Goal: Task Accomplishment & Management: Manage account settings

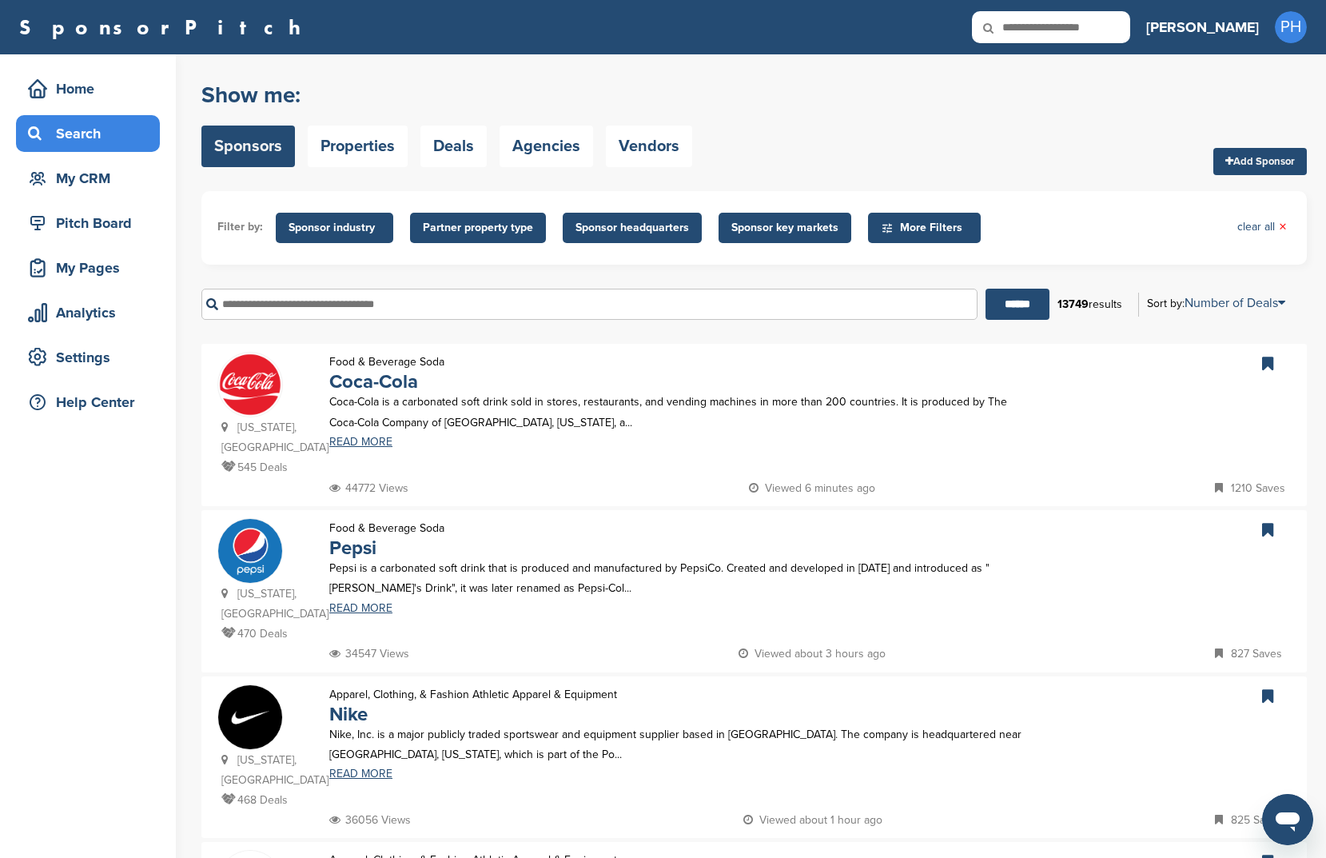
click at [317, 232] on span "Sponsor industry" at bounding box center [335, 228] width 92 height 18
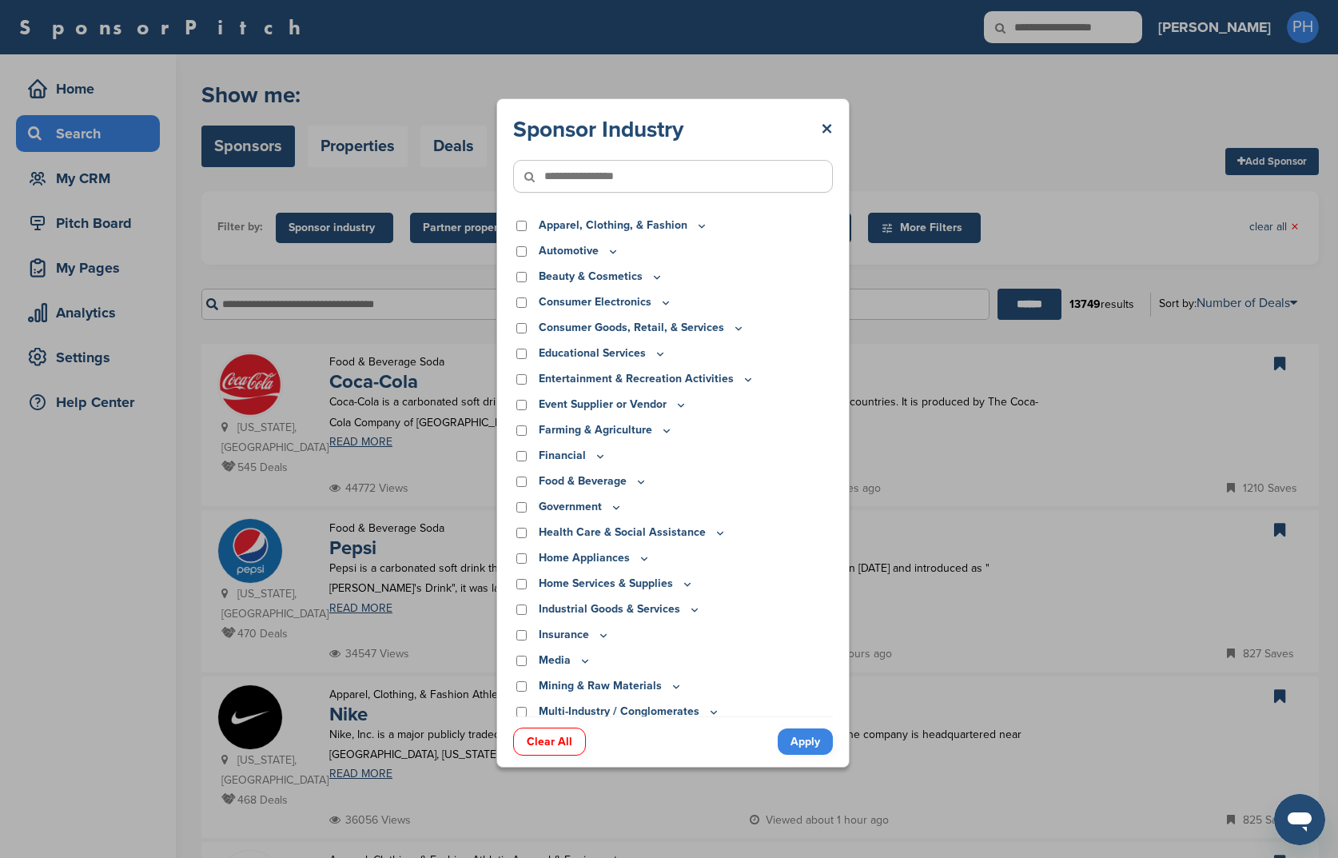
click at [317, 232] on div "Sponsor Industry × Apparel, Clothing, & Fashion Accessories Athletic Apparel & …" at bounding box center [673, 433] width 1346 height 866
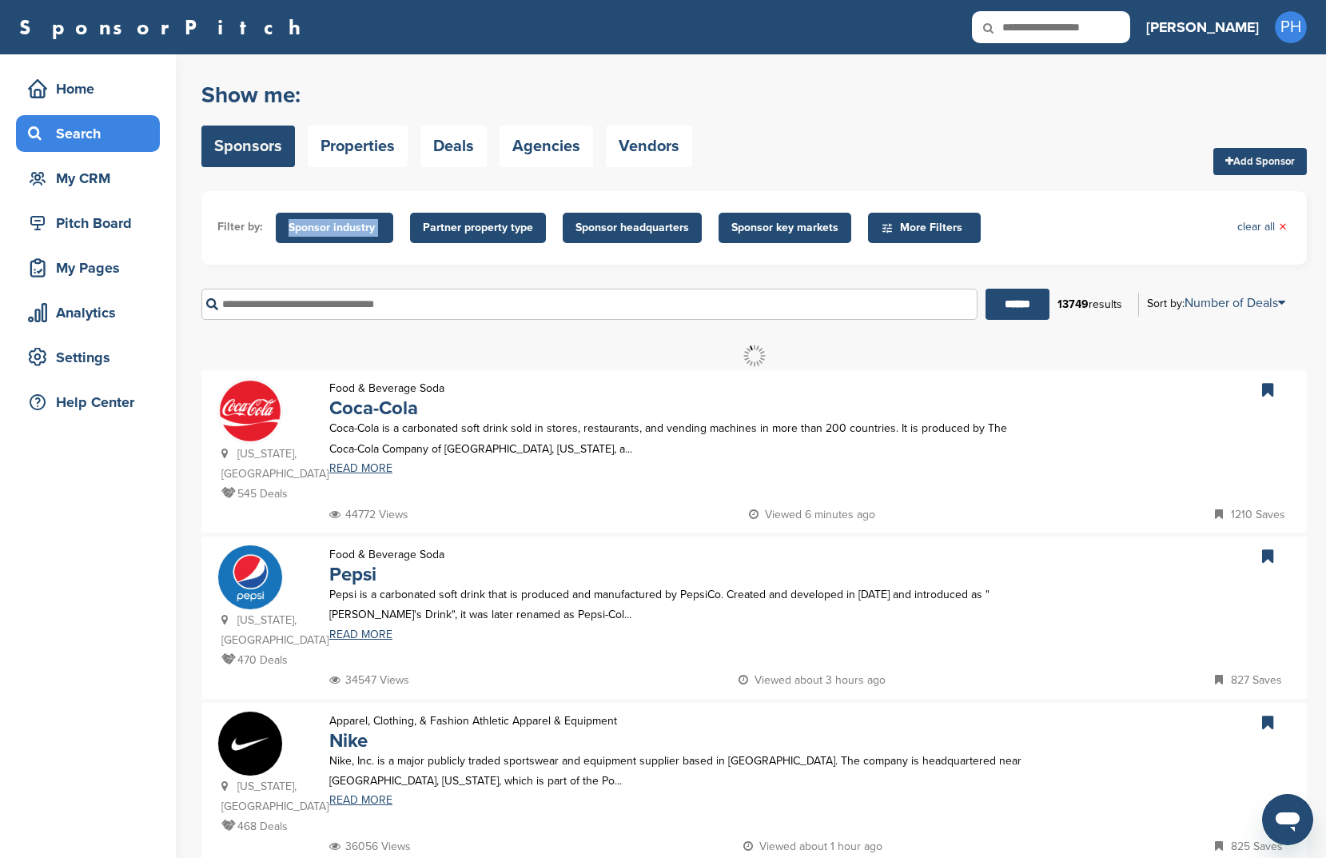
click at [317, 232] on span "Sponsor industry" at bounding box center [335, 228] width 92 height 18
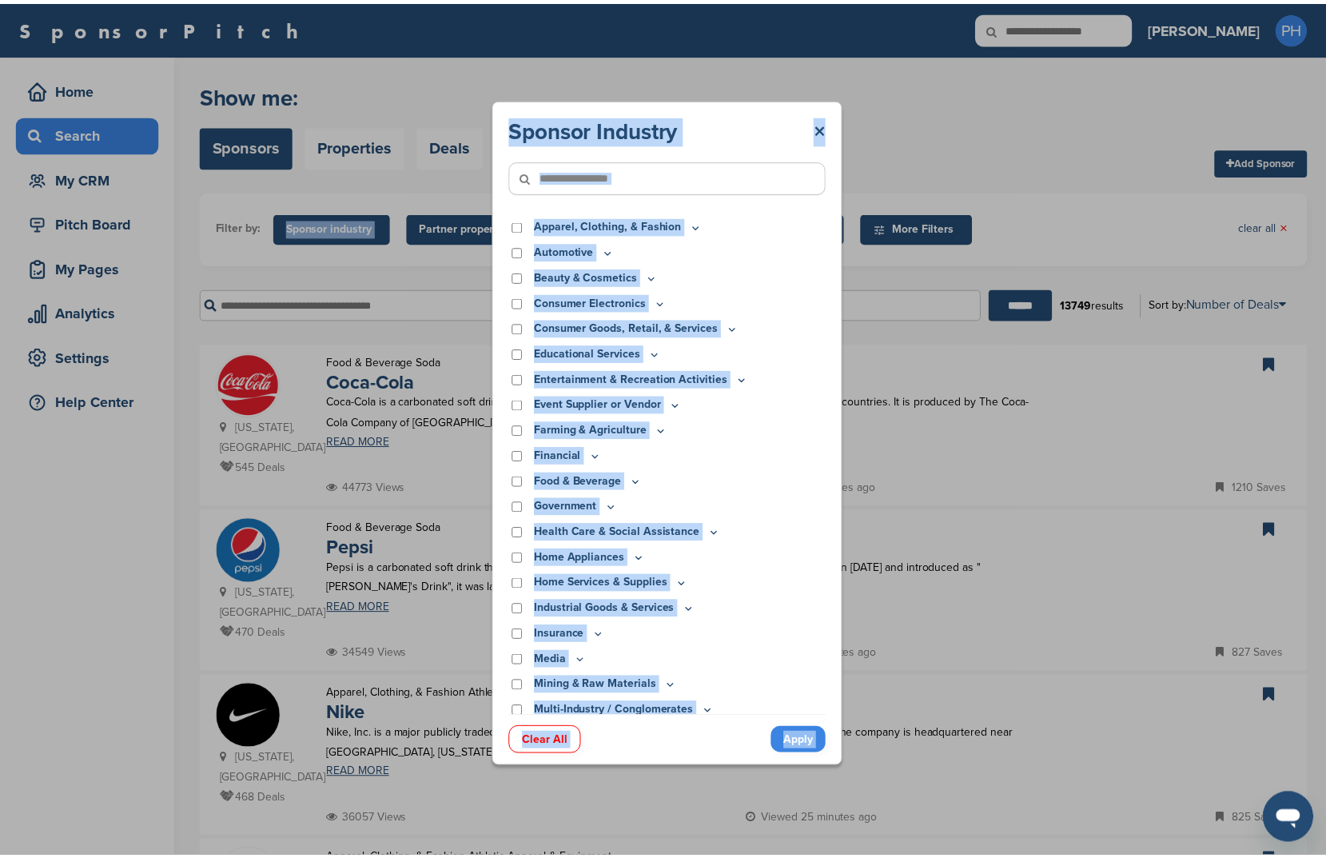
scroll to position [238, 0]
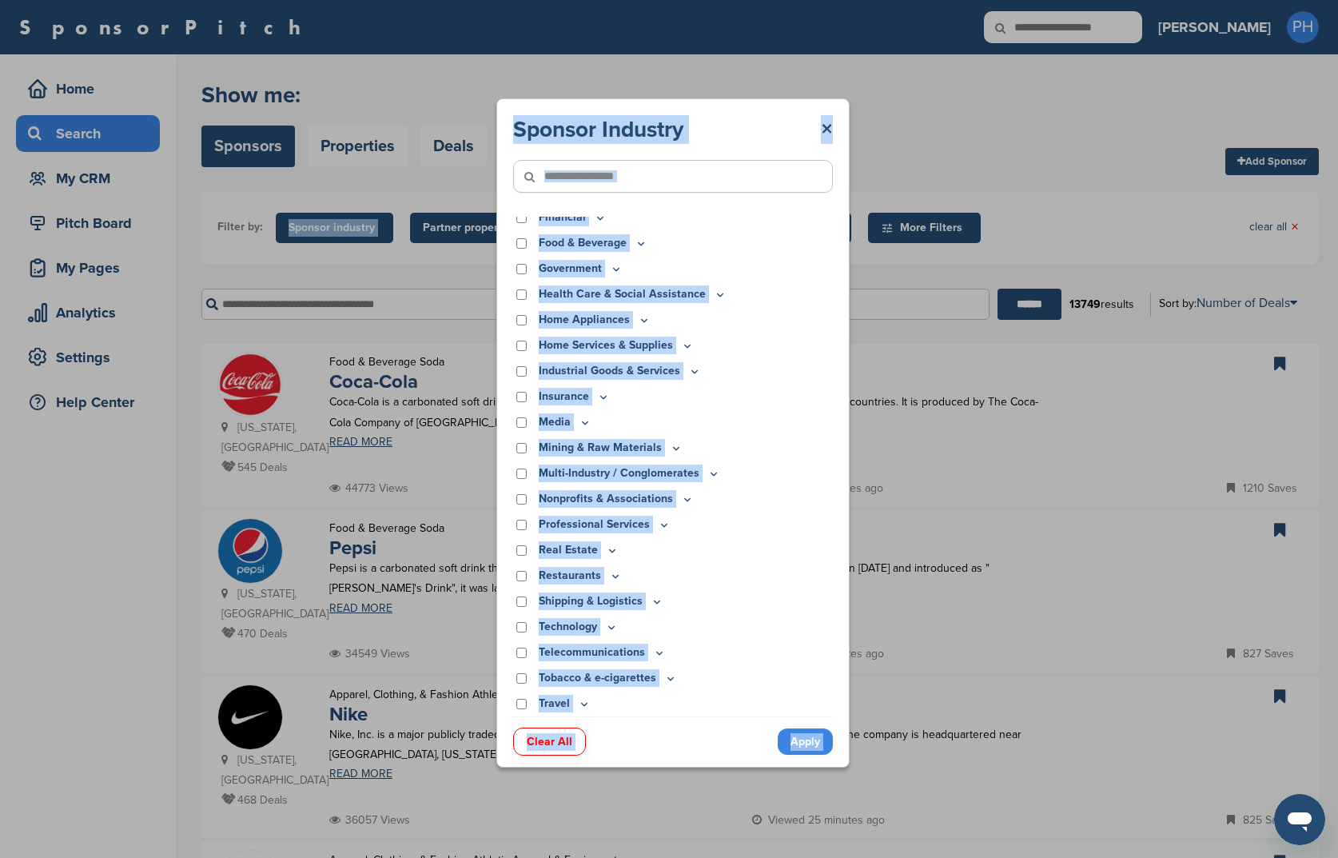
click at [952, 130] on div "Sponsor Industry × Apparel, Clothing, & Fashion Accessories Athletic Apparel & …" at bounding box center [673, 433] width 1346 height 866
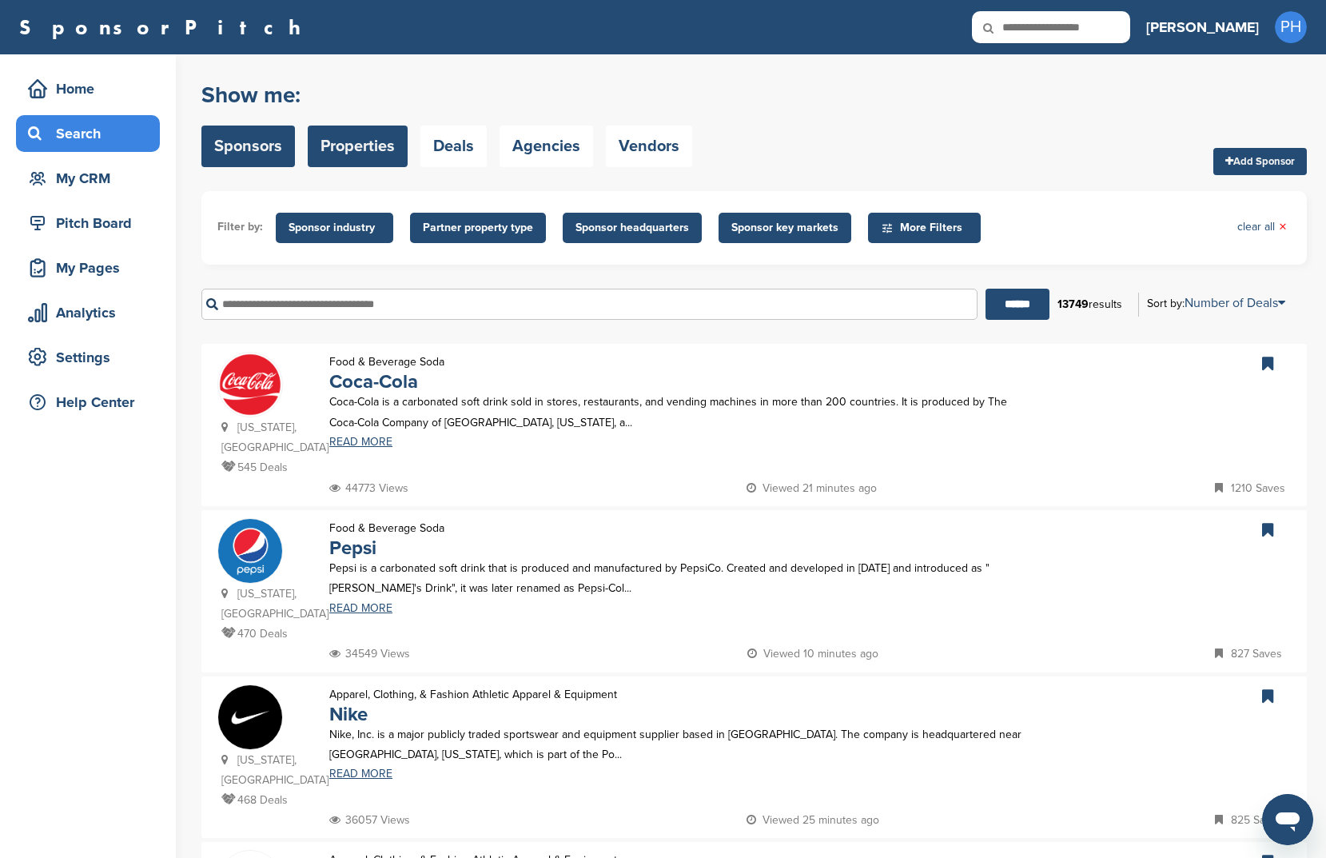
click at [314, 157] on link "Properties" at bounding box center [358, 147] width 100 height 42
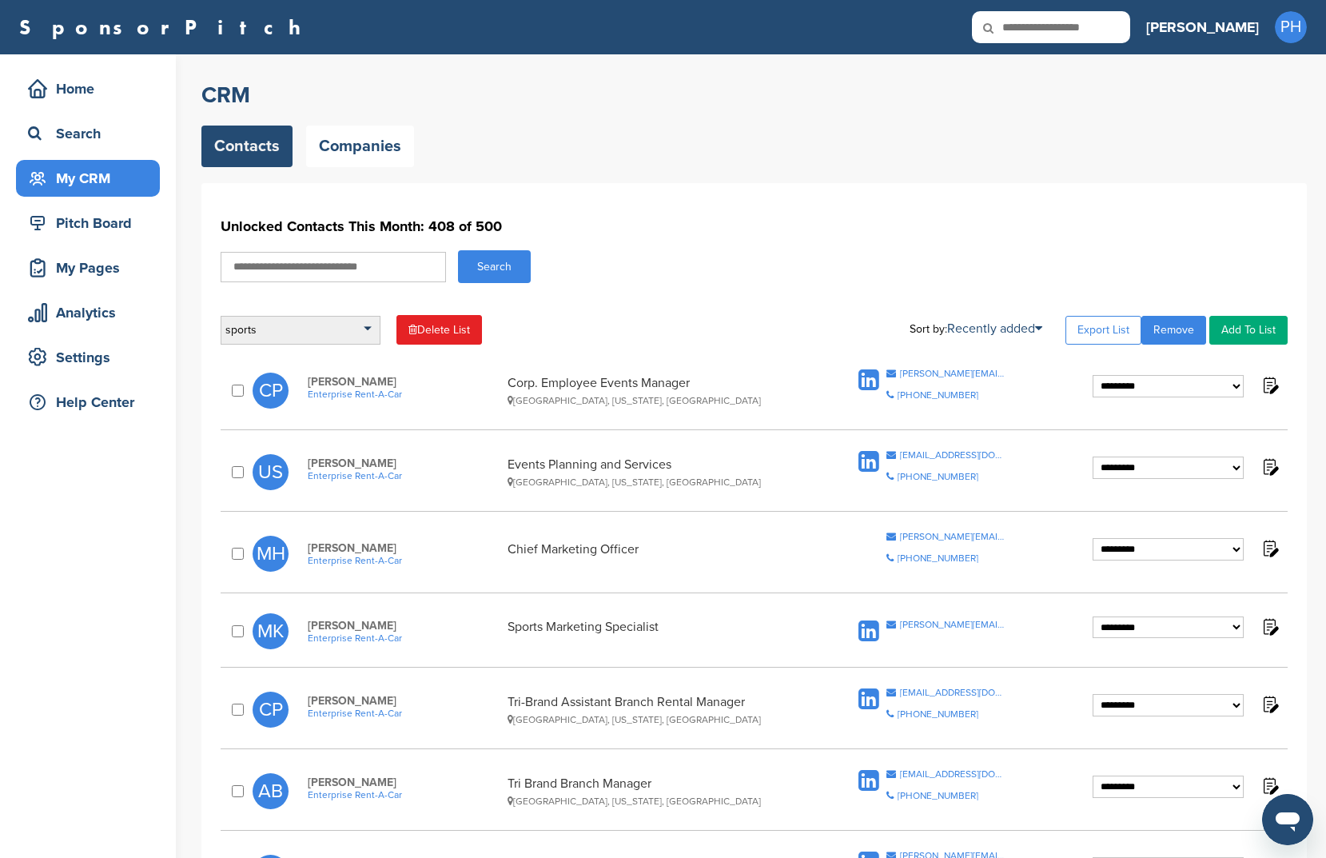
click at [320, 331] on div "sports" at bounding box center [301, 330] width 160 height 29
drag, startPoint x: 313, startPoint y: 389, endPoint x: 804, endPoint y: 161, distance: 540.8
click at [804, 161] on div "Contacts Companies" at bounding box center [754, 147] width 1106 height 42
click at [296, 319] on div "sports" at bounding box center [301, 330] width 160 height 29
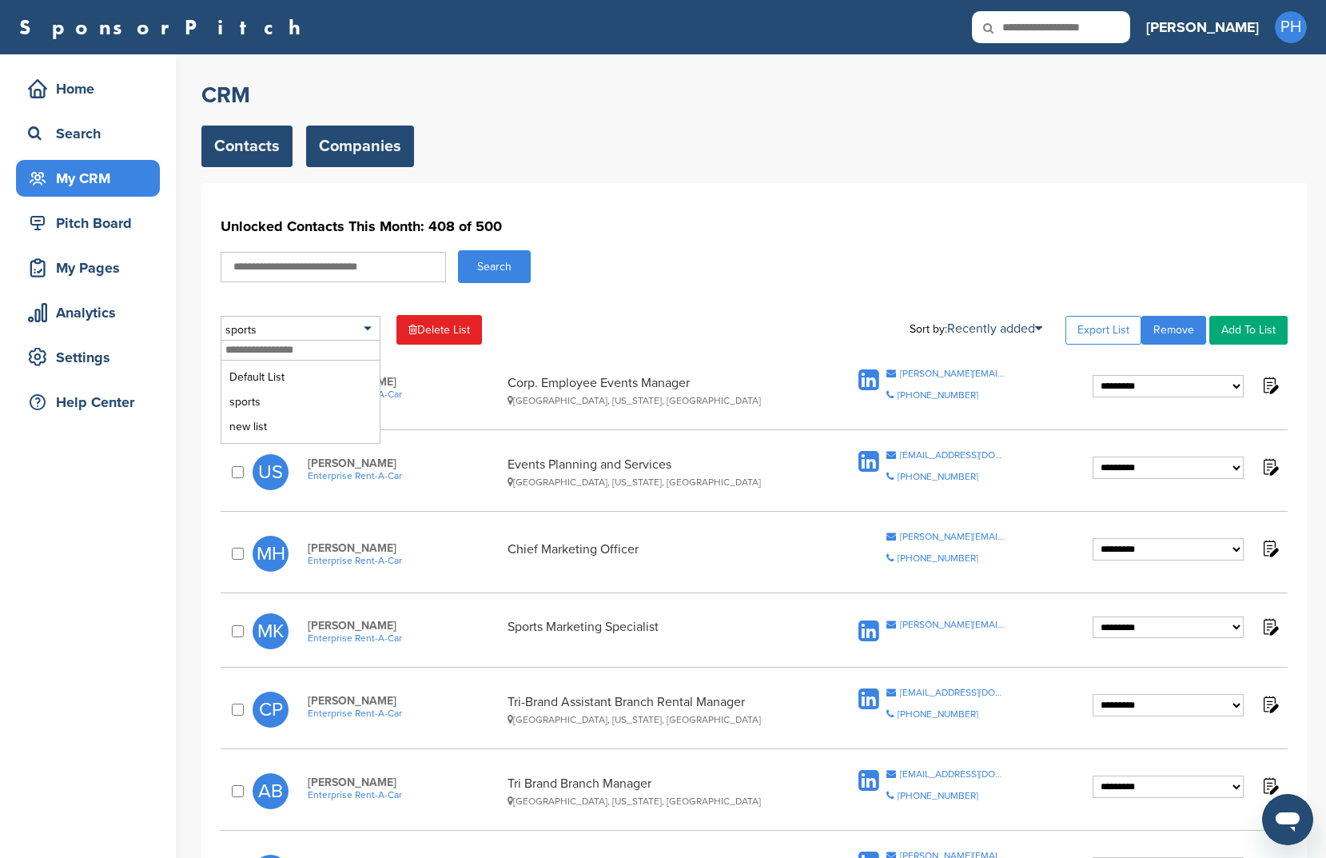
click at [339, 142] on link "Companies" at bounding box center [360, 147] width 108 height 42
click at [340, 142] on link "Companies" at bounding box center [360, 147] width 108 height 42
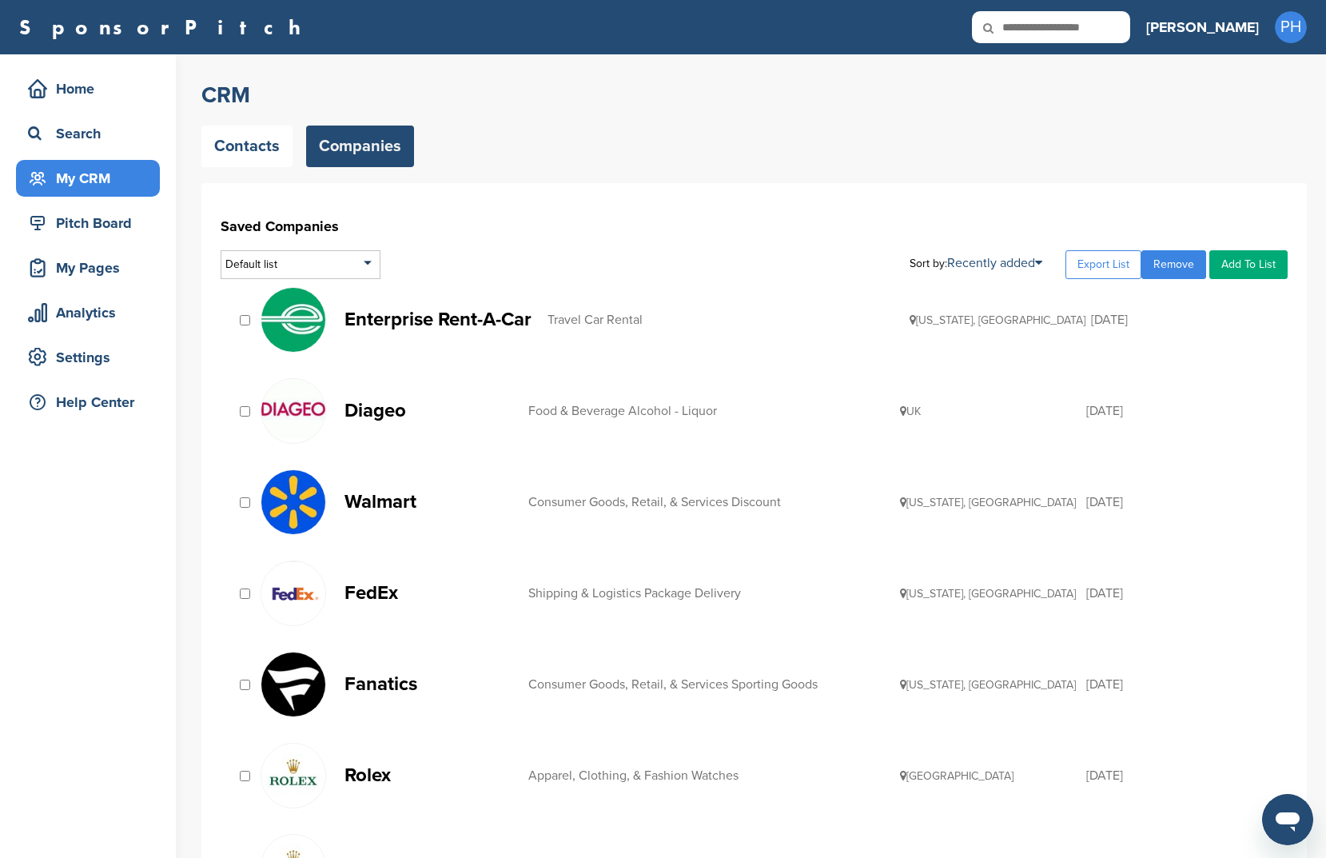
click at [287, 261] on div "Default list" at bounding box center [301, 264] width 160 height 29
click at [281, 309] on li "Default List" at bounding box center [300, 311] width 150 height 25
click at [244, 153] on link "Contacts" at bounding box center [246, 147] width 91 height 42
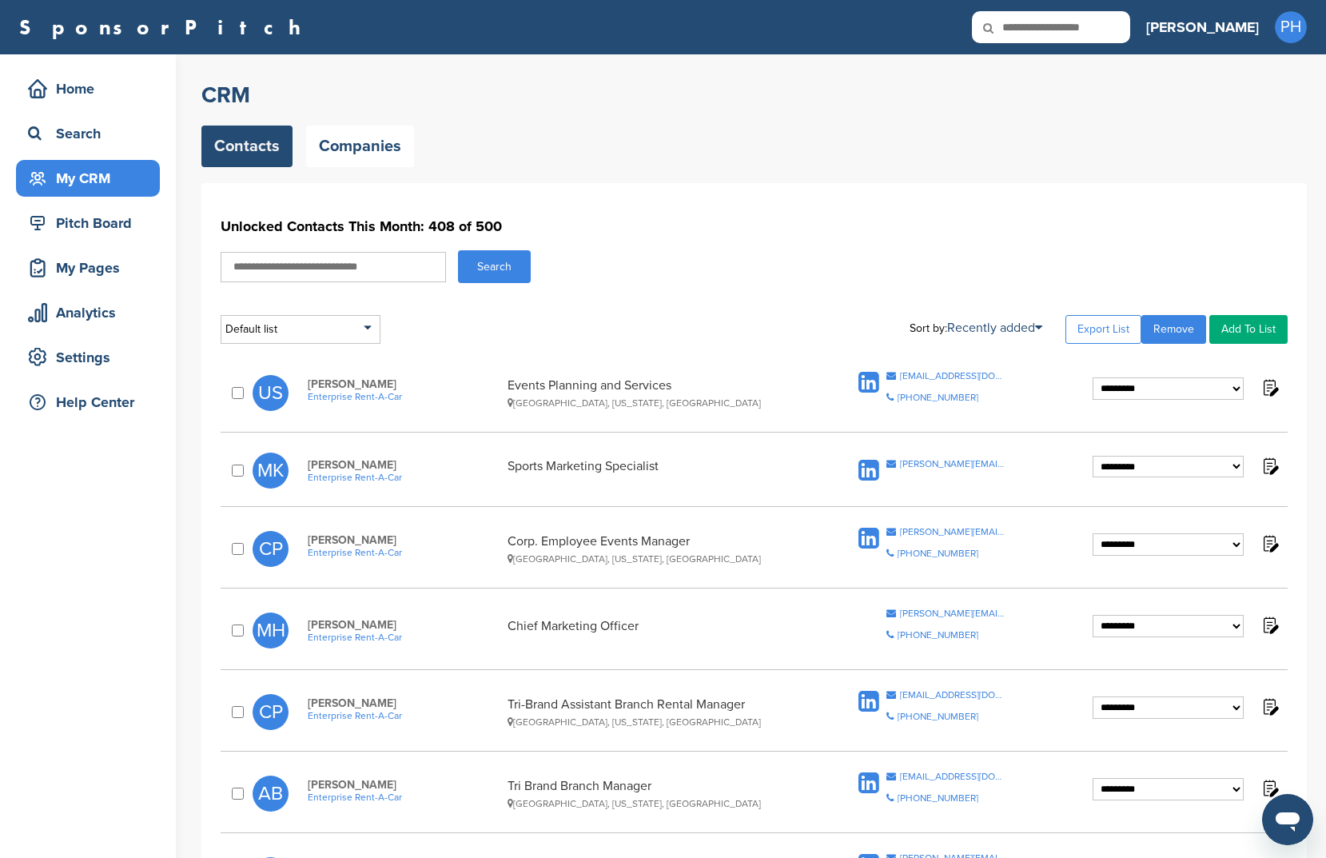
click at [790, 216] on h1 "Unlocked Contacts This Month: 408 of 500" at bounding box center [754, 226] width 1067 height 29
click at [775, 264] on div "Search" at bounding box center [754, 266] width 1067 height 33
click at [790, 258] on div "Search" at bounding box center [754, 266] width 1067 height 33
click at [277, 324] on div "Default list" at bounding box center [301, 329] width 160 height 29
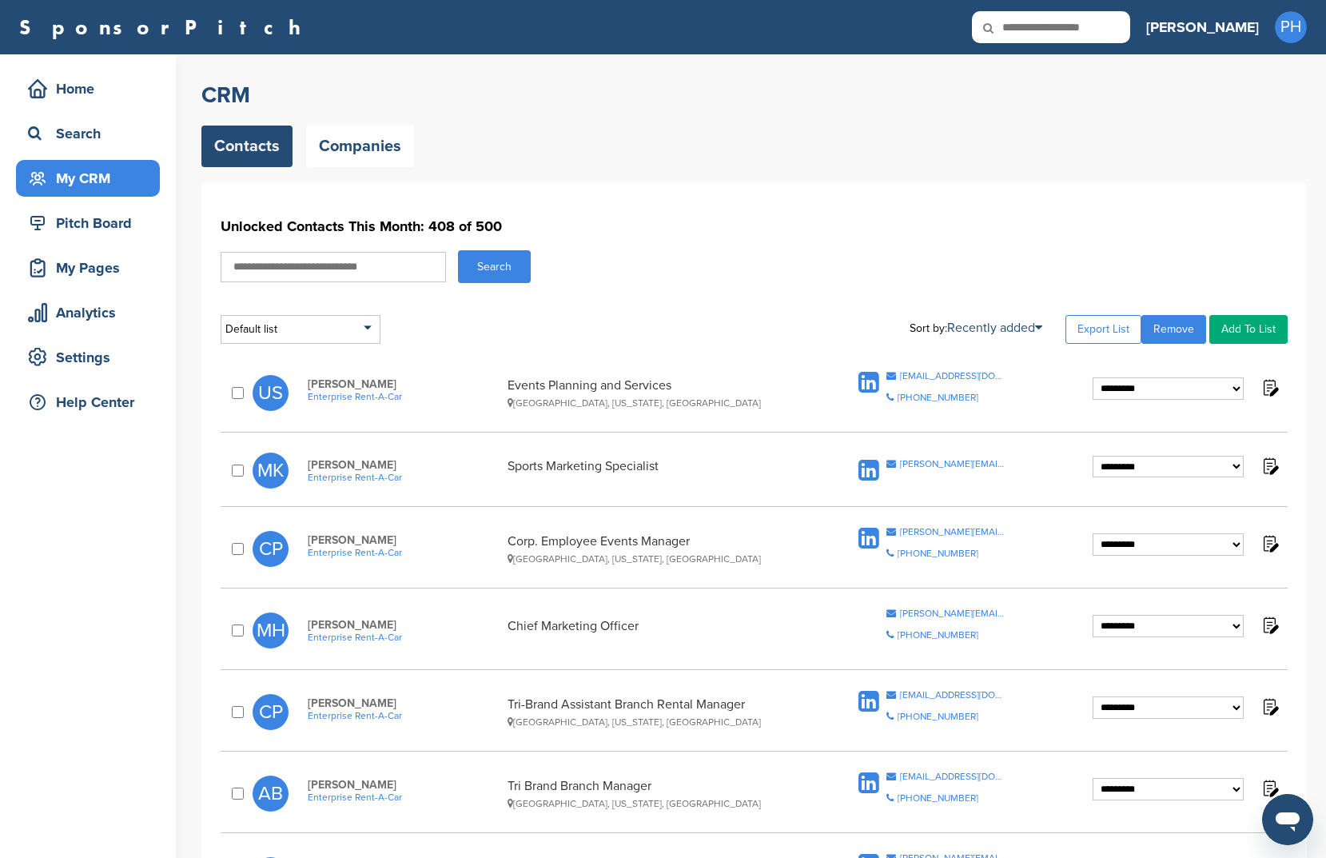
click at [632, 343] on div "Default list Default List sports new list Sort by: Recently added Last Viewed C…" at bounding box center [754, 329] width 1067 height 29
click at [335, 337] on div "Default list" at bounding box center [301, 329] width 160 height 29
click at [304, 350] on input "text" at bounding box center [300, 350] width 158 height 20
type input "*"
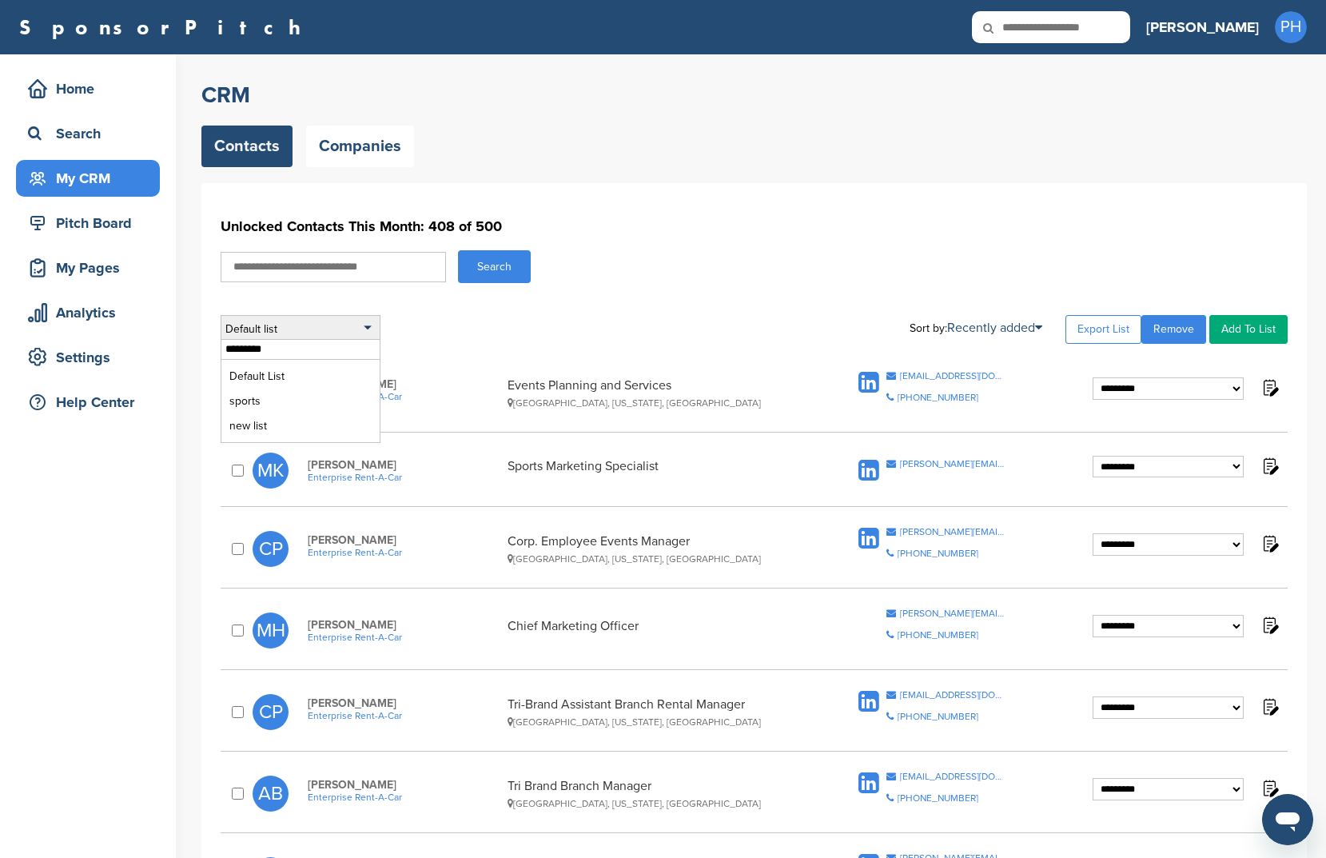
type input "*********"
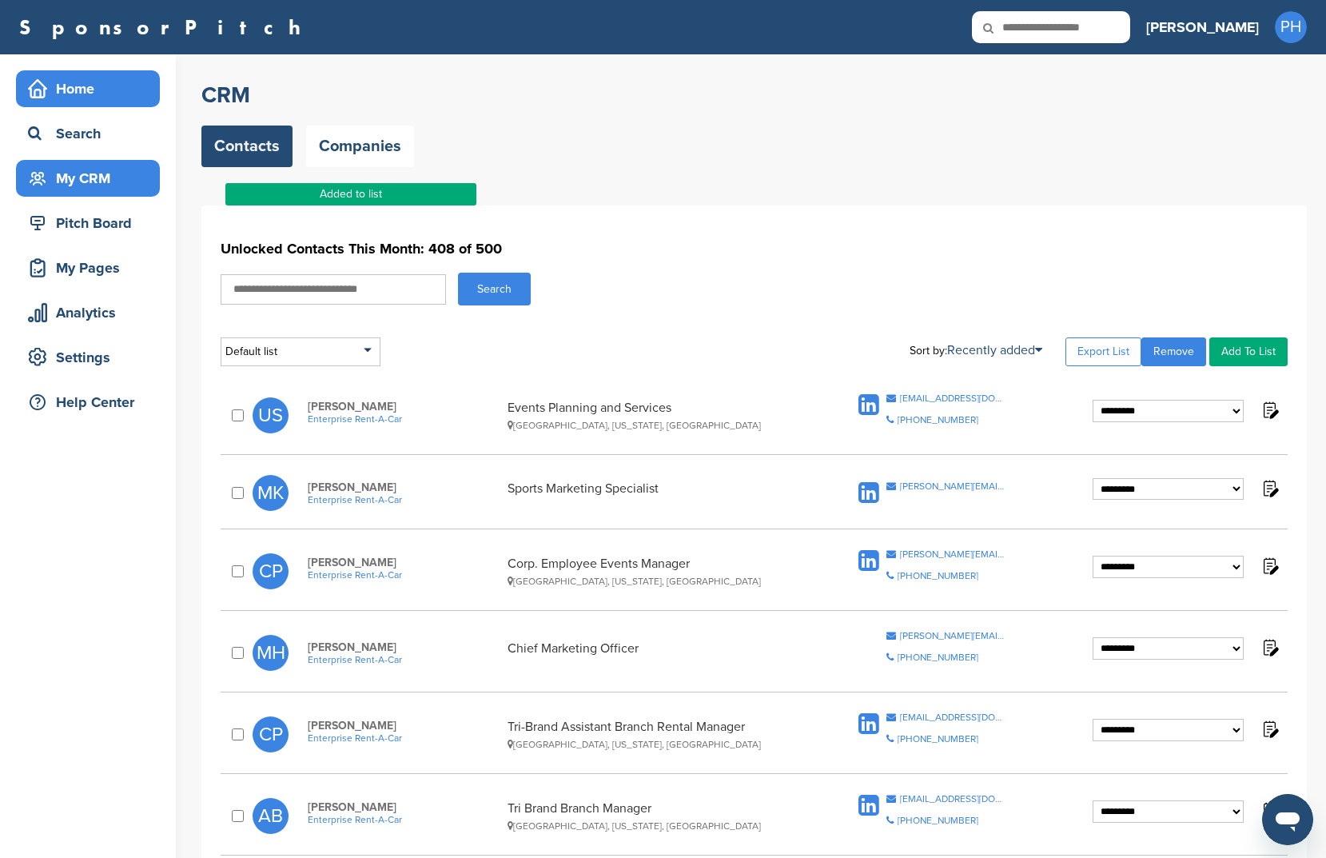
click at [94, 72] on div "Home" at bounding box center [88, 88] width 144 height 37
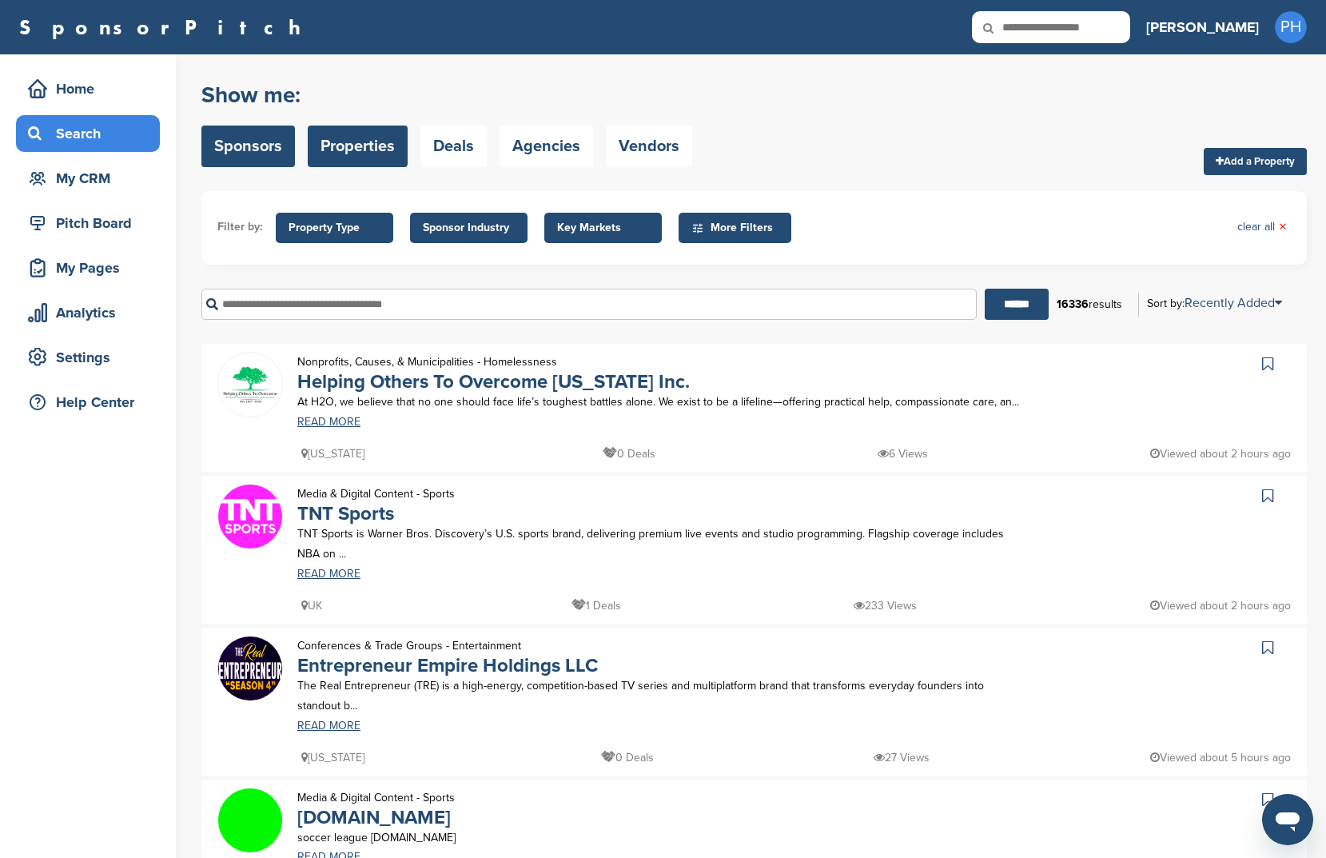
click at [284, 156] on link "Sponsors" at bounding box center [248, 147] width 94 height 42
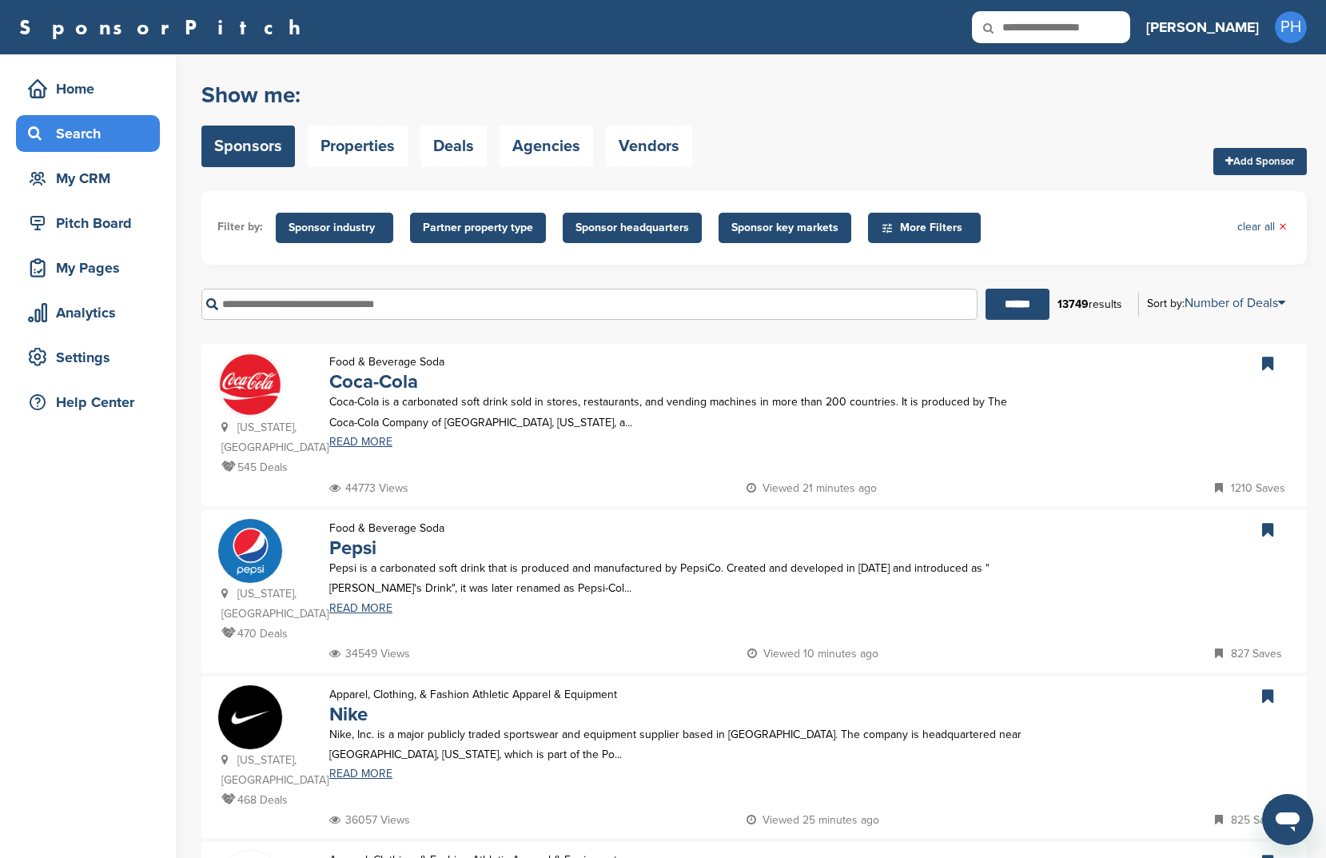
click at [400, 235] on ul "Filter by: Sponsor industry Sponsor Industry × Apparel, Clothing, & Fashion Acc…" at bounding box center [754, 228] width 1074 height 42
click at [385, 237] on span "Sponsor industry" at bounding box center [335, 228] width 118 height 30
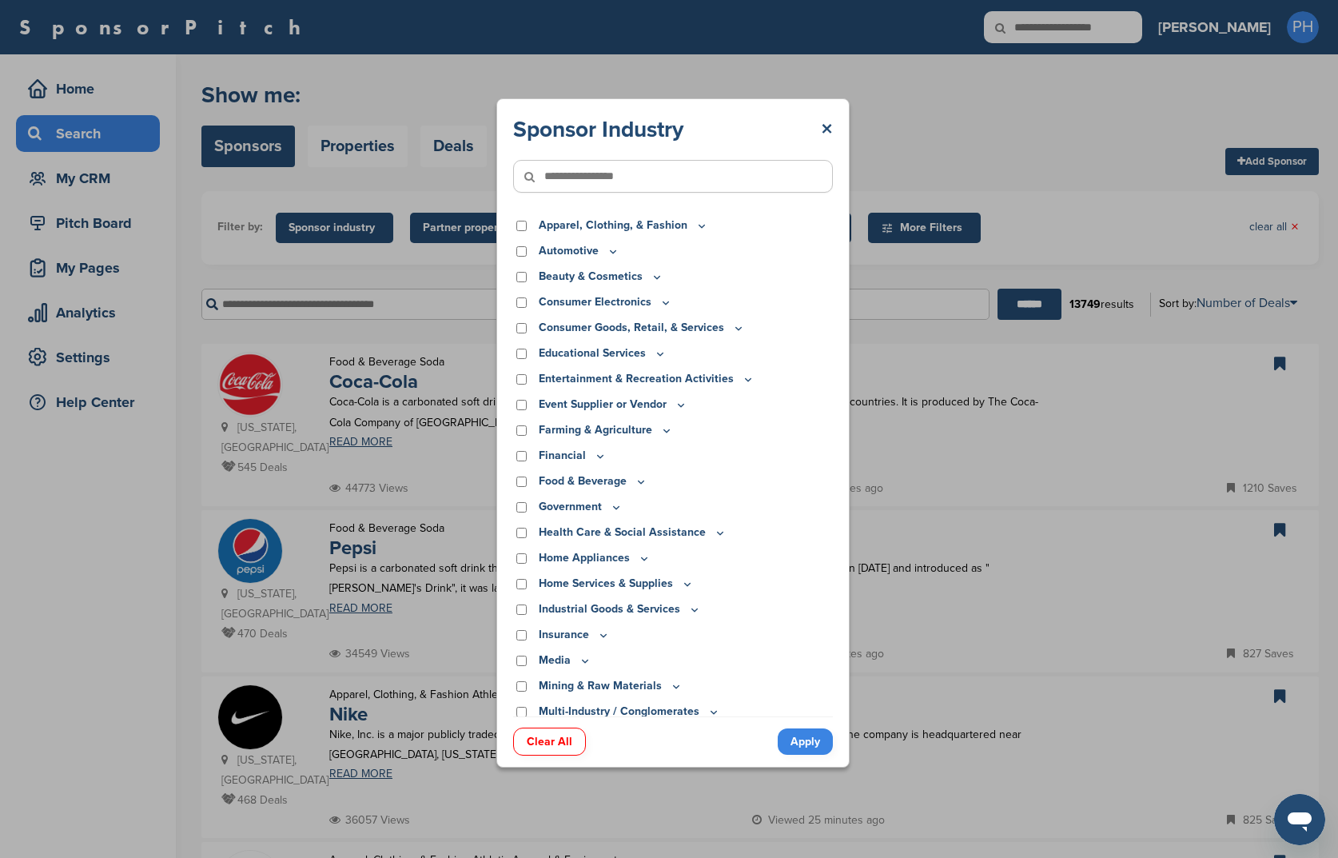
click at [1043, 136] on div "Sponsor Industry × Apparel, Clothing, & Fashion Accessories Athletic Apparel & …" at bounding box center [673, 433] width 1346 height 866
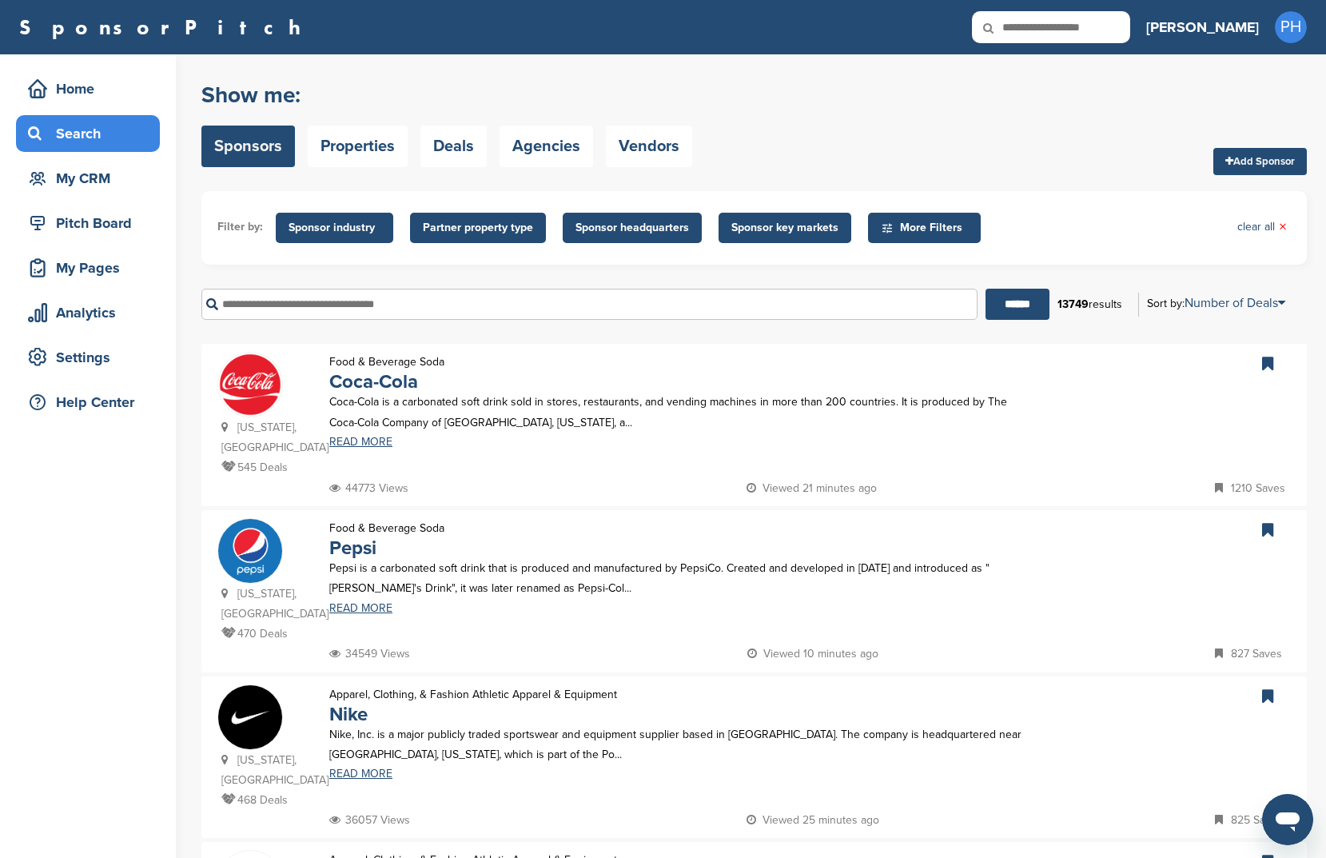
click at [466, 230] on span "Partner property type" at bounding box center [478, 228] width 110 height 18
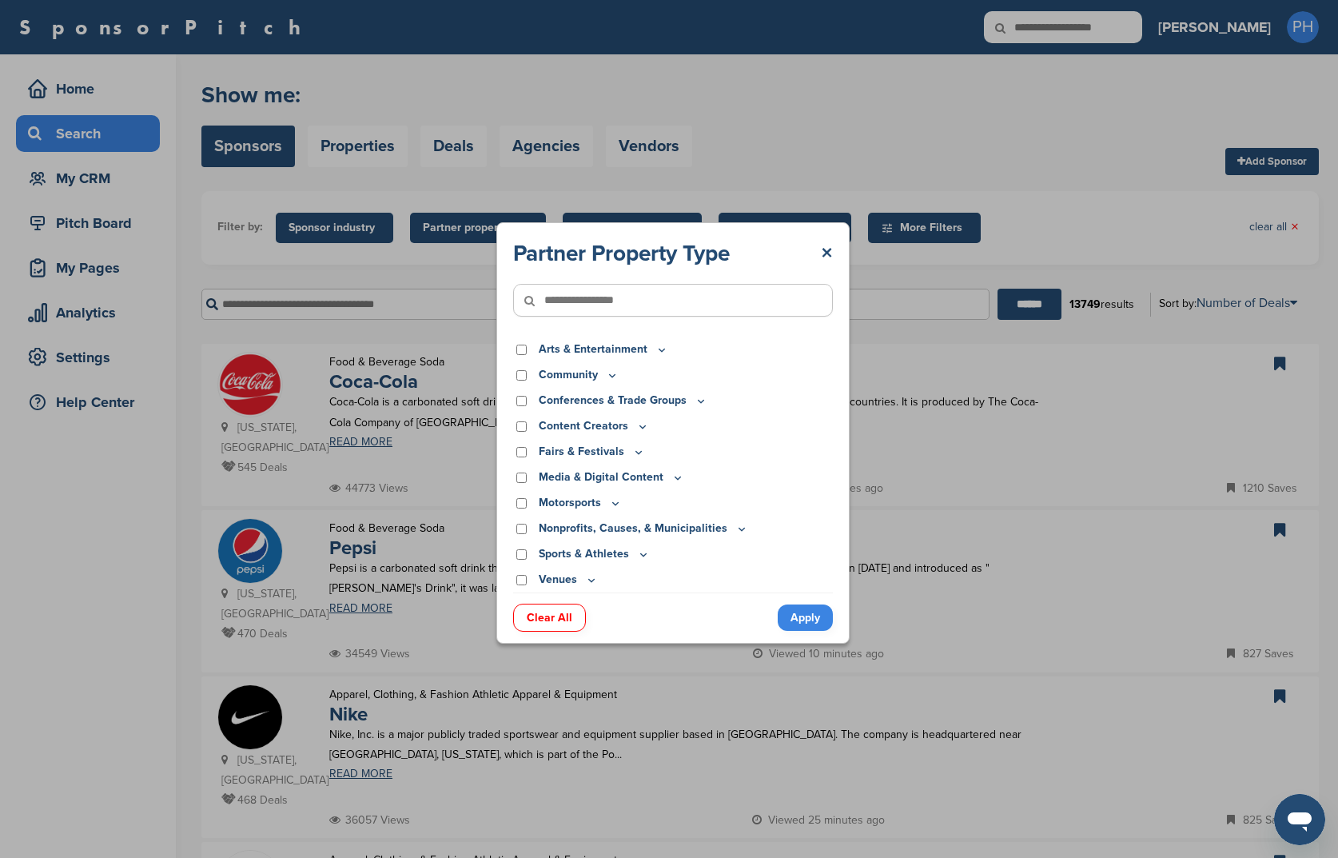
click at [646, 553] on icon at bounding box center [643, 555] width 13 height 14
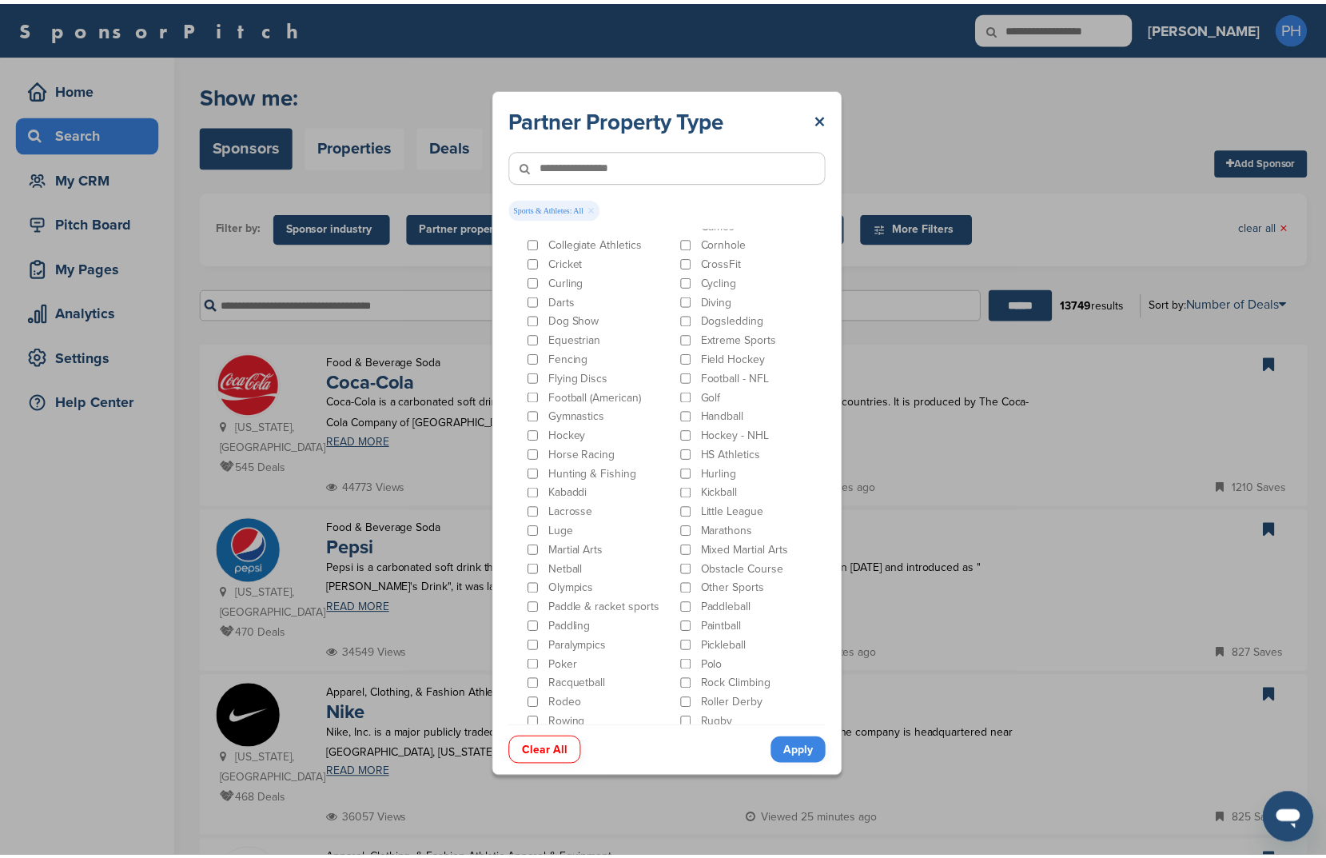
scroll to position [728, 0]
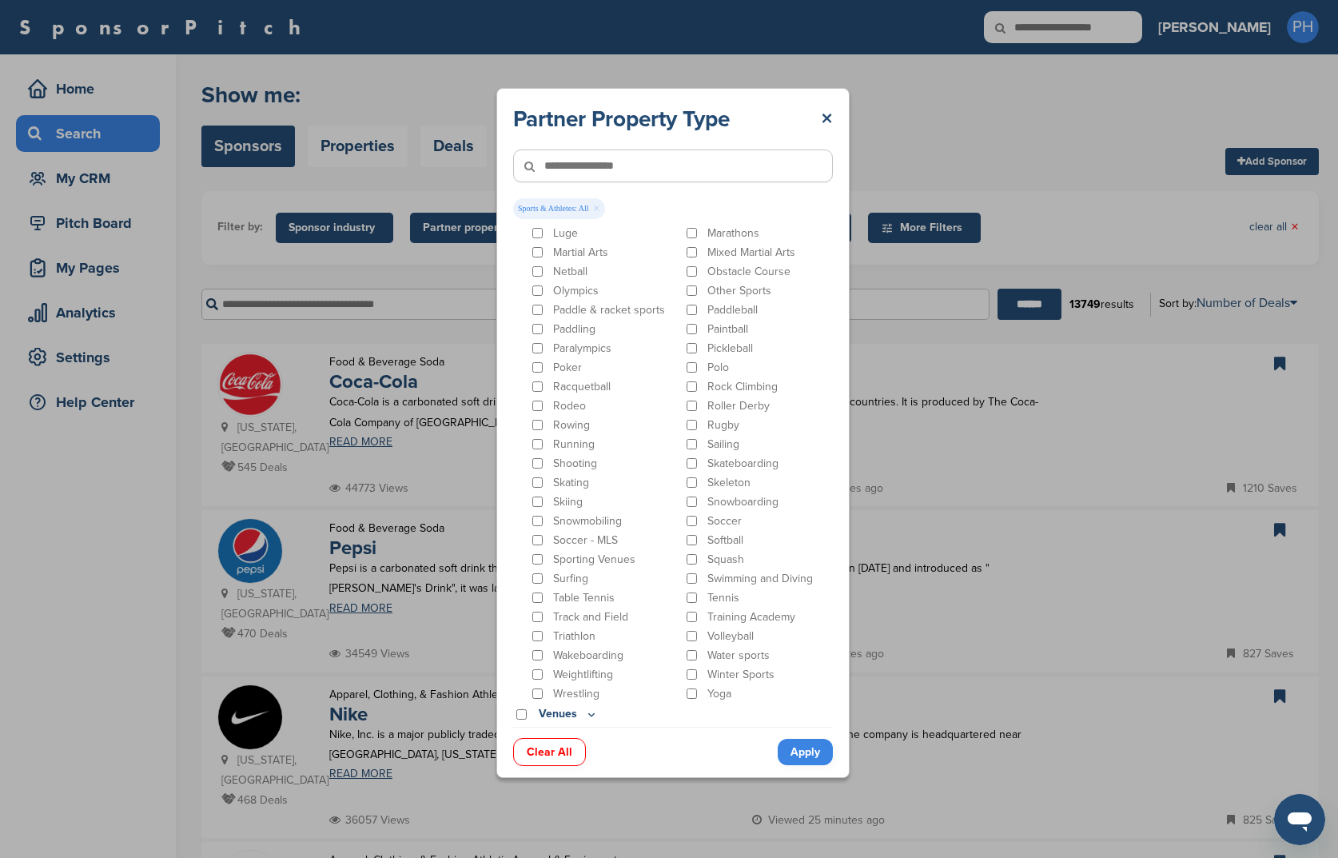
click at [818, 769] on div "Partner Property Type × Sports & Athletes: All × Arts & Entertainment Actor/Act…" at bounding box center [672, 433] width 353 height 690
click at [823, 751] on link "Apply" at bounding box center [805, 752] width 55 height 26
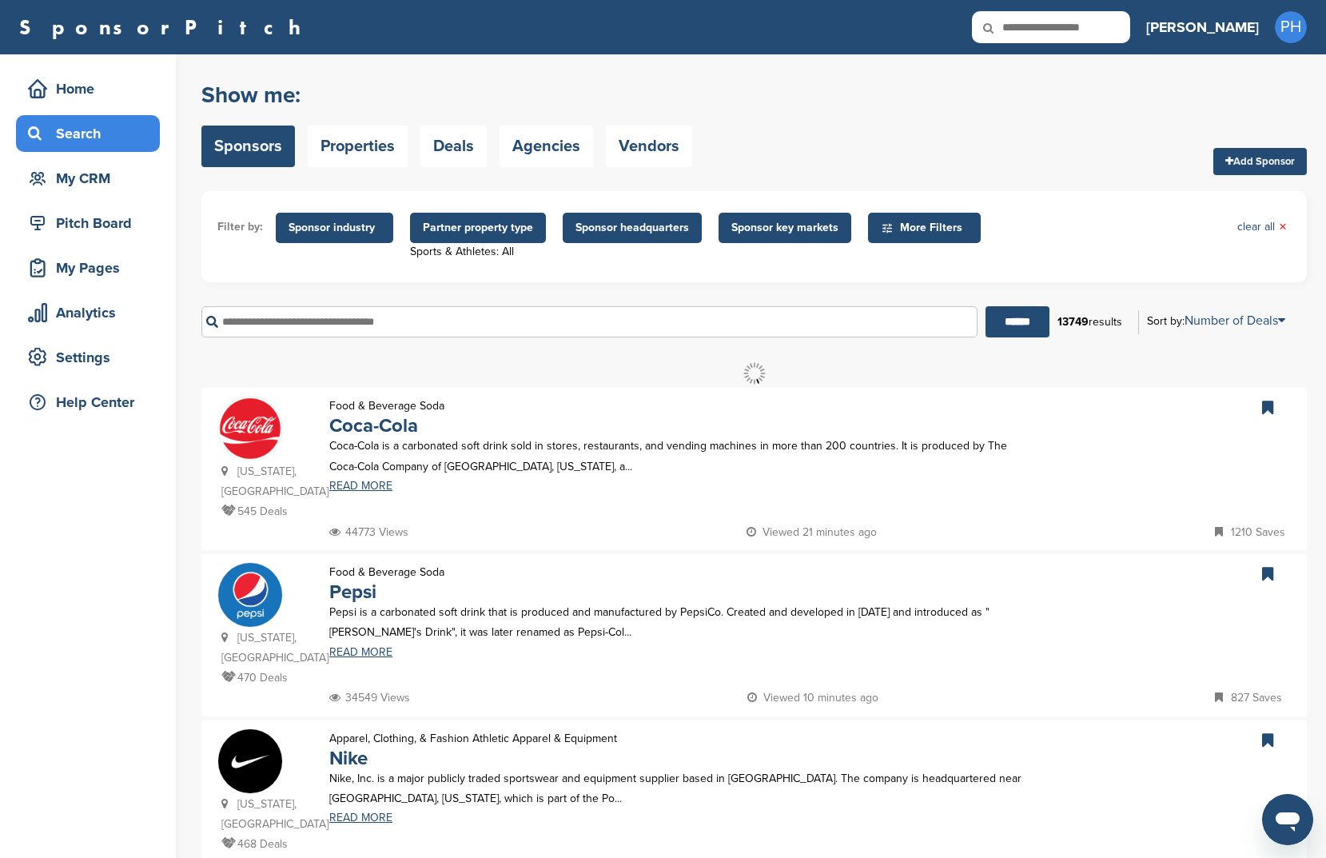
click at [630, 224] on span "Sponsor headquarters" at bounding box center [633, 228] width 114 height 18
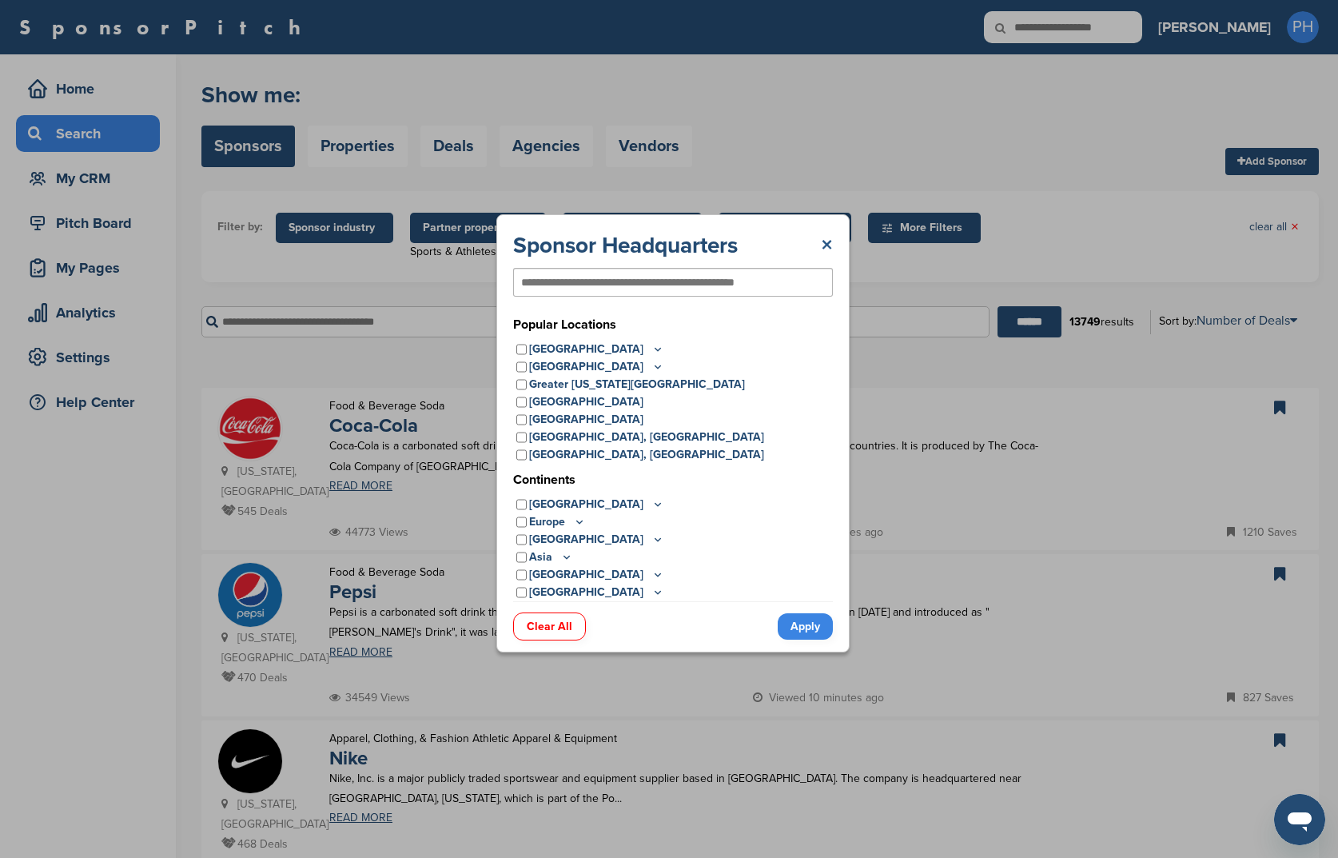
click at [832, 245] on link "×" at bounding box center [827, 245] width 12 height 29
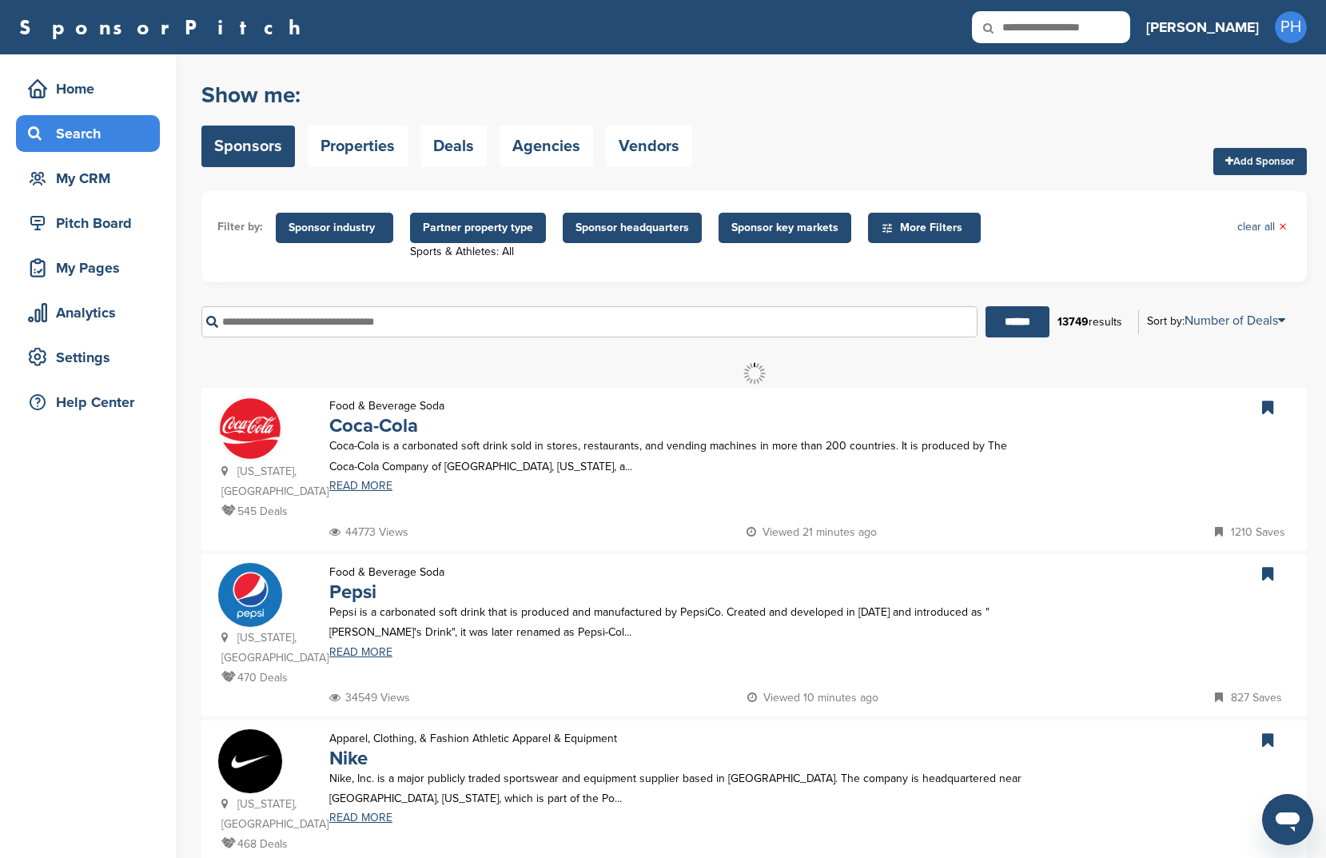
click at [820, 229] on span "Sponsor key markets" at bounding box center [785, 228] width 107 height 18
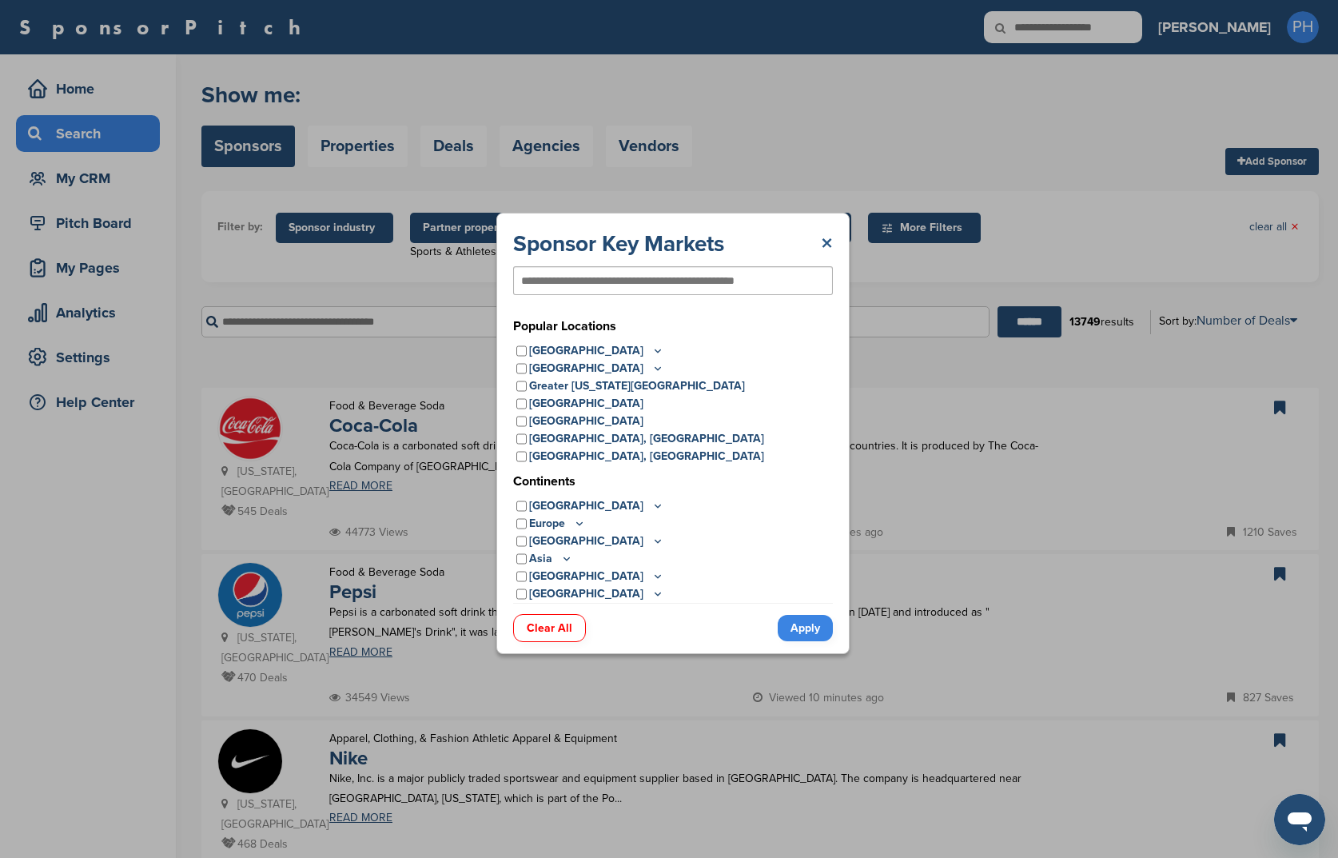
click at [829, 239] on link "×" at bounding box center [827, 243] width 12 height 29
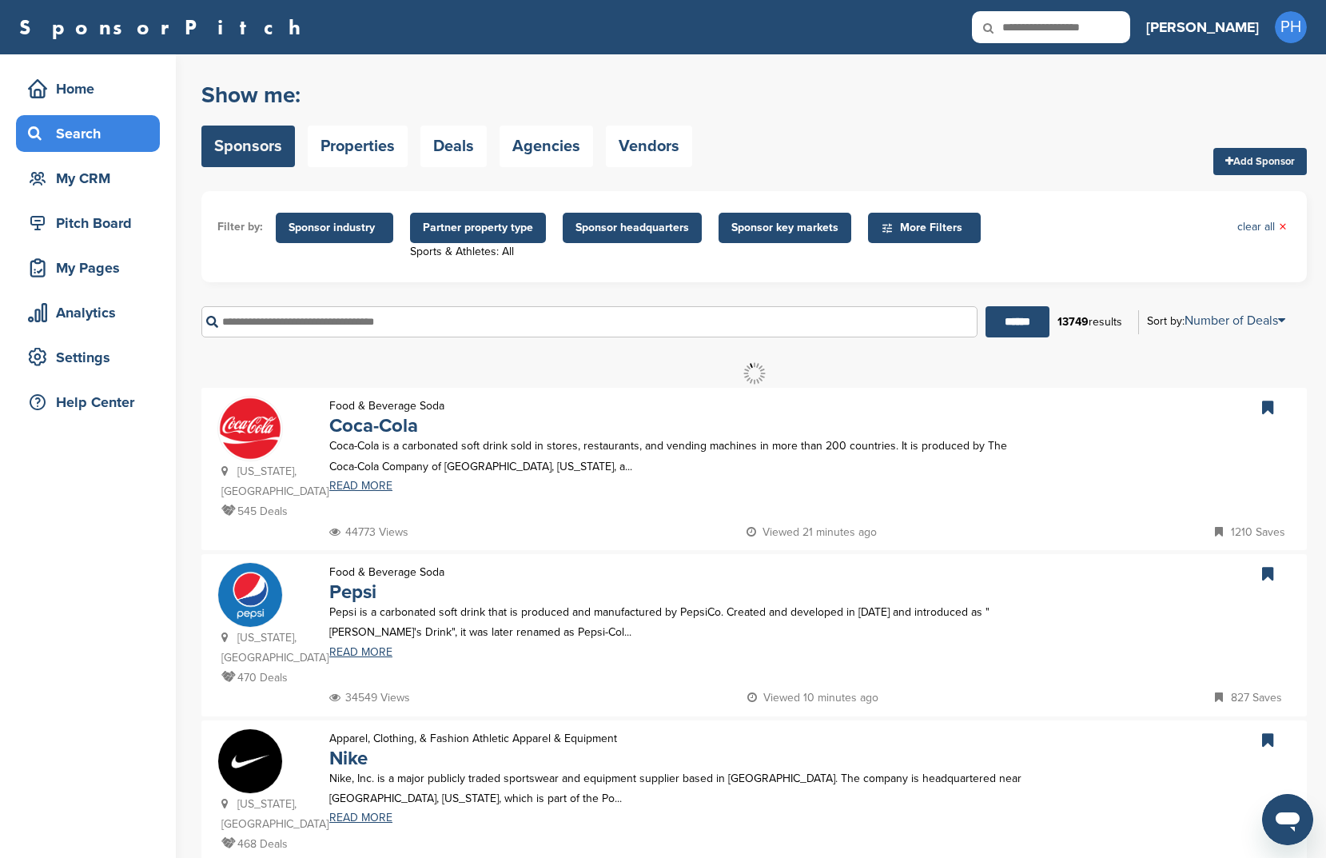
click at [935, 221] on span "More Filters" at bounding box center [927, 228] width 92 height 18
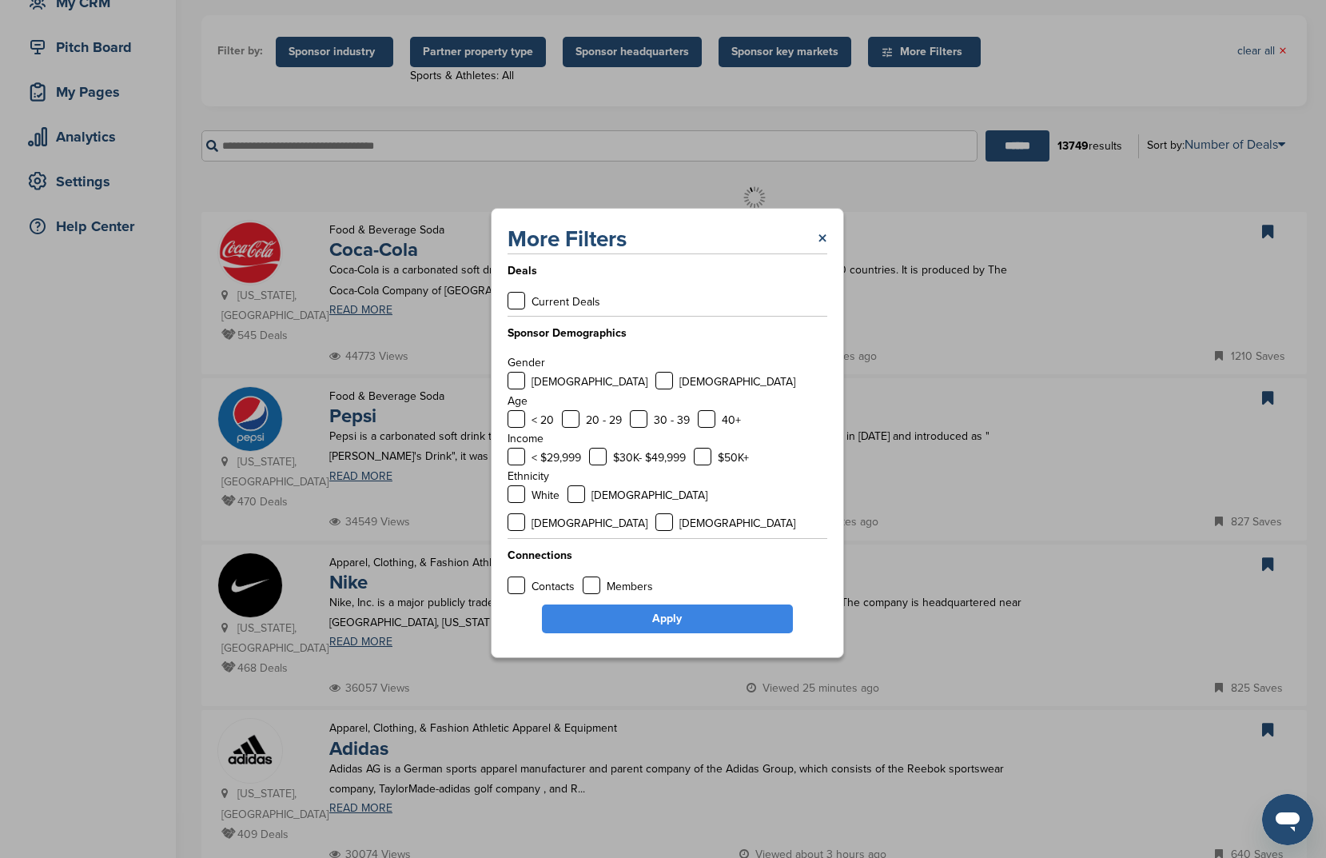
scroll to position [223, 0]
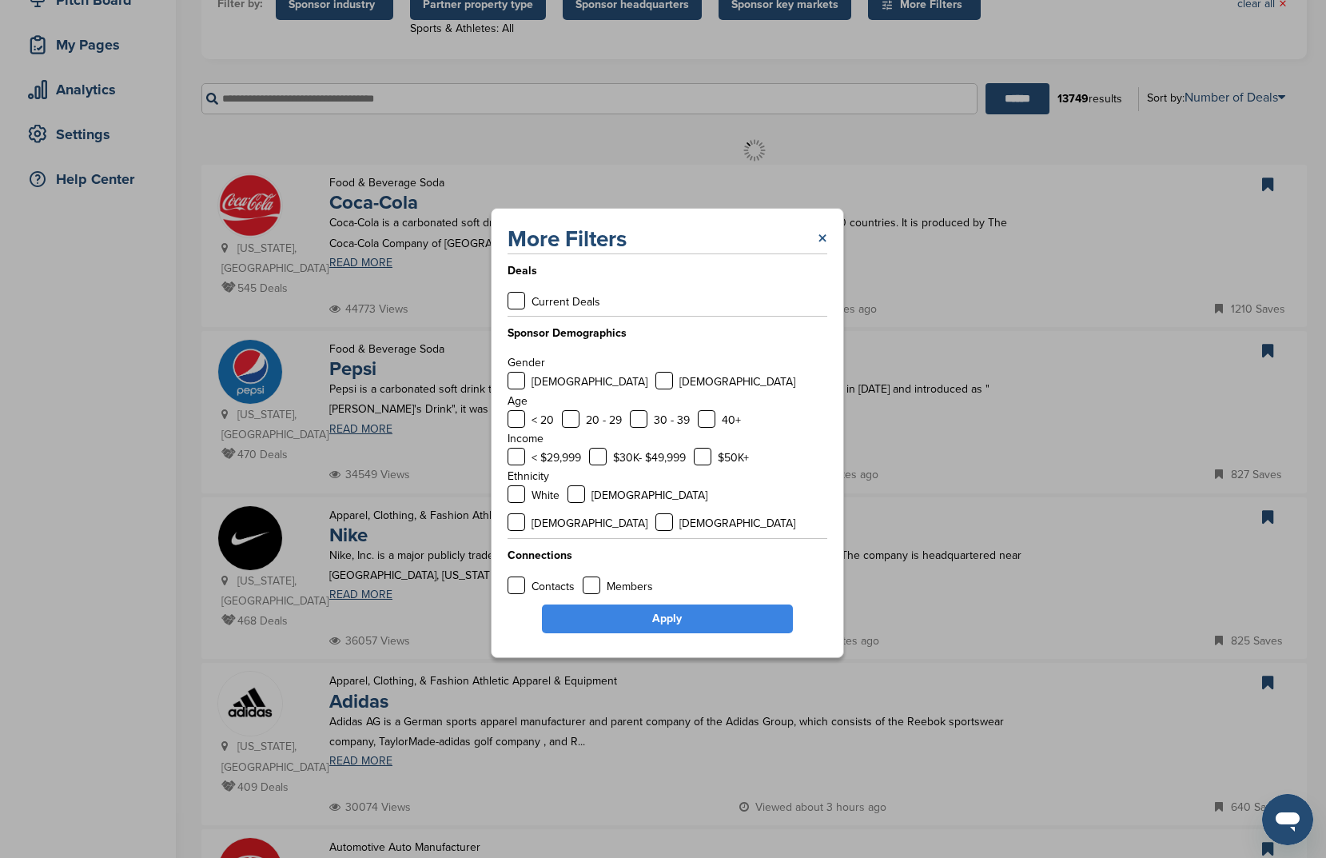
click at [821, 249] on link "×" at bounding box center [823, 239] width 10 height 29
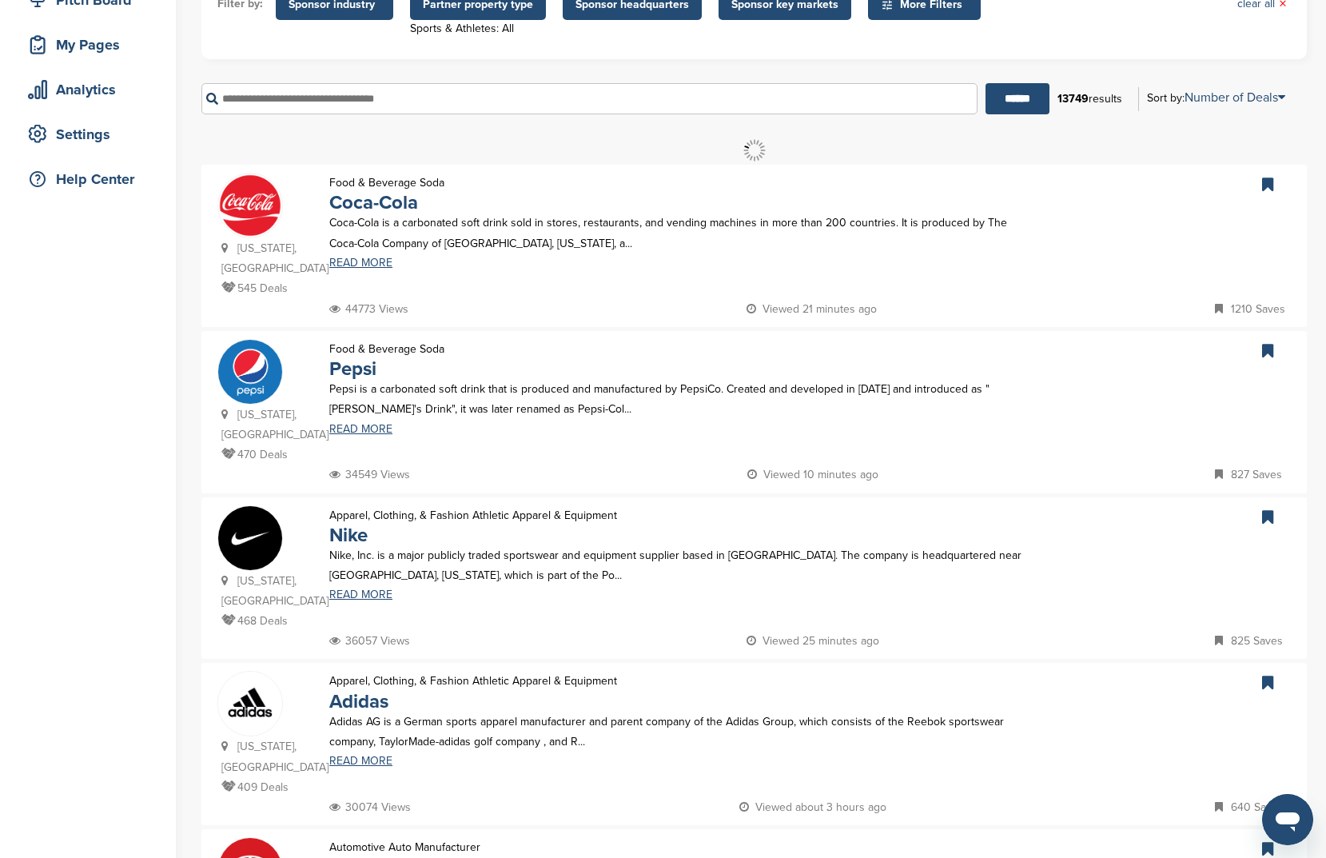
scroll to position [0, 0]
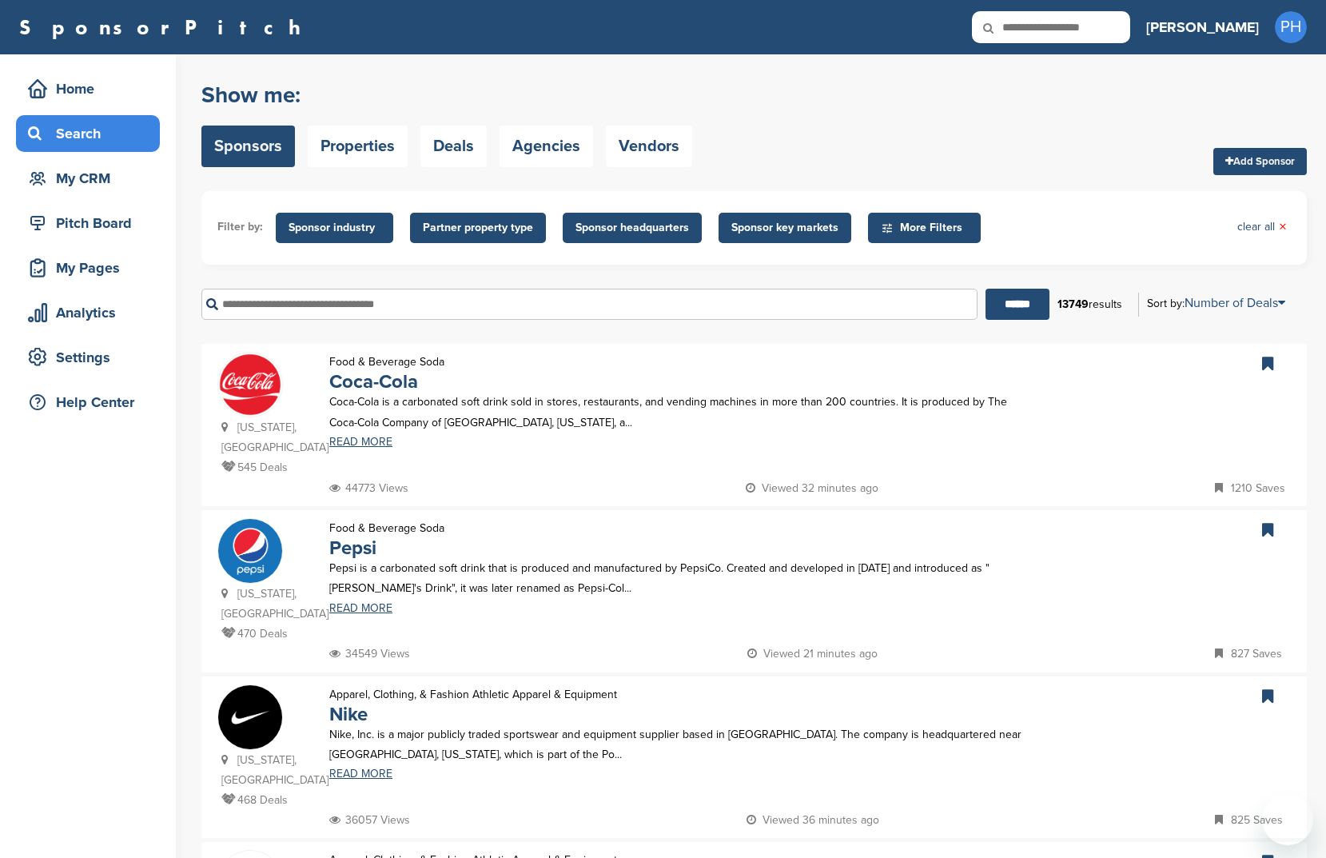
click at [412, 245] on ul "Filter by: Sponsor industry Sponsor Industry × Apparel, Clothing, & Fashion Acc…" at bounding box center [754, 228] width 1074 height 42
click at [467, 229] on span "Partner property type" at bounding box center [478, 228] width 110 height 18
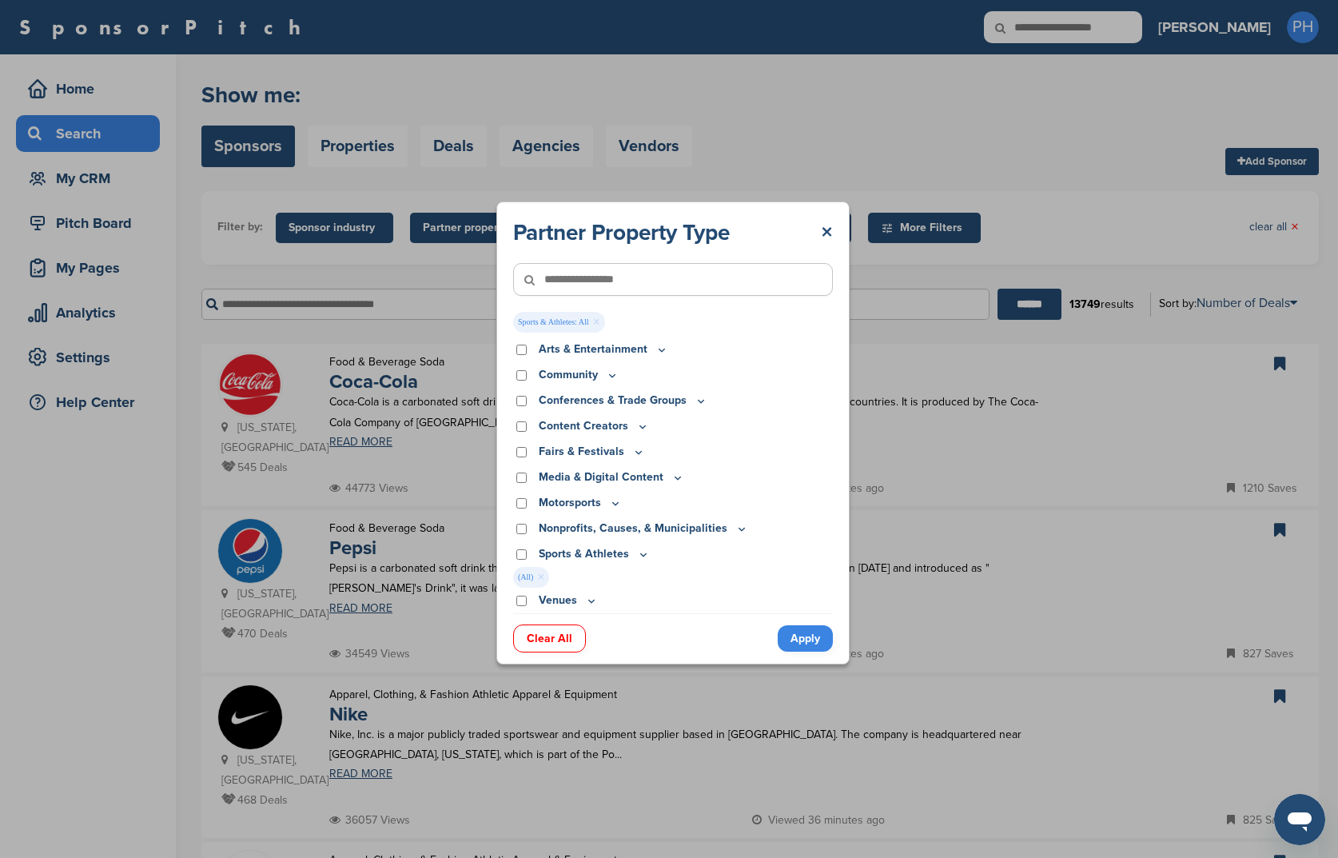
click at [637, 554] on icon at bounding box center [643, 555] width 13 height 14
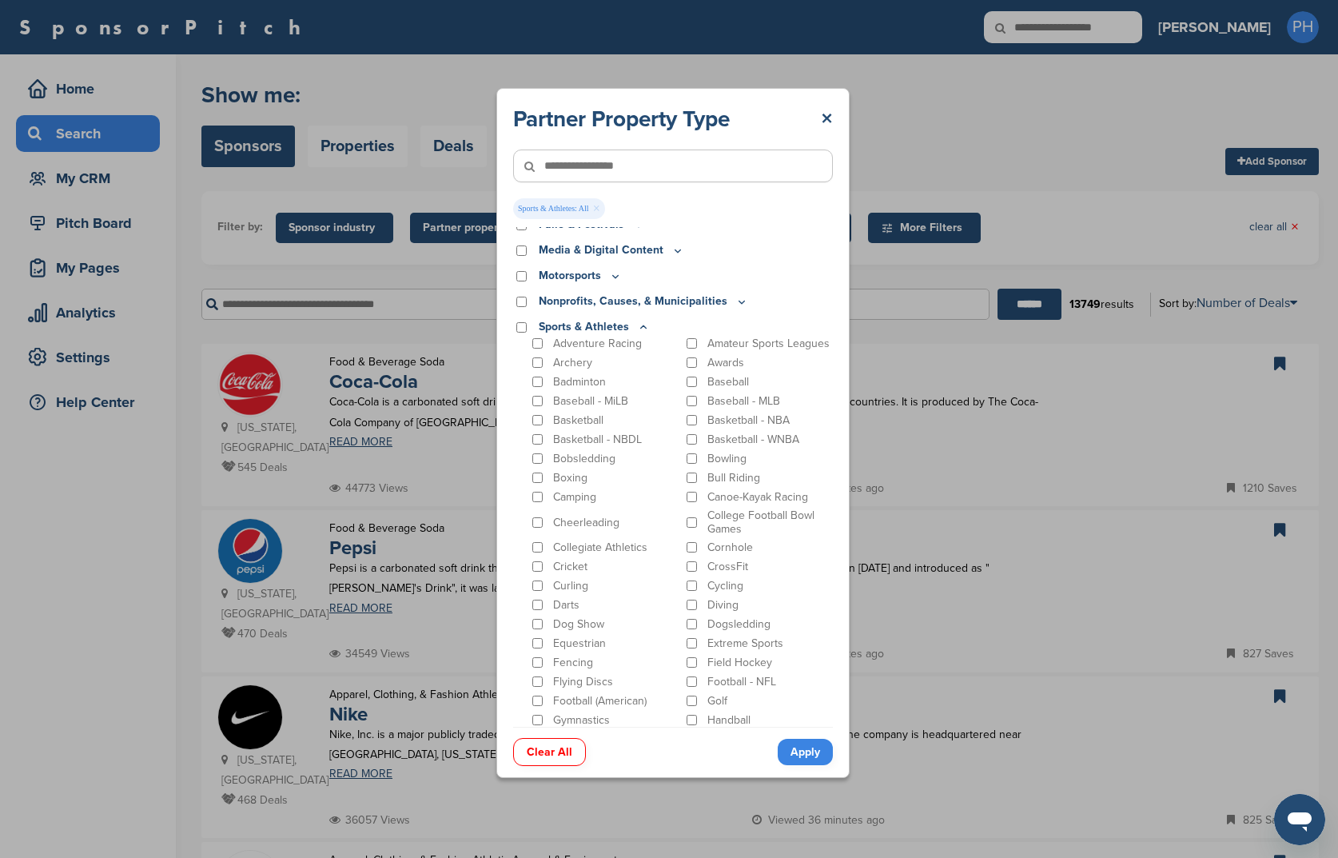
scroll to position [65, 0]
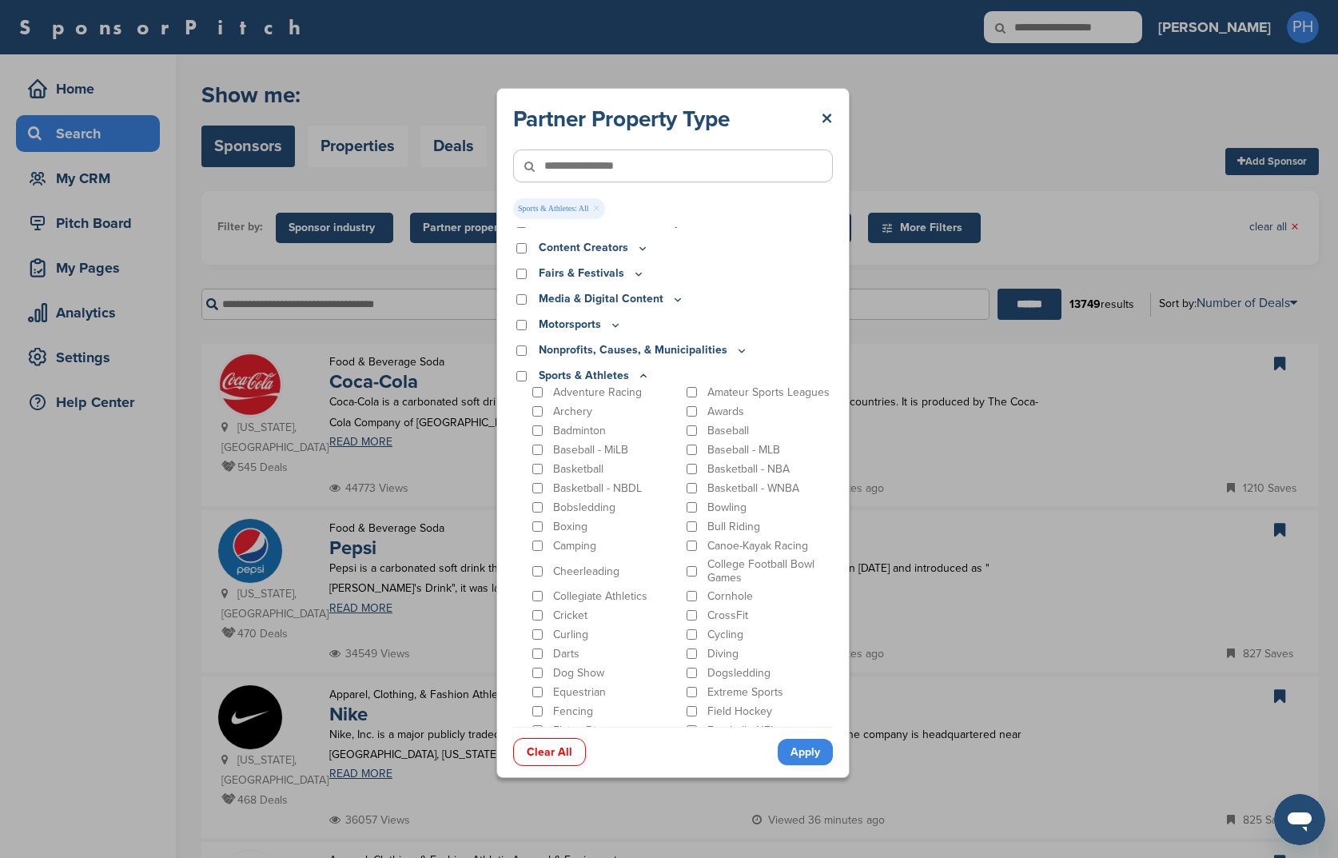
click at [523, 381] on div "Sports & Athletes" at bounding box center [673, 376] width 320 height 18
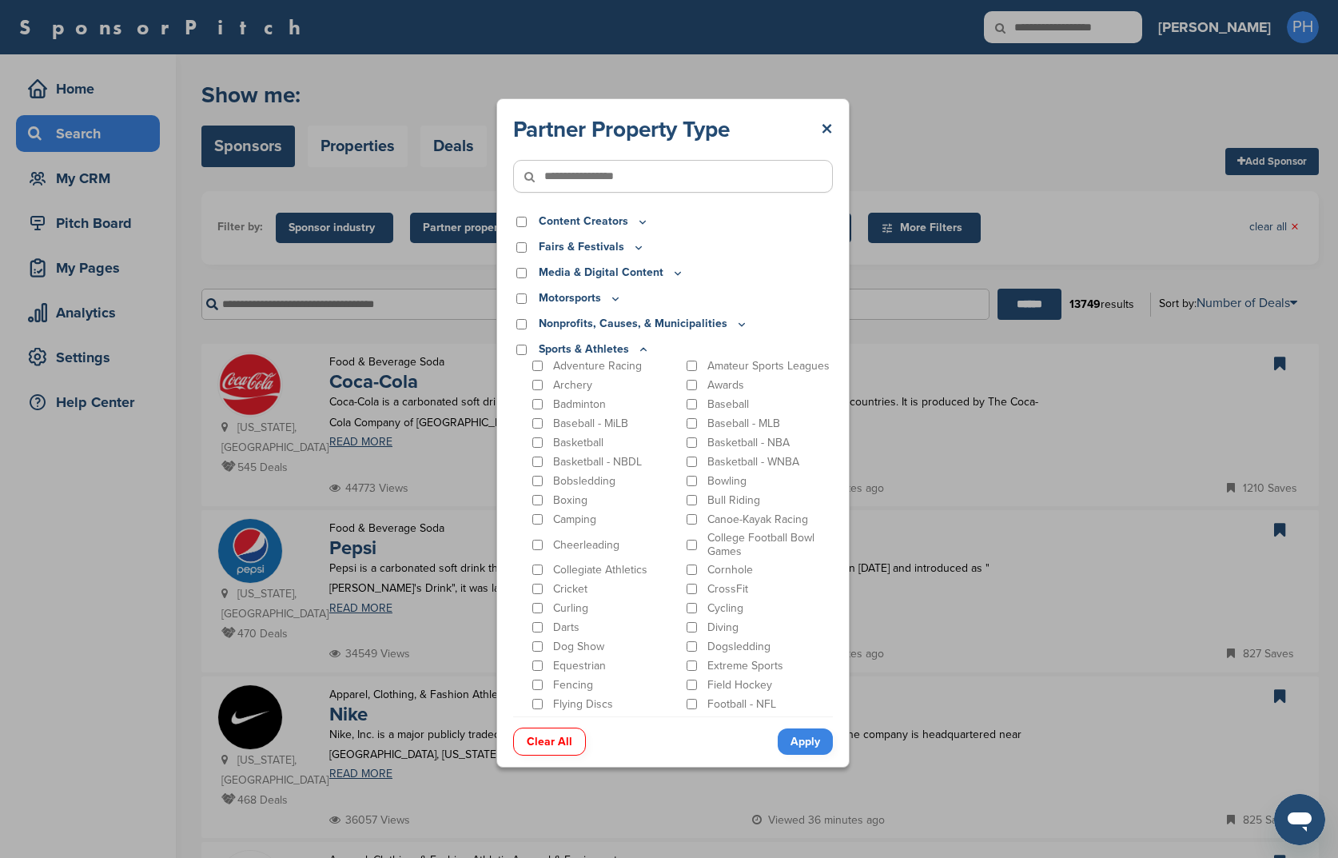
scroll to position [0, 0]
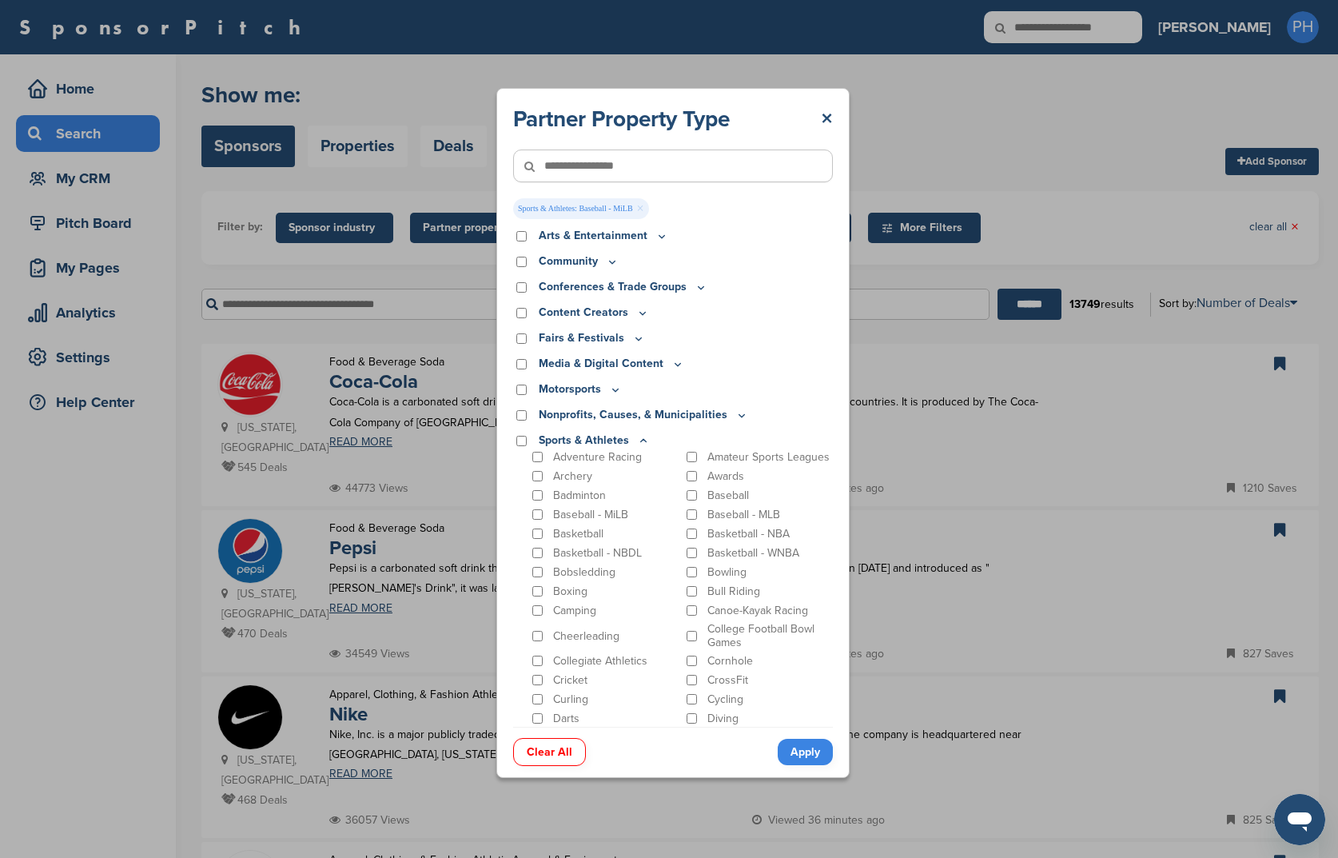
click at [692, 522] on div "Baseball - MLB" at bounding box center [759, 514] width 150 height 15
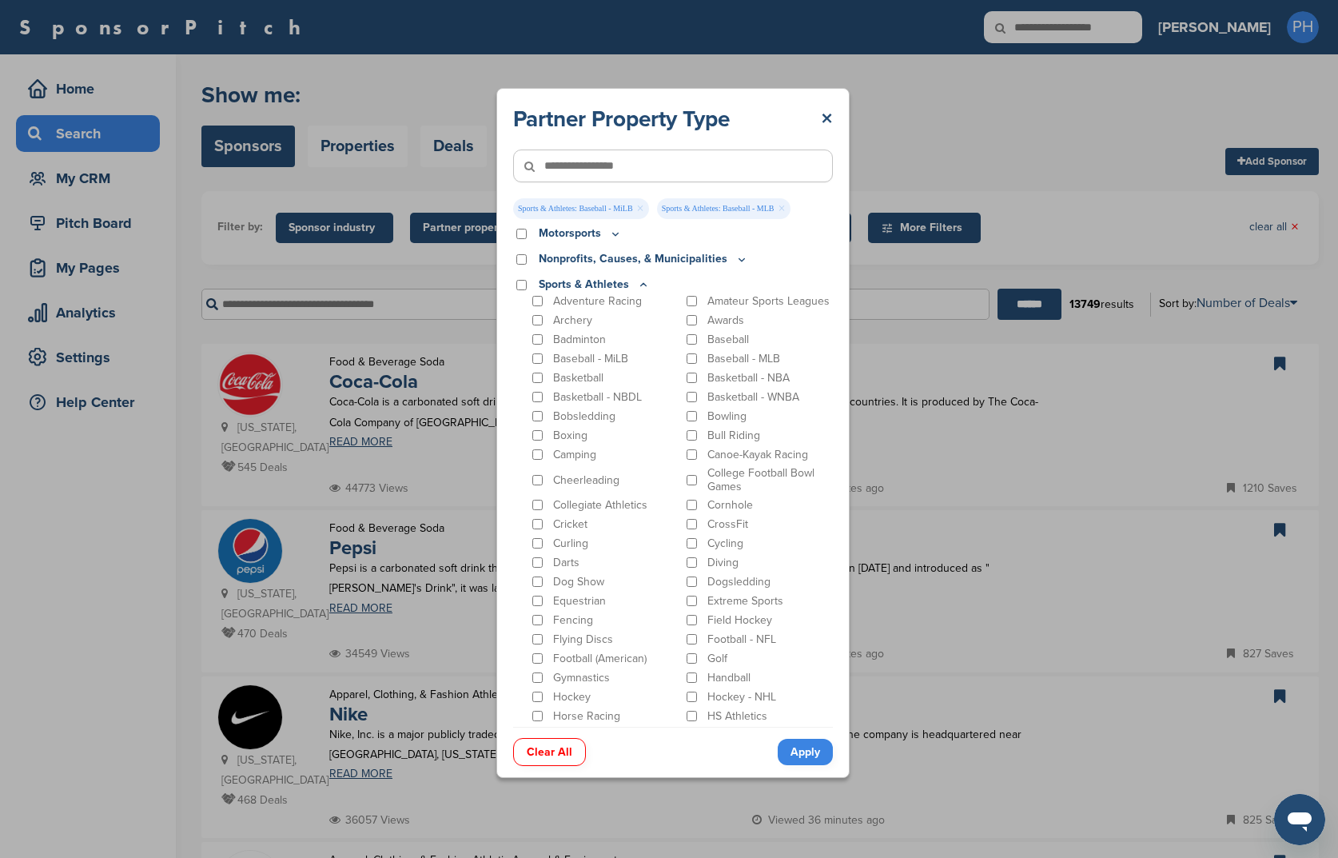
scroll to position [158, 0]
click at [691, 644] on div "Football - NFL" at bounding box center [759, 636] width 150 height 15
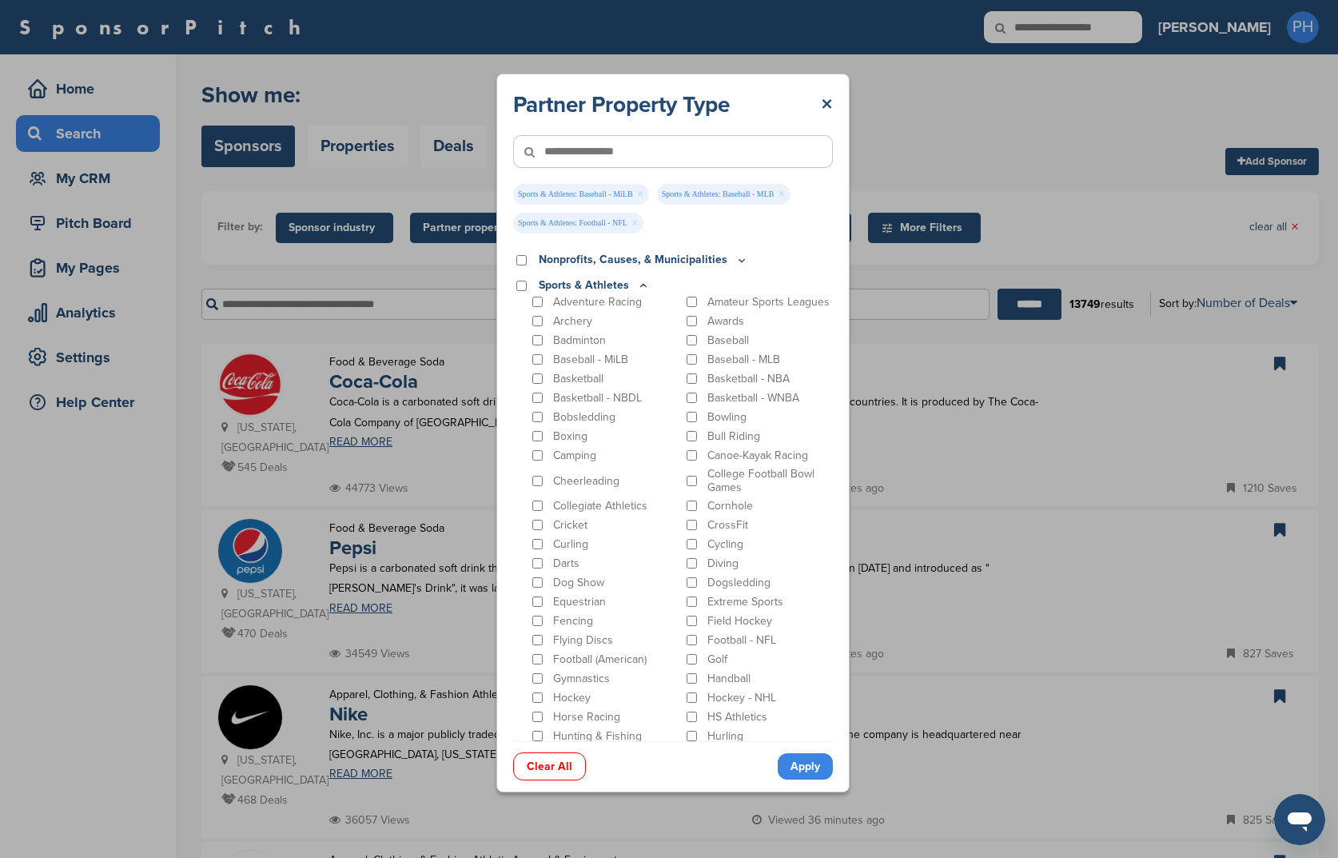
scroll to position [186, 0]
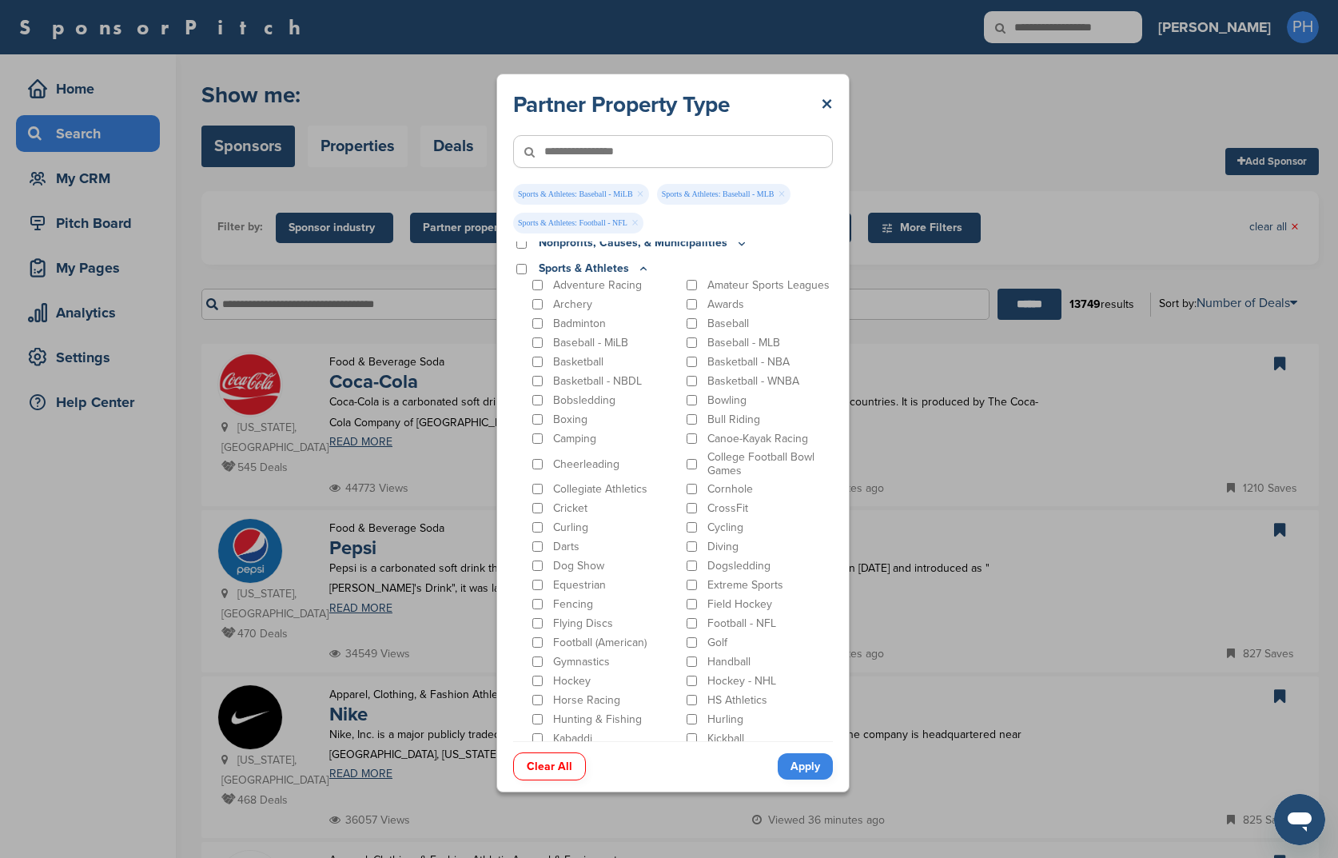
click at [543, 650] on div "Football (American)" at bounding box center [604, 642] width 150 height 15
click at [528, 652] on div "Adventure Racing Amateur Sports Leagues Archery Awards Badminton Baseball Baseb…" at bounding box center [673, 760] width 320 height 967
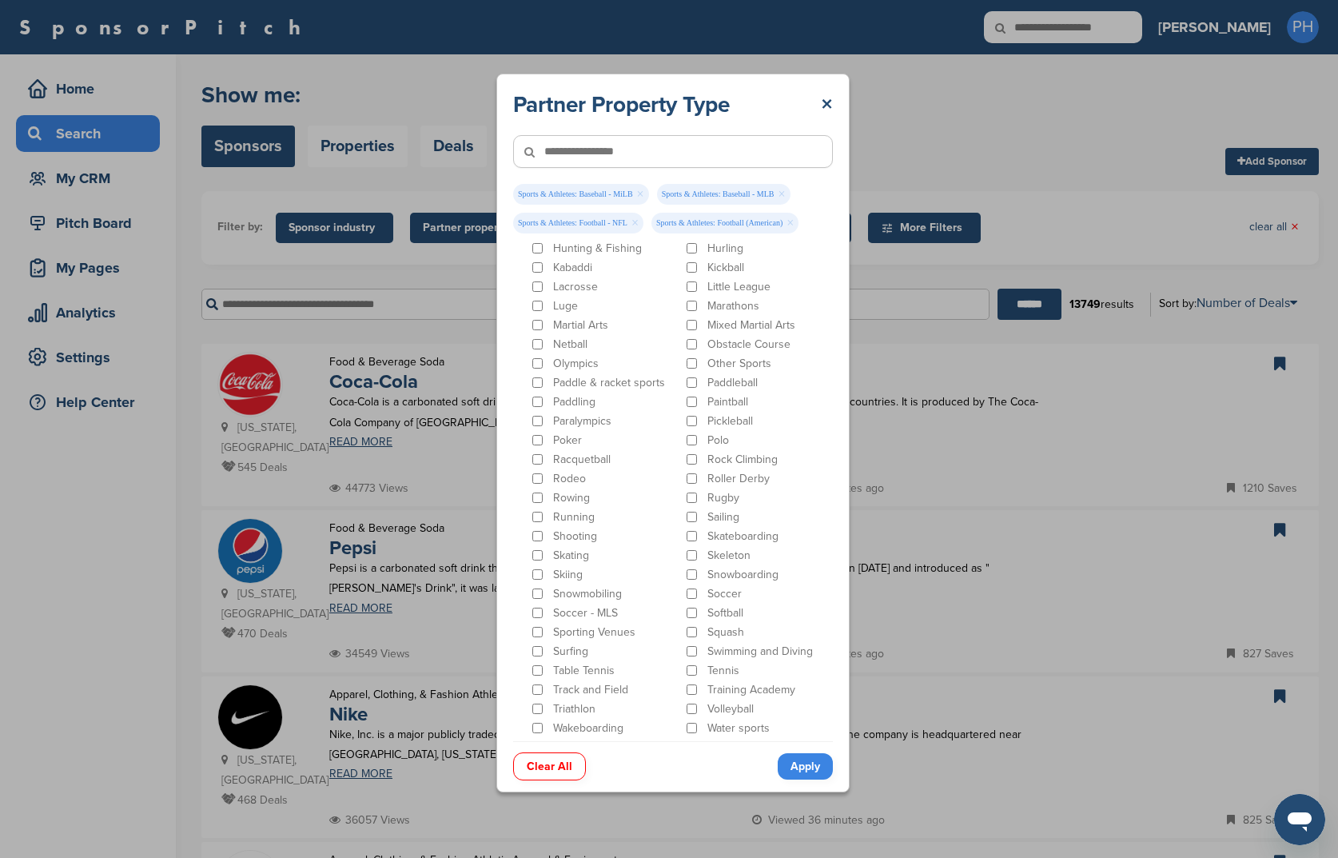
scroll to position [660, 0]
click at [542, 641] on div "Adventure Racing Amateur Sports Leagues Archery Awards Badminton Baseball Baseb…" at bounding box center [681, 286] width 304 height 967
click at [538, 639] on div "Adventure Racing Amateur Sports Leagues Archery Awards Badminton Baseball Baseb…" at bounding box center [681, 286] width 304 height 967
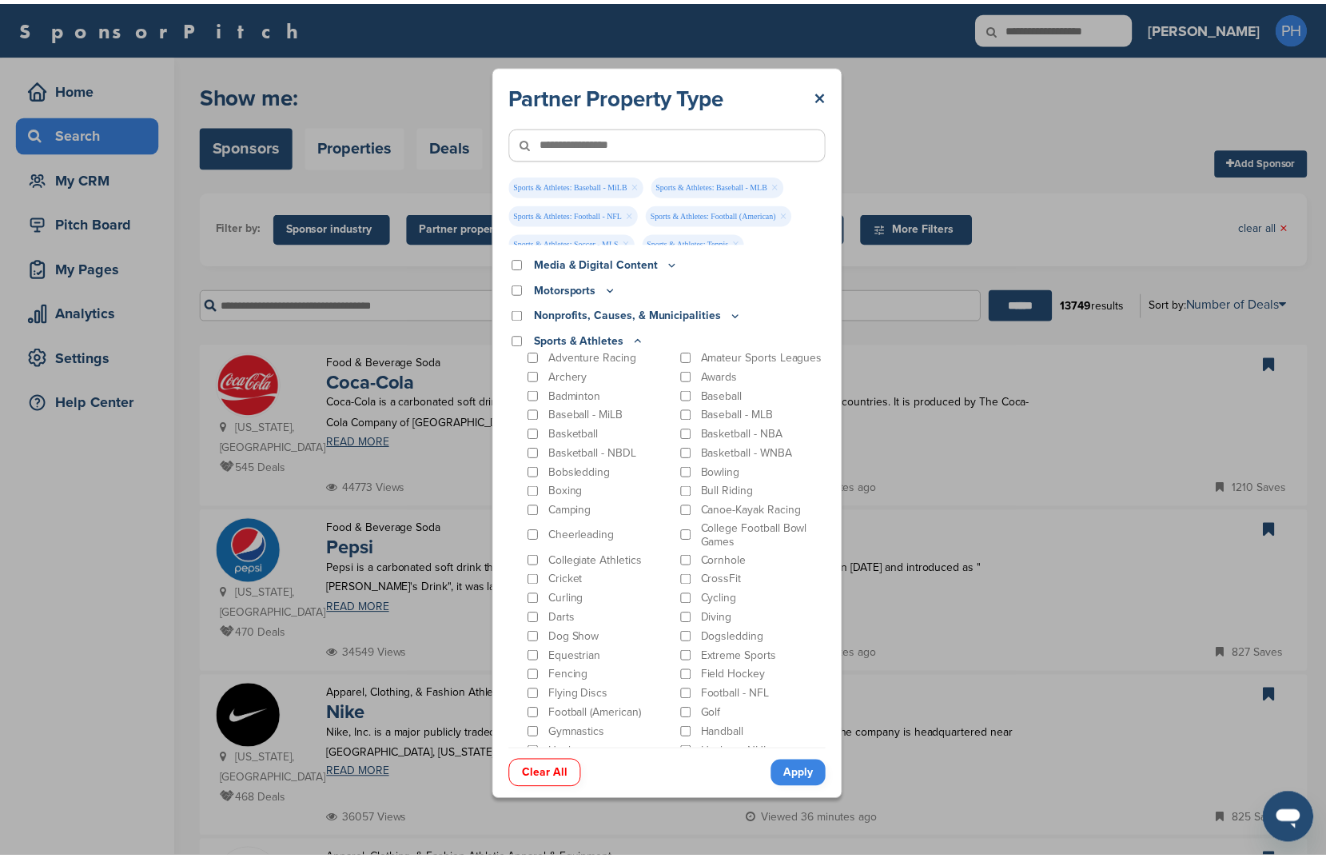
scroll to position [0, 0]
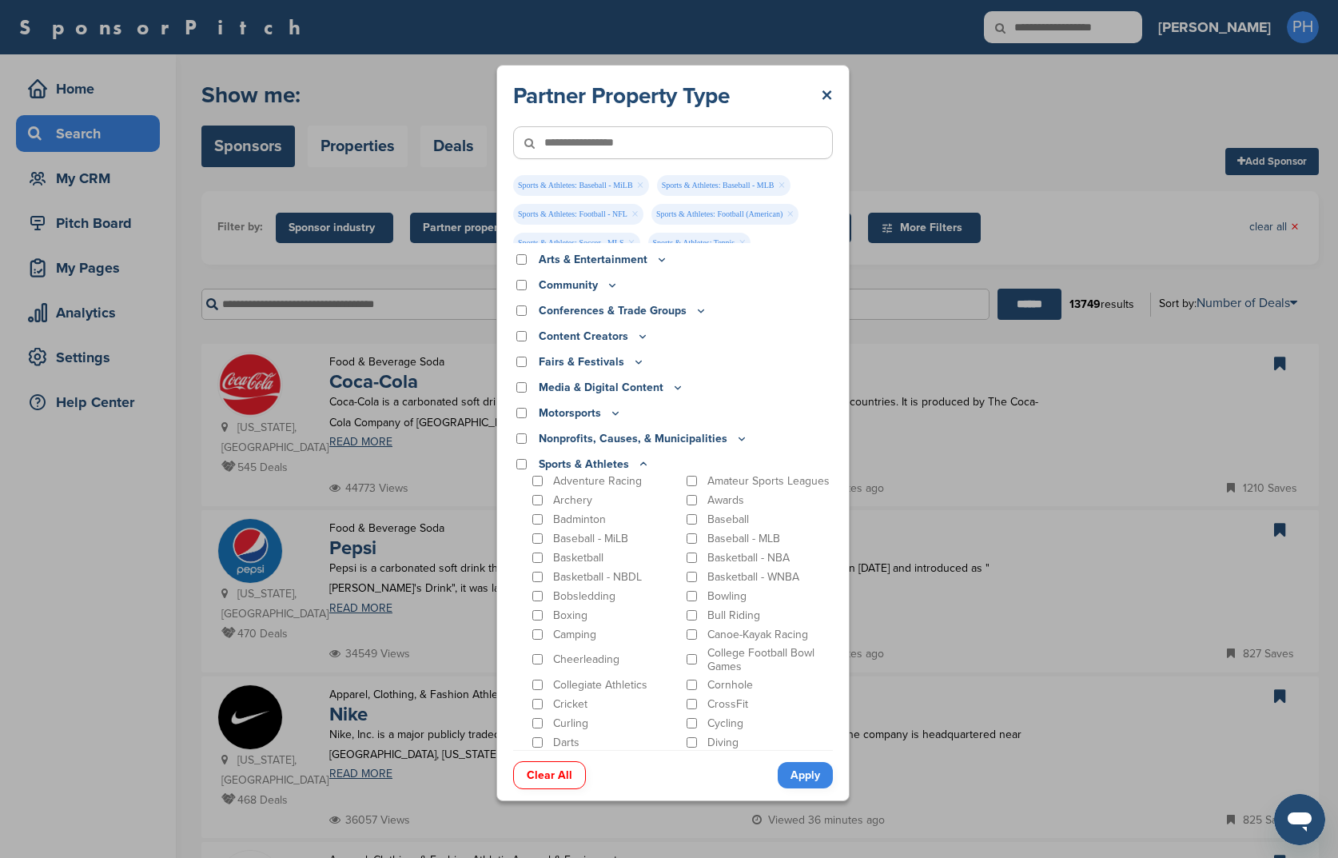
click at [785, 778] on link "Apply" at bounding box center [805, 775] width 55 height 26
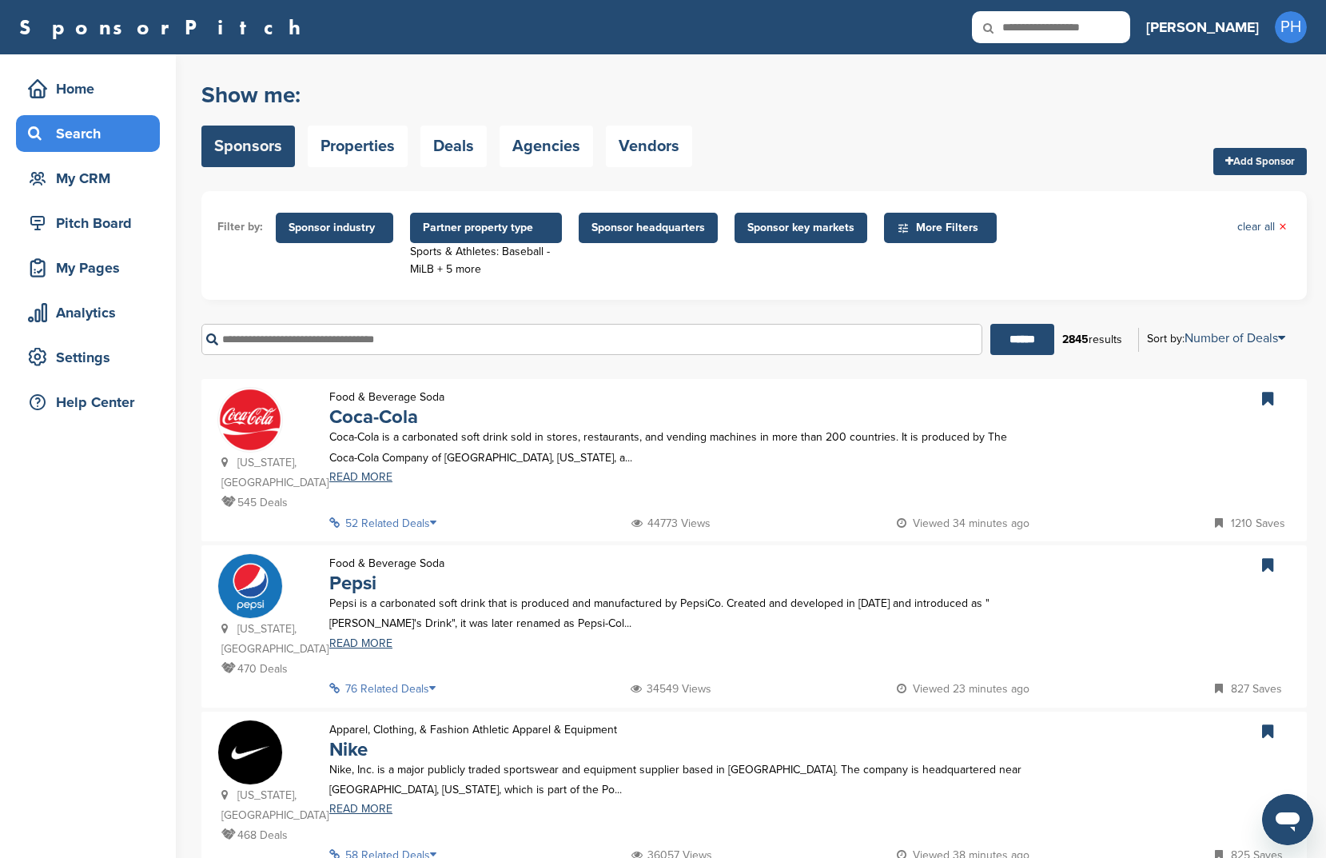
click at [799, 233] on span "Sponsor key markets" at bounding box center [801, 228] width 107 height 18
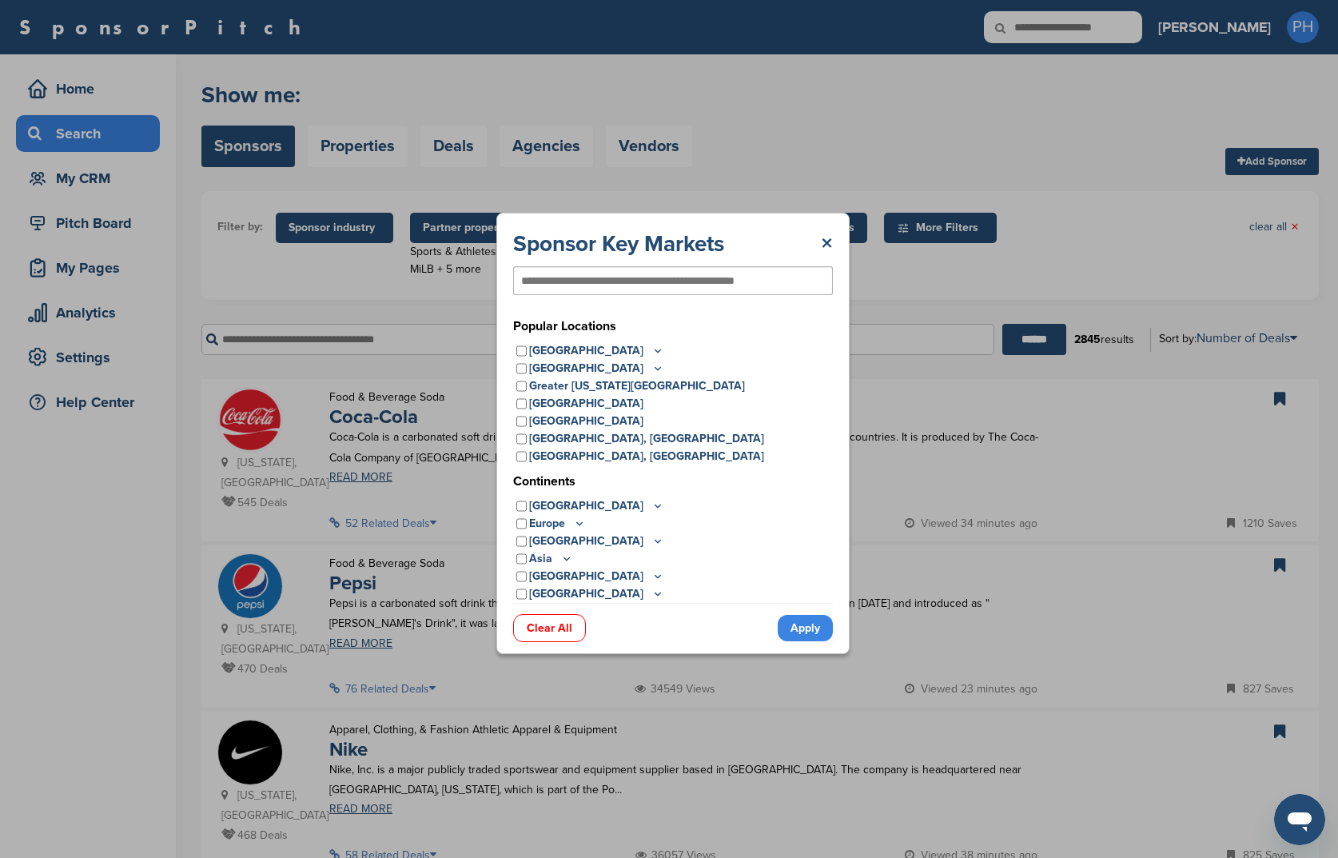
click at [556, 360] on p "Canada" at bounding box center [596, 369] width 135 height 18
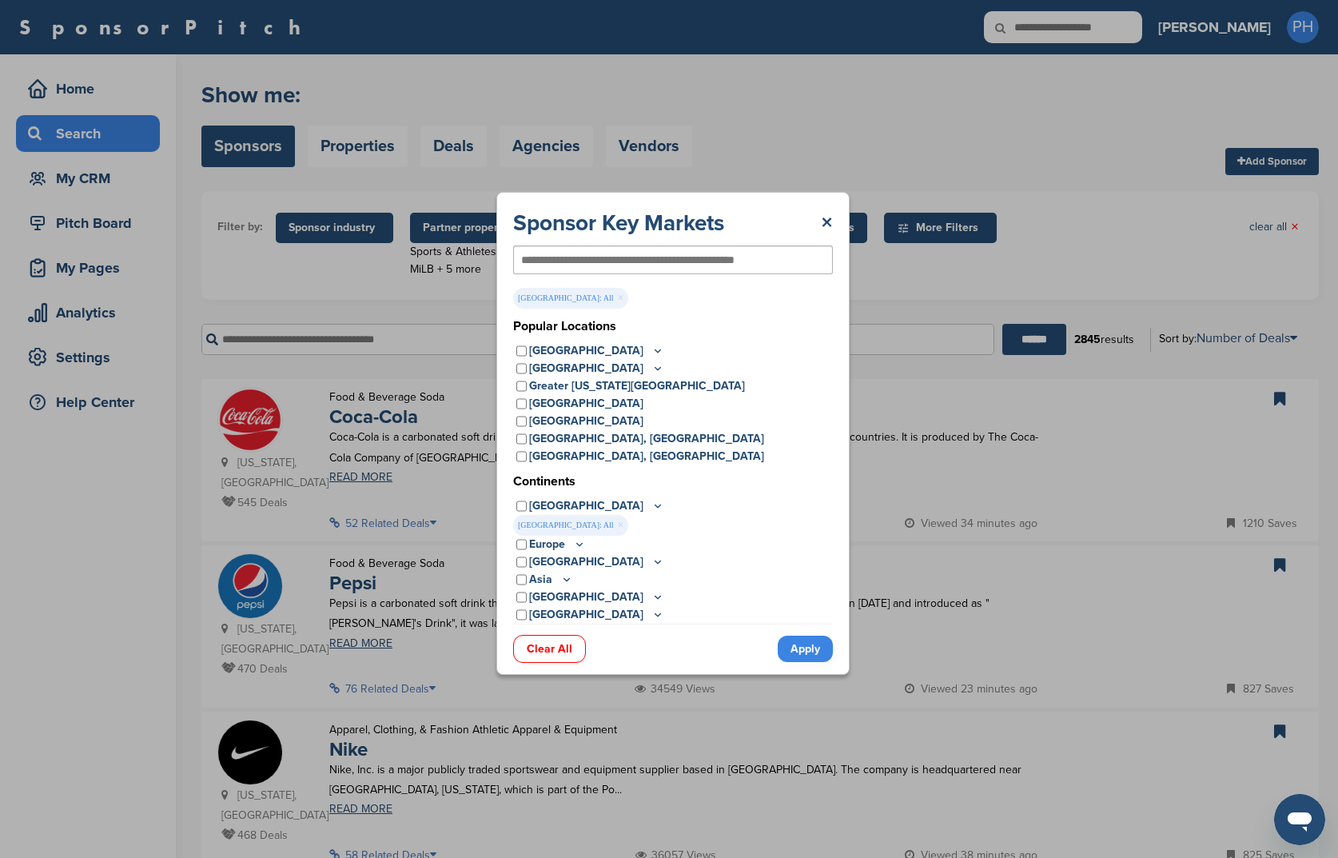
click at [797, 647] on link "Apply" at bounding box center [805, 649] width 55 height 26
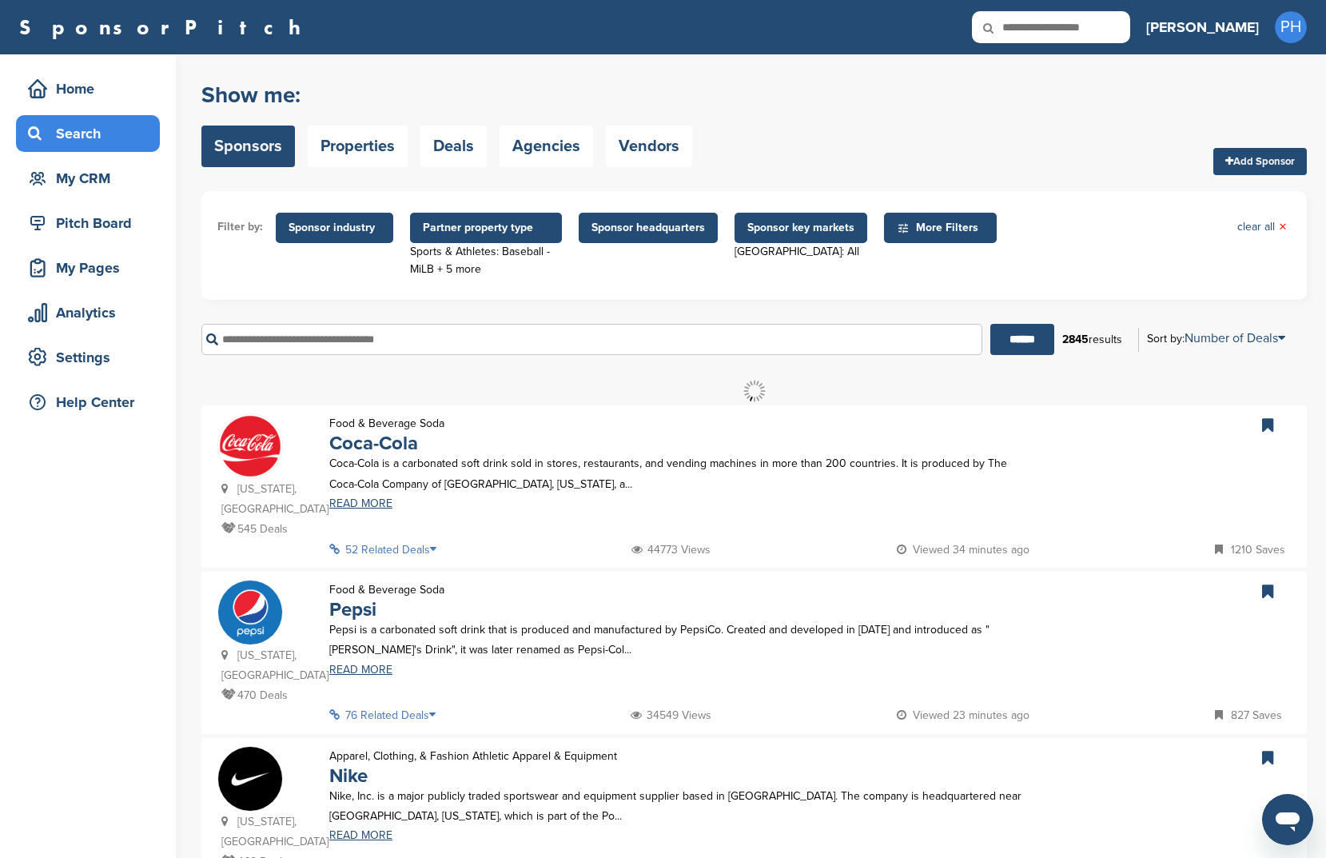
click at [762, 239] on span "Sponsor key markets" at bounding box center [801, 228] width 133 height 30
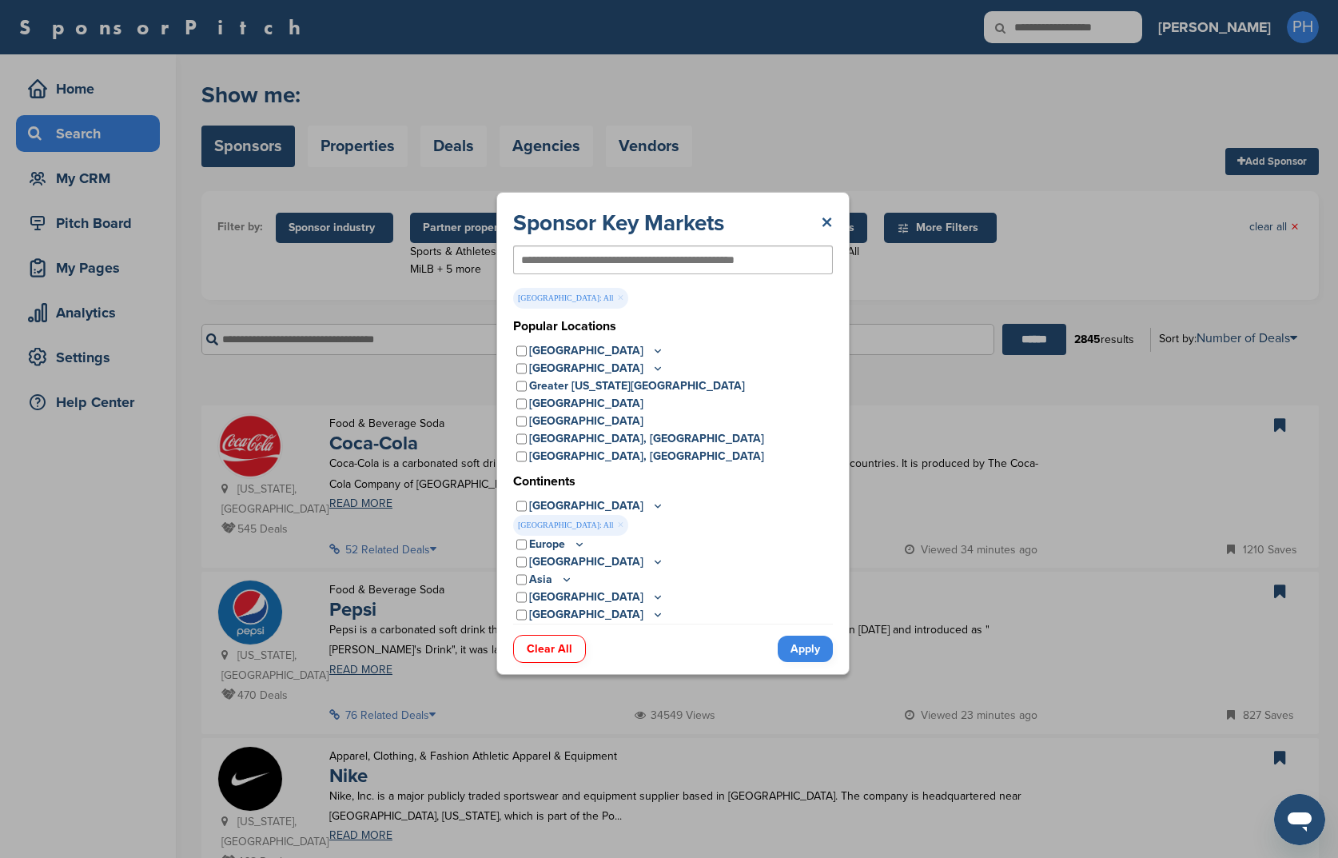
click at [826, 219] on link "×" at bounding box center [827, 223] width 12 height 29
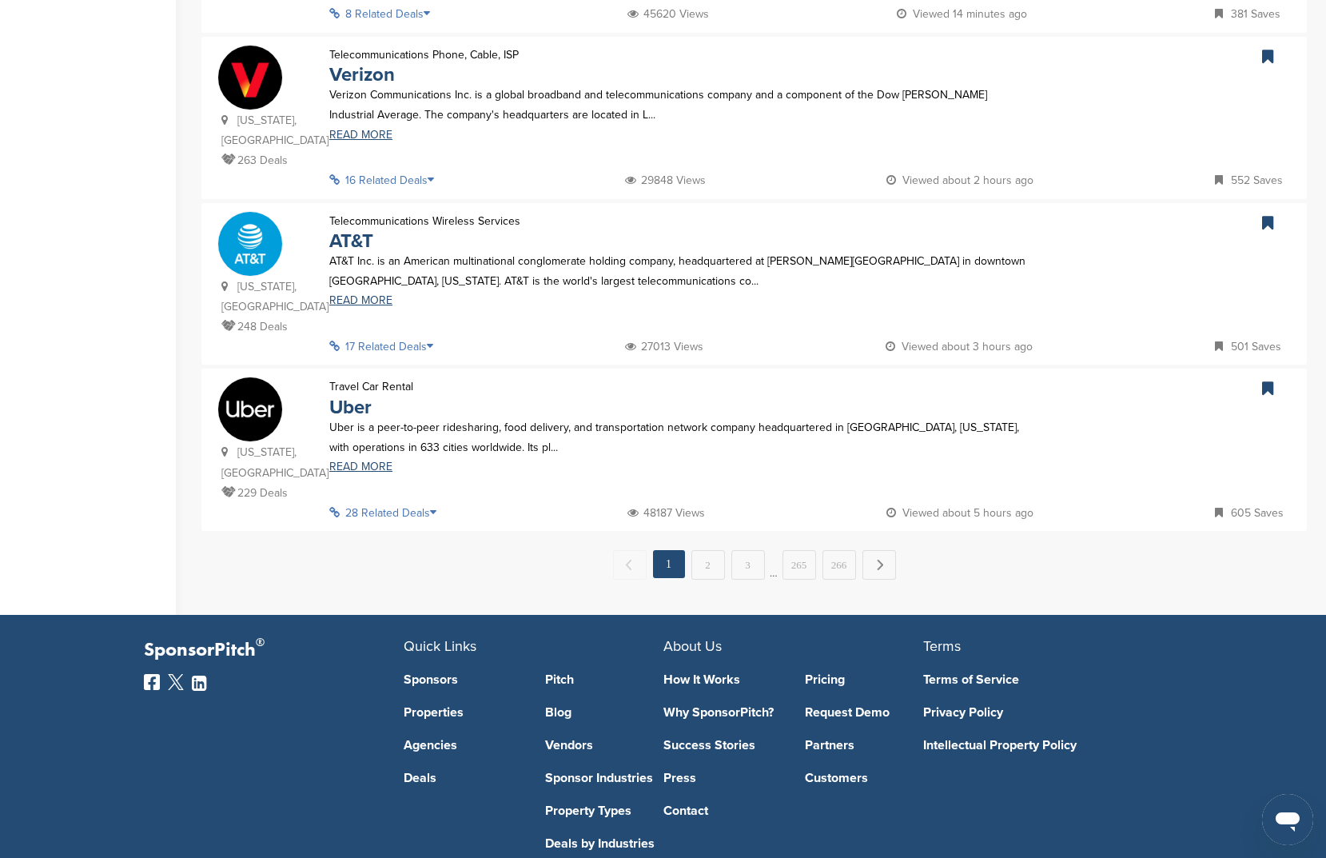
scroll to position [1531, 0]
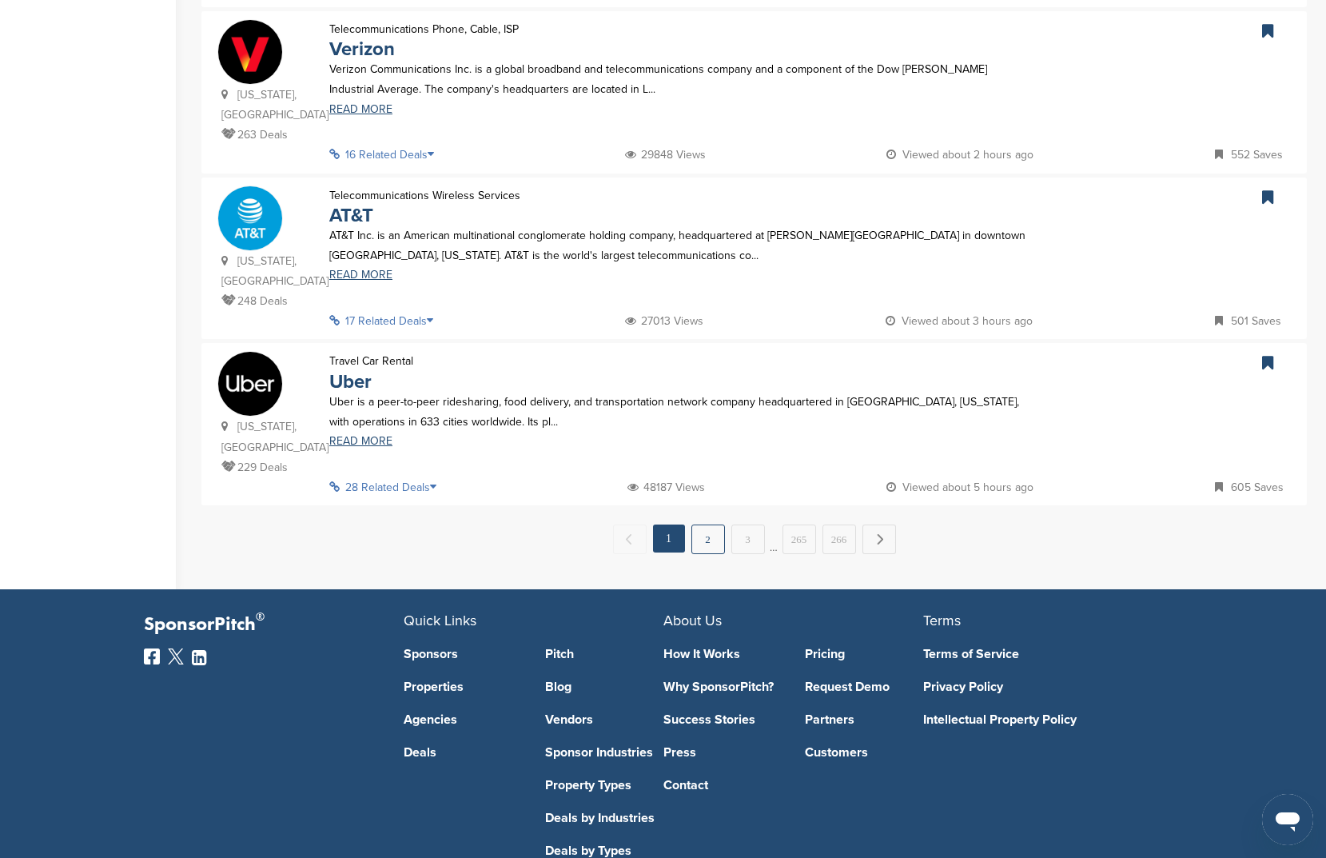
click at [713, 524] on link "2" at bounding box center [709, 539] width 34 height 30
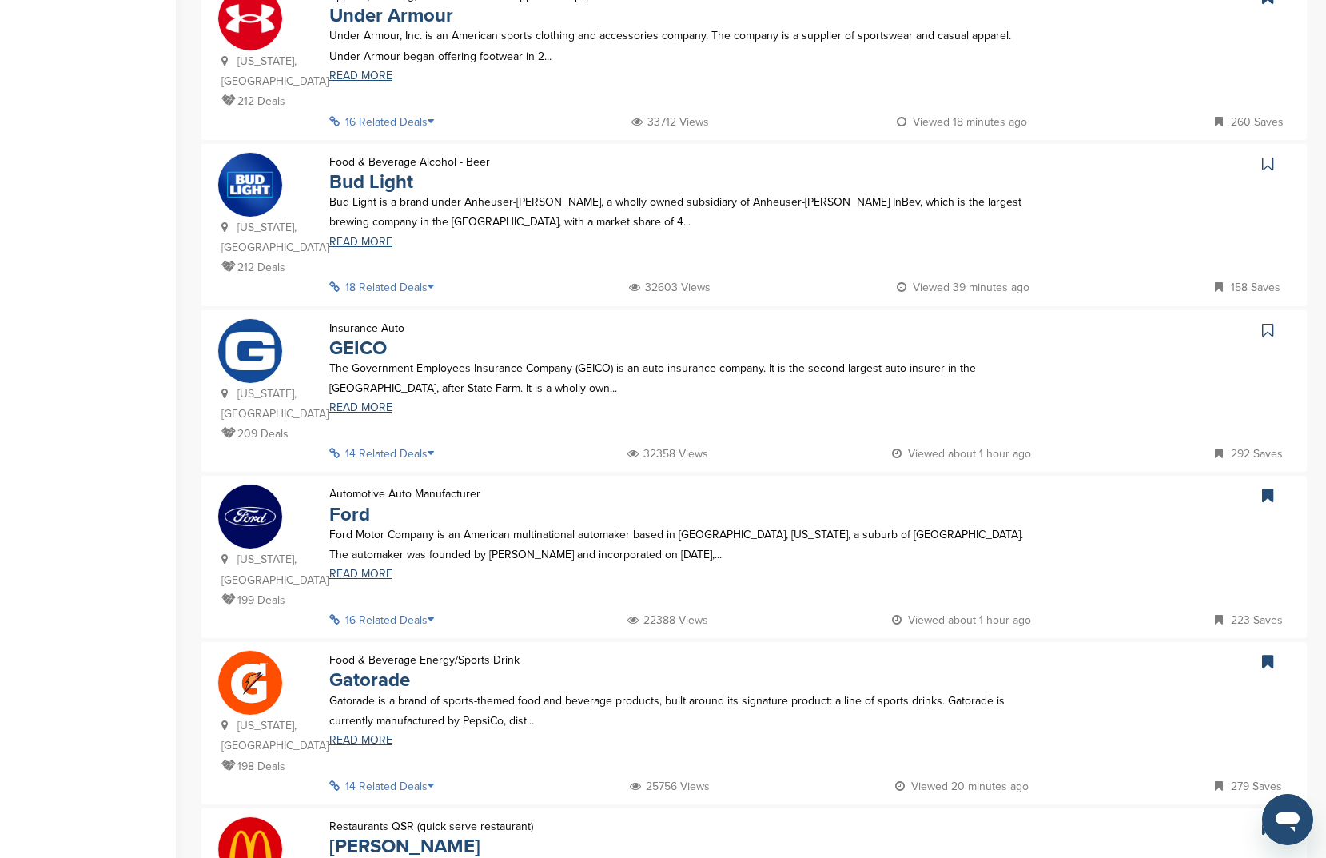
scroll to position [368, 0]
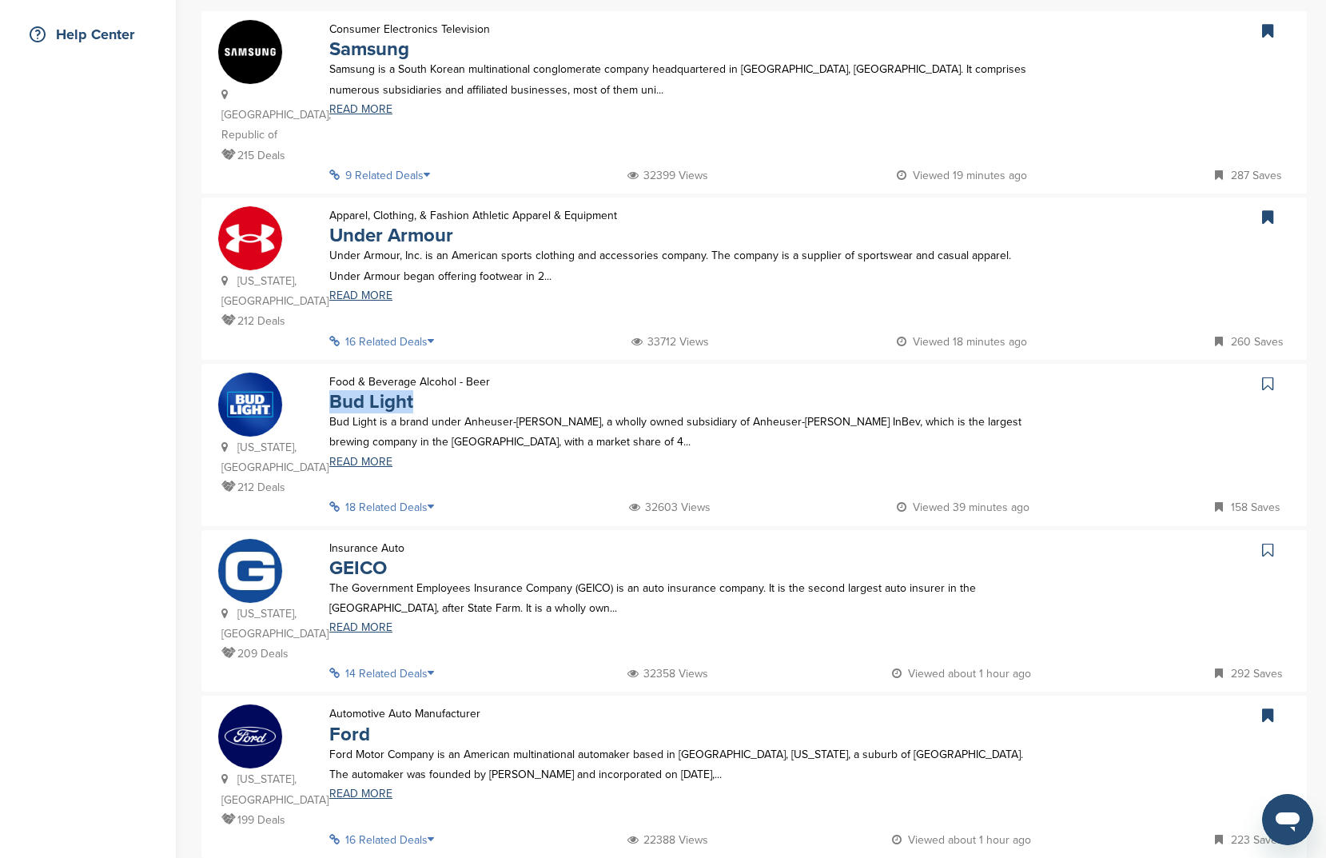
click at [1275, 372] on link at bounding box center [1269, 384] width 23 height 24
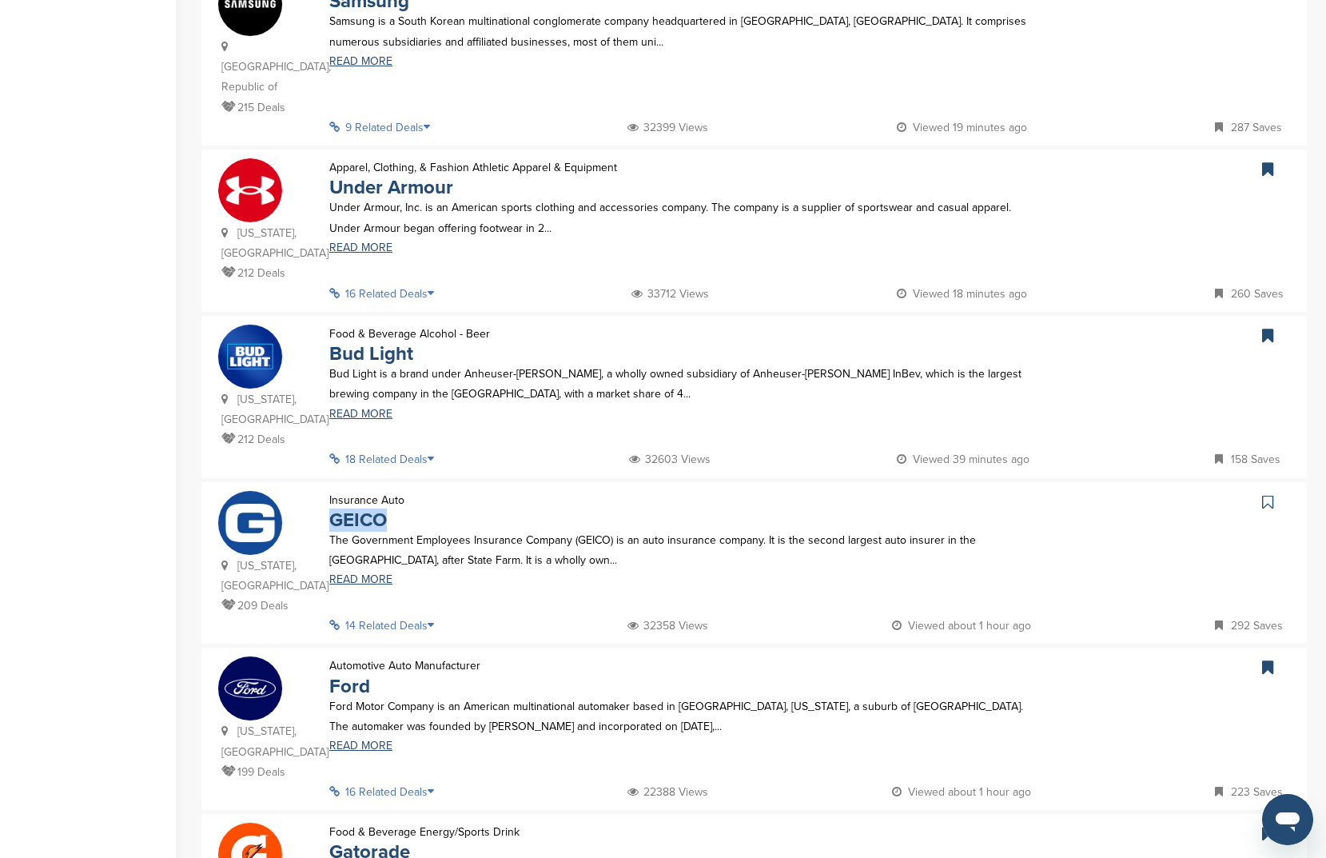
scroll to position [417, 0]
click at [1273, 493] on icon at bounding box center [1267, 501] width 11 height 16
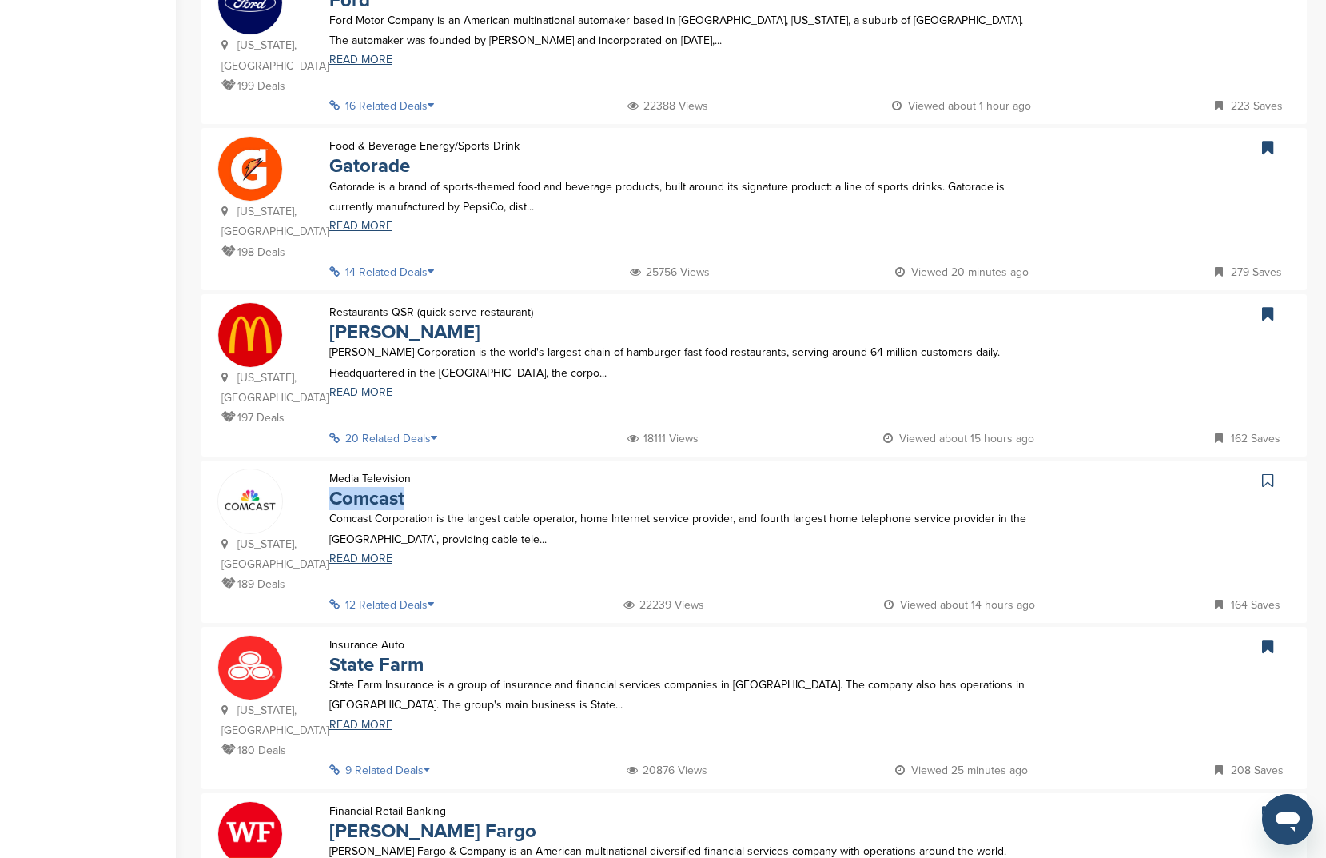
scroll to position [1102, 0]
click at [1275, 468] on link at bounding box center [1269, 480] width 23 height 24
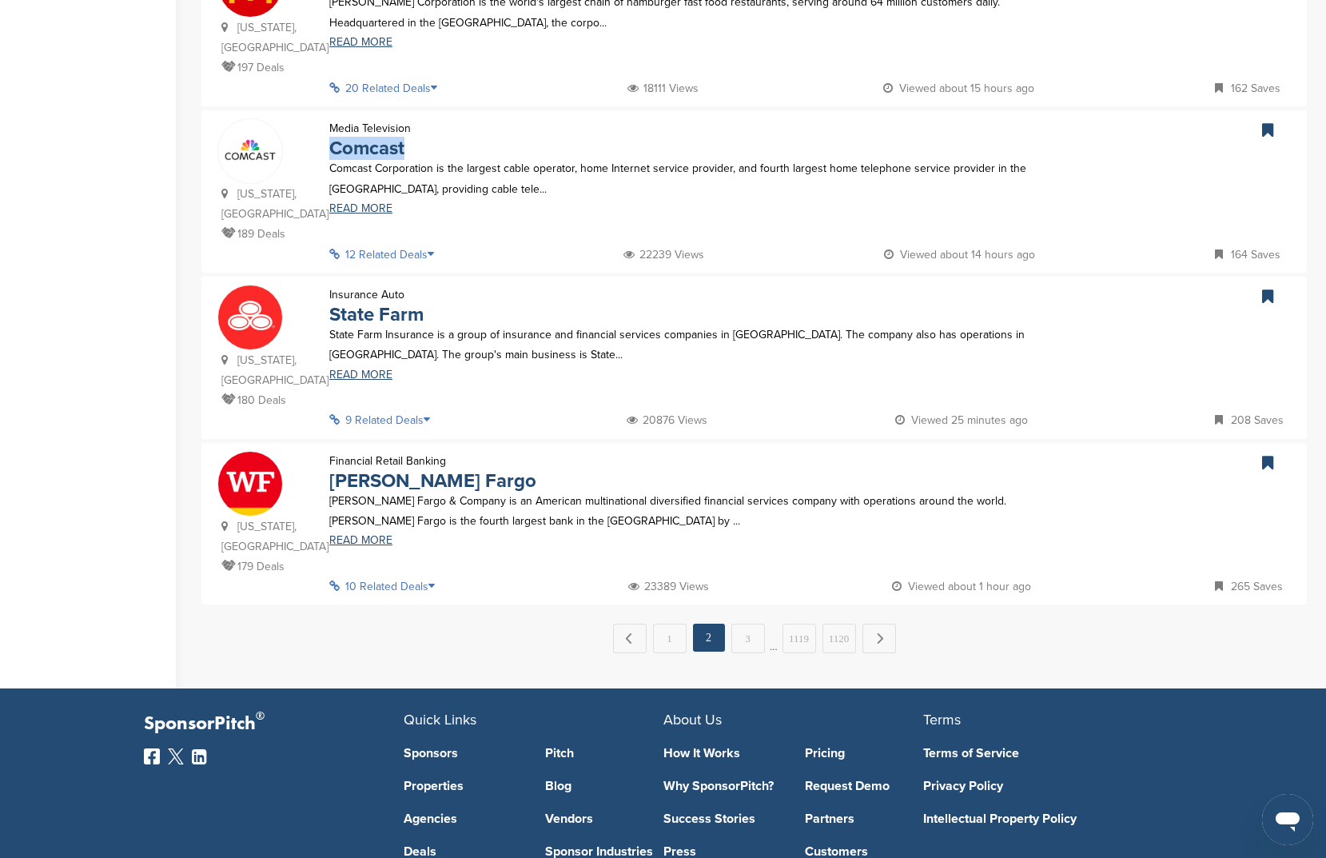
scroll to position [1463, 0]
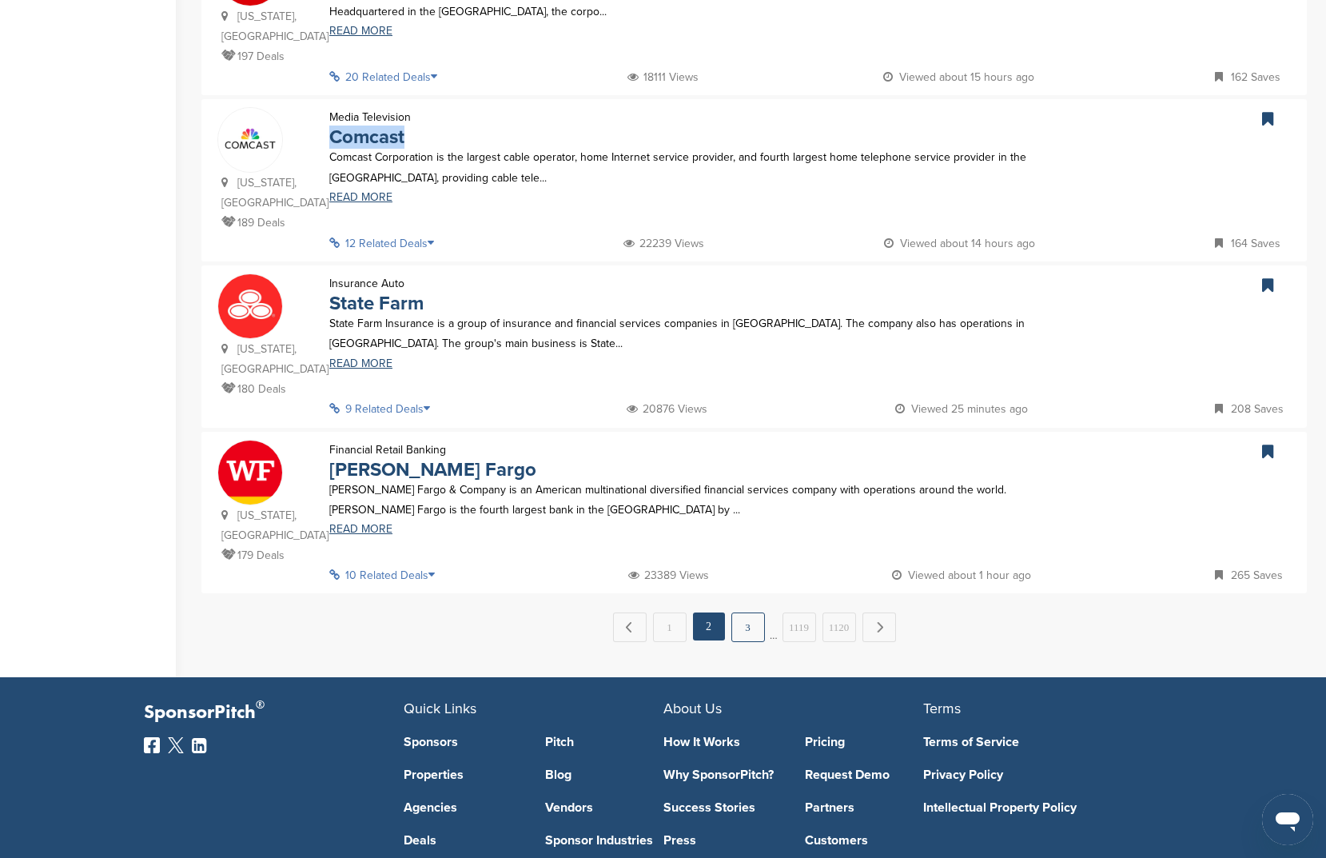
click at [755, 612] on link "3" at bounding box center [749, 627] width 34 height 30
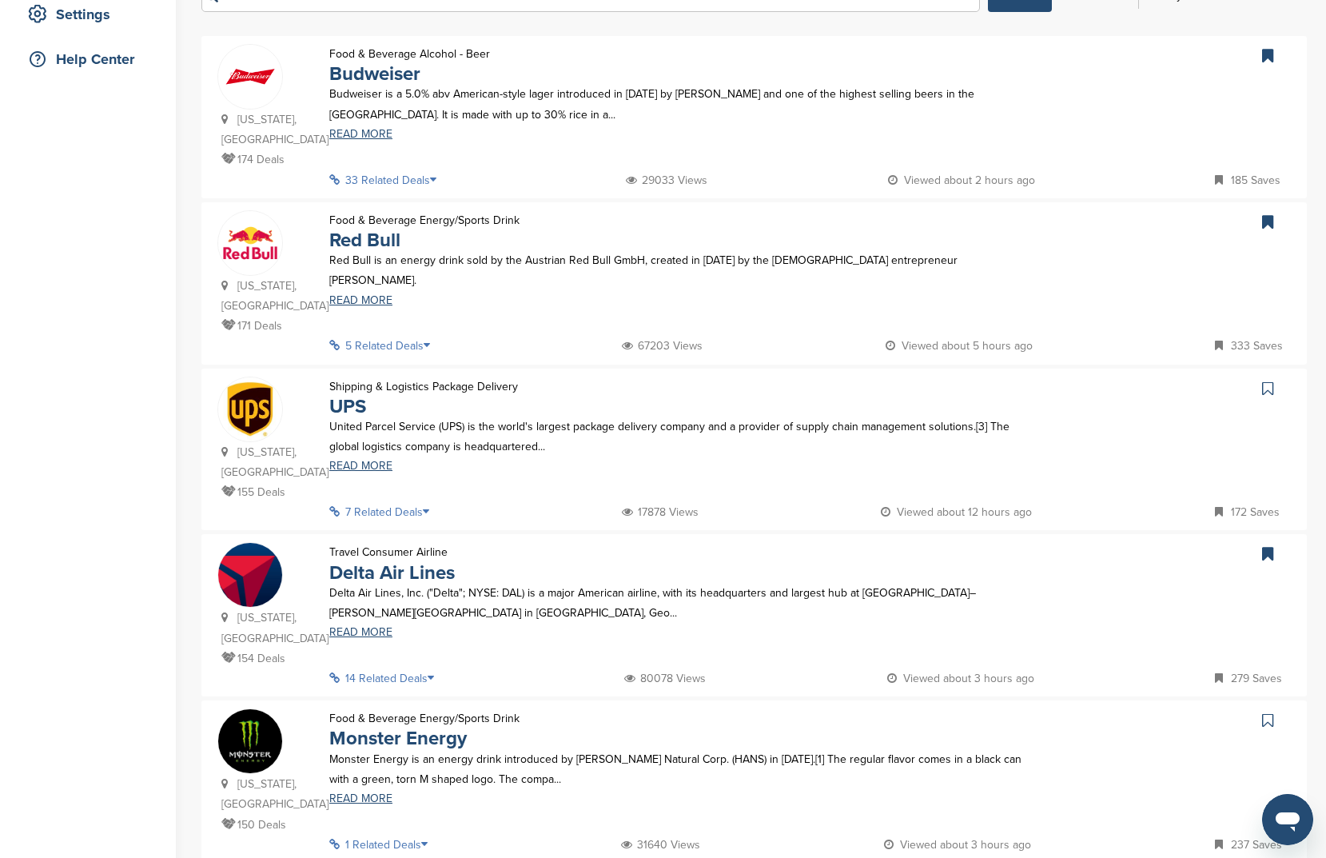
scroll to position [349, 0]
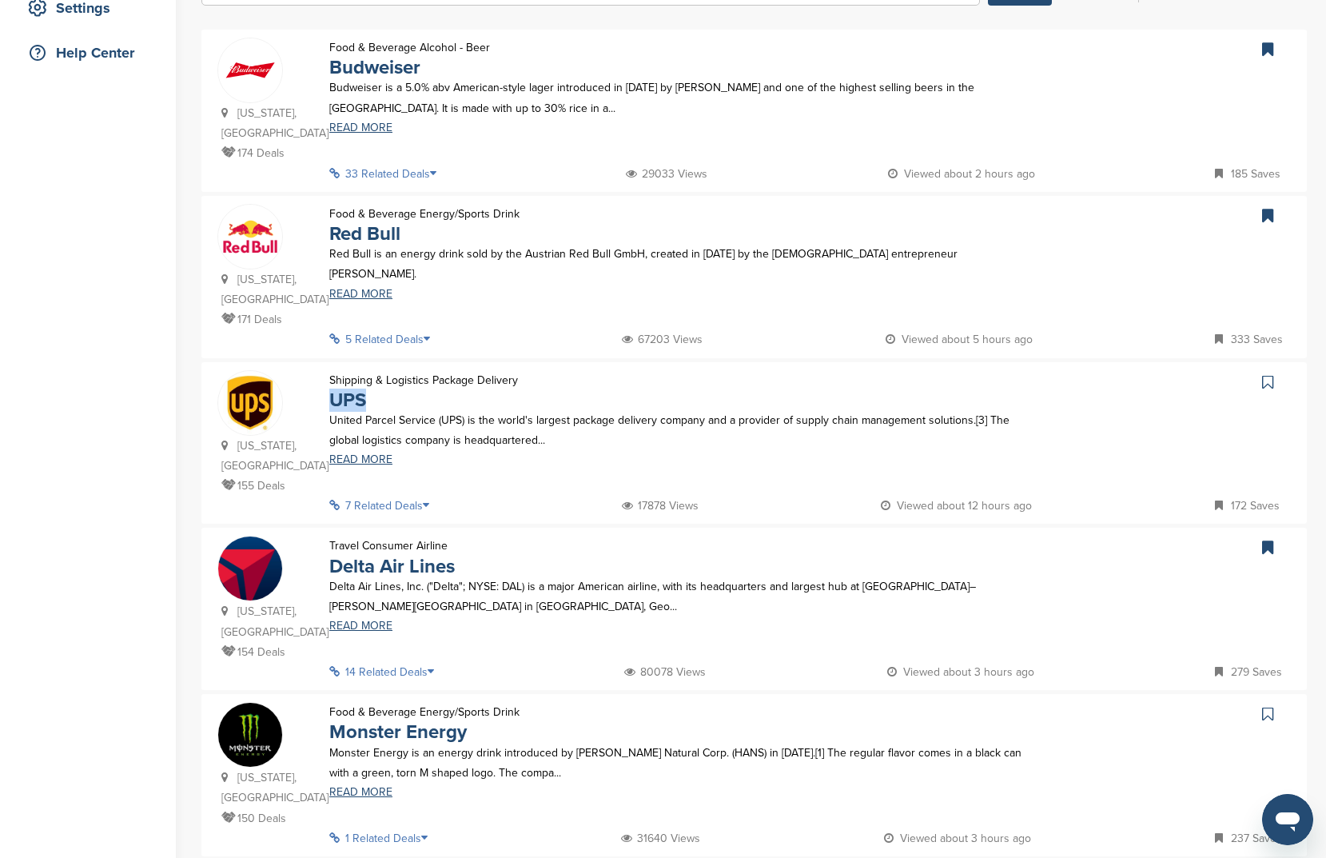
click at [1276, 370] on link at bounding box center [1269, 382] width 23 height 24
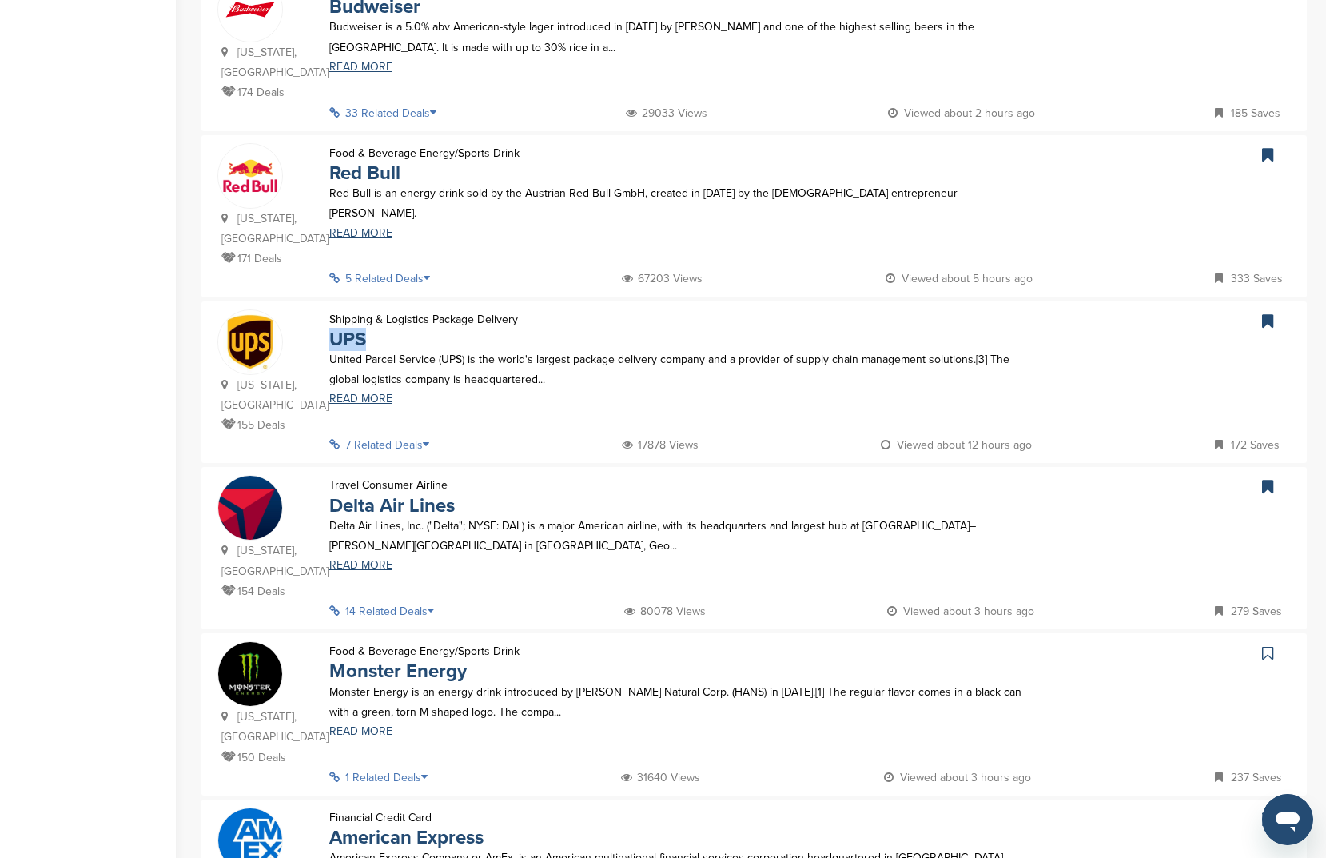
scroll to position [584, 0]
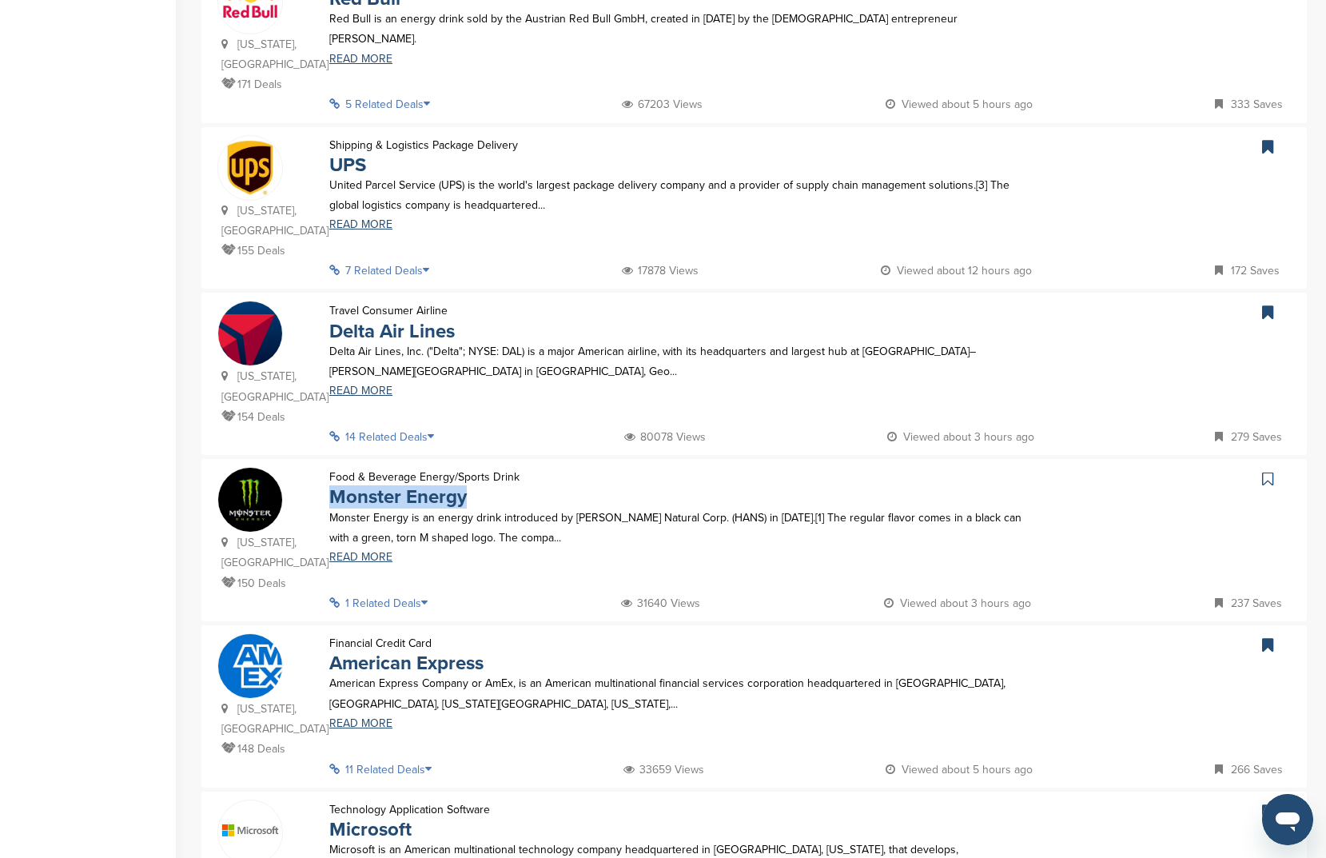
click at [1265, 471] on icon at bounding box center [1267, 479] width 11 height 16
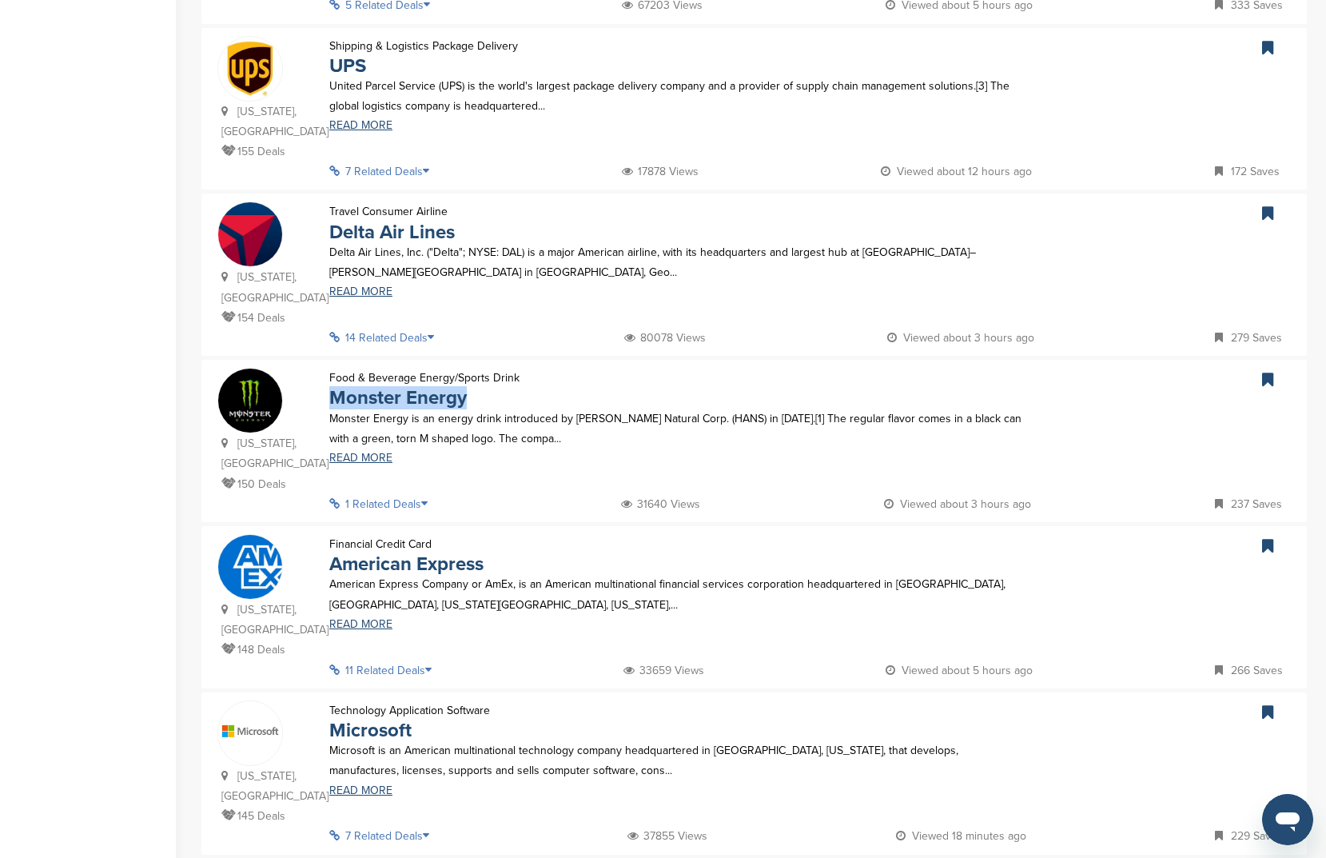
scroll to position [1410, 0]
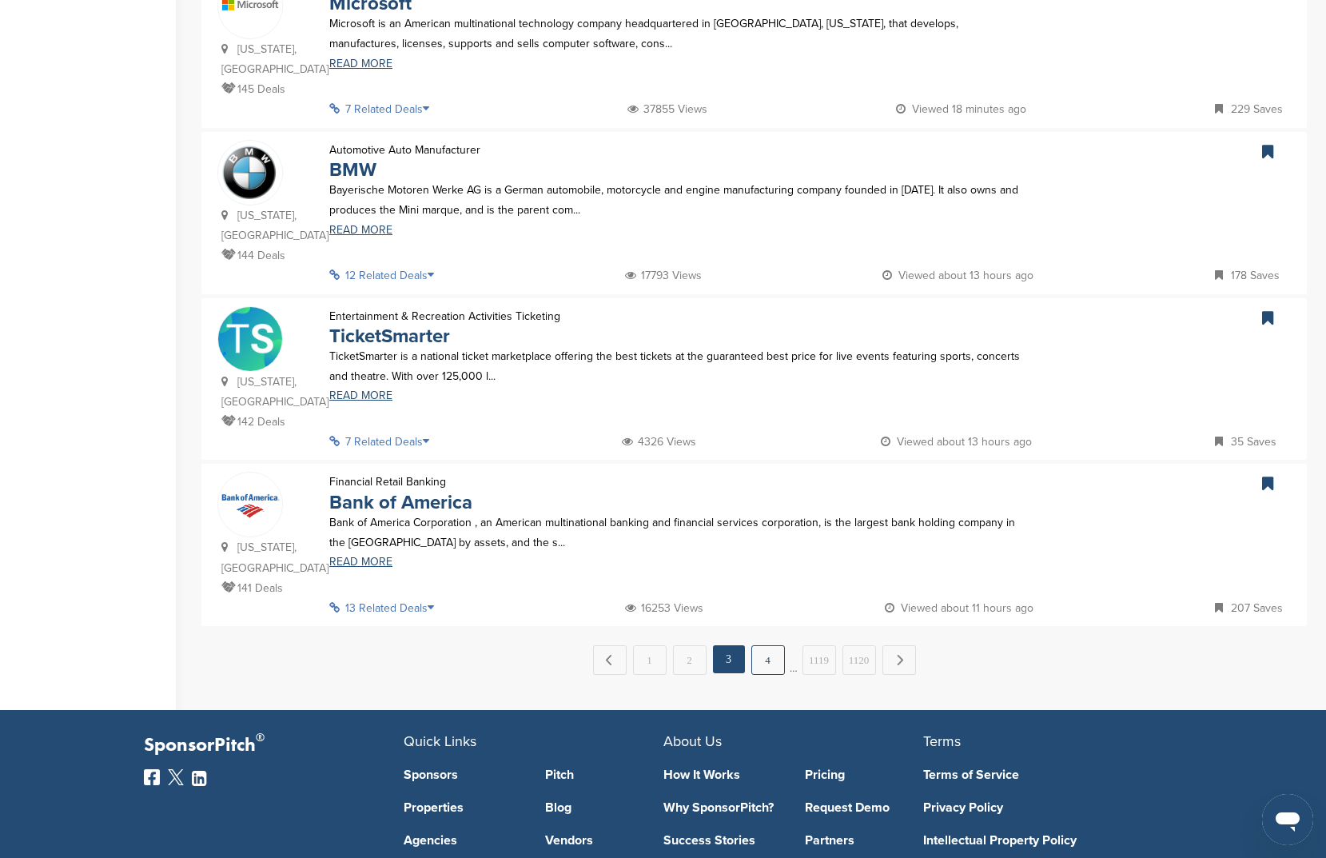
click at [777, 645] on link "4" at bounding box center [769, 660] width 34 height 30
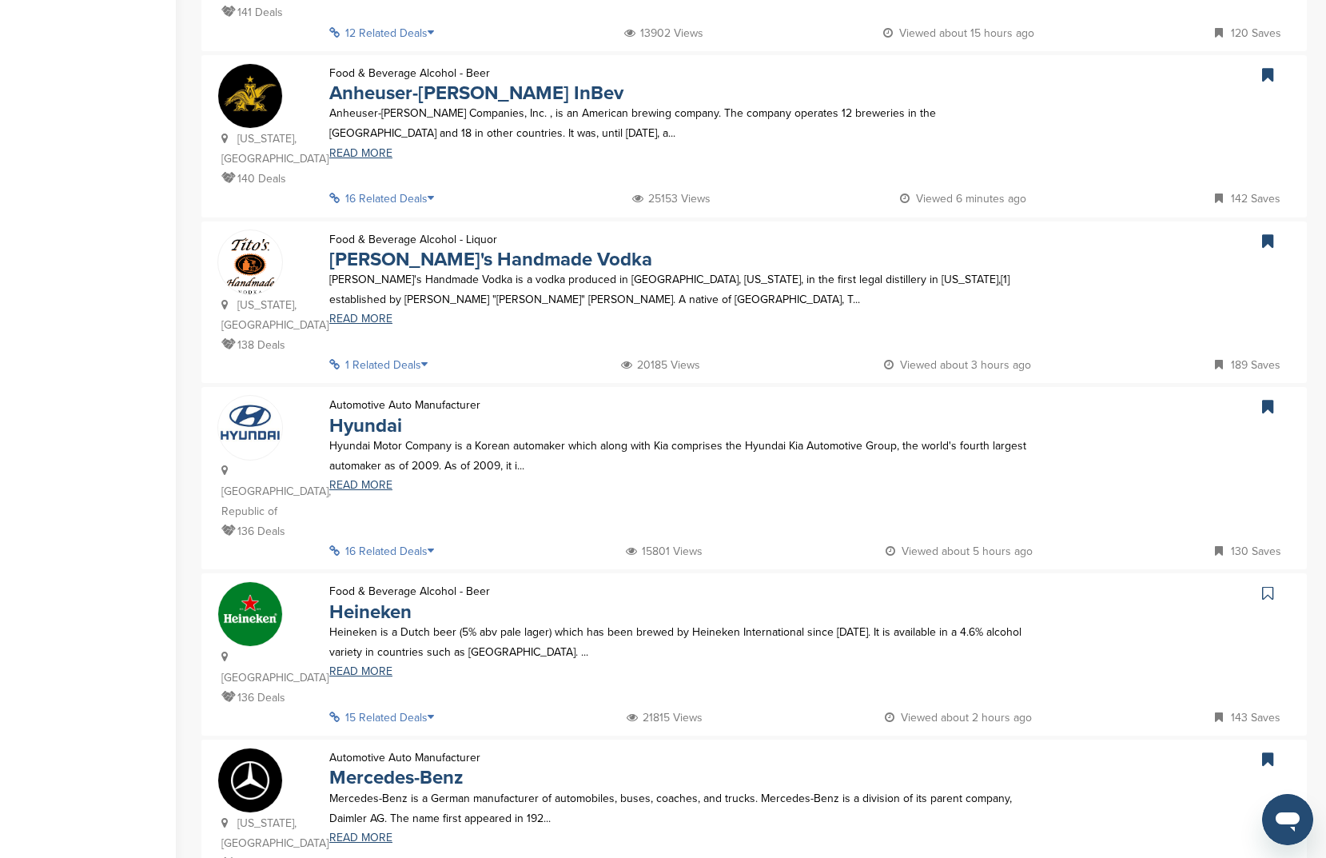
scroll to position [663, 0]
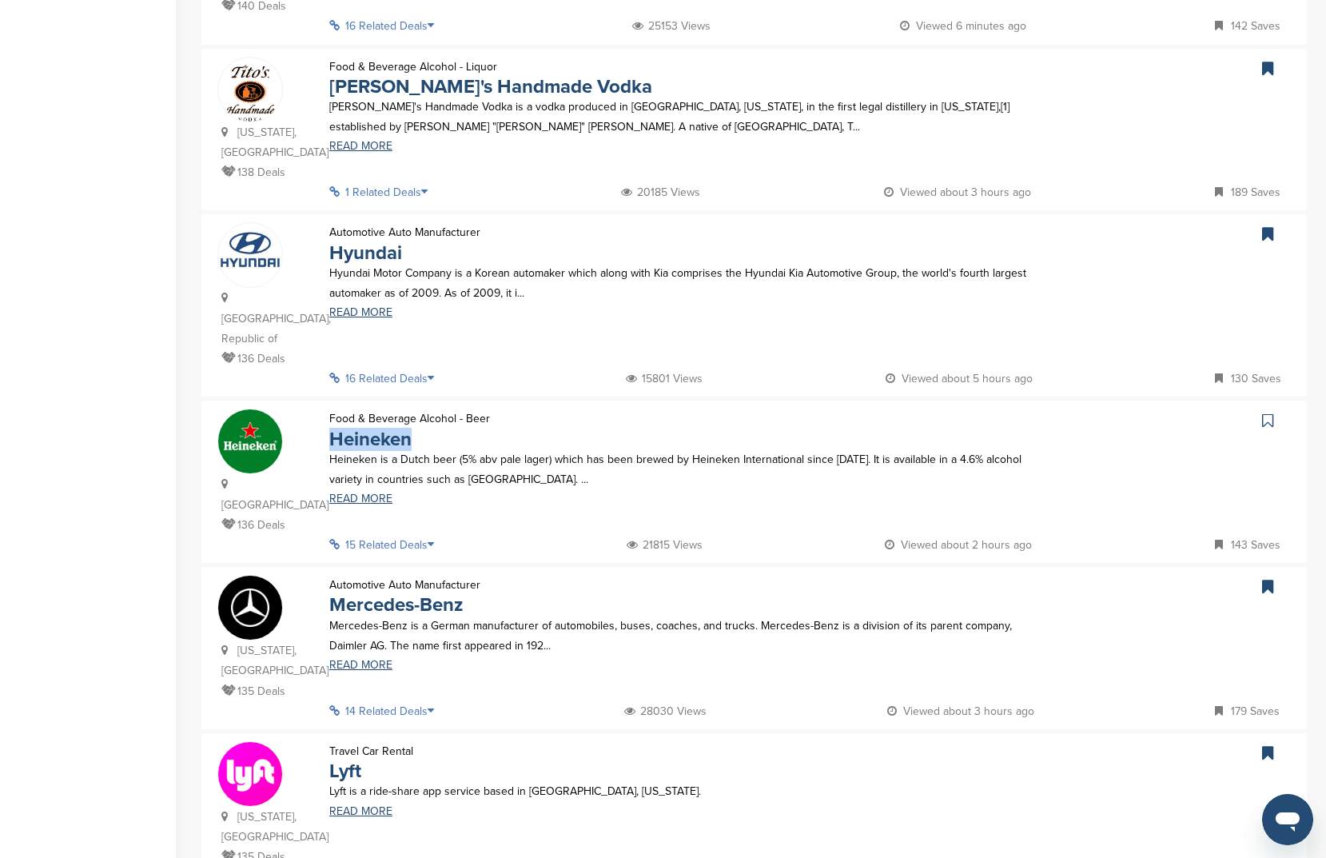
click at [1274, 409] on link at bounding box center [1269, 421] width 23 height 24
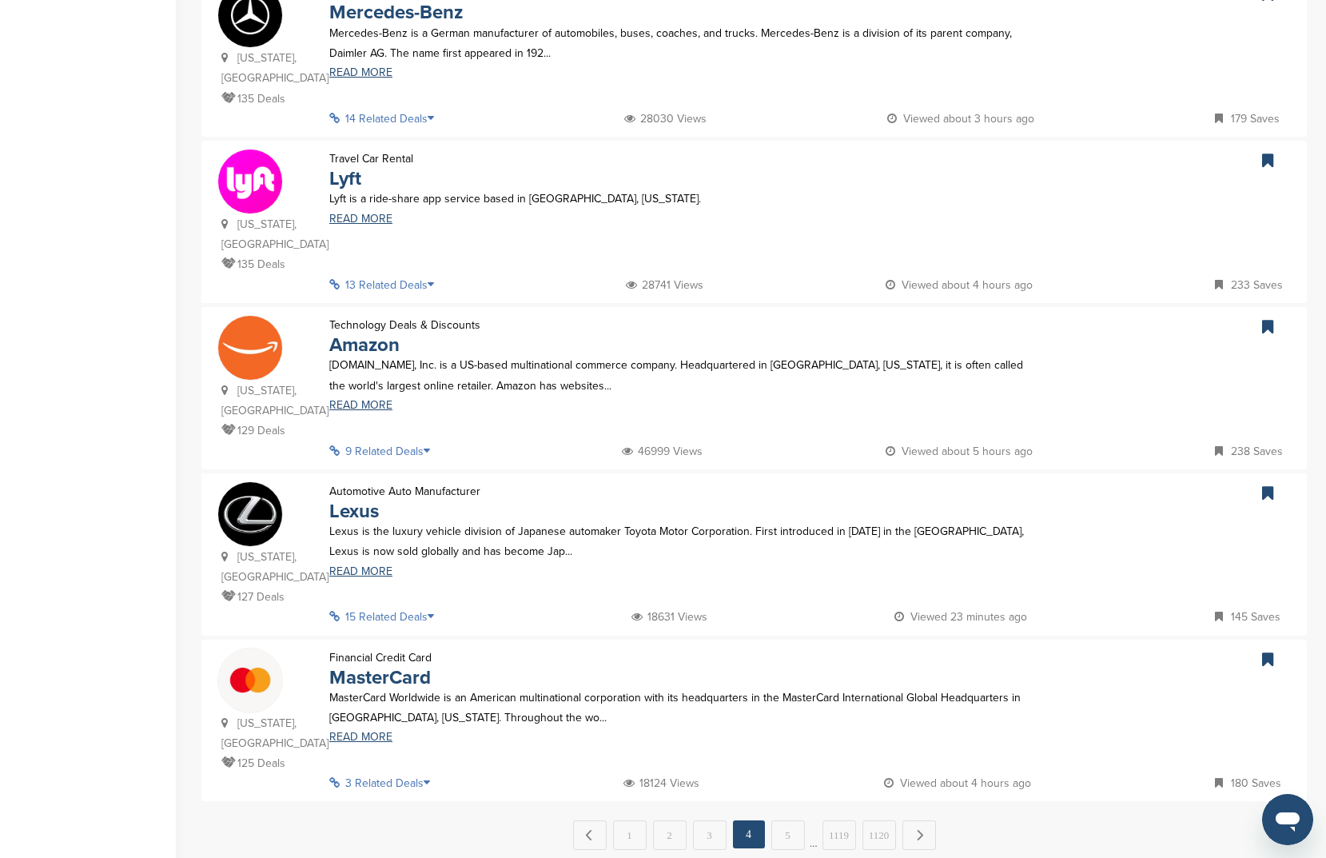
scroll to position [1256, 0]
click at [803, 819] on link "5" at bounding box center [788, 834] width 34 height 30
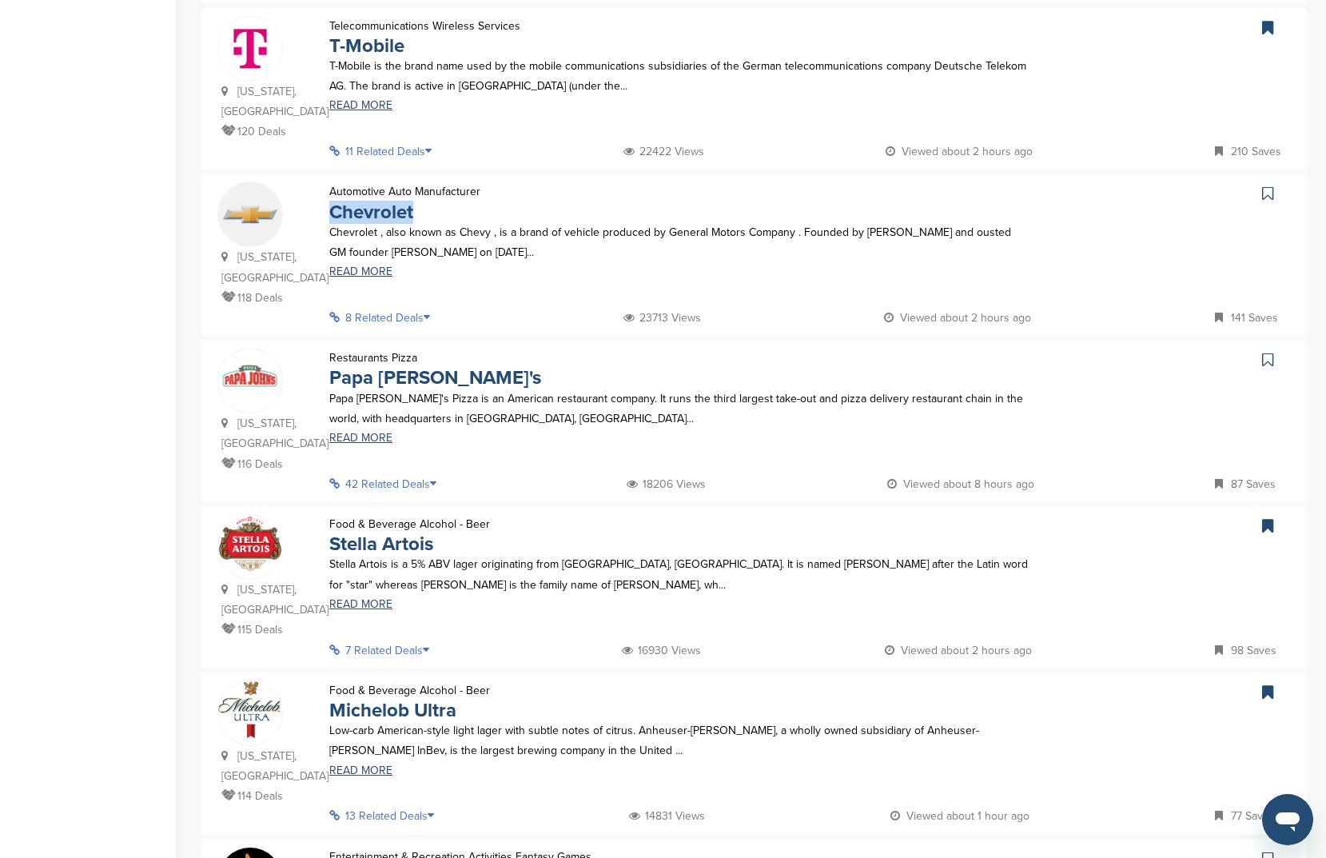
scroll to position [704, 0]
click at [1275, 205] on link at bounding box center [1269, 193] width 23 height 24
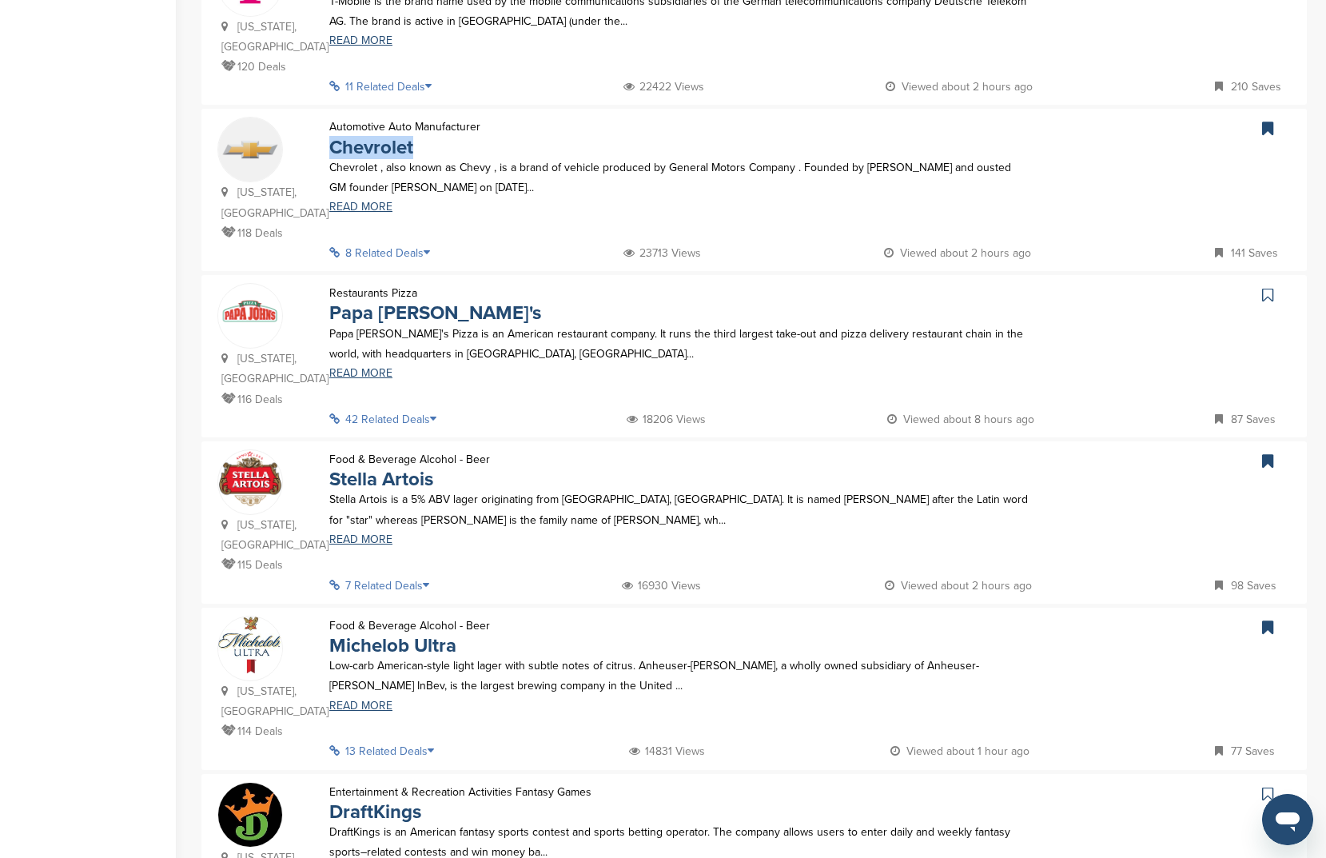
scroll to position [770, 0]
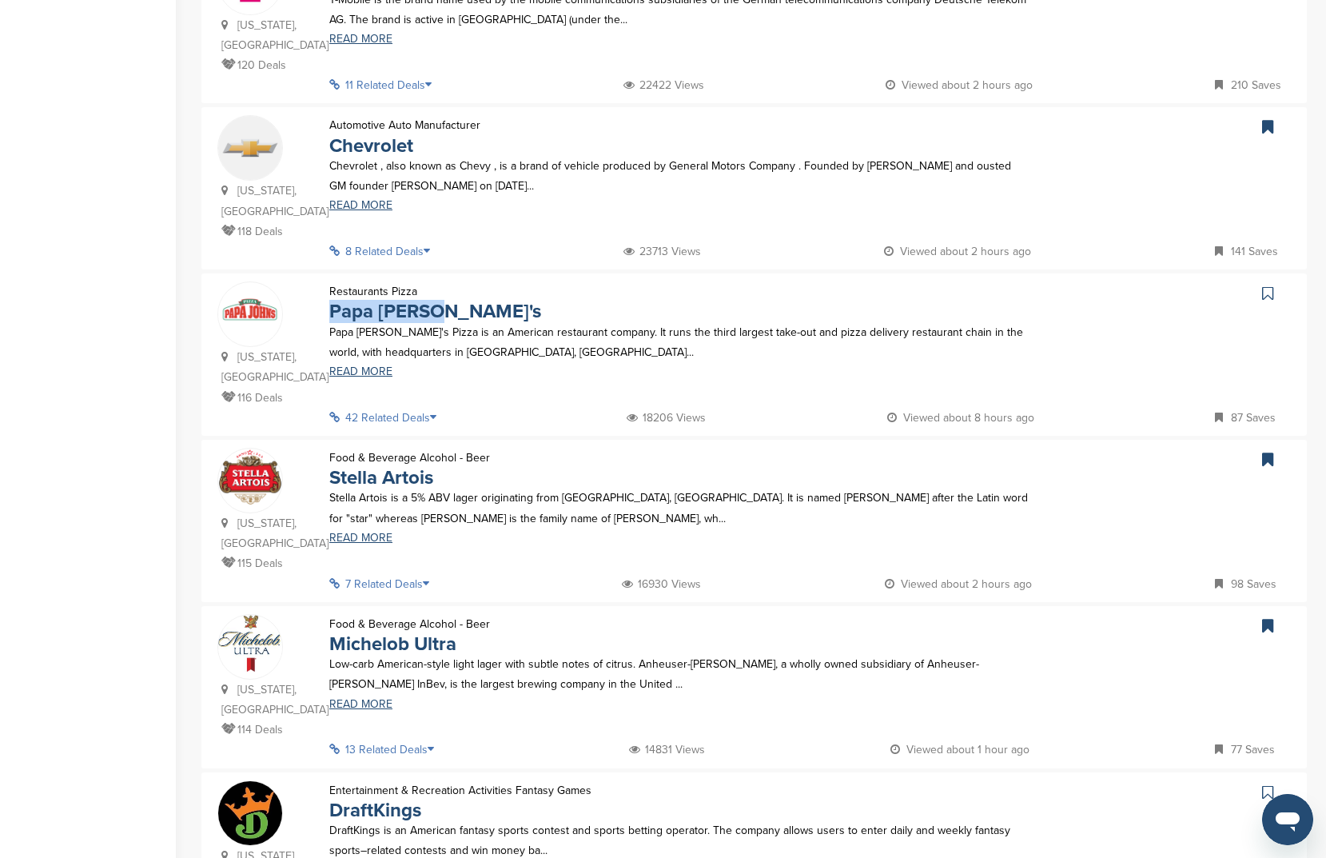
click at [1272, 292] on icon at bounding box center [1267, 293] width 11 height 16
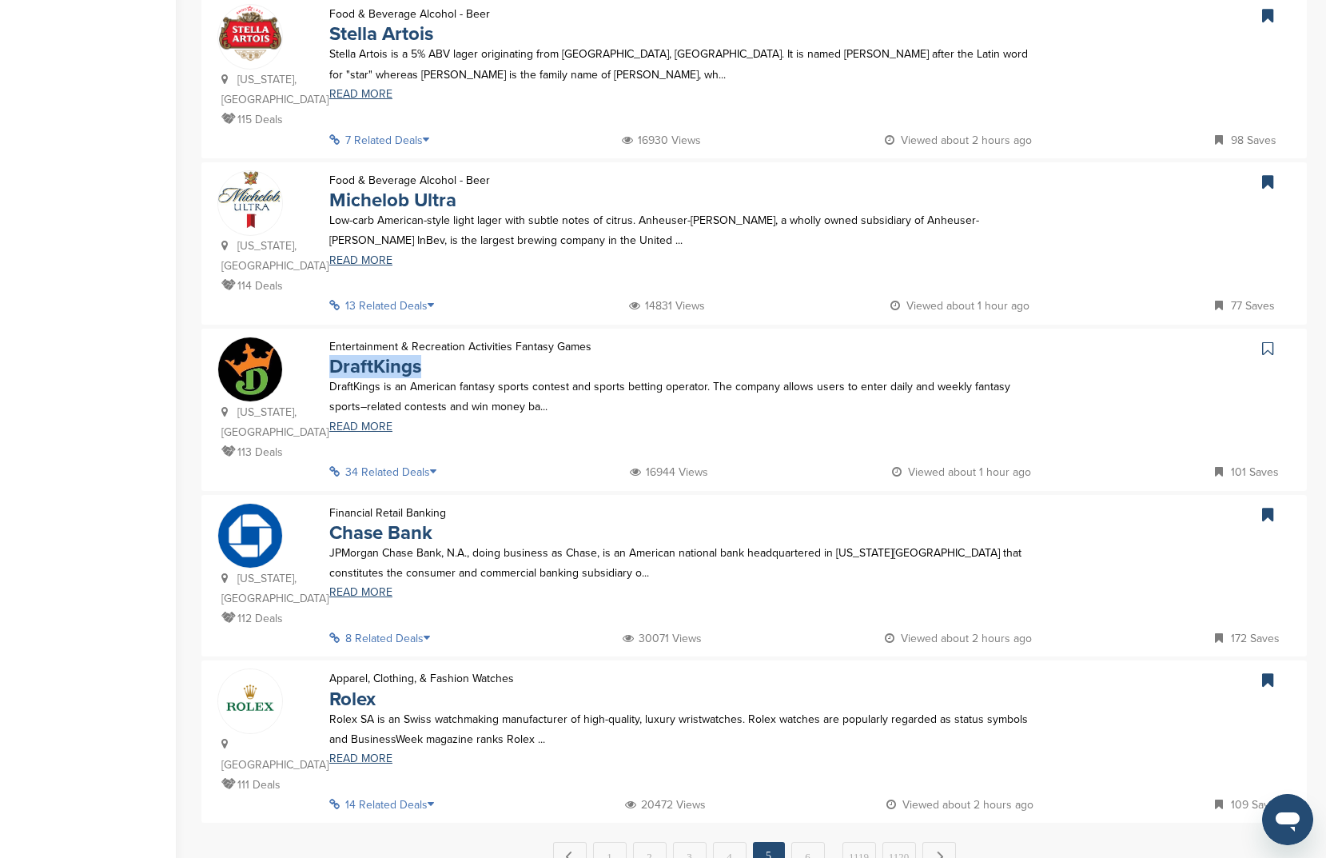
scroll to position [1246, 0]
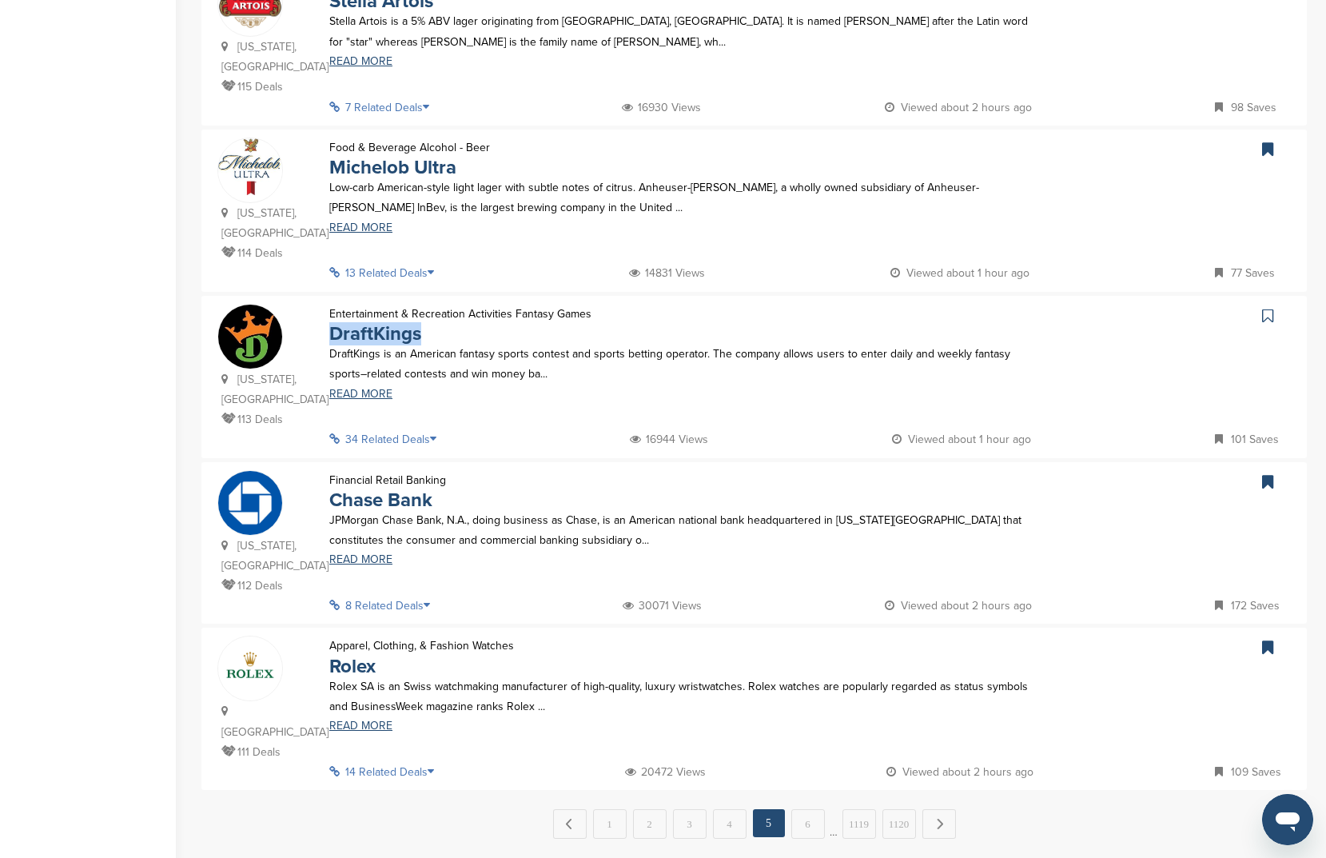
click at [1272, 308] on icon at bounding box center [1267, 316] width 11 height 16
click at [809, 809] on link "6" at bounding box center [808, 824] width 34 height 30
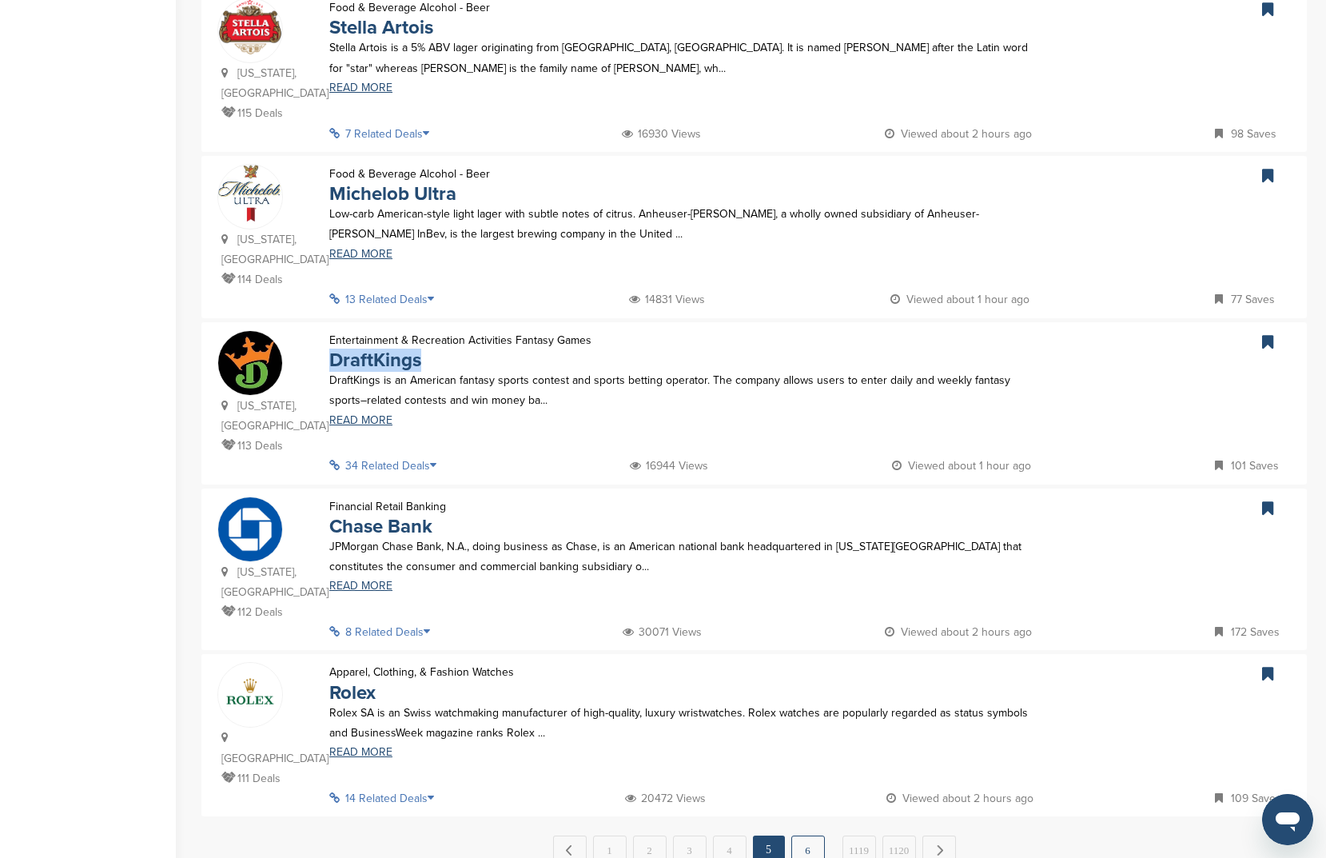
click at [820, 835] on link "6" at bounding box center [808, 850] width 34 height 30
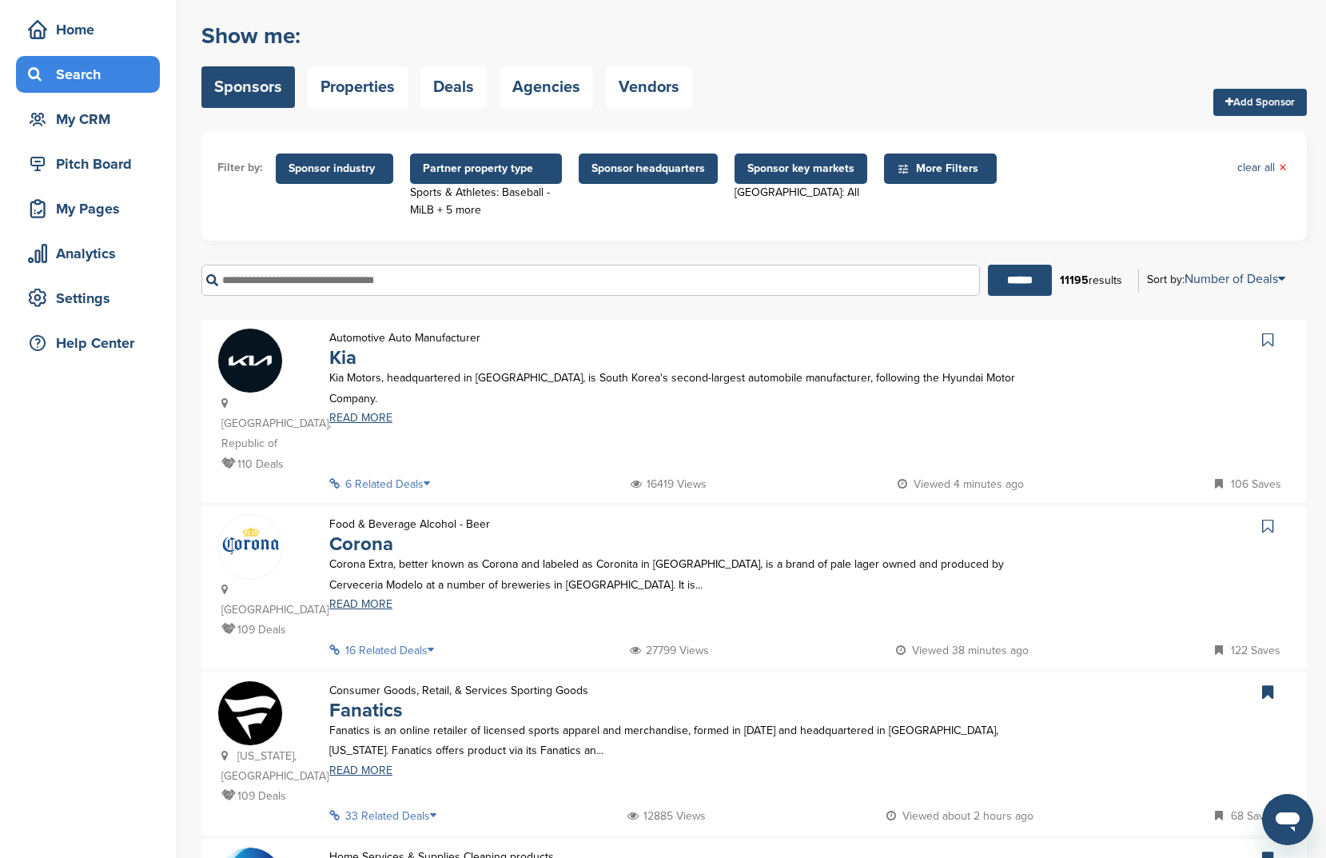
scroll to position [252, 0]
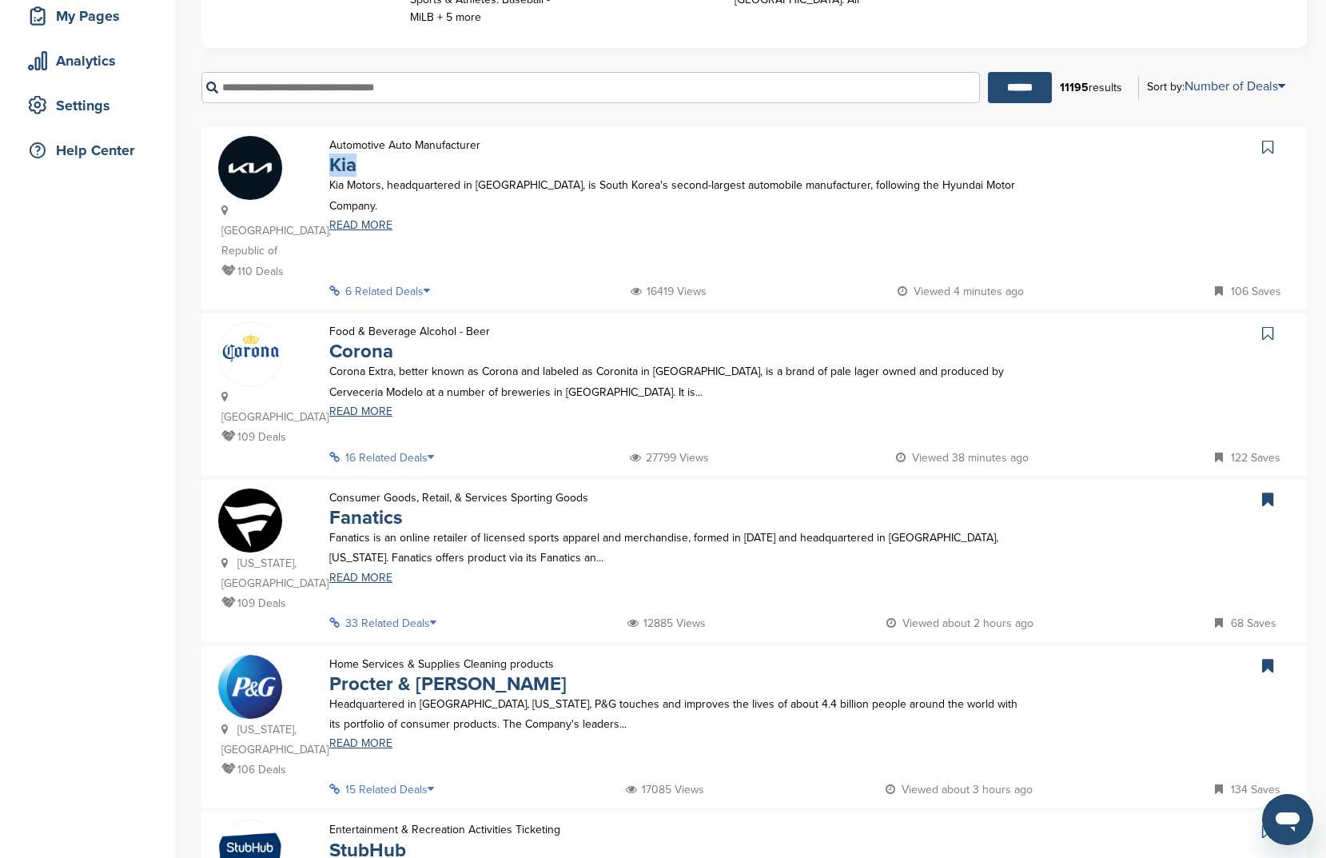
click at [1274, 146] on link at bounding box center [1269, 147] width 23 height 24
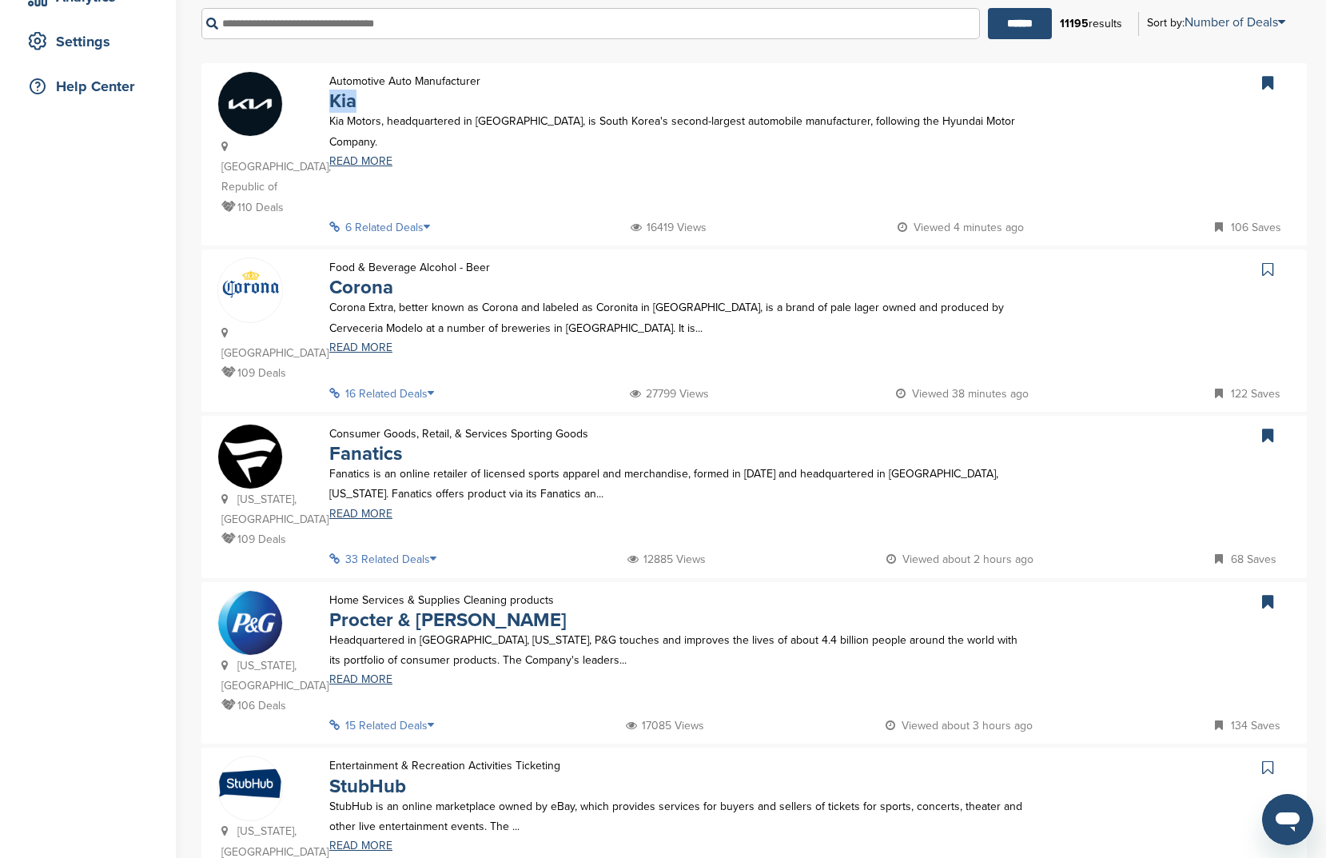
scroll to position [366, 0]
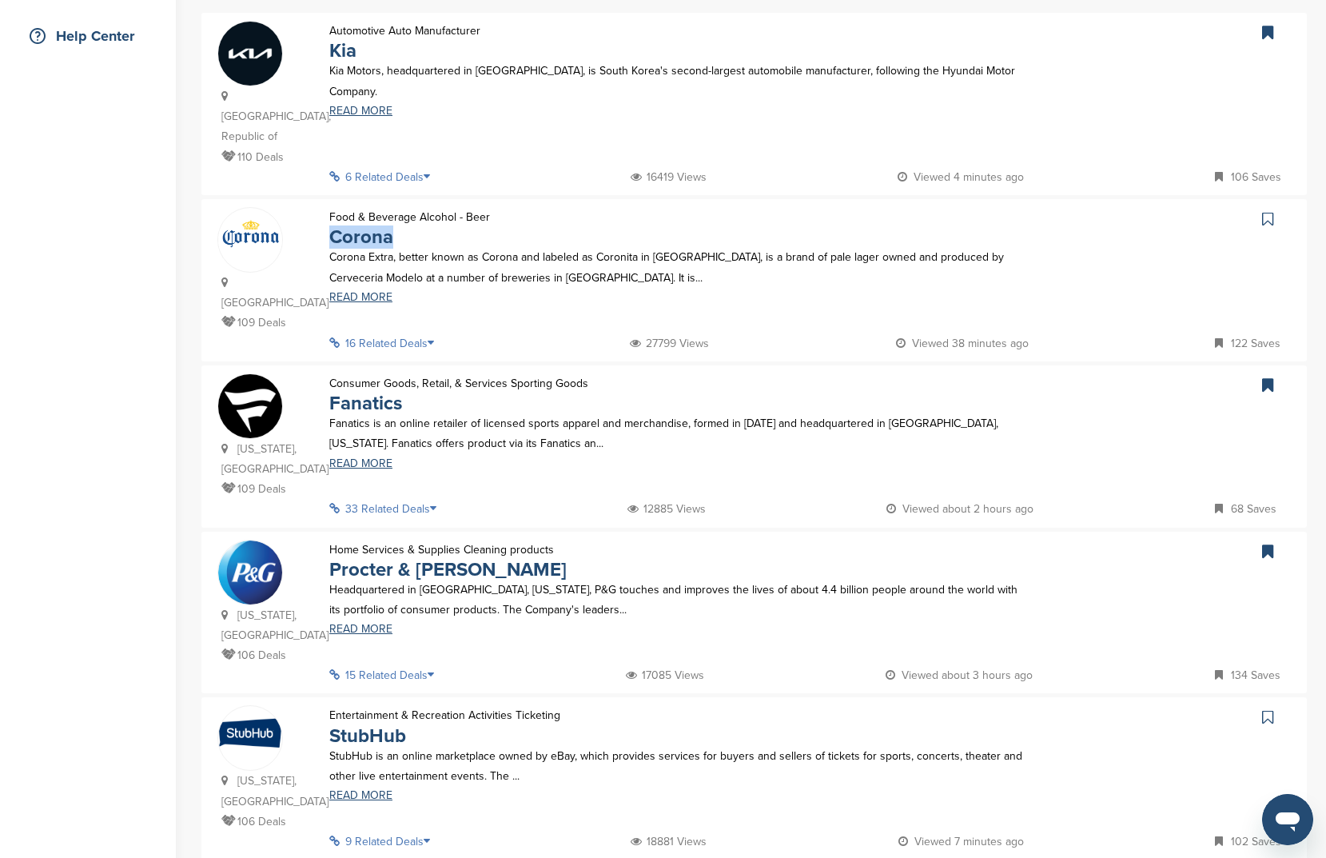
click at [1258, 207] on link at bounding box center [1269, 219] width 23 height 24
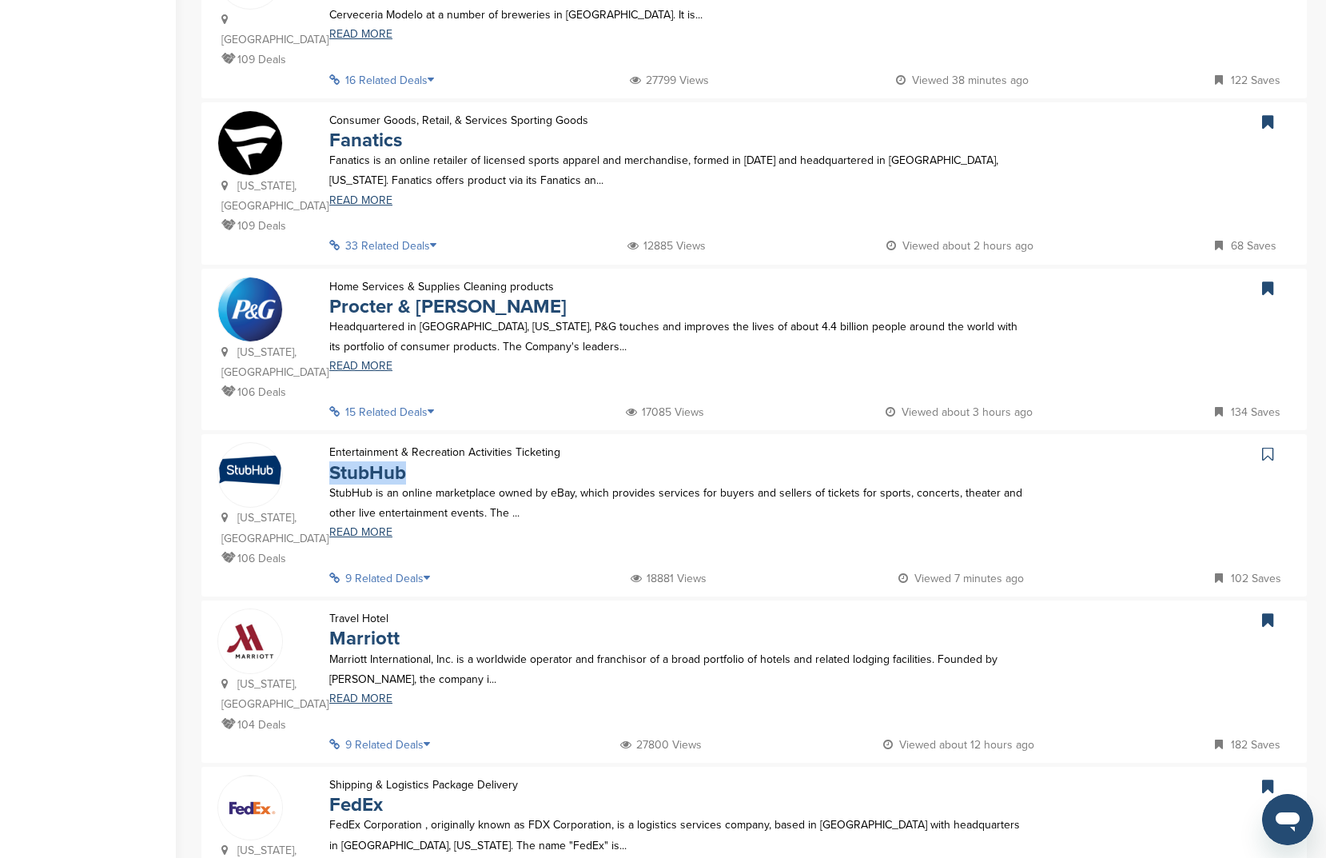
scroll to position [690, 0]
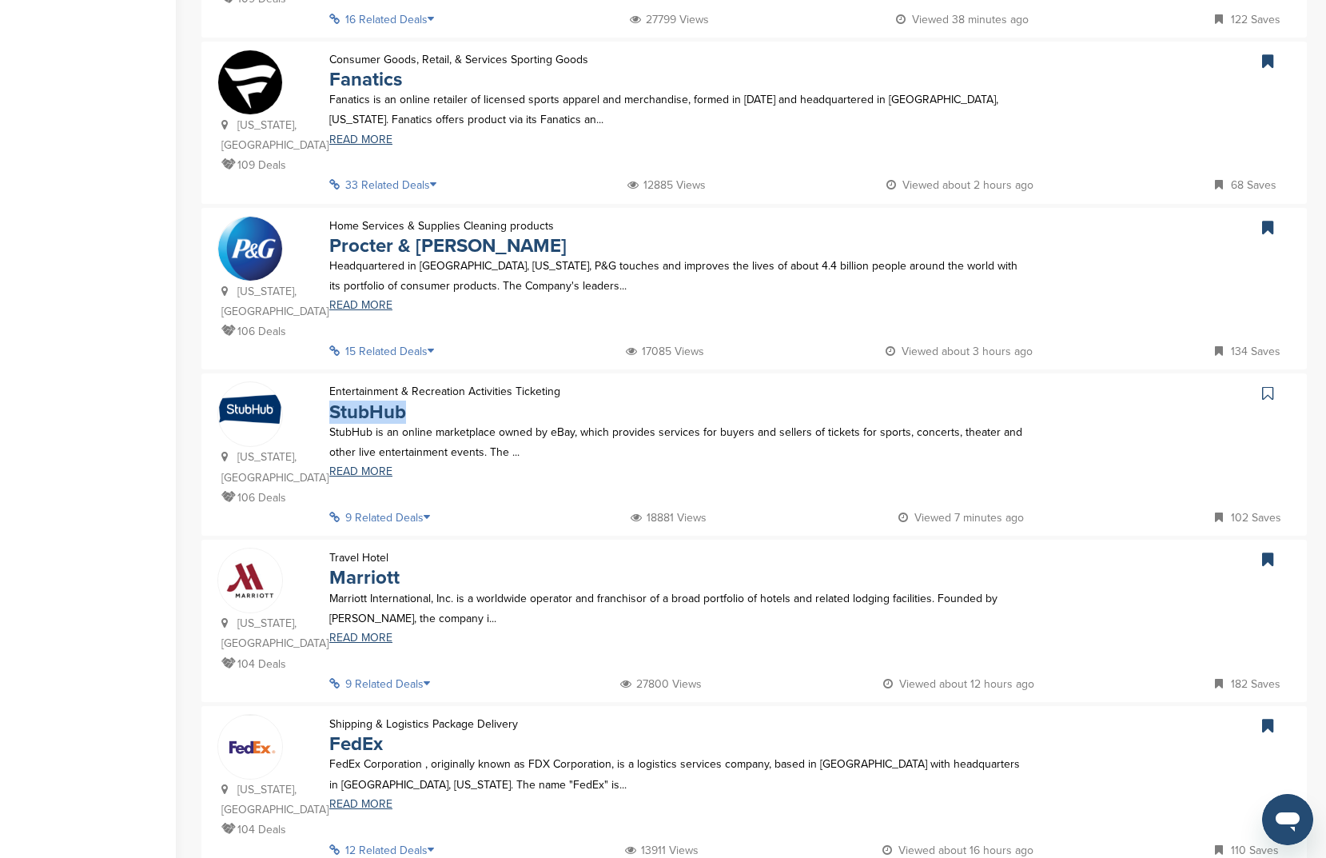
click at [1262, 385] on icon at bounding box center [1267, 393] width 11 height 16
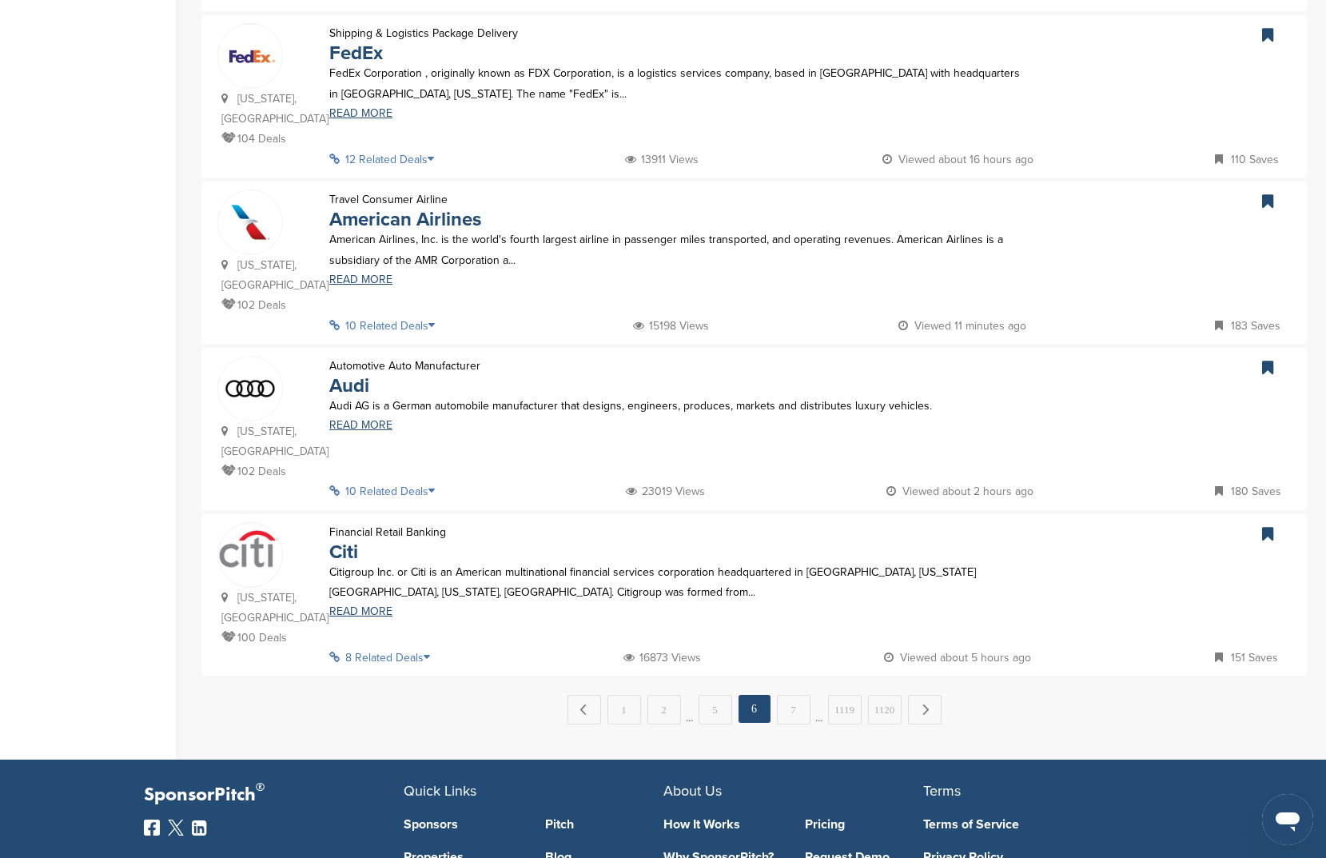
scroll to position [1387, 0]
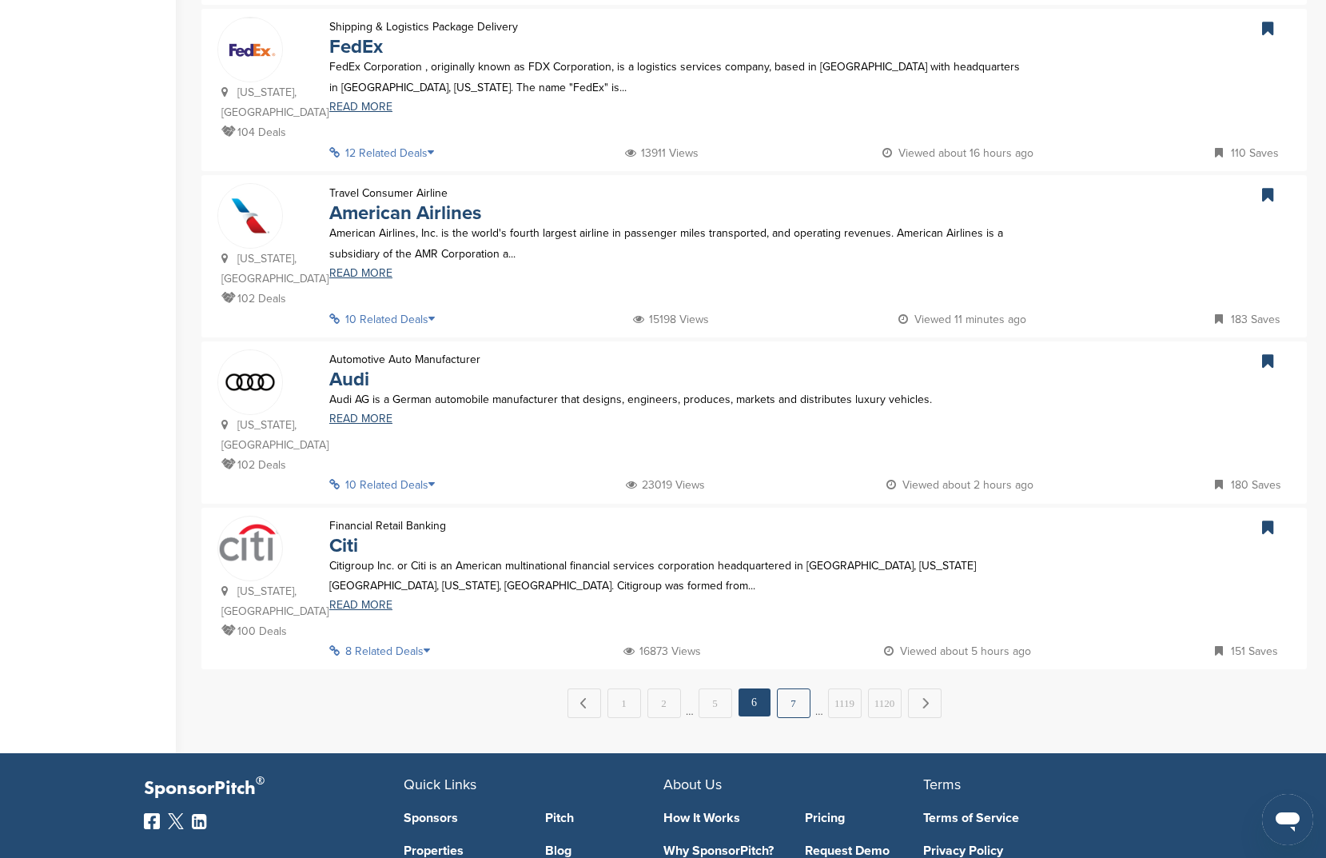
click at [797, 688] on link "7" at bounding box center [794, 703] width 34 height 30
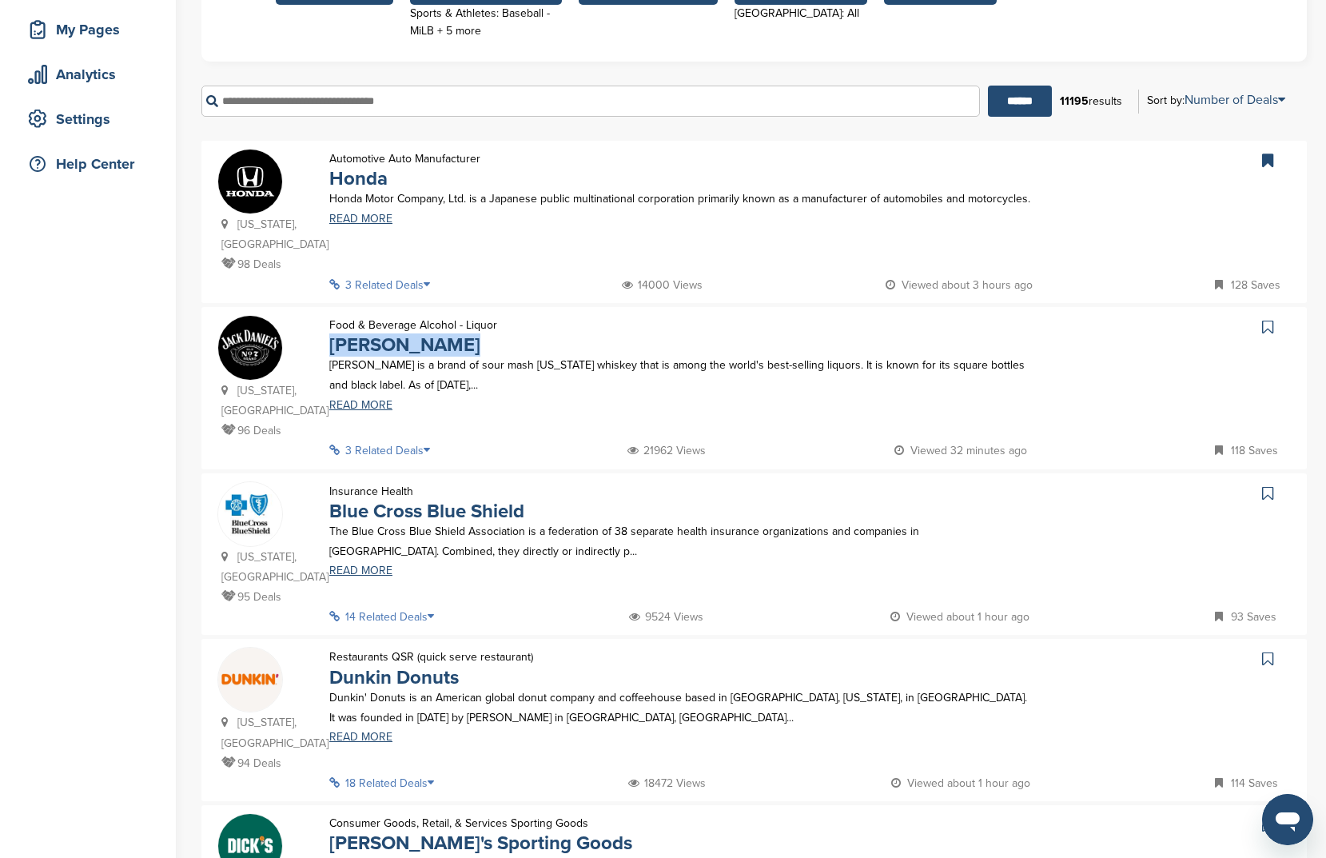
scroll to position [245, 0]
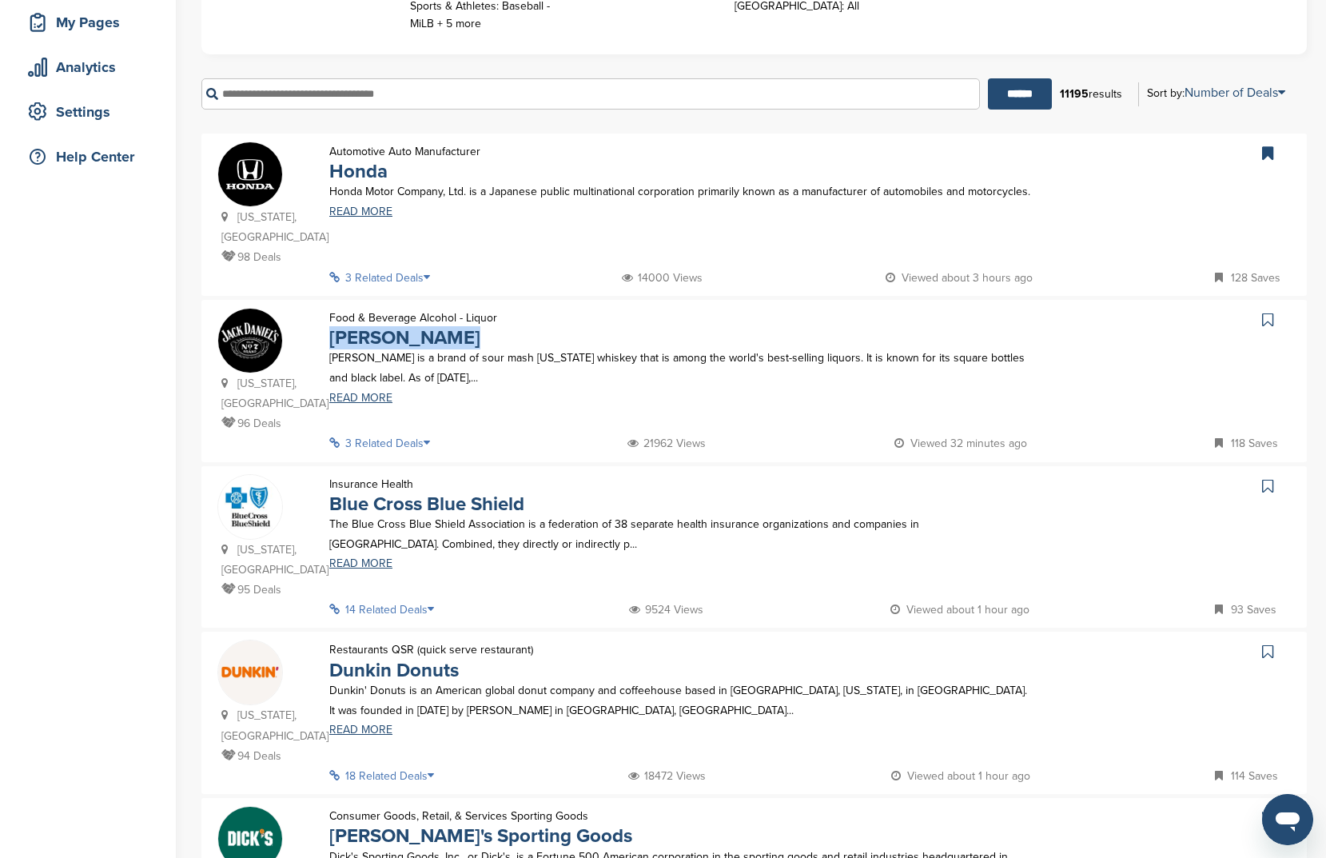
click at [1274, 315] on link at bounding box center [1269, 320] width 23 height 24
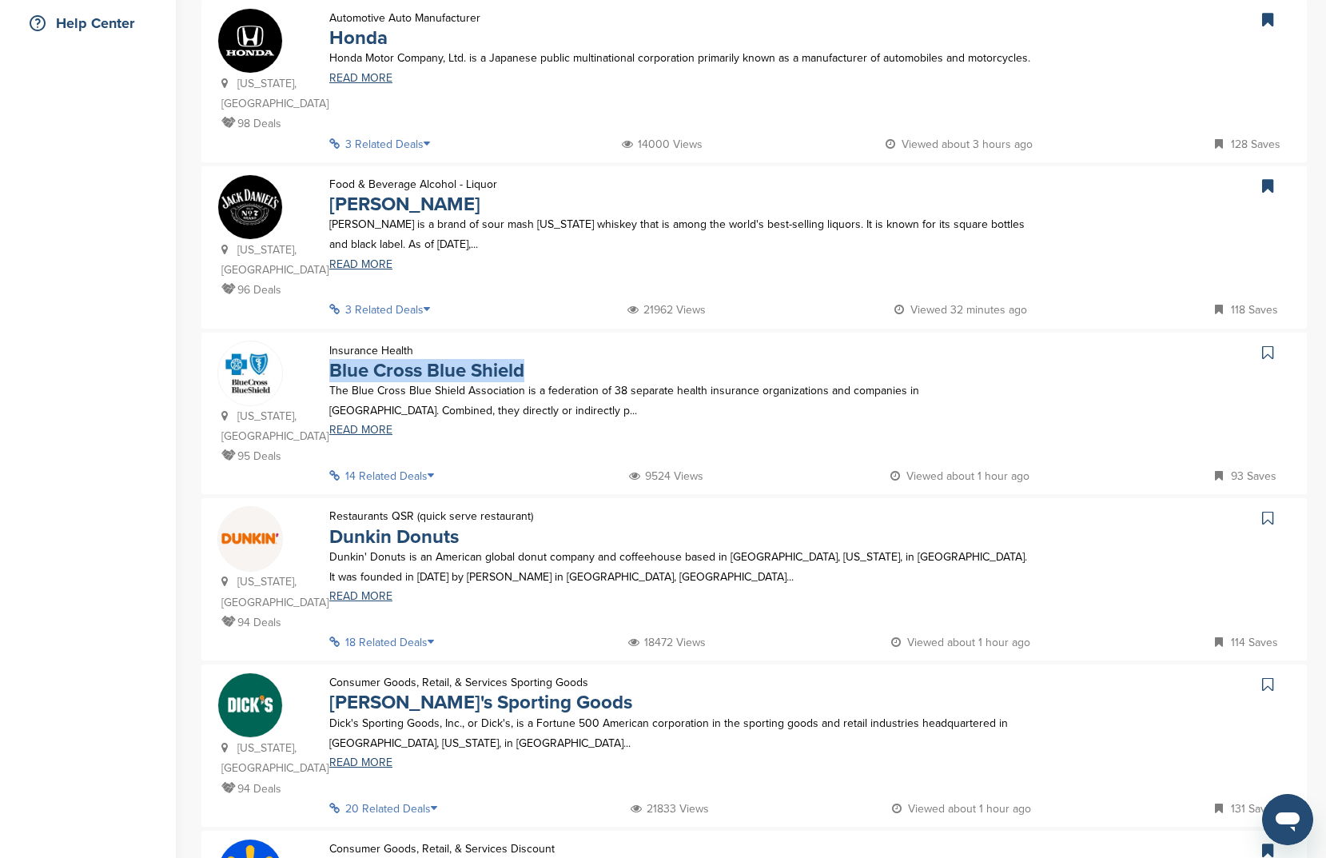
scroll to position [381, 0]
click at [1271, 358] on icon at bounding box center [1267, 351] width 11 height 16
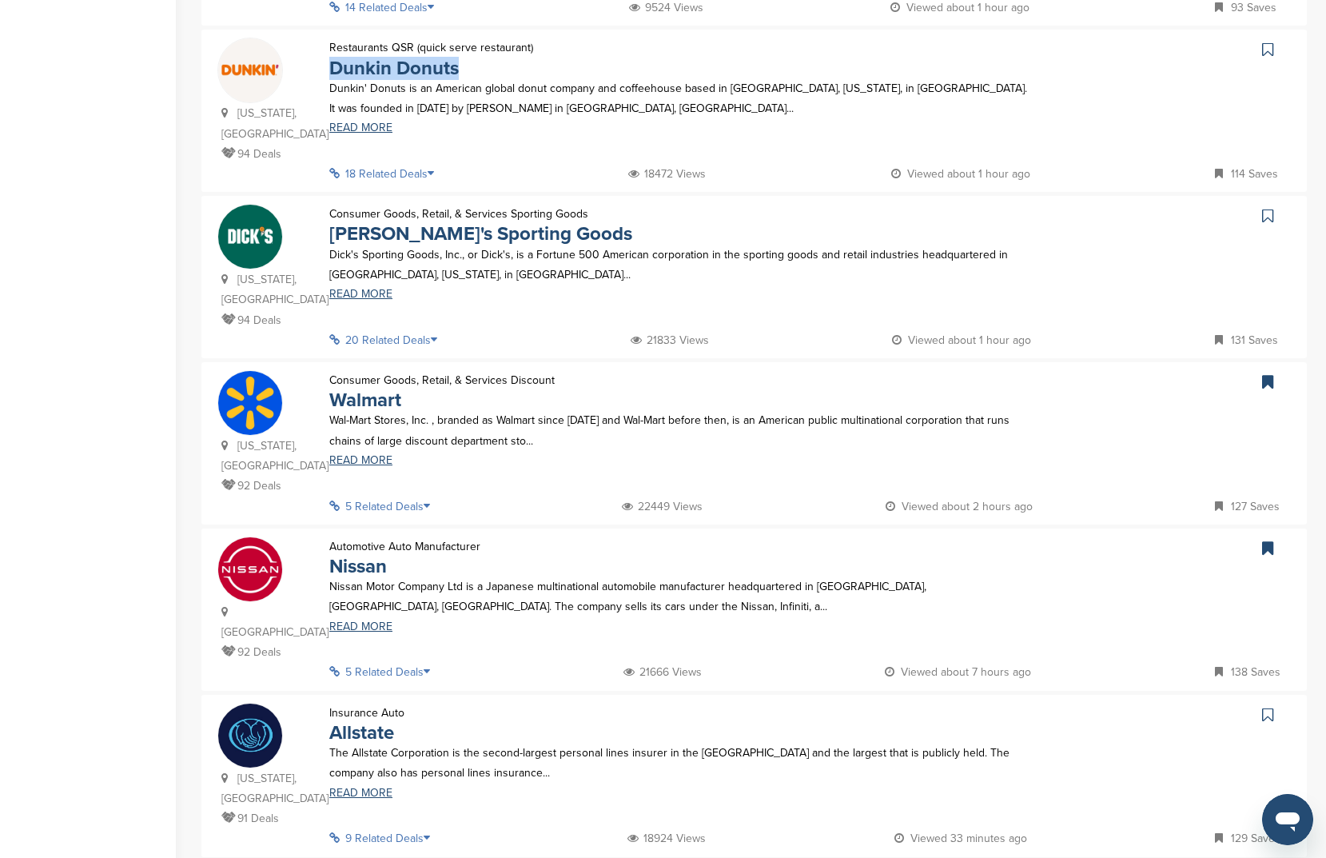
scroll to position [849, 0]
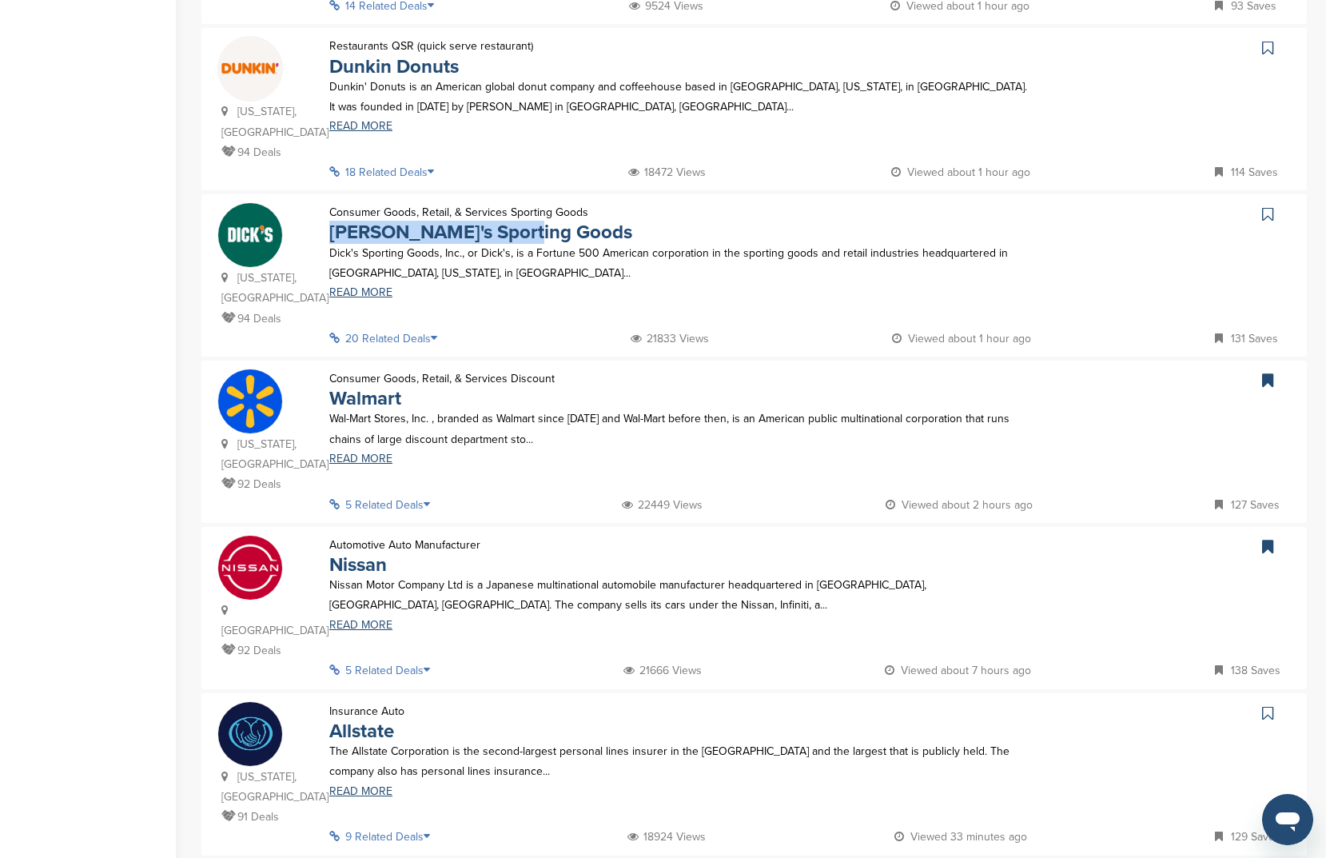
click at [1270, 214] on icon at bounding box center [1267, 214] width 11 height 16
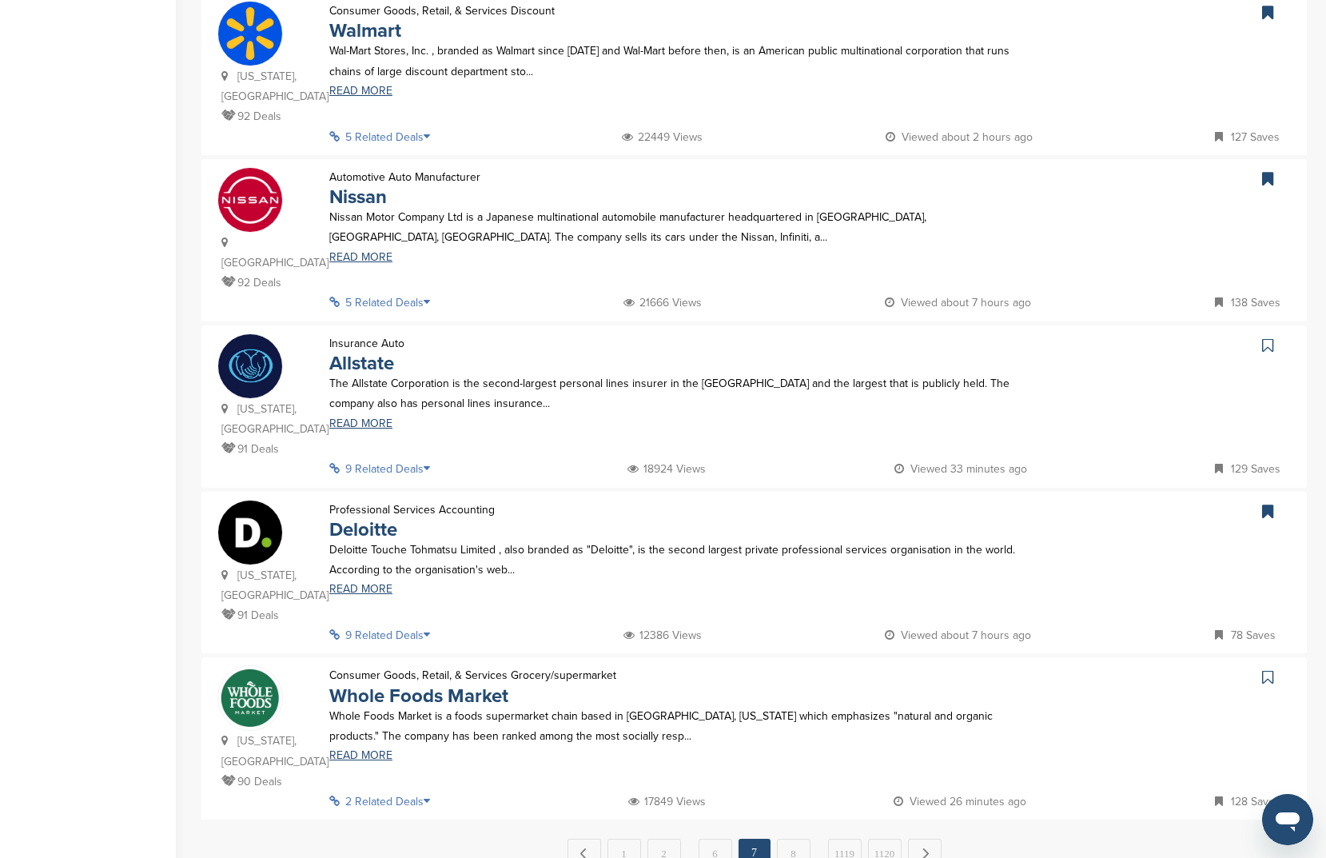
scroll to position [1303, 0]
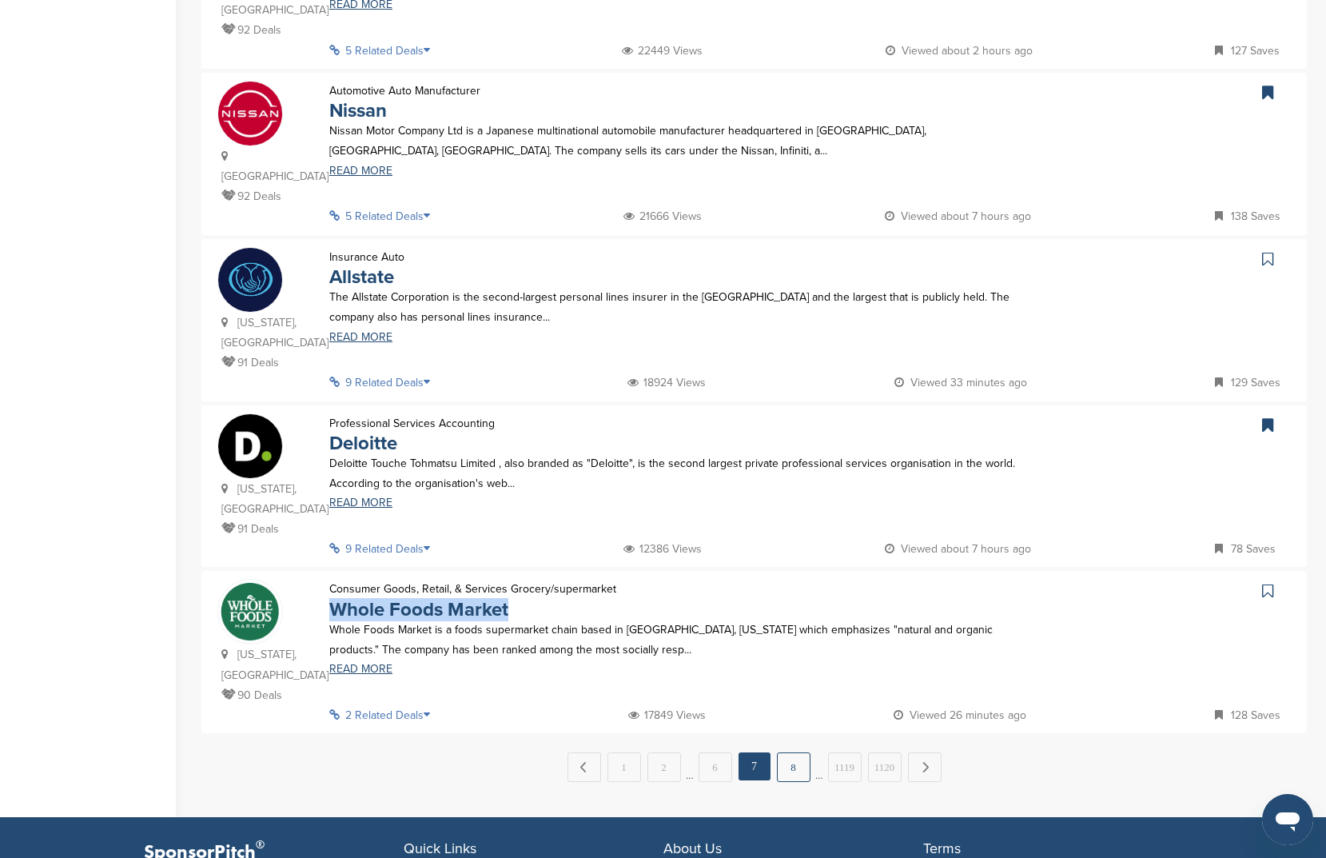
click at [797, 752] on link "8" at bounding box center [794, 767] width 34 height 30
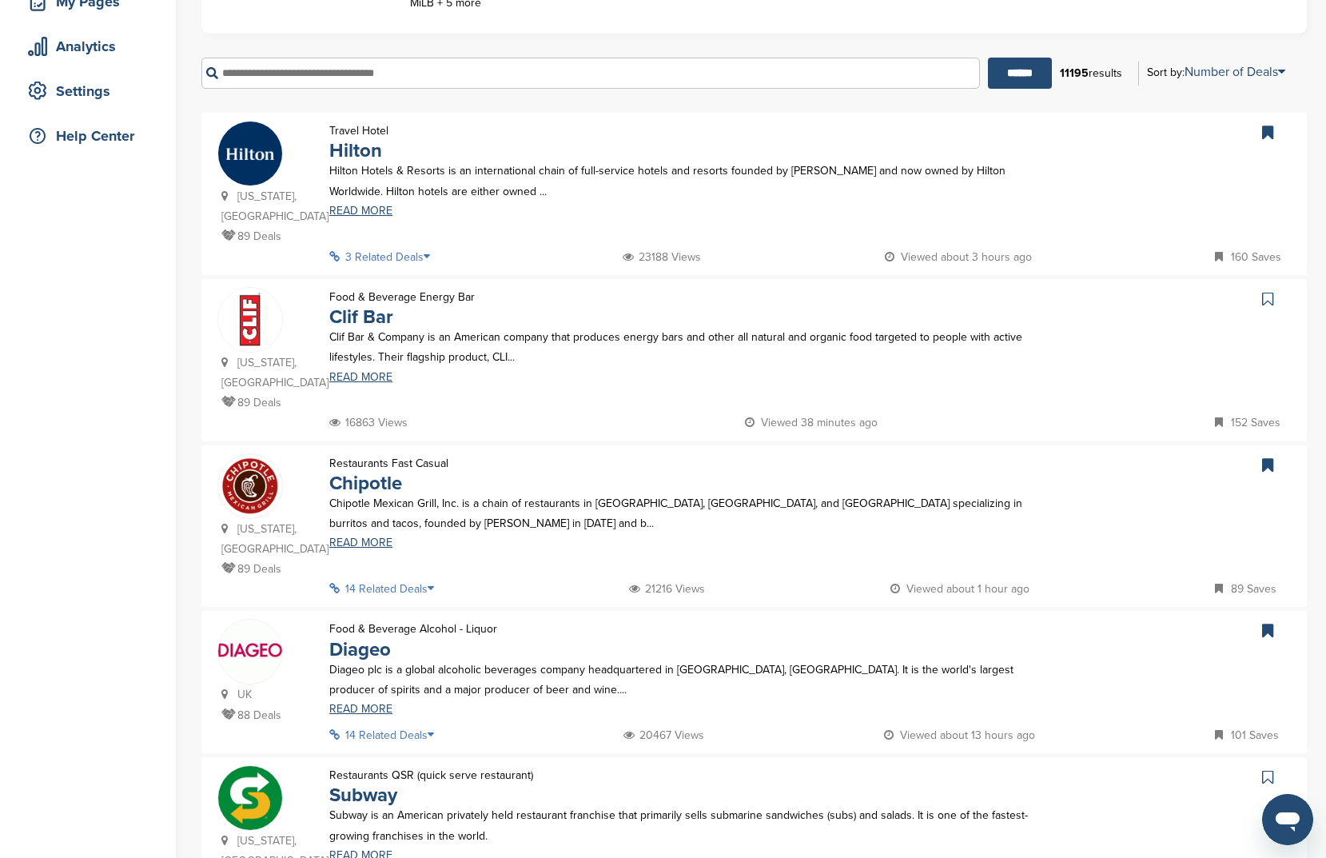
scroll to position [357, 0]
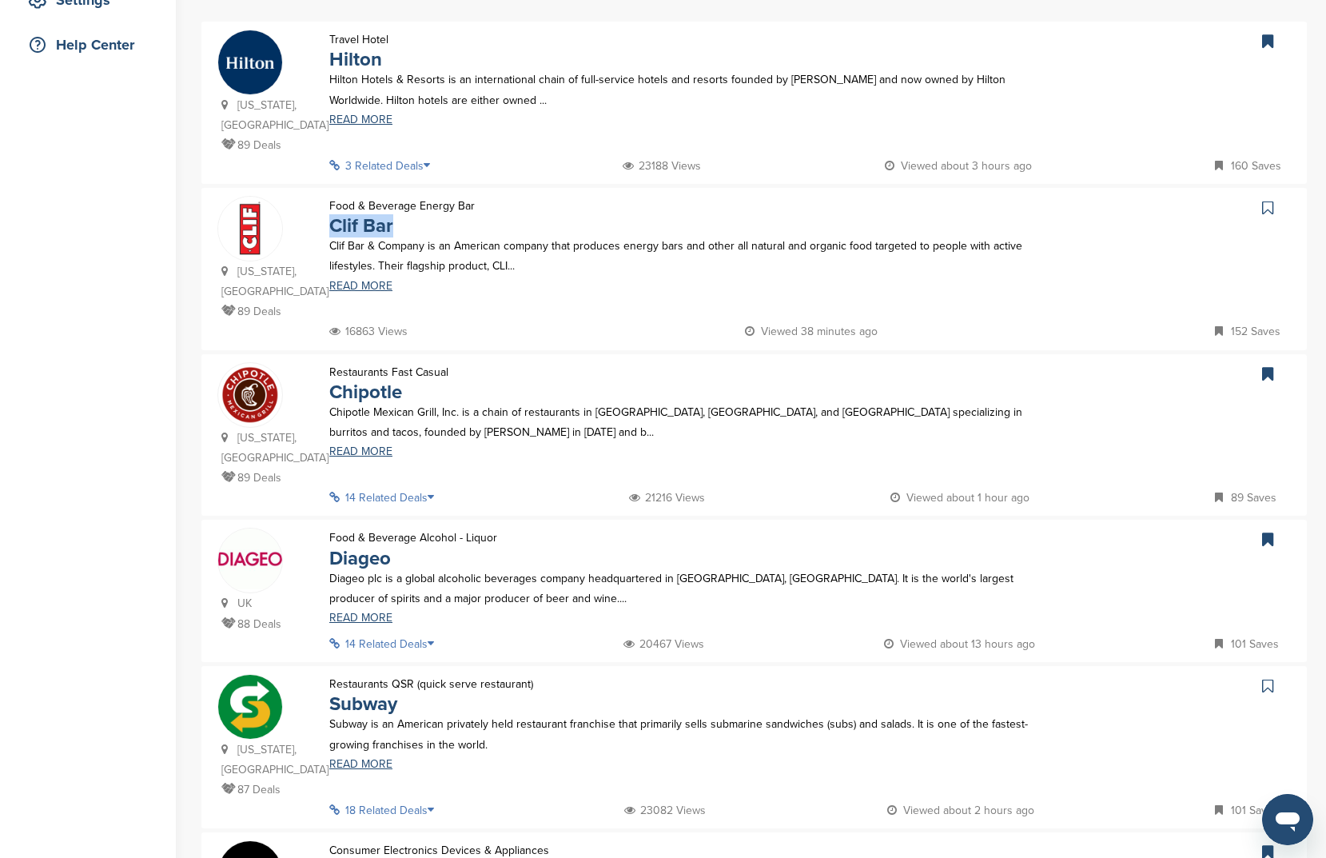
click at [1269, 200] on icon at bounding box center [1267, 208] width 11 height 16
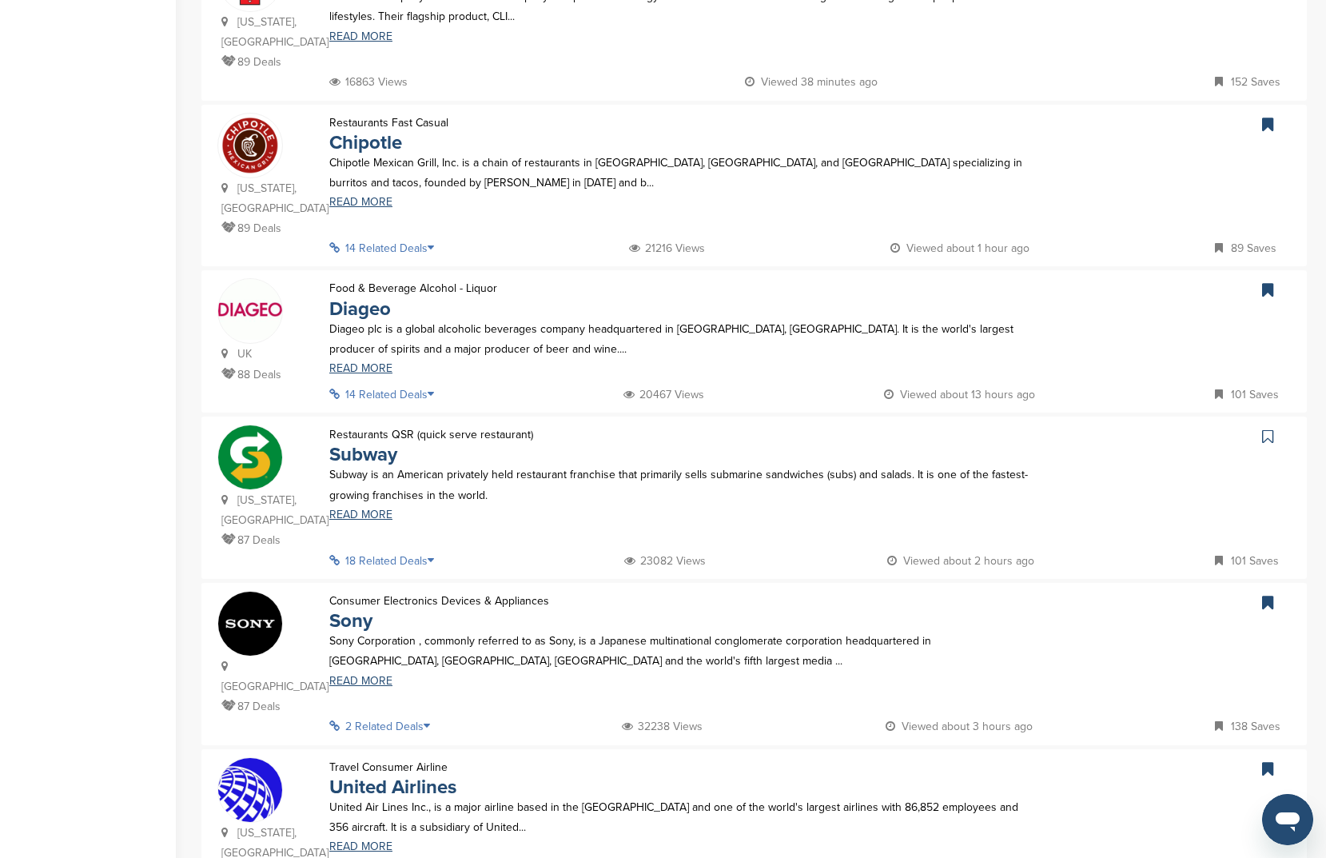
scroll to position [630, 0]
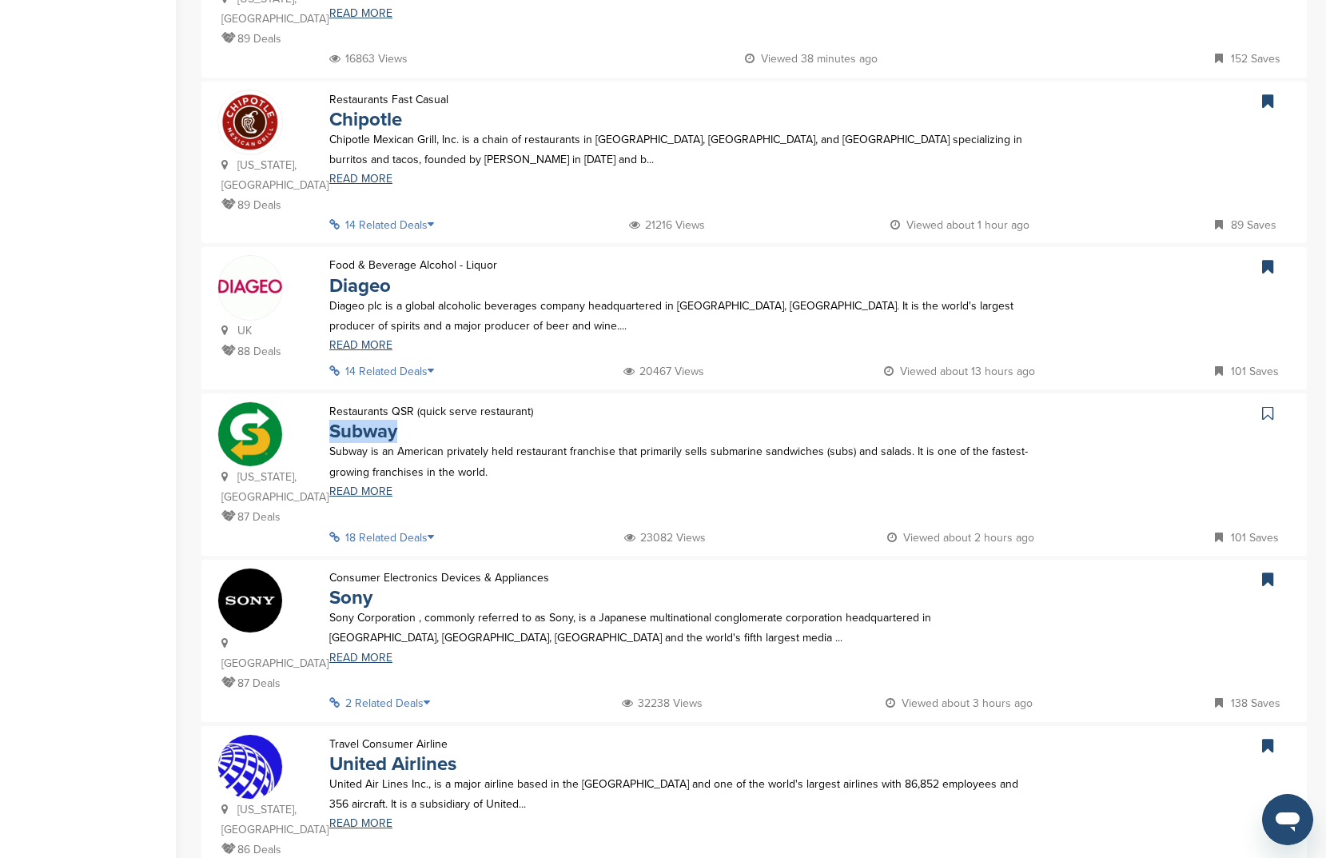
click at [1270, 405] on icon at bounding box center [1267, 413] width 11 height 16
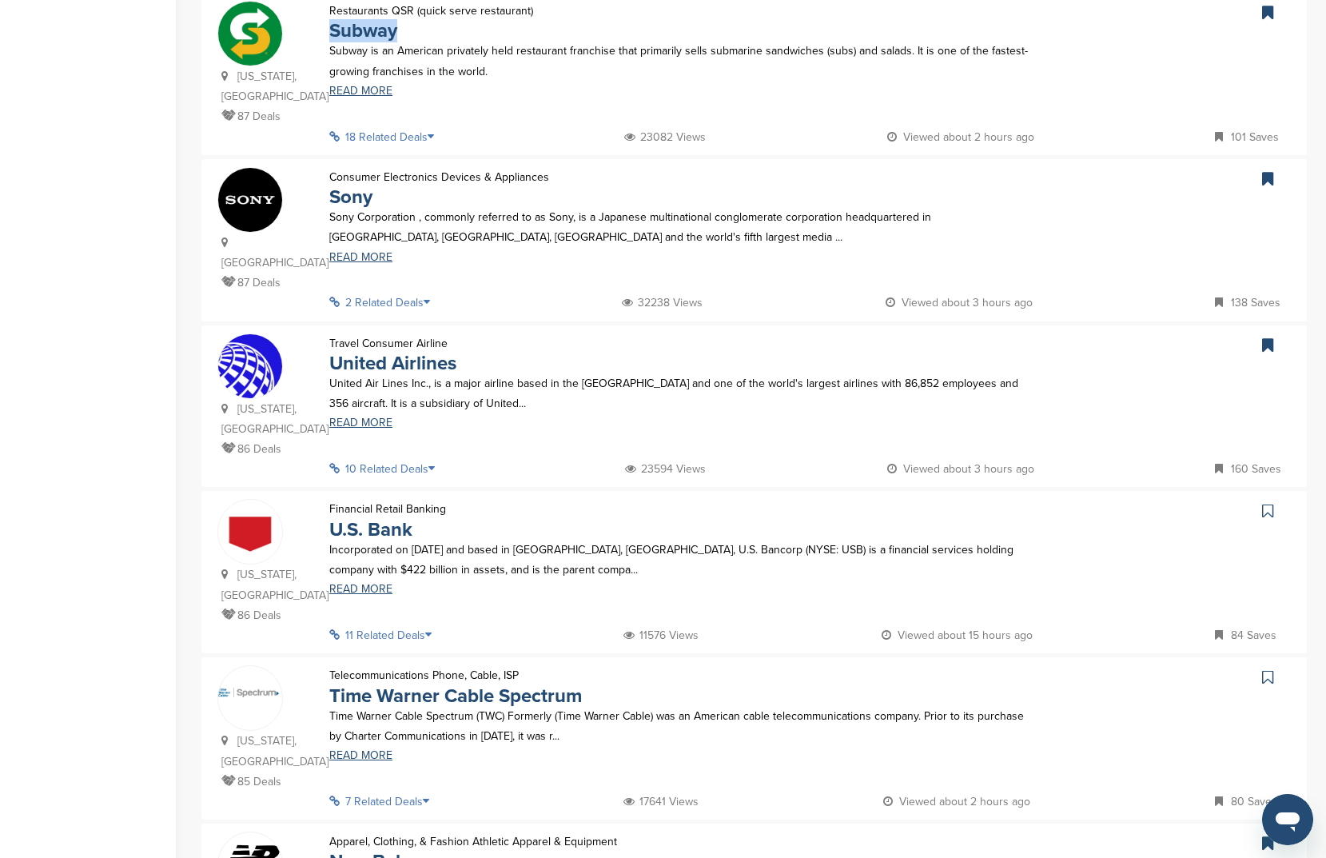
scroll to position [1212, 0]
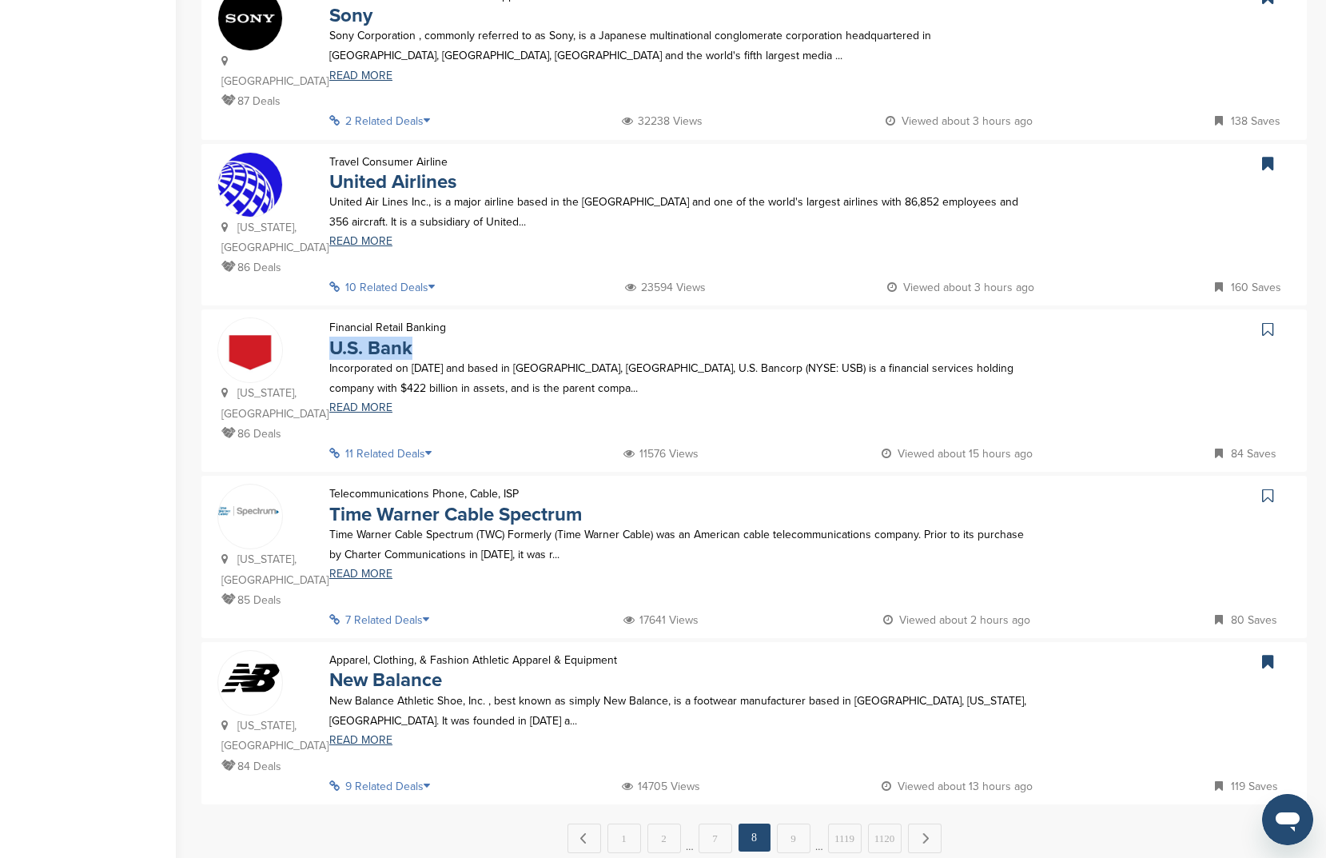
click at [1273, 321] on icon at bounding box center [1267, 329] width 11 height 16
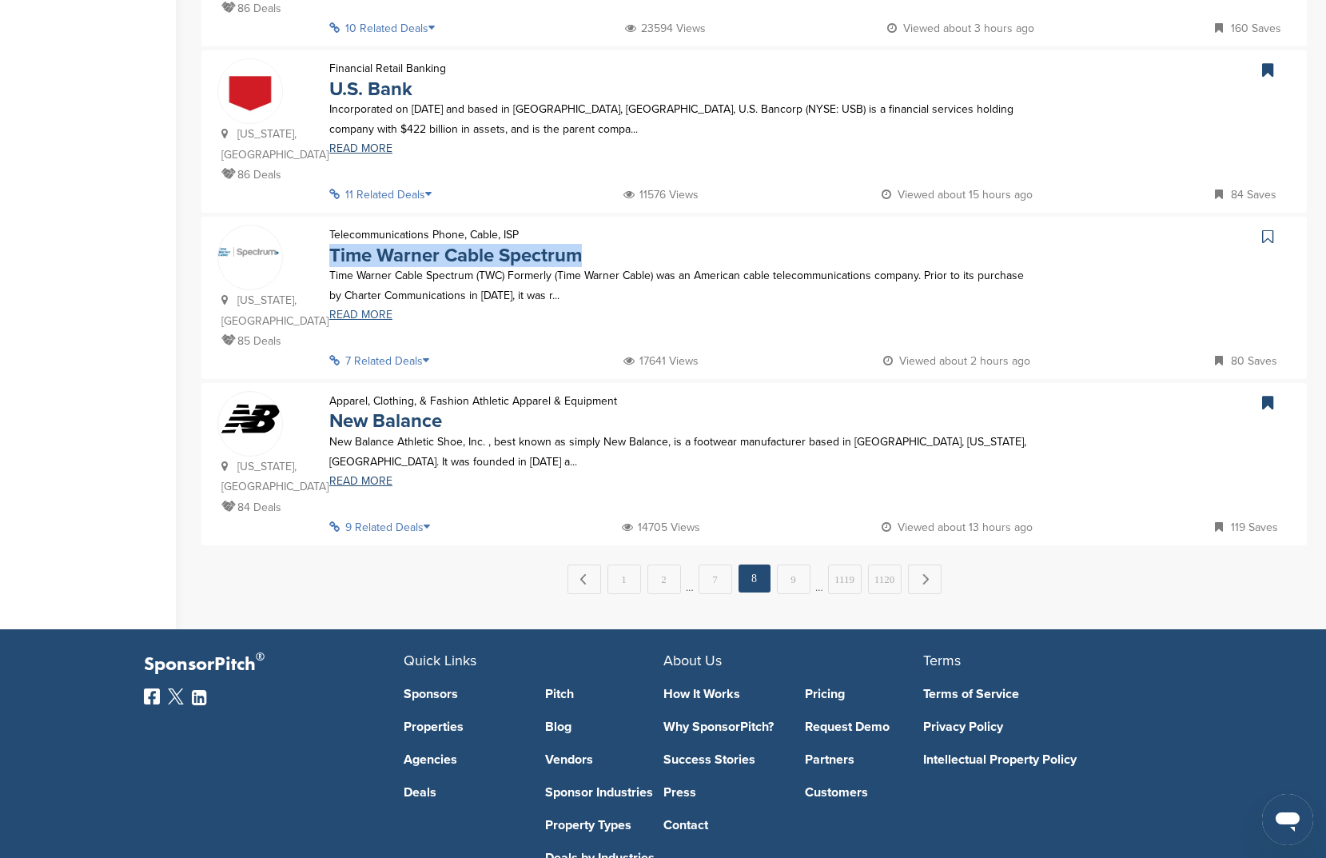
scroll to position [1472, 0]
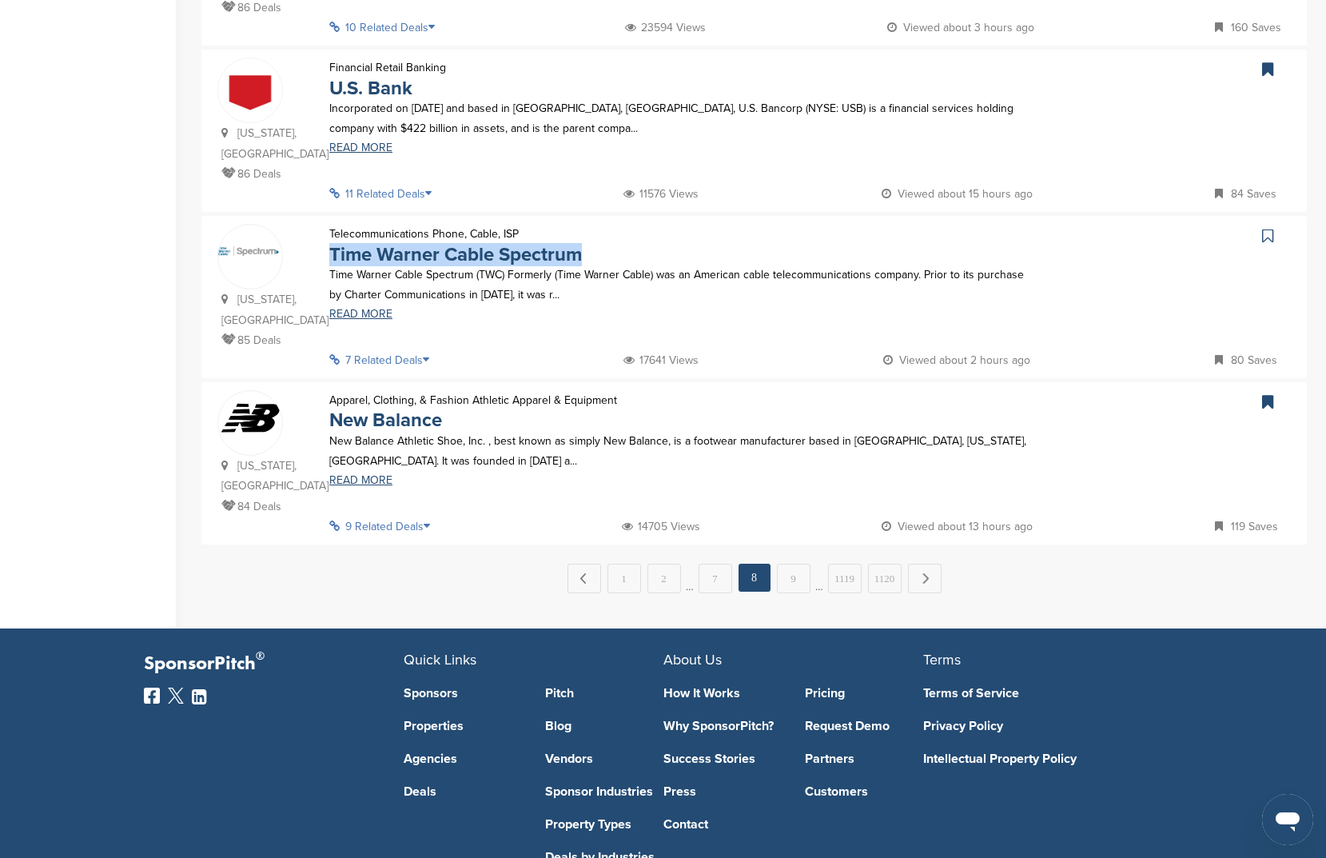
click at [1273, 228] on icon at bounding box center [1267, 236] width 11 height 16
click at [782, 564] on link "9" at bounding box center [794, 579] width 34 height 30
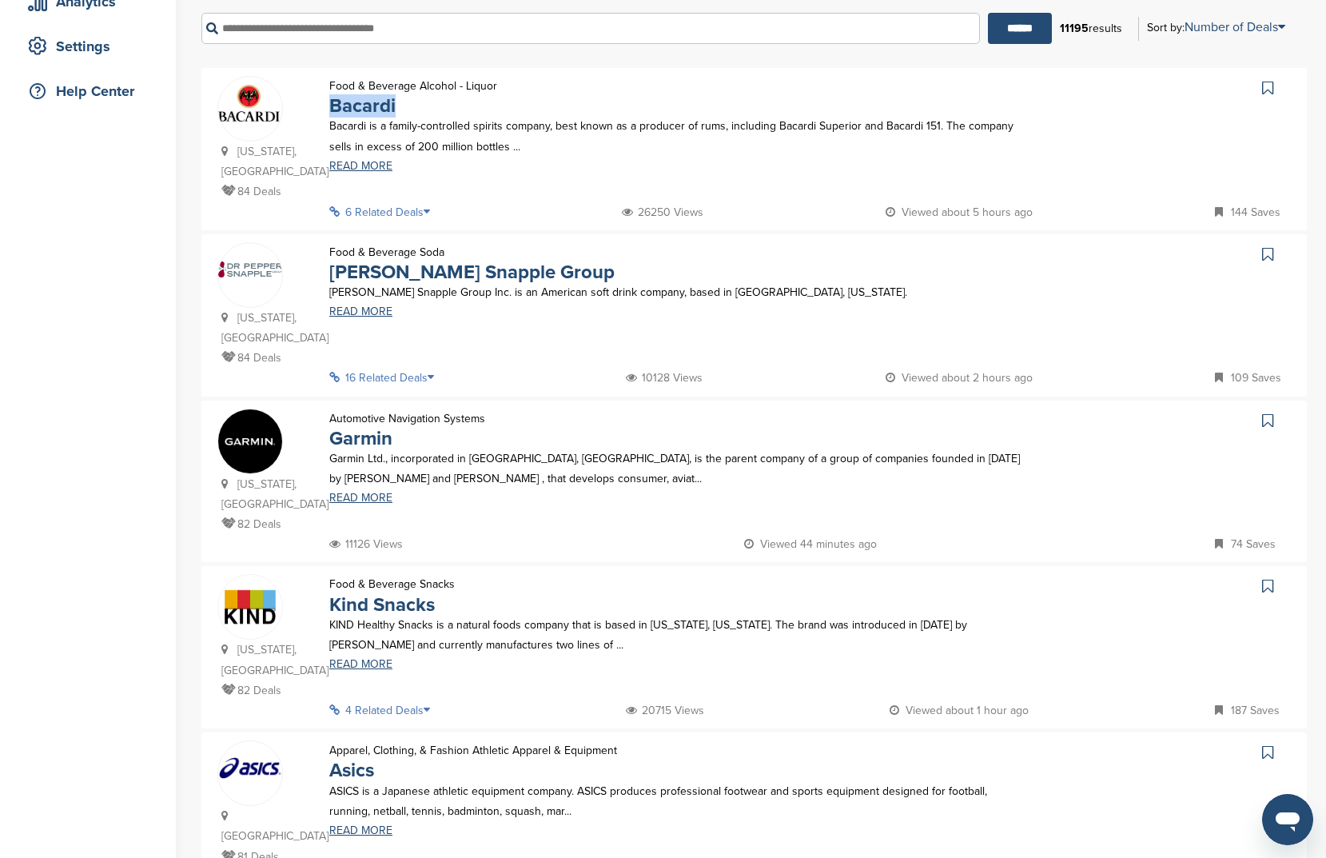
scroll to position [371, 0]
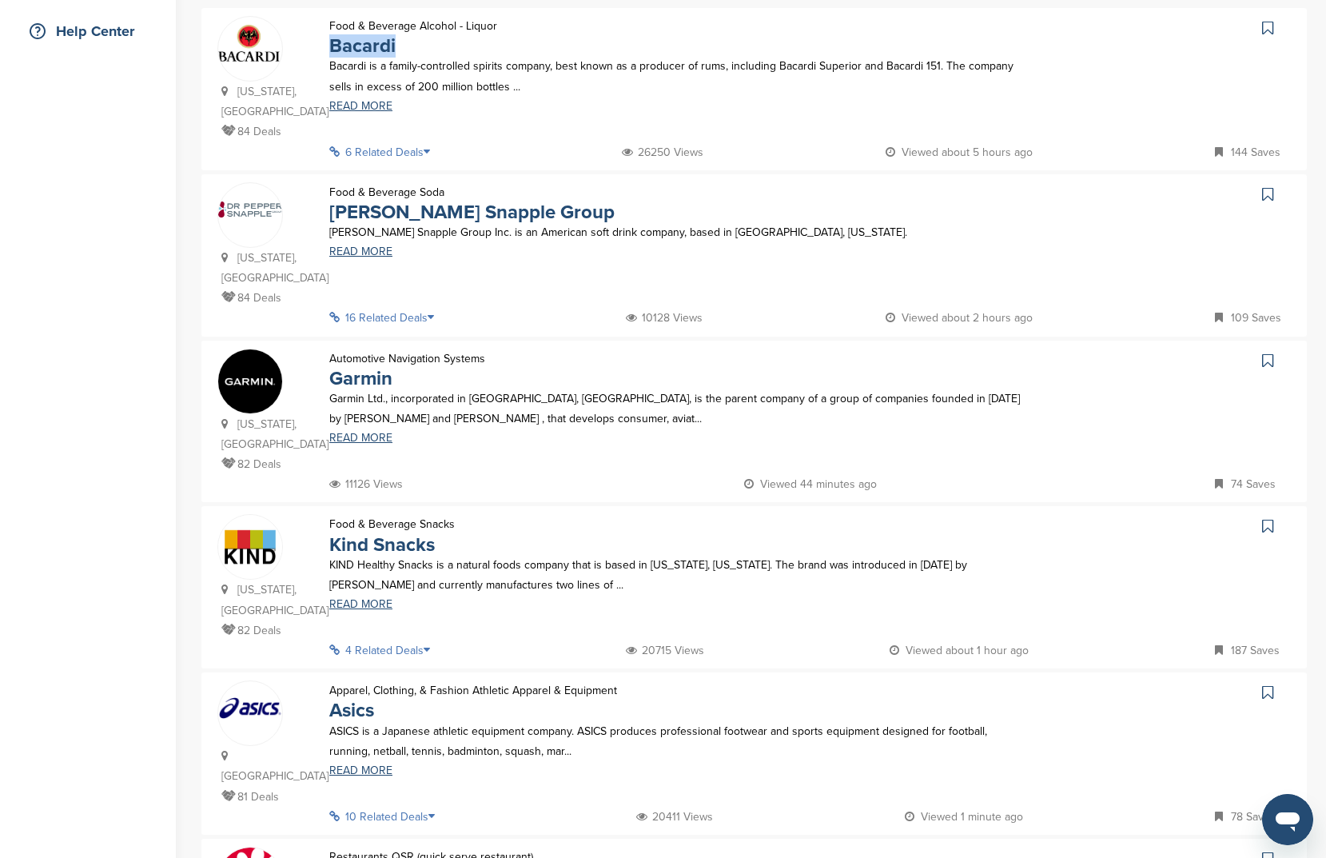
click at [1264, 30] on icon at bounding box center [1267, 28] width 11 height 16
click at [1269, 186] on icon at bounding box center [1267, 194] width 11 height 16
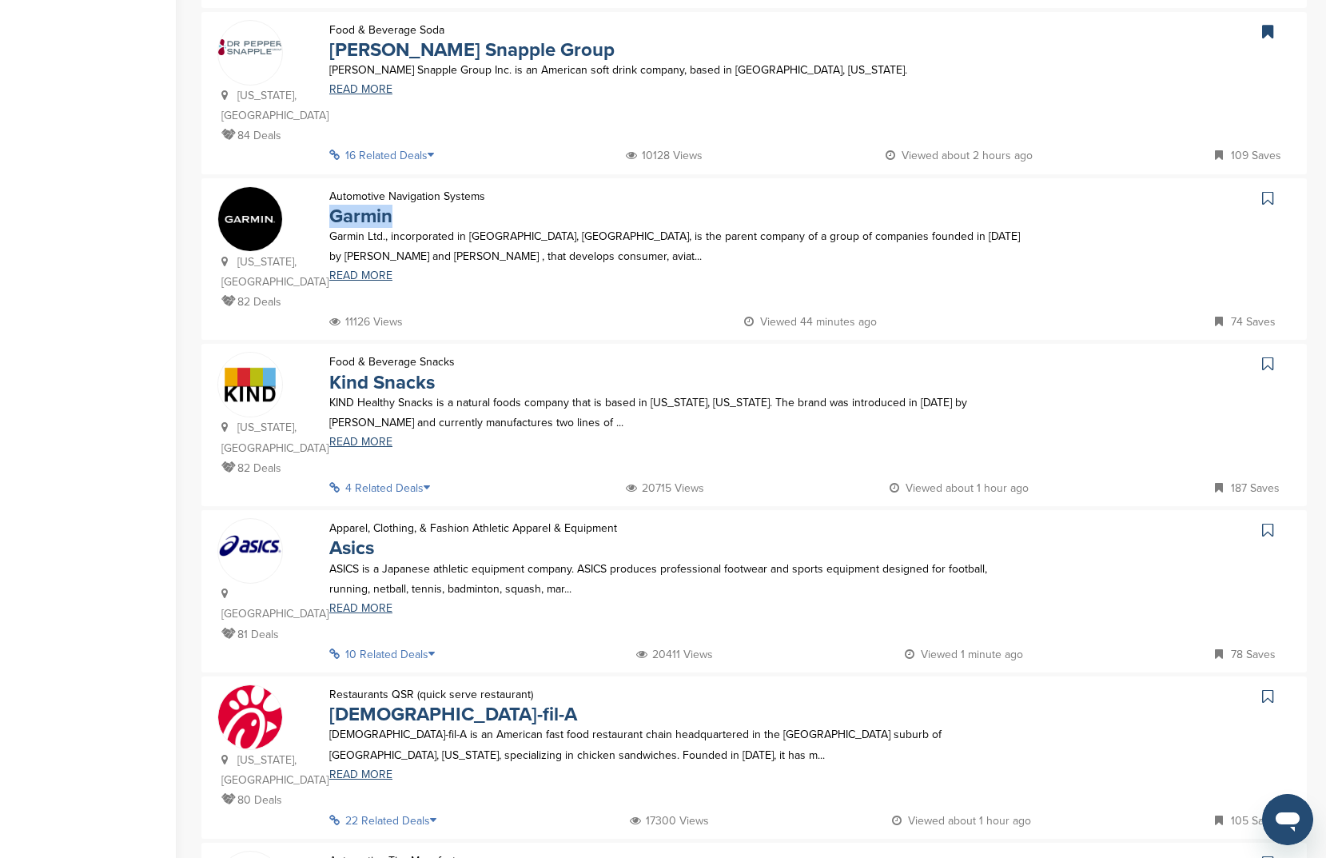
click at [1274, 186] on link at bounding box center [1269, 198] width 23 height 24
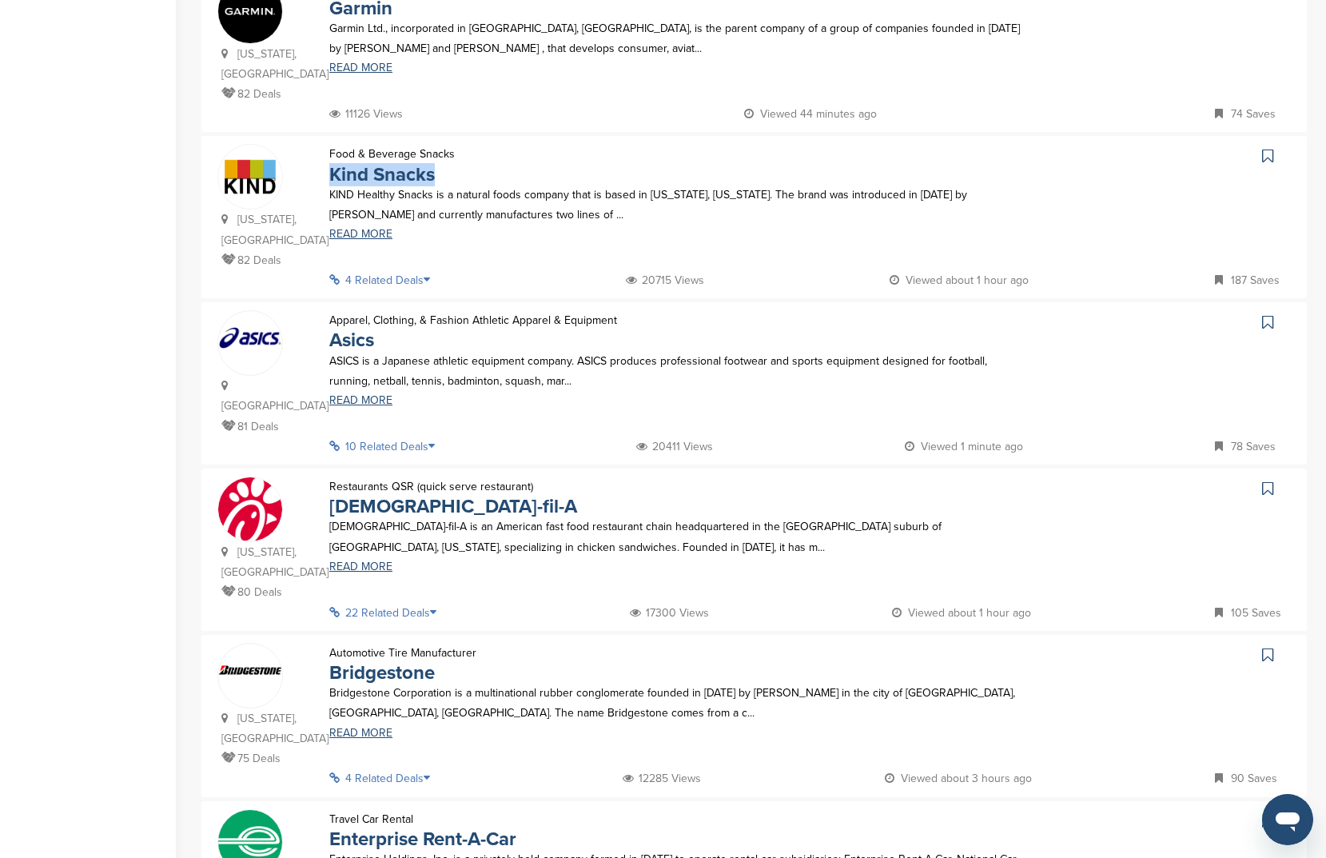
click at [1270, 148] on icon at bounding box center [1267, 156] width 11 height 16
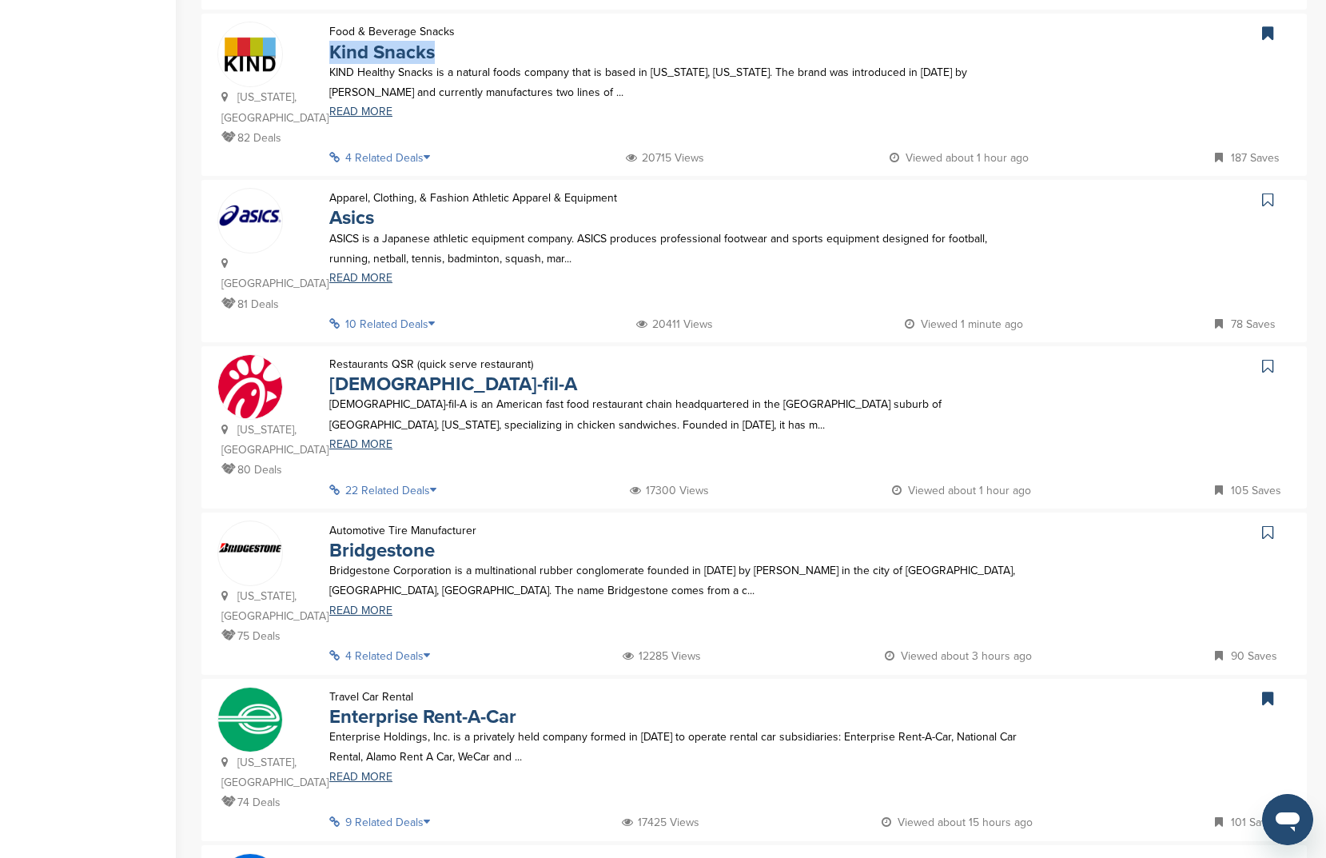
scroll to position [864, 0]
click at [1255, 187] on div at bounding box center [1169, 200] width 245 height 26
click at [1265, 191] on icon at bounding box center [1267, 199] width 11 height 16
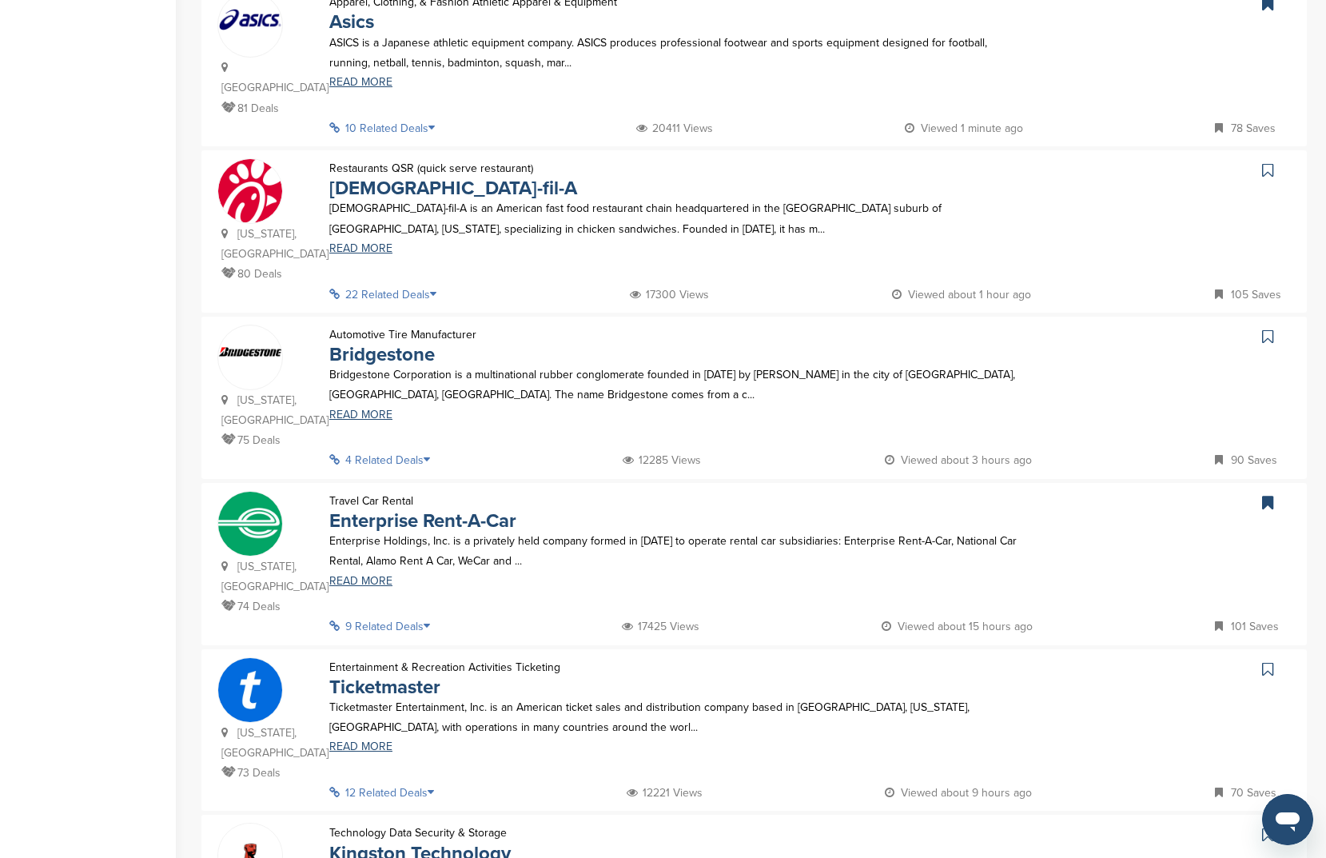
scroll to position [666, 0]
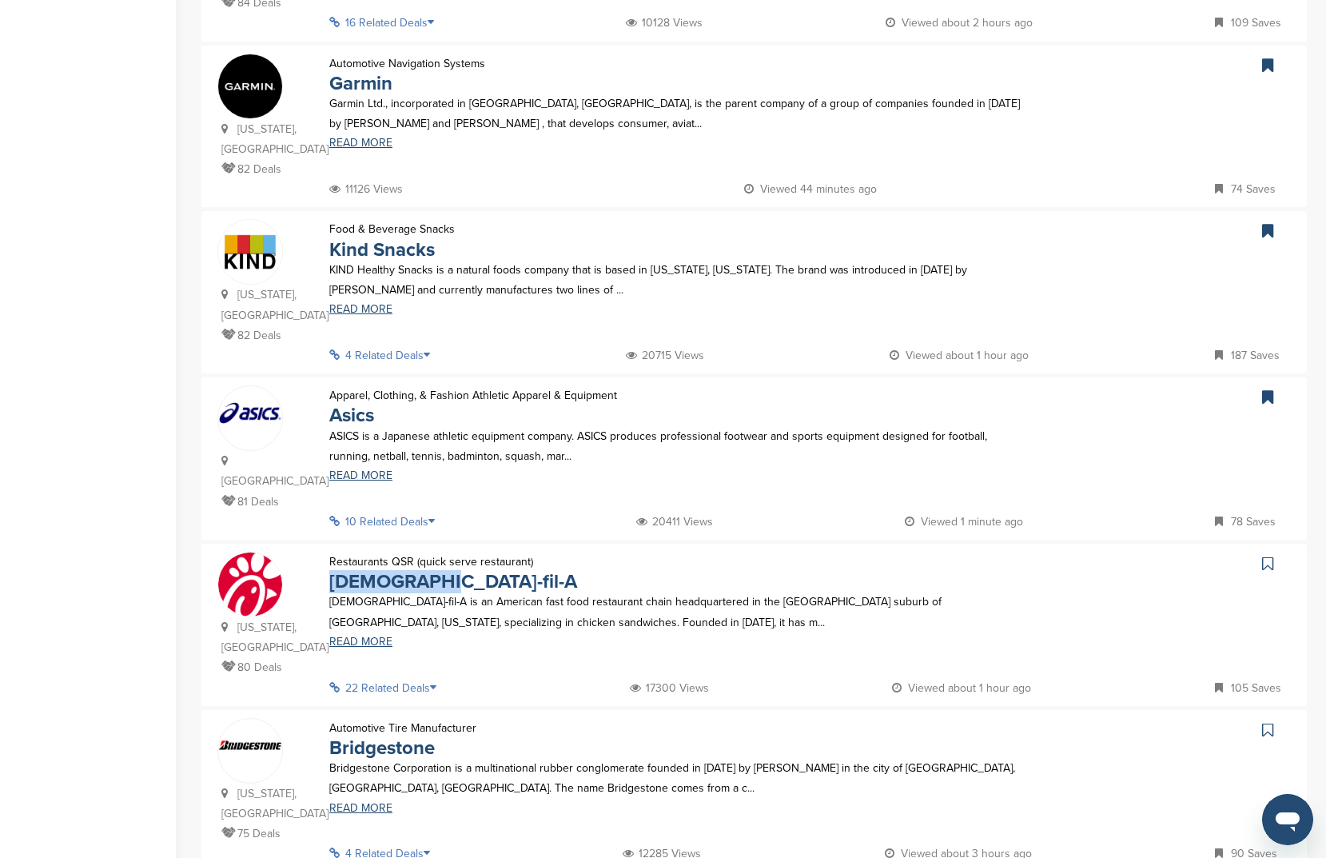
click at [1275, 552] on link at bounding box center [1269, 564] width 23 height 24
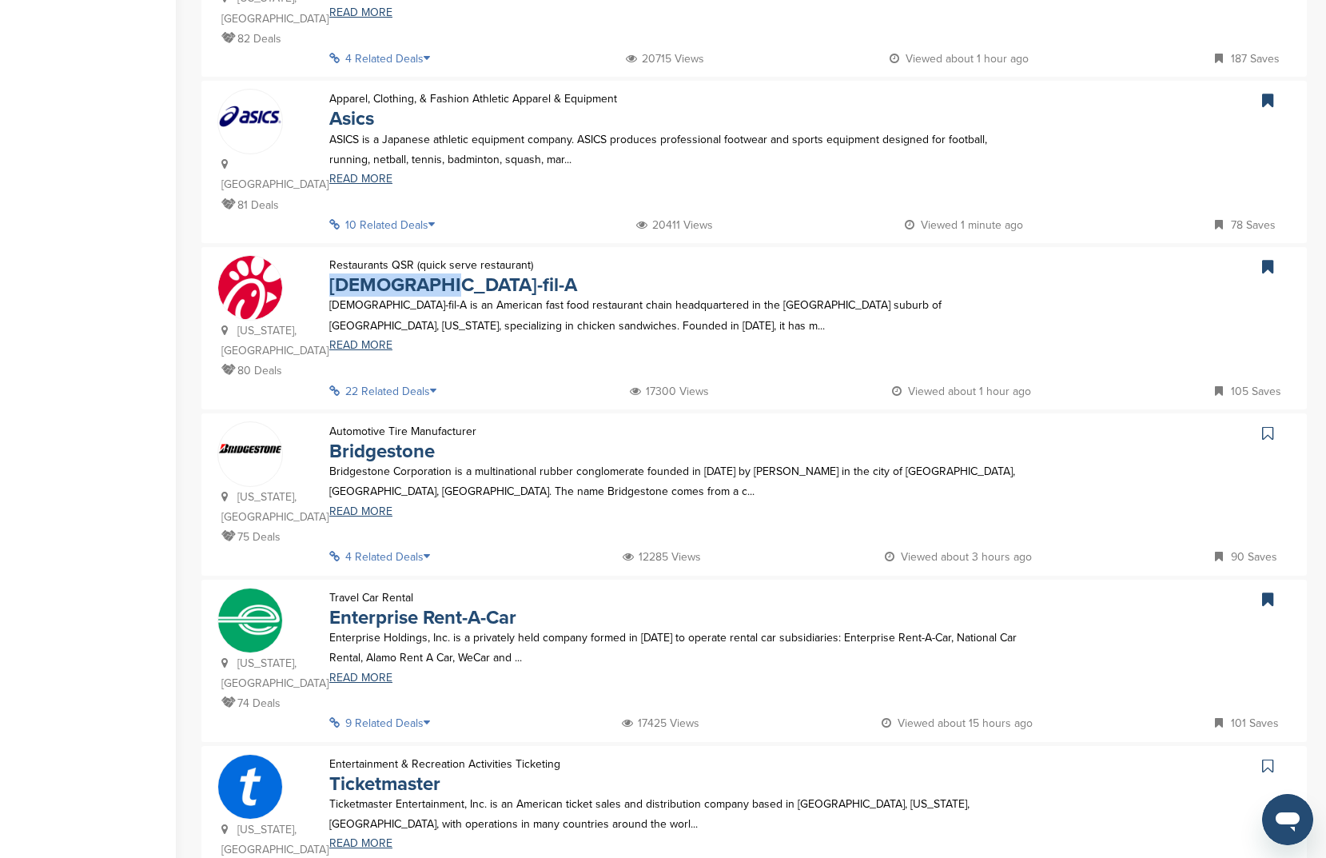
scroll to position [1062, 0]
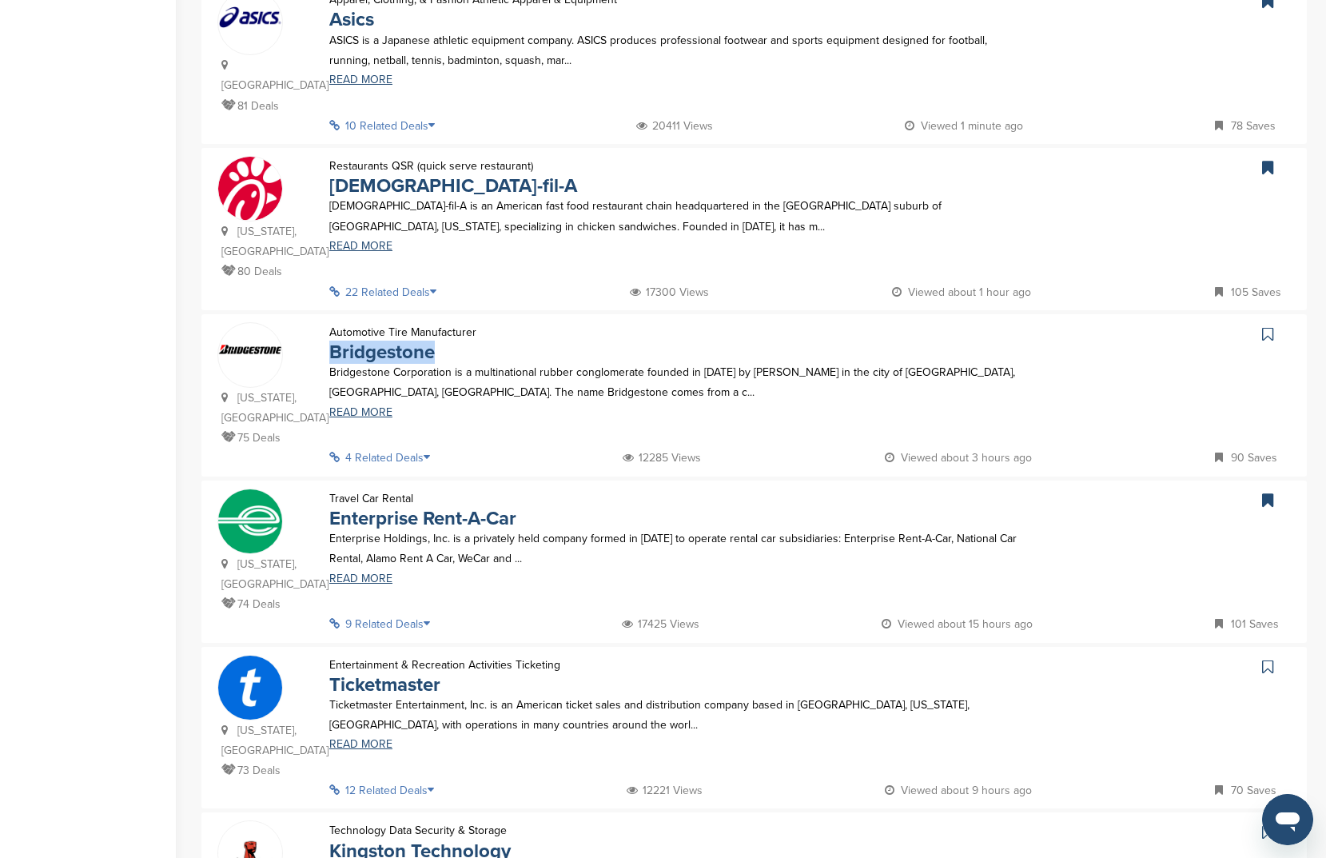
click at [1270, 326] on icon at bounding box center [1267, 334] width 11 height 16
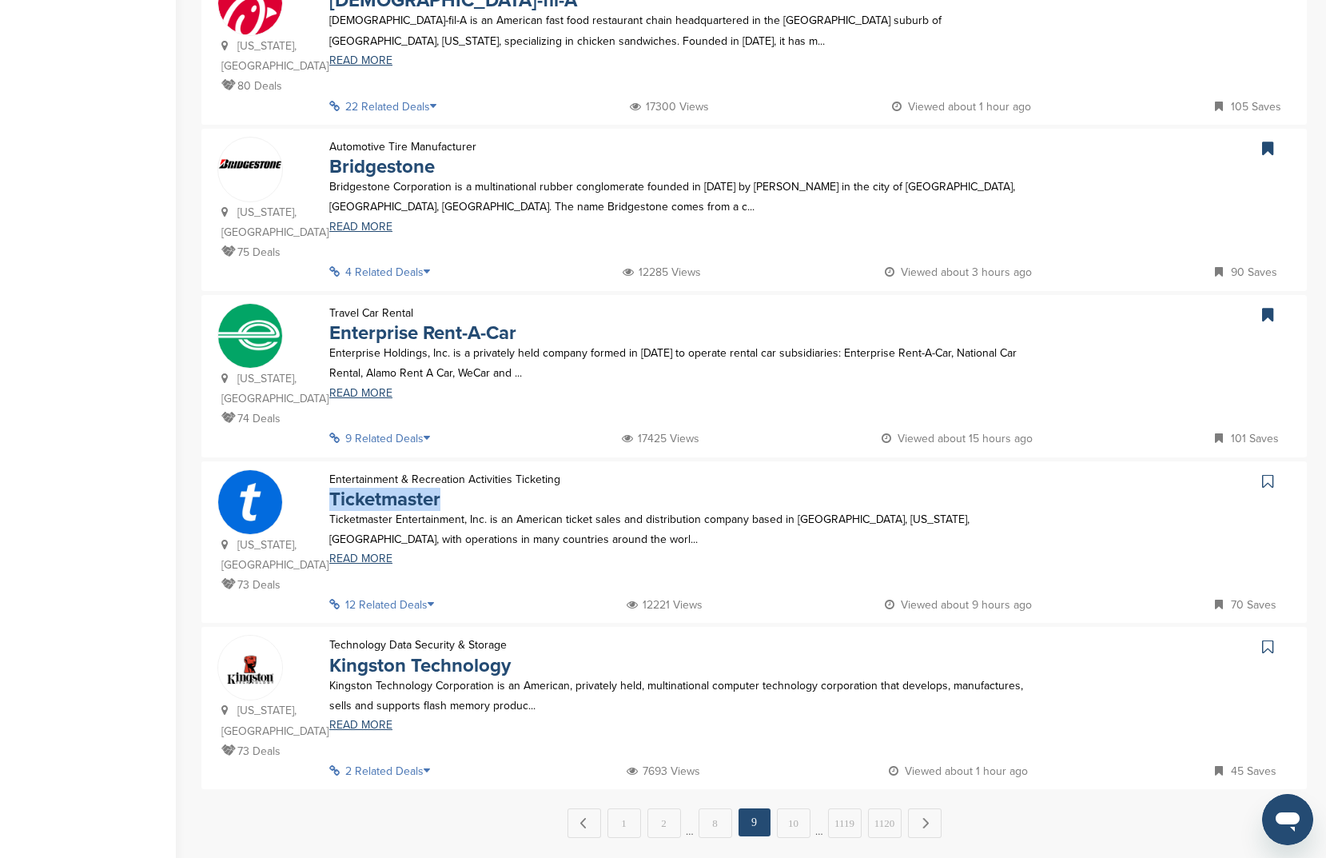
scroll to position [1469, 0]
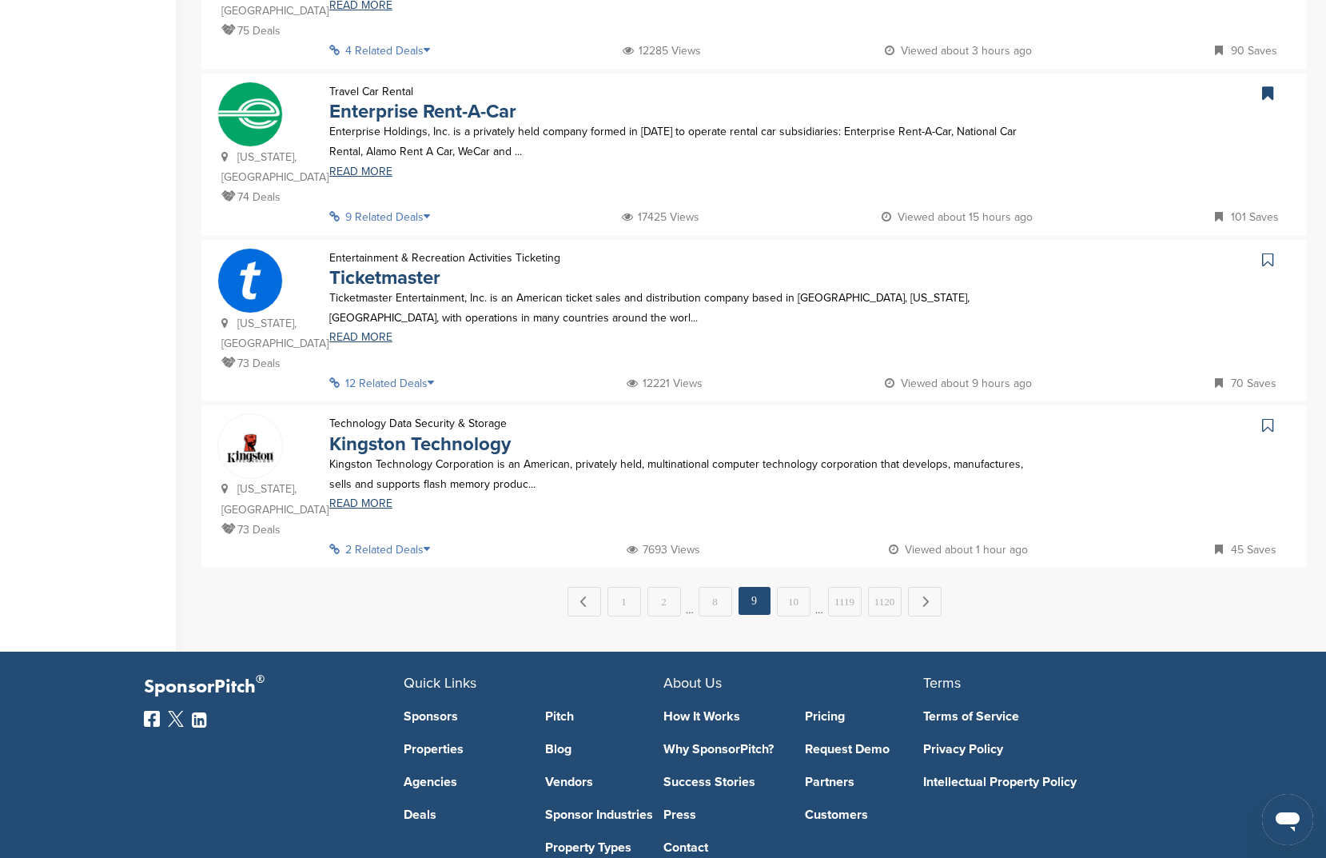
click at [1290, 248] on div at bounding box center [1274, 260] width 33 height 24
click at [1278, 248] on link at bounding box center [1269, 260] width 23 height 24
click at [792, 587] on link "10" at bounding box center [794, 602] width 34 height 30
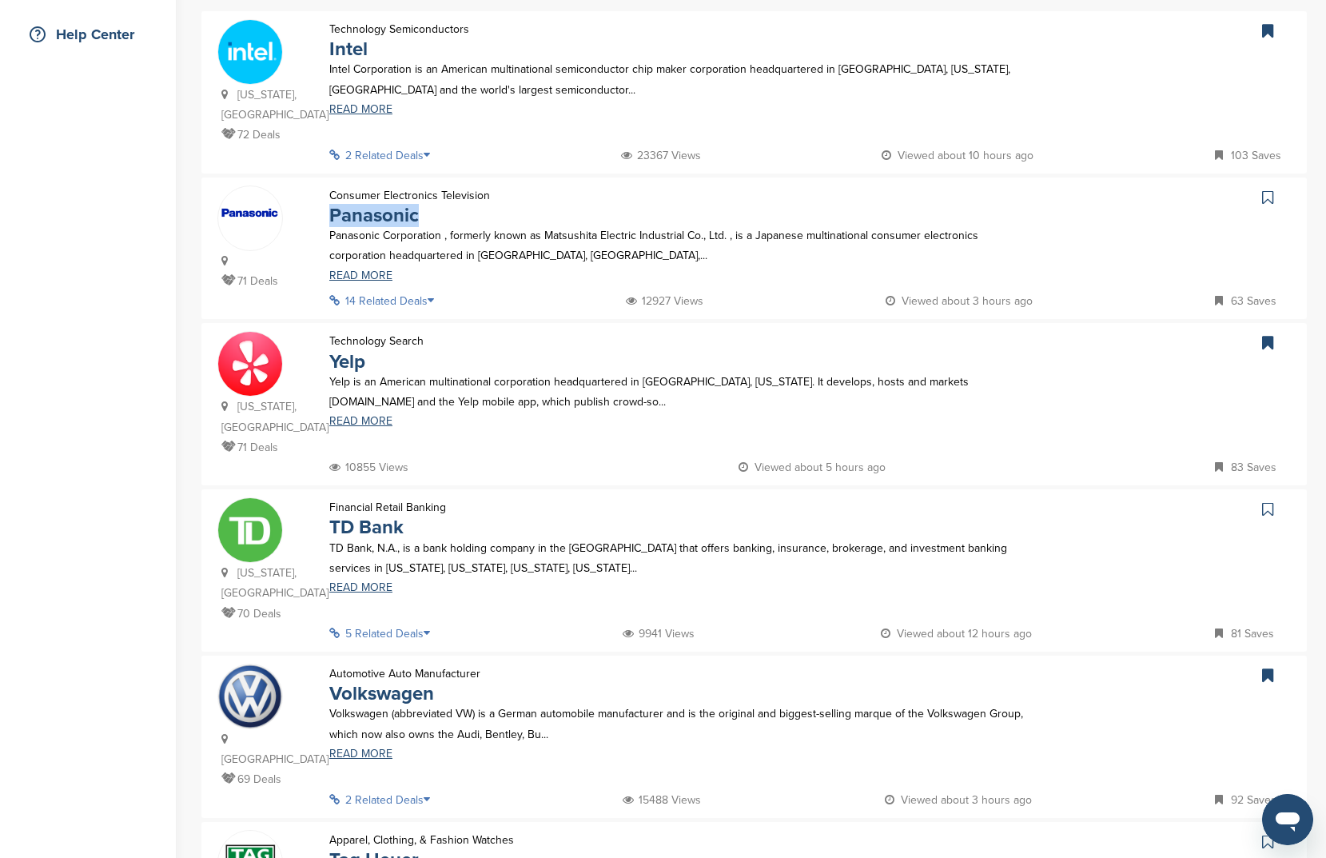
scroll to position [370, 0]
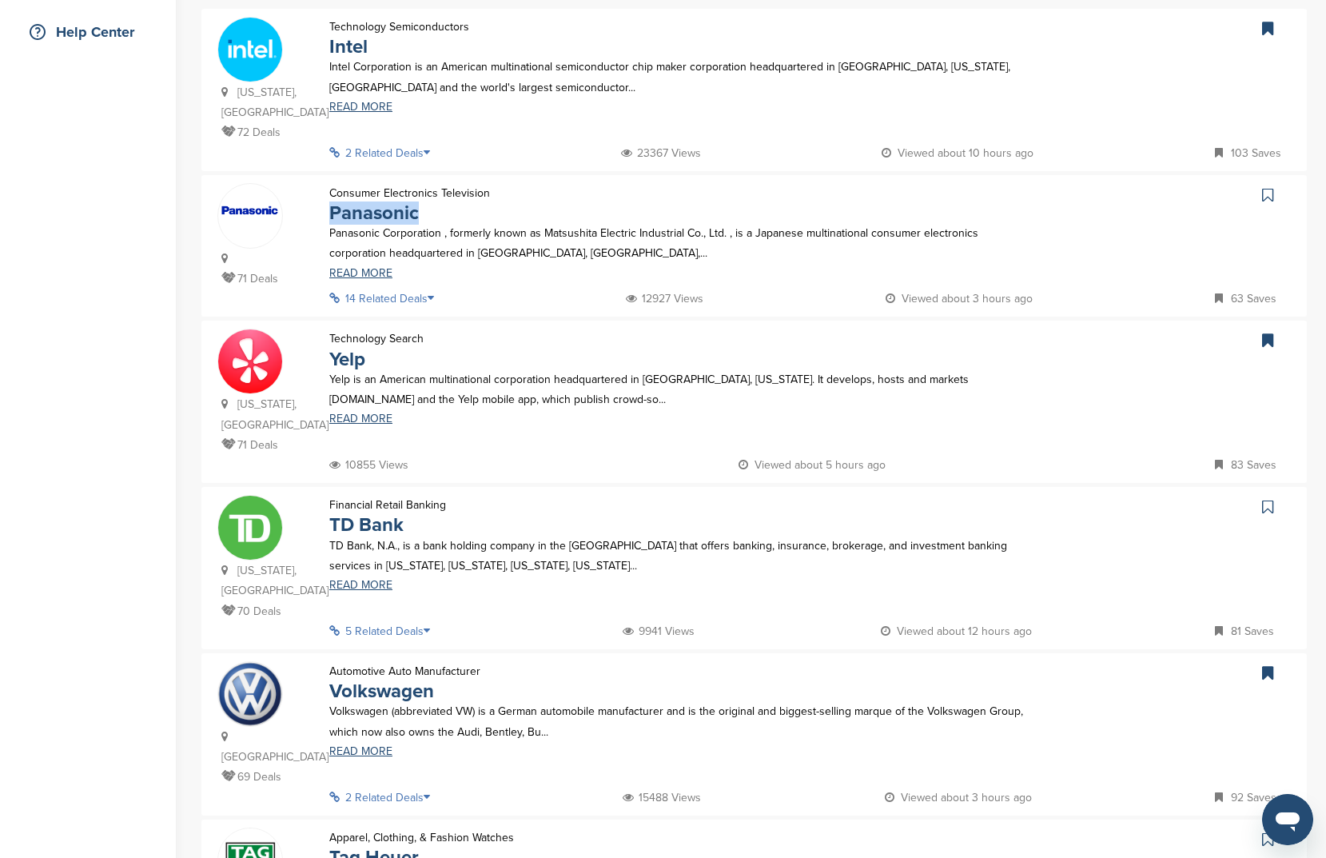
click at [1272, 187] on icon at bounding box center [1267, 195] width 11 height 16
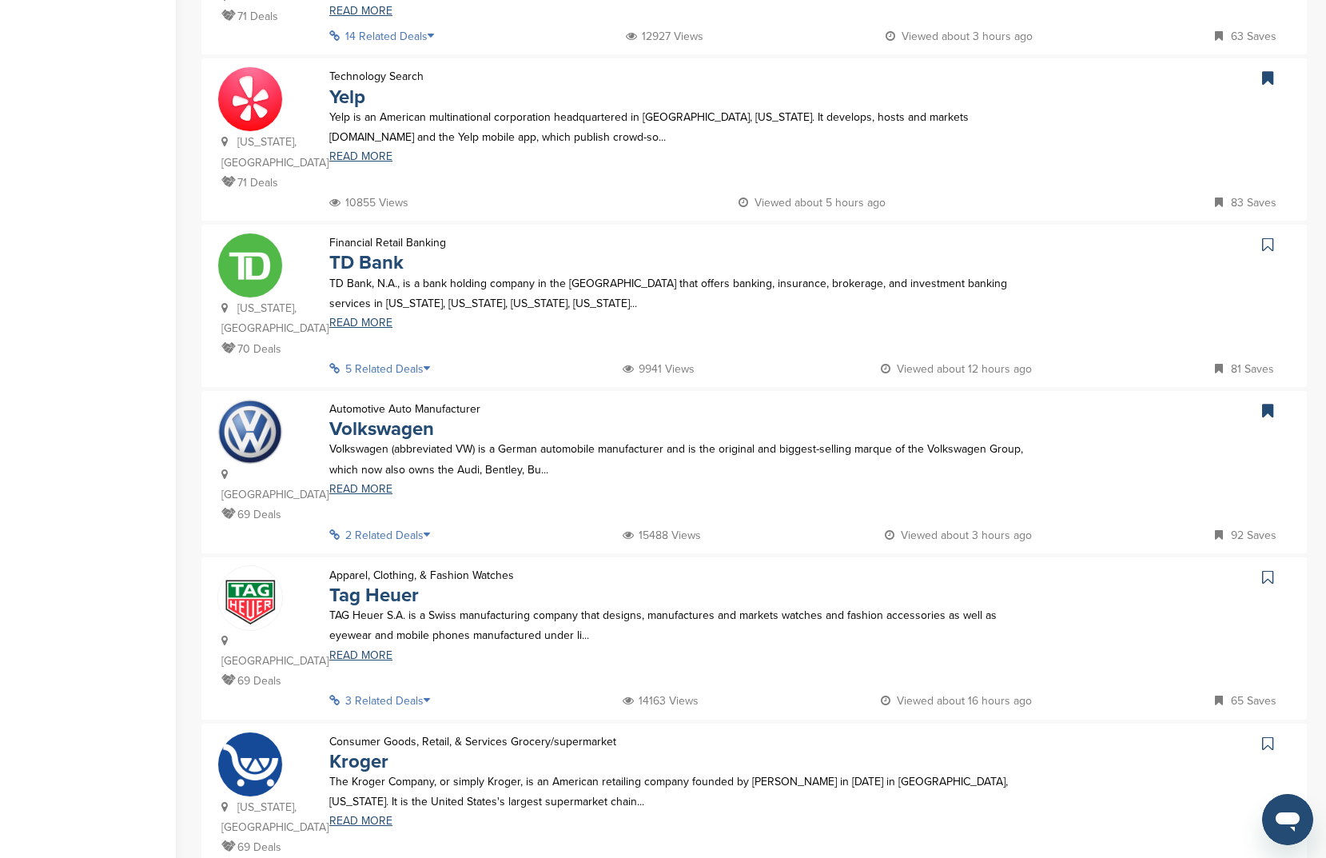
scroll to position [644, 0]
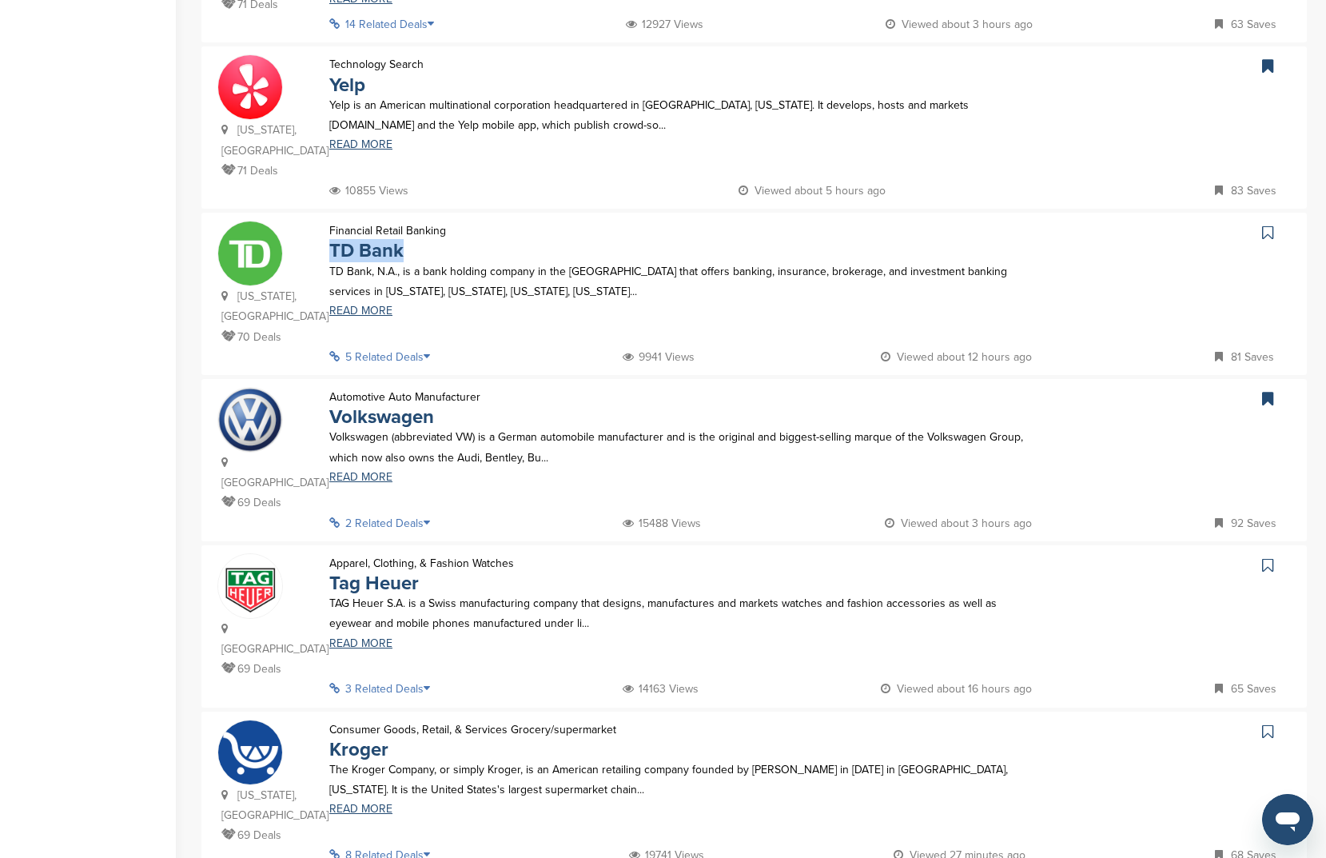
click at [1266, 229] on icon at bounding box center [1267, 233] width 11 height 16
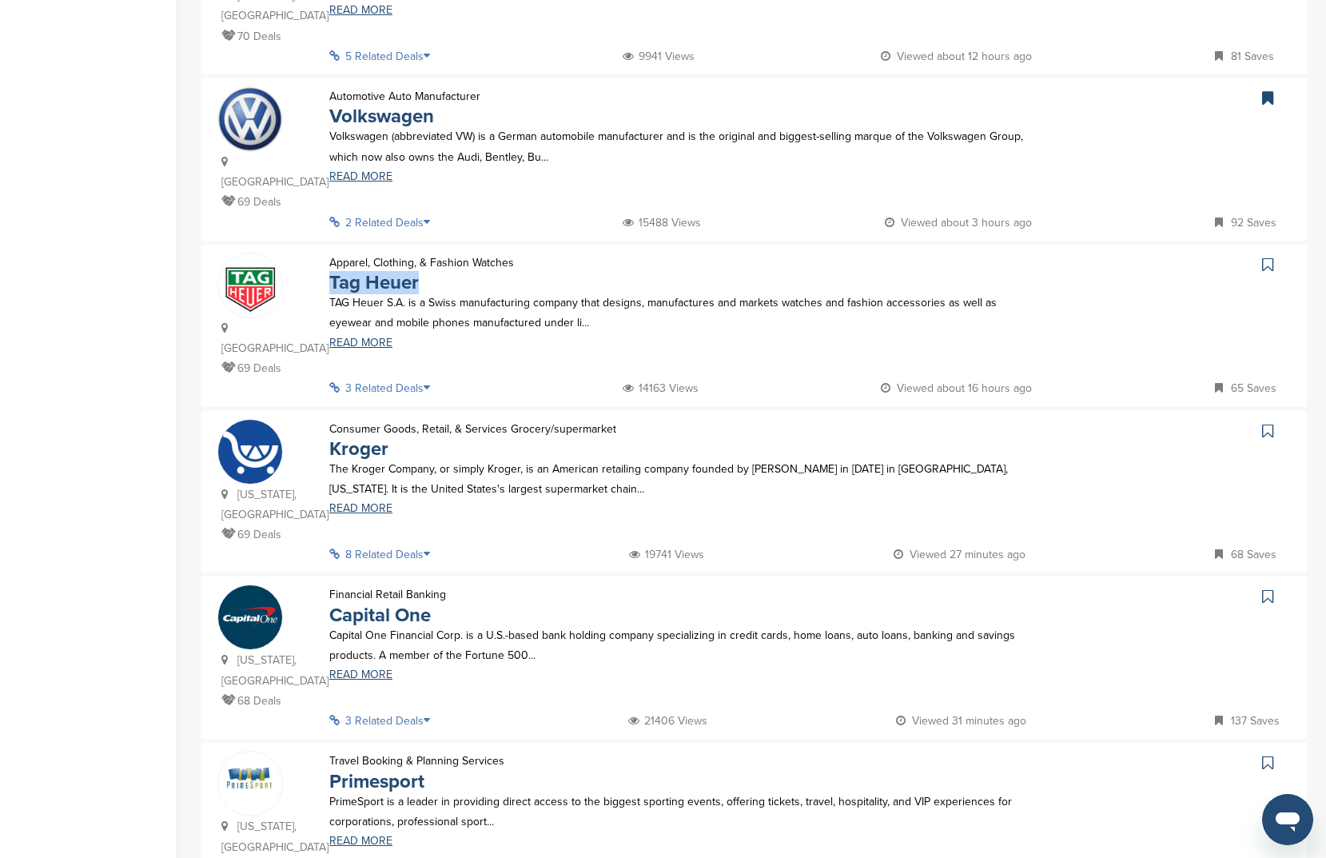
scroll to position [966, 0]
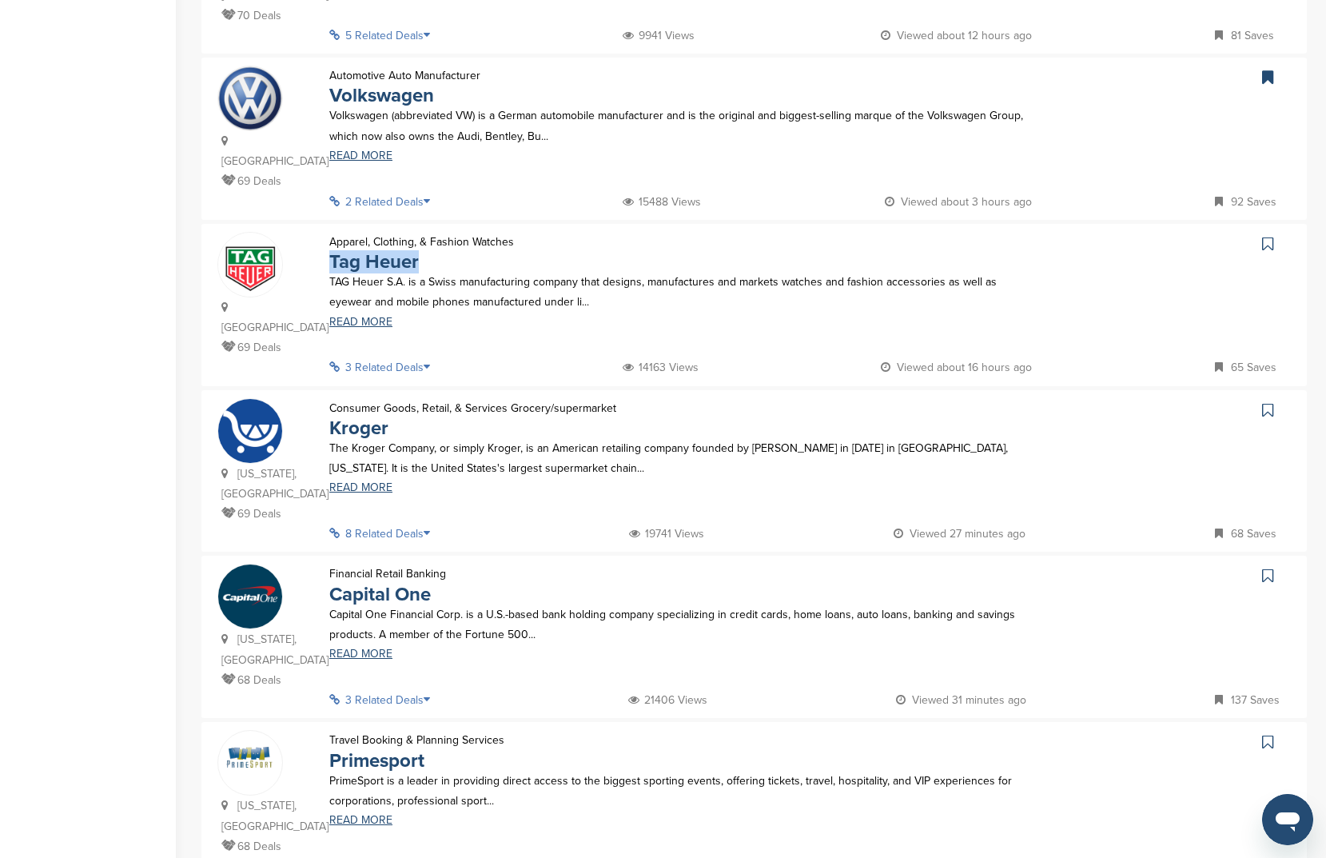
click at [1271, 236] on icon at bounding box center [1267, 244] width 11 height 16
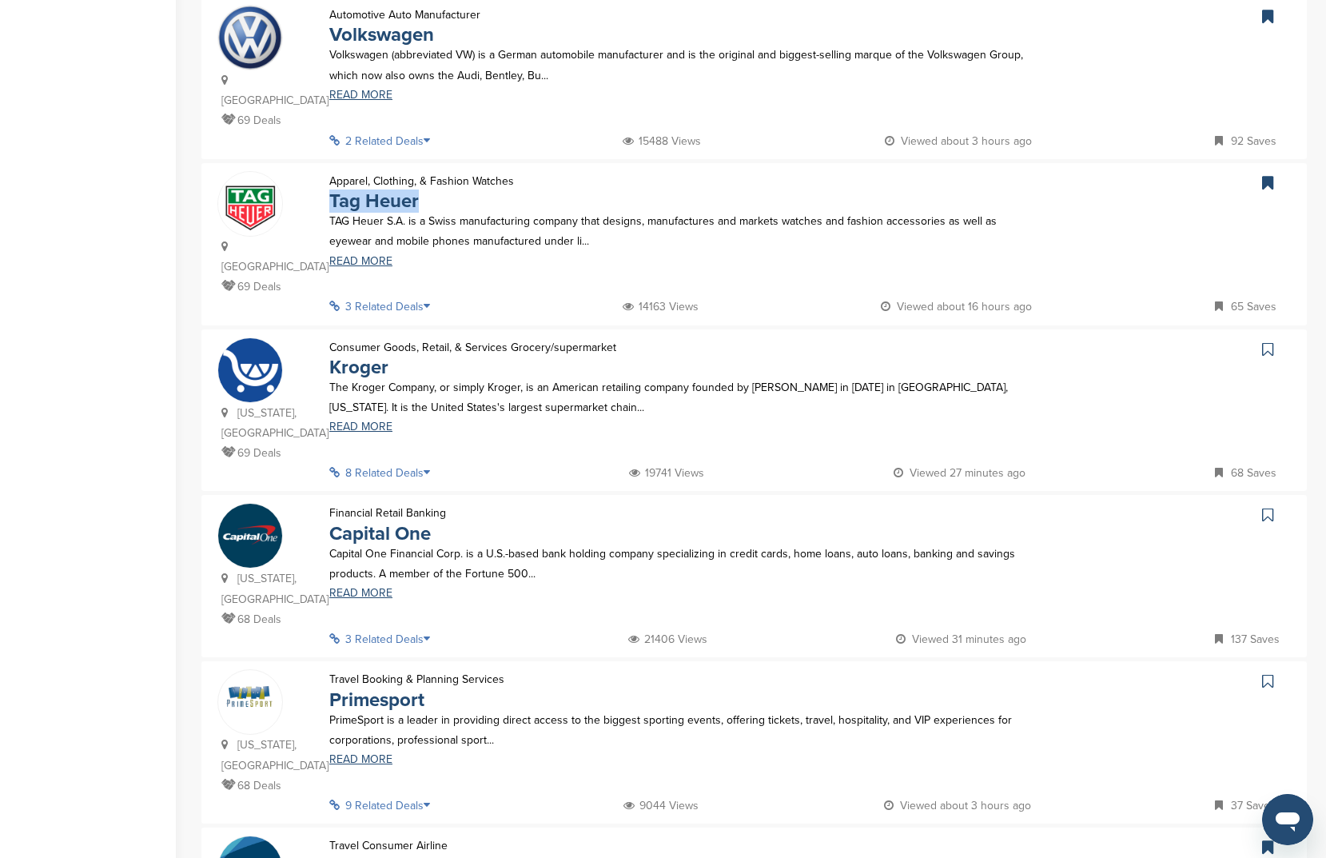
scroll to position [1063, 0]
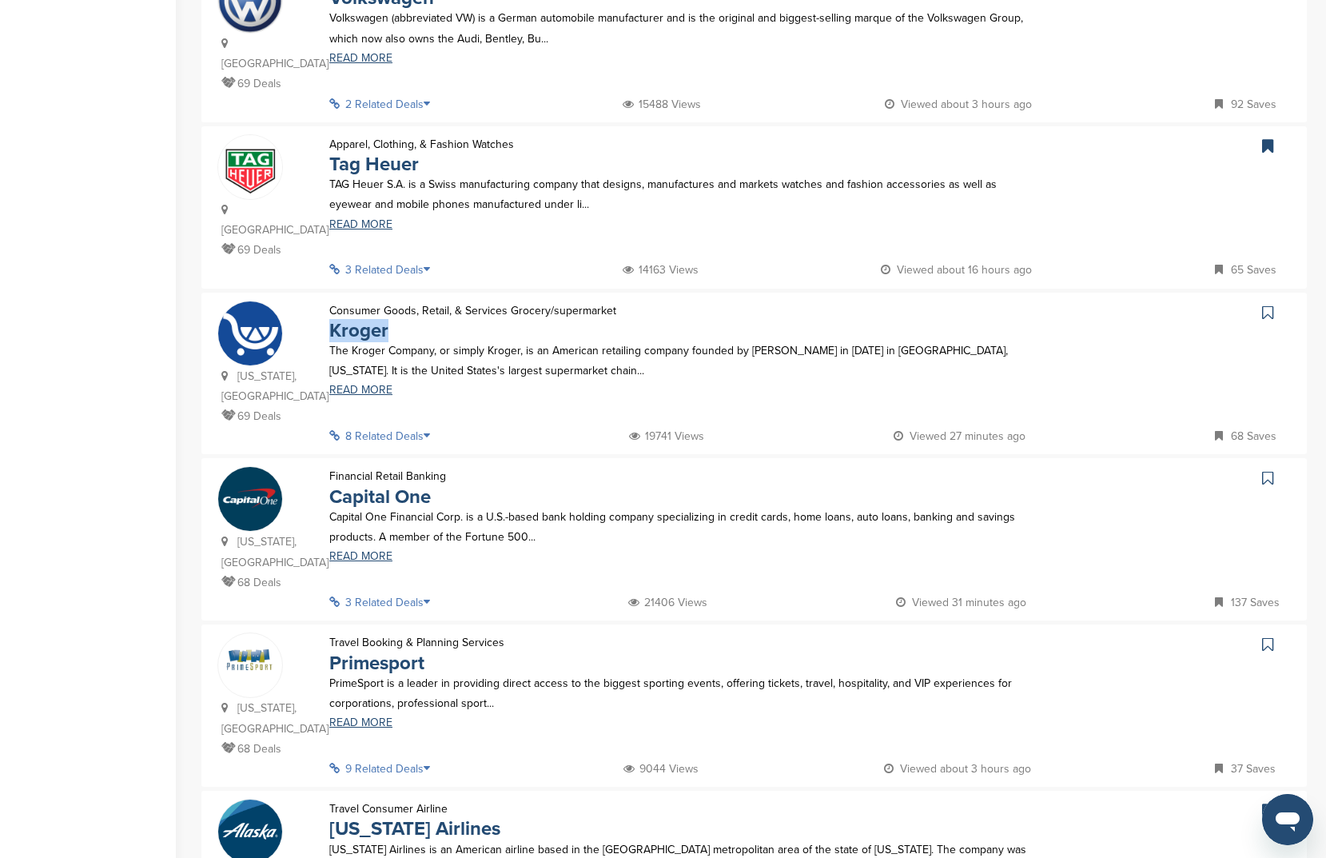
click at [1262, 305] on icon at bounding box center [1267, 313] width 11 height 16
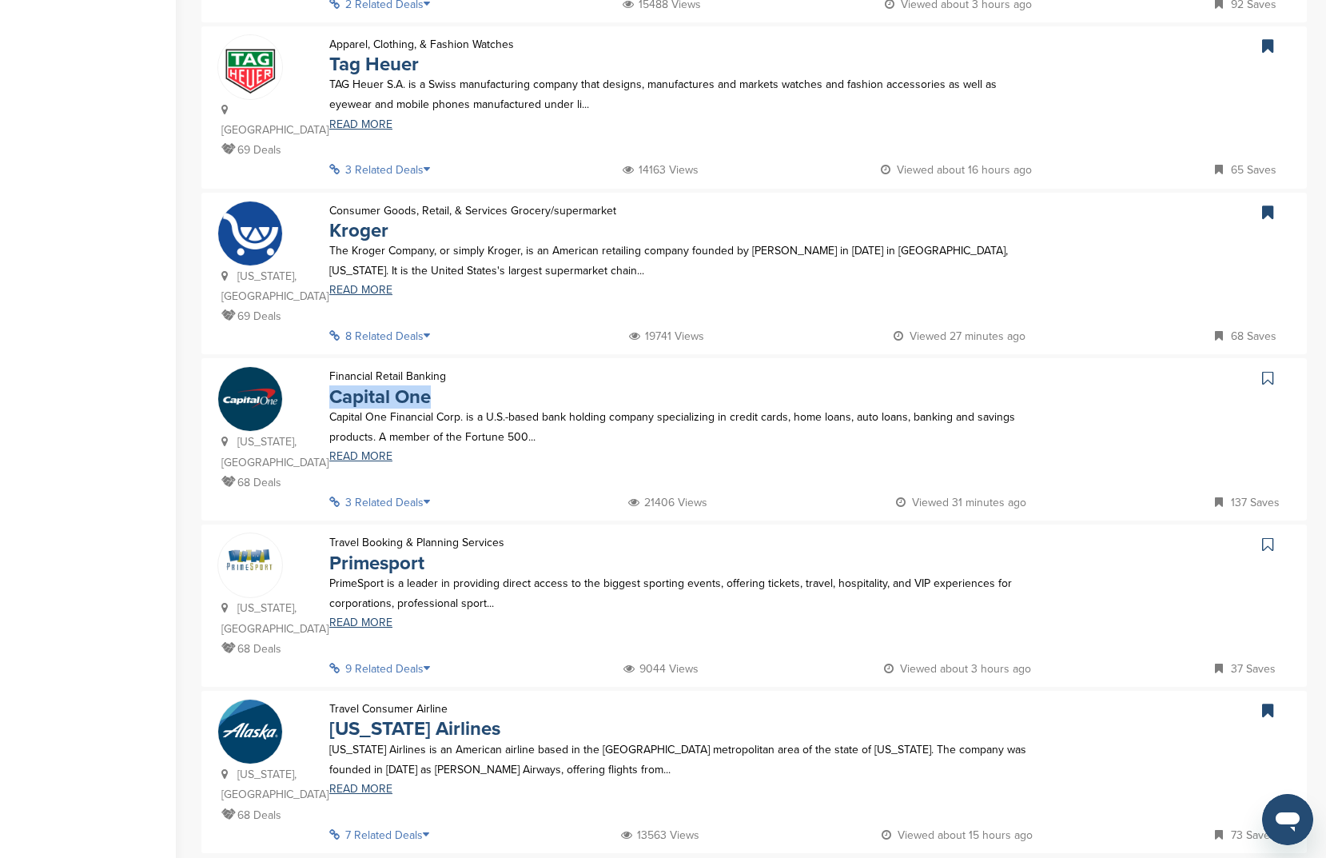
scroll to position [1182, 0]
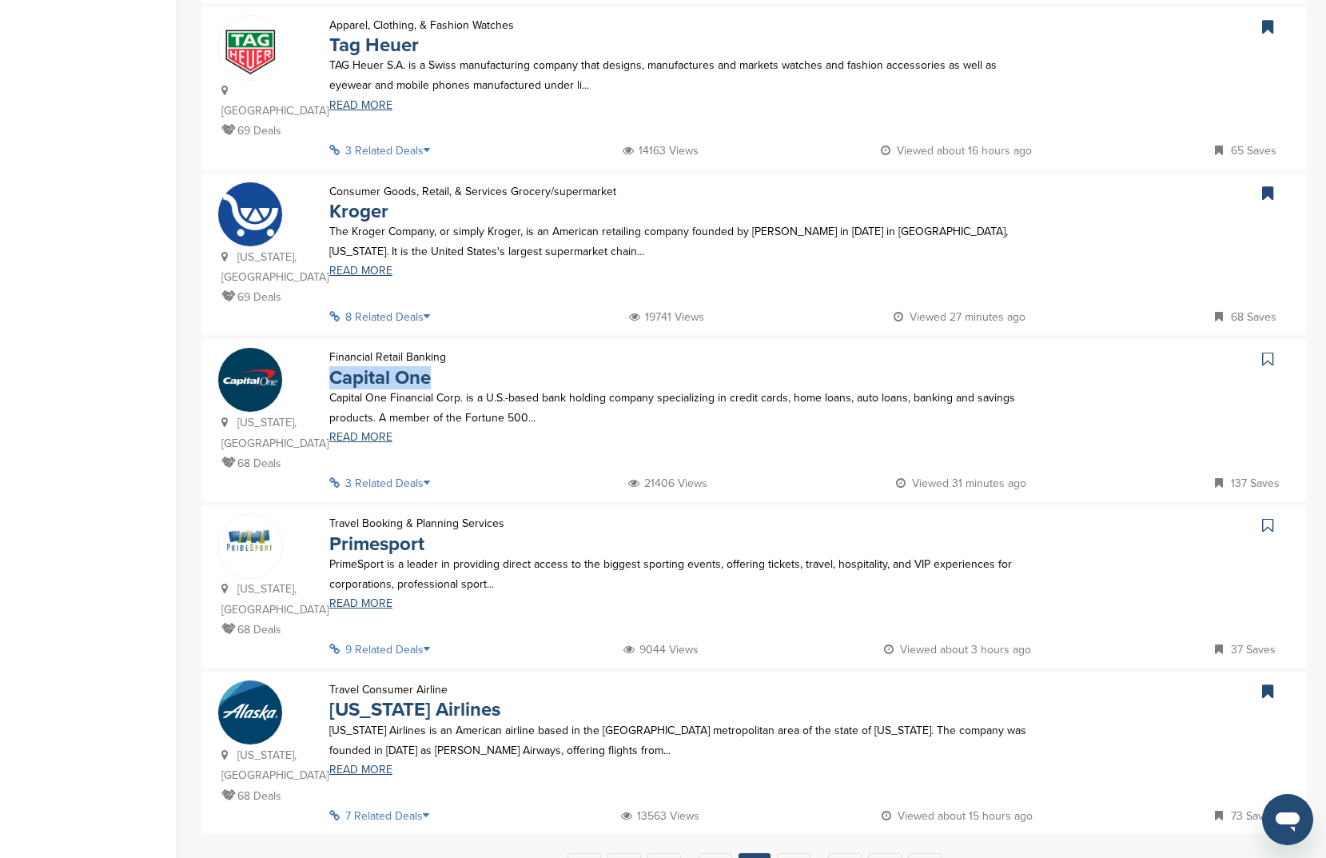
click at [1280, 347] on link at bounding box center [1269, 359] width 23 height 24
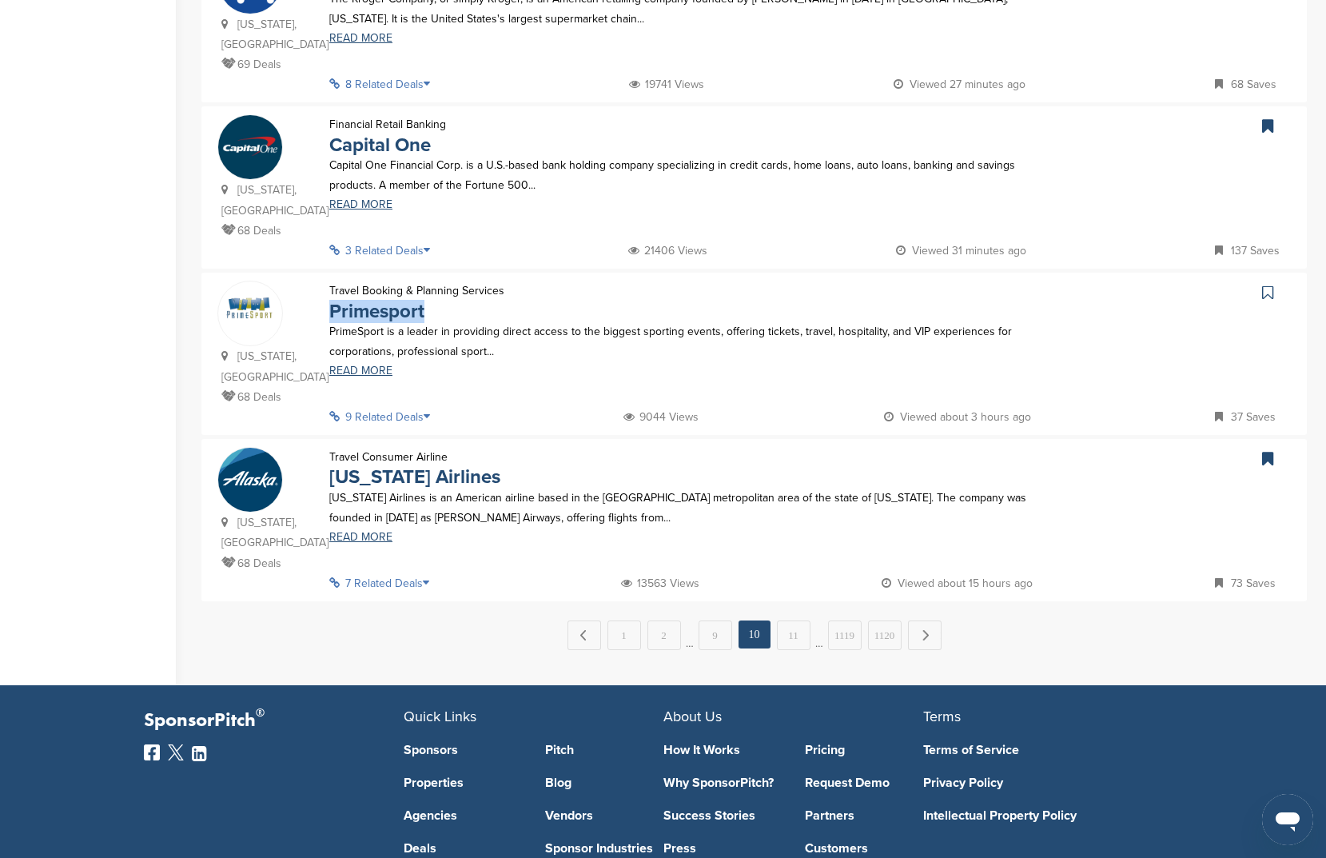
click at [1266, 285] on icon at bounding box center [1267, 293] width 11 height 16
click at [782, 620] on link "11" at bounding box center [794, 635] width 34 height 30
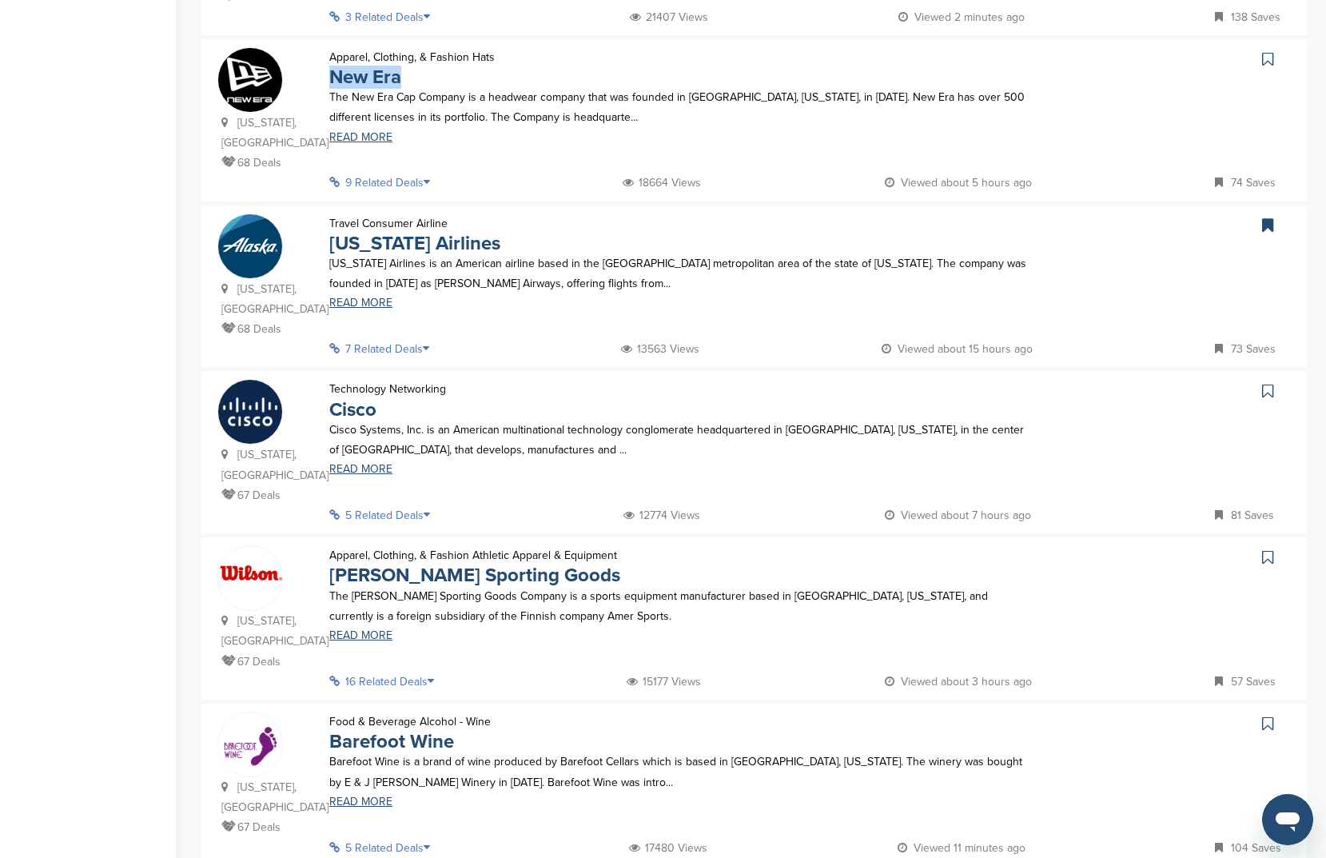
scroll to position [417, 0]
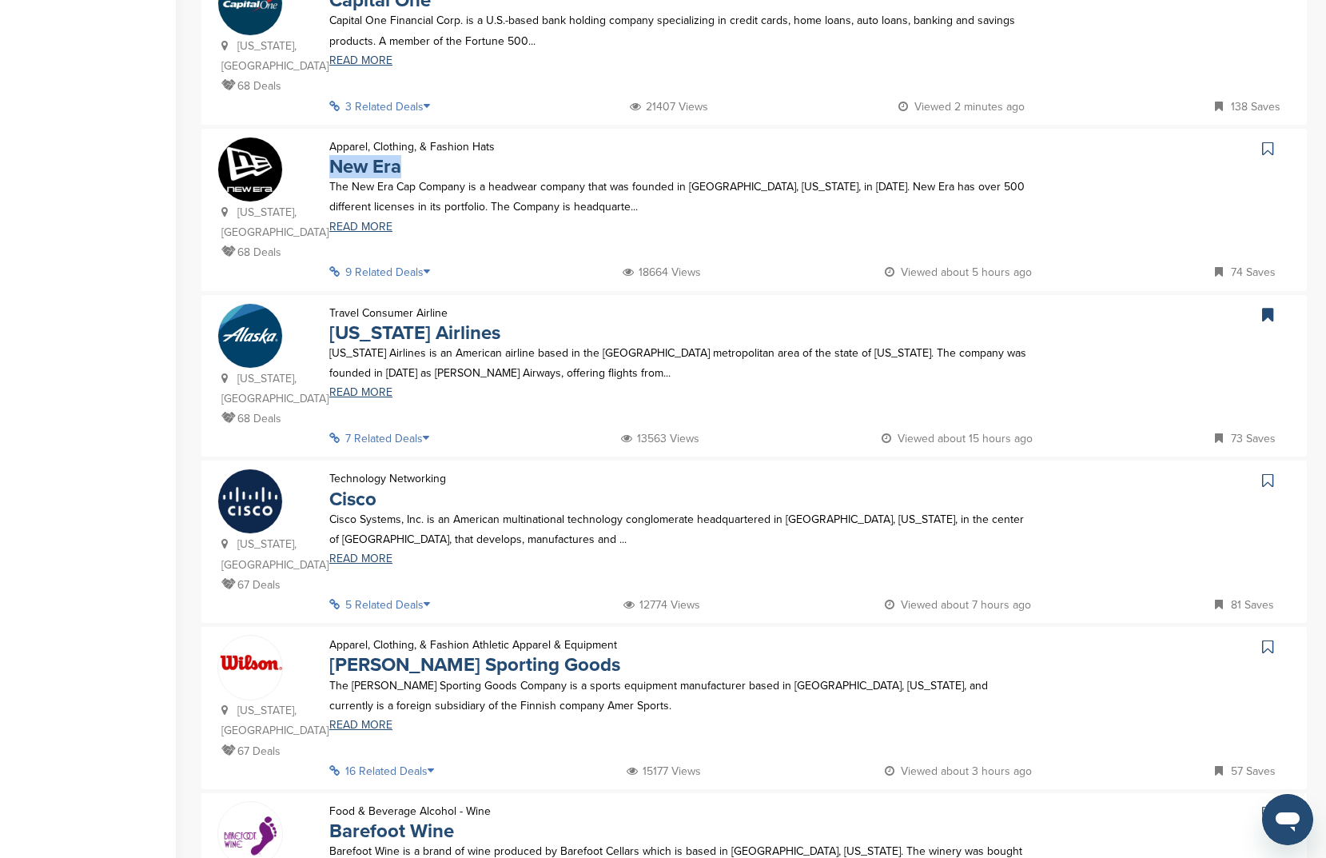
click at [1266, 141] on icon at bounding box center [1267, 149] width 11 height 16
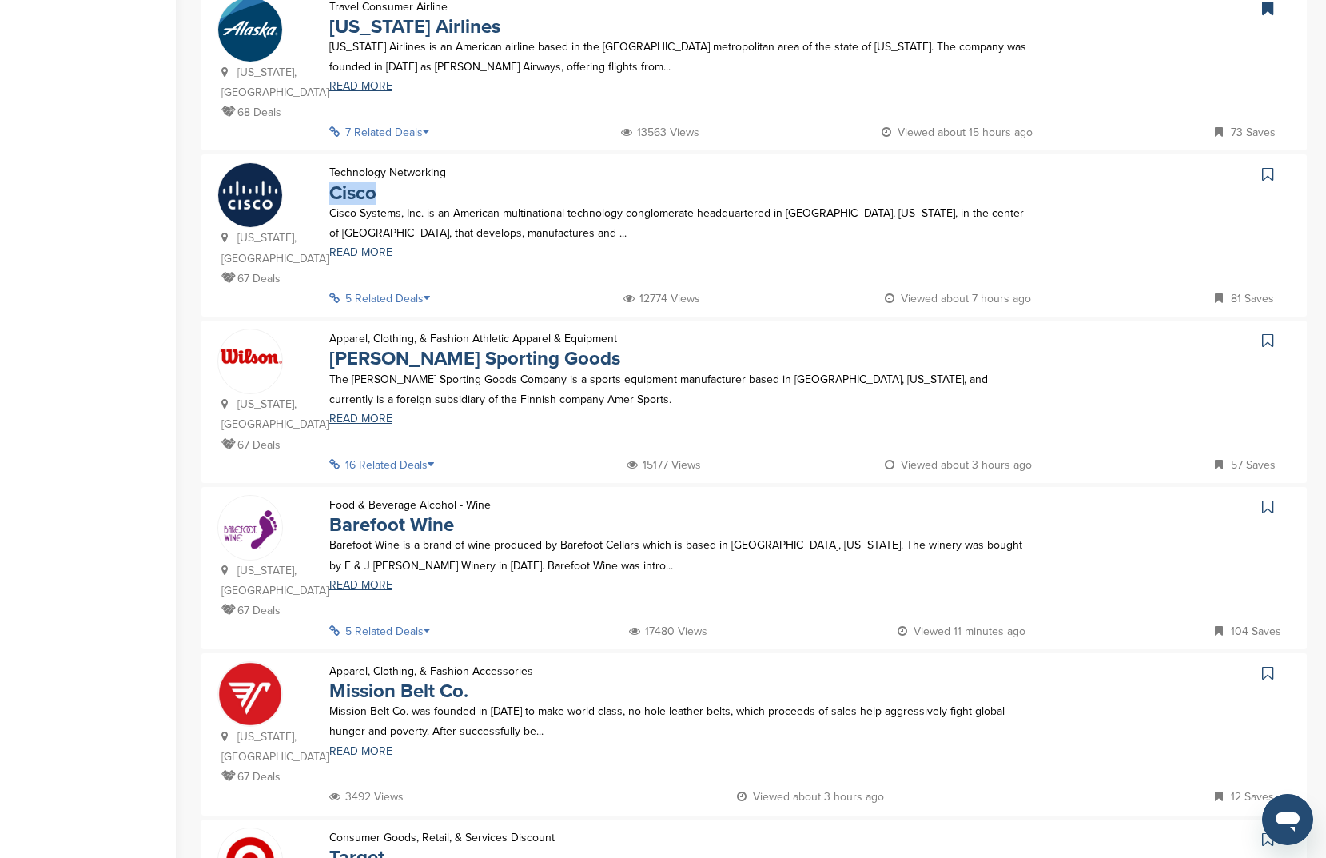
scroll to position [550, 0]
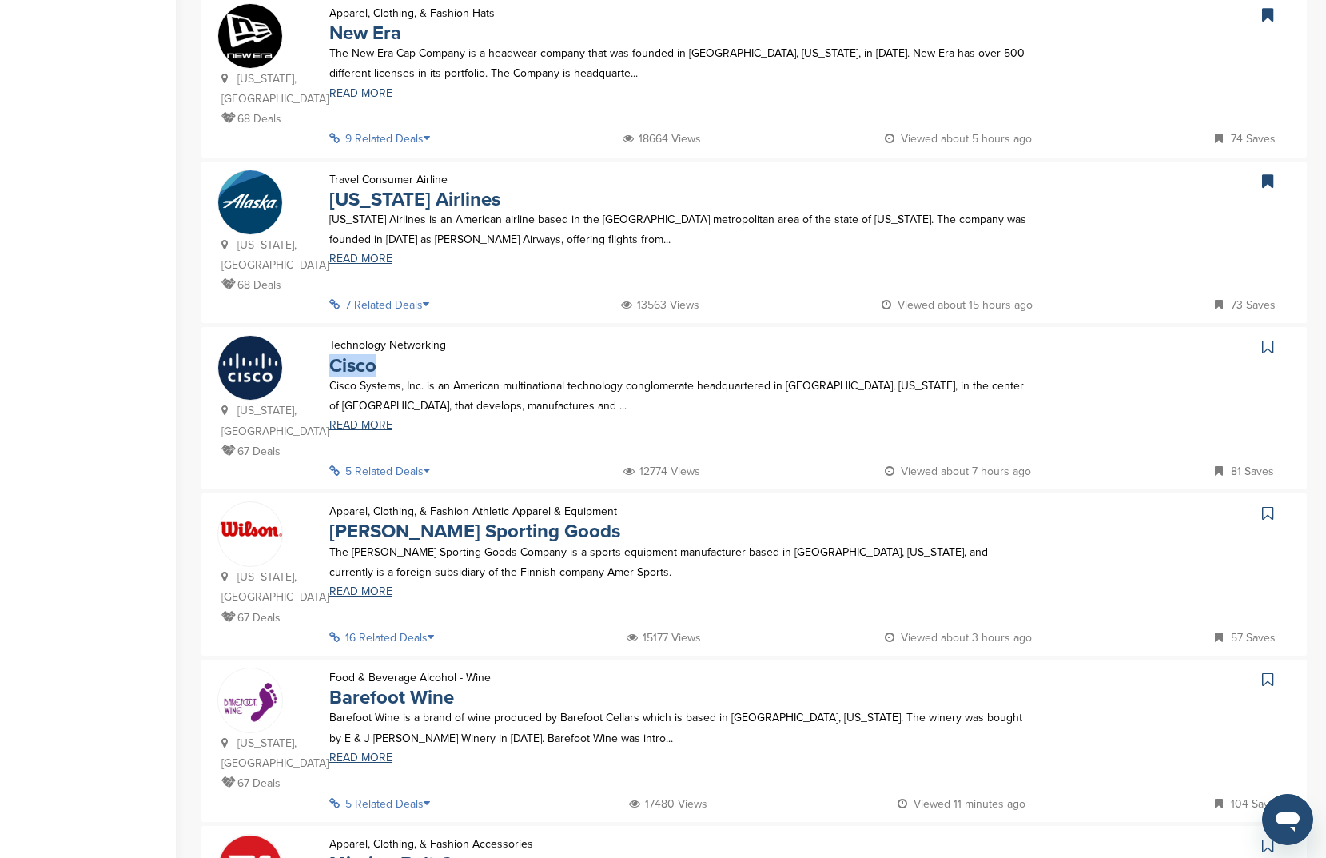
click at [1262, 339] on icon at bounding box center [1267, 347] width 11 height 16
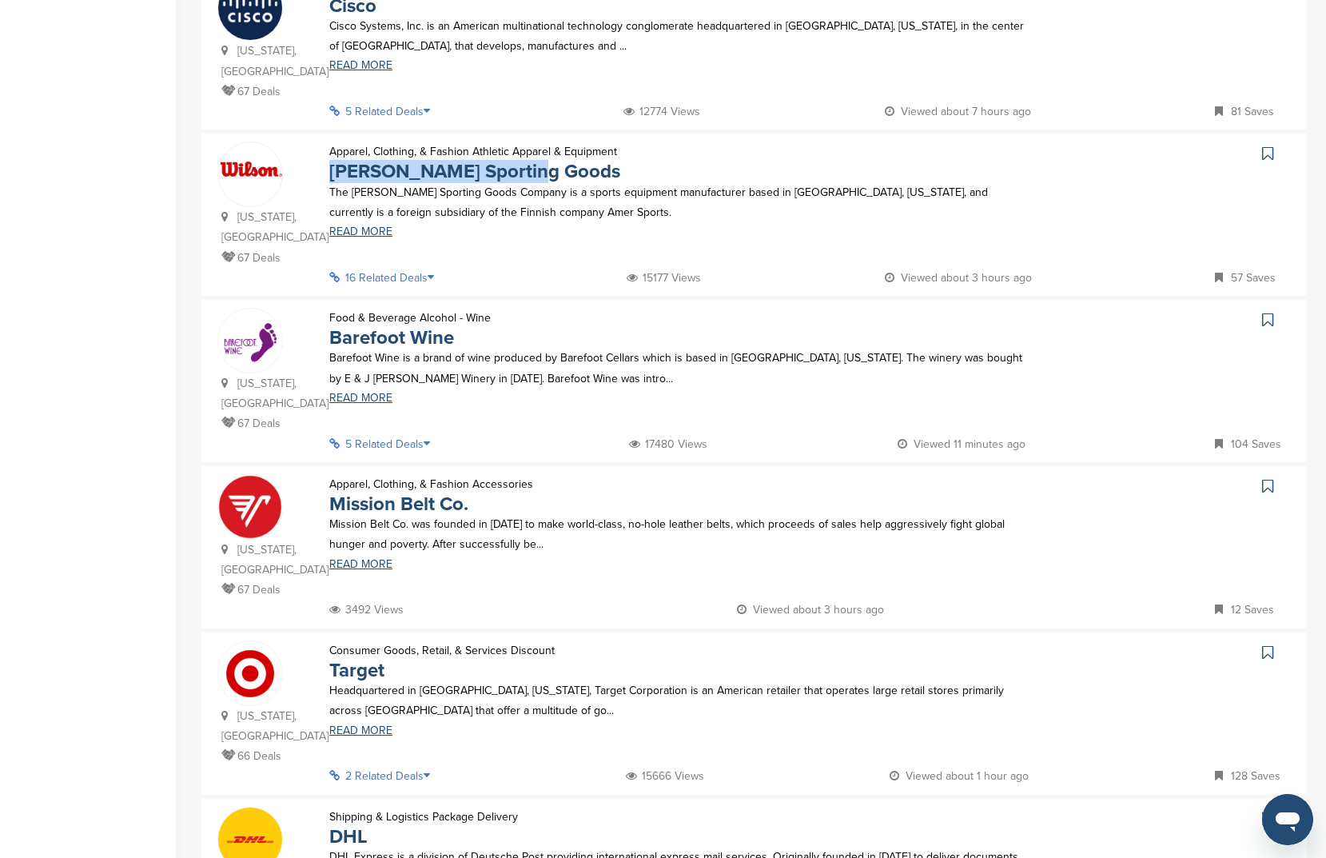
scroll to position [935, 0]
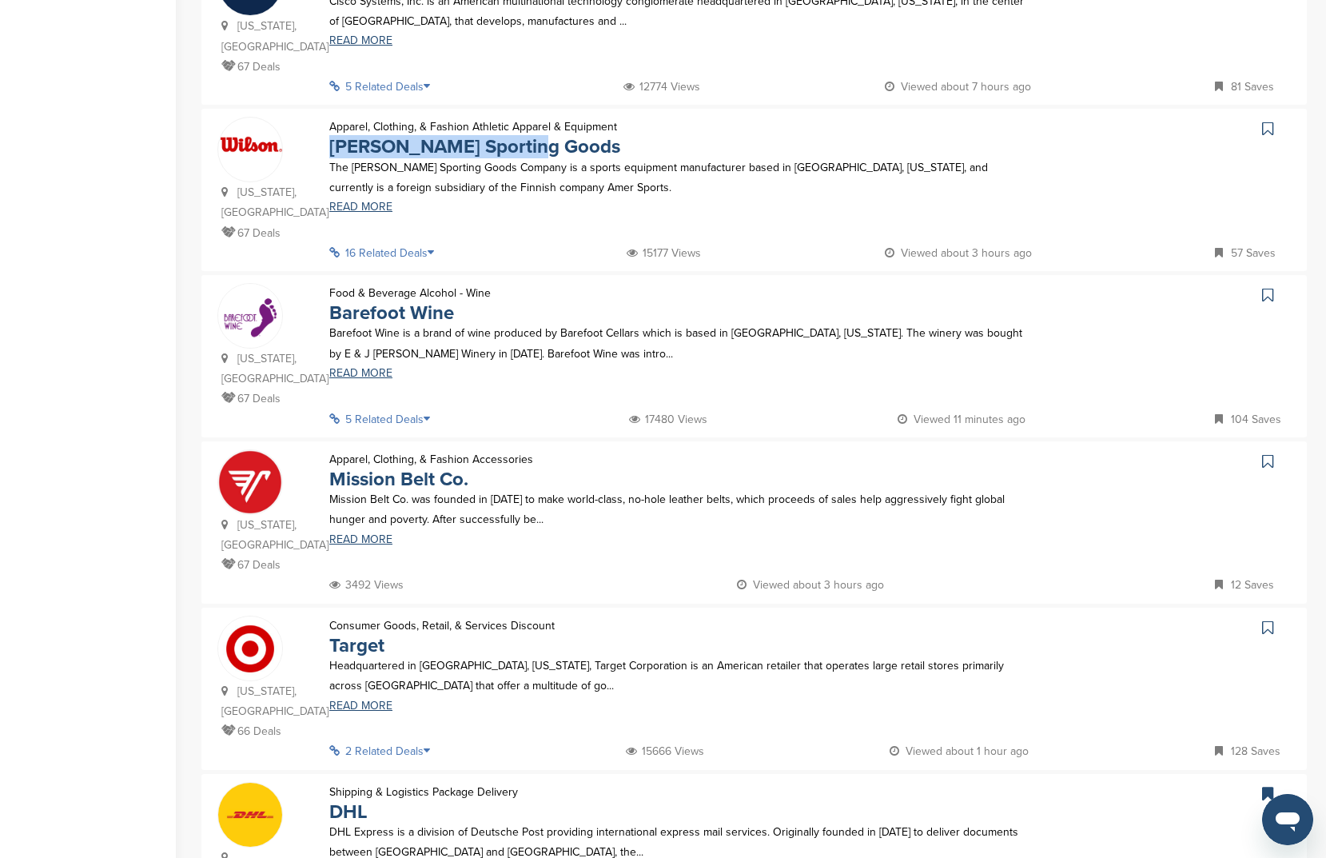
click at [1266, 121] on icon at bounding box center [1267, 129] width 11 height 16
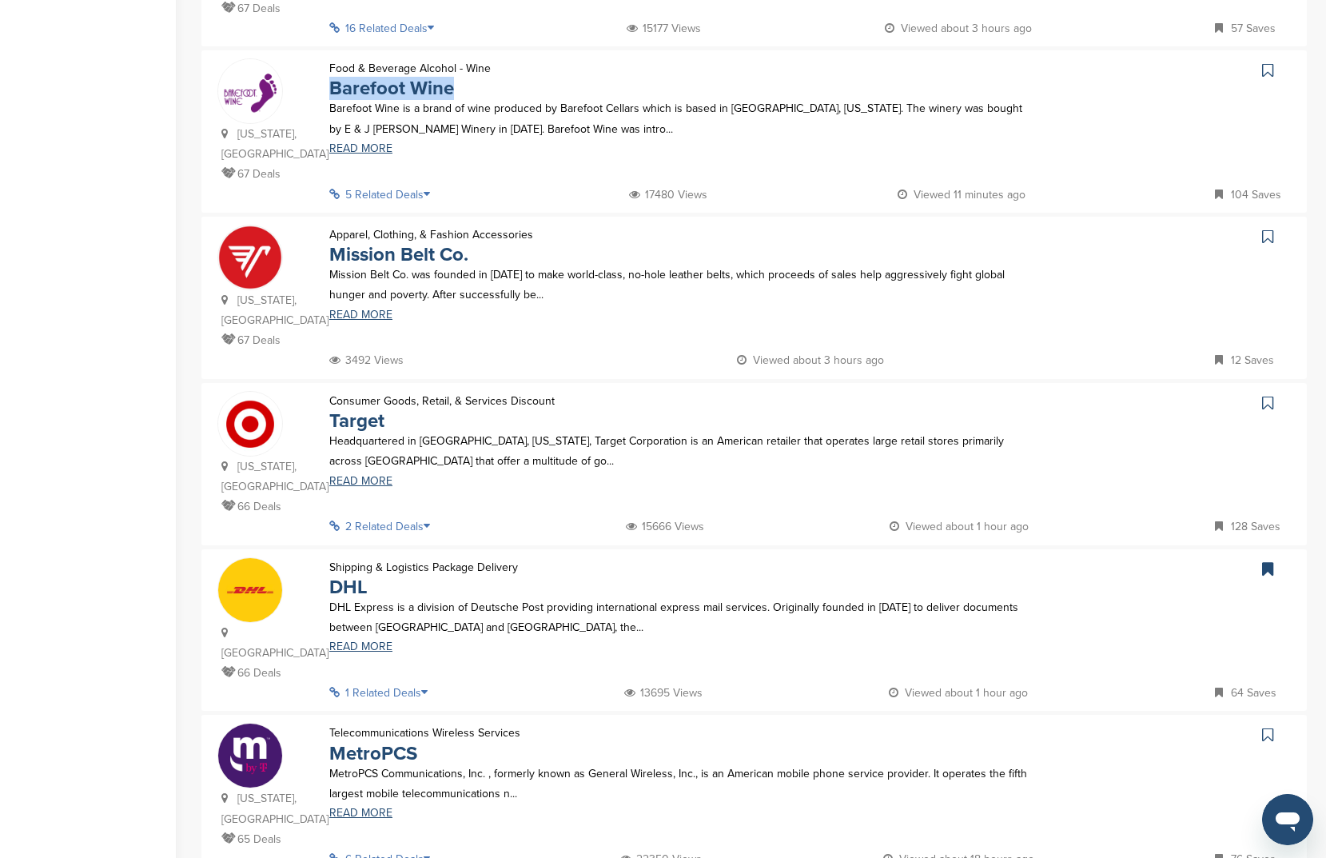
scroll to position [1158, 0]
click at [1267, 63] on icon at bounding box center [1267, 71] width 11 height 16
click at [1261, 225] on link at bounding box center [1269, 237] width 23 height 24
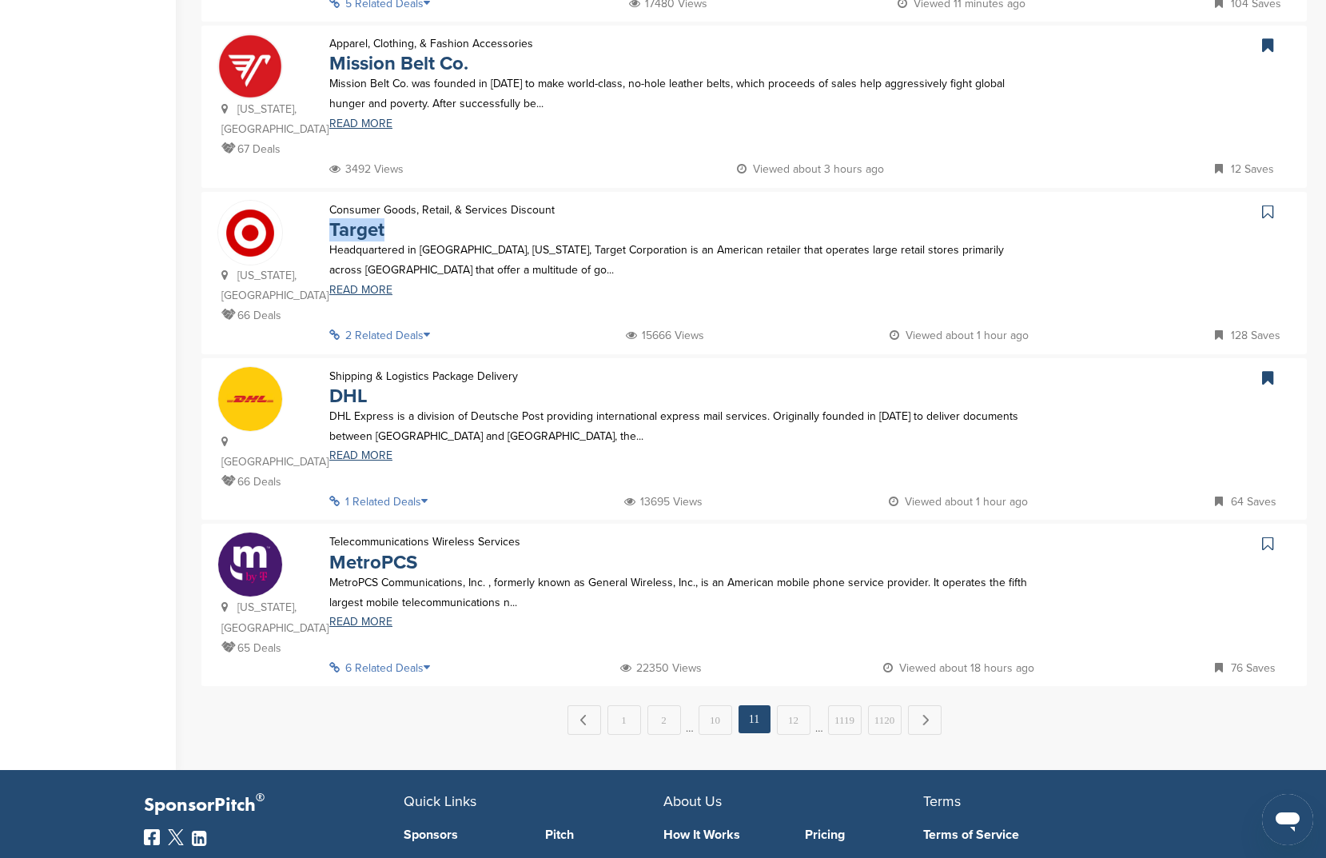
scroll to position [1383, 0]
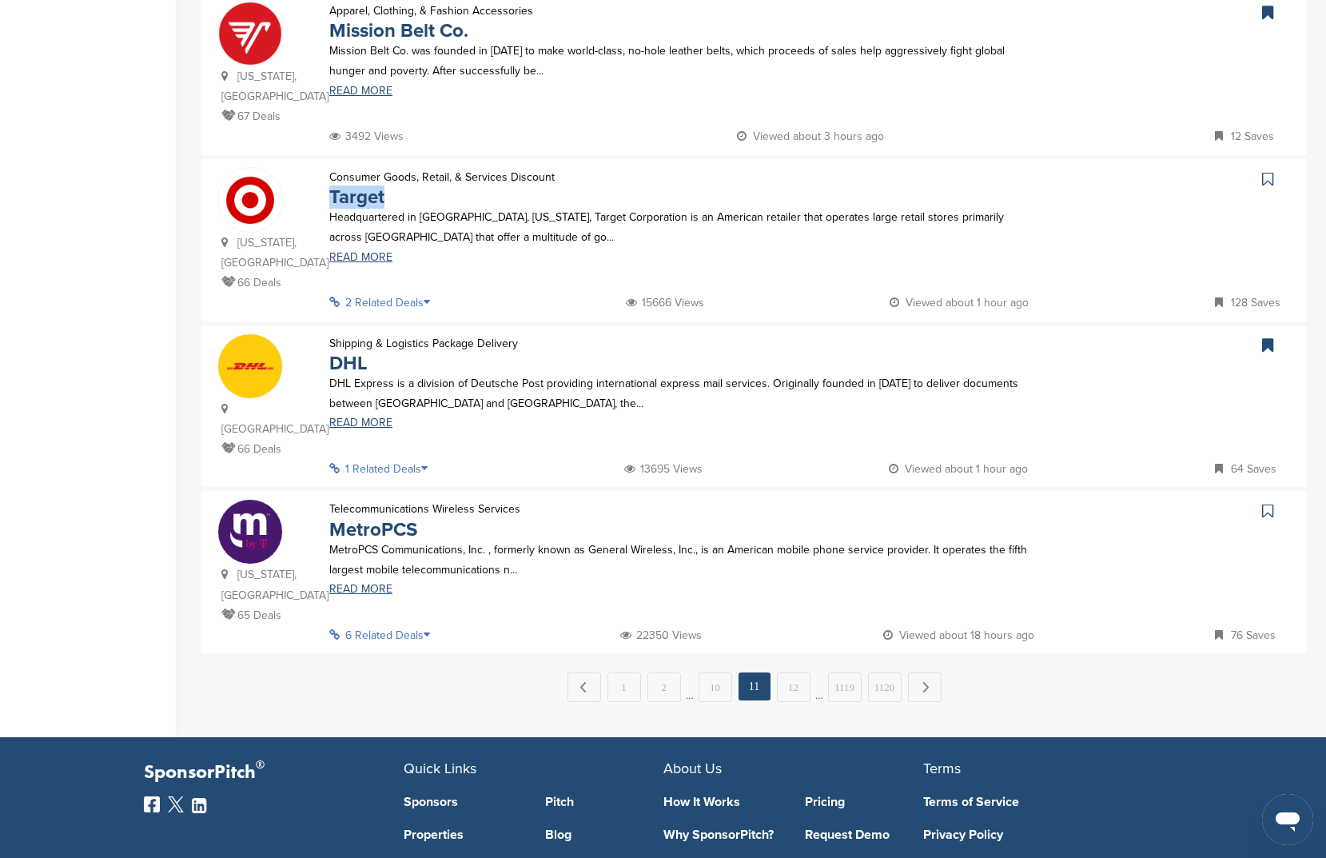
click at [1267, 167] on link at bounding box center [1269, 179] width 23 height 24
click at [807, 672] on link "12" at bounding box center [794, 687] width 34 height 30
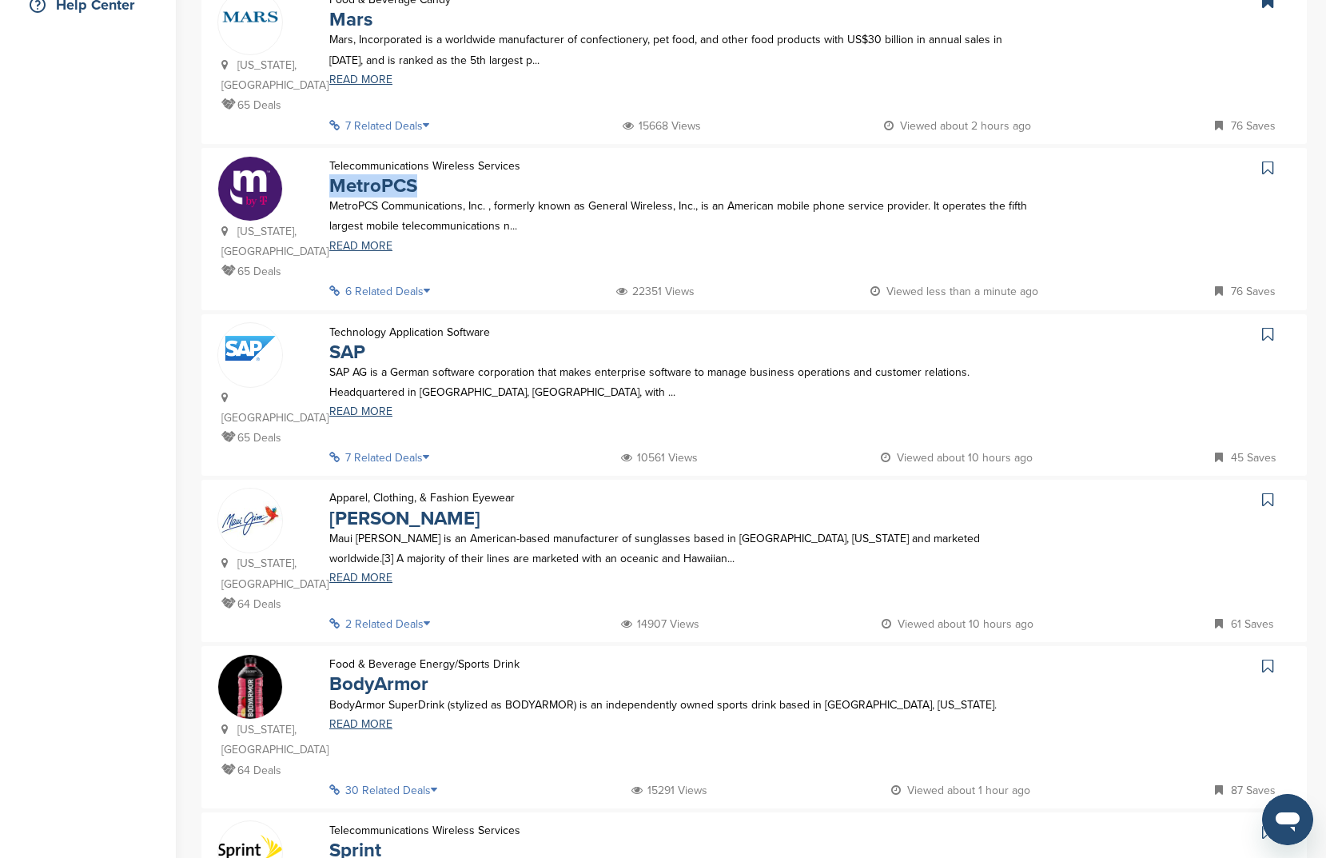
scroll to position [446, 0]
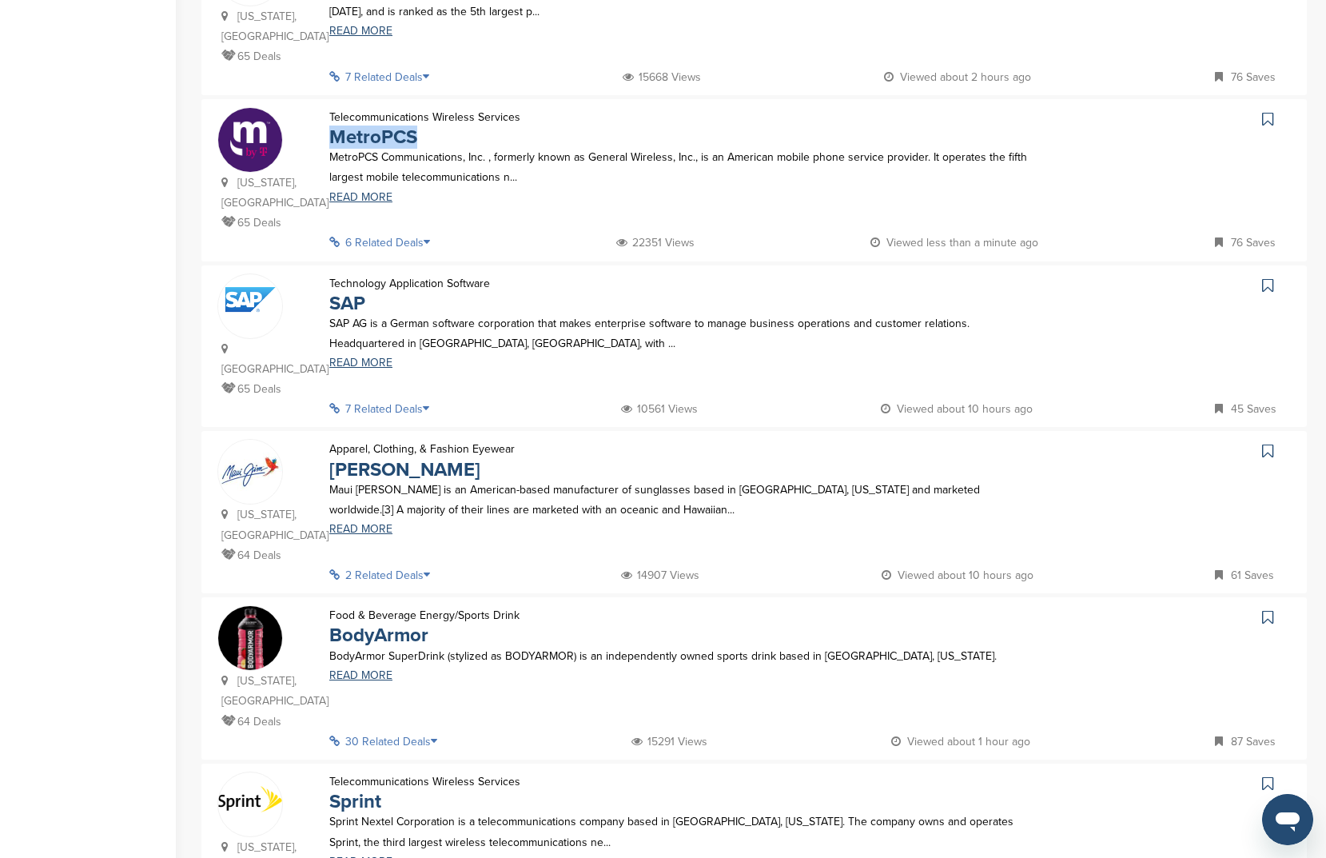
click at [1278, 107] on link at bounding box center [1269, 119] width 23 height 24
click at [1267, 277] on icon at bounding box center [1267, 285] width 11 height 16
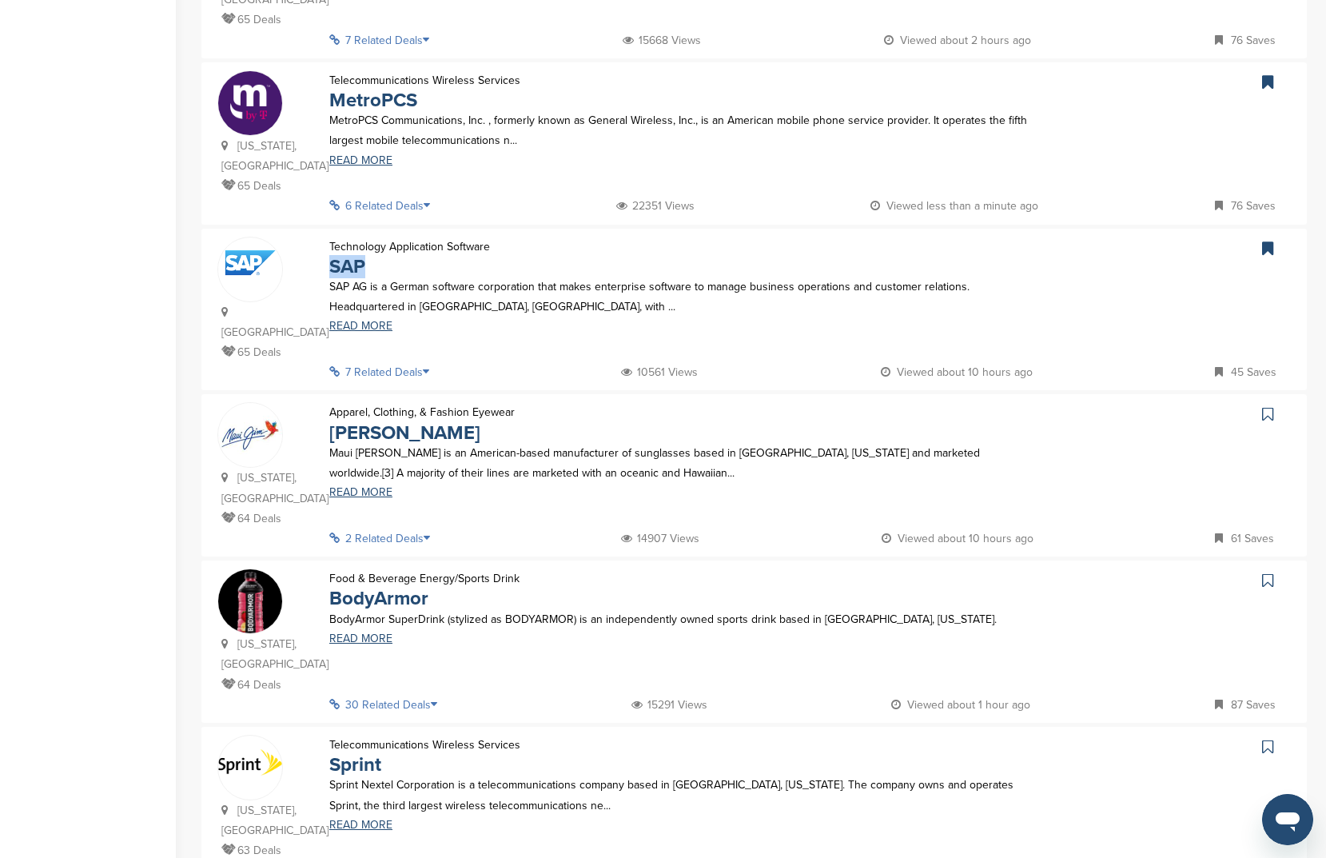
scroll to position [484, 0]
click at [1263, 405] on icon at bounding box center [1267, 413] width 11 height 16
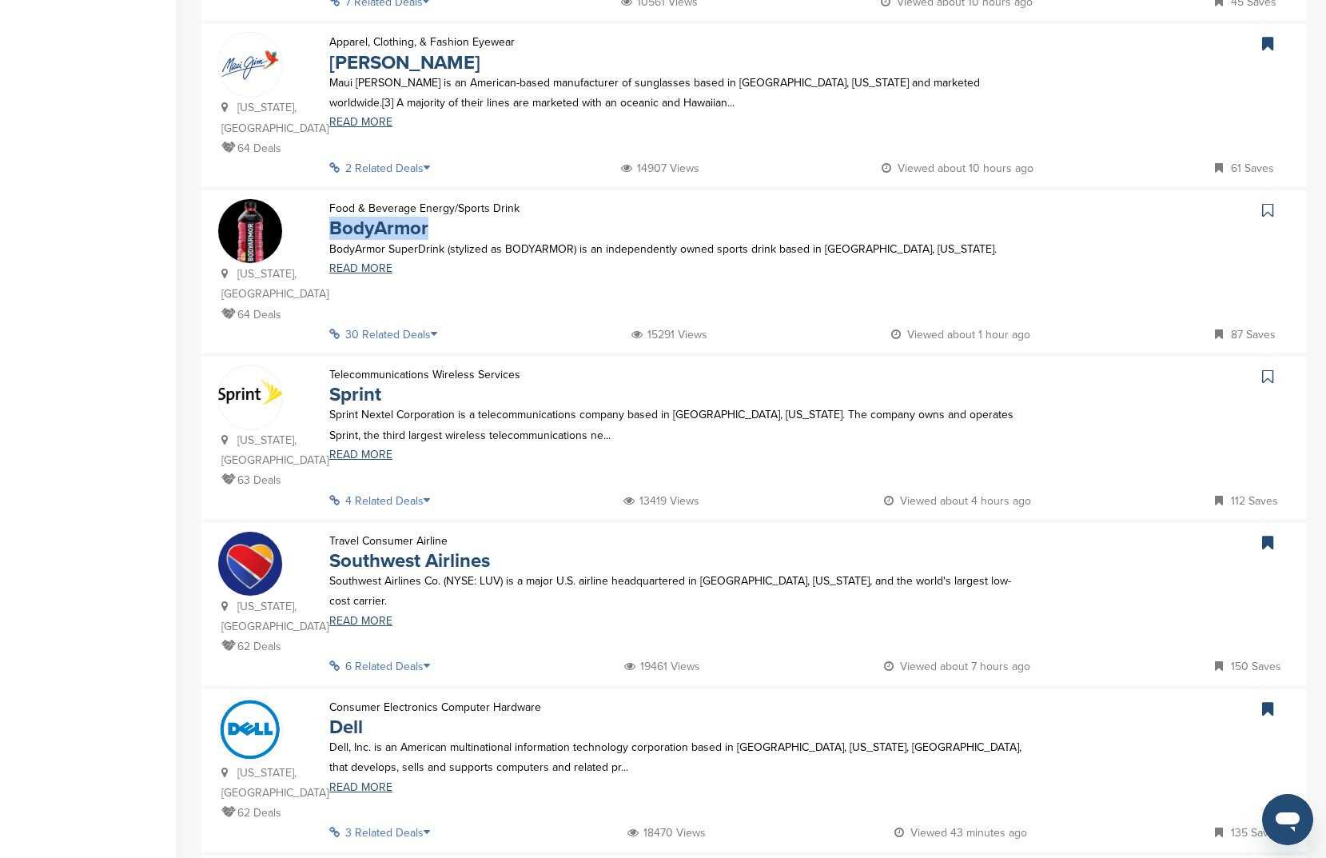
scroll to position [855, 0]
click at [1274, 197] on link at bounding box center [1269, 209] width 23 height 24
click at [1263, 367] on icon at bounding box center [1267, 375] width 11 height 16
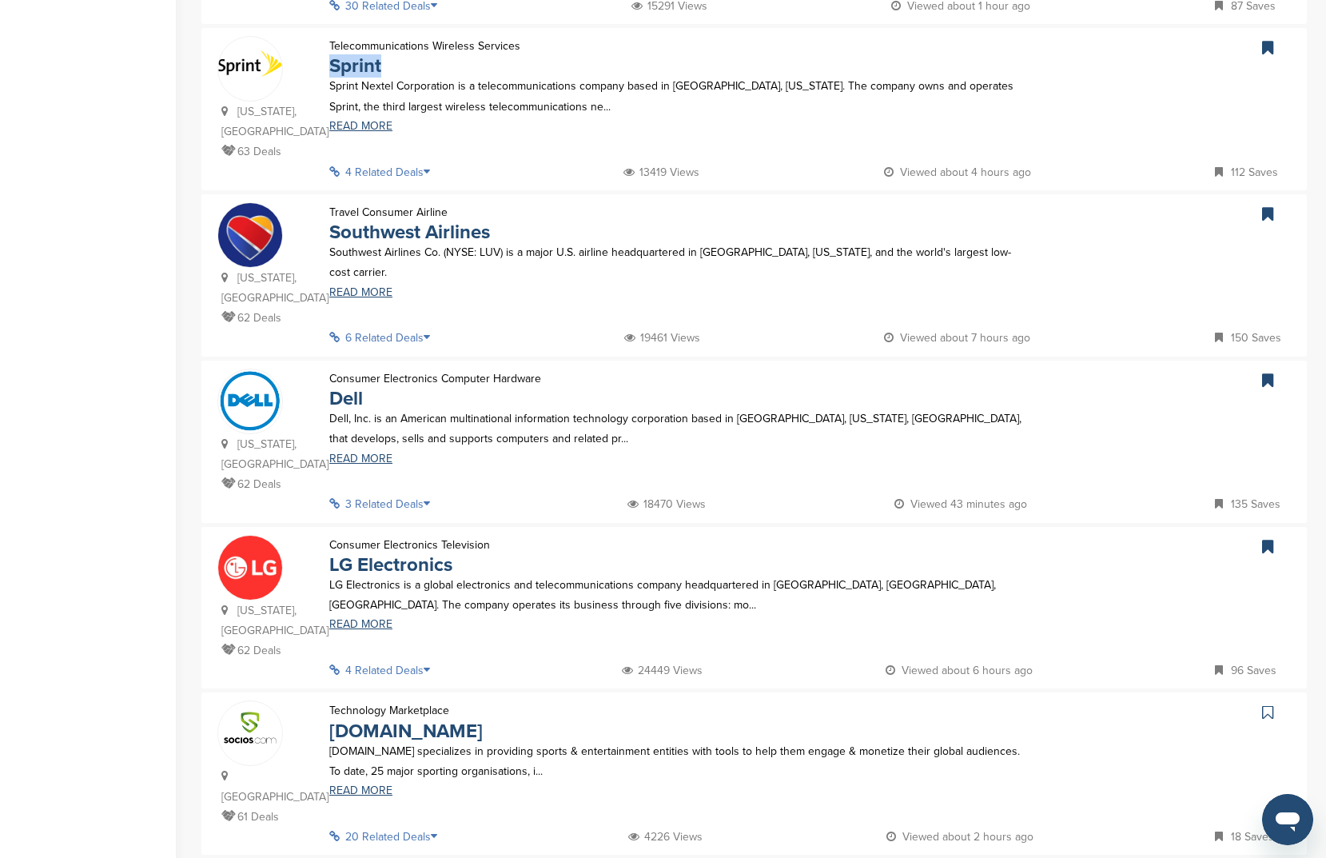
scroll to position [1309, 0]
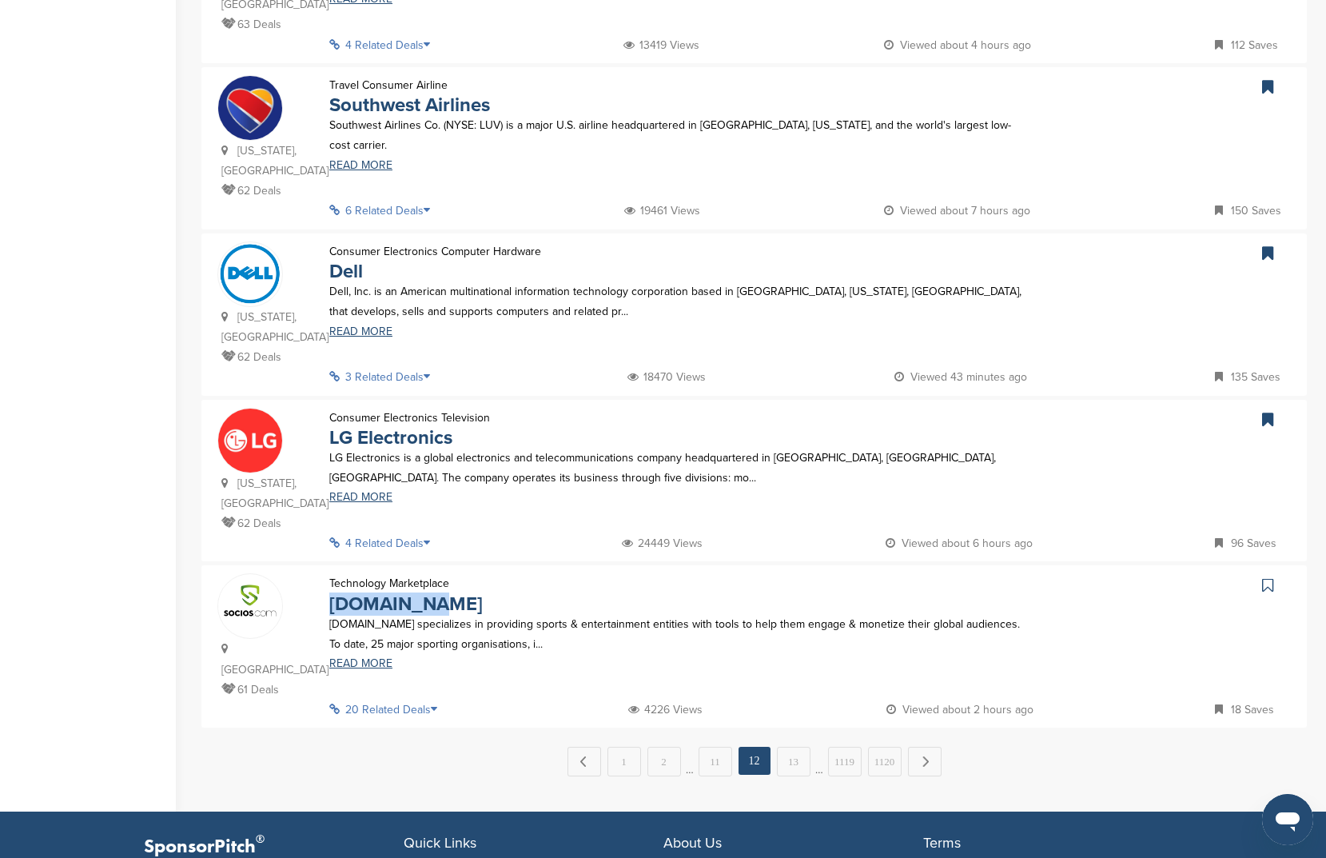
click at [1266, 577] on icon at bounding box center [1267, 585] width 11 height 16
click at [780, 747] on link "13" at bounding box center [794, 762] width 34 height 30
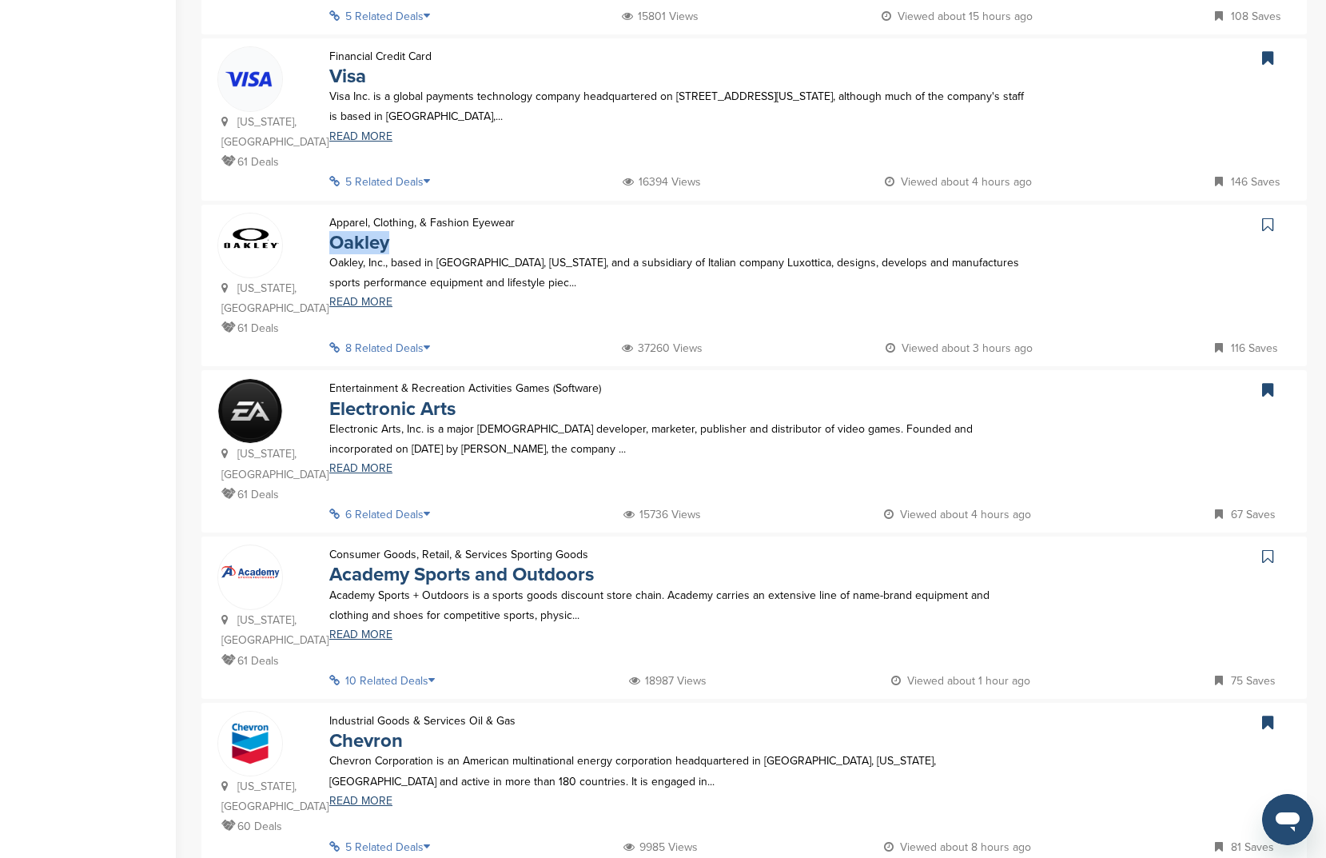
scroll to position [540, 0]
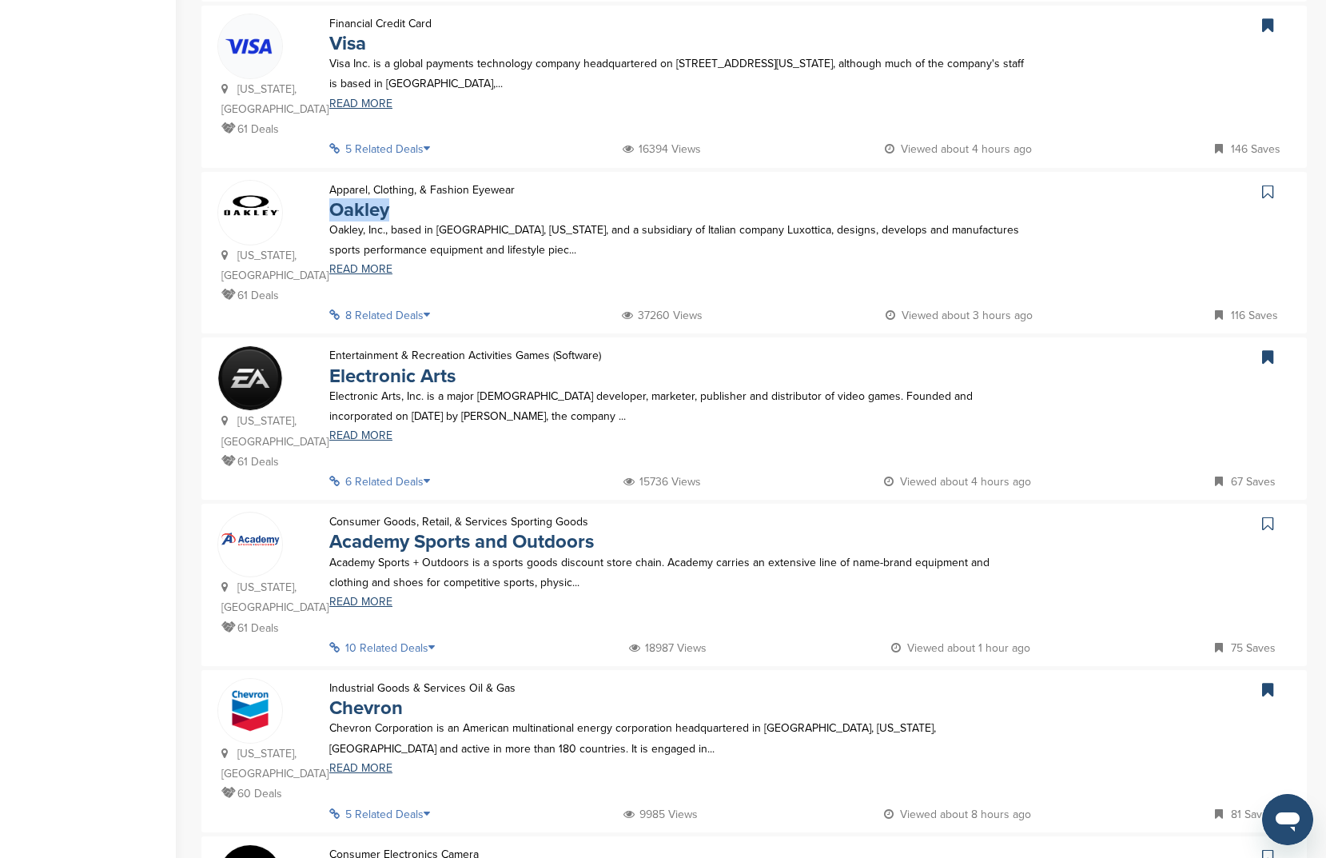
click at [1265, 195] on icon at bounding box center [1267, 192] width 11 height 16
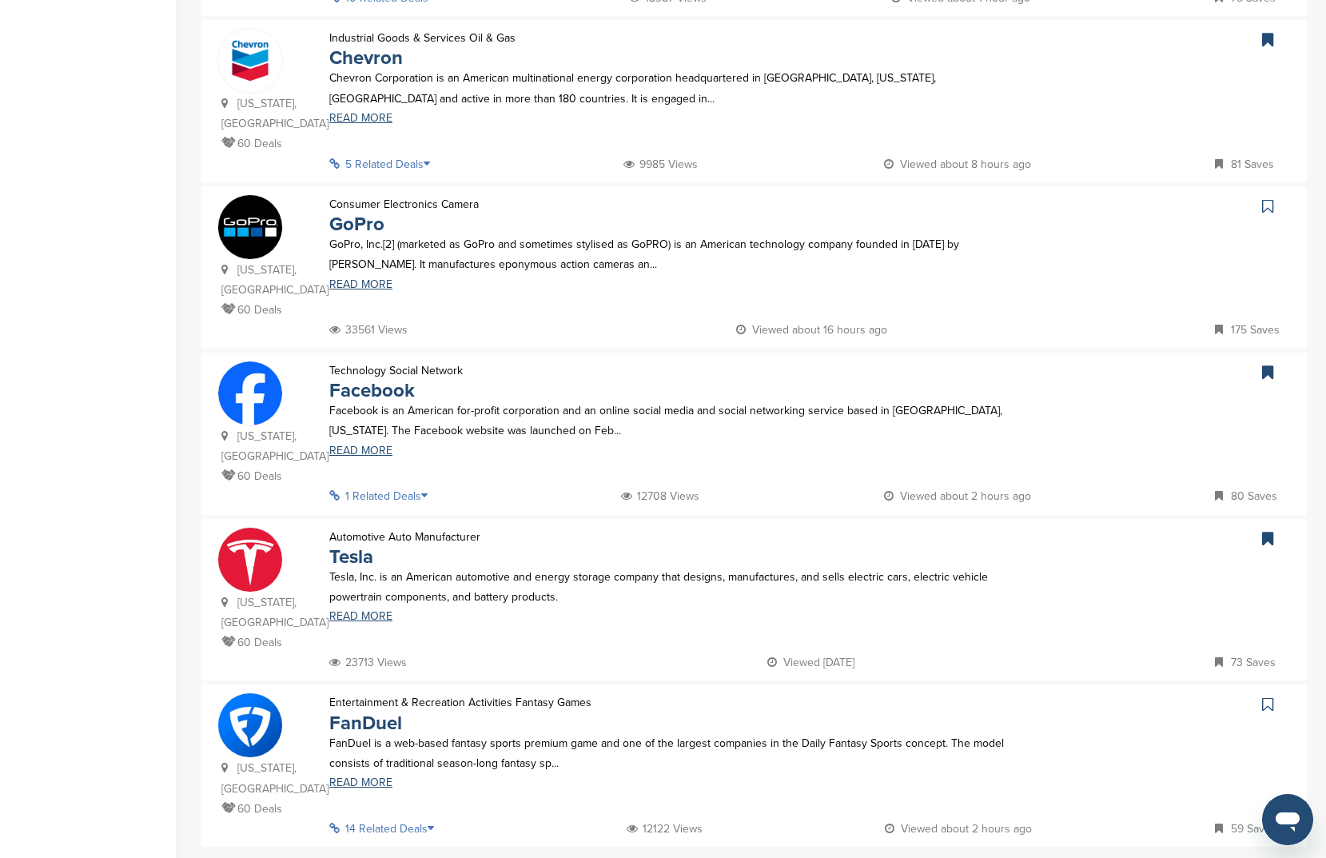
scroll to position [1015, 0]
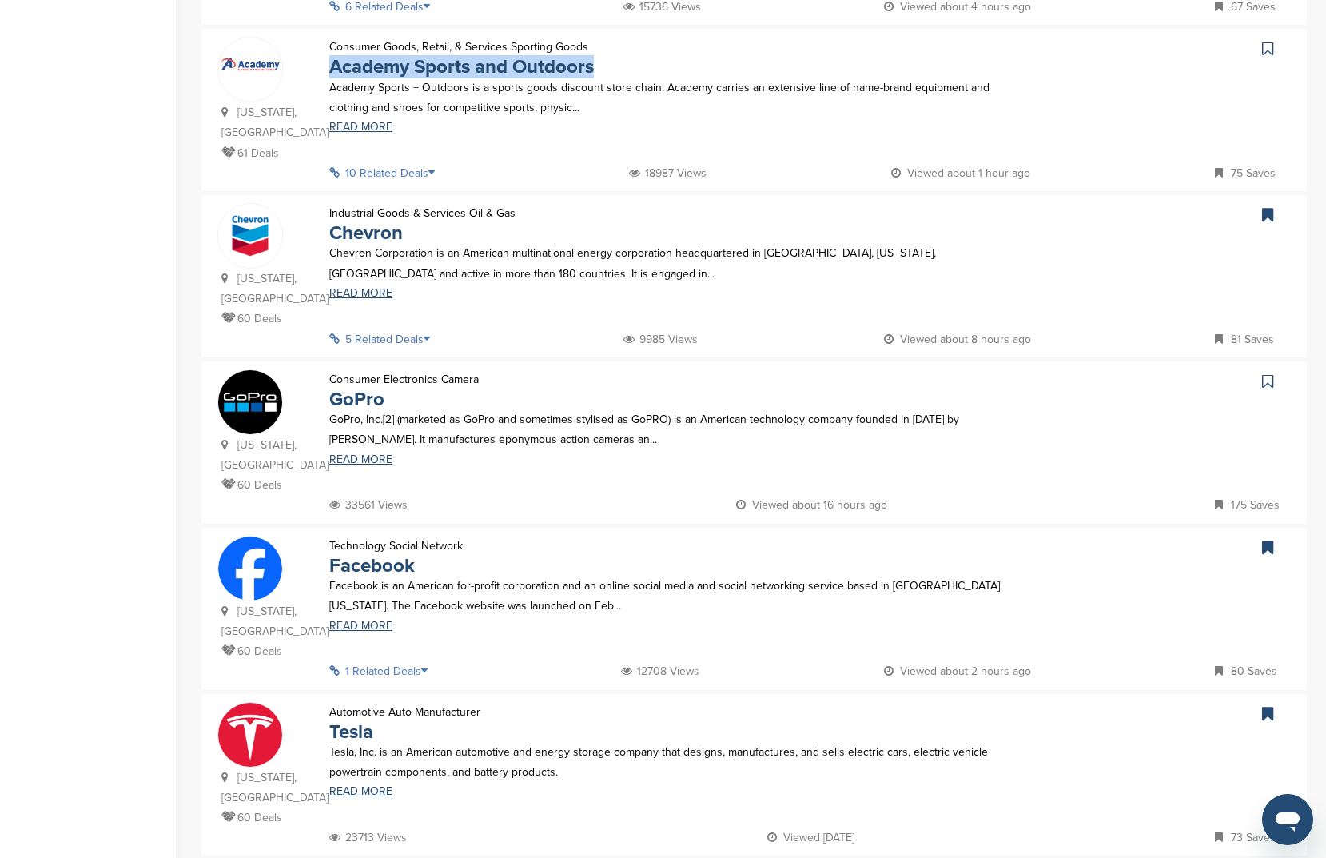
click at [1269, 55] on icon at bounding box center [1267, 49] width 11 height 16
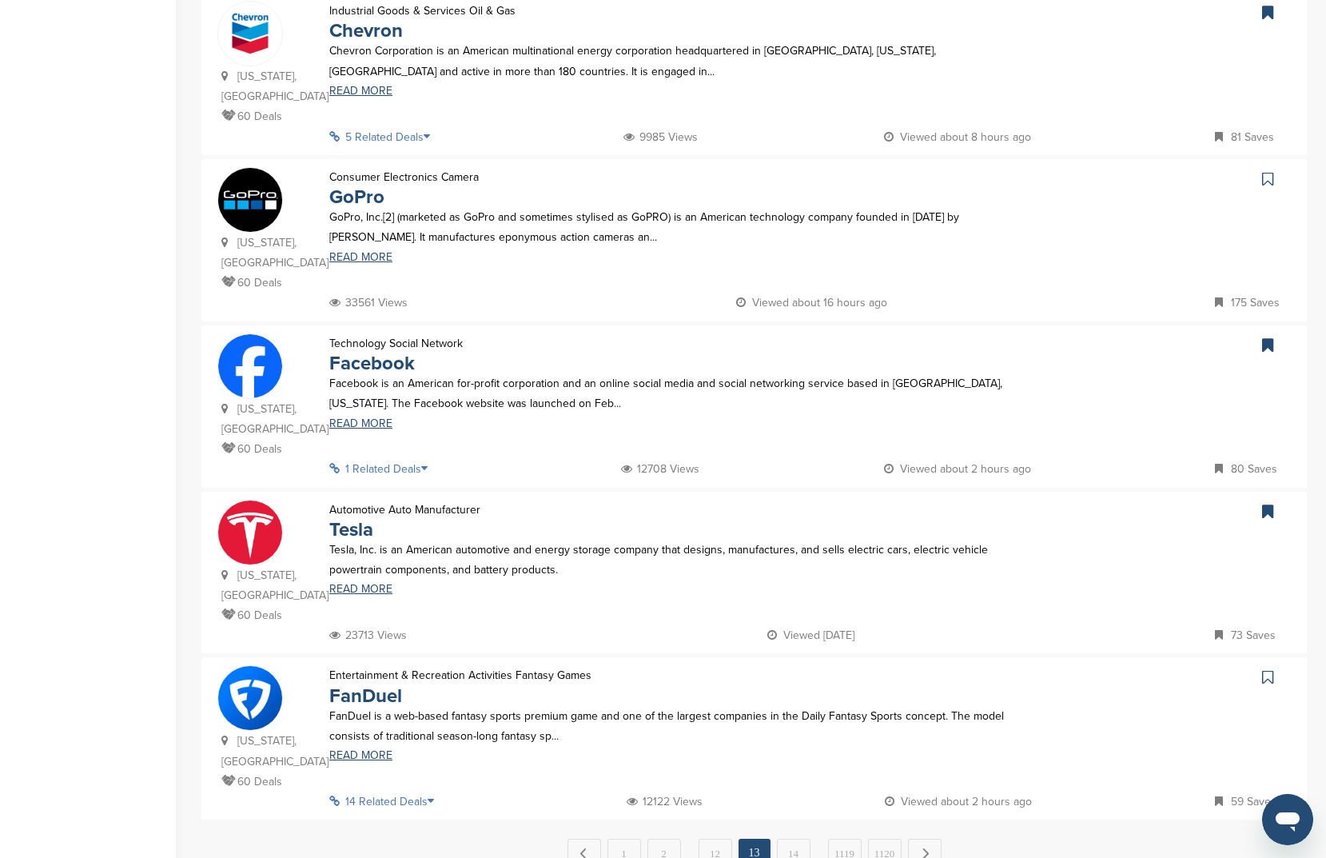
scroll to position [1218, 0]
click at [1274, 166] on link at bounding box center [1269, 178] width 23 height 24
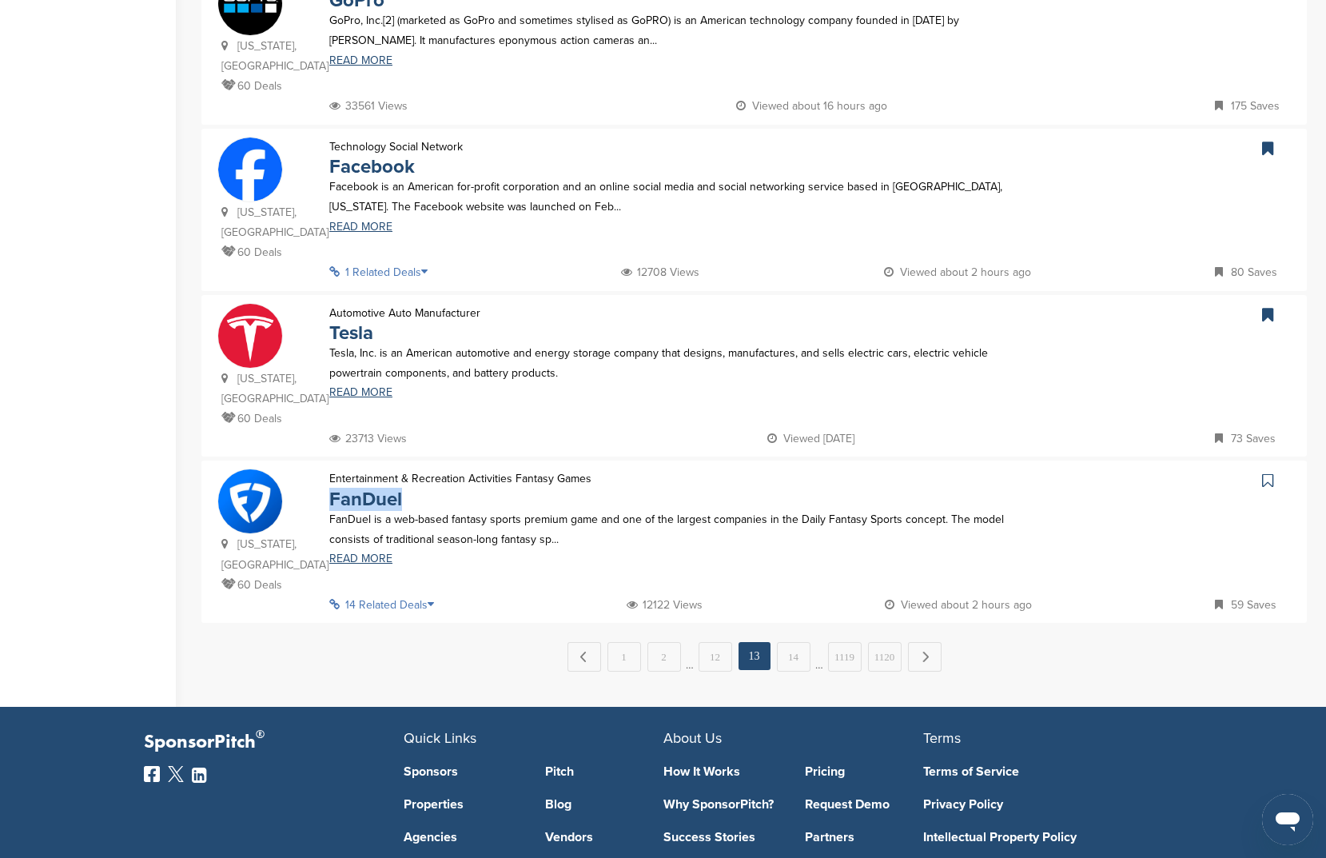
click at [1270, 472] on icon at bounding box center [1267, 480] width 11 height 16
click at [767, 642] on em "13" at bounding box center [755, 656] width 32 height 28
click at [785, 642] on link "14" at bounding box center [794, 657] width 34 height 30
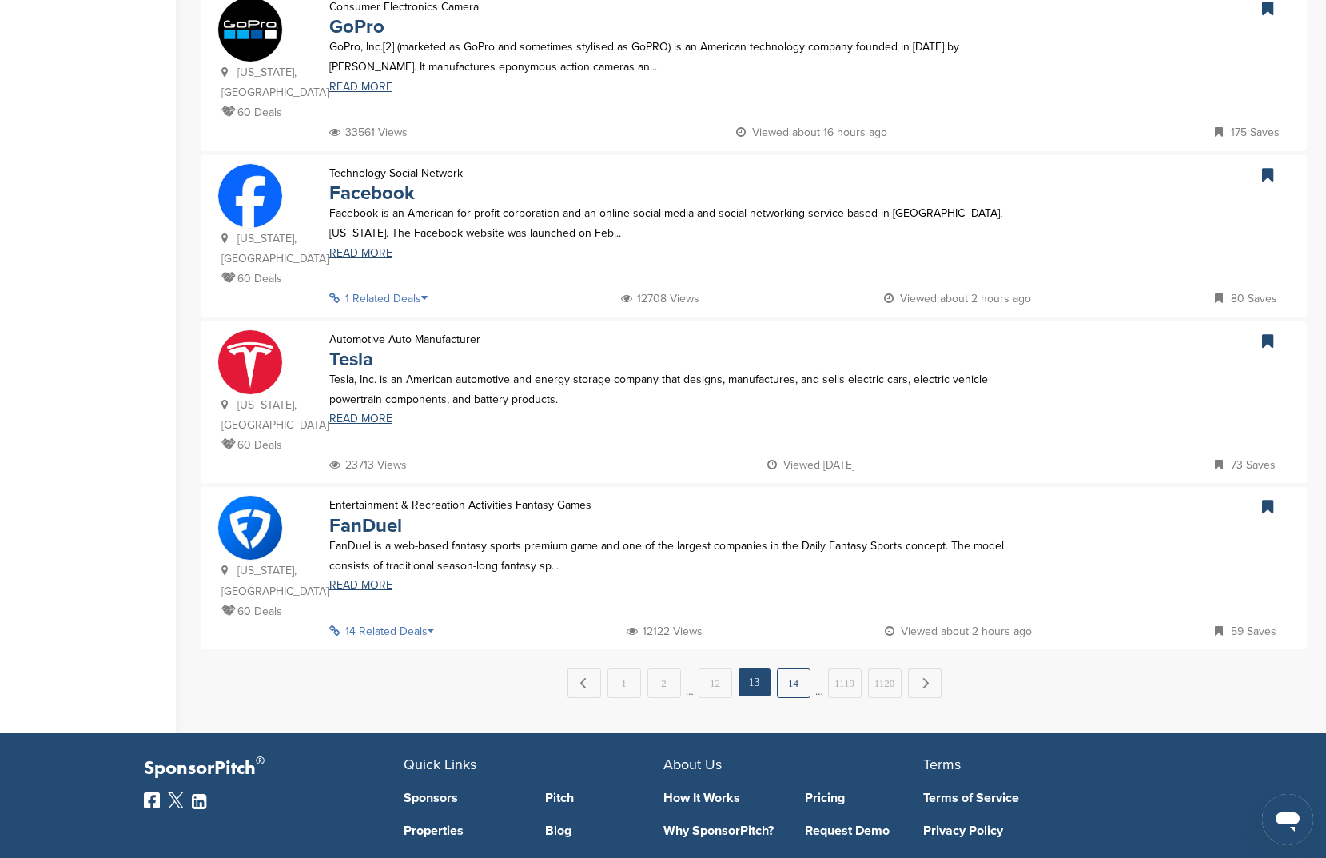
click at [801, 668] on link "14" at bounding box center [794, 683] width 34 height 30
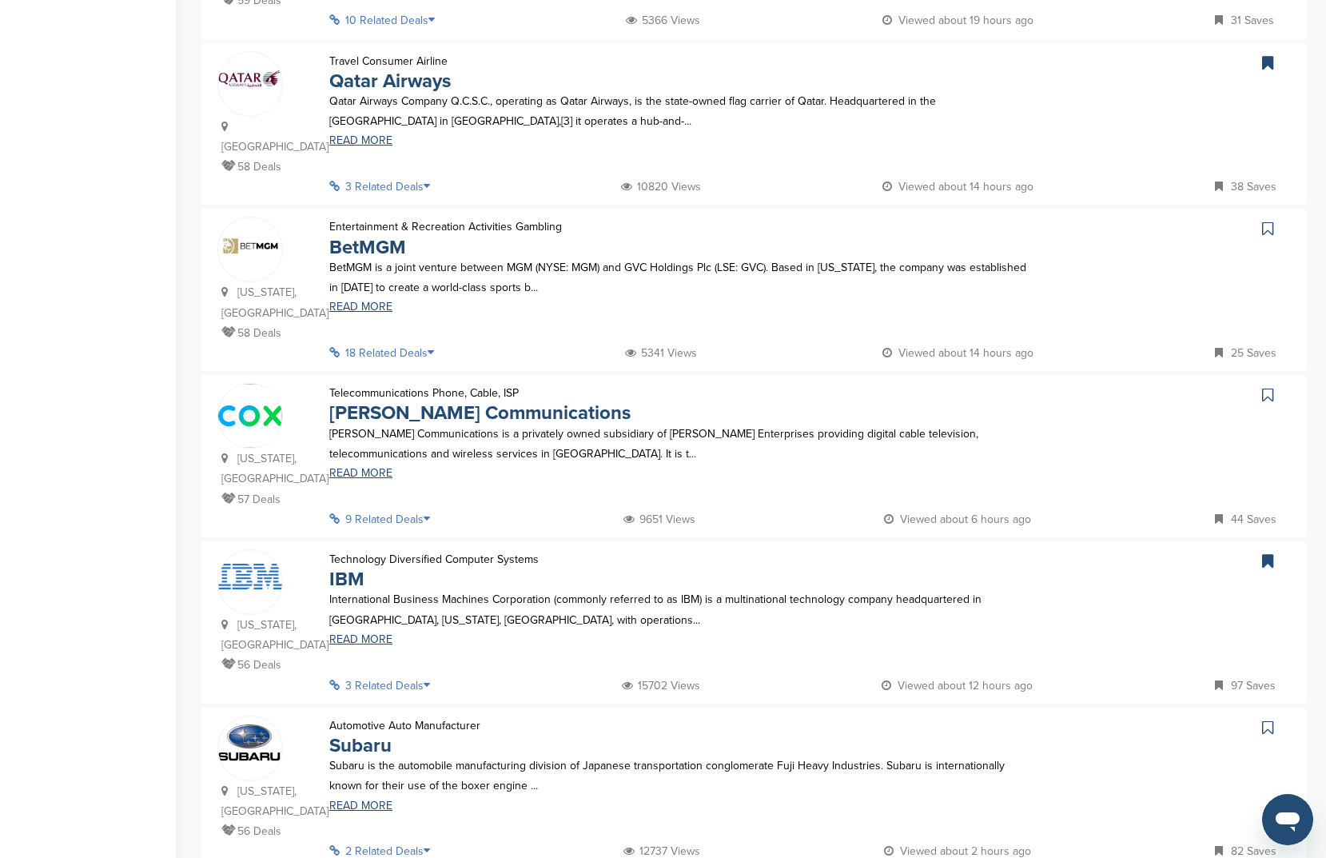
scroll to position [0, 0]
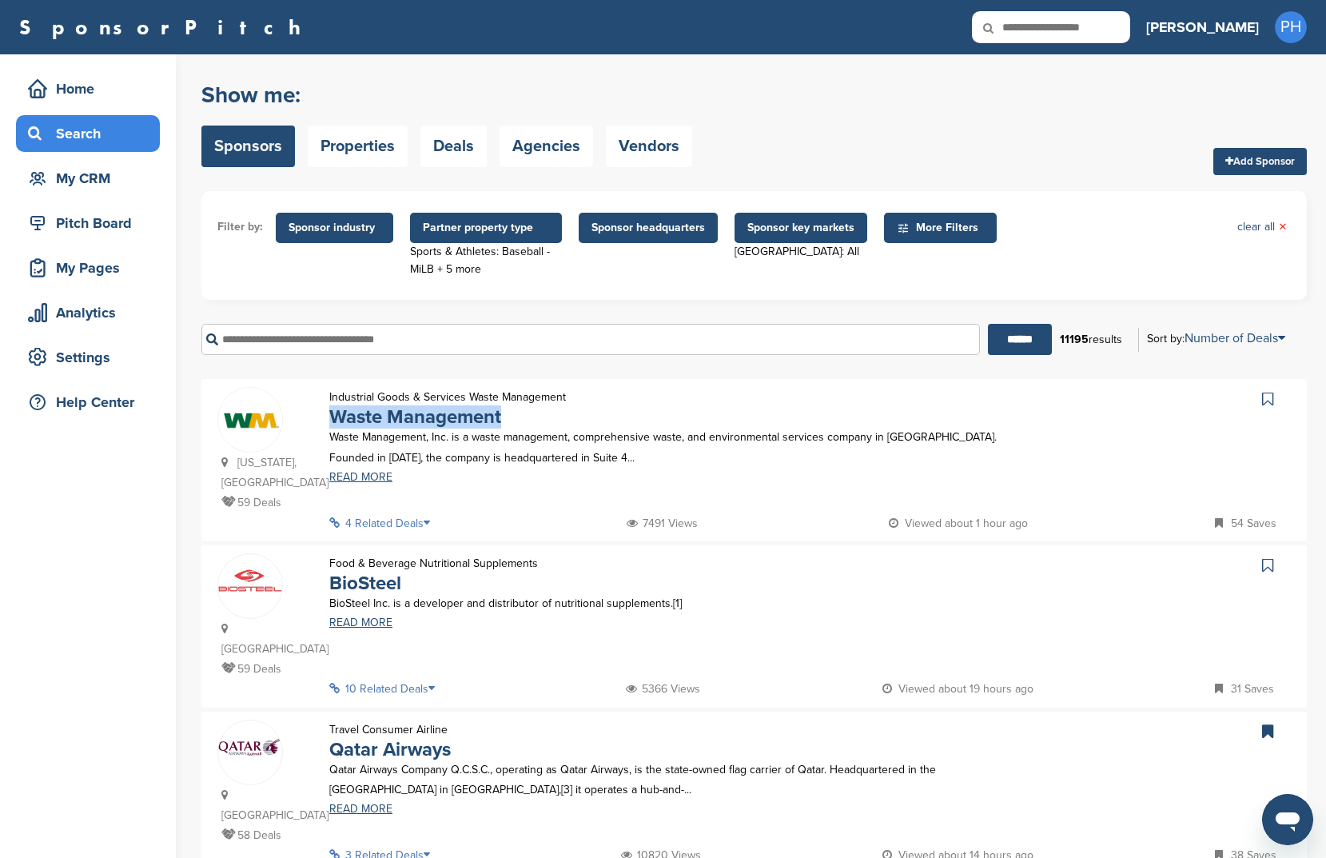
click at [1266, 406] on icon at bounding box center [1267, 399] width 11 height 16
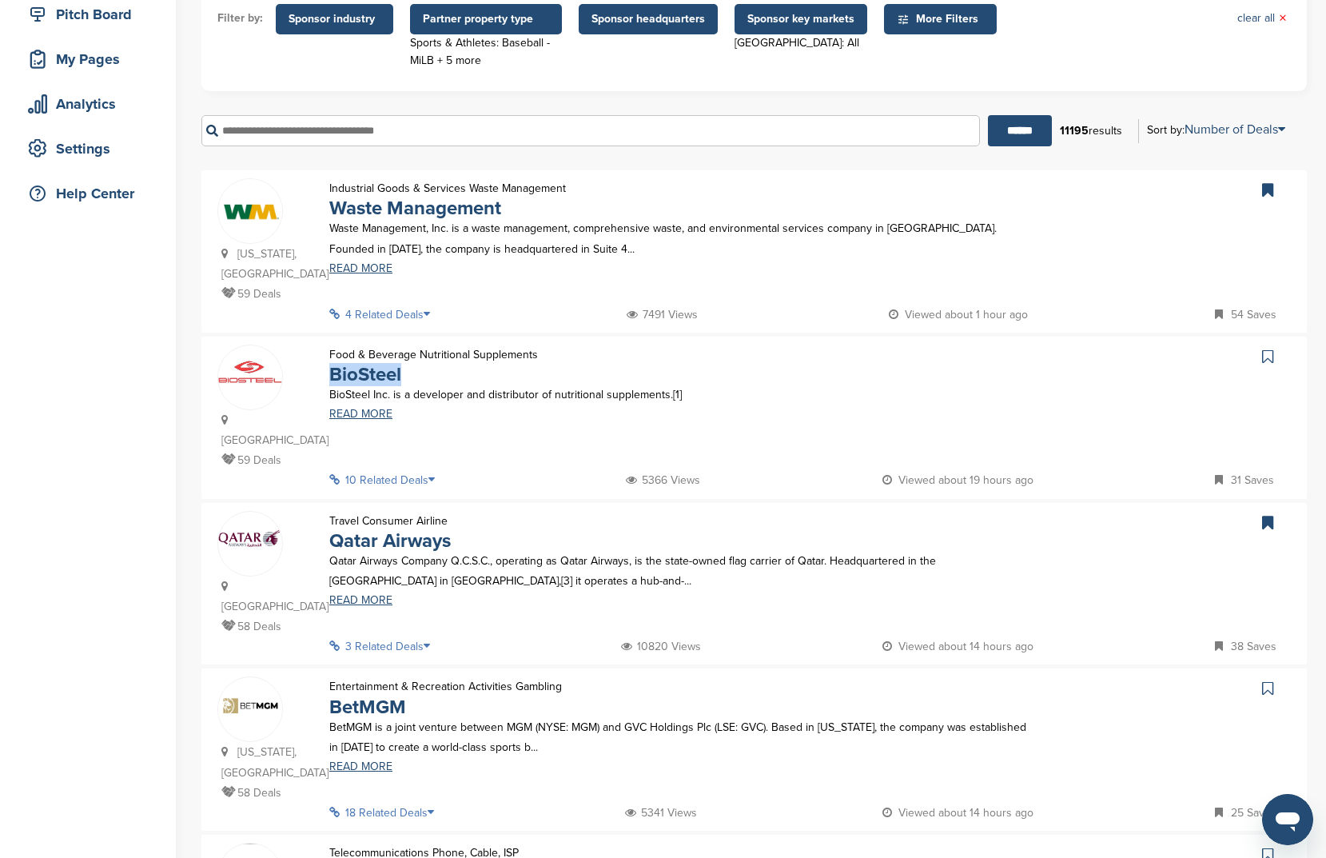
click at [1273, 349] on icon at bounding box center [1267, 357] width 11 height 16
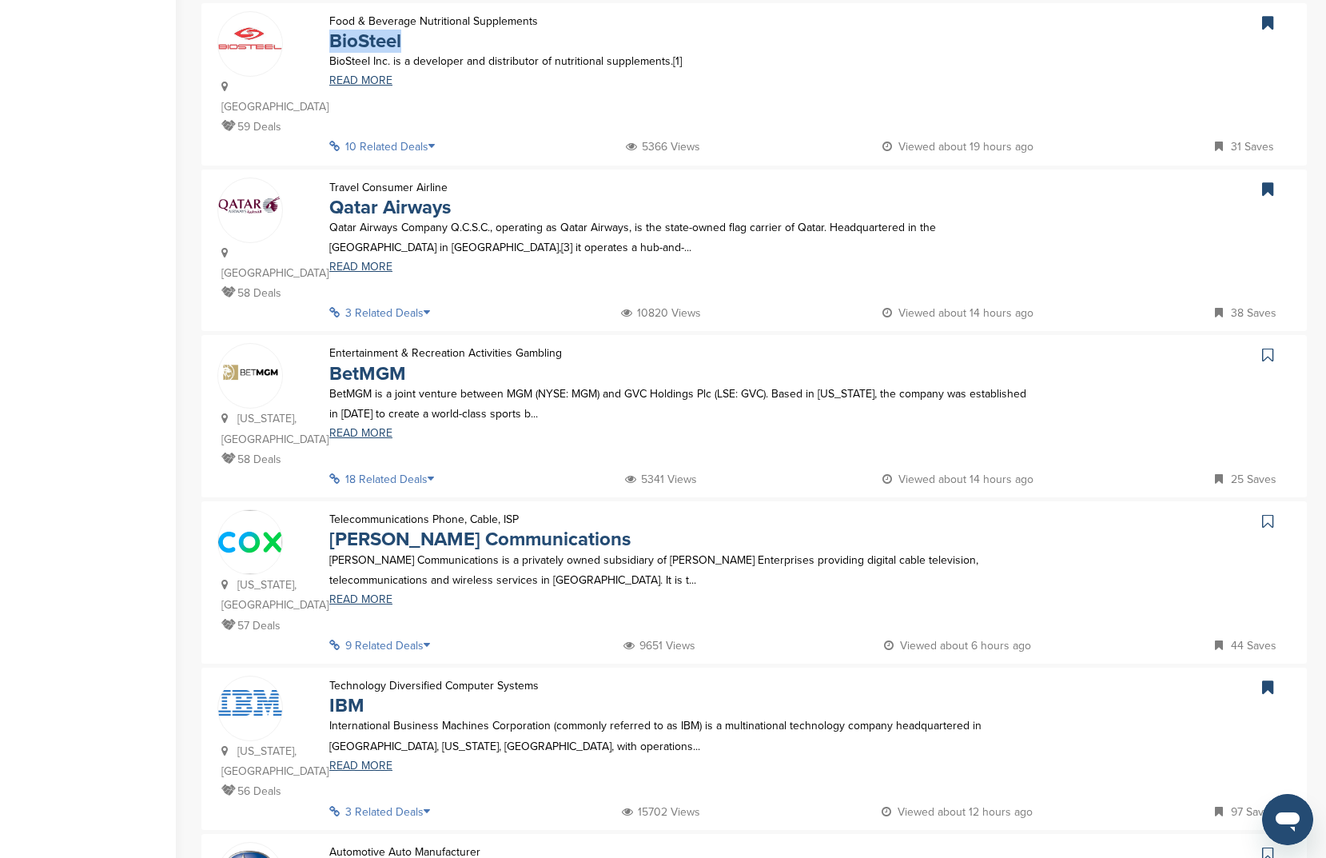
scroll to position [544, 0]
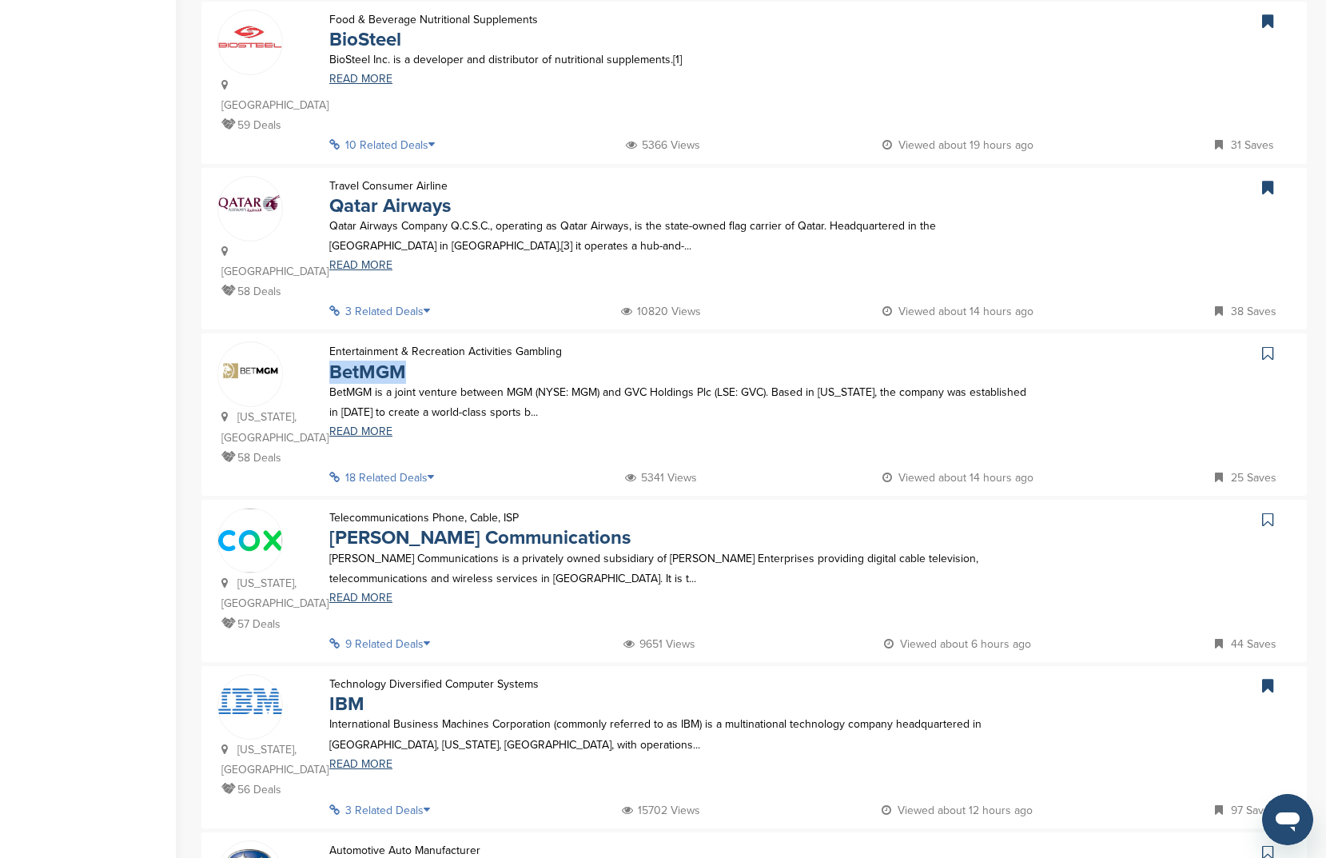
click at [1267, 345] on icon at bounding box center [1267, 353] width 11 height 16
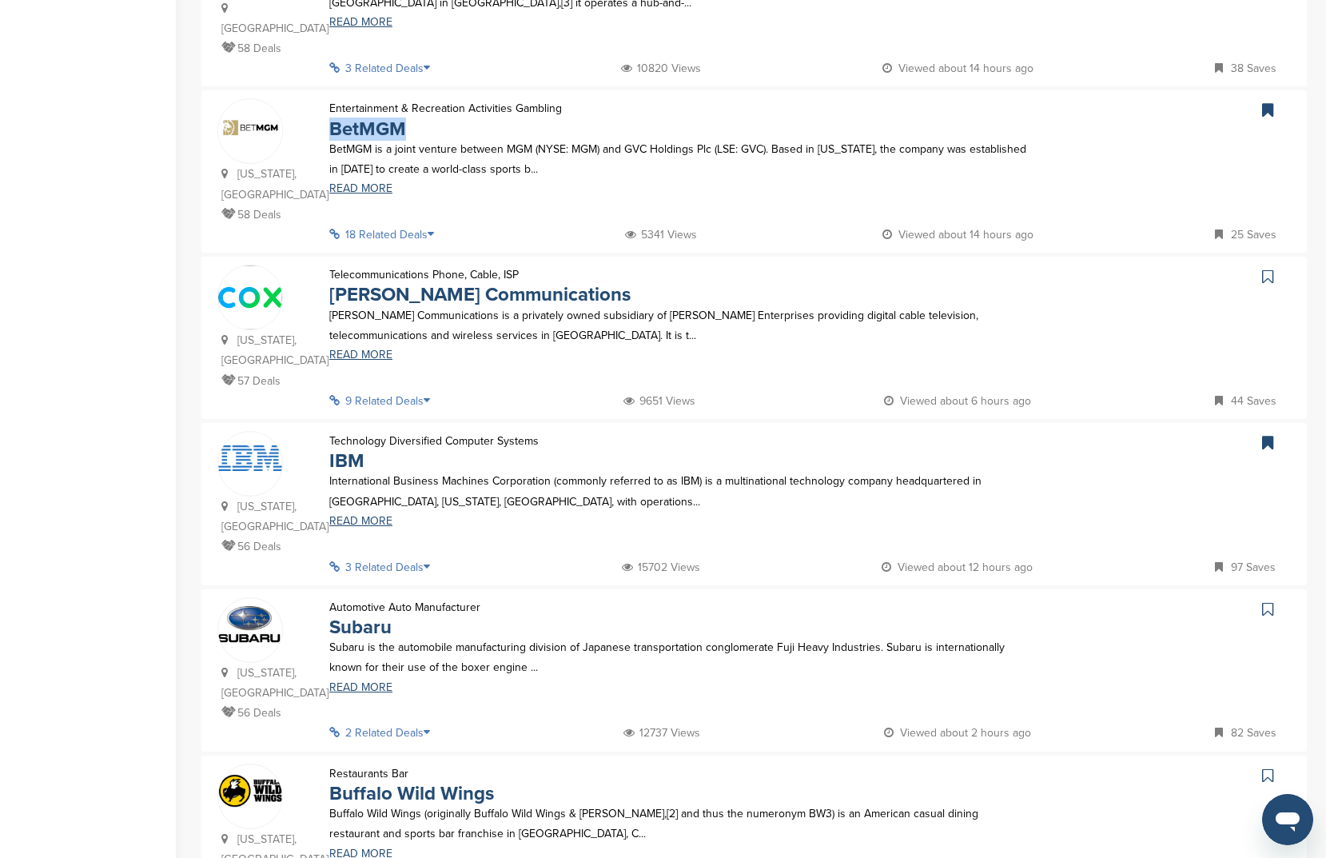
scroll to position [795, 0]
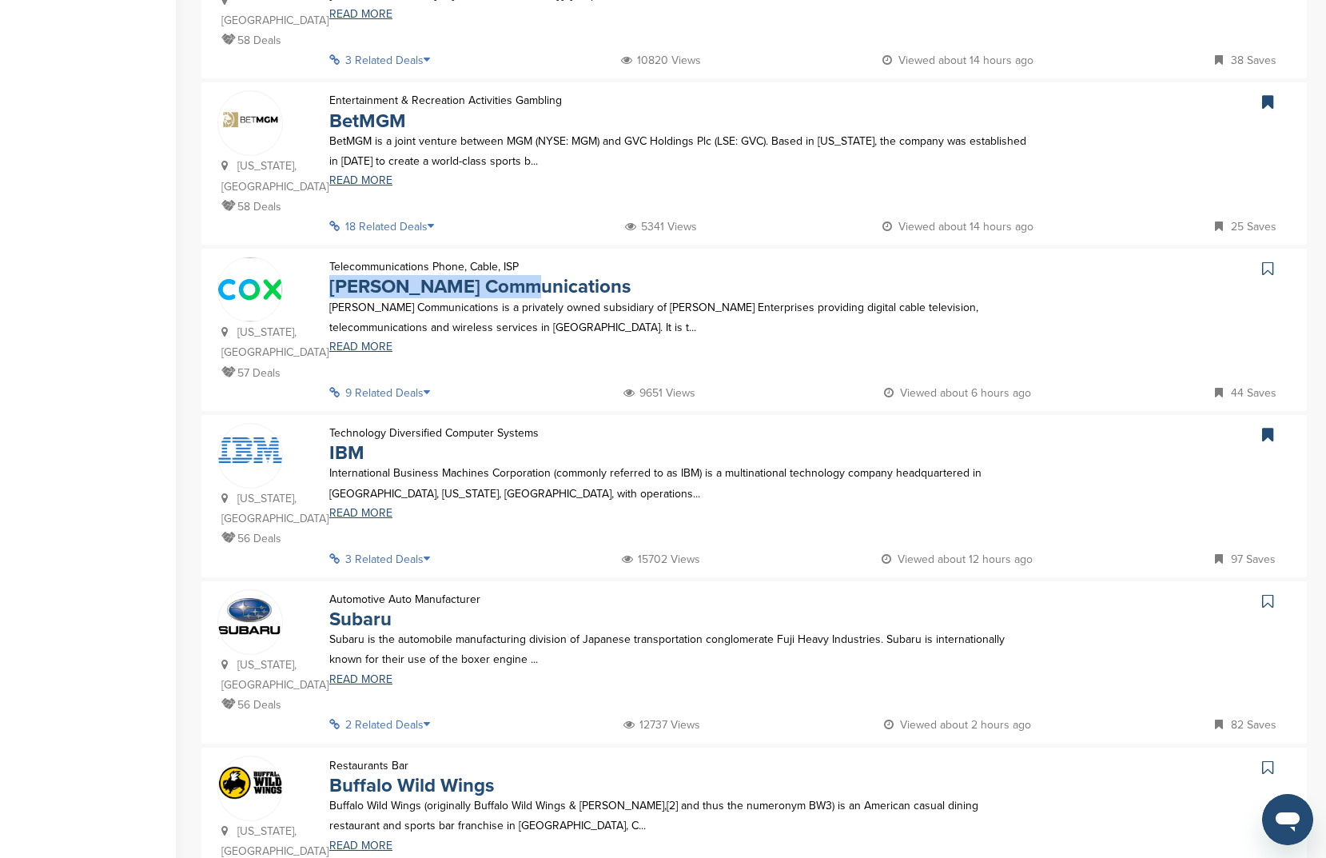
click at [1269, 261] on icon at bounding box center [1267, 269] width 11 height 16
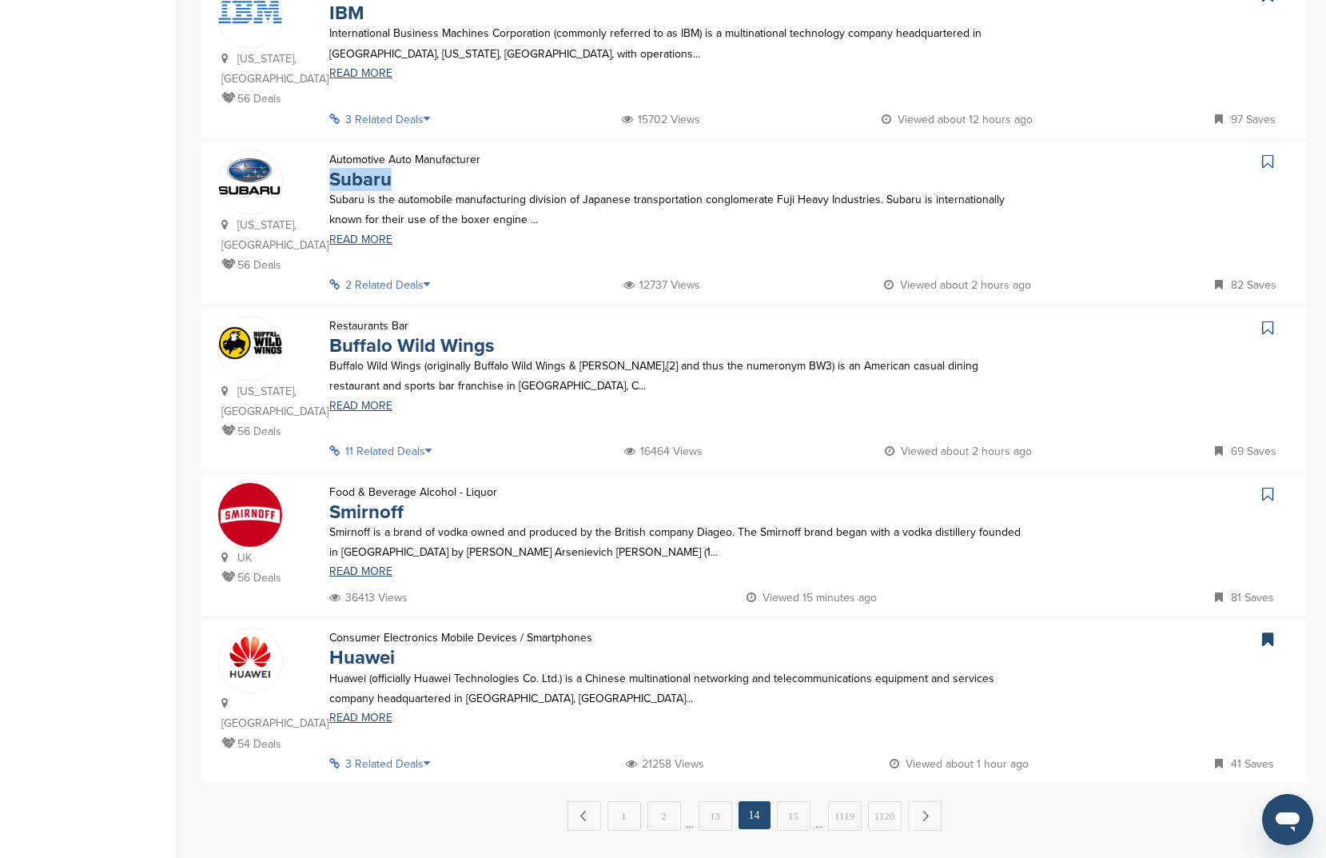
scroll to position [1230, 0]
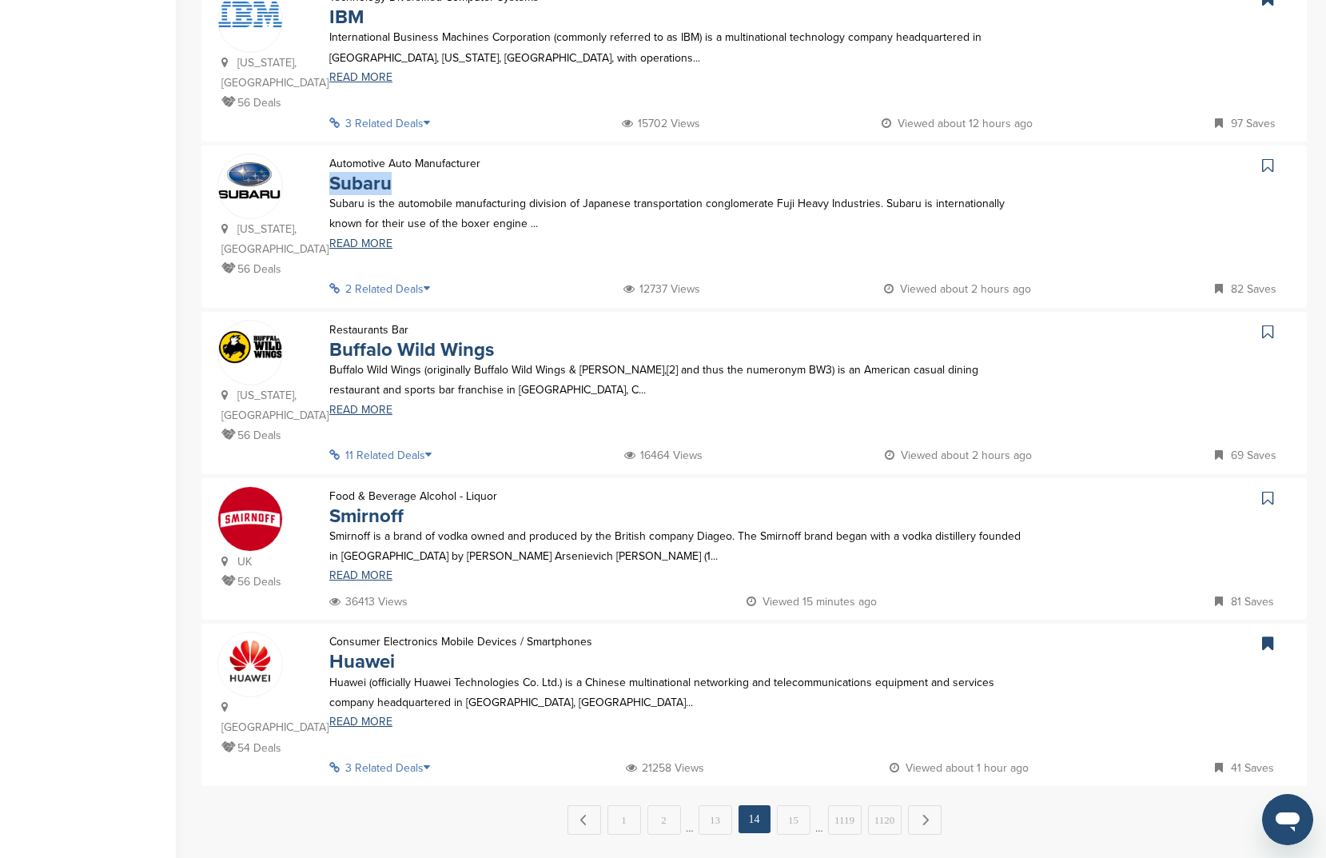
click at [1275, 153] on link at bounding box center [1269, 165] width 23 height 24
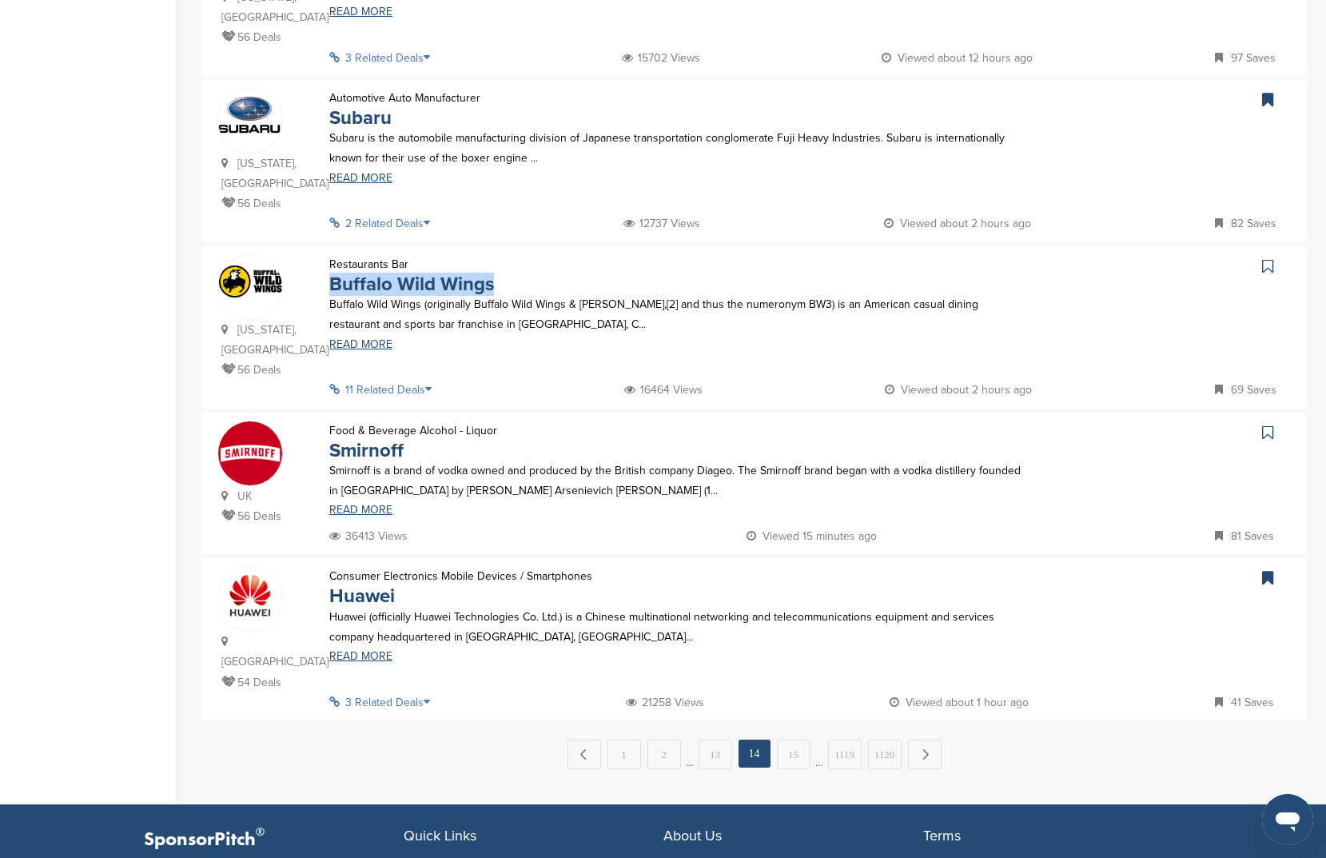
scroll to position [1318, 0]
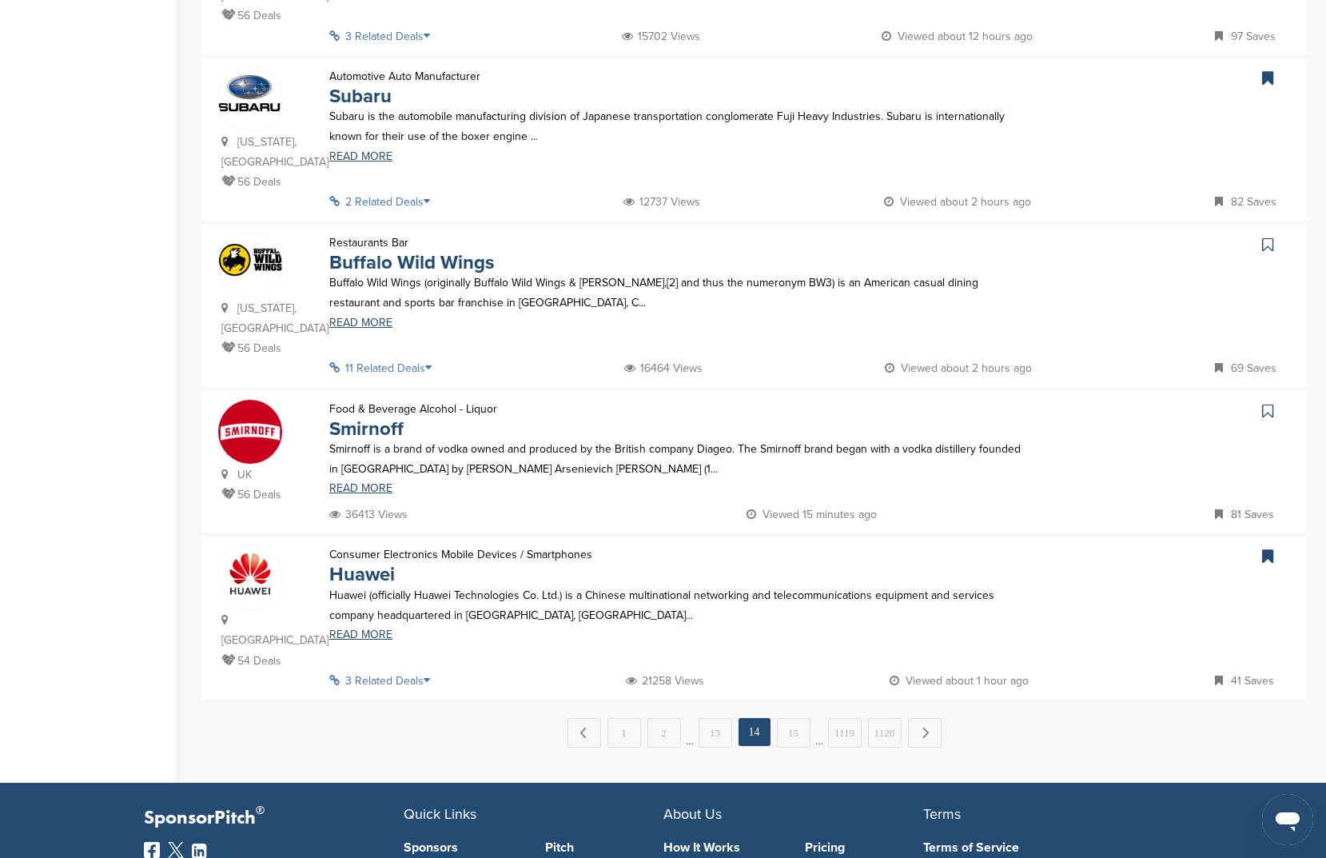
click at [1282, 233] on div at bounding box center [1274, 245] width 33 height 24
click at [1268, 237] on icon at bounding box center [1267, 245] width 11 height 16
click at [1266, 403] on icon at bounding box center [1267, 411] width 11 height 16
click at [790, 718] on link "15" at bounding box center [794, 733] width 34 height 30
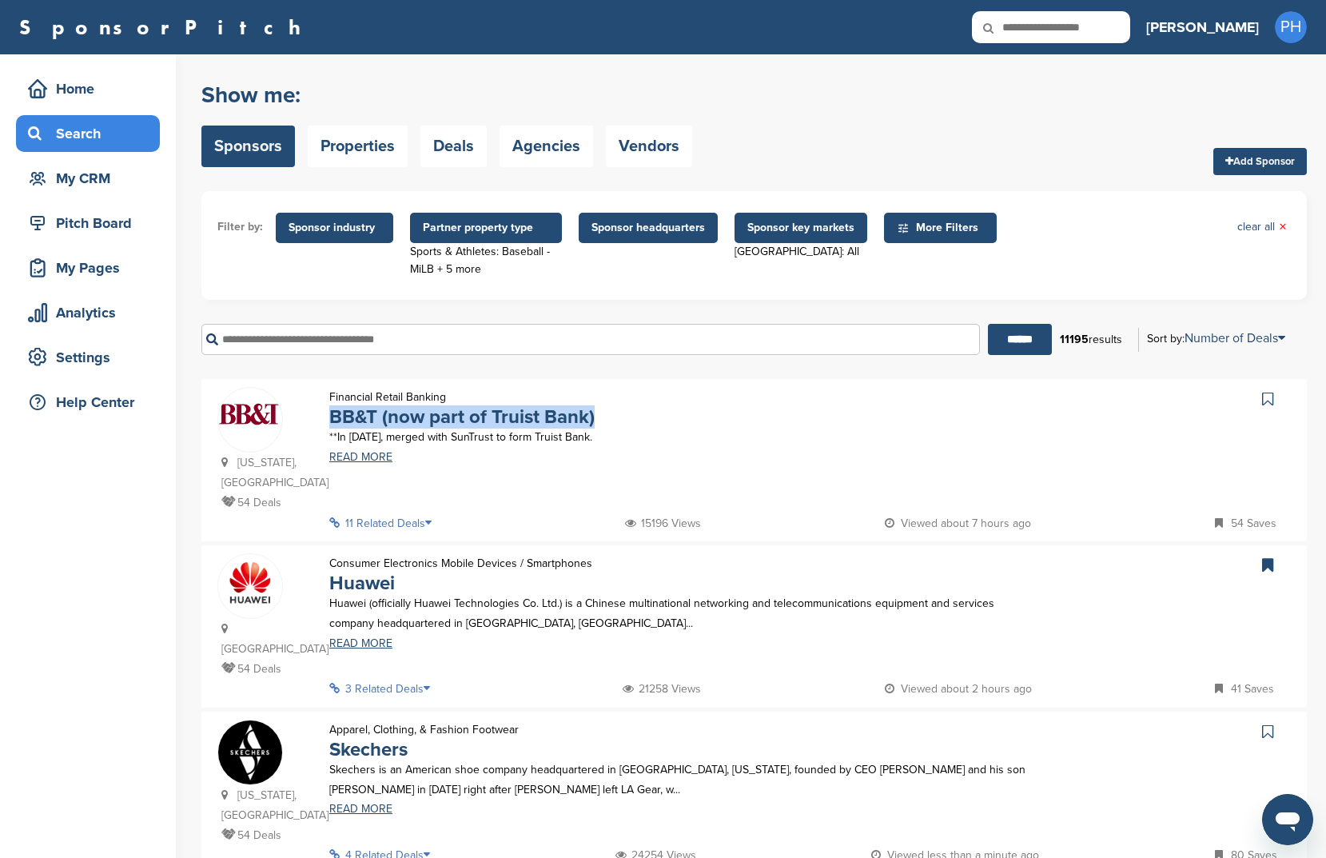
scroll to position [174, 0]
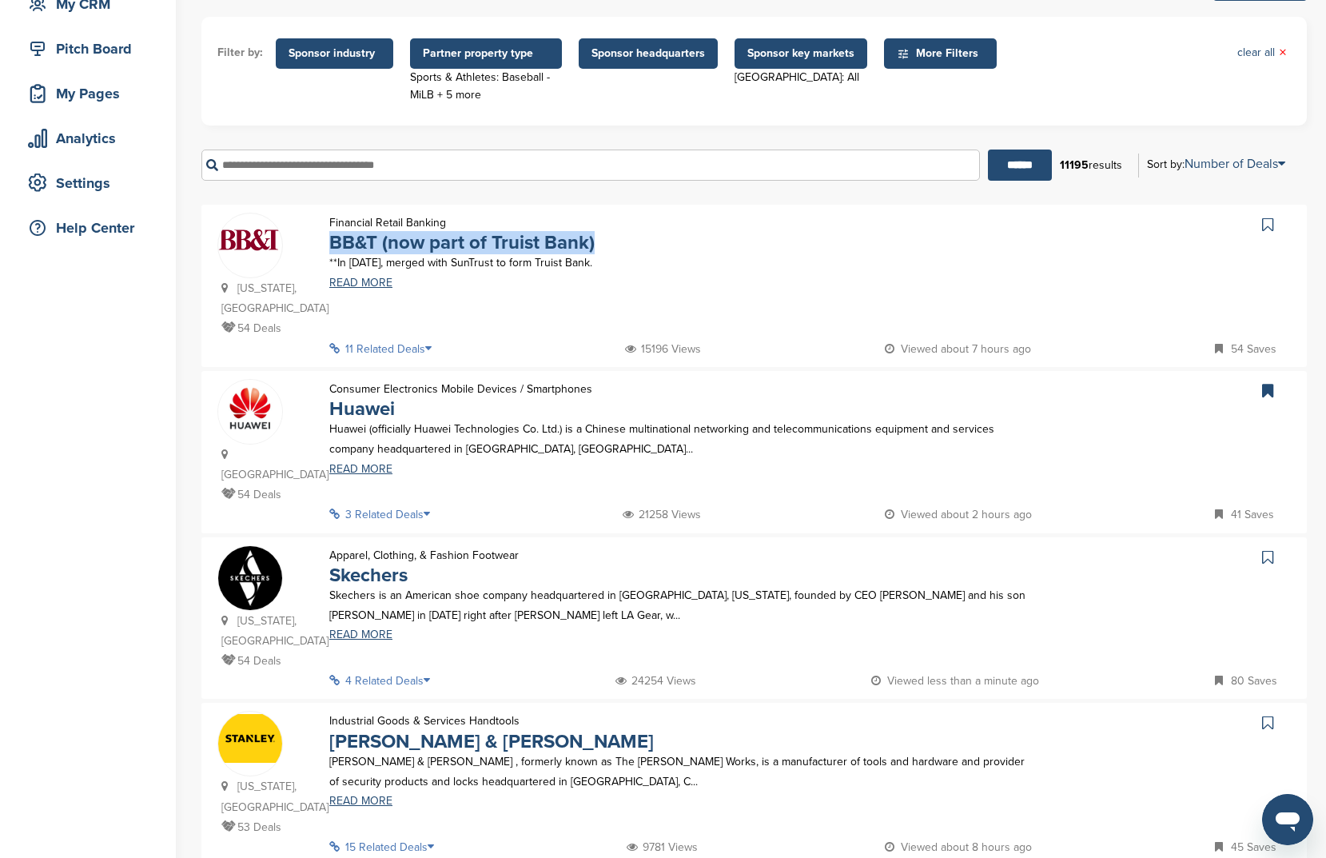
click at [1270, 232] on icon at bounding box center [1267, 225] width 11 height 16
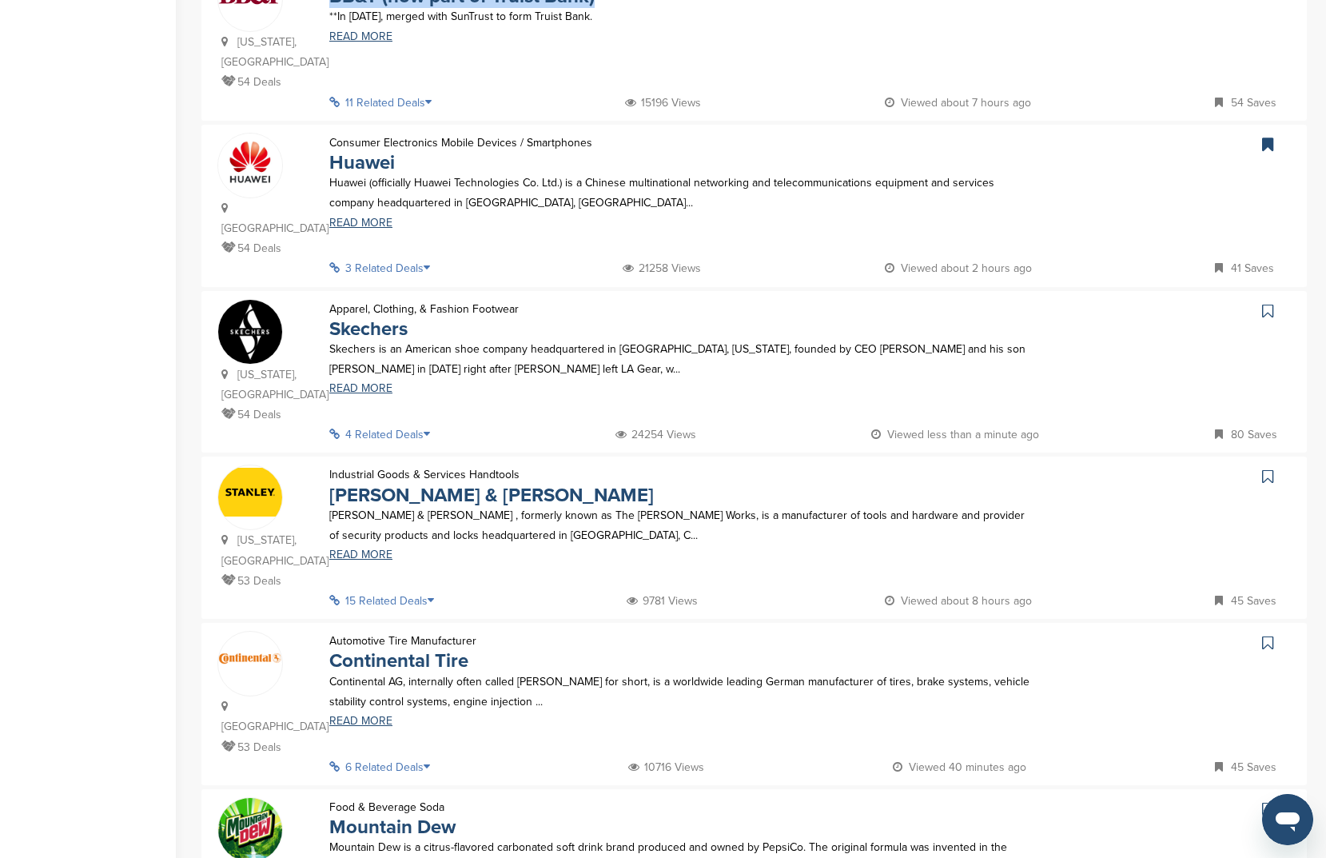
scroll to position [426, 0]
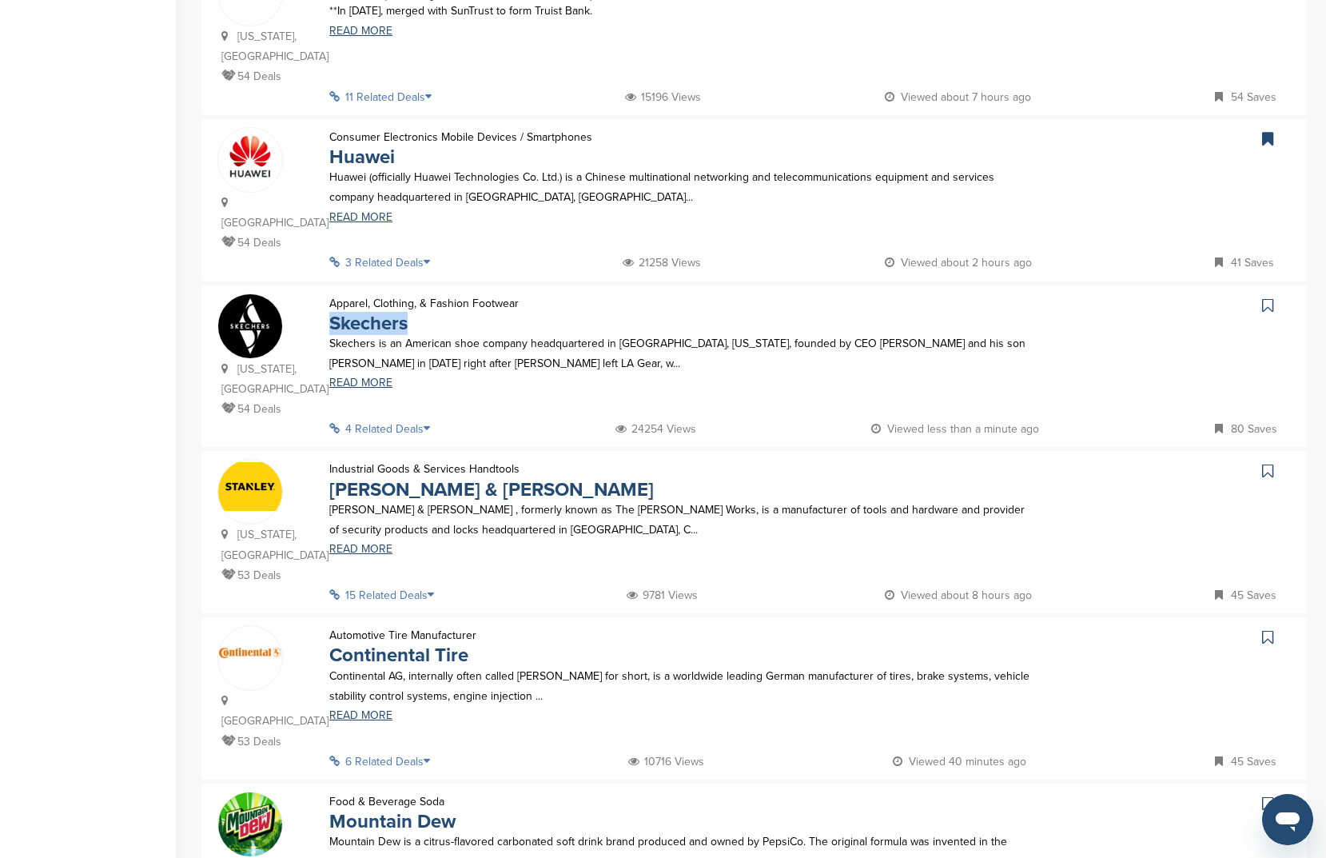
click at [1273, 297] on icon at bounding box center [1267, 305] width 11 height 16
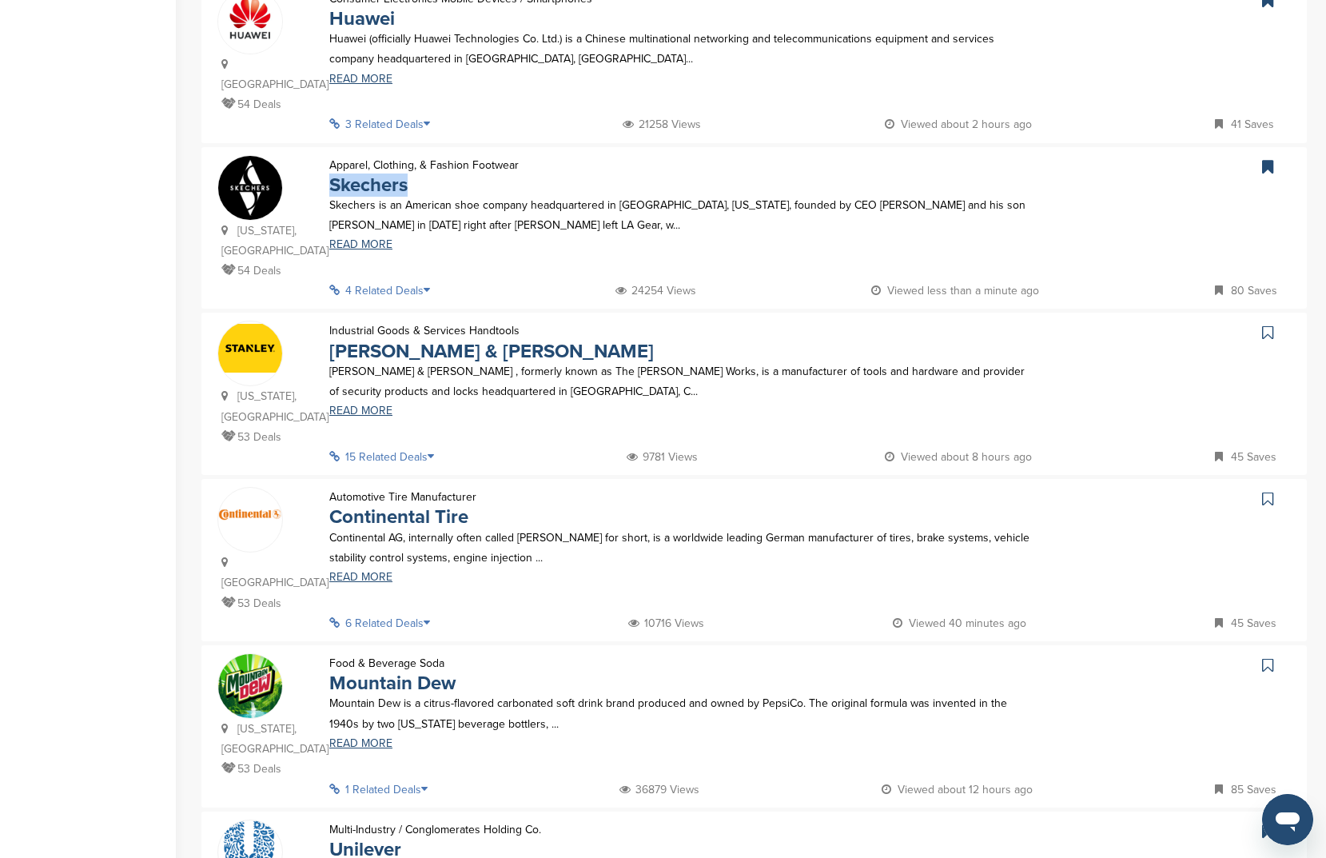
scroll to position [565, 0]
click at [1274, 320] on link at bounding box center [1269, 332] width 23 height 24
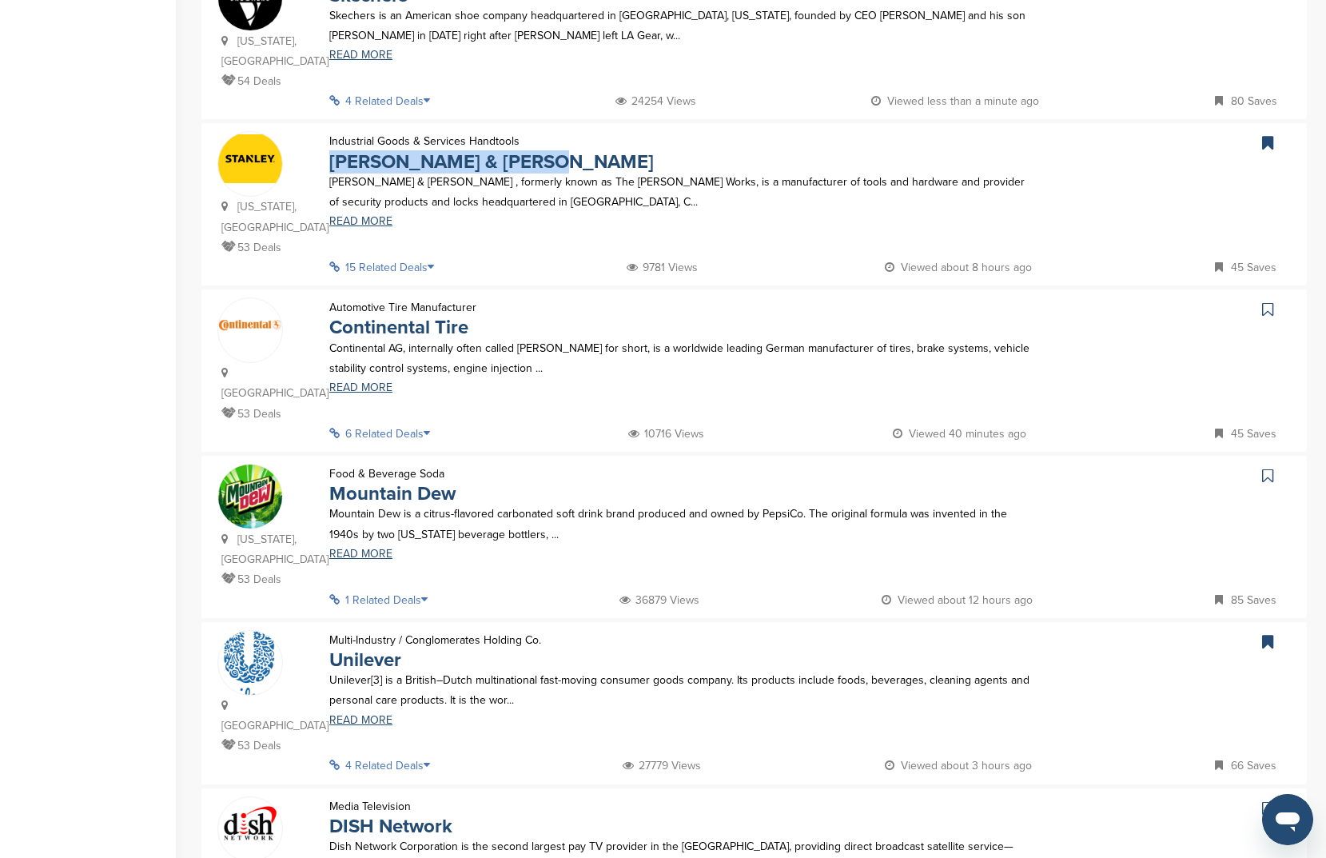
scroll to position [775, 0]
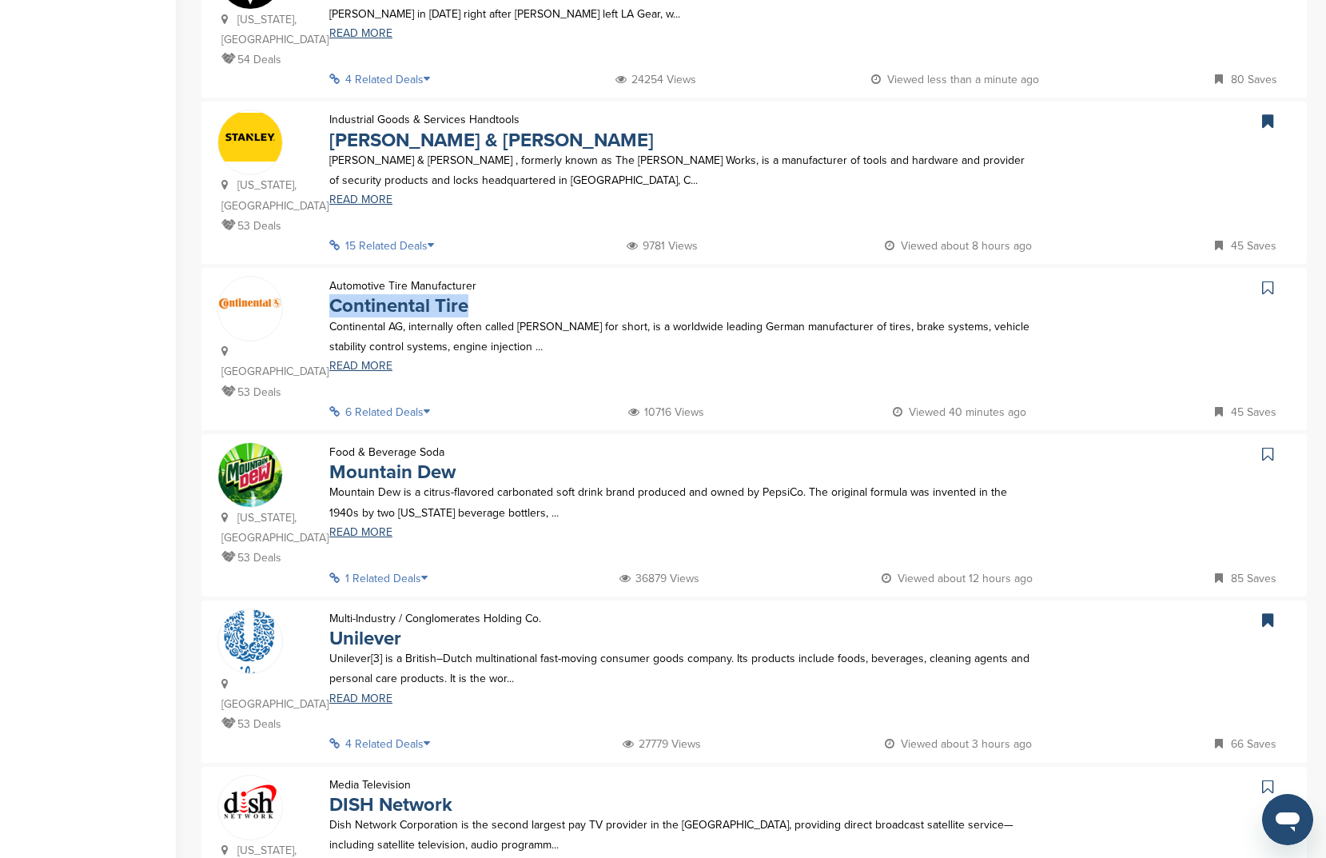
click at [1276, 280] on link at bounding box center [1269, 288] width 23 height 24
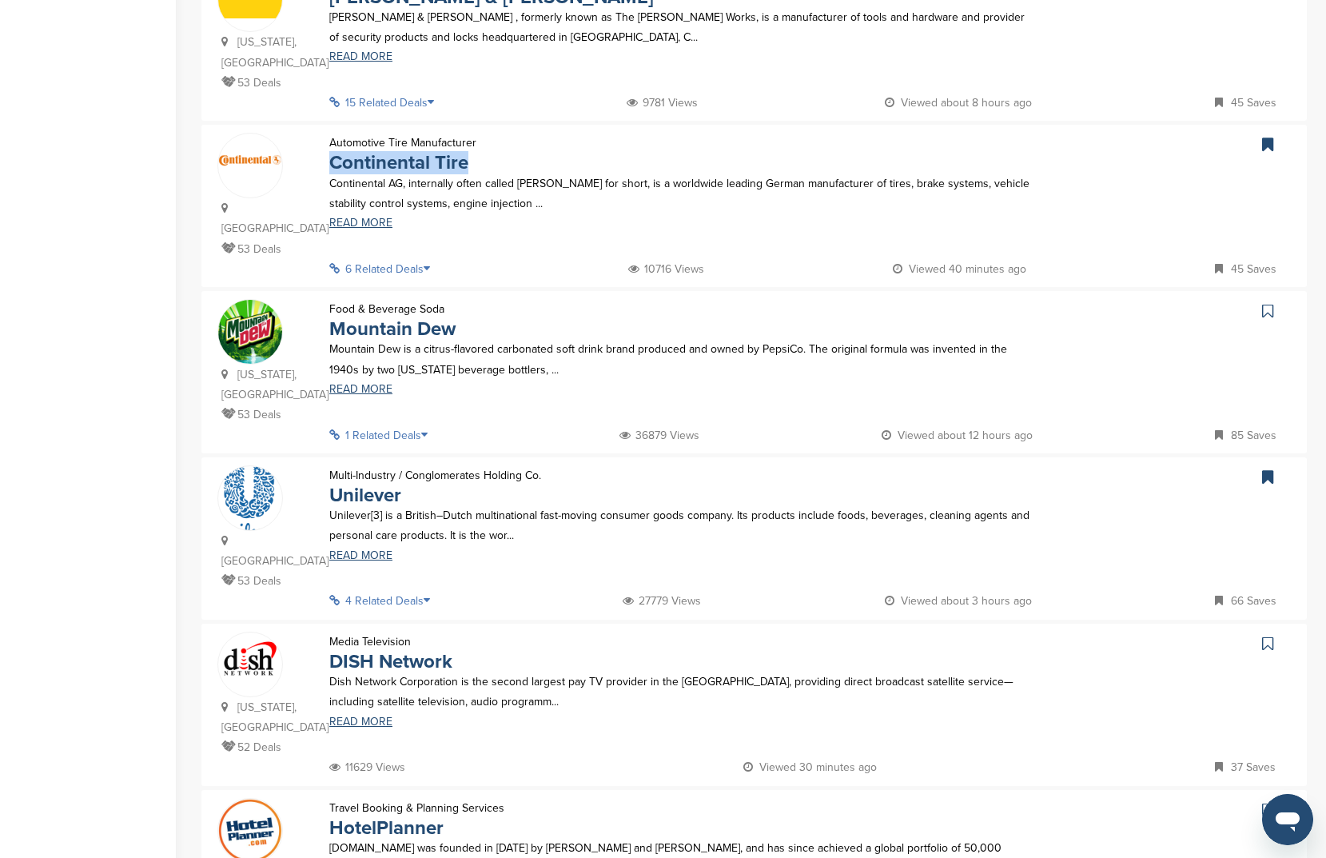
scroll to position [939, 0]
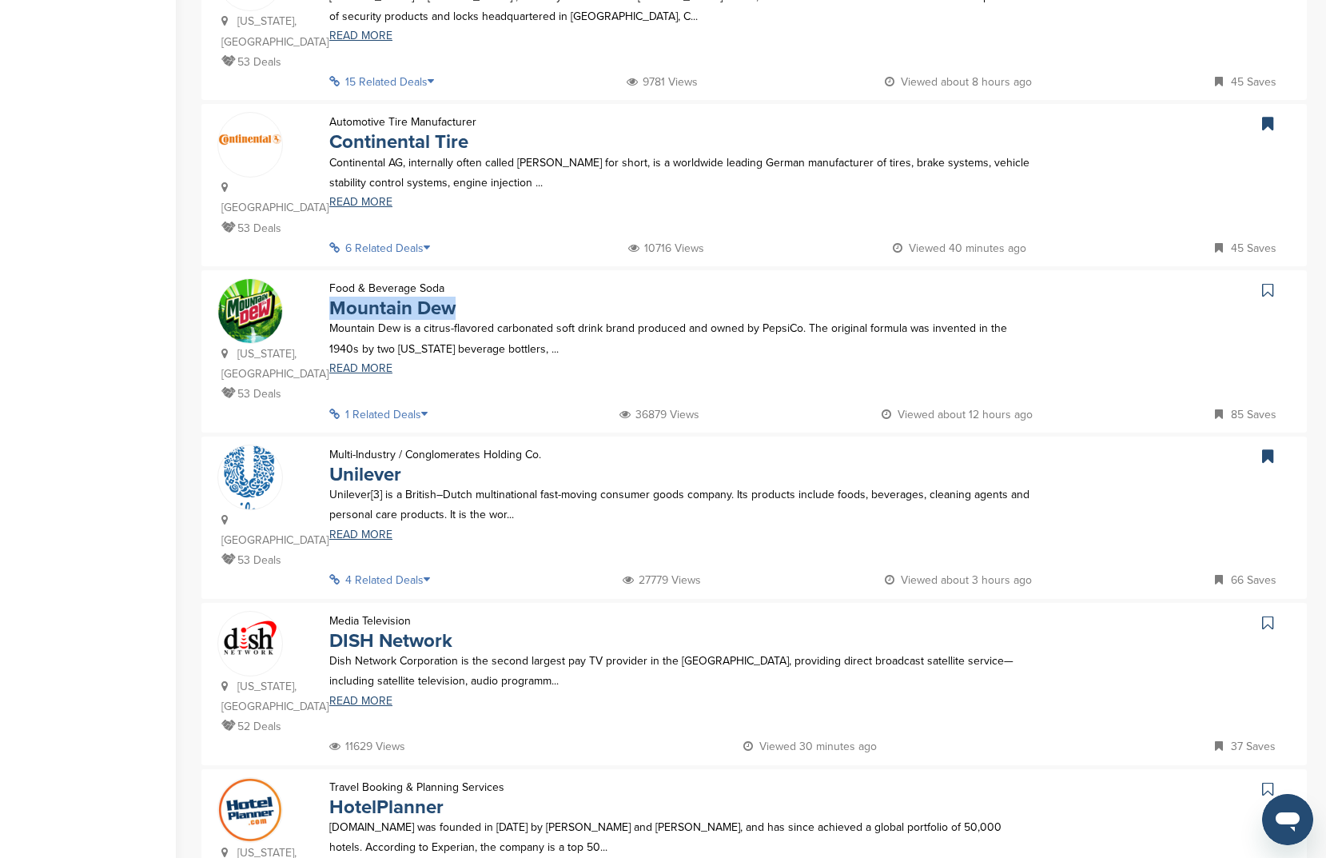
click at [1261, 278] on link at bounding box center [1269, 290] width 23 height 24
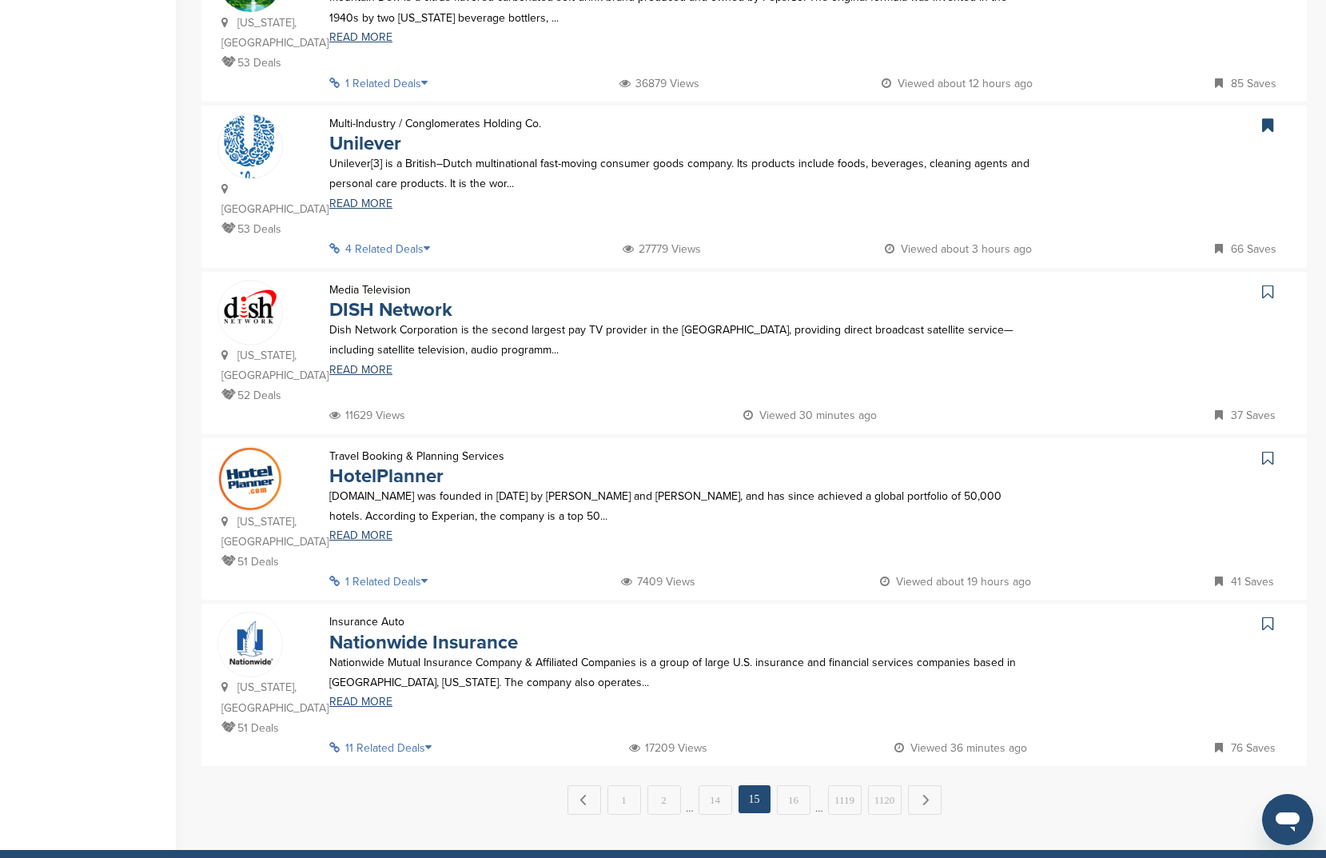
scroll to position [1271, 0]
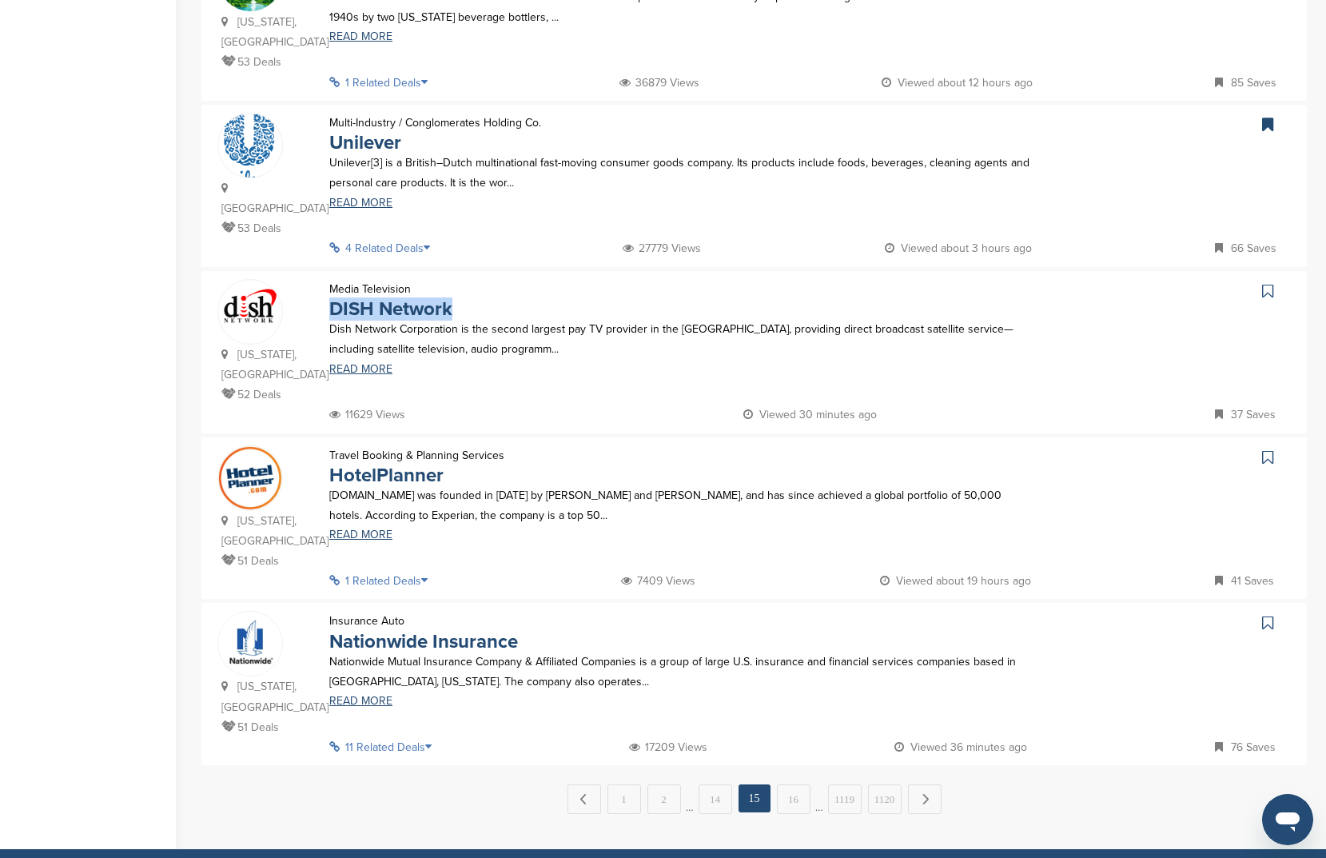
click at [1266, 283] on icon at bounding box center [1267, 291] width 11 height 16
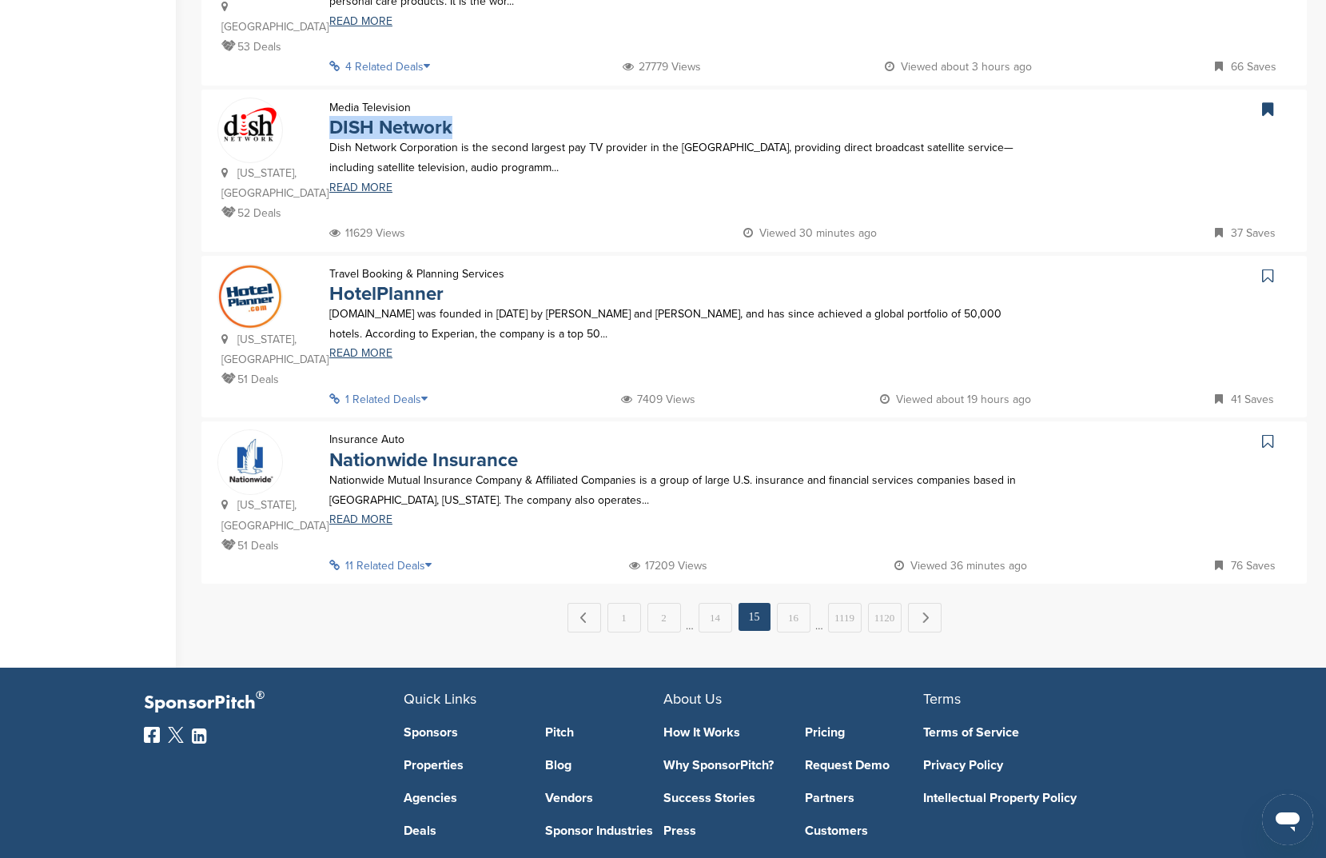
scroll to position [1497, 0]
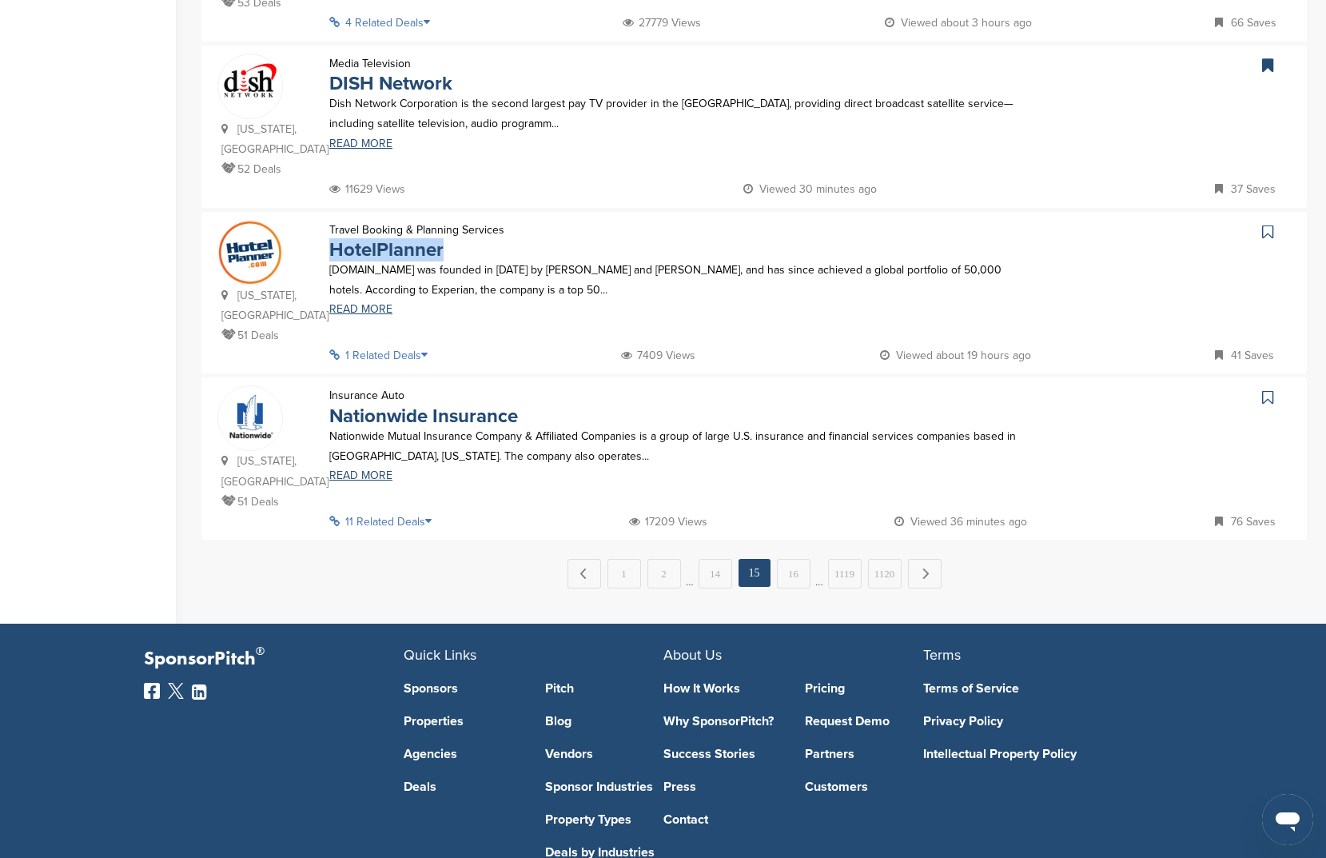
click at [1263, 224] on icon at bounding box center [1267, 232] width 11 height 16
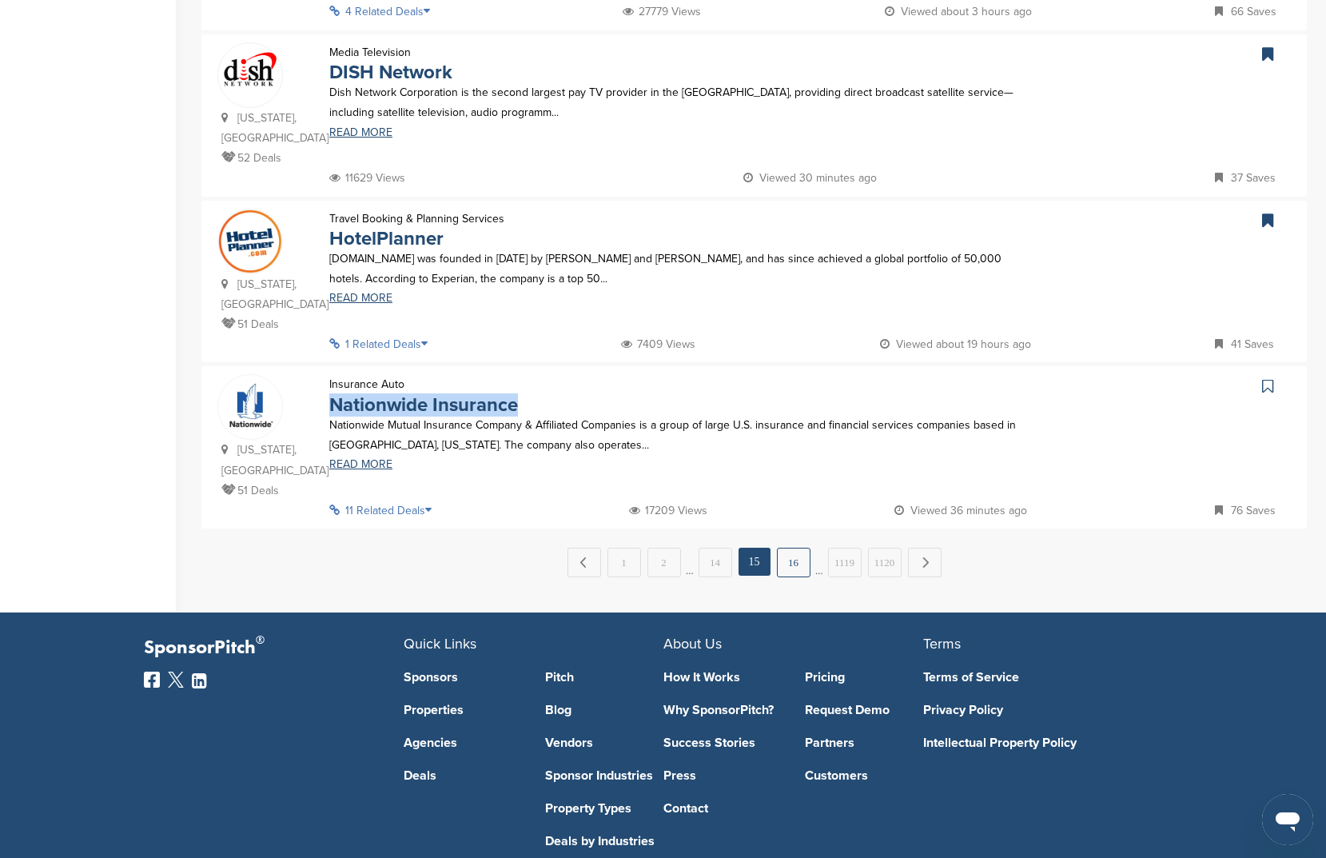
scroll to position [1511, 0]
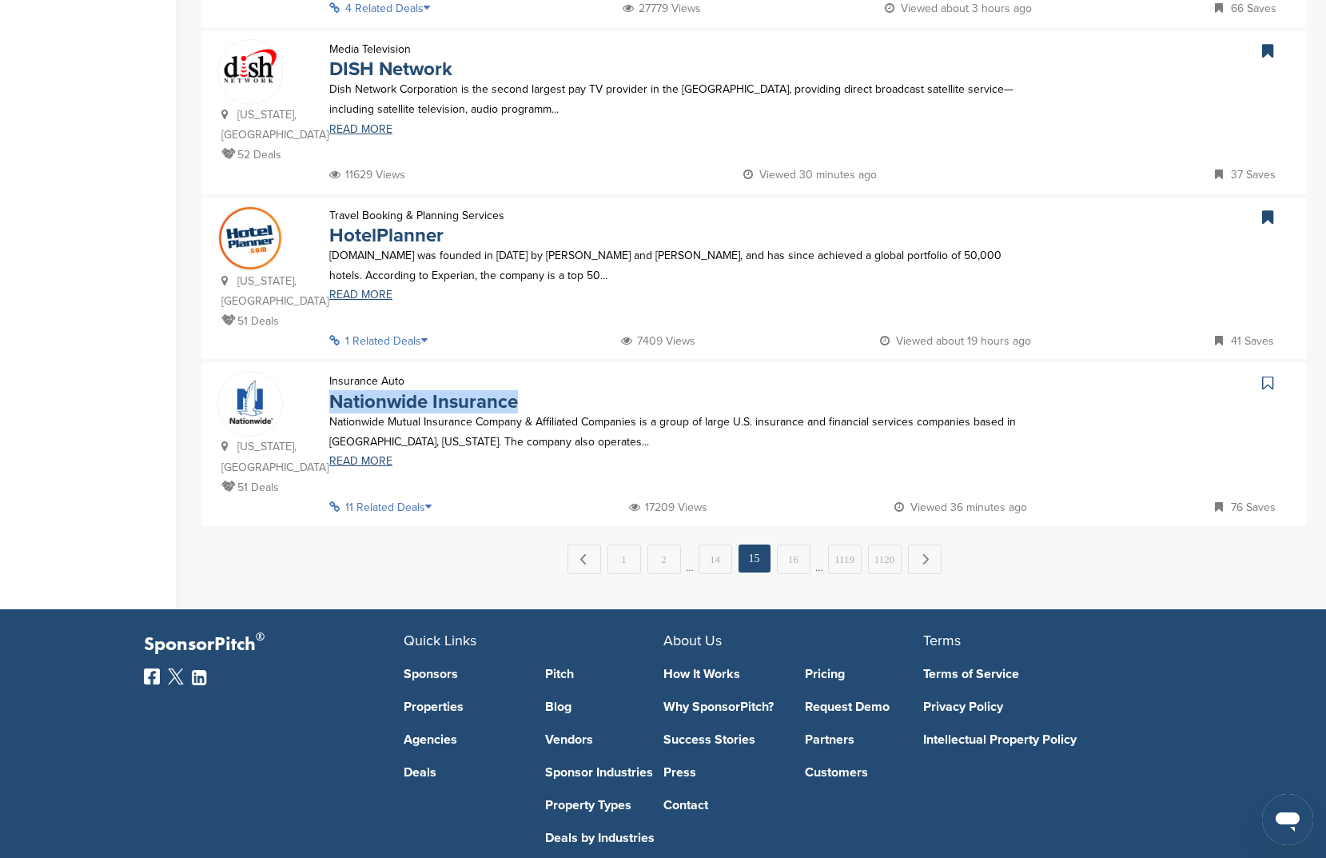
click at [1267, 375] on icon at bounding box center [1267, 383] width 11 height 16
click at [771, 544] on div "← Previous 1 2 … 14 15 16 … 1119 1120 Next →" at bounding box center [754, 559] width 1106 height 30
click at [786, 544] on link "16" at bounding box center [794, 559] width 34 height 30
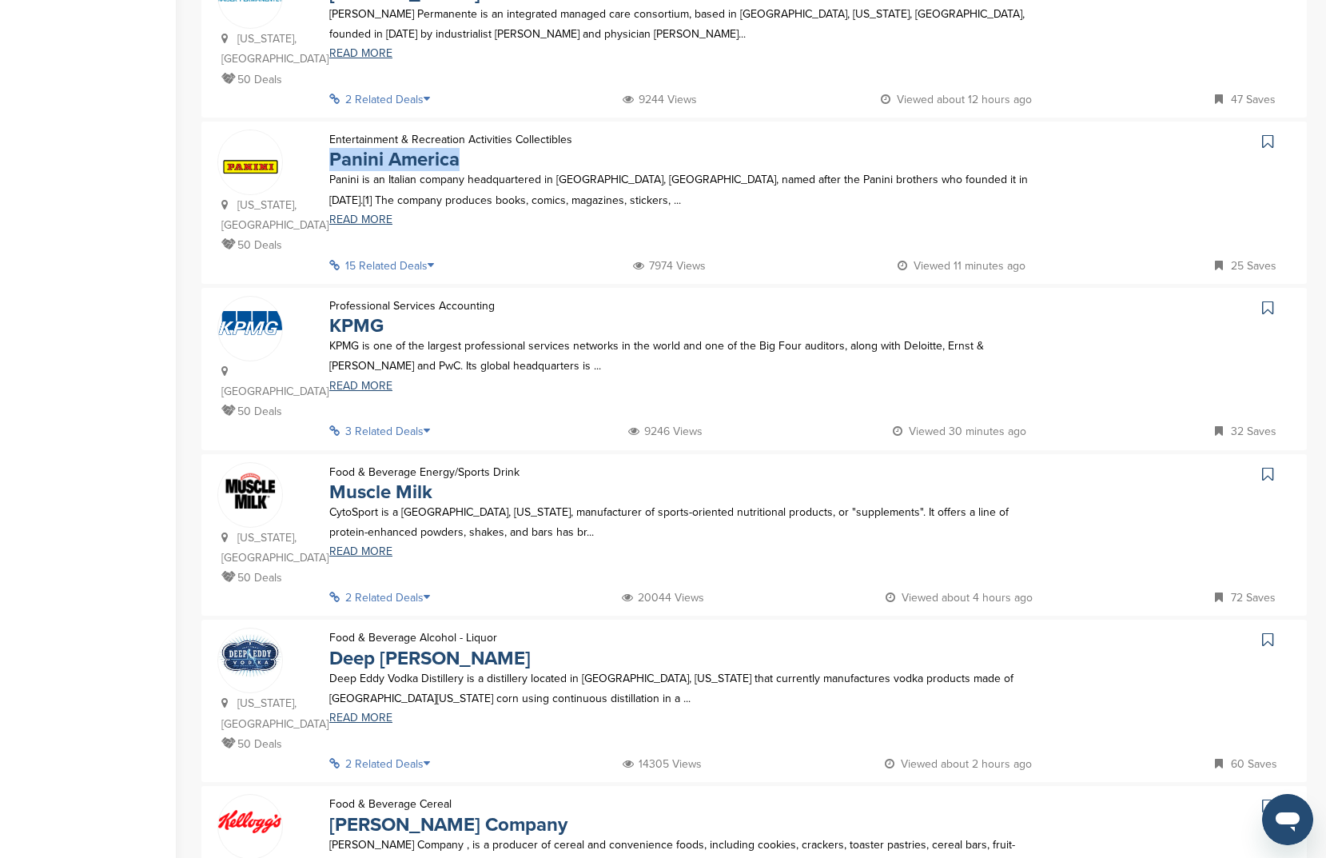
scroll to position [816, 0]
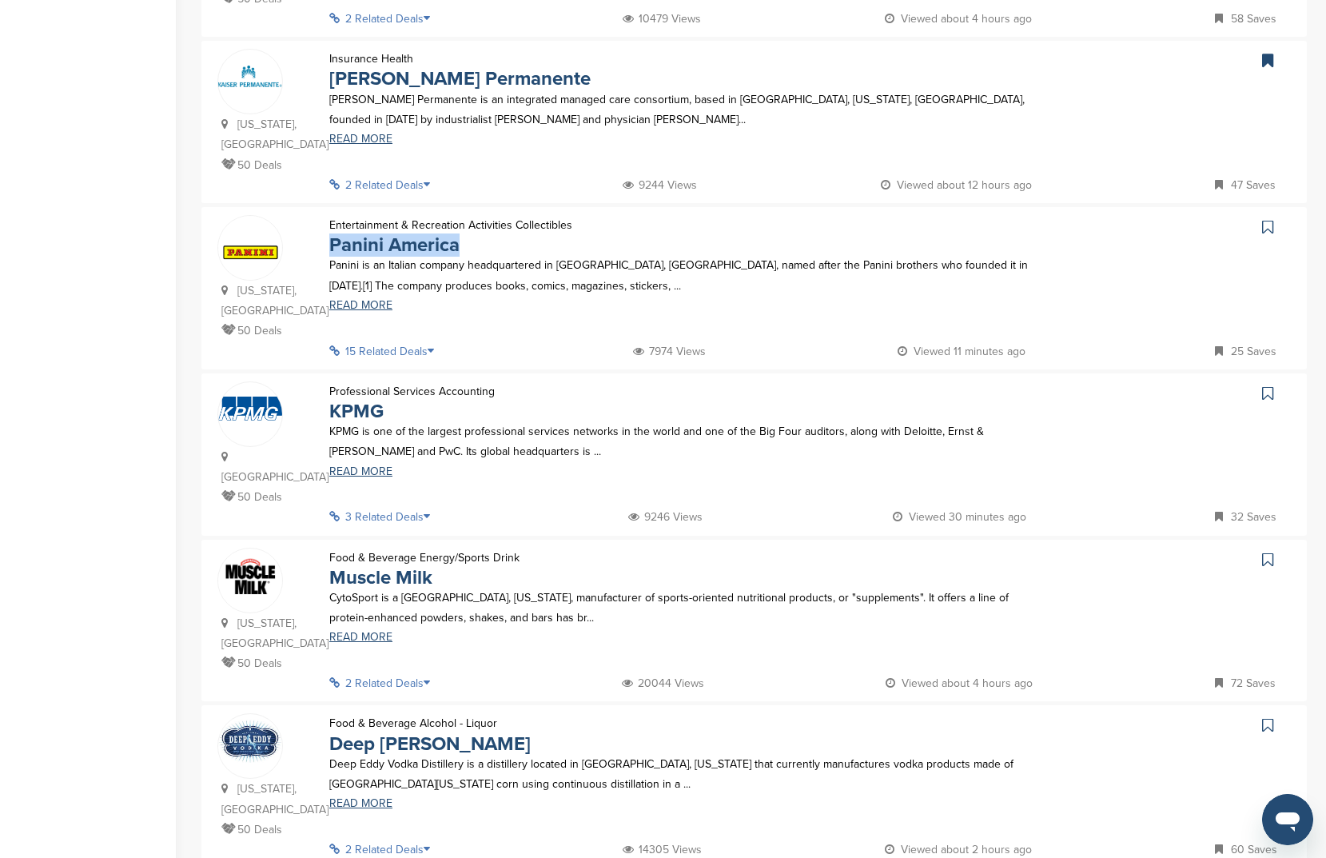
click at [1274, 215] on link at bounding box center [1269, 227] width 23 height 24
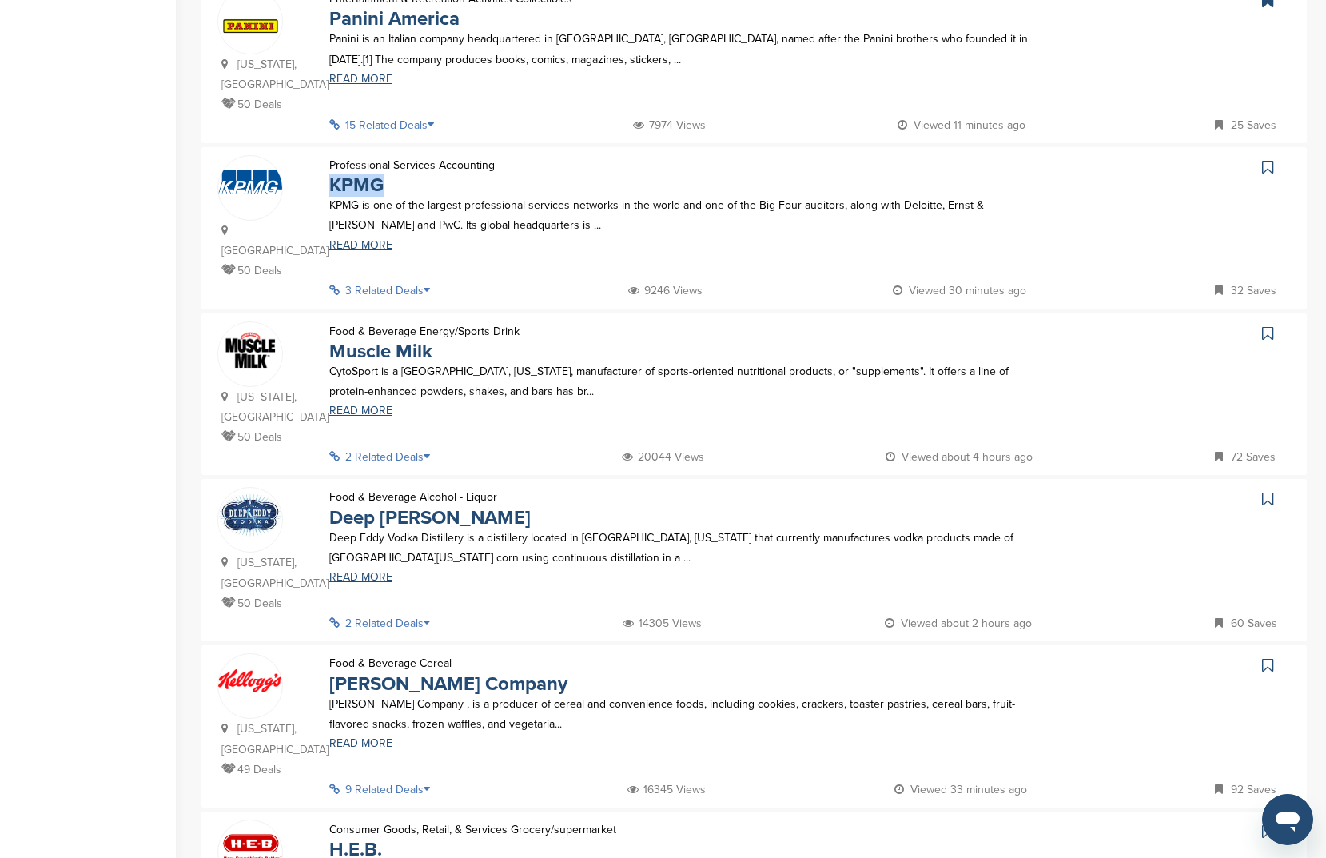
click at [1262, 159] on icon at bounding box center [1267, 167] width 11 height 16
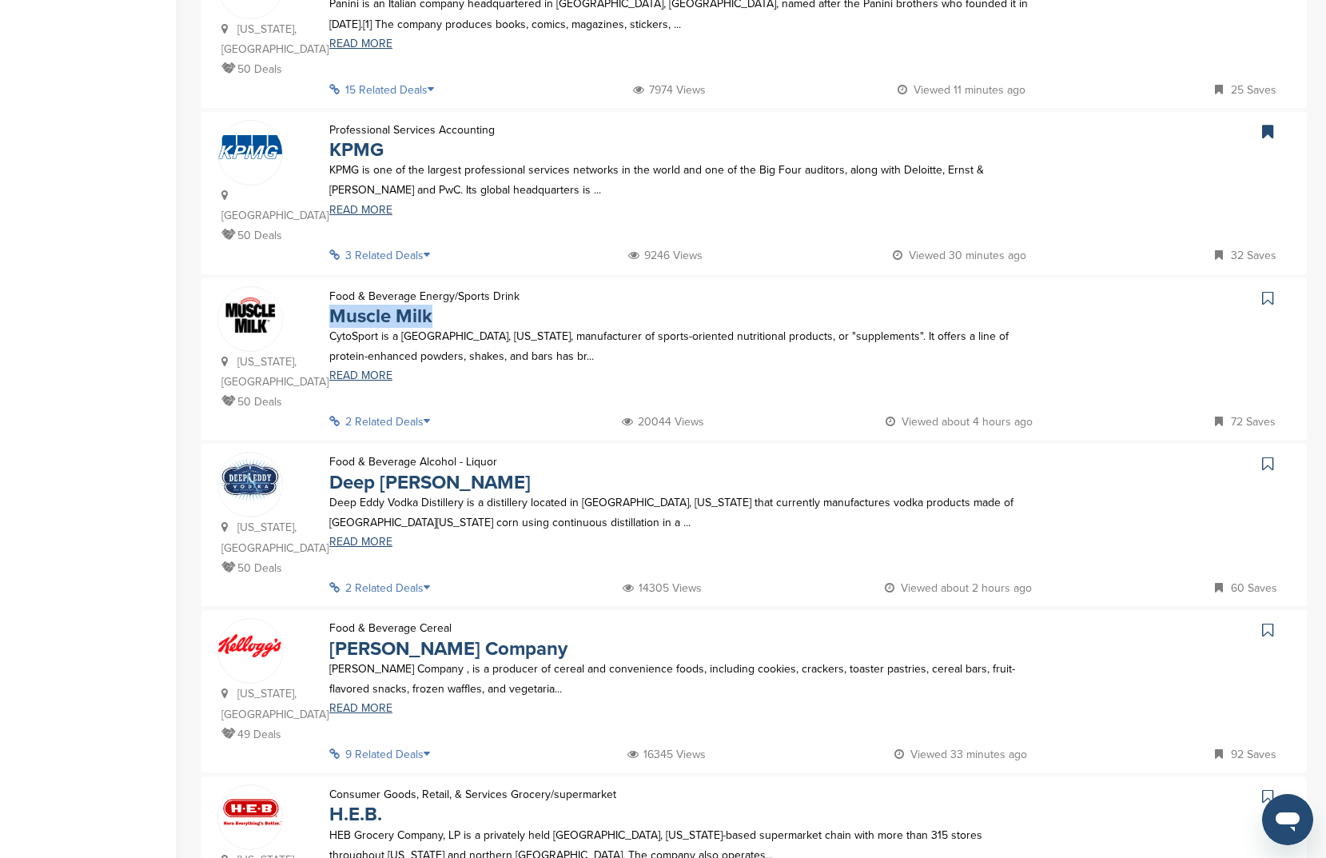
scroll to position [1079, 0]
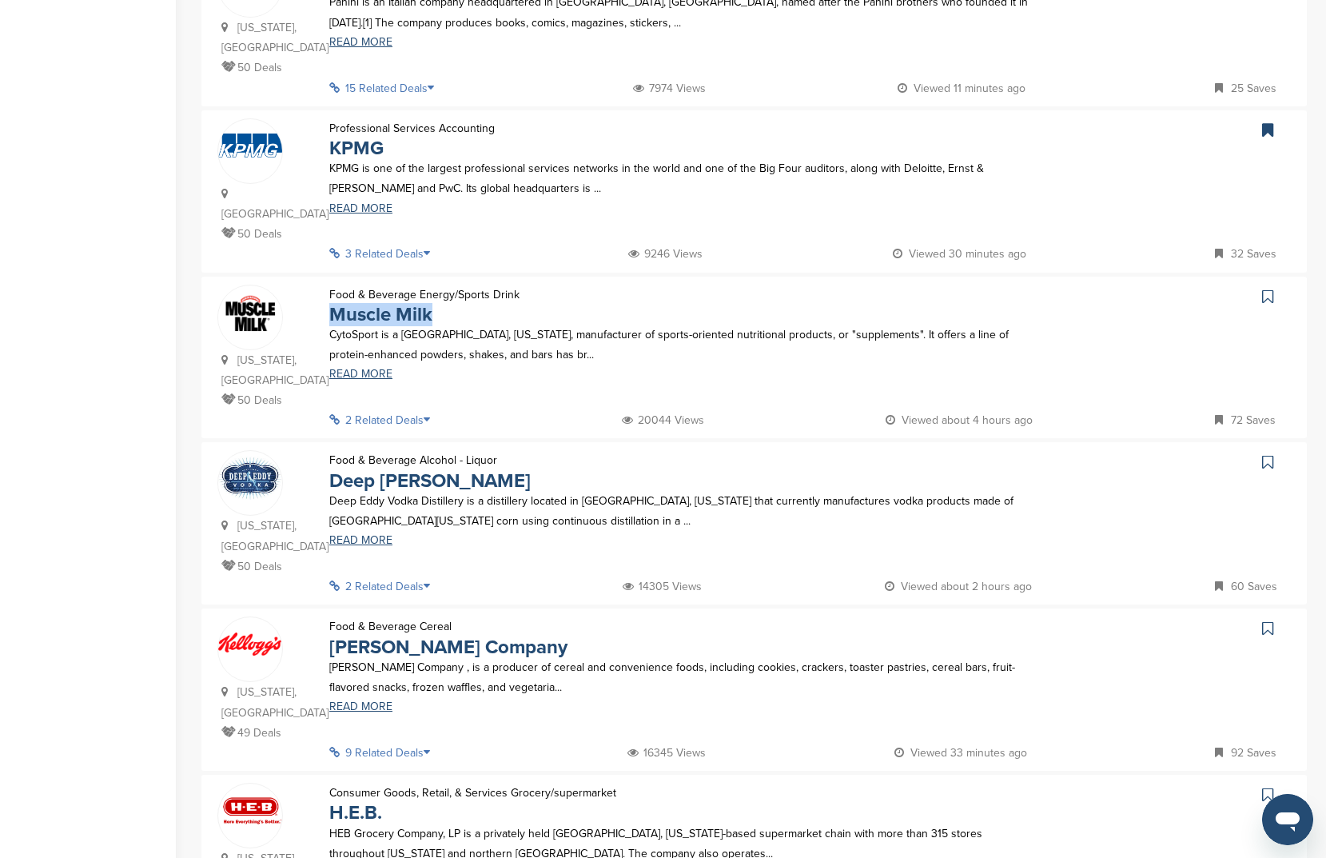
click at [1268, 289] on icon at bounding box center [1267, 297] width 11 height 16
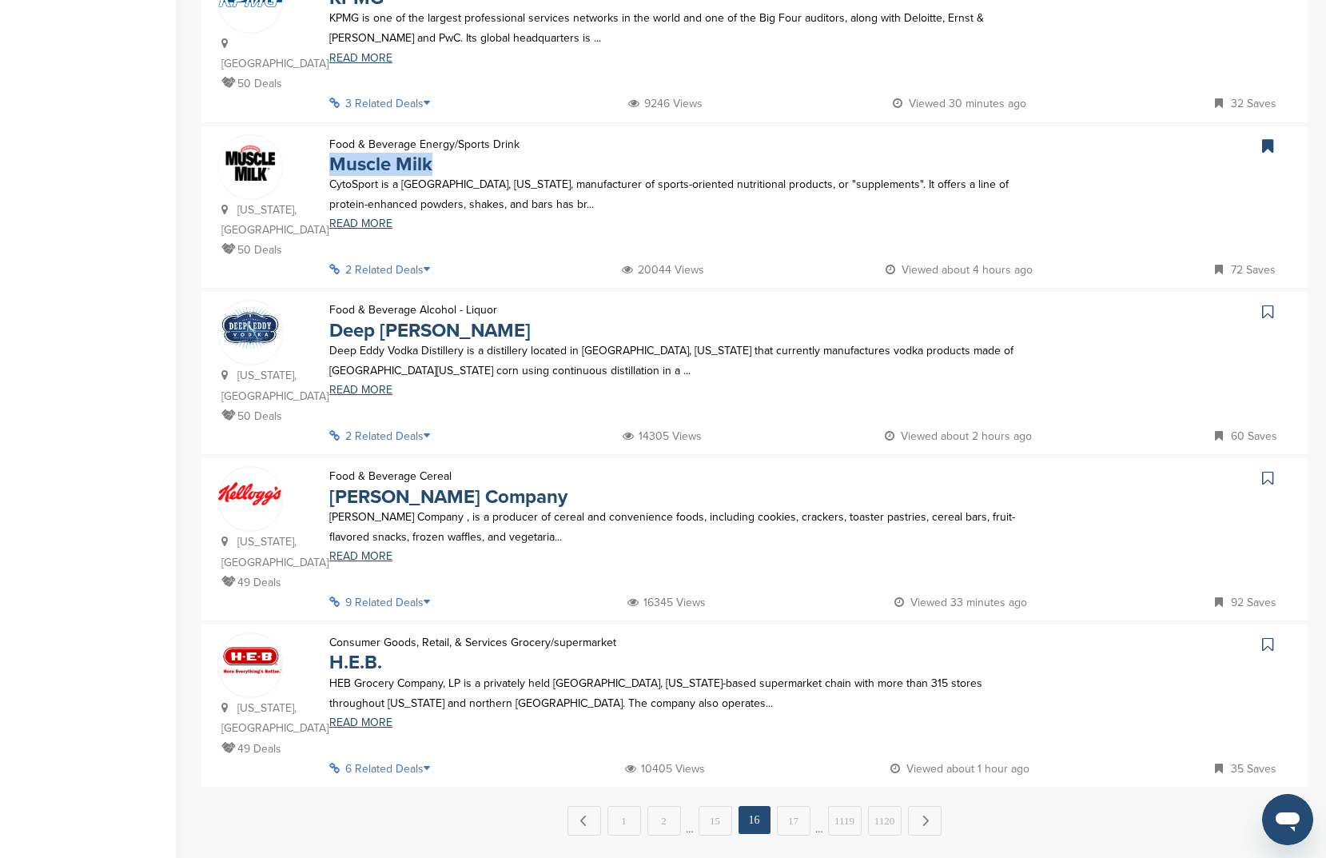
scroll to position [1292, 0]
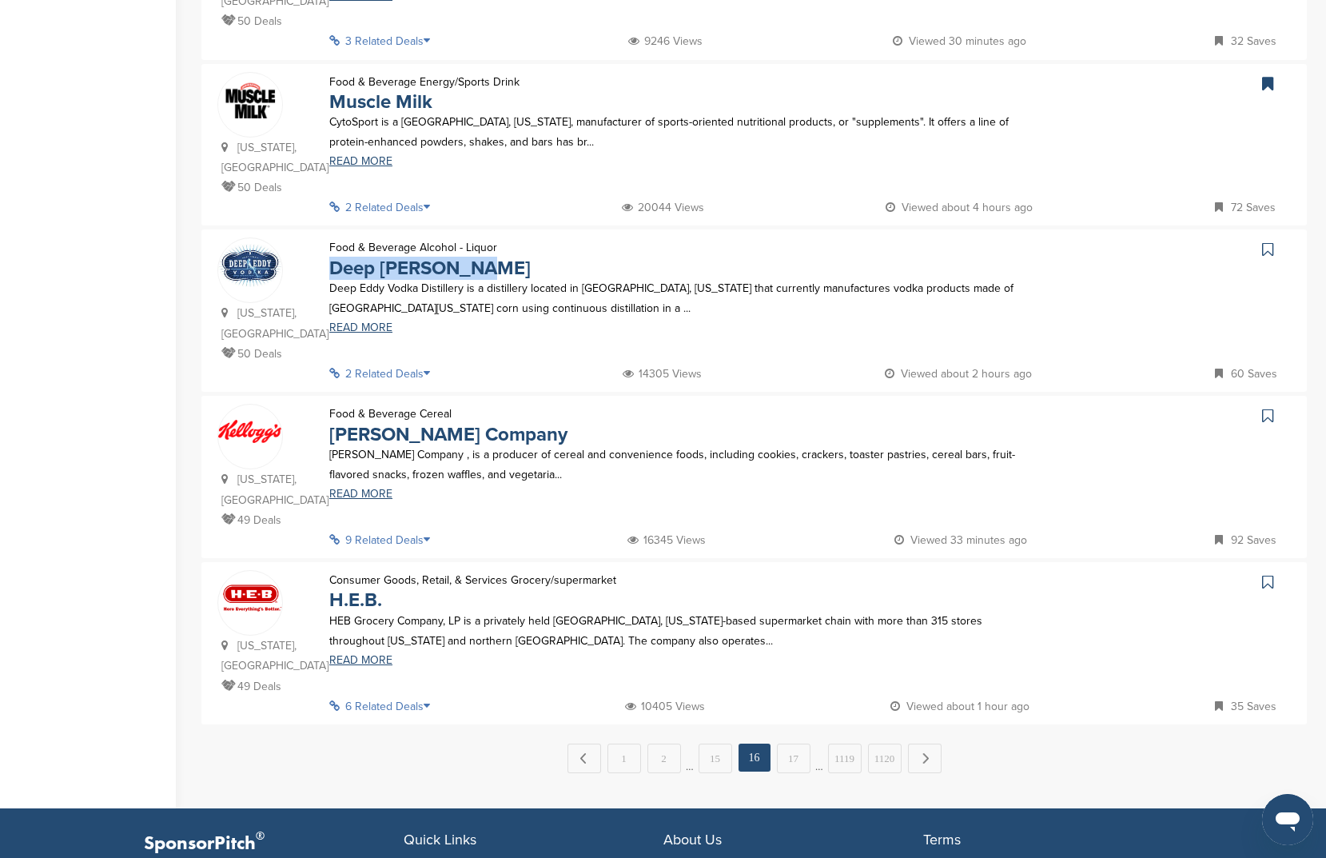
click at [1271, 241] on icon at bounding box center [1267, 249] width 11 height 16
click at [1266, 408] on icon at bounding box center [1267, 416] width 11 height 16
click at [1272, 574] on icon at bounding box center [1267, 582] width 11 height 16
click at [793, 744] on link "17" at bounding box center [794, 759] width 34 height 30
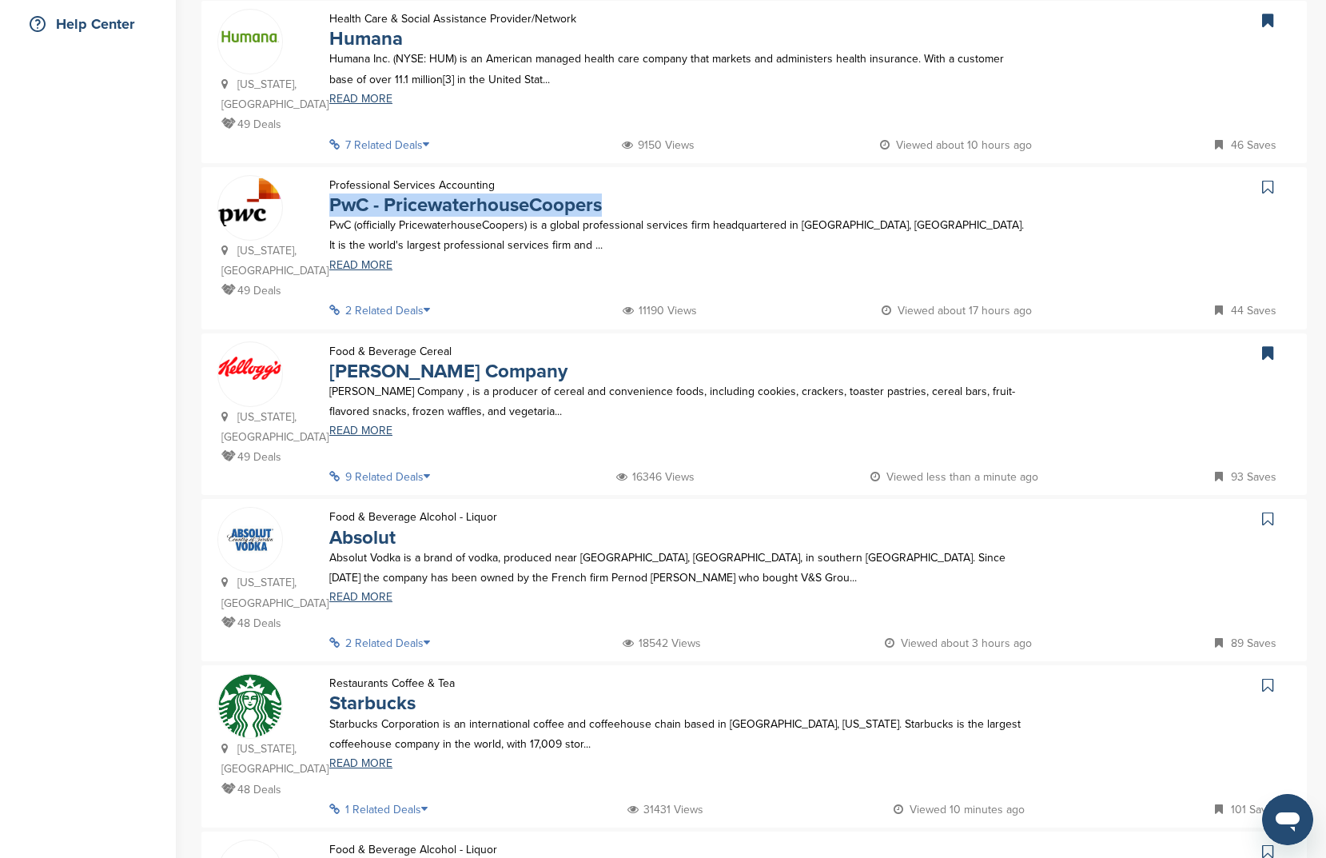
scroll to position [401, 0]
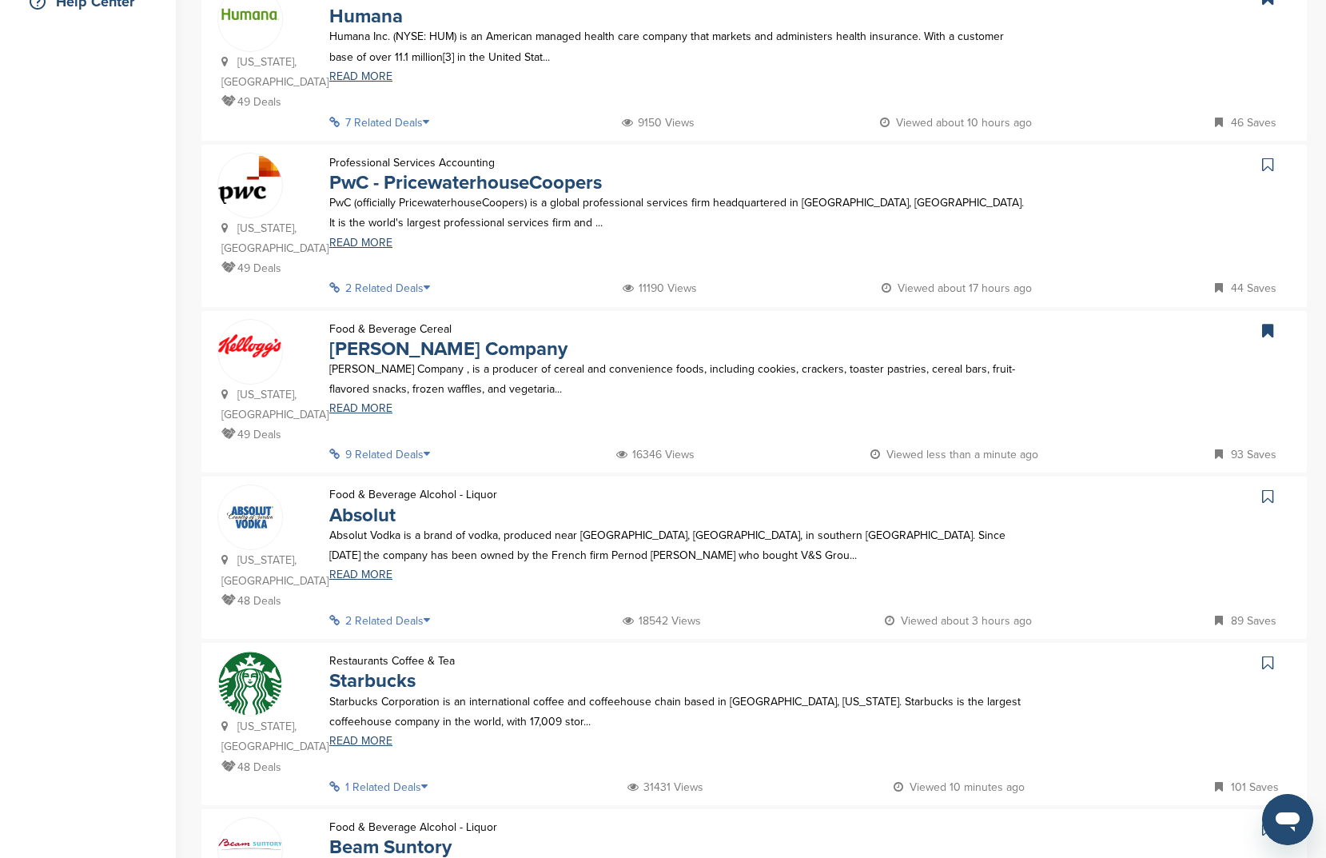
click at [1243, 153] on div at bounding box center [1169, 166] width 245 height 26
click at [1260, 153] on link at bounding box center [1269, 165] width 23 height 24
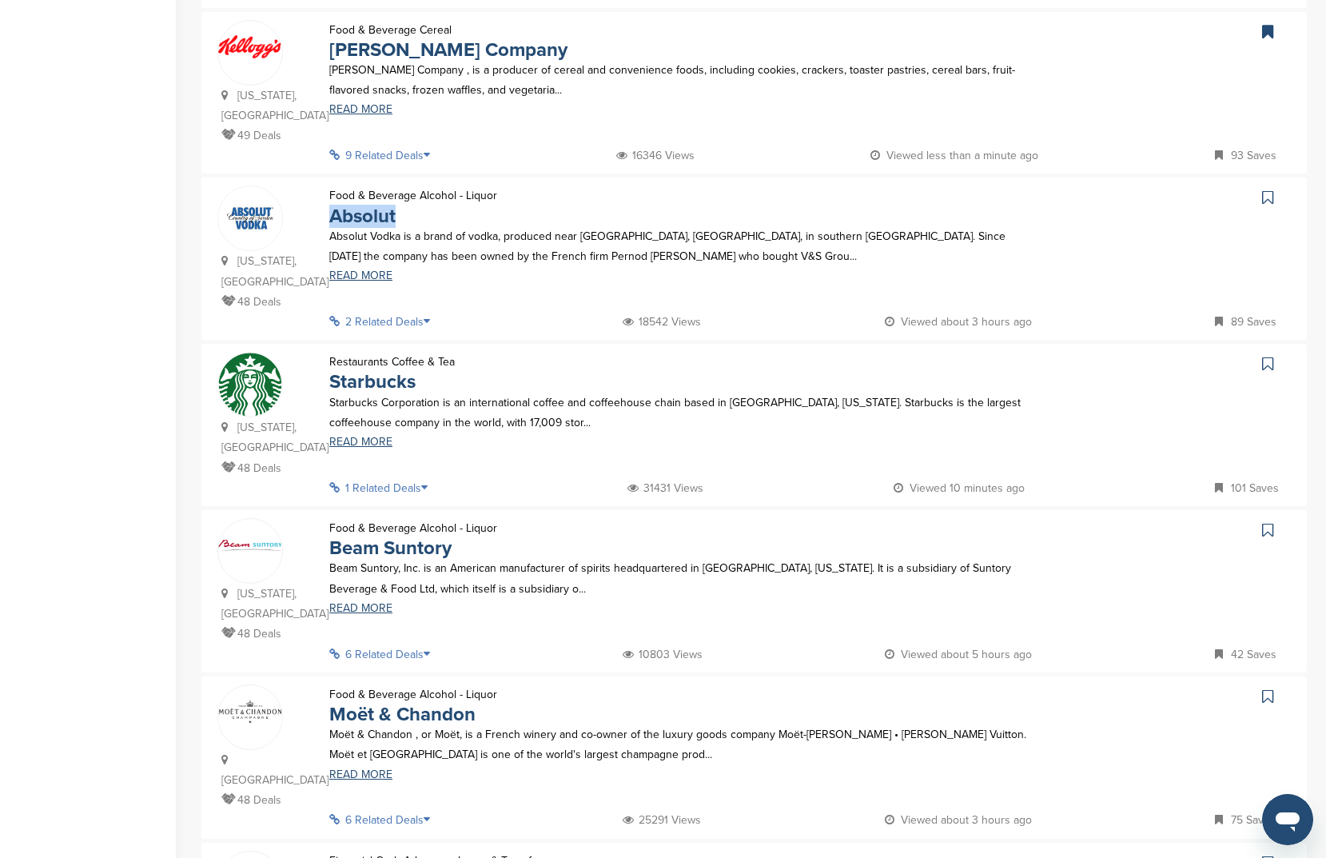
scroll to position [674, 0]
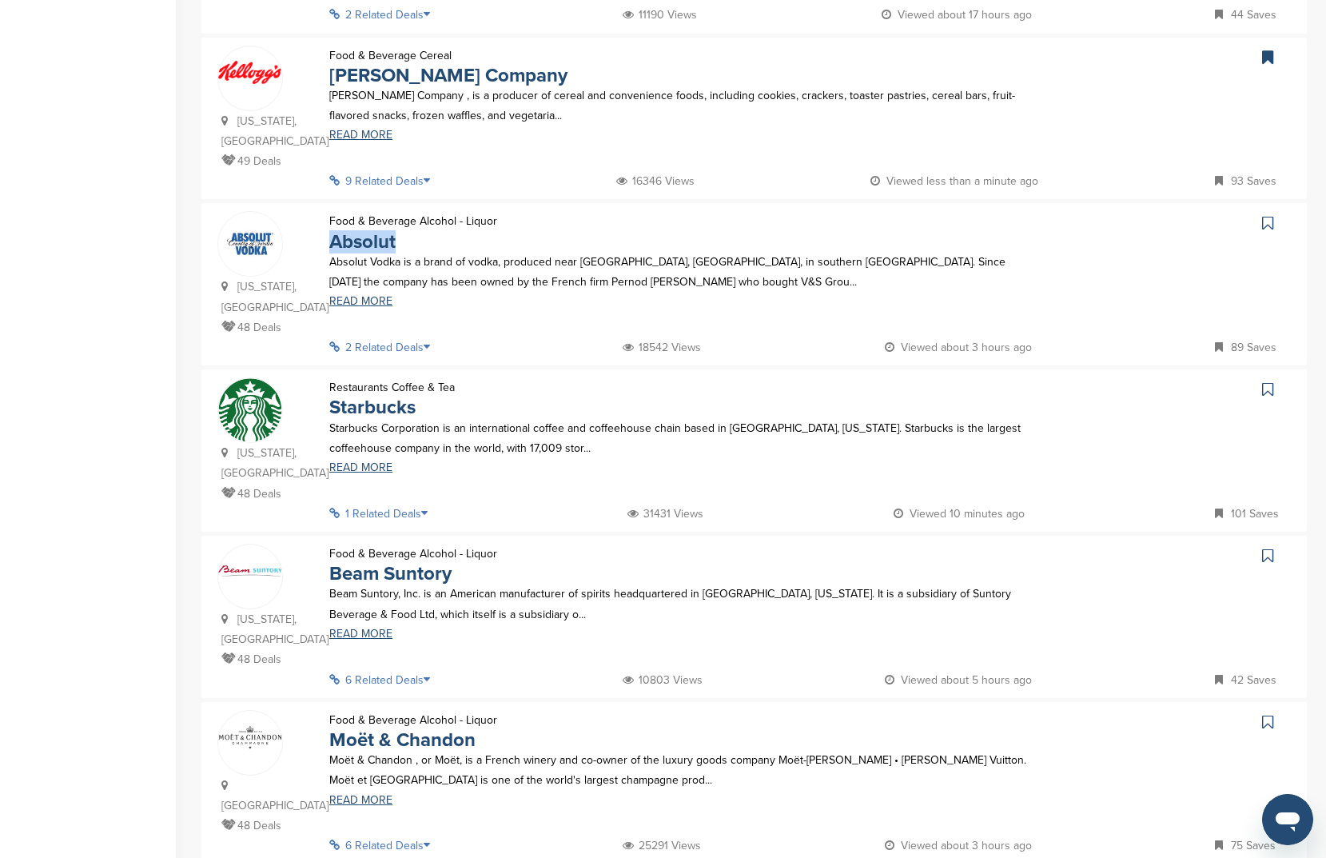
click at [1278, 211] on link at bounding box center [1269, 223] width 23 height 24
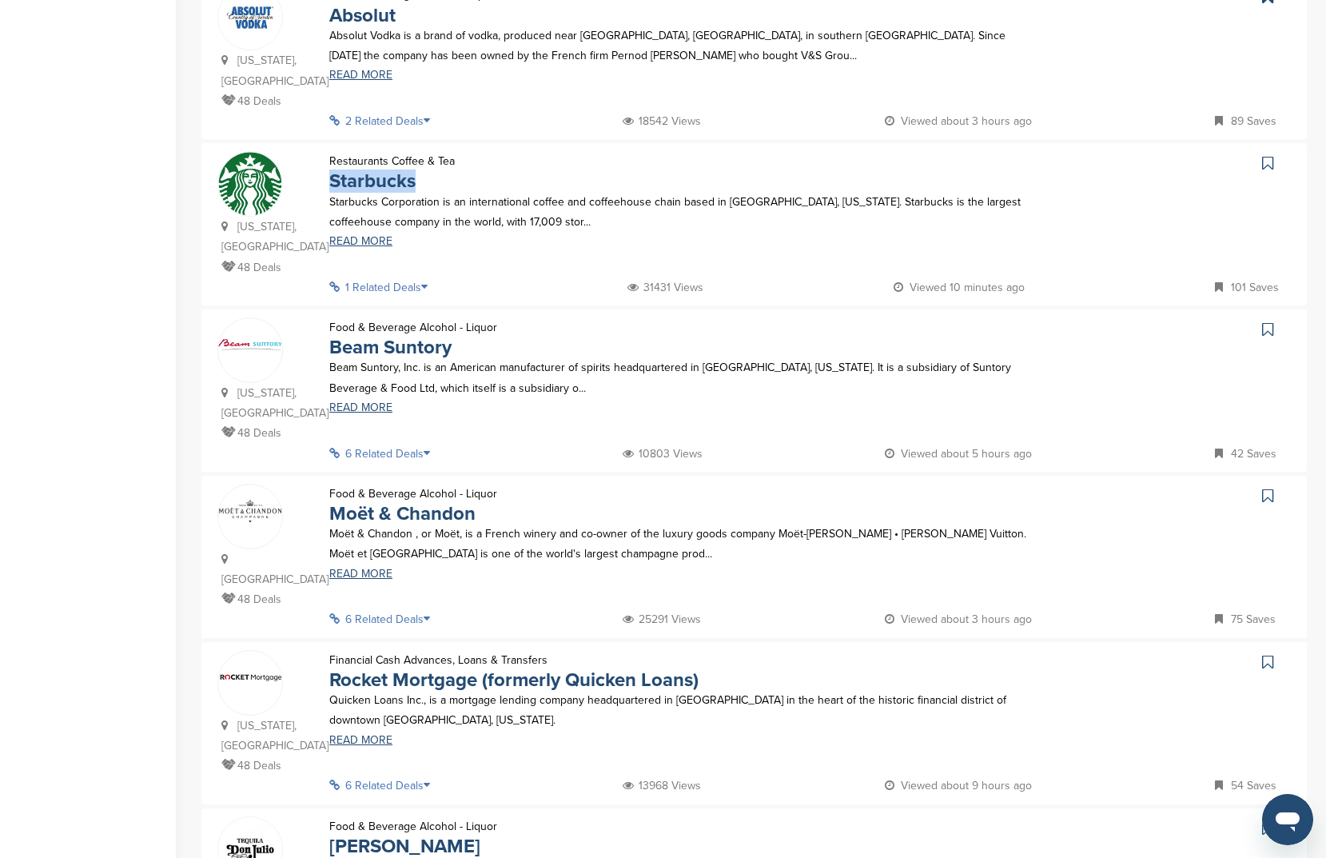
scroll to position [961, 0]
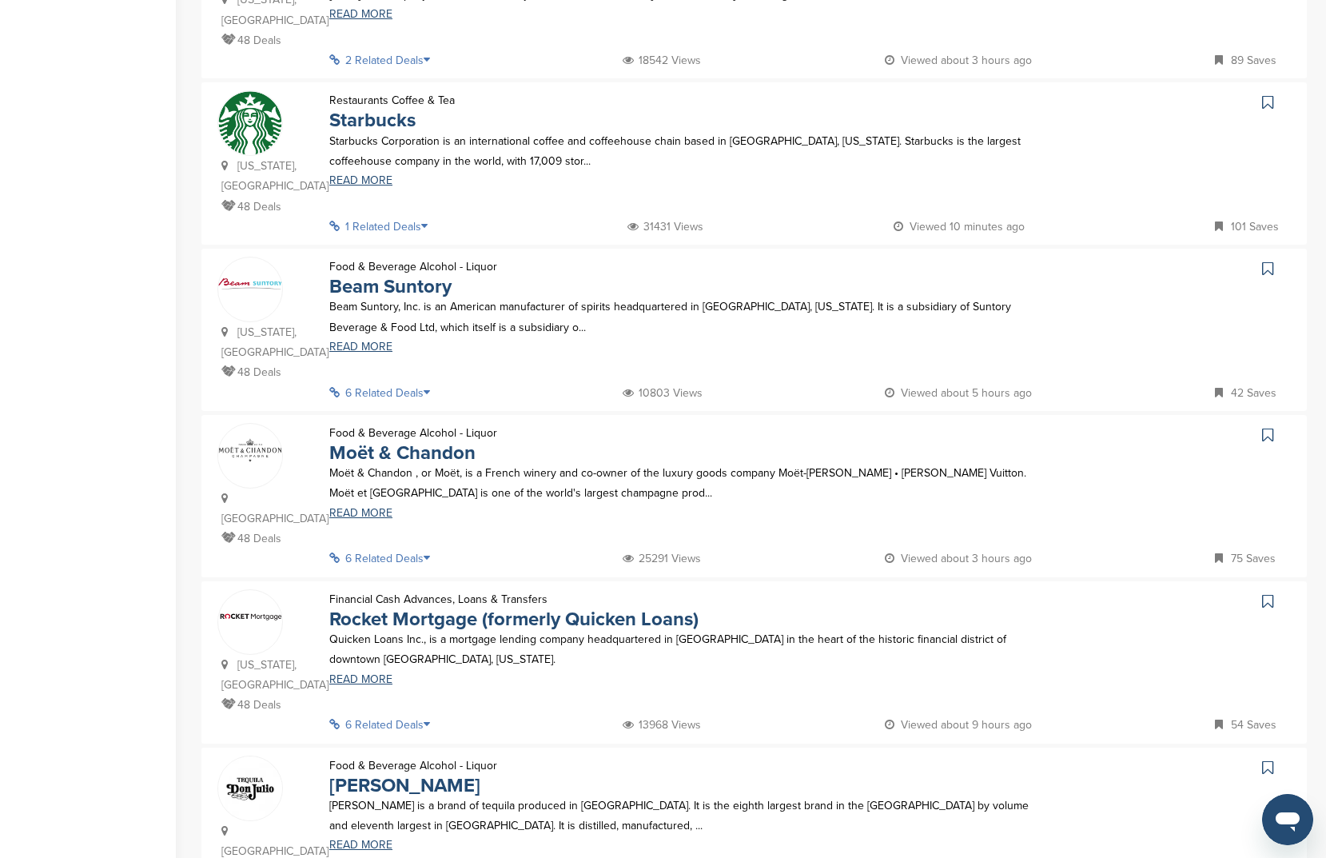
click at [1274, 82] on div "Washington, USA 48 Deals Restaurants Coffee & Tea Starbucks Starbucks Corporati…" at bounding box center [754, 163] width 1106 height 162
click at [1262, 94] on icon at bounding box center [1267, 102] width 11 height 16
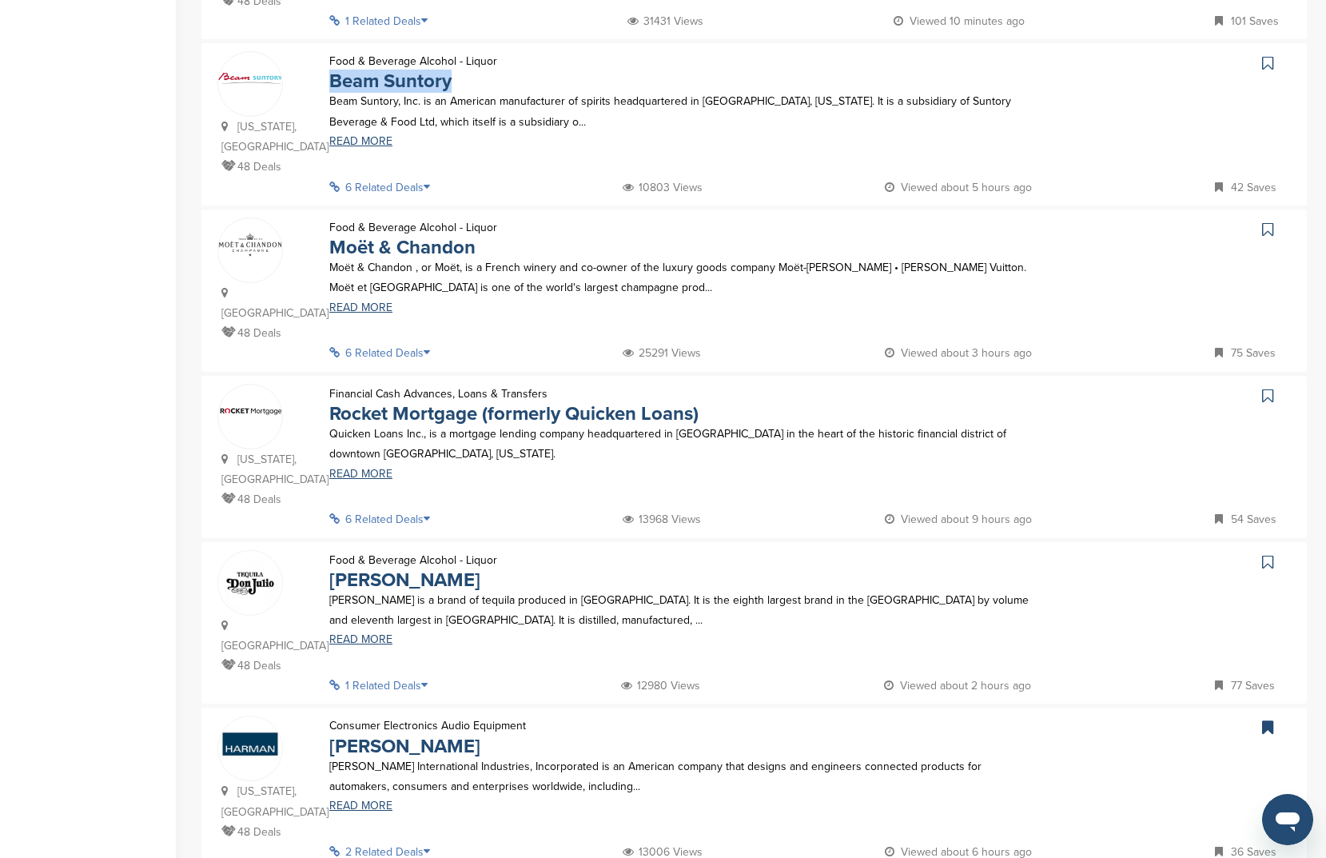
scroll to position [1163, 0]
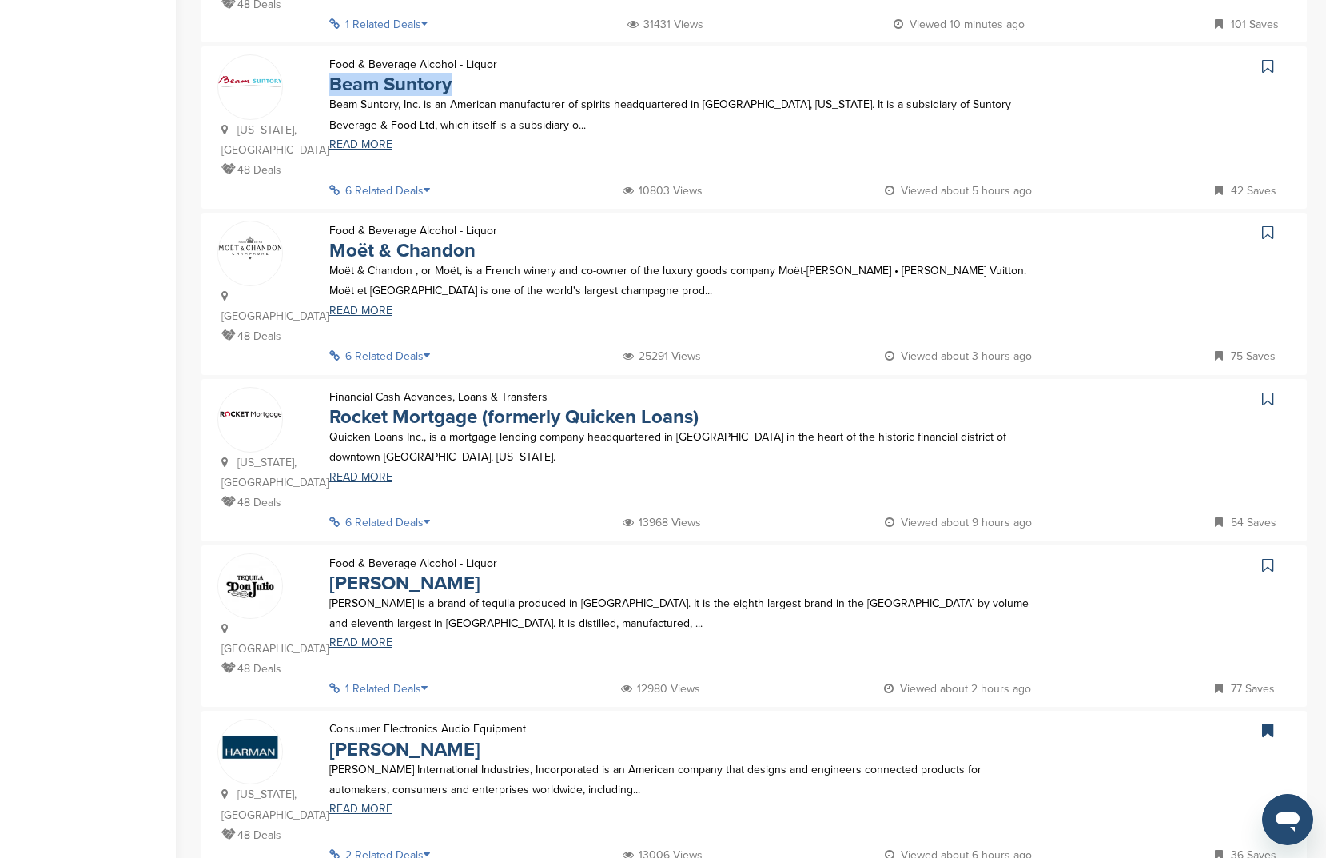
click at [1272, 54] on link at bounding box center [1269, 66] width 23 height 24
click at [1266, 225] on icon at bounding box center [1267, 233] width 11 height 16
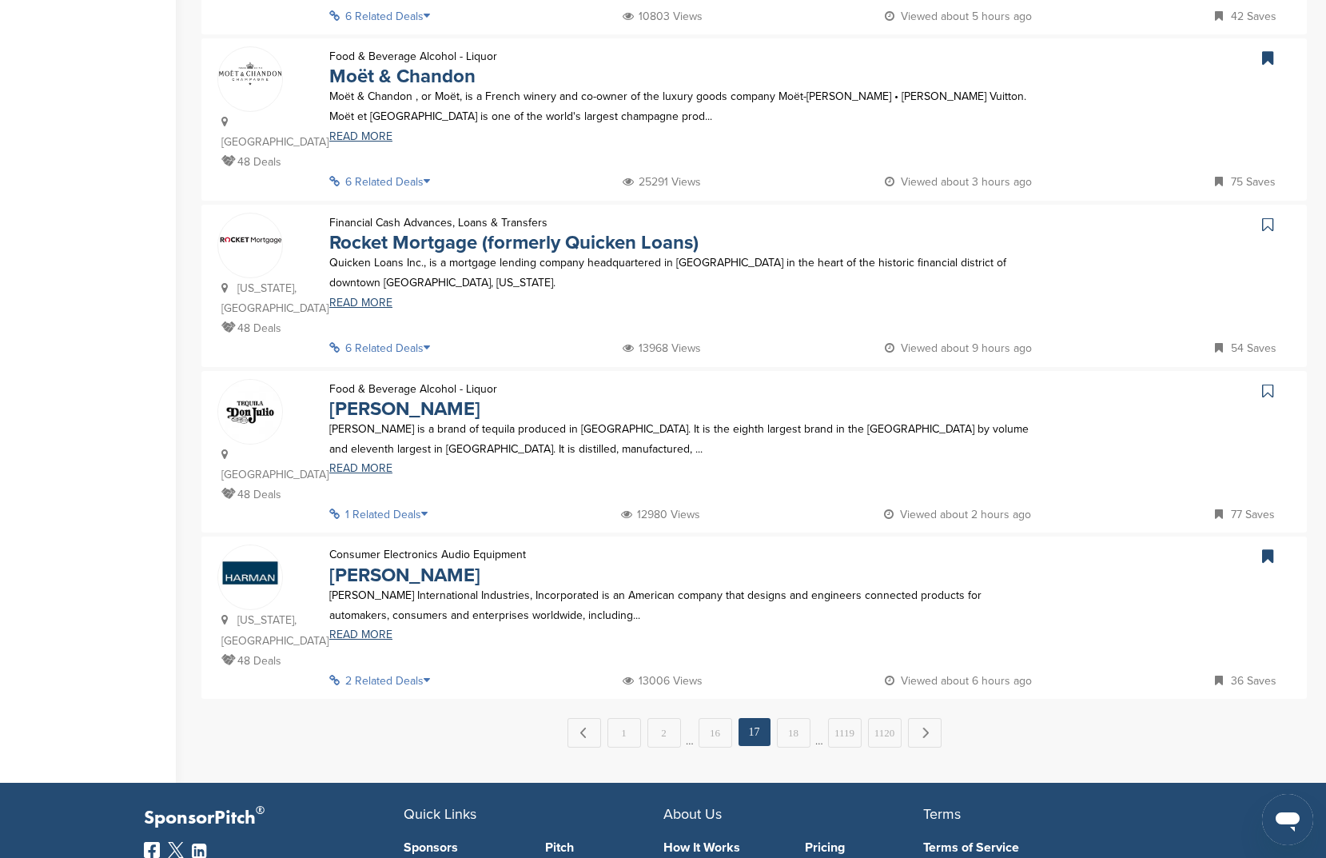
click at [1241, 213] on div at bounding box center [1169, 226] width 245 height 26
click at [1270, 217] on icon at bounding box center [1267, 225] width 11 height 16
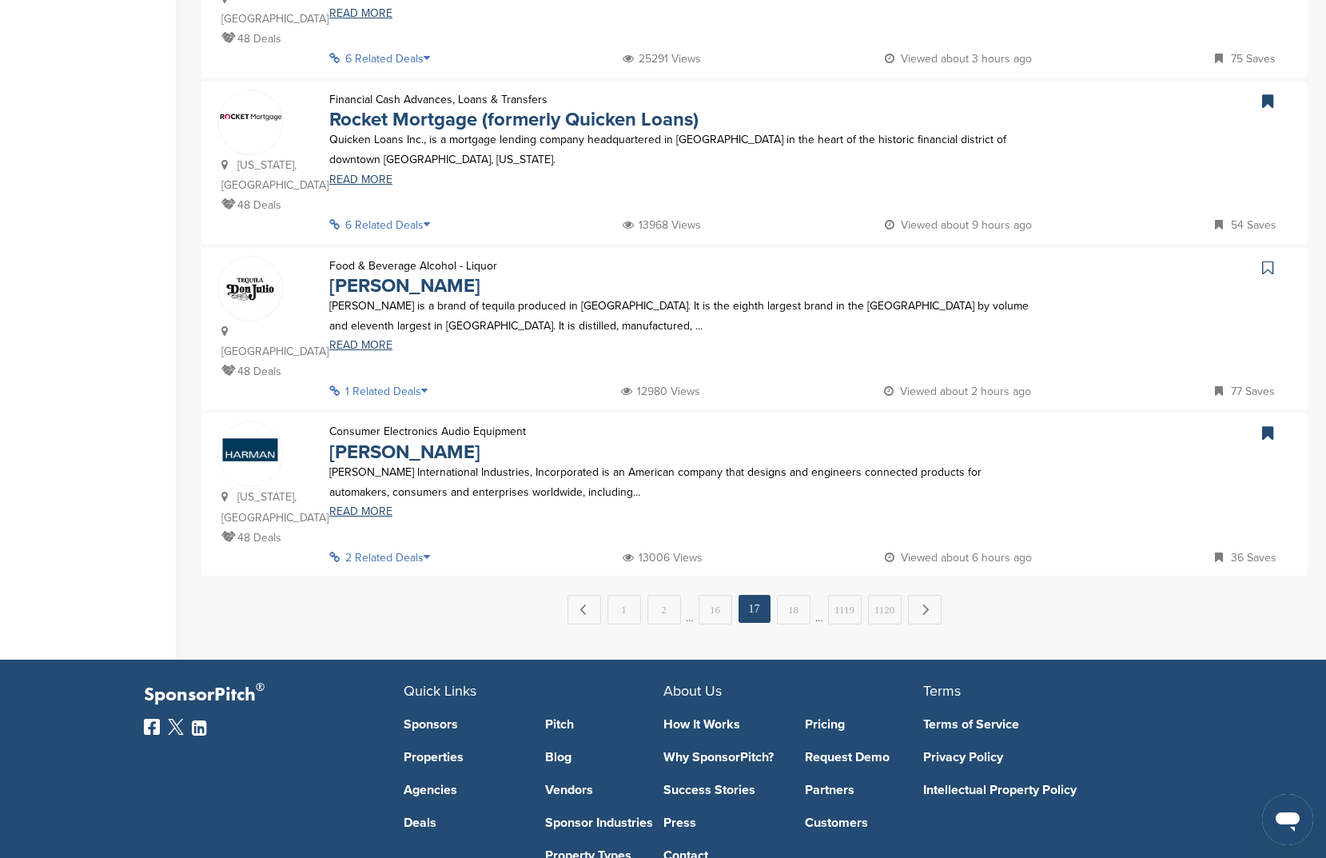
scroll to position [1511, 0]
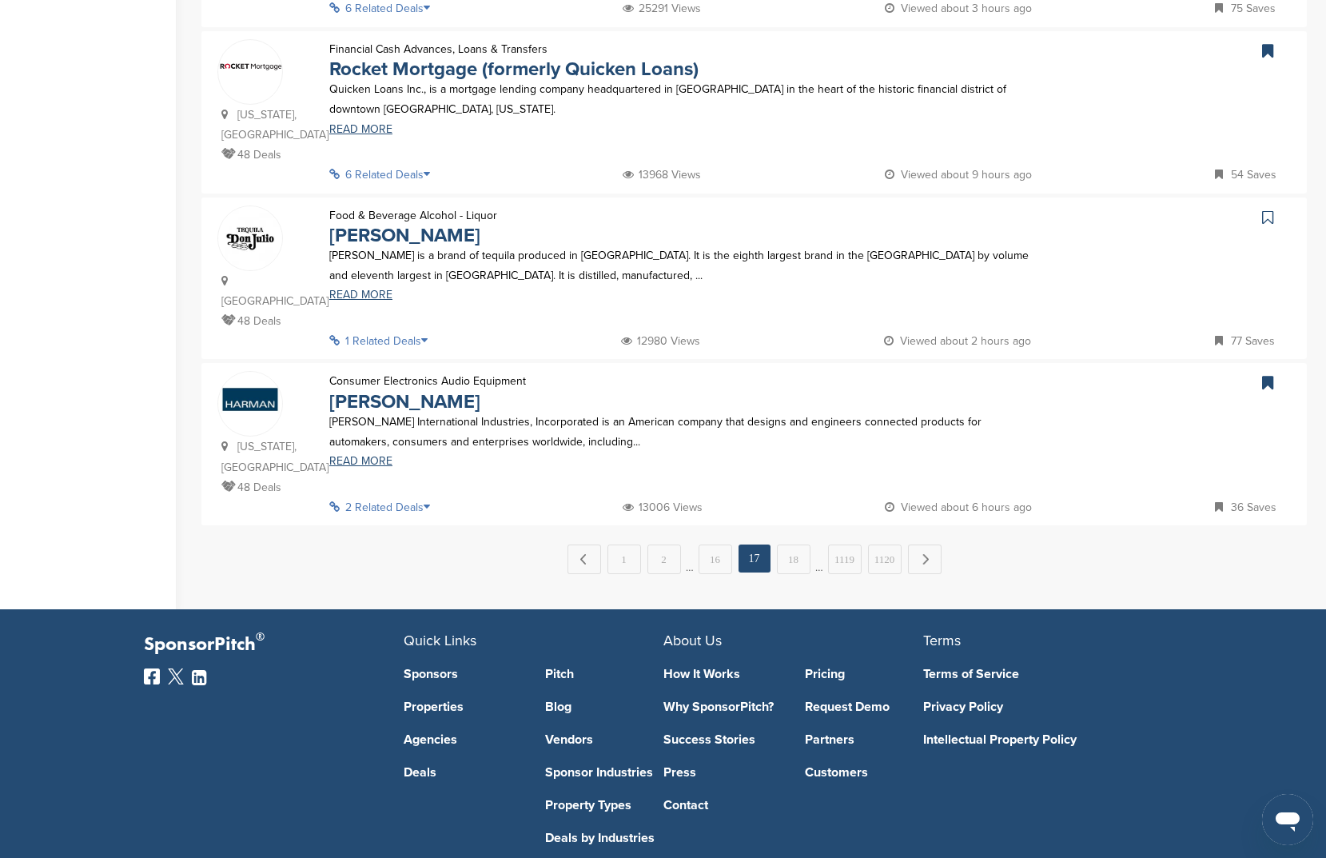
click at [1274, 205] on link at bounding box center [1269, 217] width 23 height 24
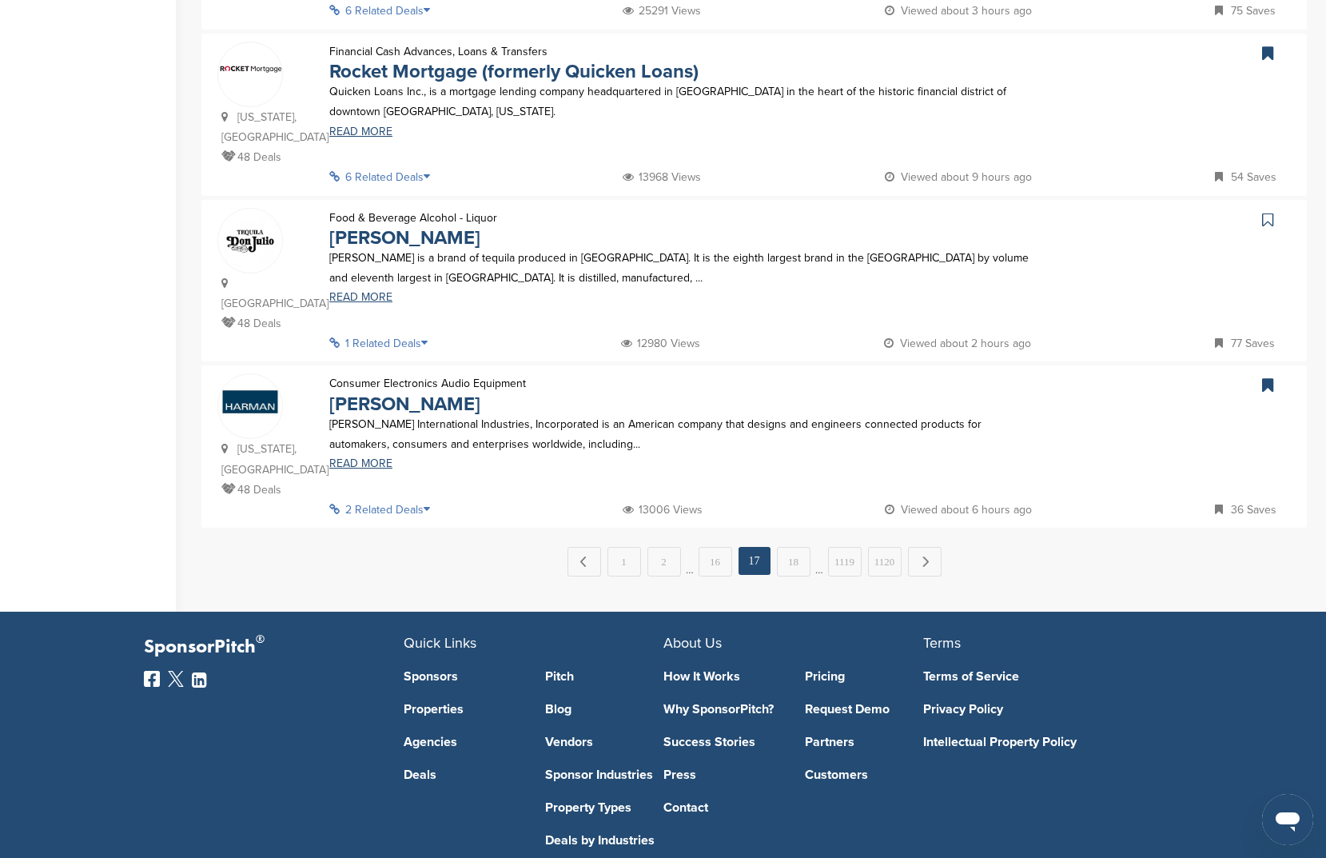
scroll to position [1436, 0]
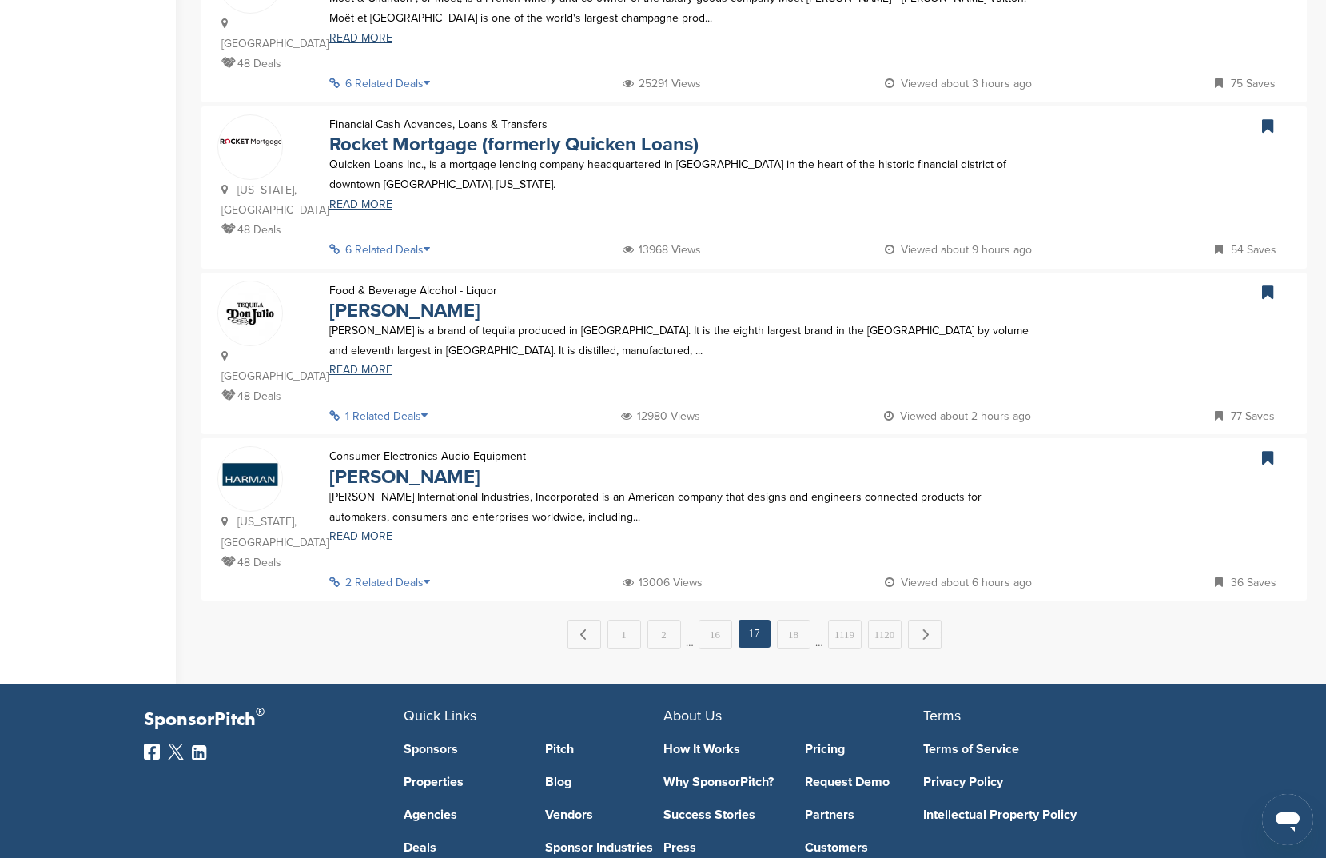
click at [795, 620] on link "18" at bounding box center [794, 635] width 34 height 30
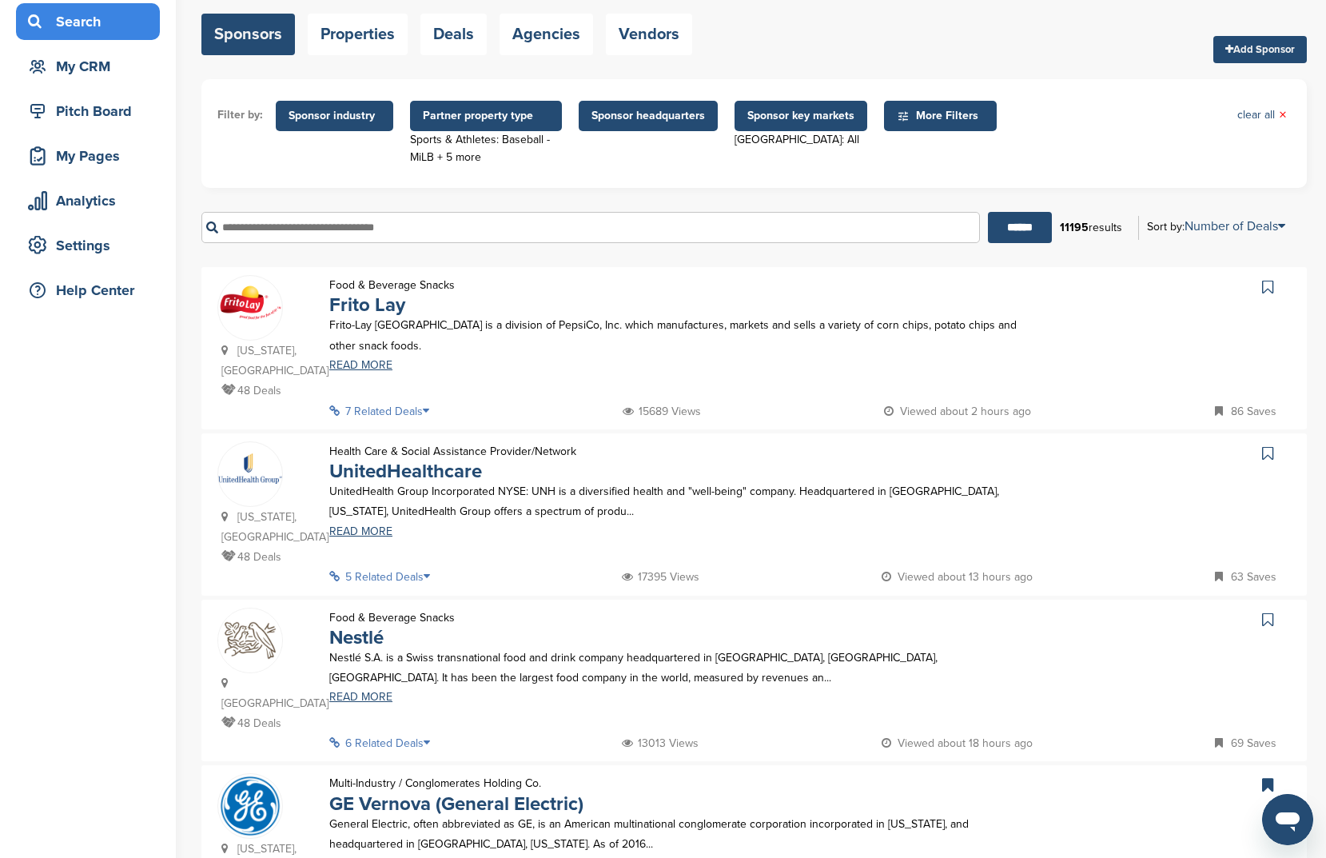
scroll to position [115, 0]
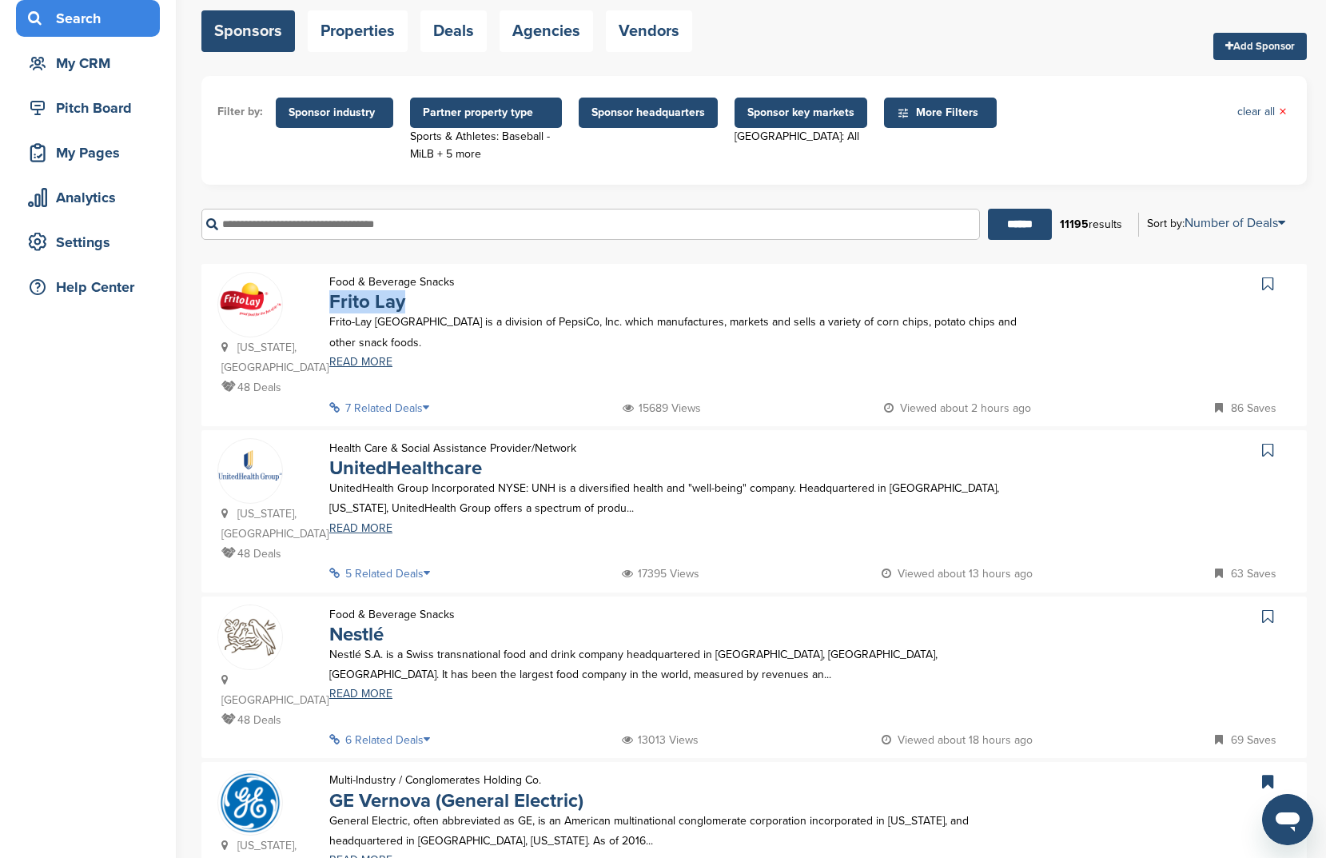
click at [1273, 279] on icon at bounding box center [1267, 284] width 11 height 16
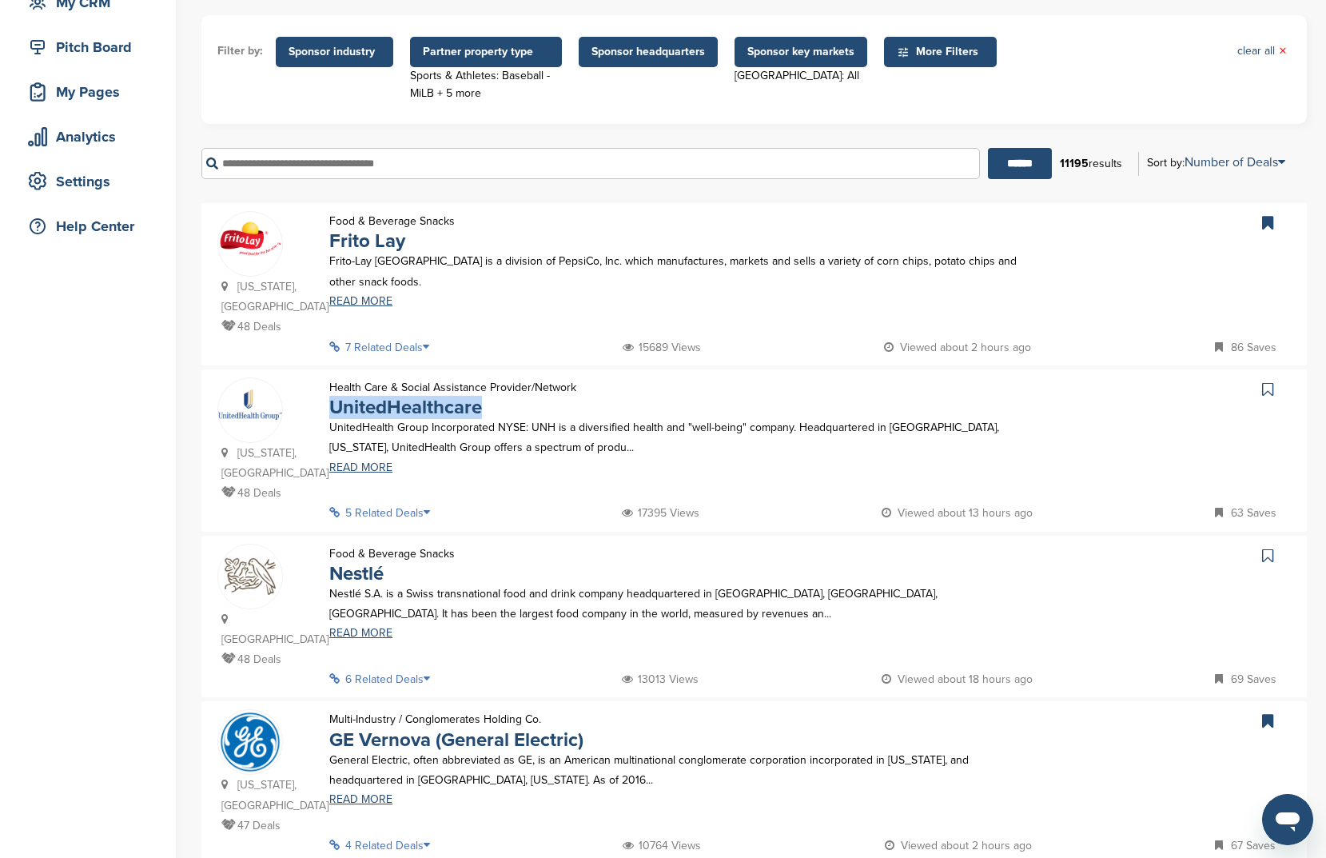
scroll to position [357, 0]
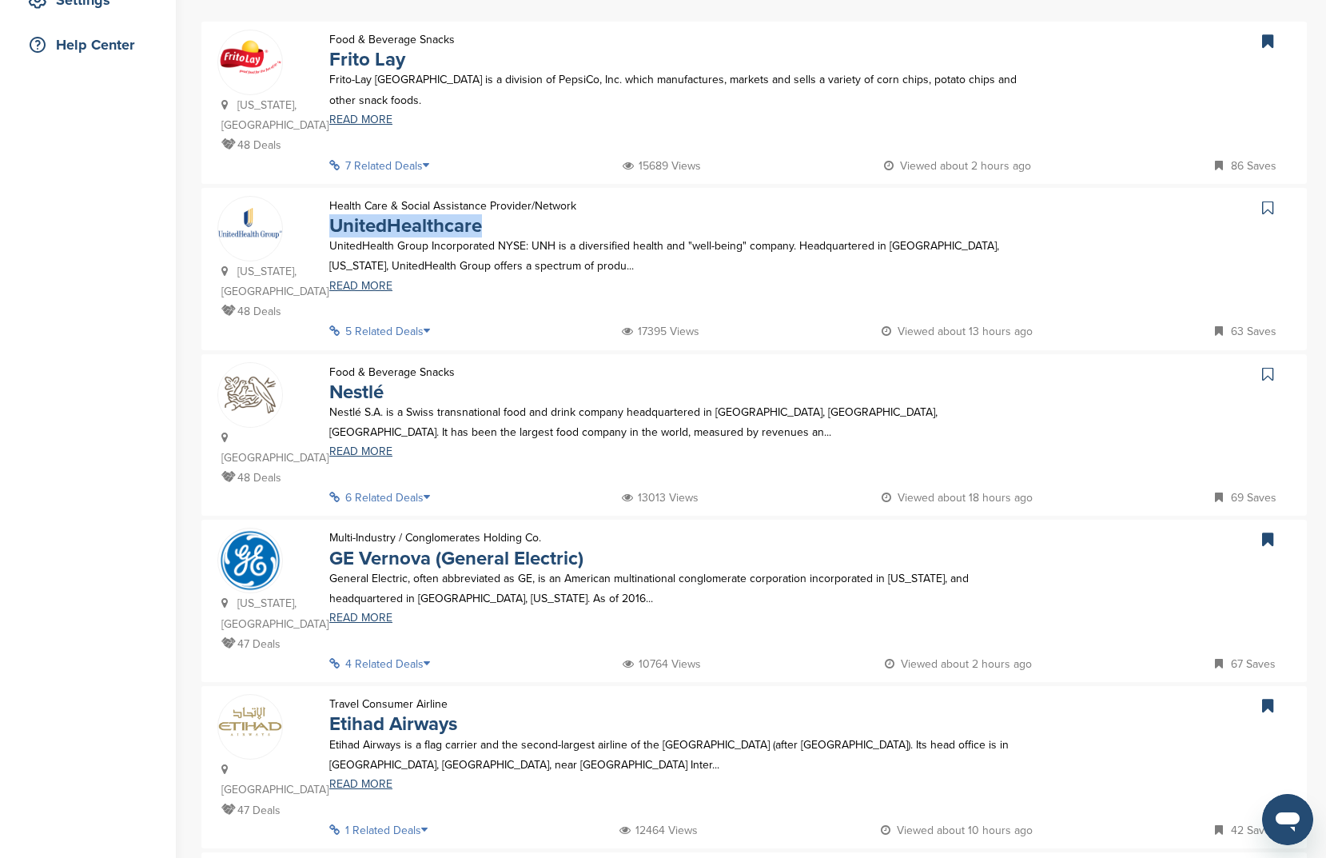
click at [1274, 197] on link at bounding box center [1269, 208] width 23 height 24
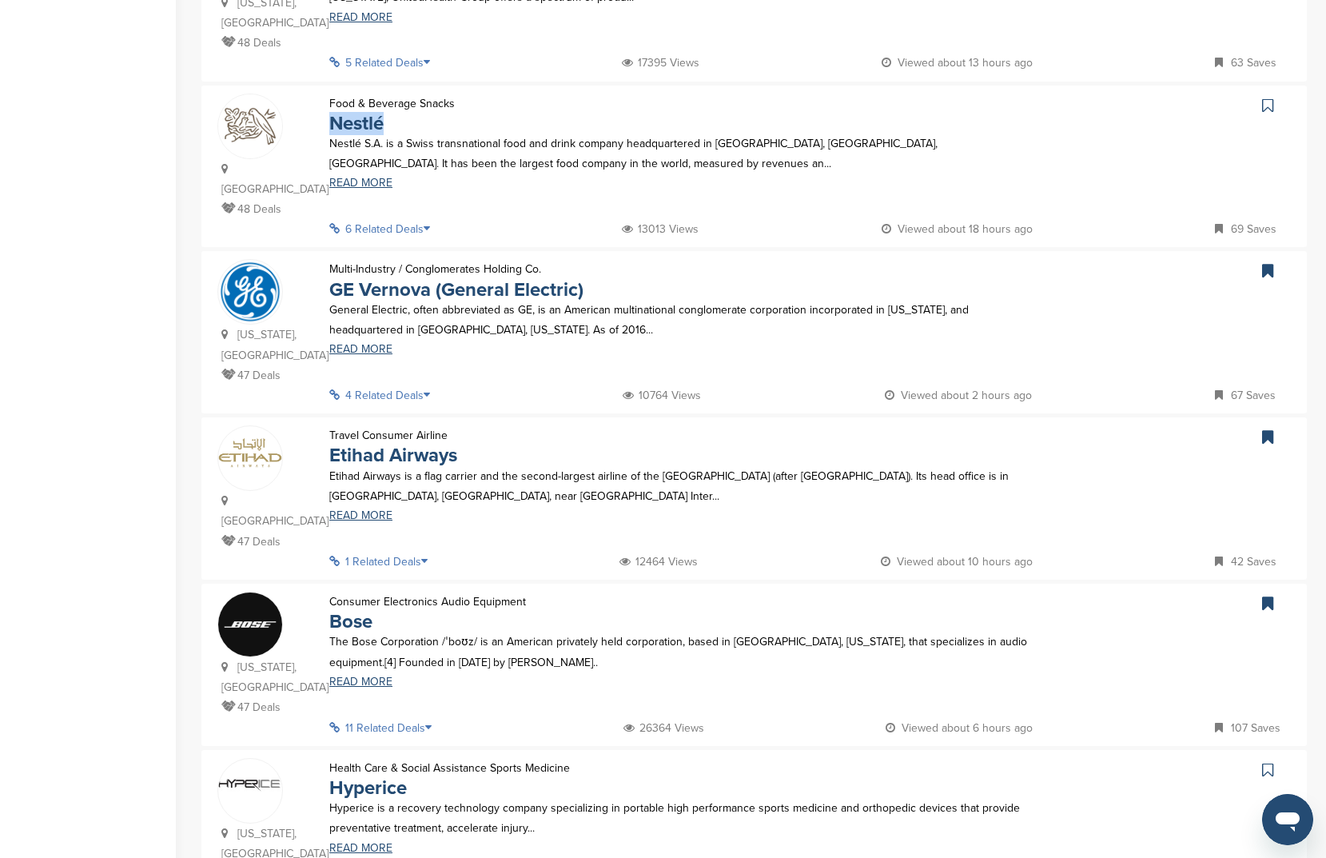
scroll to position [428, 0]
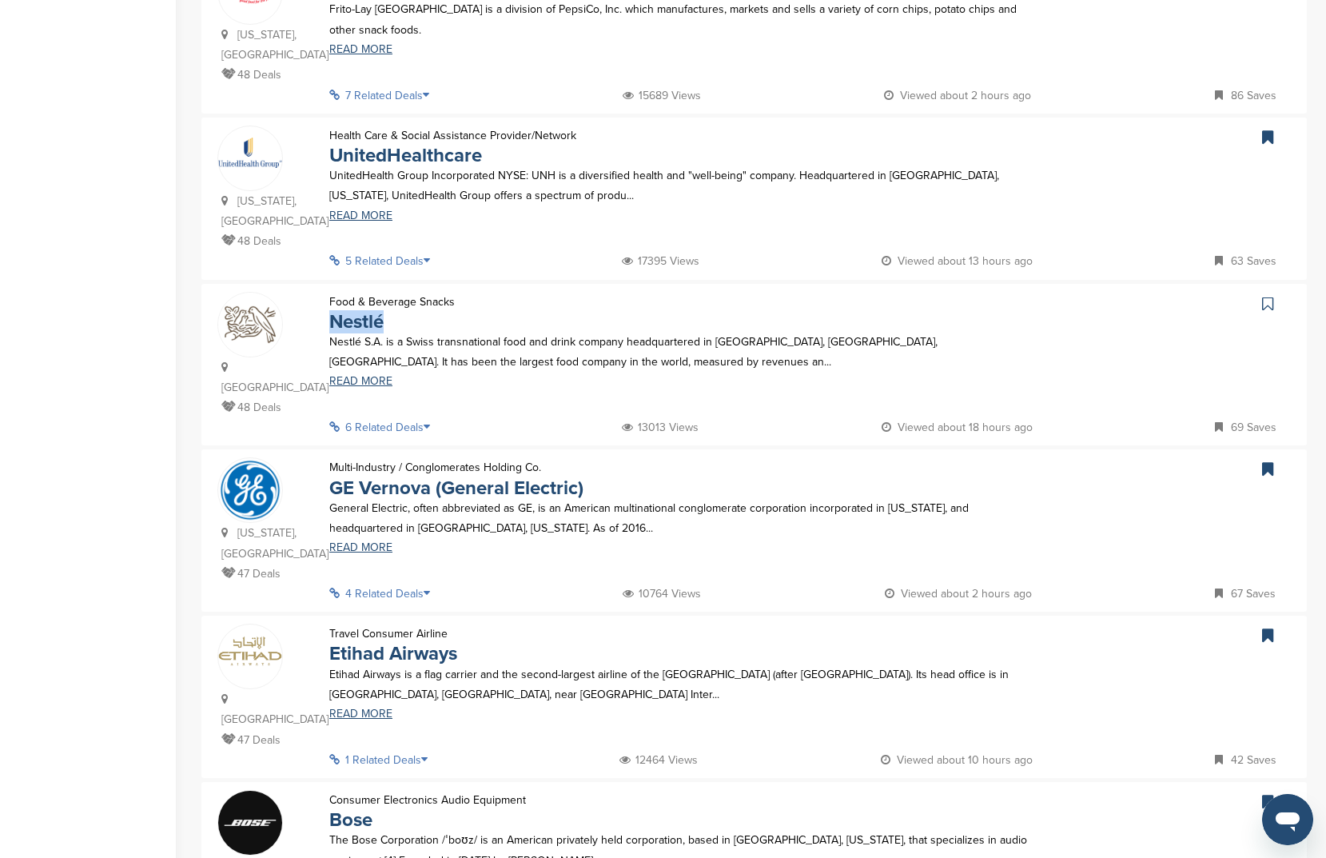
click at [1274, 292] on link at bounding box center [1269, 304] width 23 height 24
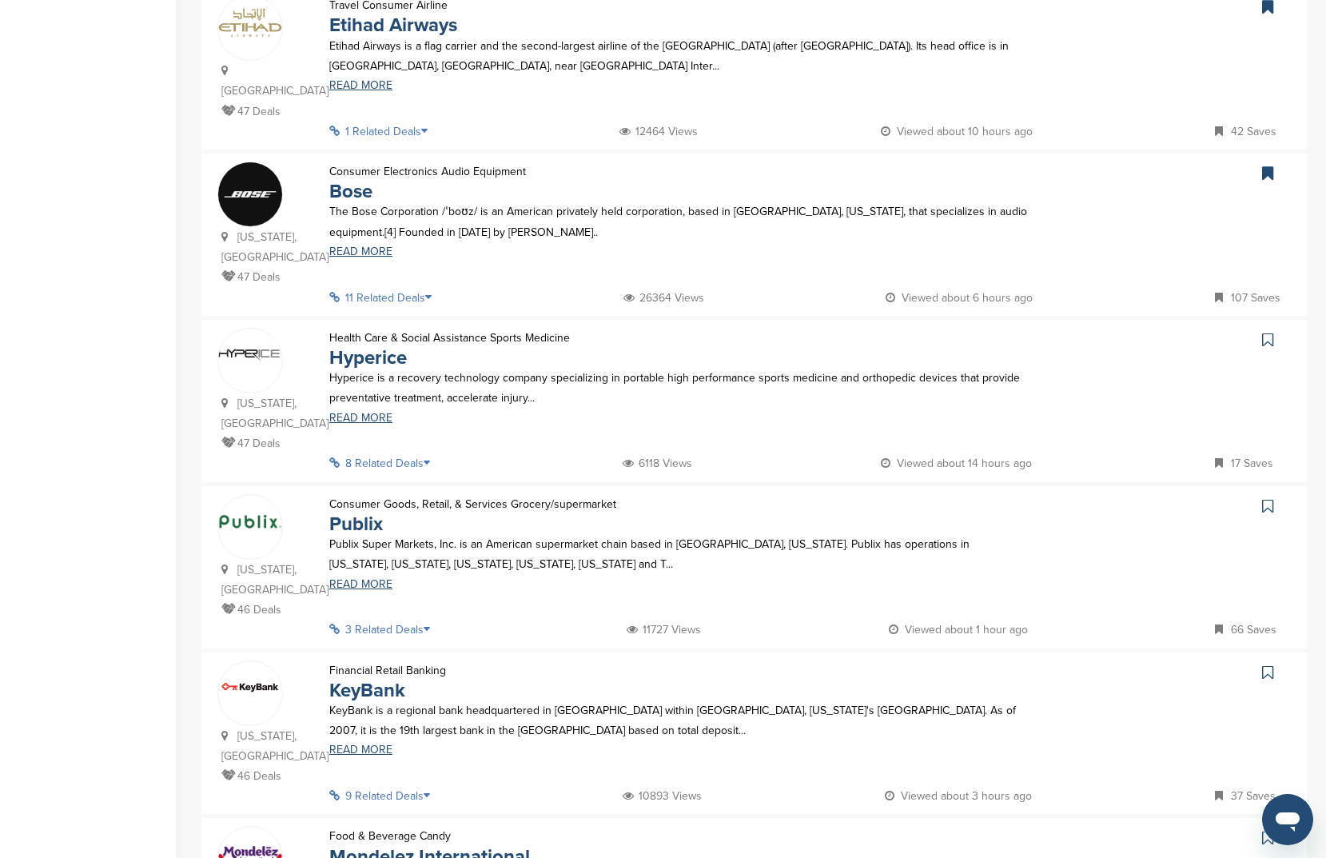
scroll to position [1079, 0]
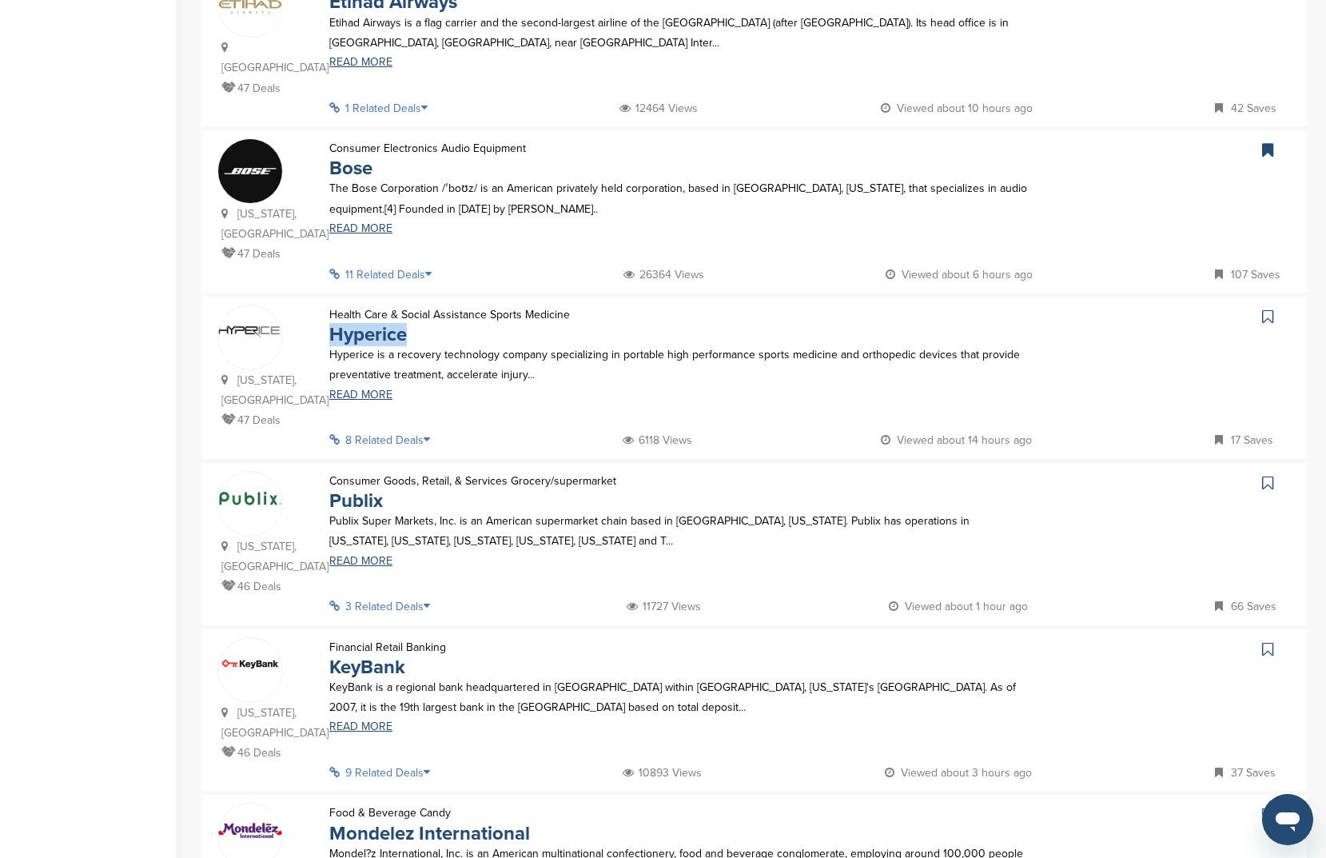
click at [1266, 309] on icon at bounding box center [1267, 317] width 11 height 16
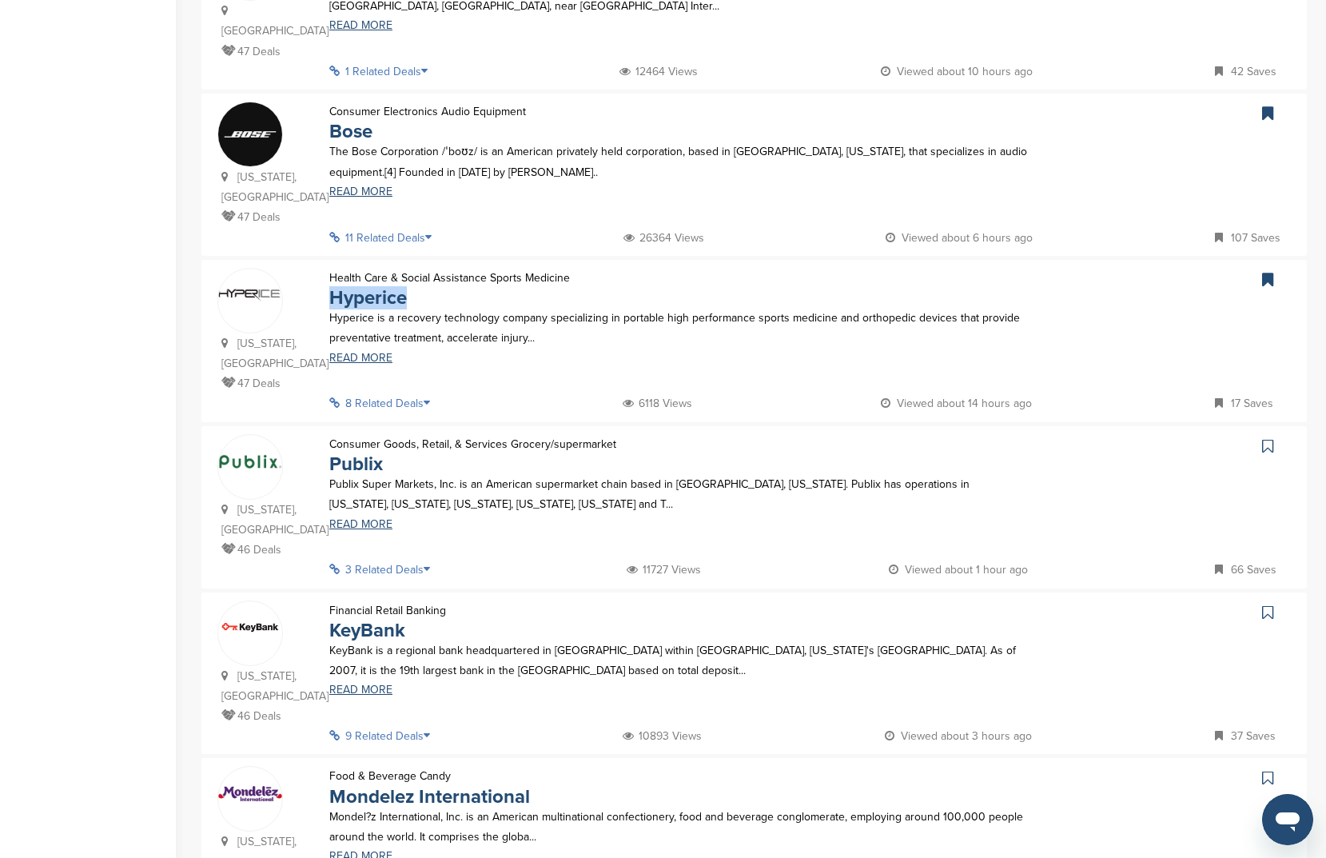
scroll to position [1154, 0]
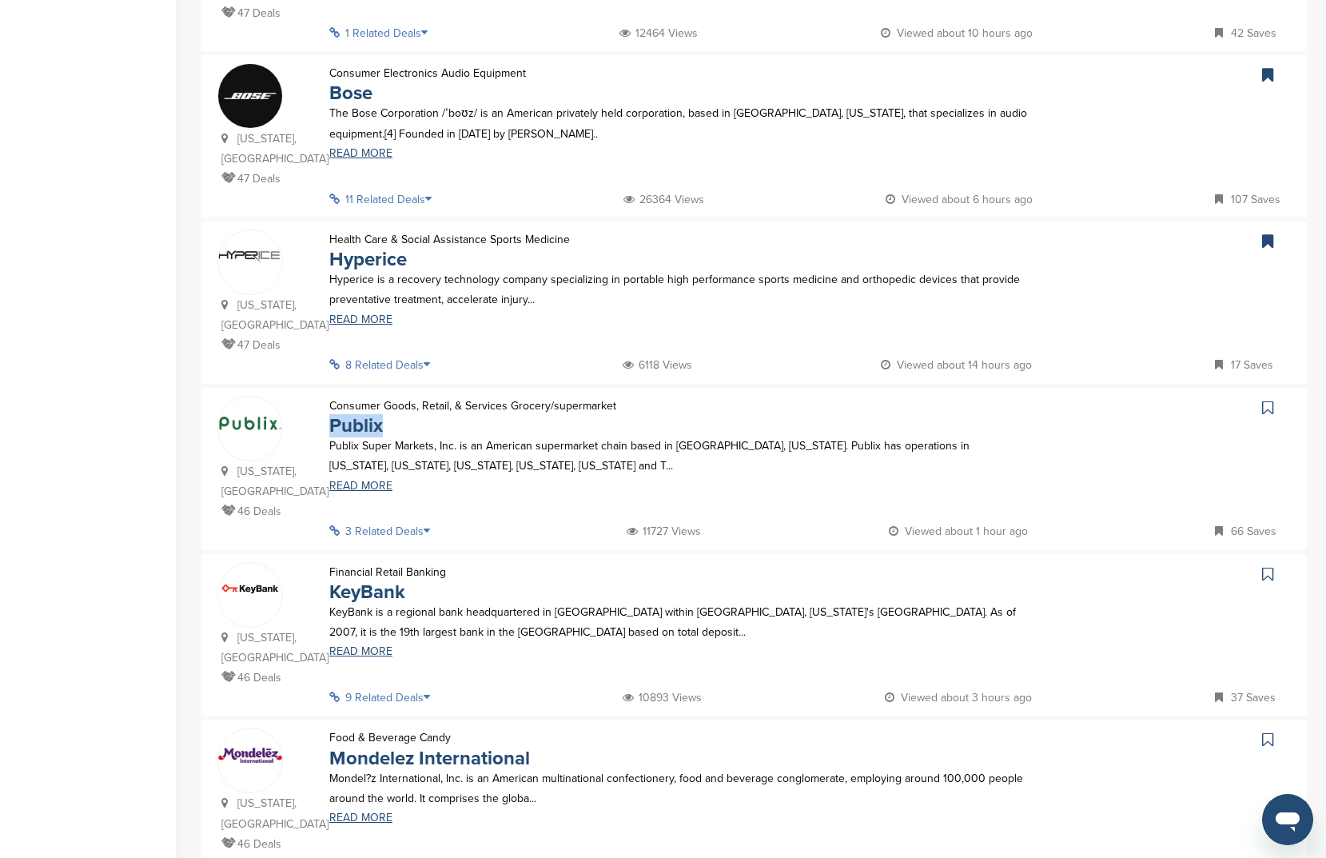
click at [1274, 396] on link at bounding box center [1269, 408] width 23 height 24
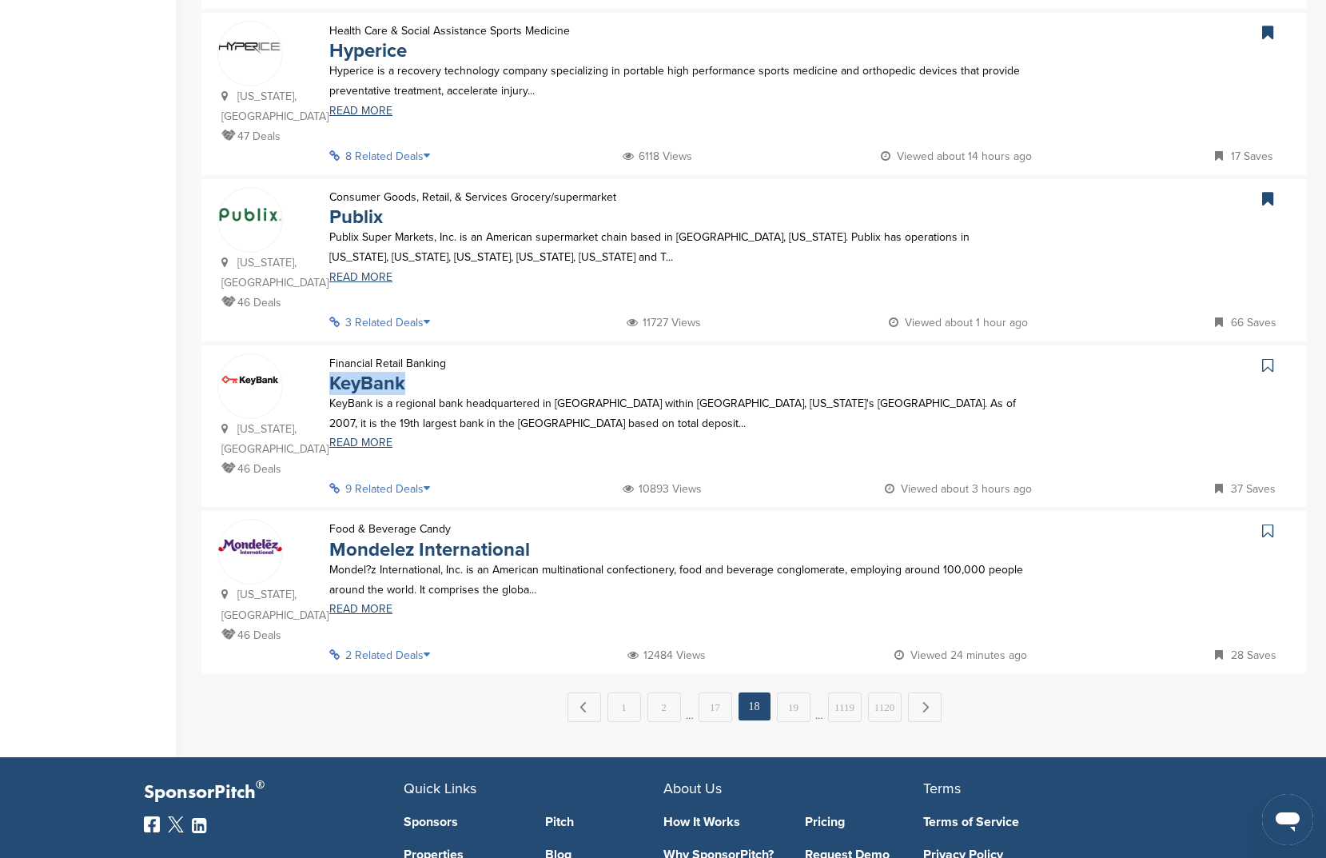
scroll to position [1393, 0]
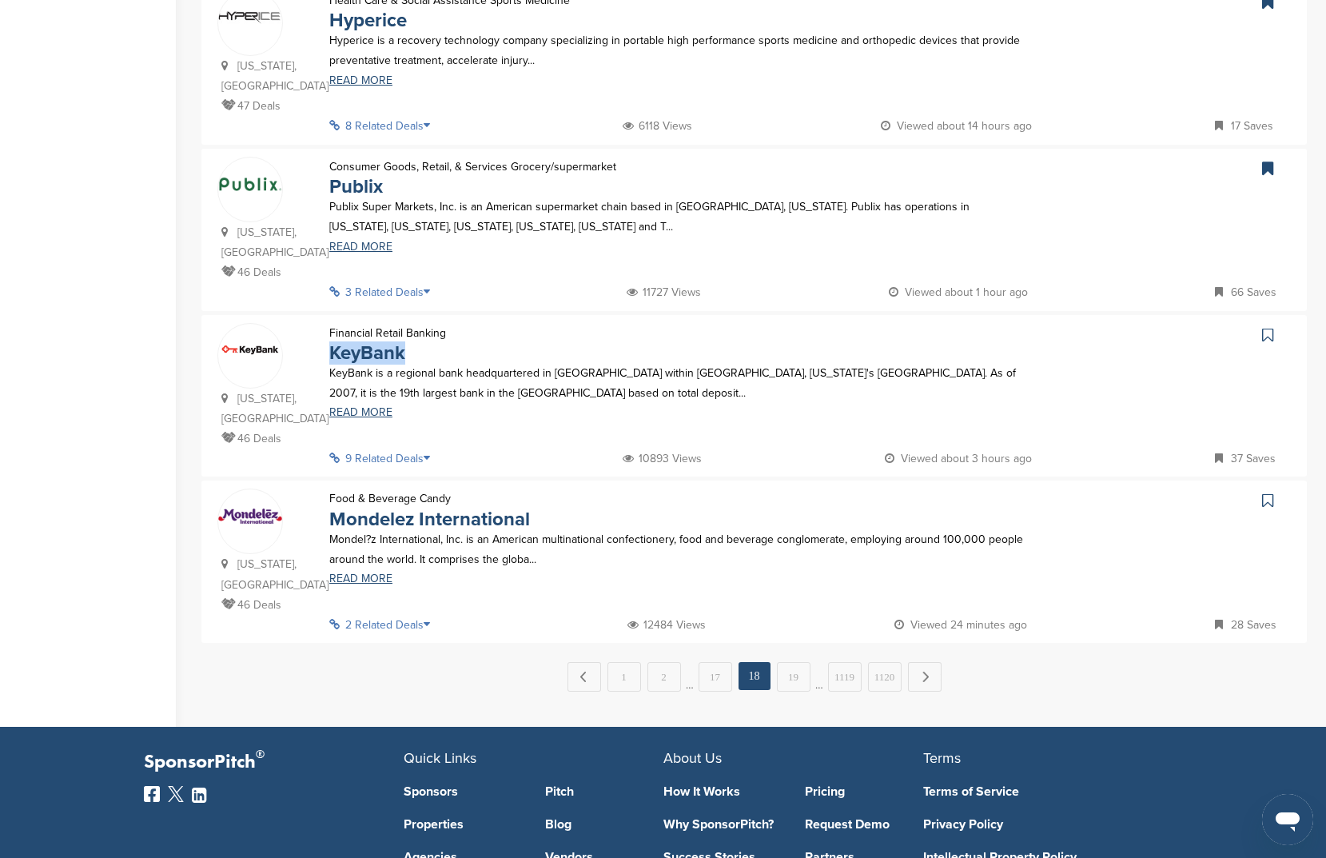
click at [1269, 327] on icon at bounding box center [1267, 335] width 11 height 16
click at [784, 662] on link "19" at bounding box center [794, 677] width 34 height 30
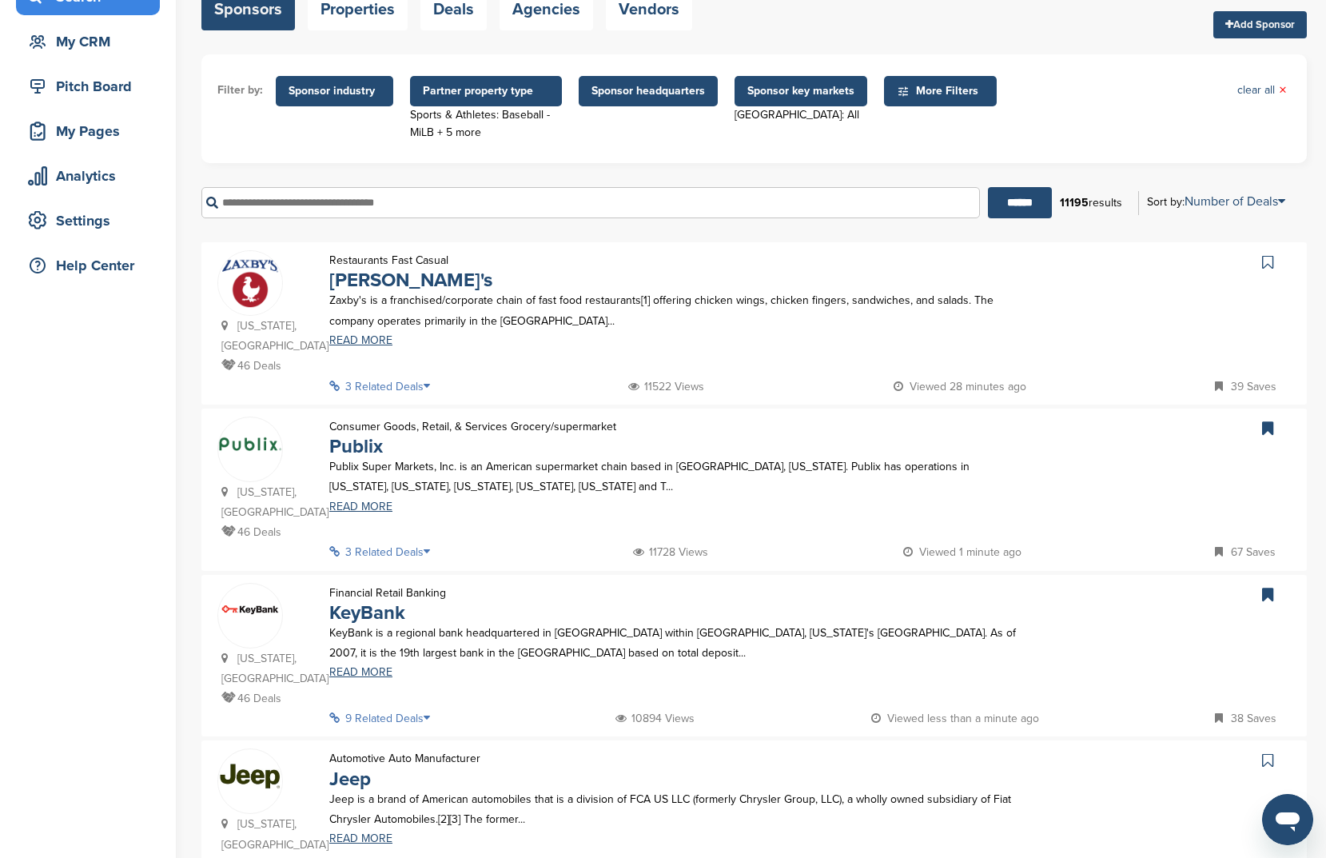
scroll to position [138, 0]
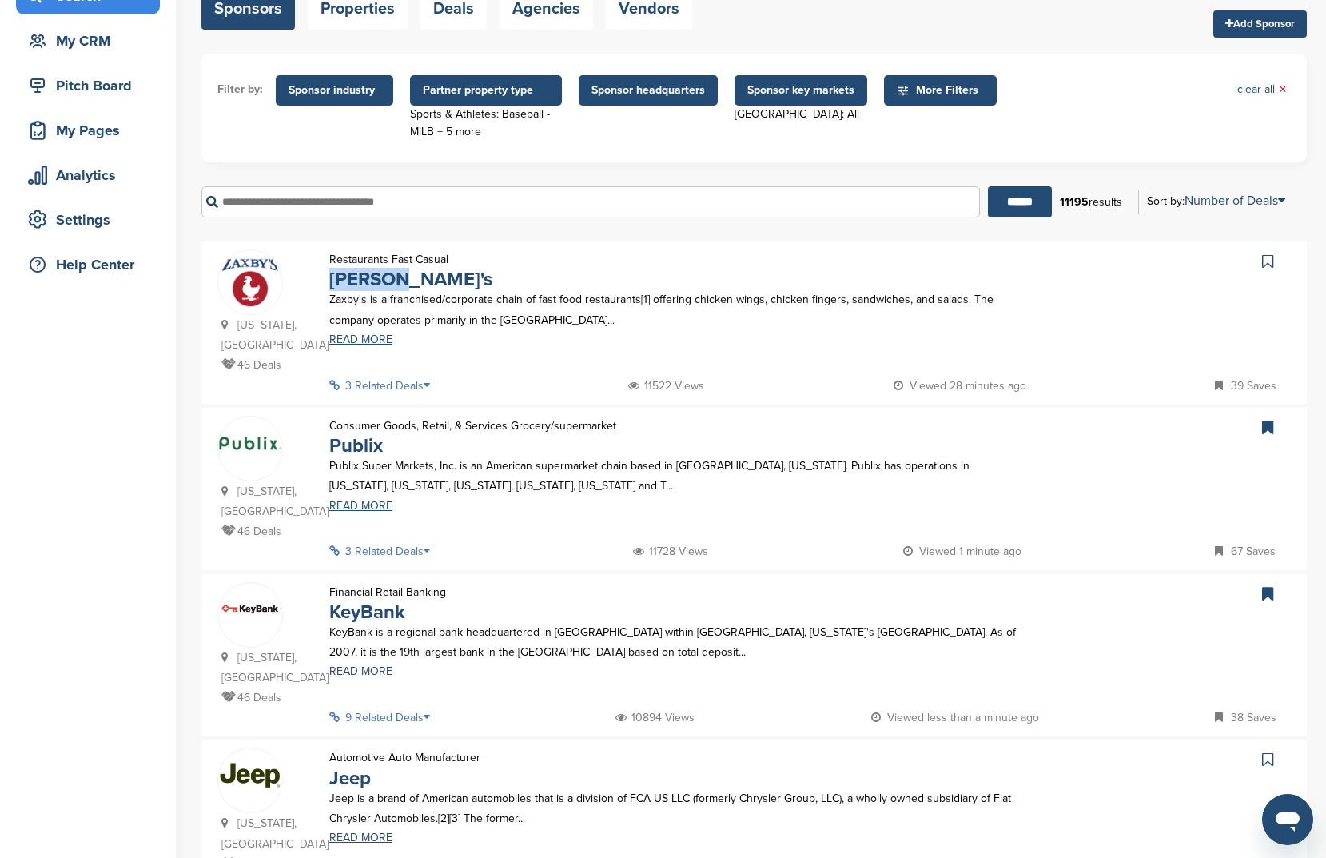
click at [1280, 269] on link at bounding box center [1269, 261] width 23 height 24
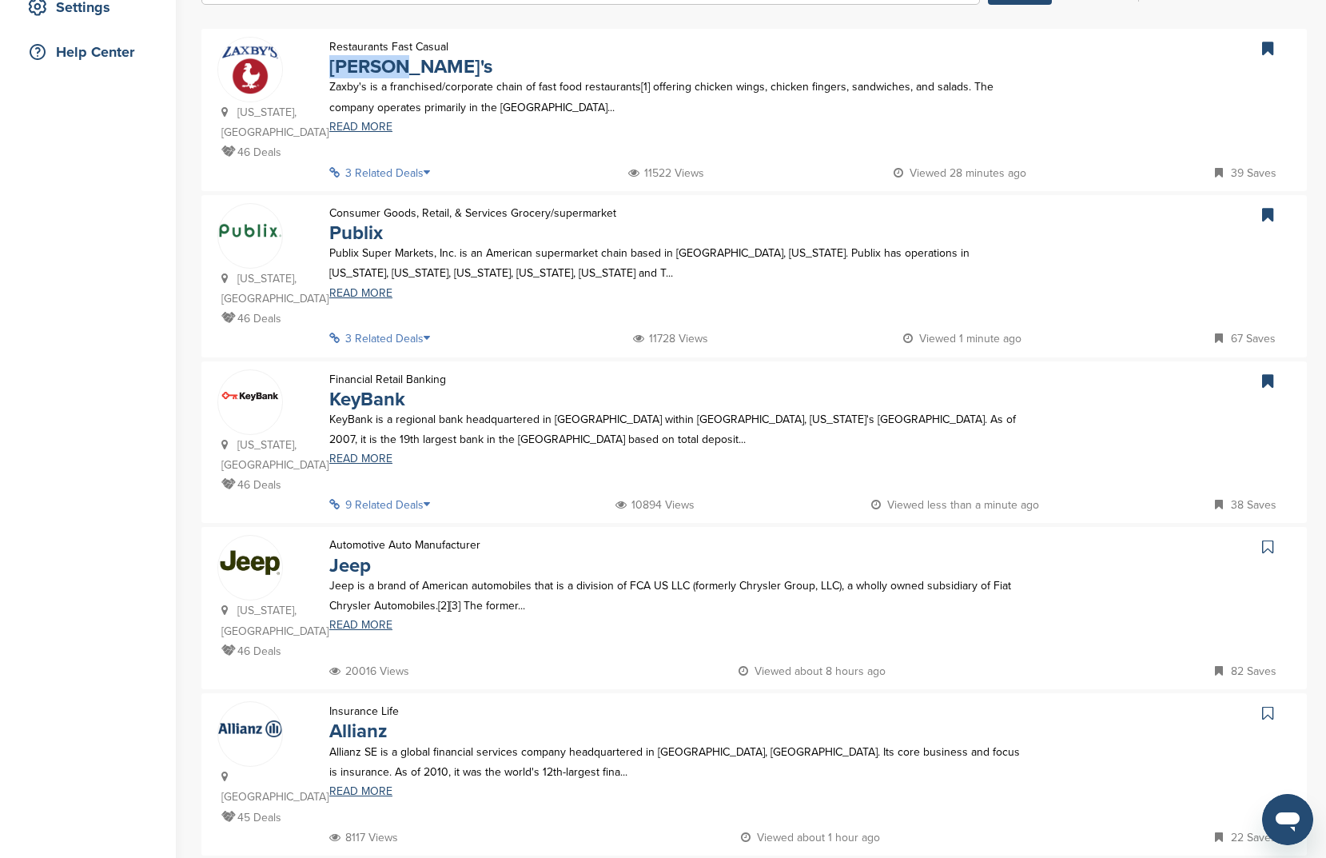
scroll to position [541, 0]
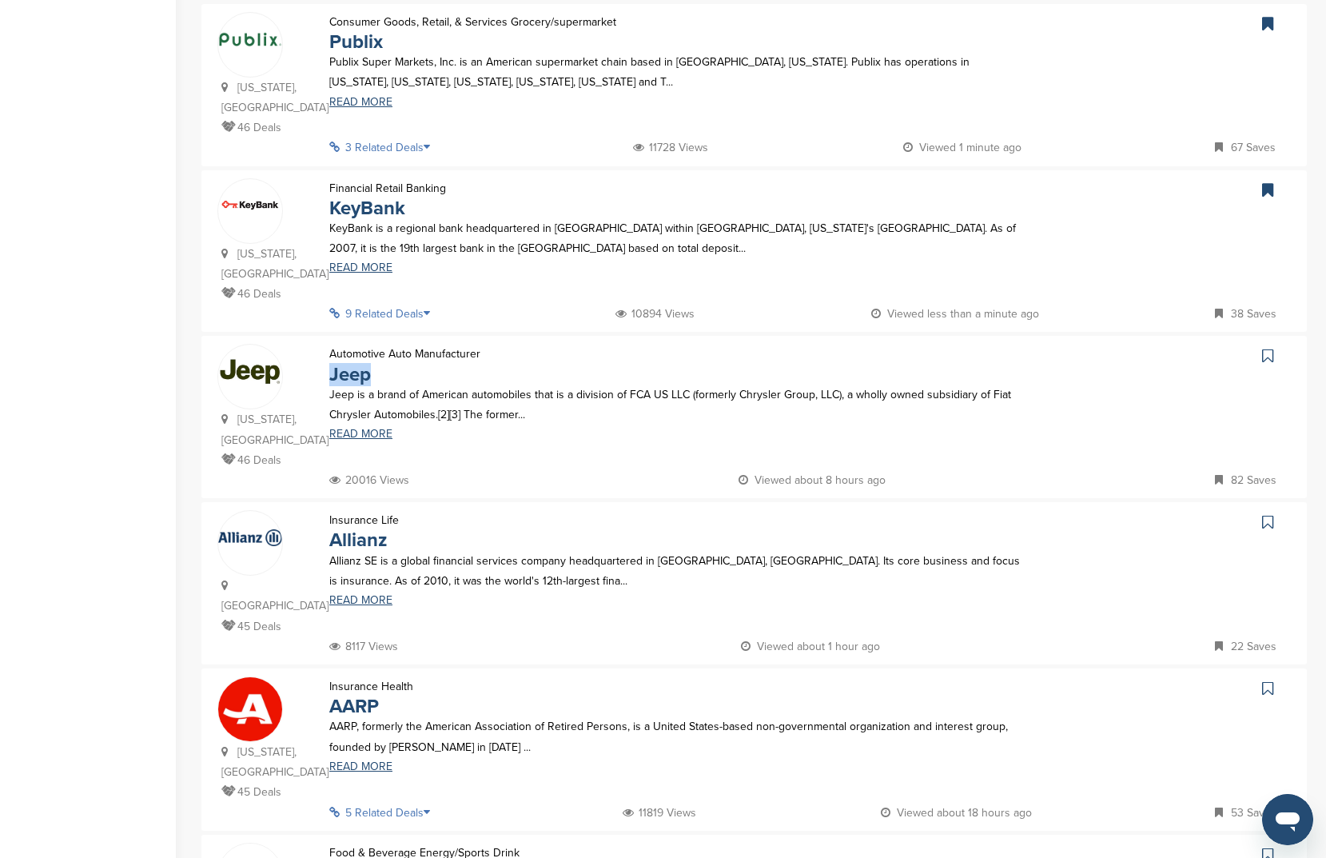
click at [1267, 348] on icon at bounding box center [1267, 356] width 11 height 16
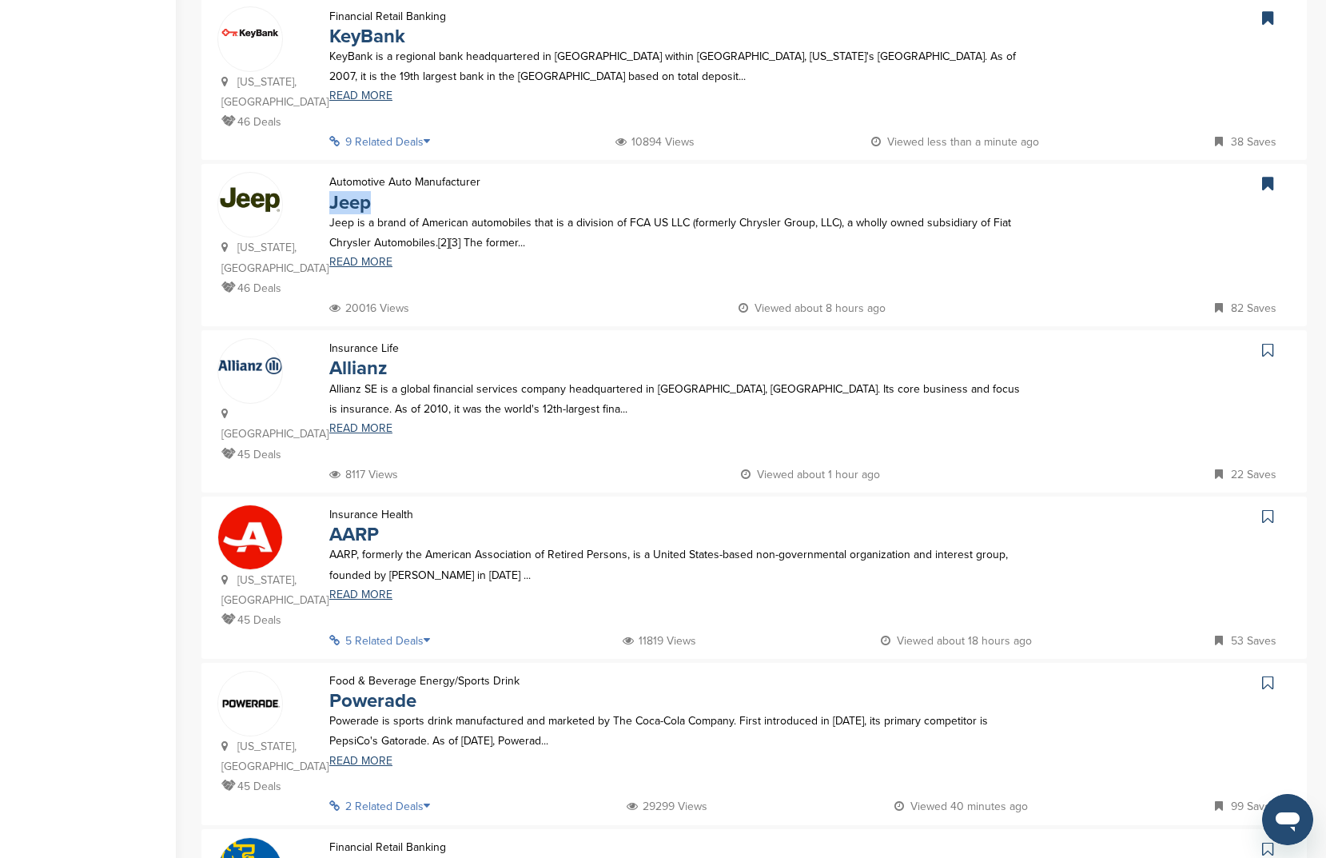
scroll to position [716, 0]
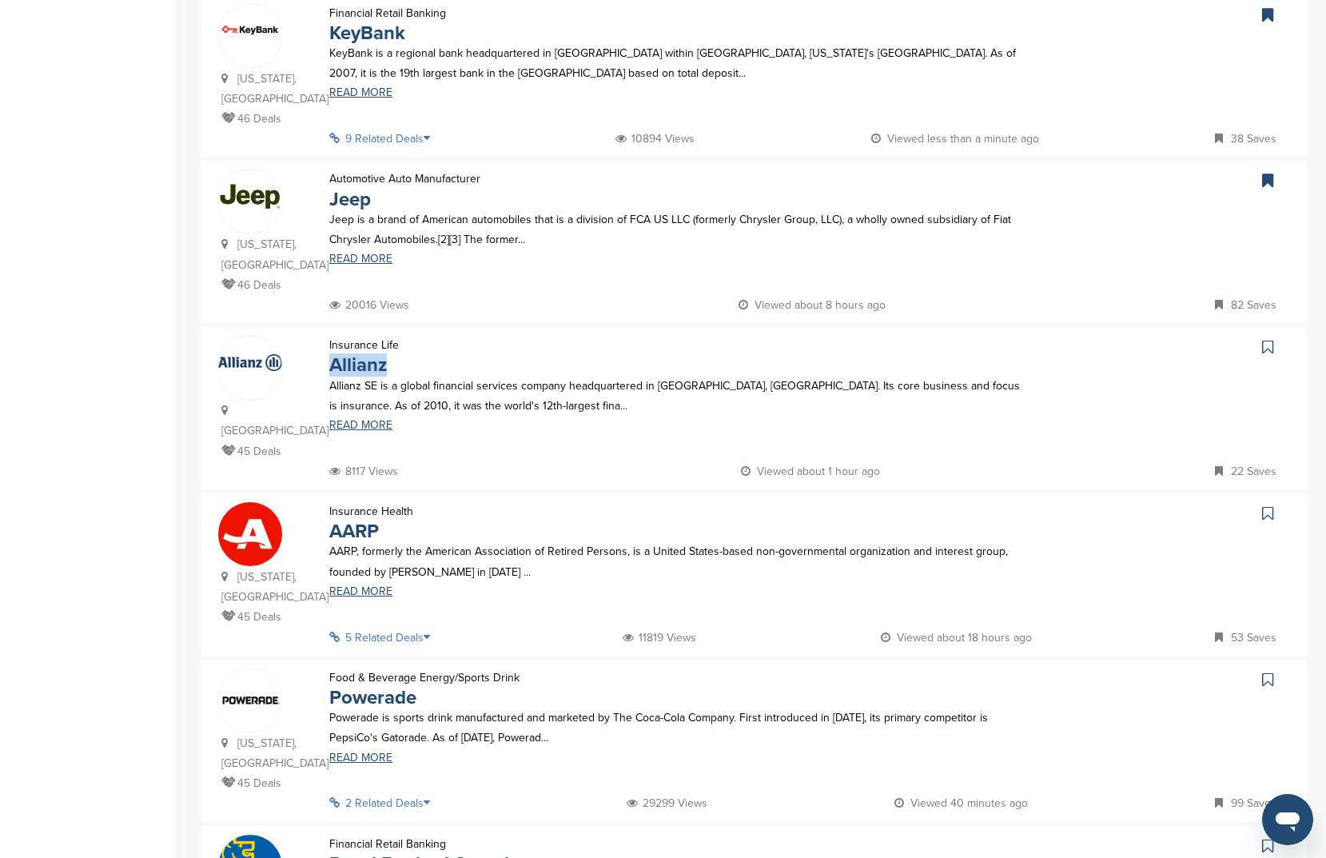
click at [1277, 335] on link at bounding box center [1269, 347] width 23 height 24
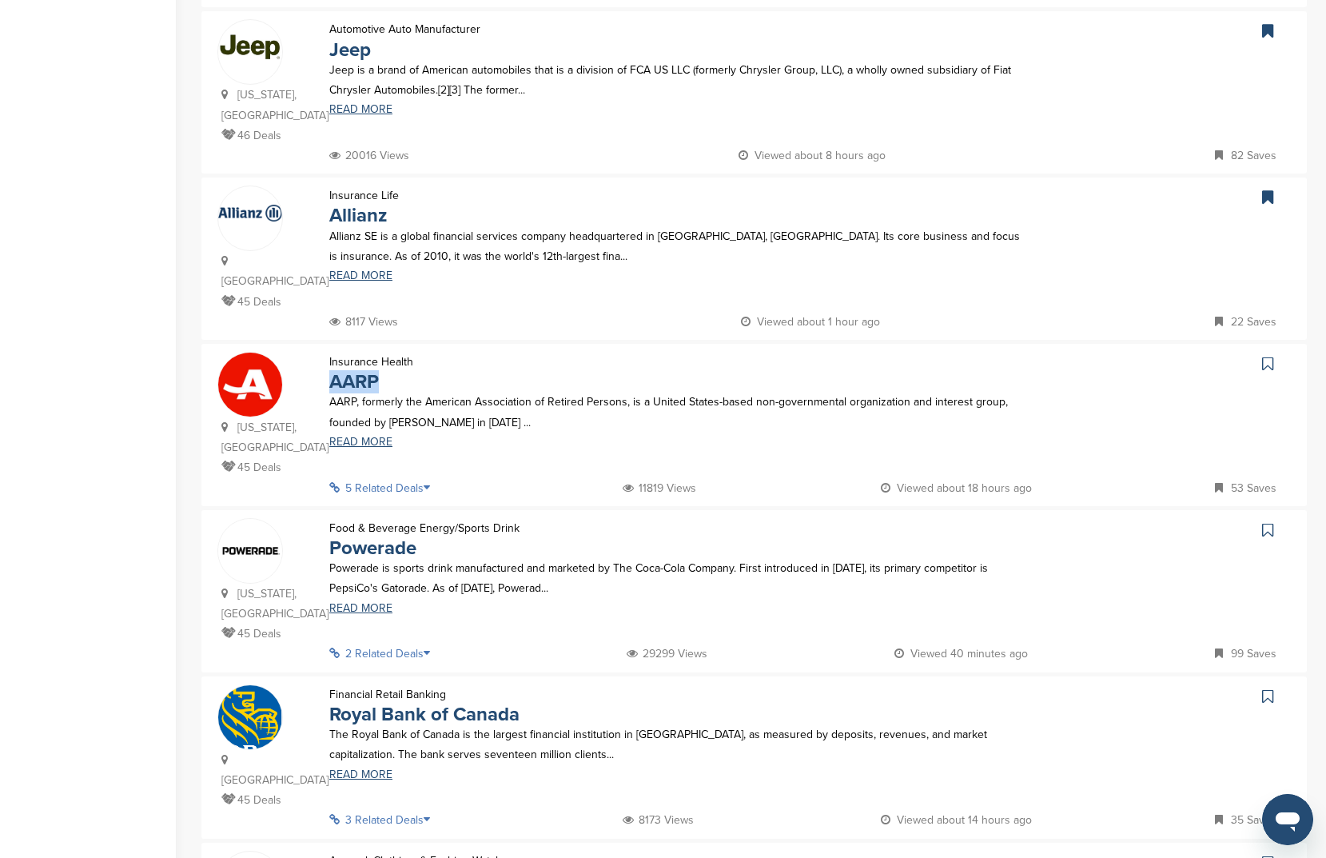
scroll to position [864, 0]
click at [1268, 357] on icon at bounding box center [1267, 365] width 11 height 16
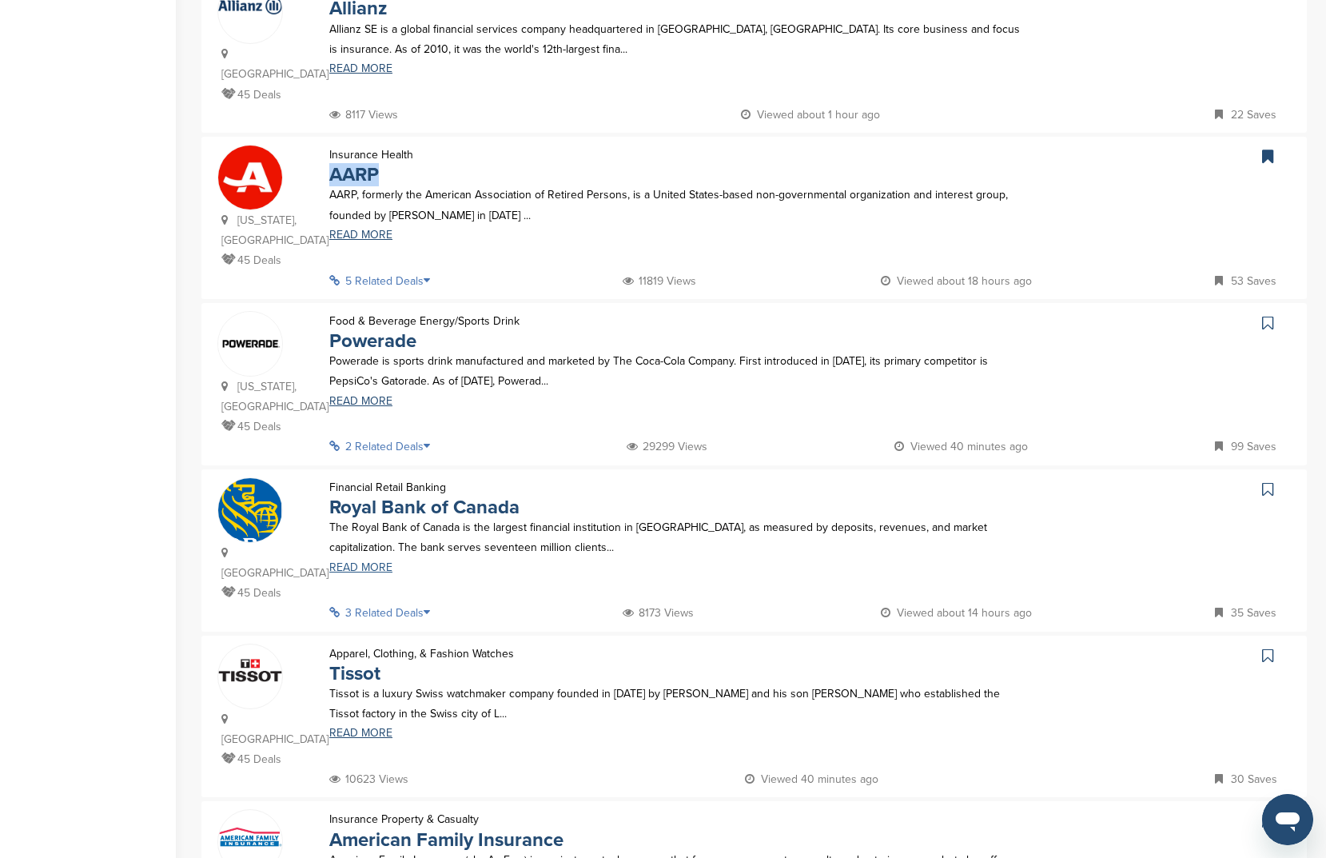
scroll to position [1073, 0]
click at [1270, 315] on icon at bounding box center [1267, 323] width 11 height 16
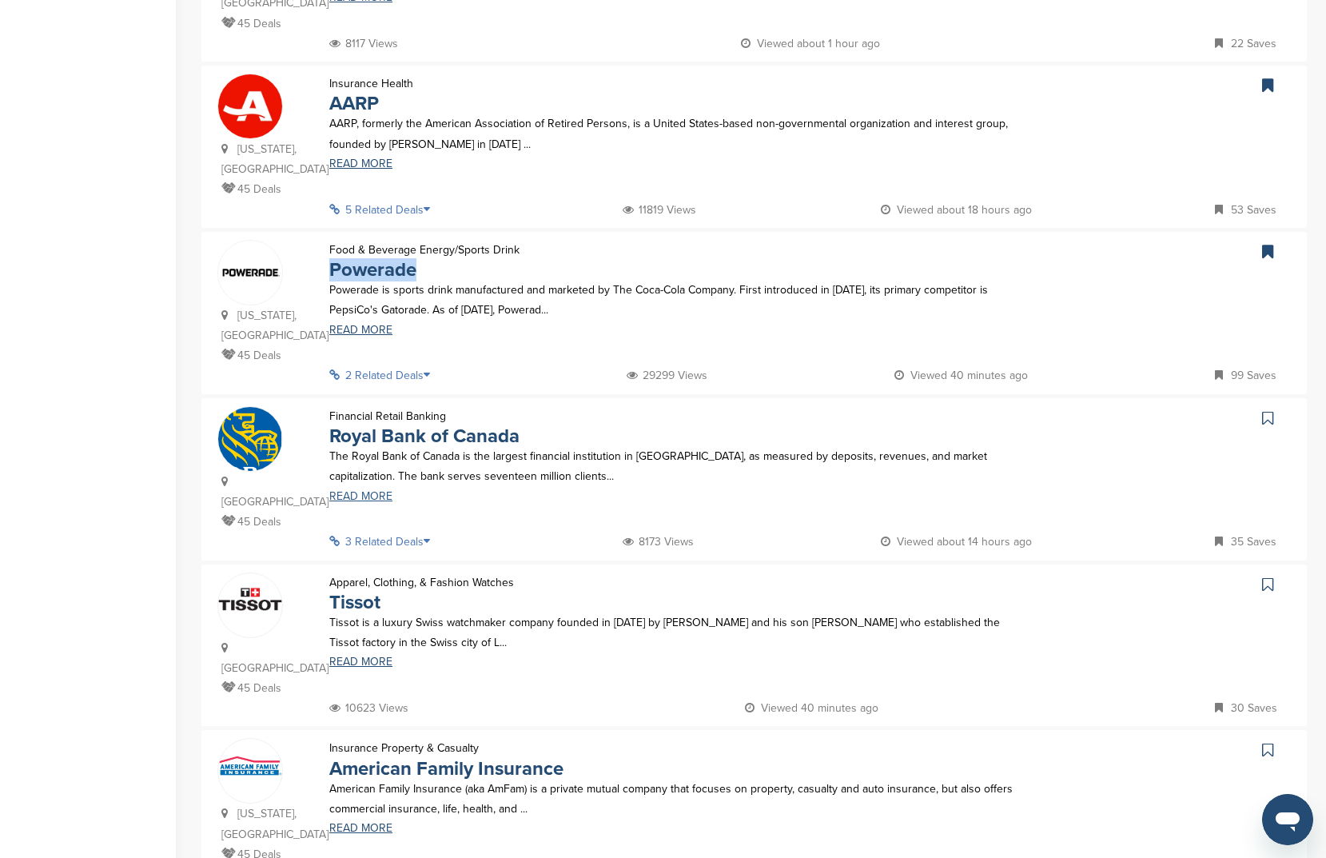
scroll to position [1234, 0]
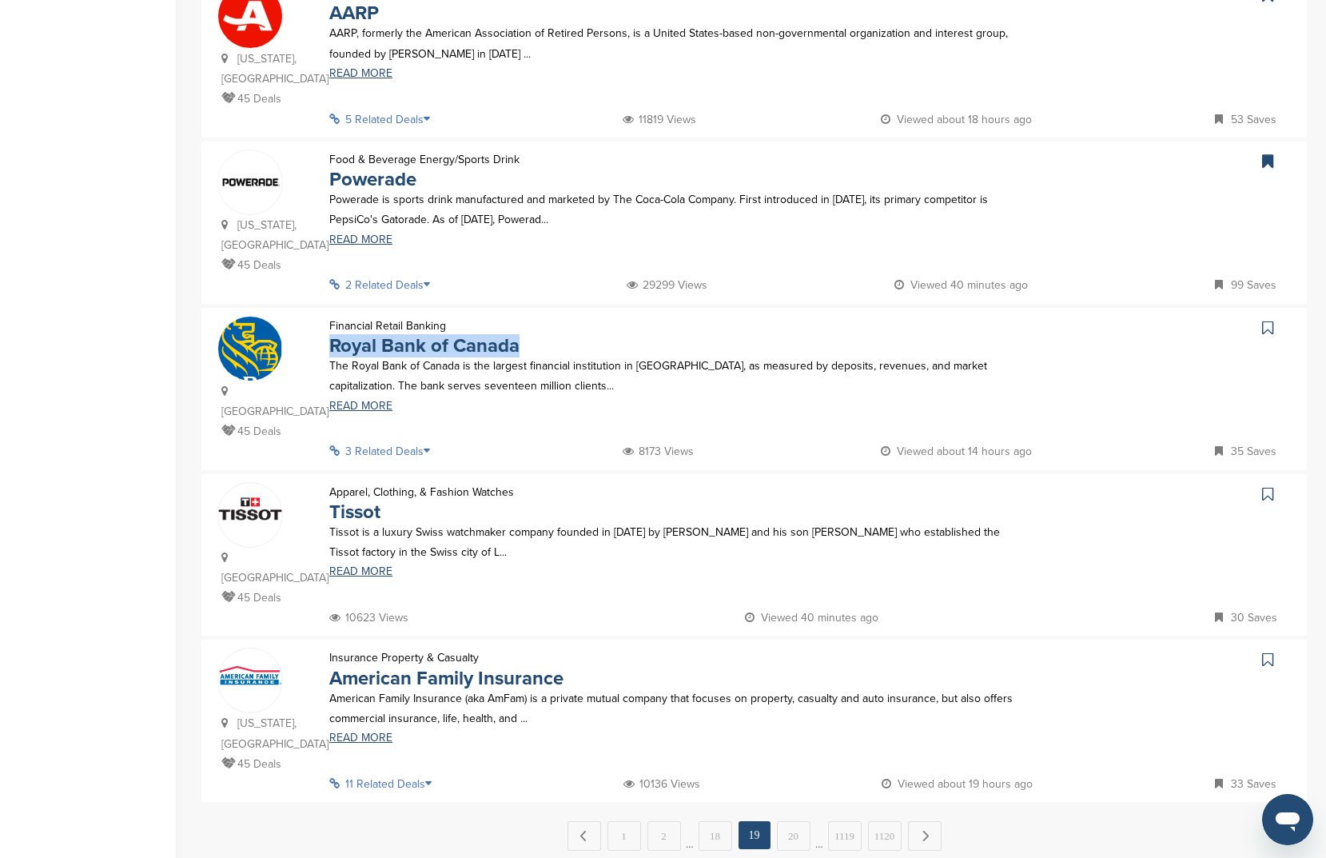
click at [1266, 320] on icon at bounding box center [1267, 328] width 11 height 16
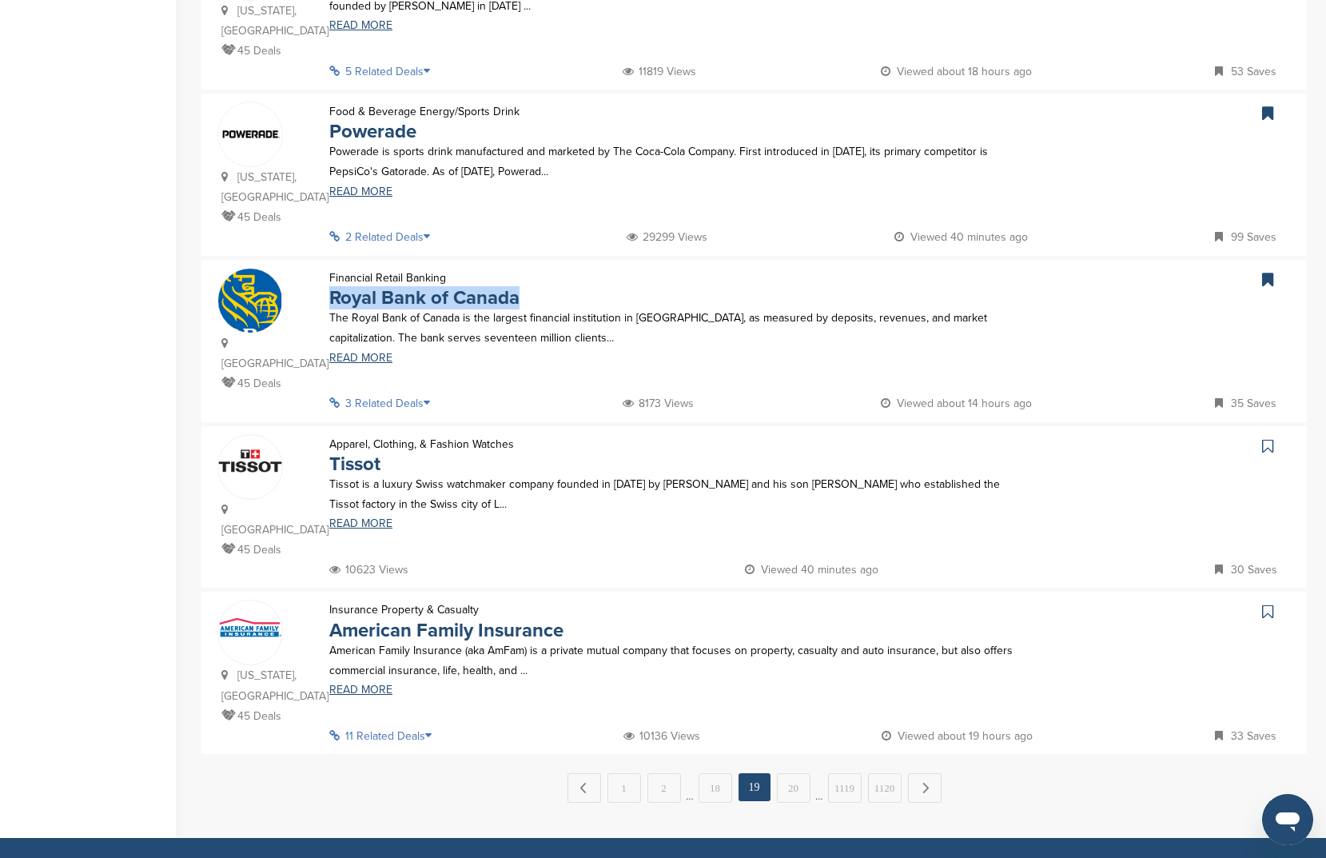
scroll to position [1283, 0]
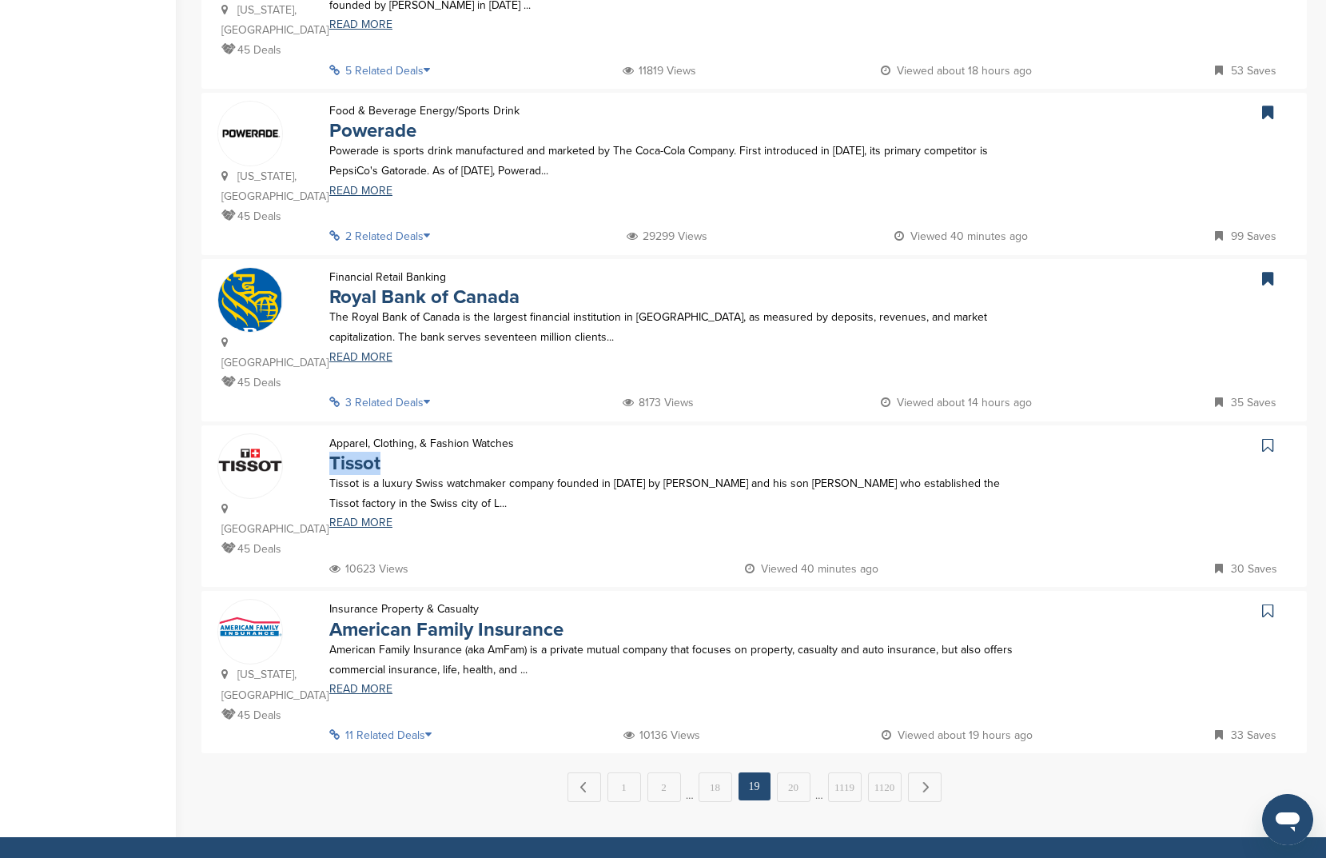
click at [1273, 437] on icon at bounding box center [1267, 445] width 11 height 16
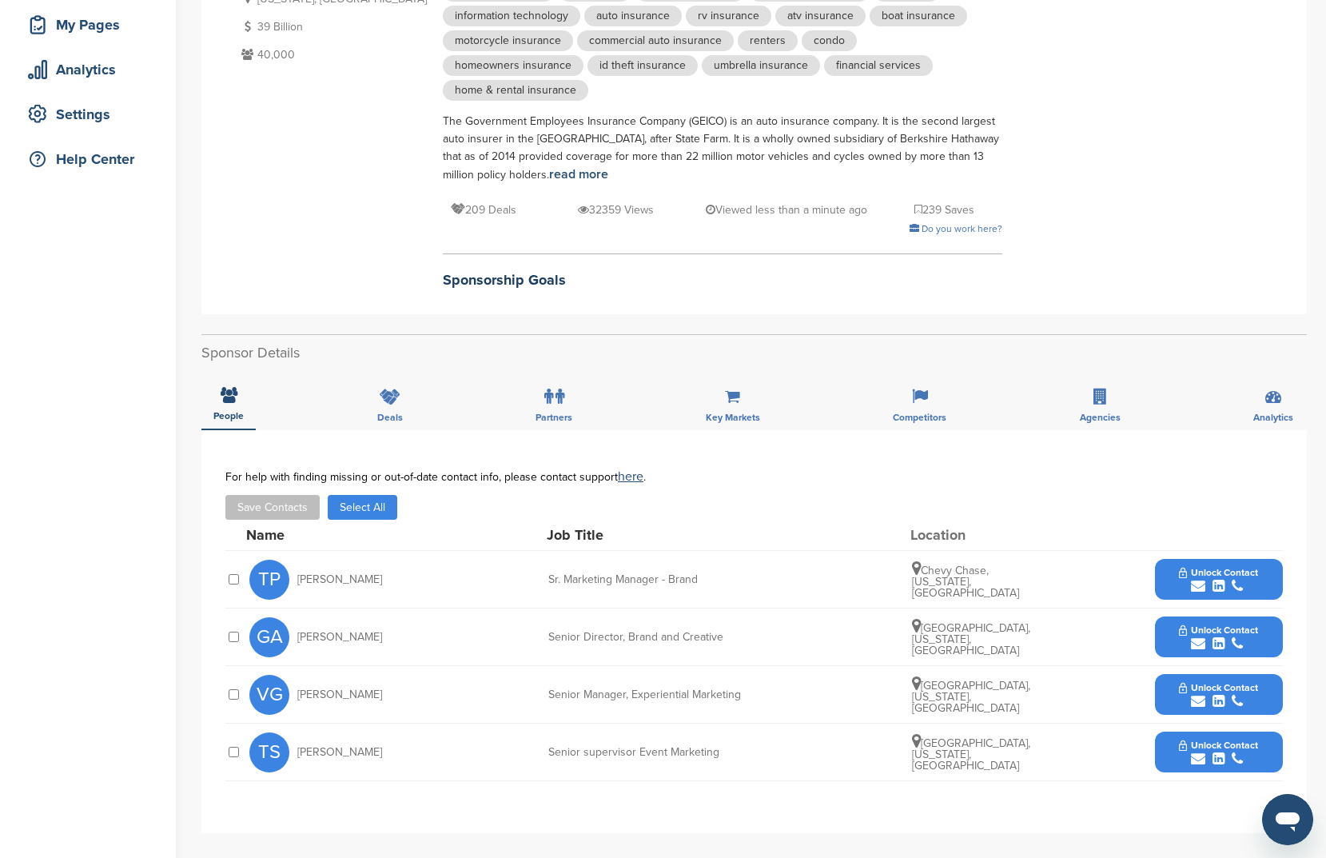
scroll to position [329, 0]
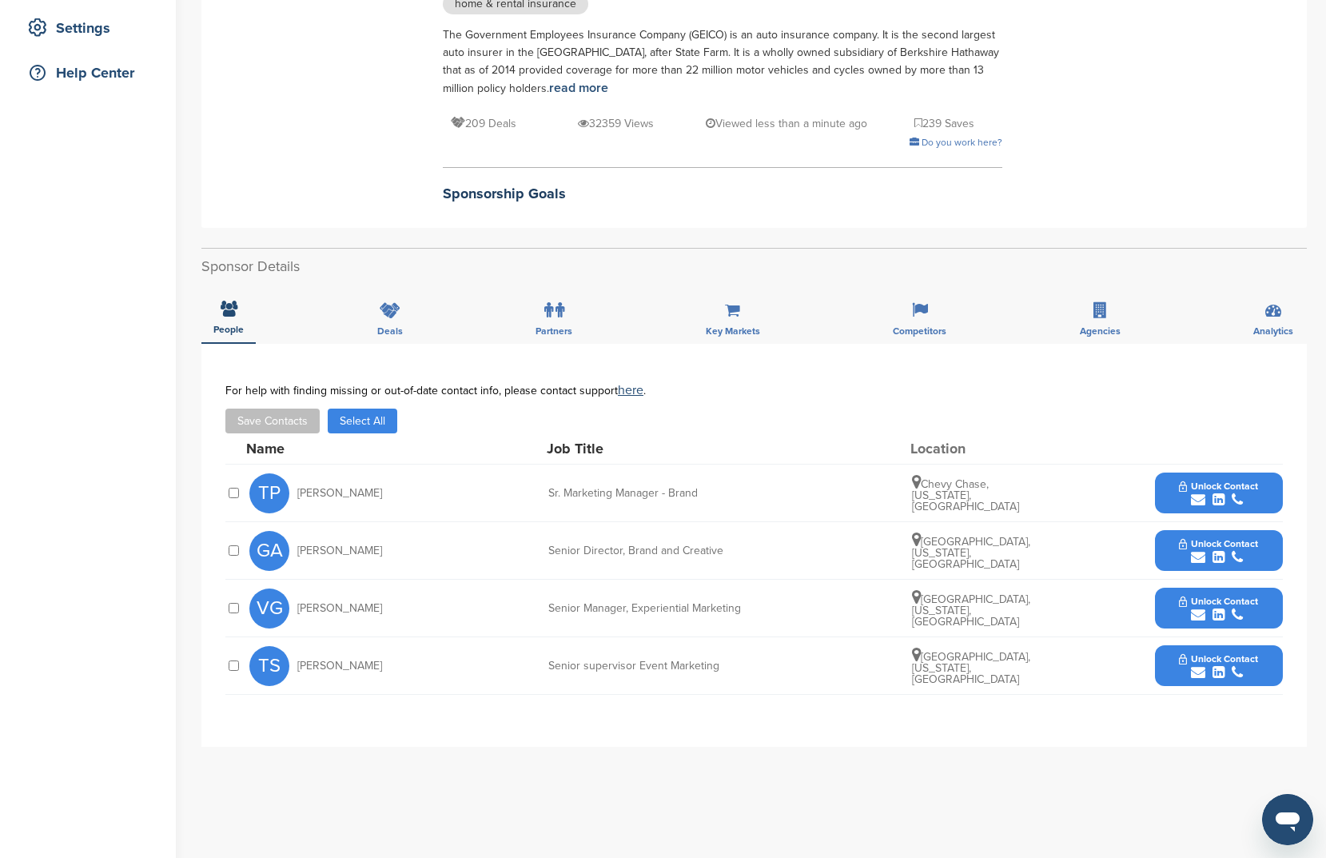
click at [372, 433] on div "Name Job Title Location" at bounding box center [764, 448] width 1037 height 30
click at [373, 409] on button "Select All" at bounding box center [363, 421] width 70 height 25
click at [277, 409] on button "Save Contacts" at bounding box center [272, 421] width 94 height 25
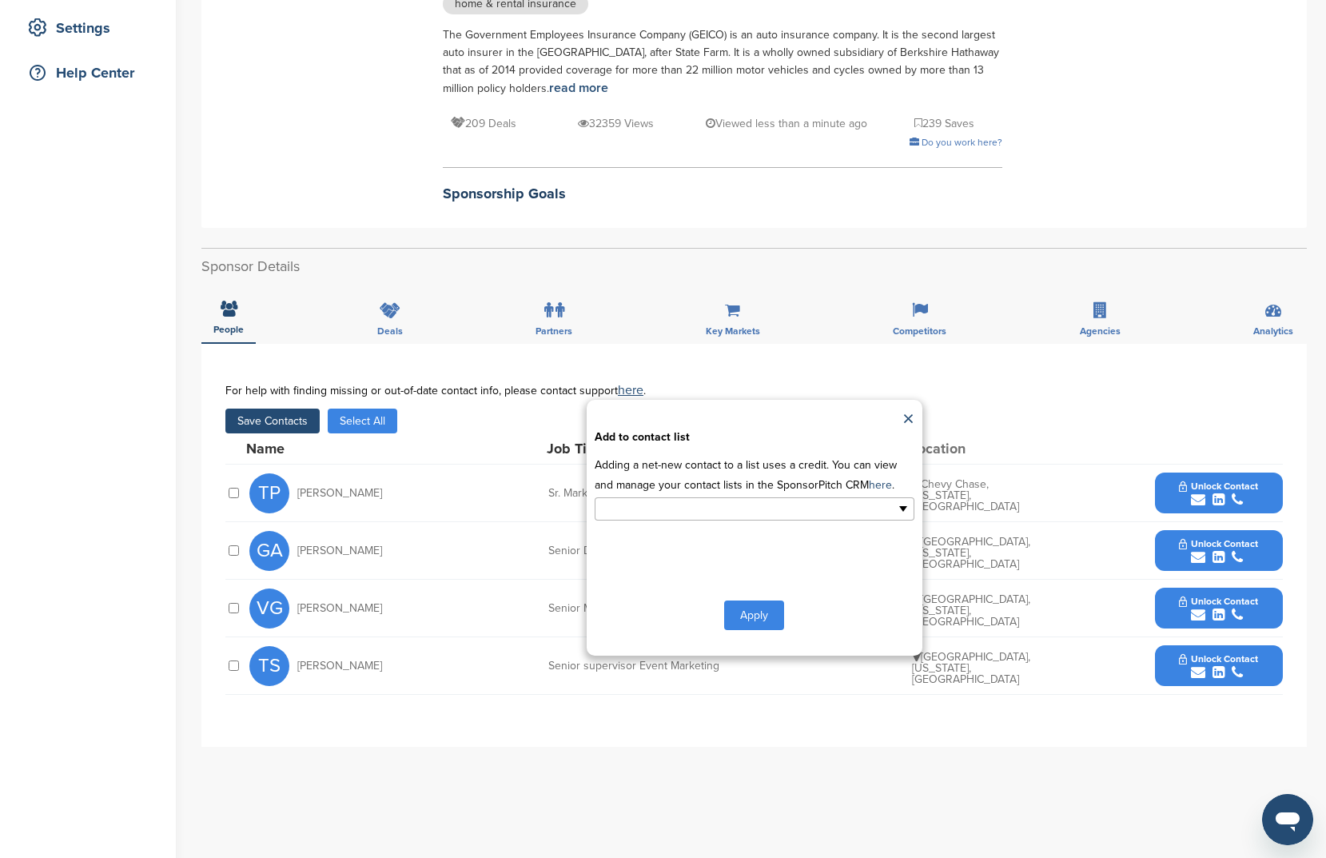
click at [730, 500] on input "text" at bounding box center [685, 509] width 168 height 18
click at [688, 576] on li "sports" at bounding box center [755, 590] width 318 height 28
click at [770, 604] on button "Apply" at bounding box center [754, 619] width 60 height 30
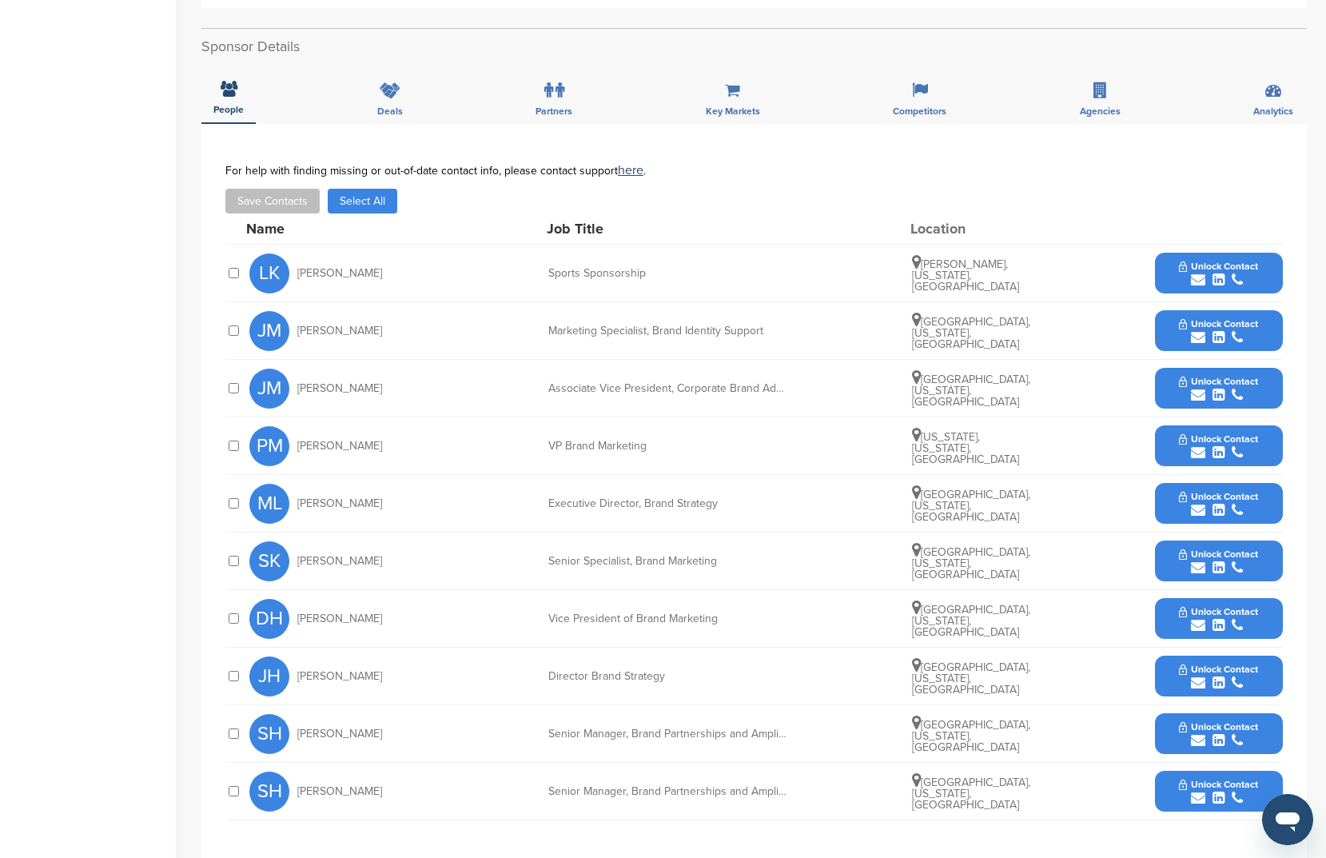
scroll to position [490, 0]
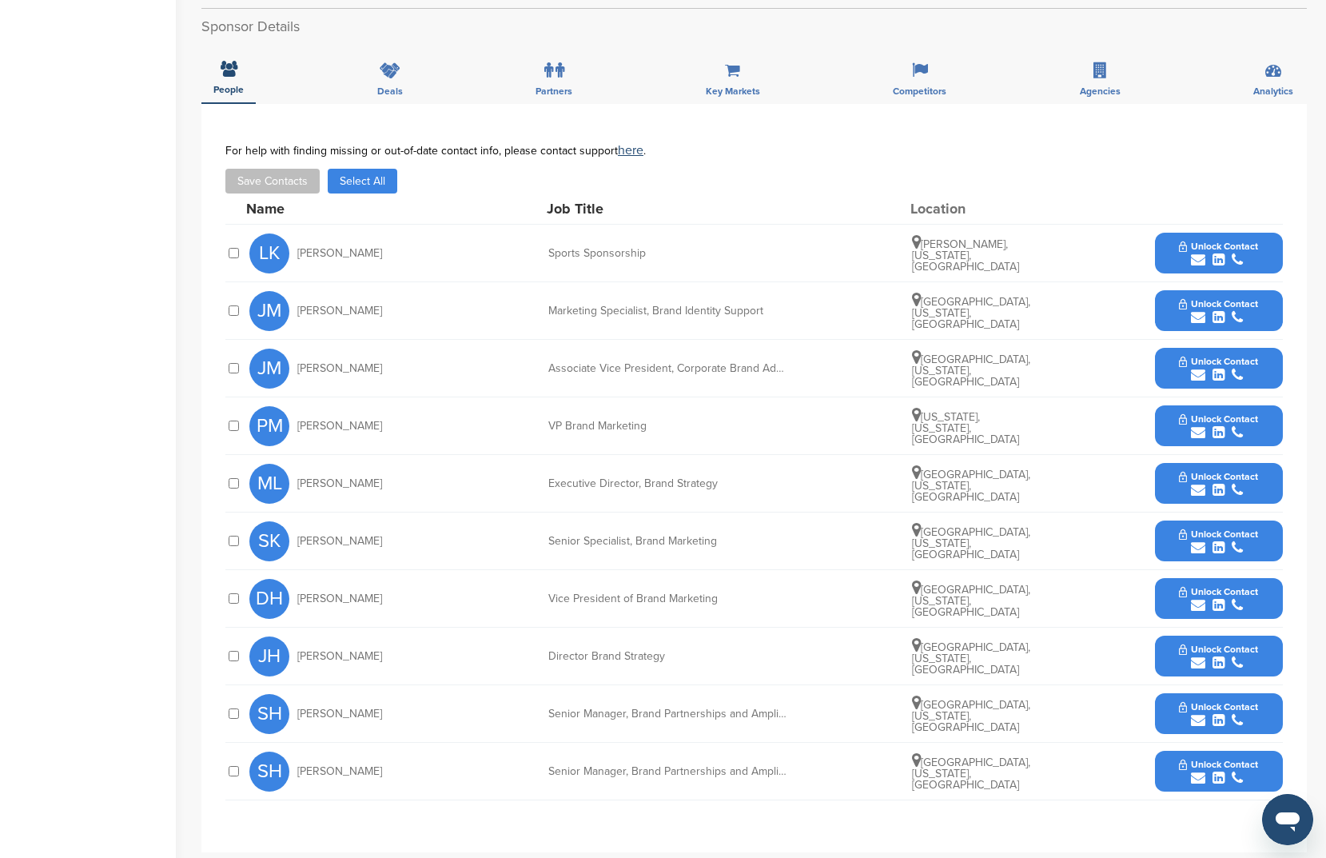
click at [366, 185] on button "Select All" at bounding box center [363, 181] width 70 height 25
click at [277, 177] on button "Save Contacts" at bounding box center [272, 181] width 94 height 25
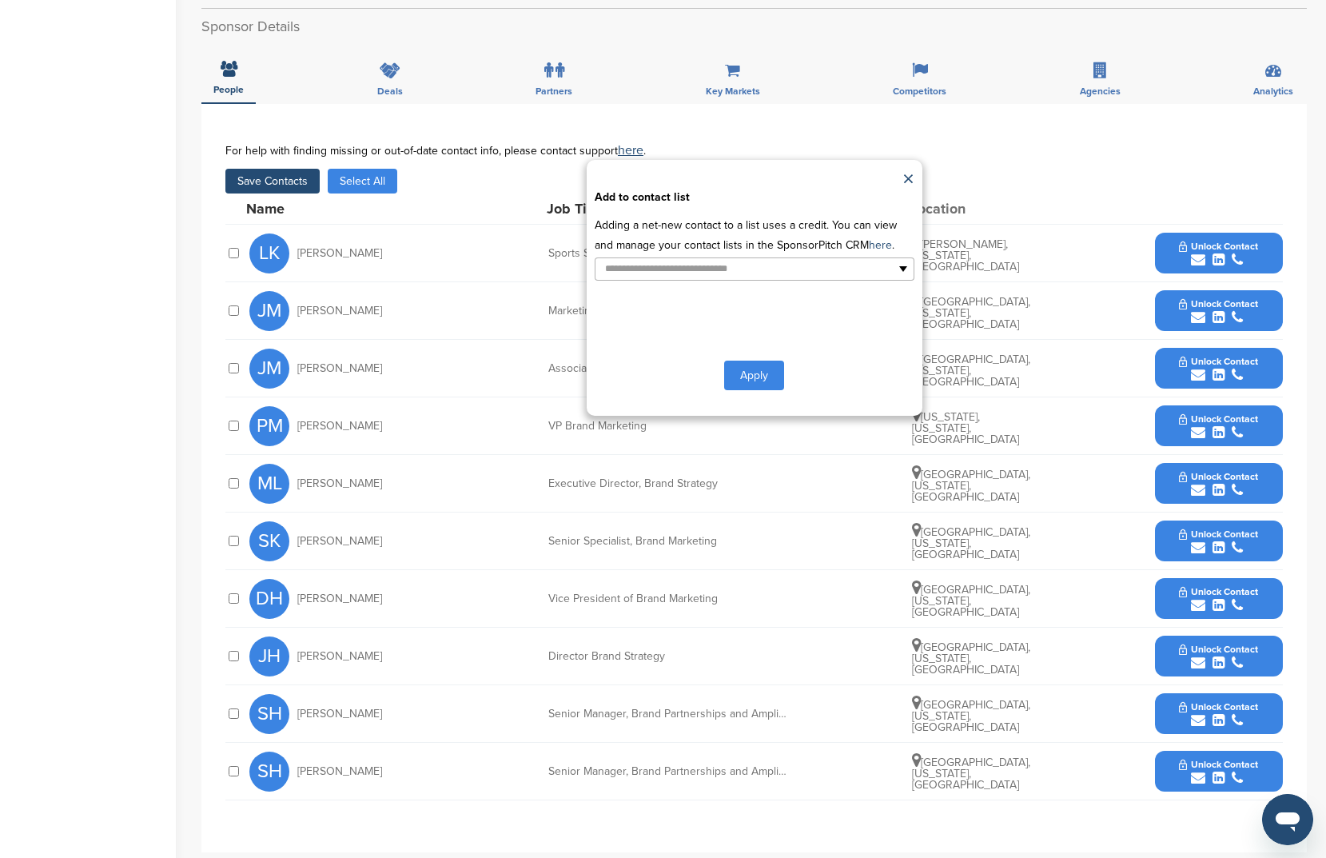
click at [898, 175] on div "×" at bounding box center [755, 180] width 320 height 24
click at [905, 173] on link "×" at bounding box center [909, 180] width 12 height 24
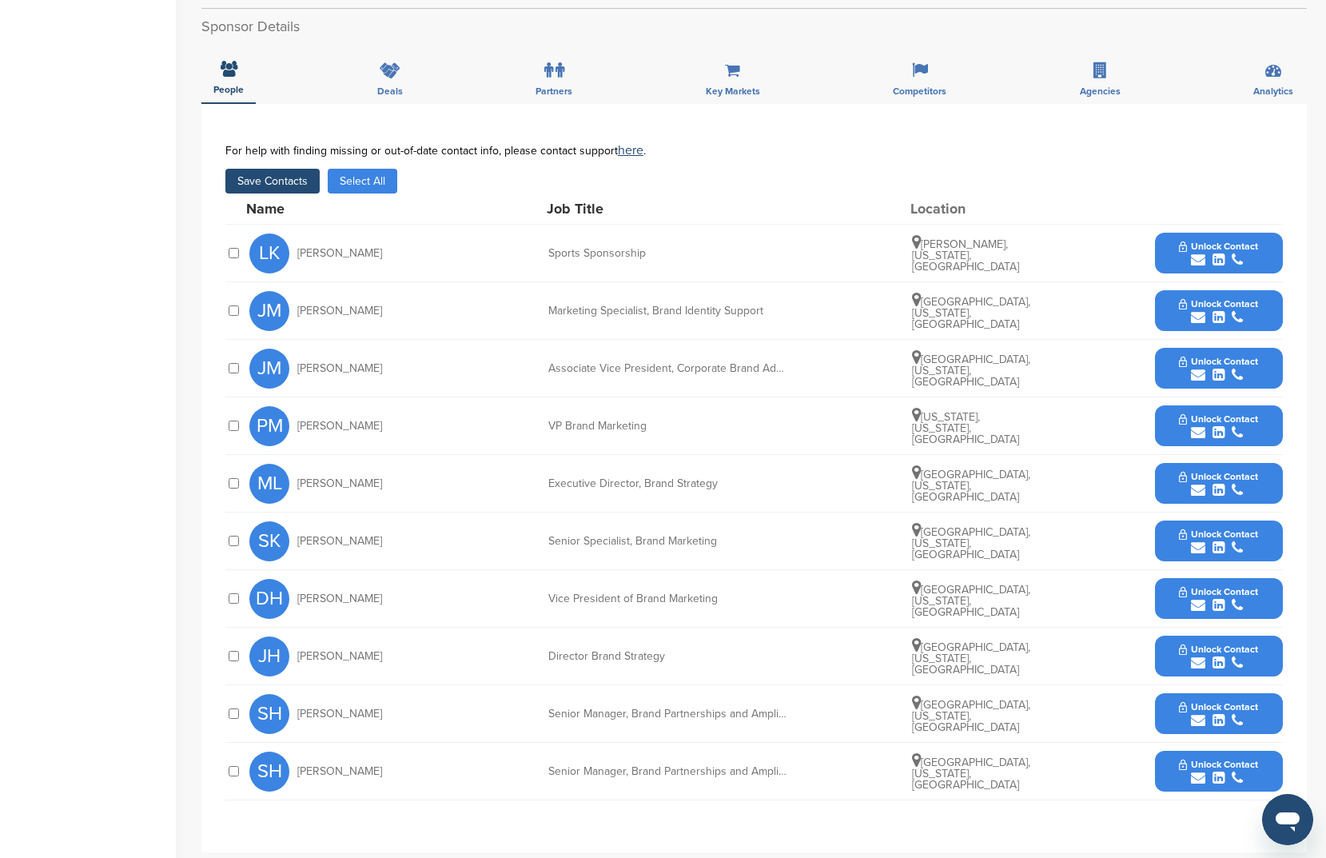
click at [231, 184] on button "Save Contacts" at bounding box center [272, 181] width 94 height 25
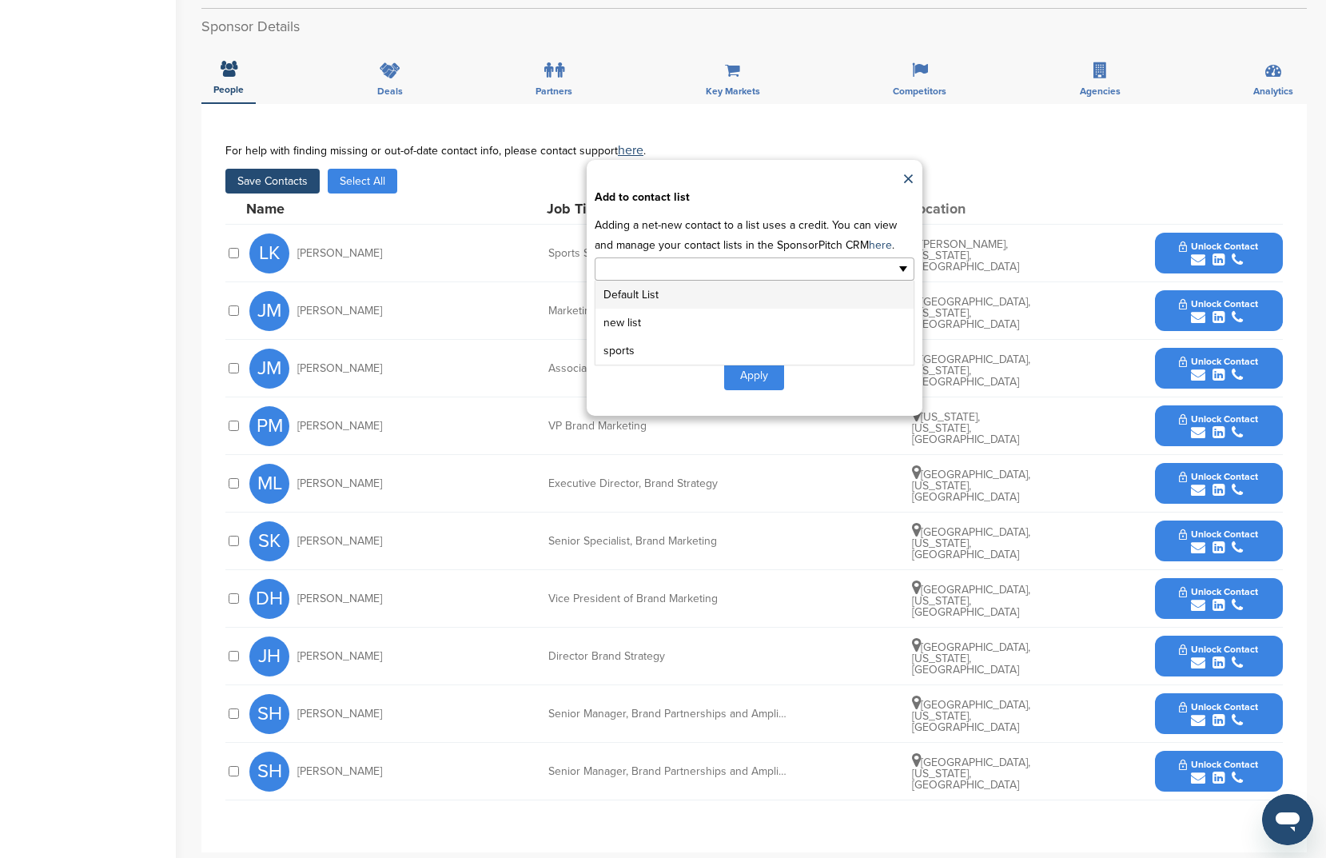
click at [699, 269] on input "text" at bounding box center [685, 269] width 168 height 18
click at [701, 353] on li "sports" at bounding box center [755, 351] width 318 height 28
click at [784, 377] on div "Apply" at bounding box center [755, 379] width 320 height 30
click at [752, 381] on button "Apply" at bounding box center [754, 379] width 60 height 30
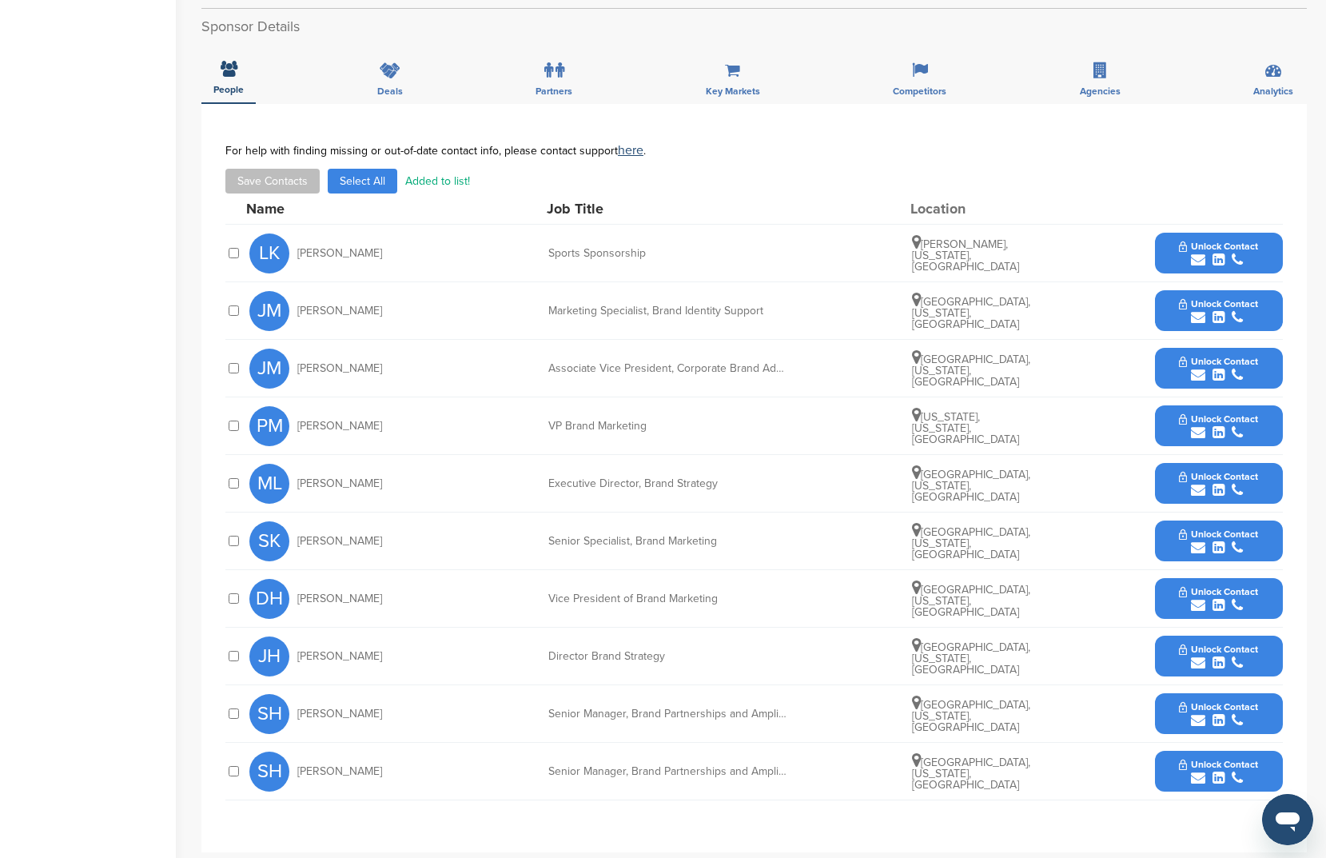
click at [752, 381] on div "**********" at bounding box center [754, 478] width 1058 height 668
click at [305, 178] on button "Save Contacts" at bounding box center [272, 181] width 94 height 25
click at [384, 181] on button "Select All" at bounding box center [363, 181] width 70 height 25
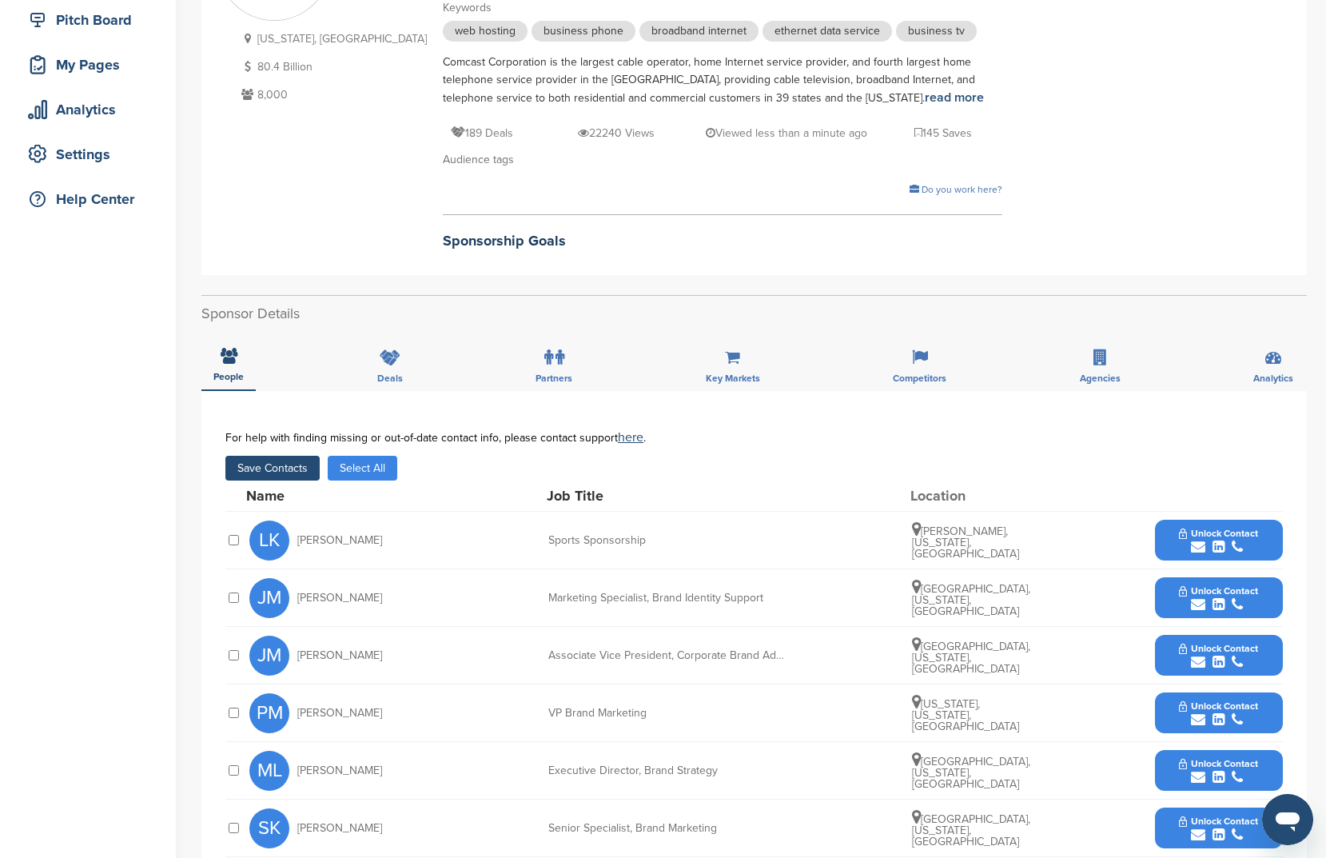
scroll to position [205, 0]
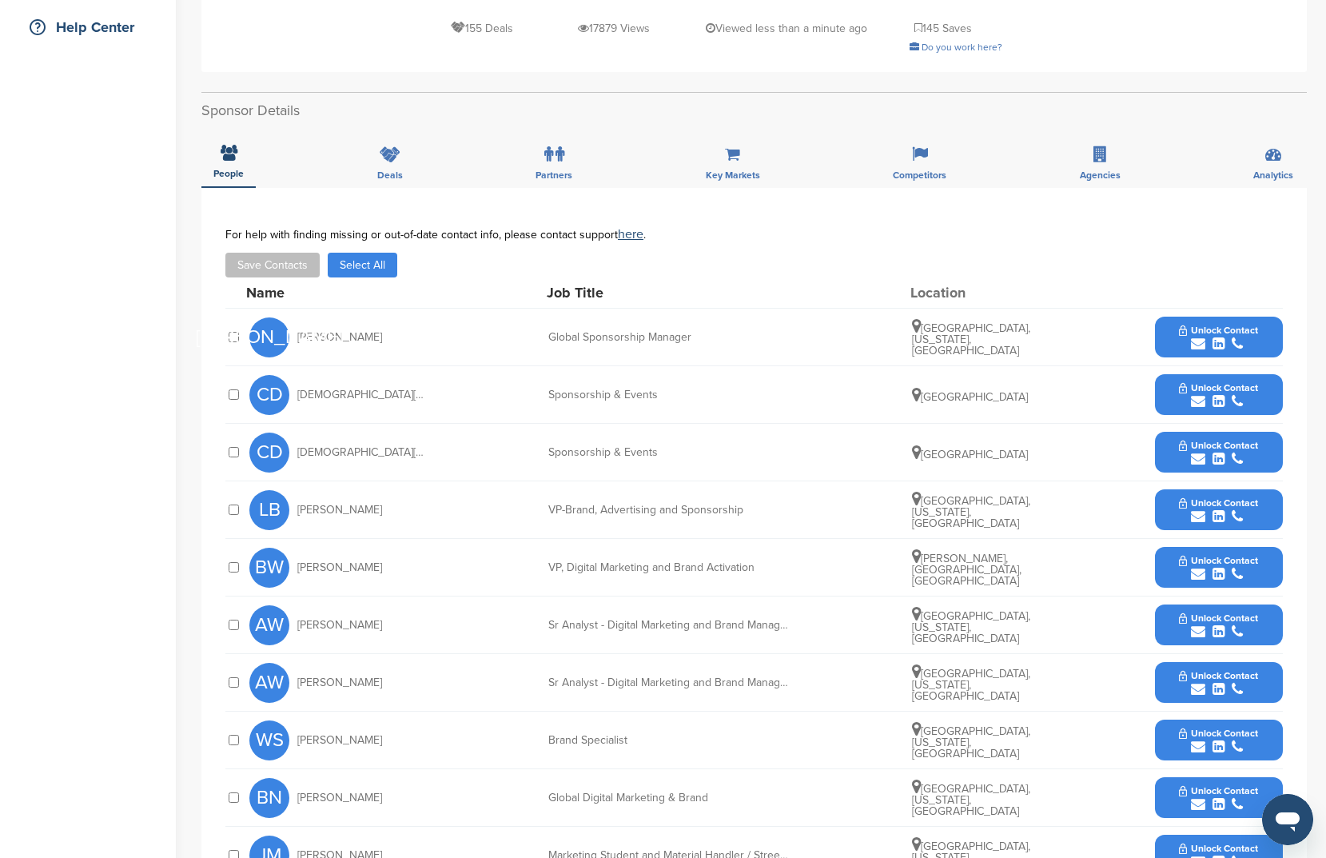
scroll to position [385, 0]
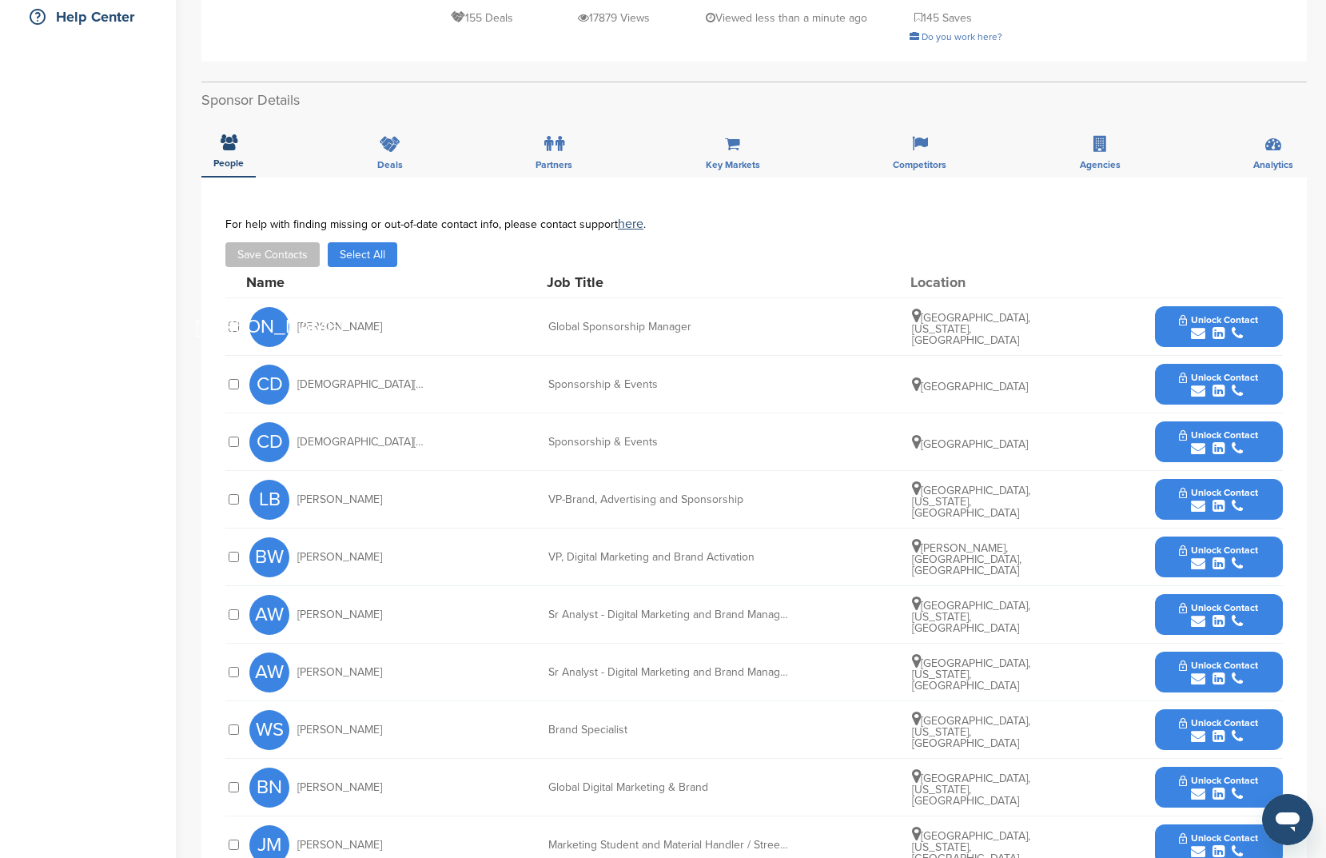
click at [361, 242] on button "Select All" at bounding box center [363, 254] width 70 height 25
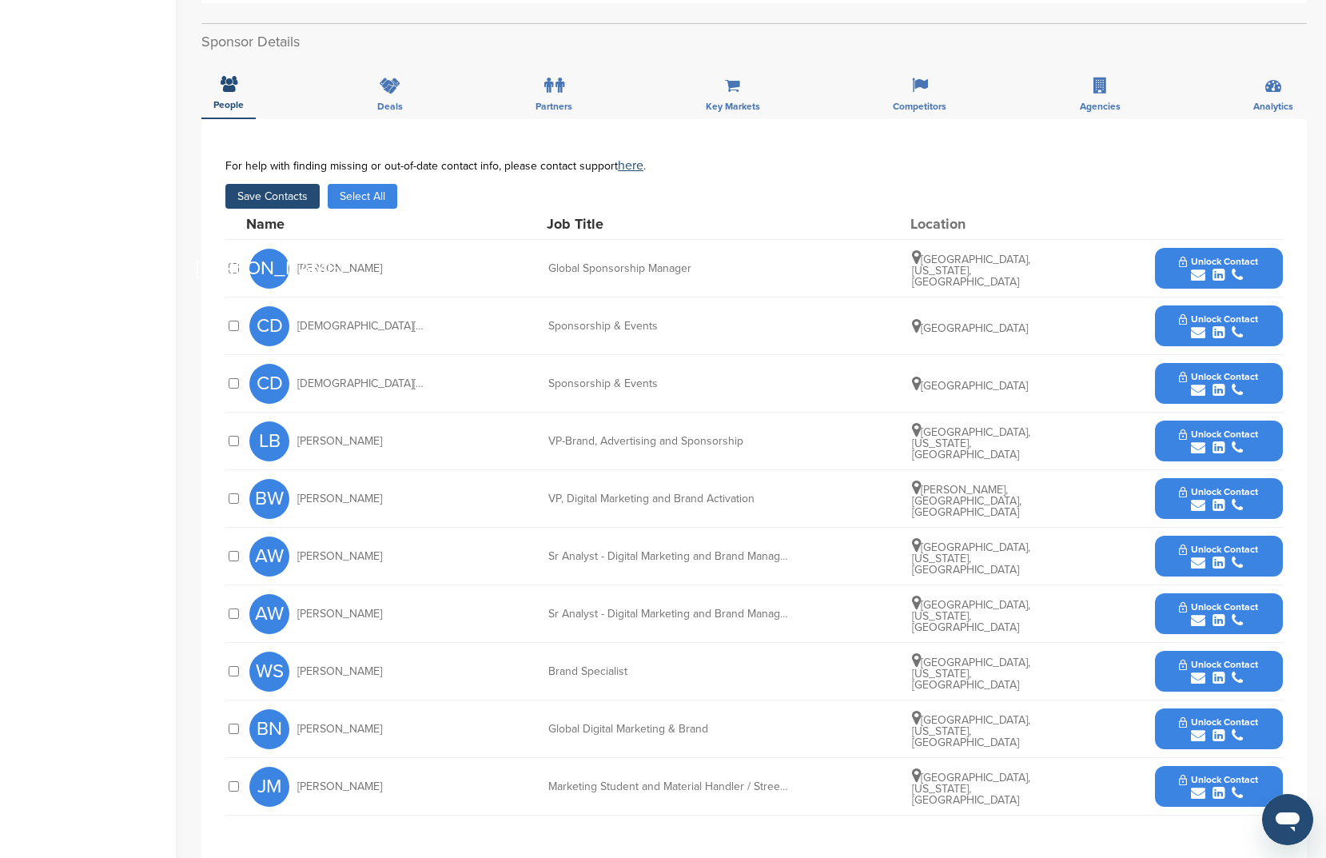
scroll to position [438, 0]
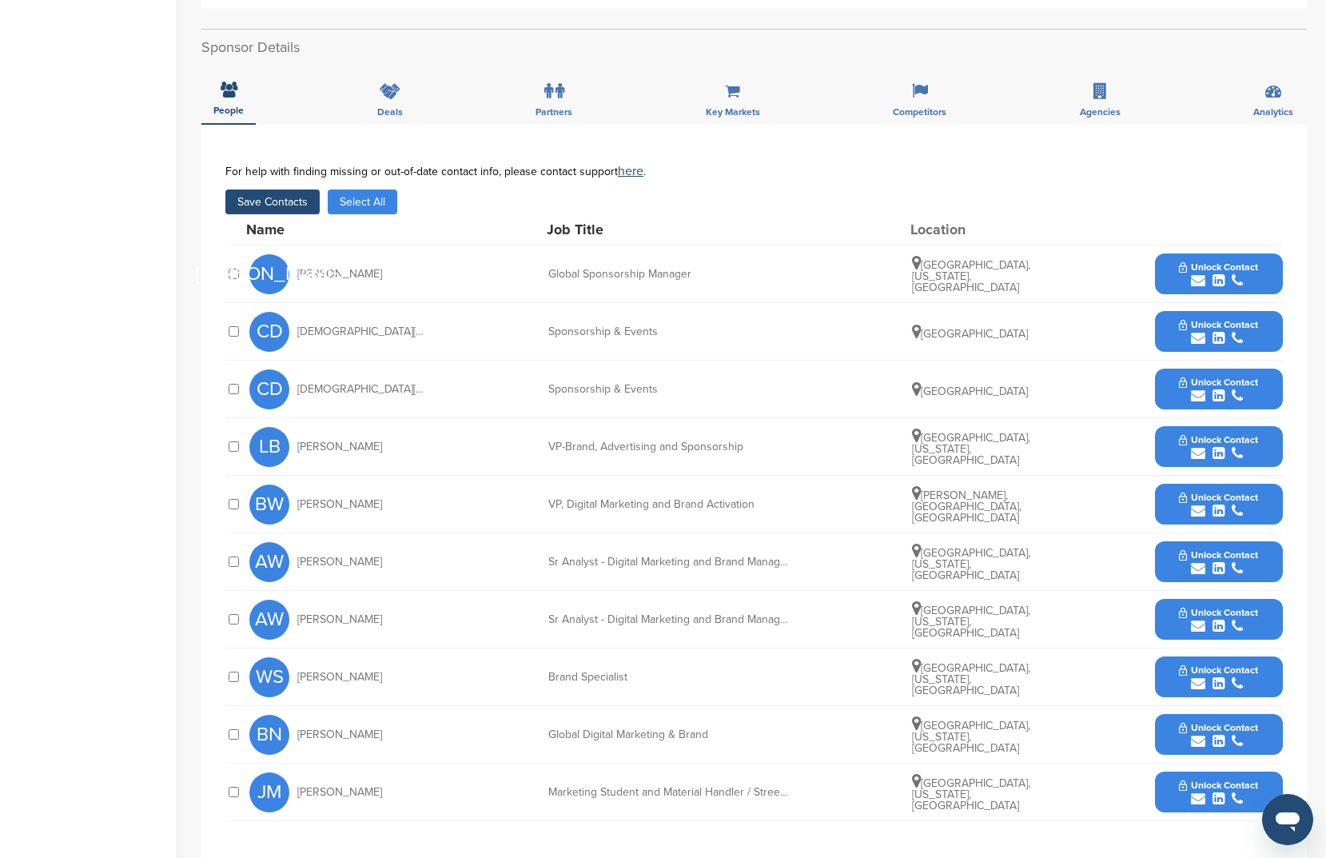
click at [284, 189] on button "Save Contacts" at bounding box center [272, 201] width 94 height 25
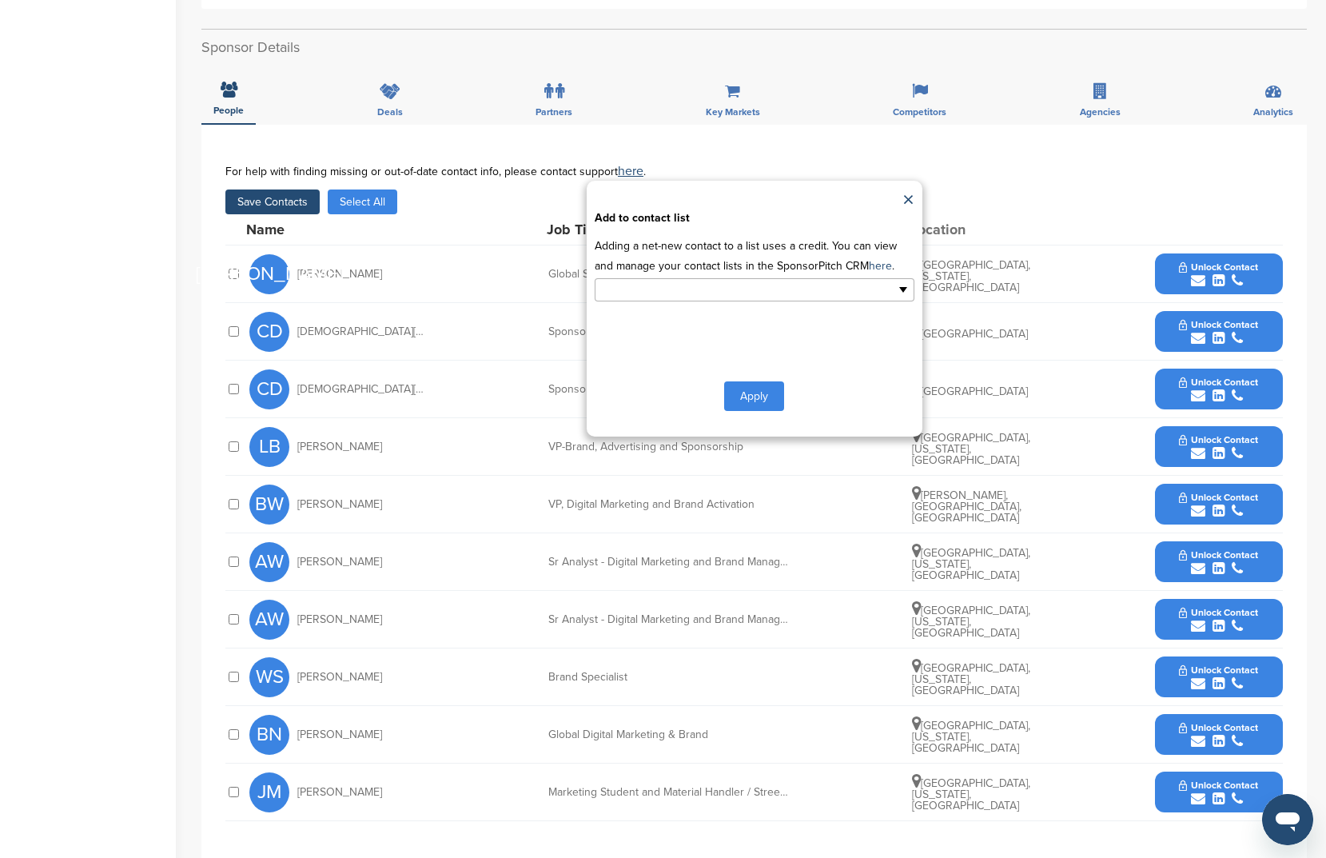
click at [756, 281] on input "text" at bounding box center [685, 290] width 168 height 18
click at [699, 357] on li "sports" at bounding box center [755, 371] width 318 height 28
click at [778, 385] on button "Apply" at bounding box center [754, 400] width 60 height 30
click at [771, 393] on button "Apply" at bounding box center [754, 400] width 60 height 30
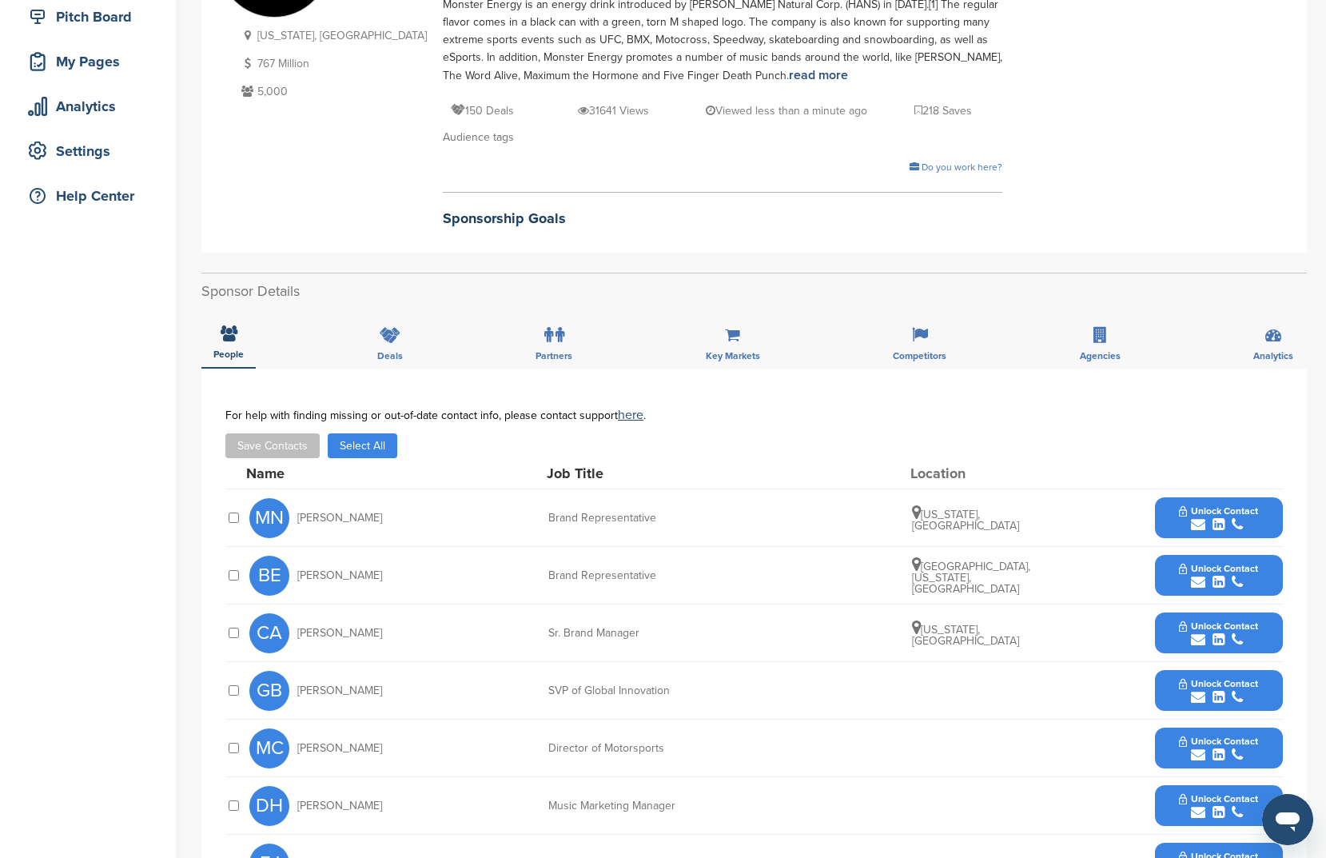
scroll to position [238, 0]
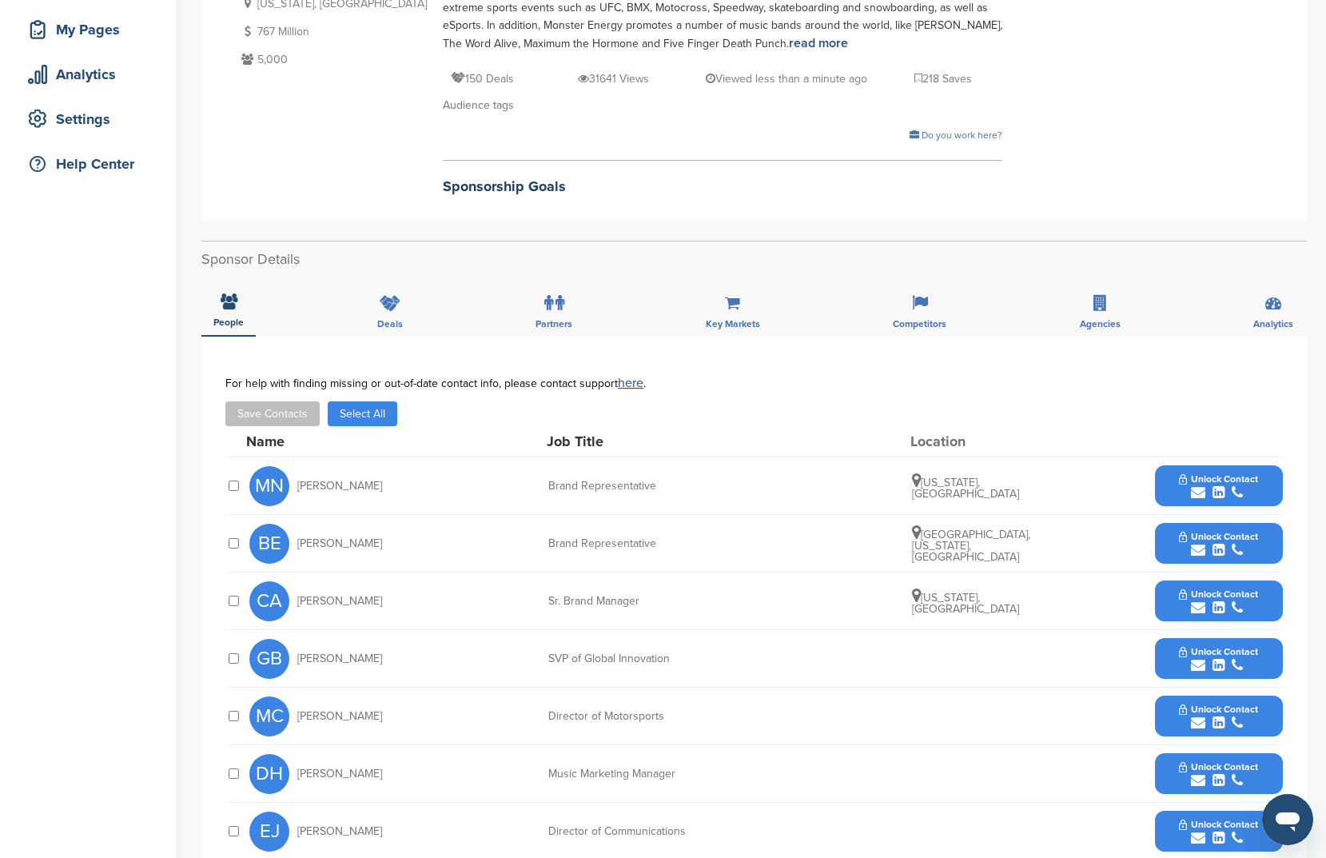
click at [332, 417] on button "Select All" at bounding box center [363, 413] width 70 height 25
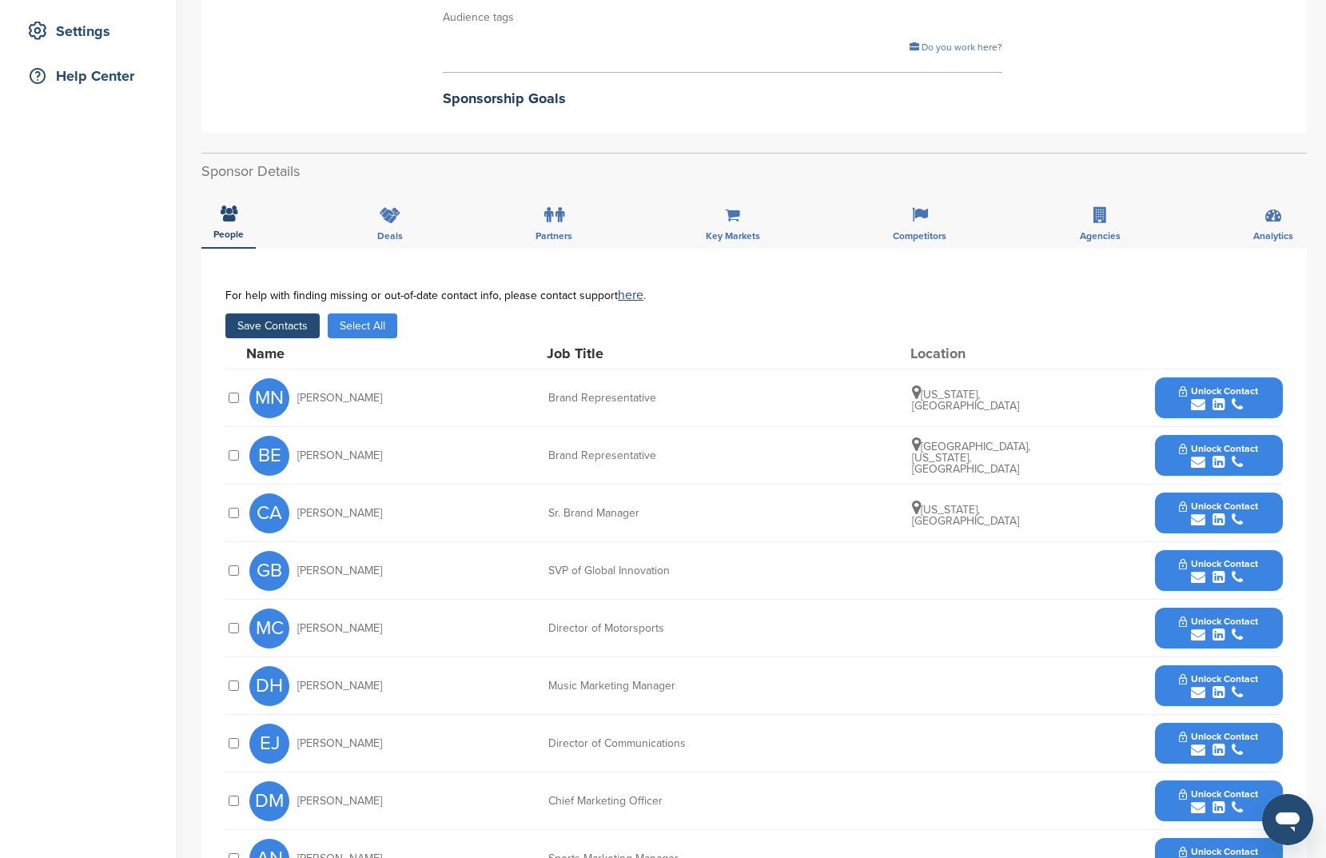
scroll to position [319, 0]
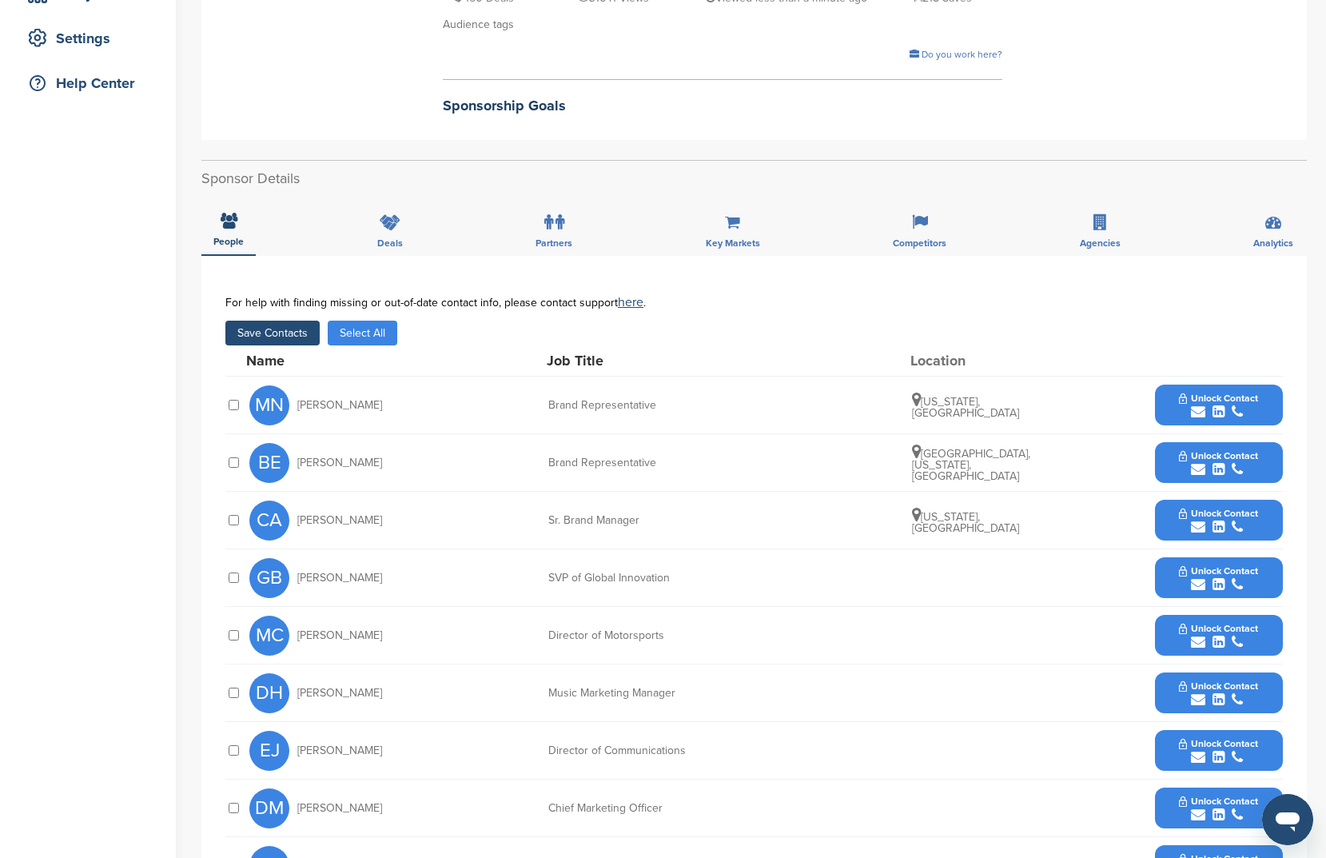
click at [232, 337] on button "Save Contacts" at bounding box center [272, 333] width 94 height 25
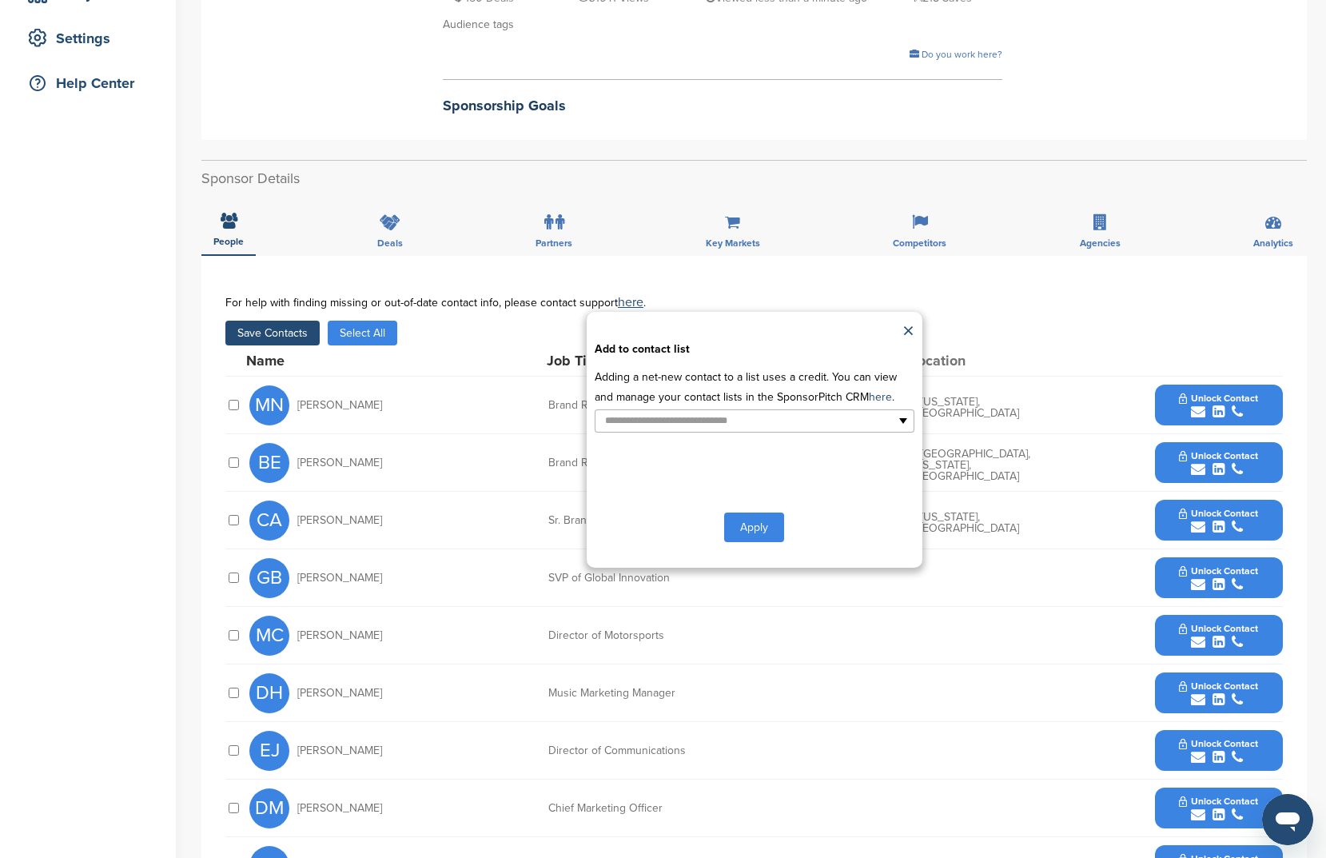
click at [790, 438] on div "**********" at bounding box center [755, 440] width 336 height 256
click at [792, 429] on ul at bounding box center [755, 420] width 320 height 23
click at [767, 496] on li "sports" at bounding box center [755, 502] width 318 height 28
click at [763, 539] on button "Apply" at bounding box center [754, 531] width 60 height 30
click at [789, 529] on div "Apply" at bounding box center [755, 531] width 320 height 30
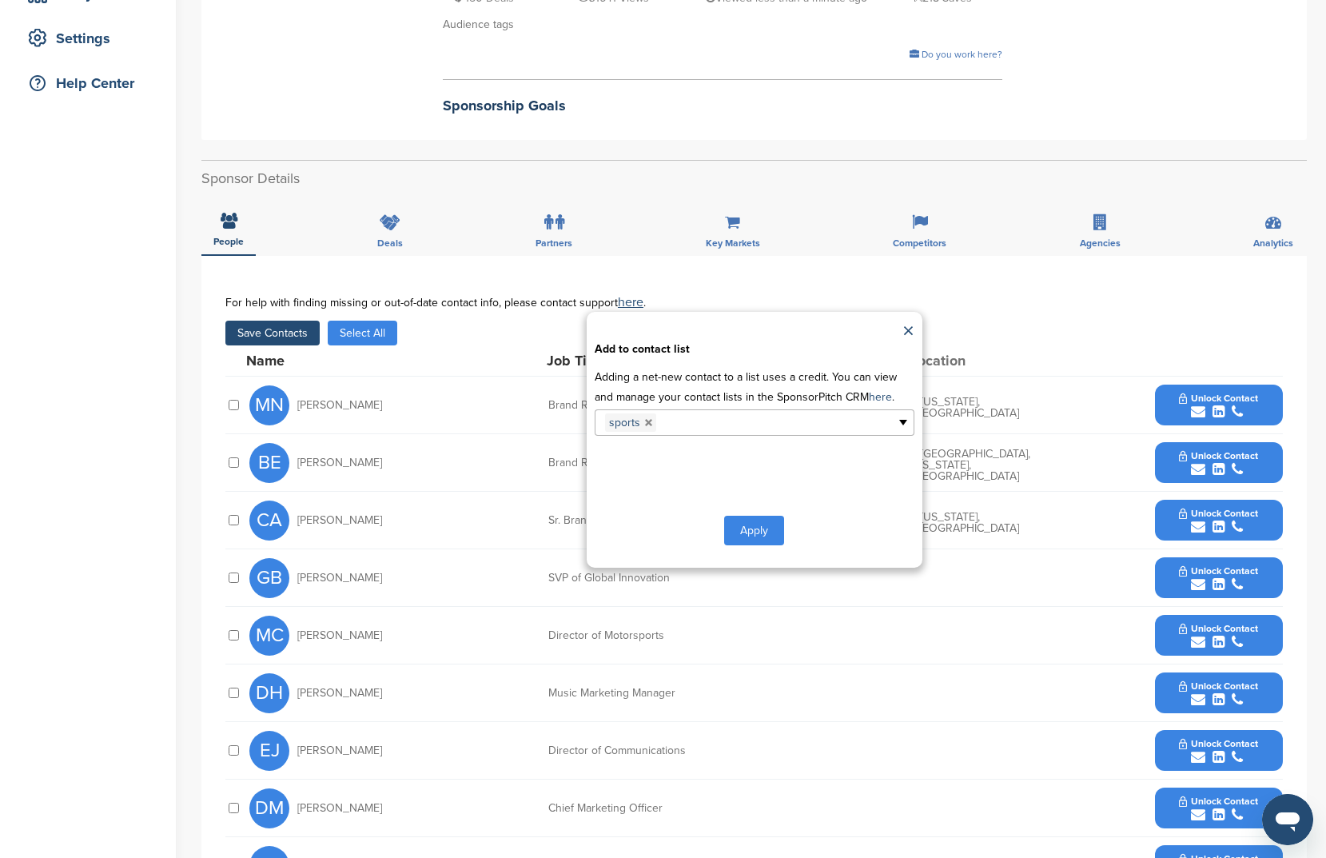
click at [754, 537] on button "Apply" at bounding box center [754, 531] width 60 height 30
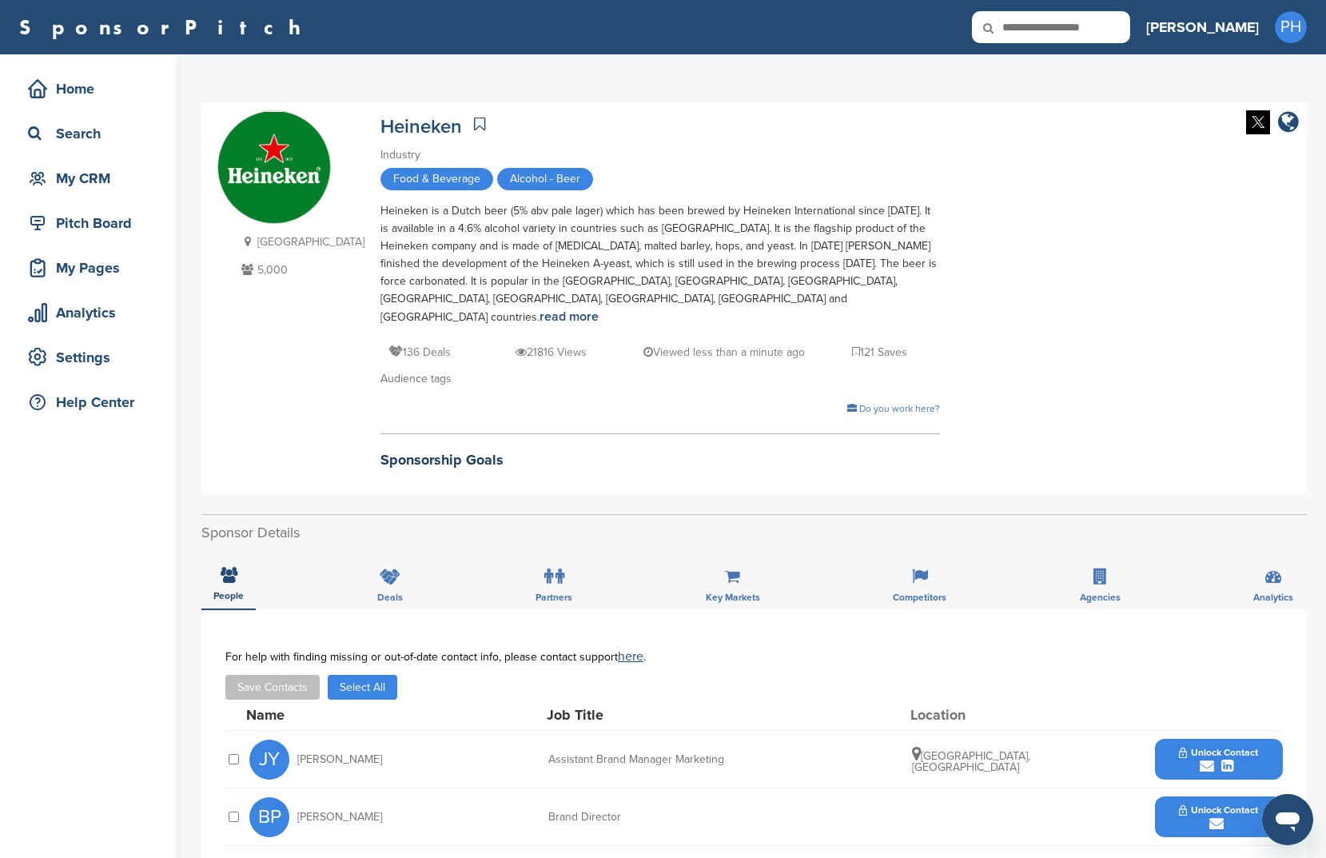
scroll to position [284, 0]
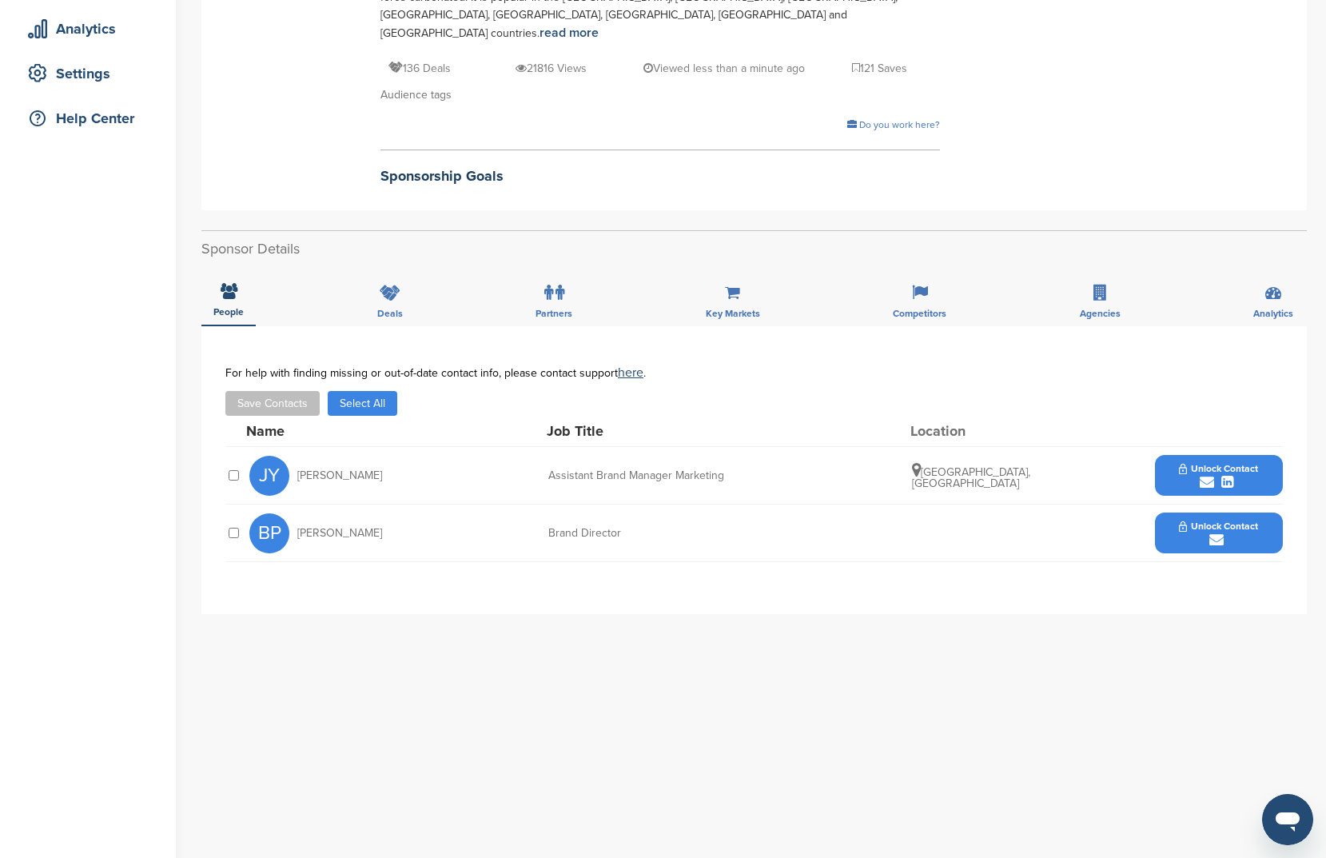
click at [247, 391] on button "Save Contacts" at bounding box center [272, 403] width 94 height 25
click at [385, 391] on button "Select All" at bounding box center [363, 403] width 70 height 25
click at [245, 391] on button "Save Contacts" at bounding box center [272, 403] width 94 height 25
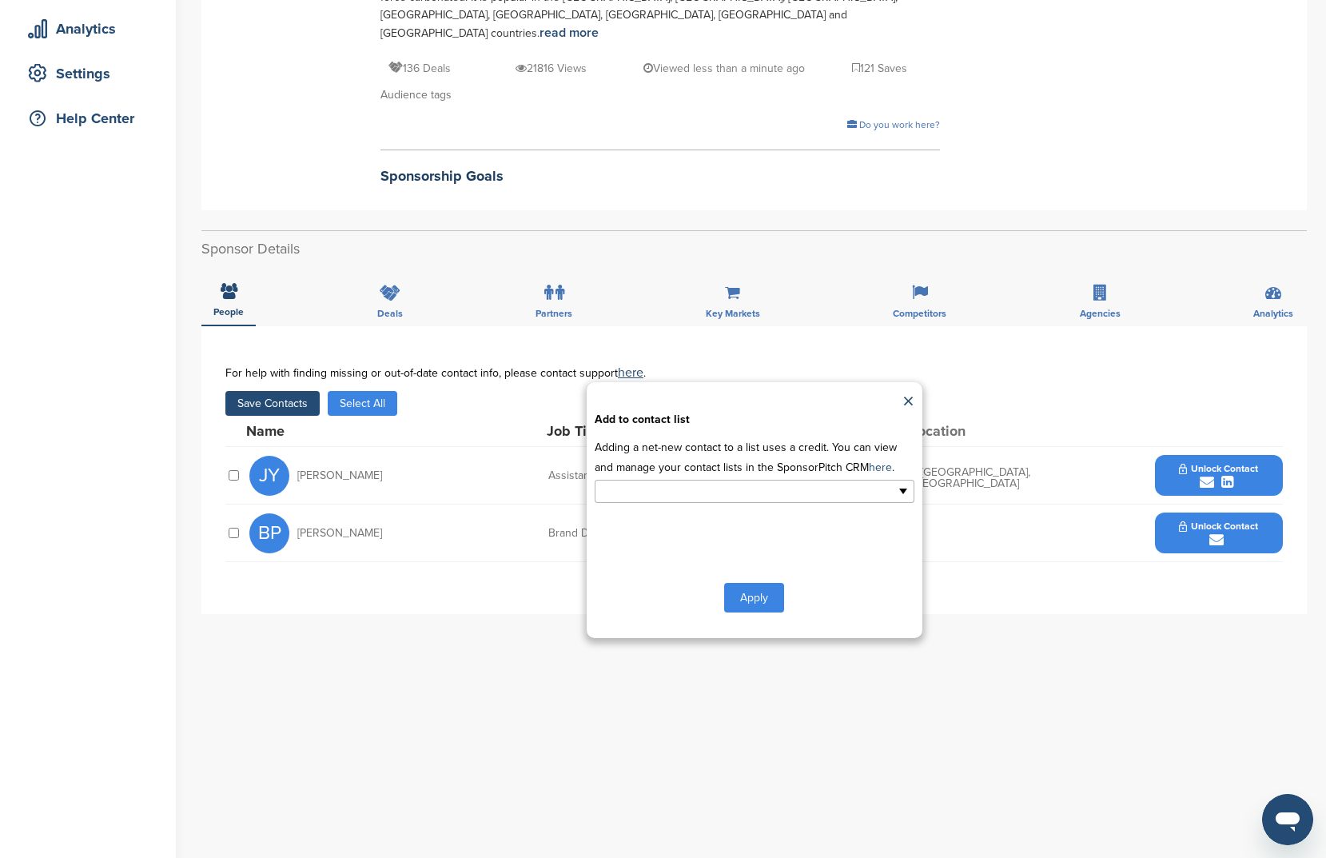
click at [684, 482] on input "text" at bounding box center [685, 491] width 168 height 18
click at [684, 559] on li "sports" at bounding box center [755, 573] width 318 height 28
click at [757, 586] on button "Apply" at bounding box center [754, 601] width 60 height 30
click at [753, 586] on button "Apply" at bounding box center [754, 601] width 60 height 30
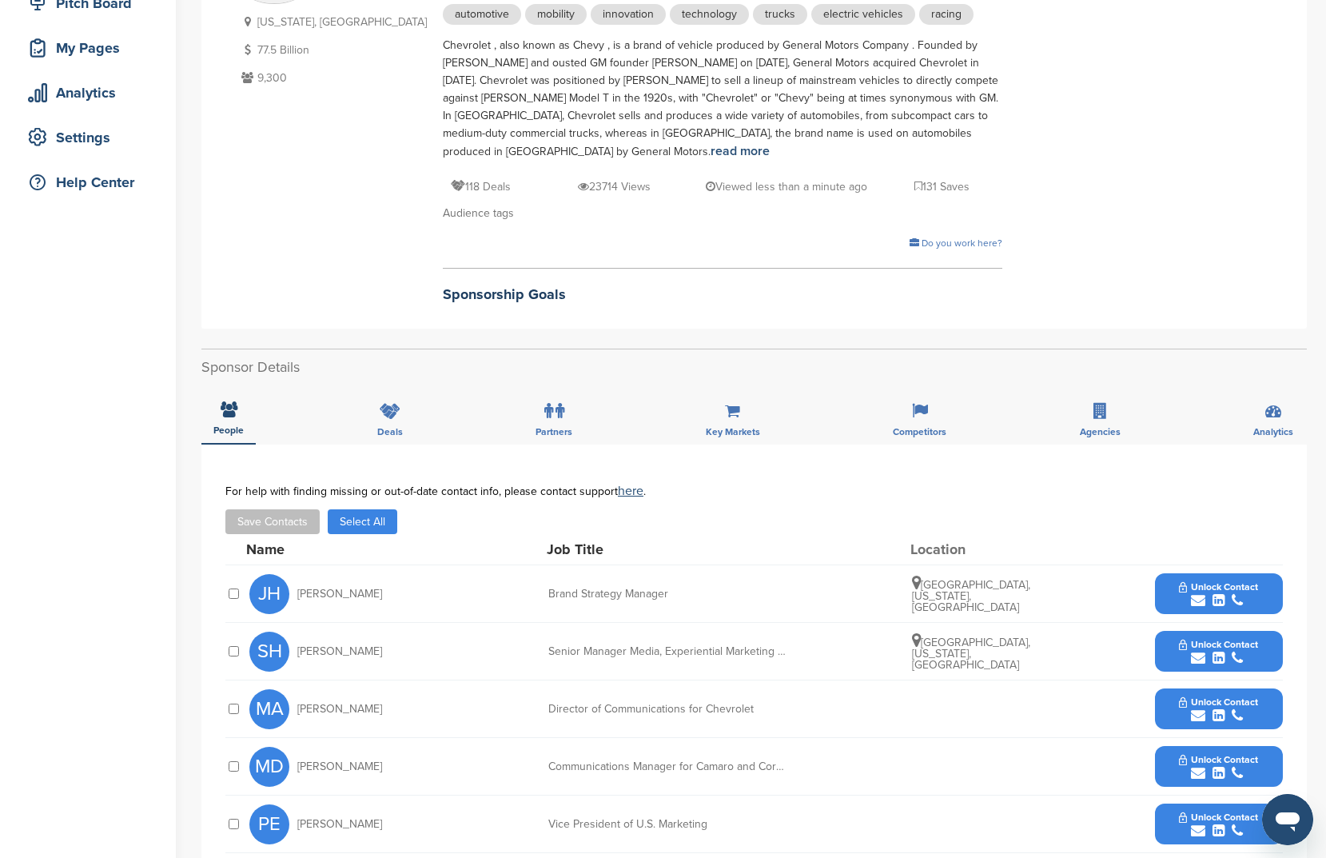
scroll to position [352, 0]
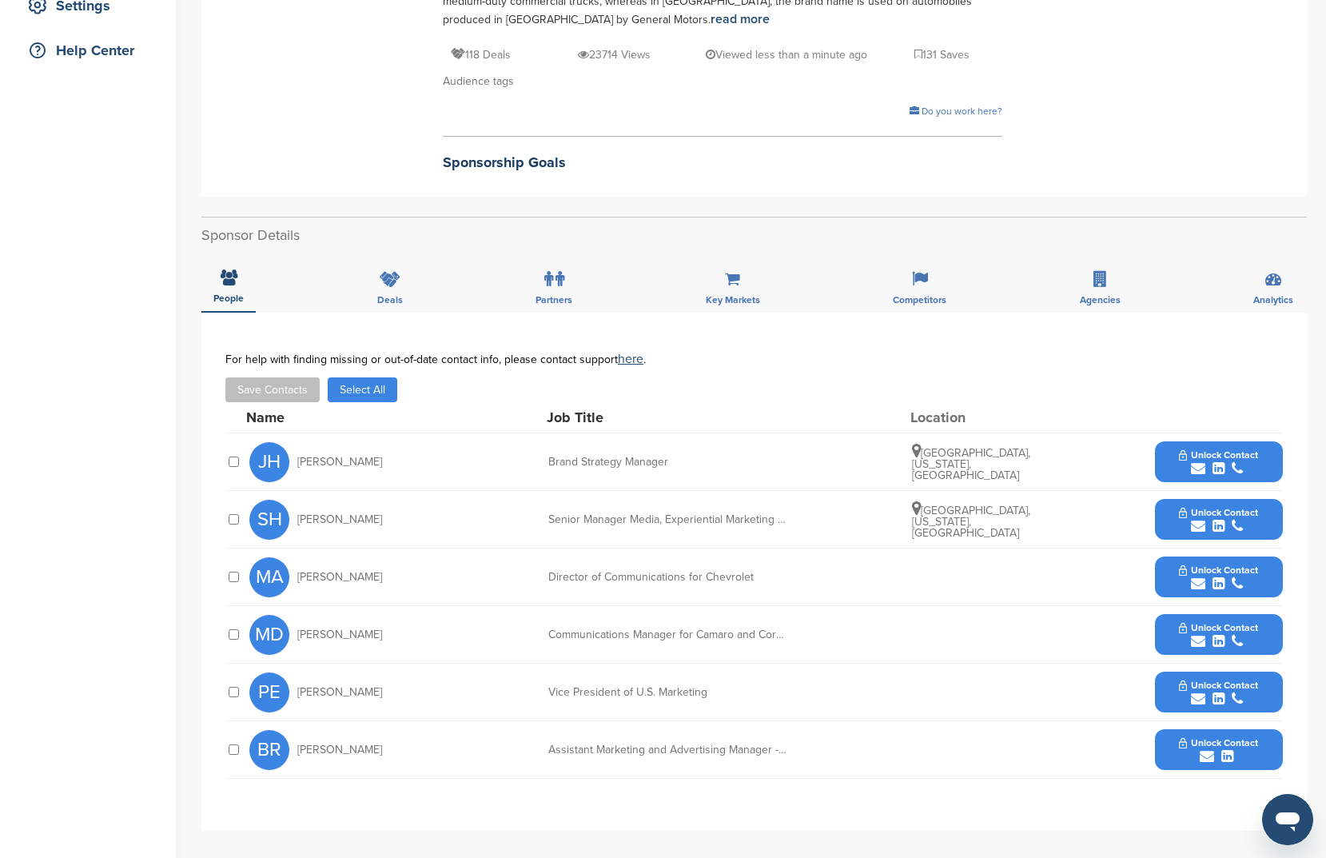
click at [402, 382] on div "Save Contacts Select All" at bounding box center [754, 389] width 1058 height 25
click at [361, 409] on div "Name Job Title Location" at bounding box center [764, 417] width 1037 height 30
click at [366, 395] on button "Select All" at bounding box center [363, 389] width 70 height 25
click at [286, 397] on button "Save Contacts" at bounding box center [272, 389] width 94 height 25
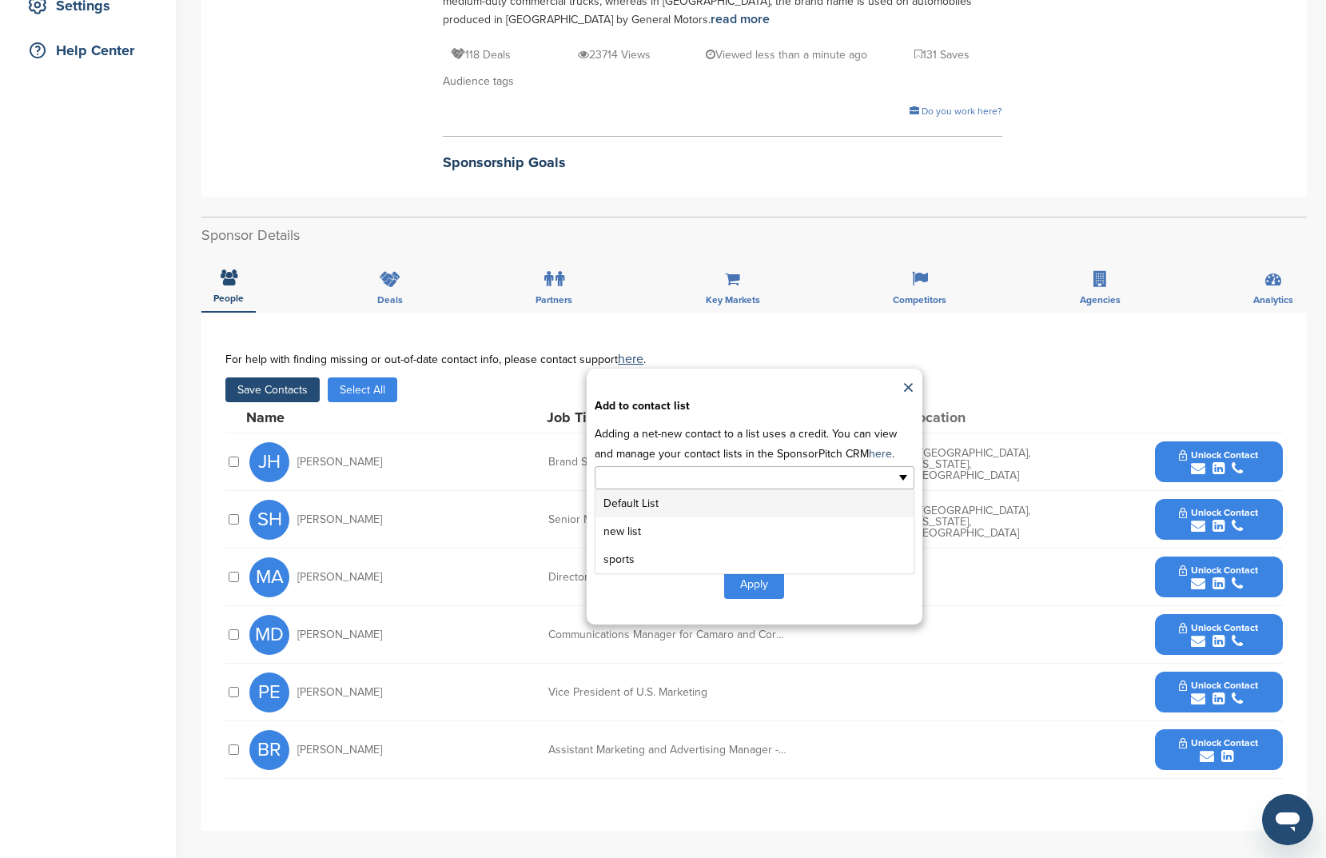
click at [885, 483] on ul at bounding box center [755, 477] width 320 height 23
click at [827, 553] on li "sports" at bounding box center [755, 559] width 318 height 28
click at [770, 579] on button "Apply" at bounding box center [754, 587] width 60 height 30
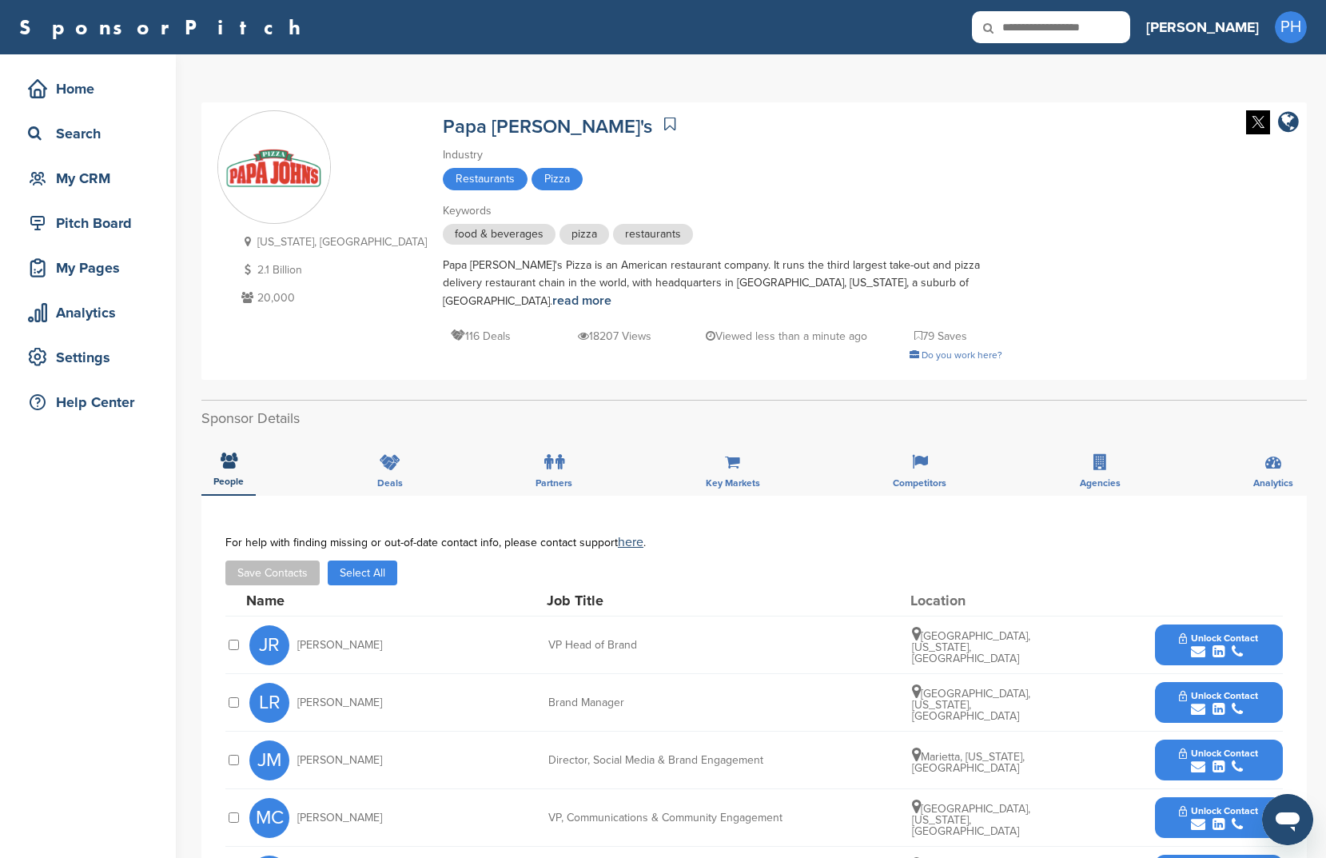
scroll to position [94, 0]
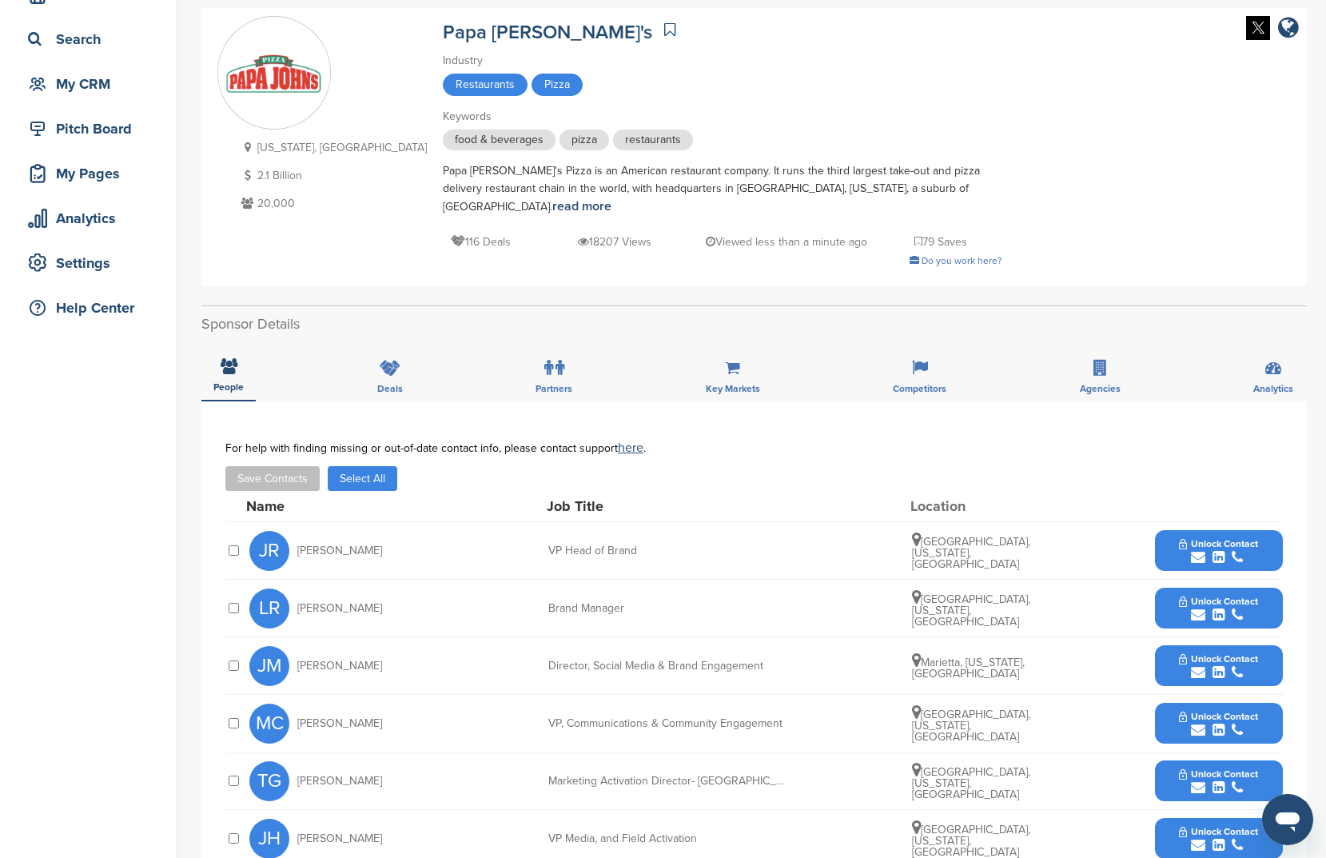
click at [370, 466] on button "Select All" at bounding box center [363, 478] width 70 height 25
click at [257, 466] on button "Save Contacts" at bounding box center [272, 478] width 94 height 25
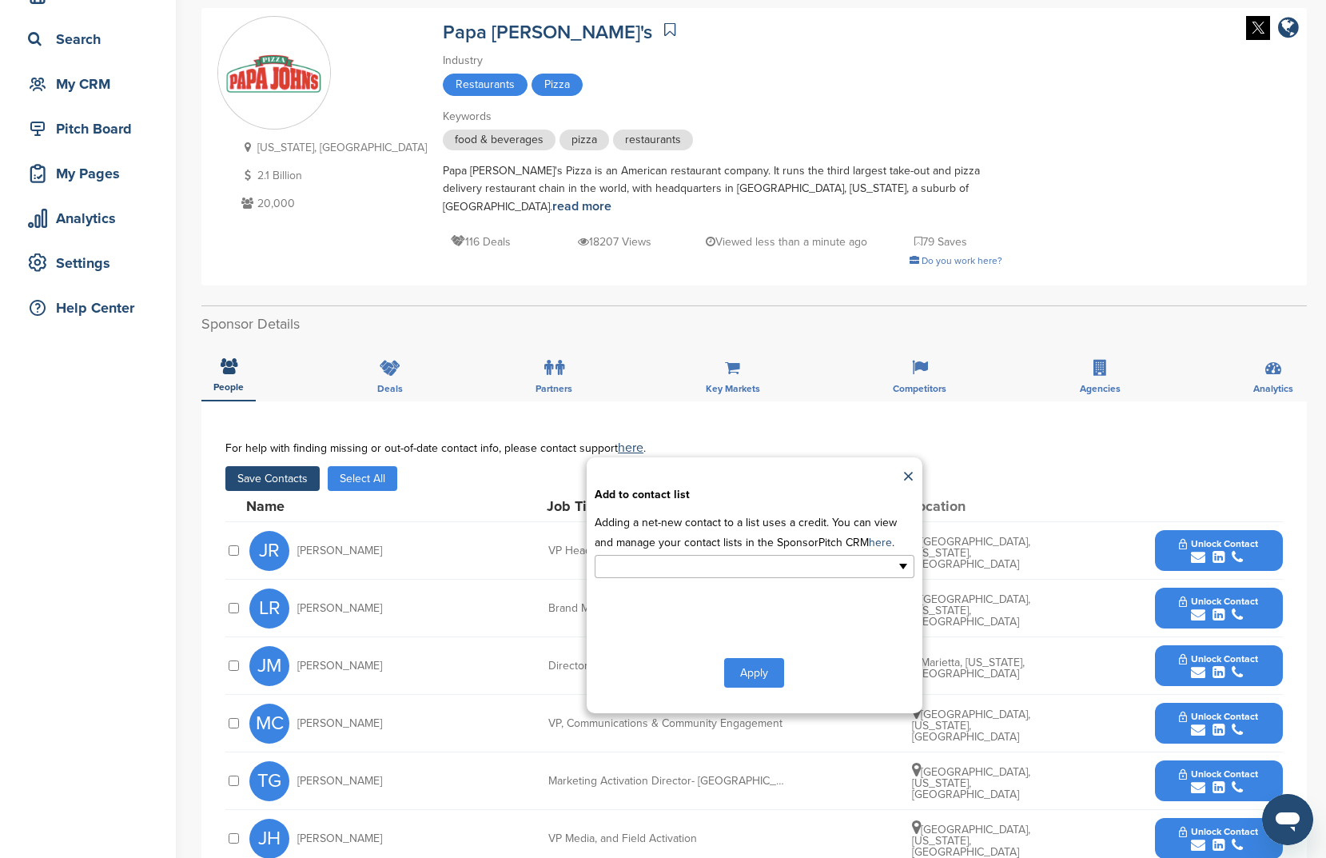
click at [778, 555] on ul at bounding box center [755, 566] width 320 height 23
click at [737, 634] on li "sports" at bounding box center [755, 648] width 318 height 28
click at [748, 661] on button "Apply" at bounding box center [754, 676] width 60 height 30
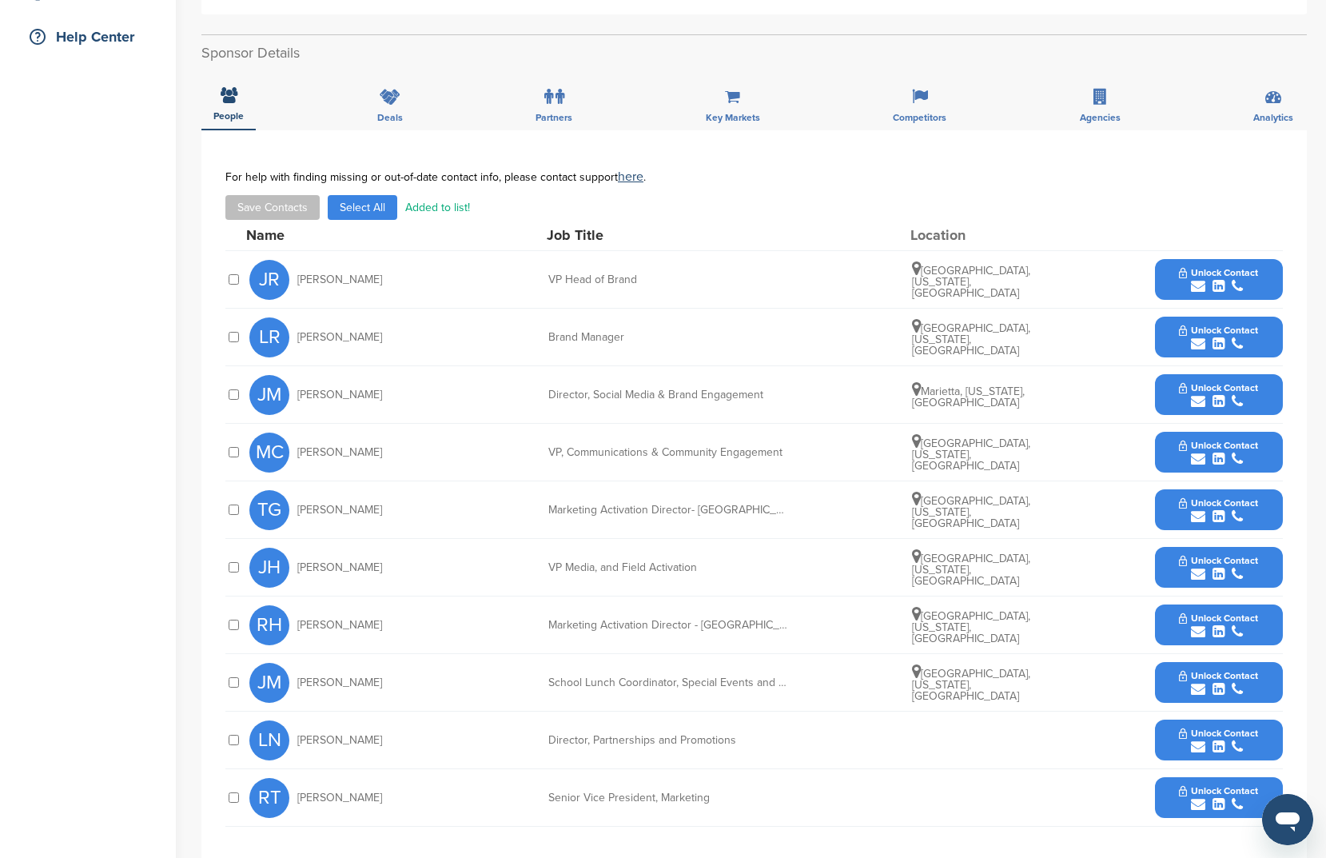
scroll to position [389, 0]
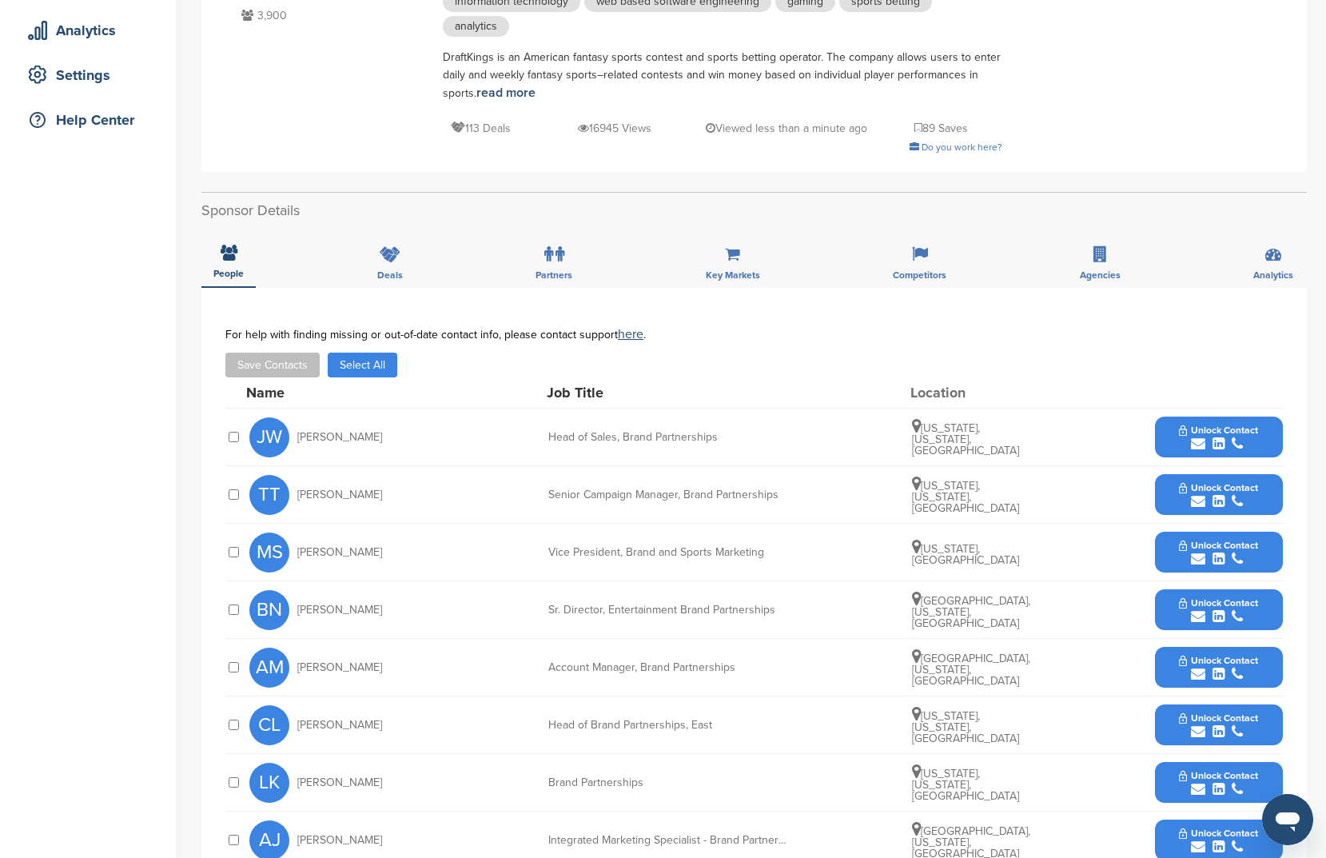
scroll to position [304, 0]
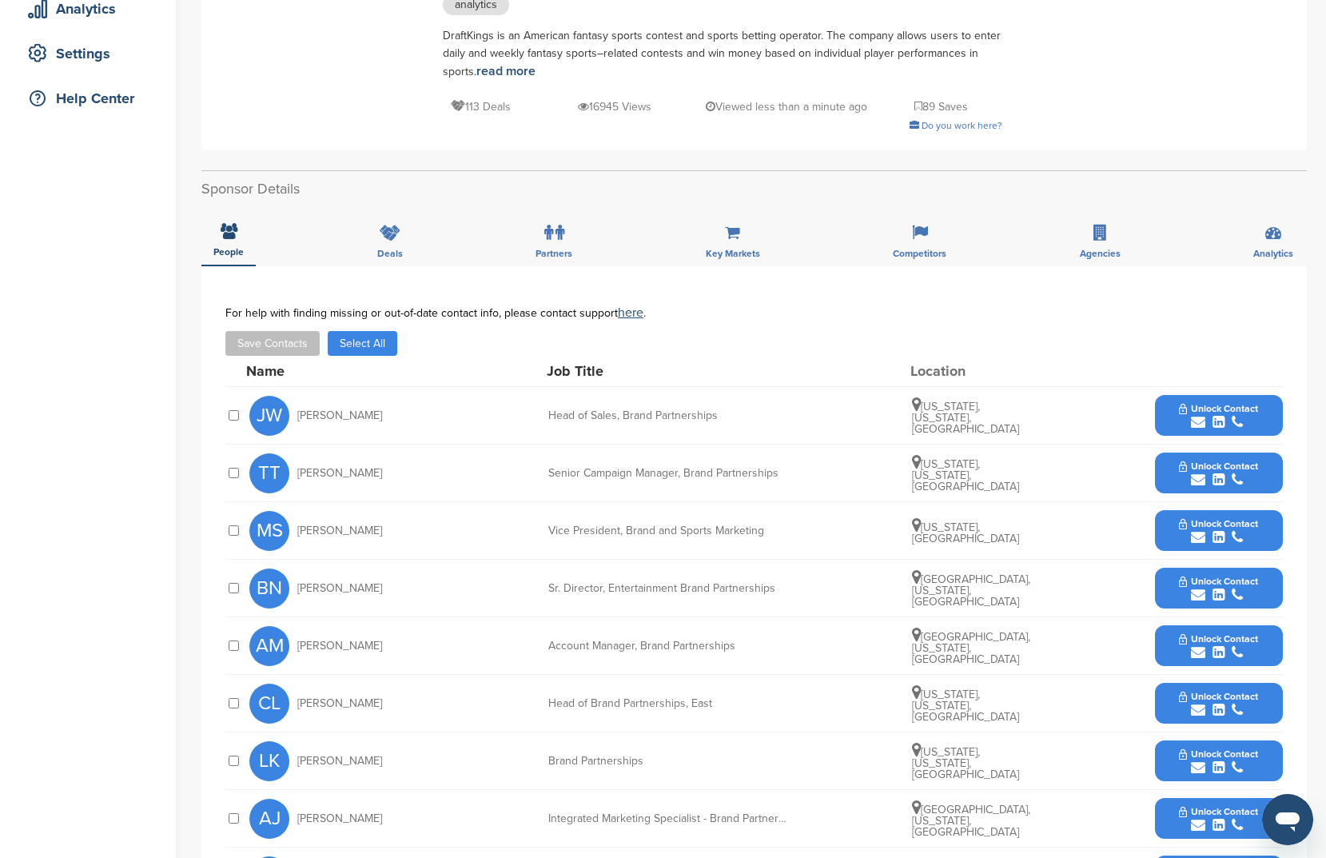
click at [298, 343] on button "Save Contacts" at bounding box center [272, 343] width 94 height 25
click at [373, 347] on button "Select All" at bounding box center [363, 343] width 70 height 25
click at [301, 351] on button "Save Contacts" at bounding box center [272, 343] width 94 height 25
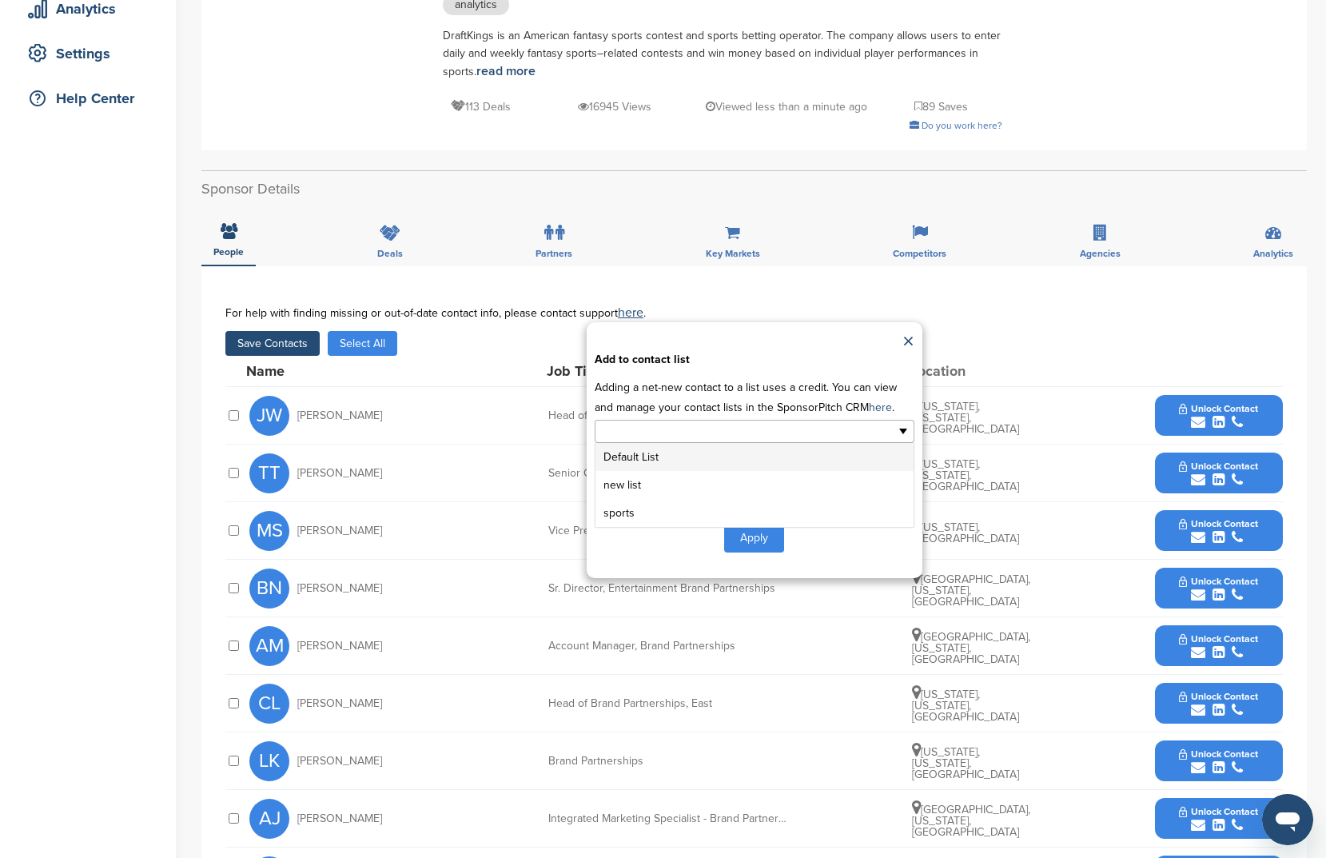
click at [766, 437] on input "text" at bounding box center [685, 431] width 168 height 18
click at [760, 504] on li "sports" at bounding box center [755, 513] width 318 height 28
click at [774, 549] on button "Apply" at bounding box center [754, 541] width 60 height 30
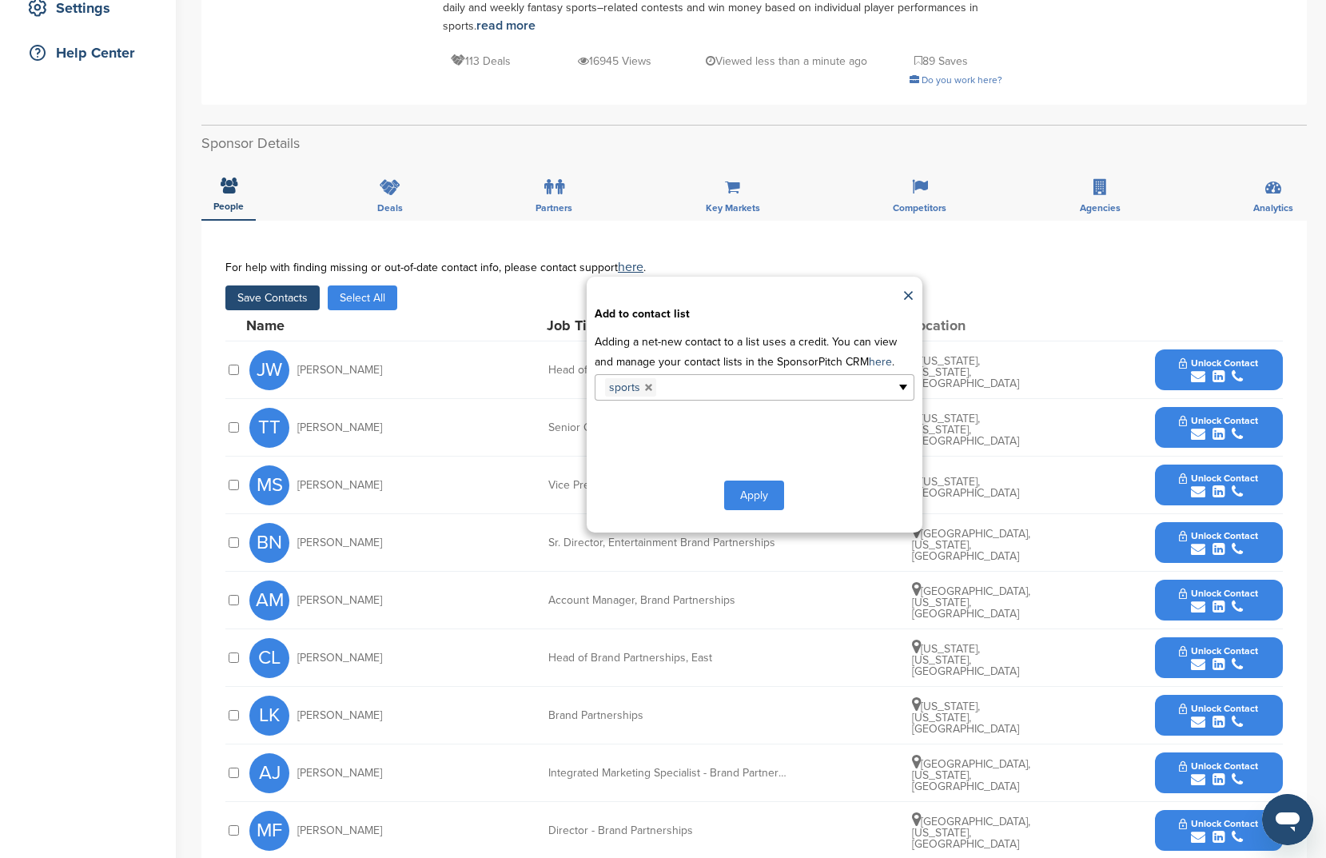
scroll to position [523, 0]
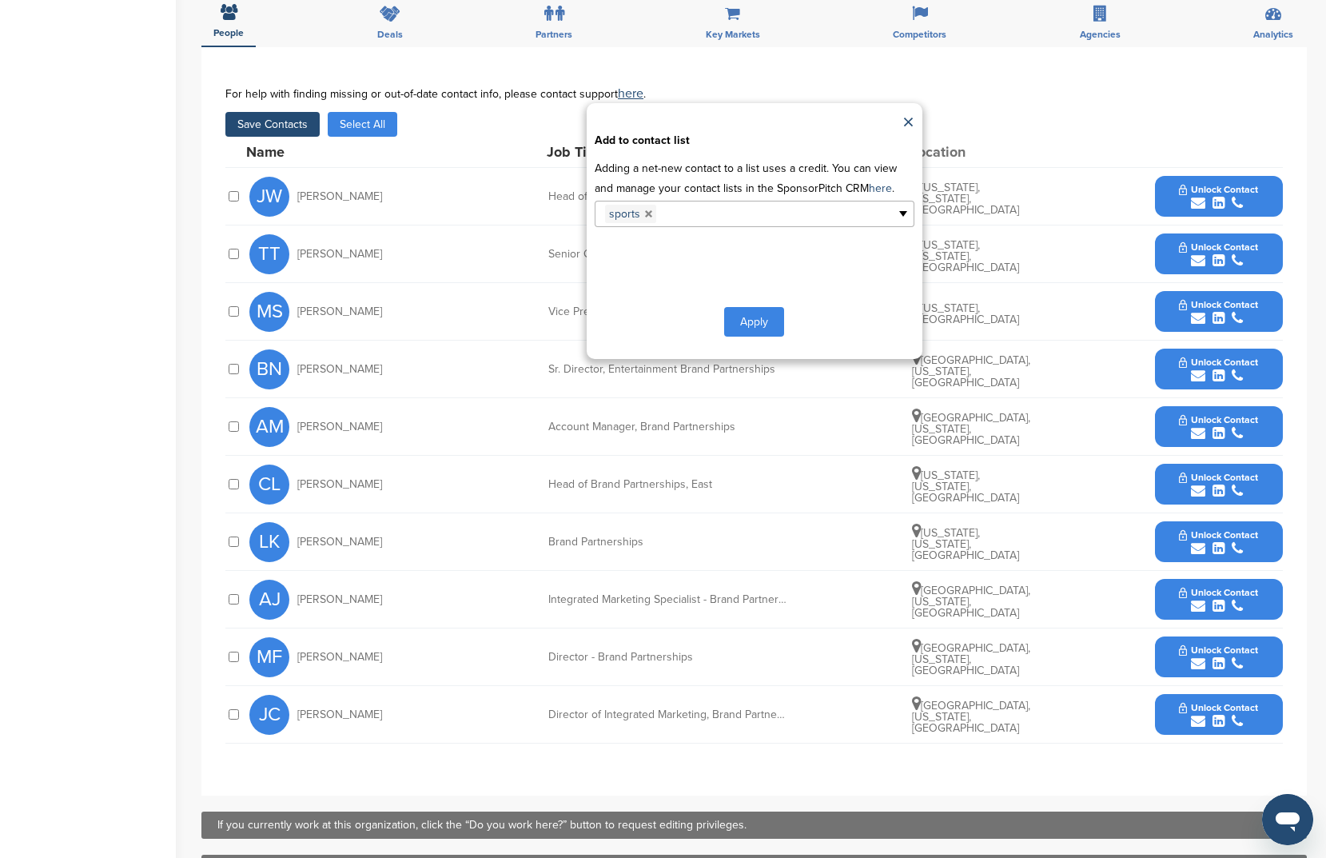
click at [773, 328] on button "Apply" at bounding box center [754, 322] width 60 height 30
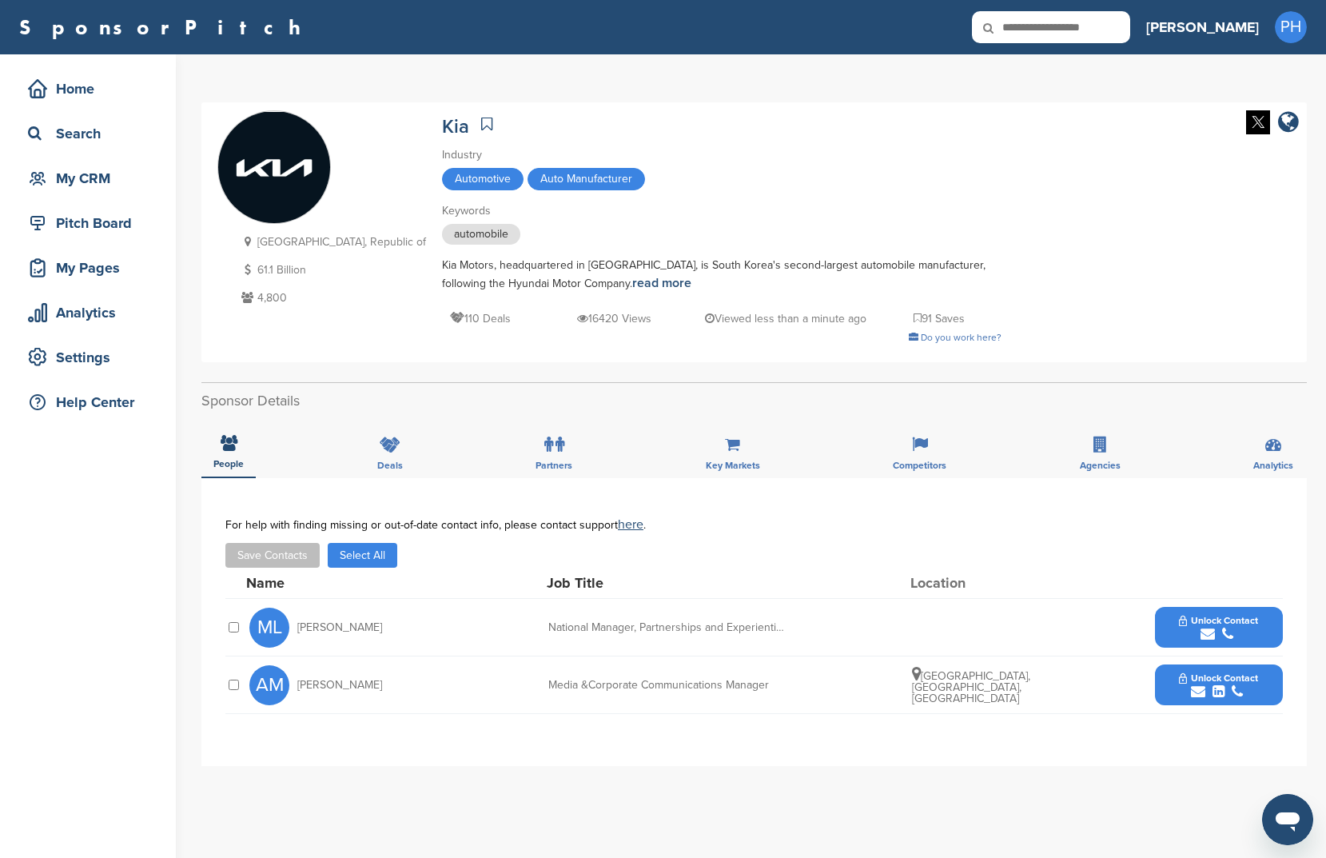
click at [481, 127] on icon at bounding box center [486, 124] width 11 height 16
click at [360, 572] on div "Name Job Title Location" at bounding box center [764, 583] width 1037 height 30
click at [366, 547] on button "Select All" at bounding box center [363, 555] width 70 height 25
click at [273, 560] on button "Save Contacts" at bounding box center [272, 555] width 94 height 25
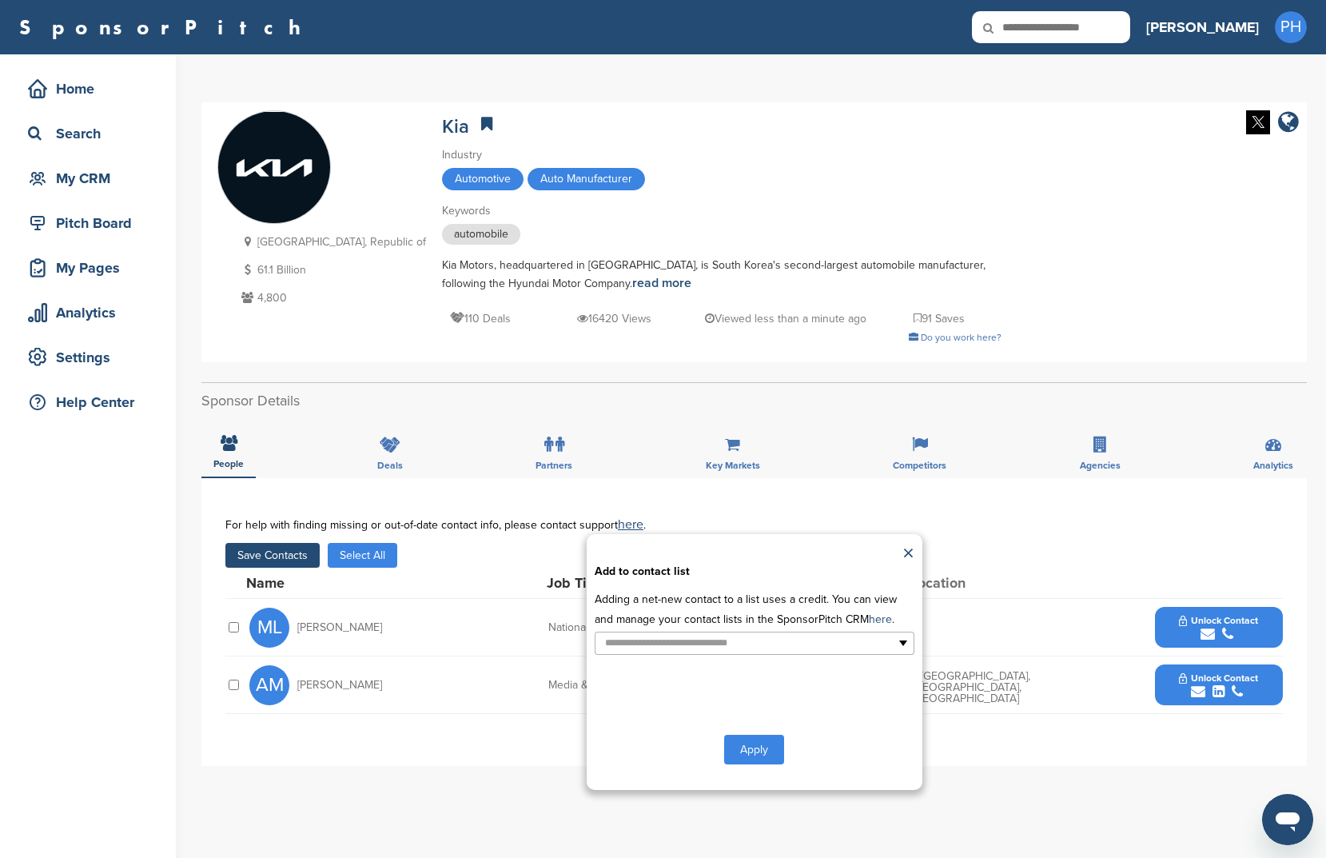
click at [680, 622] on p "Adding a net-new contact to a list uses a credit. You can view and manage your …" at bounding box center [755, 609] width 320 height 40
click at [674, 639] on input "text" at bounding box center [685, 643] width 168 height 18
click at [672, 732] on li "sports" at bounding box center [755, 725] width 318 height 28
click at [755, 745] on button "Apply" at bounding box center [754, 753] width 60 height 30
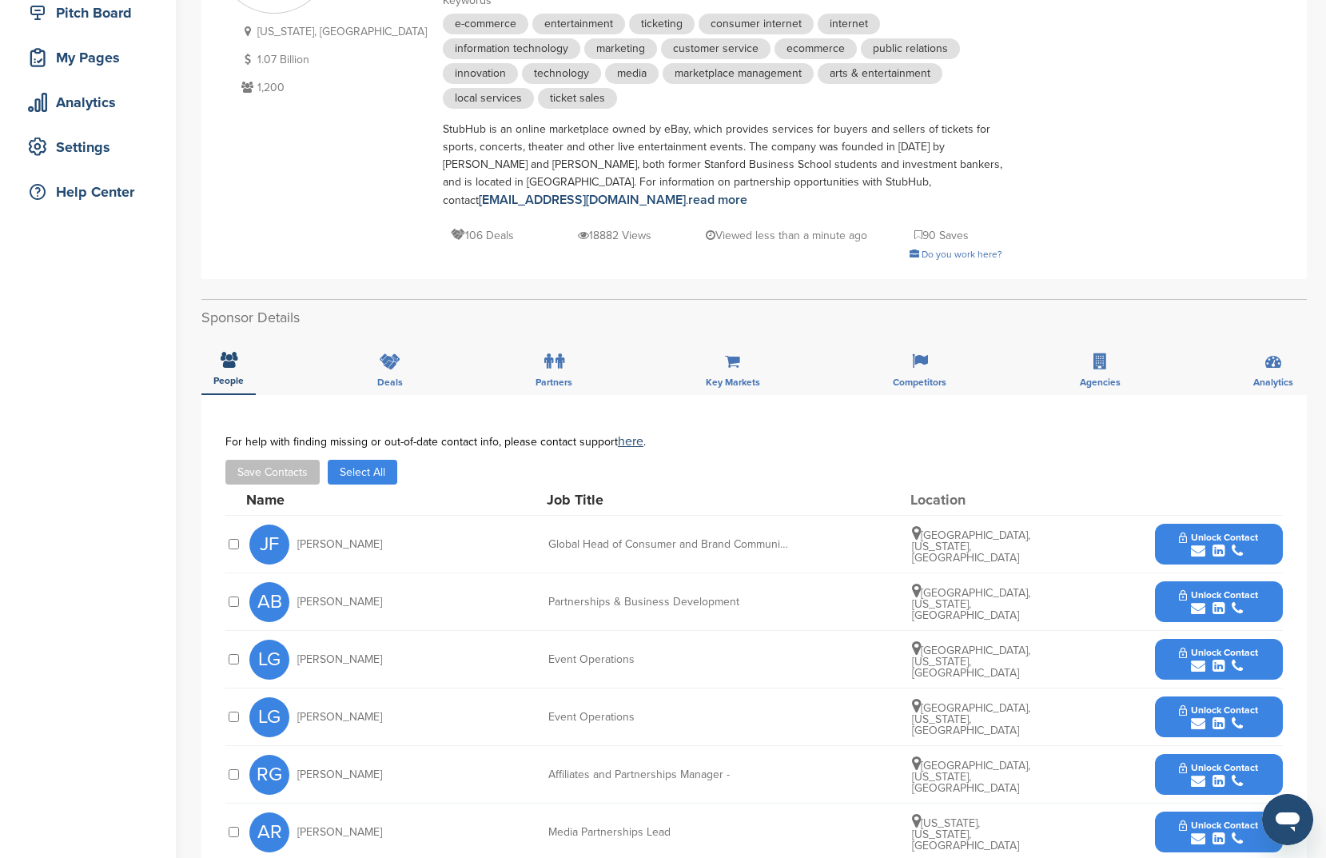
scroll to position [385, 0]
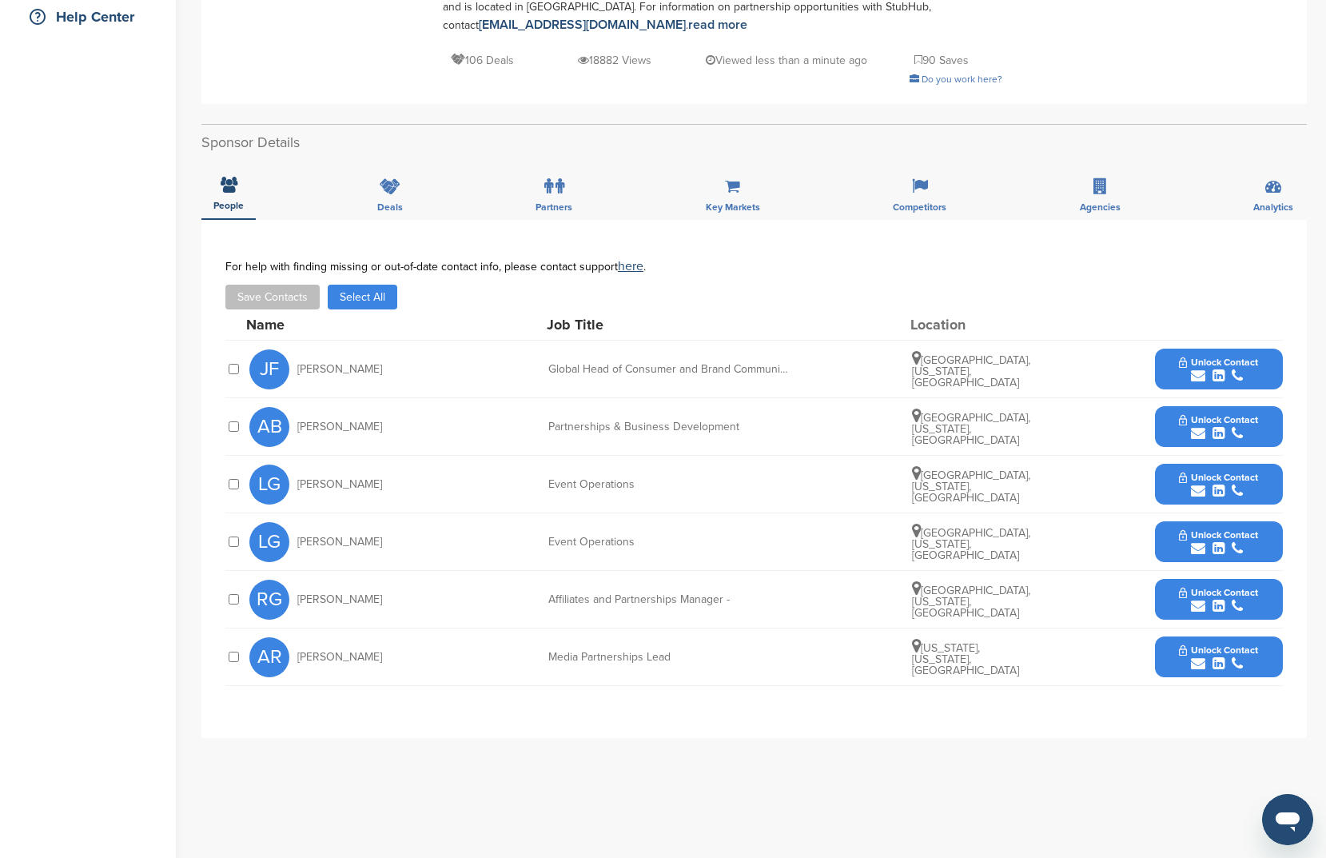
click at [393, 289] on button "Select All" at bounding box center [363, 297] width 70 height 25
click at [301, 293] on button "Save Contacts" at bounding box center [272, 297] width 94 height 25
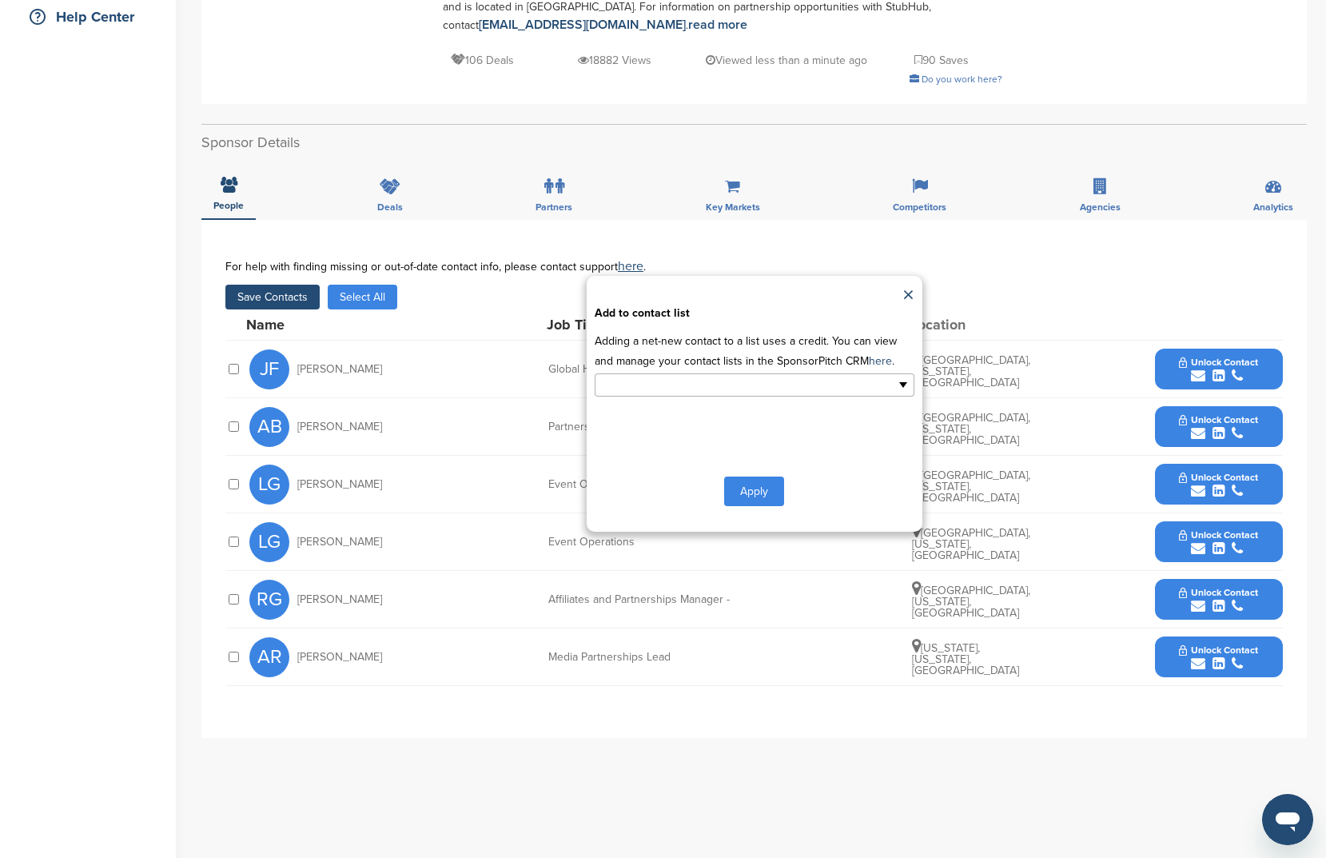
click at [747, 379] on input "text" at bounding box center [685, 385] width 168 height 18
click at [774, 461] on li "sports" at bounding box center [755, 467] width 318 height 28
click at [756, 500] on button "Apply" at bounding box center [754, 495] width 60 height 30
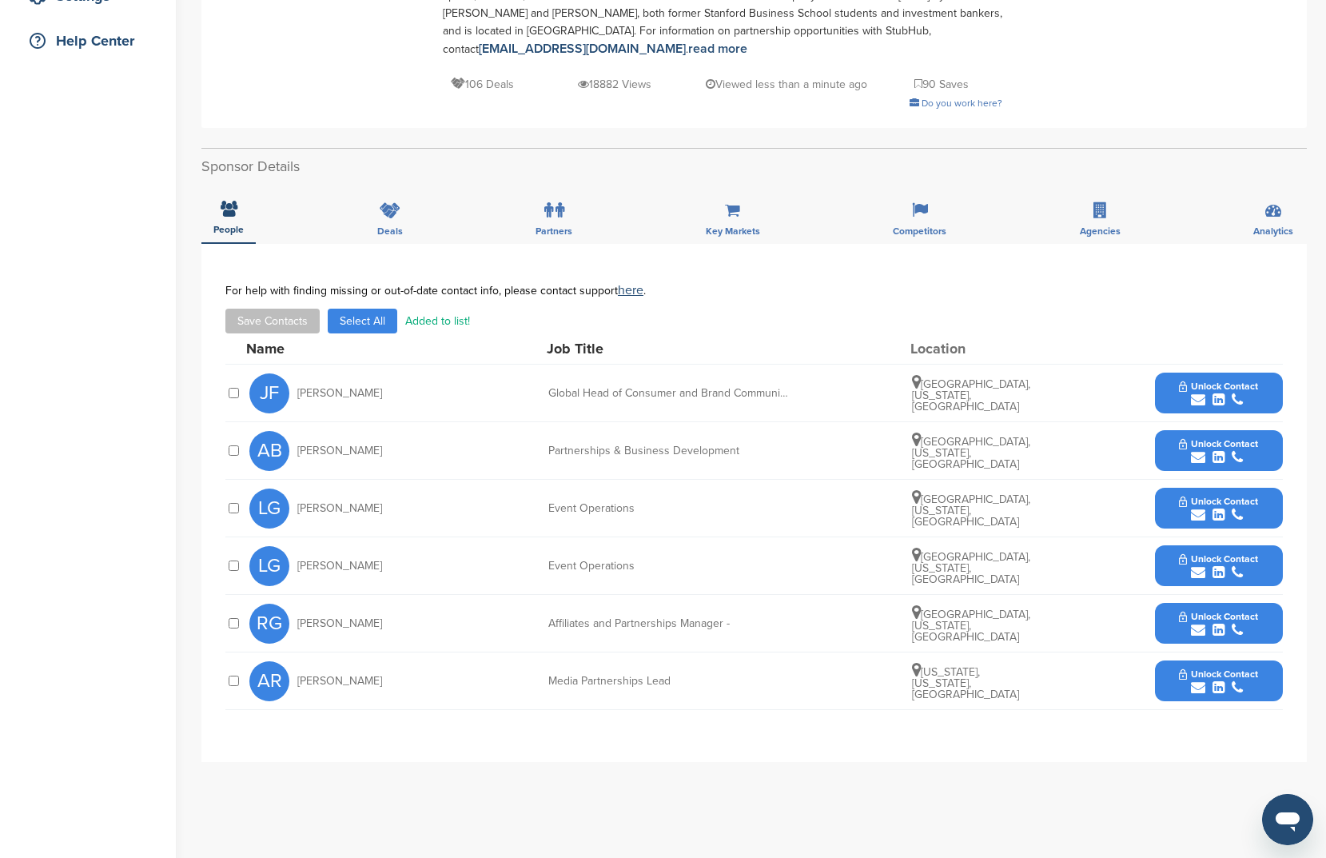
scroll to position [0, 0]
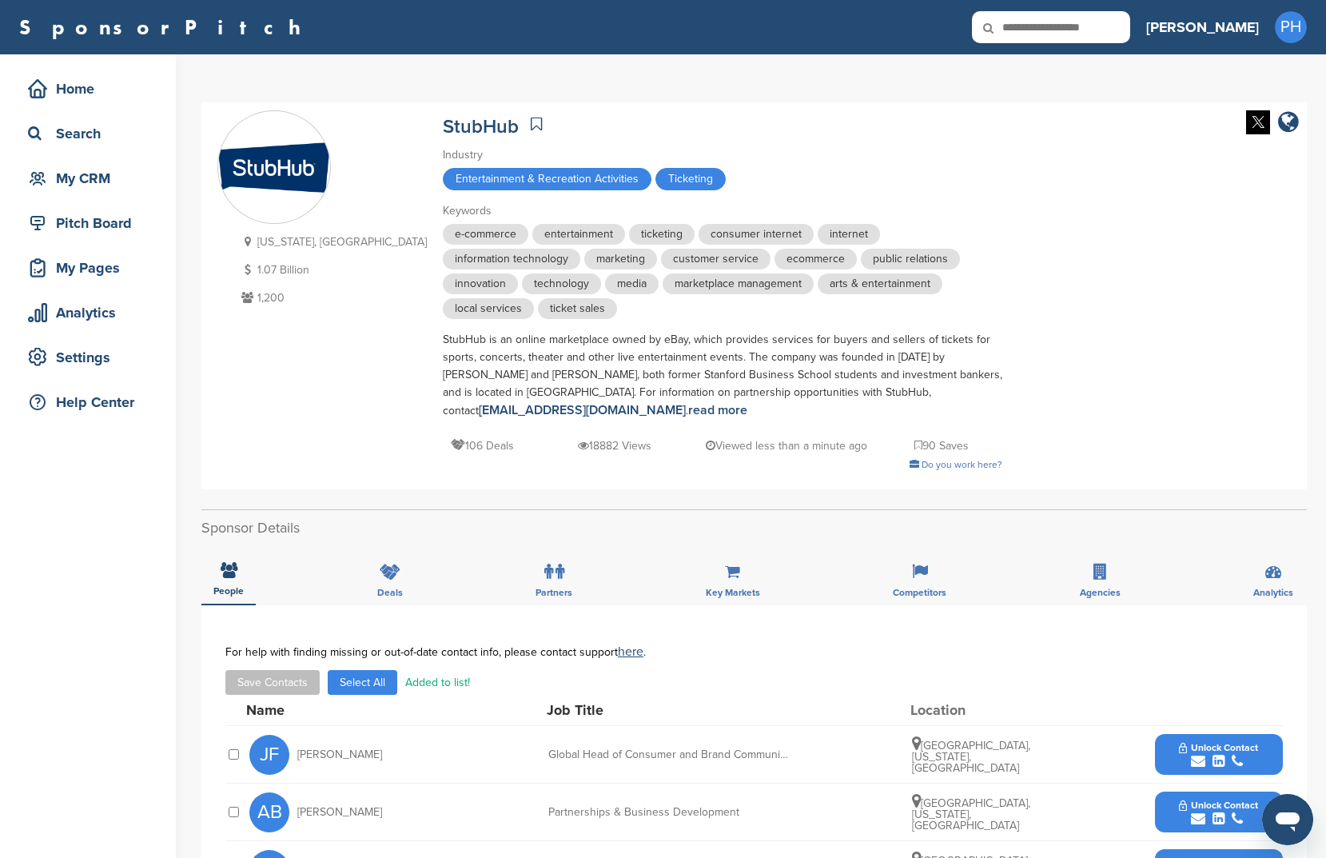
click at [527, 137] on div at bounding box center [536, 125] width 19 height 26
click at [531, 123] on icon at bounding box center [536, 124] width 11 height 16
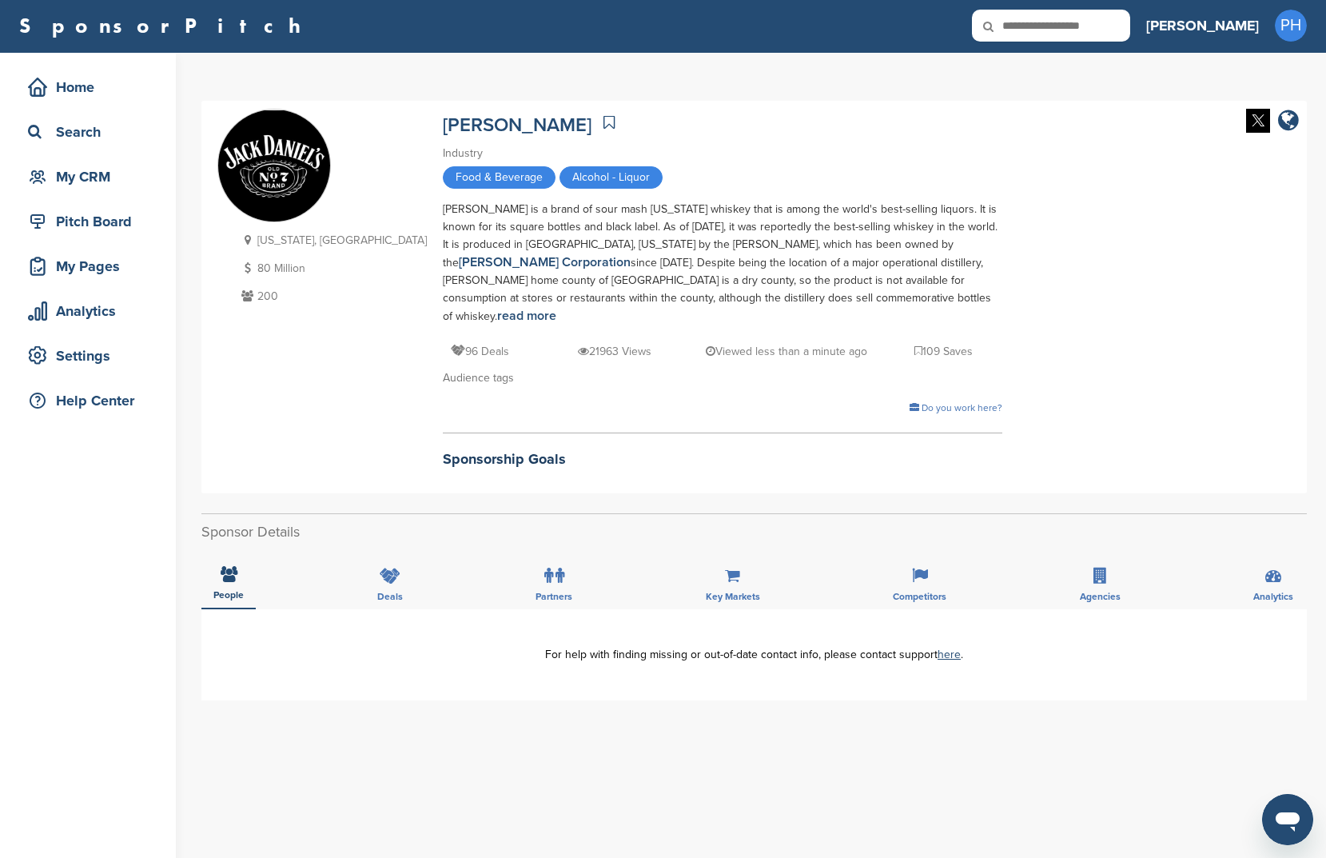
scroll to position [3, 0]
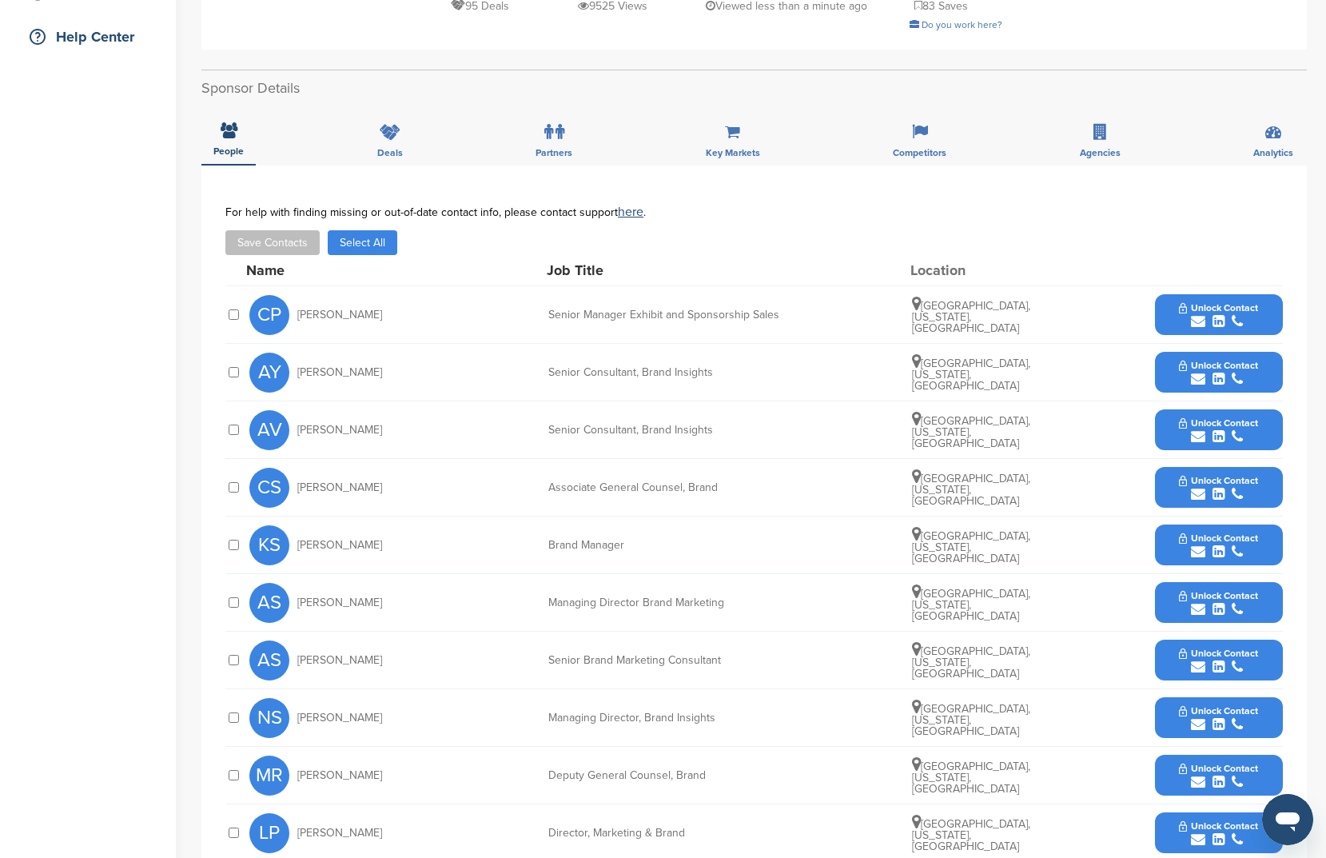
scroll to position [446, 0]
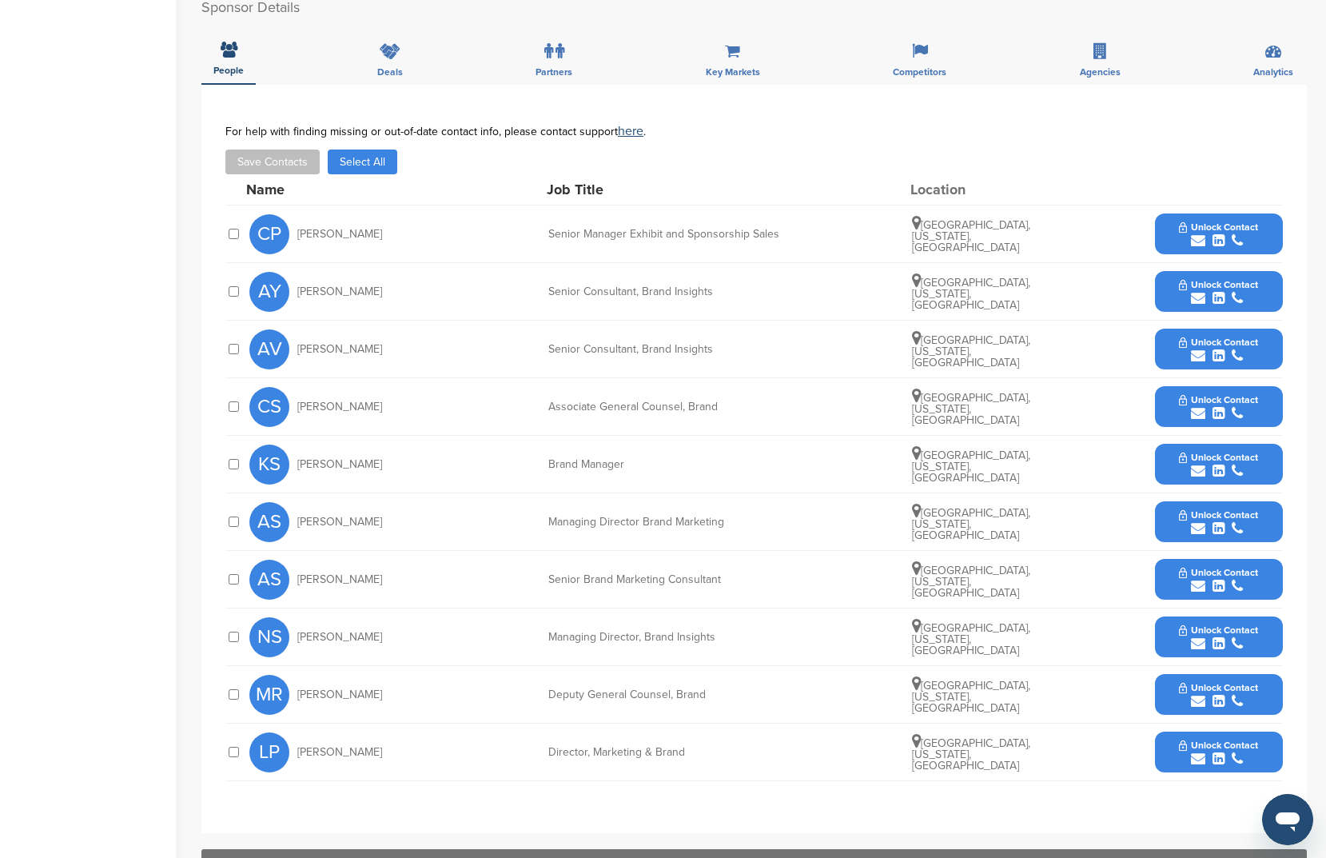
click at [358, 169] on button "Select All" at bounding box center [363, 162] width 70 height 25
click at [263, 161] on button "Save Contacts" at bounding box center [272, 162] width 94 height 25
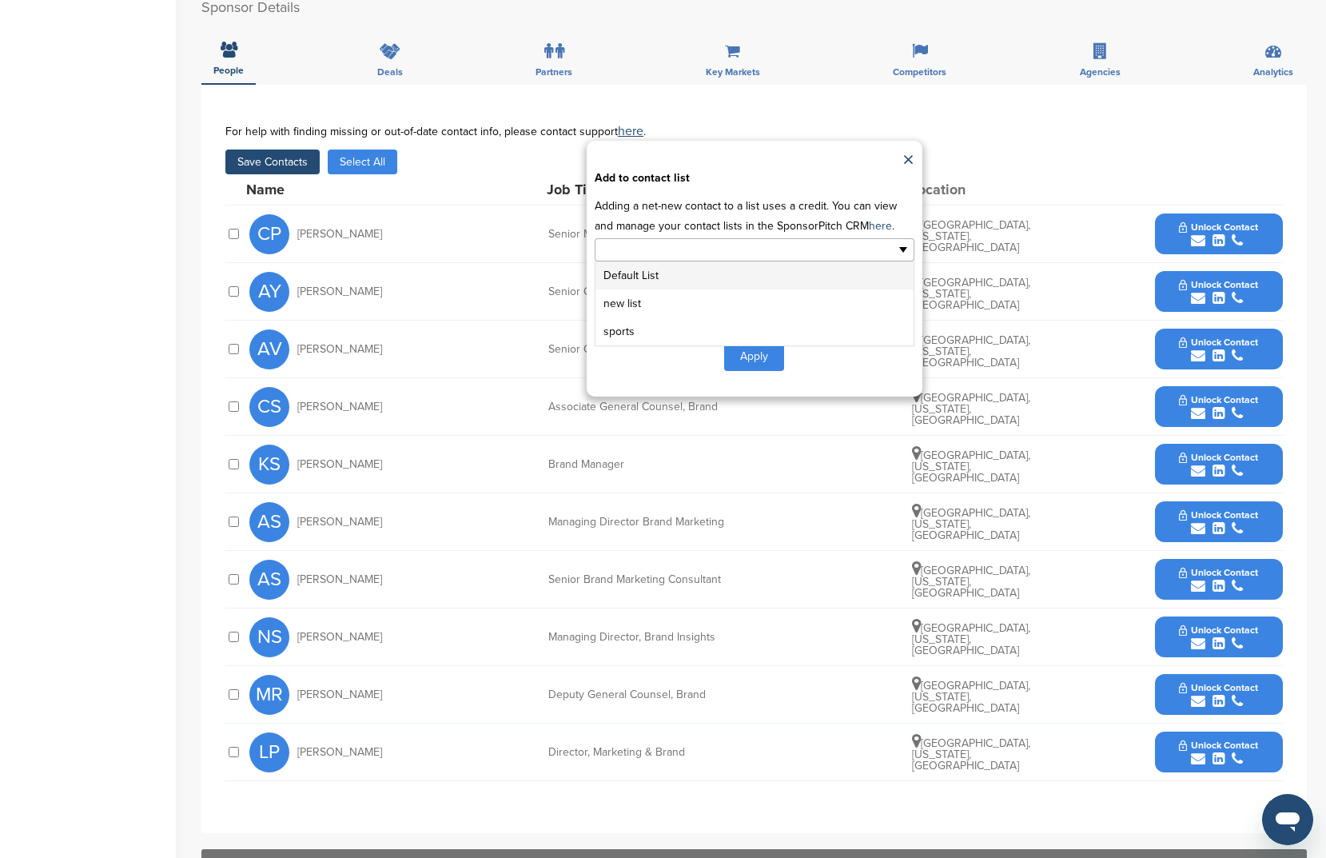
click at [729, 242] on input "text" at bounding box center [685, 250] width 168 height 18
click at [710, 333] on li "sports" at bounding box center [755, 331] width 318 height 28
click at [764, 353] on button "Apply" at bounding box center [754, 360] width 60 height 30
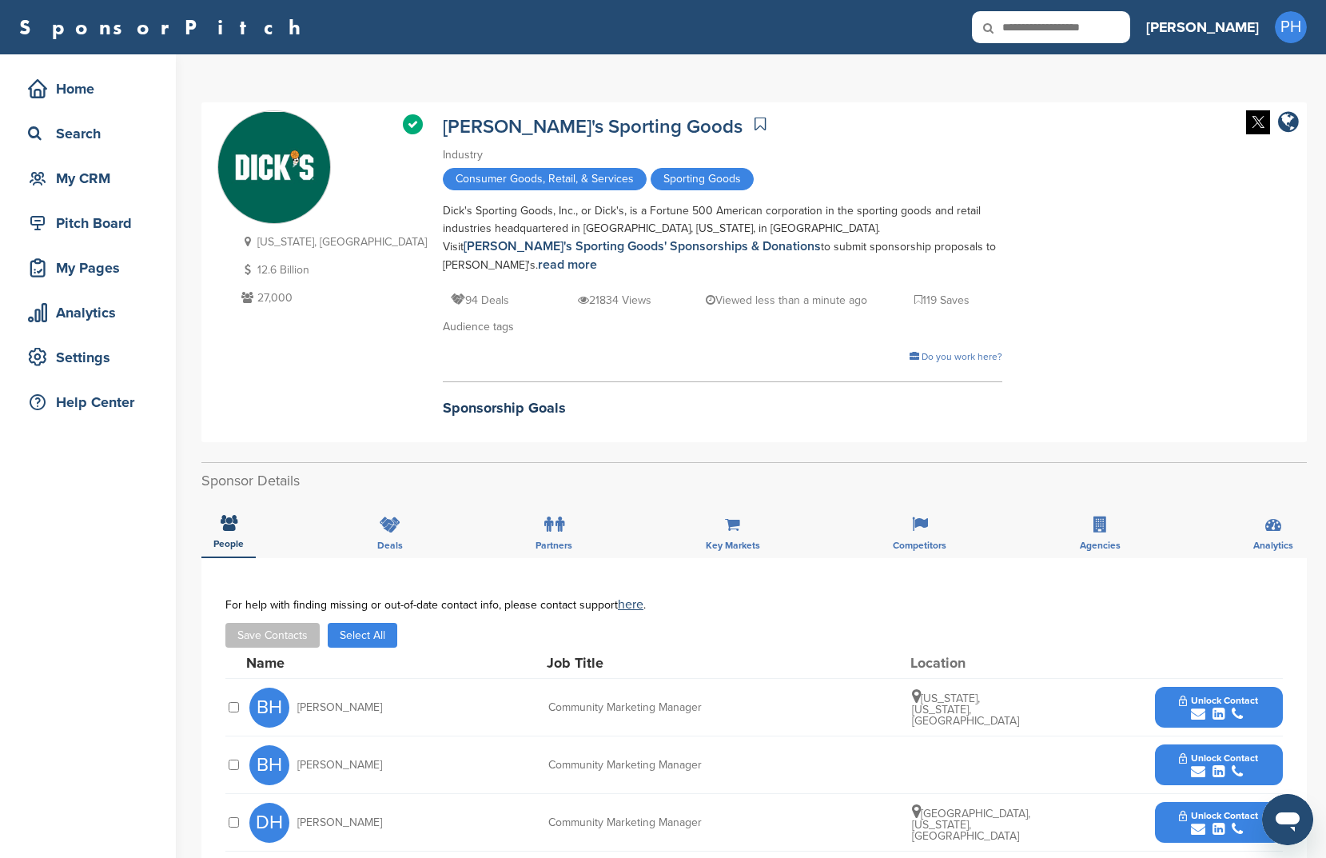
click at [751, 123] on link at bounding box center [760, 124] width 19 height 24
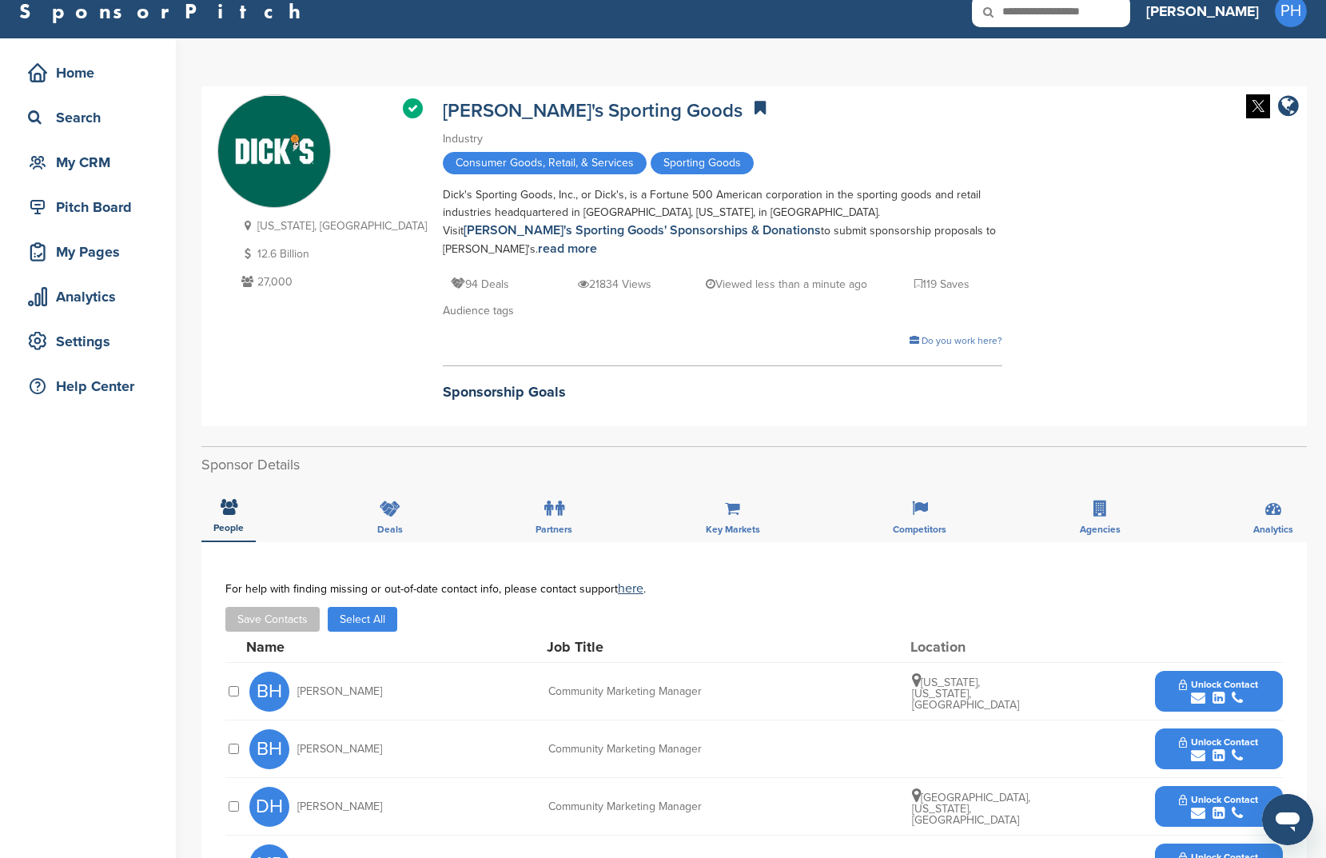
scroll to position [192, 0]
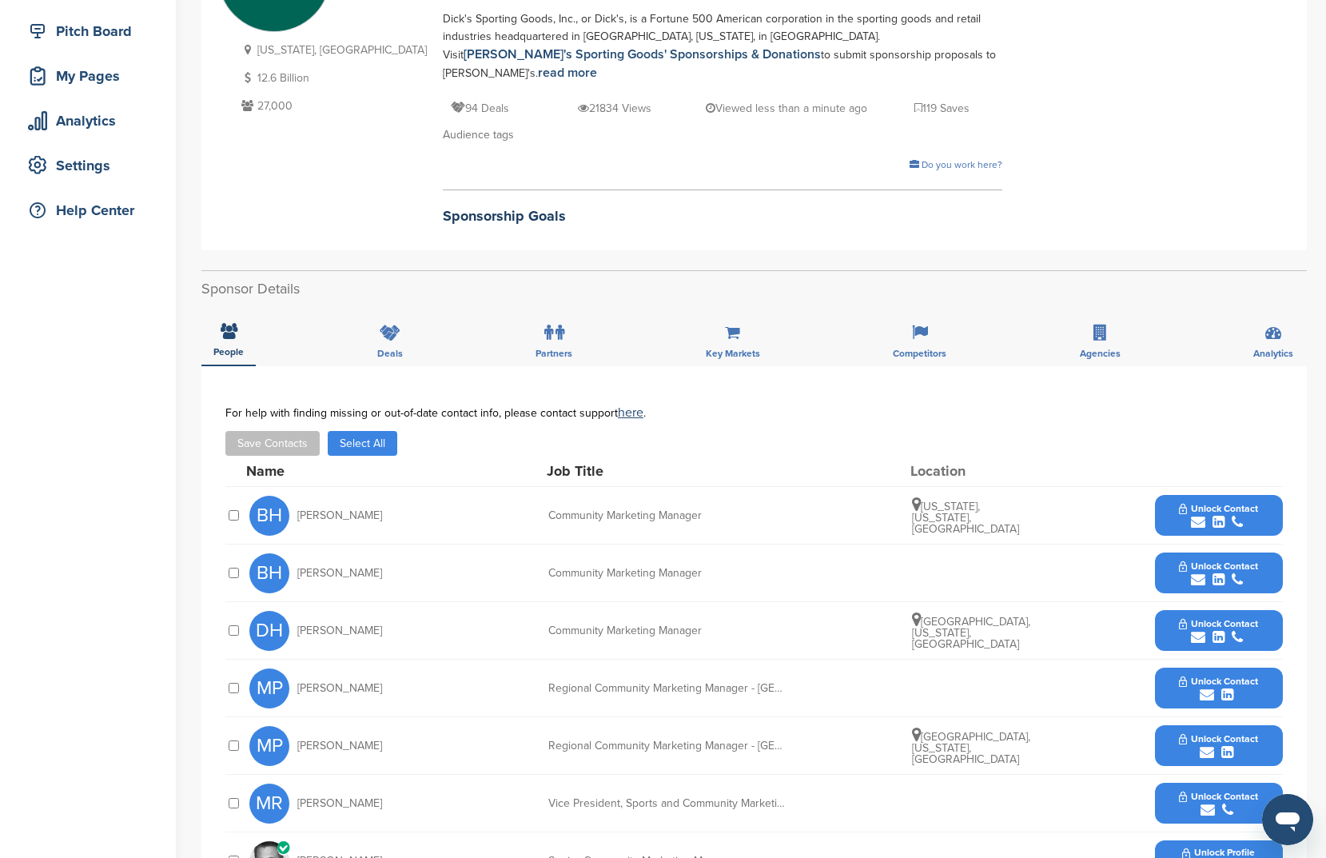
click at [363, 433] on button "Select All" at bounding box center [363, 443] width 70 height 25
click at [290, 431] on button "Save Contacts" at bounding box center [272, 443] width 94 height 25
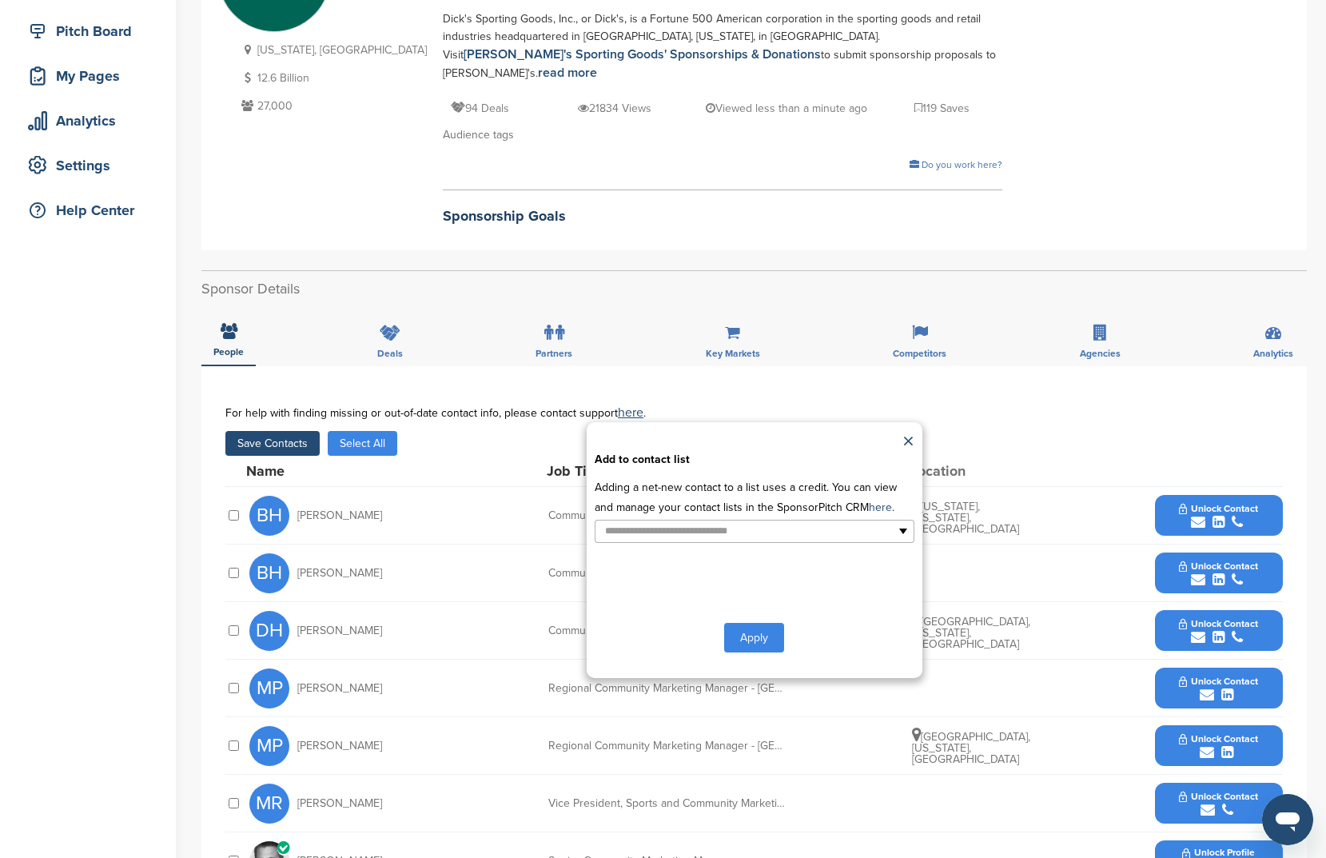
click at [795, 492] on p "Adding a net-new contact to a list uses a credit. You can view and manage your …" at bounding box center [755, 497] width 320 height 40
click at [792, 497] on p "Adding a net-new contact to a list uses a credit. You can view and manage your …" at bounding box center [755, 497] width 320 height 40
click at [790, 521] on ul at bounding box center [755, 531] width 320 height 23
click at [737, 599] on li "sports" at bounding box center [755, 613] width 318 height 28
click at [763, 626] on button "Apply" at bounding box center [754, 641] width 60 height 30
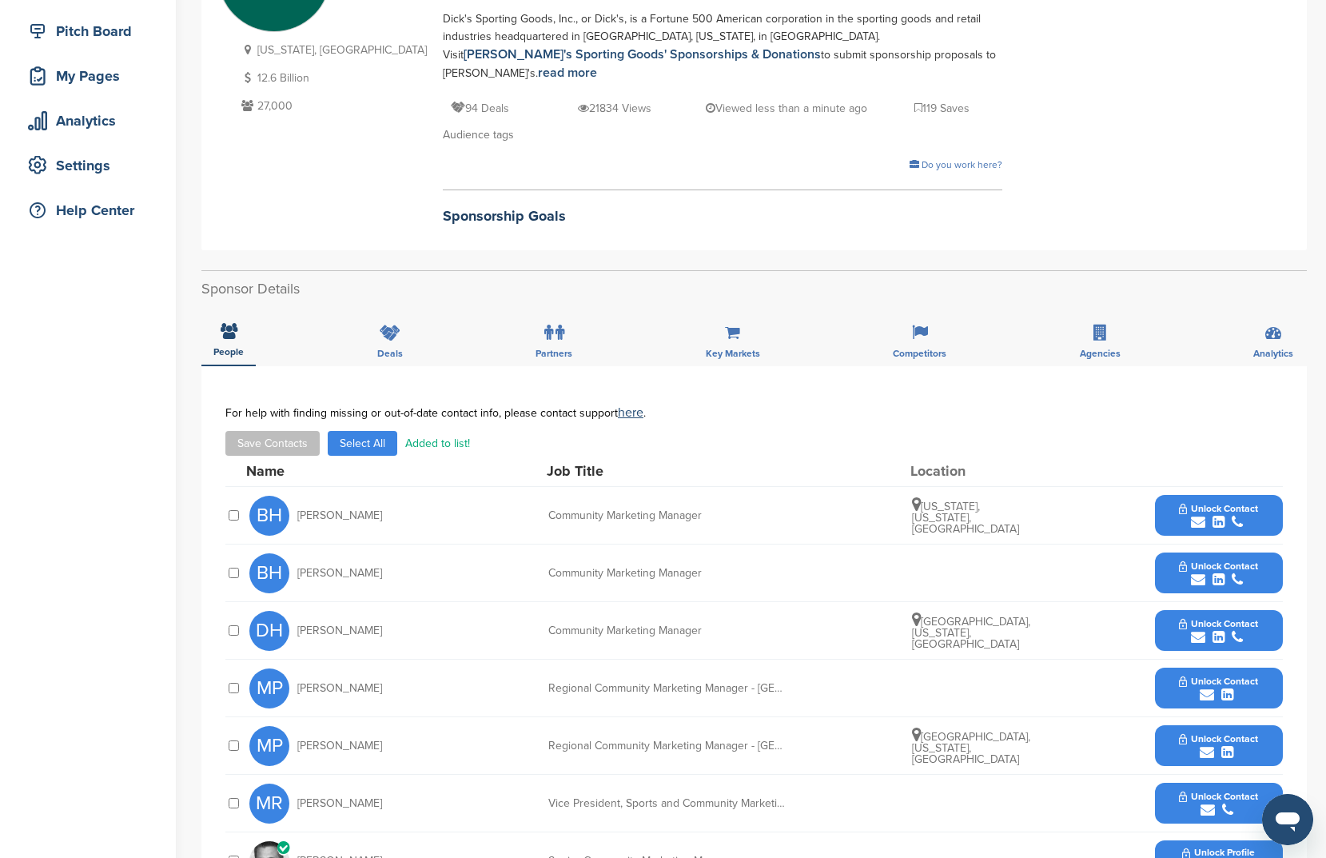
click at [795, 607] on div "DH Deanna Holland Community Marketing Manager Los Angeles, California, United S…" at bounding box center [766, 630] width 1034 height 57
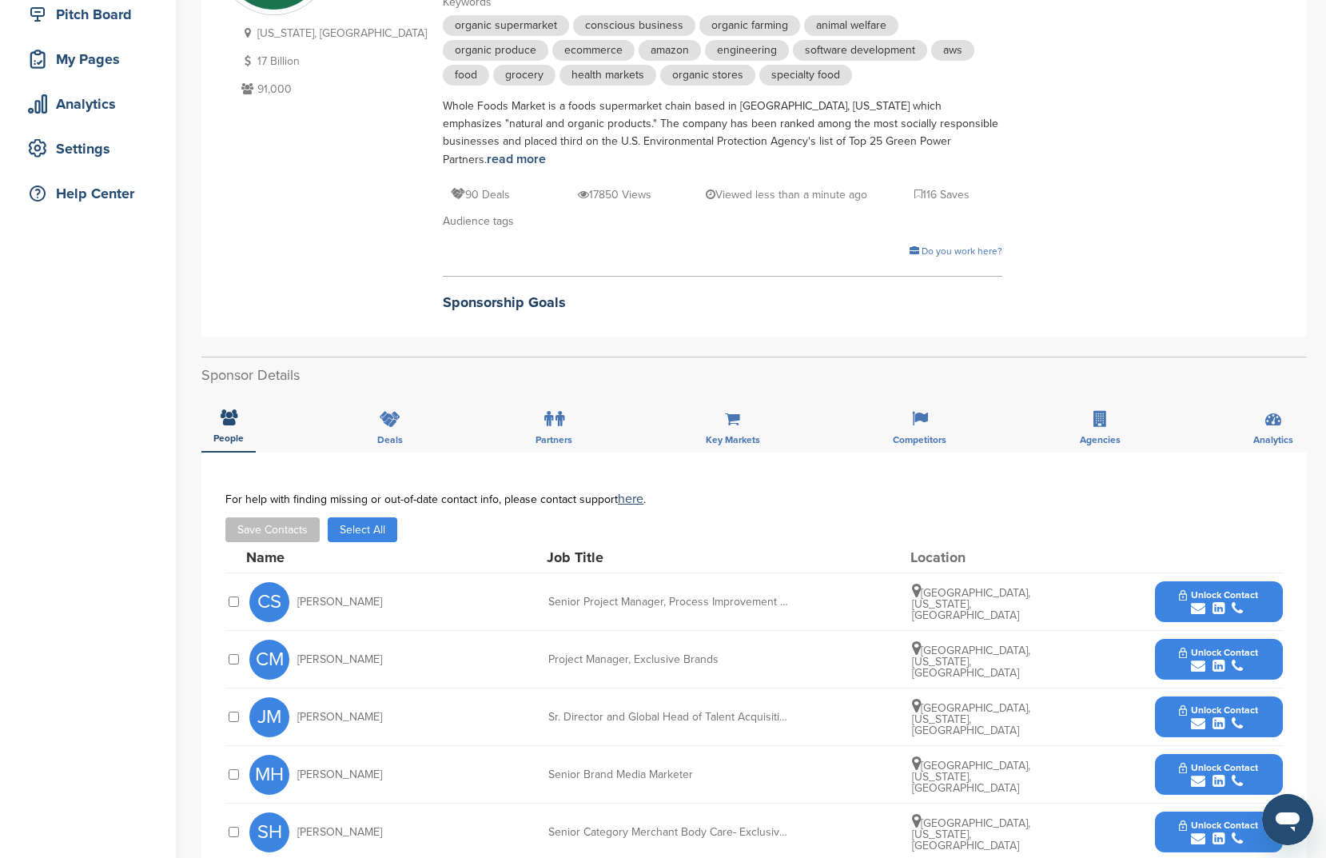
click at [393, 517] on button "Select All" at bounding box center [363, 529] width 70 height 25
click at [257, 517] on button "Save Contacts" at bounding box center [272, 529] width 94 height 25
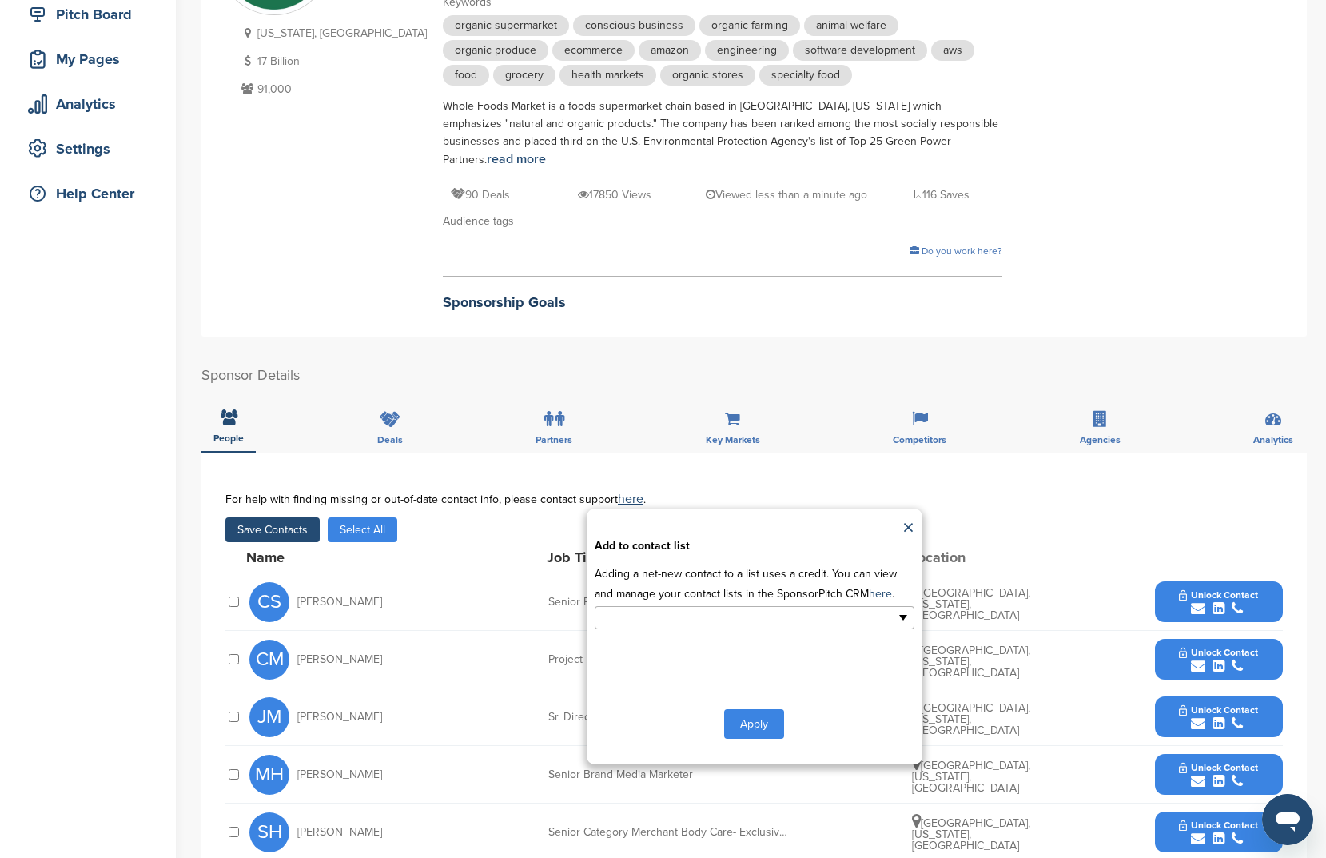
click at [736, 608] on input "text" at bounding box center [685, 617] width 168 height 18
click at [706, 685] on li "sports" at bounding box center [755, 699] width 318 height 28
click at [783, 717] on button "Apply" at bounding box center [754, 727] width 60 height 30
click at [755, 688] on div "**********" at bounding box center [755, 636] width 336 height 256
click at [752, 715] on button "Apply" at bounding box center [754, 727] width 60 height 30
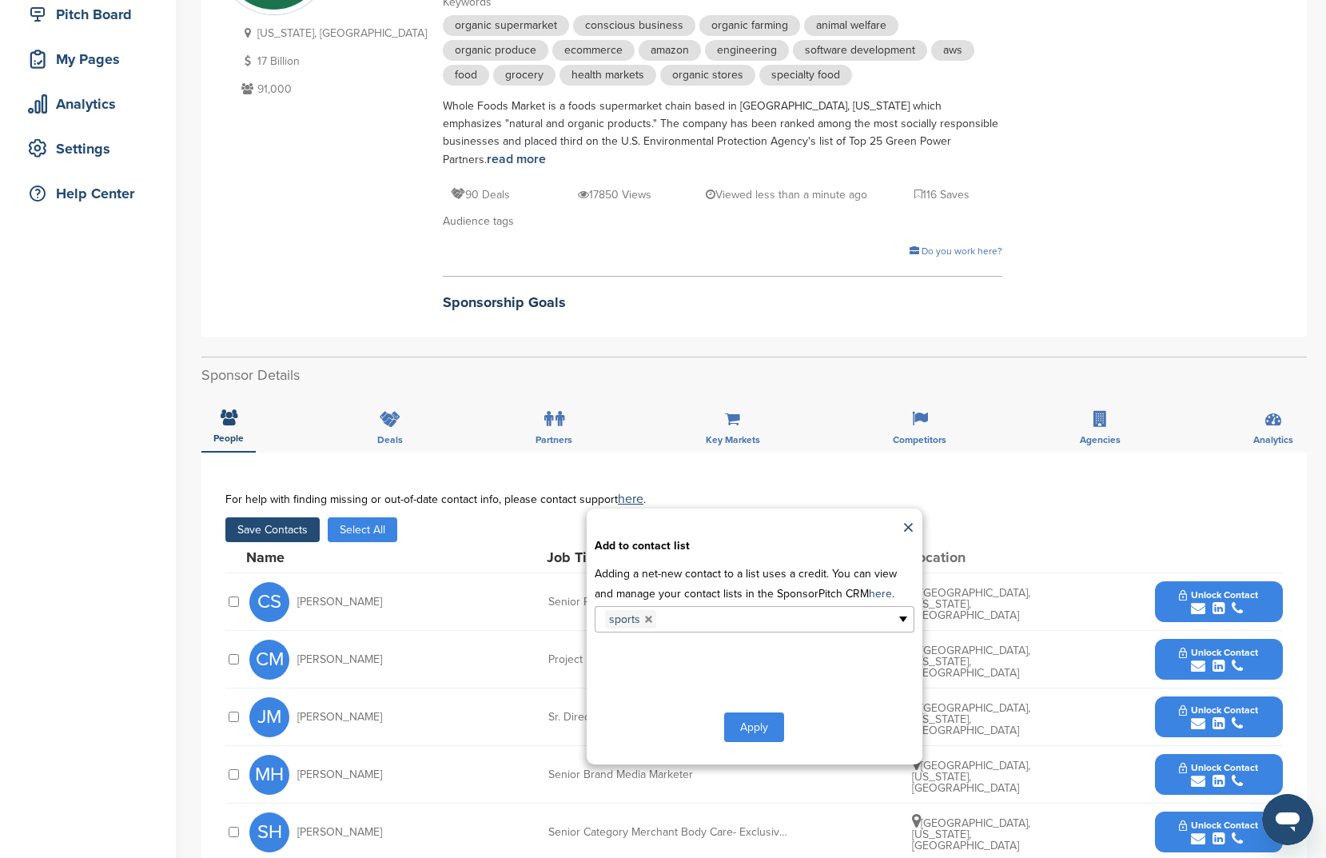
click at [752, 715] on button "Apply" at bounding box center [754, 727] width 60 height 30
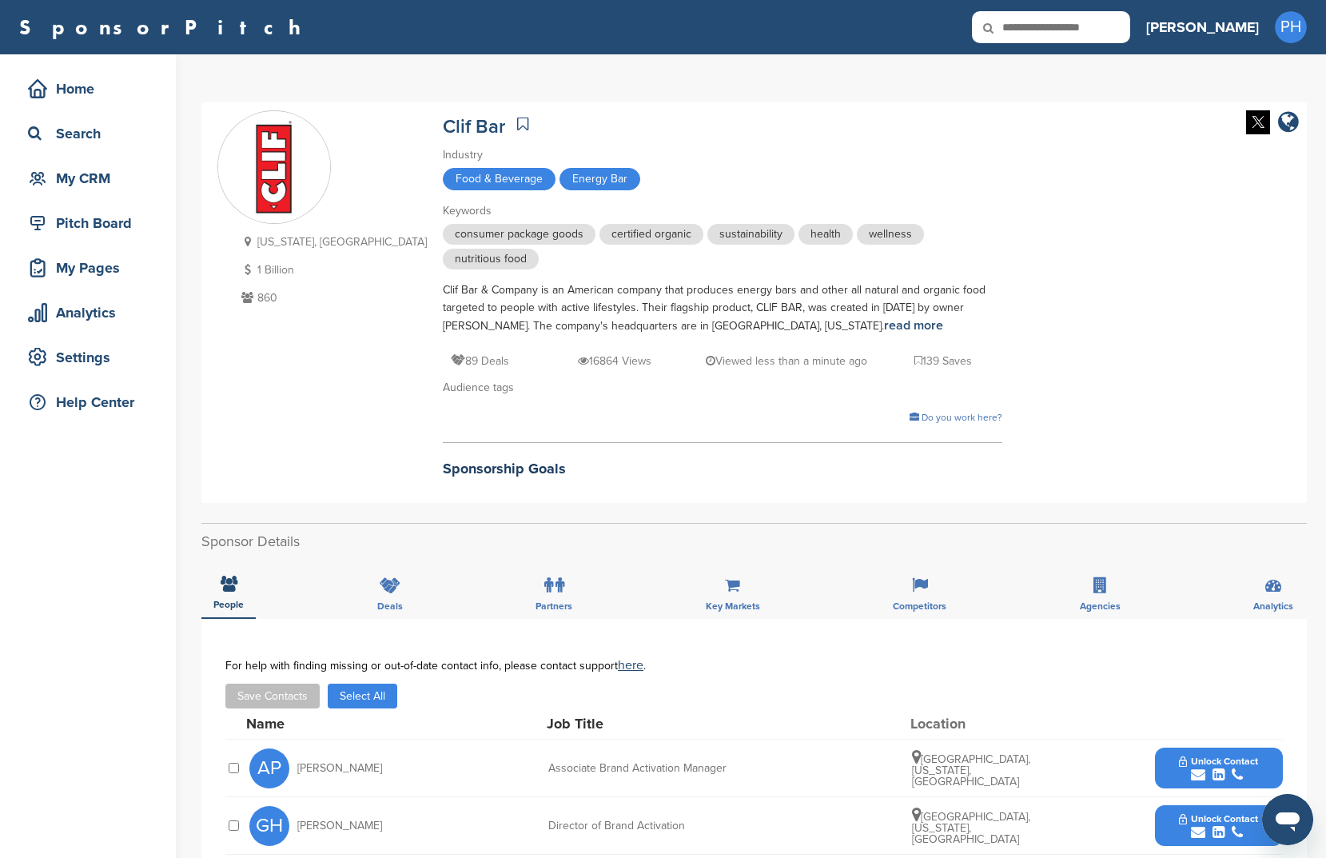
click at [513, 119] on link at bounding box center [522, 124] width 19 height 24
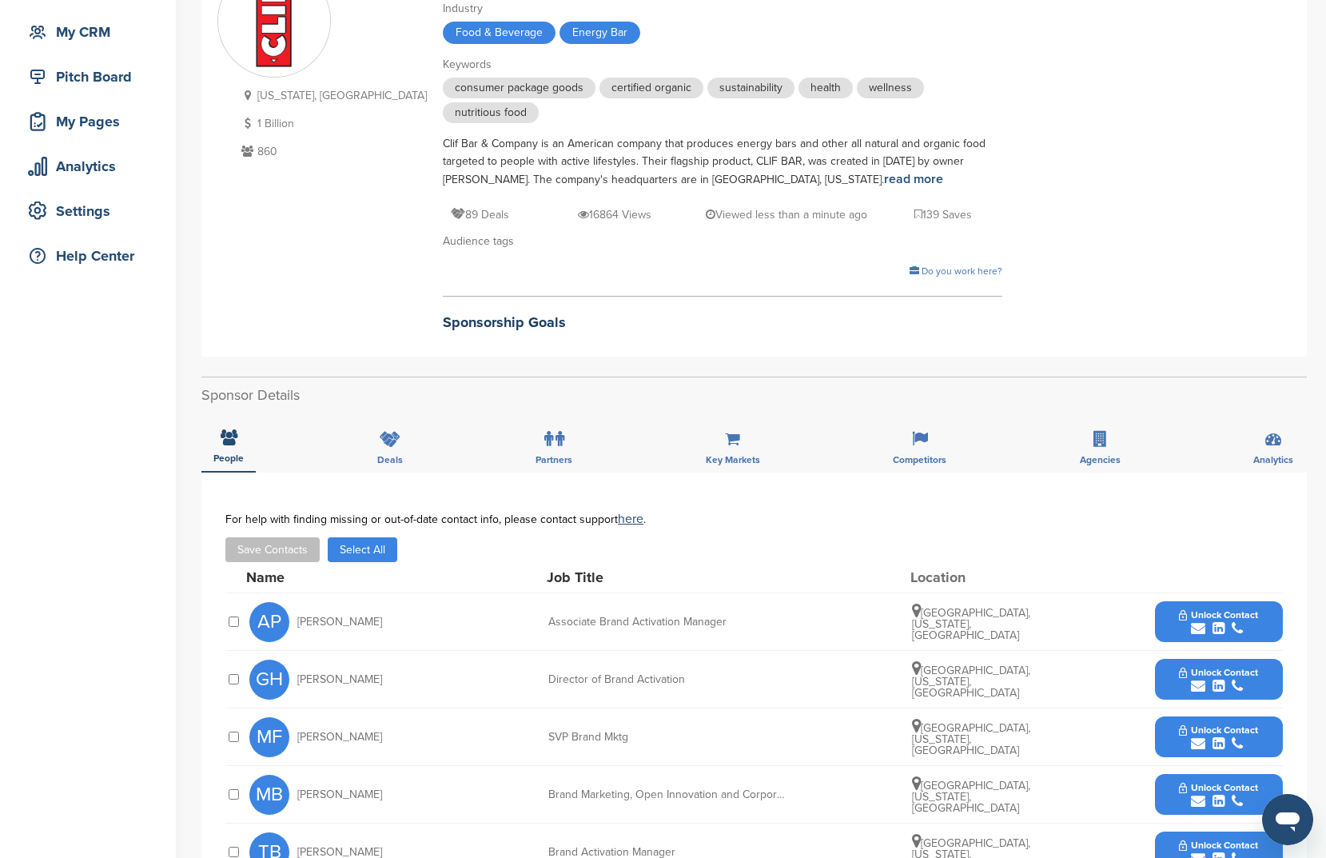
scroll to position [381, 0]
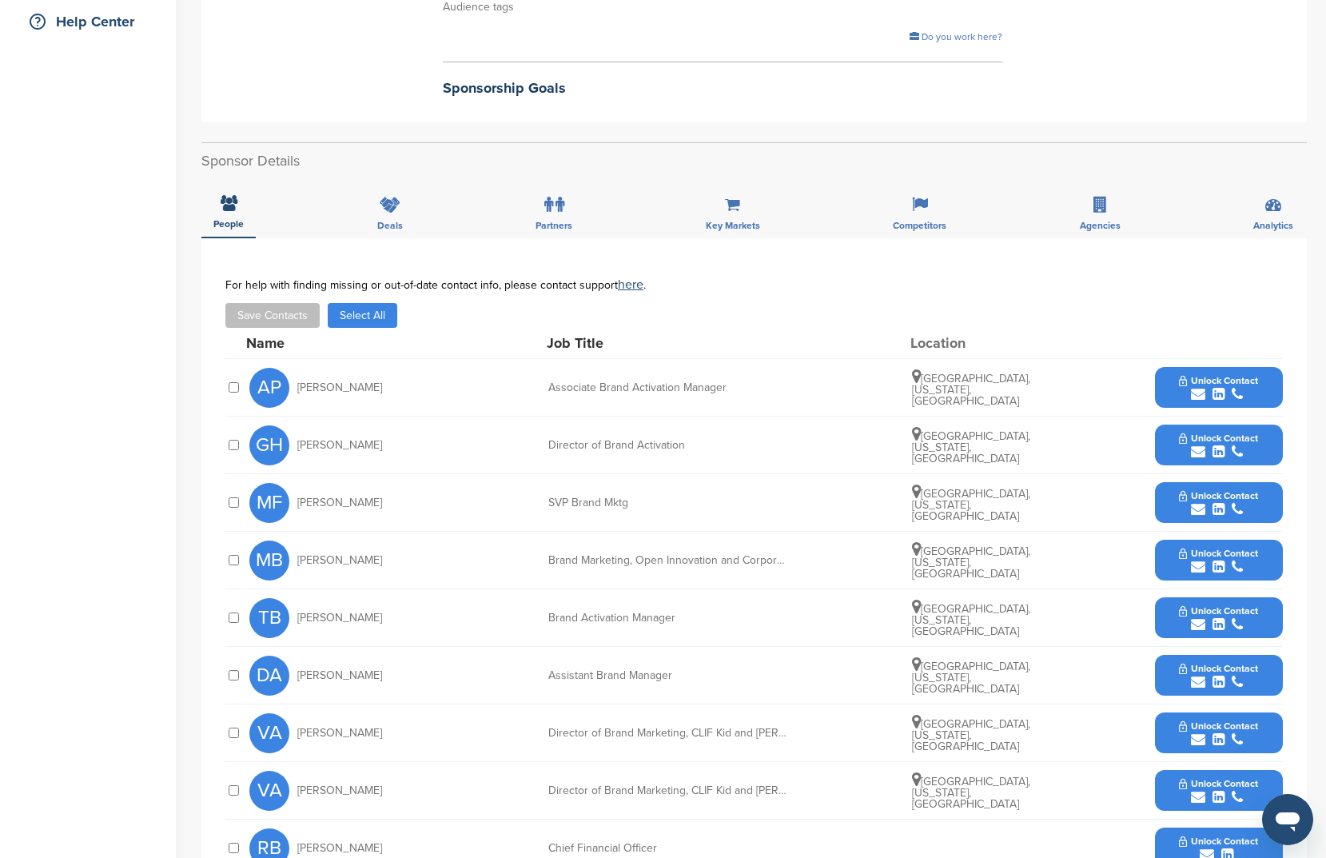
click at [361, 317] on button "Select All" at bounding box center [363, 315] width 70 height 25
click at [298, 308] on button "Save Contacts" at bounding box center [272, 315] width 94 height 25
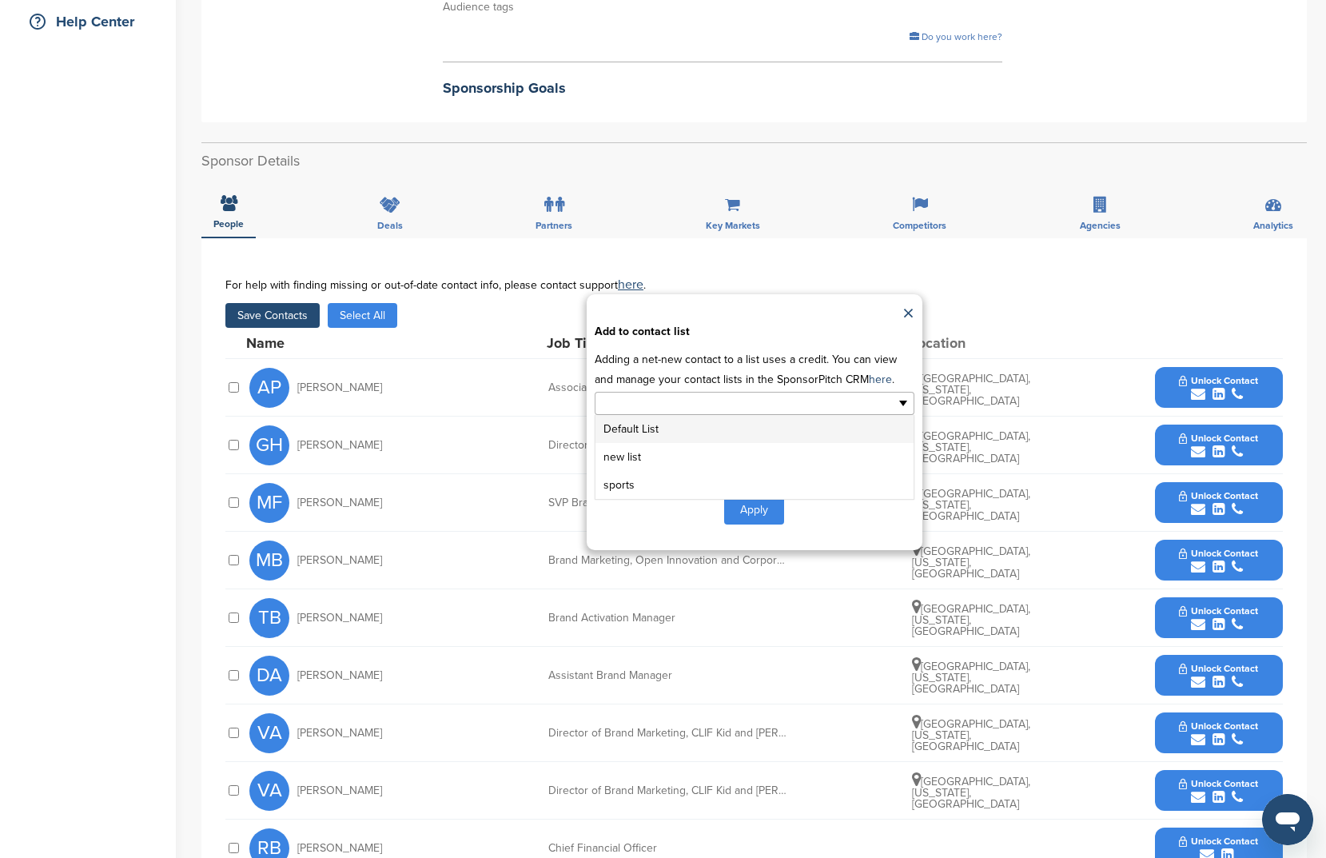
click at [721, 412] on input "text" at bounding box center [685, 403] width 168 height 18
click at [714, 490] on li "sports" at bounding box center [755, 485] width 318 height 28
click at [795, 520] on div "Apply" at bounding box center [755, 513] width 320 height 30
click at [756, 511] on button "Apply" at bounding box center [754, 513] width 60 height 30
click at [725, 512] on button "Apply" at bounding box center [754, 513] width 60 height 30
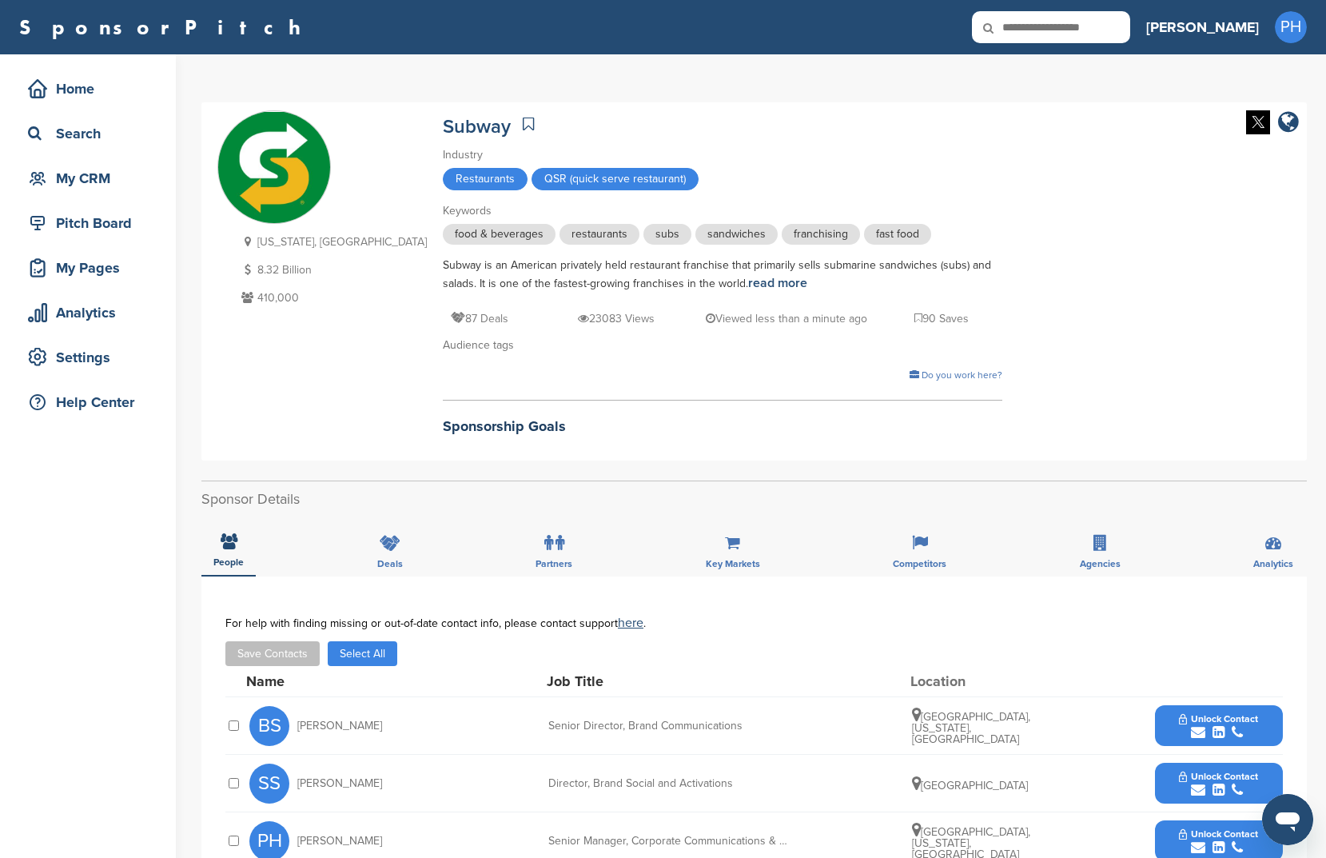
click at [369, 657] on button "Select All" at bounding box center [363, 653] width 70 height 25
click at [231, 660] on button "Save Contacts" at bounding box center [272, 653] width 94 height 25
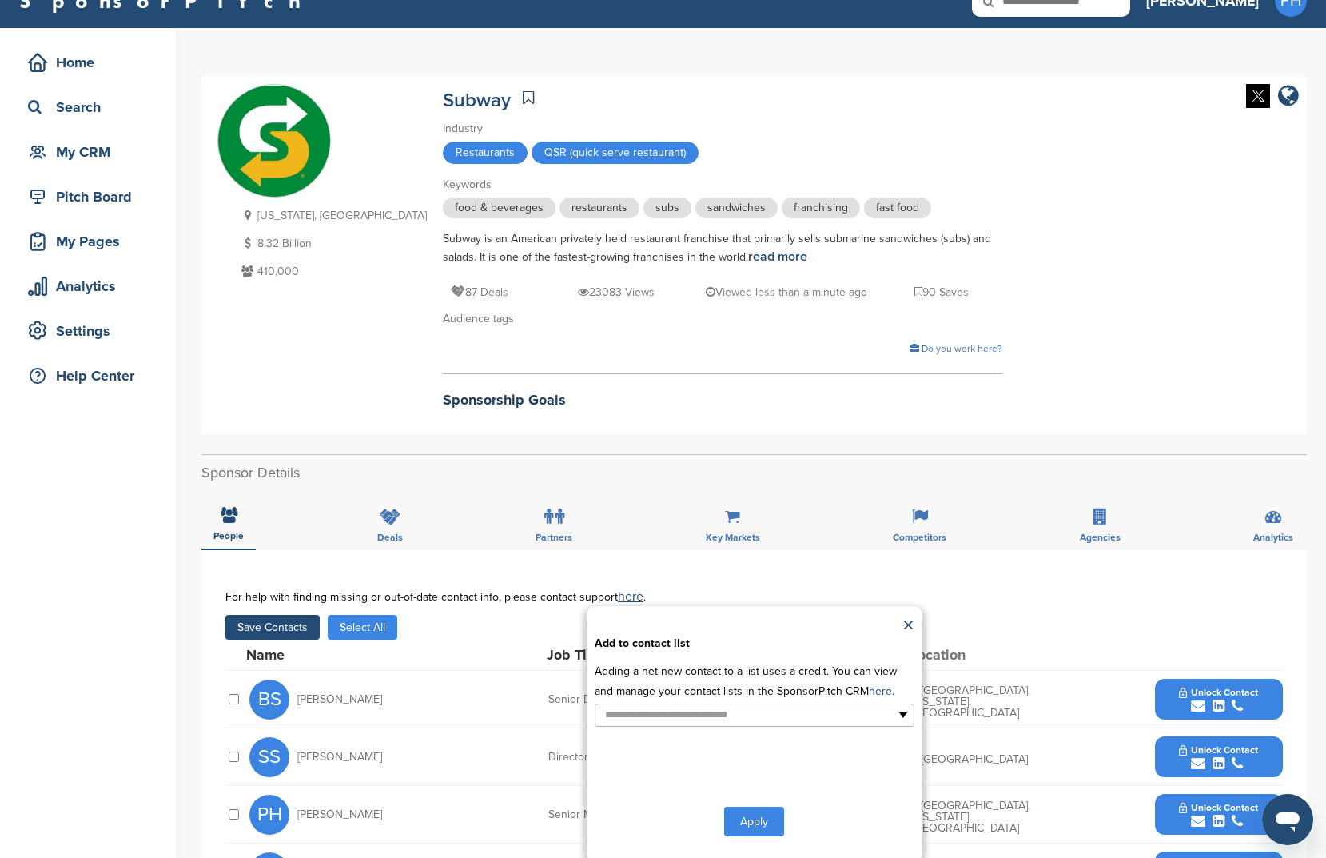
scroll to position [200, 0]
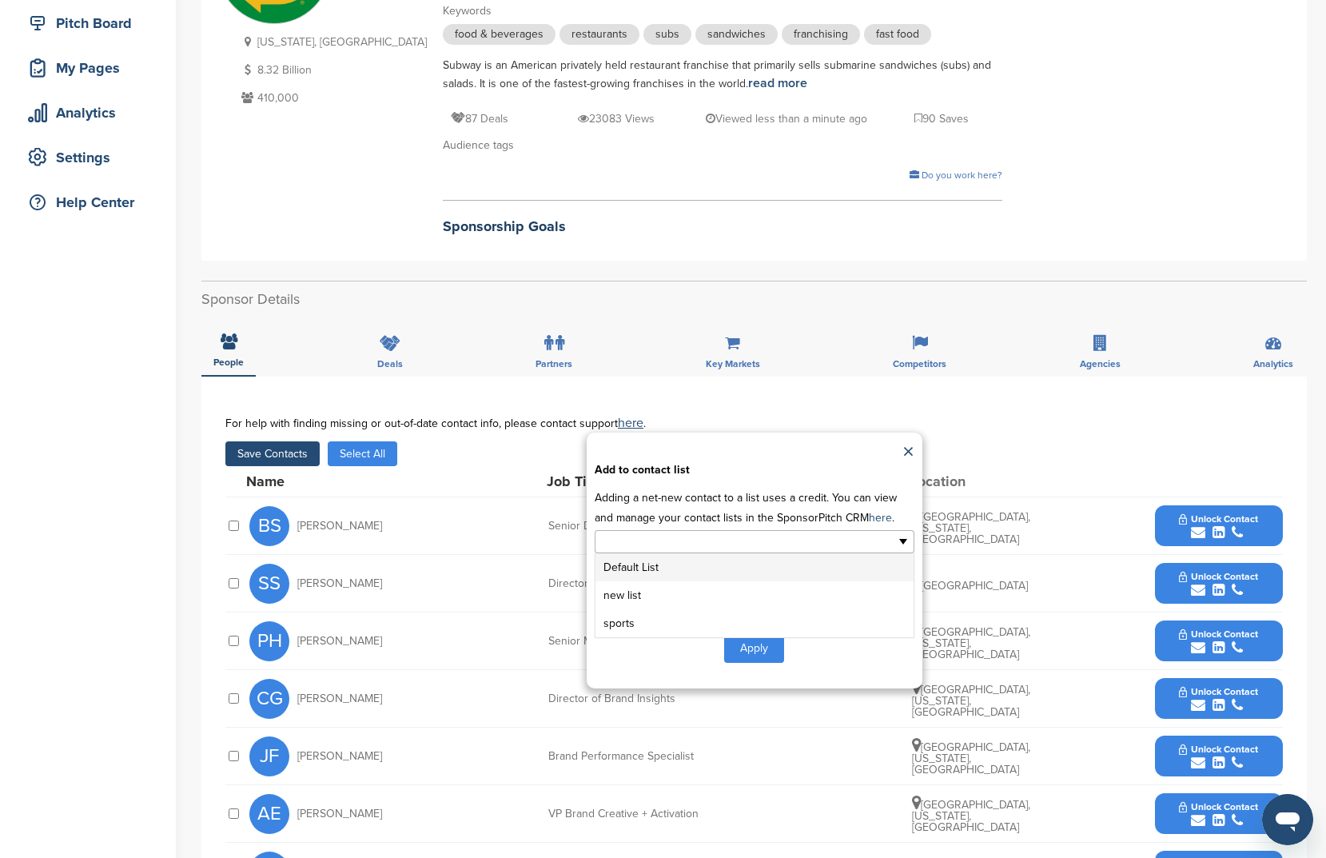
click at [887, 549] on ul at bounding box center [755, 541] width 320 height 23
click at [851, 617] on li "sports" at bounding box center [755, 623] width 318 height 28
click at [754, 641] on button "Apply" at bounding box center [754, 651] width 60 height 30
click at [755, 641] on button "Apply" at bounding box center [754, 651] width 60 height 30
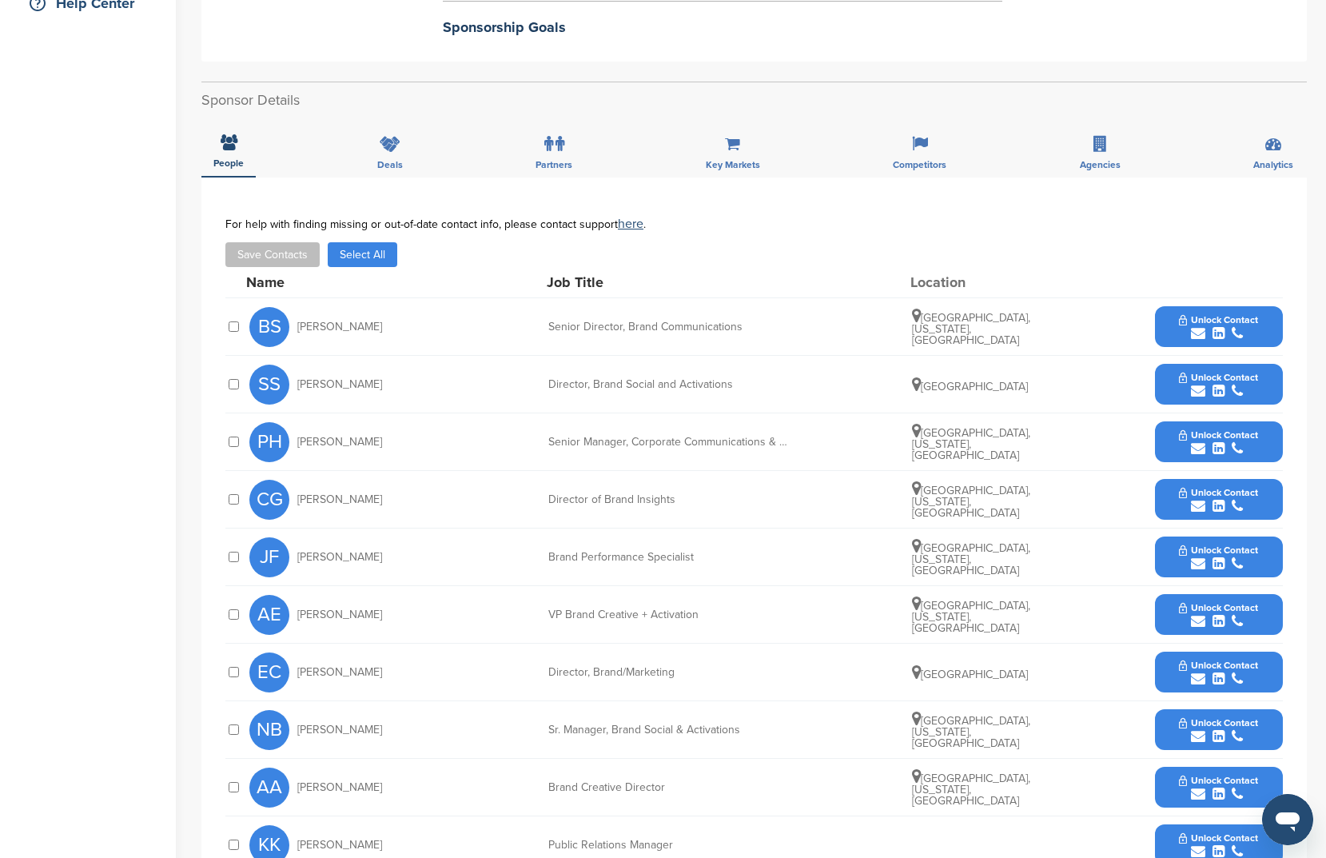
scroll to position [553, 0]
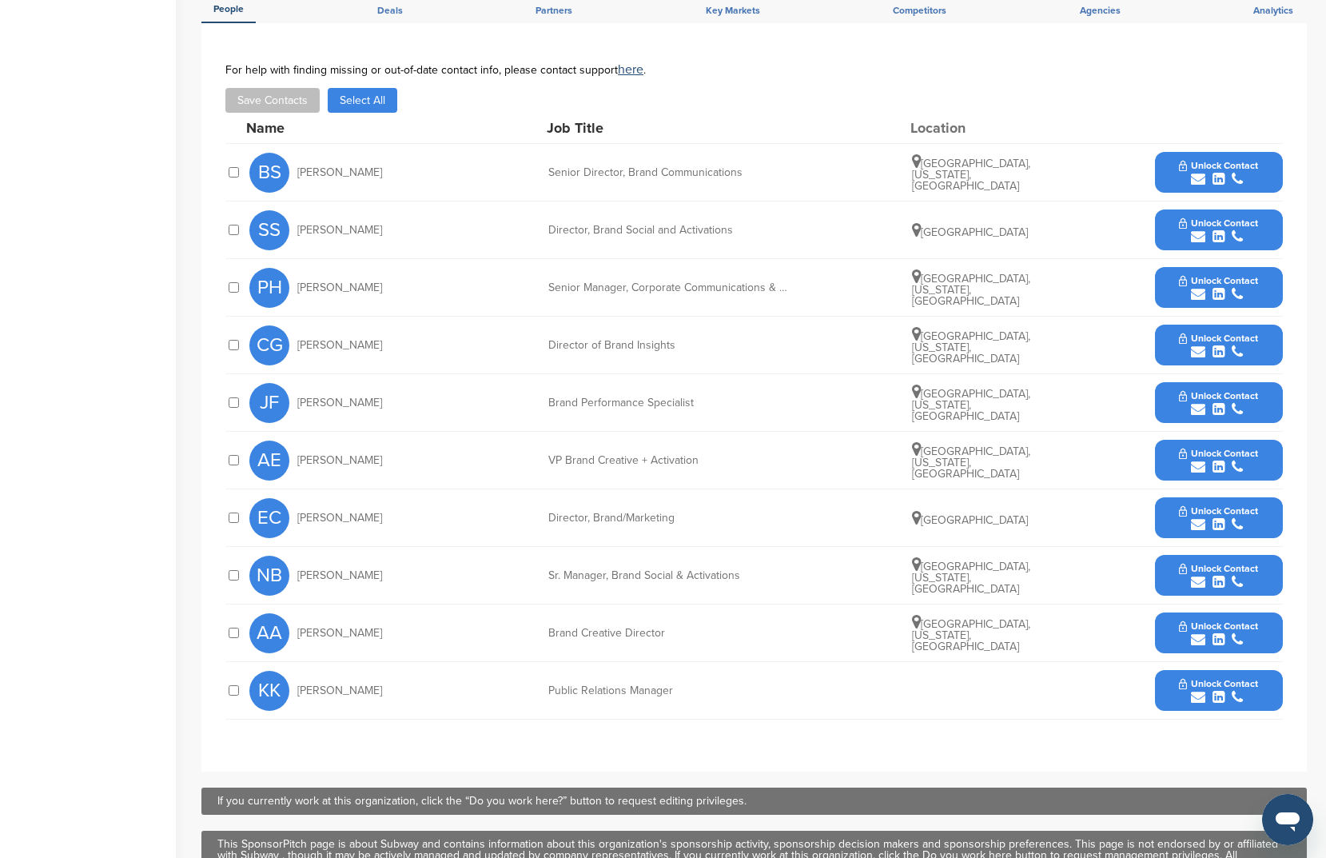
click at [305, 102] on button "Save Contacts" at bounding box center [272, 100] width 94 height 25
click at [381, 95] on button "Select All" at bounding box center [363, 100] width 70 height 25
click at [305, 102] on button "Save Contacts" at bounding box center [272, 100] width 94 height 25
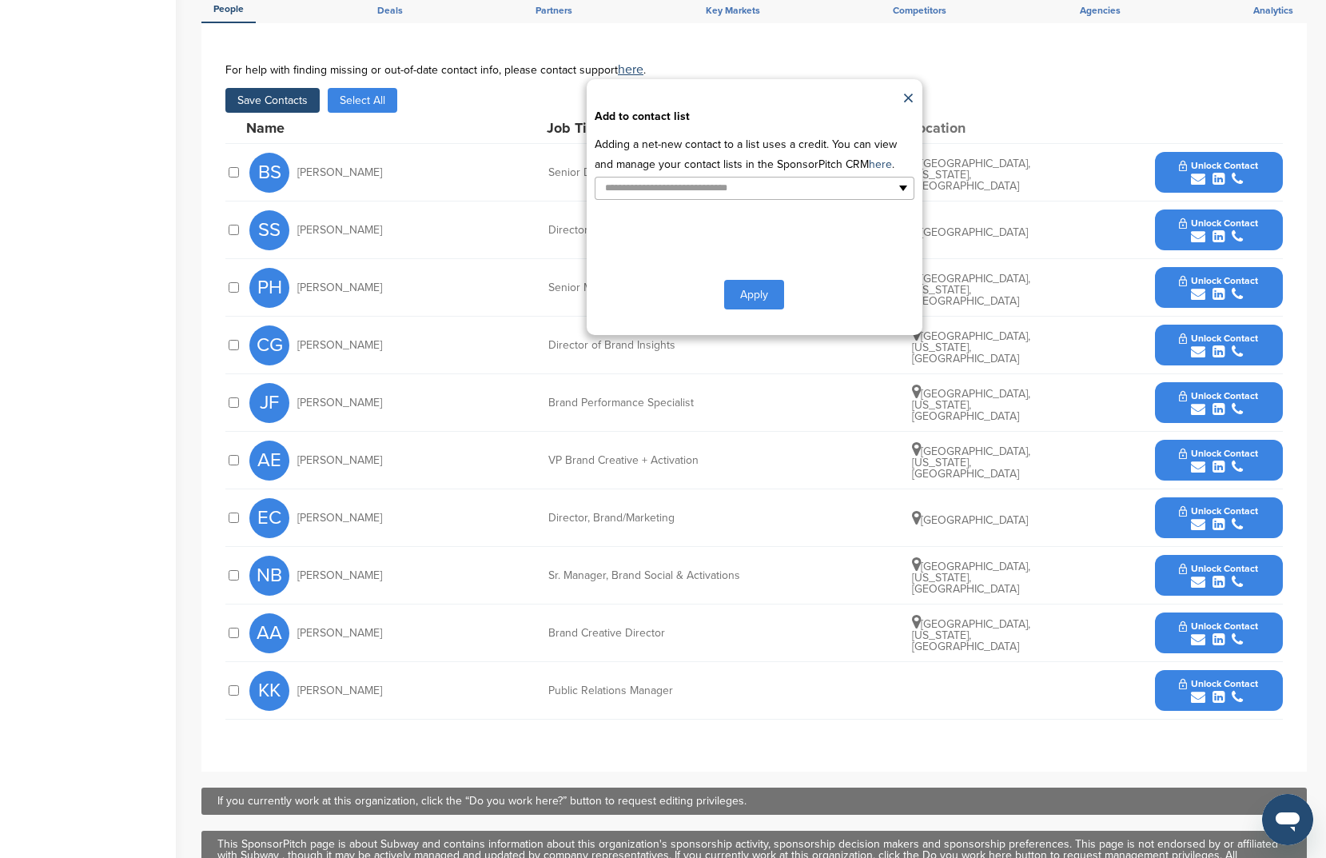
click at [784, 154] on p "Adding a net-new contact to a list uses a credit. You can view and manage your …" at bounding box center [755, 154] width 320 height 40
click at [746, 198] on li at bounding box center [685, 188] width 168 height 20
click at [738, 281] on li "sports" at bounding box center [755, 270] width 318 height 28
click at [755, 308] on button "Apply" at bounding box center [754, 298] width 60 height 30
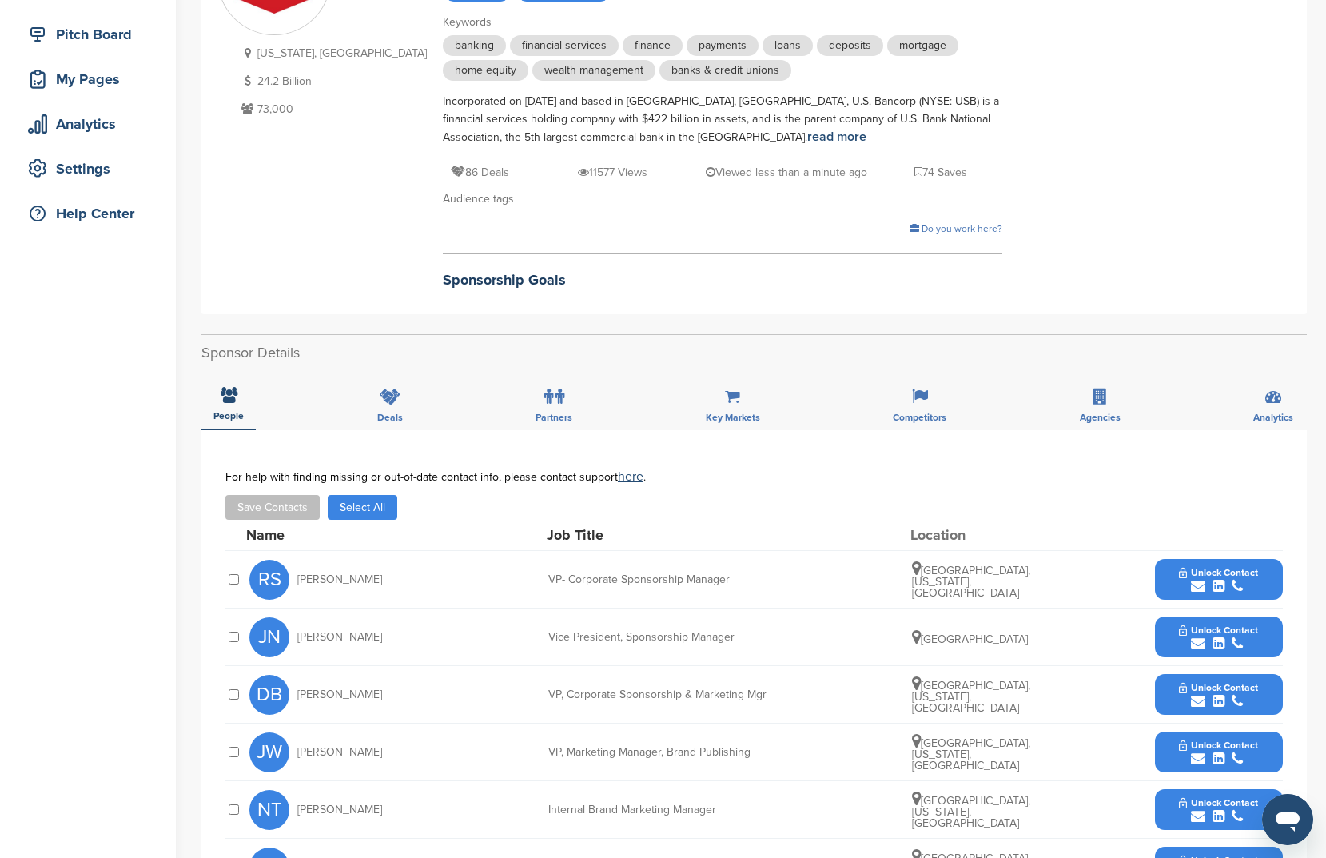
scroll to position [450, 0]
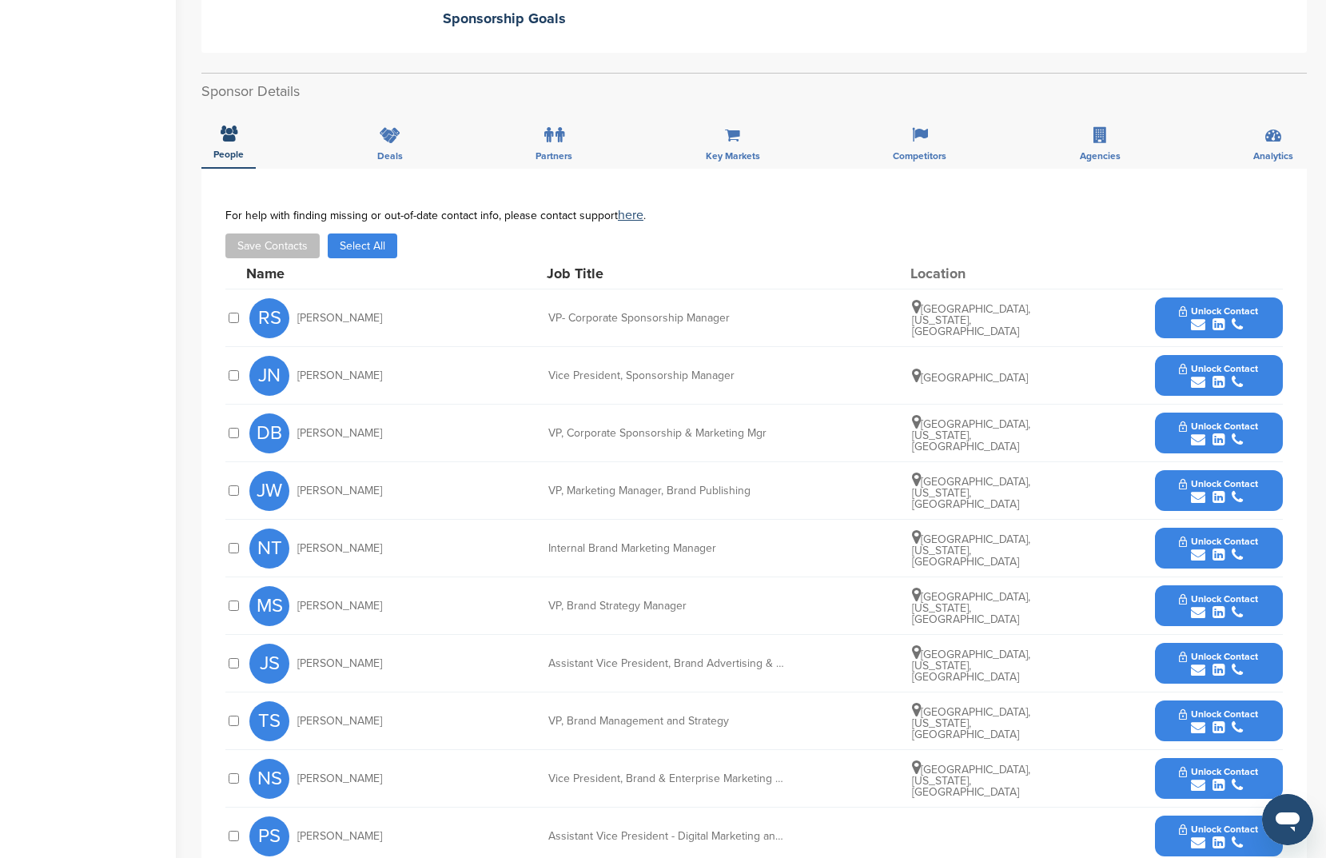
click at [365, 258] on button "Select All" at bounding box center [363, 245] width 70 height 25
click at [282, 249] on button "Save Contacts" at bounding box center [272, 245] width 94 height 25
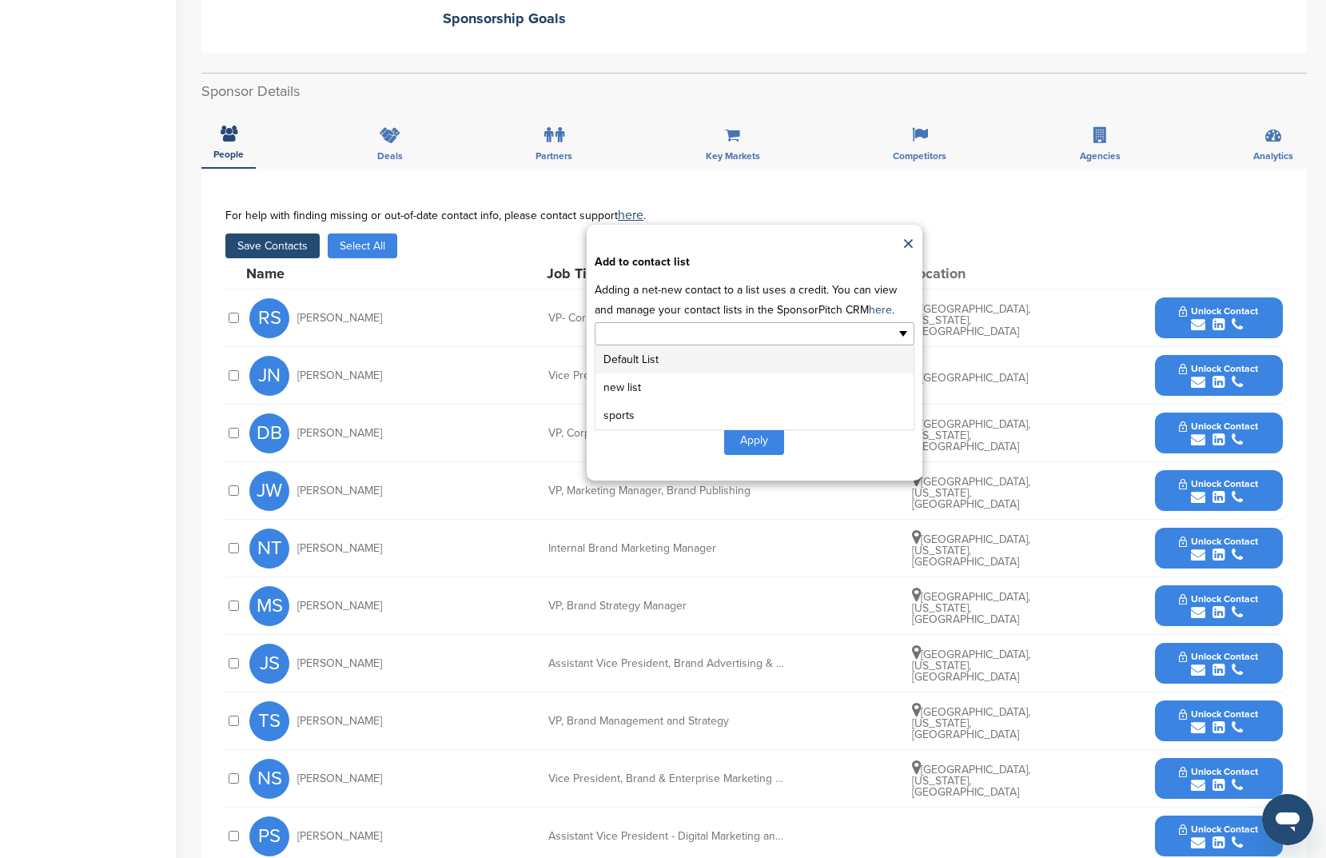
click at [690, 329] on input "text" at bounding box center [685, 334] width 168 height 18
click at [681, 413] on li "sports" at bounding box center [755, 415] width 318 height 28
click at [744, 449] on button "Apply" at bounding box center [754, 444] width 60 height 30
click at [766, 443] on button "Apply" at bounding box center [754, 444] width 60 height 30
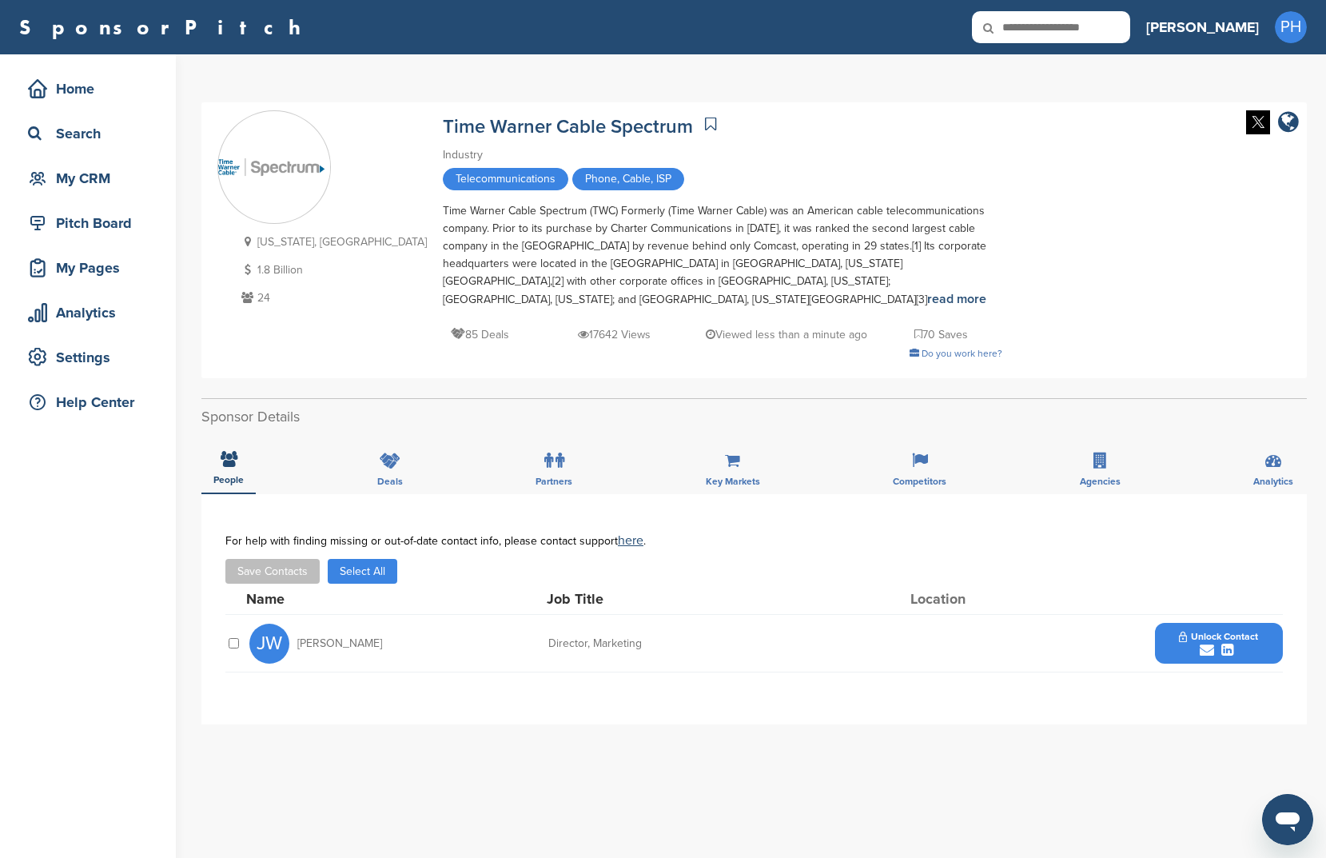
scroll to position [194, 0]
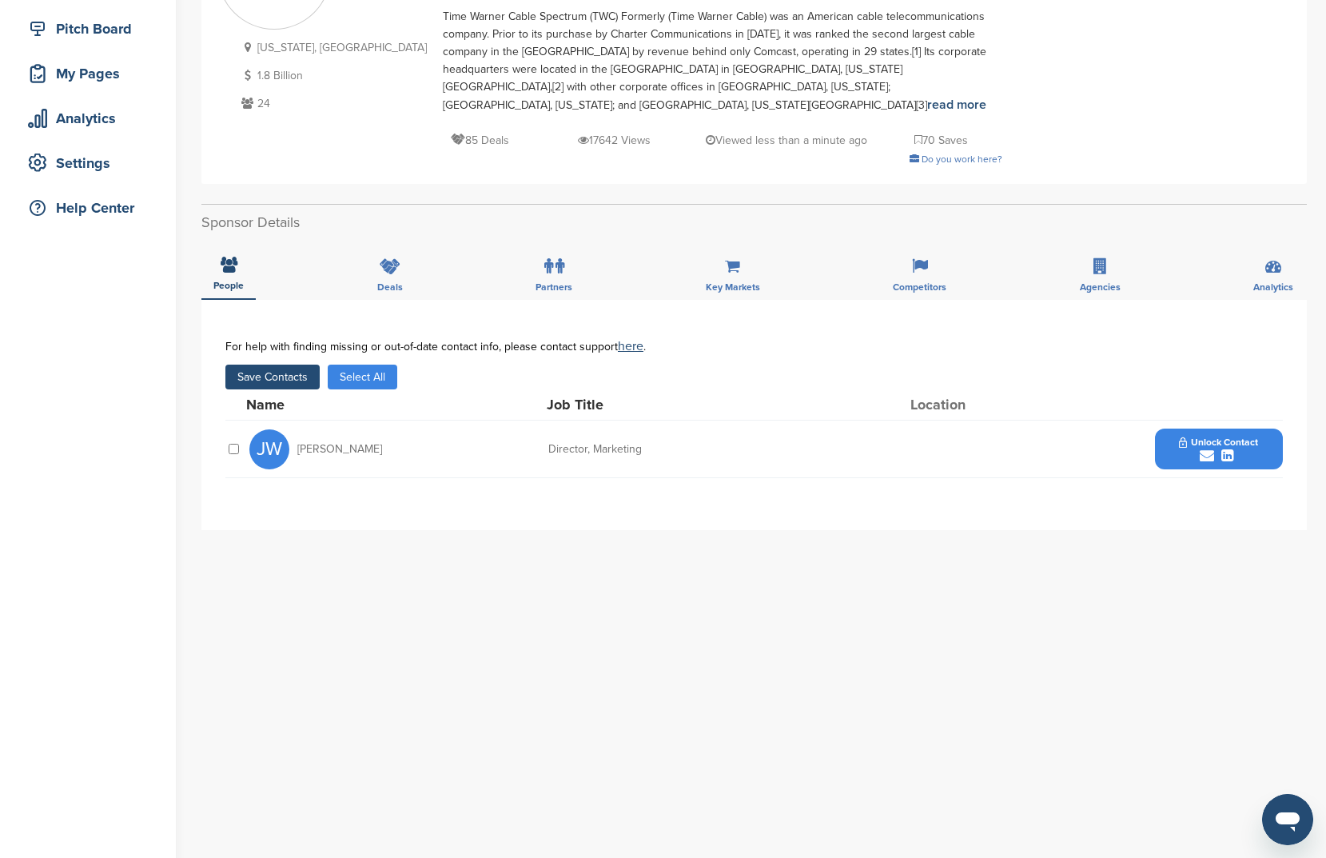
click at [378, 365] on button "Select All" at bounding box center [363, 377] width 70 height 25
click at [261, 365] on button "Save Contacts" at bounding box center [272, 377] width 94 height 25
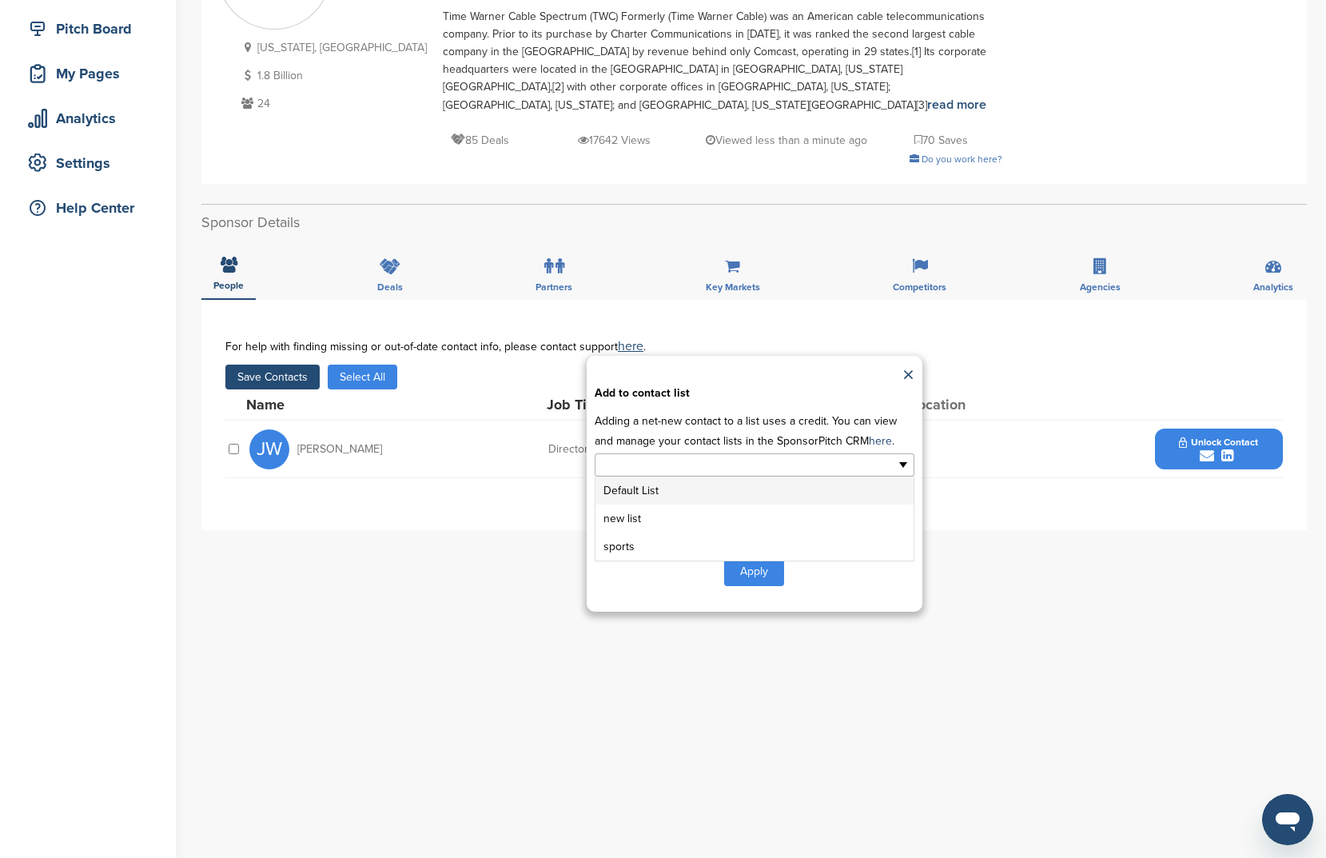
click at [714, 455] on li at bounding box center [685, 465] width 168 height 20
click at [702, 538] on li "sports" at bounding box center [755, 546] width 318 height 28
click at [752, 571] on button "Apply" at bounding box center [754, 575] width 60 height 30
click at [753, 560] on button "Apply" at bounding box center [754, 575] width 60 height 30
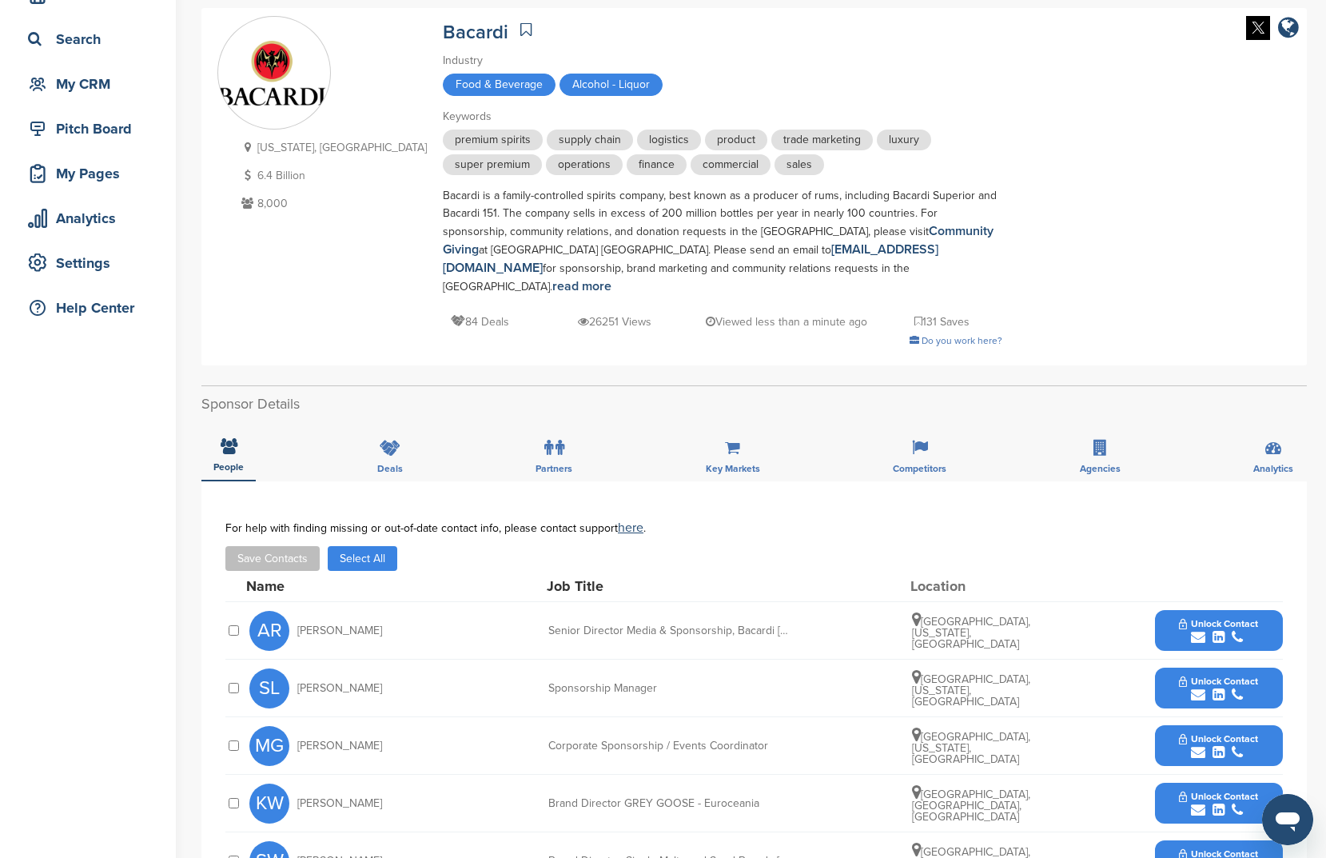
scroll to position [187, 0]
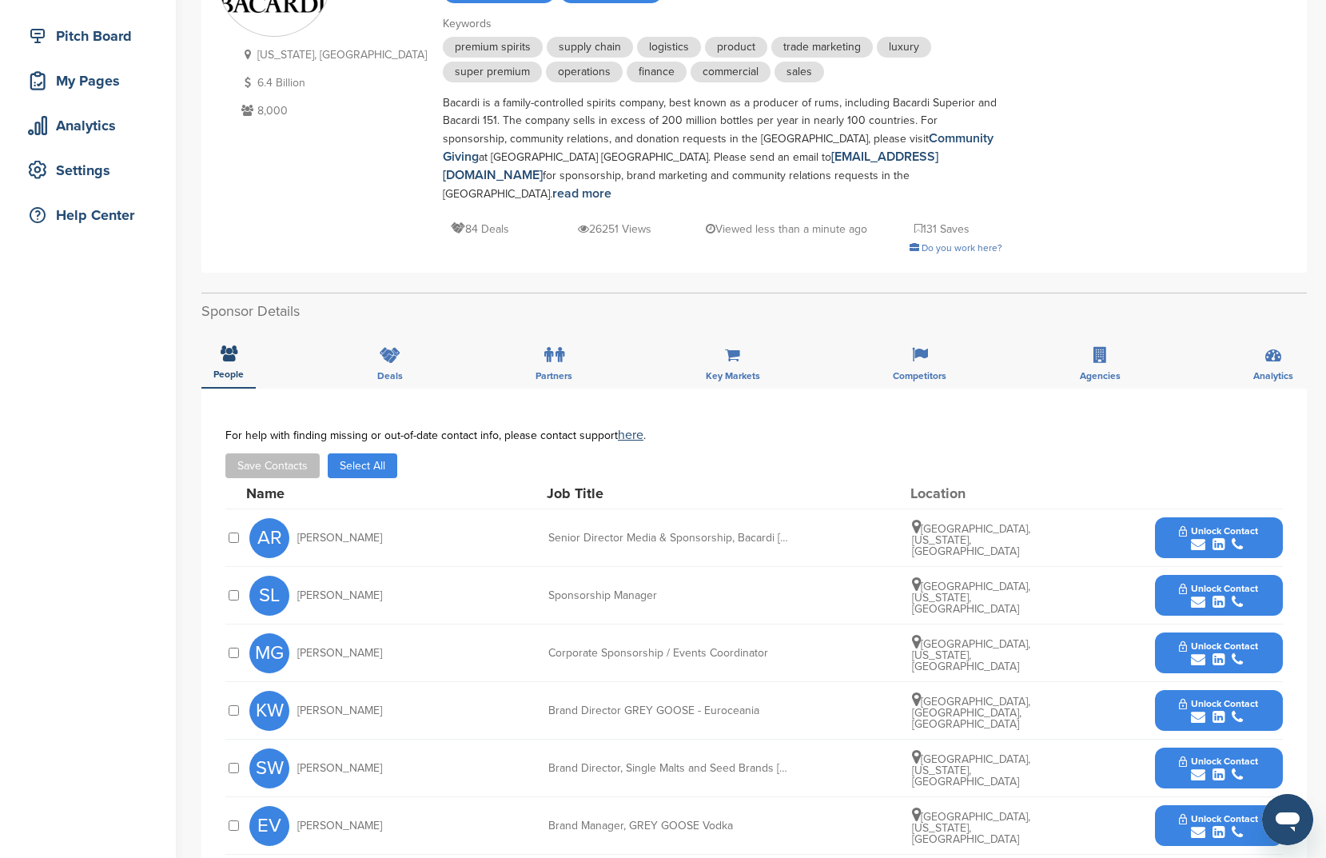
click at [357, 453] on button "Select All" at bounding box center [363, 465] width 70 height 25
click at [276, 453] on button "Save Contacts" at bounding box center [272, 465] width 94 height 25
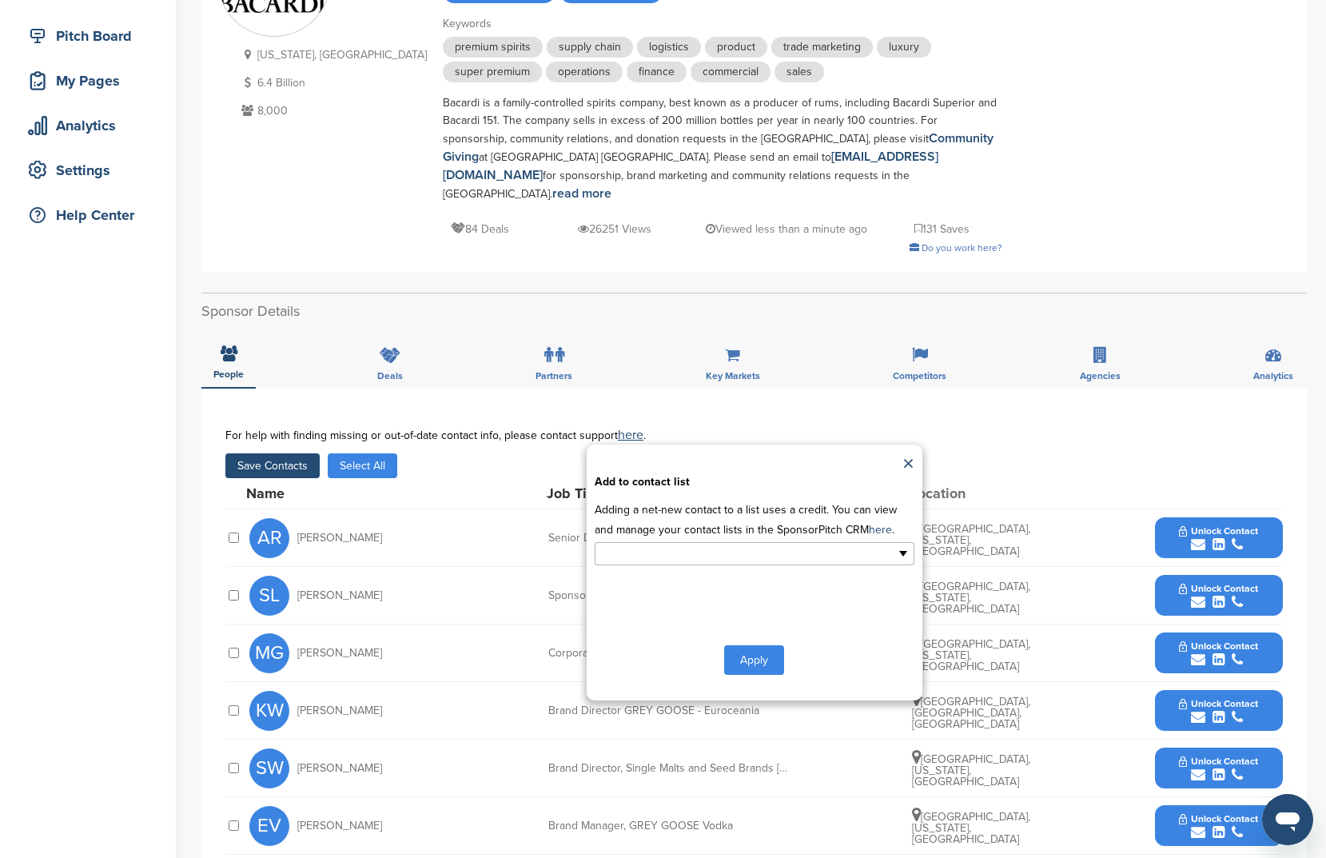
click at [715, 542] on ul at bounding box center [755, 553] width 320 height 23
click at [691, 621] on li "sports" at bounding box center [755, 635] width 318 height 28
click at [764, 652] on button "Apply" at bounding box center [754, 663] width 60 height 30
click at [746, 648] on button "Apply" at bounding box center [754, 663] width 60 height 30
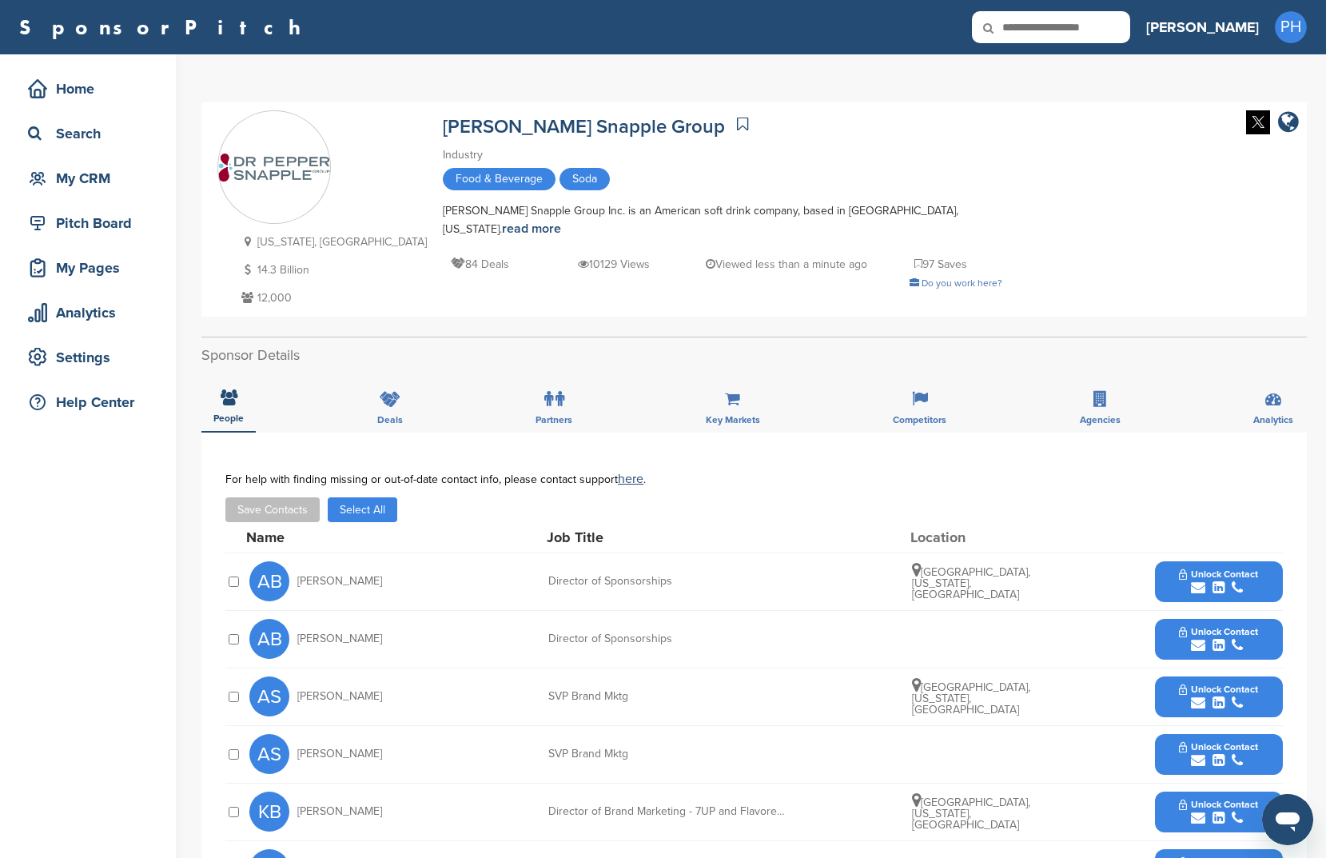
click at [733, 124] on link at bounding box center [742, 124] width 19 height 24
click at [248, 515] on button "Save Contacts" at bounding box center [272, 509] width 94 height 25
click at [341, 513] on button "Select All" at bounding box center [363, 509] width 70 height 25
click at [299, 519] on button "Save Contacts" at bounding box center [272, 509] width 94 height 25
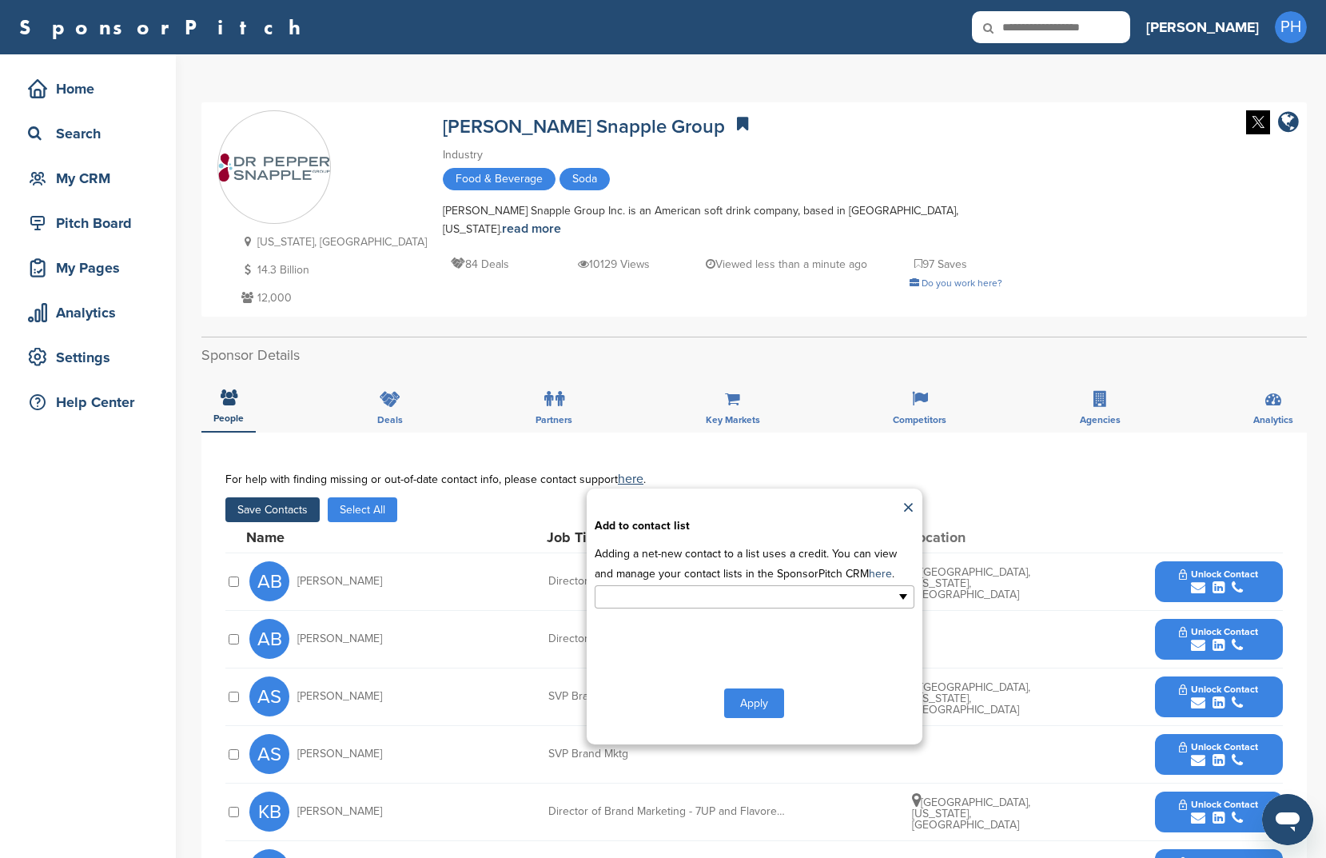
click at [824, 594] on ul at bounding box center [755, 596] width 320 height 23
click at [807, 682] on li "sports" at bounding box center [755, 678] width 318 height 28
click at [769, 704] on button "Apply" at bounding box center [754, 707] width 60 height 30
click at [773, 707] on button "Apply" at bounding box center [754, 707] width 60 height 30
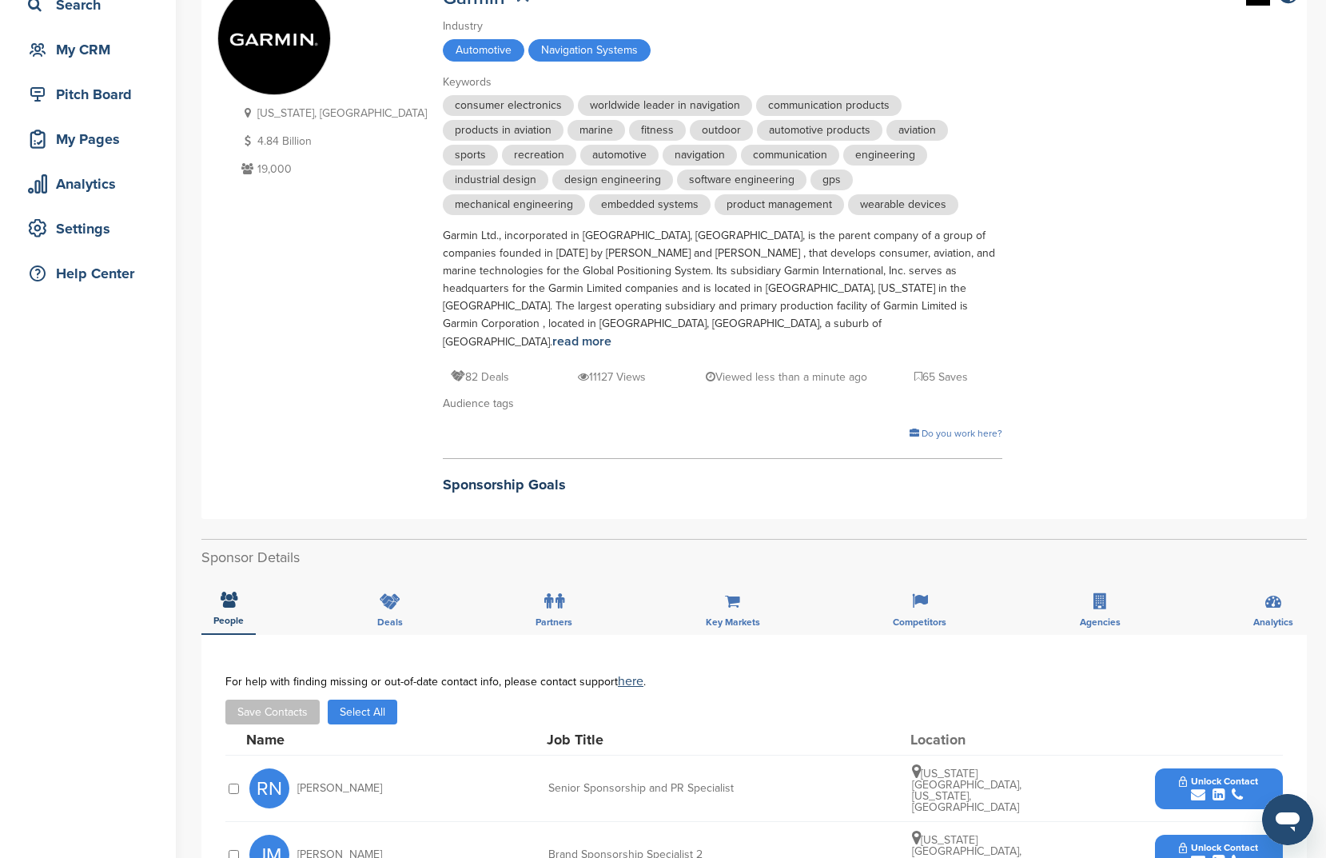
scroll to position [182, 0]
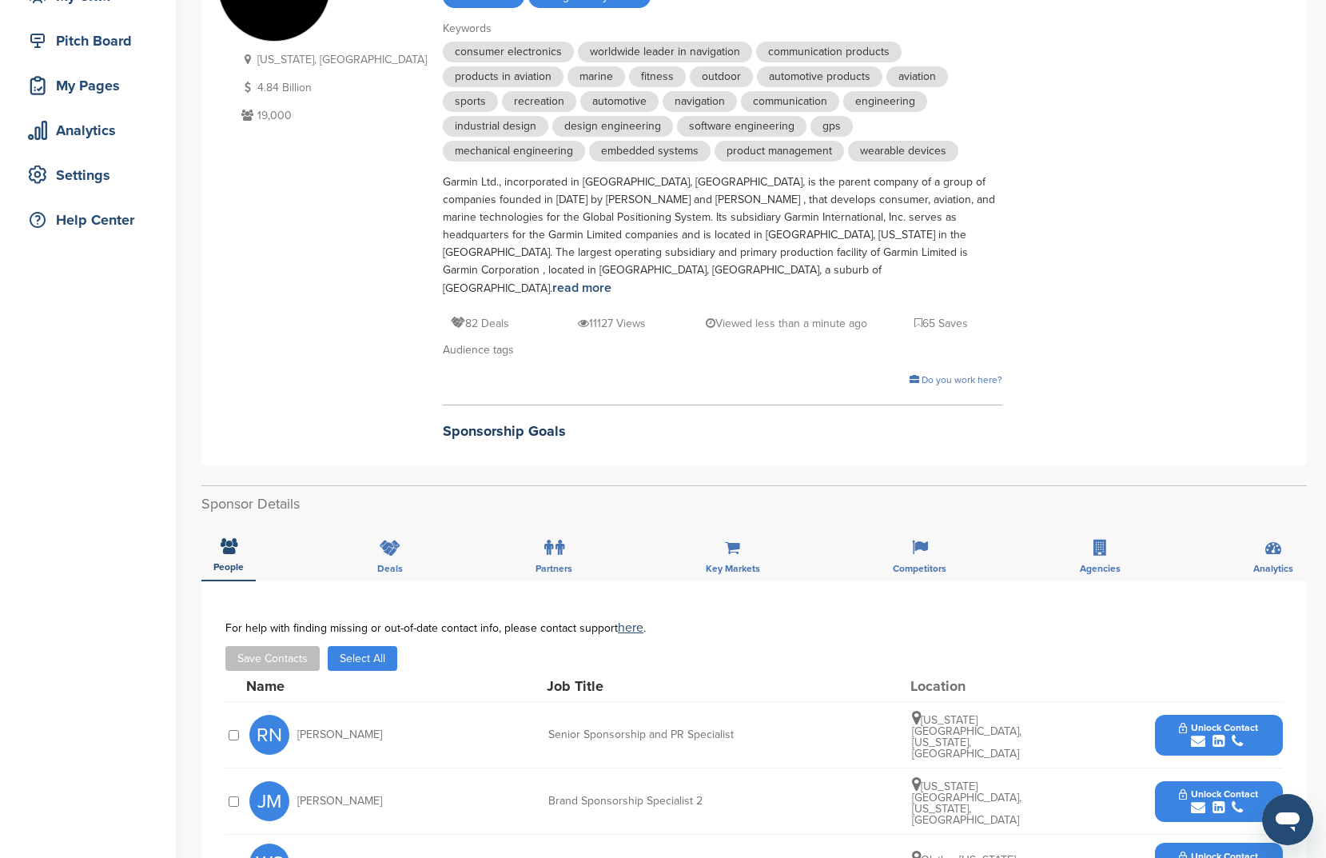
click at [349, 646] on button "Select All" at bounding box center [363, 658] width 70 height 25
click at [276, 646] on button "Save Contacts" at bounding box center [272, 658] width 94 height 25
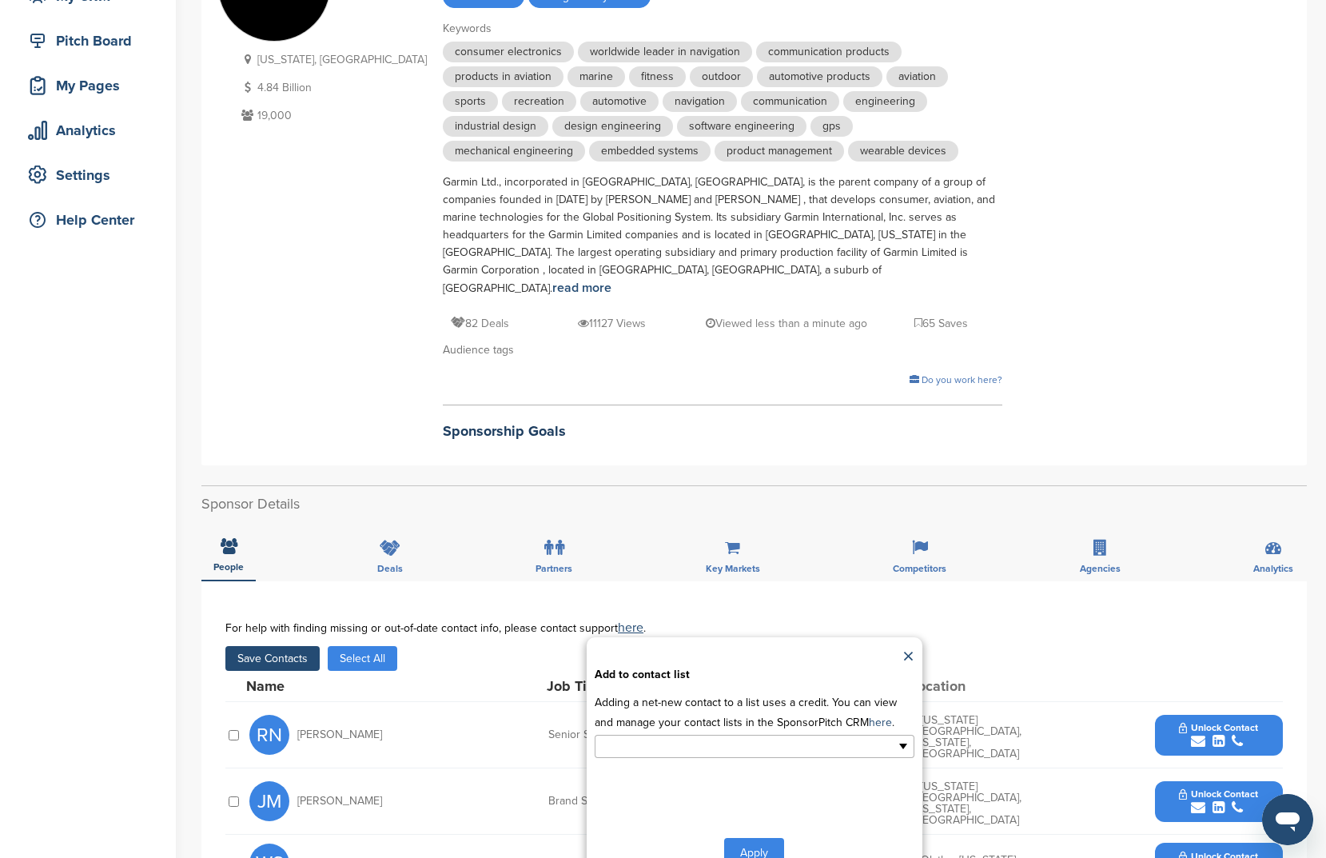
click at [648, 737] on input "text" at bounding box center [685, 746] width 168 height 18
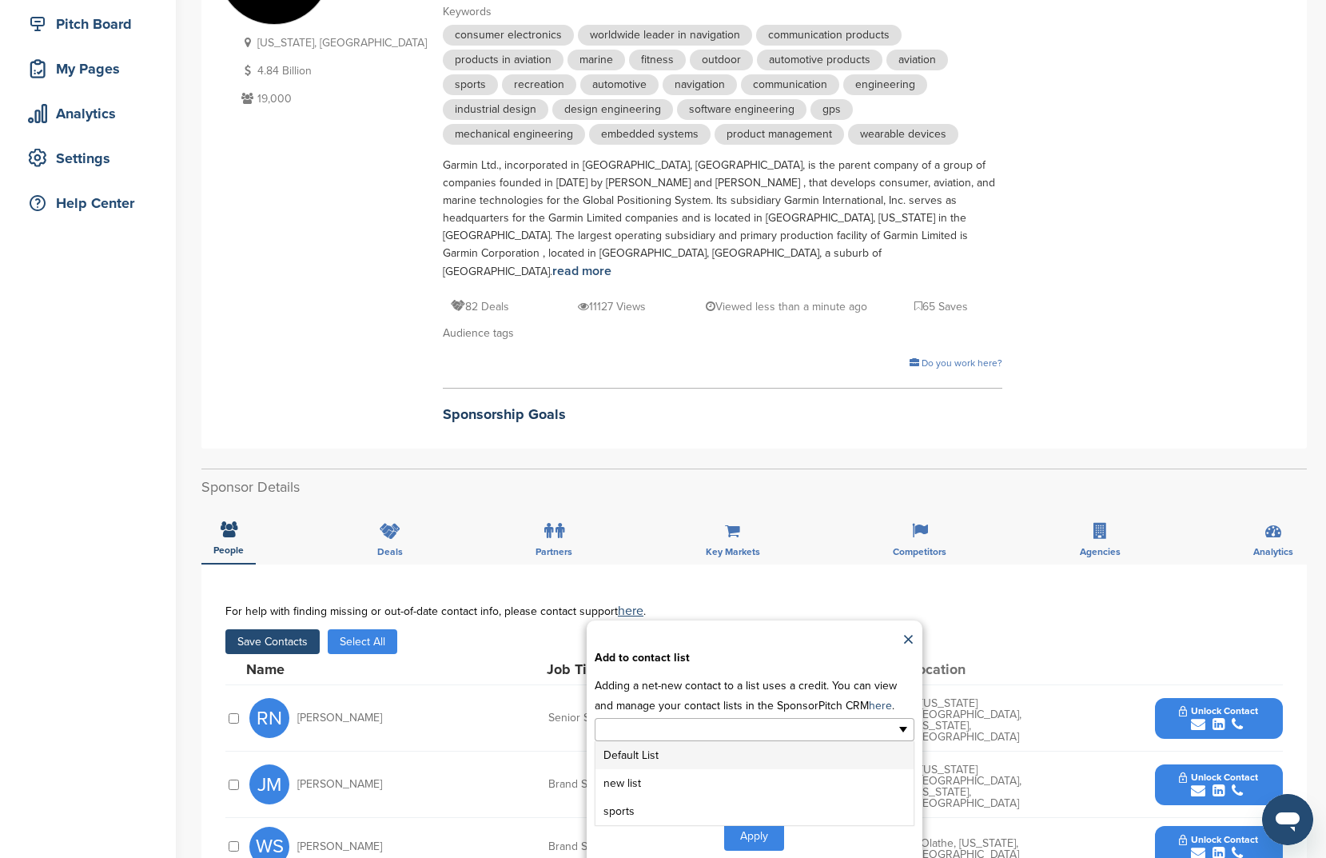
scroll to position [219, 0]
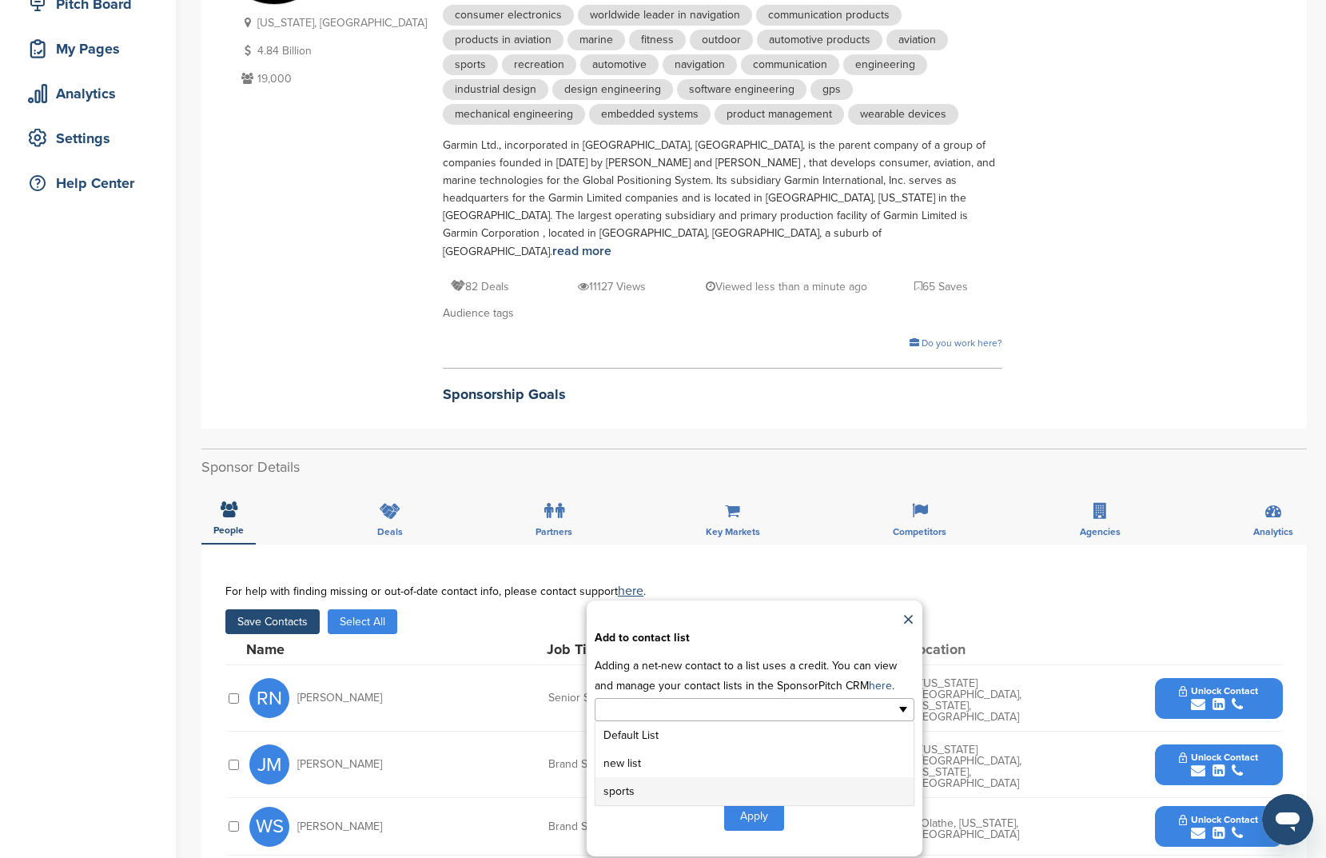
click at [644, 777] on li "sports" at bounding box center [755, 791] width 318 height 28
click at [764, 804] on button "Apply" at bounding box center [754, 819] width 60 height 30
click at [765, 804] on button "Apply" at bounding box center [754, 819] width 60 height 30
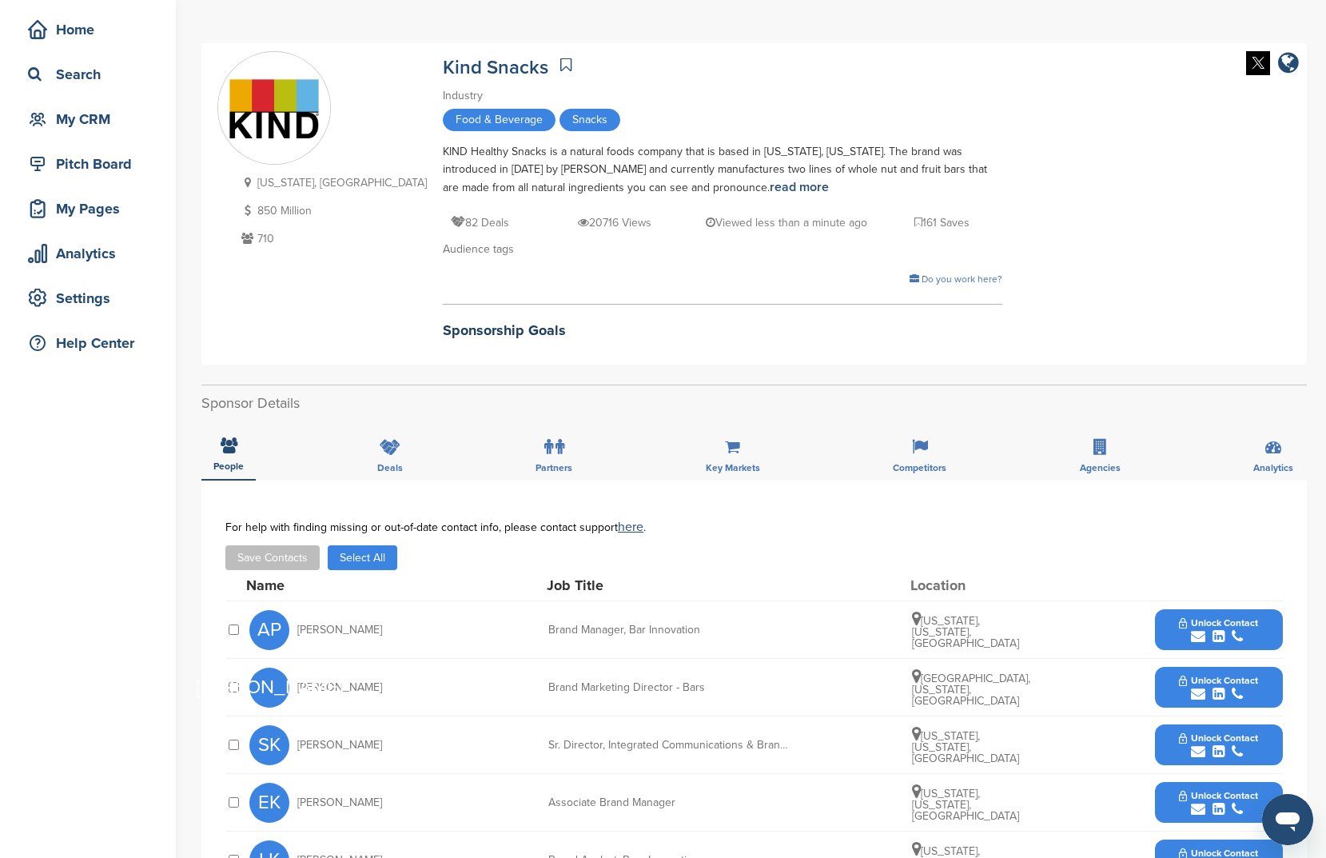
scroll to position [89, 0]
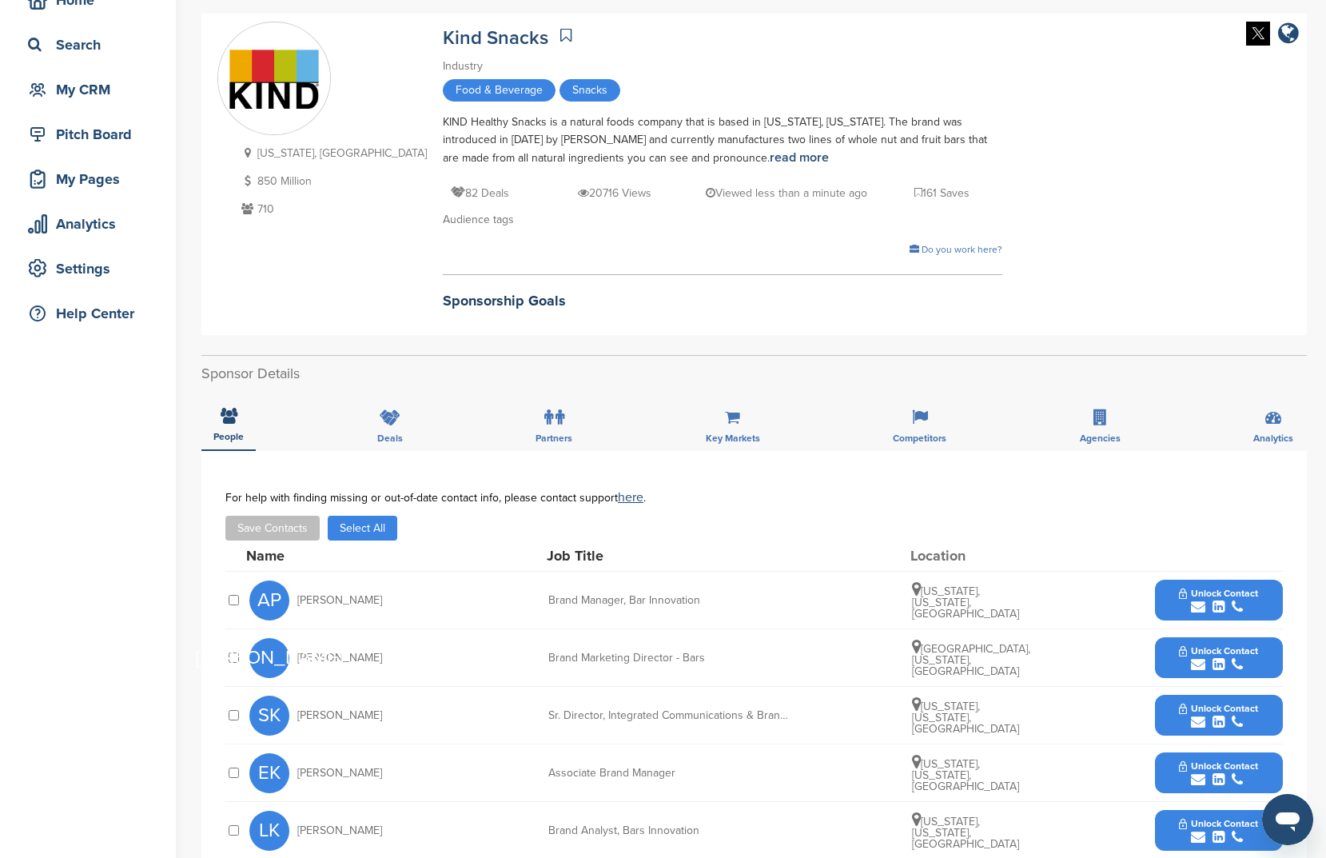
click at [371, 524] on button "Select All" at bounding box center [363, 528] width 70 height 25
click at [296, 529] on button "Save Contacts" at bounding box center [272, 528] width 94 height 25
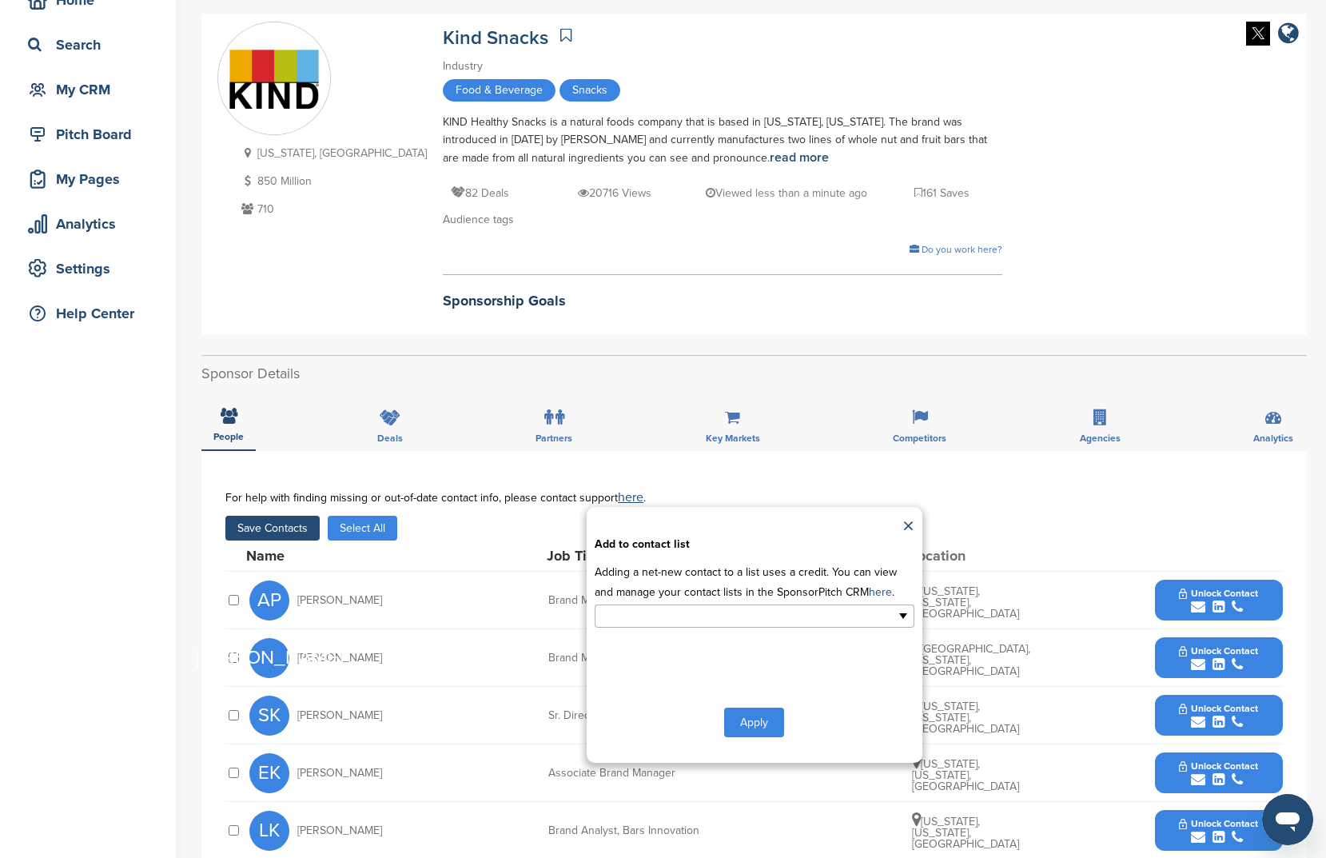
click at [788, 626] on ul at bounding box center [755, 615] width 320 height 23
click at [771, 694] on li "sports" at bounding box center [755, 698] width 318 height 28
click at [751, 735] on button "Apply" at bounding box center [754, 726] width 60 height 30
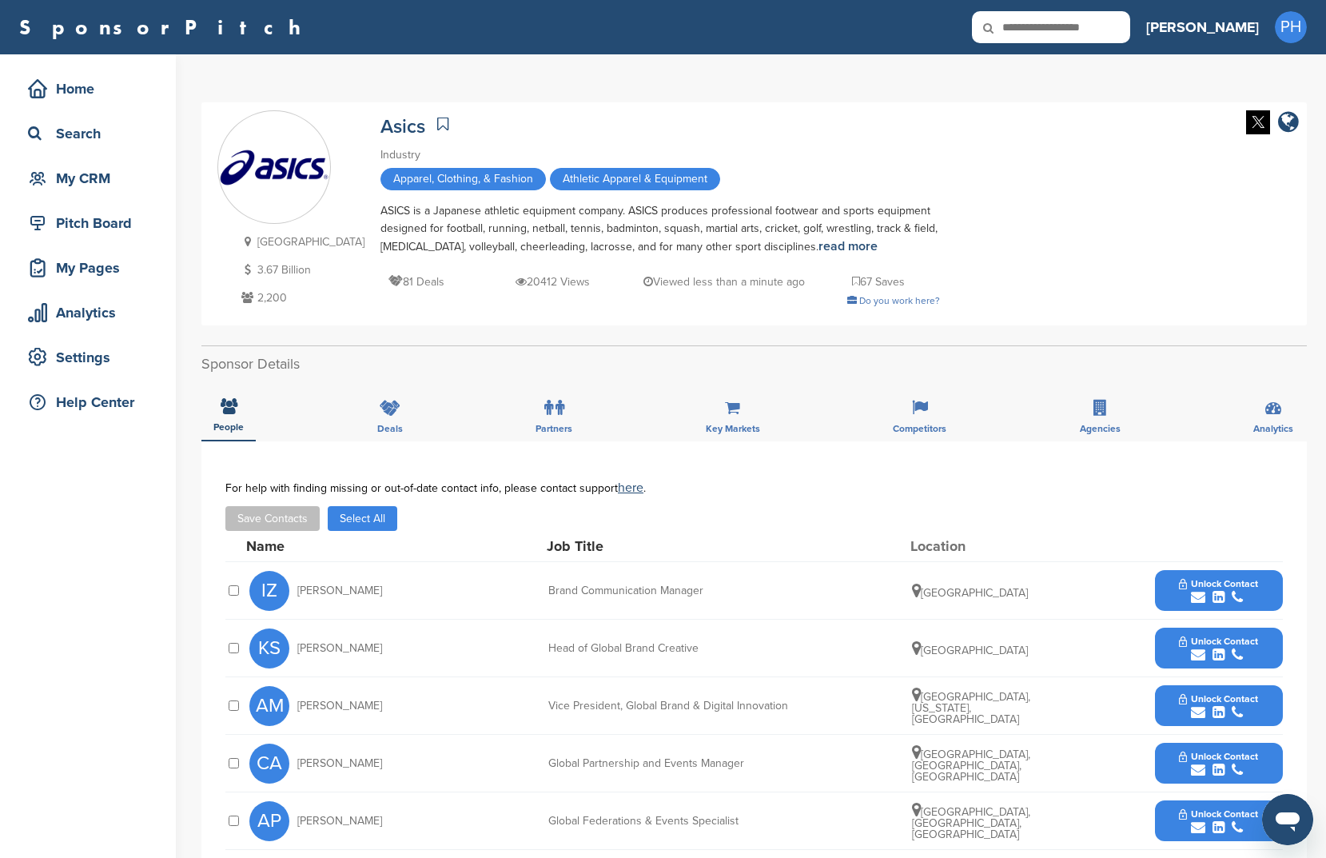
click at [365, 523] on button "Select All" at bounding box center [363, 518] width 70 height 25
click at [286, 513] on button "Save Contacts" at bounding box center [272, 518] width 94 height 25
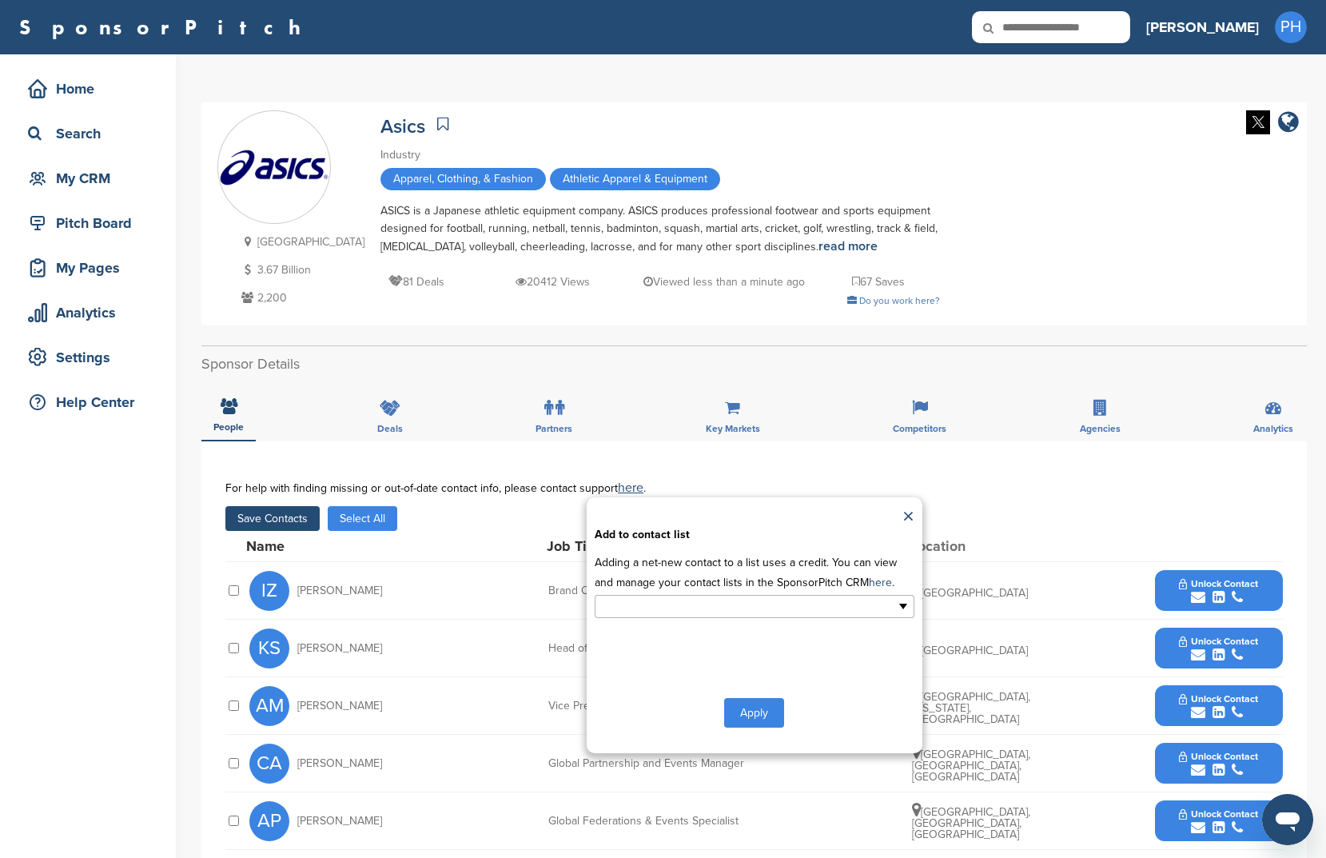
click at [853, 607] on ul at bounding box center [755, 606] width 320 height 23
click at [779, 696] on li "sports" at bounding box center [755, 688] width 318 height 28
click at [771, 710] on button "Apply" at bounding box center [754, 716] width 60 height 30
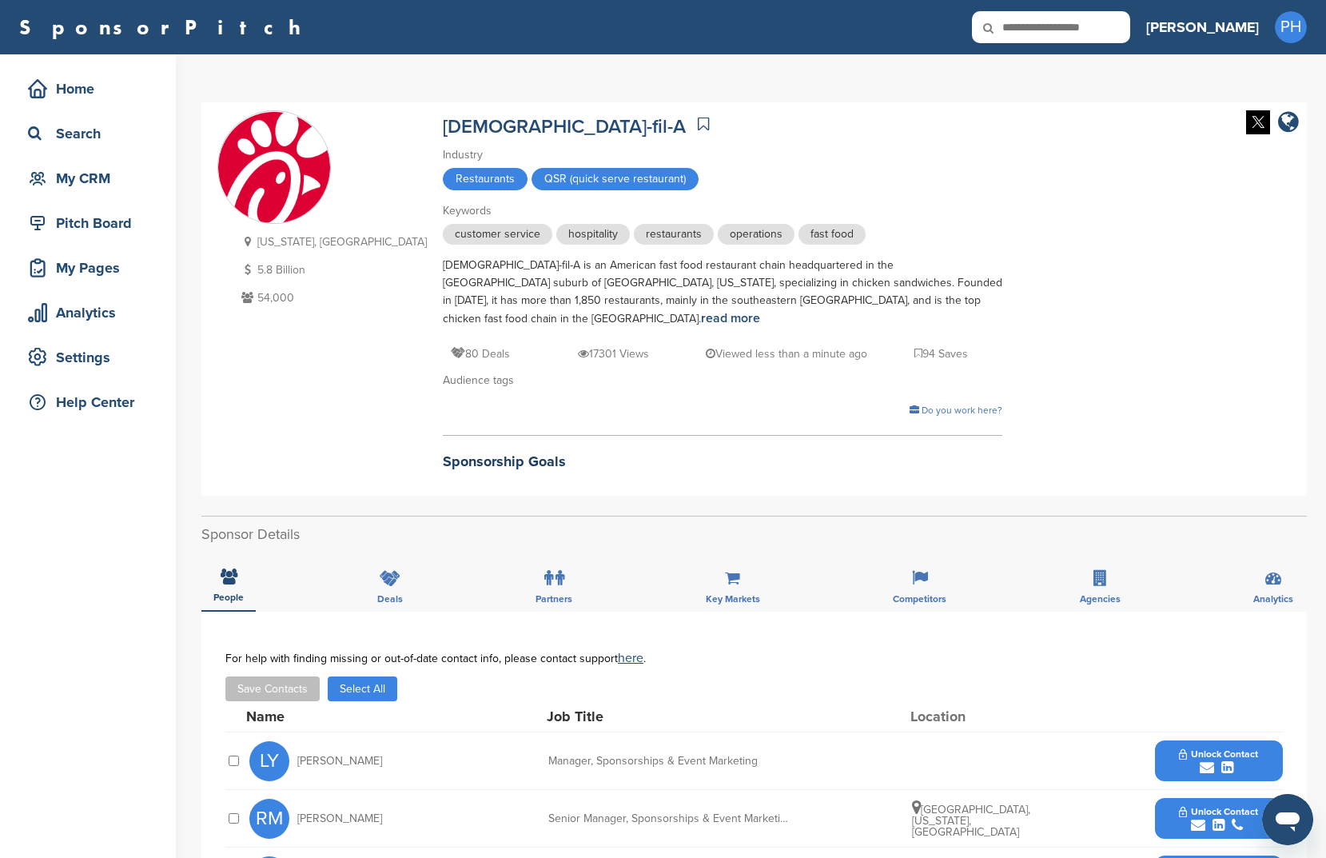
click at [359, 679] on button "Select All" at bounding box center [363, 688] width 70 height 25
click at [289, 676] on button "Save Contacts" at bounding box center [272, 688] width 94 height 25
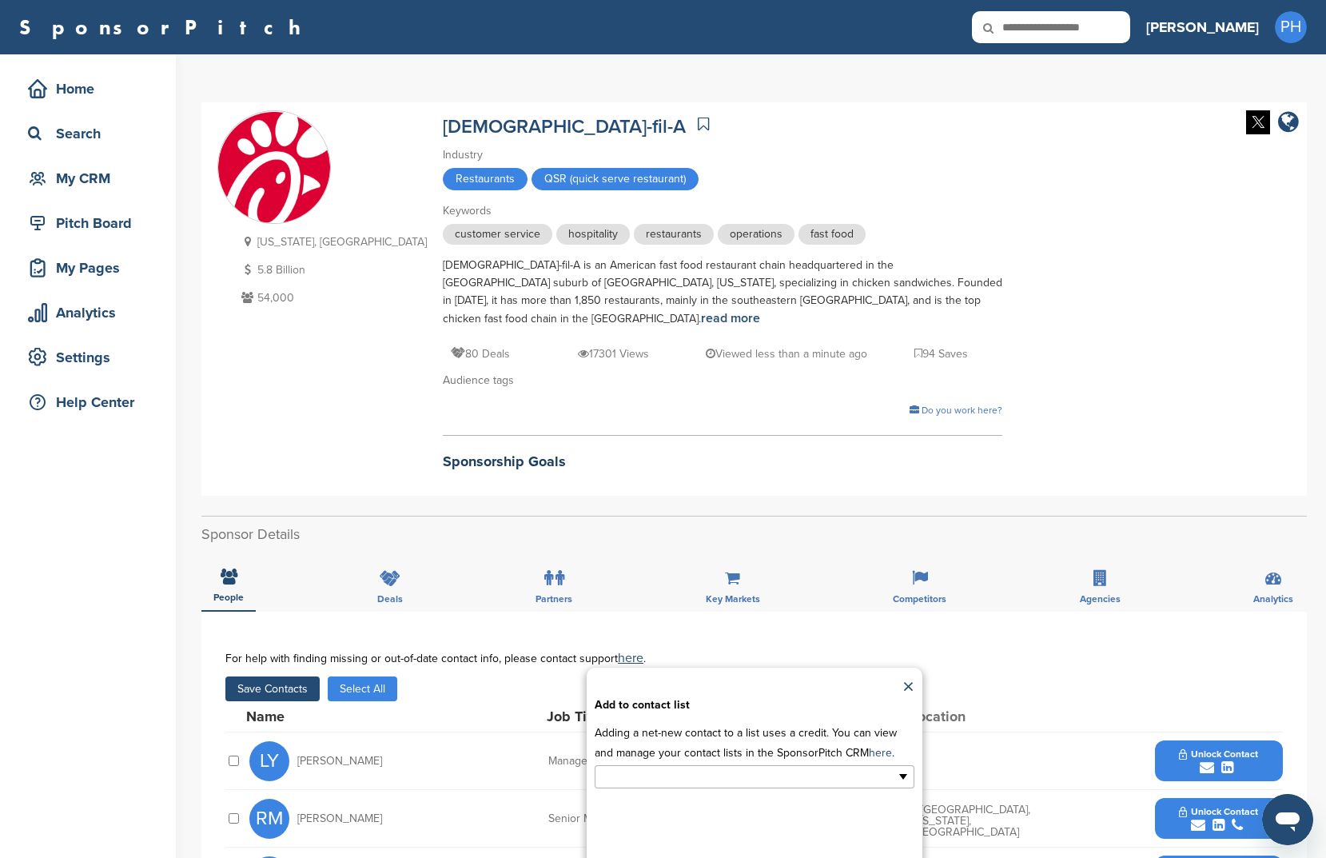
click at [760, 767] on input "text" at bounding box center [685, 776] width 168 height 18
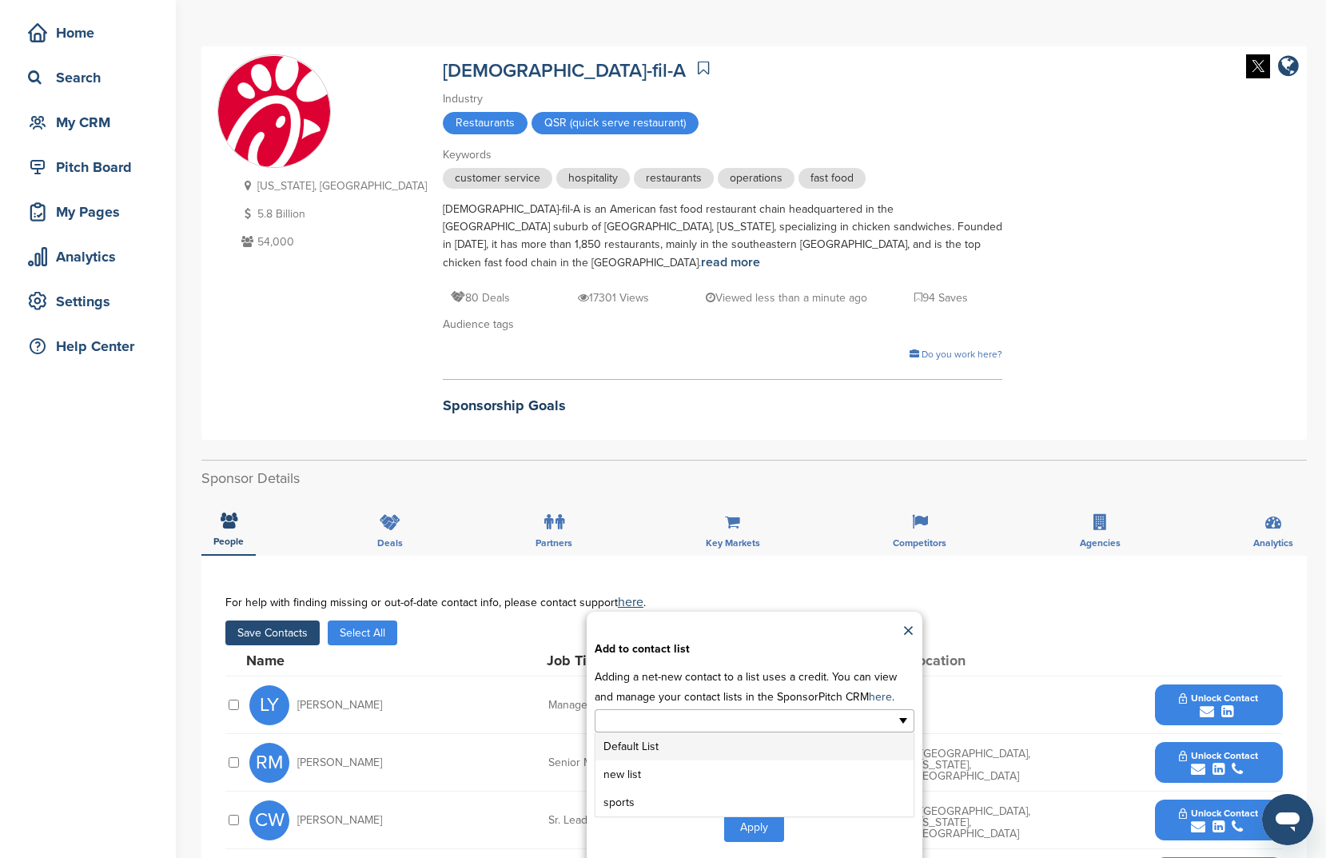
scroll to position [86, 0]
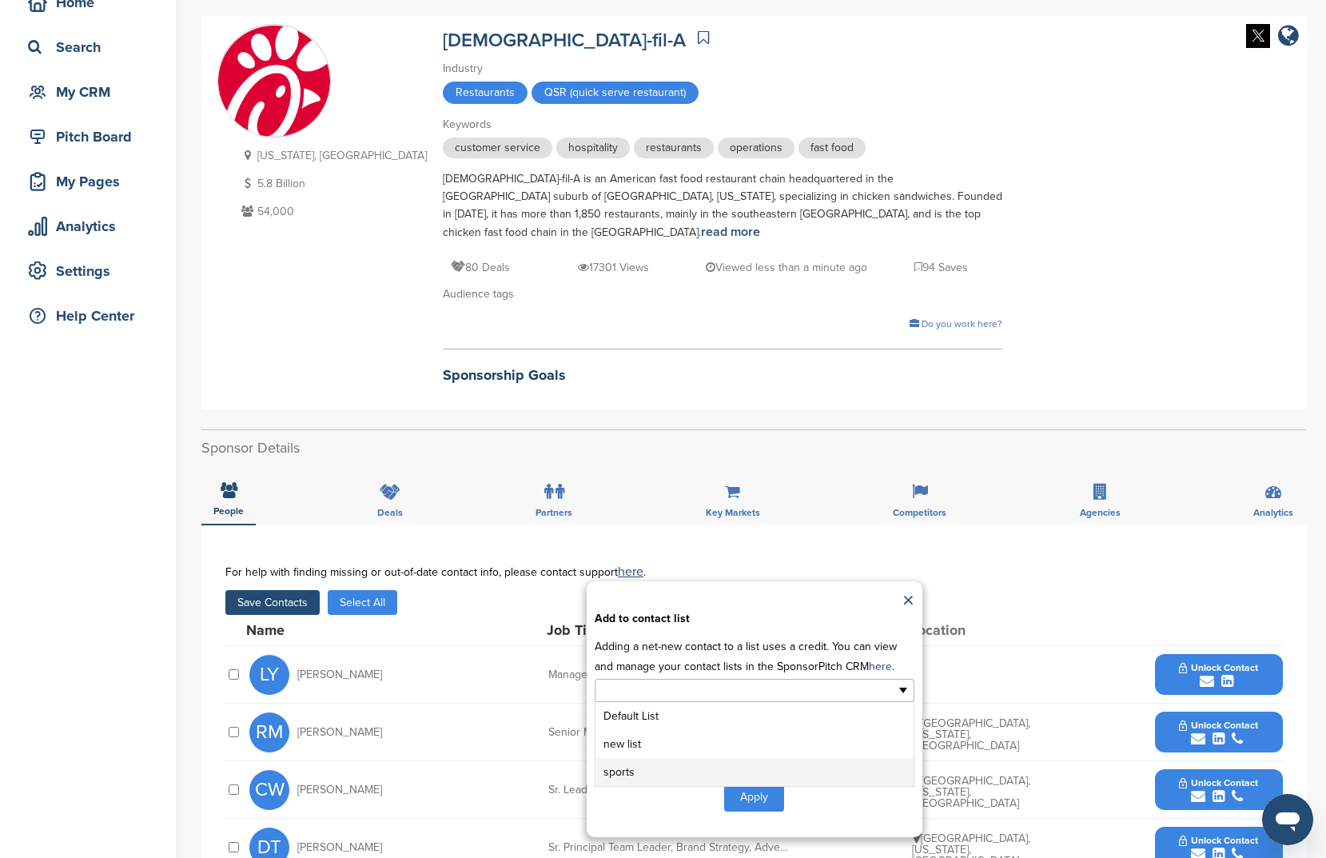
click at [677, 761] on li "sports" at bounding box center [755, 772] width 318 height 28
click at [744, 785] on button "Apply" at bounding box center [754, 800] width 60 height 30
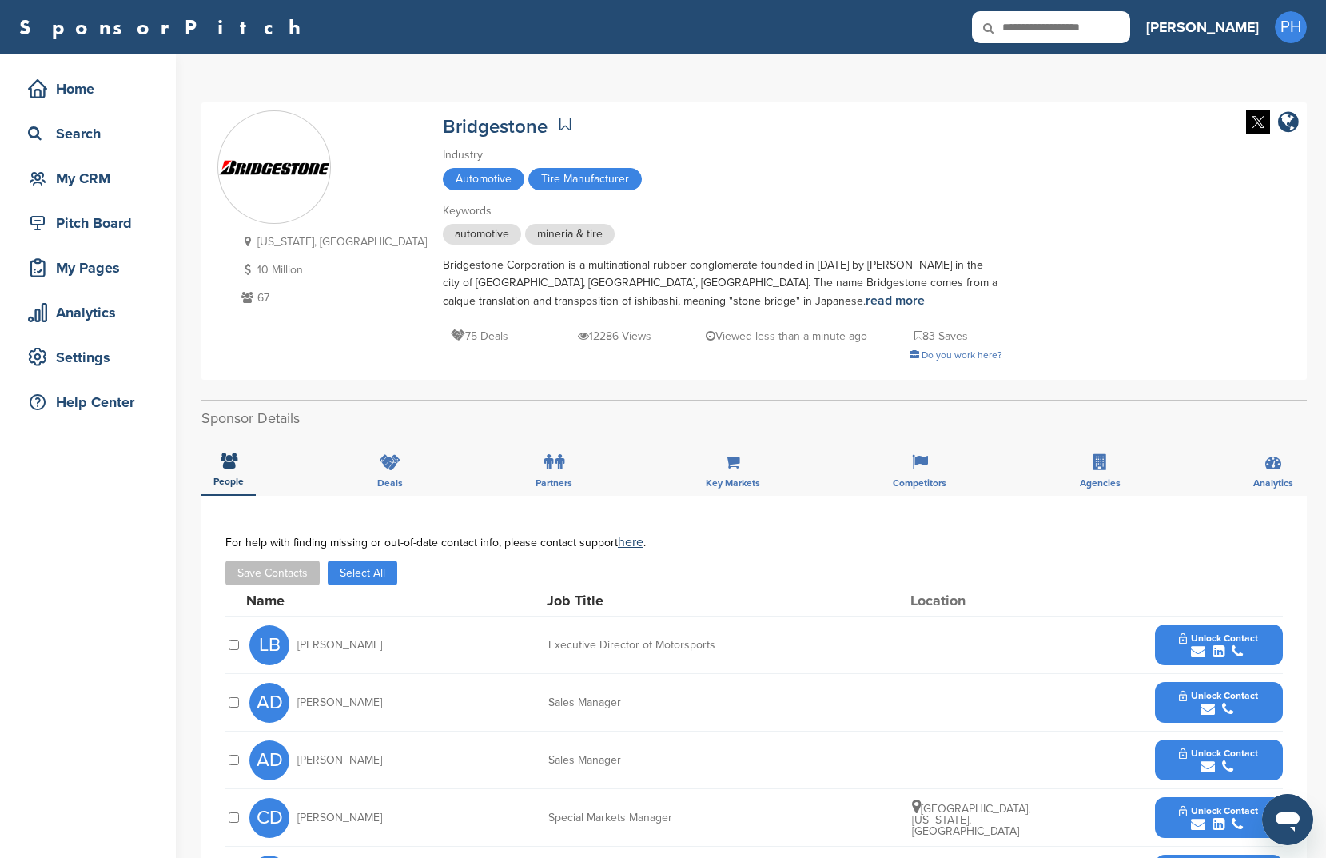
click at [345, 576] on button "Select All" at bounding box center [363, 572] width 70 height 25
click at [307, 585] on button "Save Contacts" at bounding box center [272, 572] width 94 height 25
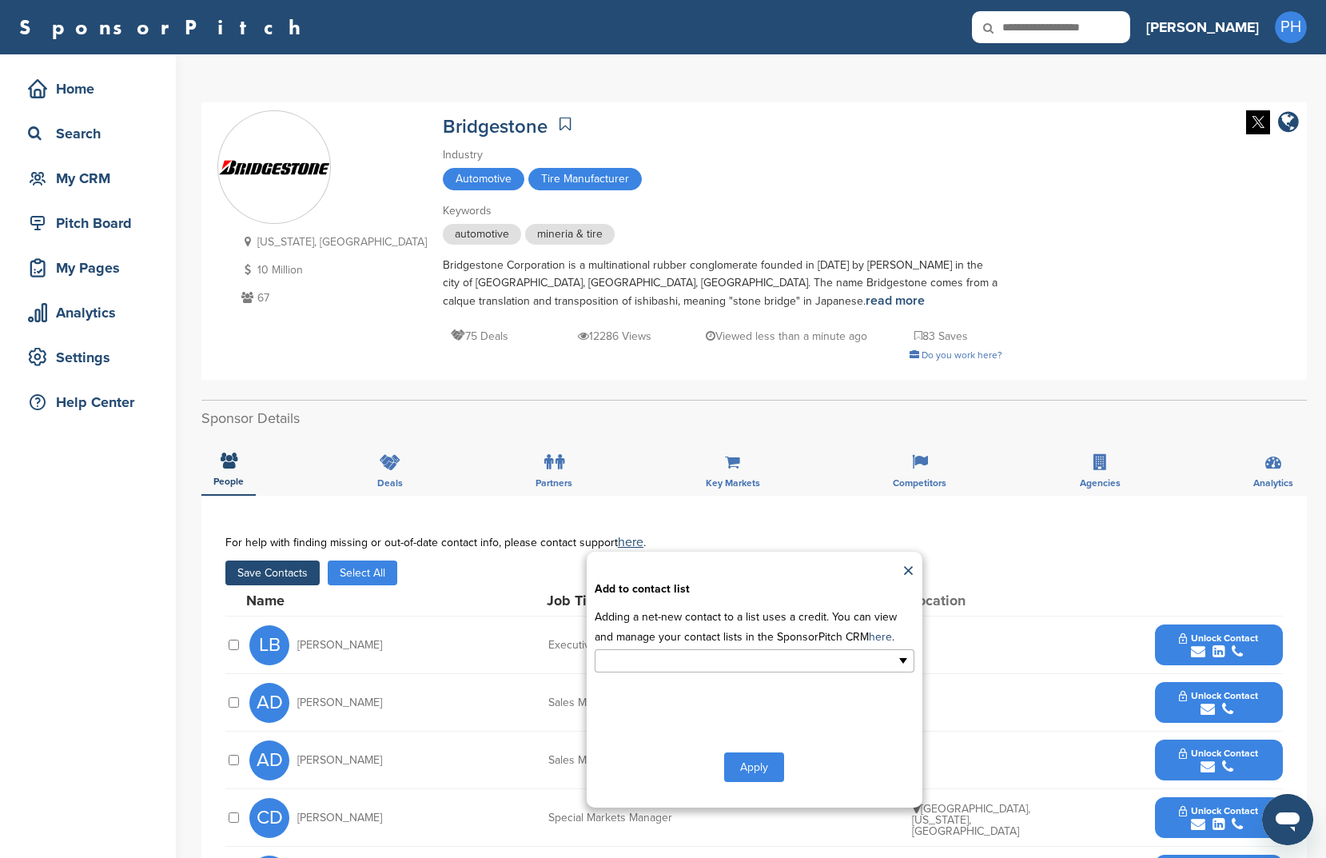
click at [665, 667] on input "text" at bounding box center [685, 661] width 168 height 18
click at [674, 756] on li "sports" at bounding box center [755, 742] width 318 height 28
click at [771, 788] on div "**********" at bounding box center [755, 680] width 336 height 256
click at [771, 776] on button "Apply" at bounding box center [754, 771] width 60 height 30
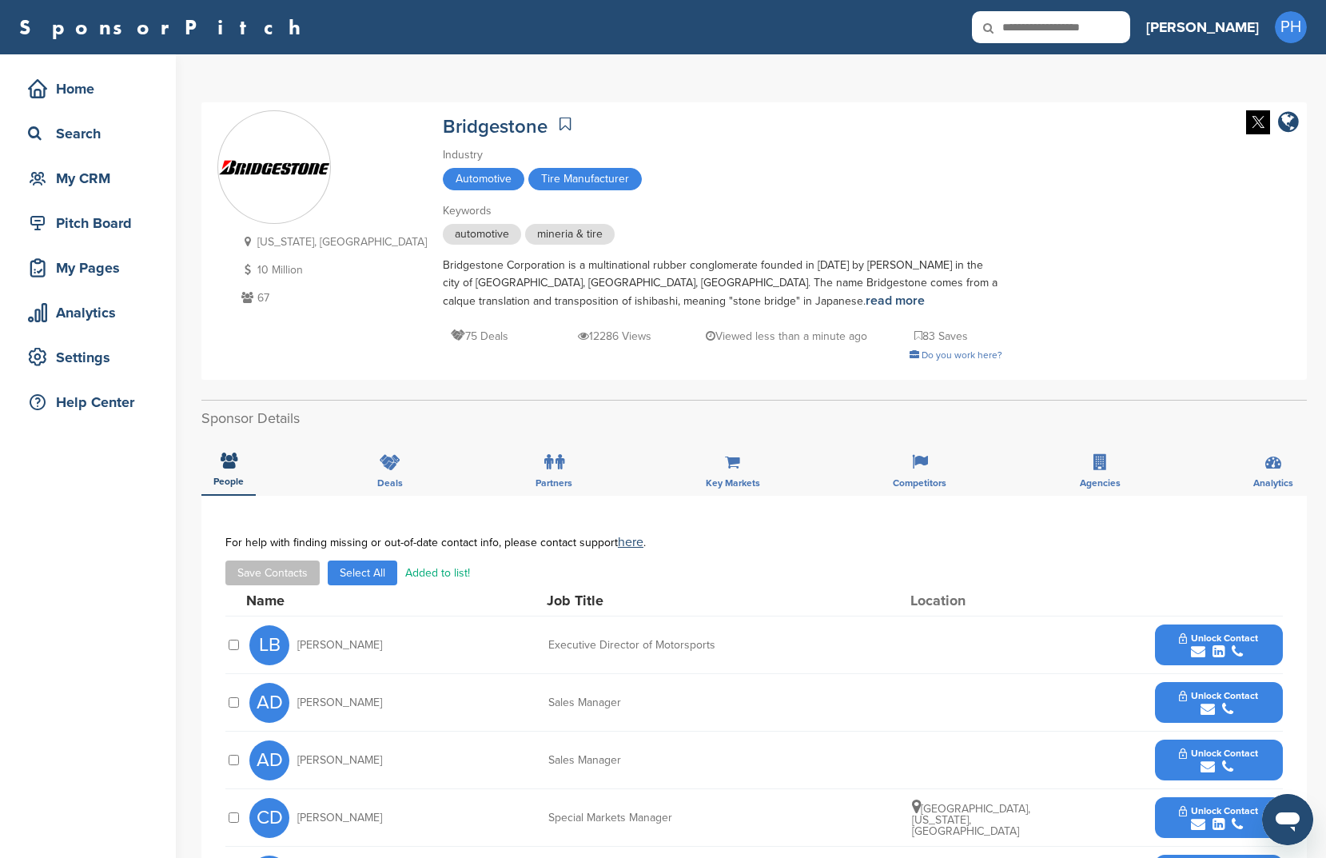
click at [771, 776] on div "AD Alan Dale Sales Manager Unlock Contact" at bounding box center [766, 760] width 1034 height 57
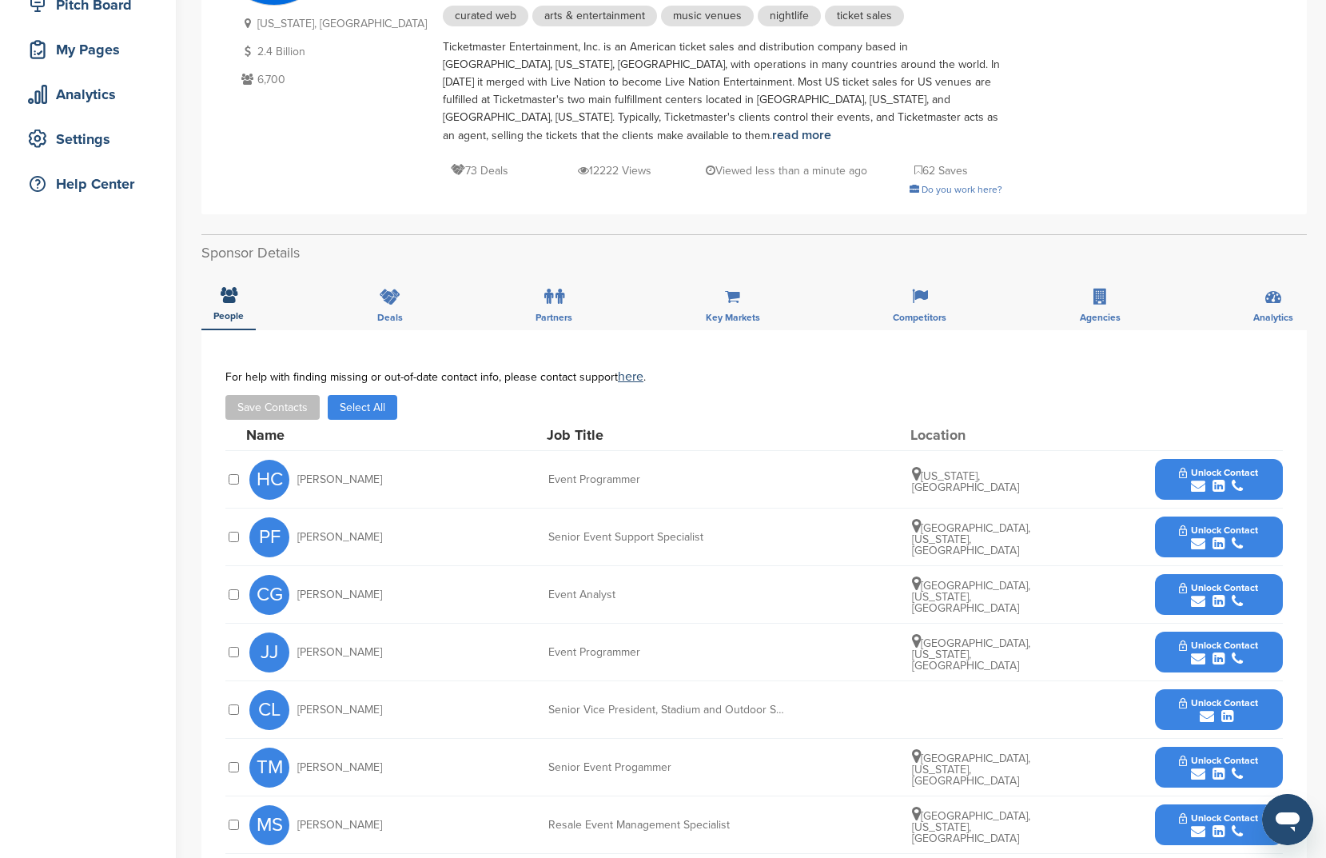
scroll to position [291, 0]
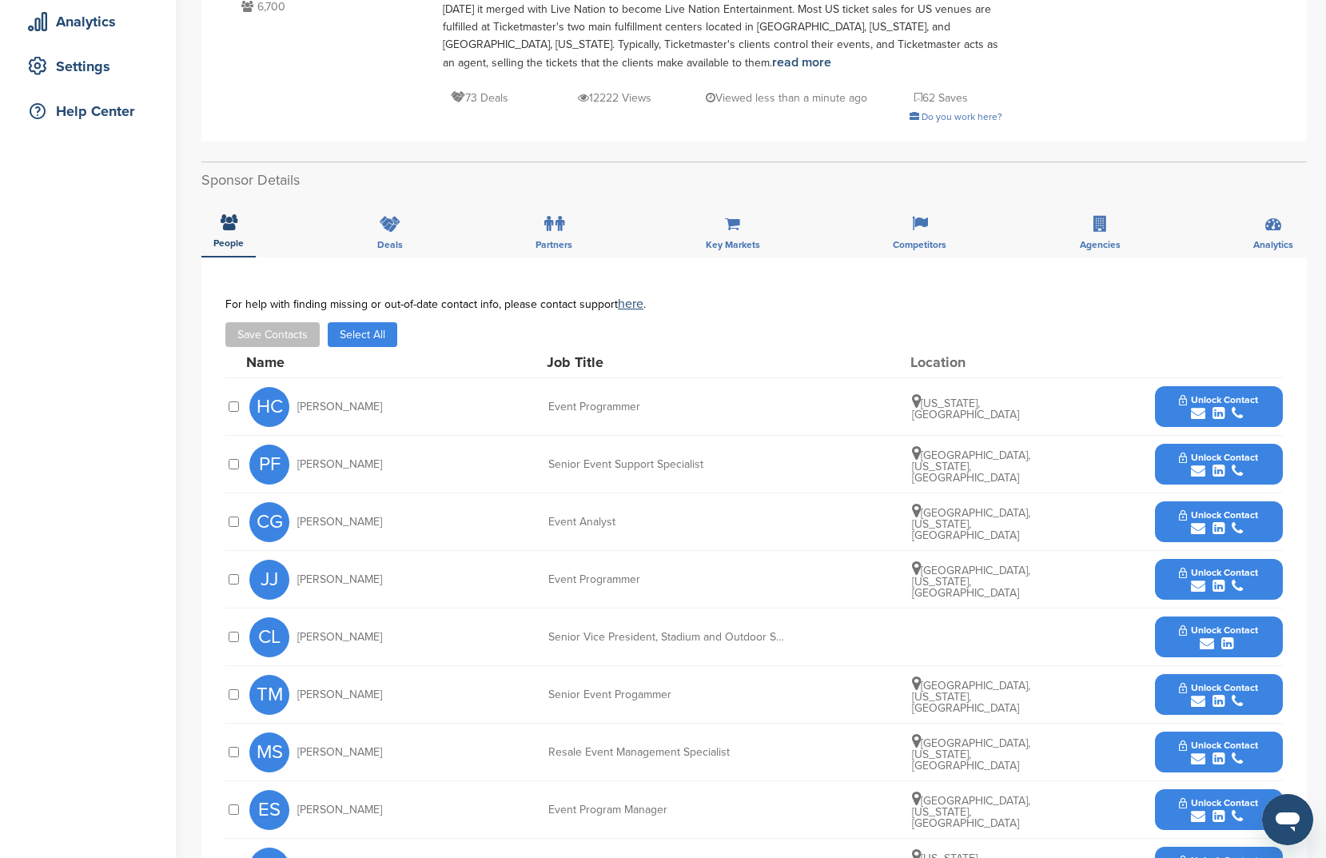
click at [368, 322] on button "Select All" at bounding box center [363, 334] width 70 height 25
click at [252, 322] on button "Save Contacts" at bounding box center [272, 334] width 94 height 25
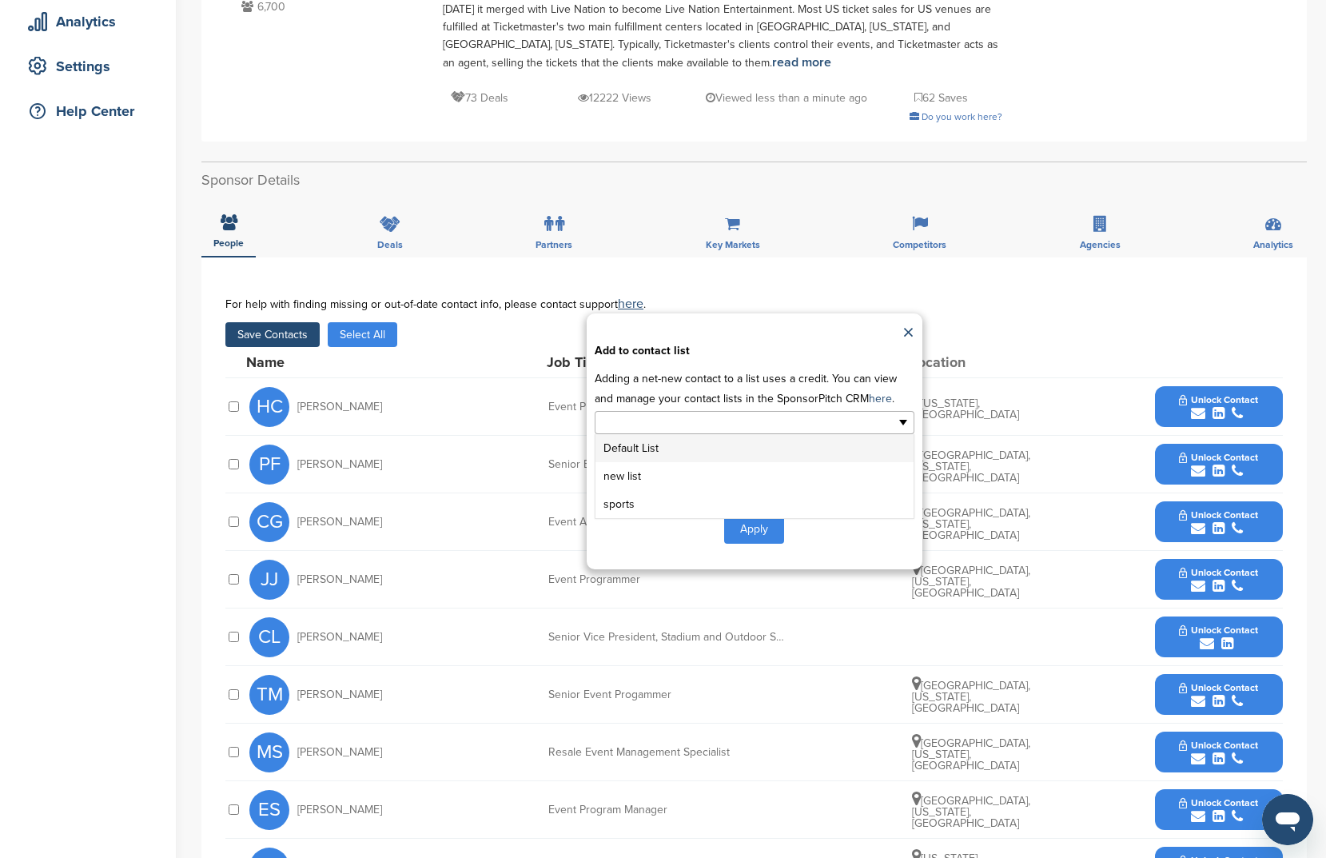
click at [750, 413] on input "text" at bounding box center [685, 422] width 168 height 18
click at [715, 490] on li "sports" at bounding box center [755, 504] width 318 height 28
click at [736, 517] on button "Apply" at bounding box center [754, 532] width 60 height 30
click at [752, 517] on button "Apply" at bounding box center [754, 532] width 60 height 30
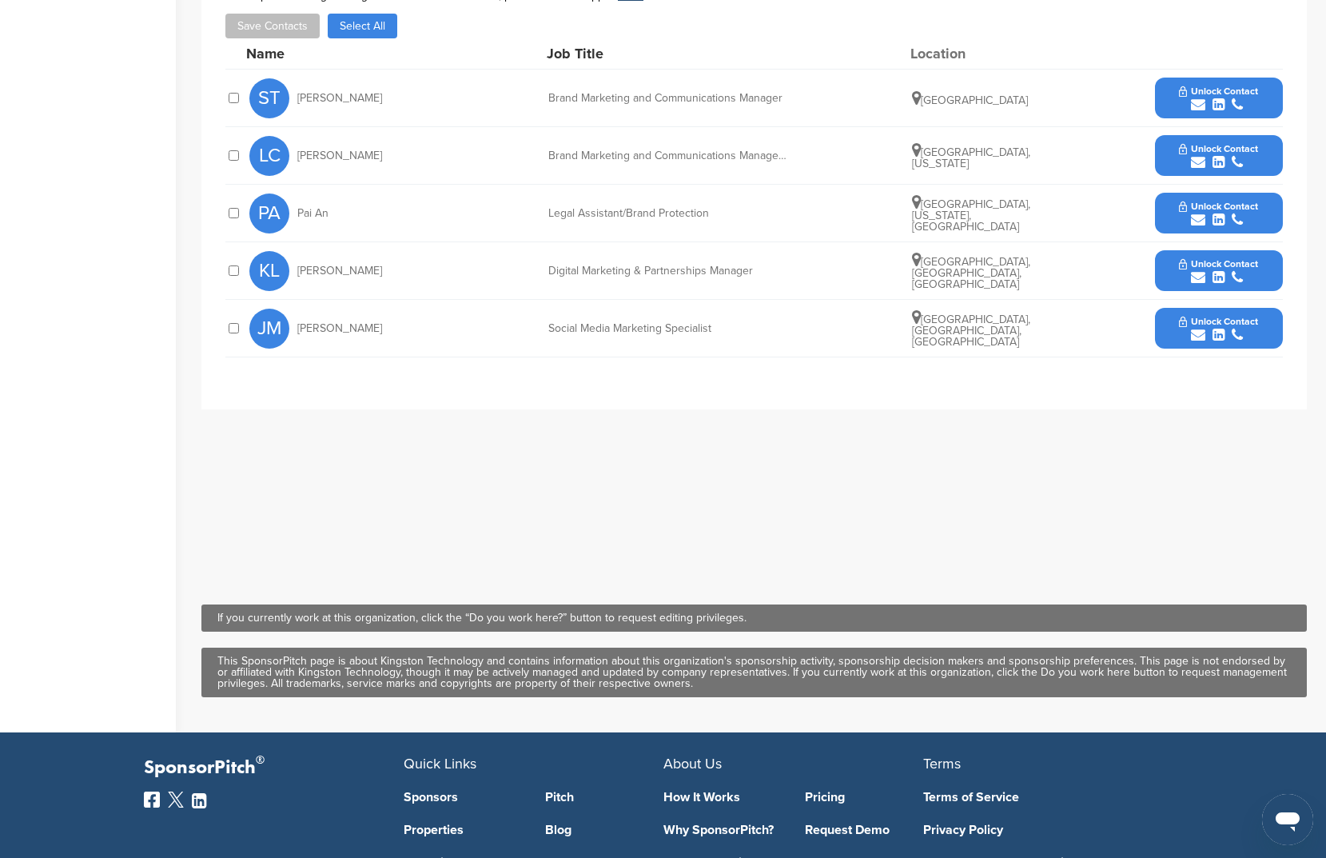
scroll to position [618, 0]
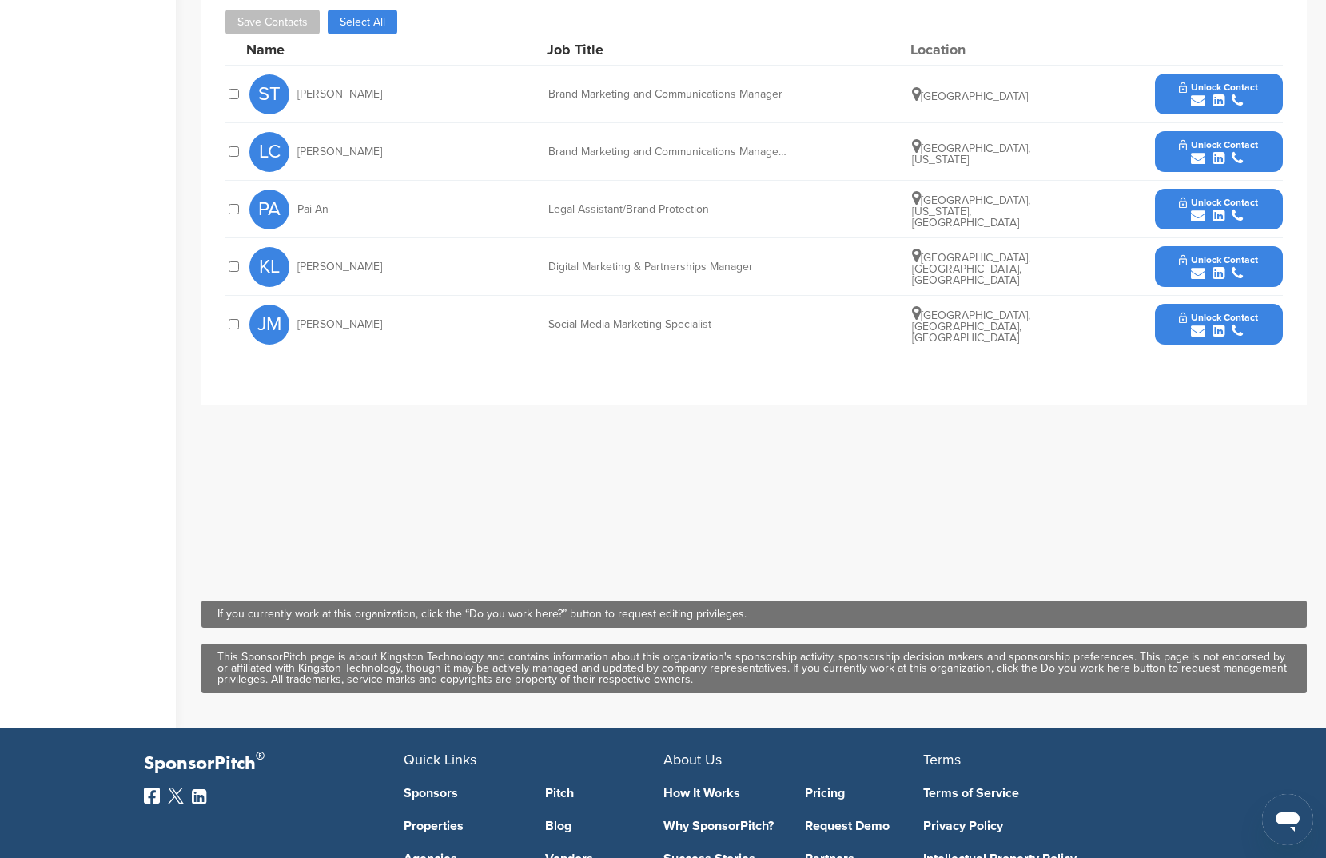
click at [368, 26] on button "Select All" at bounding box center [363, 22] width 70 height 25
click at [269, 30] on button "Save Contacts" at bounding box center [272, 22] width 94 height 25
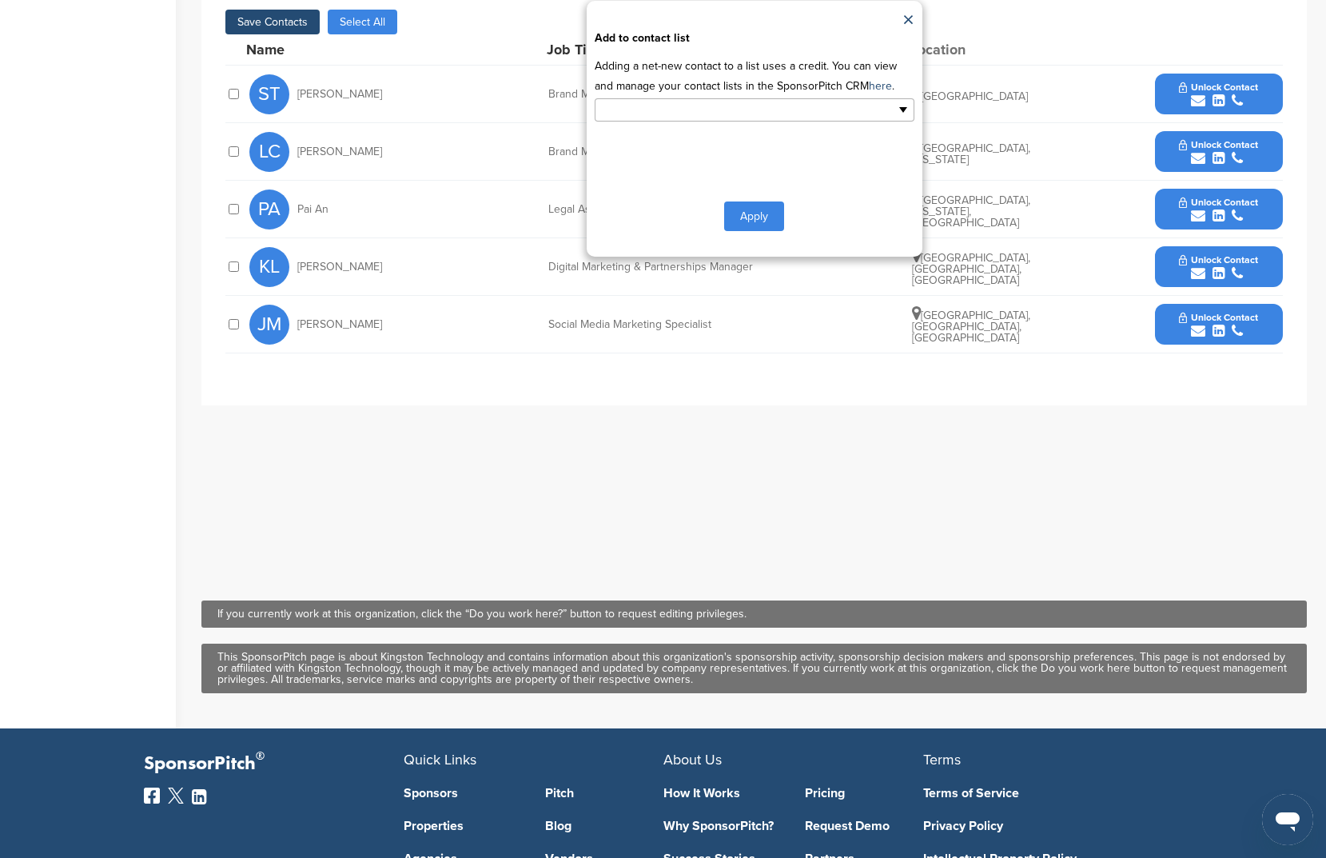
click at [730, 115] on input "text" at bounding box center [685, 110] width 168 height 18
click at [717, 194] on li "sports" at bounding box center [755, 191] width 318 height 28
click at [756, 222] on button "Apply" at bounding box center [754, 220] width 60 height 30
click at [720, 217] on div "Apply" at bounding box center [755, 220] width 320 height 30
click at [752, 220] on button "Apply" at bounding box center [754, 220] width 60 height 30
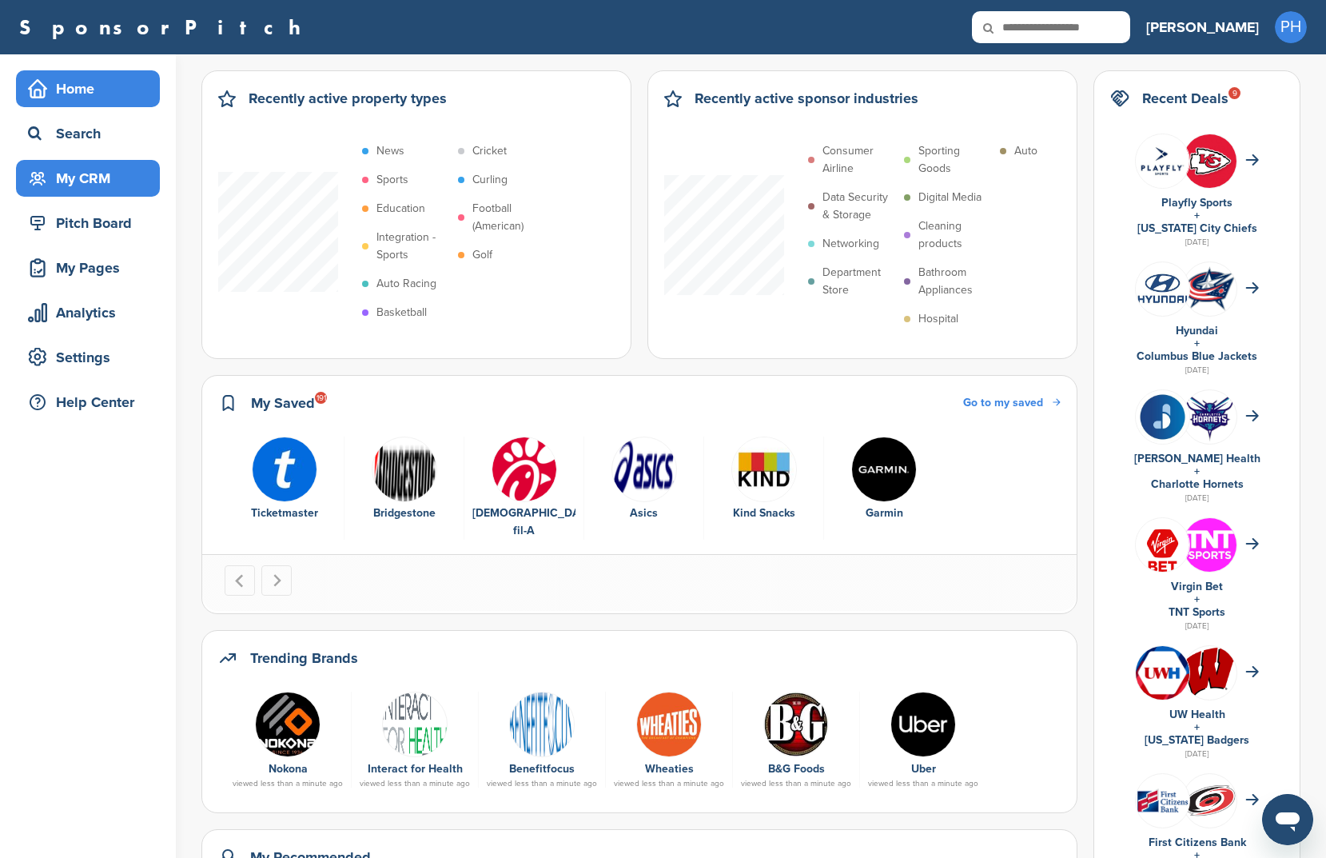
click at [114, 177] on div "My CRM" at bounding box center [92, 178] width 136 height 29
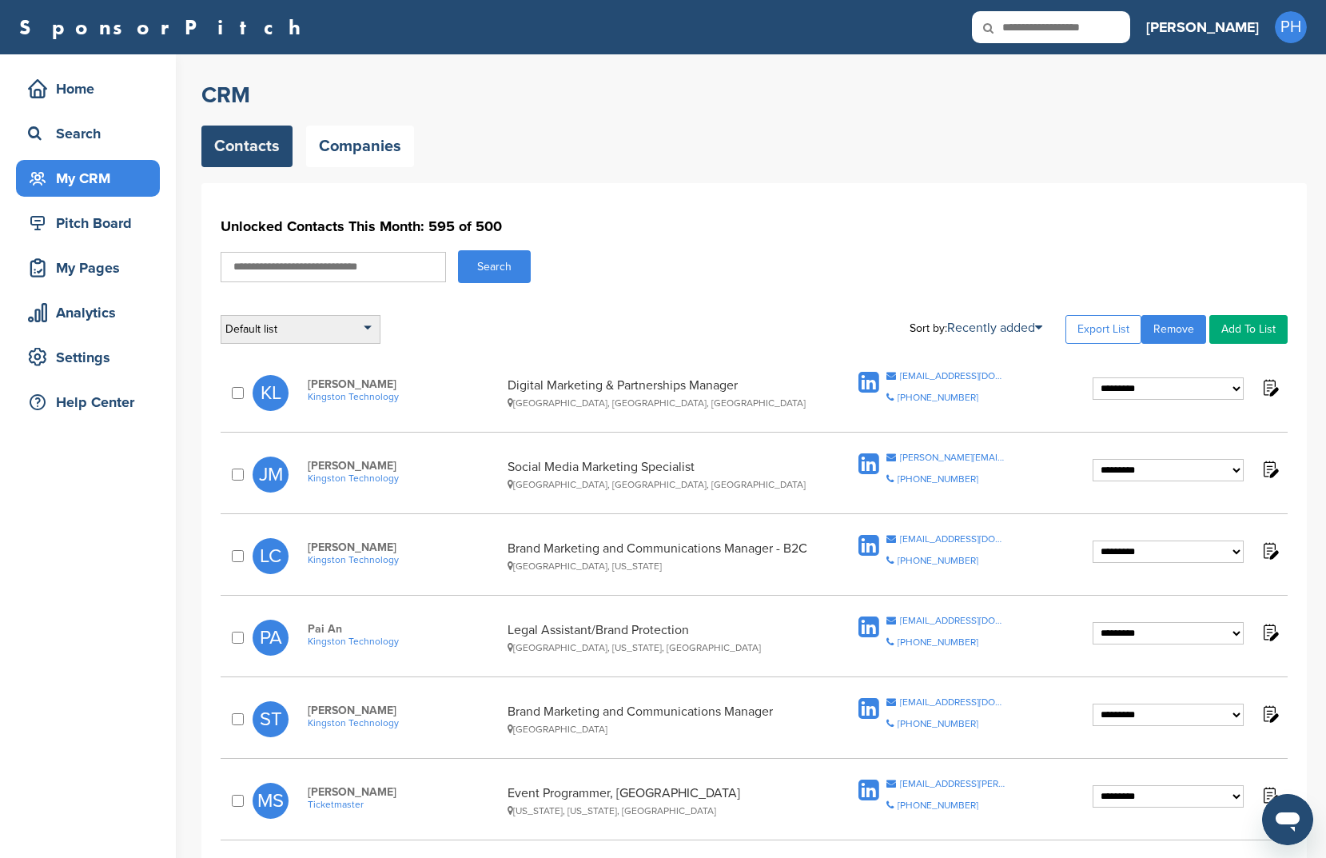
click at [374, 330] on div "Default list" at bounding box center [301, 329] width 160 height 29
click at [352, 403] on li "sports" at bounding box center [300, 401] width 150 height 25
click at [341, 405] on li "sports" at bounding box center [300, 401] width 150 height 25
click at [650, 324] on div "Default list Default List sports new list Sort by: Recently added Last Viewed C…" at bounding box center [754, 329] width 1067 height 29
click at [309, 339] on div "Default list" at bounding box center [301, 329] width 160 height 29
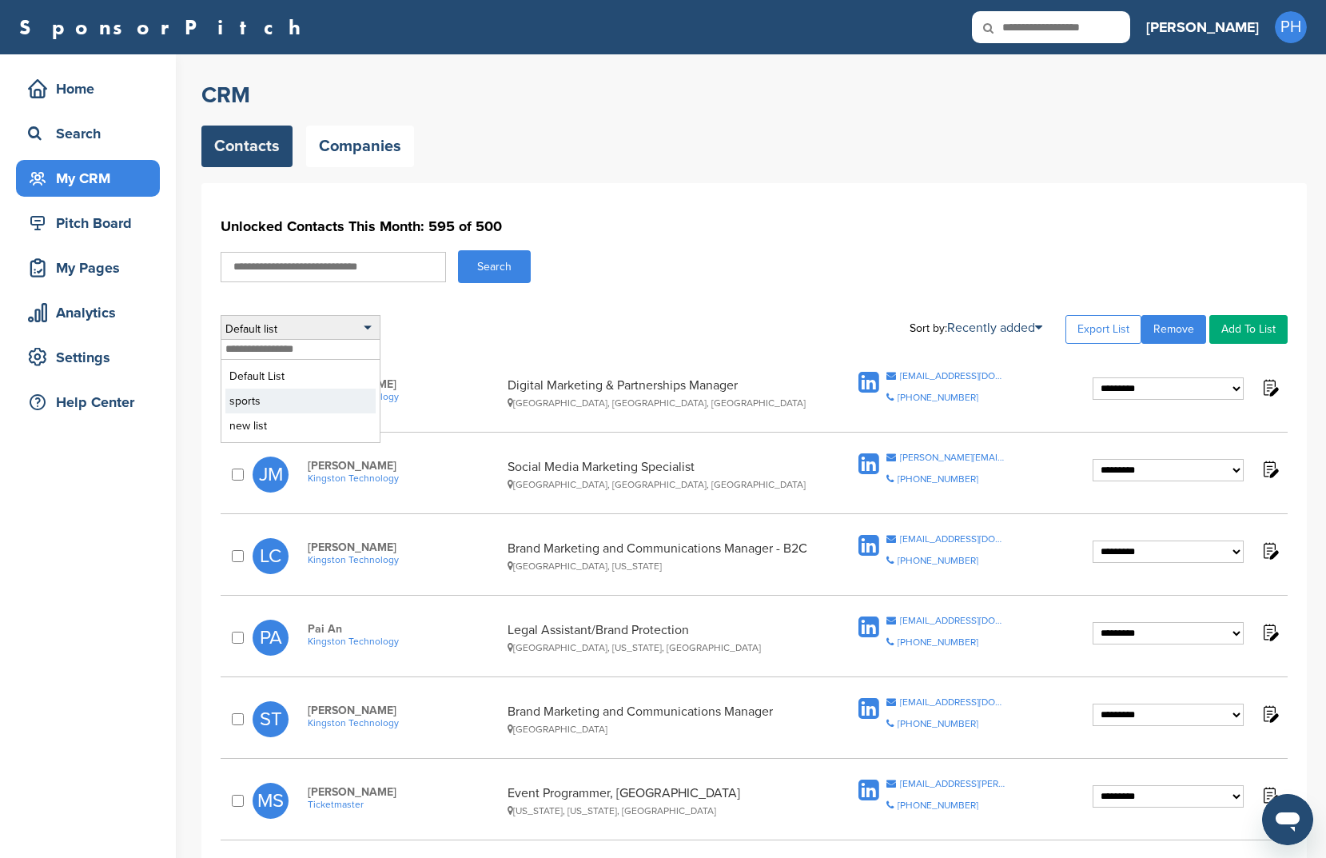
click at [274, 391] on li "sports" at bounding box center [300, 401] width 150 height 25
click at [337, 330] on div "Default list" at bounding box center [301, 329] width 160 height 29
click at [332, 397] on li "sports" at bounding box center [300, 401] width 150 height 25
click at [289, 411] on li "sports" at bounding box center [300, 401] width 150 height 25
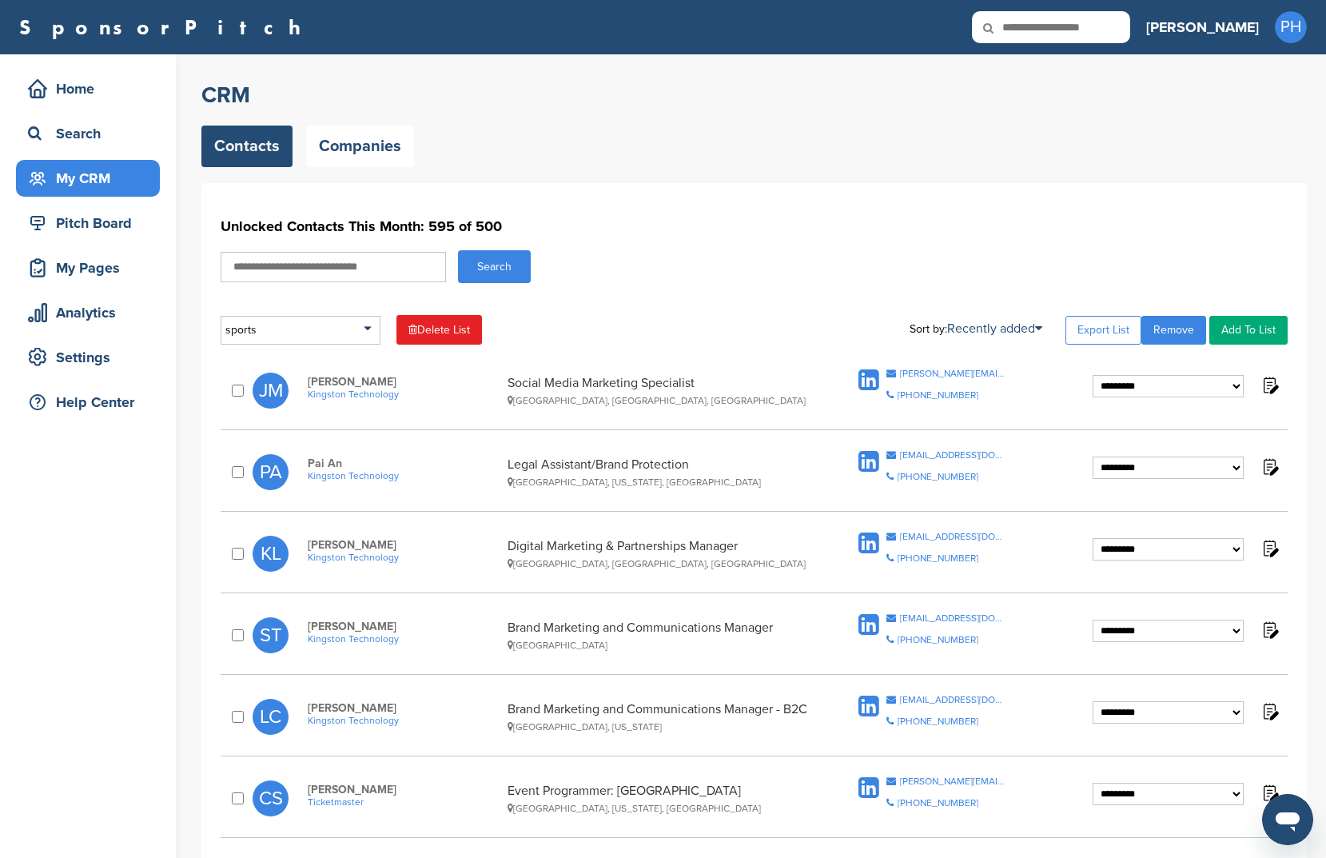
click at [873, 253] on div "Search" at bounding box center [754, 266] width 1067 height 33
click at [1109, 337] on link "Export List" at bounding box center [1104, 330] width 76 height 29
click at [277, 316] on div "sports" at bounding box center [301, 330] width 160 height 29
click at [271, 371] on li "Default List" at bounding box center [300, 377] width 150 height 25
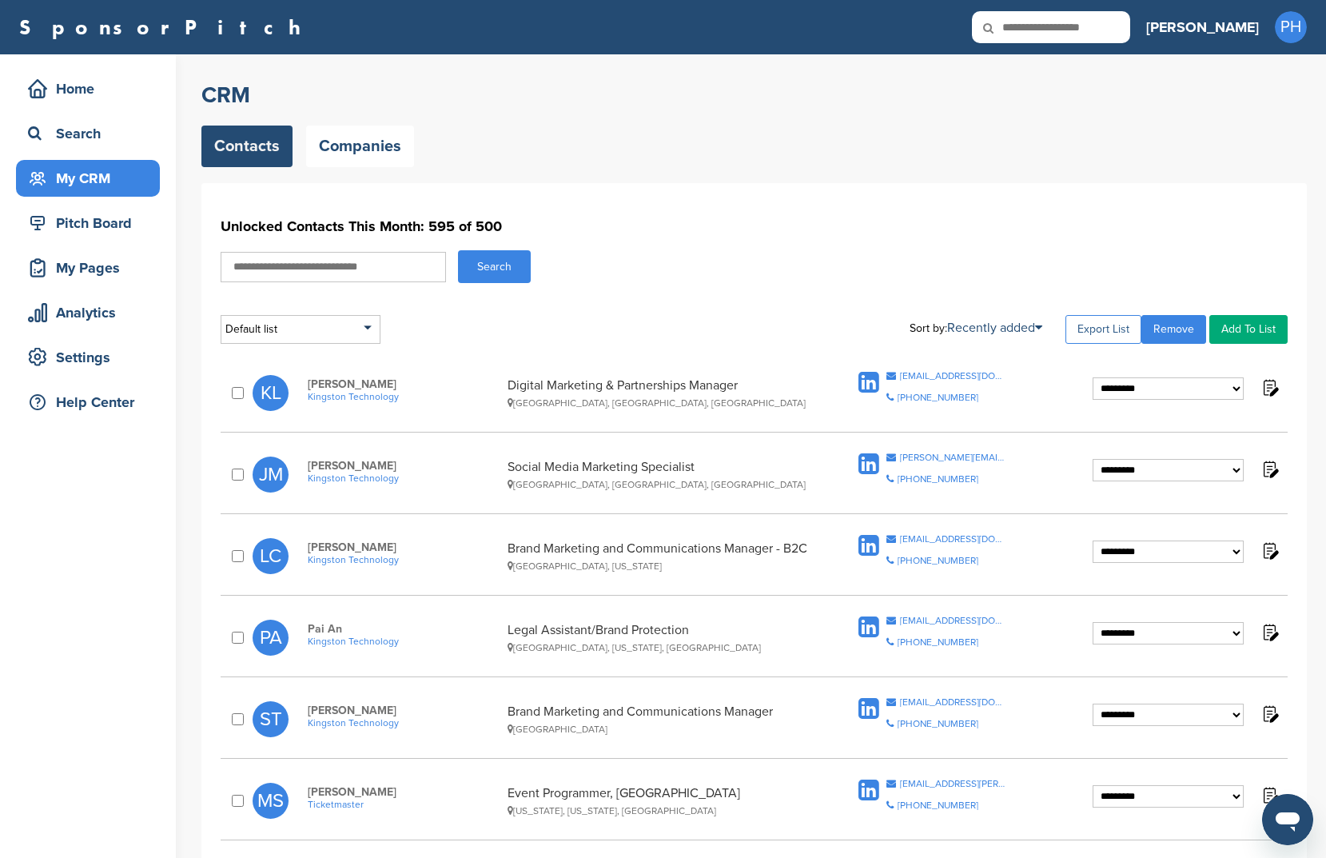
click at [1113, 338] on link "Export List" at bounding box center [1104, 329] width 76 height 29
click at [293, 341] on div "Default list" at bounding box center [301, 329] width 160 height 29
click at [265, 425] on li "new list" at bounding box center [300, 425] width 150 height 25
click at [298, 421] on li "new list" at bounding box center [300, 425] width 150 height 25
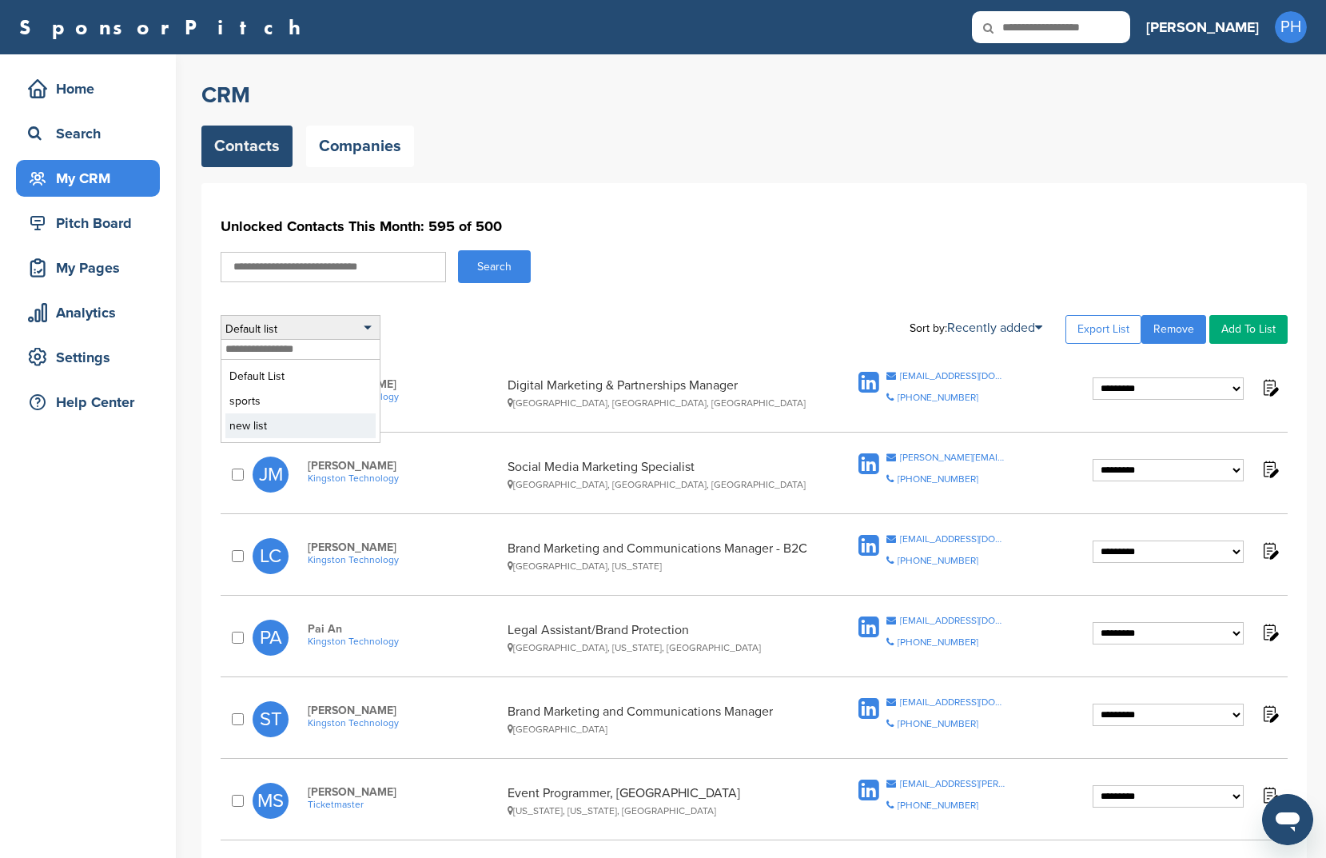
click at [298, 421] on li "new list" at bounding box center [300, 425] width 150 height 25
click at [351, 333] on div "Default list" at bounding box center [301, 329] width 160 height 29
click at [350, 425] on li "new list" at bounding box center [300, 425] width 150 height 25
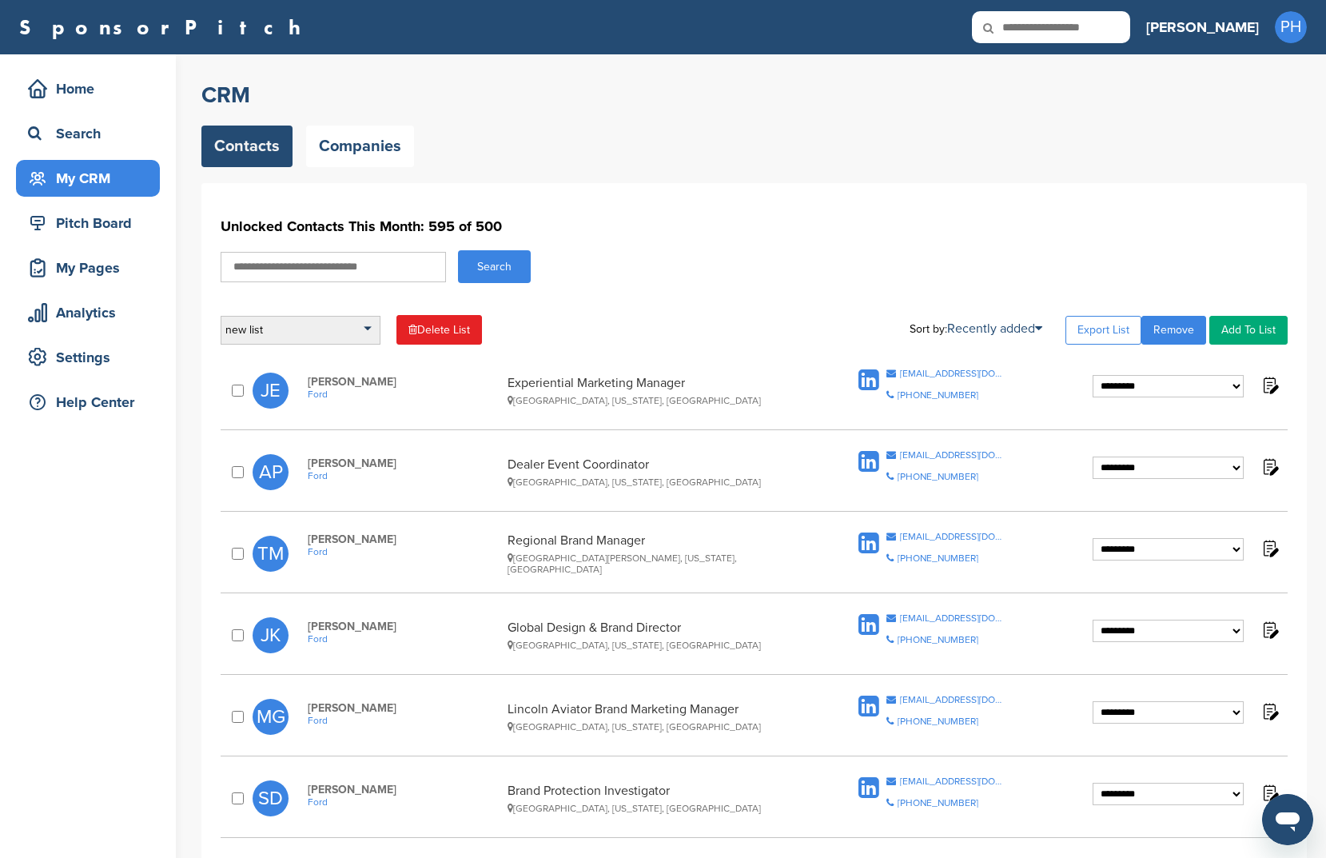
click at [285, 337] on div "new list" at bounding box center [301, 330] width 160 height 29
click at [581, 327] on div "new list Default List sports new list Delete List Sort by: Recently added Last …" at bounding box center [754, 330] width 1067 height 30
click at [1140, 325] on link "Export List" at bounding box center [1104, 330] width 76 height 29
click at [1108, 317] on link "Export List" at bounding box center [1104, 330] width 76 height 29
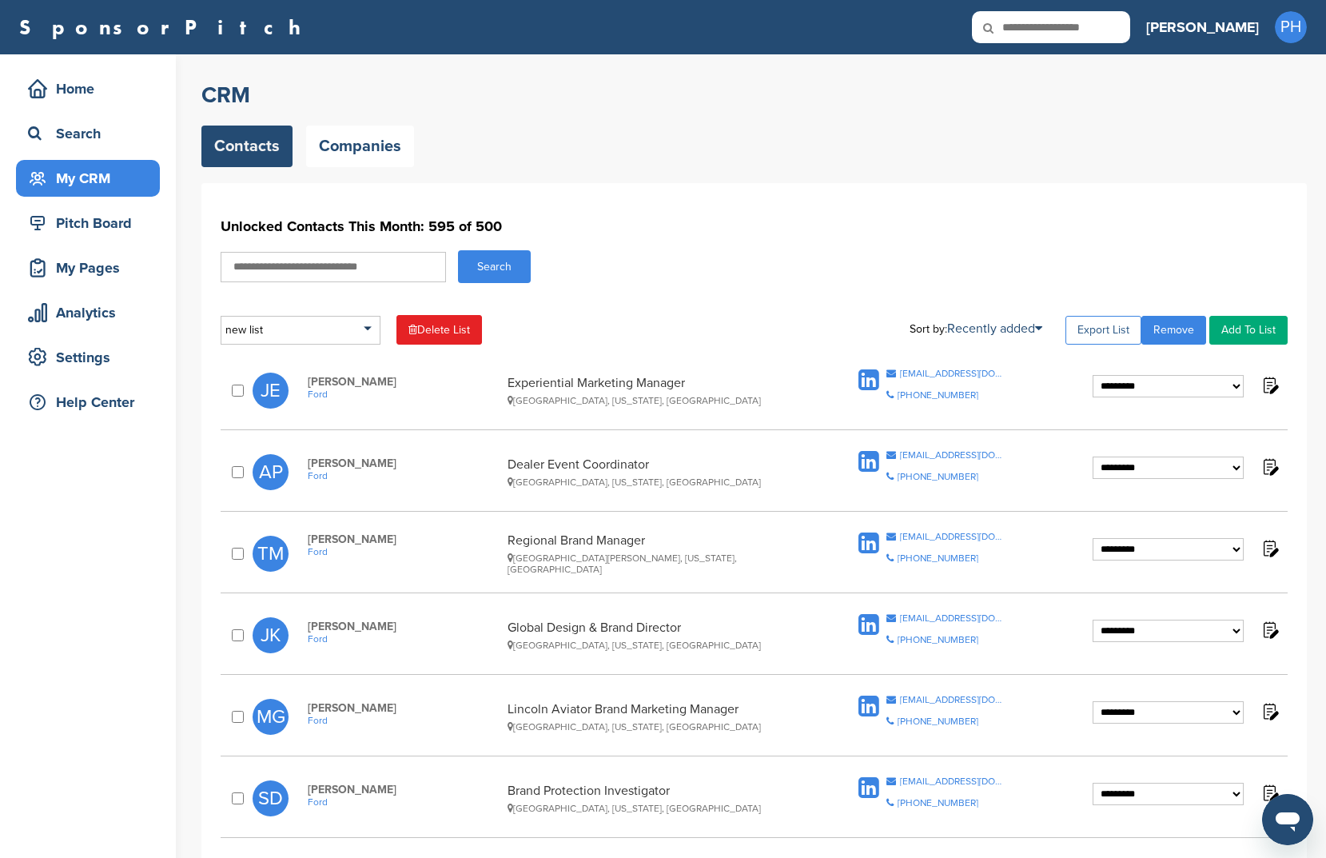
click at [1084, 339] on link "Export List" at bounding box center [1104, 330] width 76 height 29
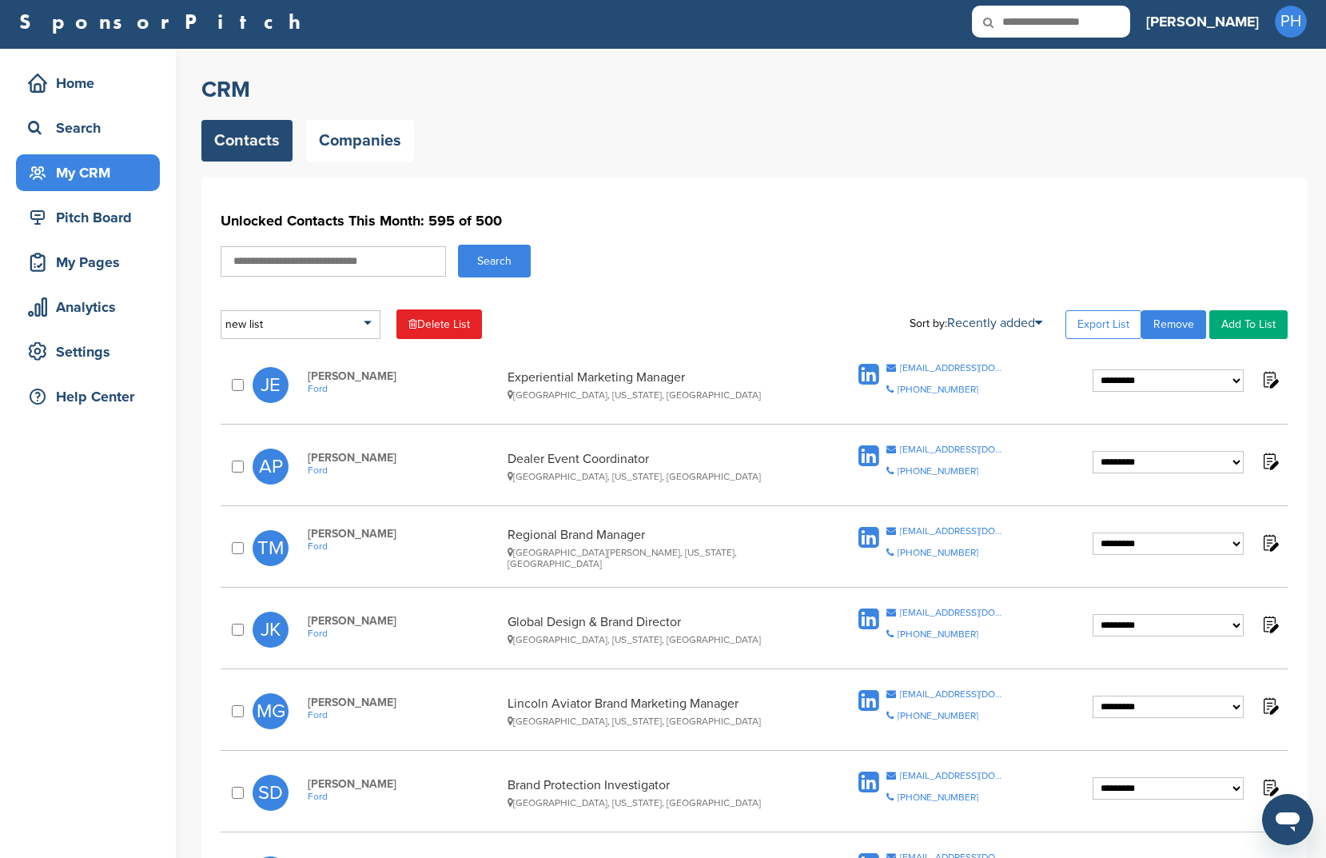
scroll to position [41, 0]
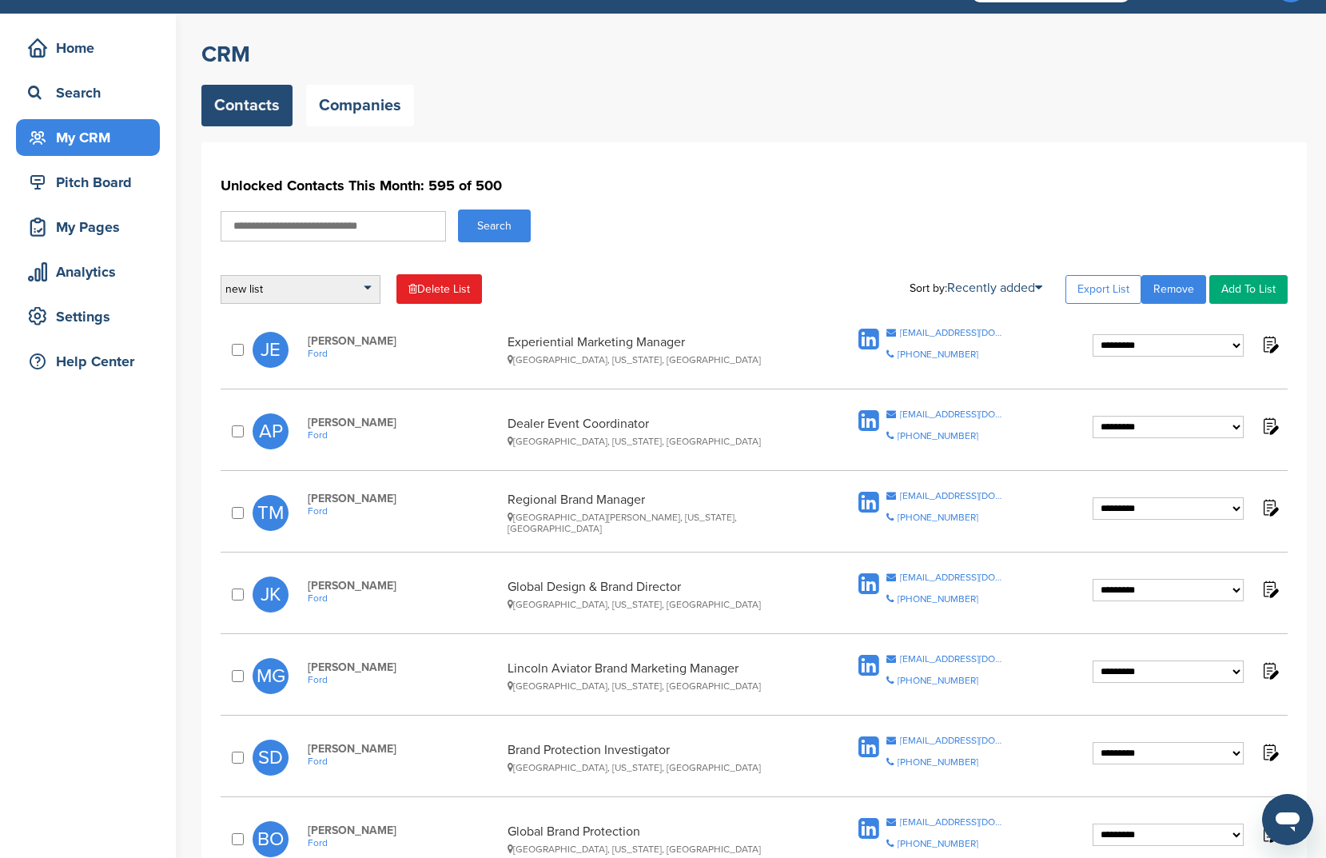
click at [305, 296] on div "new list" at bounding box center [301, 289] width 160 height 29
click at [652, 257] on div "**********" at bounding box center [754, 237] width 1067 height 133
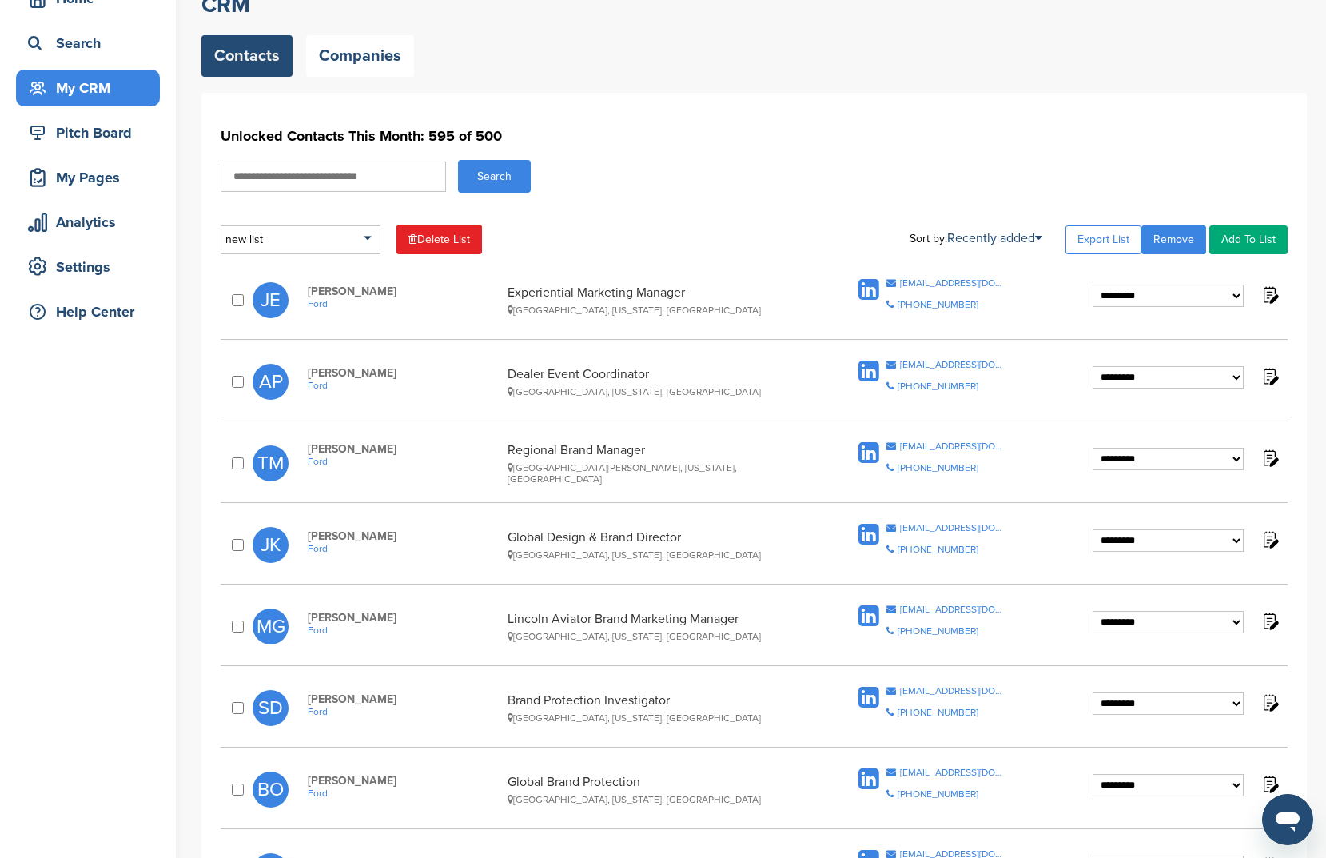
click at [988, 122] on h1 "Unlocked Contacts This Month: 595 of 500" at bounding box center [754, 136] width 1067 height 29
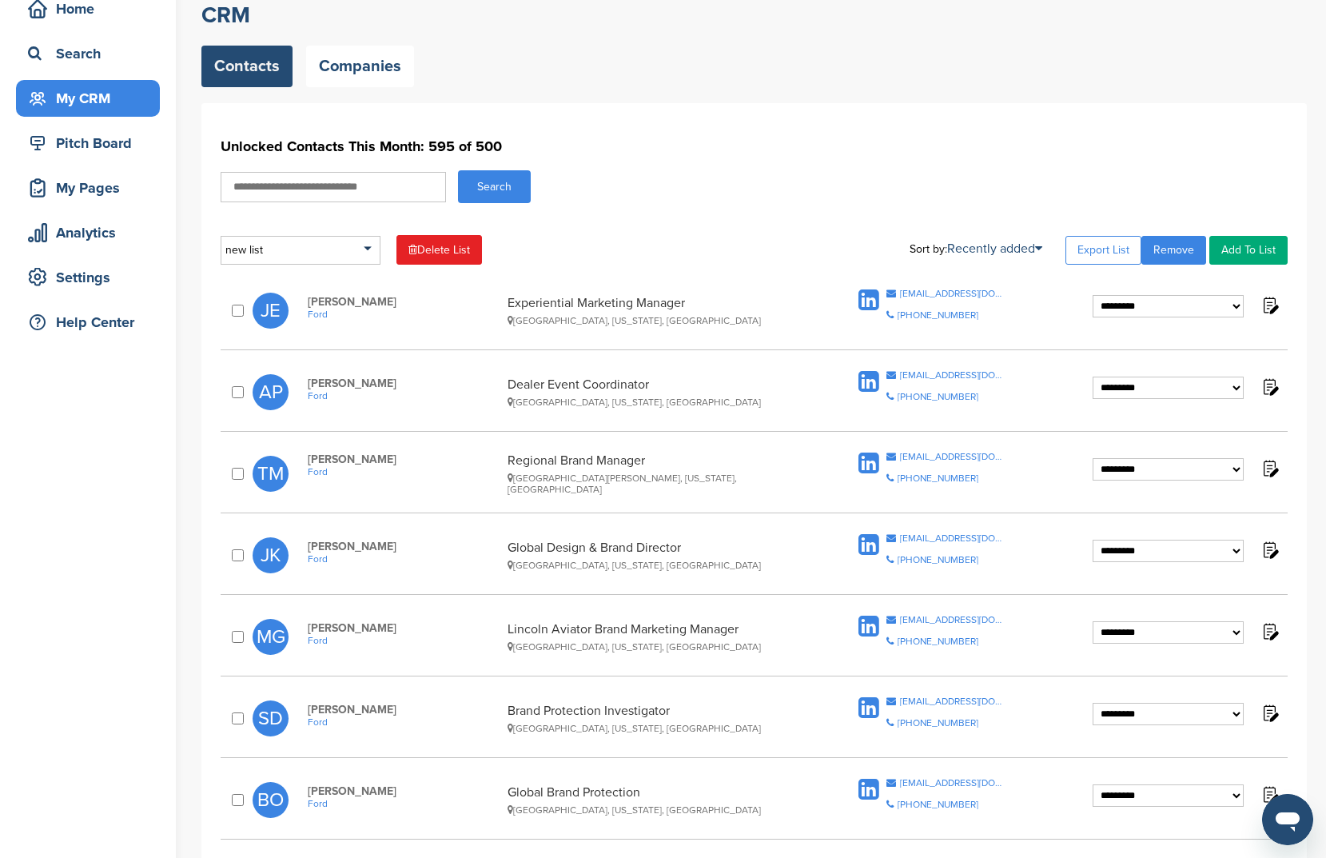
scroll to position [61, 0]
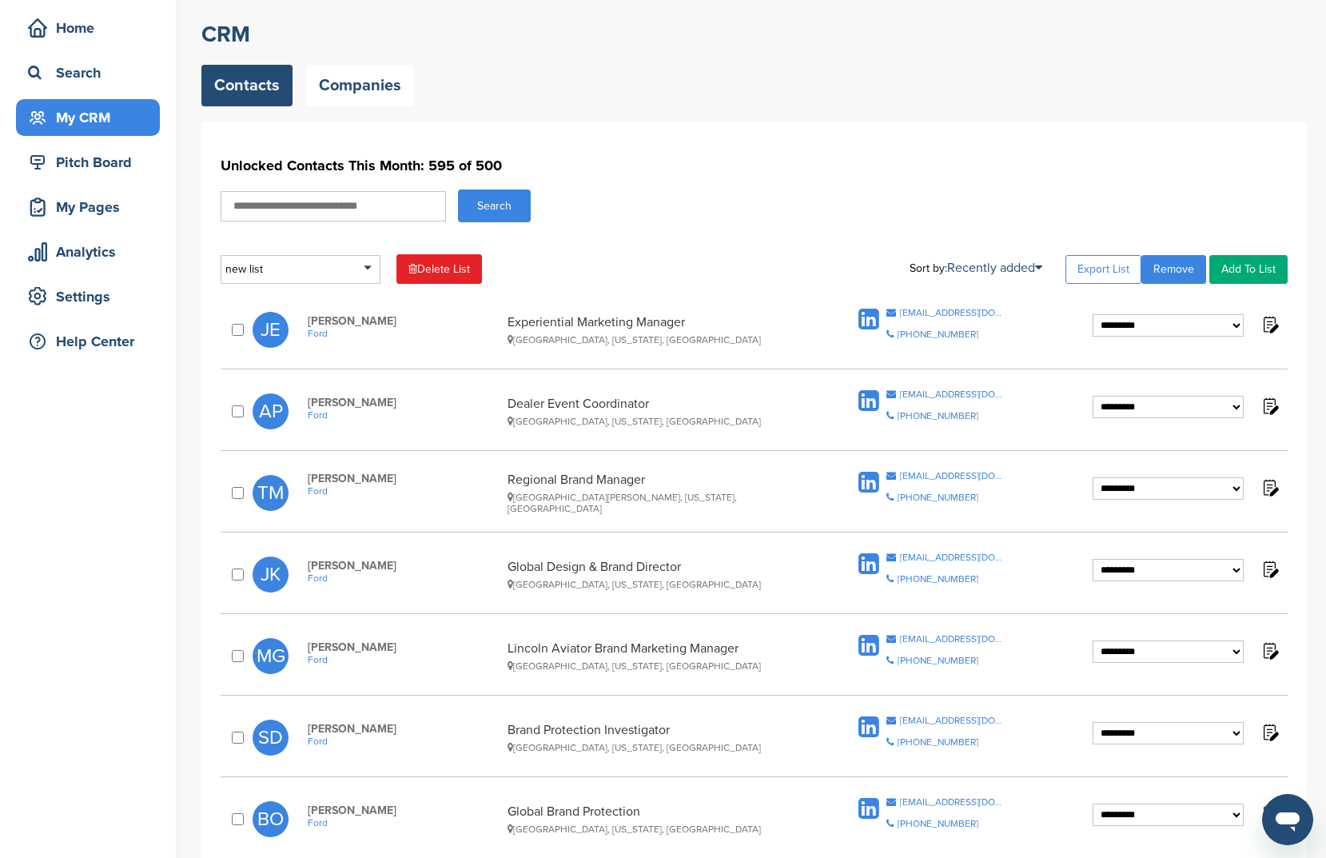
click at [318, 280] on div "new list" at bounding box center [301, 269] width 160 height 29
click at [593, 262] on div "new list Default List sports new list Delete List Sort by: Recently added Last …" at bounding box center [754, 269] width 1067 height 30
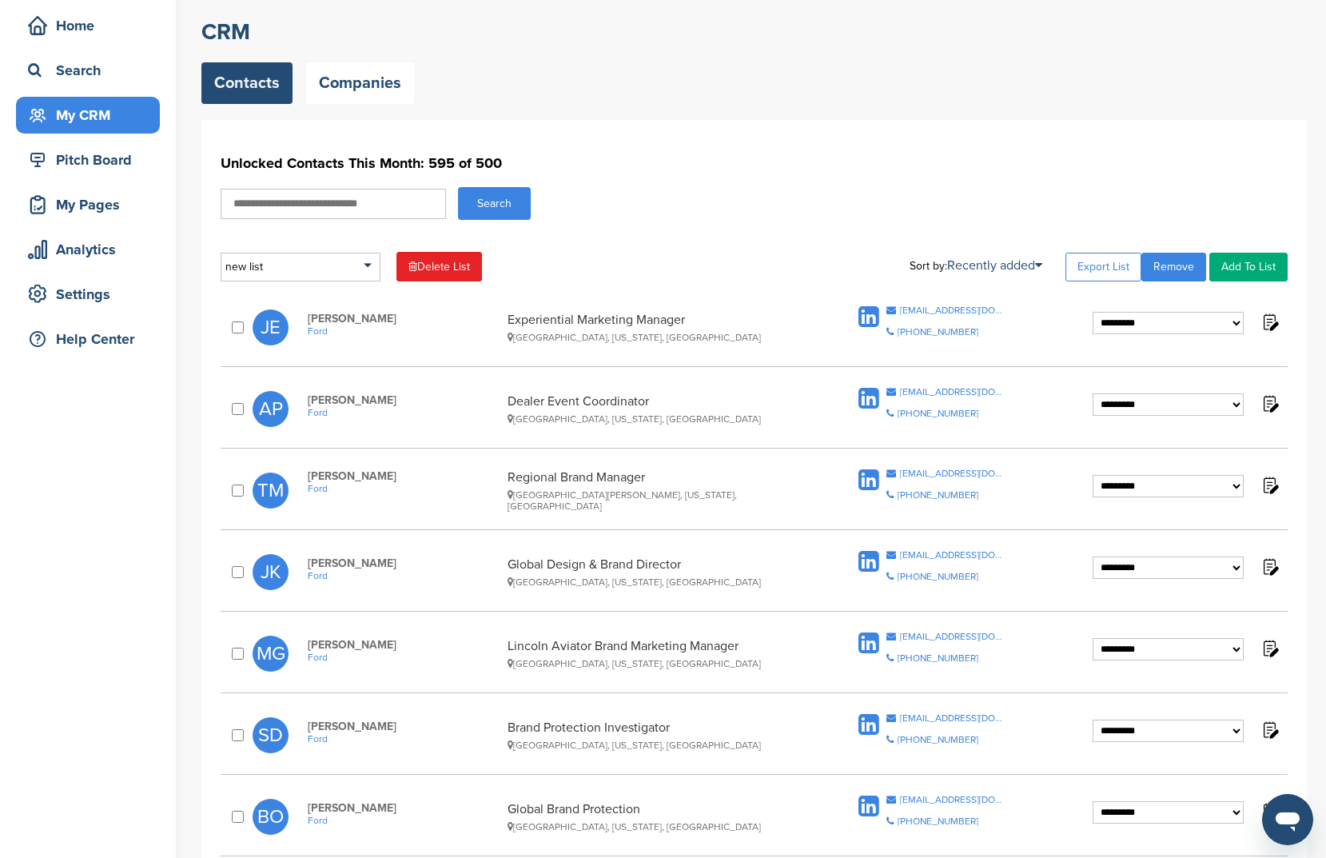
scroll to position [64, 0]
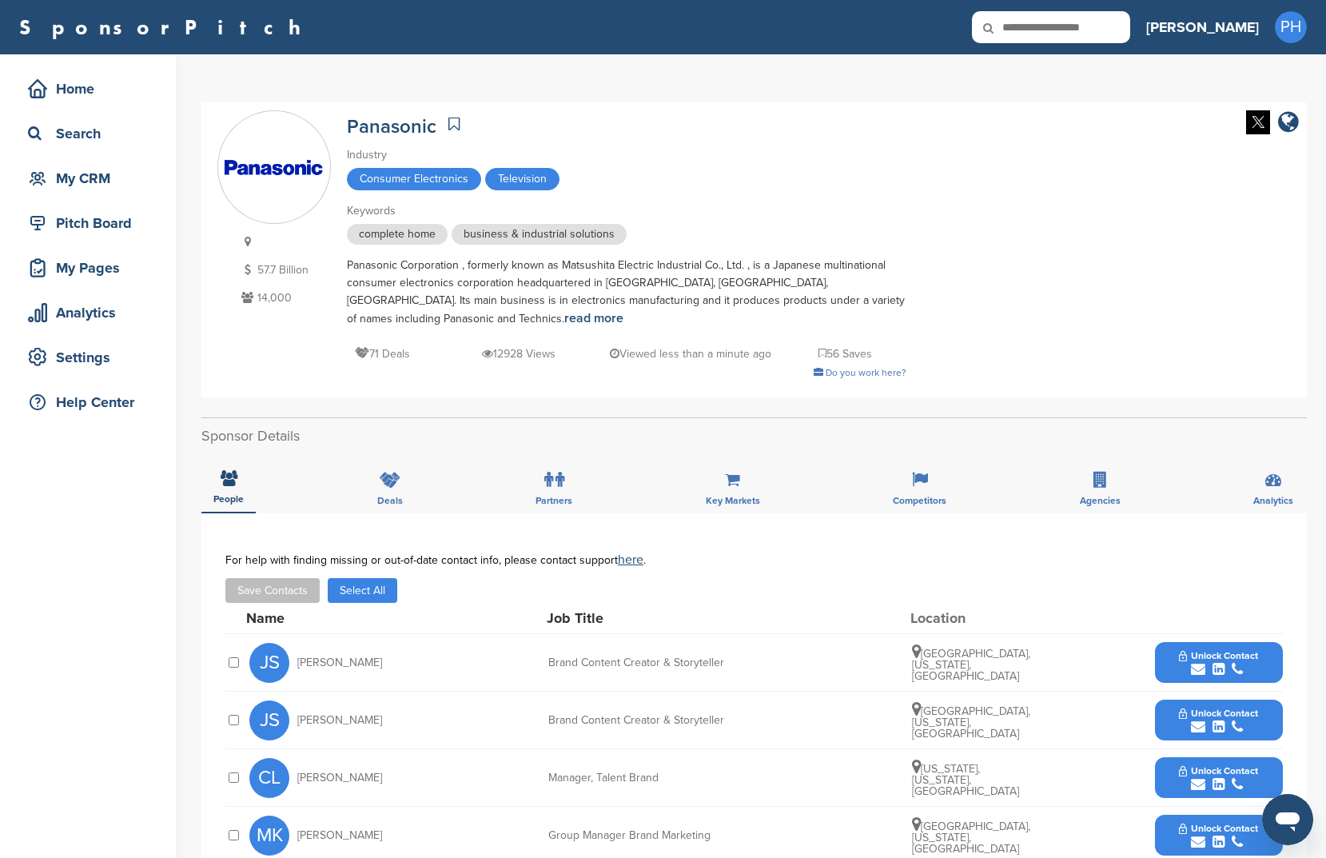
click at [352, 584] on button "Select All" at bounding box center [363, 590] width 70 height 25
click at [294, 584] on button "Save Contacts" at bounding box center [272, 590] width 94 height 25
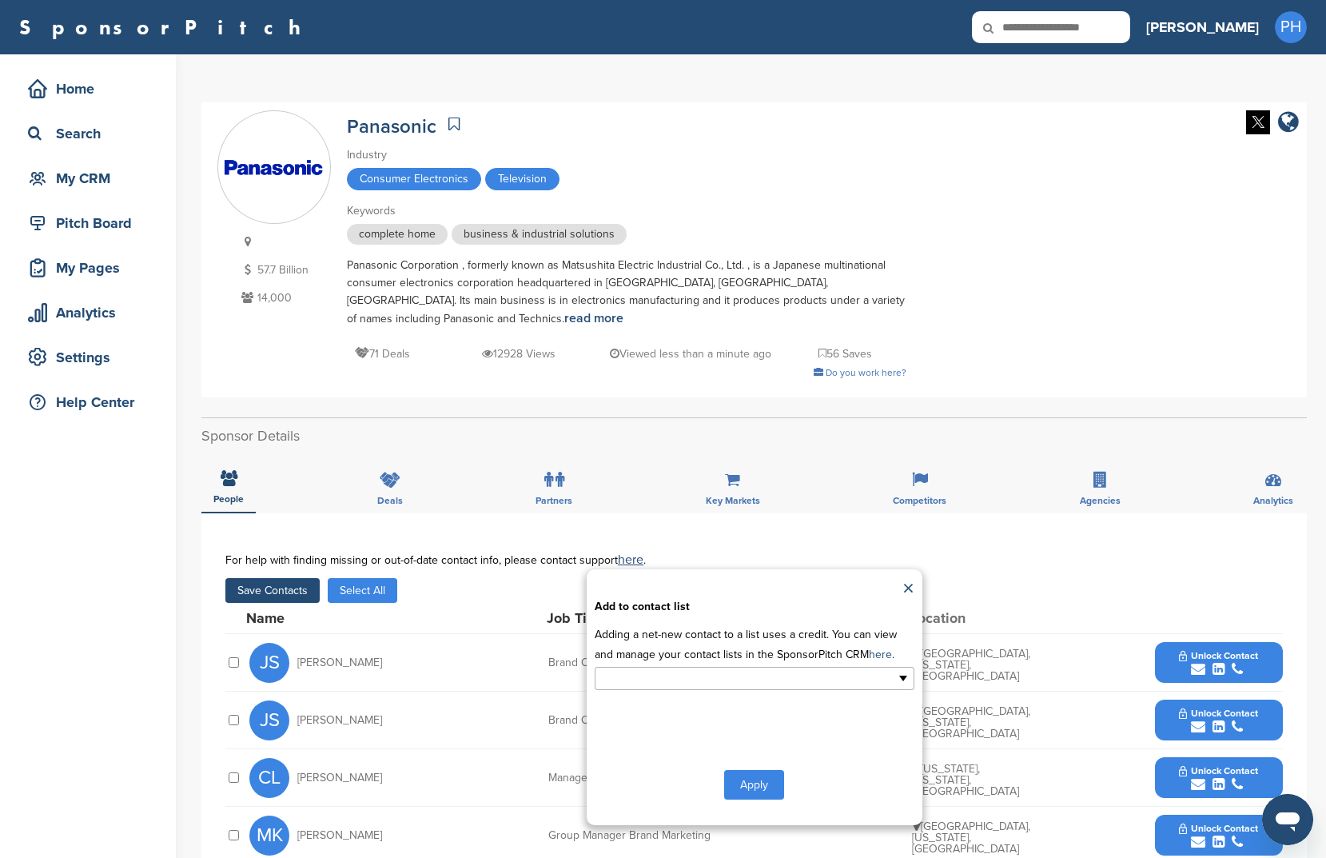
click at [831, 667] on ul at bounding box center [755, 678] width 320 height 23
click at [914, 577] on div "**********" at bounding box center [755, 697] width 336 height 256
type input "**********"
click at [896, 577] on div "×" at bounding box center [755, 589] width 320 height 24
click at [904, 577] on link "×" at bounding box center [909, 589] width 12 height 24
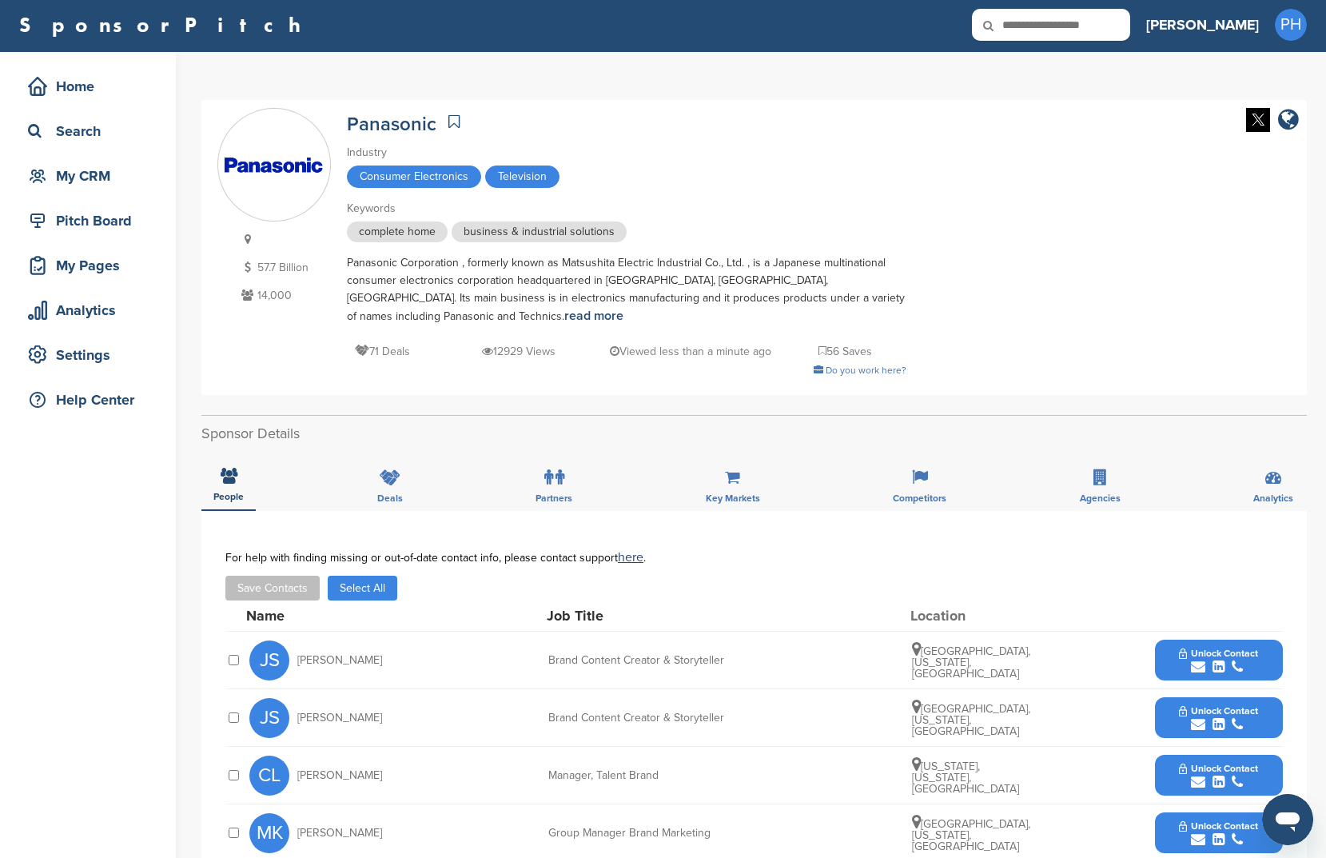
scroll to position [3, 0]
click at [354, 575] on button "Select All" at bounding box center [363, 587] width 70 height 25
click at [285, 575] on button "Save Contacts" at bounding box center [272, 587] width 94 height 25
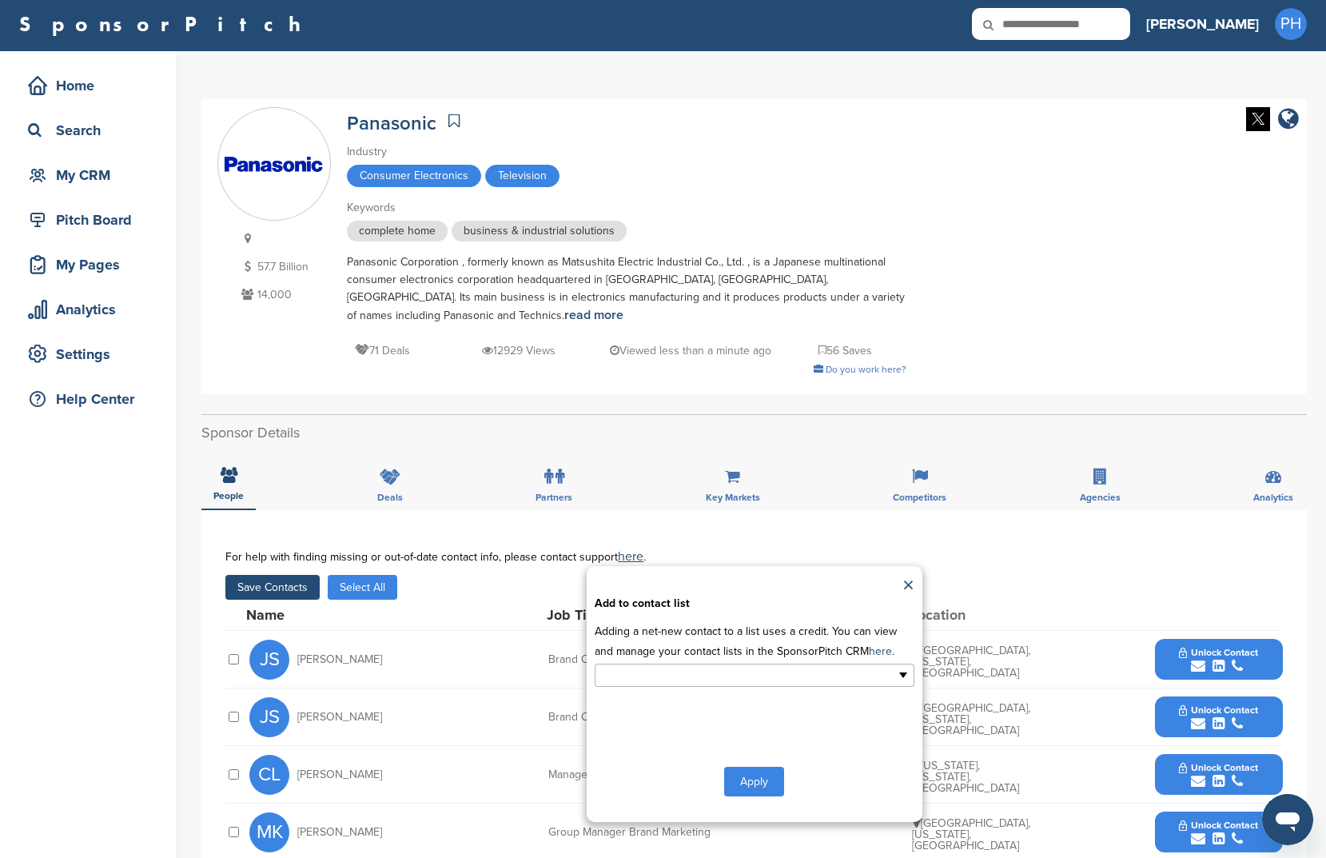
click at [680, 666] on input "text" at bounding box center [685, 675] width 168 height 18
click at [674, 723] on li "New List1" at bounding box center [755, 729] width 318 height 28
click at [798, 770] on div "Apply" at bounding box center [755, 785] width 320 height 30
click at [774, 772] on button "Apply" at bounding box center [754, 785] width 60 height 30
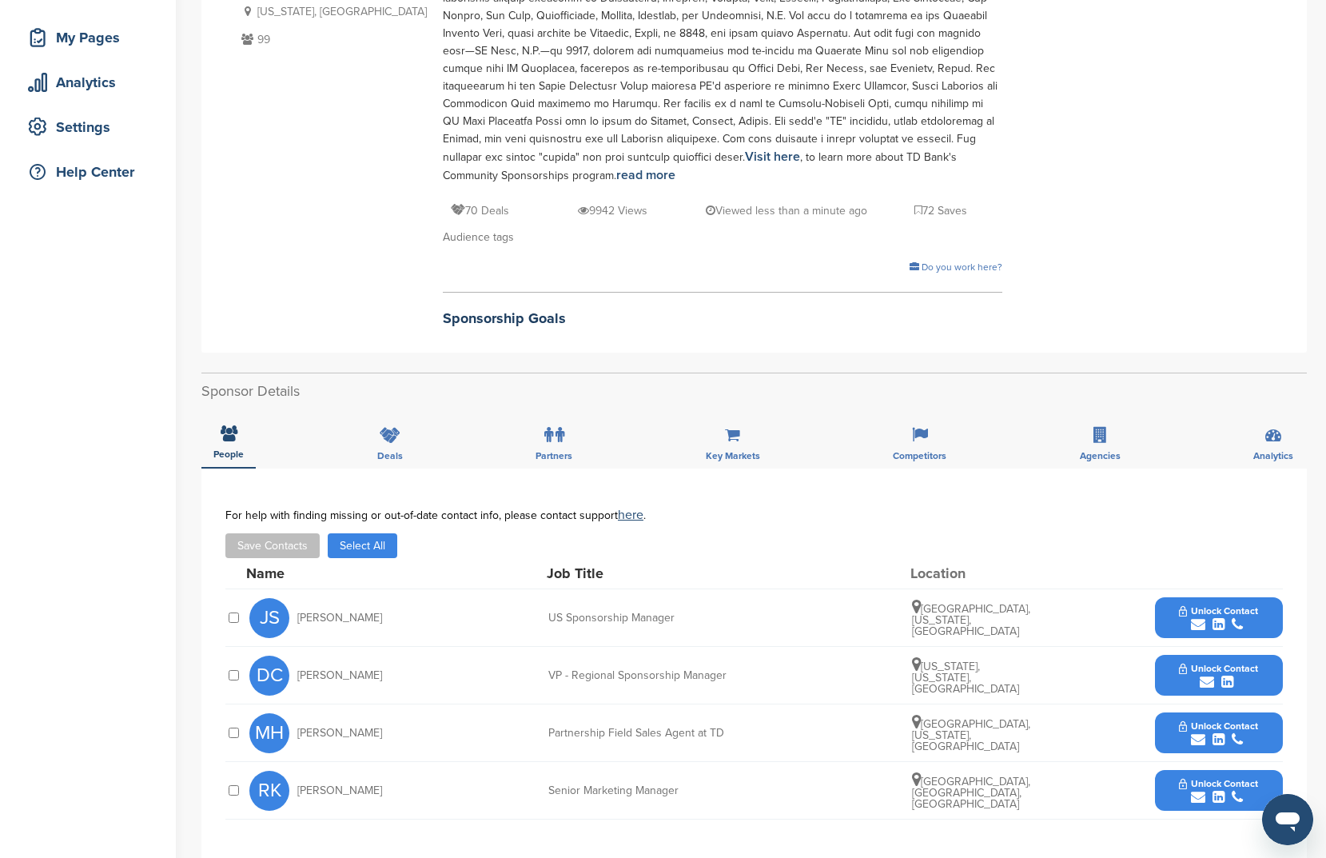
scroll to position [298, 0]
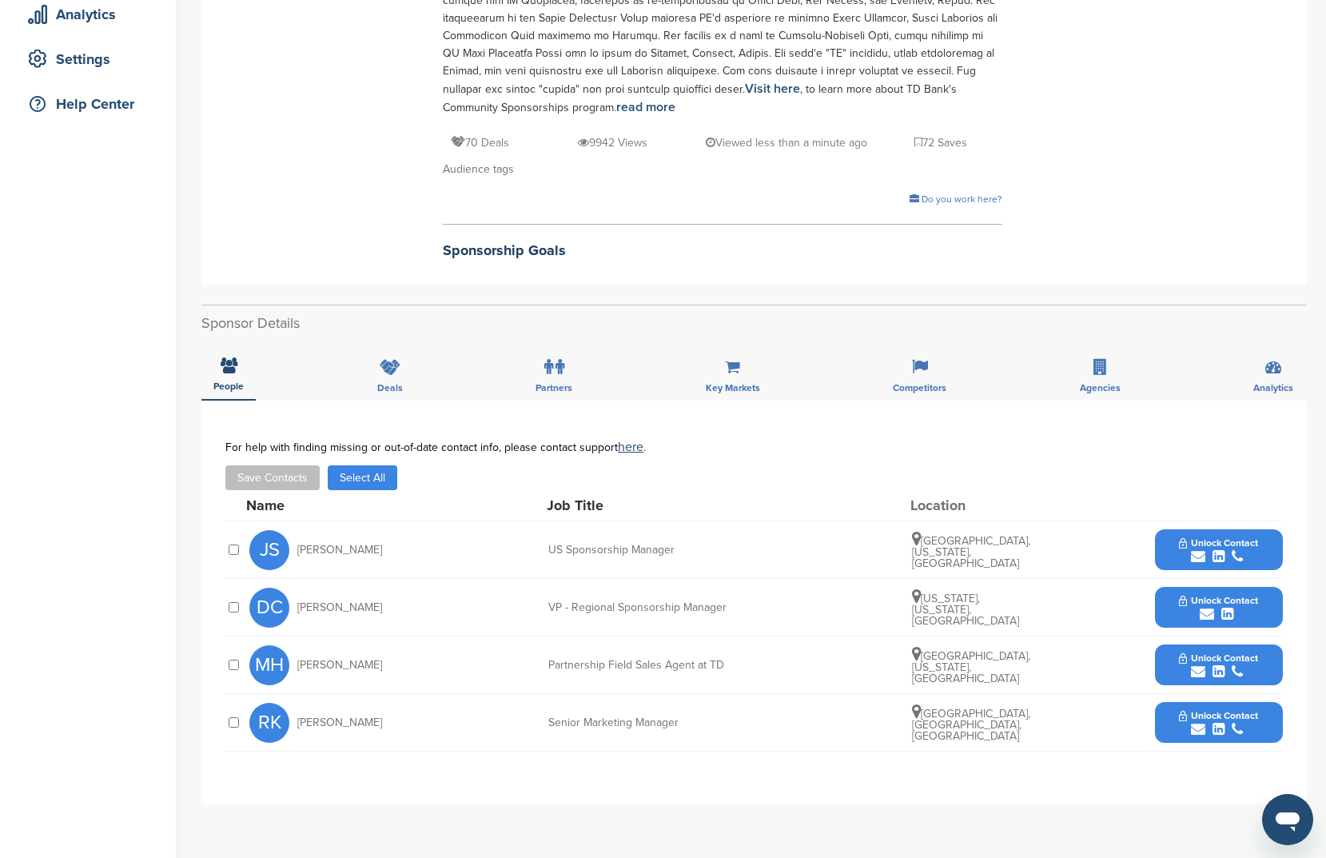
click at [385, 484] on button "Select All" at bounding box center [363, 477] width 70 height 25
click at [301, 485] on button "Save Contacts" at bounding box center [272, 477] width 94 height 25
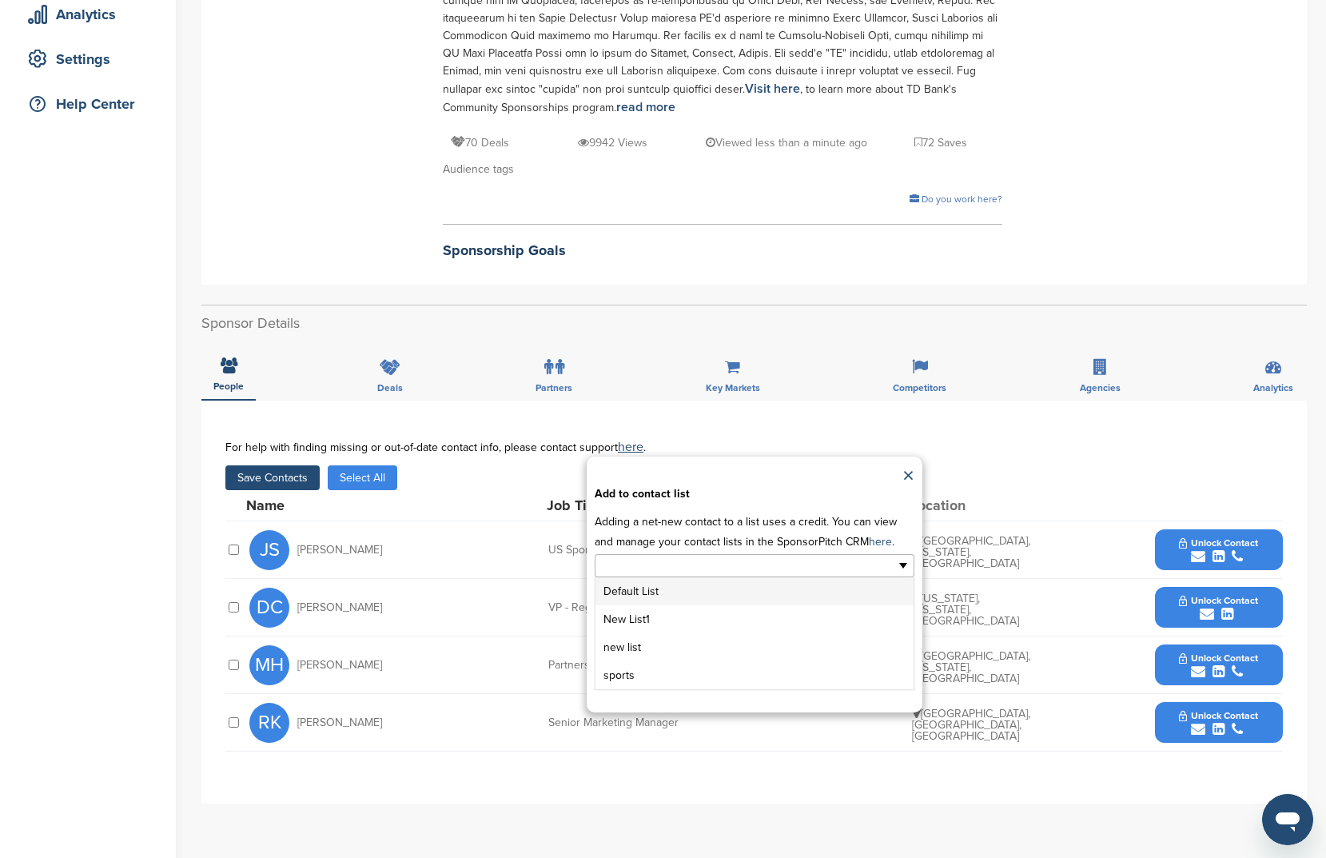
click at [708, 575] on input "text" at bounding box center [685, 565] width 168 height 18
click at [710, 613] on li "New List1" at bounding box center [755, 619] width 318 height 28
click at [765, 676] on button "Apply" at bounding box center [754, 675] width 60 height 30
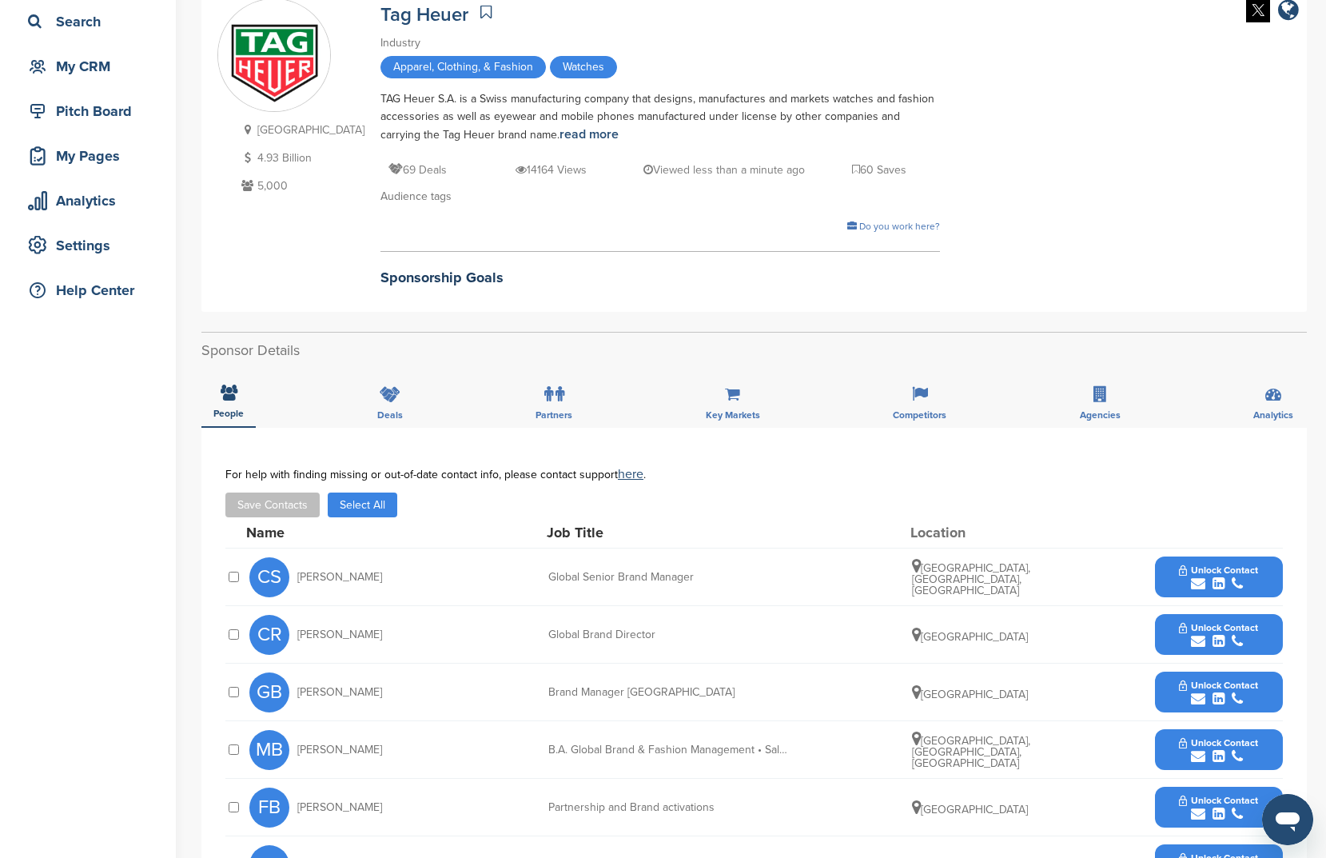
scroll to position [221, 0]
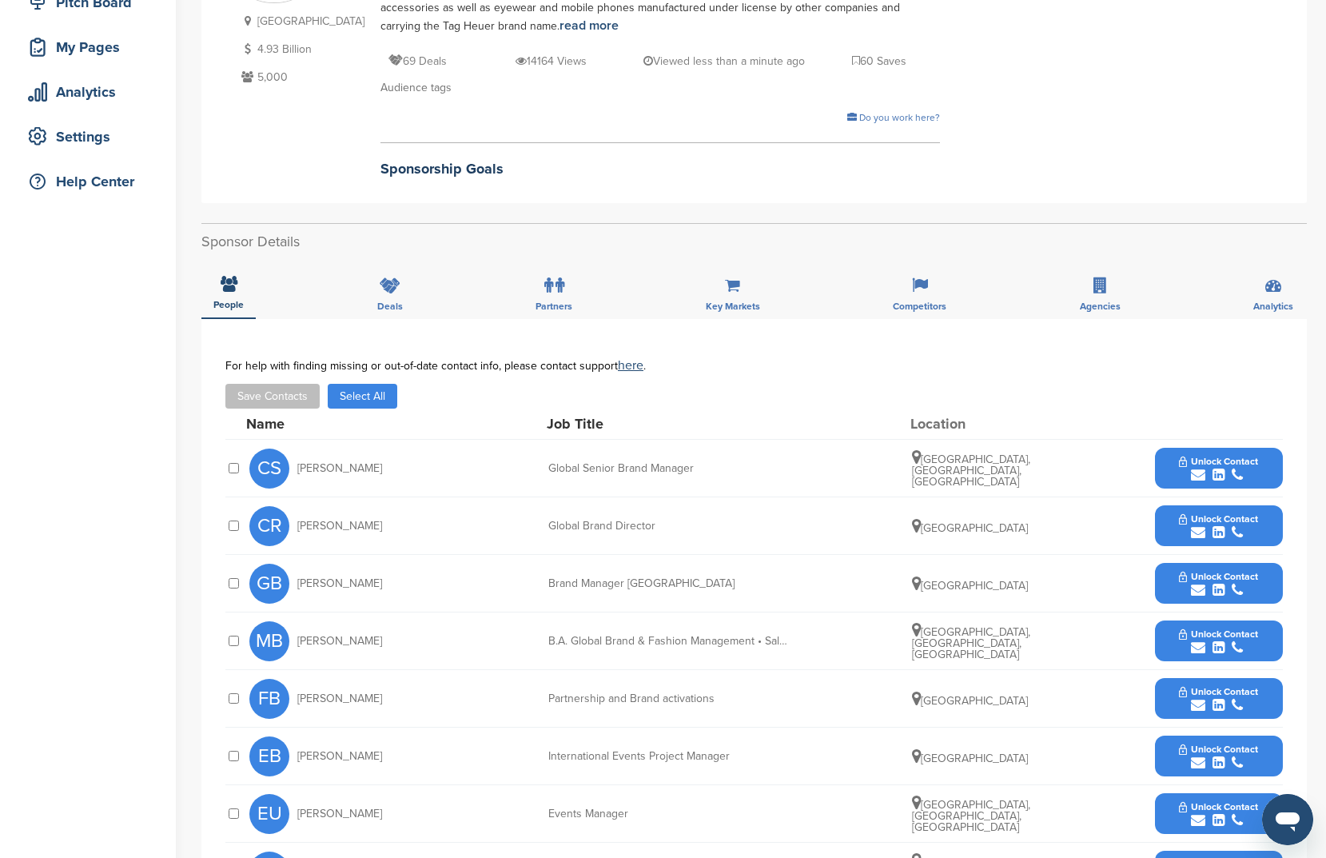
click at [358, 373] on div "For help with finding missing or out-of-date contact info, please contact suppo…" at bounding box center [754, 384] width 1058 height 50
click at [355, 388] on button "Select All" at bounding box center [363, 396] width 70 height 25
click at [253, 401] on button "Save Contacts" at bounding box center [272, 396] width 94 height 25
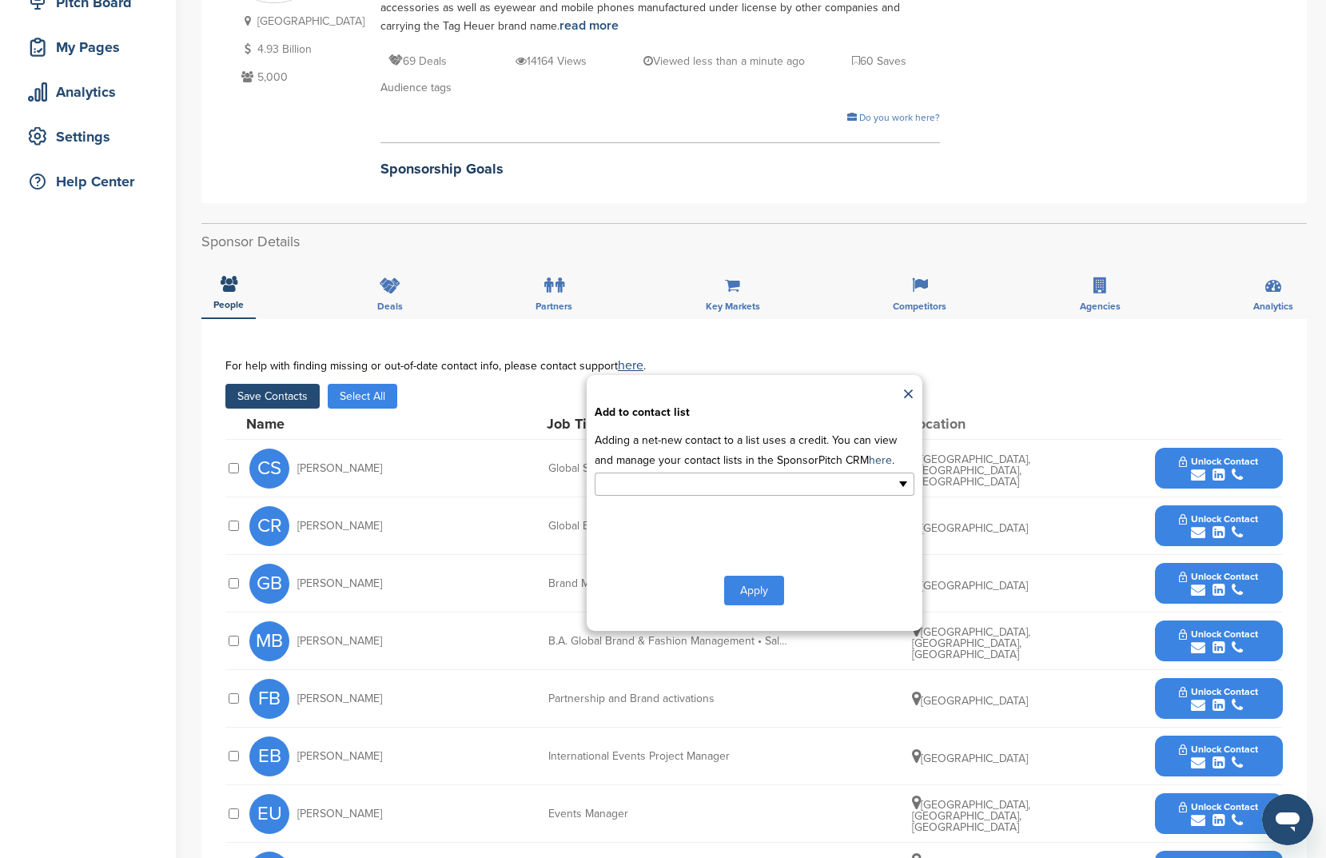
click at [752, 492] on input "text" at bounding box center [685, 484] width 168 height 18
click at [725, 533] on li "New List1" at bounding box center [755, 538] width 318 height 28
click at [717, 587] on div "Apply" at bounding box center [755, 594] width 320 height 30
click at [736, 596] on button "Apply" at bounding box center [754, 594] width 60 height 30
click at [779, 591] on div "**********" at bounding box center [754, 635] width 1058 height 553
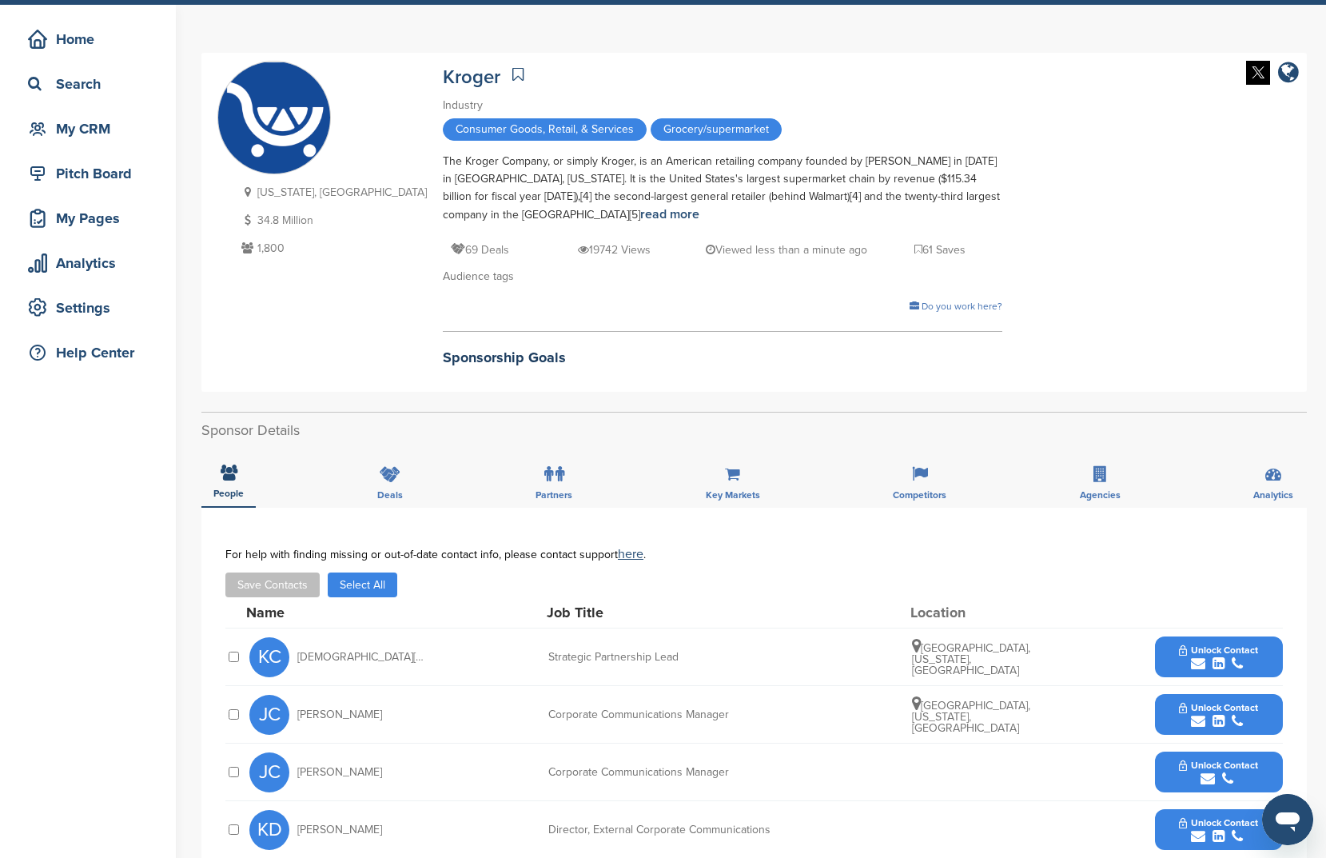
scroll to position [89, 0]
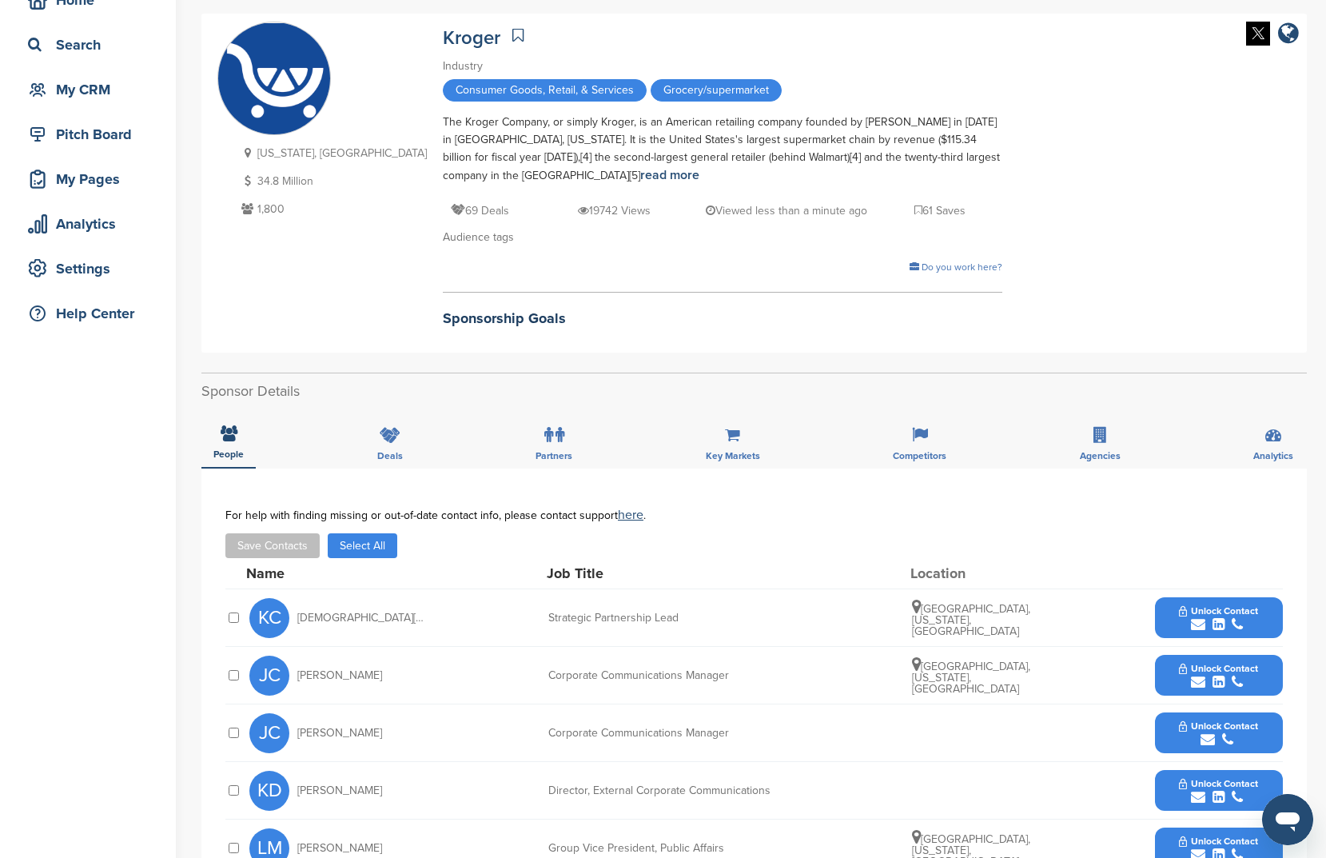
click at [370, 543] on button "Select All" at bounding box center [363, 545] width 70 height 25
click at [246, 548] on button "Save Contacts" at bounding box center [272, 545] width 94 height 25
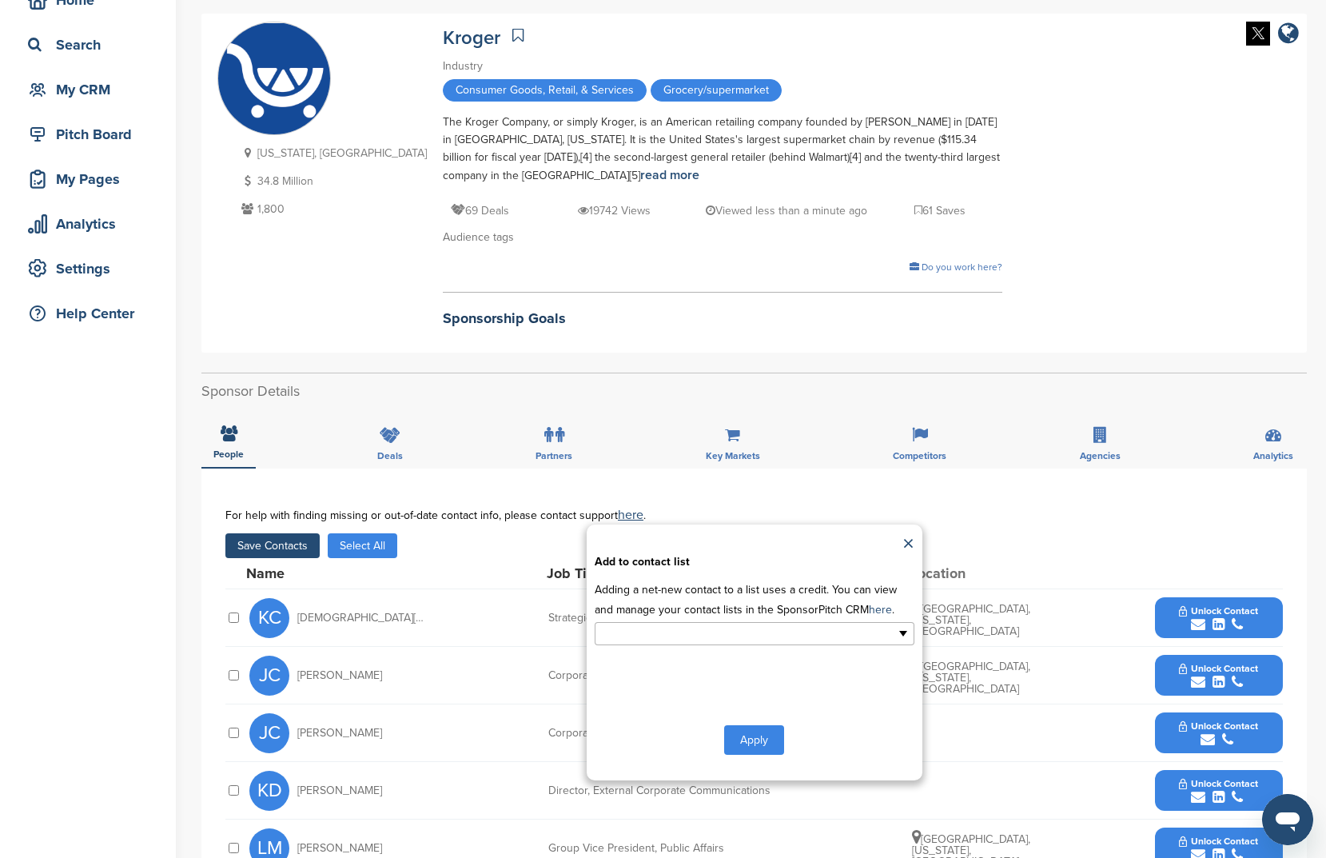
click at [688, 637] on input "text" at bounding box center [685, 633] width 168 height 18
click at [720, 703] on li "new list" at bounding box center [755, 715] width 318 height 28
click at [720, 703] on div "**********" at bounding box center [755, 652] width 336 height 256
click at [655, 635] on link at bounding box center [656, 636] width 10 height 10
type input "**********"
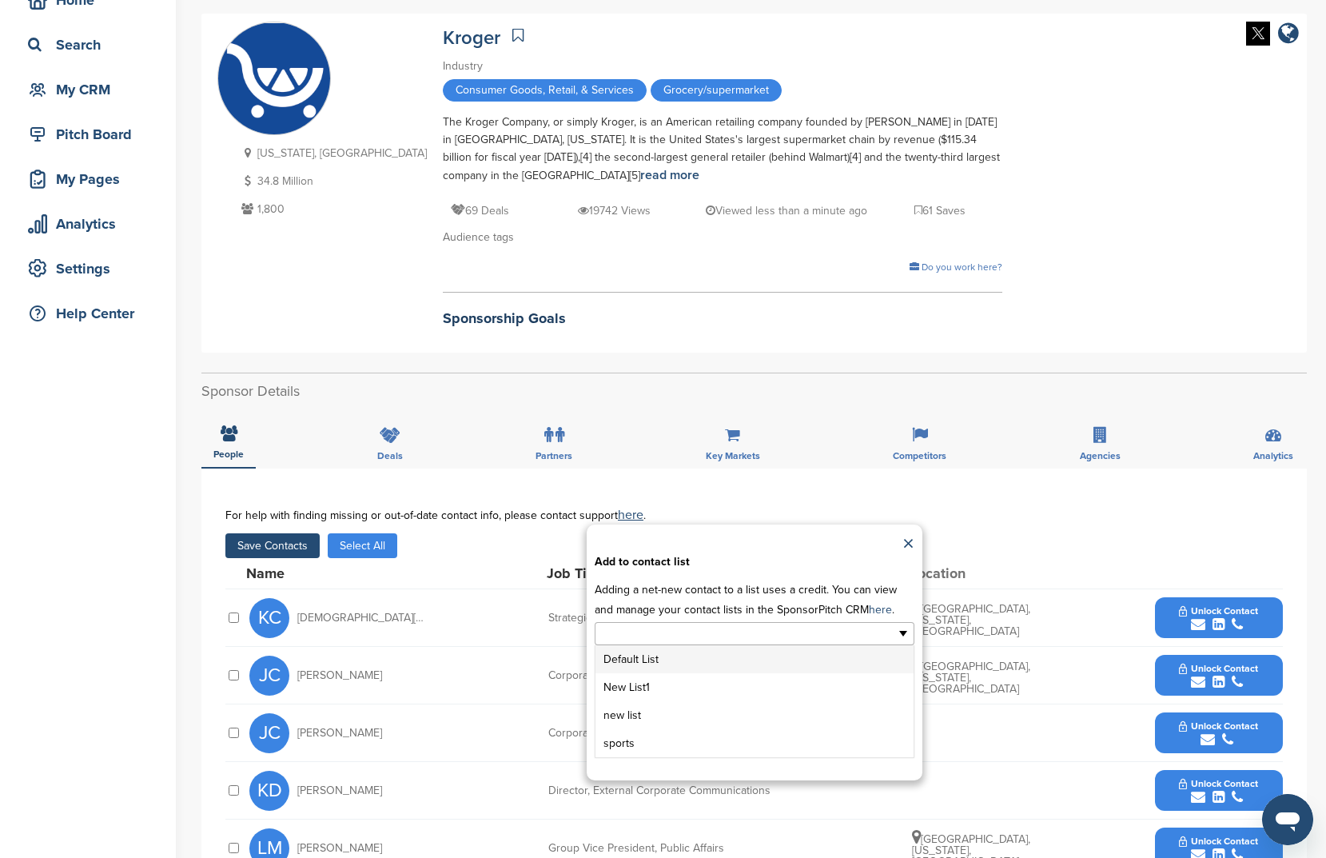
click at [689, 634] on input "text" at bounding box center [685, 633] width 168 height 18
click at [664, 692] on li "New List1" at bounding box center [755, 687] width 318 height 28
click at [771, 748] on button "Apply" at bounding box center [754, 743] width 60 height 30
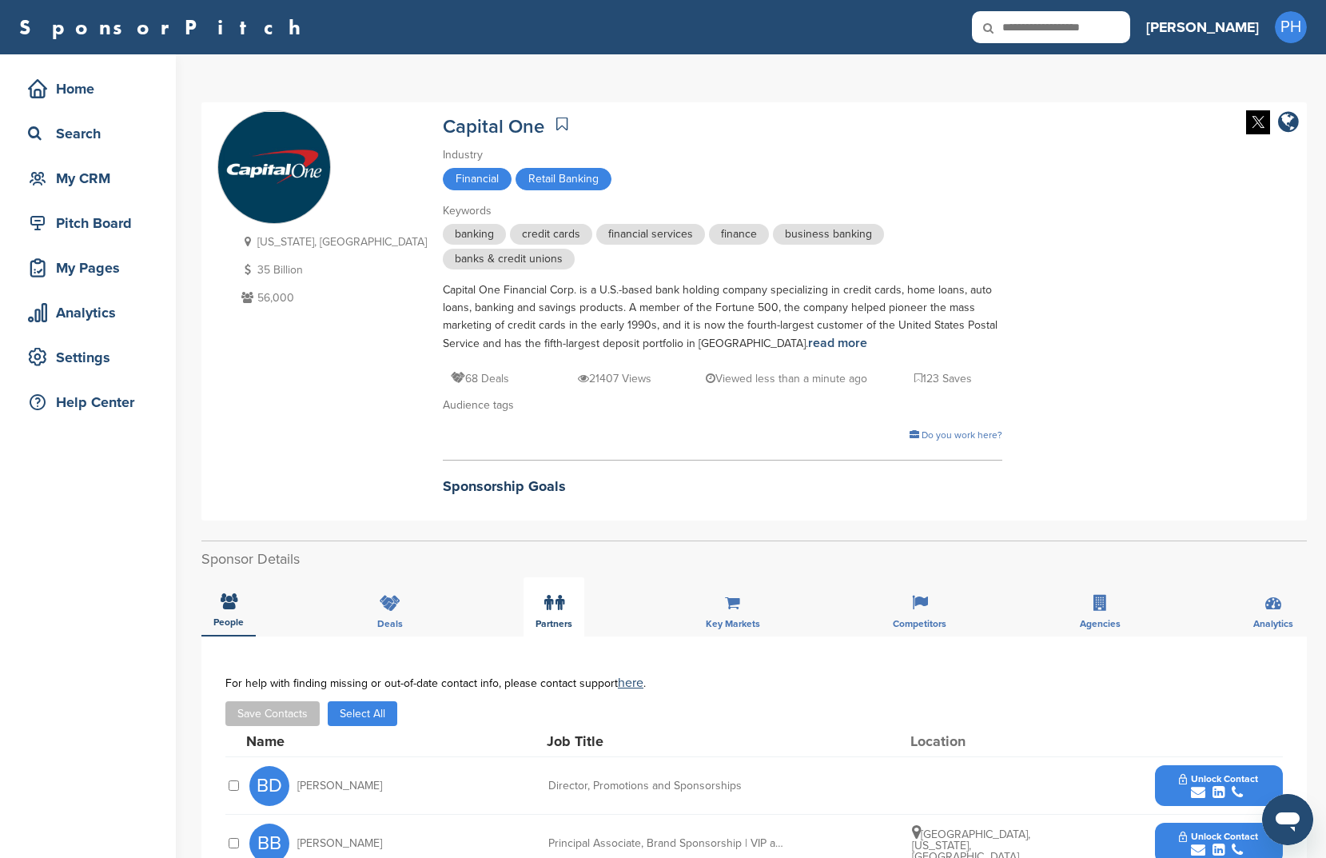
click at [572, 601] on div "Partners" at bounding box center [554, 606] width 61 height 59
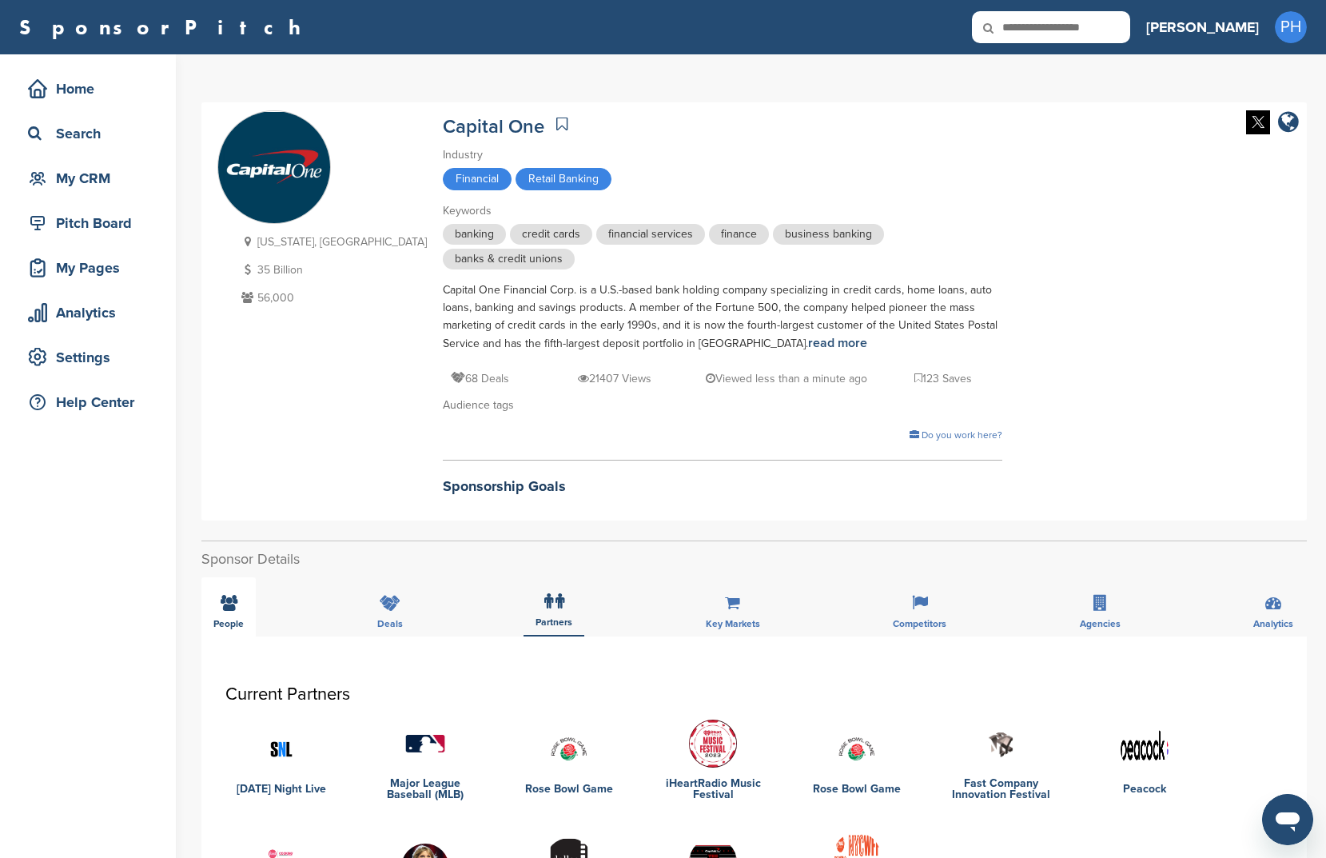
click at [214, 622] on span "People" at bounding box center [228, 624] width 30 height 10
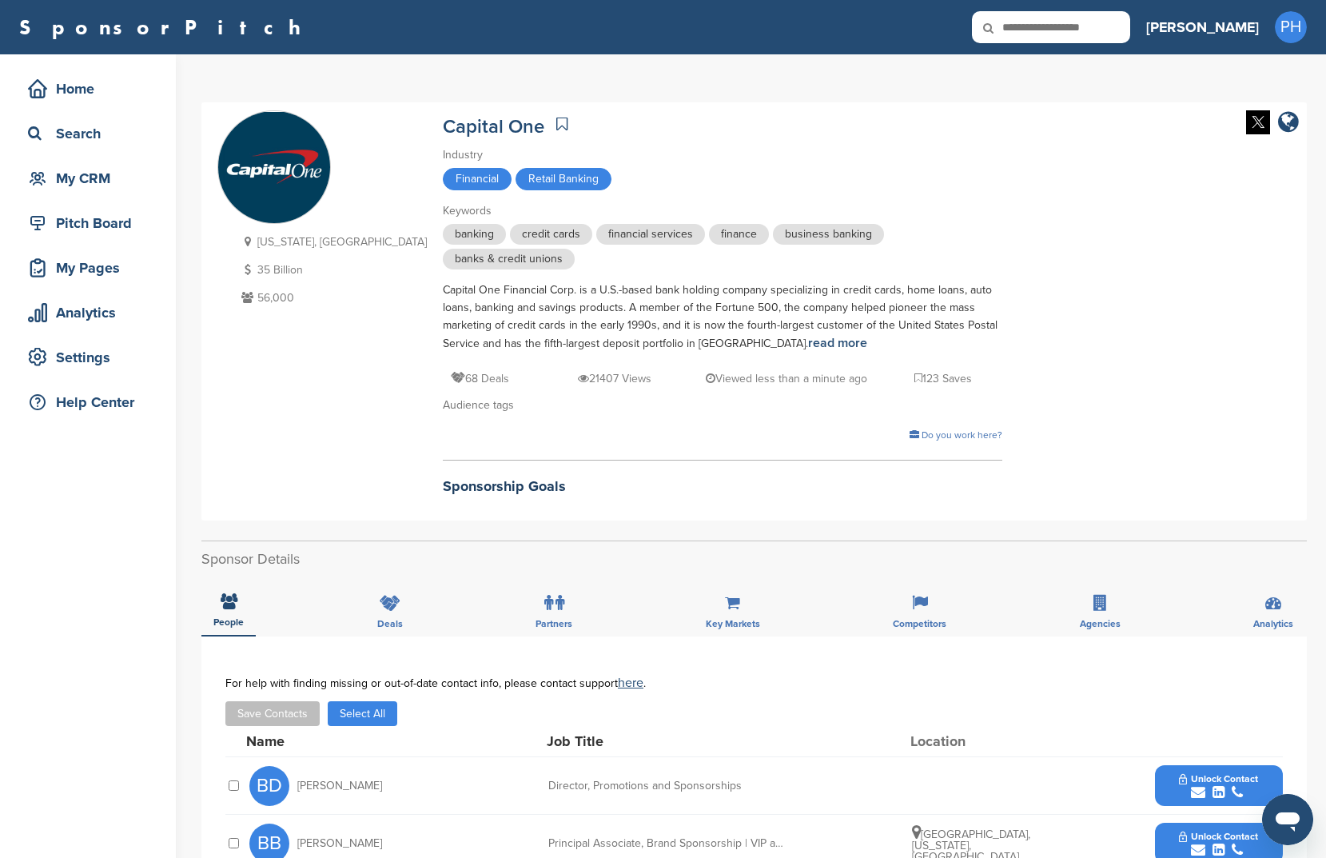
scroll to position [197, 0]
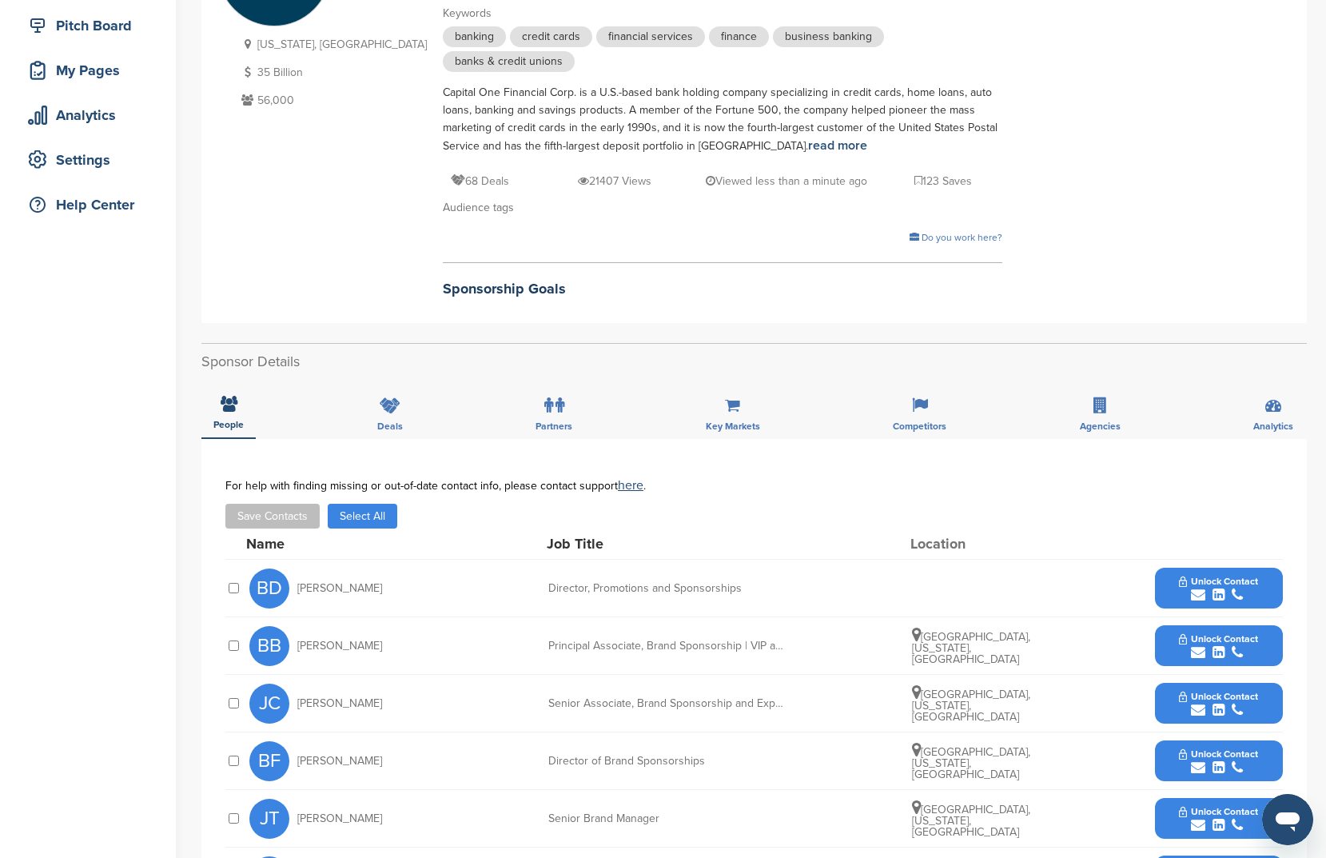
click at [348, 505] on button "Select All" at bounding box center [363, 516] width 70 height 25
click at [299, 513] on button "Save Contacts" at bounding box center [272, 516] width 94 height 25
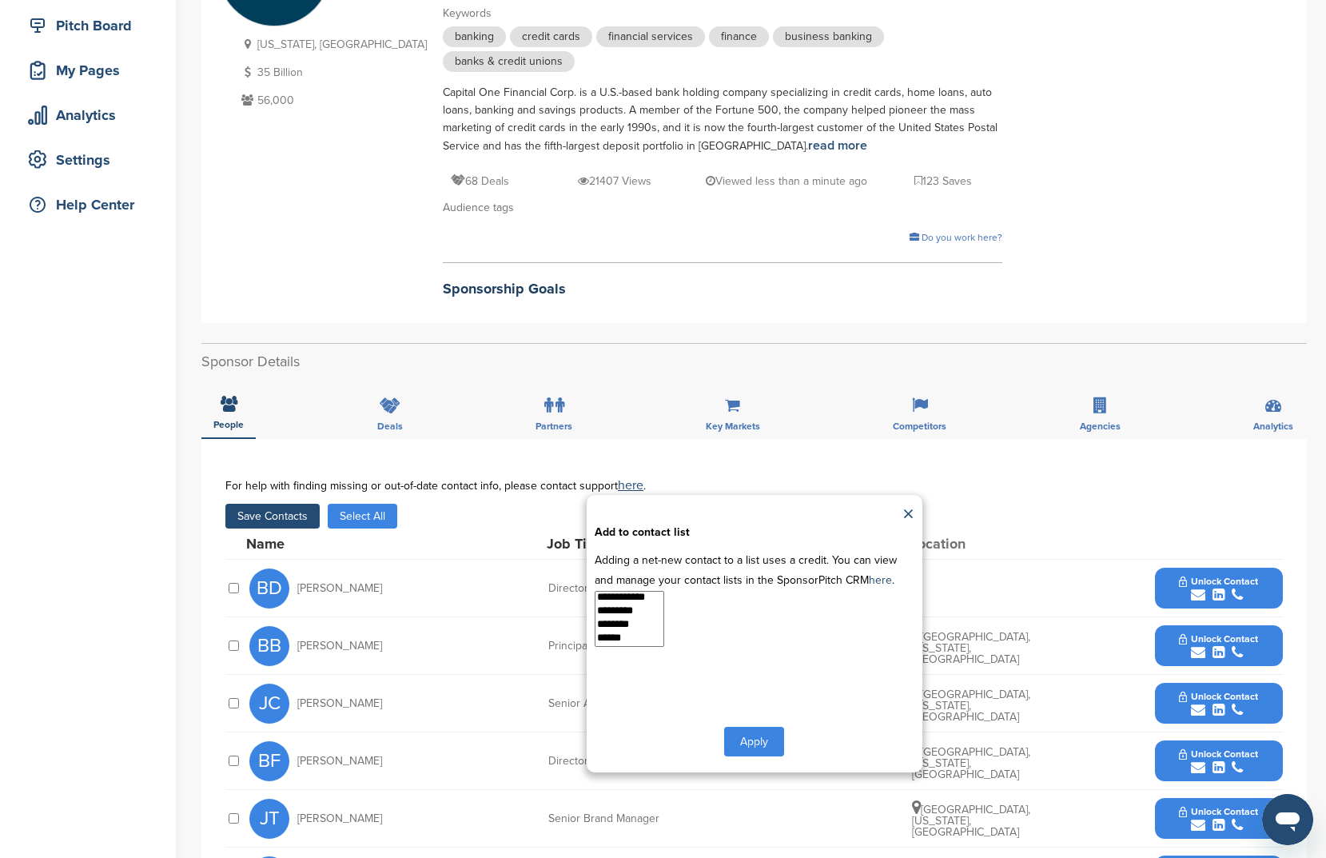
select select "***"
click at [628, 610] on option "*********" at bounding box center [624, 612] width 57 height 14
click at [757, 744] on button "Apply" at bounding box center [754, 742] width 60 height 30
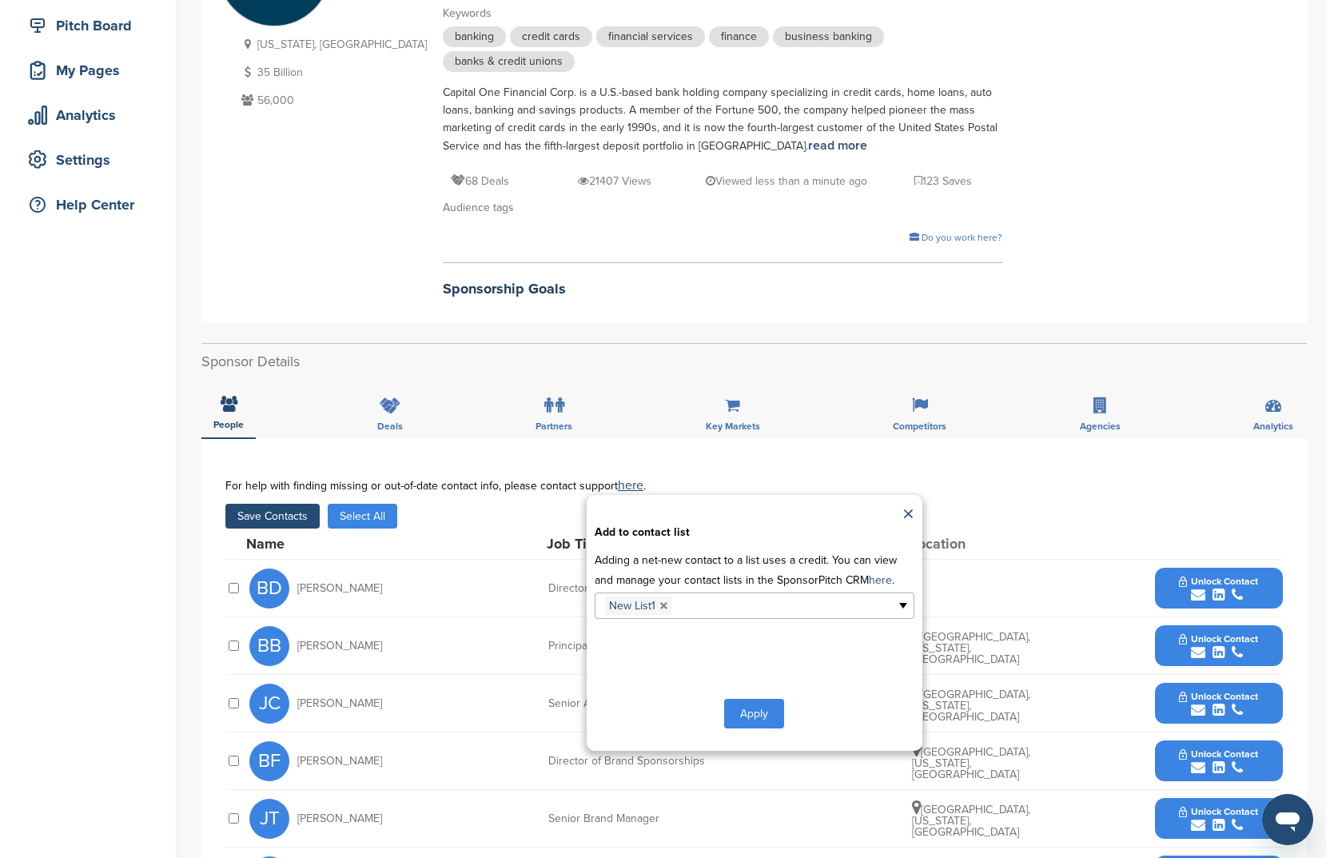
click at [762, 713] on button "Apply" at bounding box center [754, 714] width 60 height 30
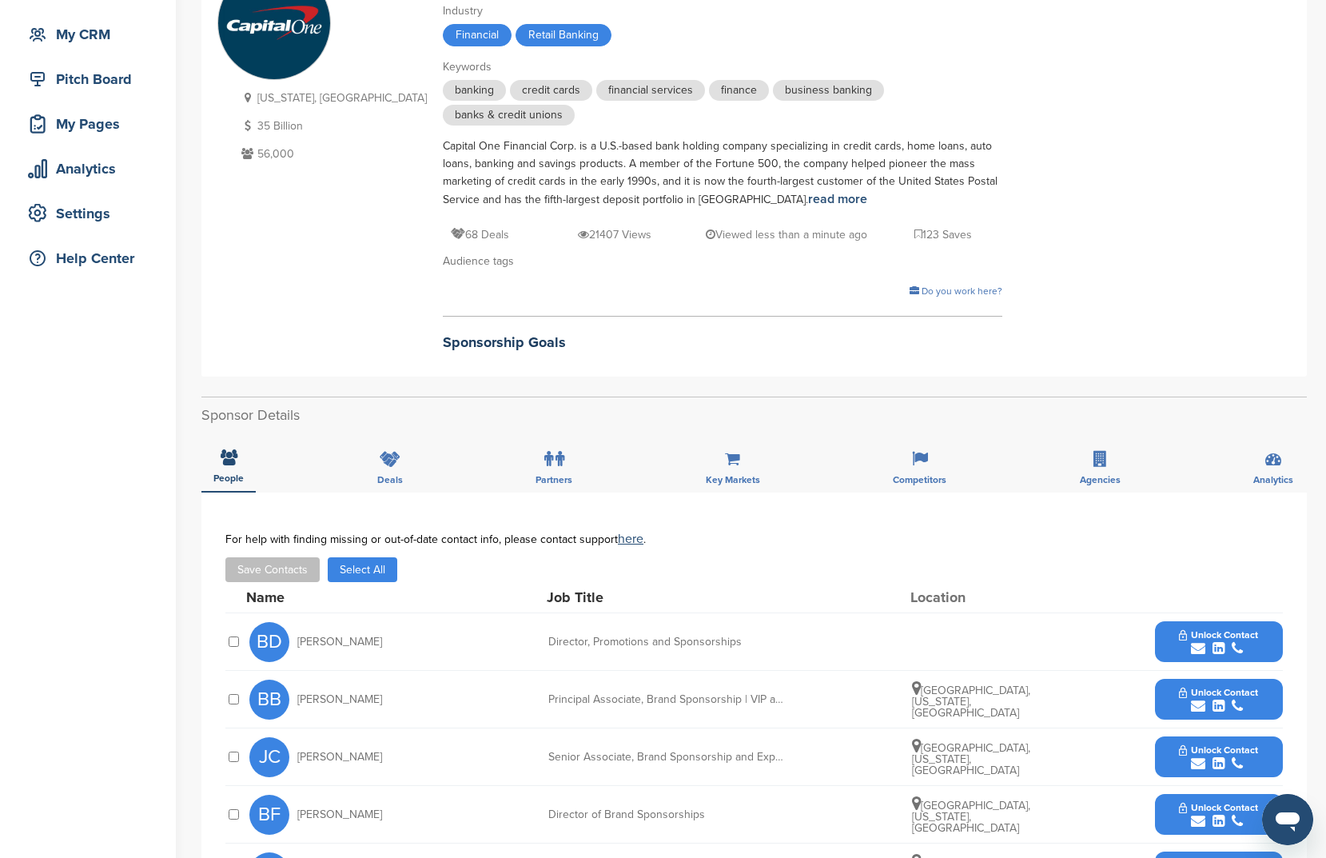
scroll to position [185, 0]
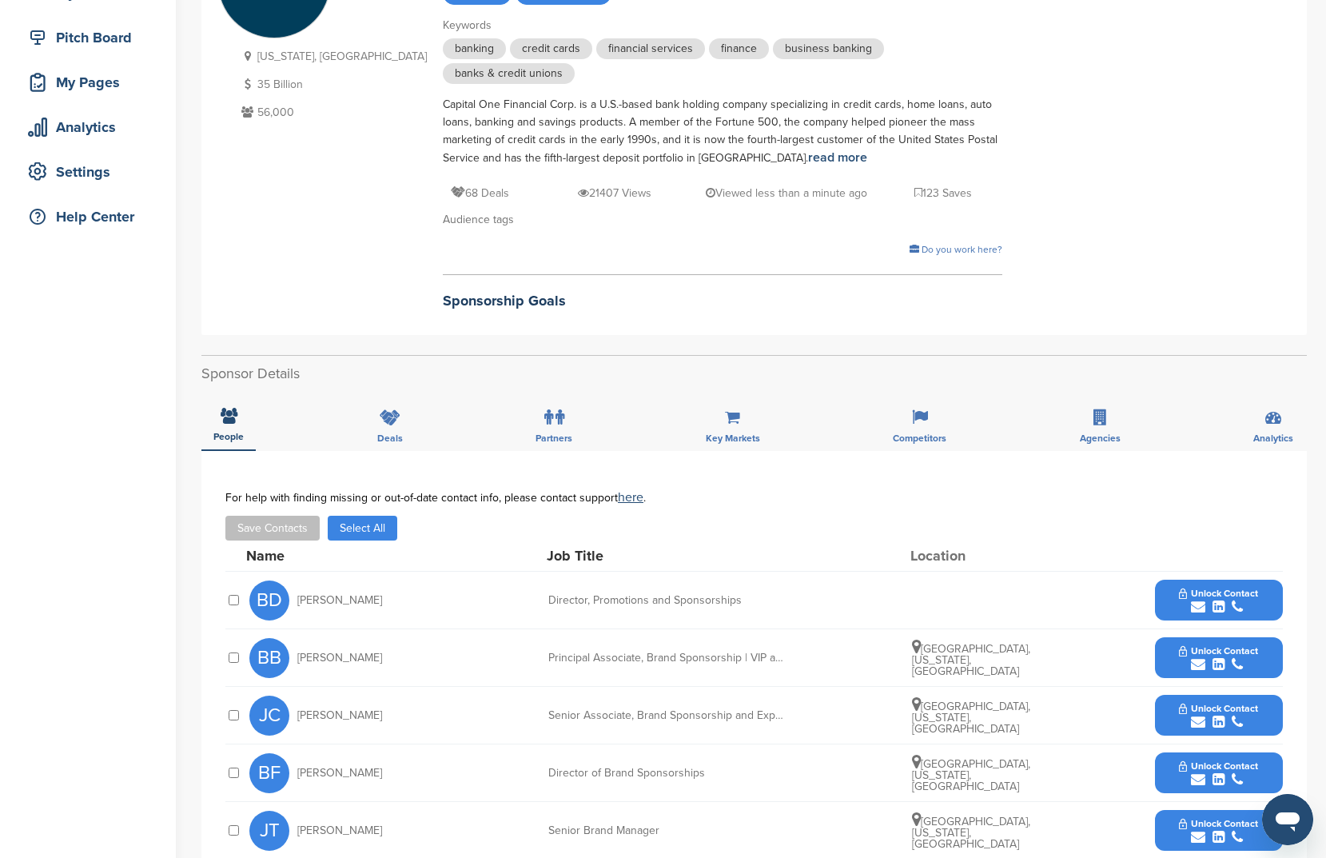
click at [380, 532] on button "Select All" at bounding box center [363, 528] width 70 height 25
click at [269, 532] on button "Save Contacts" at bounding box center [272, 528] width 94 height 25
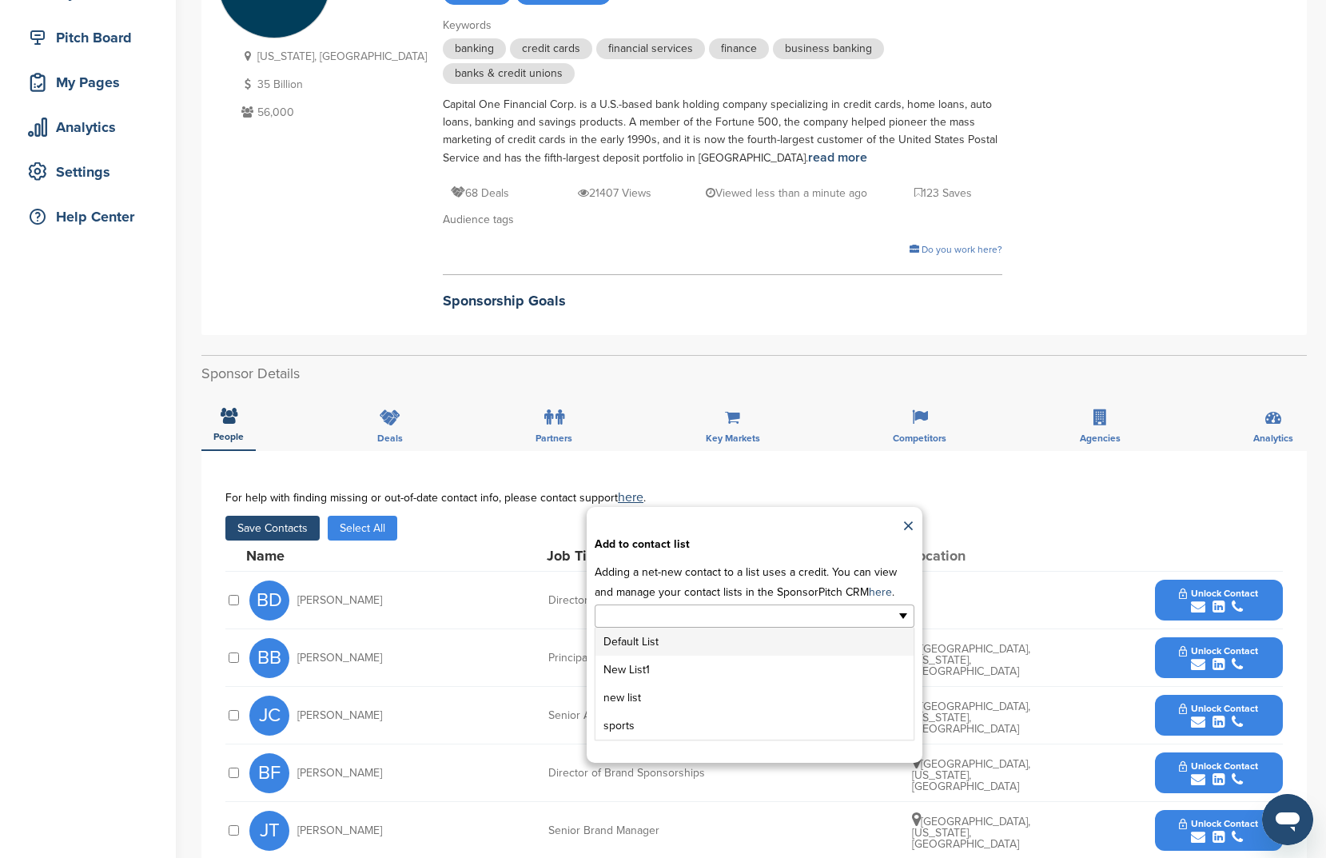
click at [799, 617] on ul at bounding box center [755, 615] width 320 height 23
click at [656, 671] on li "New List1" at bounding box center [755, 670] width 318 height 28
click at [764, 720] on button "Apply" at bounding box center [754, 726] width 60 height 30
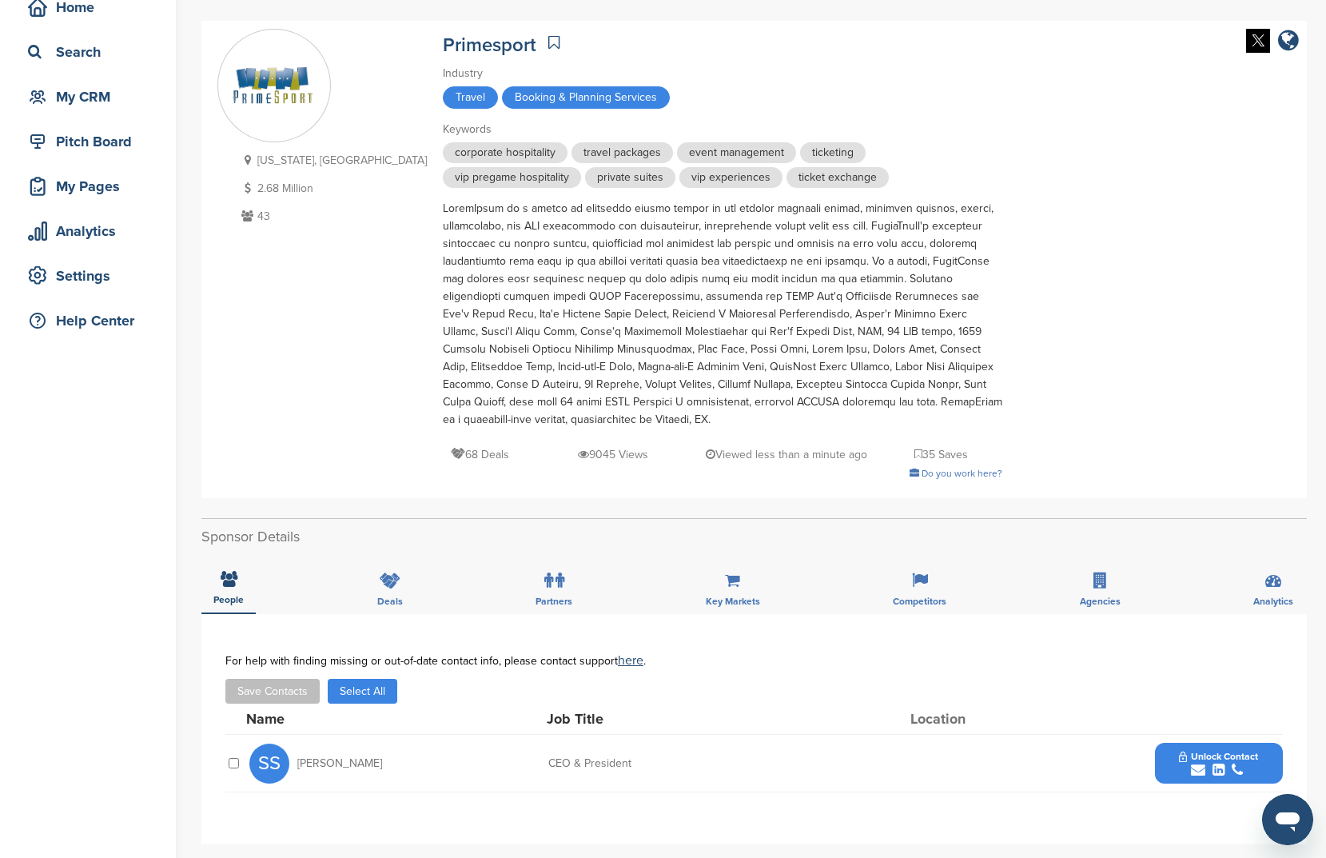
scroll to position [174, 0]
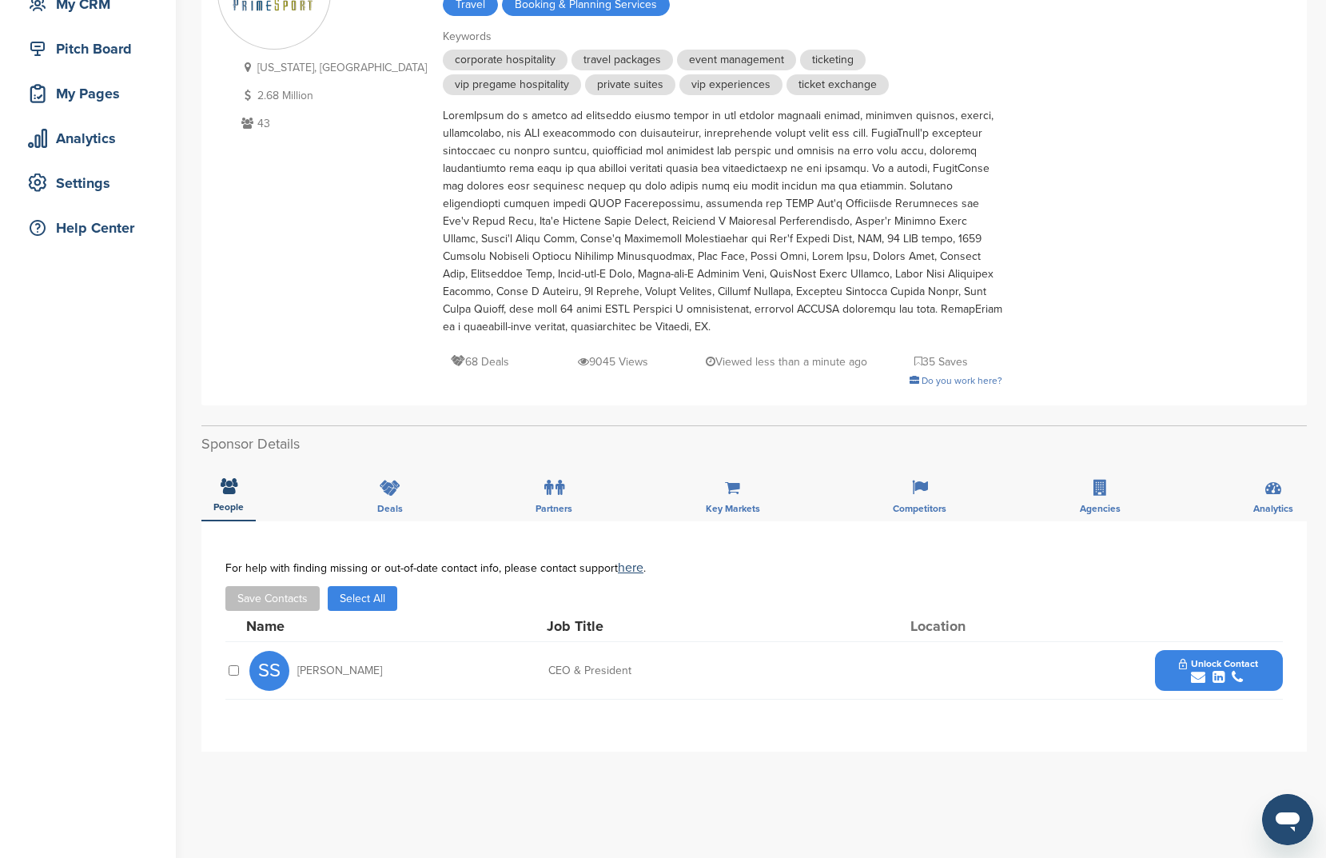
click at [372, 595] on button "Select All" at bounding box center [363, 598] width 70 height 25
click at [289, 596] on button "Save Contacts" at bounding box center [272, 598] width 94 height 25
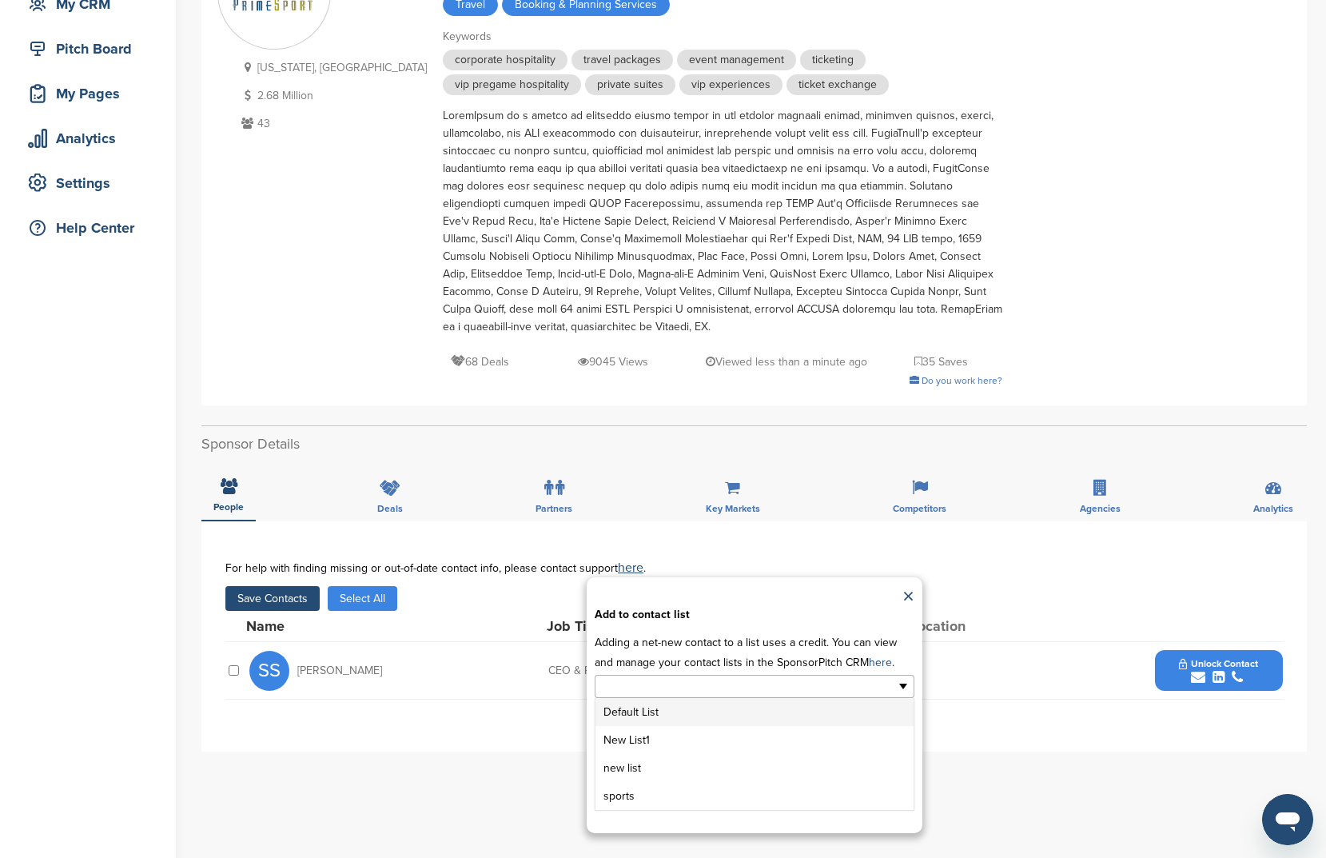
click at [743, 684] on input "text" at bounding box center [685, 686] width 168 height 18
click at [640, 743] on li "New List1" at bounding box center [755, 740] width 318 height 28
click at [763, 798] on button "Apply" at bounding box center [754, 796] width 60 height 30
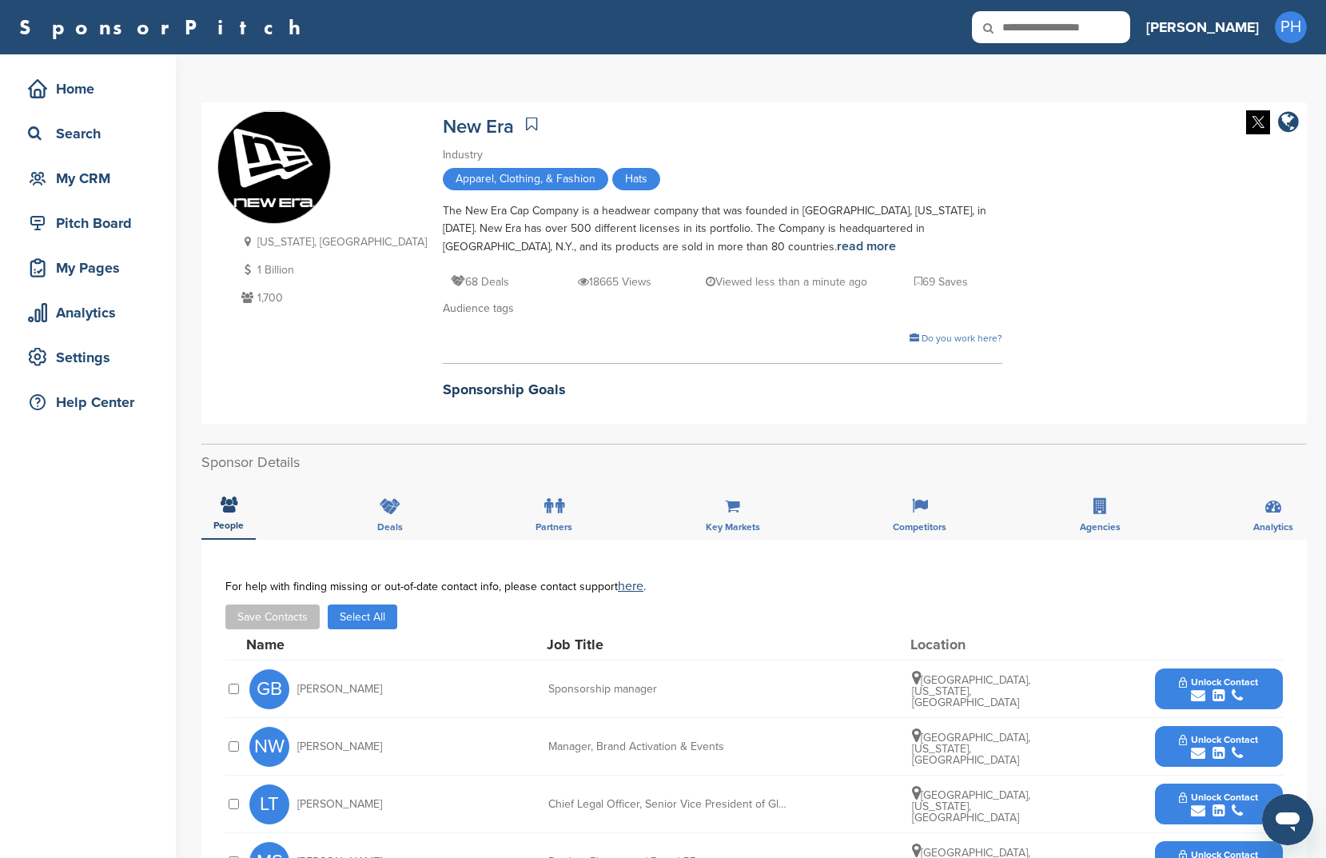
click at [453, 122] on div "New Era" at bounding box center [723, 124] width 560 height 28
click at [526, 125] on icon at bounding box center [531, 124] width 11 height 16
click at [341, 616] on button "Select All" at bounding box center [363, 616] width 70 height 25
click at [269, 620] on button "Save Contacts" at bounding box center [272, 616] width 94 height 25
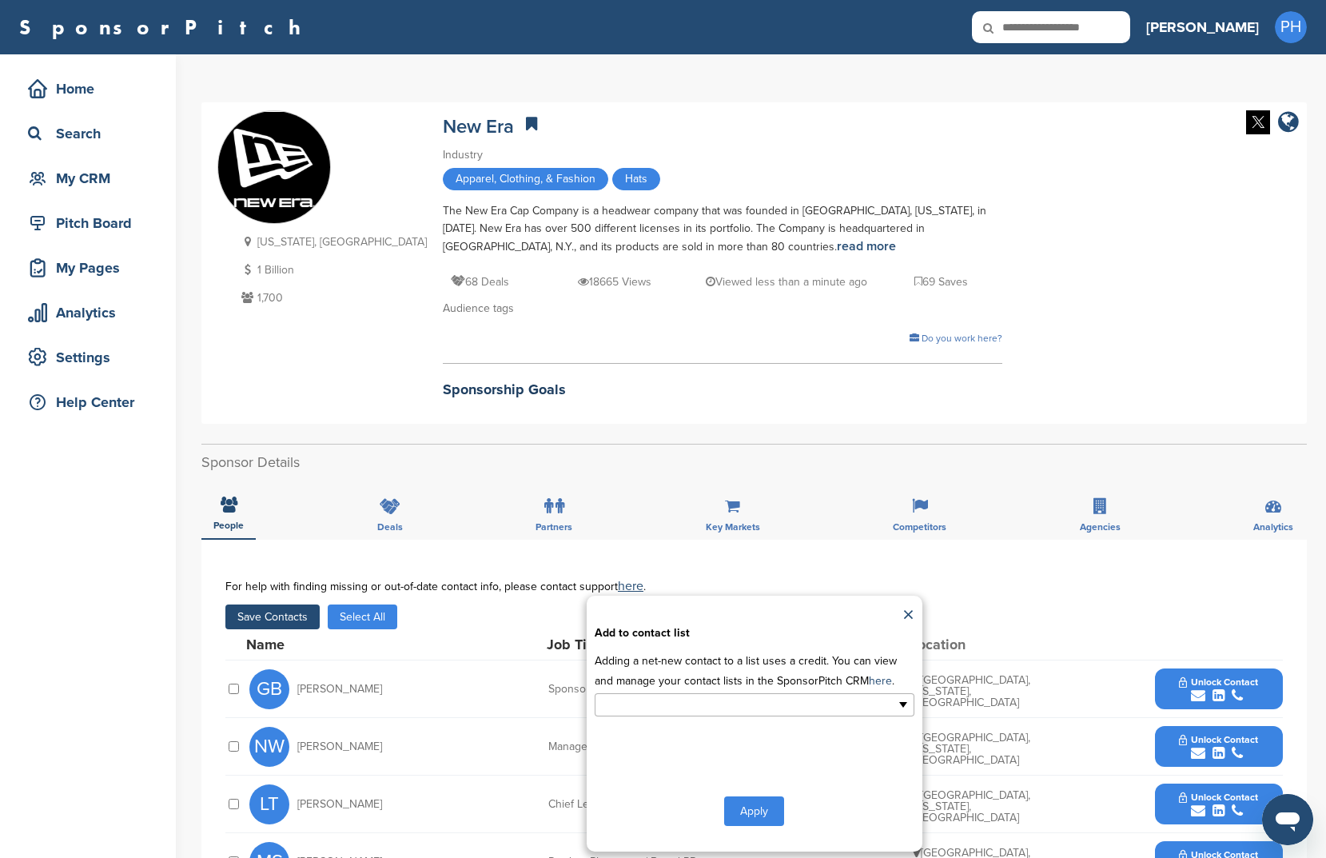
click at [663, 706] on input "text" at bounding box center [685, 705] width 168 height 18
click at [684, 758] on li "New List1" at bounding box center [755, 758] width 318 height 28
click at [775, 835] on div "**********" at bounding box center [755, 724] width 336 height 256
click at [769, 807] on button "Apply" at bounding box center [754, 814] width 60 height 30
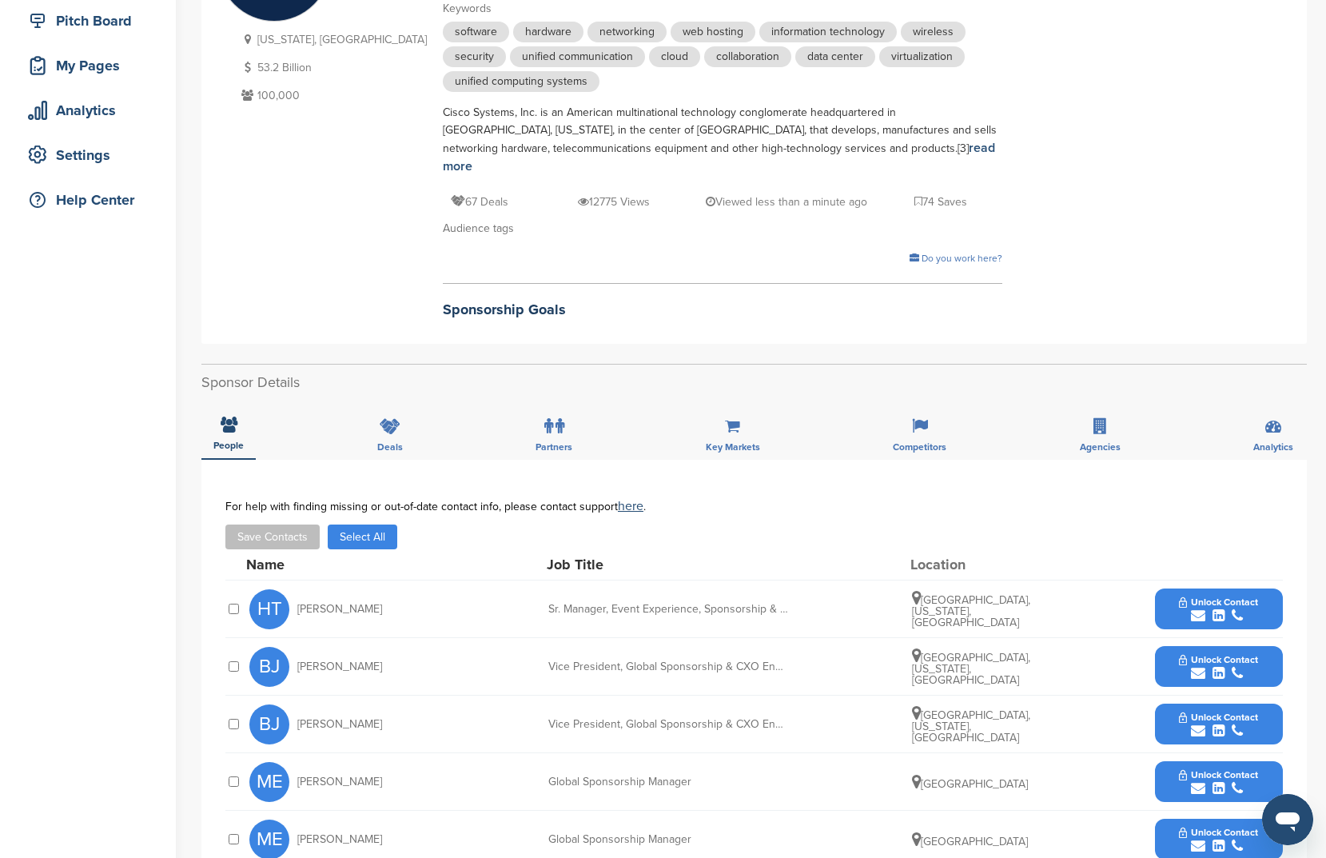
scroll to position [430, 0]
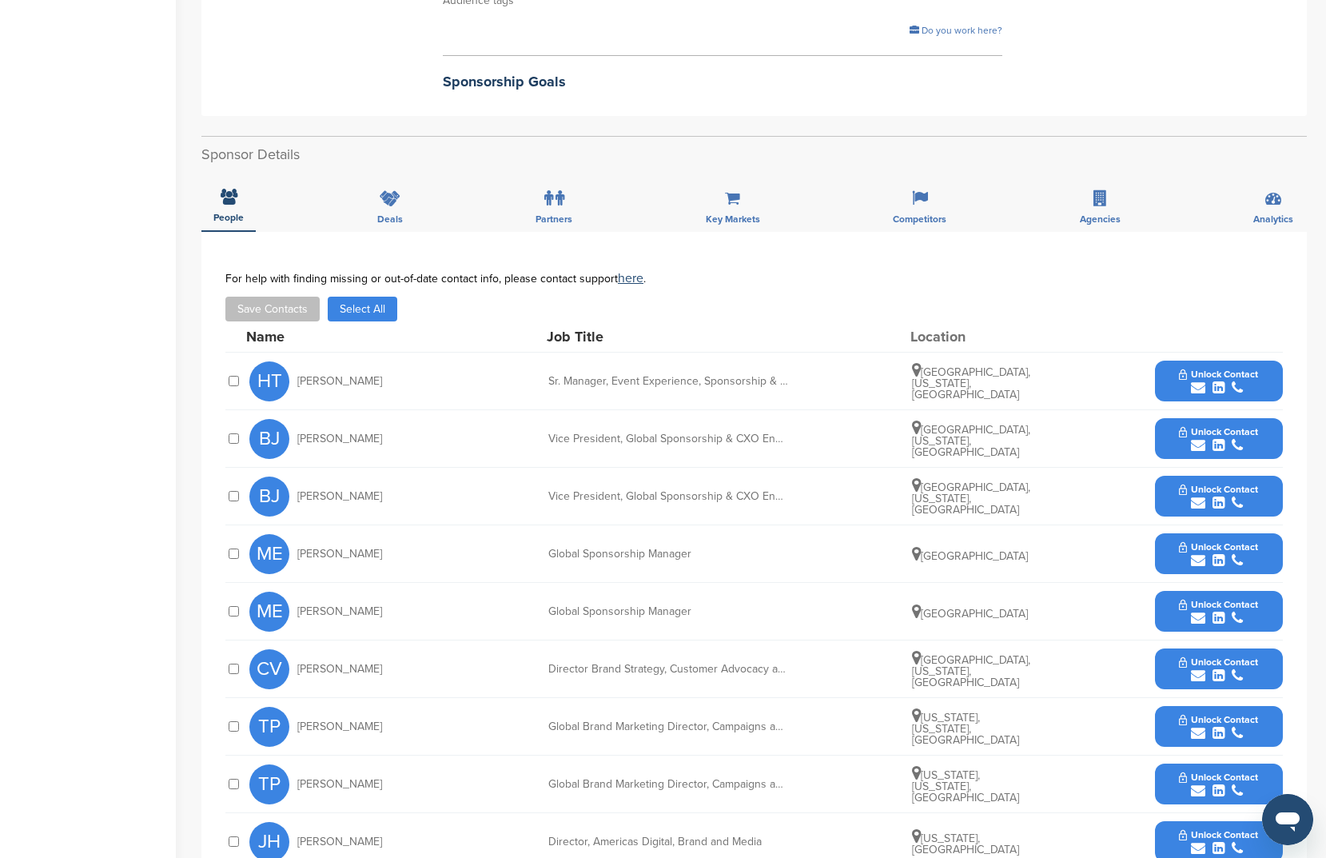
click at [369, 272] on div "For help with finding missing or out-of-date contact info, please contact suppo…" at bounding box center [754, 297] width 1058 height 50
click at [349, 297] on button "Select All" at bounding box center [363, 309] width 70 height 25
click at [285, 297] on button "Save Contacts" at bounding box center [272, 309] width 94 height 25
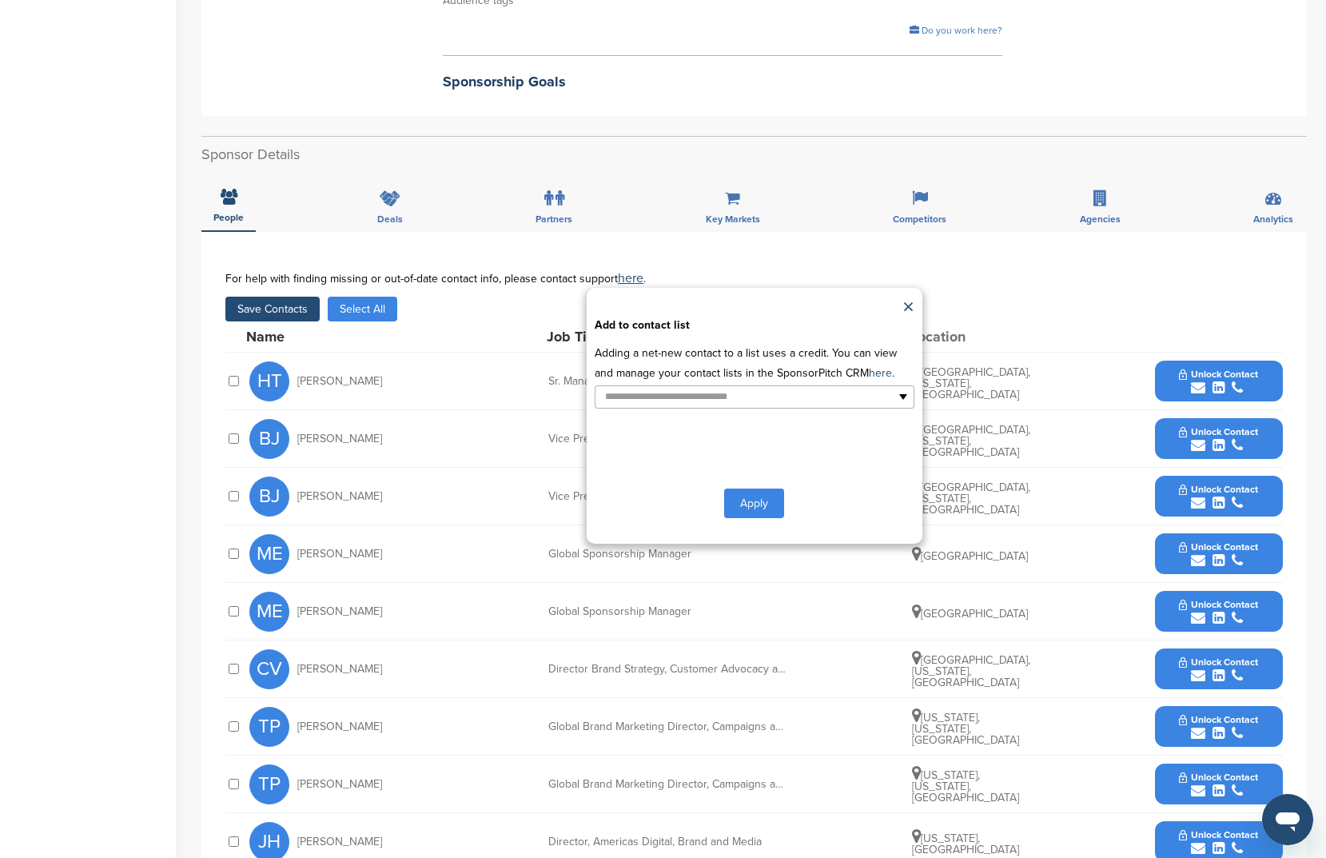
click at [698, 361] on p "Adding a net-new contact to a list uses a credit. You can view and manage your …" at bounding box center [755, 363] width 320 height 40
click at [672, 388] on input "text" at bounding box center [685, 397] width 168 height 18
click at [653, 437] on li "New List1" at bounding box center [755, 451] width 318 height 28
click at [785, 492] on div "Apply" at bounding box center [755, 507] width 320 height 30
click at [767, 492] on button "Apply" at bounding box center [754, 507] width 60 height 30
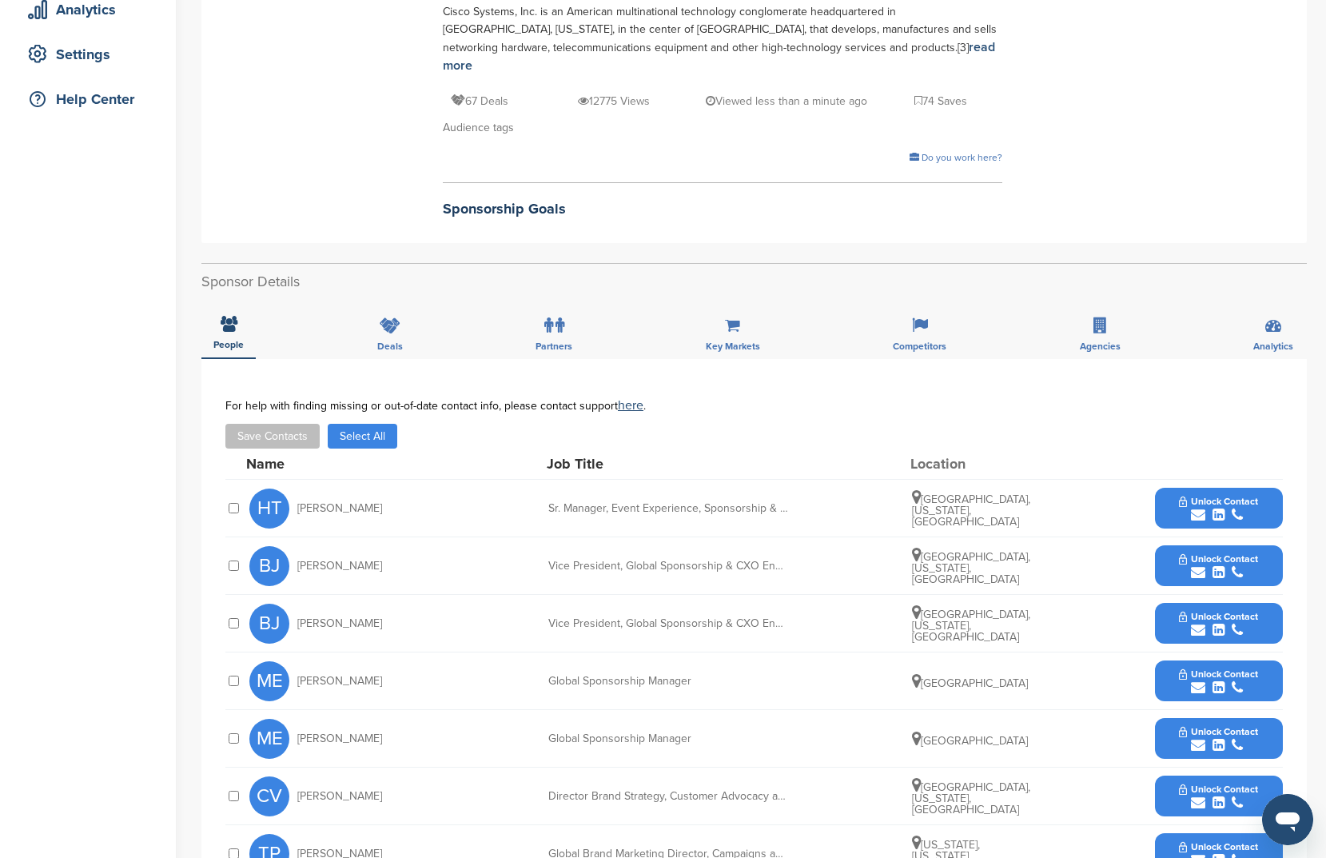
scroll to position [215, 0]
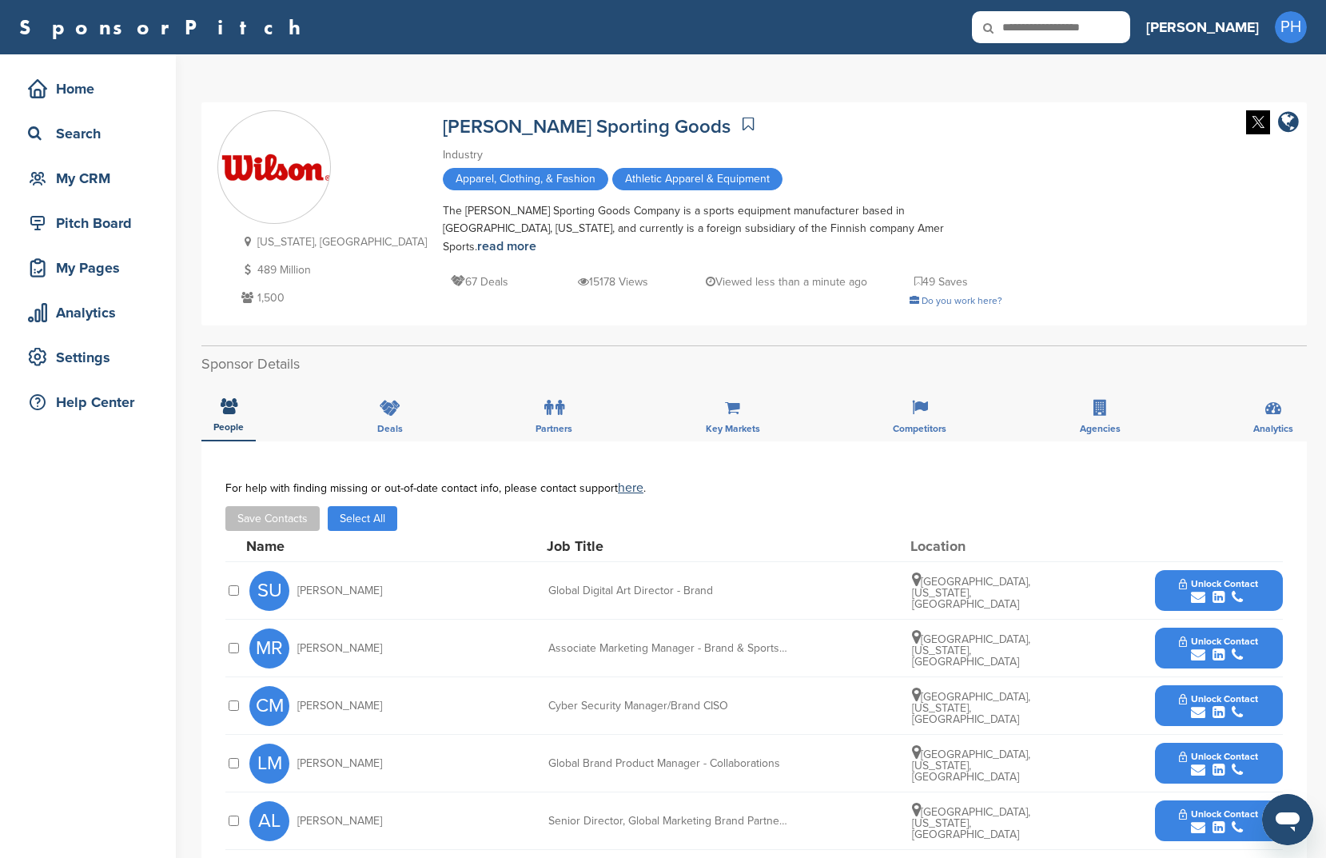
click at [358, 506] on button "Select All" at bounding box center [363, 518] width 70 height 25
click at [309, 509] on button "Save Contacts" at bounding box center [272, 518] width 94 height 25
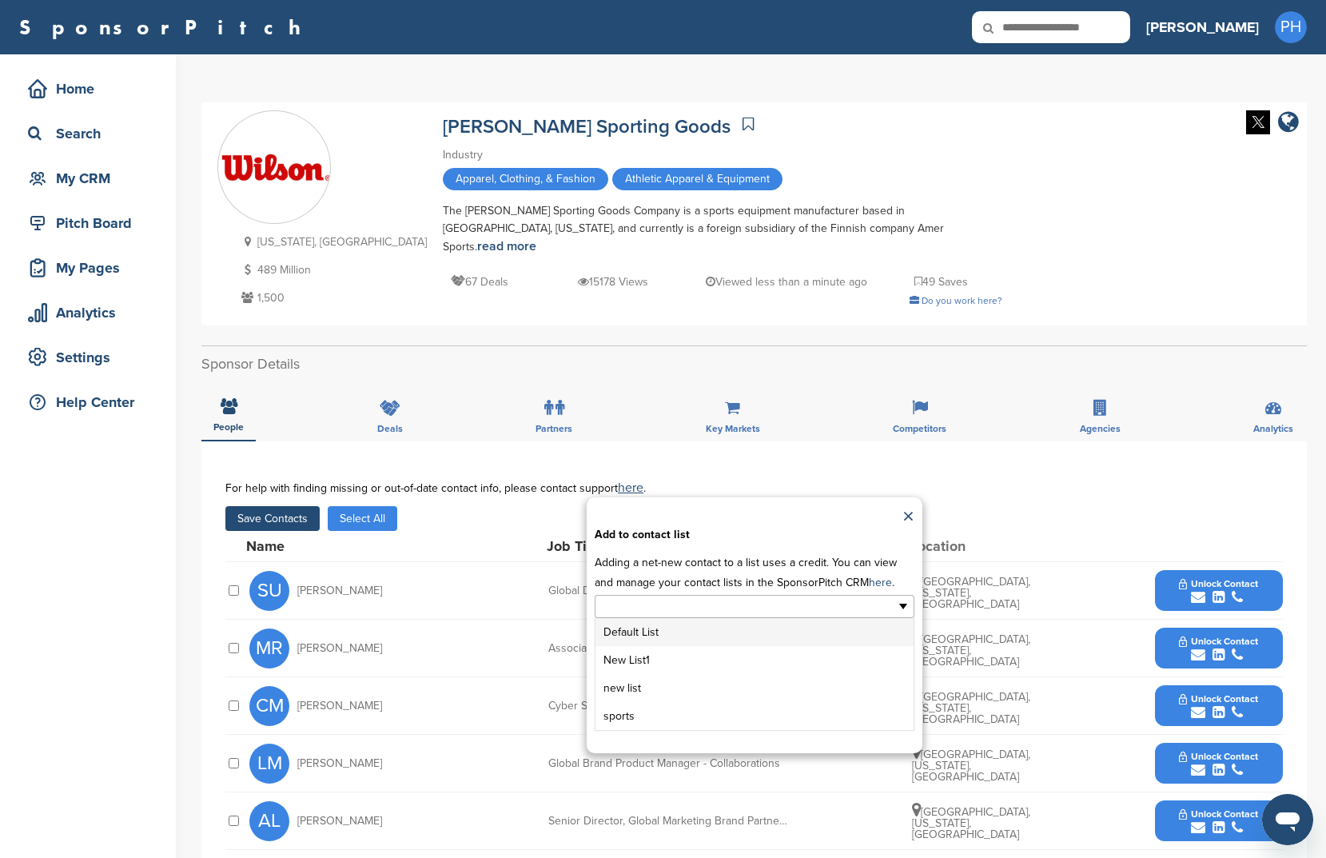
click at [723, 607] on input "text" at bounding box center [685, 606] width 168 height 18
click at [704, 651] on li "New List1" at bounding box center [755, 660] width 318 height 28
click at [746, 711] on button "Apply" at bounding box center [754, 716] width 60 height 30
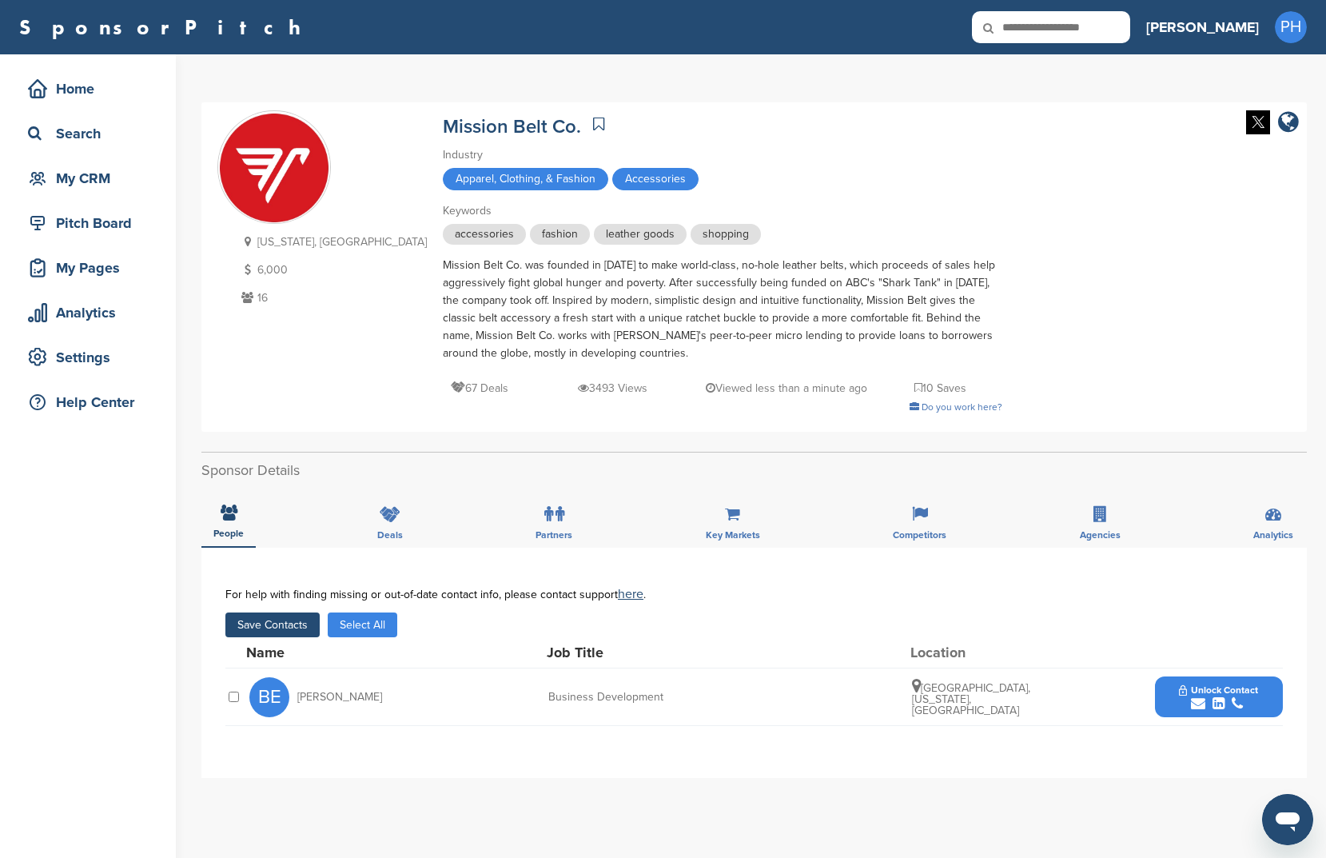
click at [277, 631] on button "Save Contacts" at bounding box center [272, 624] width 94 height 25
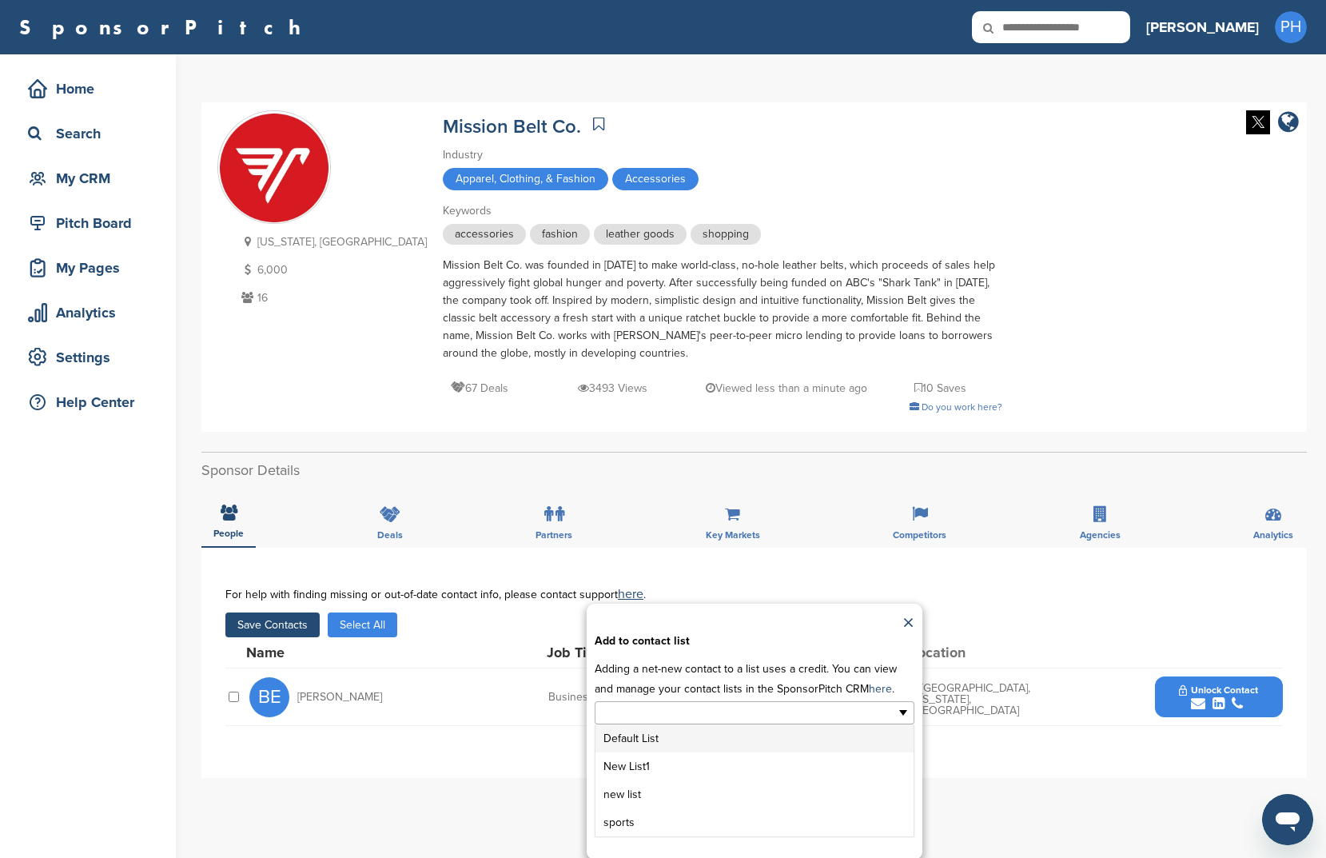
click at [723, 720] on input "text" at bounding box center [685, 713] width 168 height 18
click at [719, 758] on li "New List1" at bounding box center [755, 766] width 318 height 28
click at [778, 815] on button "Apply" at bounding box center [754, 822] width 60 height 30
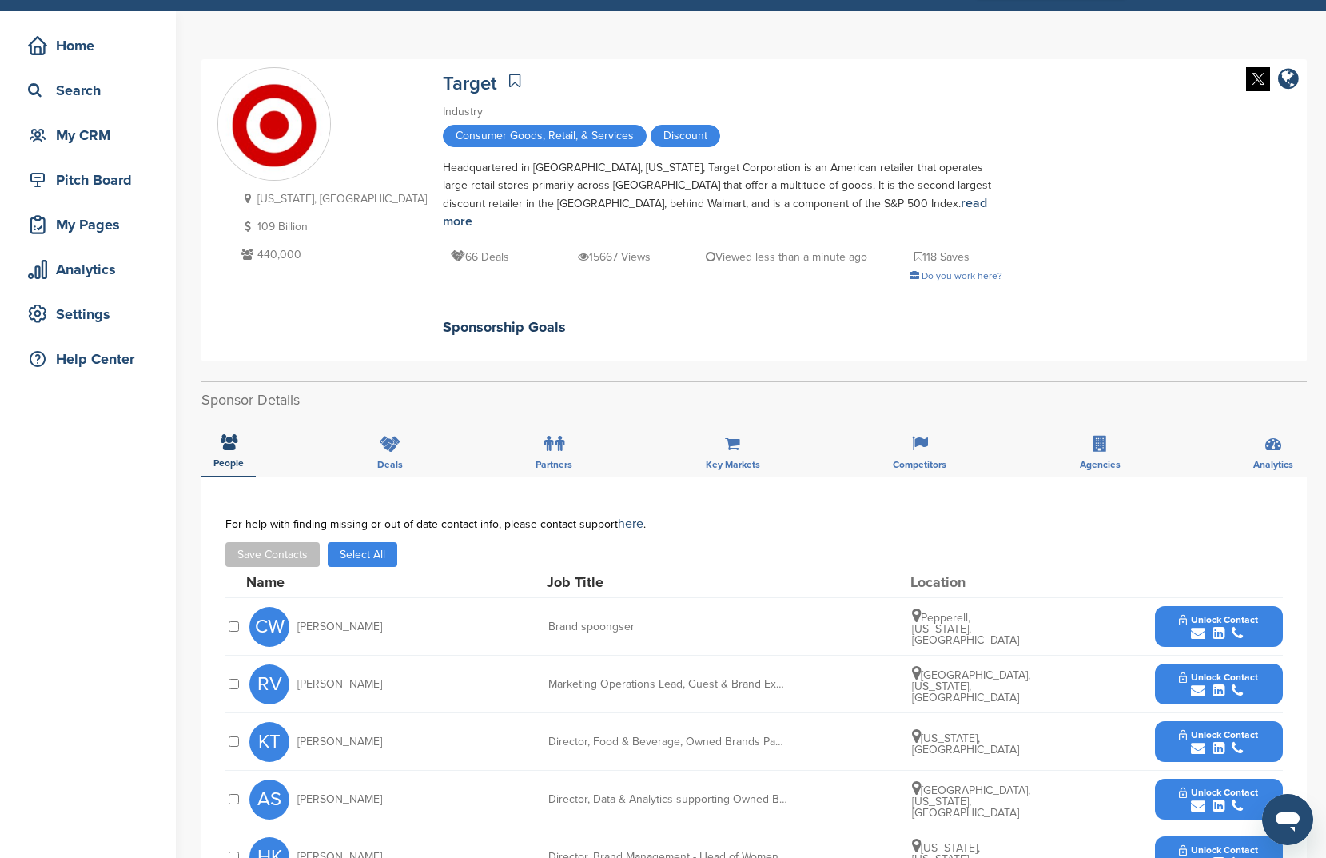
scroll to position [46, 0]
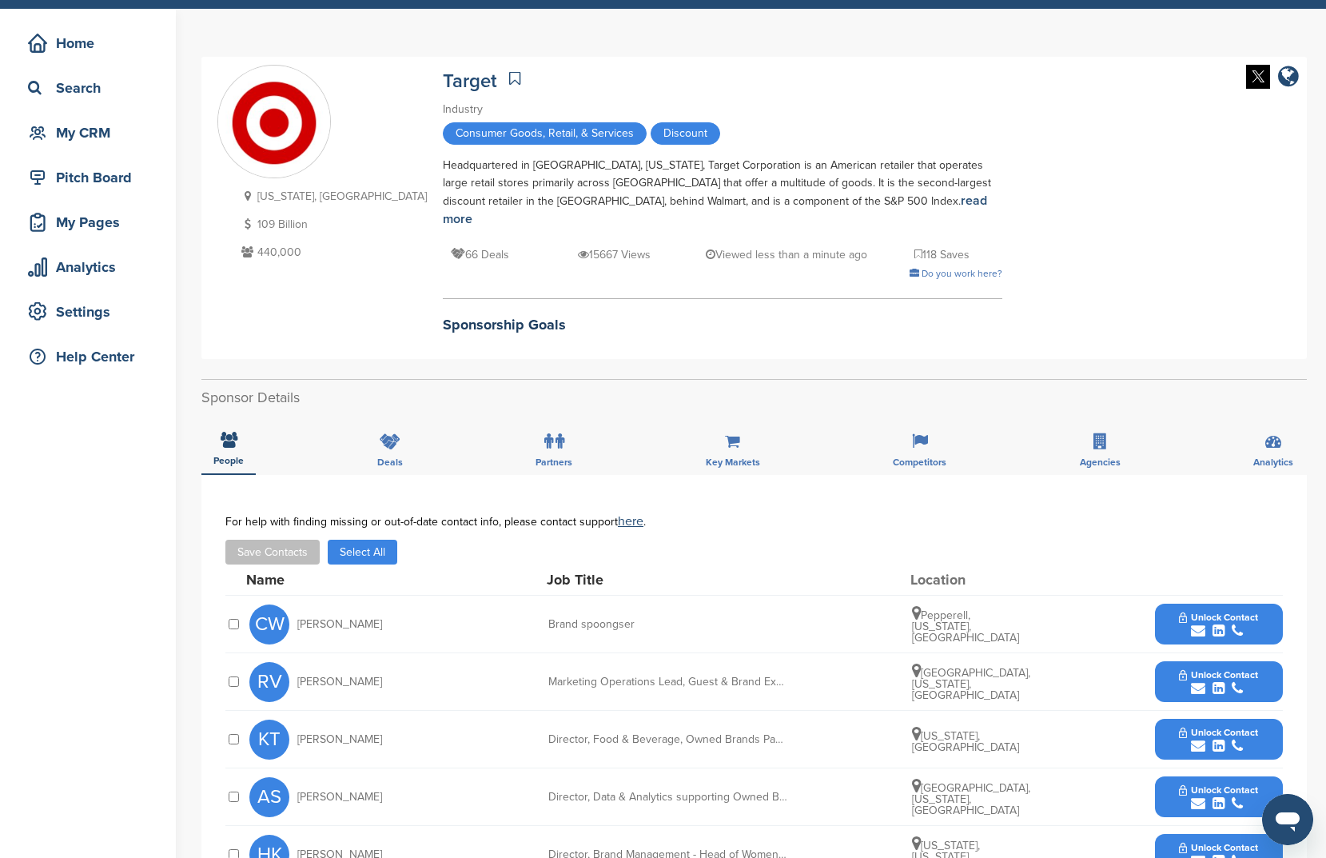
click at [367, 543] on button "Select All" at bounding box center [363, 552] width 70 height 25
click at [306, 540] on button "Save Contacts" at bounding box center [272, 552] width 94 height 25
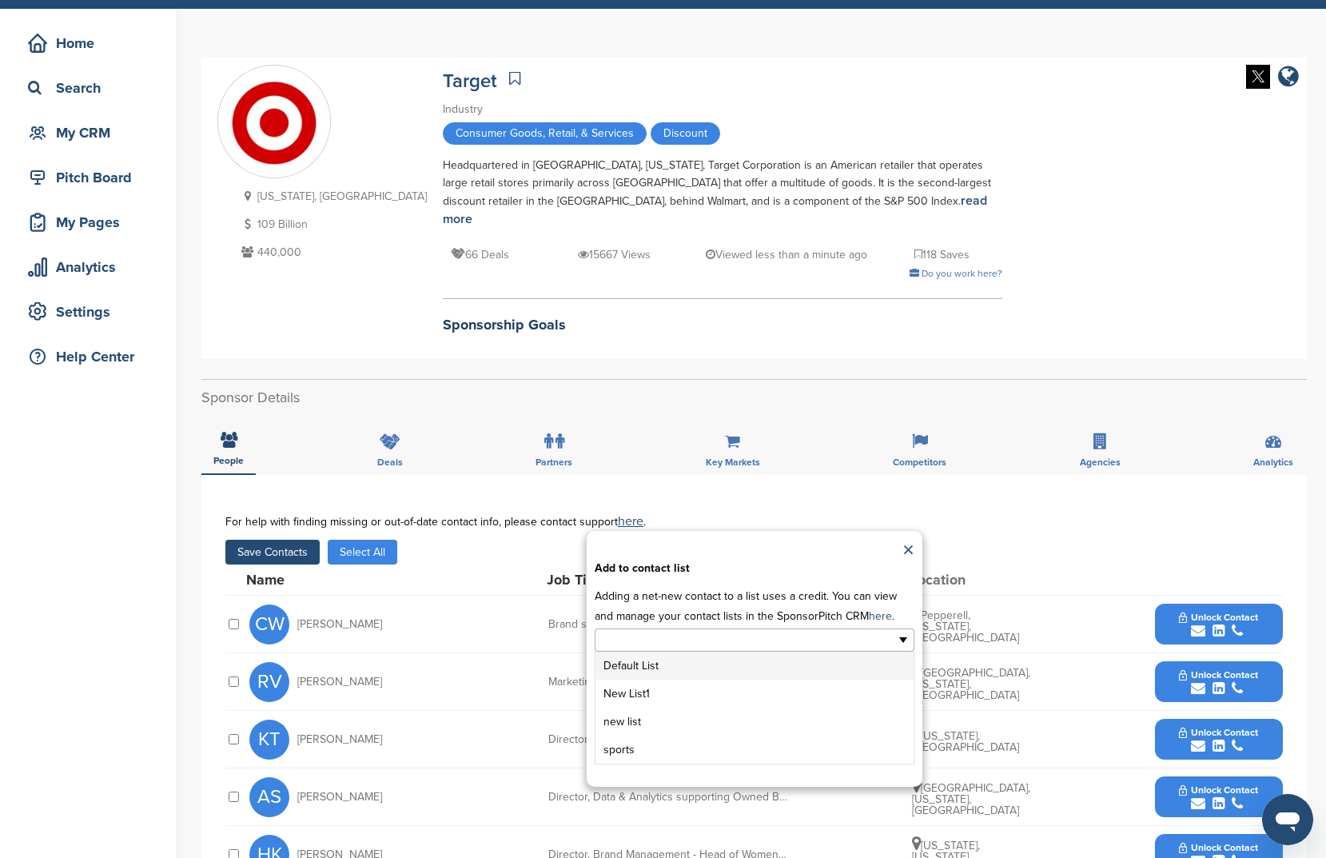
click at [640, 628] on ul at bounding box center [755, 639] width 320 height 23
click at [645, 680] on li "New List1" at bounding box center [755, 694] width 318 height 28
click at [740, 735] on button "Apply" at bounding box center [754, 750] width 60 height 30
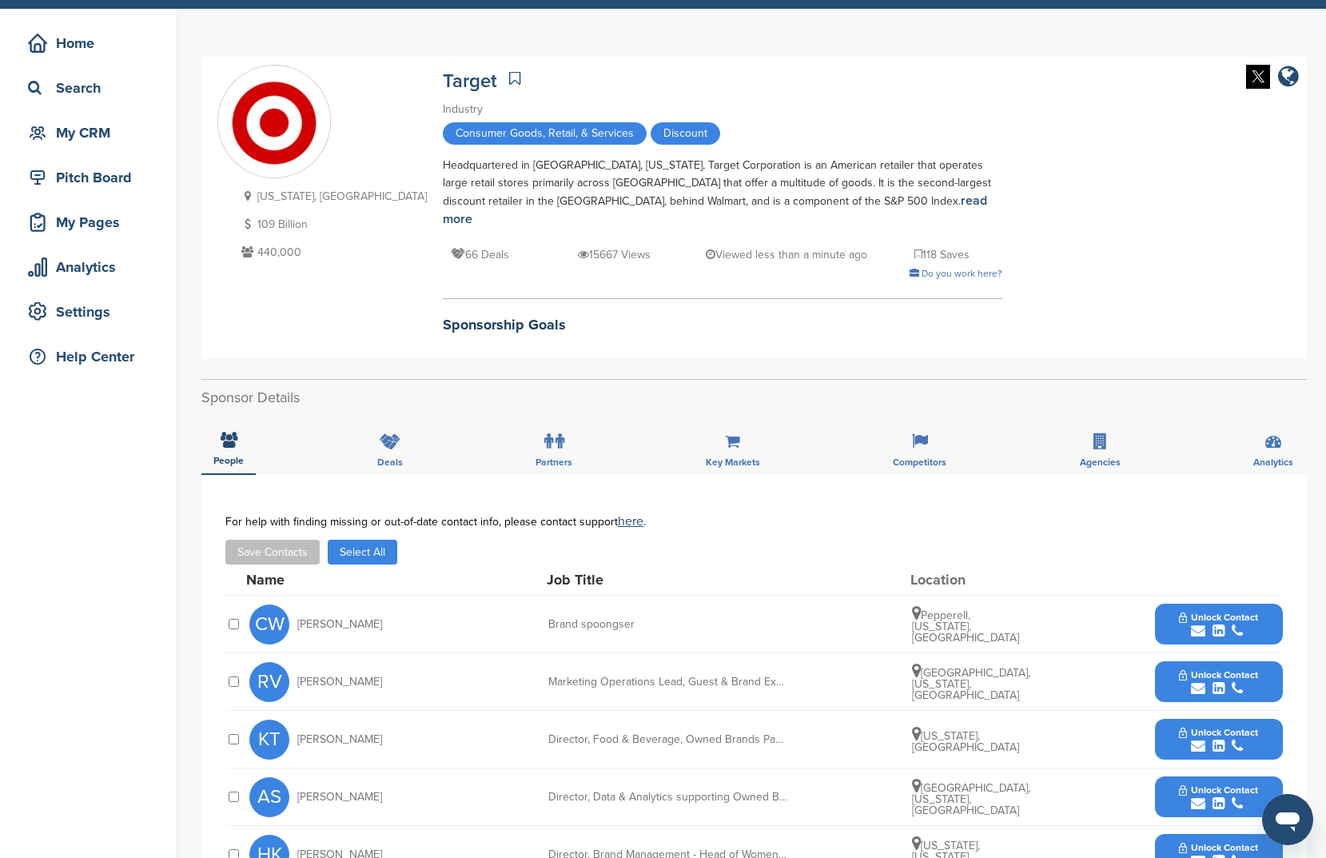
click at [366, 543] on button "Select All" at bounding box center [363, 552] width 70 height 25
click at [285, 546] on button "Save Contacts" at bounding box center [272, 552] width 94 height 25
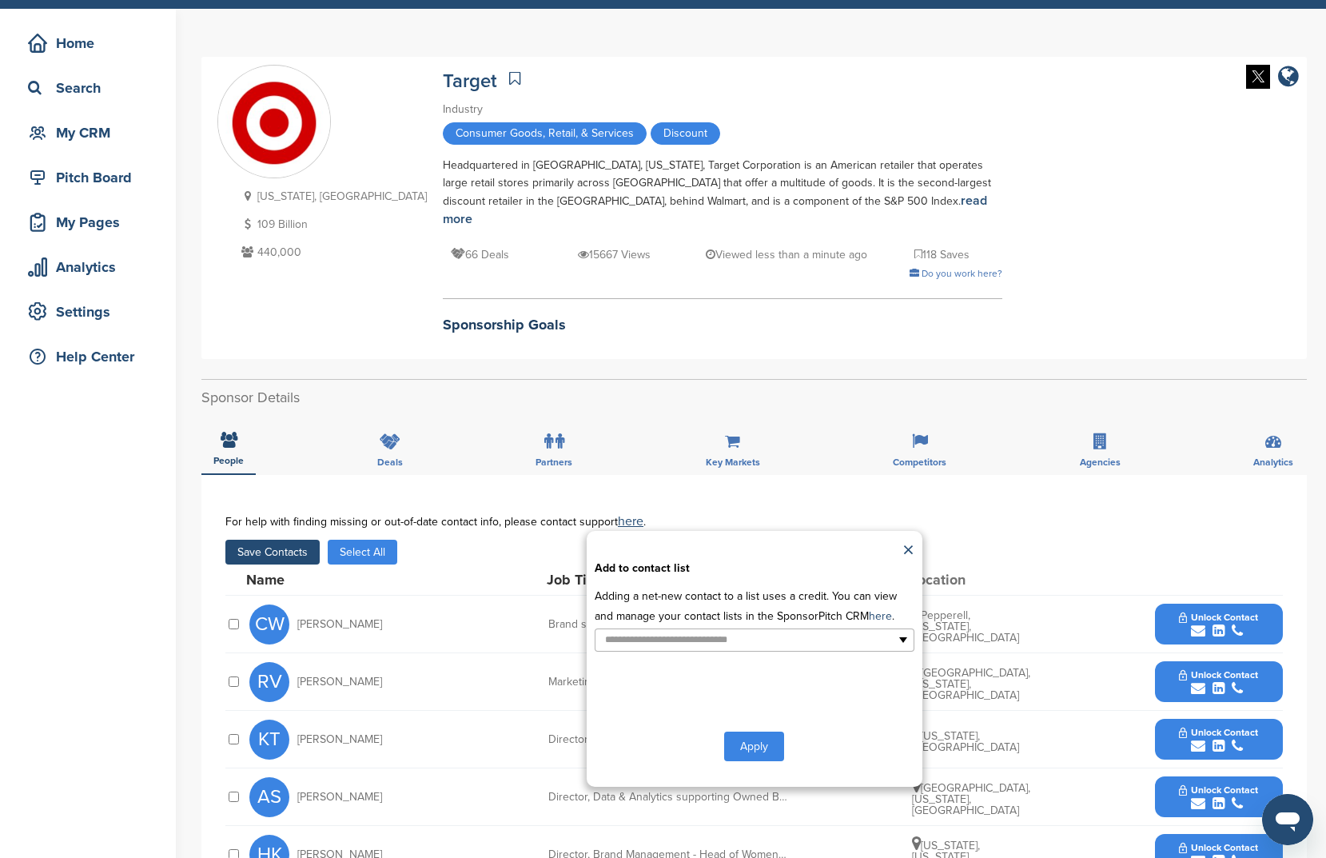
click at [819, 605] on p "Adding a net-new contact to a list uses a credit. You can view and manage your …" at bounding box center [755, 606] width 320 height 40
click at [799, 629] on ul at bounding box center [755, 639] width 320 height 23
click at [754, 680] on li "New List1" at bounding box center [755, 694] width 318 height 28
click at [736, 735] on button "Apply" at bounding box center [754, 750] width 60 height 30
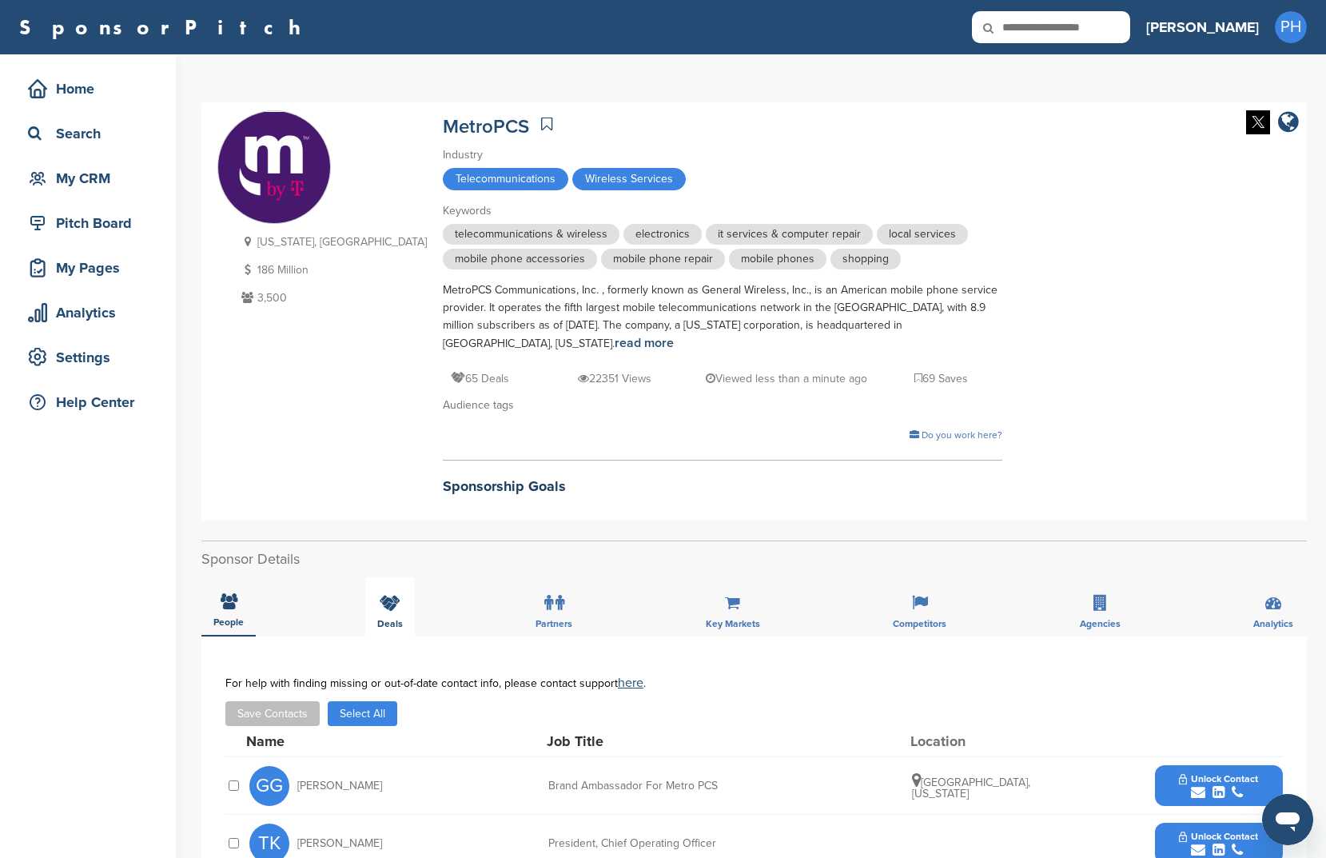
scroll to position [197, 0]
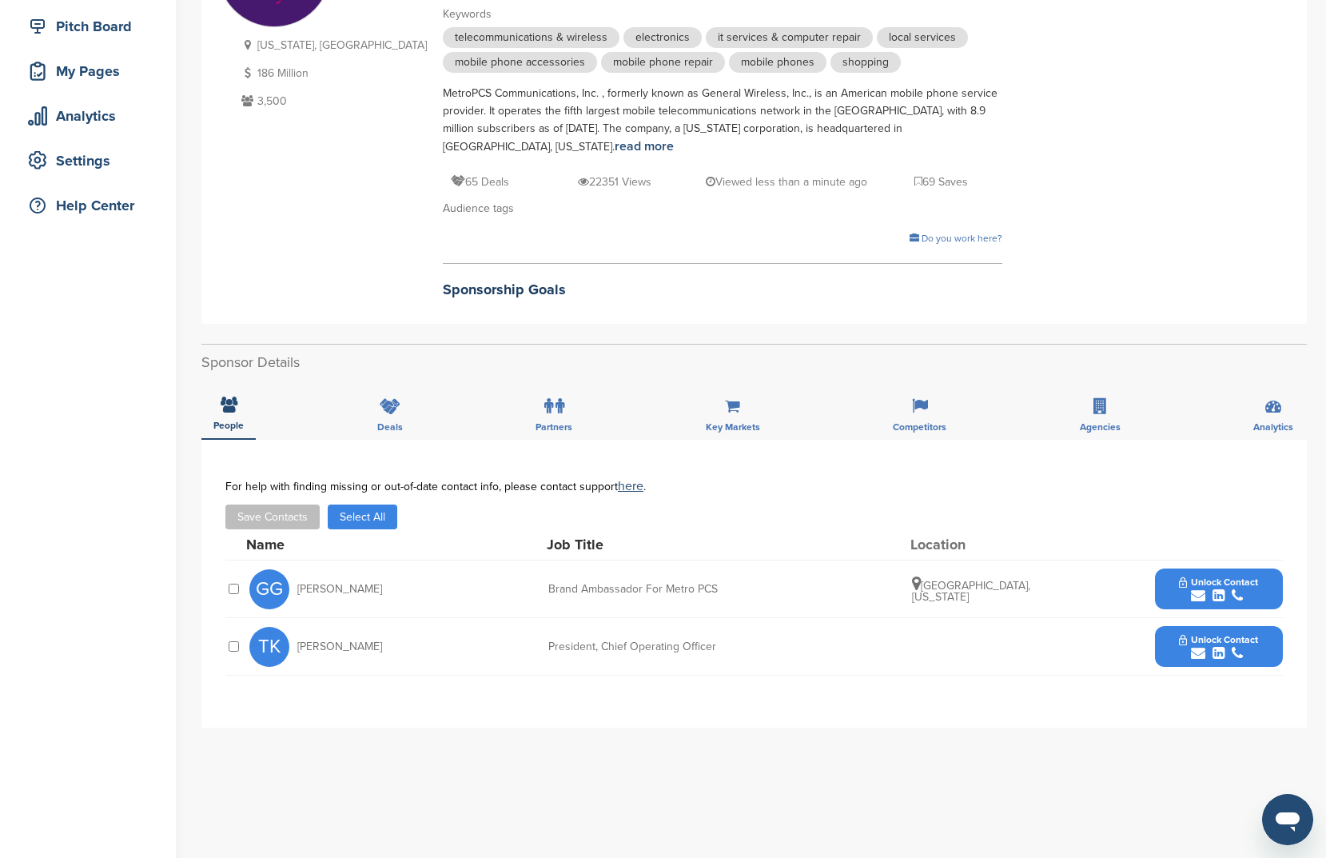
click at [378, 504] on button "Select All" at bounding box center [363, 516] width 70 height 25
click at [227, 505] on button "Save Contacts" at bounding box center [272, 516] width 94 height 25
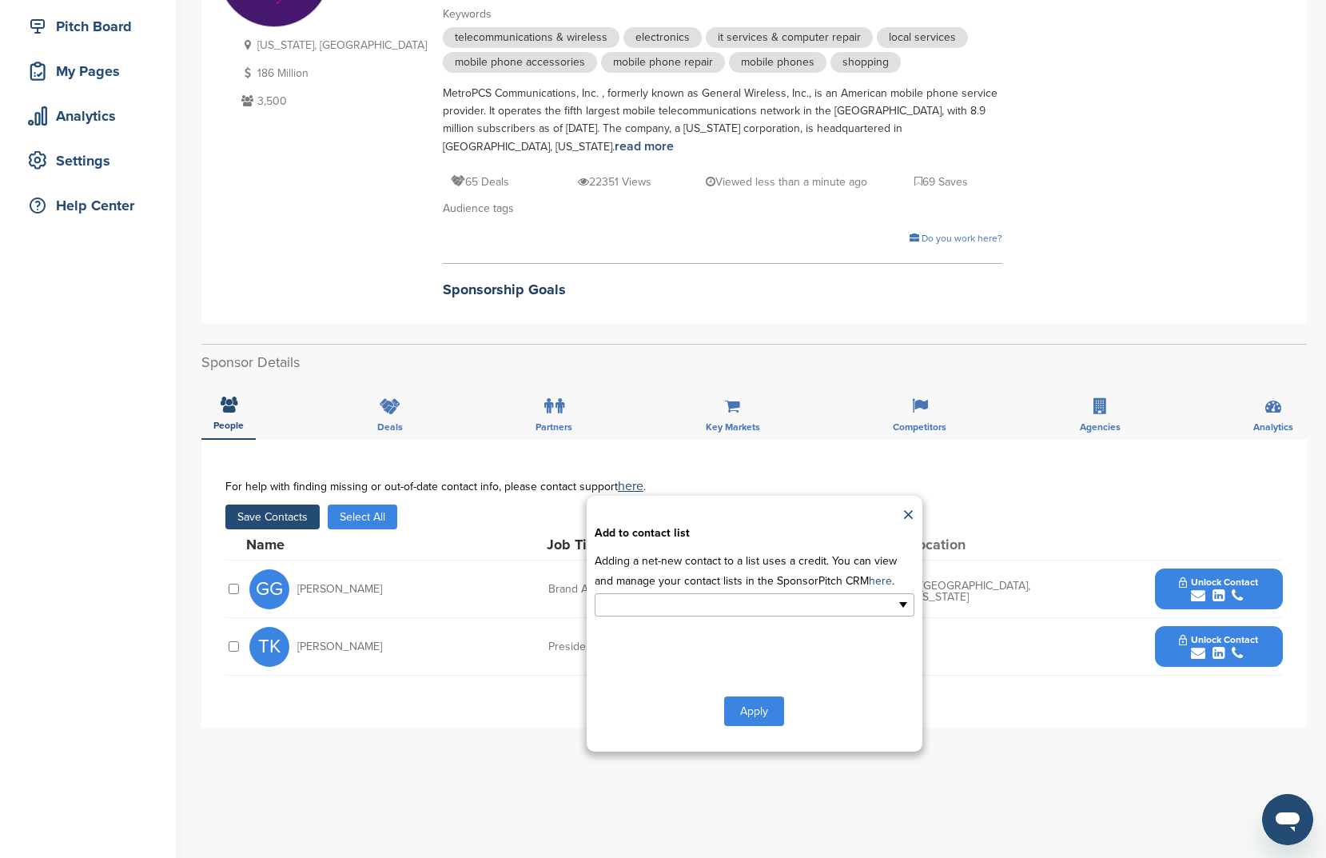
click at [712, 596] on input "text" at bounding box center [685, 605] width 168 height 18
click at [697, 644] on li "New List1" at bounding box center [755, 658] width 318 height 28
click at [740, 700] on button "Apply" at bounding box center [754, 715] width 60 height 30
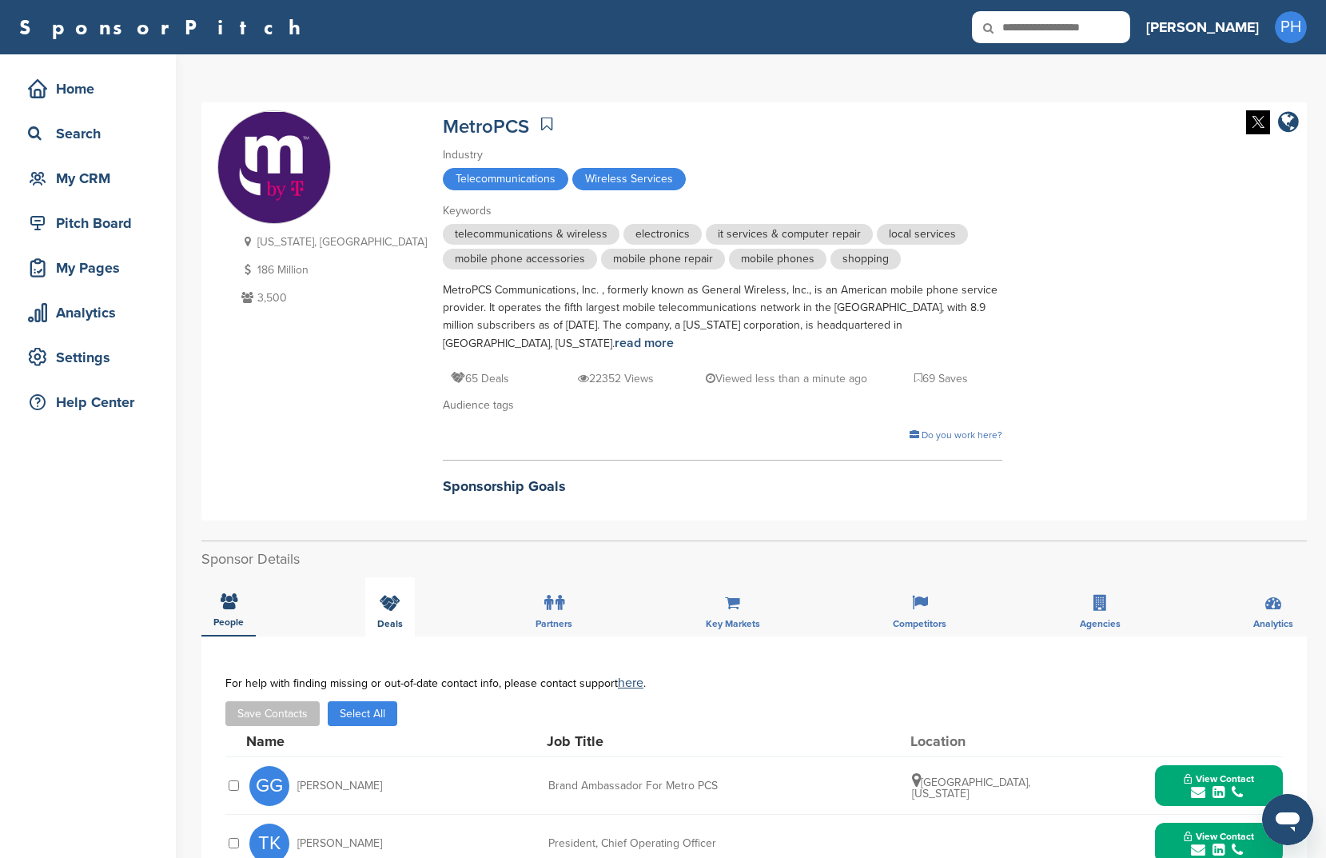
scroll to position [60, 0]
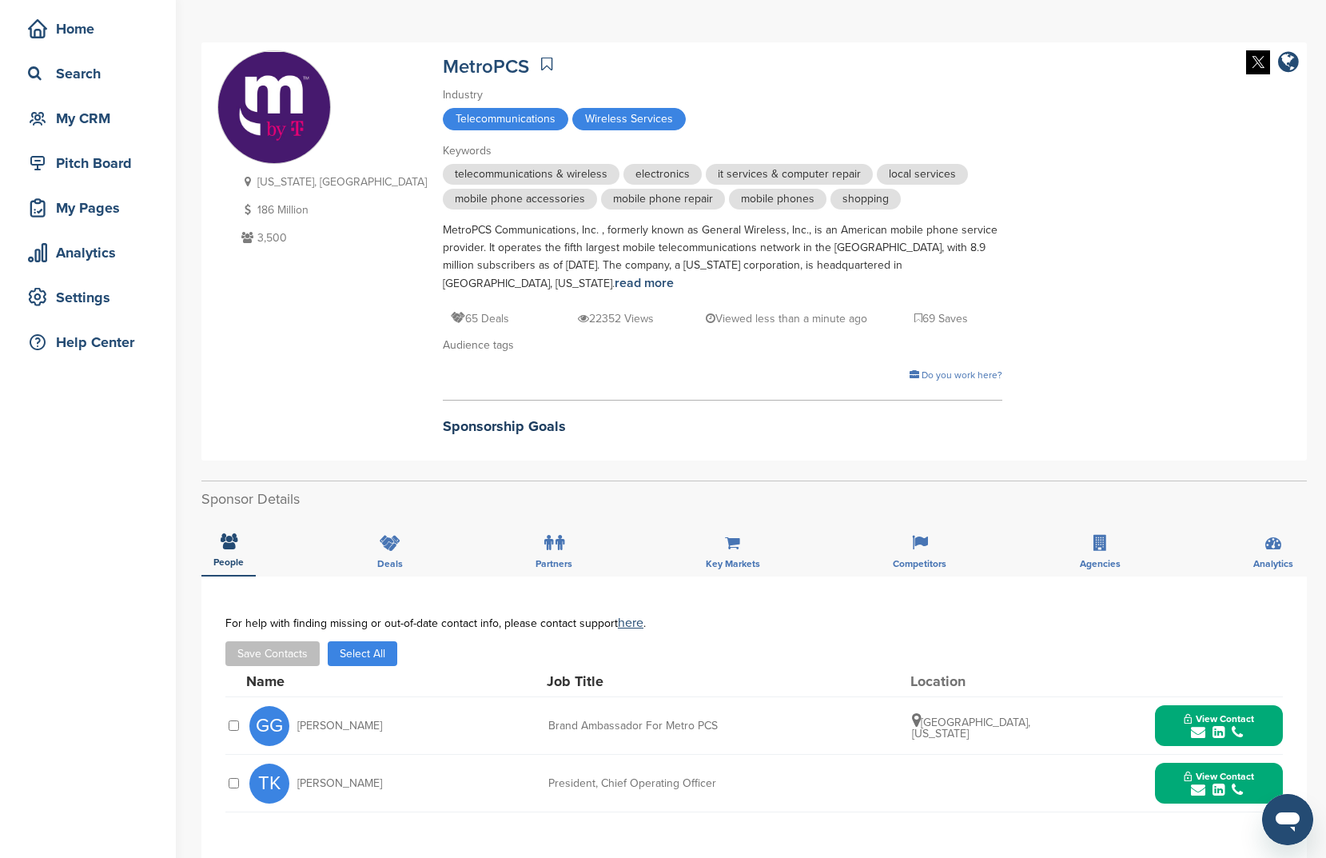
click at [373, 641] on button "Select All" at bounding box center [363, 653] width 70 height 25
click at [315, 641] on button "Save Contacts" at bounding box center [272, 653] width 94 height 25
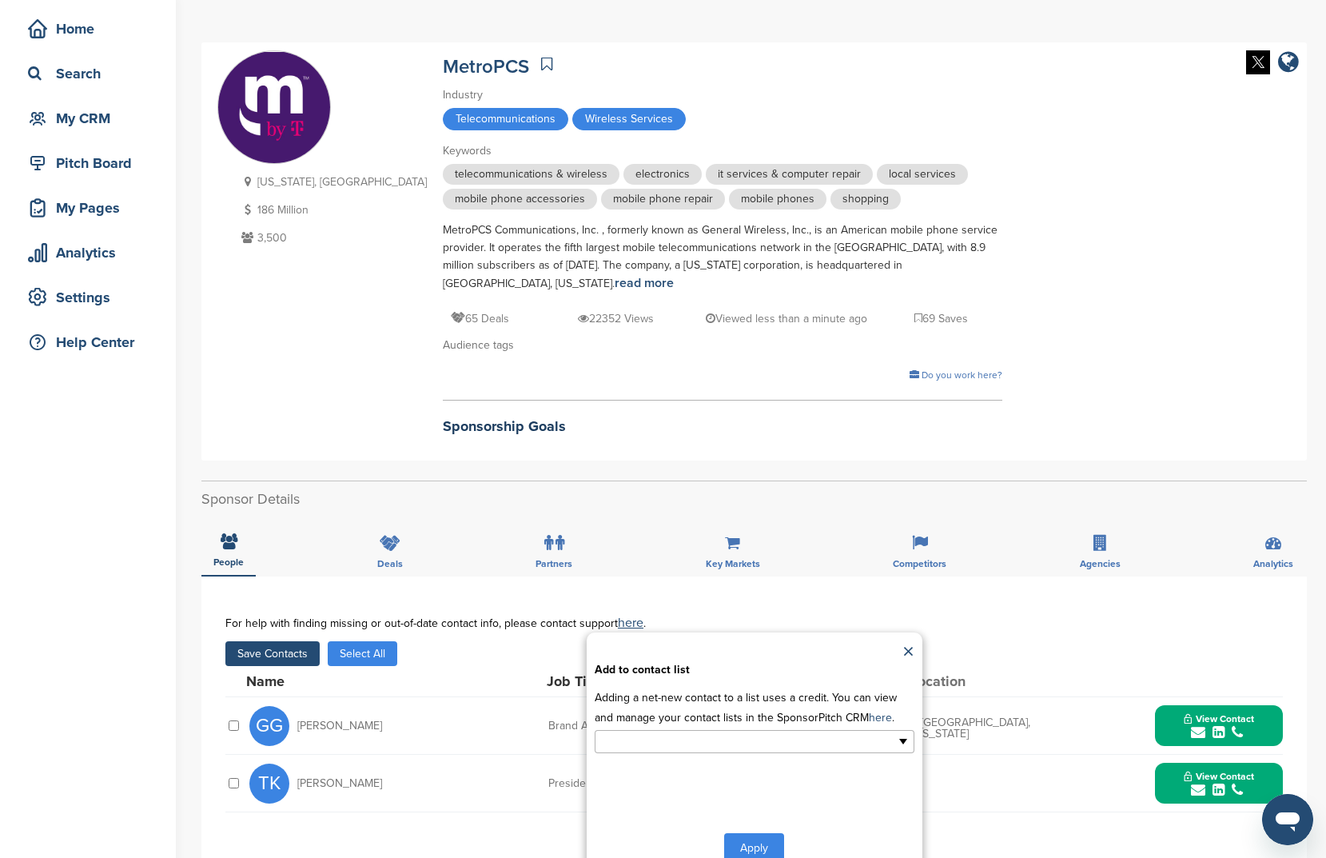
click at [752, 732] on input "text" at bounding box center [685, 741] width 168 height 18
click at [750, 791] on li "New List1" at bounding box center [755, 795] width 318 height 28
click at [755, 836] on button "Apply" at bounding box center [754, 851] width 60 height 30
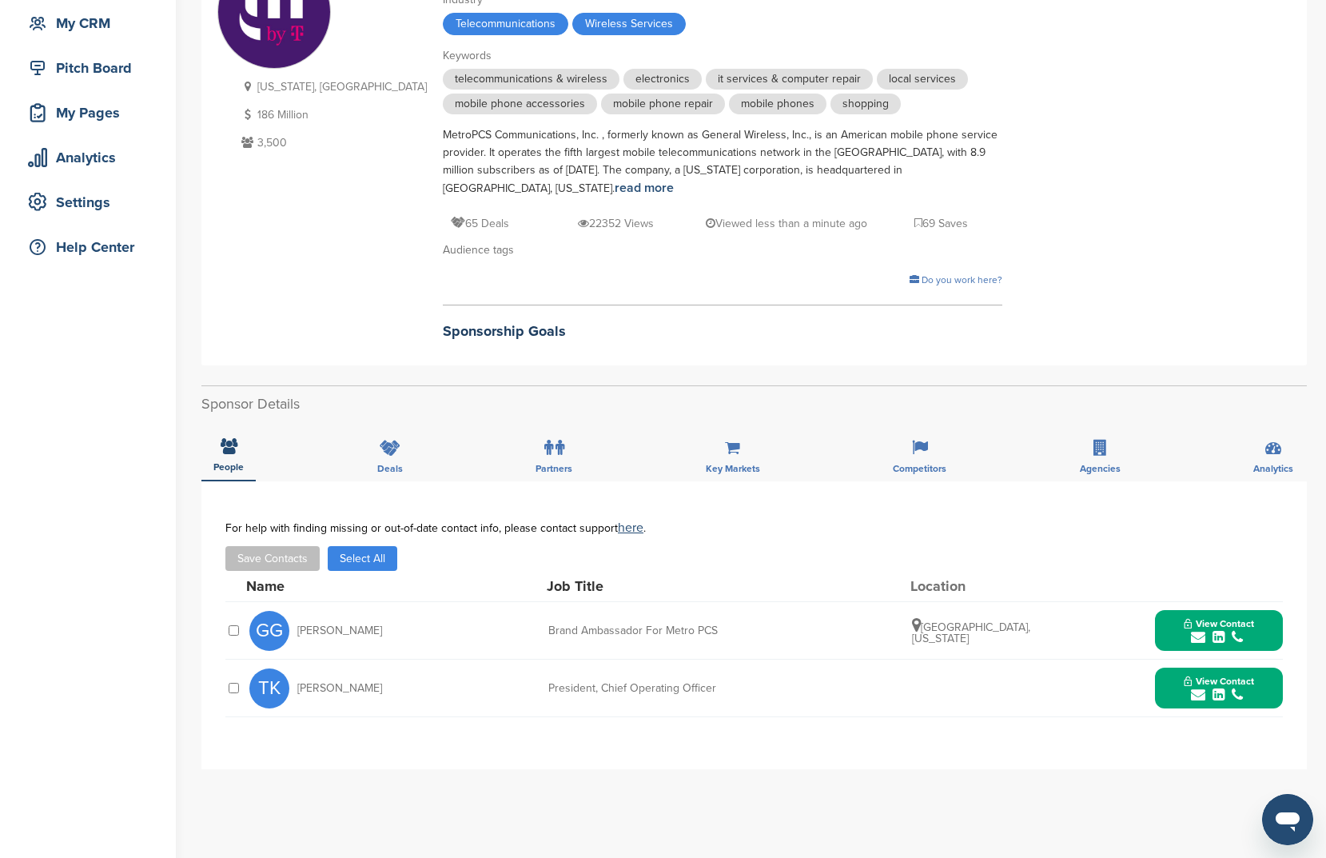
scroll to position [194, 0]
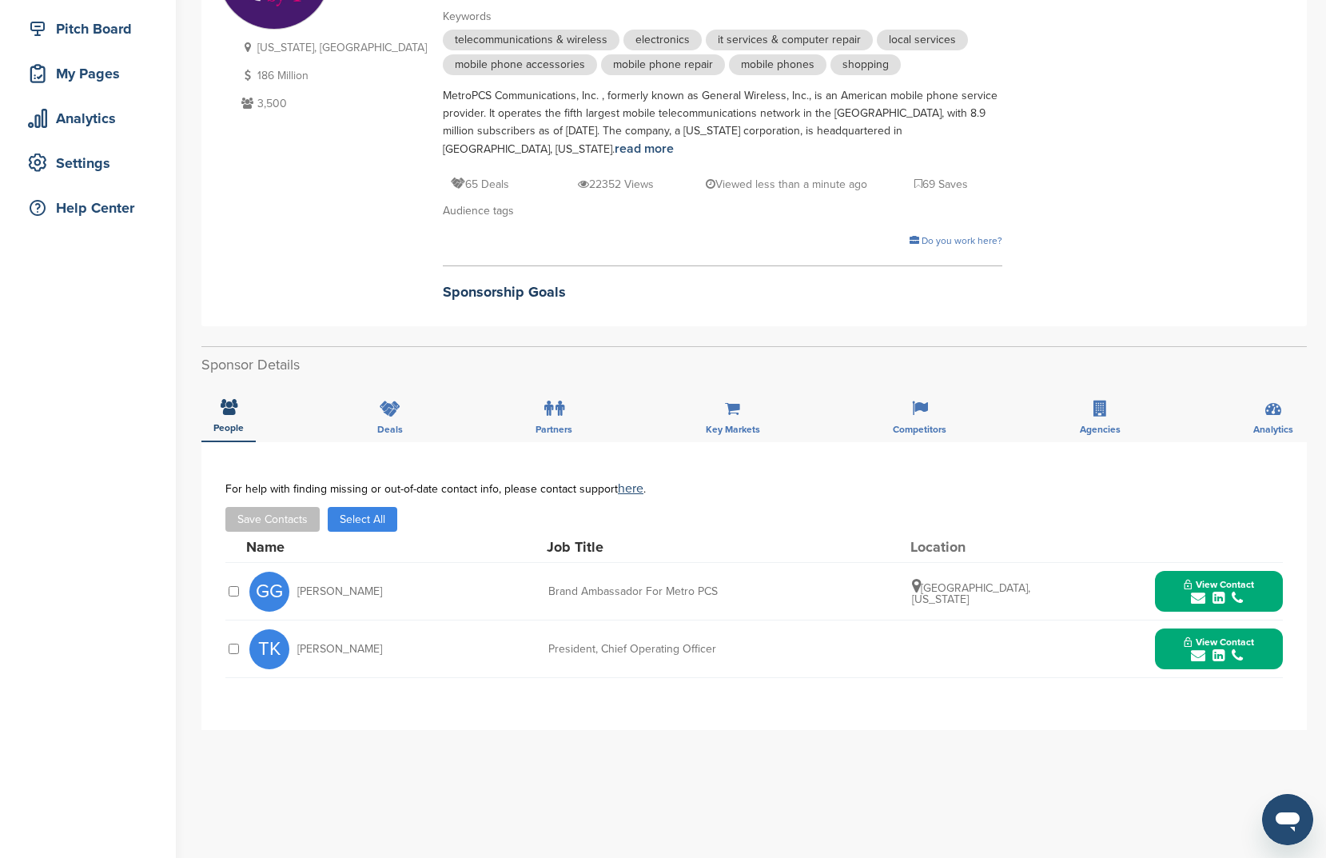
click at [366, 507] on button "Select All" at bounding box center [363, 519] width 70 height 25
click at [289, 511] on button "Save Contacts" at bounding box center [272, 519] width 94 height 25
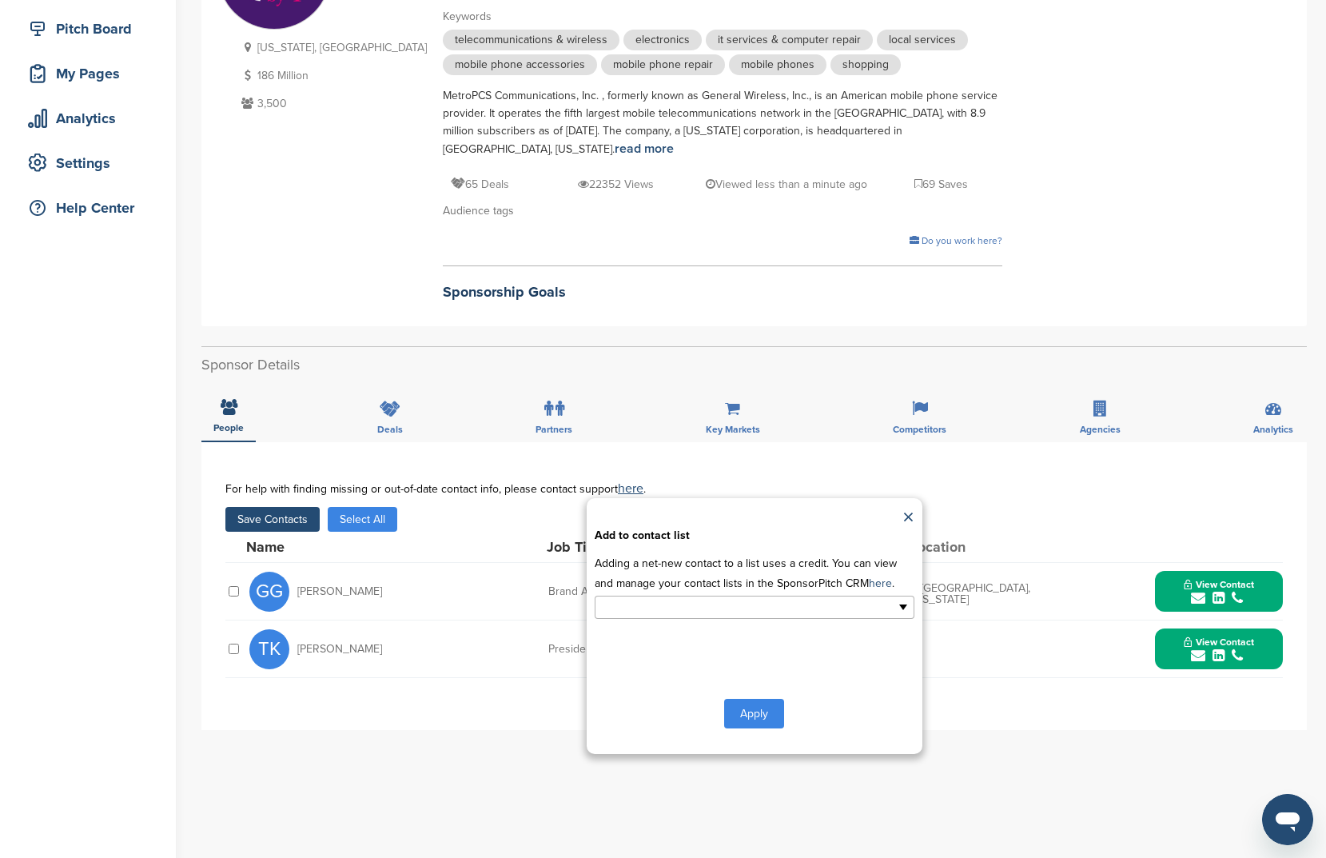
click at [696, 598] on input "text" at bounding box center [685, 607] width 168 height 18
click at [655, 647] on li "New List1" at bounding box center [755, 661] width 318 height 28
click at [752, 708] on button "Apply" at bounding box center [754, 717] width 60 height 30
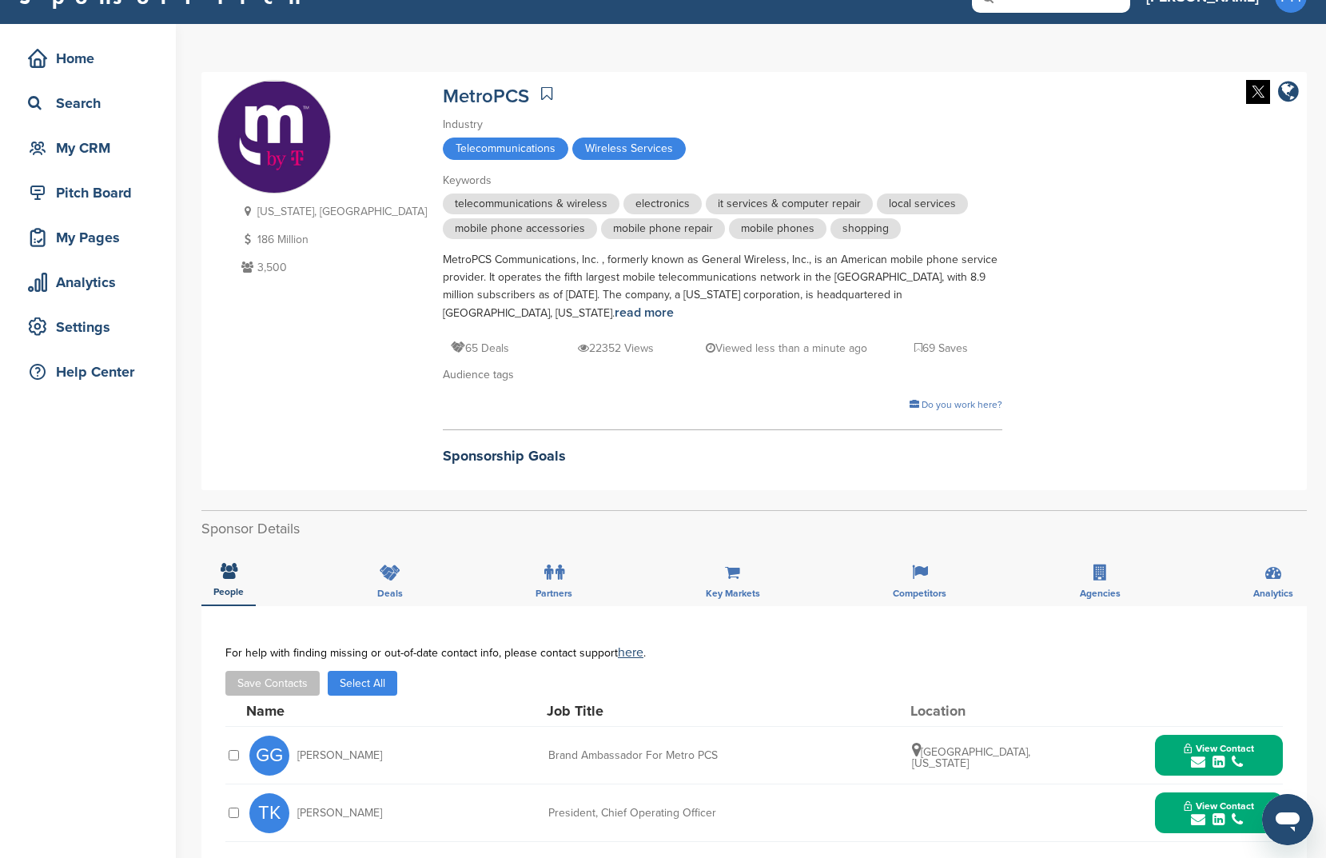
scroll to position [0, 0]
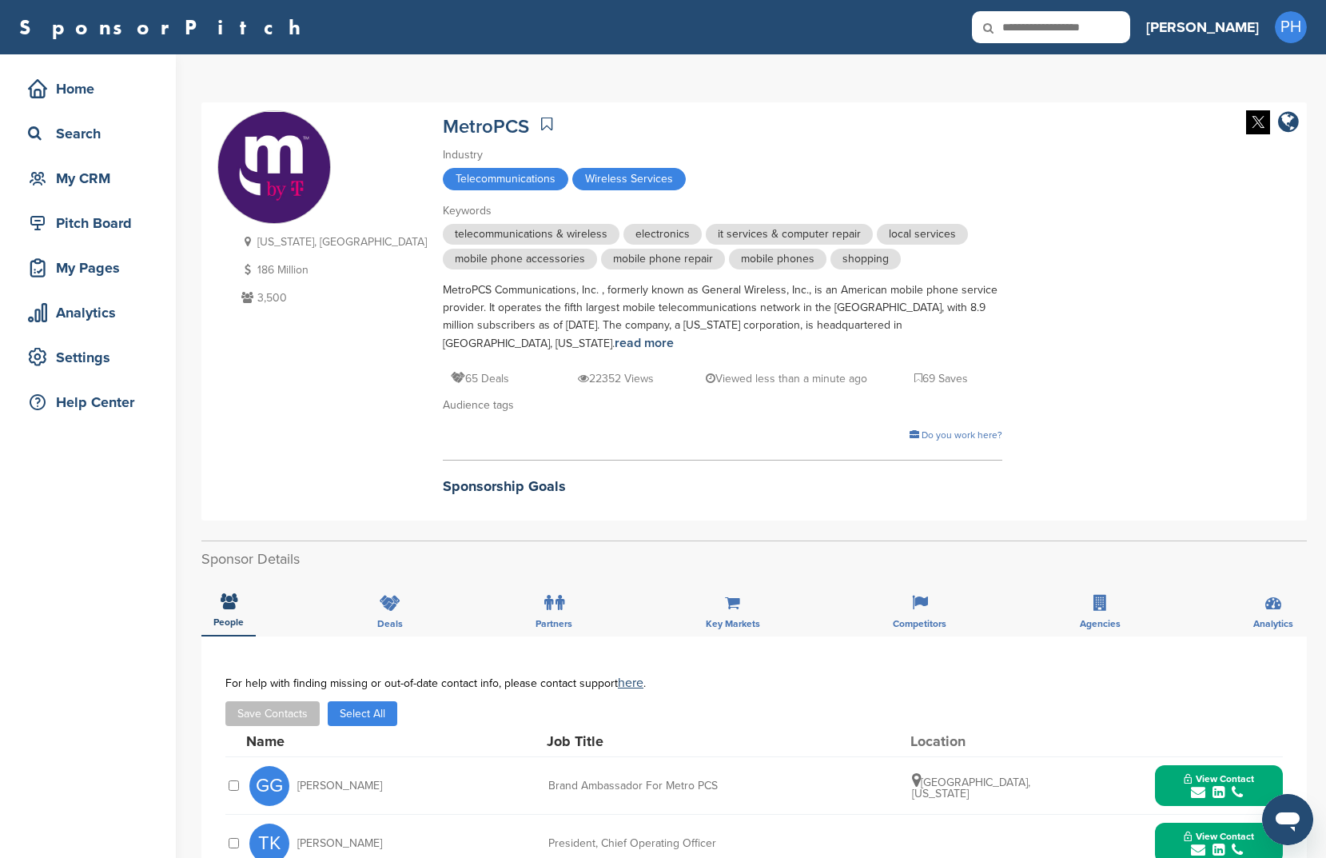
click at [443, 127] on div "MetroPCS" at bounding box center [723, 124] width 560 height 28
click at [541, 124] on icon at bounding box center [546, 124] width 11 height 16
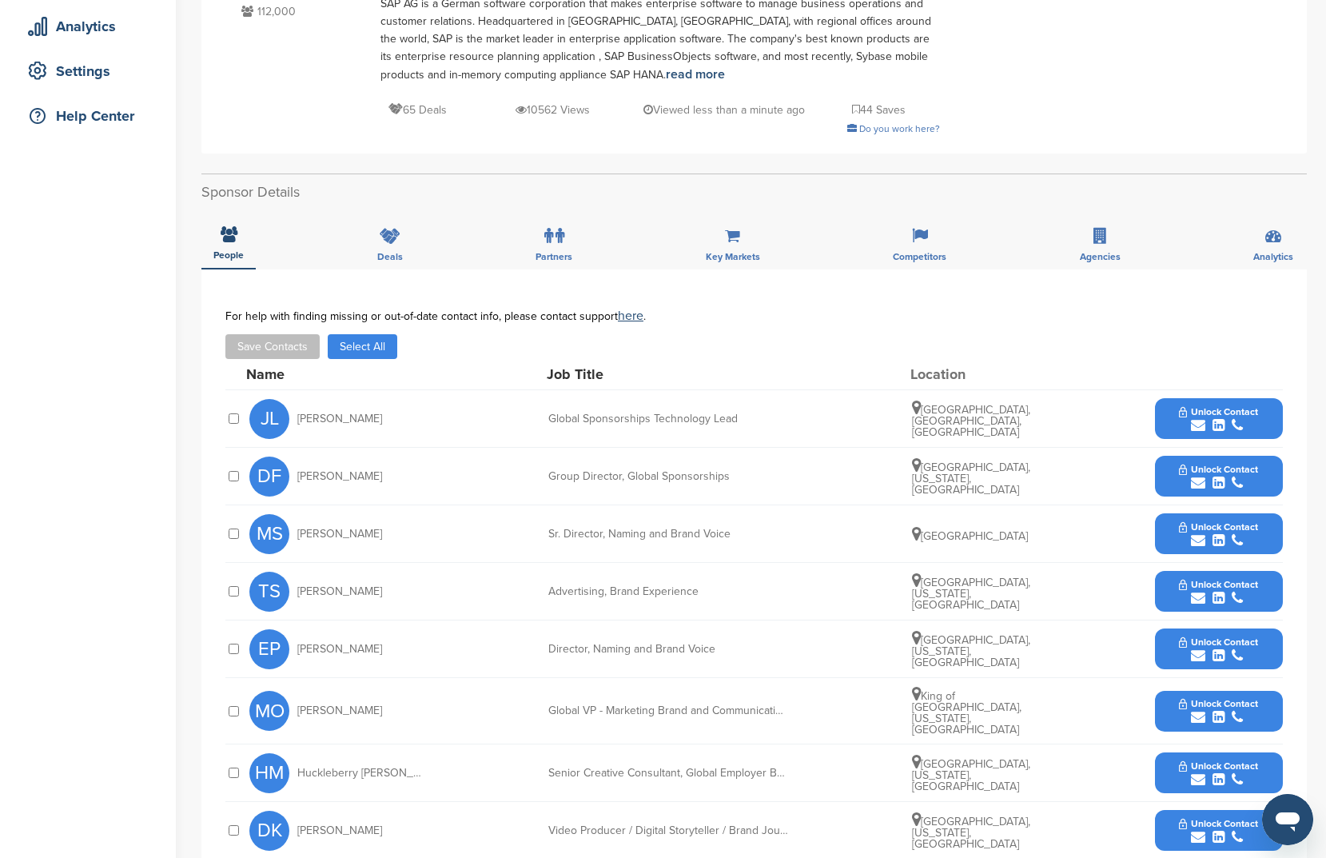
scroll to position [320, 0]
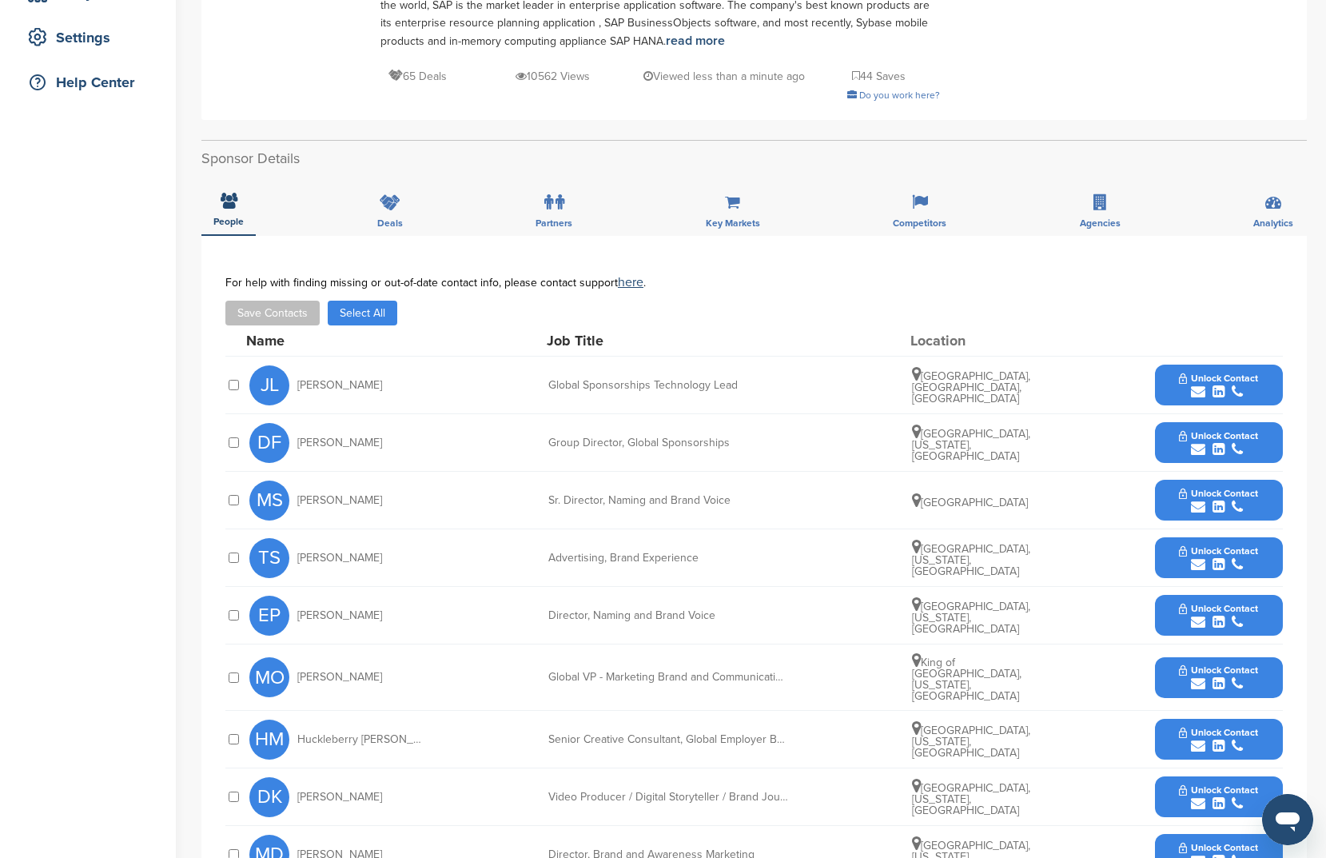
click at [389, 321] on button "Select All" at bounding box center [363, 313] width 70 height 25
click at [285, 317] on button "Save Contacts" at bounding box center [272, 313] width 94 height 25
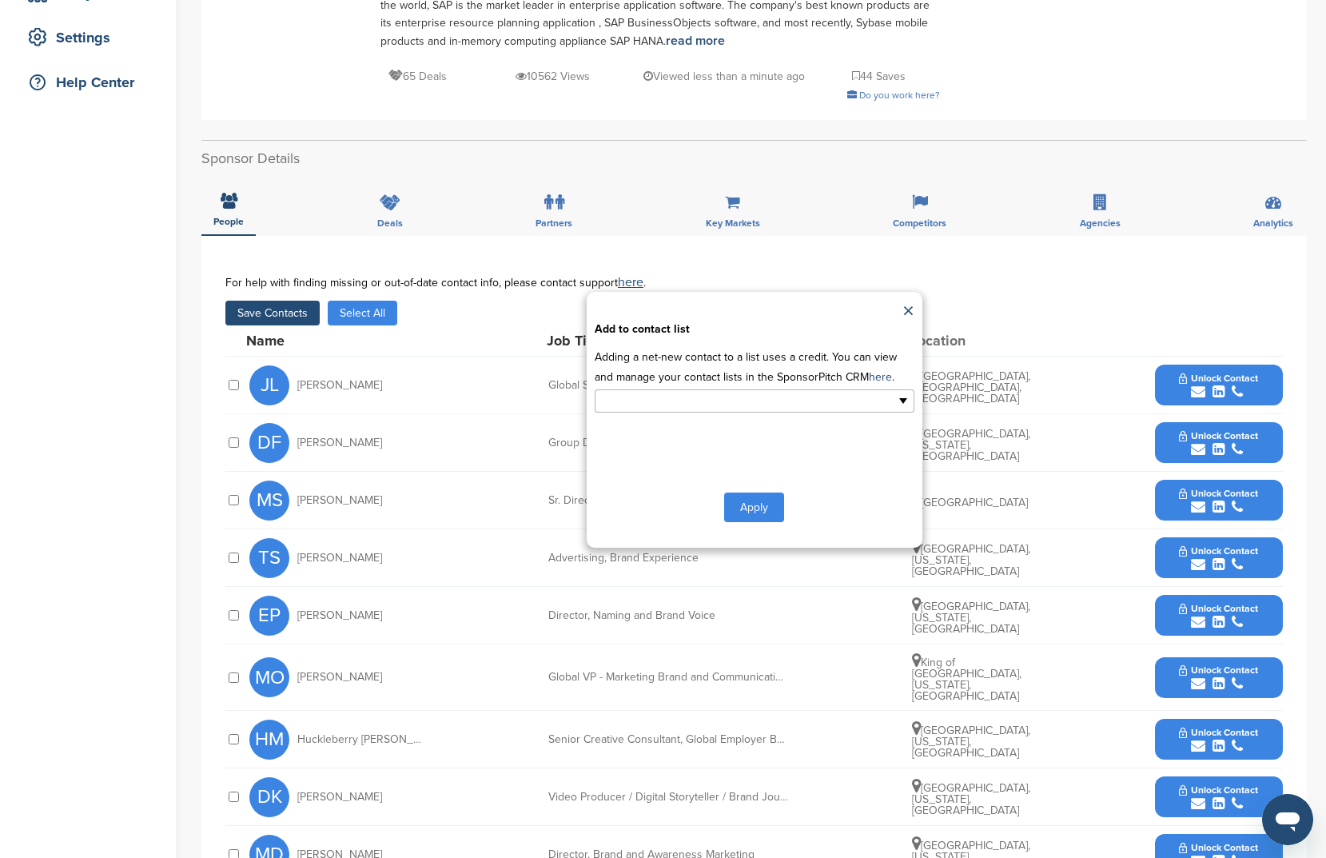
click at [815, 413] on ul at bounding box center [755, 400] width 320 height 23
click at [753, 454] on li "New List1" at bounding box center [755, 455] width 318 height 28
click at [747, 501] on button "Apply" at bounding box center [754, 511] width 60 height 30
click at [778, 516] on button "Apply" at bounding box center [754, 511] width 60 height 30
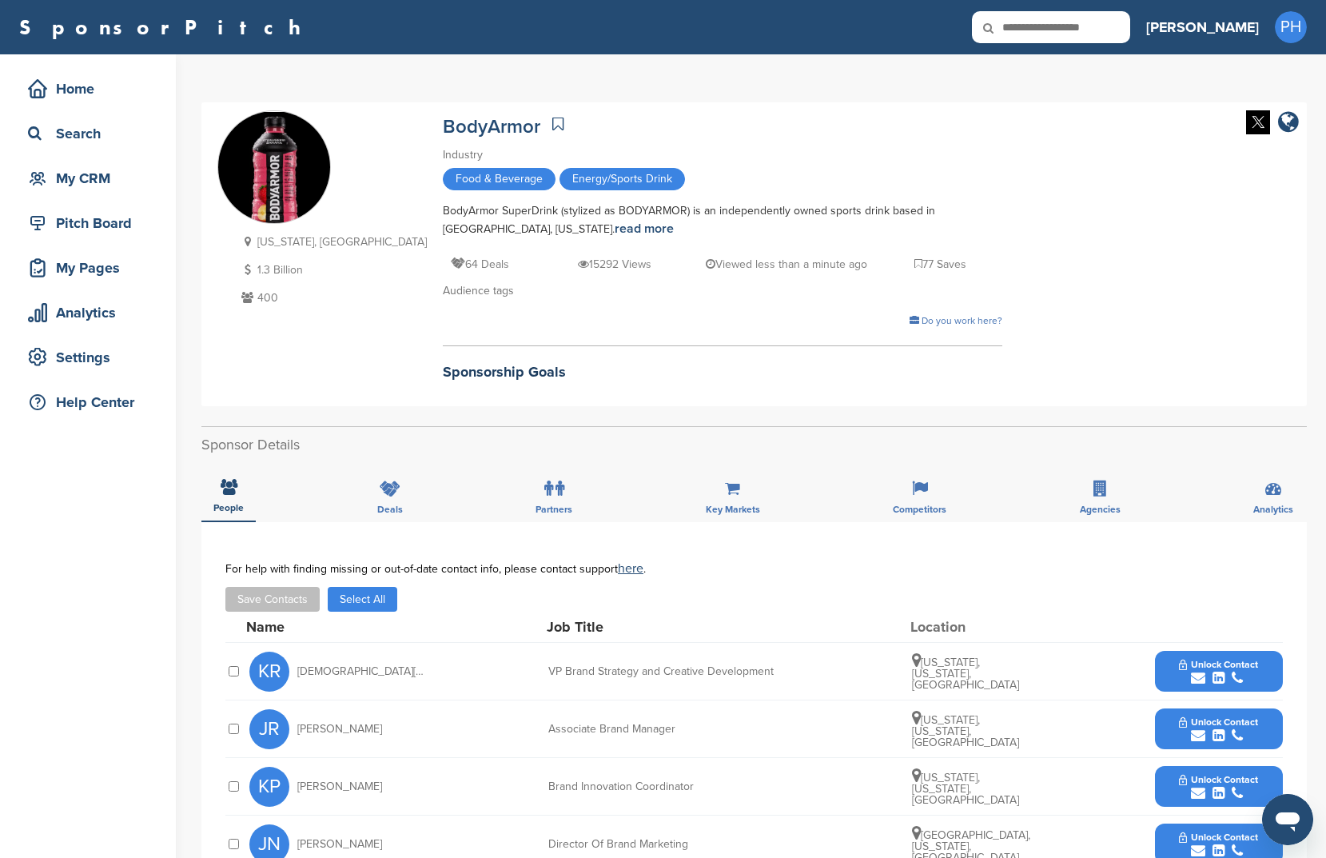
click at [389, 596] on button "Select All" at bounding box center [363, 599] width 70 height 25
click at [281, 602] on button "Save Contacts" at bounding box center [272, 599] width 94 height 25
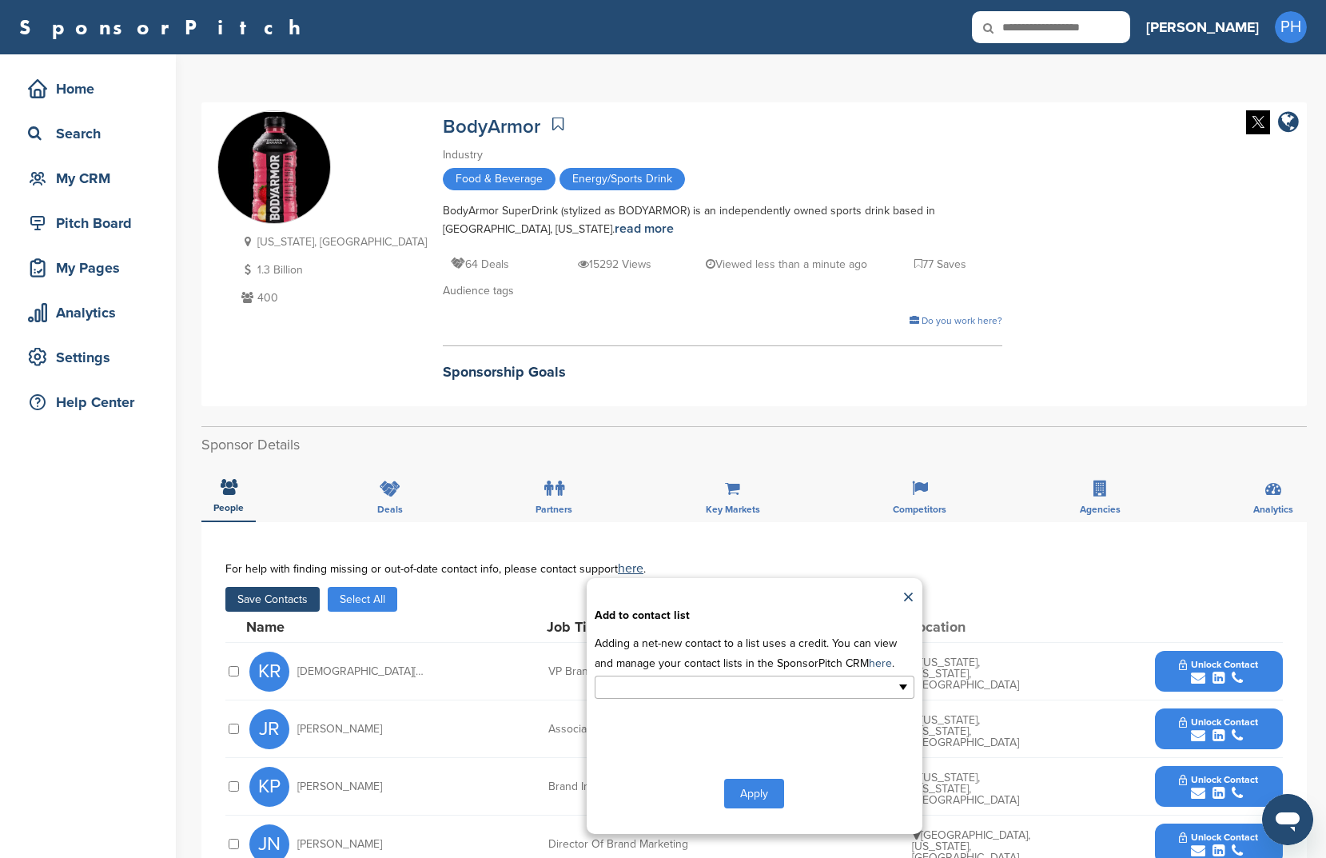
click at [677, 684] on input "text" at bounding box center [685, 687] width 168 height 18
click at [678, 744] on li "New List1" at bounding box center [755, 741] width 318 height 28
click at [748, 792] on button "Apply" at bounding box center [754, 797] width 60 height 30
click at [755, 801] on button "Apply" at bounding box center [754, 797] width 60 height 30
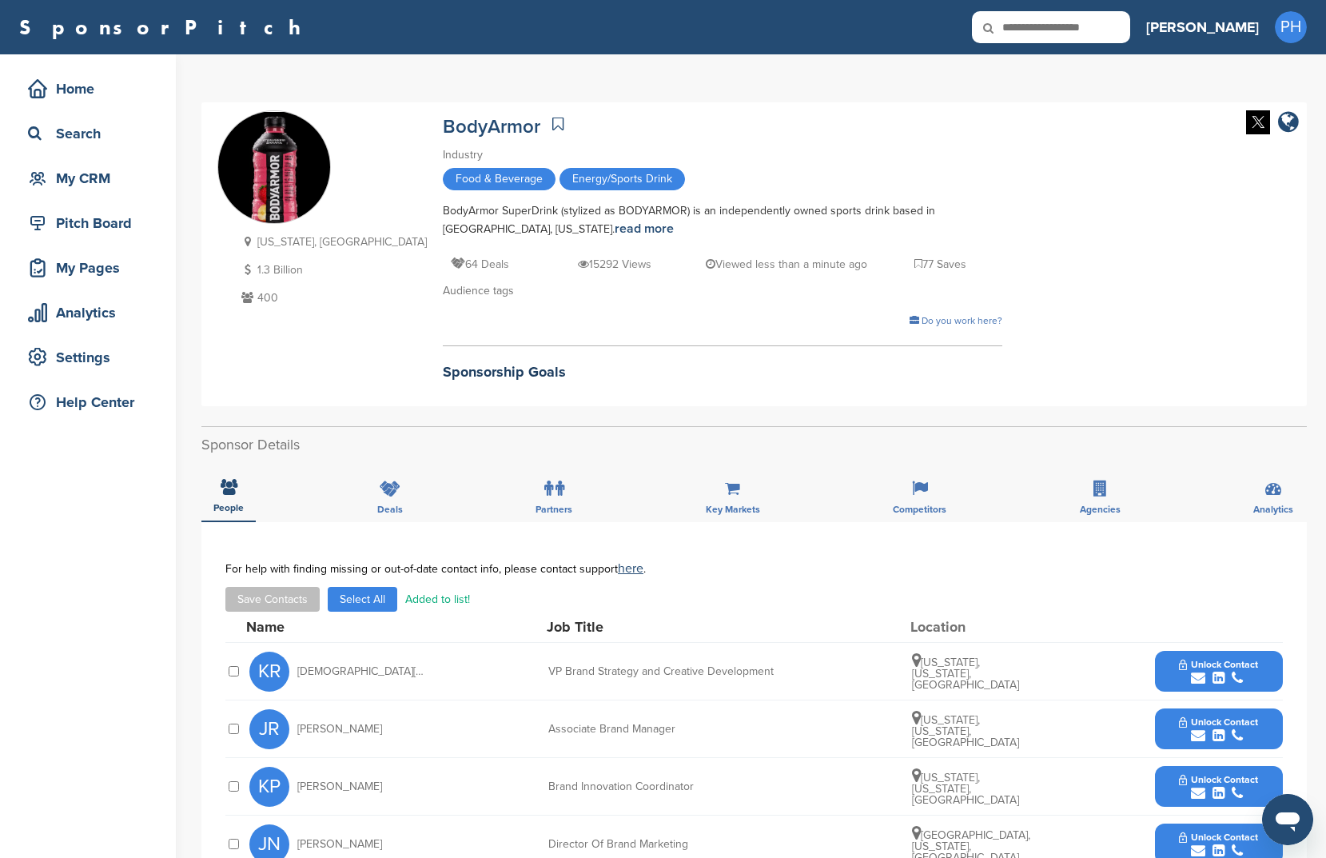
click at [548, 122] on link at bounding box center [557, 124] width 19 height 24
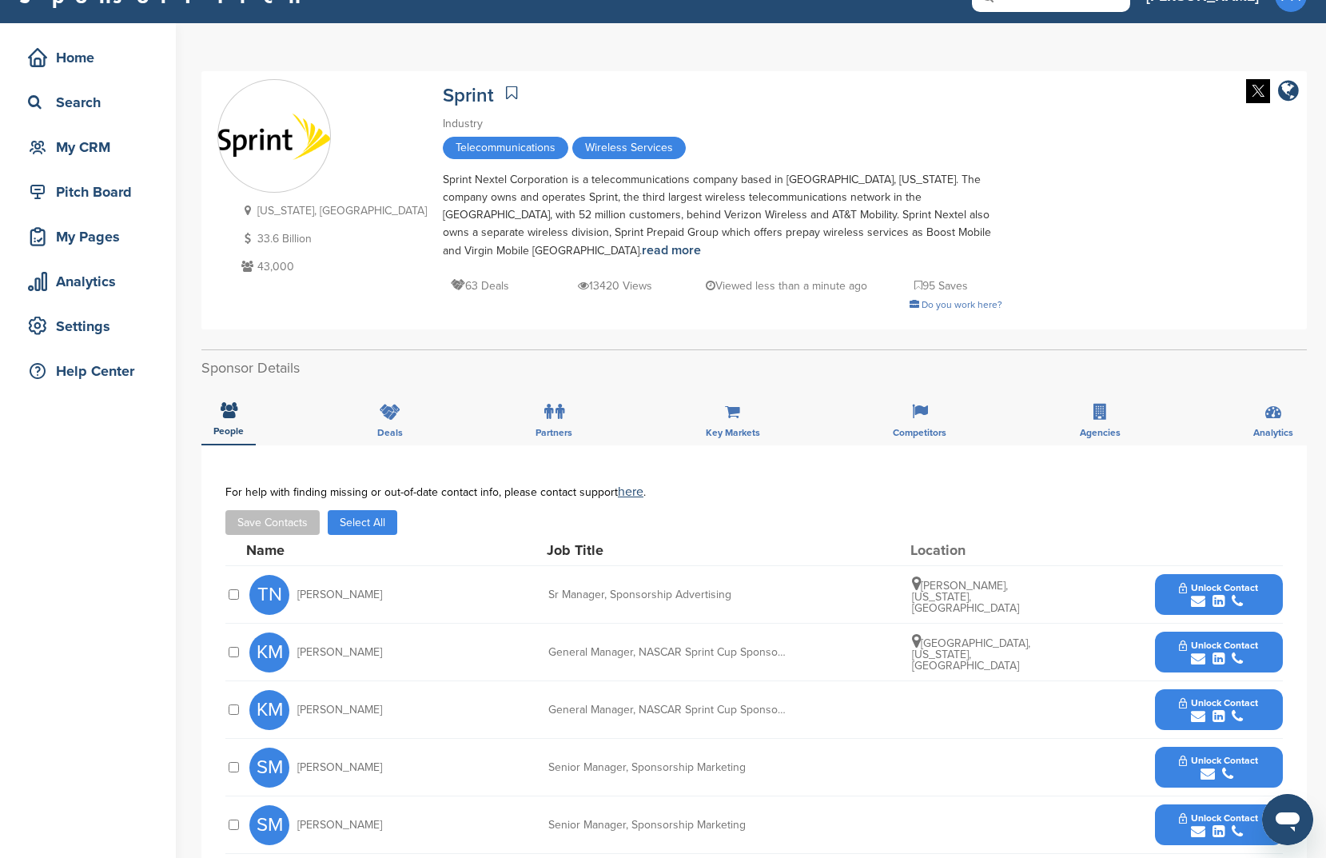
scroll to position [33, 0]
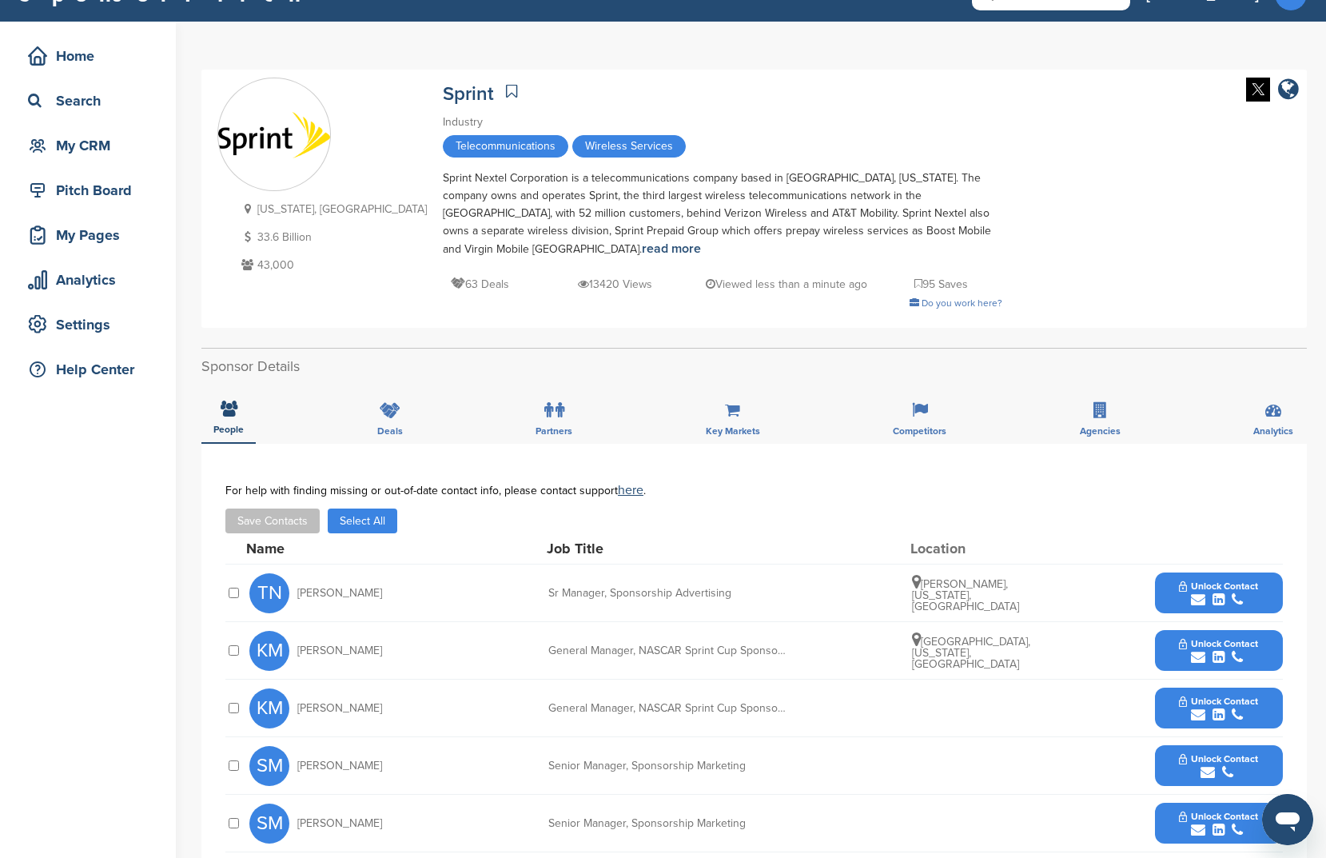
click at [373, 508] on button "Select All" at bounding box center [363, 520] width 70 height 25
click at [290, 508] on button "Save Contacts" at bounding box center [272, 520] width 94 height 25
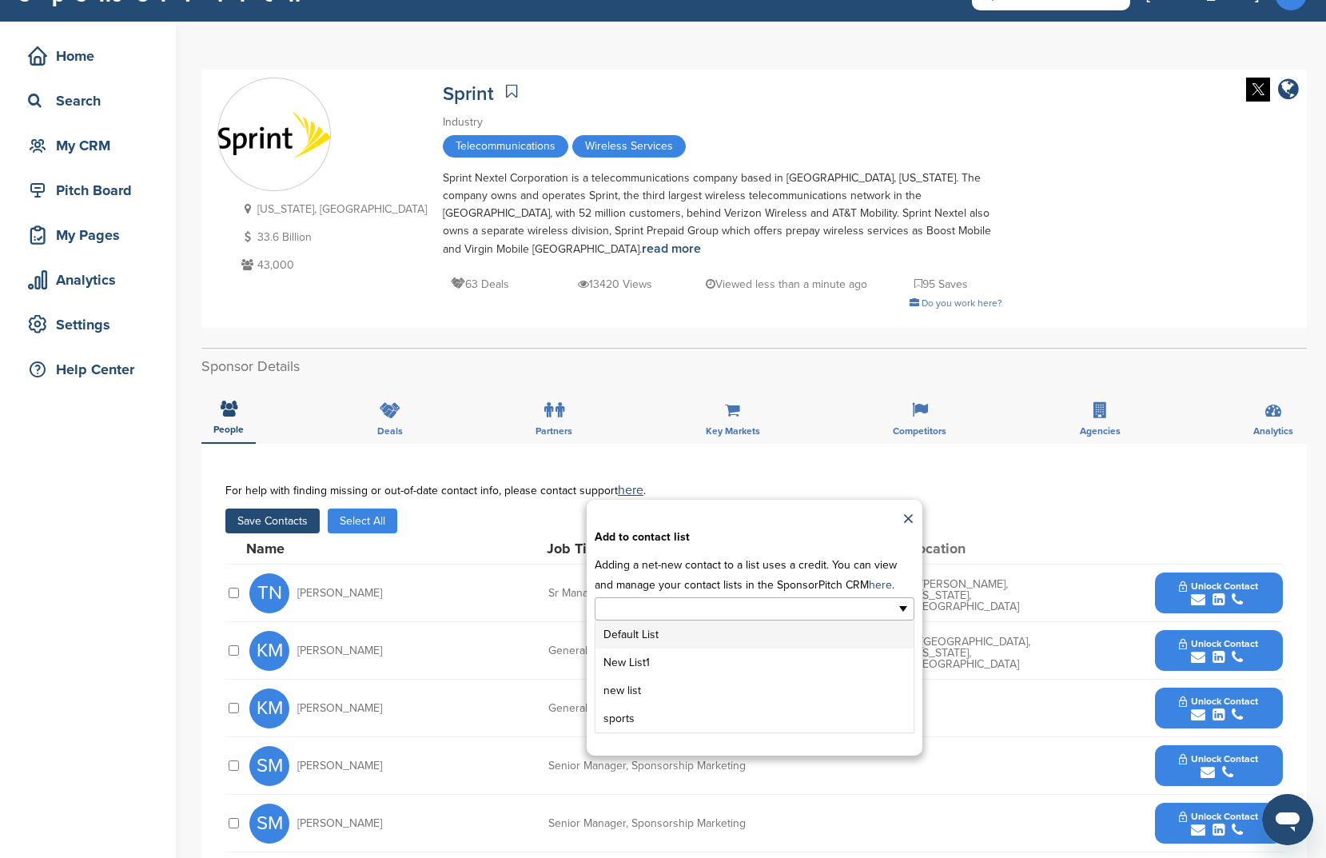
click at [611, 604] on div "Default List New List1 new list sports" at bounding box center [755, 608] width 320 height 25
click at [677, 601] on li "Default List" at bounding box center [642, 610] width 75 height 18
click at [675, 606] on link at bounding box center [673, 611] width 10 height 10
click at [641, 651] on li "New List1" at bounding box center [755, 662] width 318 height 28
click at [748, 704] on button "Apply" at bounding box center [754, 719] width 60 height 30
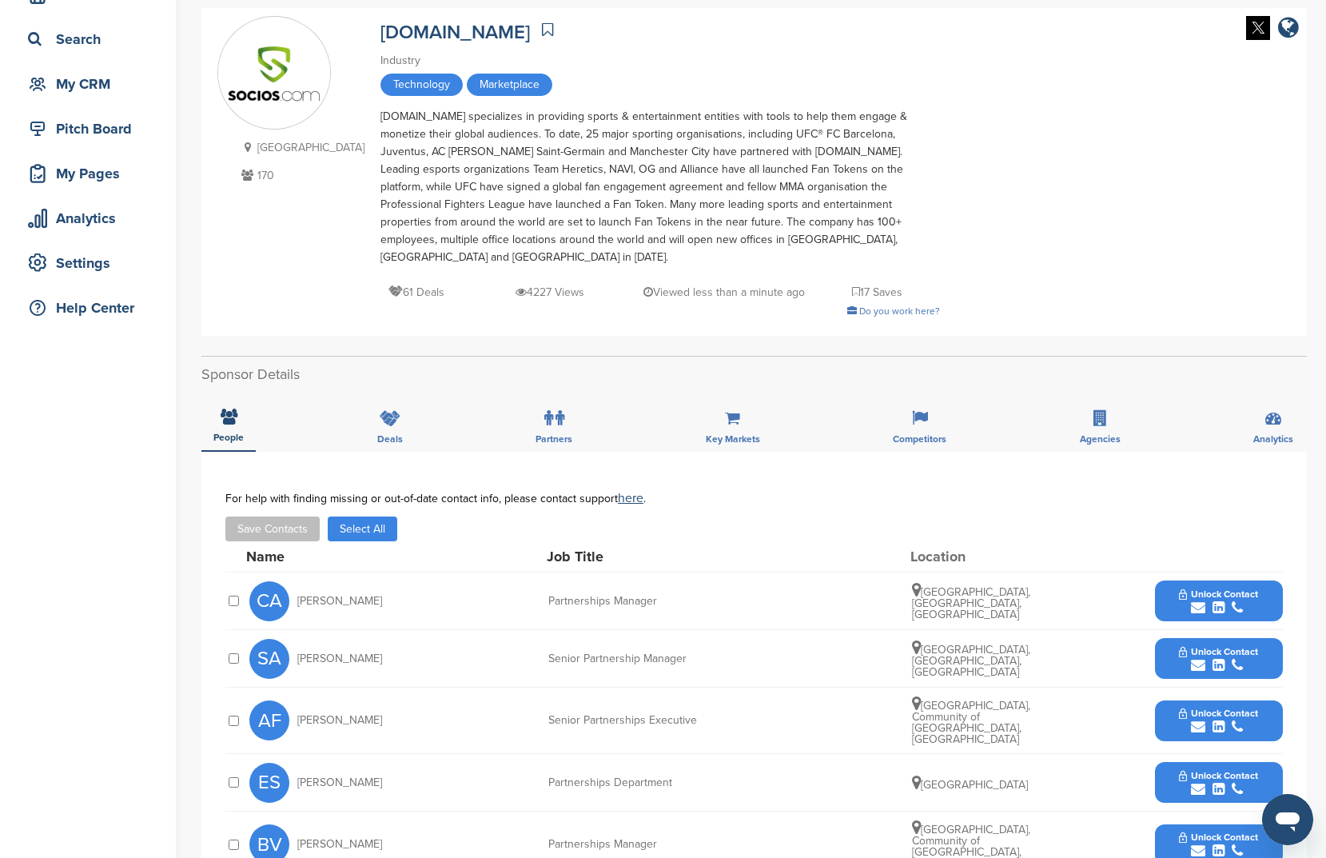
scroll to position [182, 0]
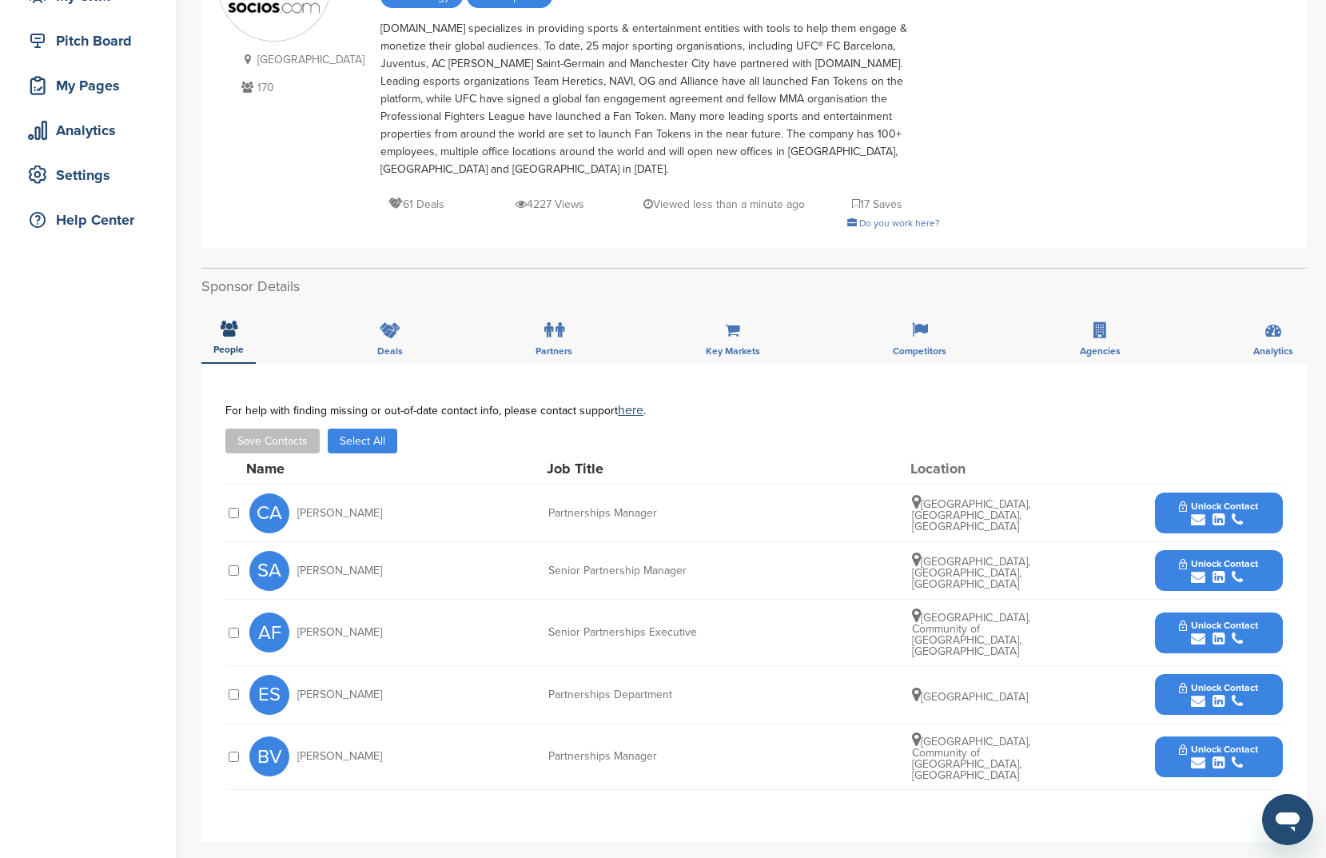
click at [373, 429] on button "Select All" at bounding box center [363, 441] width 70 height 25
click at [269, 429] on button "Save Contacts" at bounding box center [272, 441] width 94 height 25
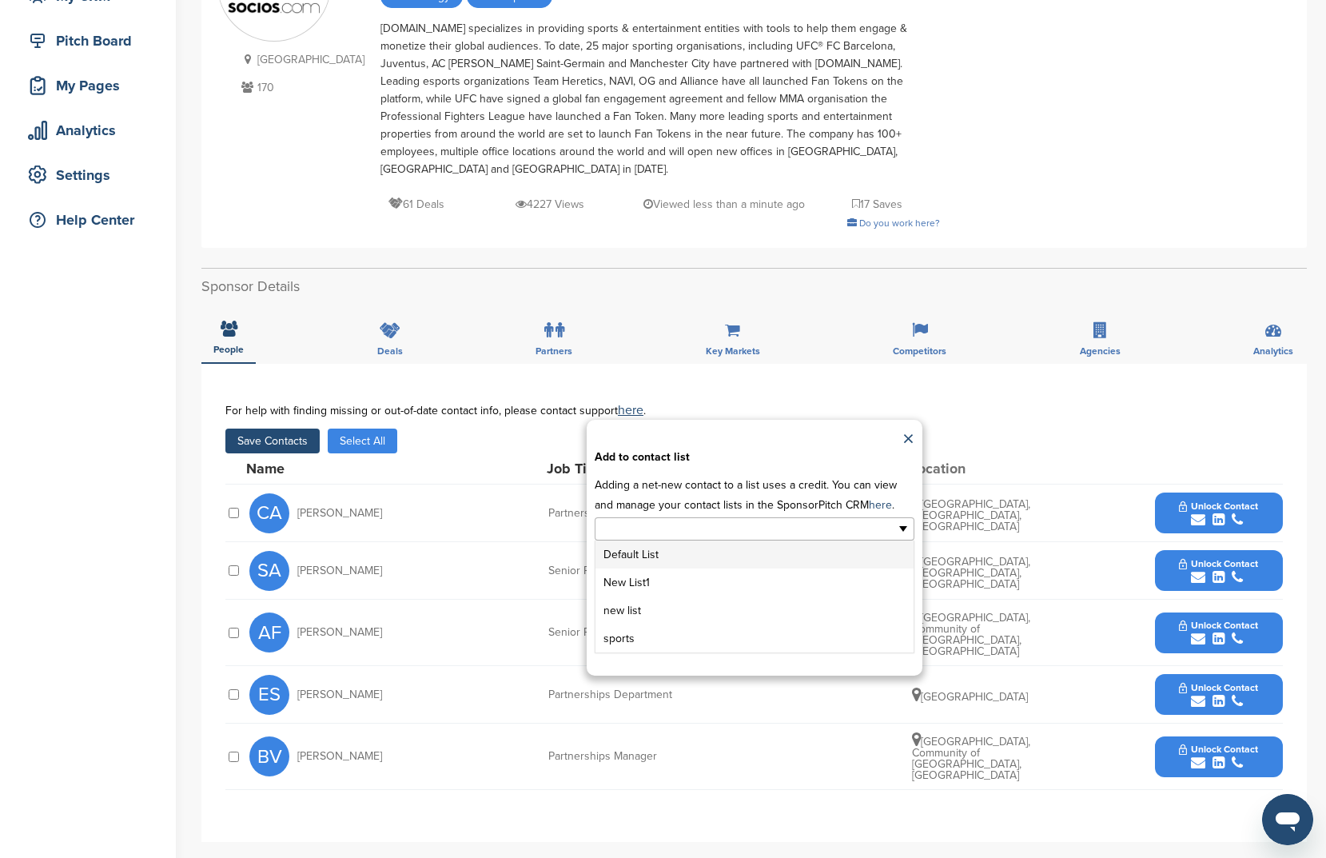
click at [612, 520] on input "text" at bounding box center [685, 529] width 168 height 18
click at [643, 568] on li "New List1" at bounding box center [755, 582] width 318 height 28
click at [758, 638] on div "**********" at bounding box center [755, 548] width 336 height 256
click at [760, 626] on button "Apply" at bounding box center [754, 639] width 60 height 30
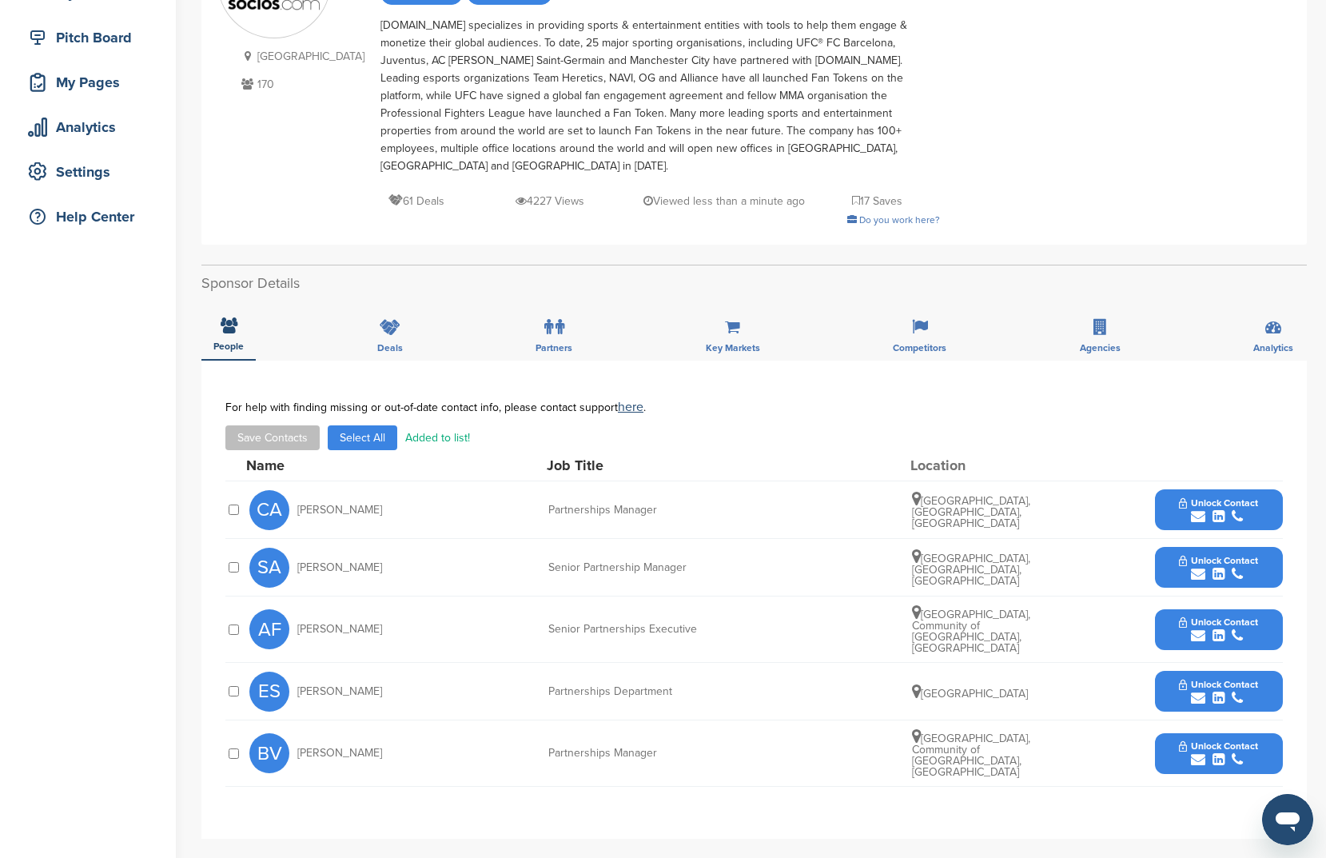
scroll to position [185, 0]
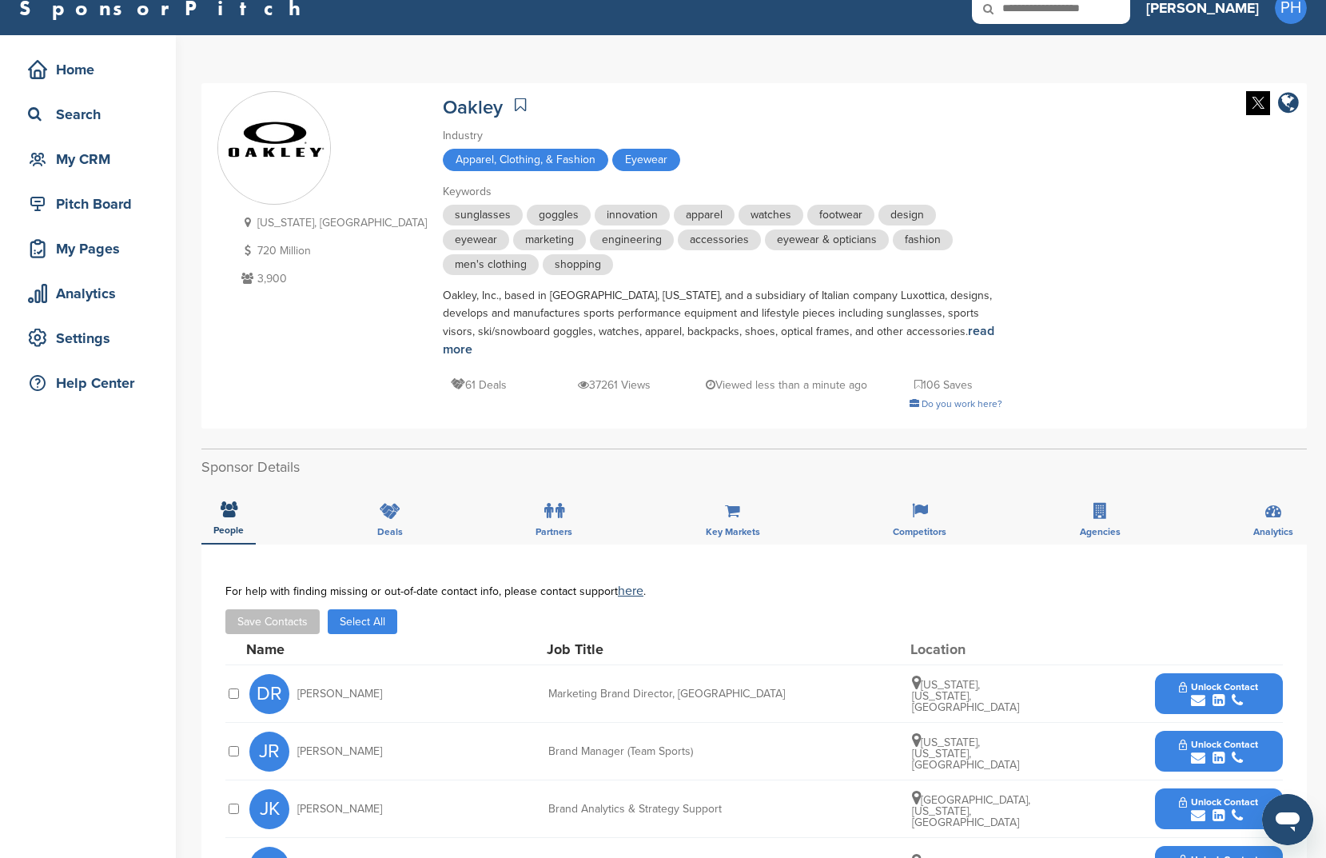
scroll to position [196, 0]
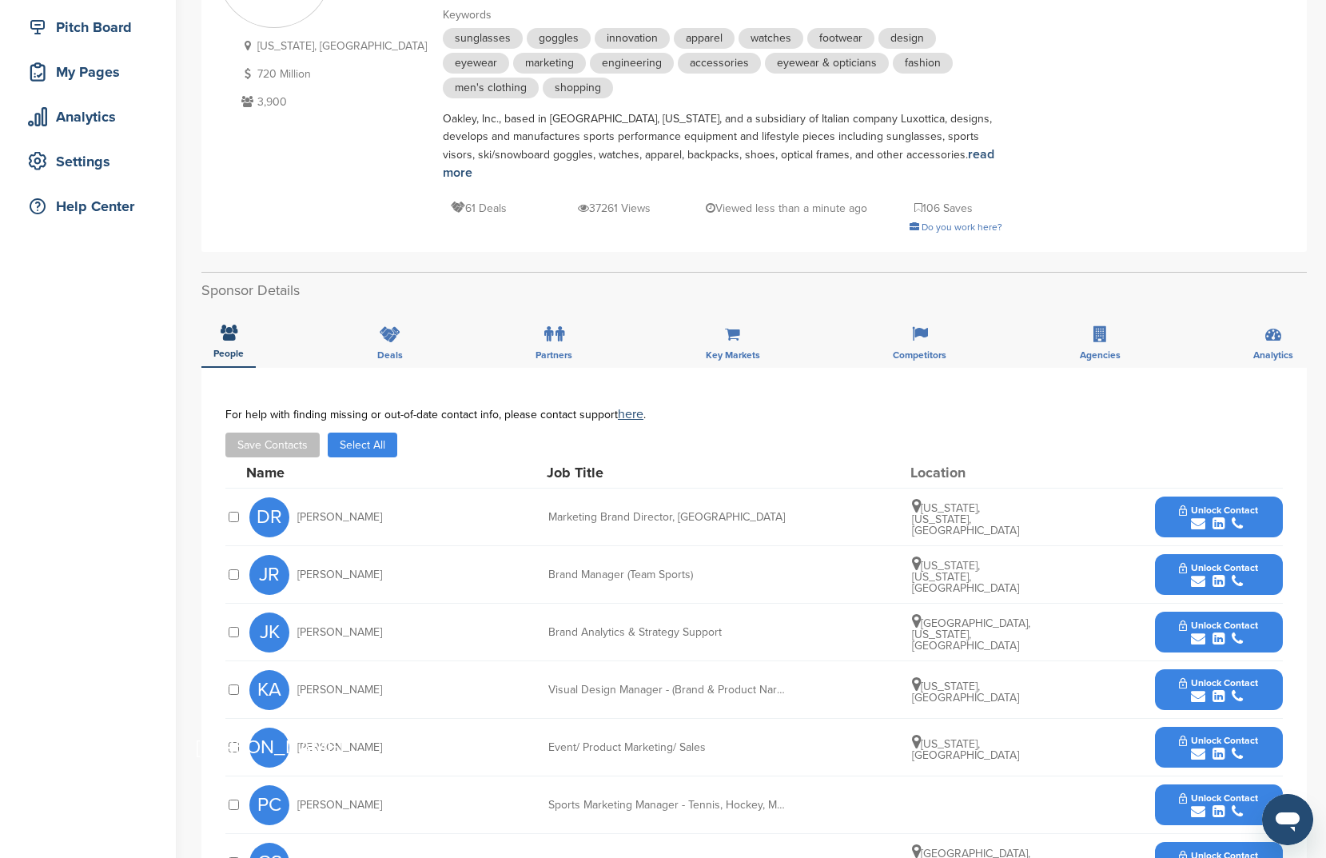
click at [344, 435] on button "Select All" at bounding box center [363, 445] width 70 height 25
click at [297, 433] on button "Save Contacts" at bounding box center [272, 445] width 94 height 25
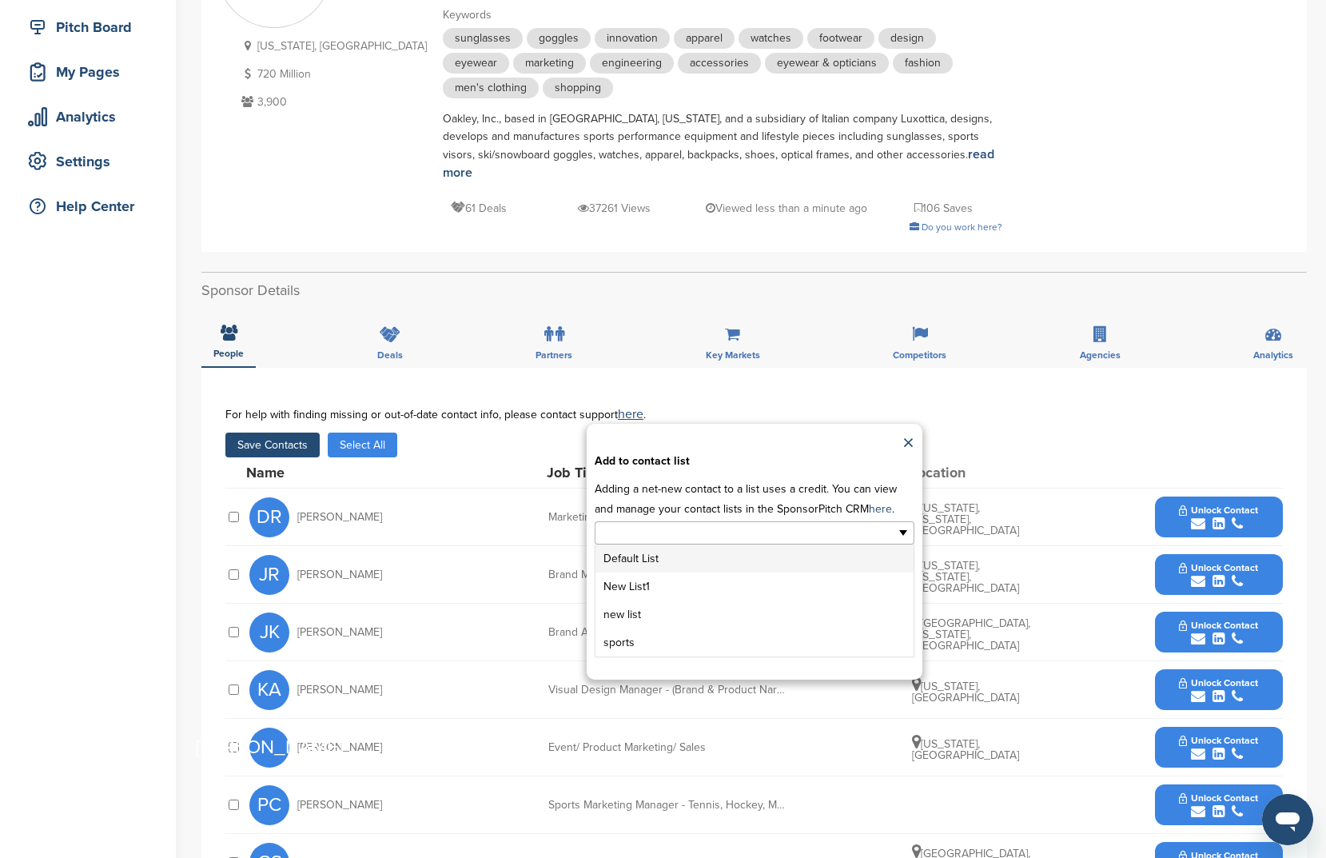
click at [656, 524] on input "text" at bounding box center [685, 533] width 168 height 18
click at [644, 572] on li "New List1" at bounding box center [755, 586] width 318 height 28
click at [803, 640] on div "**********" at bounding box center [755, 552] width 336 height 256
click at [743, 634] on button "Apply" at bounding box center [754, 643] width 60 height 30
click at [743, 632] on button "Apply" at bounding box center [754, 643] width 60 height 30
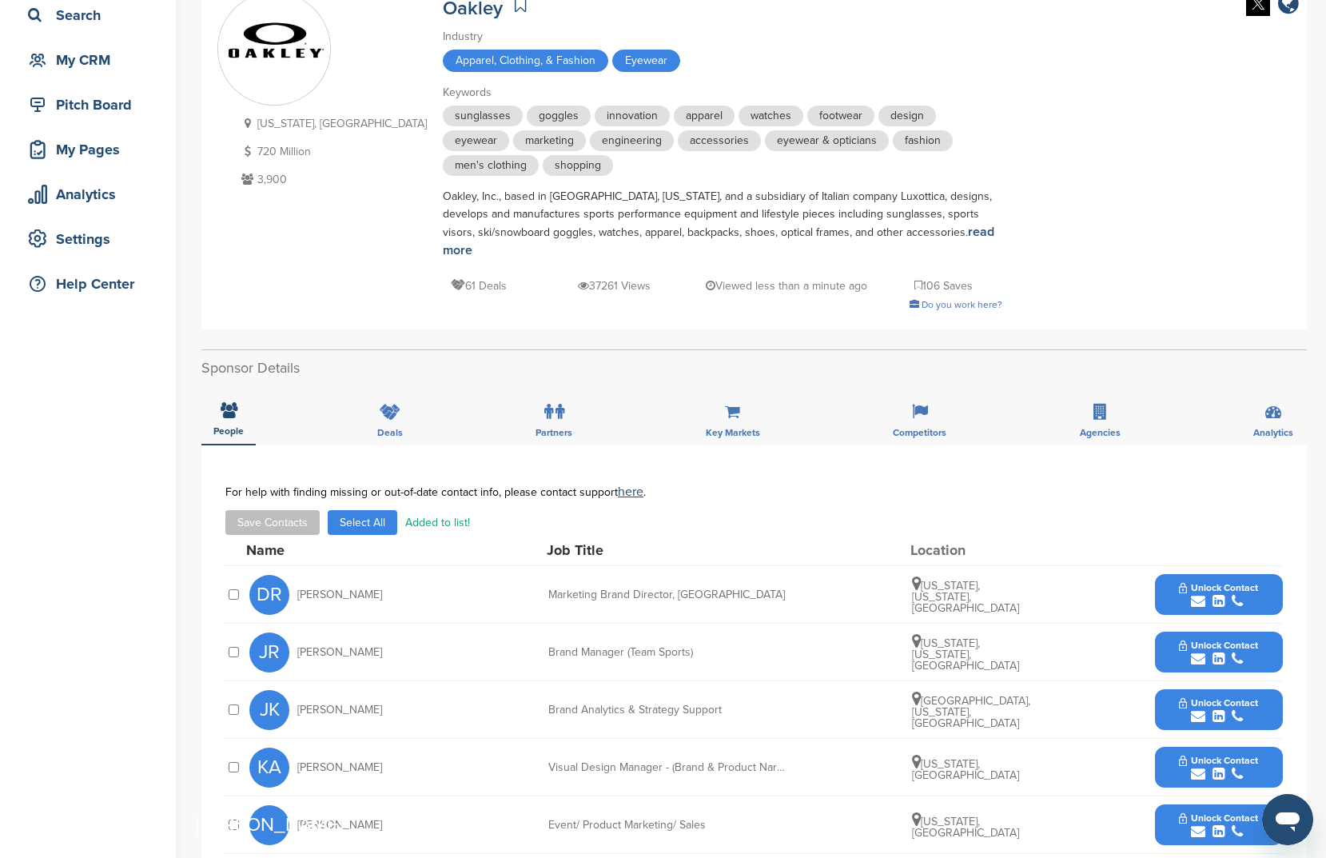
scroll to position [30, 0]
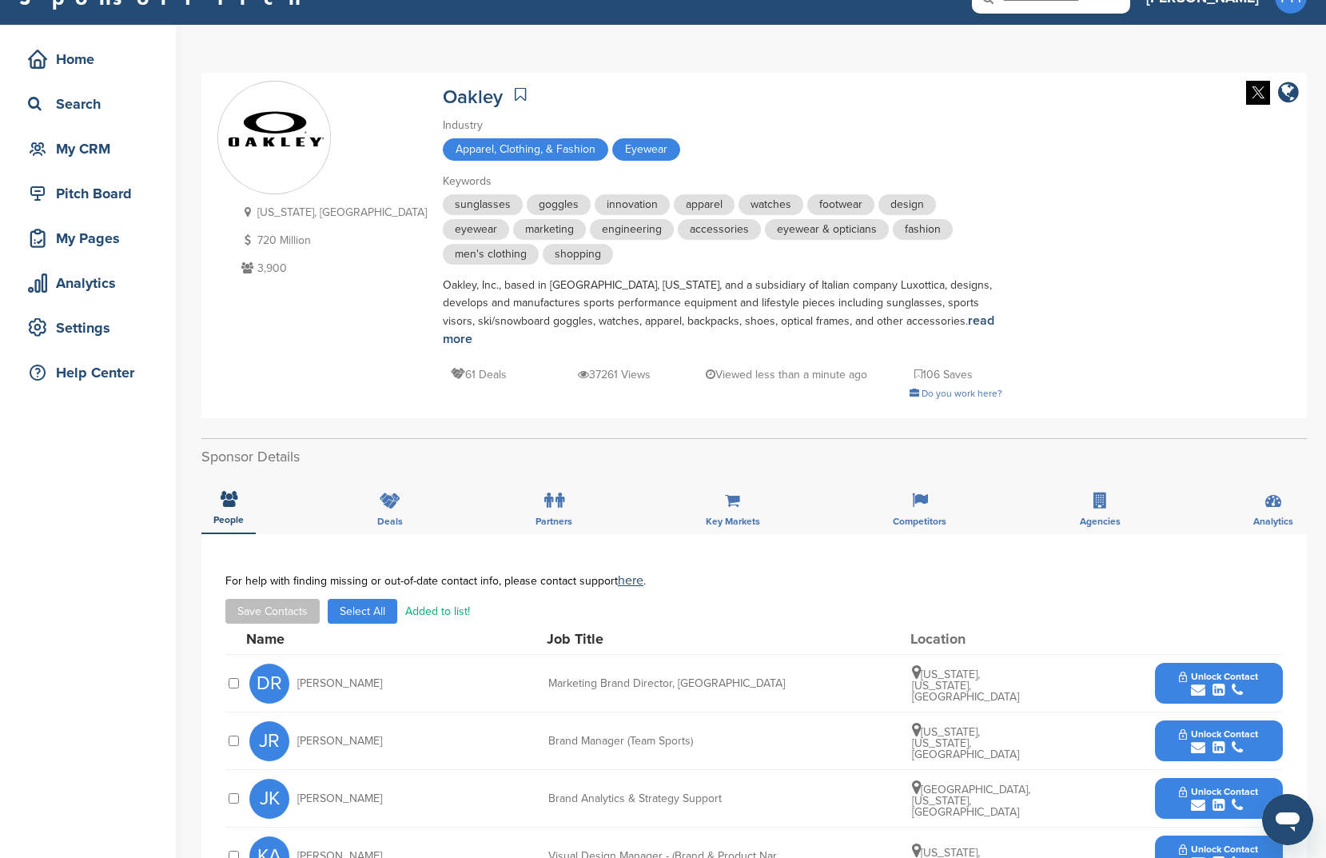
click at [515, 90] on icon at bounding box center [520, 94] width 11 height 16
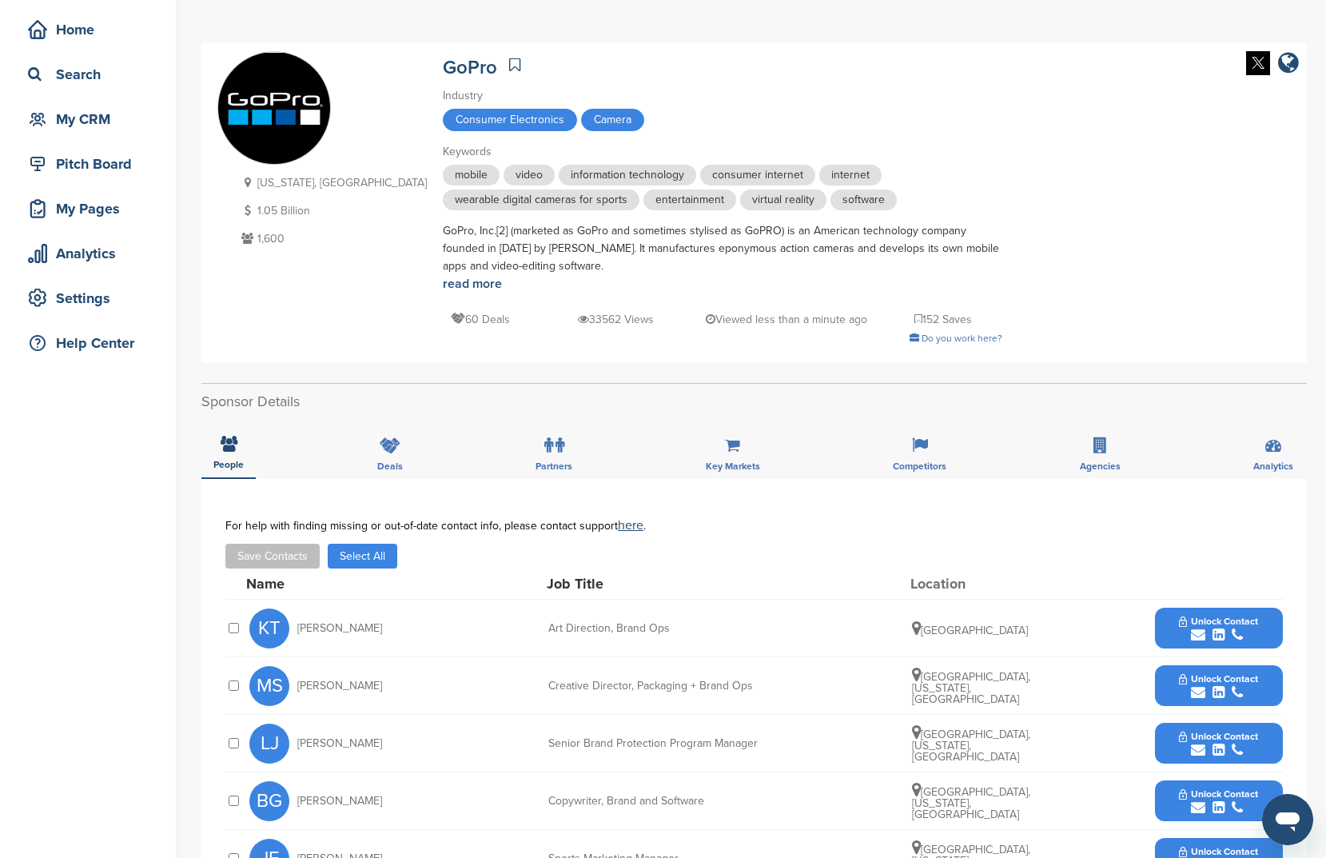
scroll to position [90, 0]
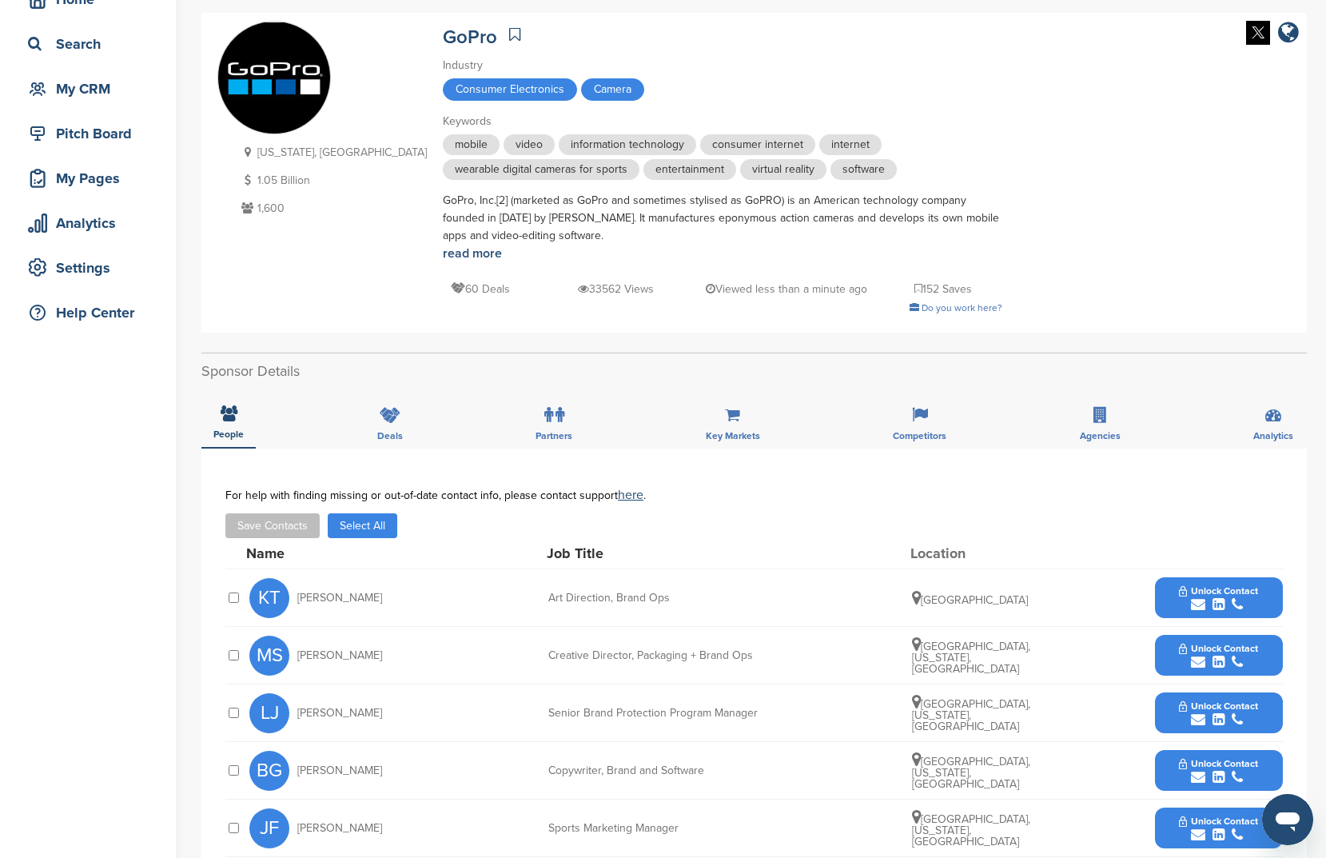
click at [379, 534] on button "Select All" at bounding box center [363, 525] width 70 height 25
click at [290, 529] on button "Save Contacts" at bounding box center [272, 525] width 94 height 25
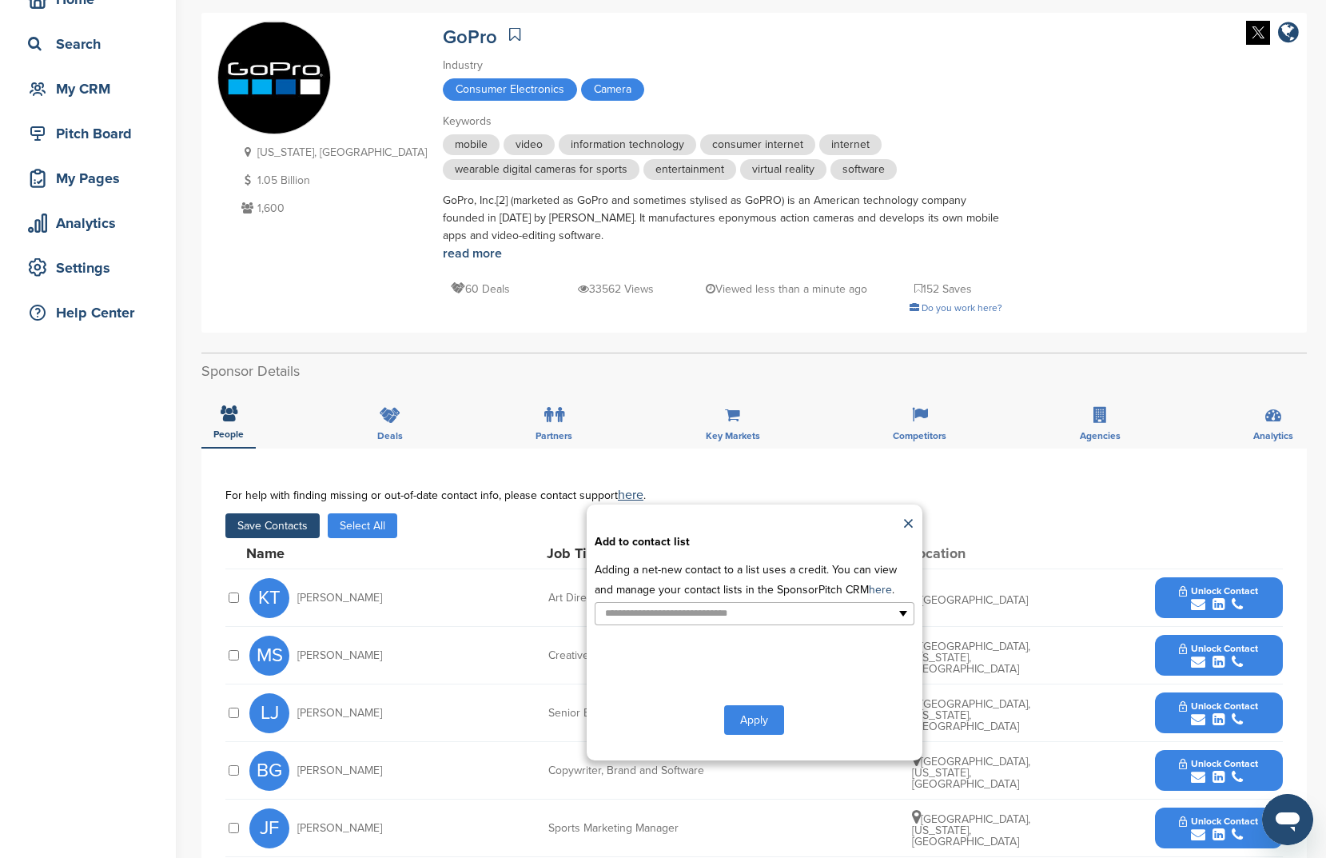
click at [654, 600] on p "Adding a net-new contact to a list uses a credit. You can view and manage your …" at bounding box center [755, 580] width 320 height 40
click at [645, 616] on input "text" at bounding box center [685, 613] width 168 height 18
click at [654, 660] on li "New List1" at bounding box center [755, 667] width 318 height 28
click at [754, 751] on div "**********" at bounding box center [755, 632] width 336 height 256
click at [760, 720] on button "Apply" at bounding box center [754, 723] width 60 height 30
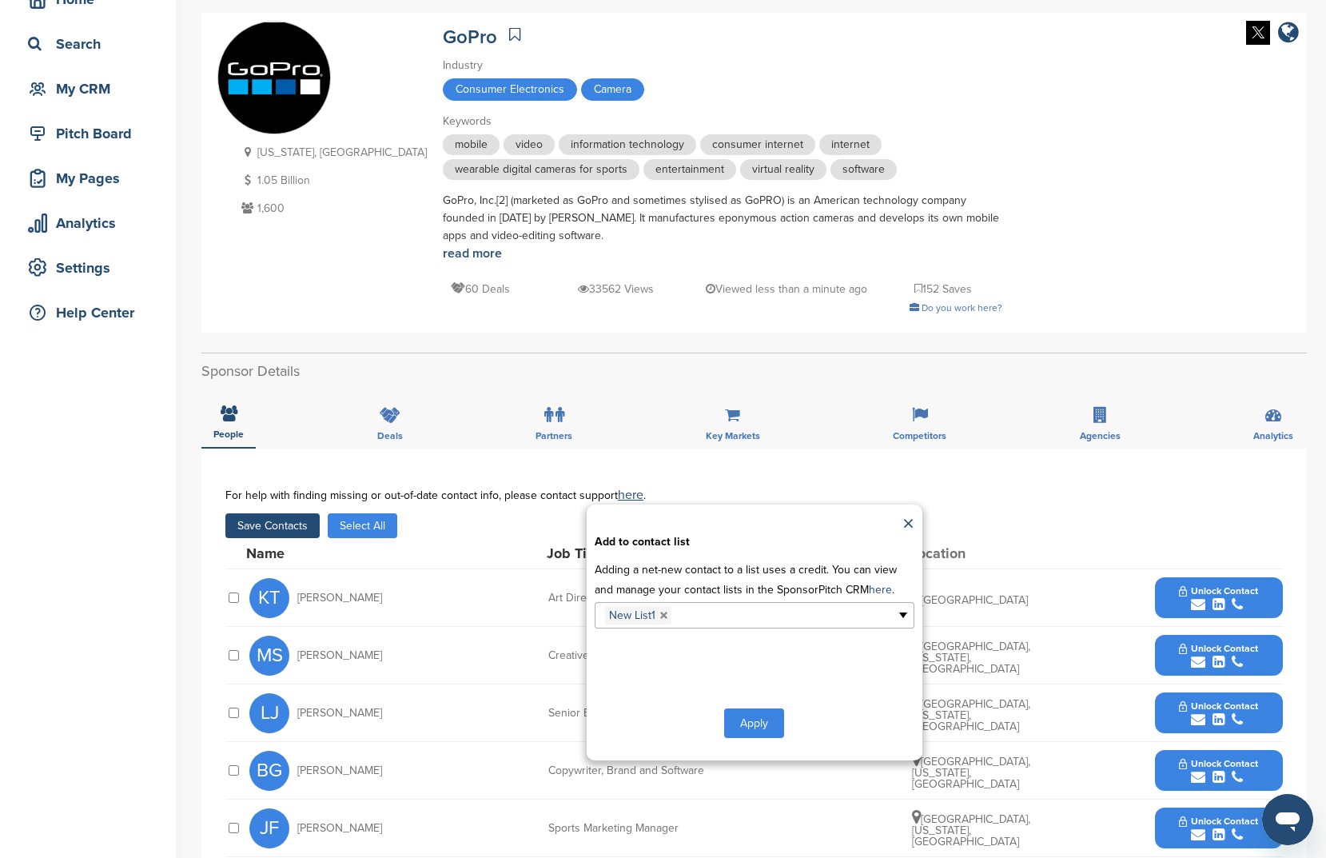
click at [760, 720] on button "Apply" at bounding box center [754, 723] width 60 height 30
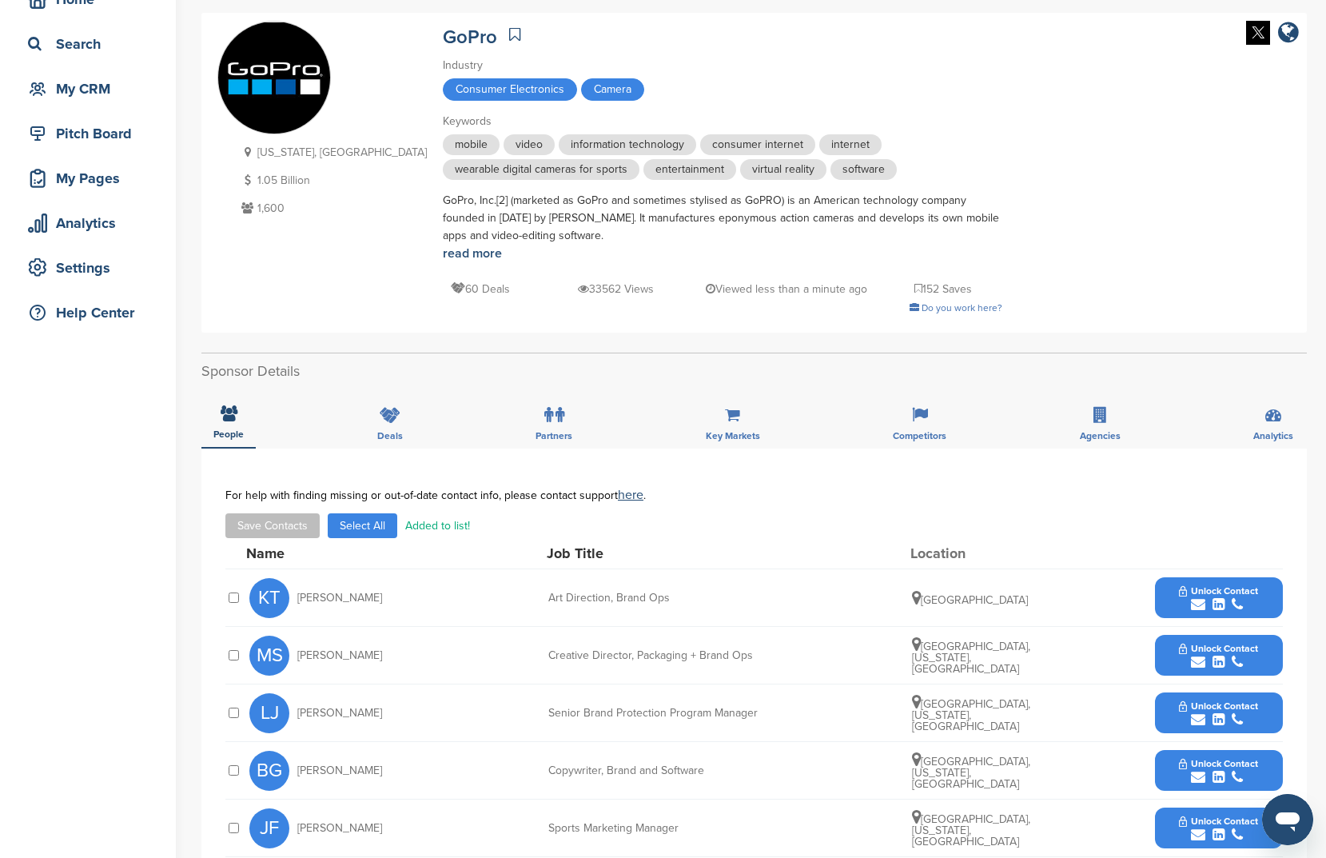
click at [509, 36] on icon at bounding box center [514, 34] width 11 height 16
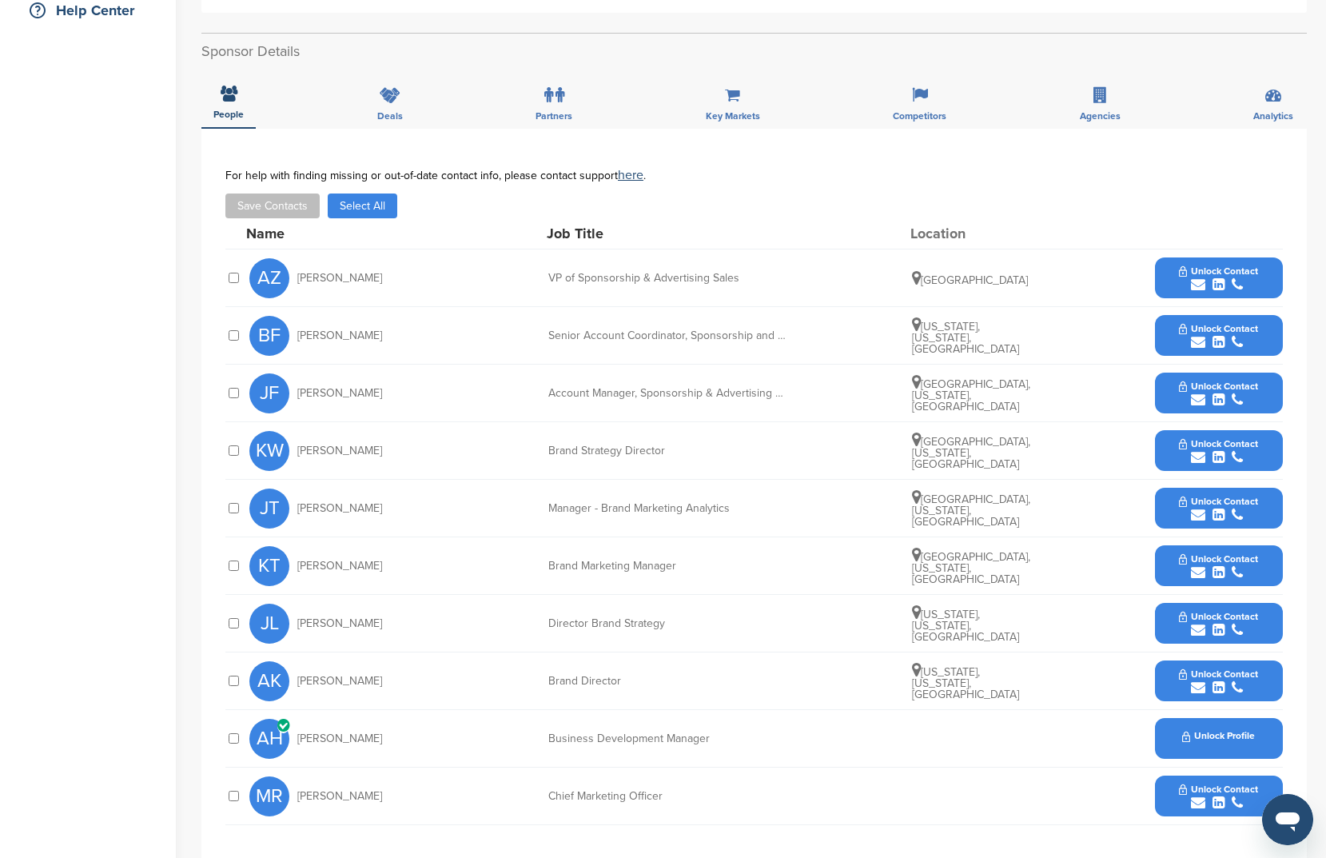
scroll to position [393, 0]
click at [345, 197] on button "Select All" at bounding box center [363, 205] width 70 height 25
click at [268, 211] on button "Save Contacts" at bounding box center [272, 205] width 94 height 25
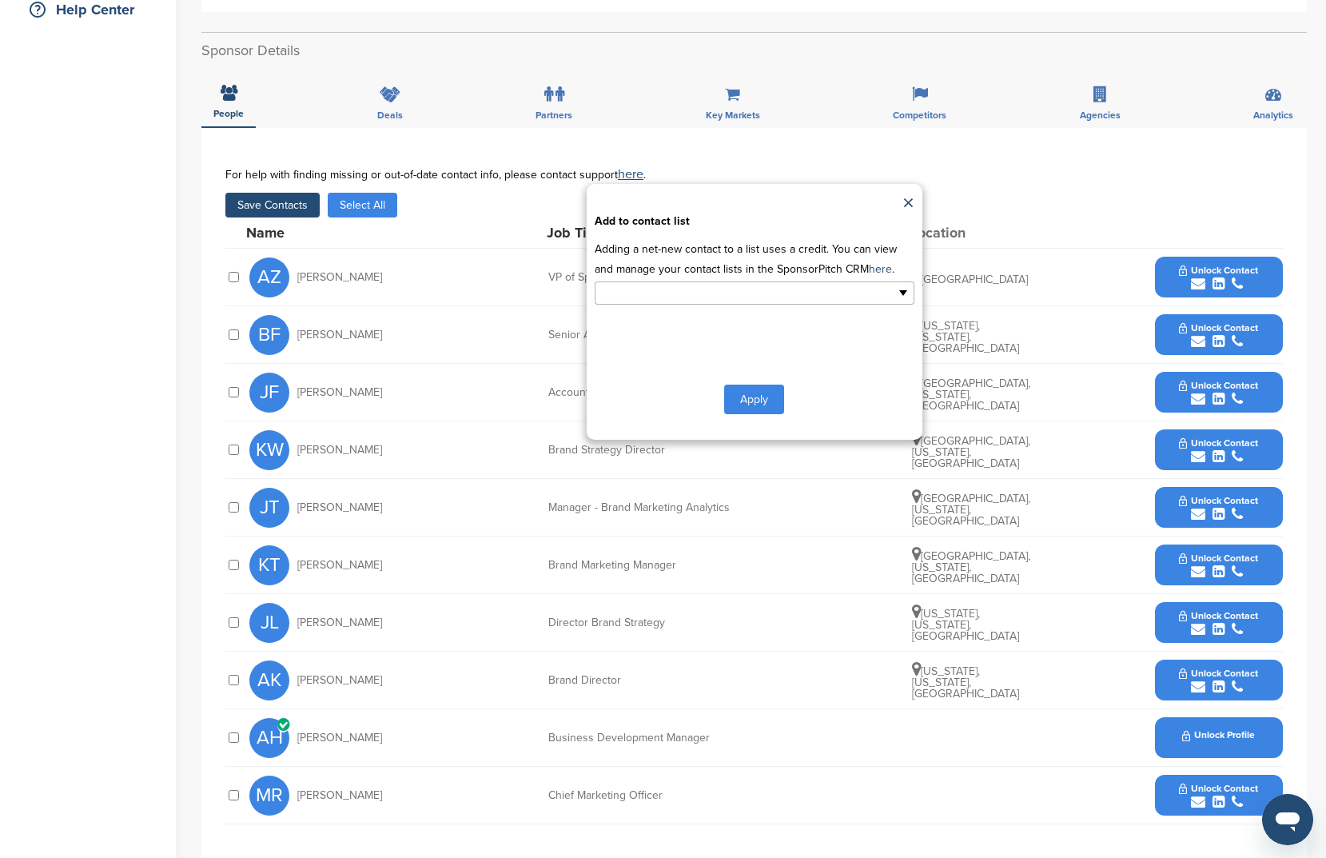
click at [859, 290] on ul at bounding box center [755, 292] width 320 height 23
click at [777, 354] on li "New List1" at bounding box center [755, 347] width 318 height 28
click at [763, 397] on button "Apply" at bounding box center [754, 403] width 60 height 30
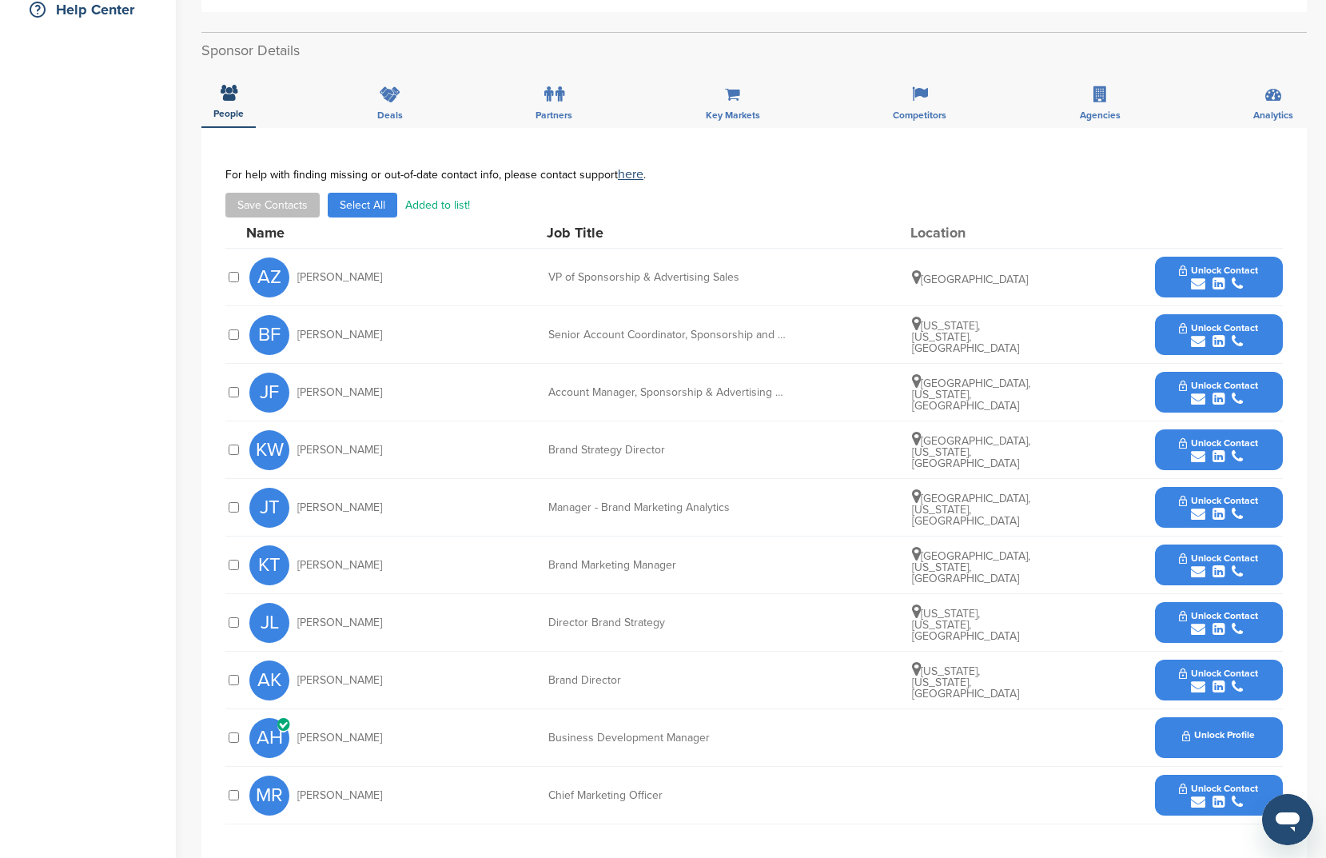
scroll to position [0, 0]
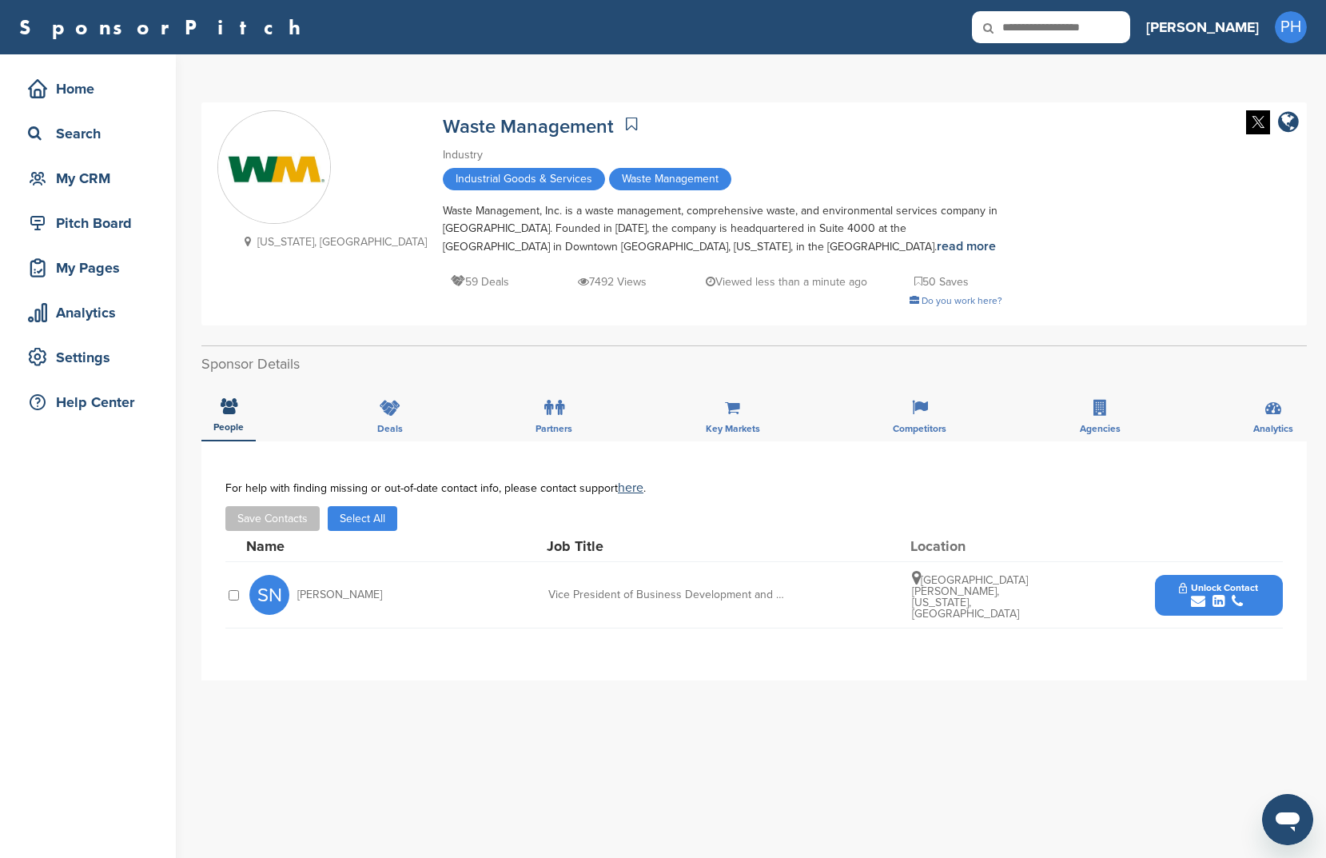
drag, startPoint x: 383, startPoint y: 524, endPoint x: 342, endPoint y: 525, distance: 40.8
click at [382, 524] on button "Select All" at bounding box center [363, 518] width 70 height 25
click at [287, 516] on button "Save Contacts" at bounding box center [272, 518] width 94 height 25
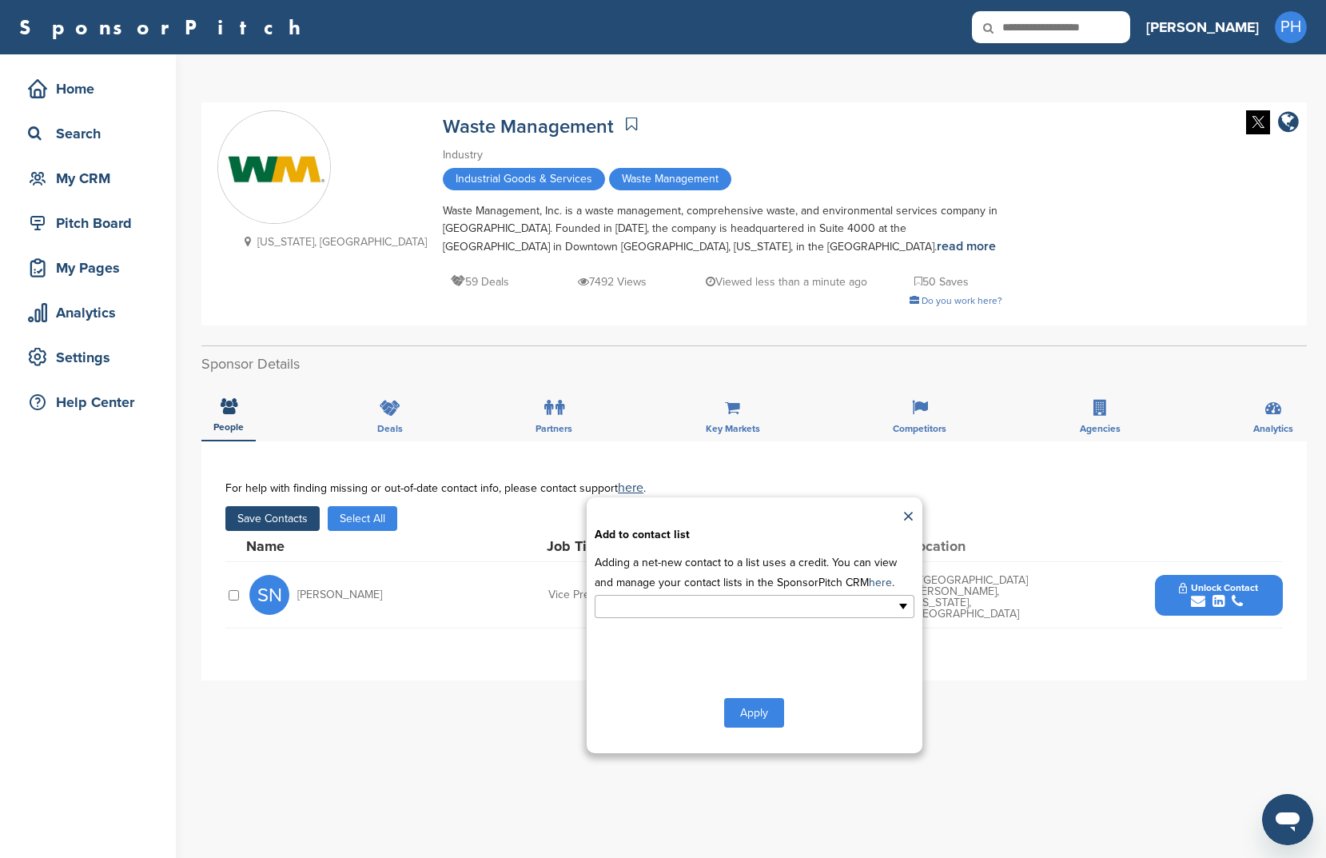
click at [769, 618] on ul at bounding box center [755, 606] width 320 height 23
click at [750, 666] on li "New List1" at bounding box center [755, 660] width 318 height 28
click at [759, 720] on button "Apply" at bounding box center [754, 716] width 60 height 30
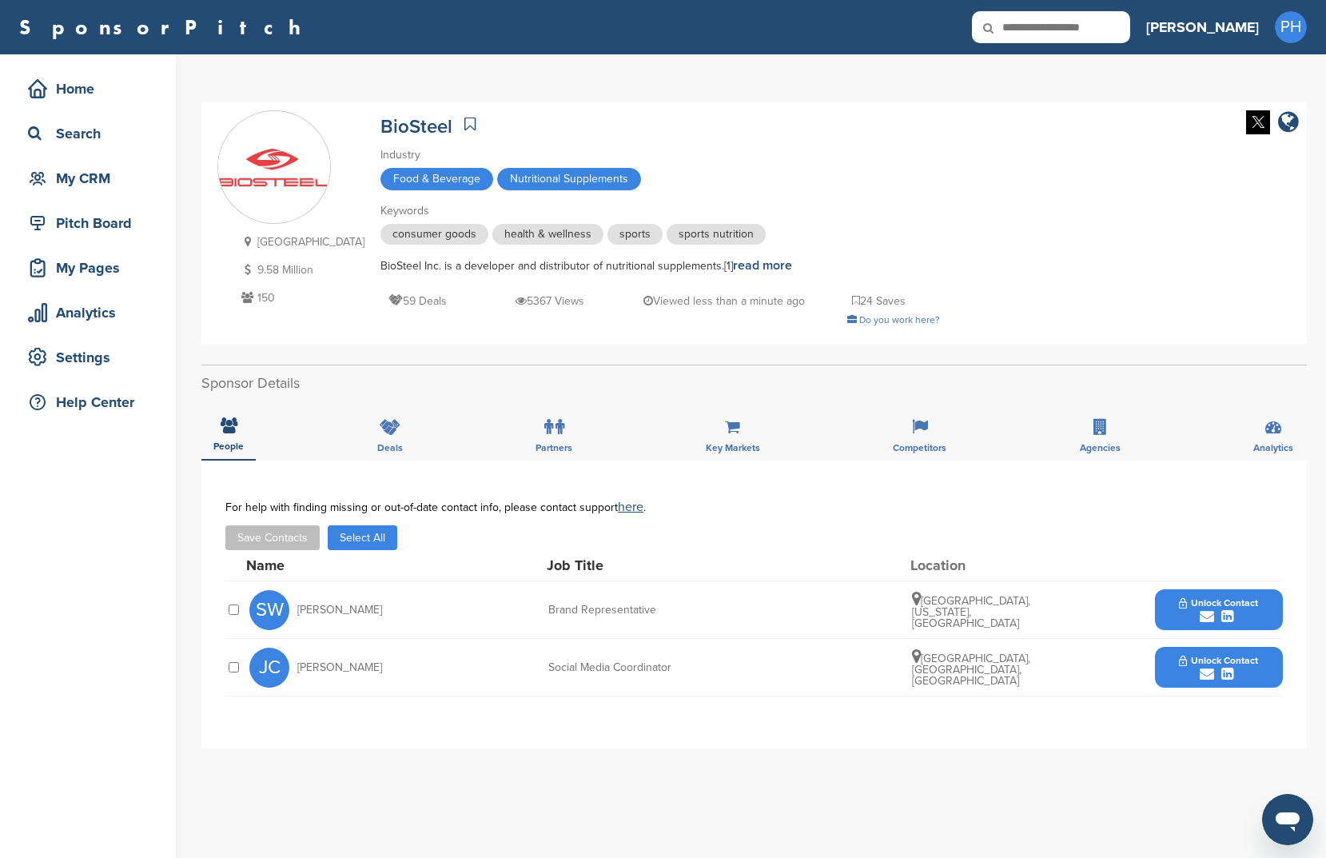
click at [357, 537] on button "Select All" at bounding box center [363, 537] width 70 height 25
click at [269, 536] on button "Save Contacts" at bounding box center [272, 537] width 94 height 25
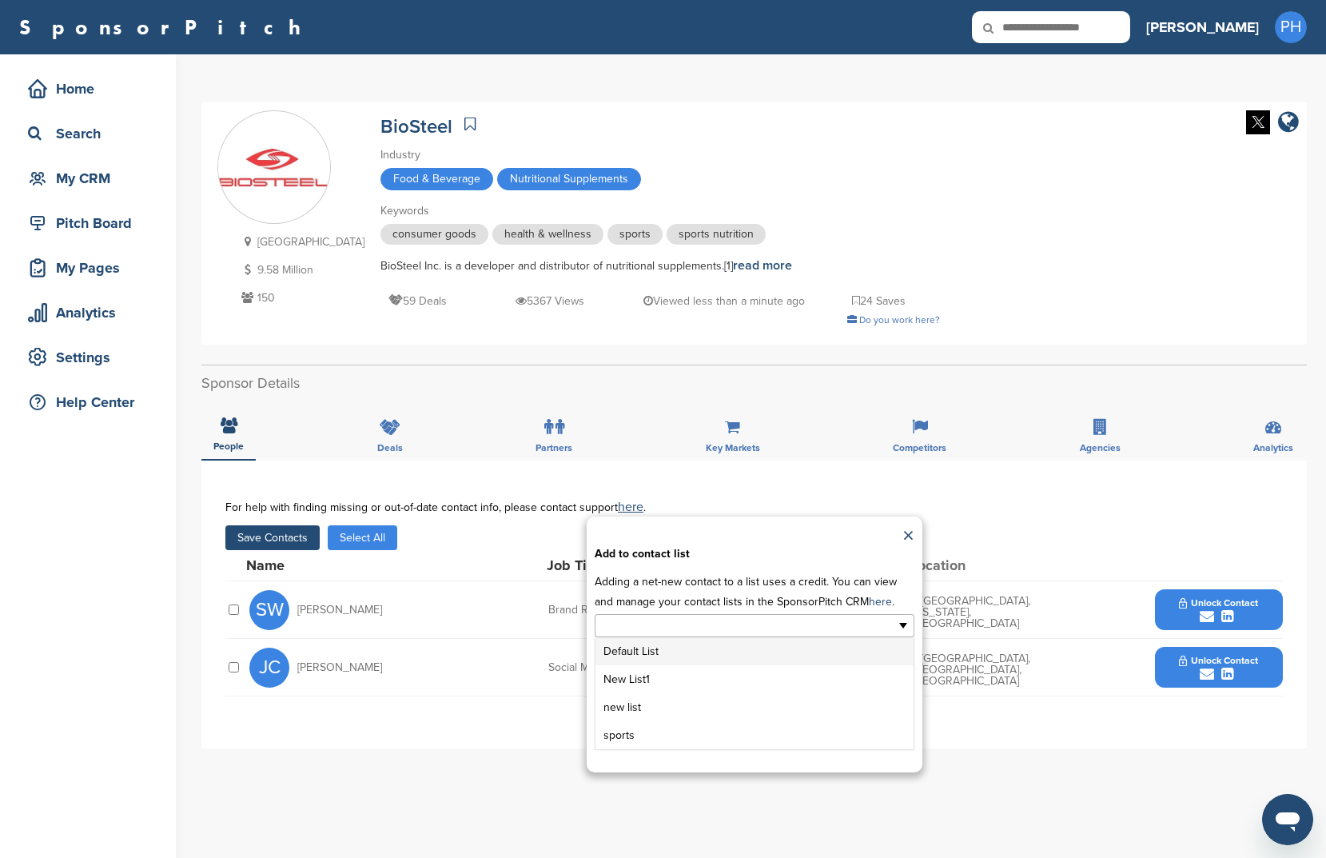
click at [631, 635] on input "text" at bounding box center [685, 625] width 168 height 18
click at [654, 686] on li "New List1" at bounding box center [755, 679] width 318 height 28
click at [737, 730] on button "Apply" at bounding box center [754, 735] width 60 height 30
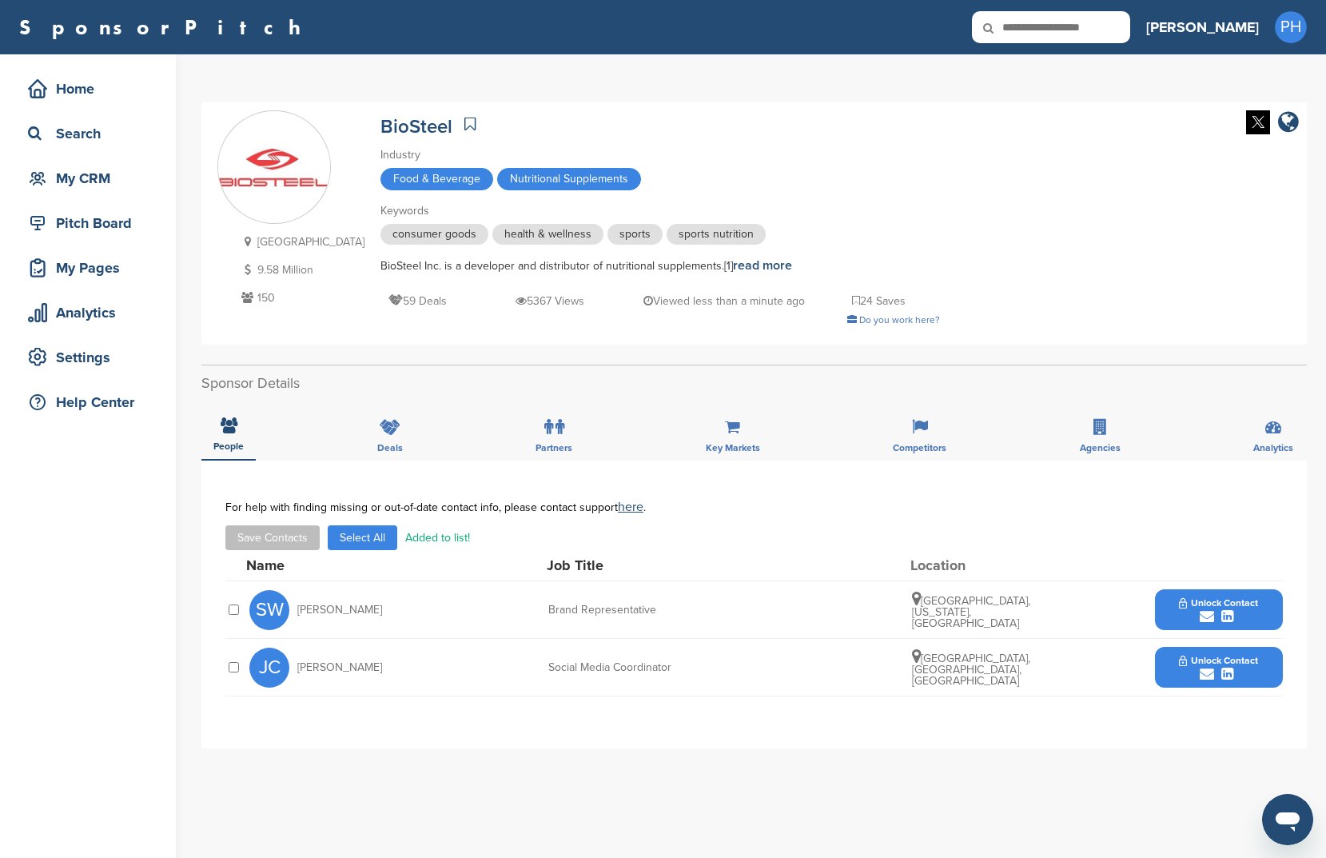
click at [464, 123] on icon at bounding box center [469, 124] width 11 height 16
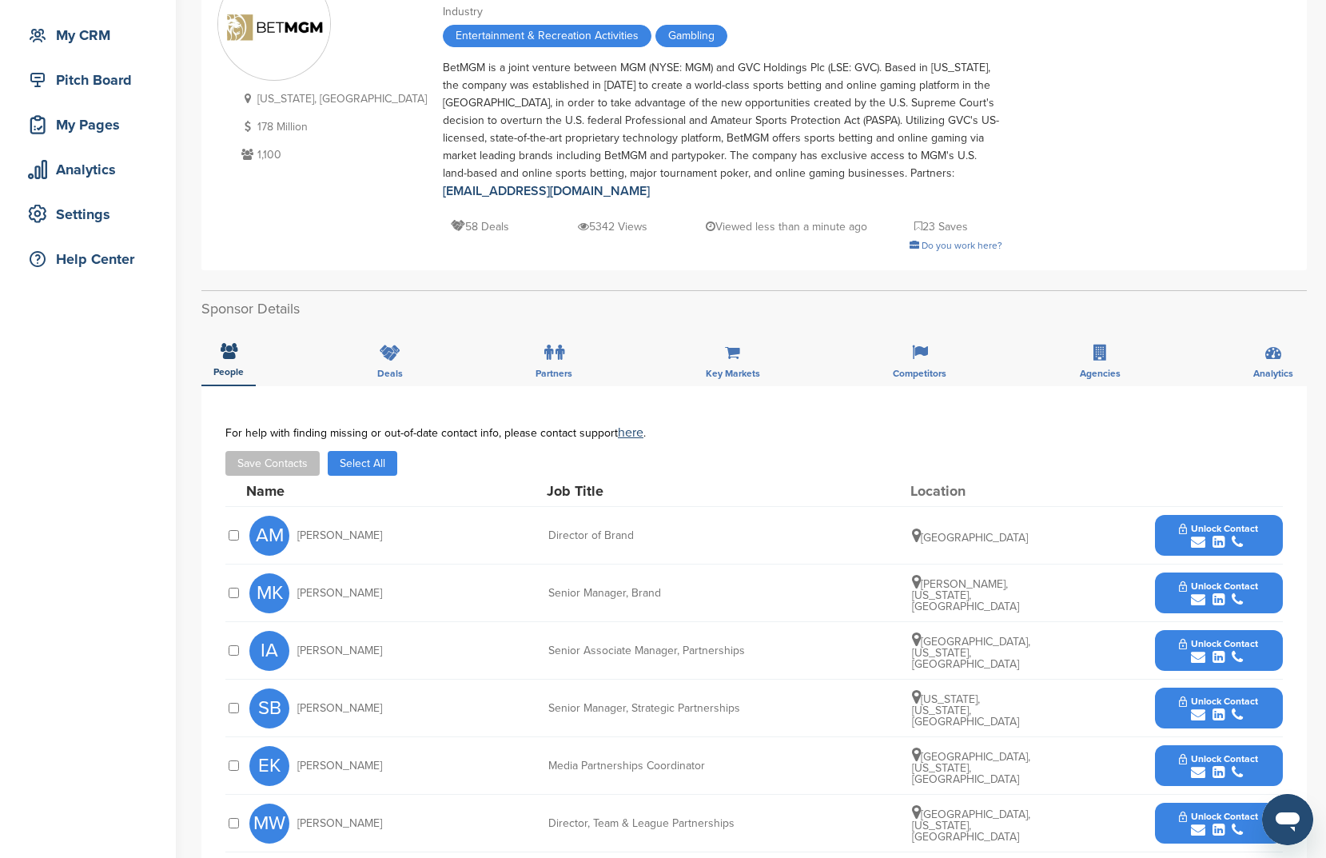
scroll to position [173, 0]
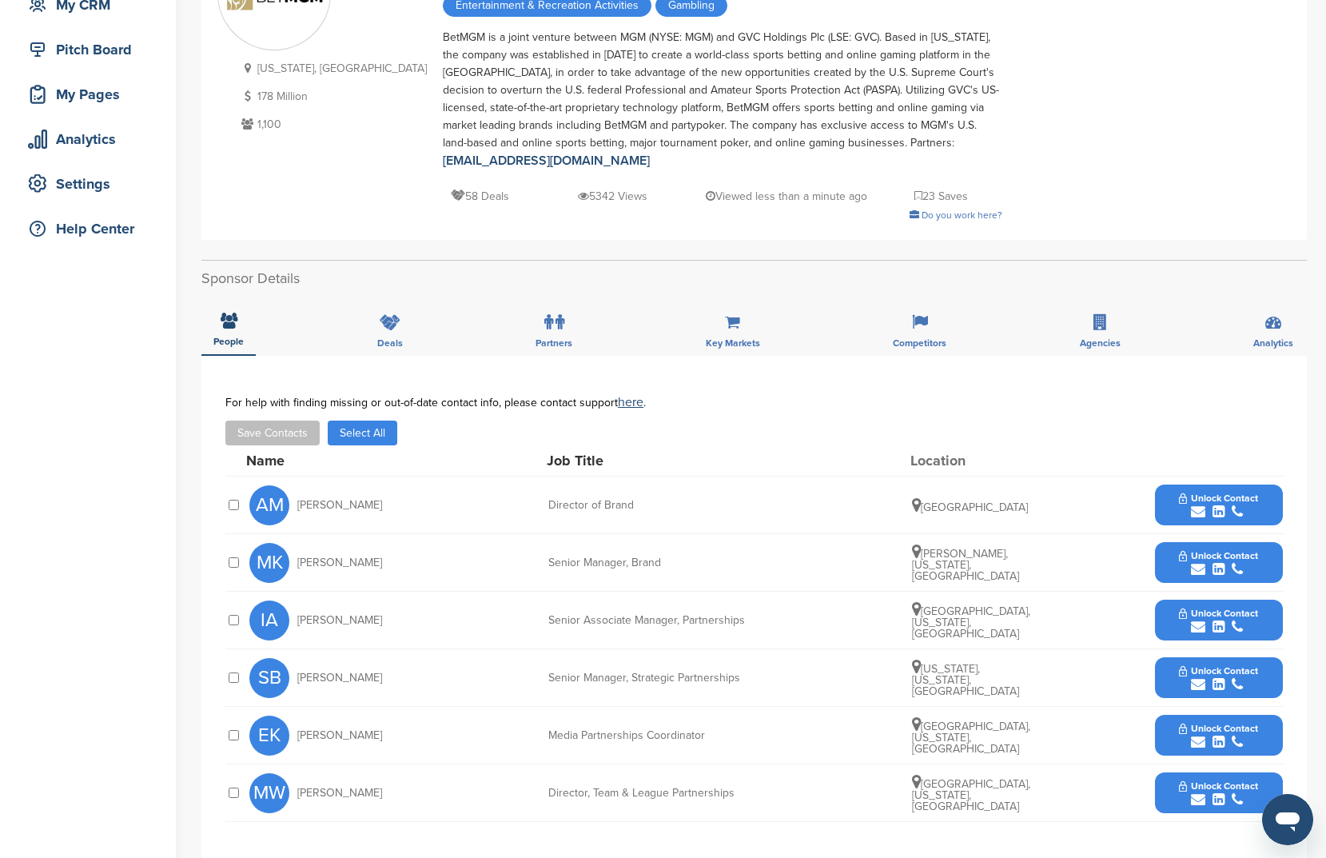
click at [370, 439] on button "Select All" at bounding box center [363, 433] width 70 height 25
click at [304, 428] on button "Save Contacts" at bounding box center [272, 433] width 94 height 25
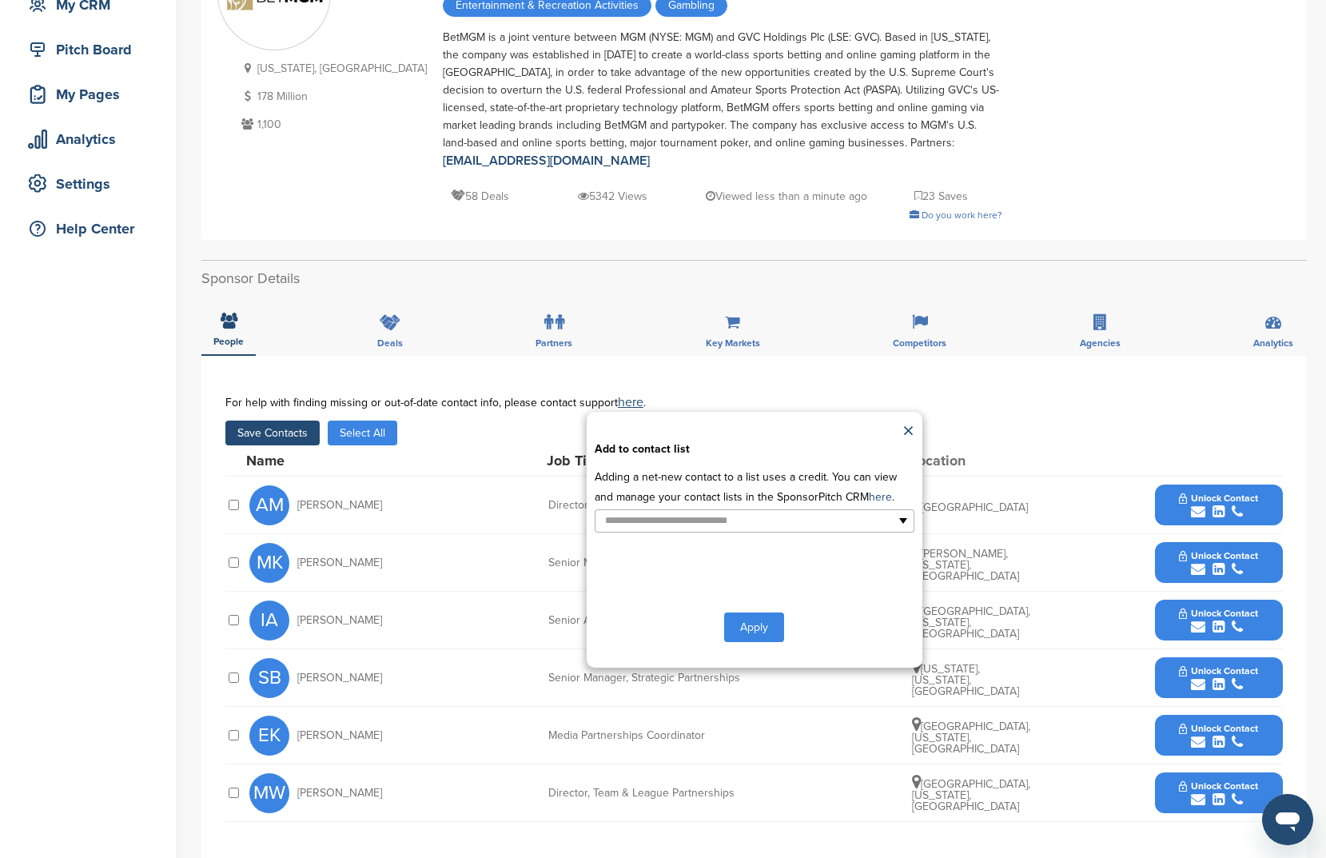
click at [769, 547] on div "**********" at bounding box center [755, 540] width 336 height 256
click at [783, 510] on ul at bounding box center [755, 520] width 320 height 23
click at [726, 582] on li "New List1" at bounding box center [755, 574] width 318 height 28
click at [767, 625] on button "Apply" at bounding box center [754, 631] width 60 height 30
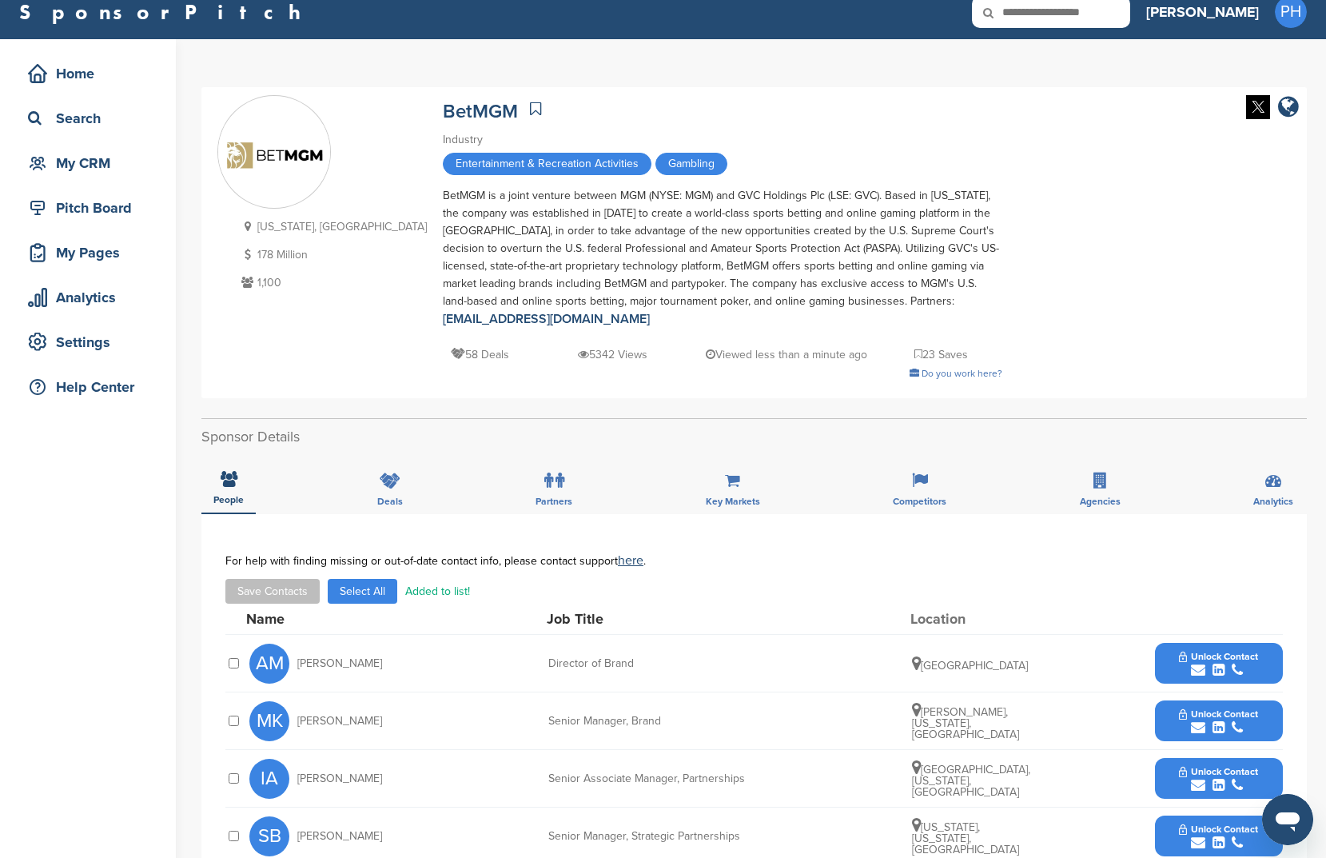
scroll to position [0, 0]
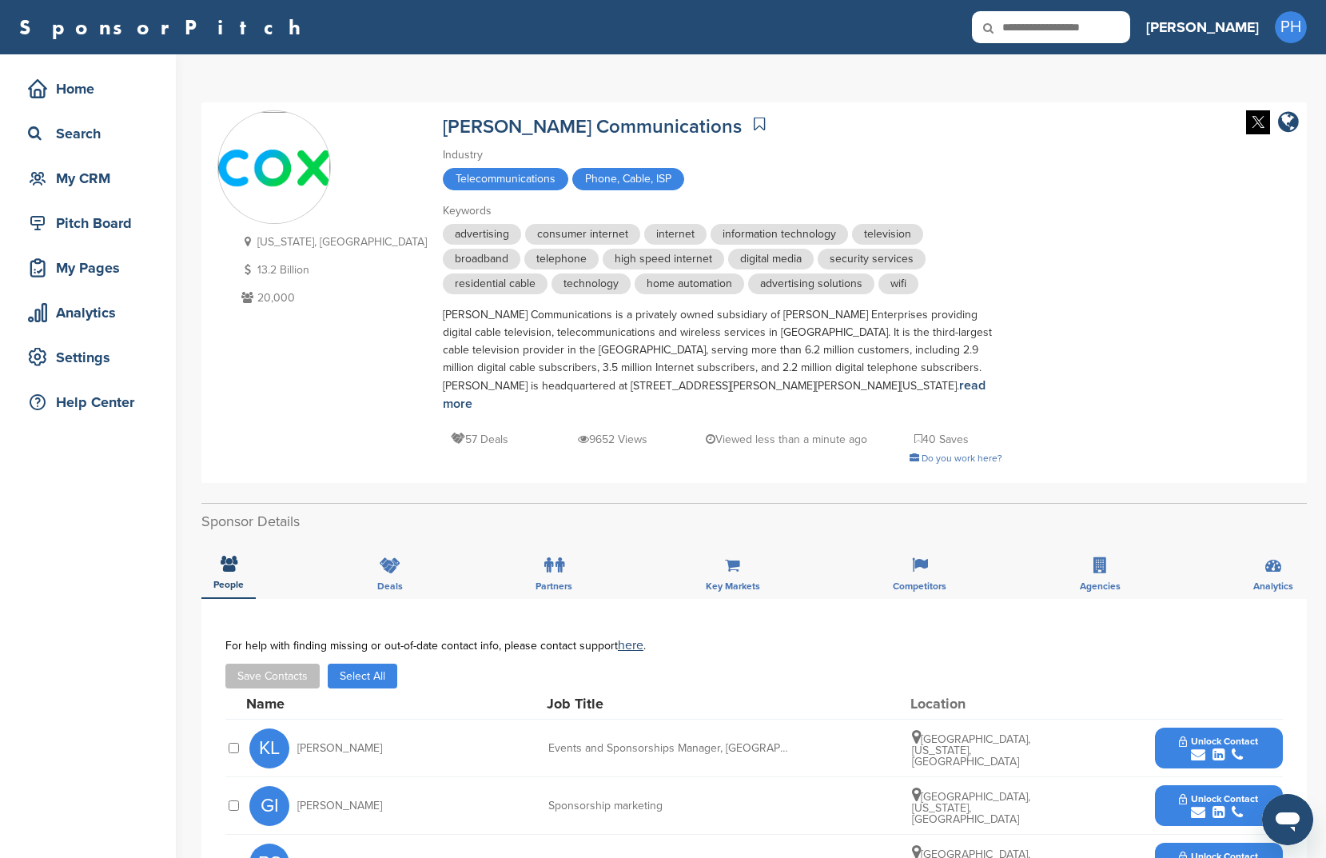
scroll to position [183, 0]
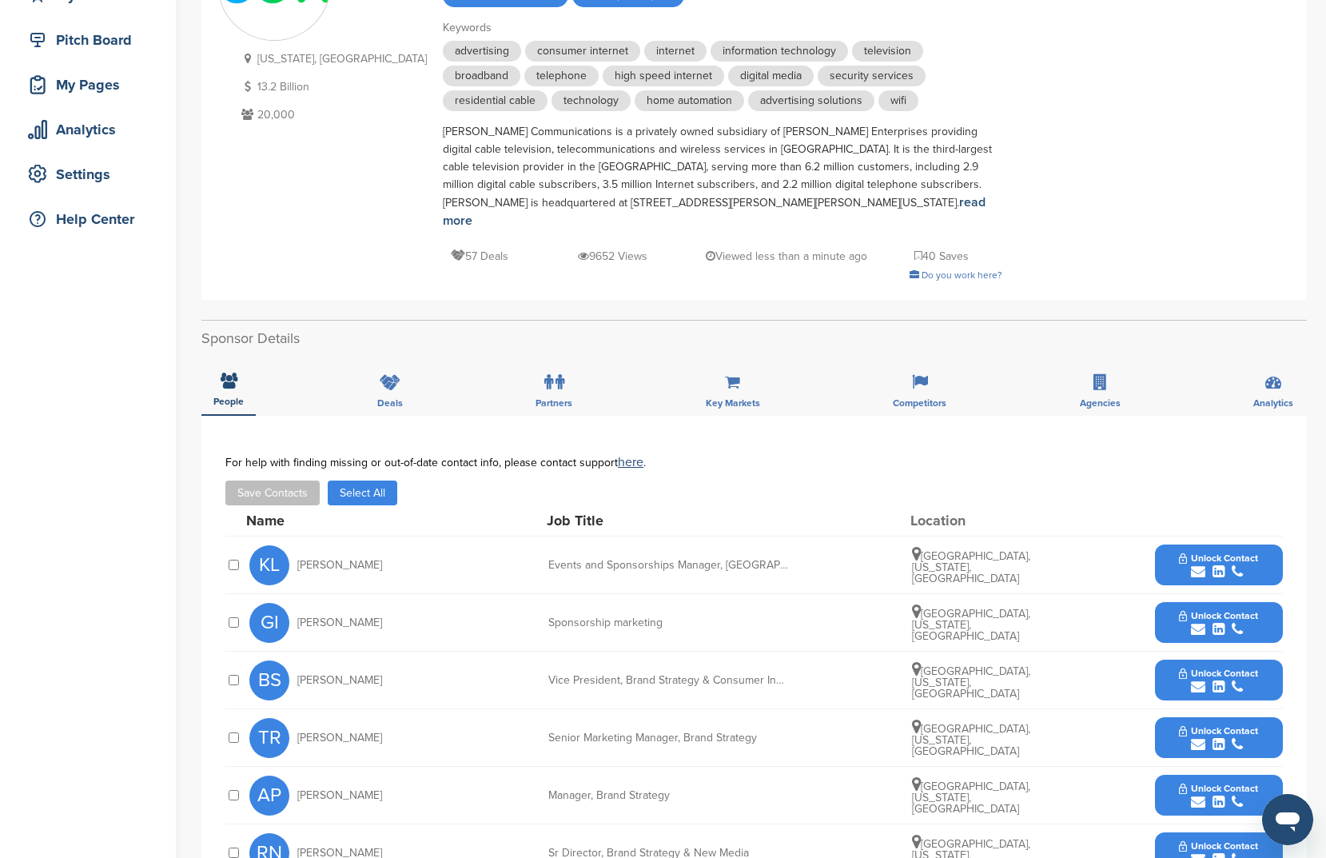
click at [377, 483] on button "Select All" at bounding box center [363, 492] width 70 height 25
click at [271, 482] on button "Save Contacts" at bounding box center [272, 492] width 94 height 25
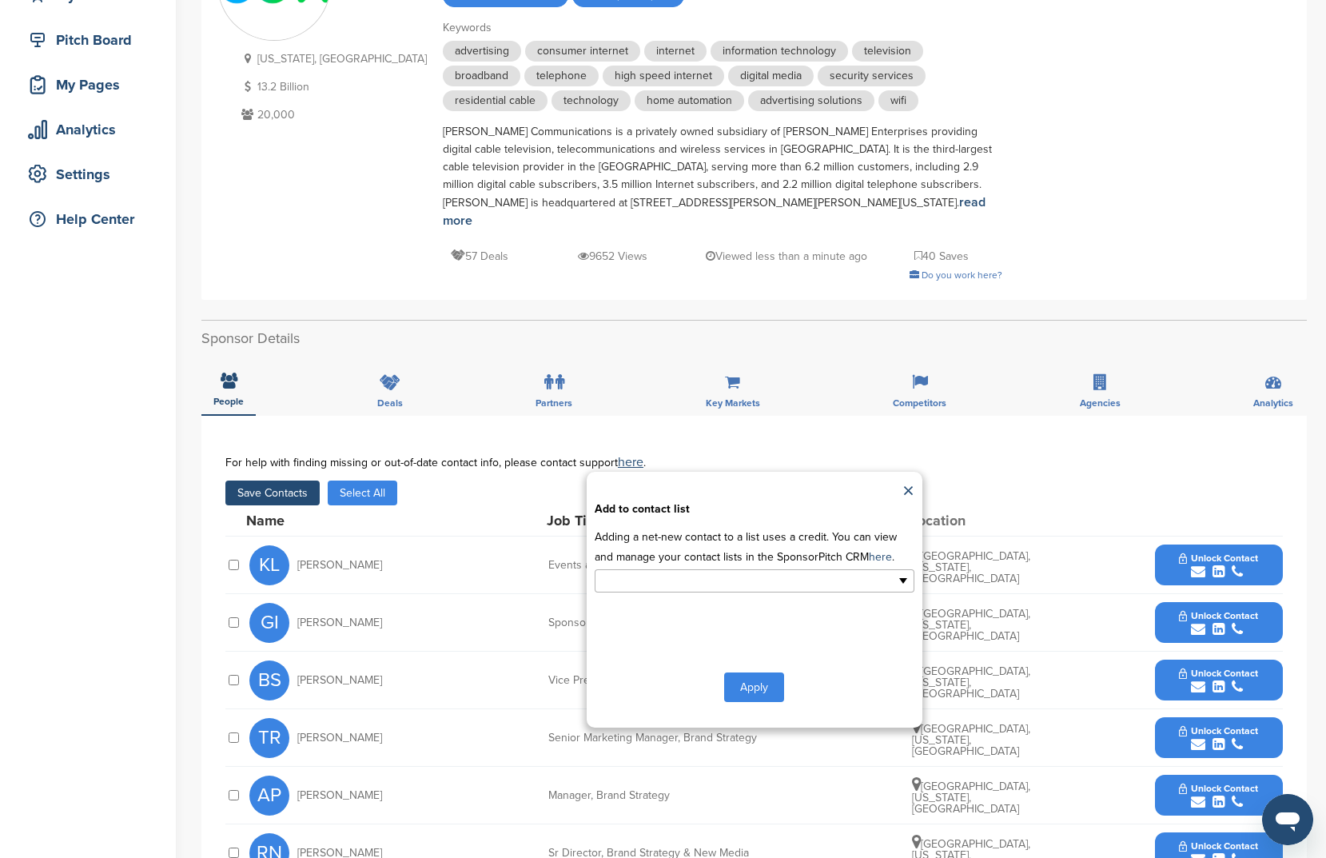
click at [660, 572] on input "text" at bounding box center [685, 581] width 168 height 18
click at [674, 620] on li "New List1" at bounding box center [755, 634] width 318 height 28
click at [732, 686] on button "Apply" at bounding box center [754, 691] width 60 height 30
click at [748, 676] on button "Apply" at bounding box center [754, 691] width 60 height 30
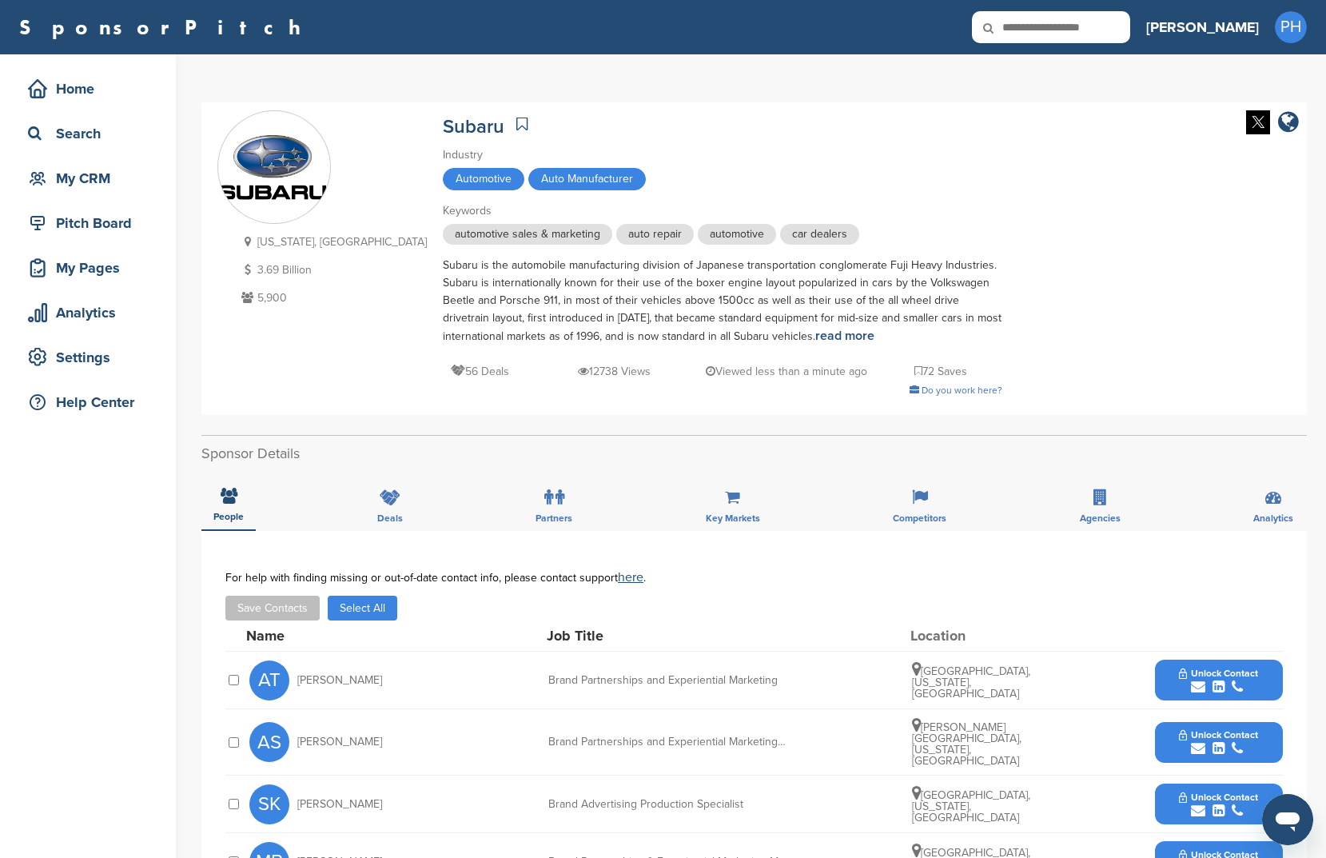
click at [359, 611] on button "Select All" at bounding box center [363, 608] width 70 height 25
click at [301, 612] on button "Save Contacts" at bounding box center [272, 608] width 94 height 25
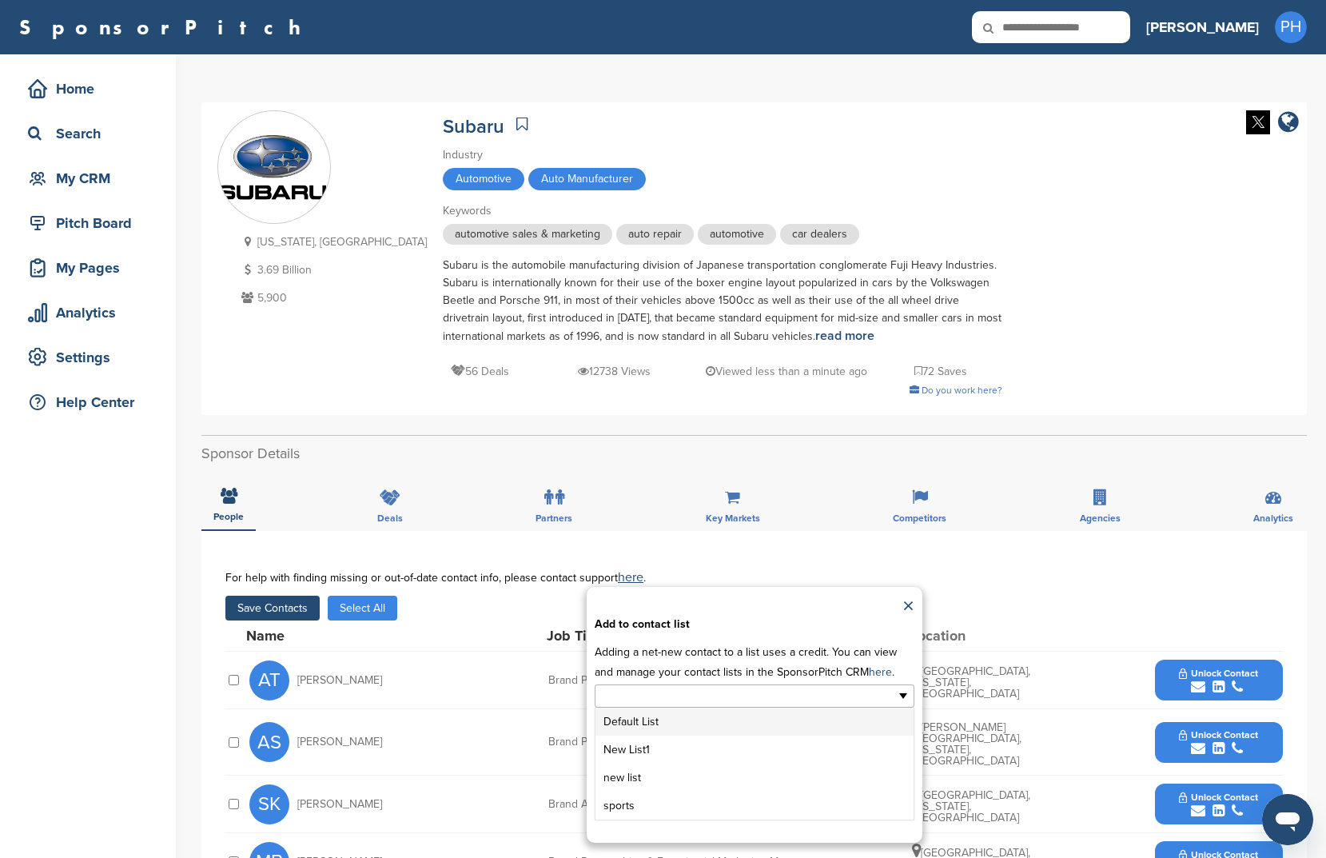
click at [618, 692] on input "text" at bounding box center [685, 696] width 168 height 18
click at [667, 744] on li "New List1" at bounding box center [755, 750] width 318 height 28
click at [779, 817] on button "Apply" at bounding box center [754, 806] width 60 height 30
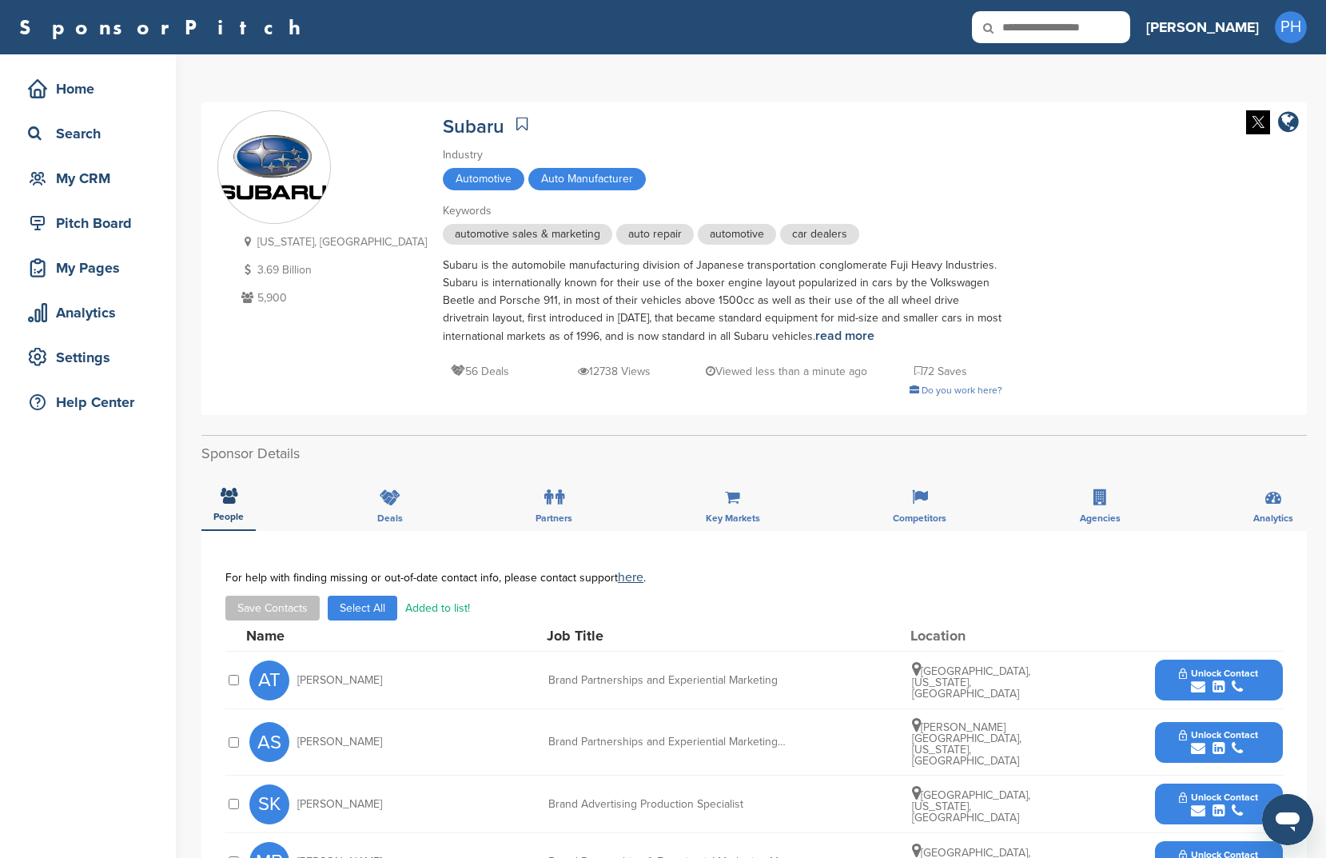
click at [449, 116] on div "Subaru" at bounding box center [723, 124] width 560 height 28
click at [516, 126] on icon at bounding box center [521, 124] width 11 height 16
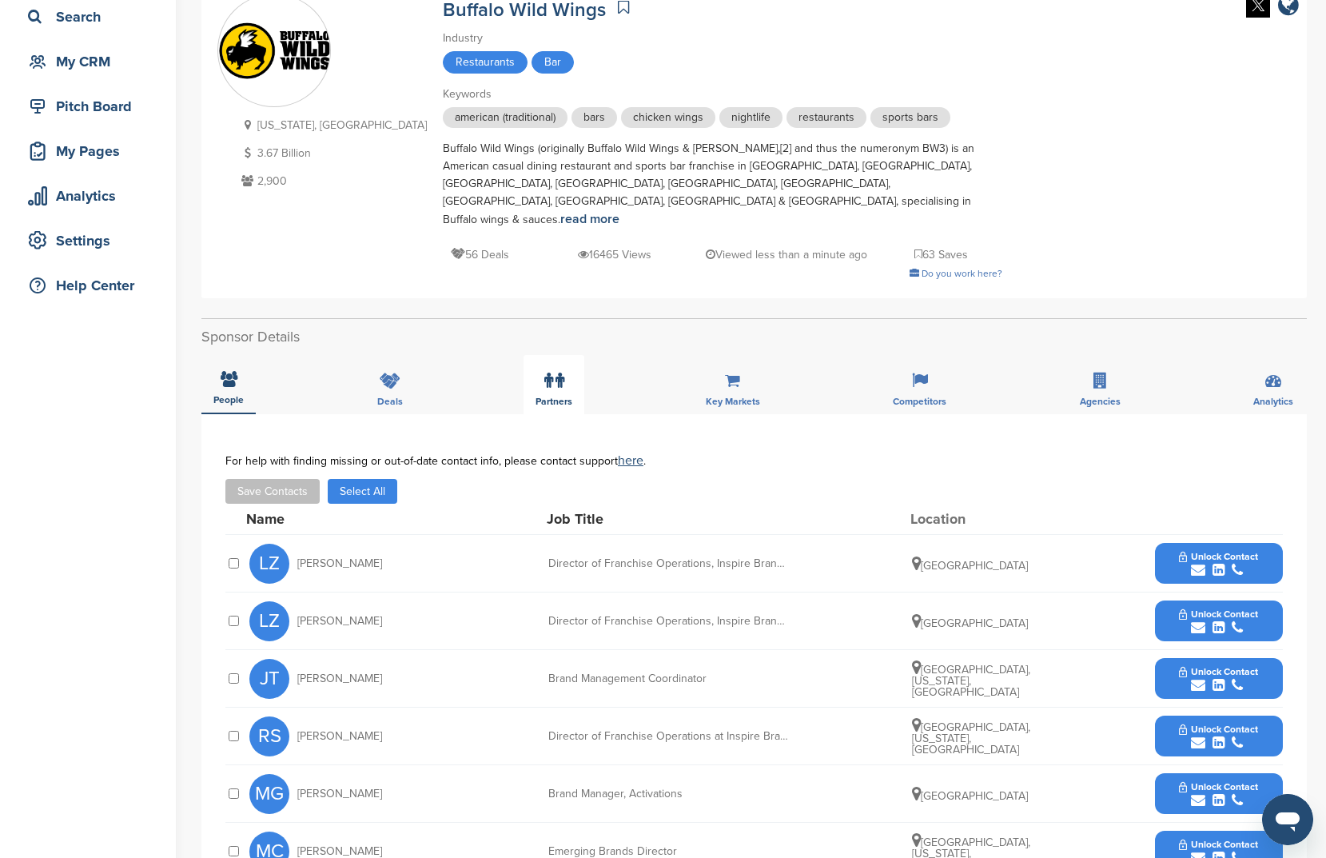
scroll to position [213, 0]
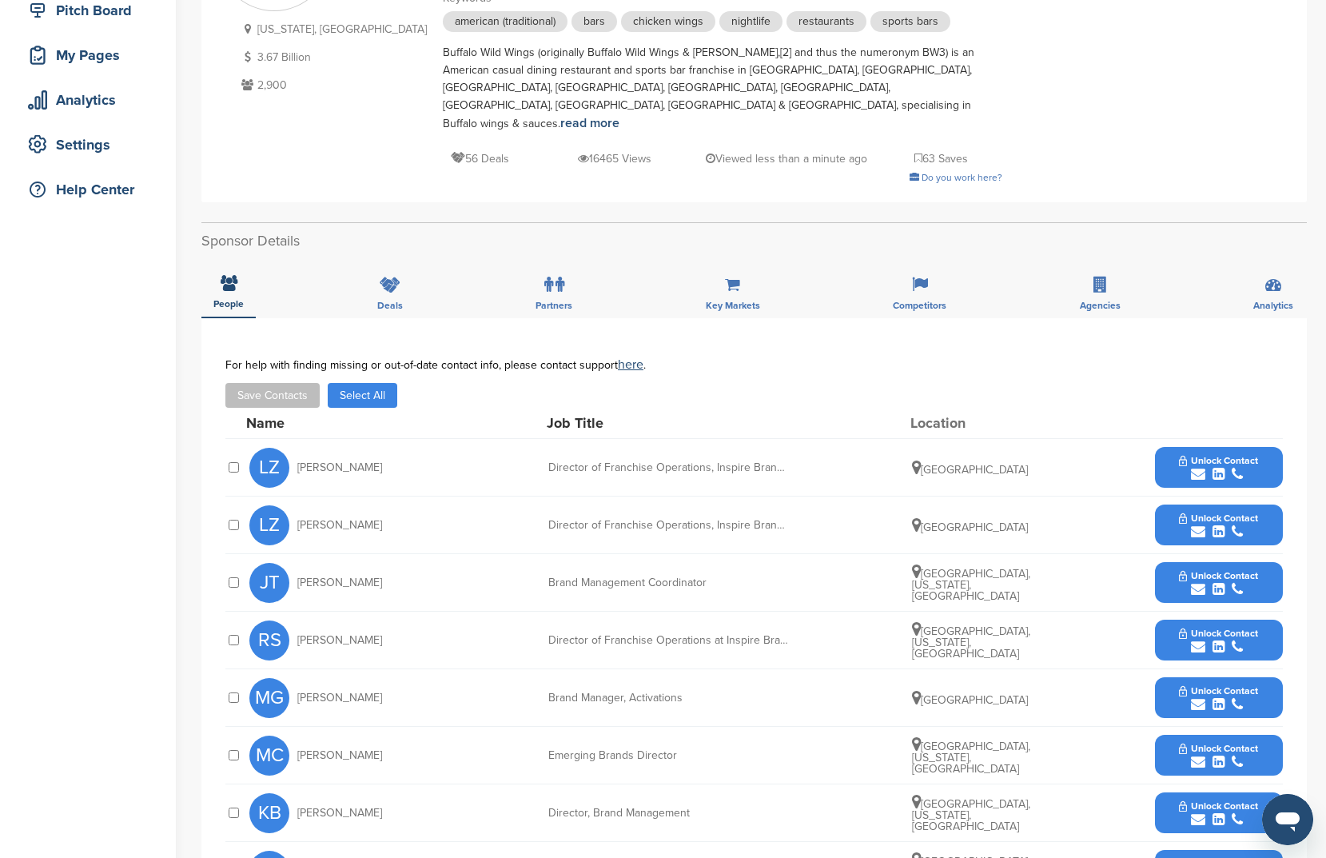
click at [338, 383] on button "Select All" at bounding box center [363, 395] width 70 height 25
click at [285, 383] on button "Save Contacts" at bounding box center [272, 395] width 94 height 25
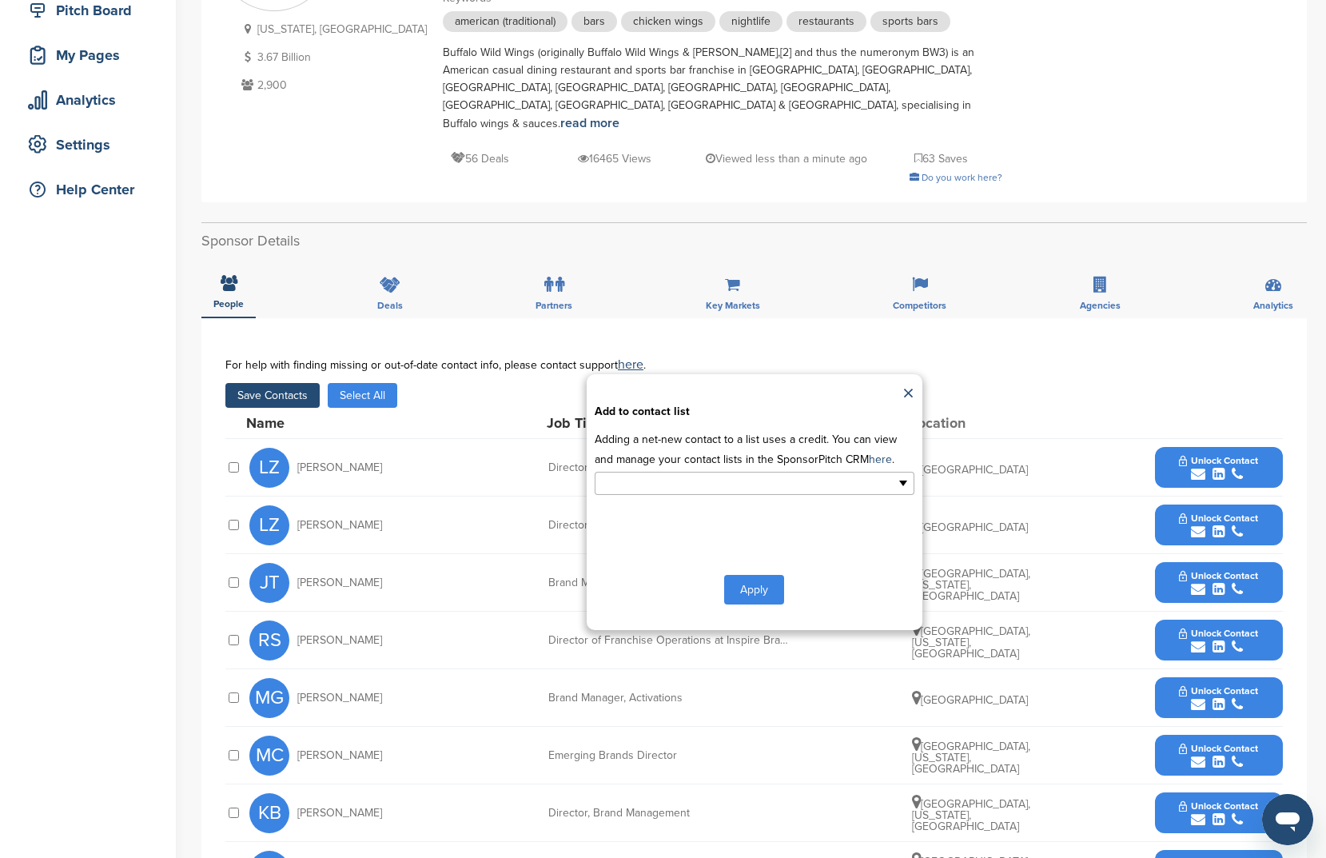
click at [668, 474] on input "text" at bounding box center [685, 483] width 168 height 18
click at [672, 523] on li "New List1" at bounding box center [755, 537] width 318 height 28
click at [767, 578] on button "Apply" at bounding box center [754, 593] width 60 height 30
click at [765, 578] on button "Apply" at bounding box center [754, 593] width 60 height 30
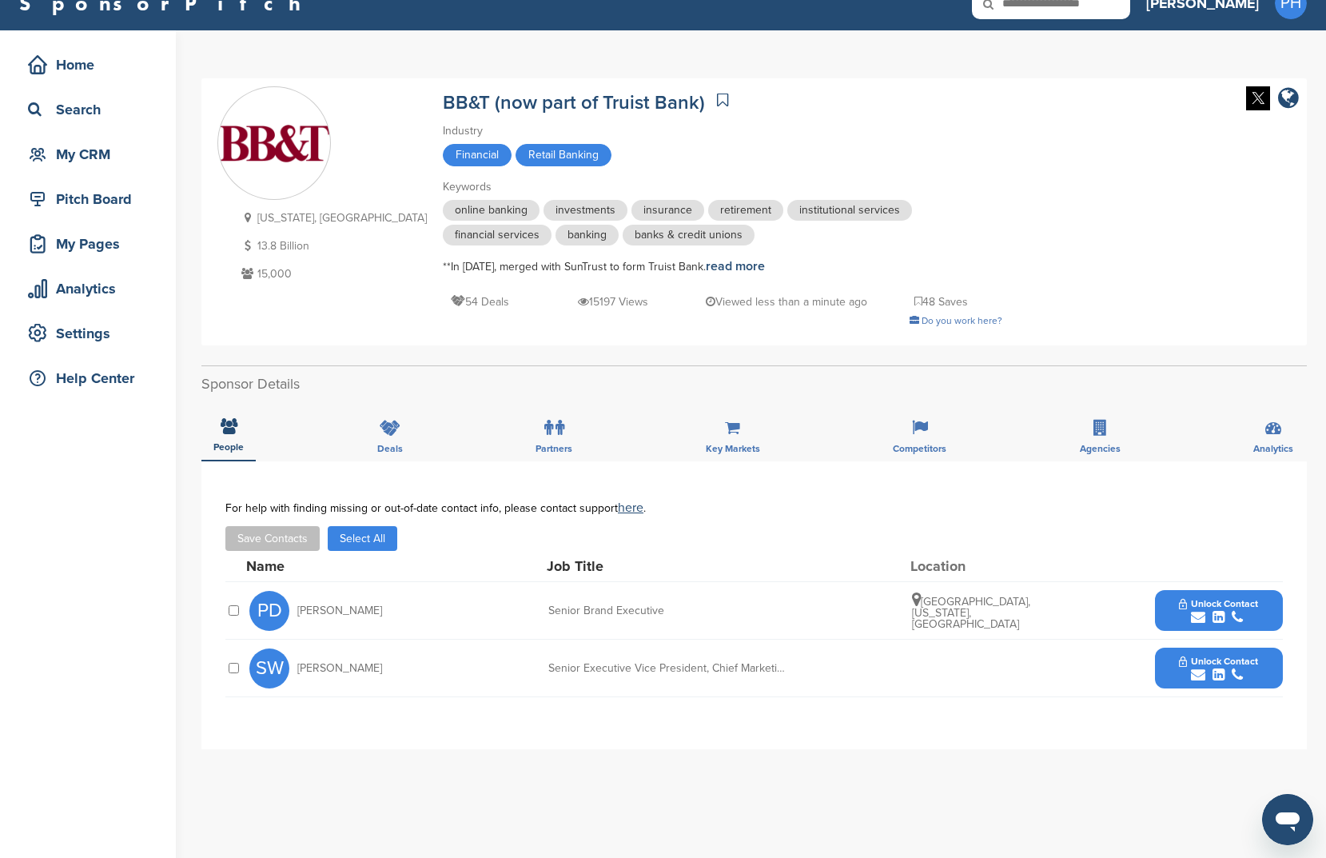
scroll to position [37, 0]
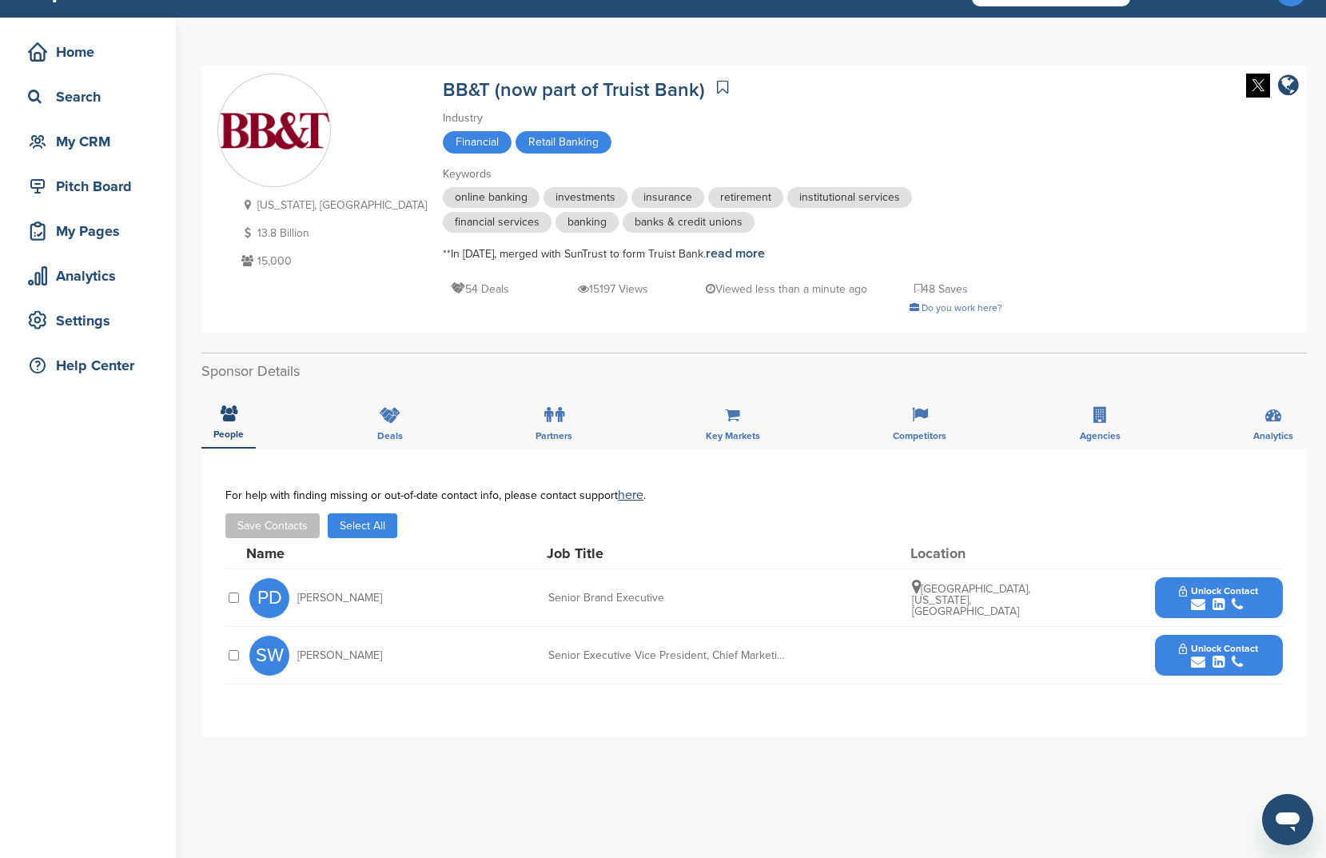
click at [374, 534] on button "Select All" at bounding box center [363, 525] width 70 height 25
click at [285, 529] on button "Save Contacts" at bounding box center [272, 525] width 94 height 25
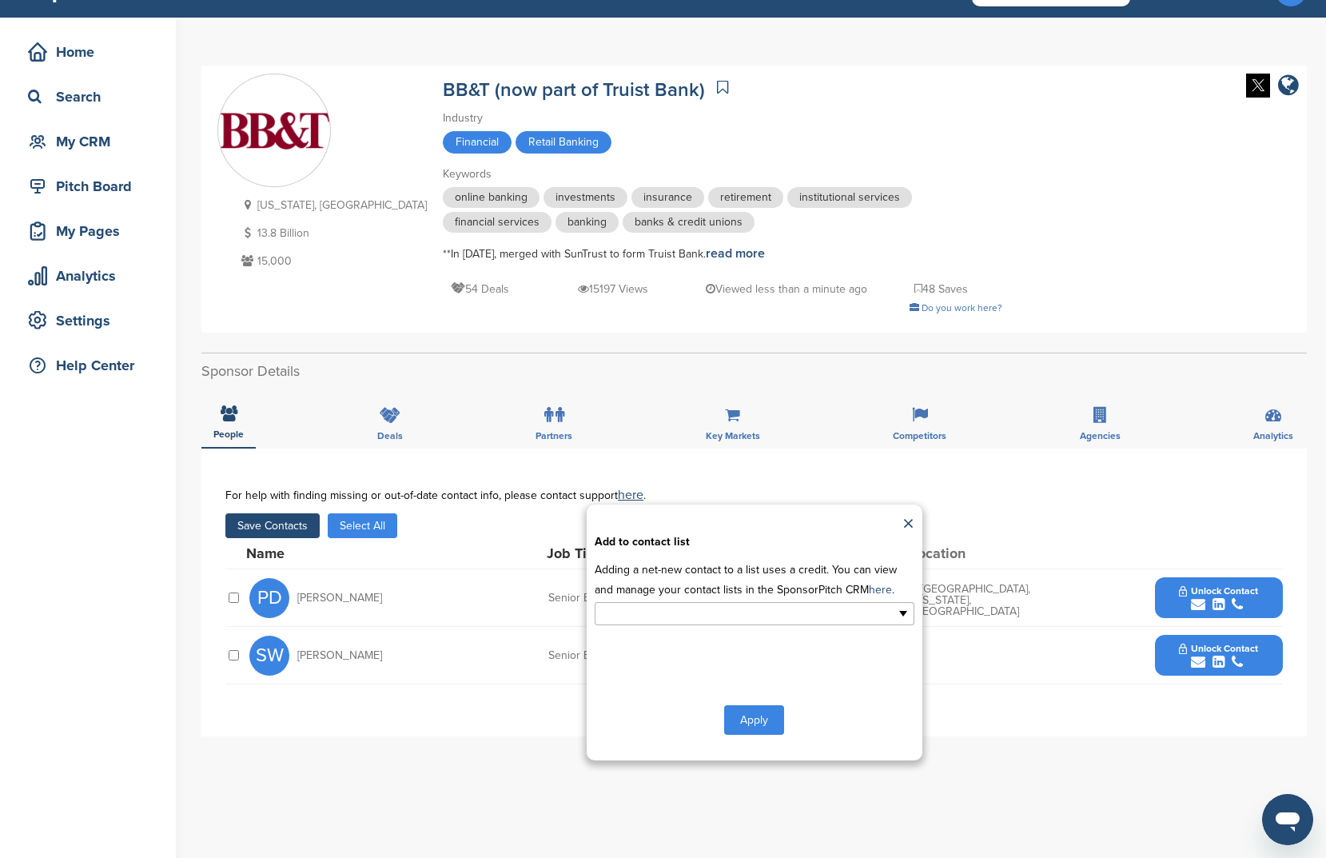
click at [747, 618] on input "text" at bounding box center [685, 613] width 168 height 18
click at [667, 671] on li "New List1" at bounding box center [755, 667] width 318 height 28
click at [743, 722] on button "Apply" at bounding box center [754, 723] width 60 height 30
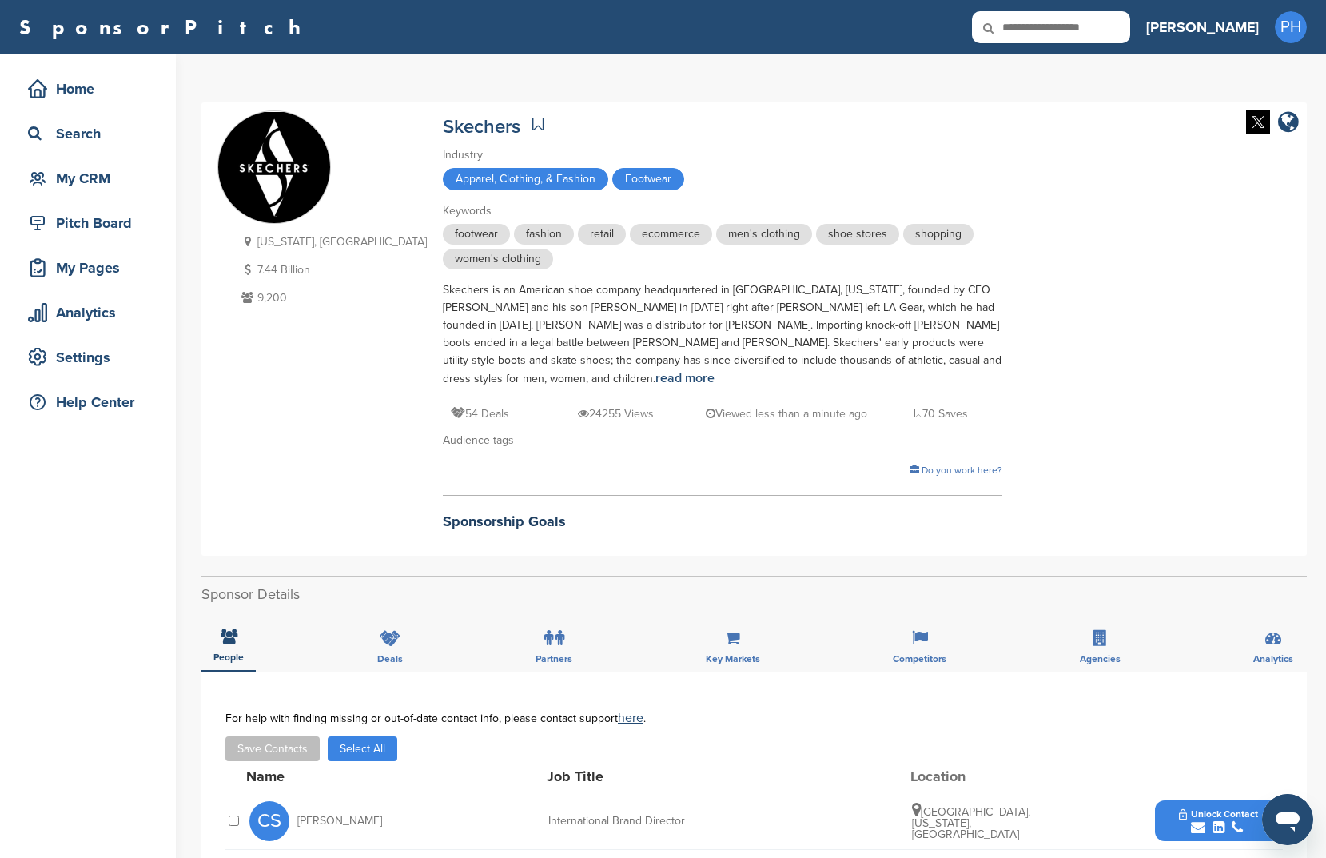
scroll to position [347, 0]
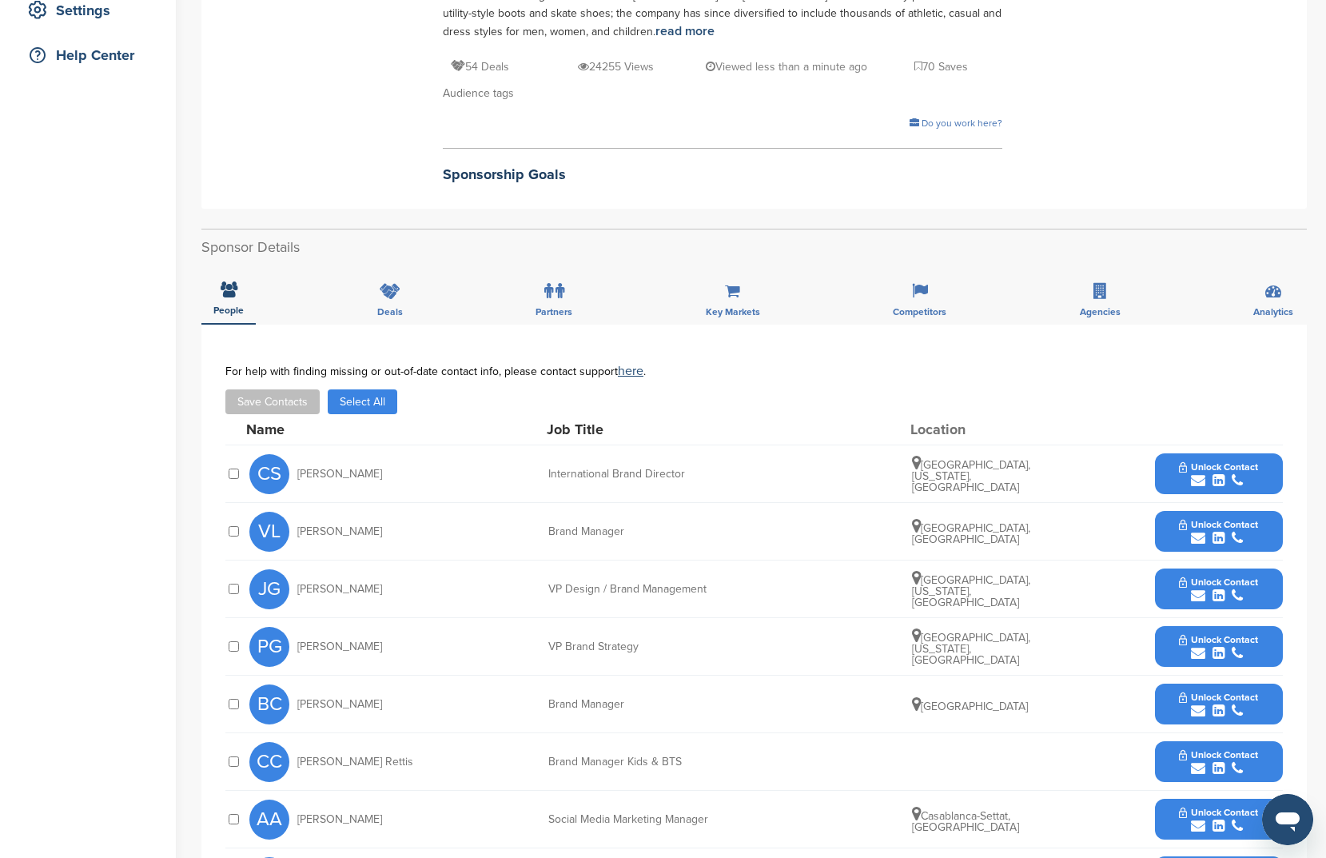
click at [347, 392] on button "Select All" at bounding box center [363, 401] width 70 height 25
click at [263, 389] on button "Save Contacts" at bounding box center [272, 401] width 94 height 25
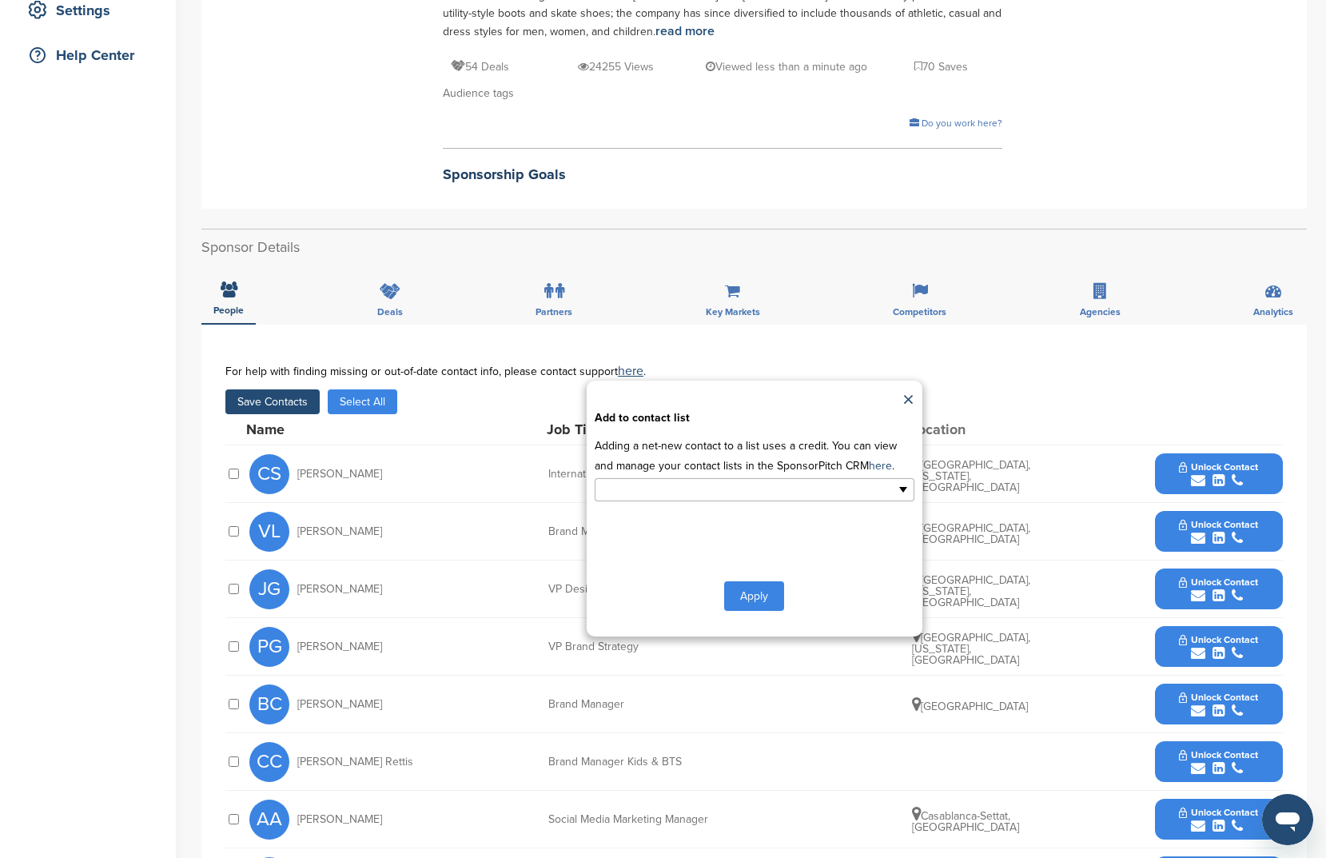
click at [727, 480] on input "text" at bounding box center [685, 489] width 168 height 18
click at [712, 529] on li "New List1" at bounding box center [755, 543] width 318 height 28
click at [767, 584] on button "Apply" at bounding box center [754, 599] width 60 height 30
click at [776, 584] on button "Apply" at bounding box center [754, 599] width 60 height 30
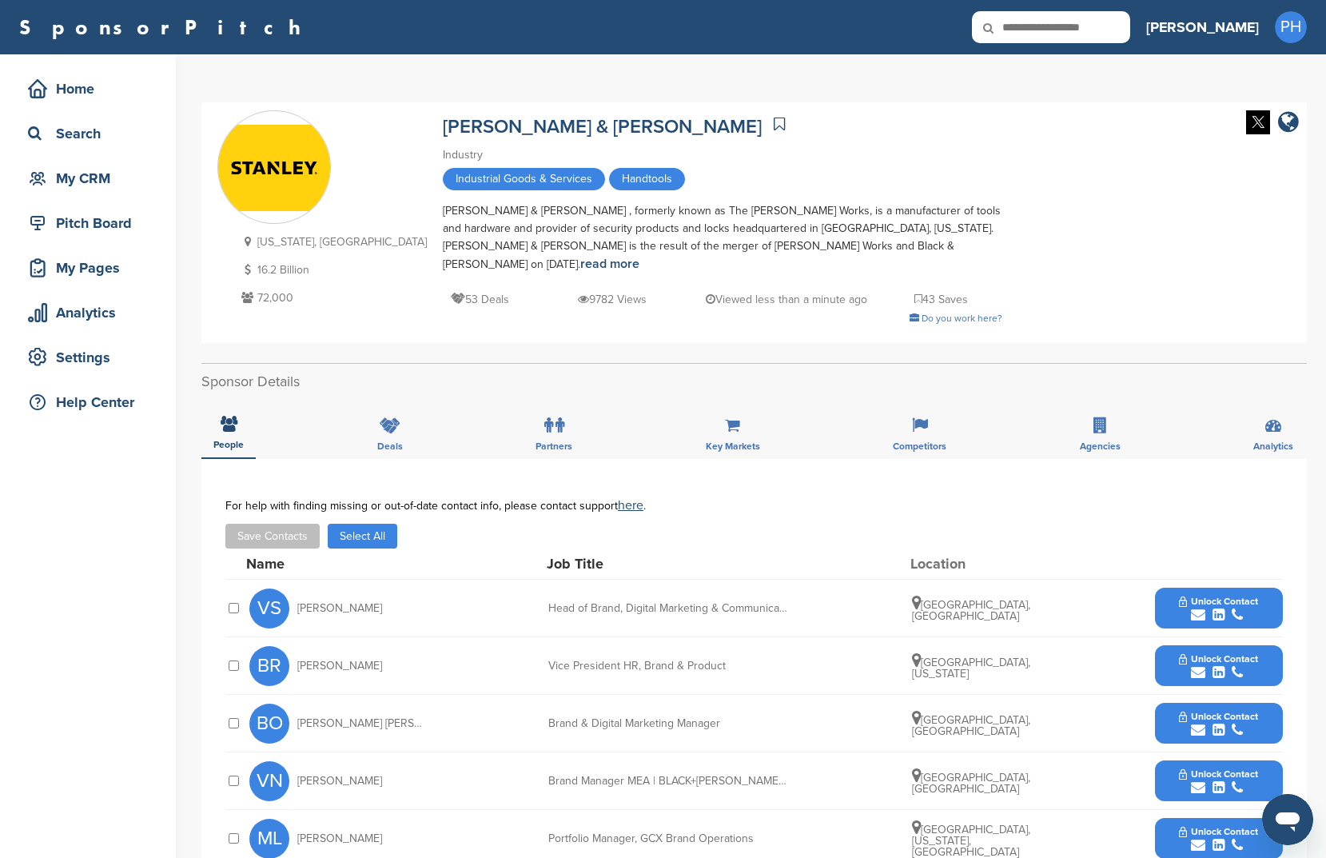
click at [419, 504] on div "For help with finding missing or out-of-date contact info, please contact suppo…" at bounding box center [754, 524] width 1058 height 50
click at [365, 525] on button "Select All" at bounding box center [363, 536] width 70 height 25
click at [281, 524] on button "Save Contacts" at bounding box center [272, 536] width 94 height 25
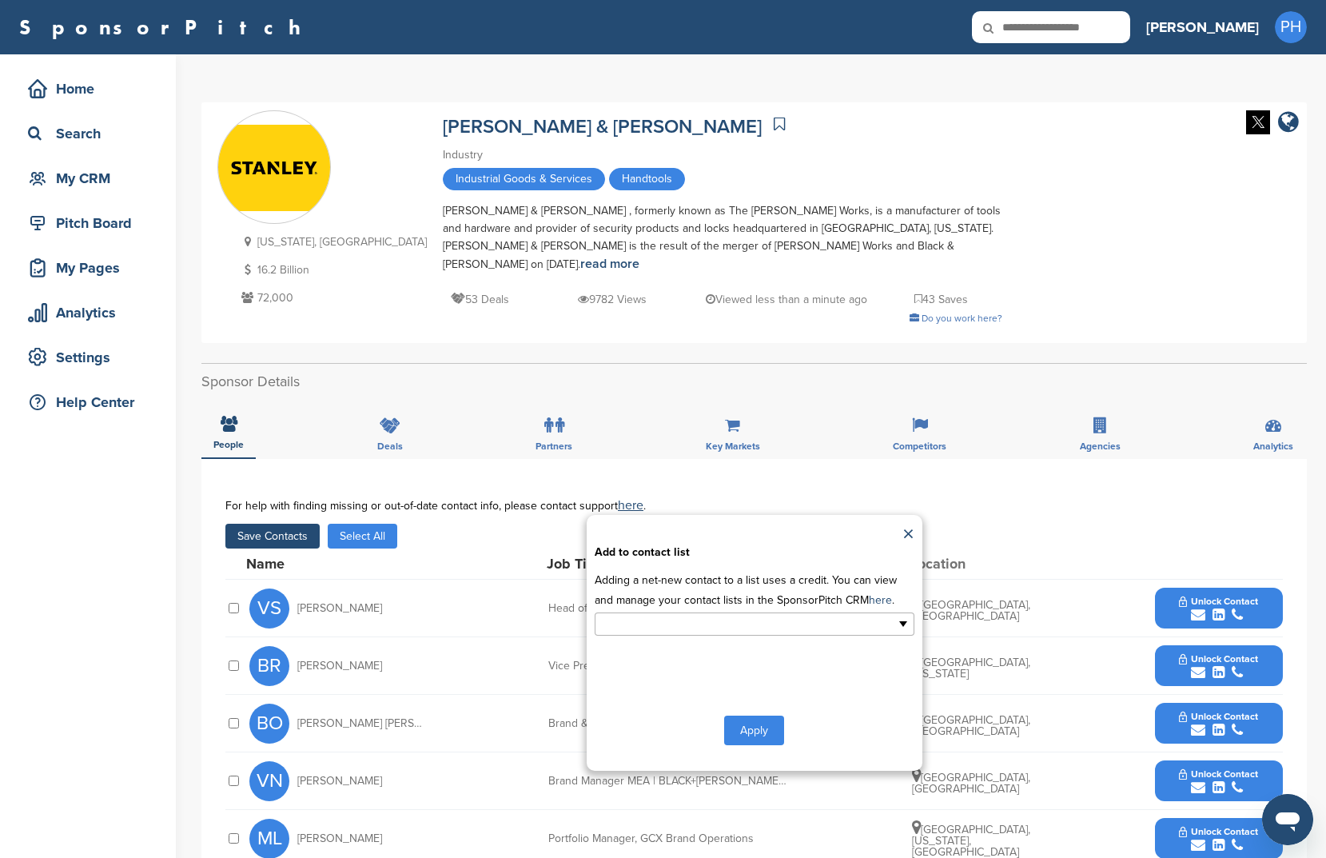
click at [785, 612] on ul at bounding box center [755, 623] width 320 height 23
click at [764, 664] on li "New List1" at bounding box center [755, 678] width 318 height 28
click at [744, 719] on button "Apply" at bounding box center [754, 734] width 60 height 30
click at [743, 719] on button "Apply" at bounding box center [754, 734] width 60 height 30
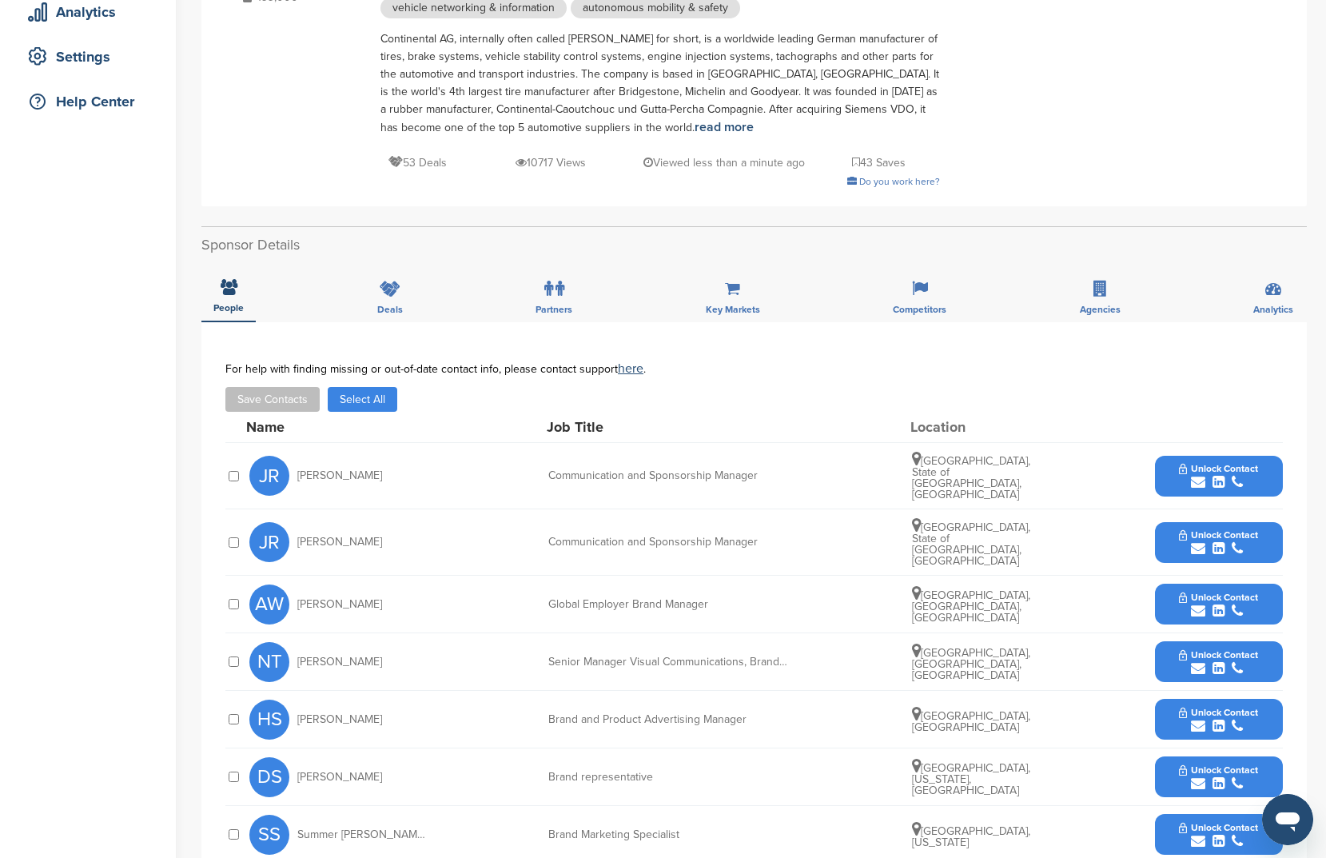
scroll to position [346, 0]
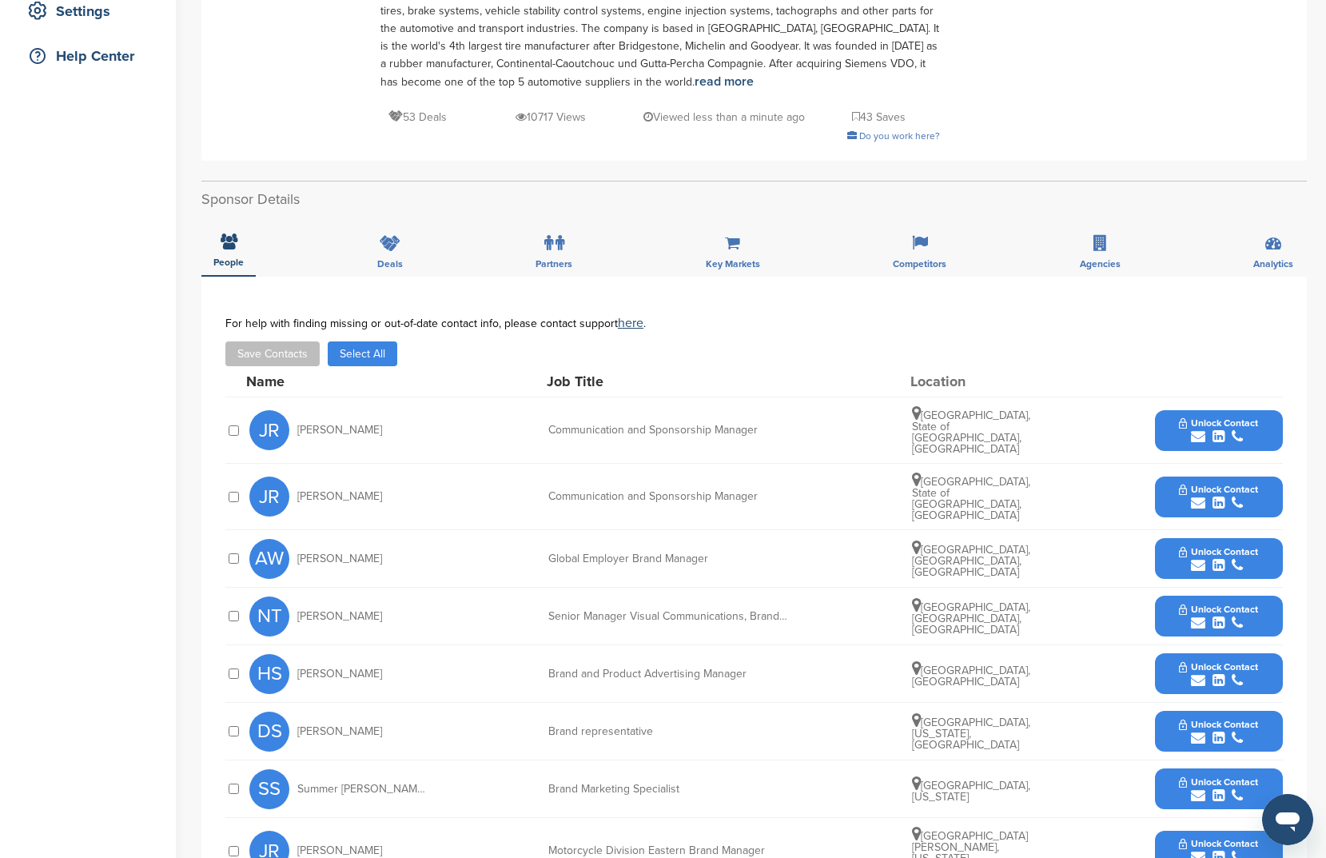
click at [378, 348] on button "Select All" at bounding box center [363, 353] width 70 height 25
click at [246, 356] on button "Save Contacts" at bounding box center [272, 353] width 94 height 25
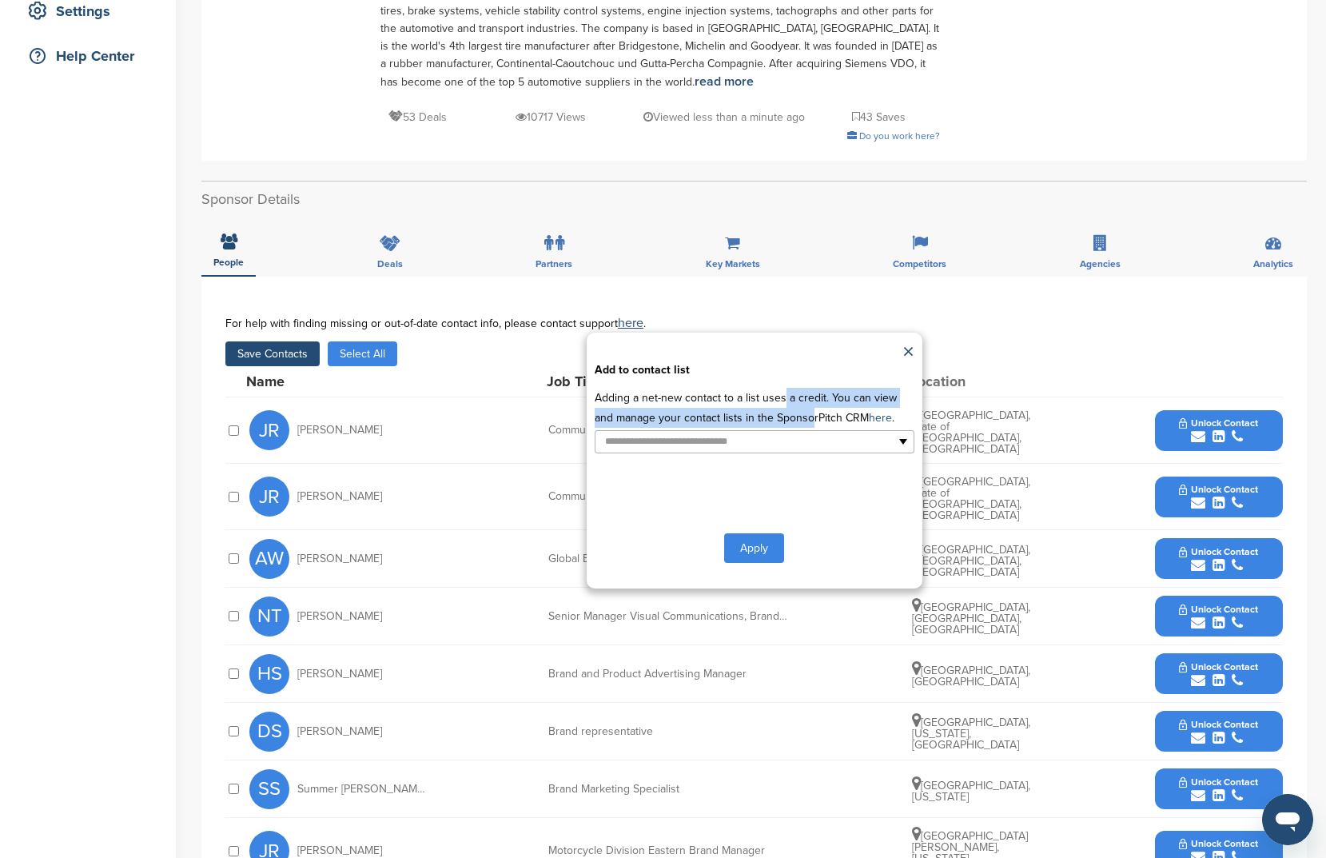
click at [779, 406] on p "Adding a net-new contact to a list uses a credit. You can view and manage your …" at bounding box center [755, 408] width 320 height 40
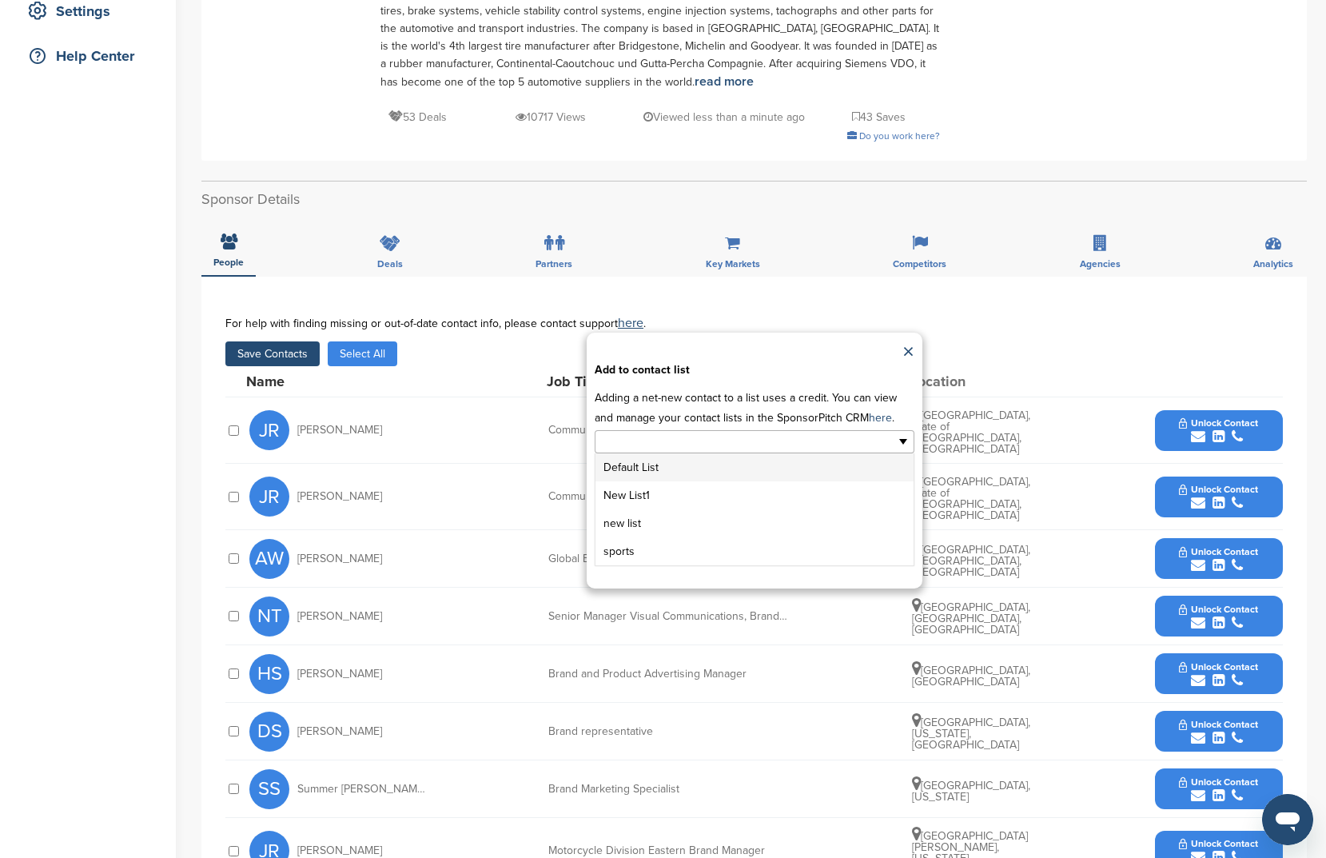
click at [756, 436] on input "text" at bounding box center [685, 442] width 168 height 18
click at [733, 501] on li "New List1" at bounding box center [755, 495] width 318 height 28
click at [767, 552] on button "Apply" at bounding box center [754, 551] width 60 height 30
click at [773, 554] on button "Apply" at bounding box center [754, 551] width 60 height 30
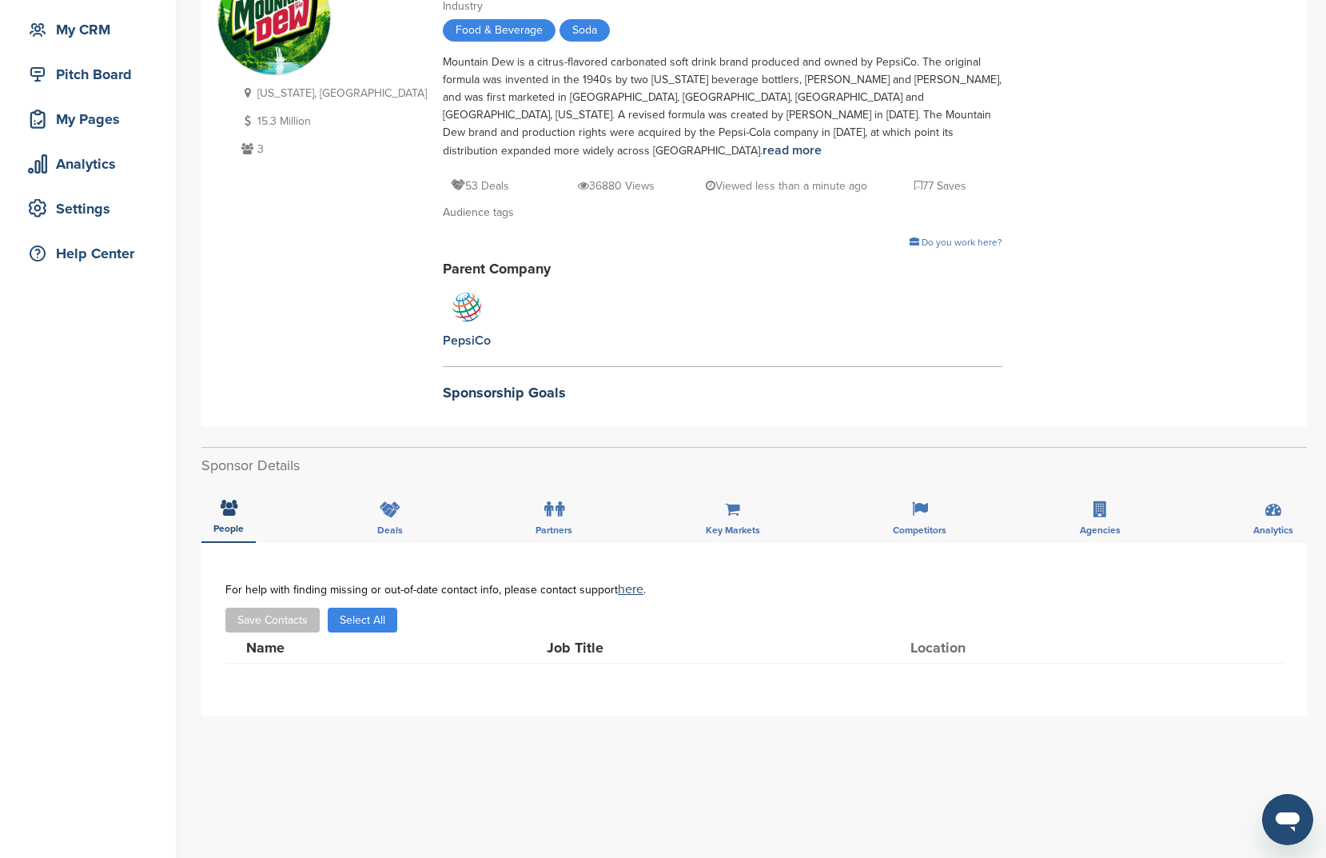
scroll to position [174, 0]
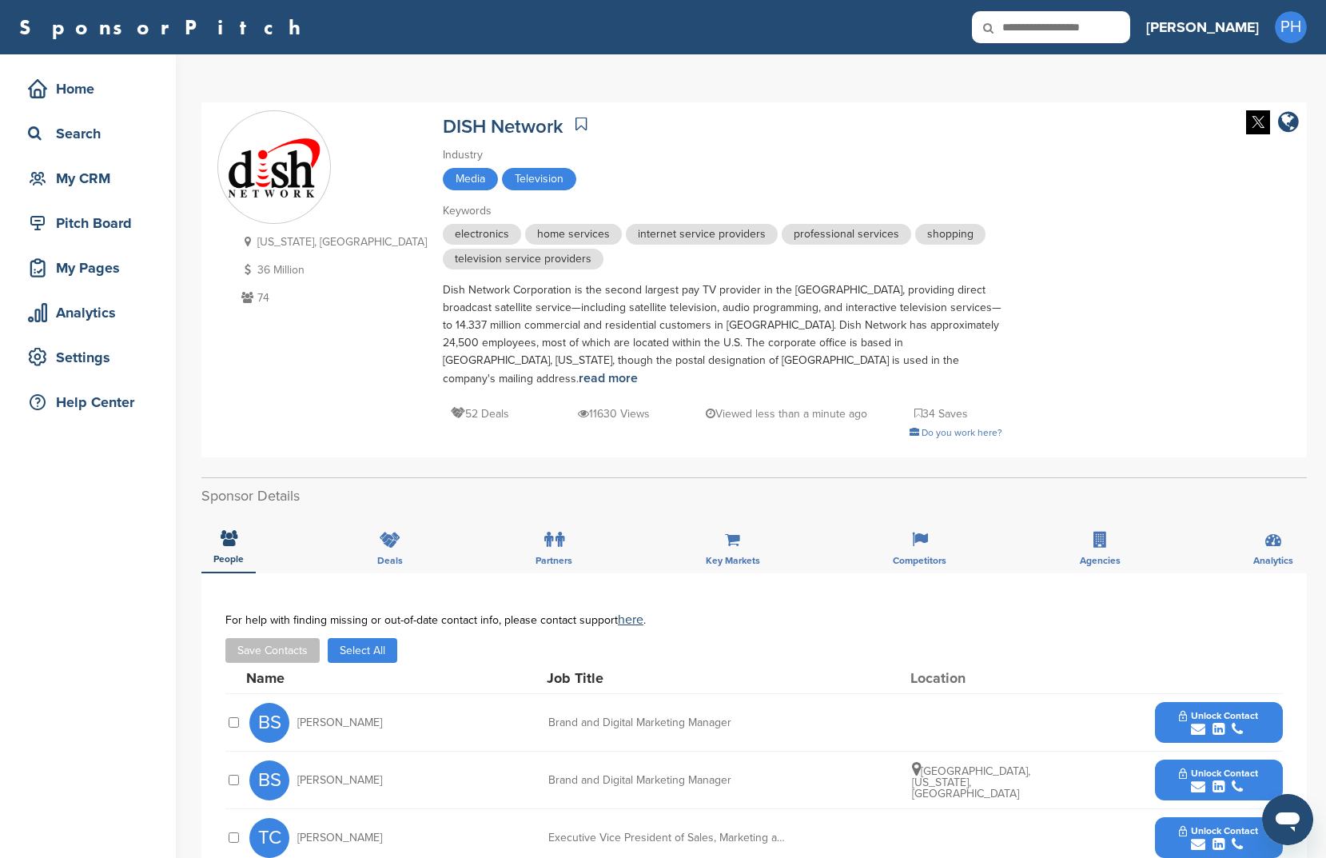
scroll to position [250, 0]
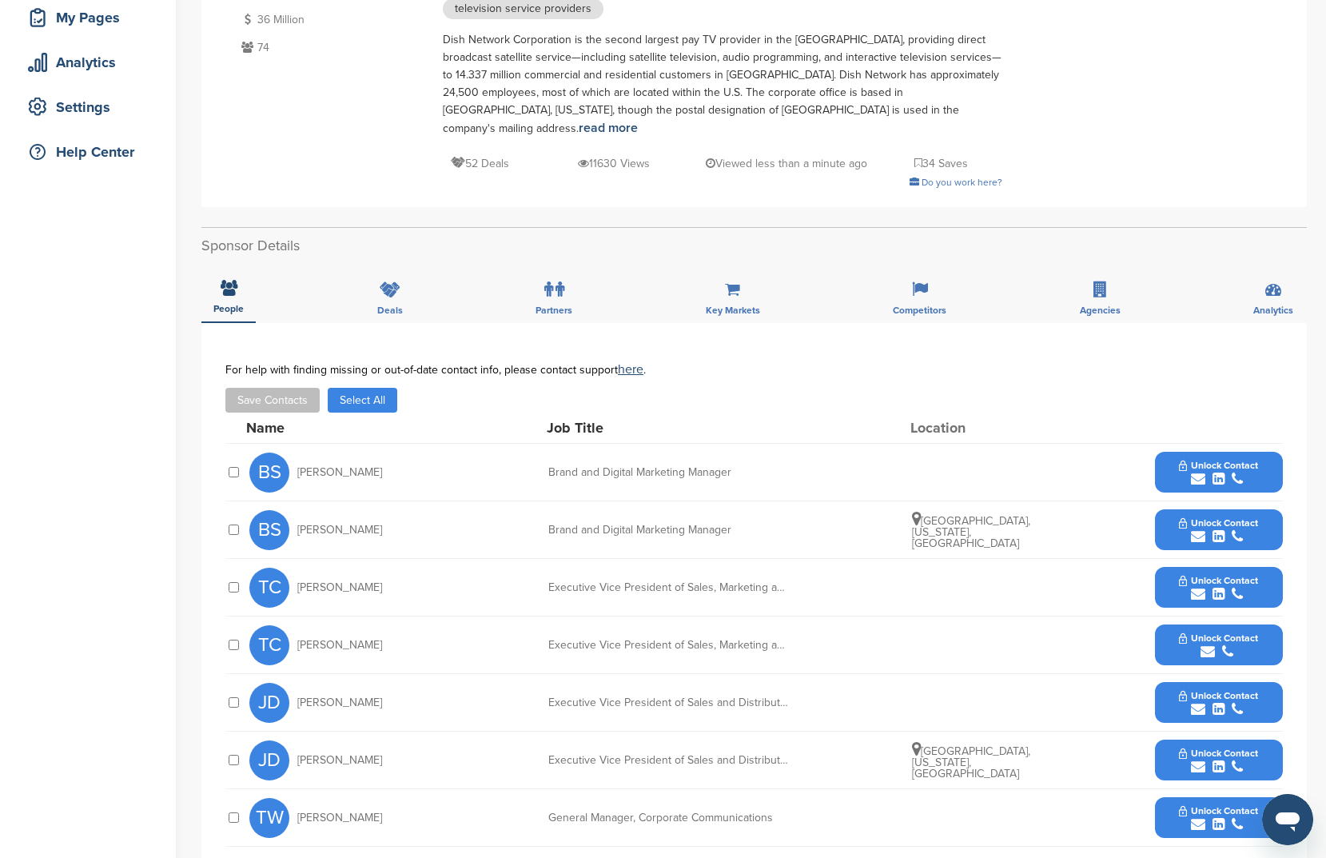
click at [326, 388] on div "Save Contacts Select All" at bounding box center [754, 400] width 1058 height 25
click at [336, 388] on button "Select All" at bounding box center [363, 400] width 70 height 25
click at [292, 388] on button "Save Contacts" at bounding box center [272, 400] width 94 height 25
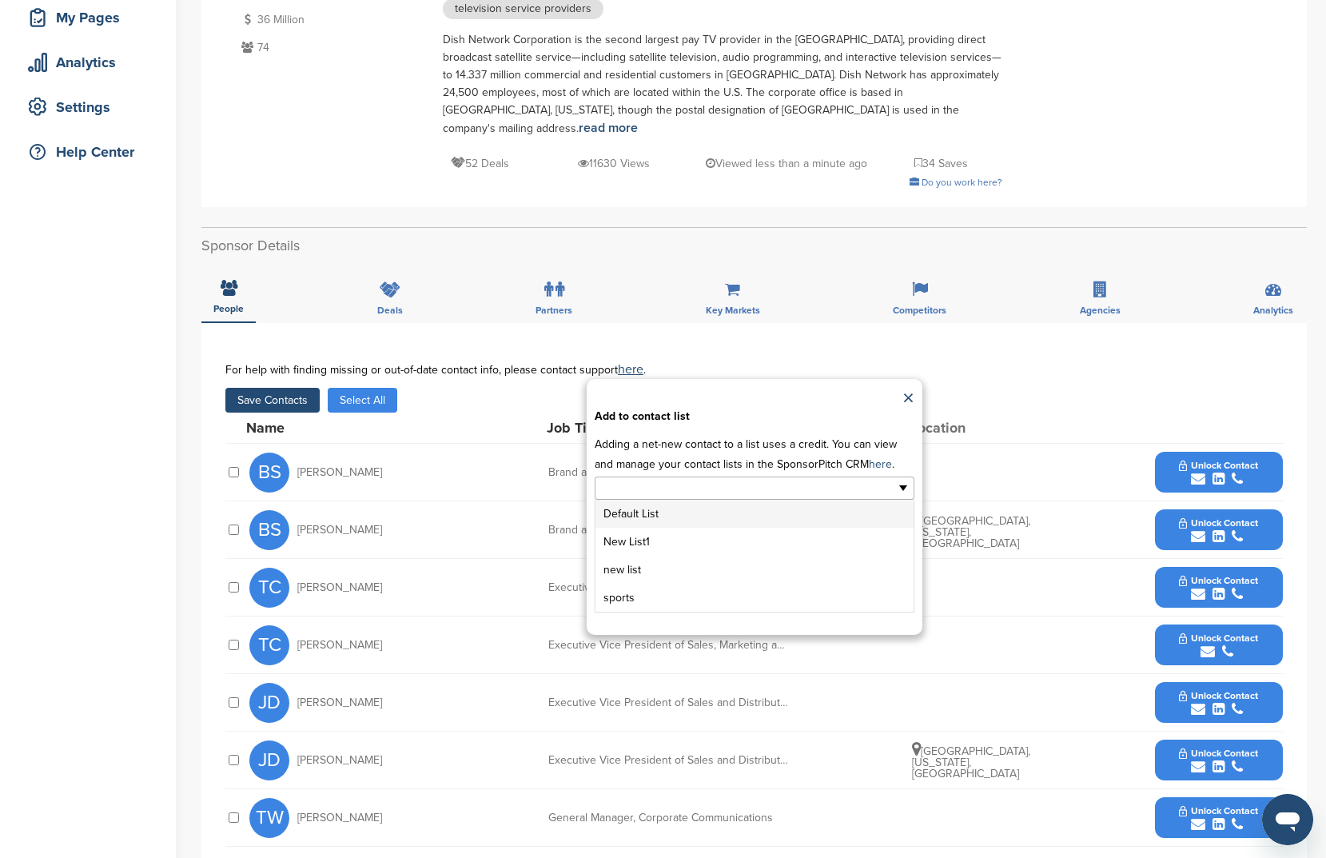
click at [775, 476] on ul at bounding box center [755, 487] width 320 height 23
click at [744, 528] on li "New List1" at bounding box center [755, 542] width 318 height 28
click at [775, 583] on button "Apply" at bounding box center [754, 598] width 60 height 30
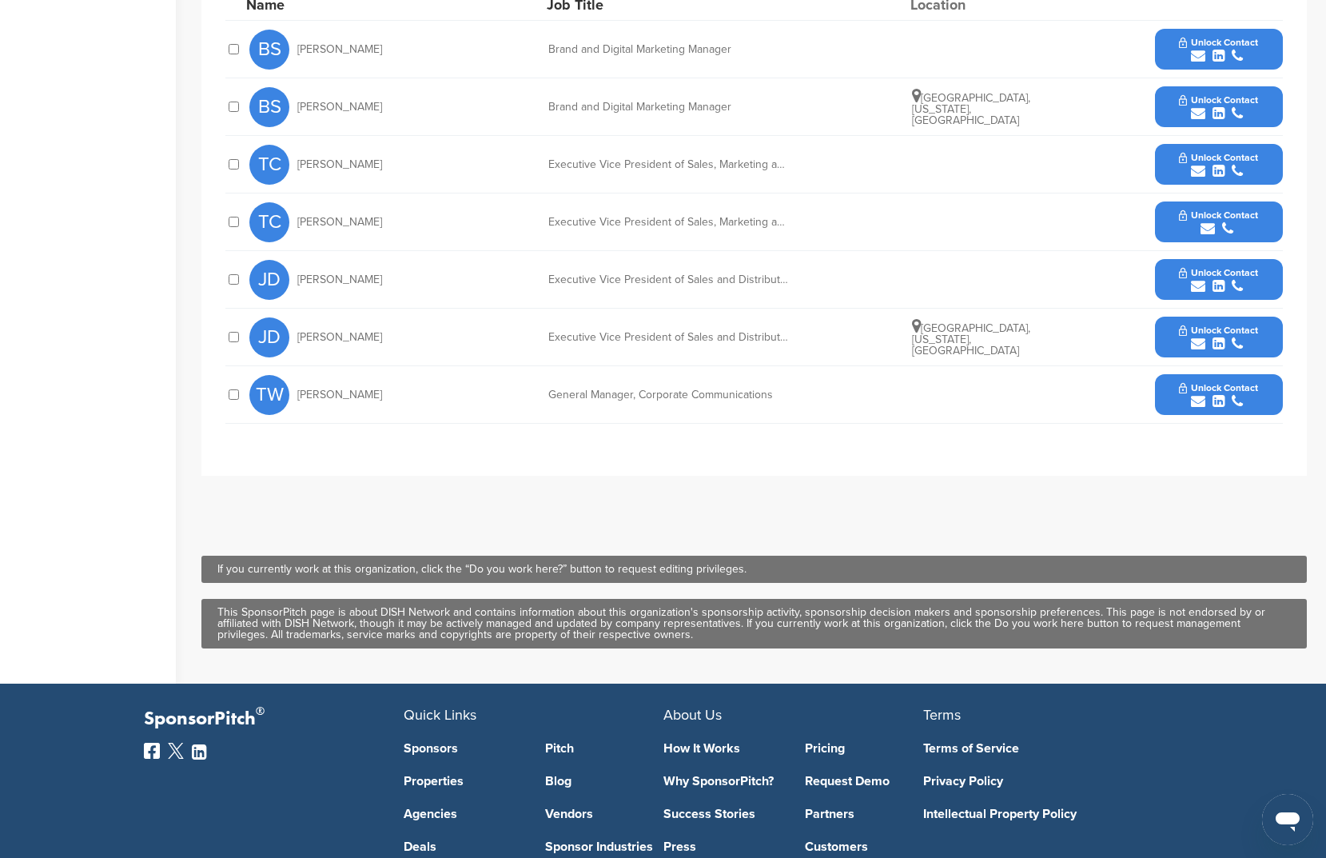
scroll to position [0, 0]
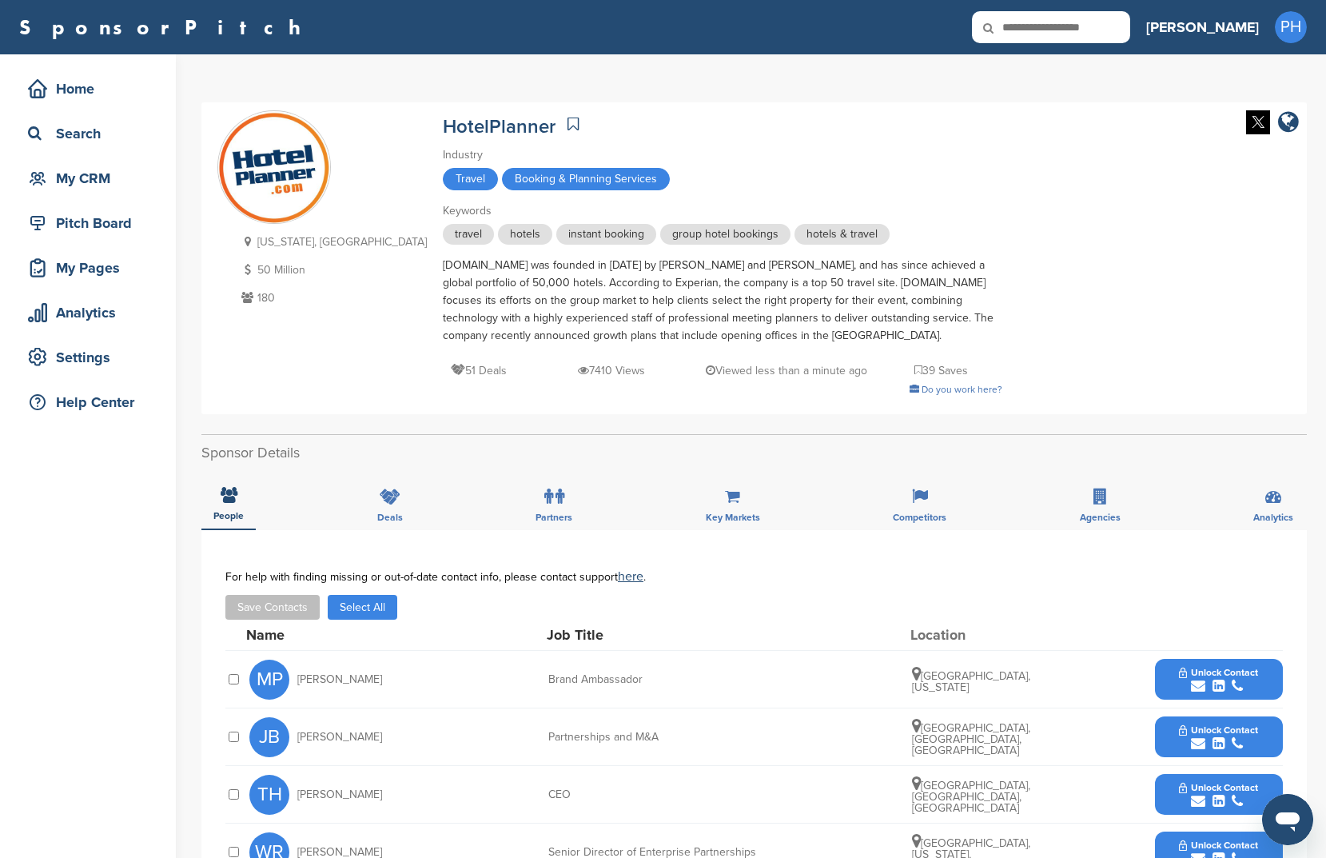
click at [564, 114] on link at bounding box center [573, 124] width 19 height 24
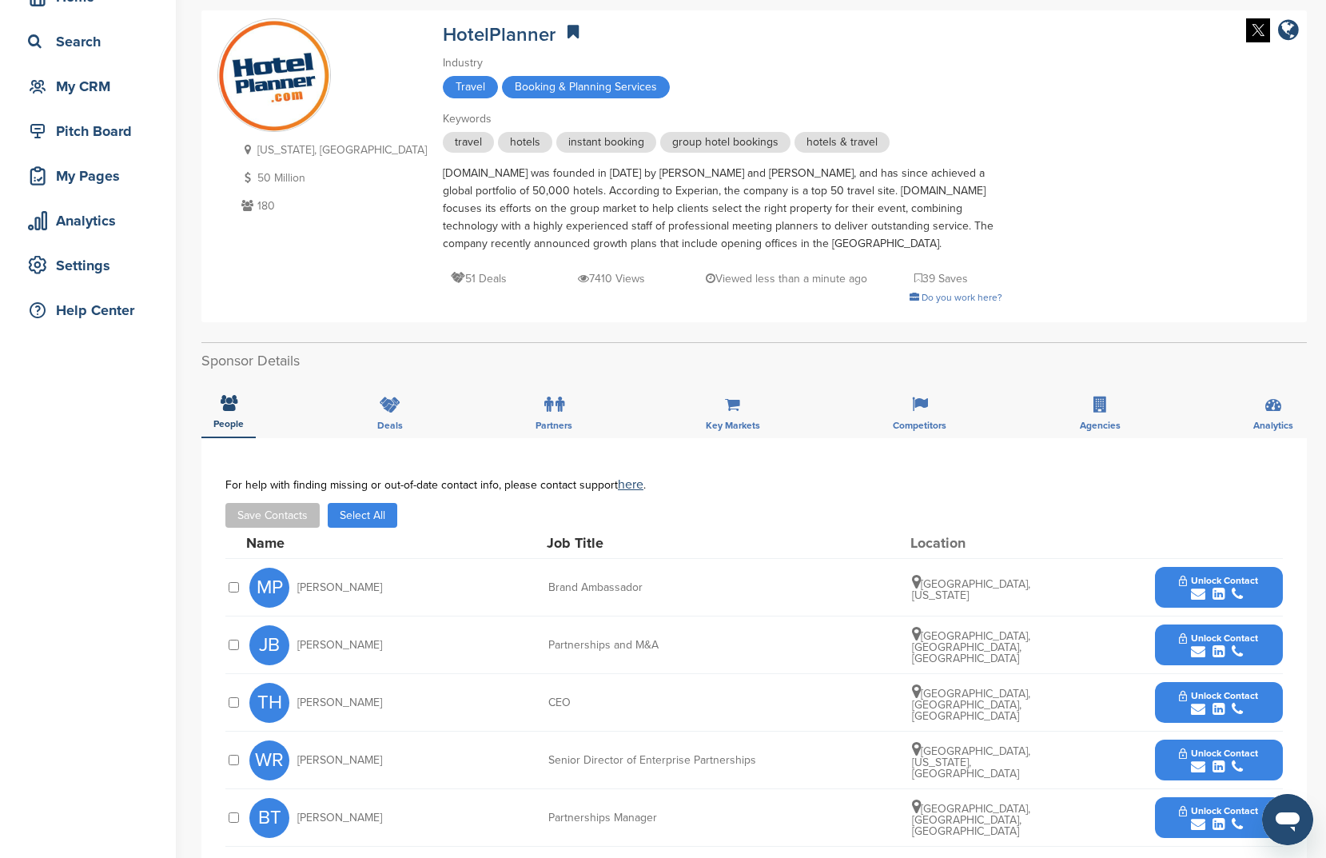
scroll to position [181, 0]
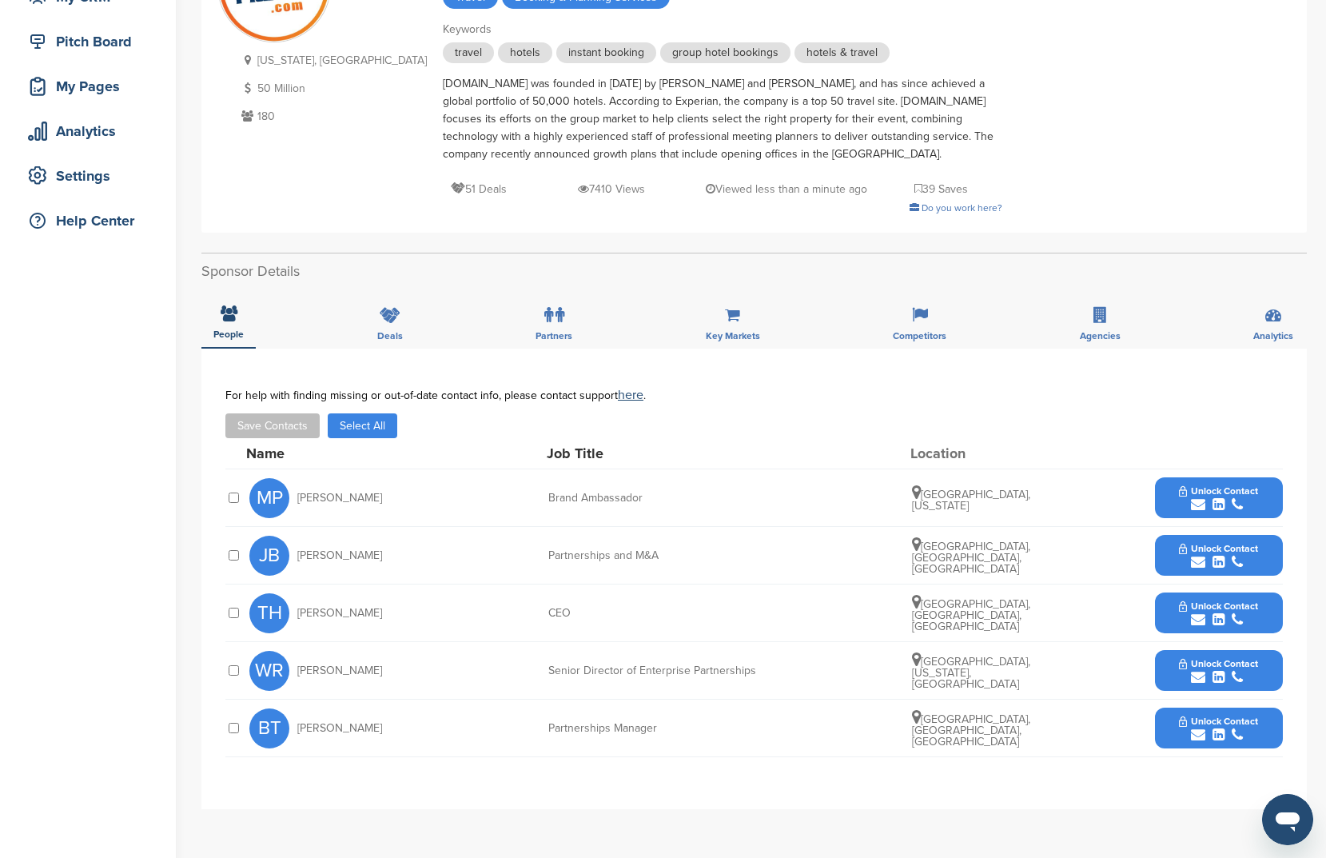
click at [352, 417] on button "Select All" at bounding box center [363, 425] width 70 height 25
click at [289, 423] on button "Save Contacts" at bounding box center [272, 425] width 94 height 25
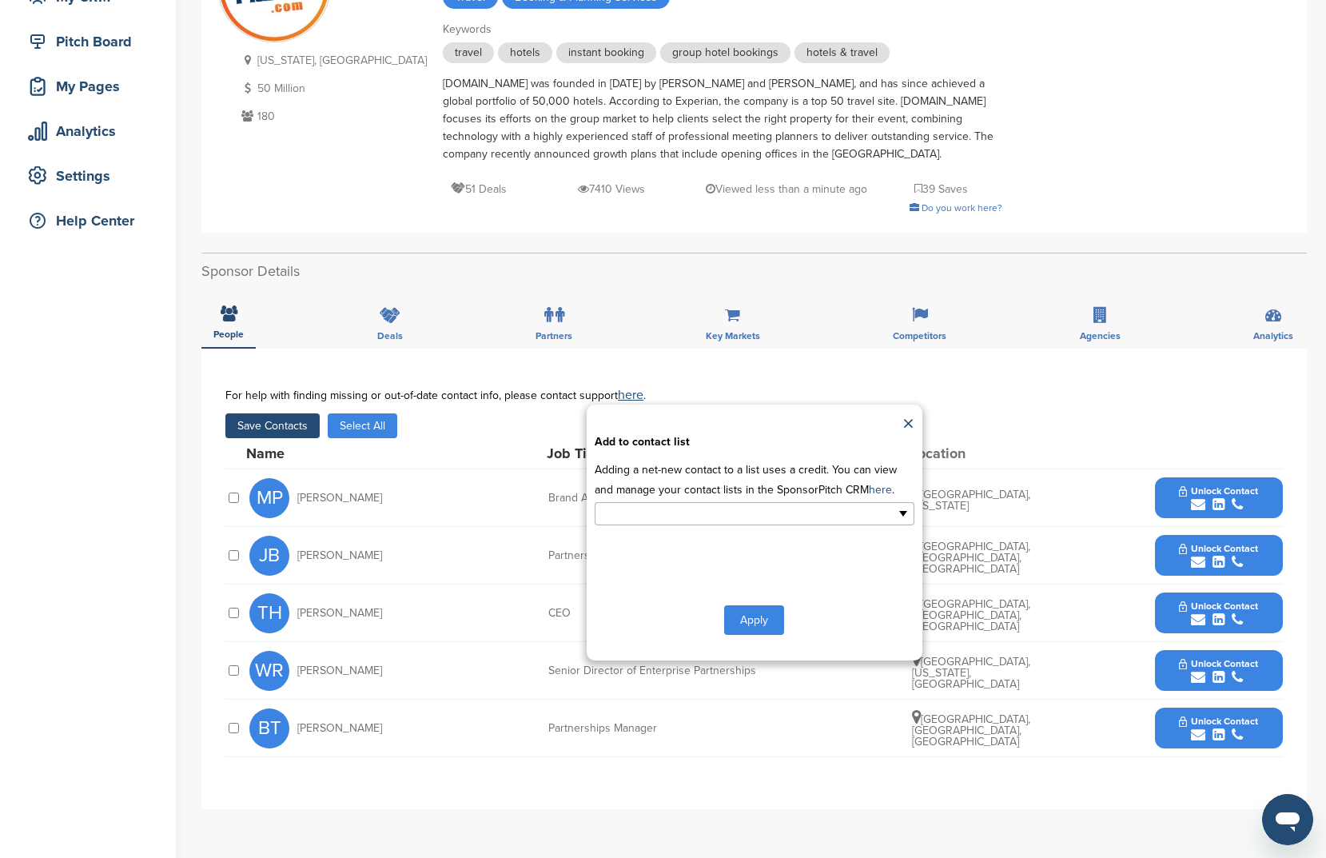
click at [760, 519] on input "text" at bounding box center [685, 513] width 168 height 18
click at [748, 560] on li "New List1" at bounding box center [755, 567] width 318 height 28
click at [760, 615] on button "Apply" at bounding box center [754, 623] width 60 height 30
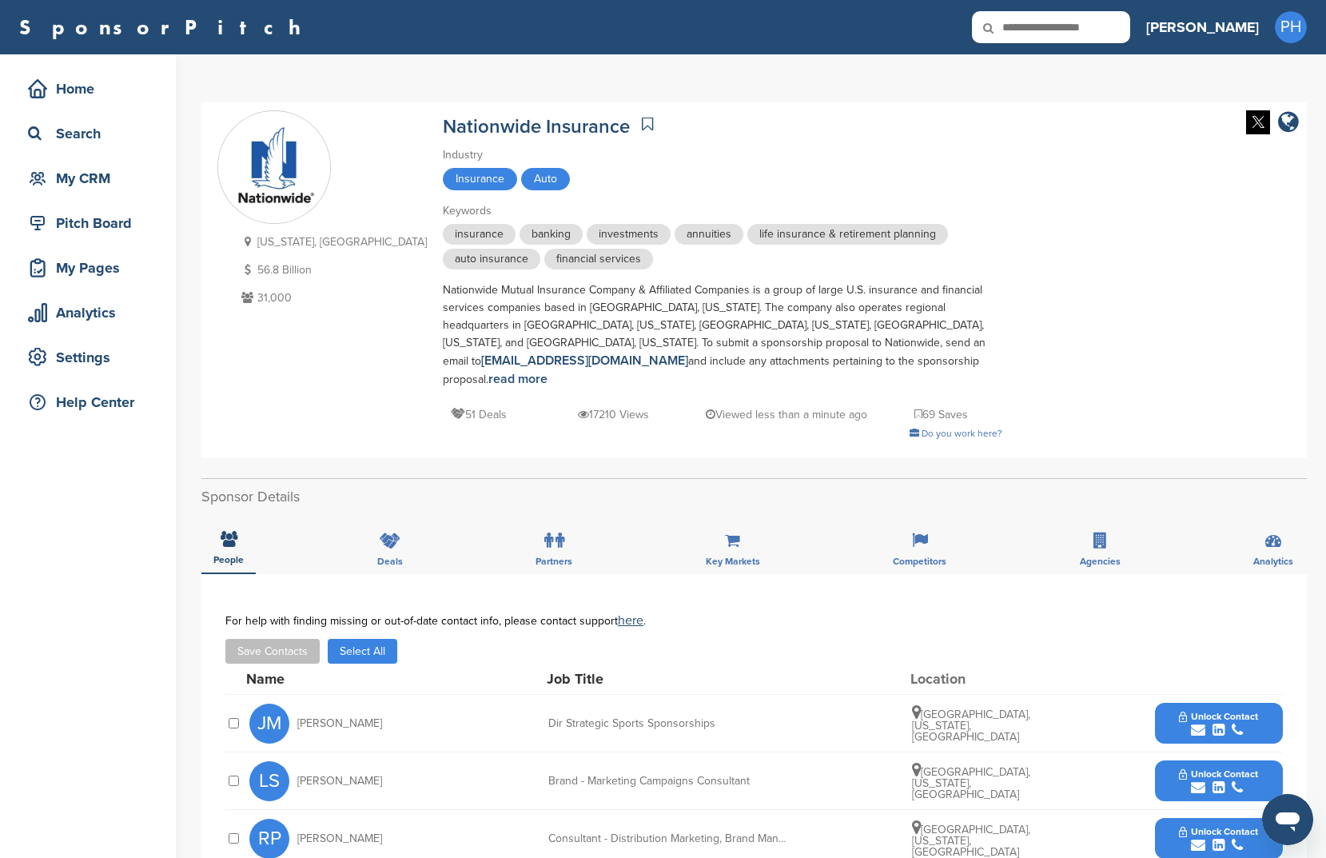
click at [638, 118] on link at bounding box center [647, 124] width 19 height 24
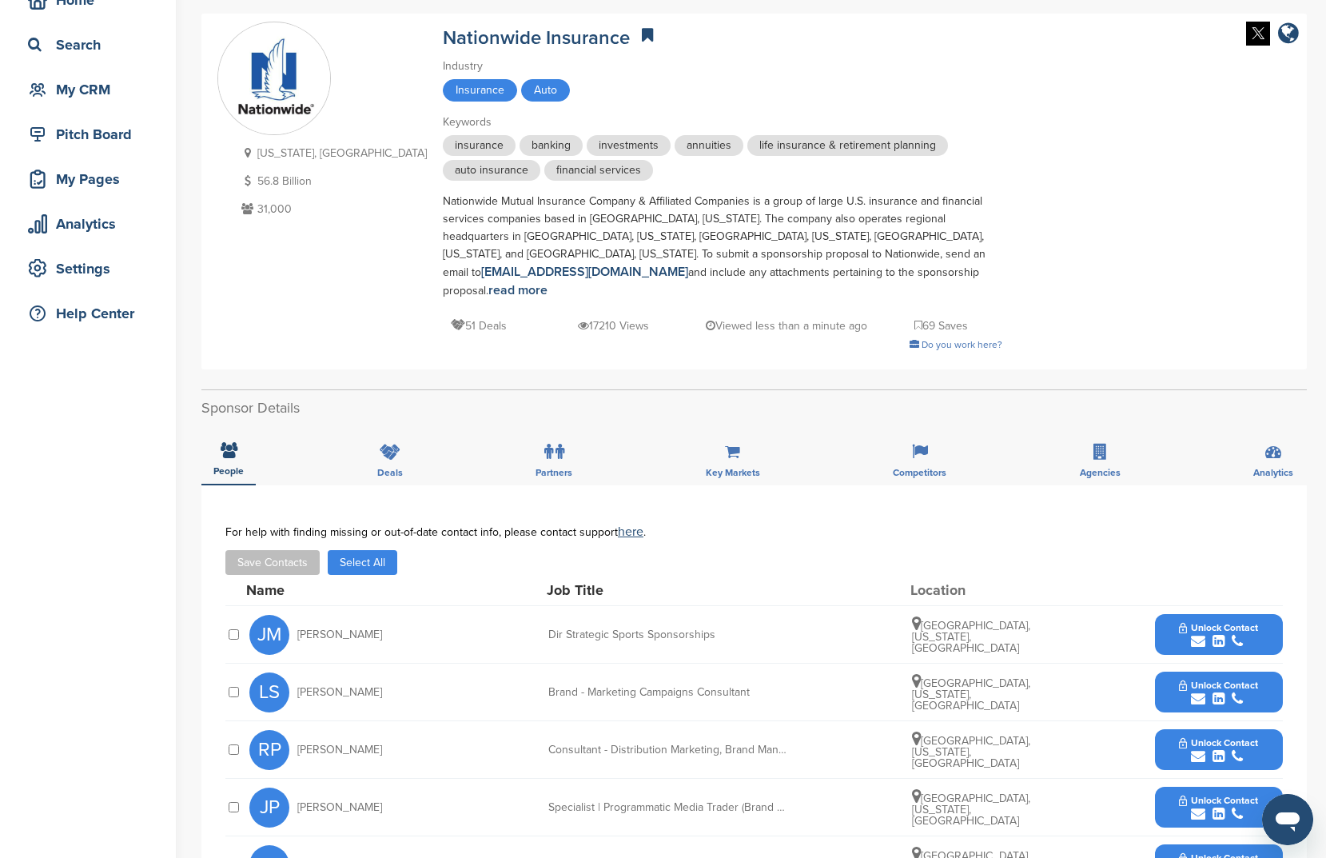
click at [376, 550] on button "Select All" at bounding box center [363, 562] width 70 height 25
click at [301, 556] on button "Save Contacts" at bounding box center [272, 562] width 94 height 25
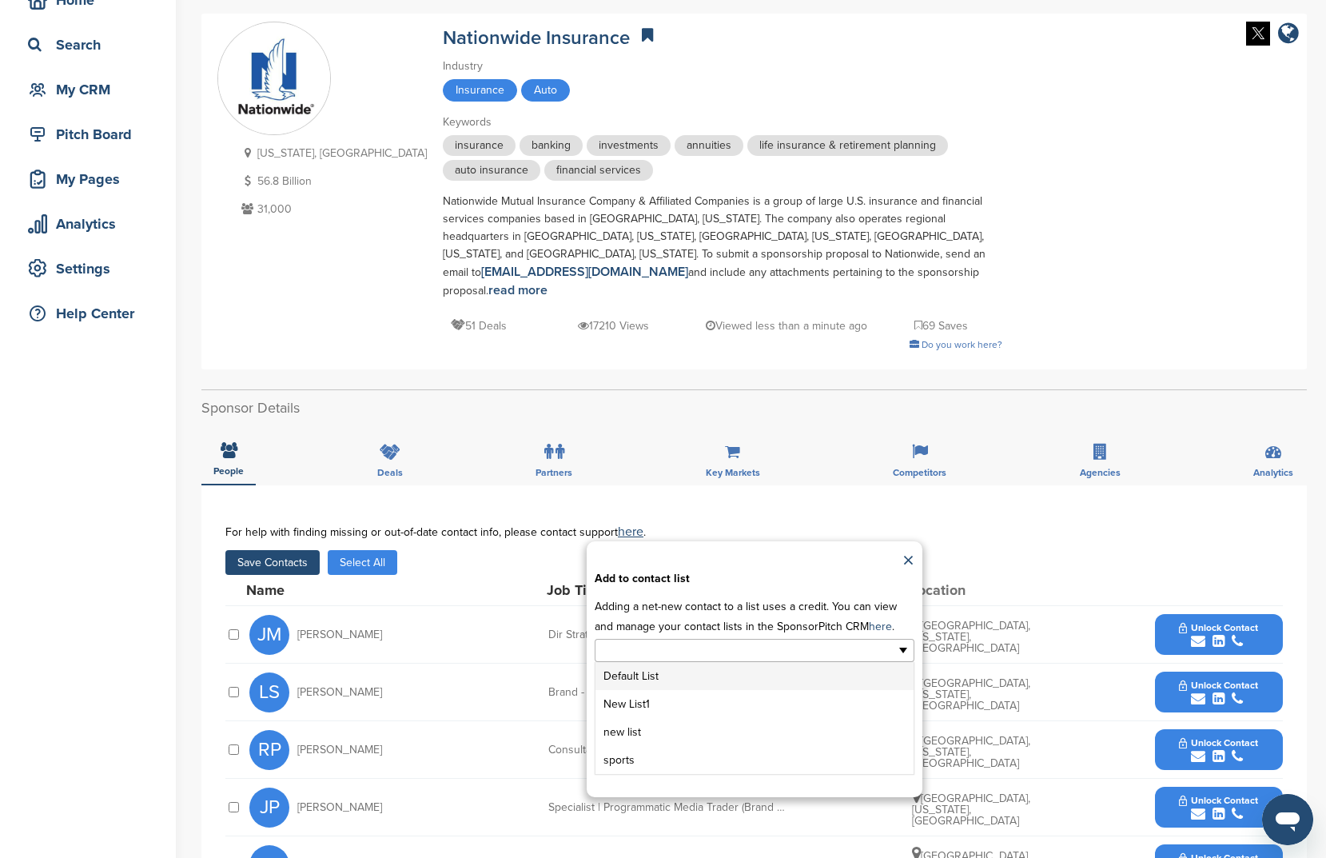
click at [678, 641] on input "text" at bounding box center [685, 650] width 168 height 18
click at [662, 690] on li "New List1" at bounding box center [755, 704] width 318 height 28
click at [748, 745] on button "Apply" at bounding box center [754, 760] width 60 height 30
click at [736, 745] on button "Apply" at bounding box center [754, 760] width 60 height 30
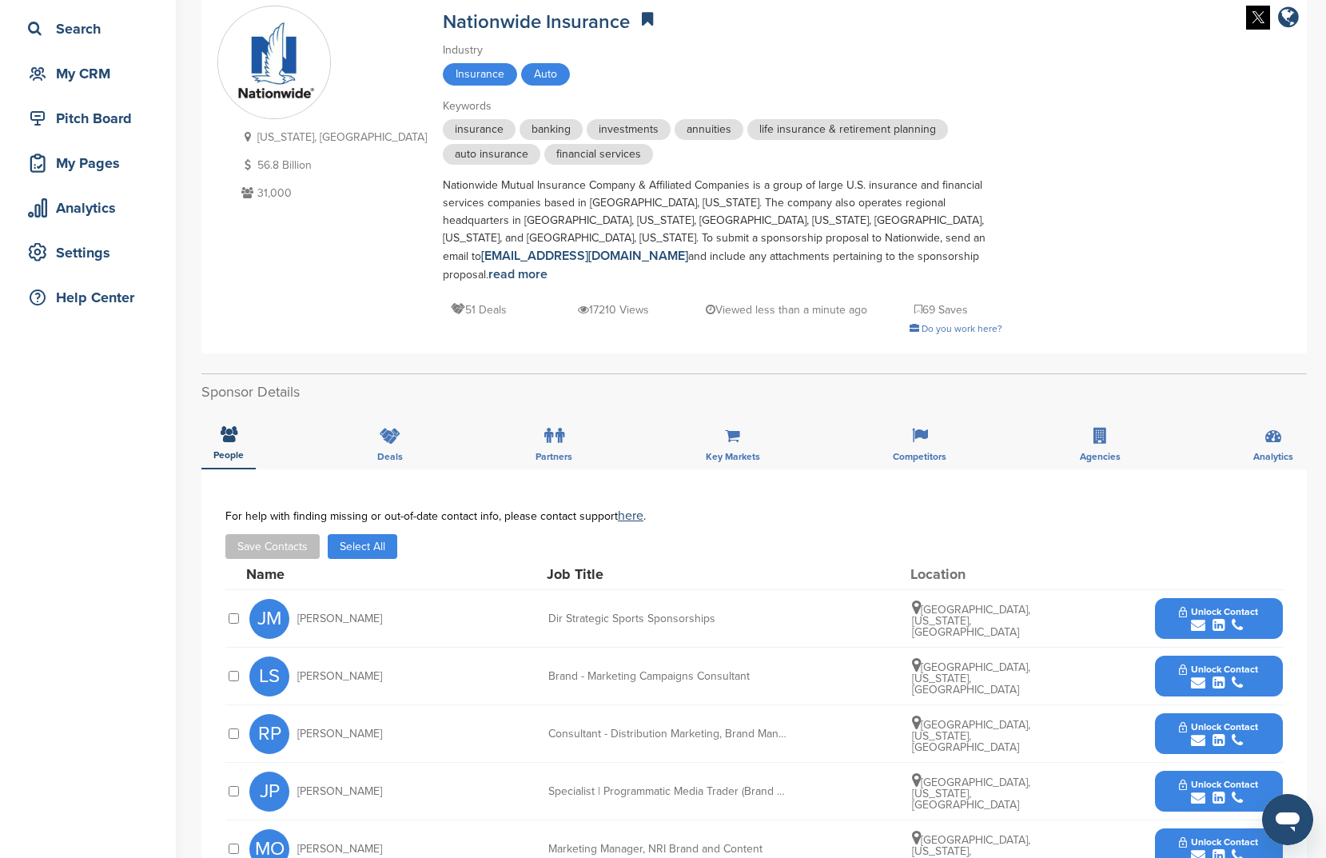
scroll to position [130, 0]
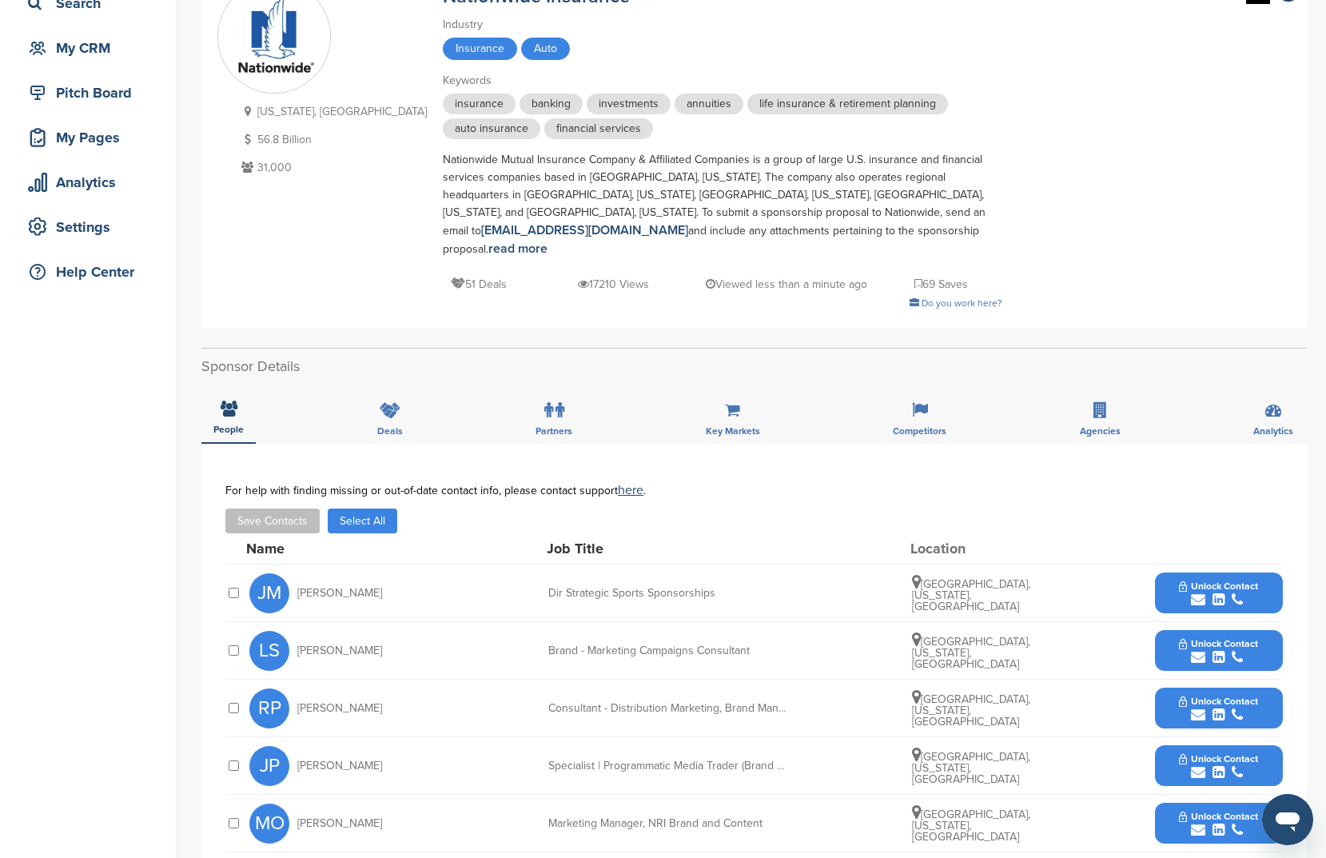
click at [359, 533] on div "Name Job Title Location" at bounding box center [764, 548] width 1037 height 30
click at [299, 508] on button "Save Contacts" at bounding box center [272, 520] width 94 height 25
drag, startPoint x: 360, startPoint y: 502, endPoint x: 347, endPoint y: 505, distance: 13.2
click at [360, 508] on button "Select All" at bounding box center [363, 520] width 70 height 25
click at [306, 508] on button "Save Contacts" at bounding box center [272, 520] width 94 height 25
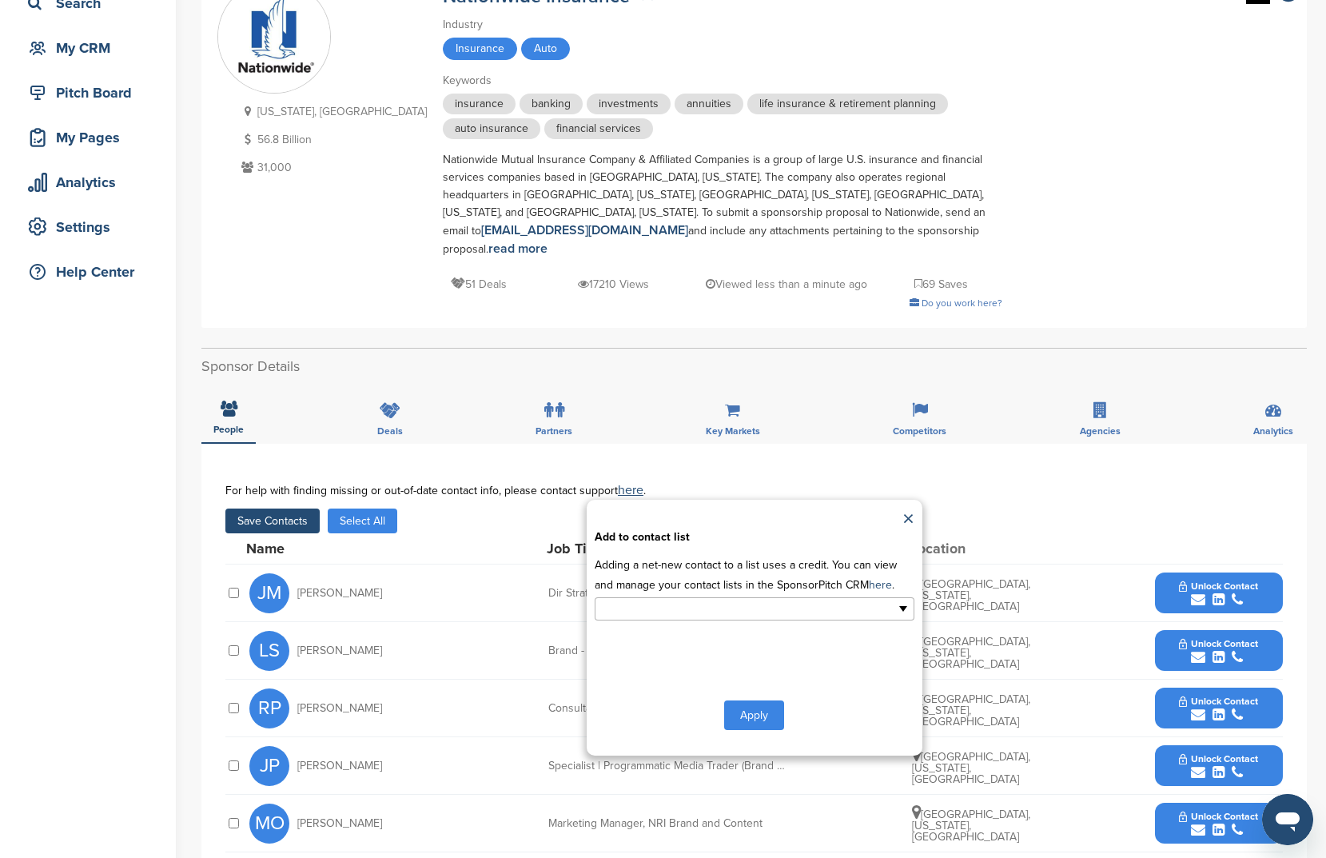
click at [666, 600] on input "text" at bounding box center [685, 609] width 168 height 18
click at [680, 650] on li "New List1" at bounding box center [755, 662] width 318 height 28
click at [758, 716] on div "**********" at bounding box center [755, 628] width 336 height 256
click at [760, 706] on button "Apply" at bounding box center [754, 719] width 60 height 30
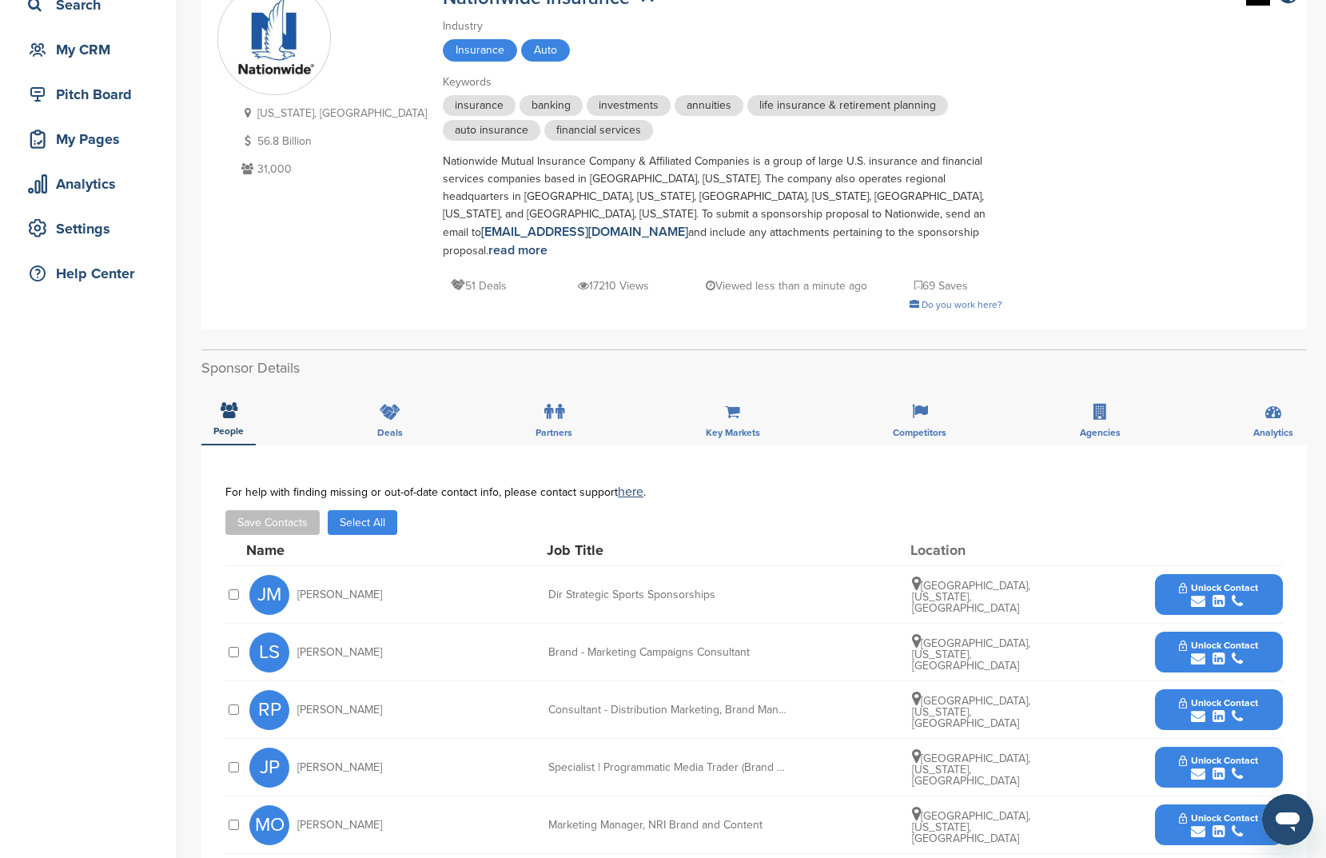
scroll to position [127, 0]
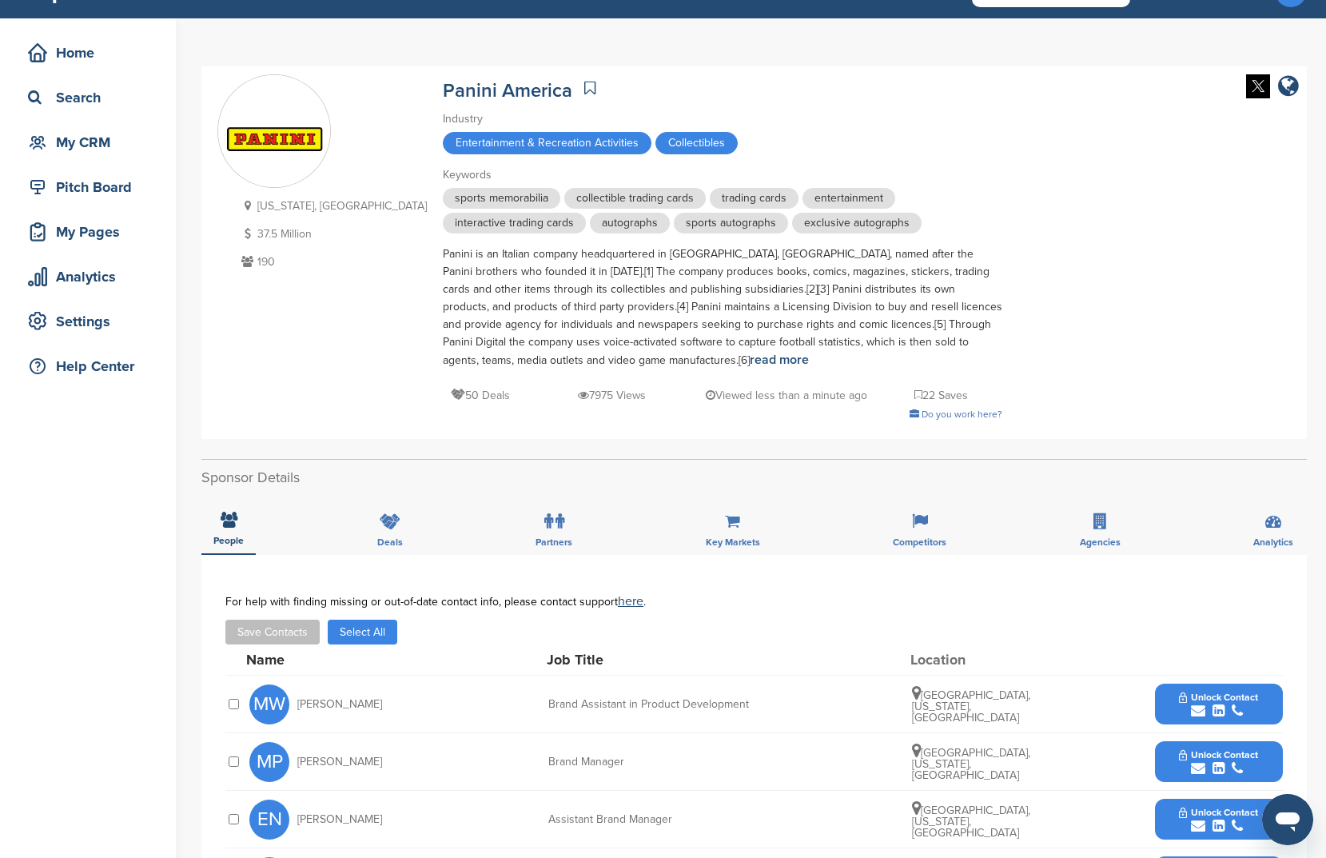
scroll to position [76, 0]
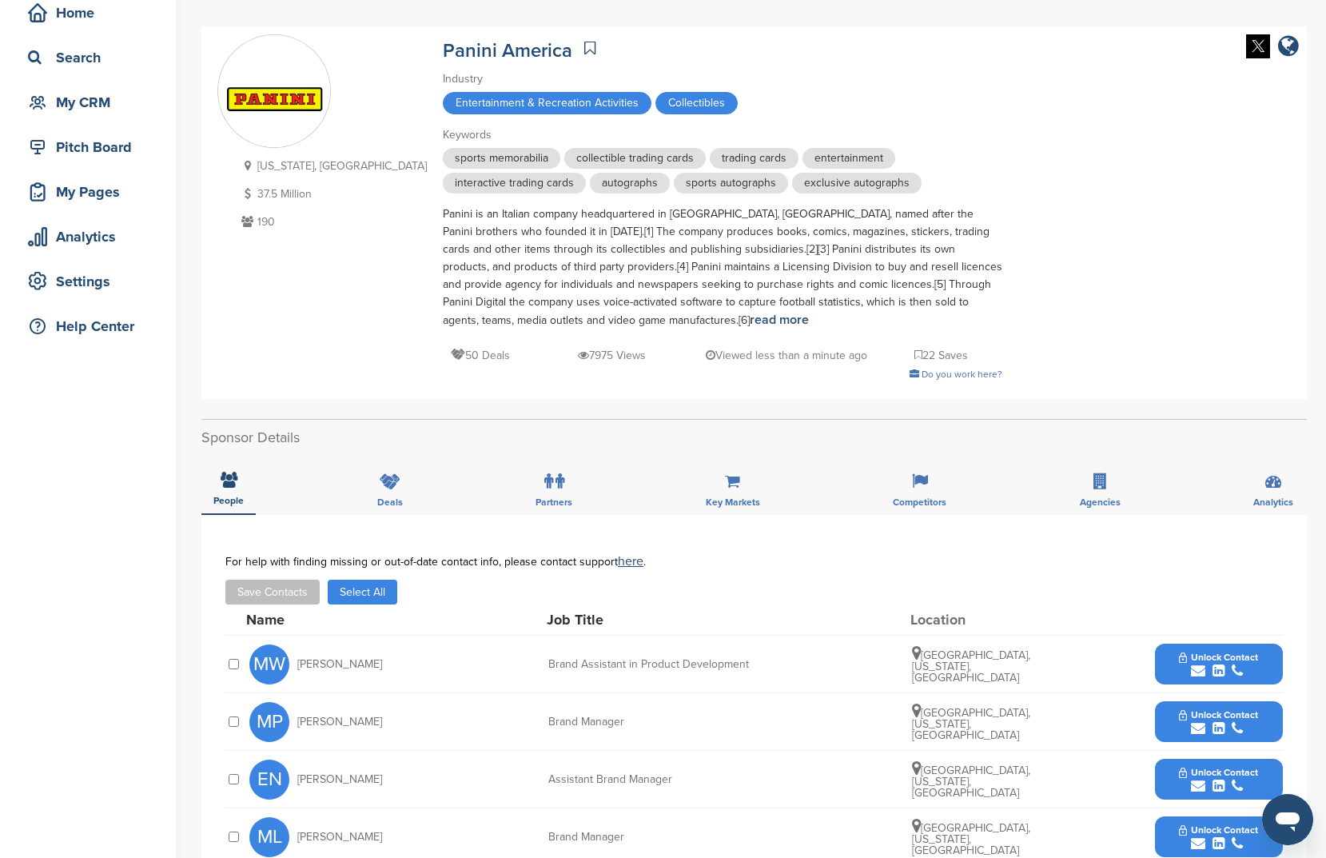
click at [376, 604] on button "Select All" at bounding box center [363, 592] width 70 height 25
click at [271, 600] on button "Save Contacts" at bounding box center [272, 592] width 94 height 25
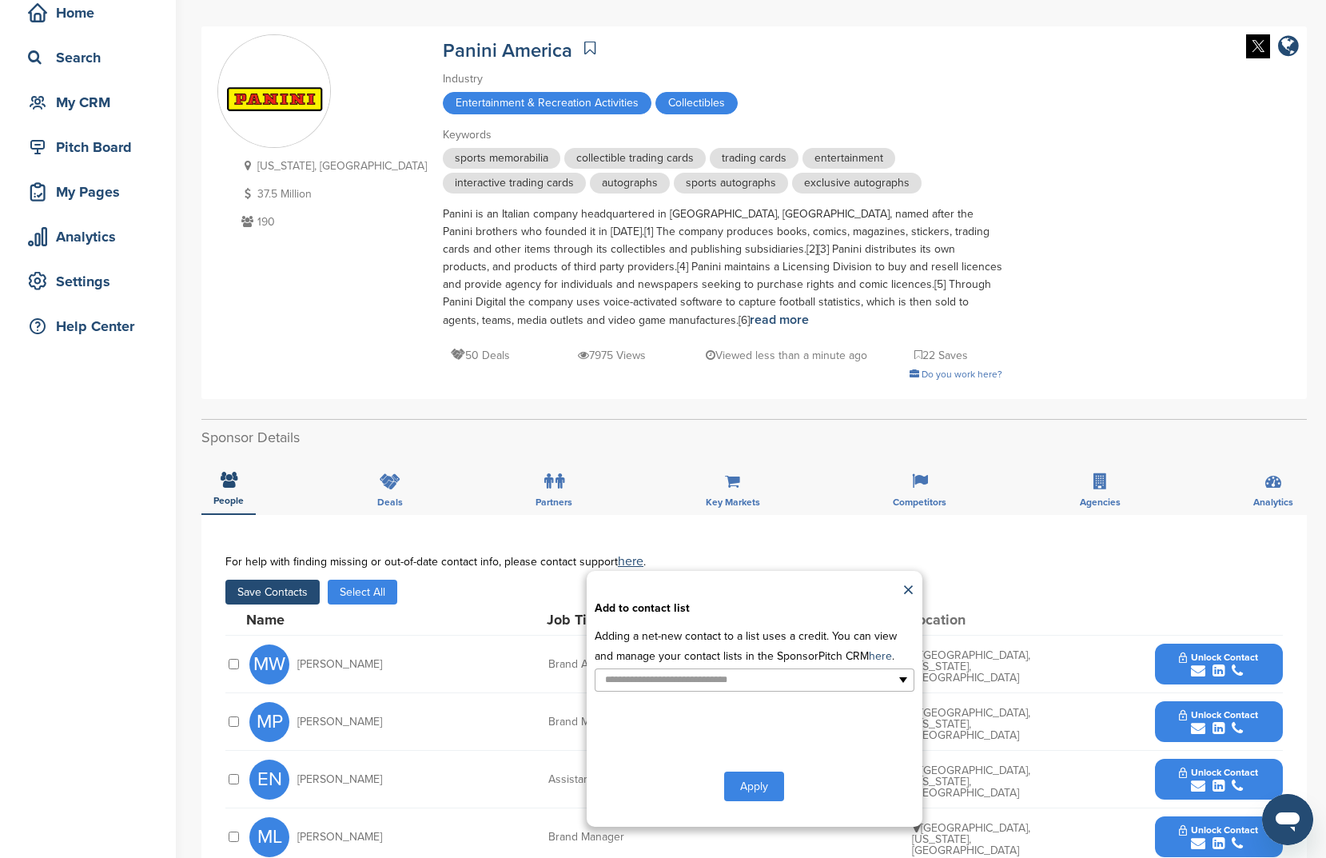
click at [683, 692] on div "**********" at bounding box center [755, 699] width 336 height 256
click at [687, 684] on input "text" at bounding box center [685, 680] width 168 height 18
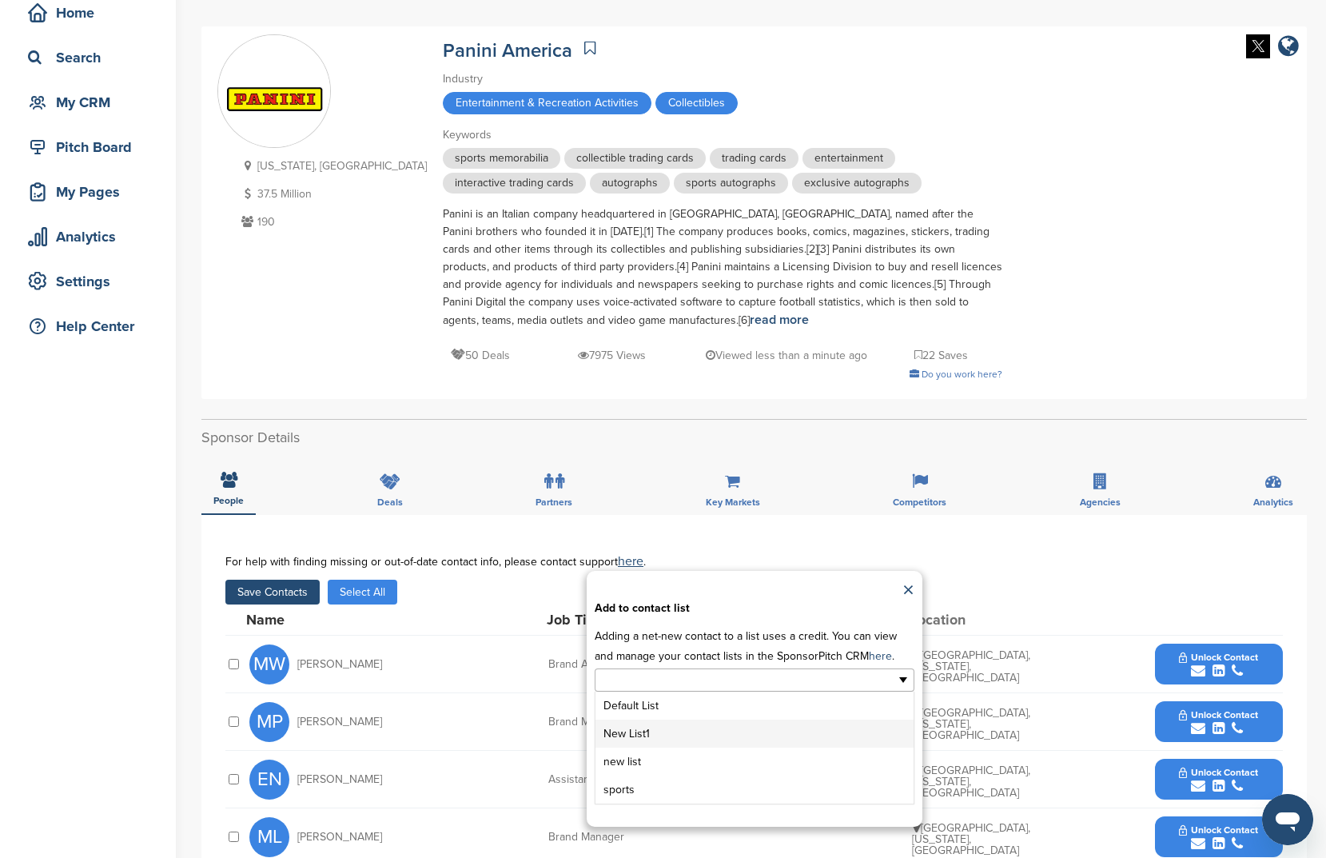
click at [688, 727] on li "New List1" at bounding box center [755, 734] width 318 height 28
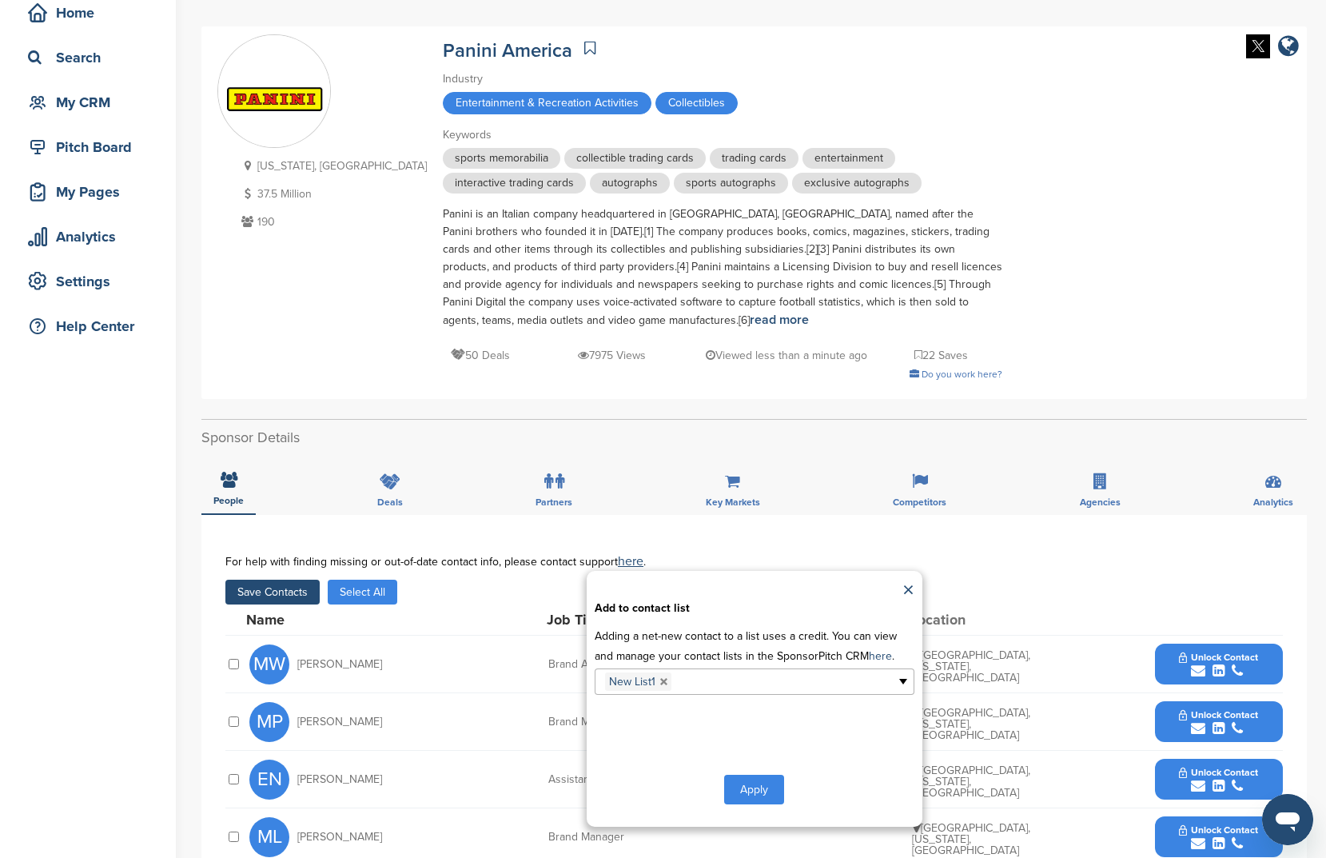
click at [741, 767] on div "**********" at bounding box center [755, 699] width 336 height 256
click at [745, 792] on button "Apply" at bounding box center [754, 790] width 60 height 30
click at [740, 787] on button "Apply" at bounding box center [754, 790] width 60 height 30
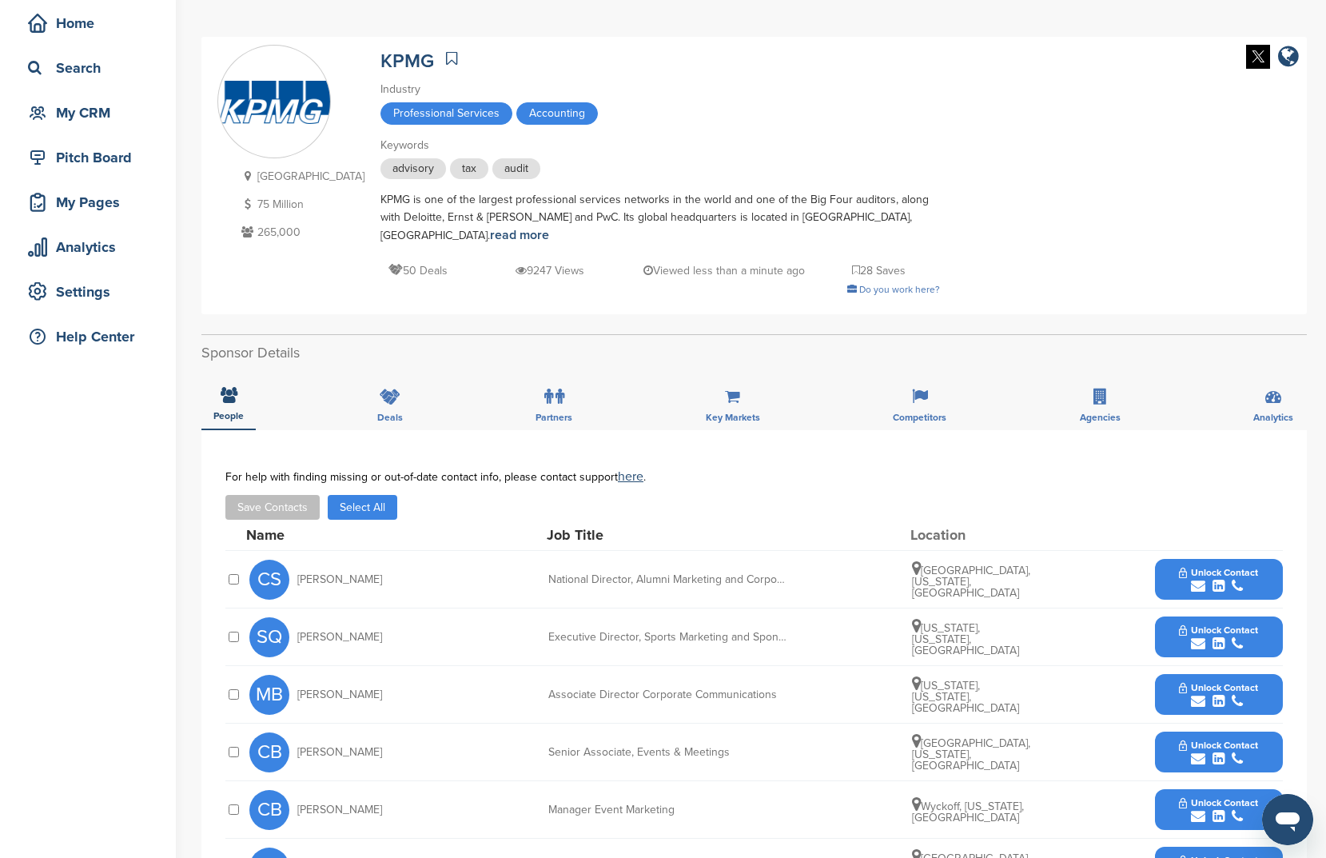
scroll to position [84, 0]
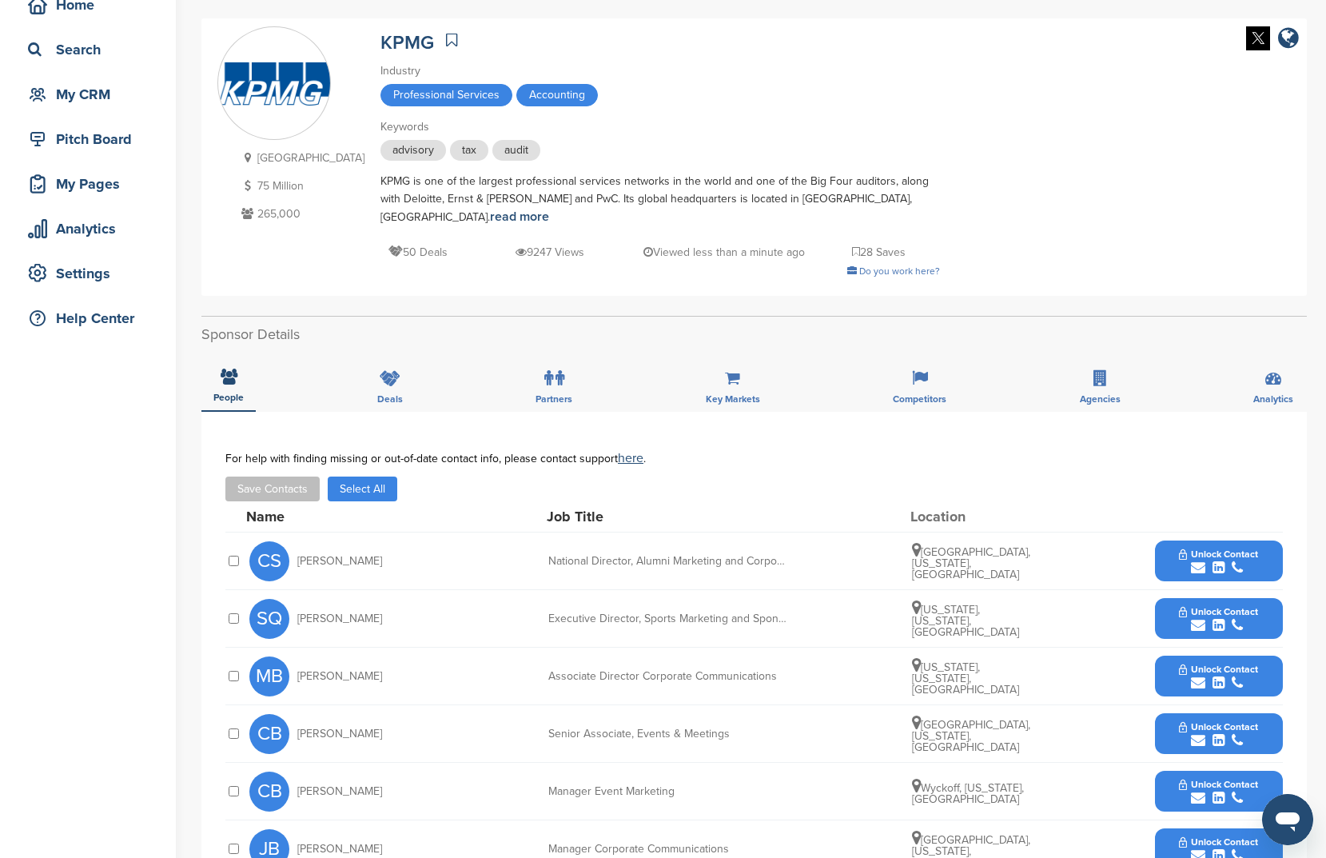
click at [359, 476] on button "Select All" at bounding box center [363, 488] width 70 height 25
click at [292, 476] on button "Save Contacts" at bounding box center [272, 488] width 94 height 25
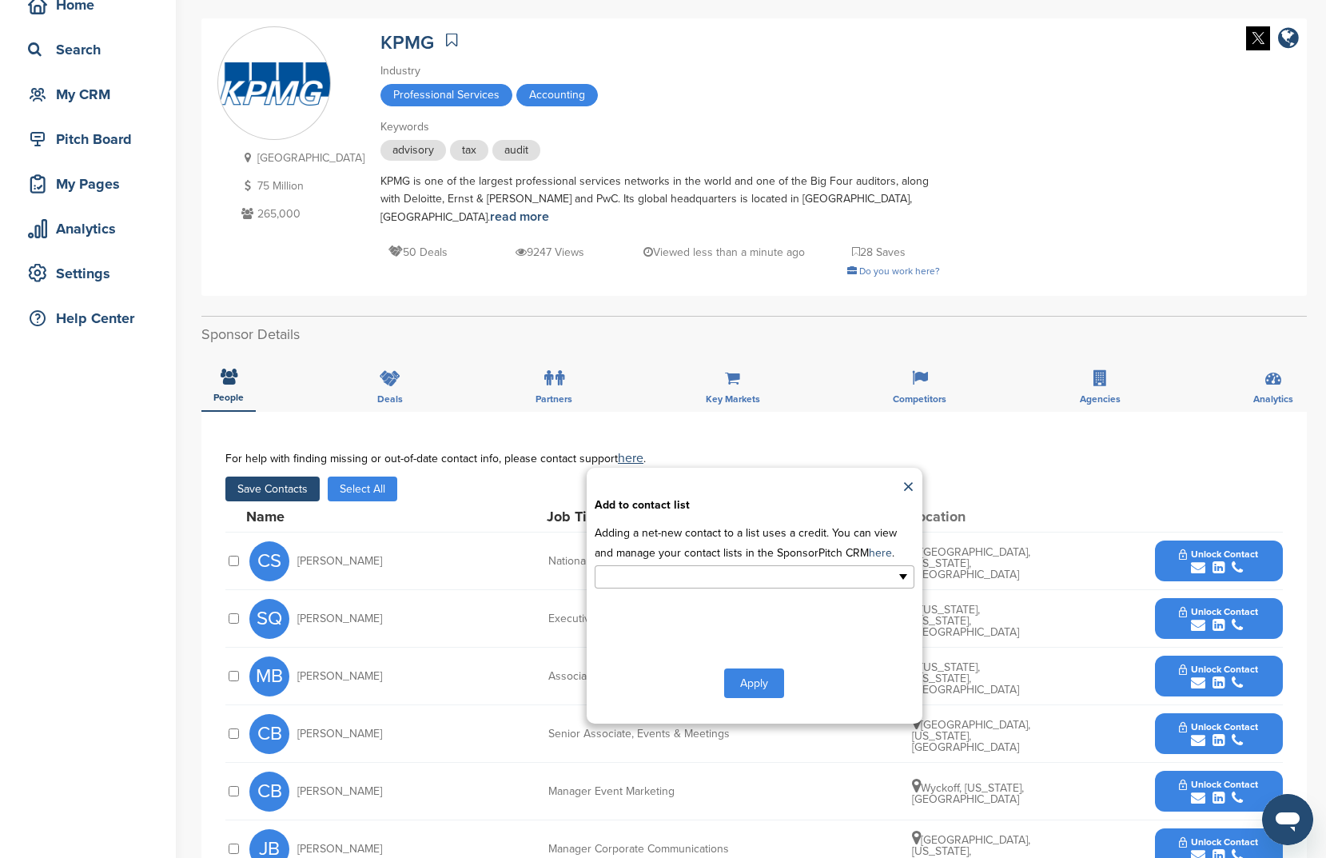
click at [646, 568] on input "text" at bounding box center [685, 577] width 168 height 18
click at [658, 620] on li "New List1" at bounding box center [755, 630] width 318 height 28
click at [764, 672] on button "Apply" at bounding box center [754, 687] width 60 height 30
click at [764, 674] on button "Apply" at bounding box center [754, 687] width 60 height 30
click at [442, 30] on link at bounding box center [451, 40] width 19 height 24
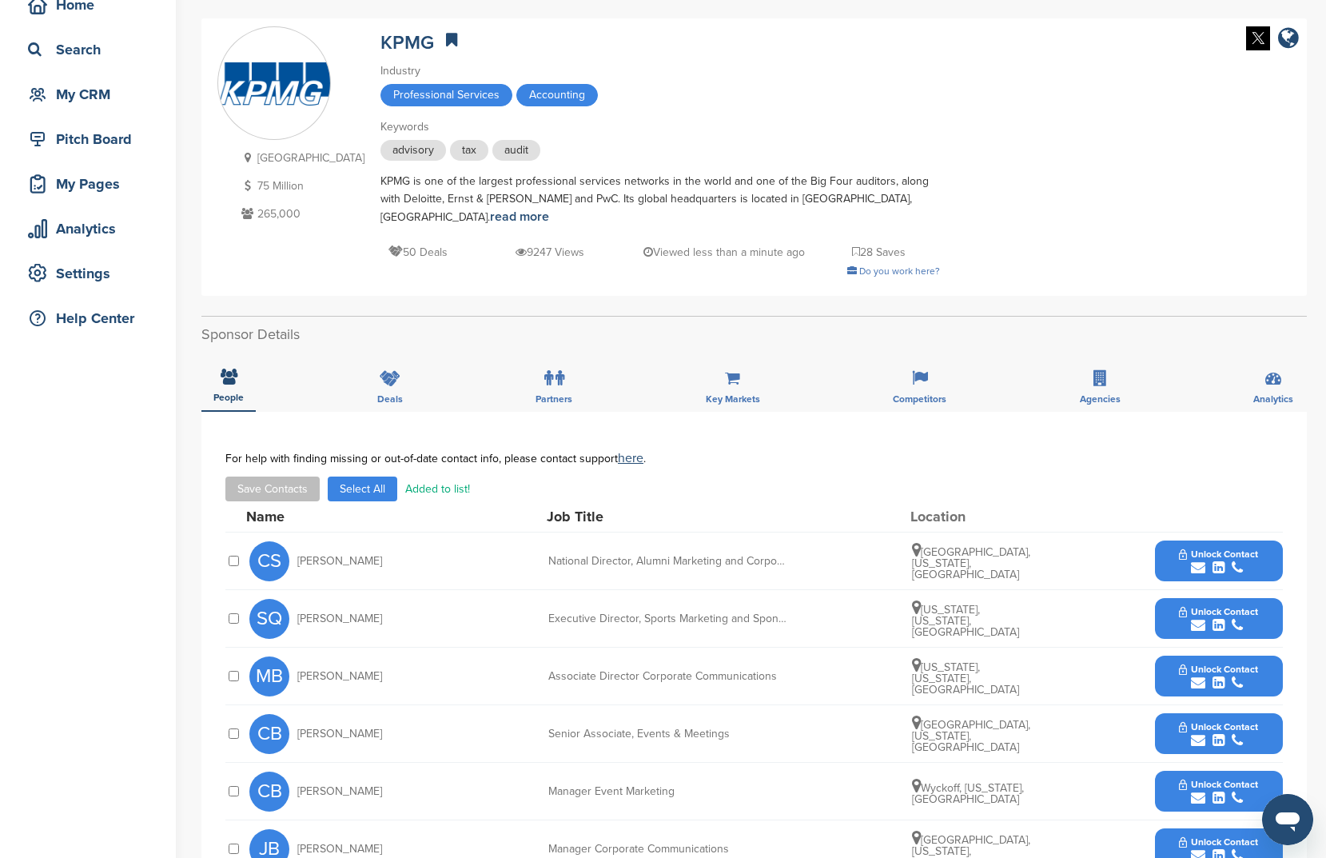
scroll to position [422, 0]
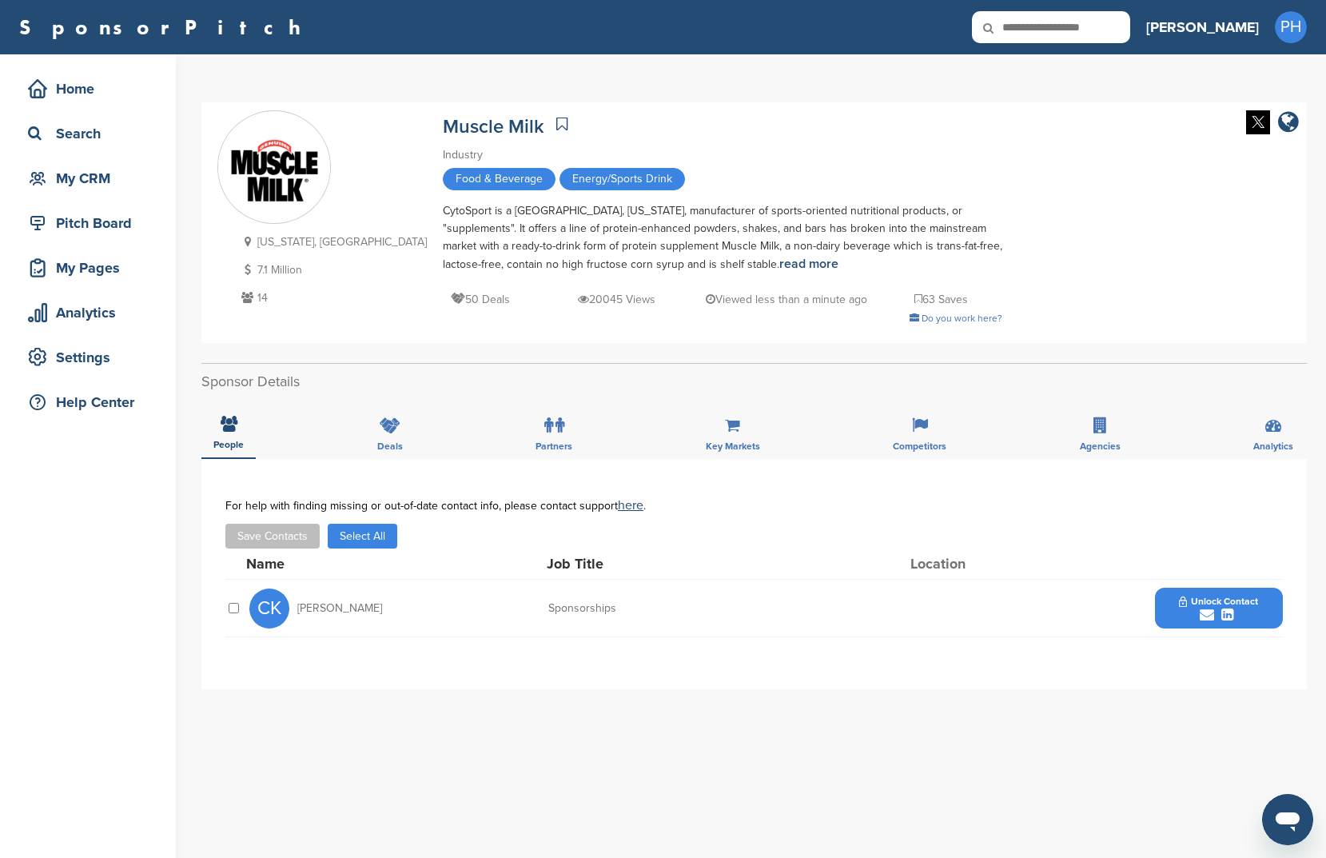
click at [381, 533] on button "Select All" at bounding box center [363, 536] width 70 height 25
click at [293, 537] on button "Save Contacts" at bounding box center [272, 536] width 94 height 25
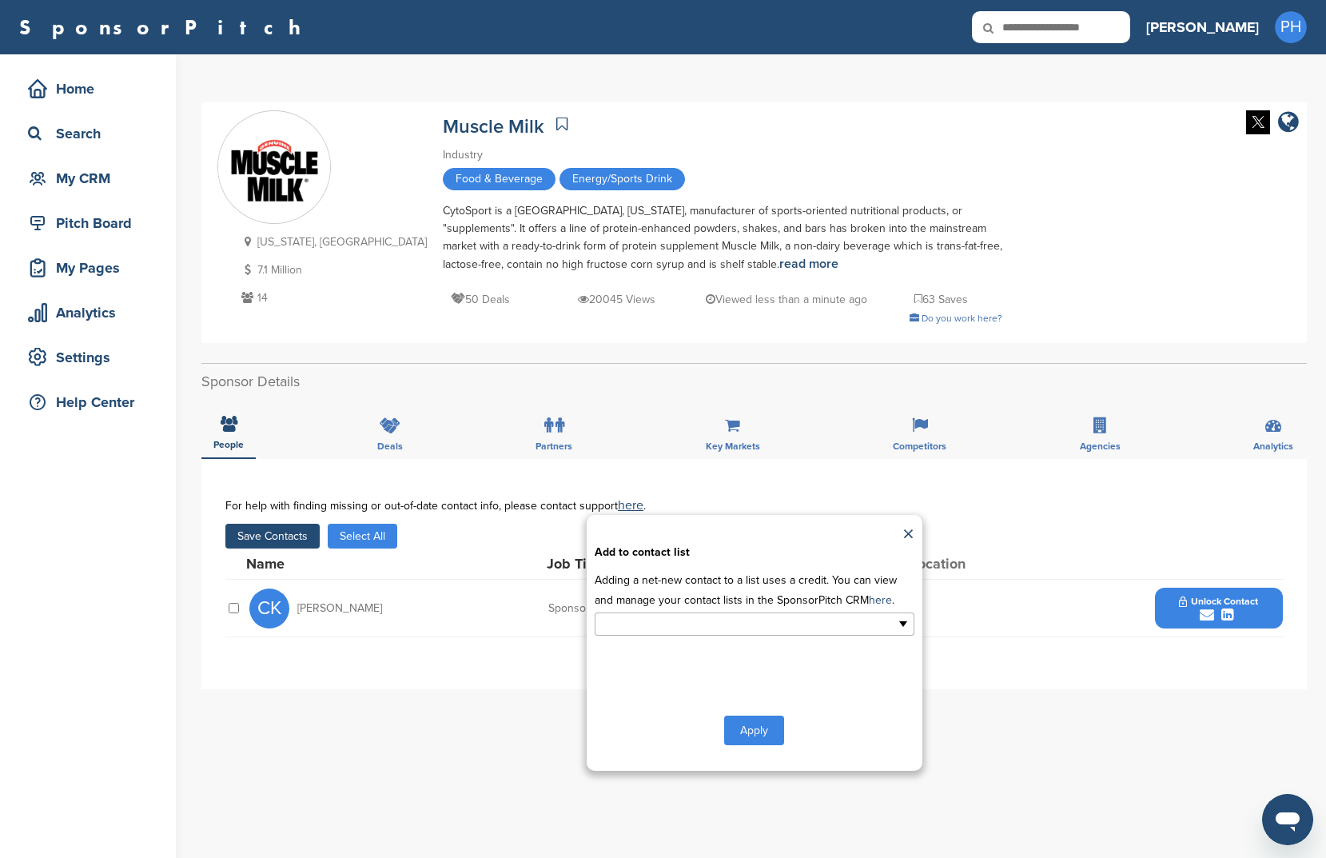
click at [684, 624] on input "text" at bounding box center [685, 624] width 168 height 18
click at [681, 684] on li "New List1" at bounding box center [755, 678] width 318 height 28
click at [759, 750] on div "**********" at bounding box center [755, 643] width 336 height 256
click at [766, 734] on button "Apply" at bounding box center [754, 734] width 60 height 30
click at [766, 736] on button "Apply" at bounding box center [754, 734] width 60 height 30
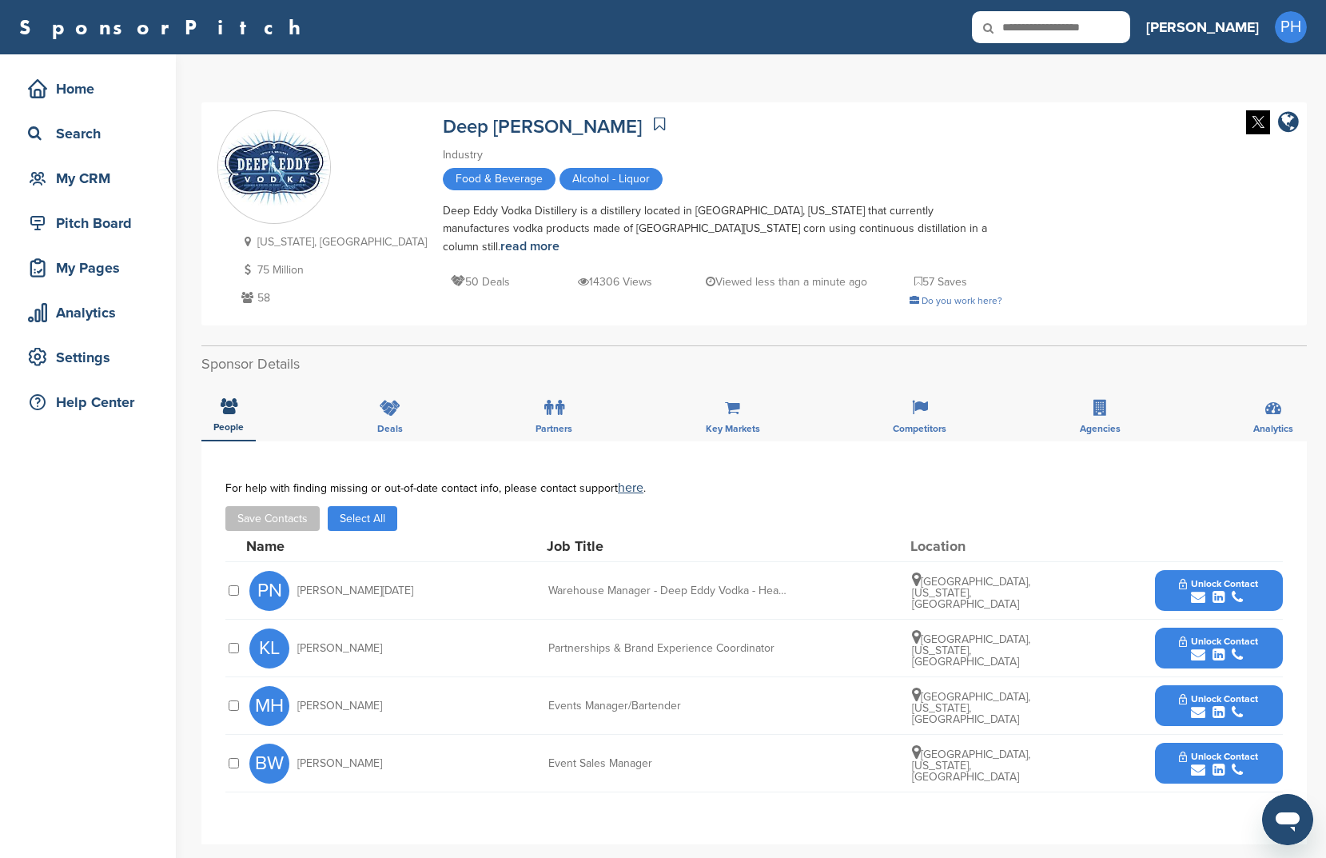
click at [383, 508] on button "Select All" at bounding box center [363, 518] width 70 height 25
click at [259, 511] on button "Save Contacts" at bounding box center [272, 518] width 94 height 25
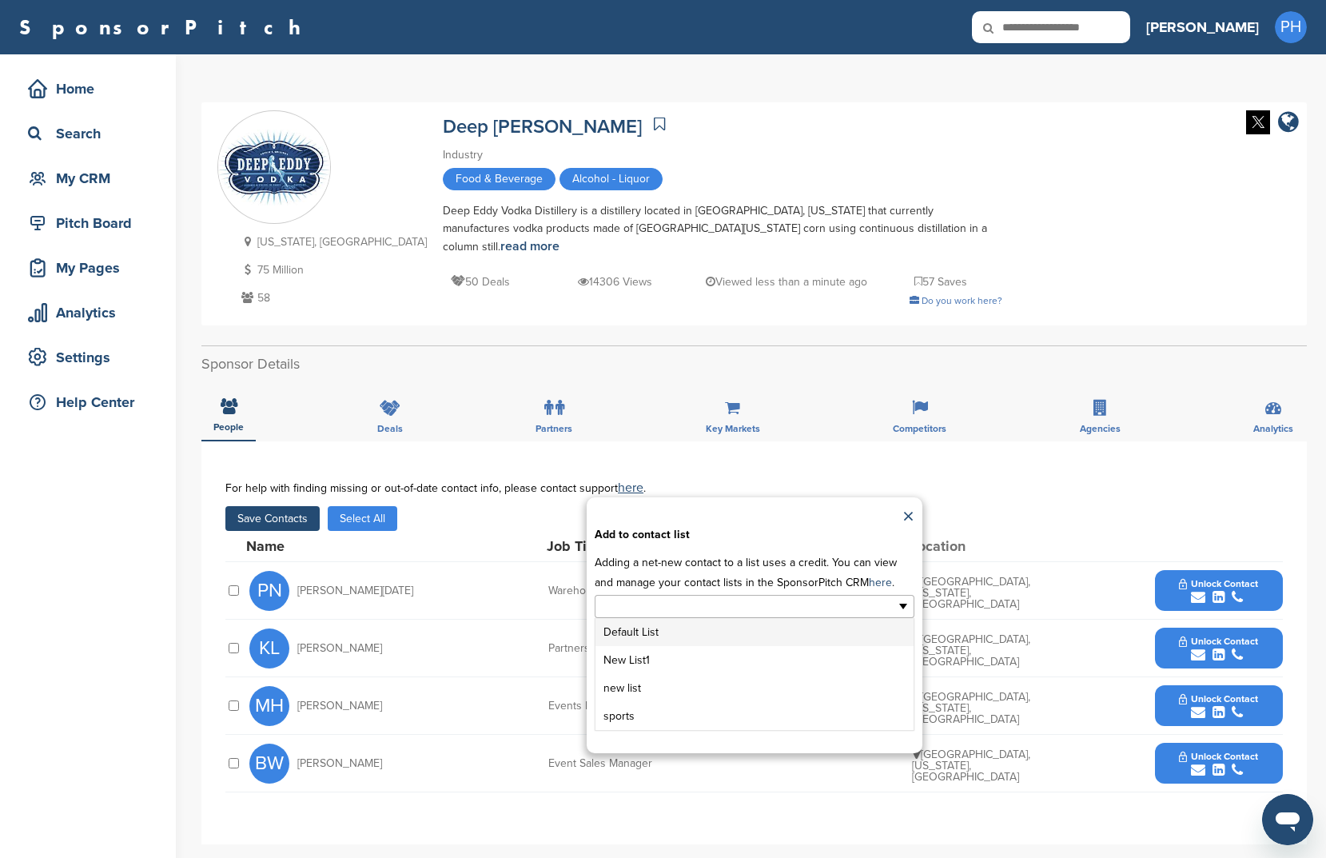
click at [756, 603] on input "text" at bounding box center [685, 606] width 168 height 18
click at [710, 650] on li "New List1" at bounding box center [755, 660] width 318 height 28
click at [748, 712] on button "Apply" at bounding box center [754, 716] width 60 height 30
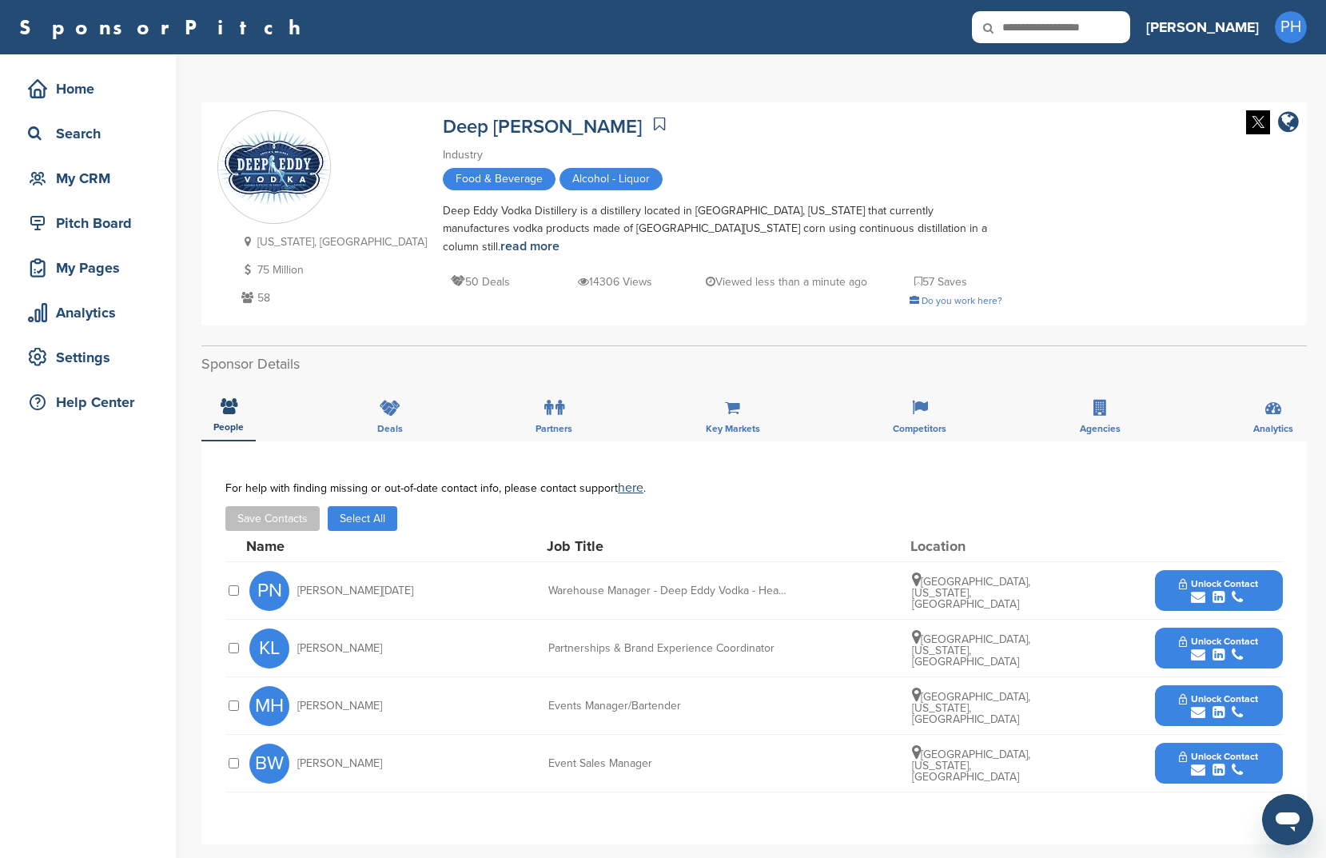
scroll to position [3, 0]
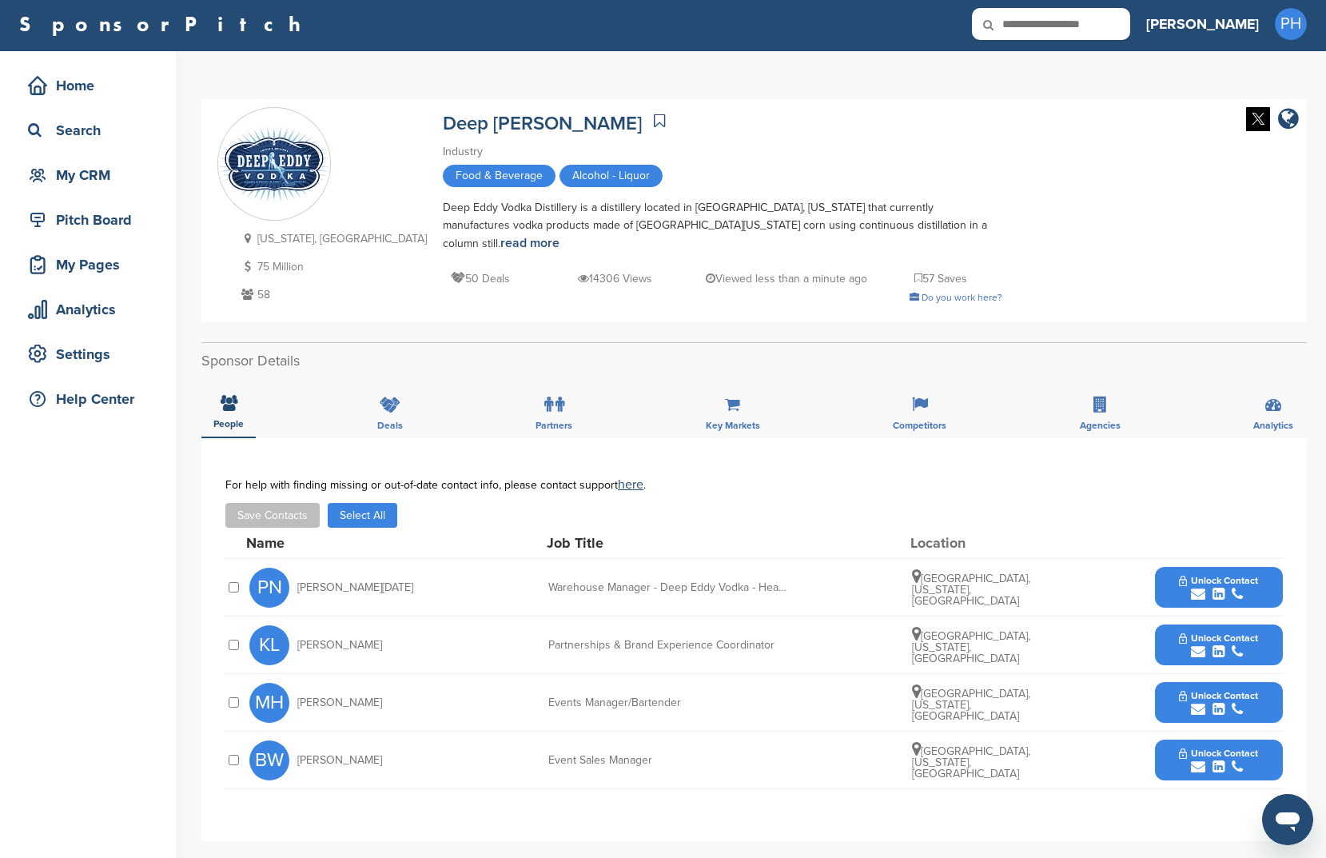
click at [355, 516] on button "Select All" at bounding box center [363, 515] width 70 height 25
click at [272, 503] on button "Save Contacts" at bounding box center [272, 515] width 94 height 25
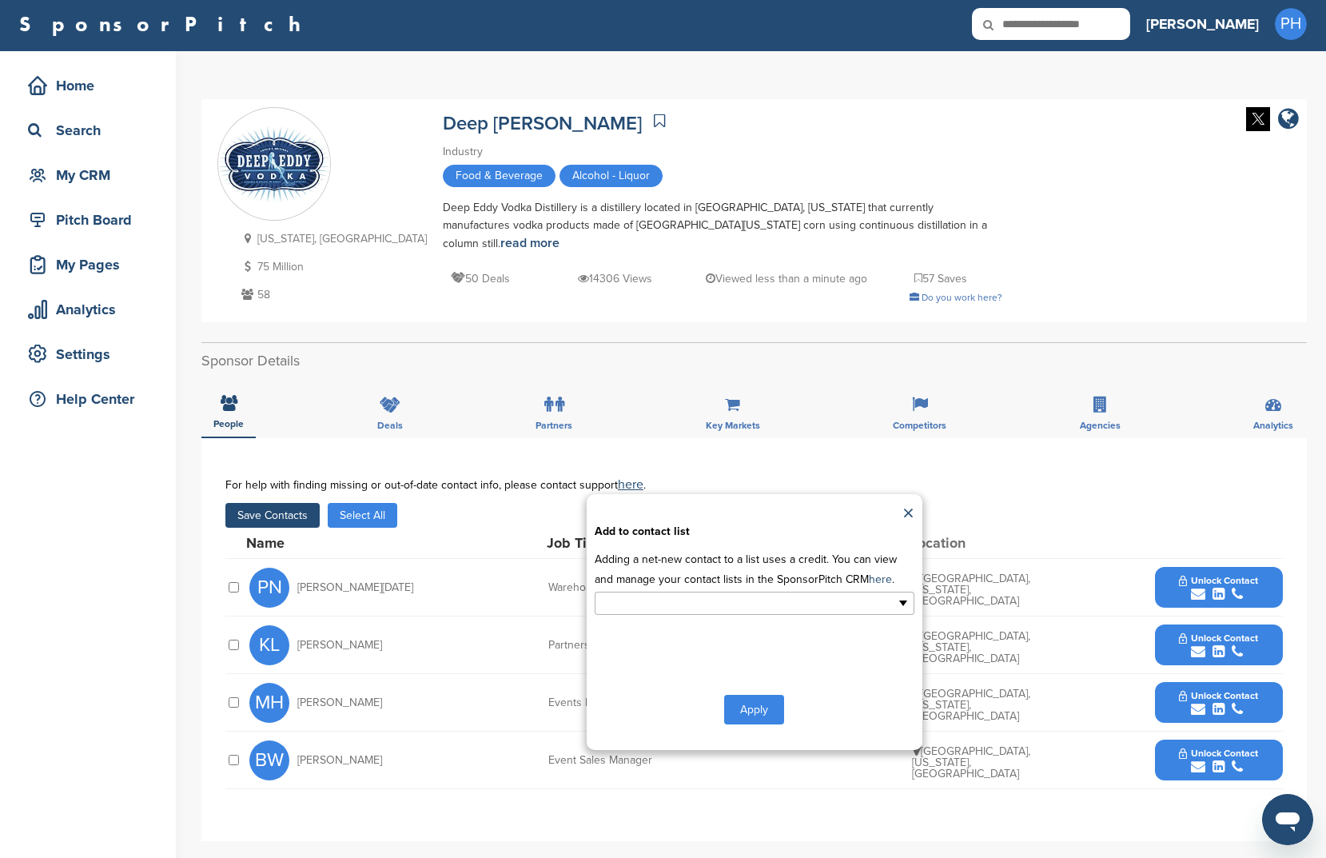
click at [856, 596] on ul at bounding box center [755, 603] width 320 height 23
click at [779, 650] on li "New List1" at bounding box center [755, 657] width 318 height 28
click at [768, 699] on button "Apply" at bounding box center [754, 713] width 60 height 30
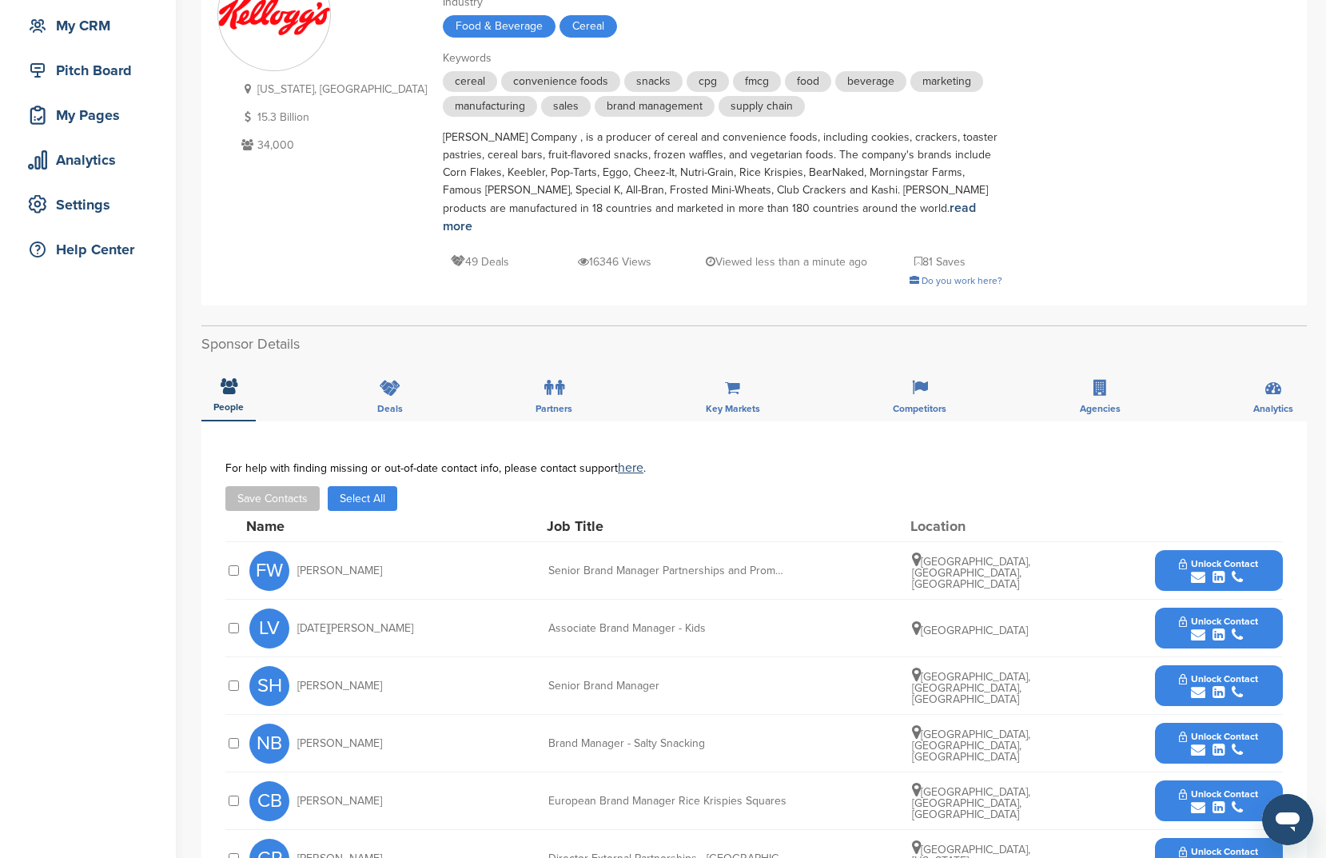
scroll to position [157, 0]
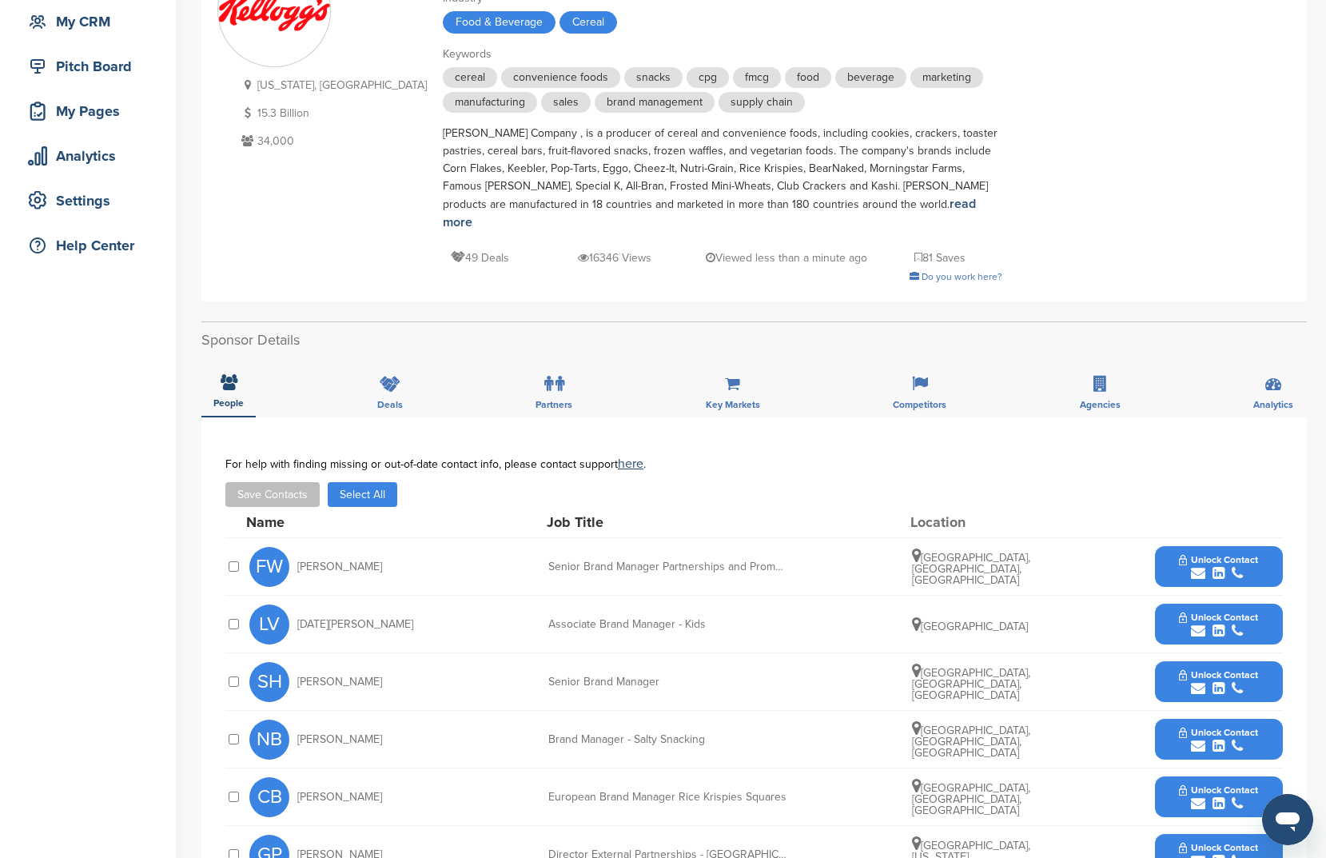
drag, startPoint x: 365, startPoint y: 475, endPoint x: 341, endPoint y: 479, distance: 24.3
click at [365, 482] on button "Select All" at bounding box center [363, 494] width 70 height 25
click at [303, 482] on button "Save Contacts" at bounding box center [272, 494] width 94 height 25
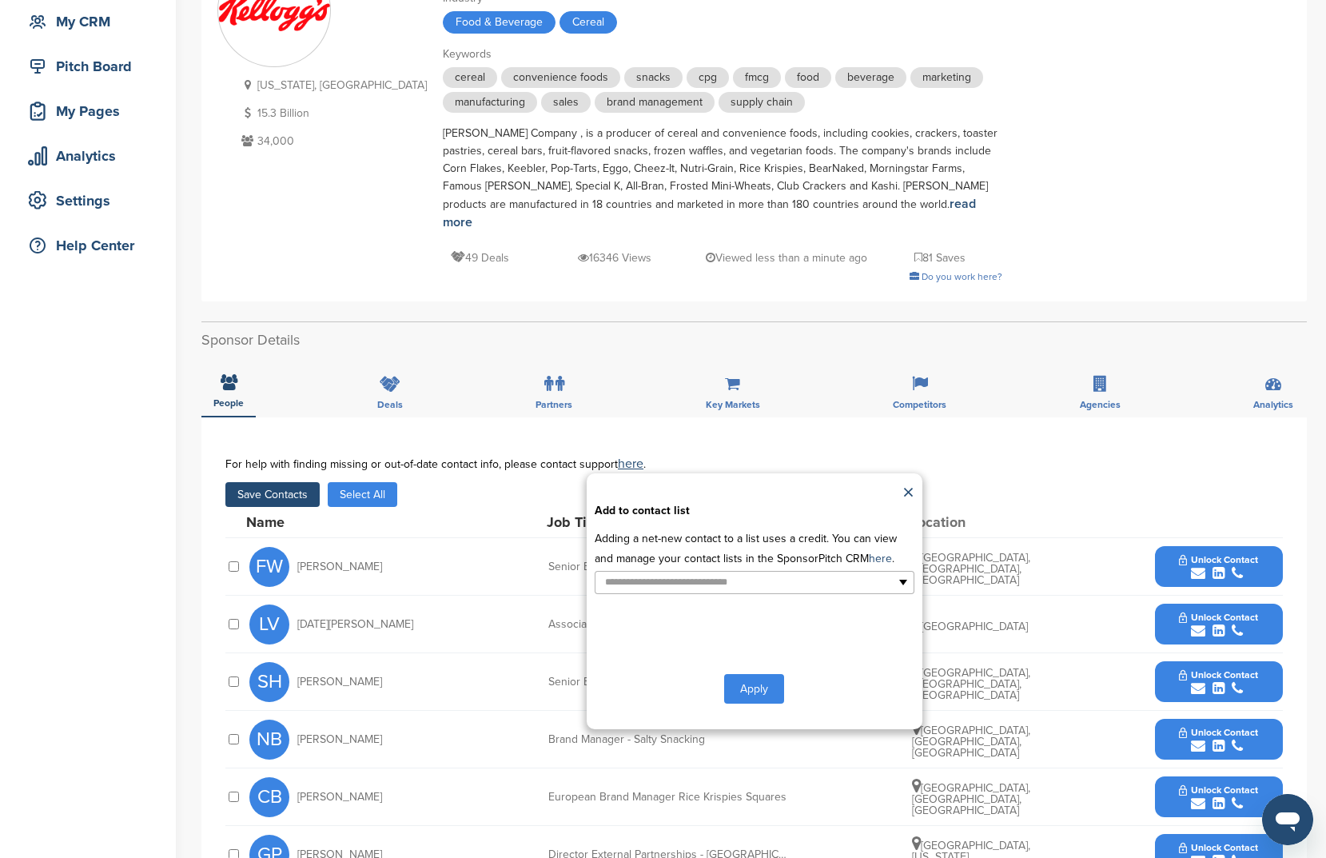
click at [720, 545] on p "Adding a net-new contact to a list uses a credit. You can view and manage your …" at bounding box center [755, 548] width 320 height 40
click at [715, 580] on div "**********" at bounding box center [755, 601] width 336 height 256
click at [718, 573] on input "text" at bounding box center [685, 582] width 168 height 18
click at [708, 622] on li "New List1" at bounding box center [755, 636] width 318 height 28
click at [761, 677] on button "Apply" at bounding box center [754, 692] width 60 height 30
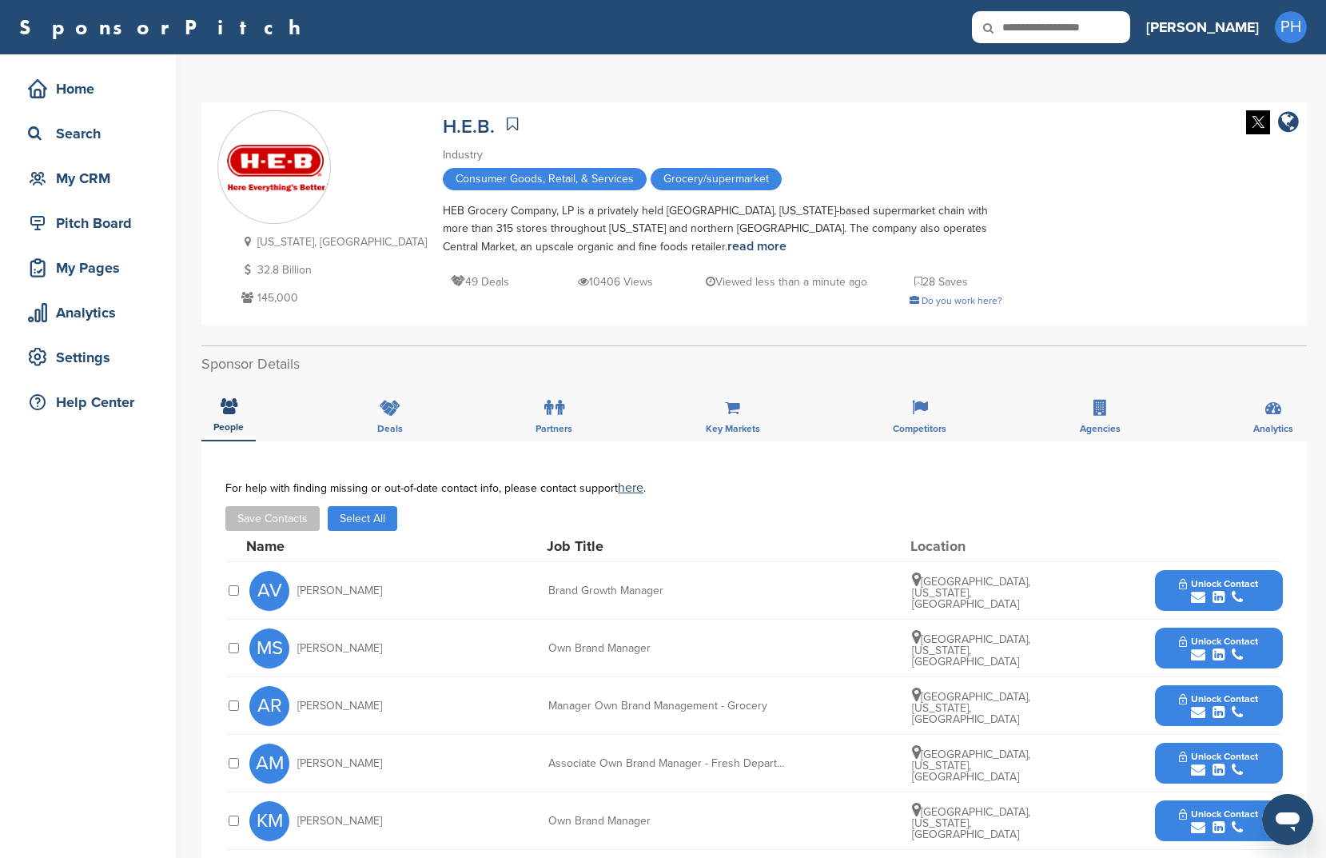
click at [352, 510] on button "Select All" at bounding box center [363, 518] width 70 height 25
click at [242, 519] on button "Save Contacts" at bounding box center [272, 518] width 94 height 25
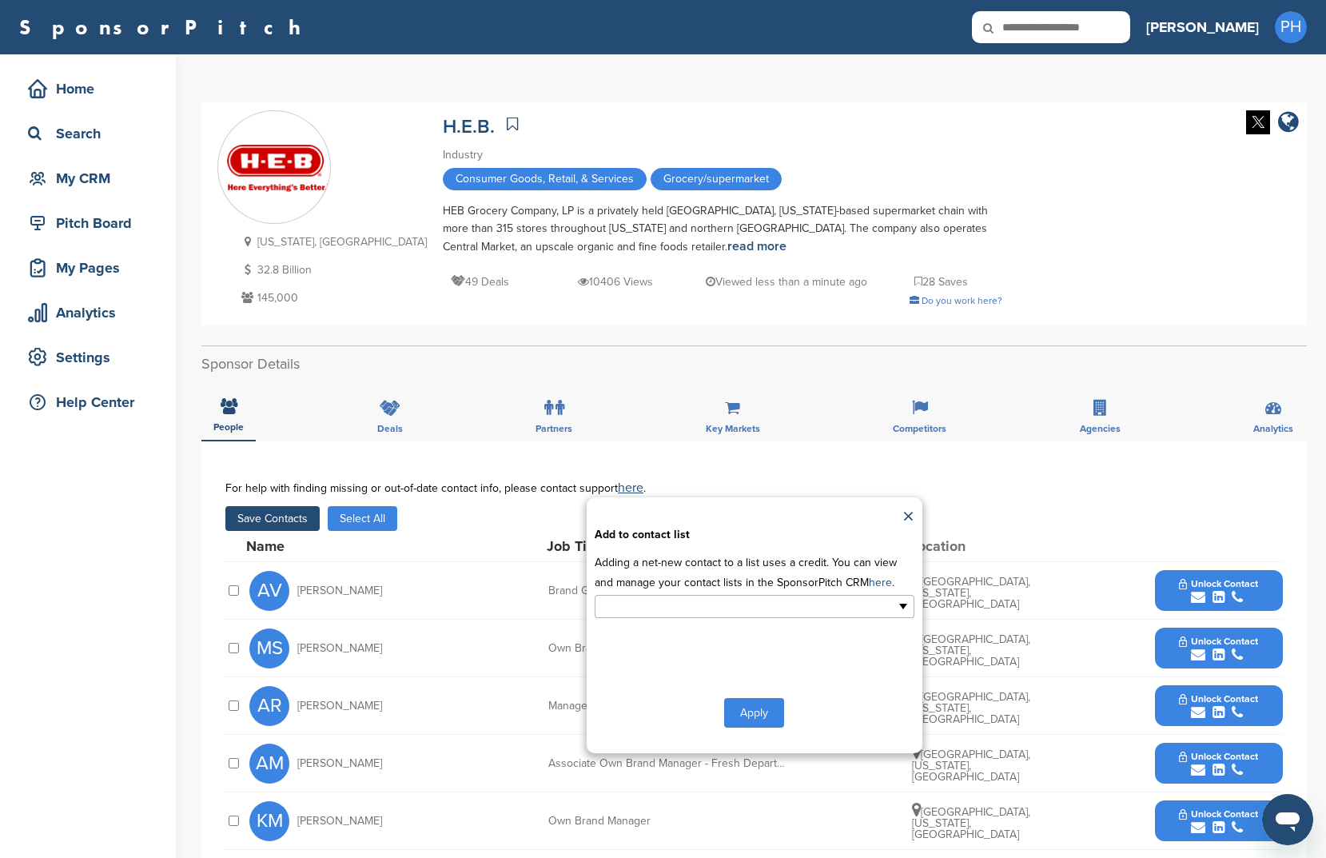
click at [770, 615] on ul at bounding box center [755, 606] width 320 height 23
click at [750, 652] on li "New List1" at bounding box center [755, 660] width 318 height 28
click at [769, 712] on button "Apply" at bounding box center [754, 716] width 60 height 30
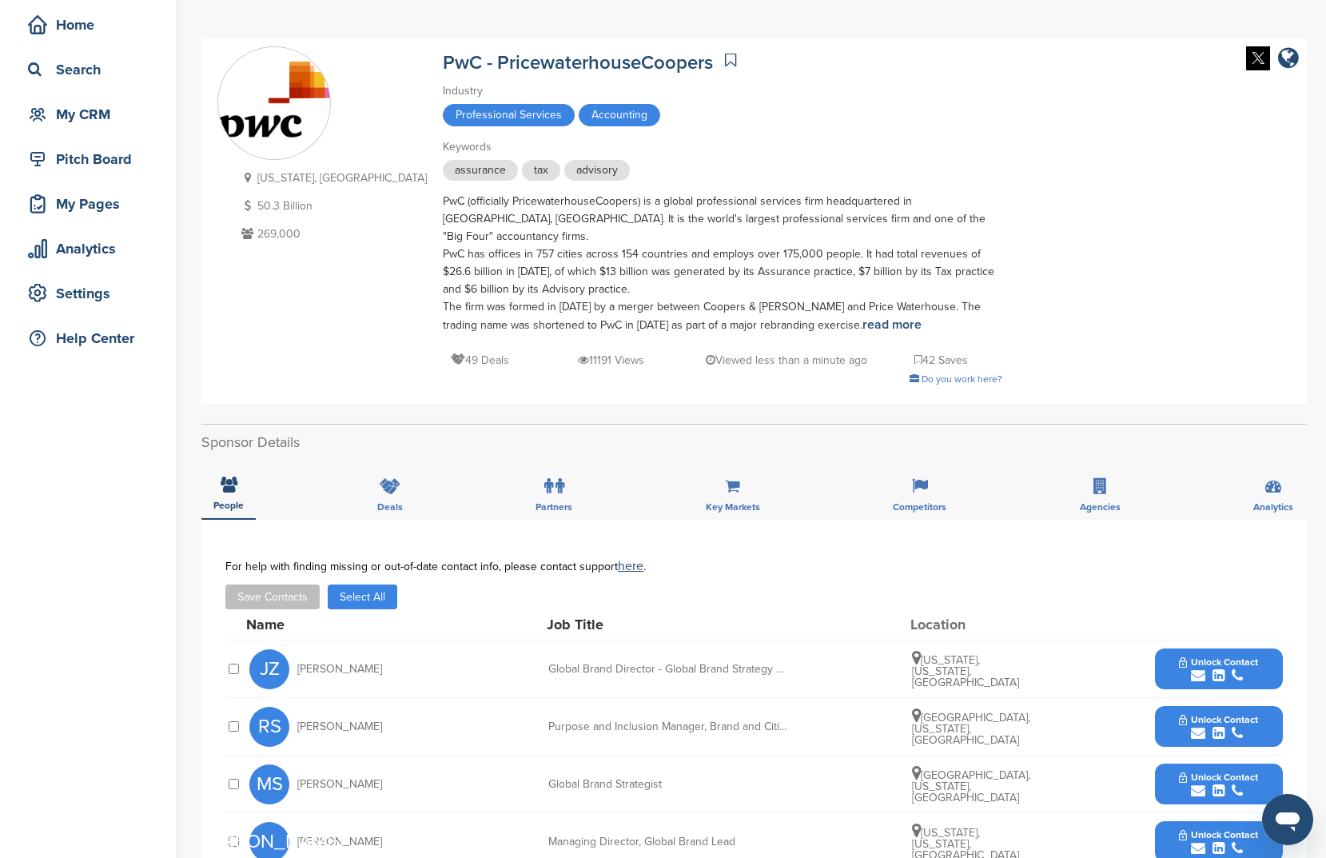
scroll to position [94, 0]
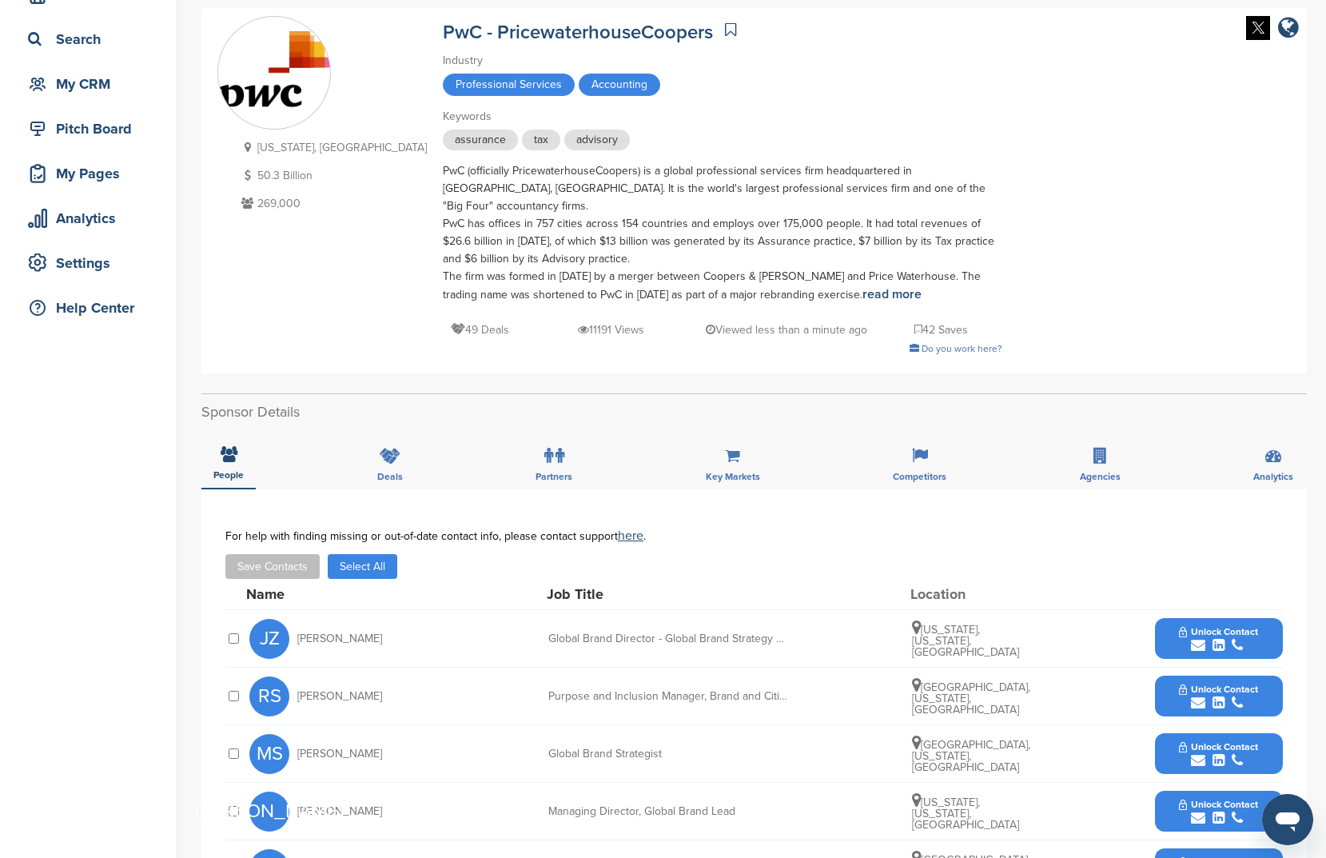
click at [386, 560] on button "Select All" at bounding box center [363, 566] width 70 height 25
click at [254, 554] on button "Save Contacts" at bounding box center [272, 566] width 94 height 25
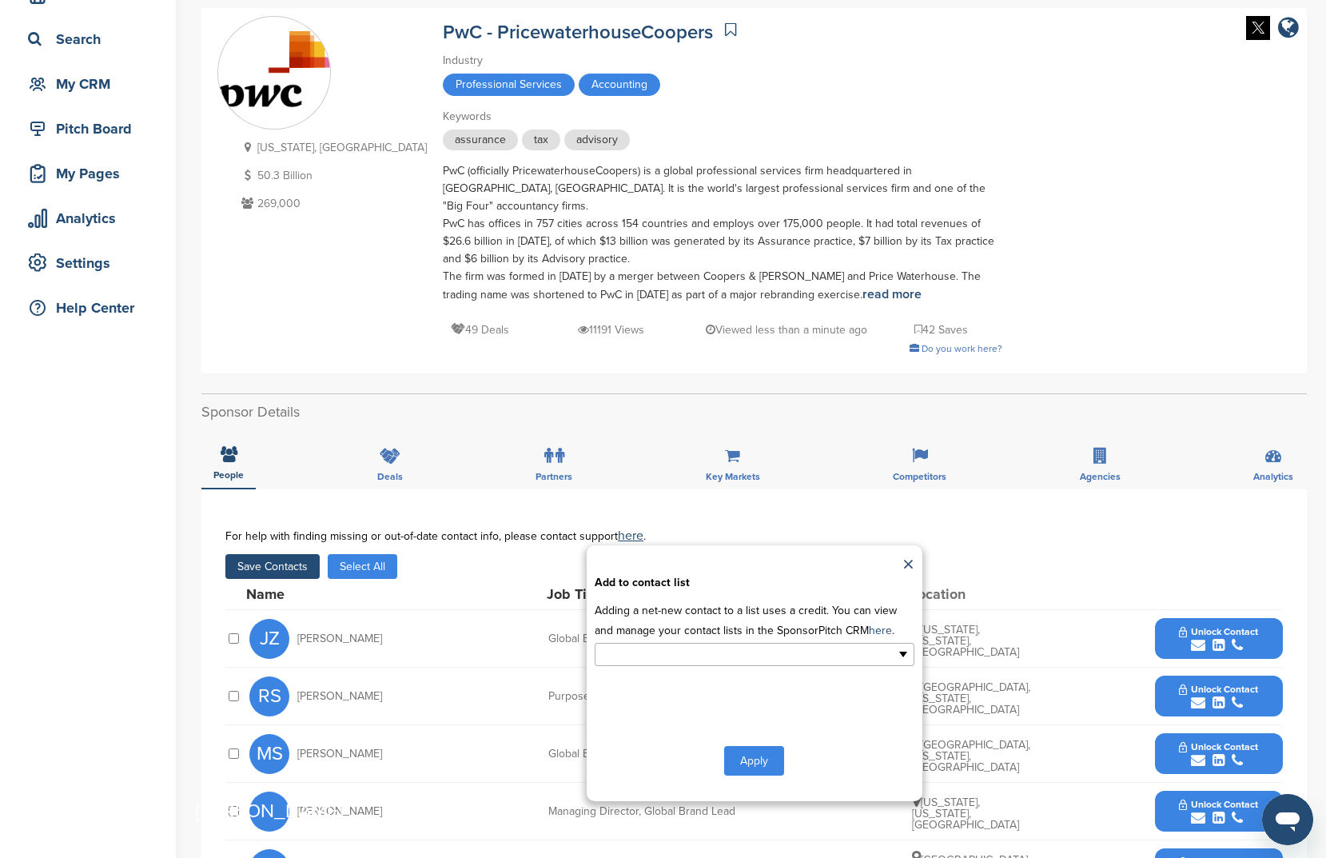
click at [766, 645] on input "text" at bounding box center [685, 654] width 168 height 18
drag, startPoint x: 731, startPoint y: 680, endPoint x: 701, endPoint y: 696, distance: 33.6
click at [702, 696] on li "New List1" at bounding box center [755, 708] width 318 height 28
click at [744, 752] on button "Apply" at bounding box center [754, 764] width 60 height 30
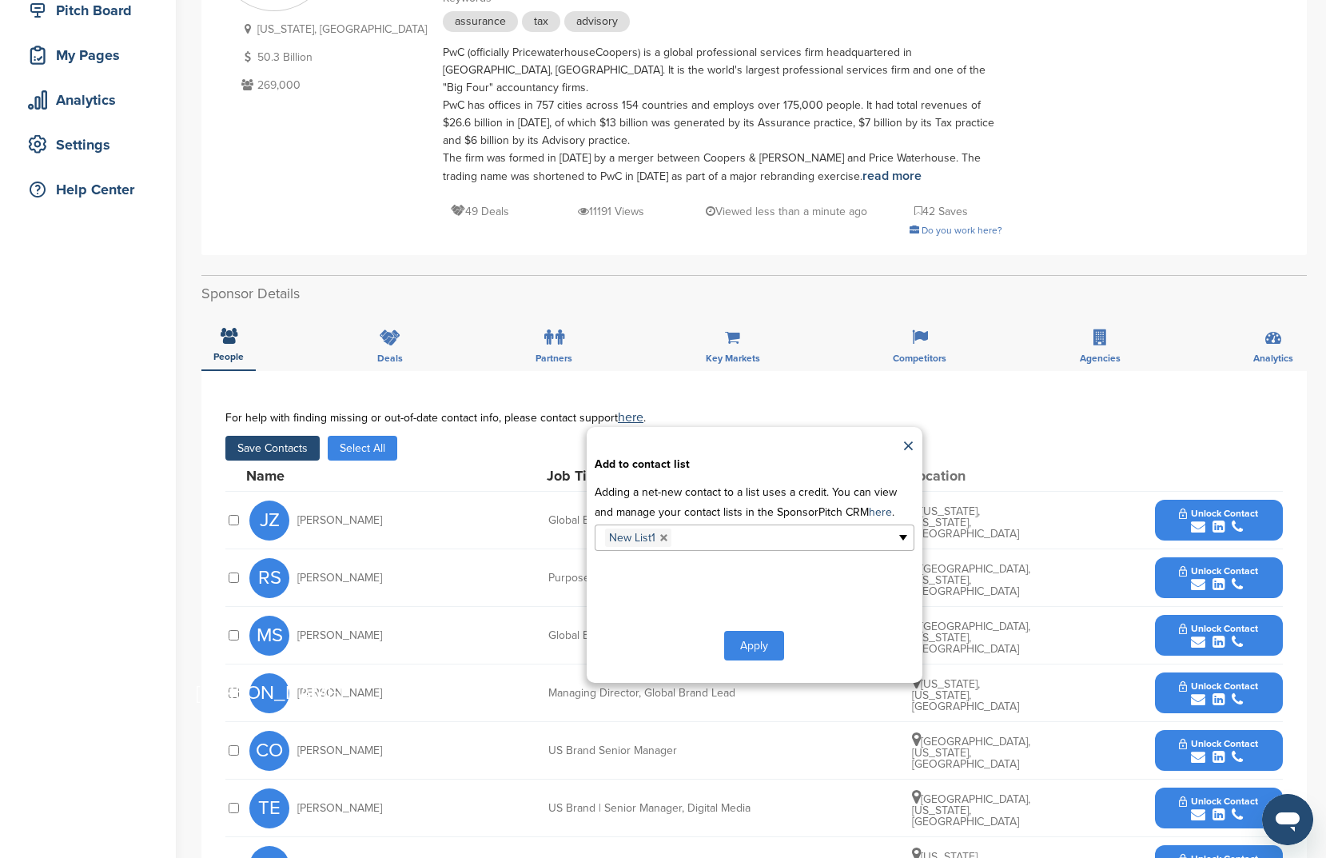
scroll to position [216, 0]
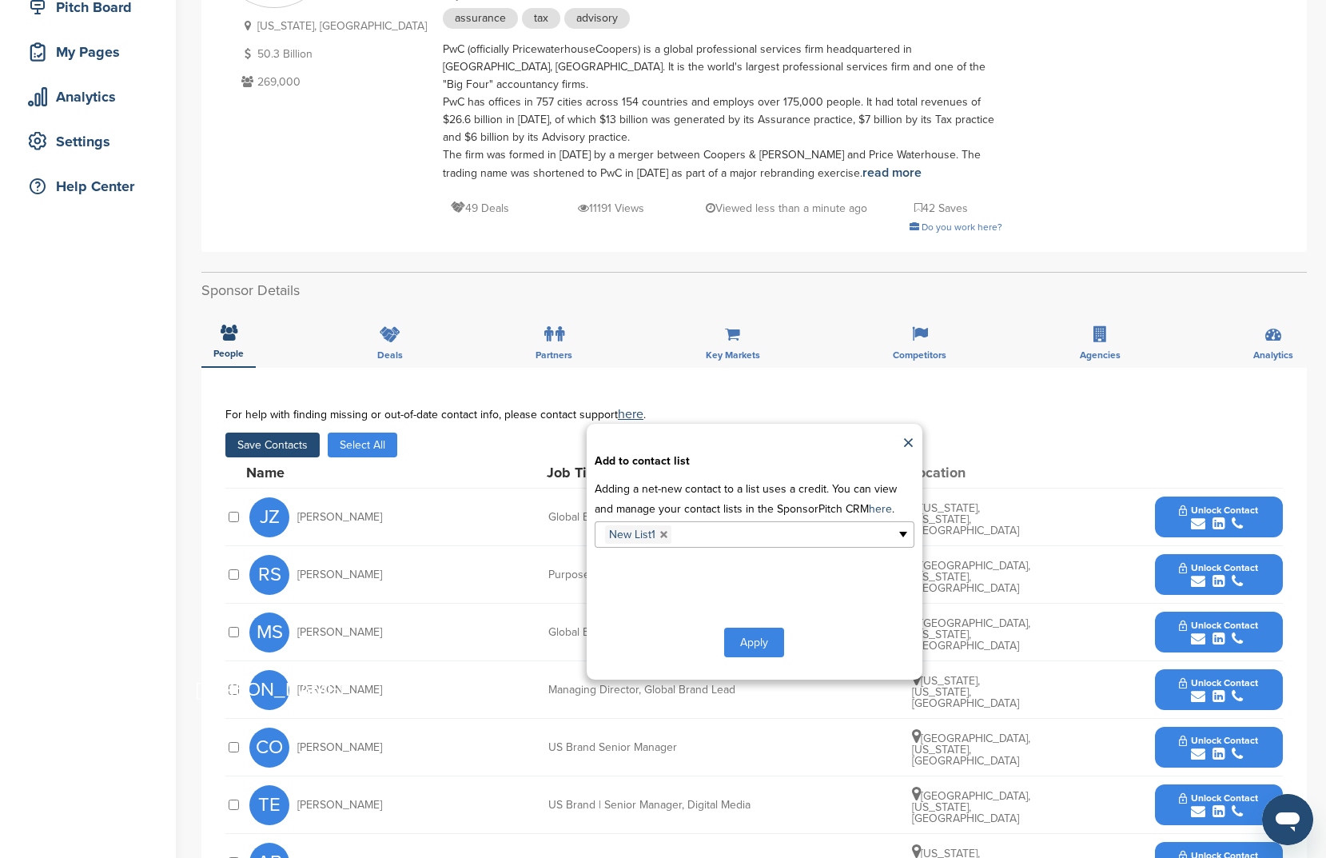
click at [759, 629] on button "Apply" at bounding box center [754, 643] width 60 height 30
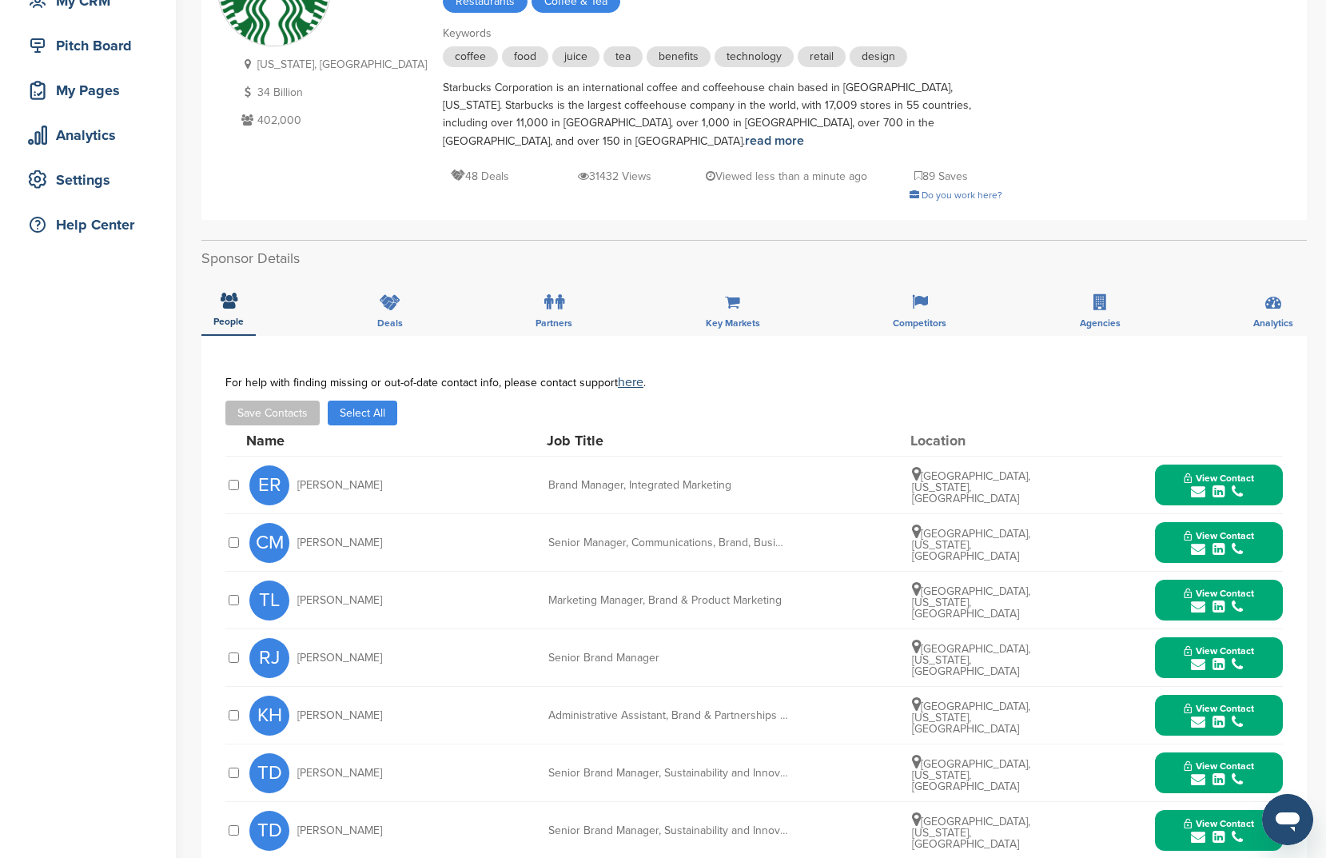
click at [356, 401] on button "Select All" at bounding box center [363, 413] width 70 height 25
click at [257, 401] on button "Save Contacts" at bounding box center [272, 413] width 94 height 25
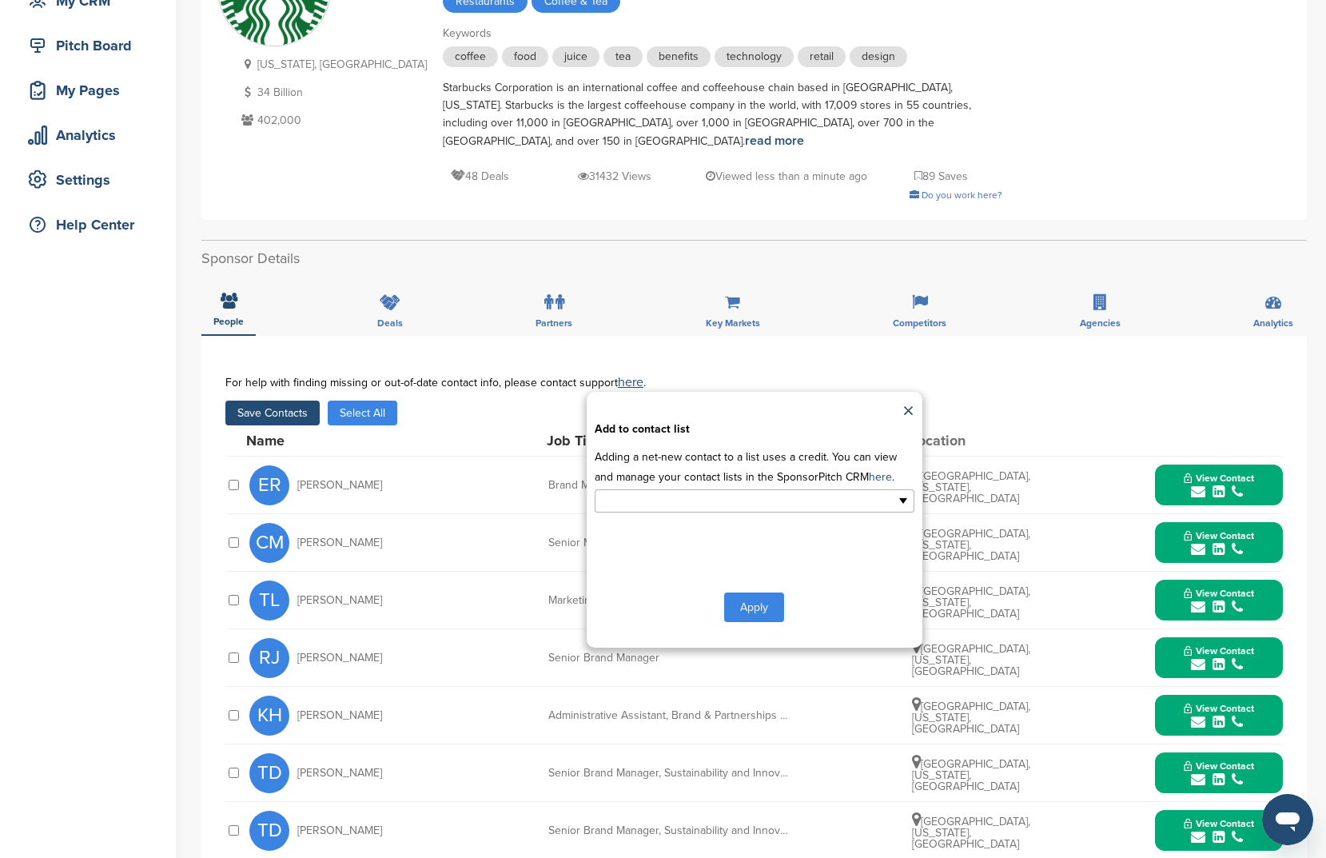
click at [698, 495] on li at bounding box center [685, 501] width 168 height 20
click at [693, 543] on li "New List1" at bounding box center [755, 554] width 318 height 28
click at [744, 604] on button "Apply" at bounding box center [754, 611] width 60 height 30
click at [747, 596] on button "Apply" at bounding box center [754, 611] width 60 height 30
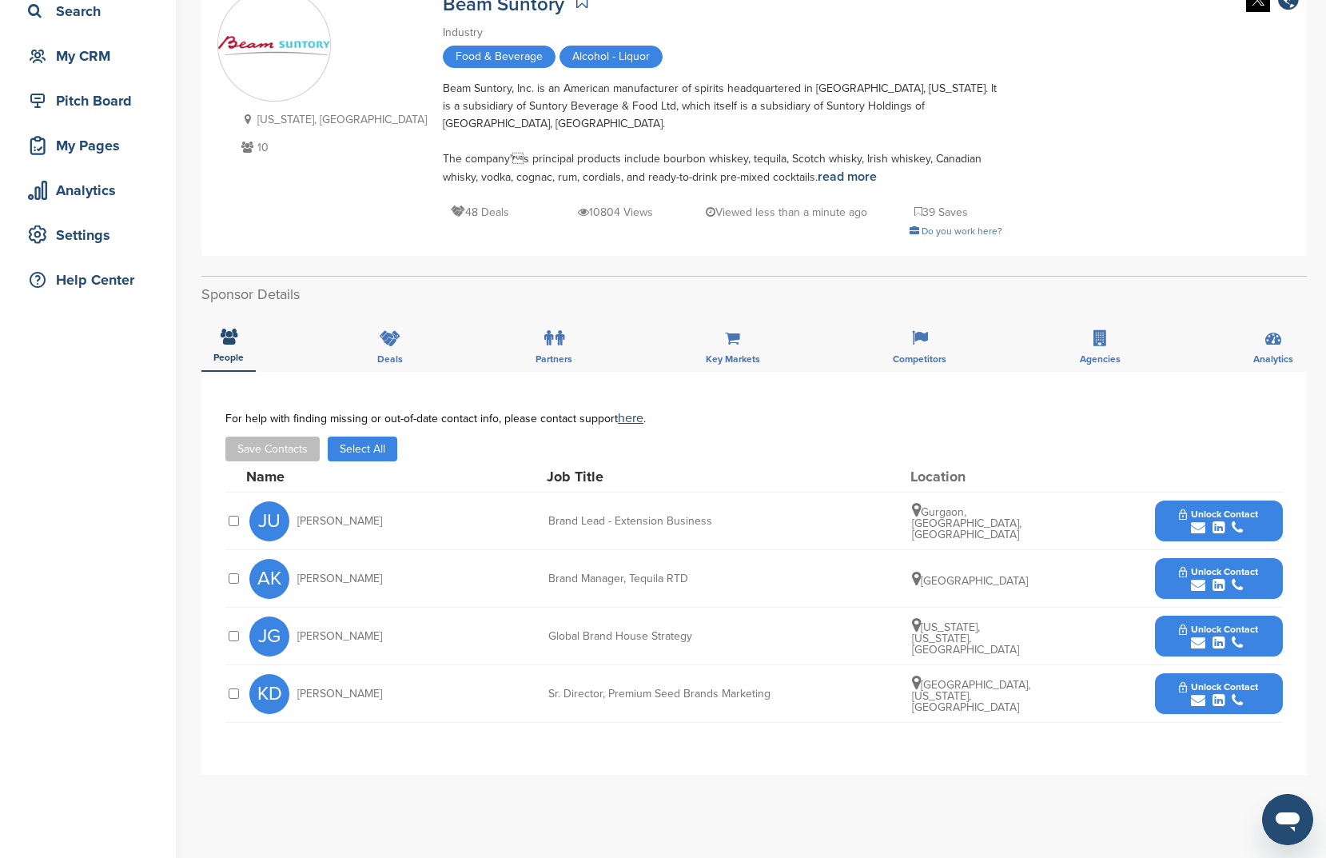
click at [353, 437] on button "Select All" at bounding box center [363, 449] width 70 height 25
click at [297, 438] on button "Save Contacts" at bounding box center [272, 449] width 94 height 25
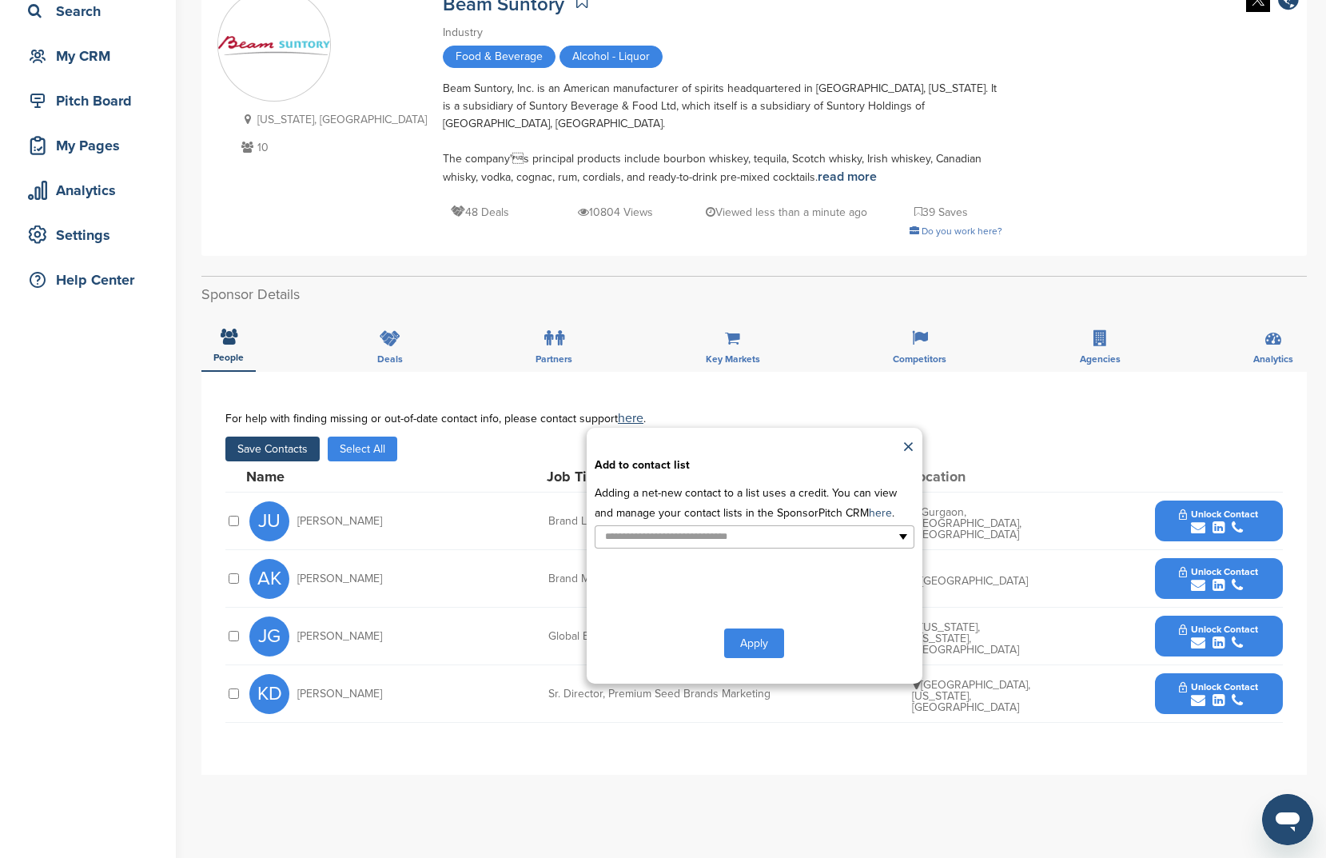
click at [796, 536] on div "**********" at bounding box center [755, 556] width 336 height 256
click at [796, 531] on ul at bounding box center [755, 536] width 320 height 23
click at [768, 576] on li "New List1" at bounding box center [755, 590] width 318 height 28
click at [770, 632] on button "Apply" at bounding box center [754, 647] width 60 height 30
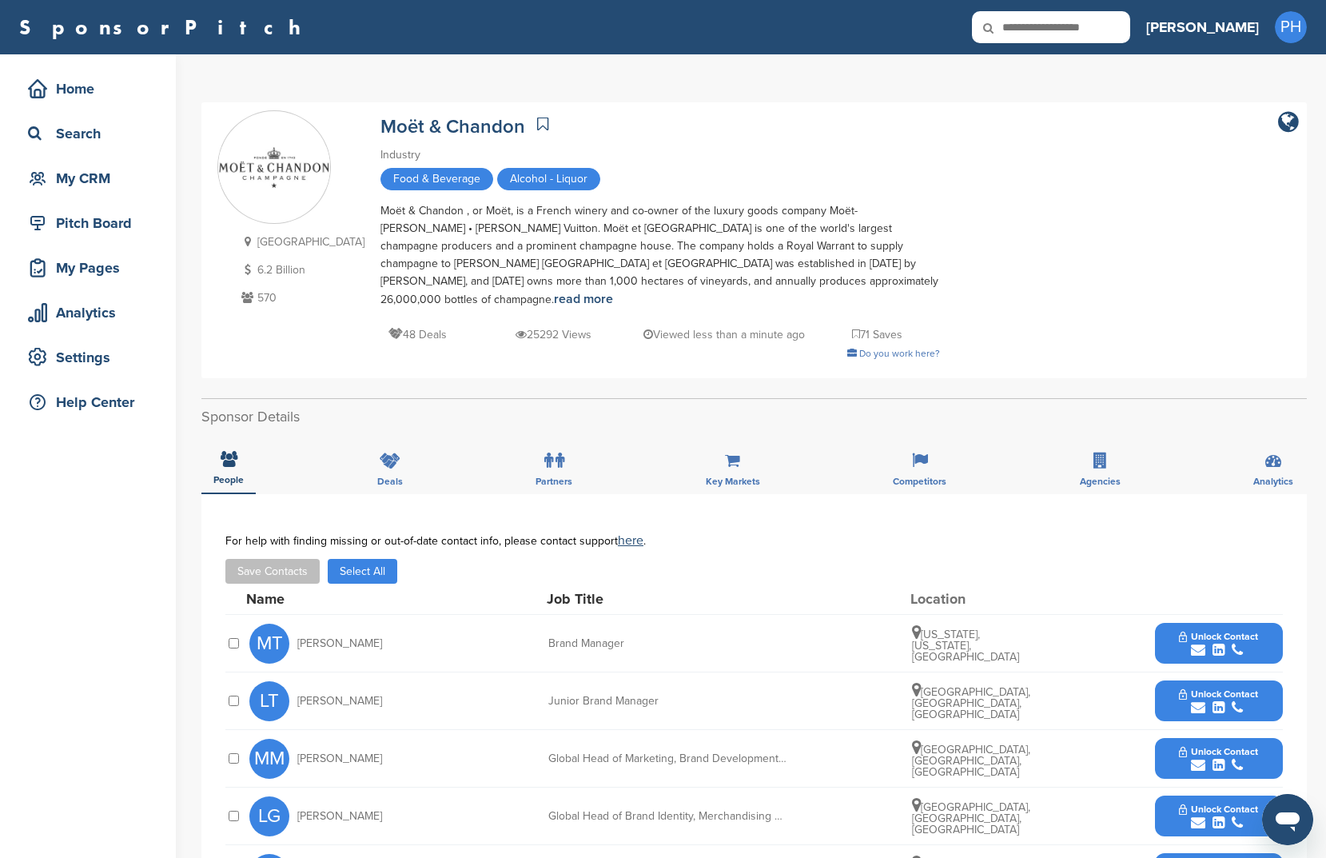
click at [378, 559] on button "Select All" at bounding box center [363, 571] width 70 height 25
click at [266, 560] on button "Save Contacts" at bounding box center [272, 571] width 94 height 25
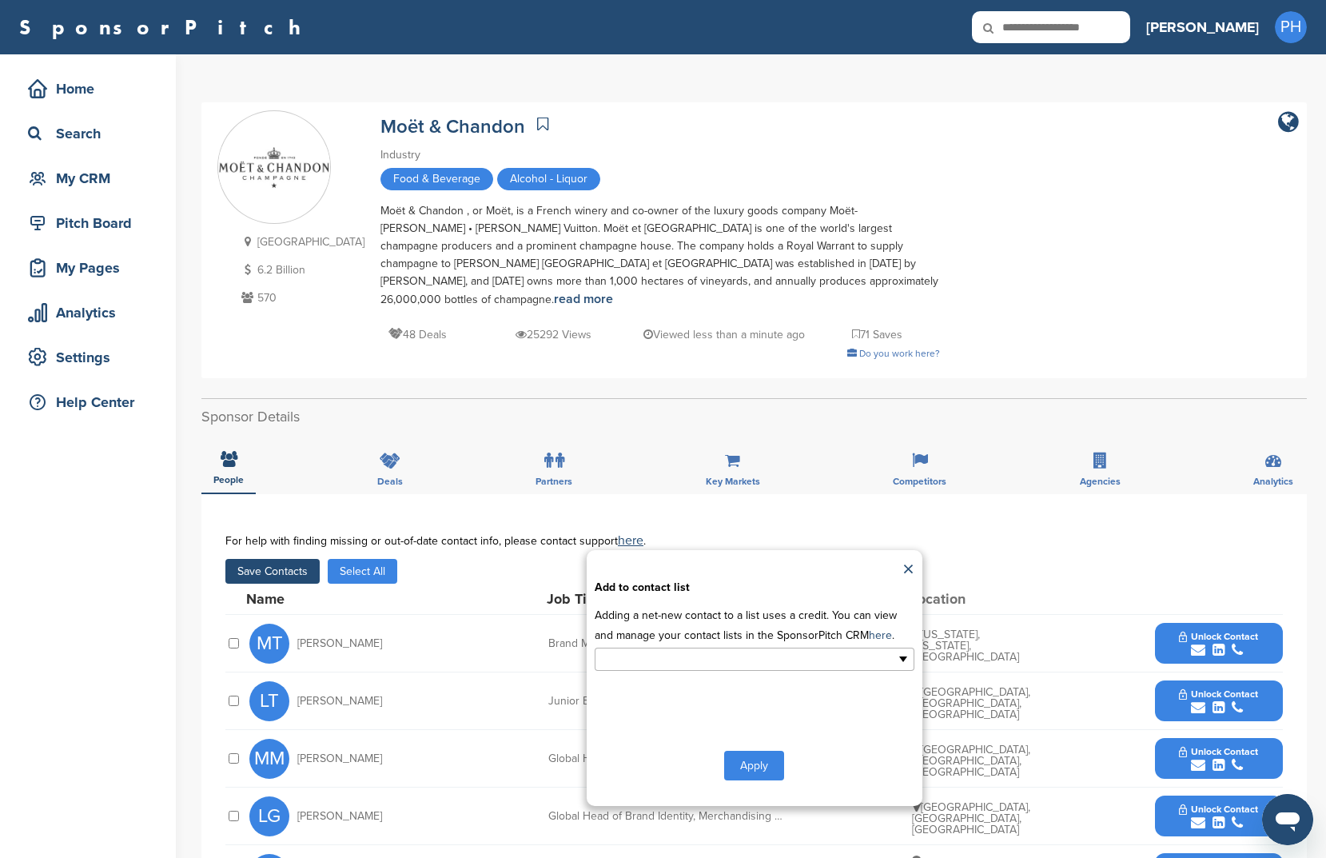
click at [748, 650] on input "text" at bounding box center [685, 659] width 168 height 18
click at [684, 699] on li "New List1" at bounding box center [755, 713] width 318 height 28
click at [758, 757] on button "Apply" at bounding box center [754, 769] width 60 height 30
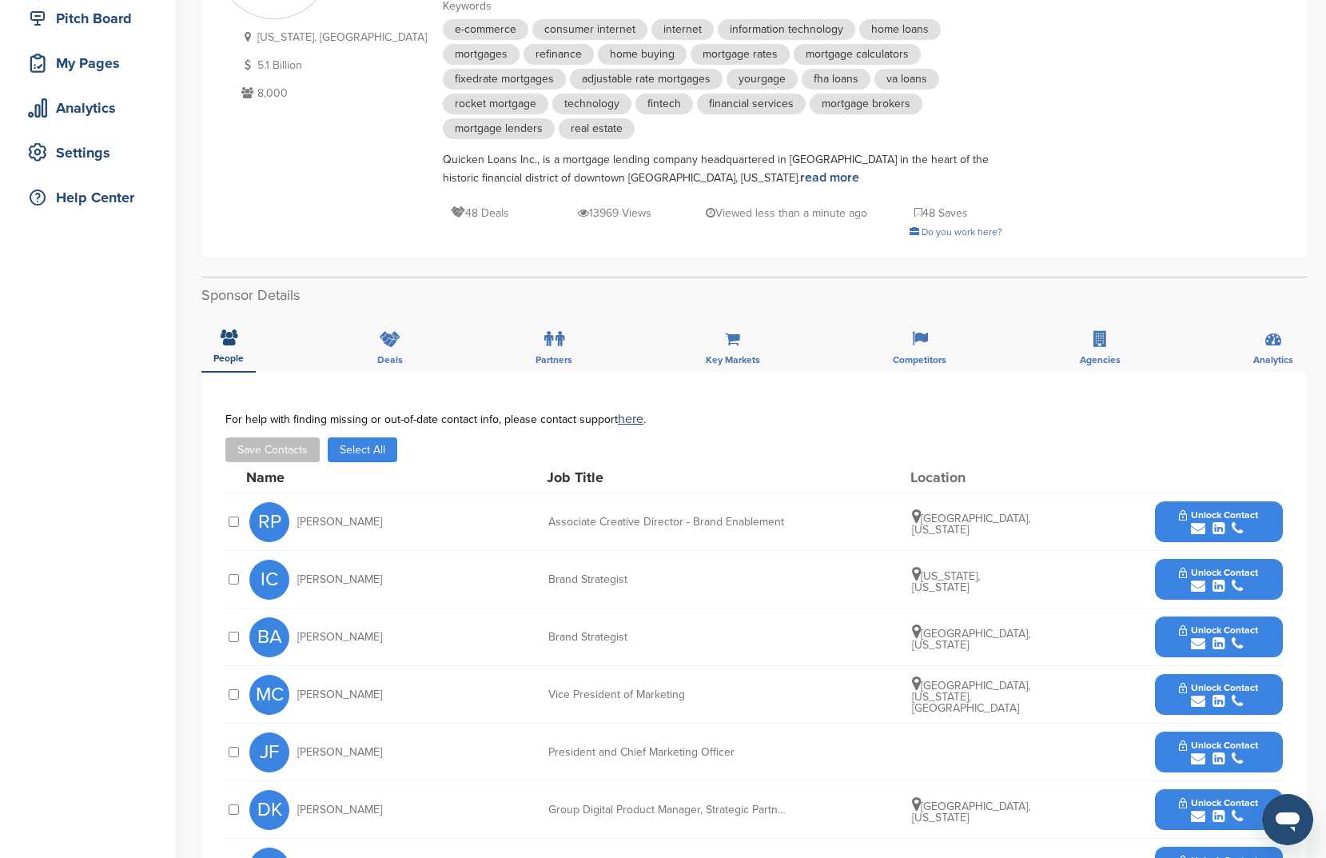
scroll to position [207, 0]
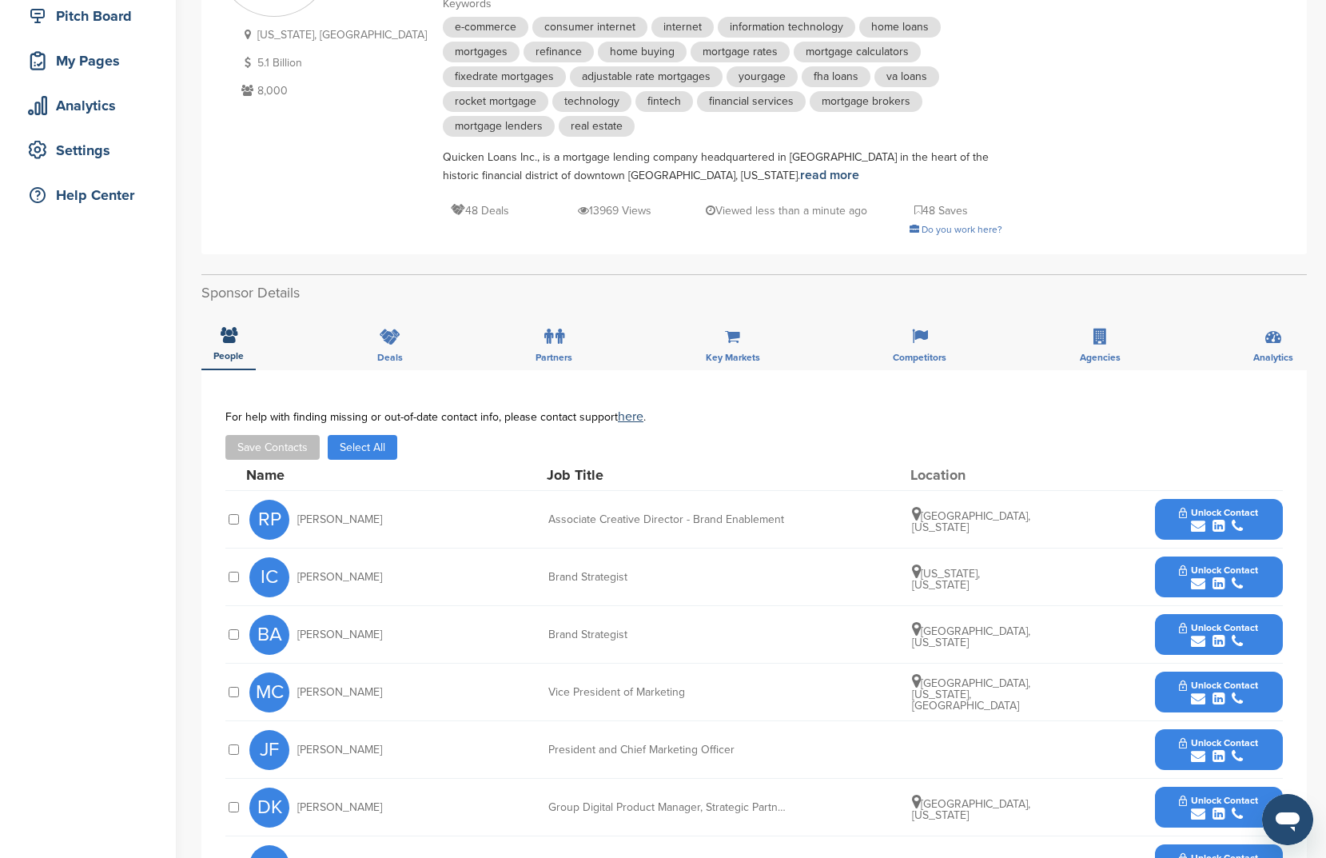
click at [354, 443] on button "Select All" at bounding box center [363, 447] width 70 height 25
click at [230, 432] on div "For help with finding missing or out-of-date contact info, please contact suppo…" at bounding box center [754, 435] width 1058 height 50
click at [257, 458] on button "Save Contacts" at bounding box center [272, 447] width 94 height 25
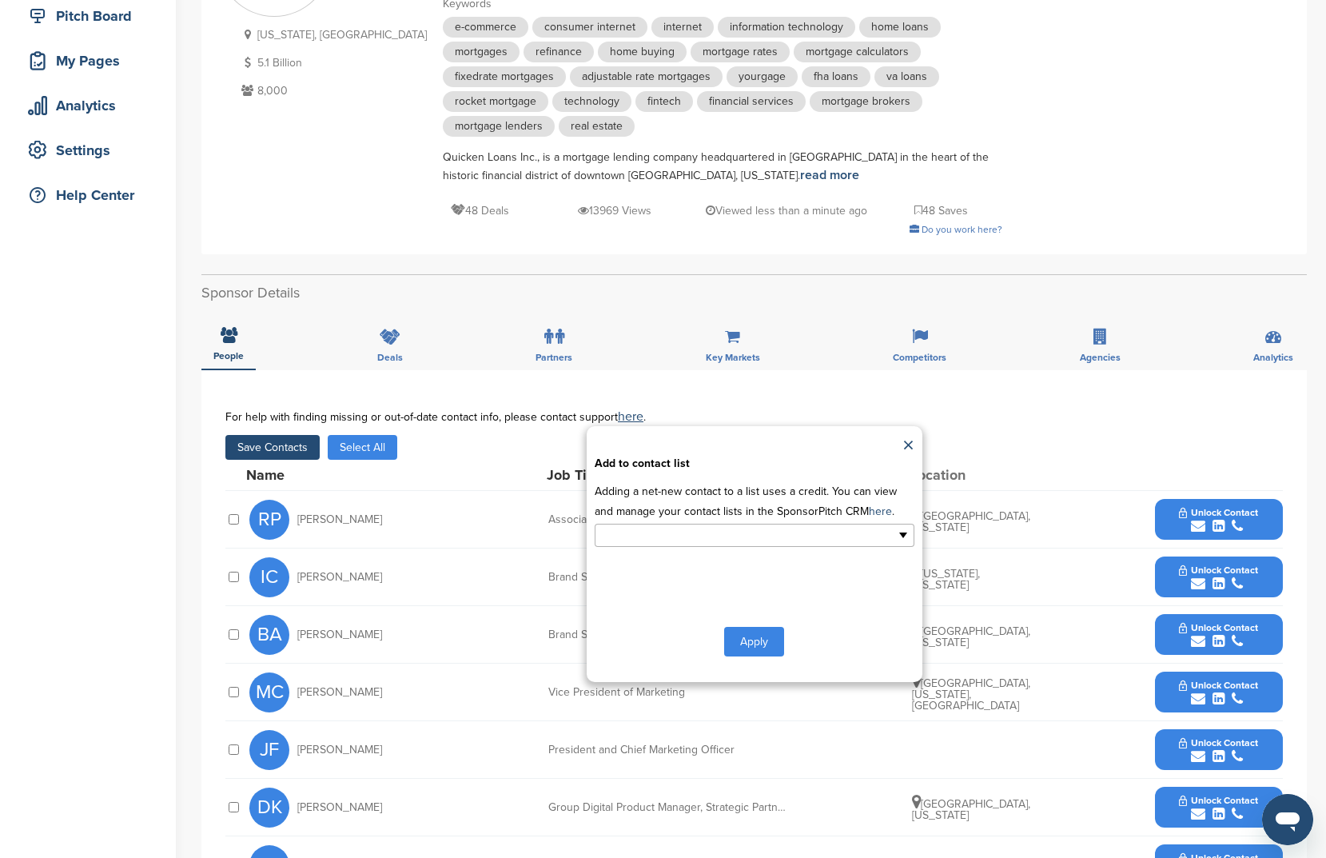
click at [779, 532] on ul at bounding box center [755, 535] width 320 height 23
click at [757, 597] on li "New List1" at bounding box center [755, 589] width 318 height 28
click at [737, 636] on button "Apply" at bounding box center [754, 645] width 60 height 30
drag, startPoint x: 760, startPoint y: 632, endPoint x: 755, endPoint y: 626, distance: 8.5
click at [755, 626] on div "**********" at bounding box center [755, 554] width 336 height 256
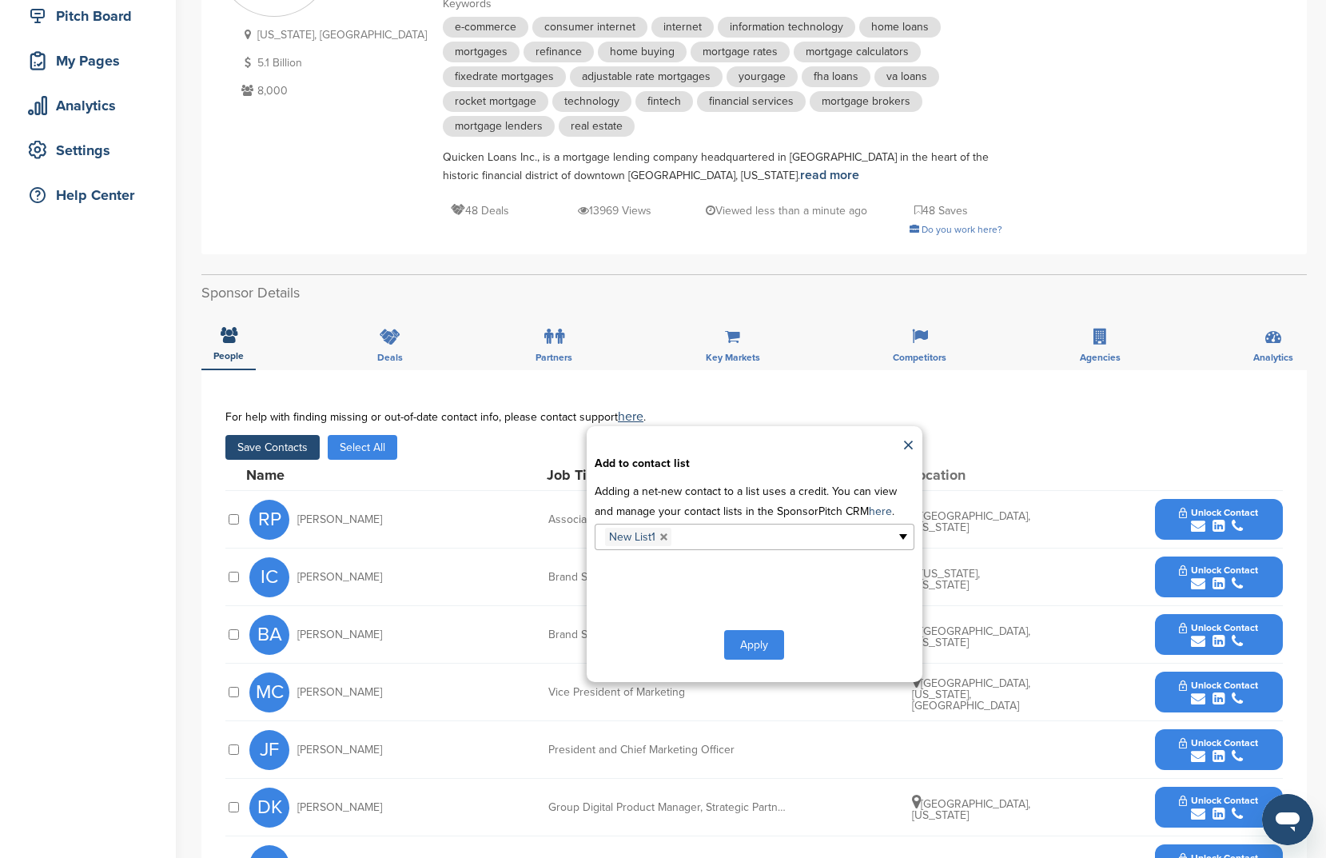
click at [755, 647] on button "Apply" at bounding box center [754, 645] width 60 height 30
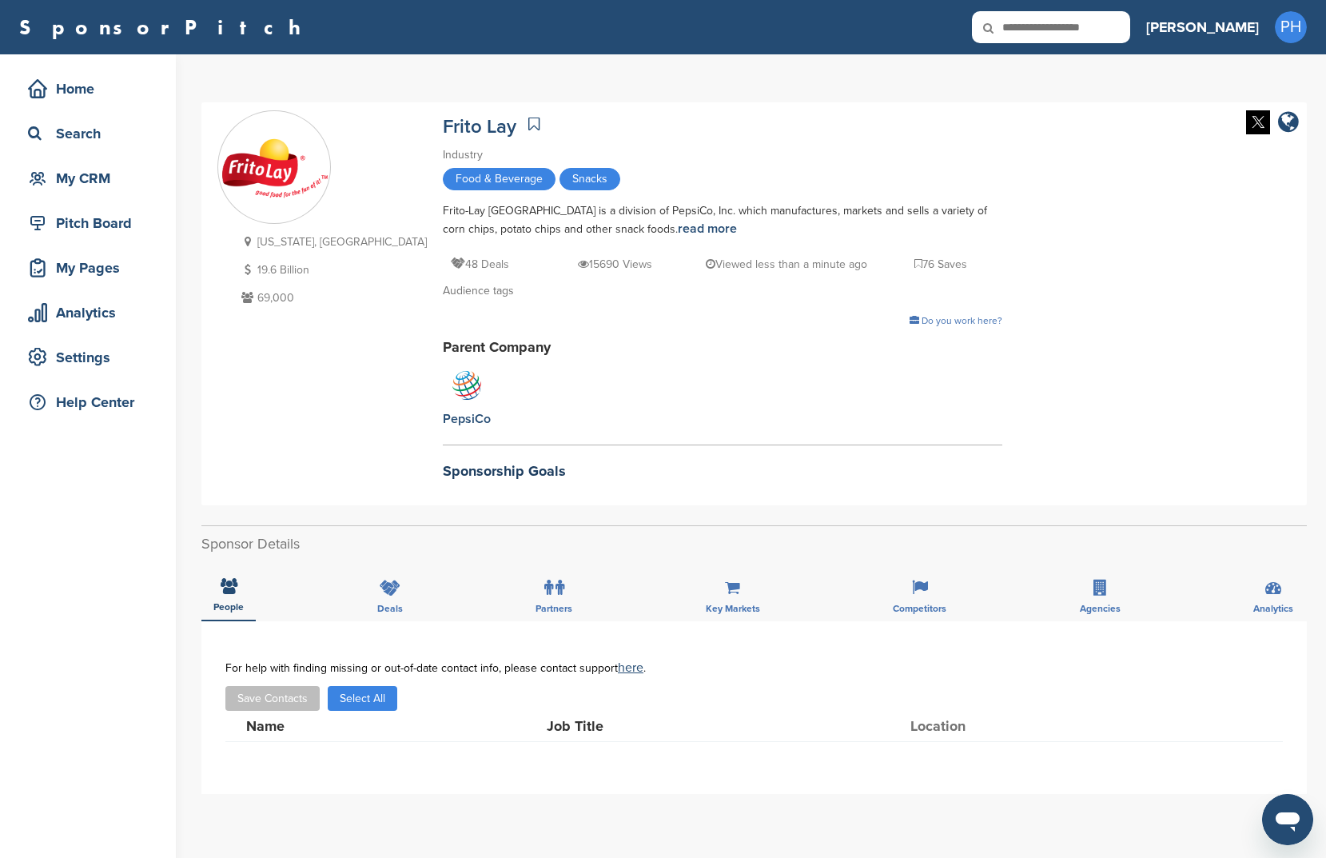
click at [528, 127] on icon at bounding box center [533, 124] width 11 height 16
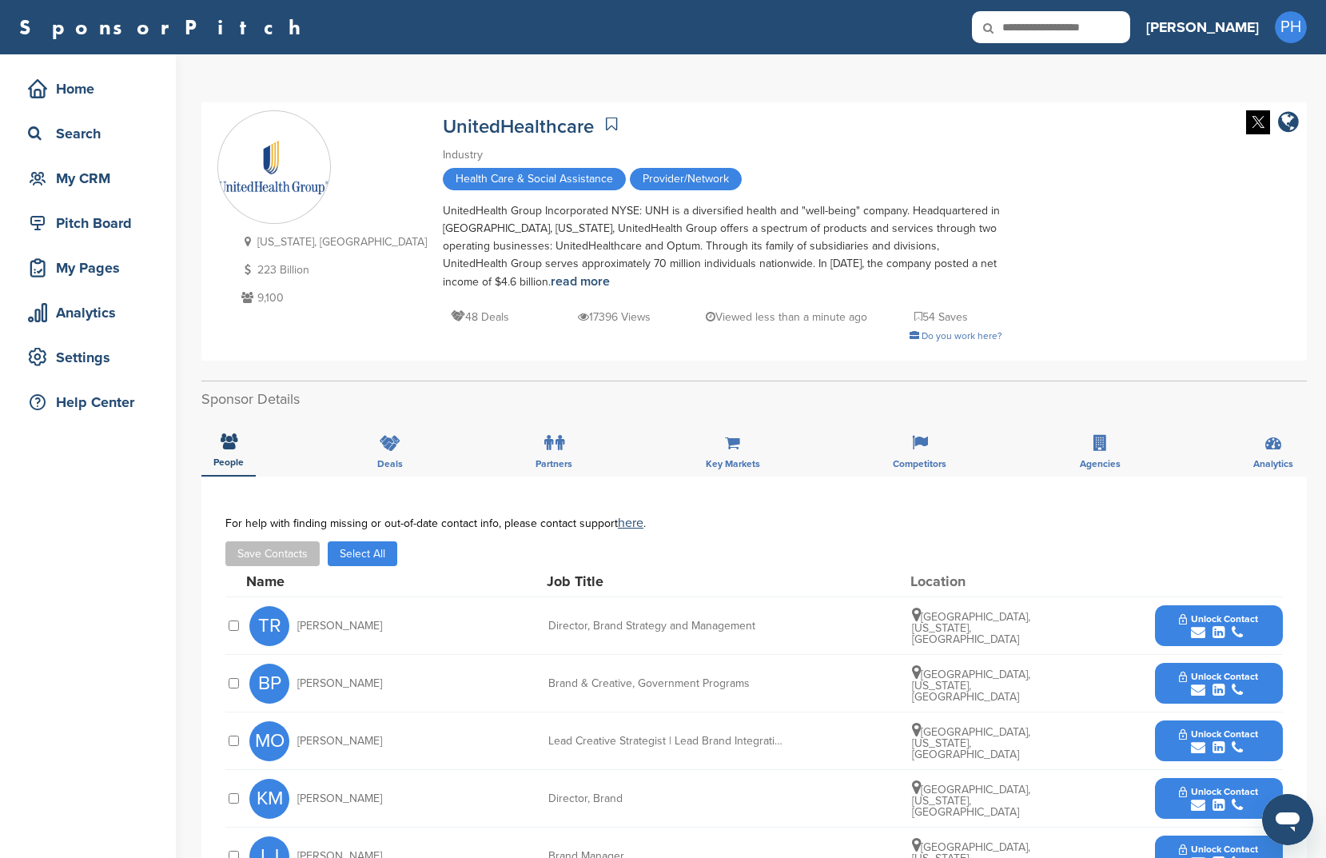
click at [359, 558] on button "Select All" at bounding box center [363, 553] width 70 height 25
click at [295, 550] on button "Save Contacts" at bounding box center [272, 553] width 94 height 25
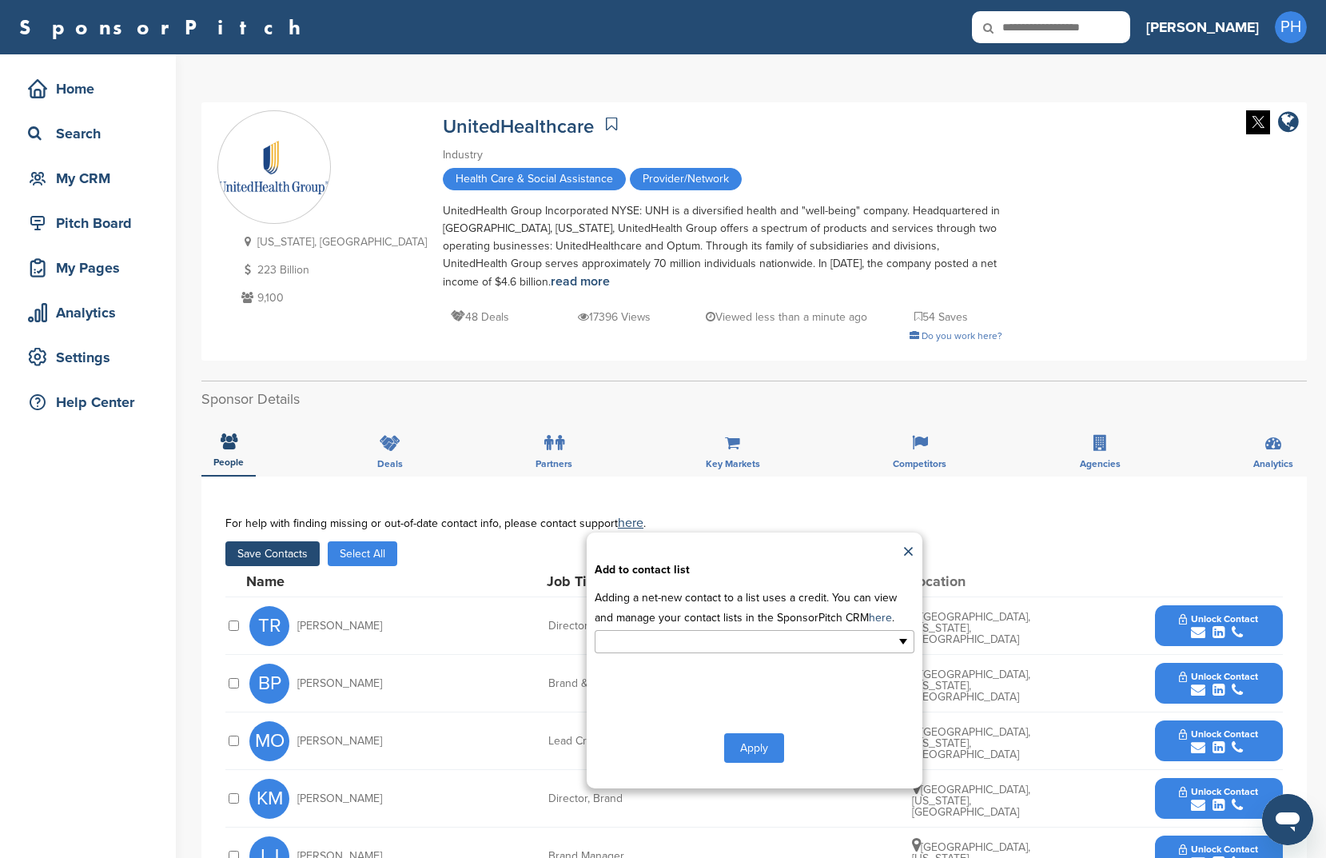
click at [682, 643] on input "text" at bounding box center [685, 641] width 168 height 18
click at [669, 702] on li "New List1" at bounding box center [755, 695] width 318 height 28
click at [762, 760] on button "Apply" at bounding box center [754, 751] width 60 height 30
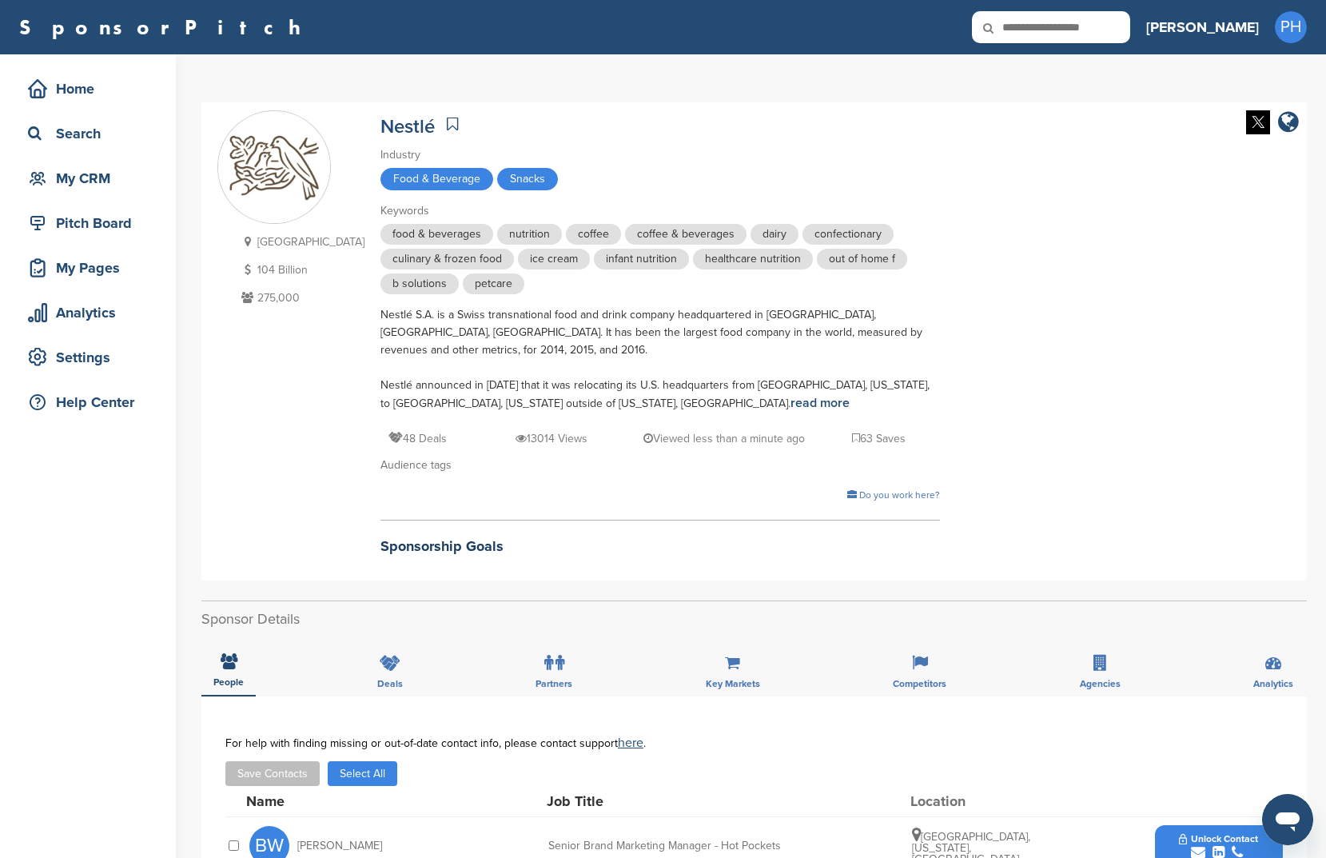
click at [447, 126] on icon at bounding box center [452, 124] width 11 height 16
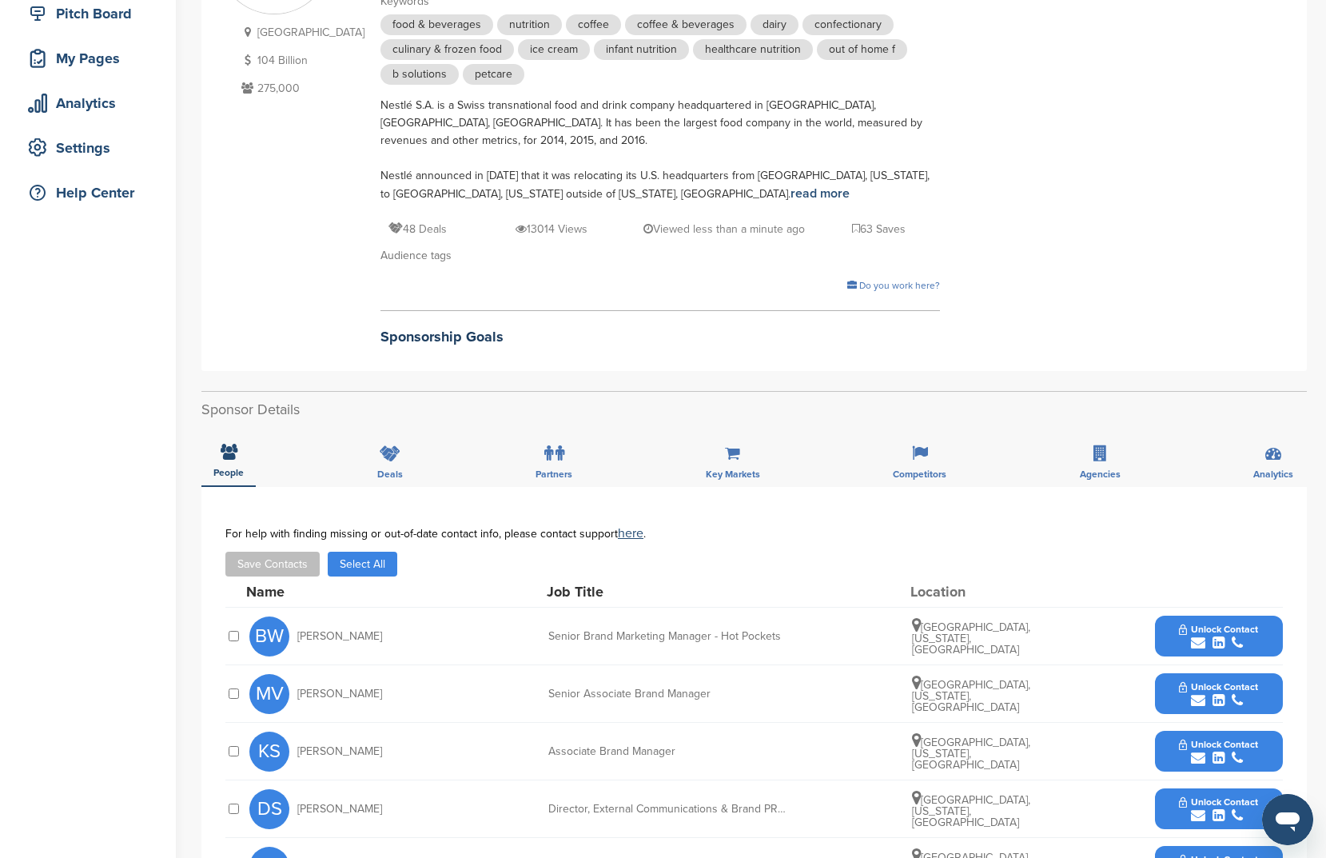
scroll to position [417, 0]
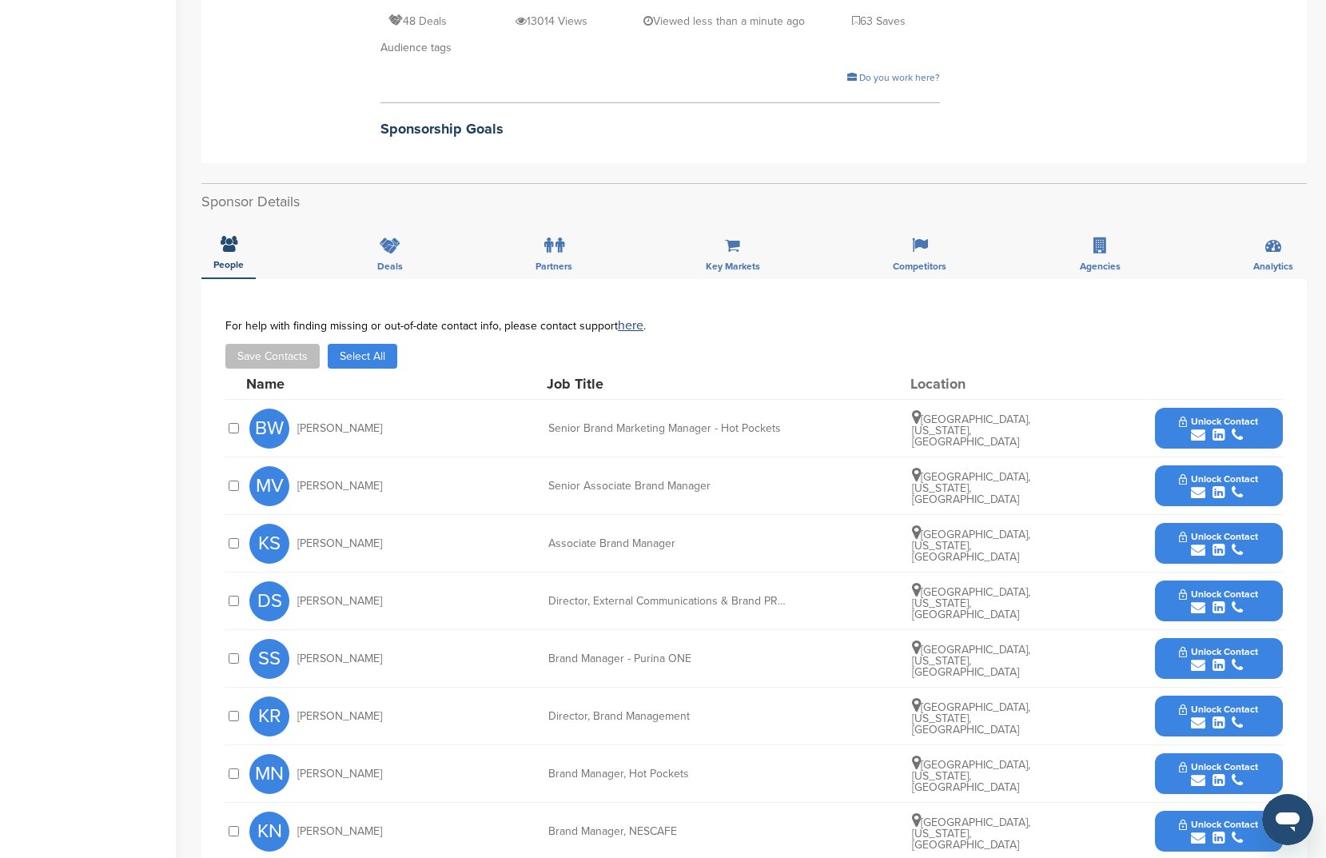
click at [337, 344] on button "Select All" at bounding box center [363, 356] width 70 height 25
click at [272, 344] on button "Save Contacts" at bounding box center [272, 356] width 94 height 25
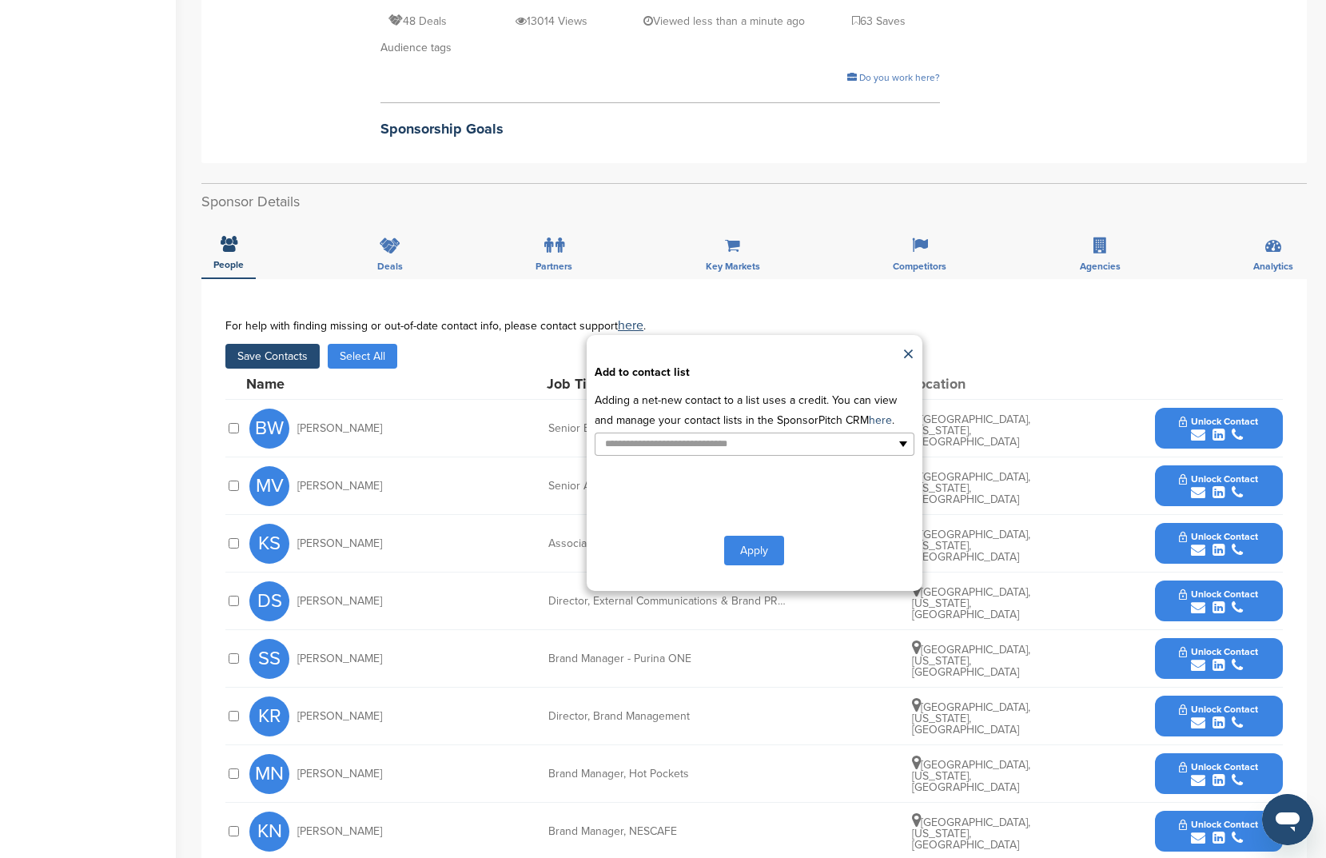
click at [692, 441] on div "**********" at bounding box center [755, 463] width 336 height 256
click at [696, 435] on input "text" at bounding box center [685, 444] width 168 height 18
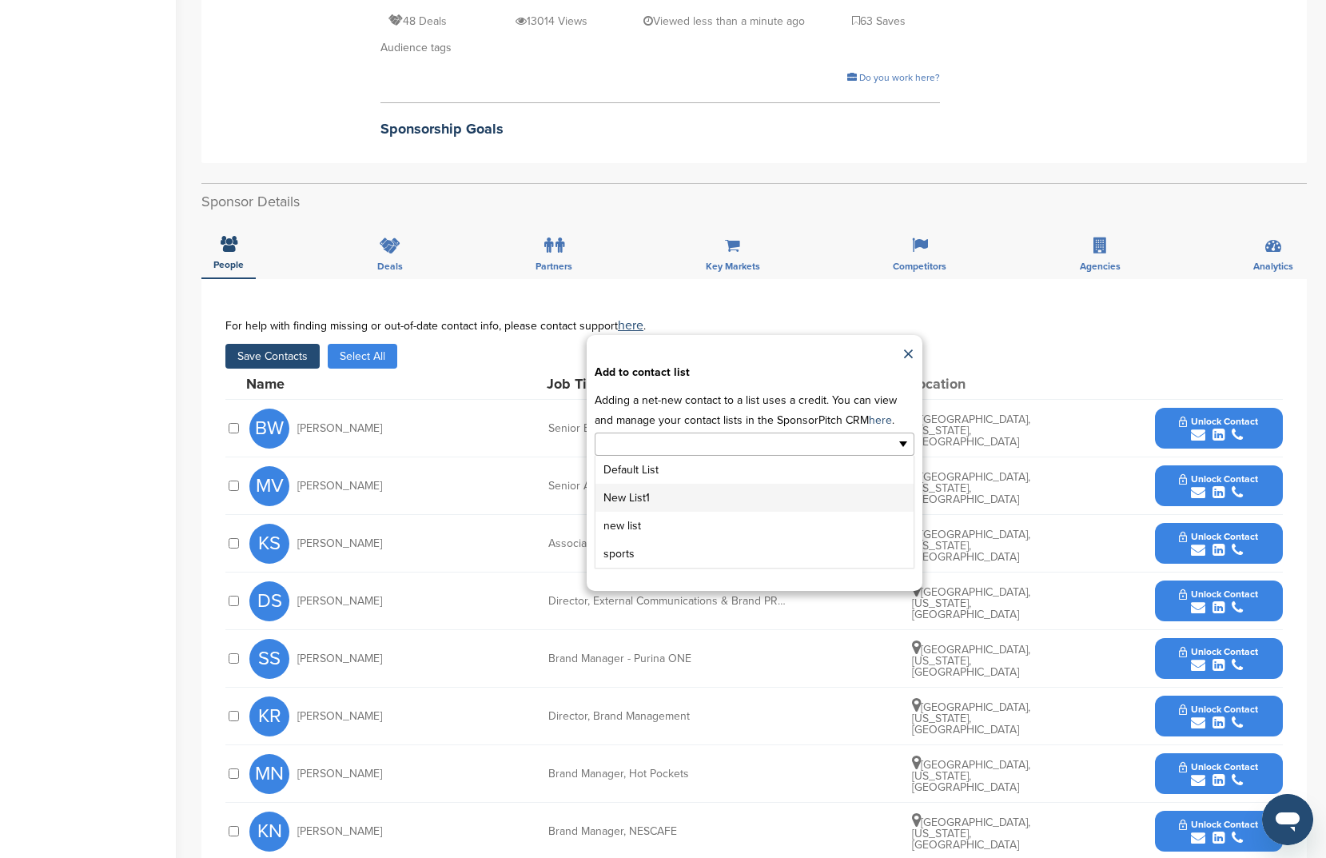
click at [696, 484] on li "New List1" at bounding box center [755, 498] width 318 height 28
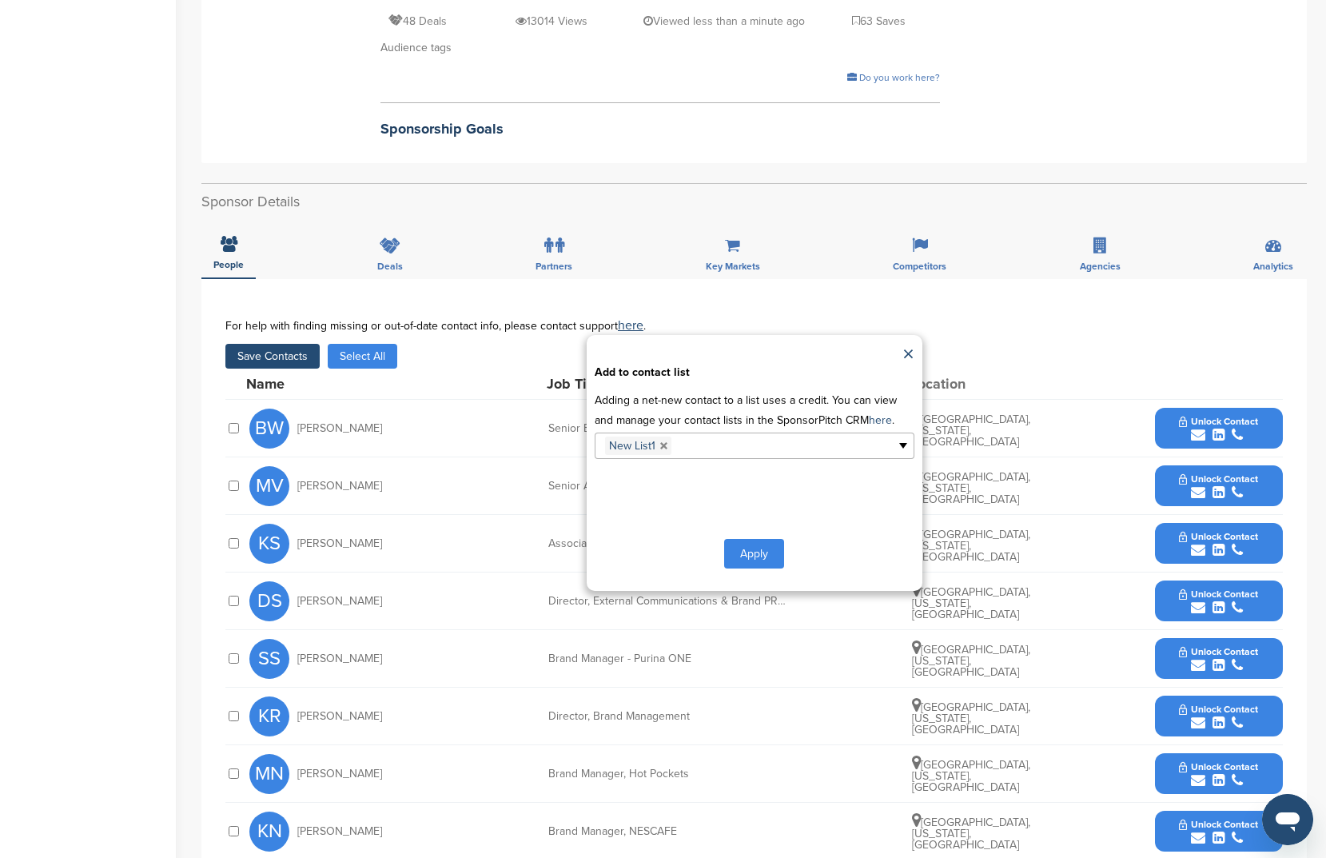
click at [784, 551] on div "Apply" at bounding box center [755, 554] width 320 height 30
click at [783, 540] on button "Apply" at bounding box center [754, 554] width 60 height 30
click at [747, 539] on button "Apply" at bounding box center [754, 554] width 60 height 30
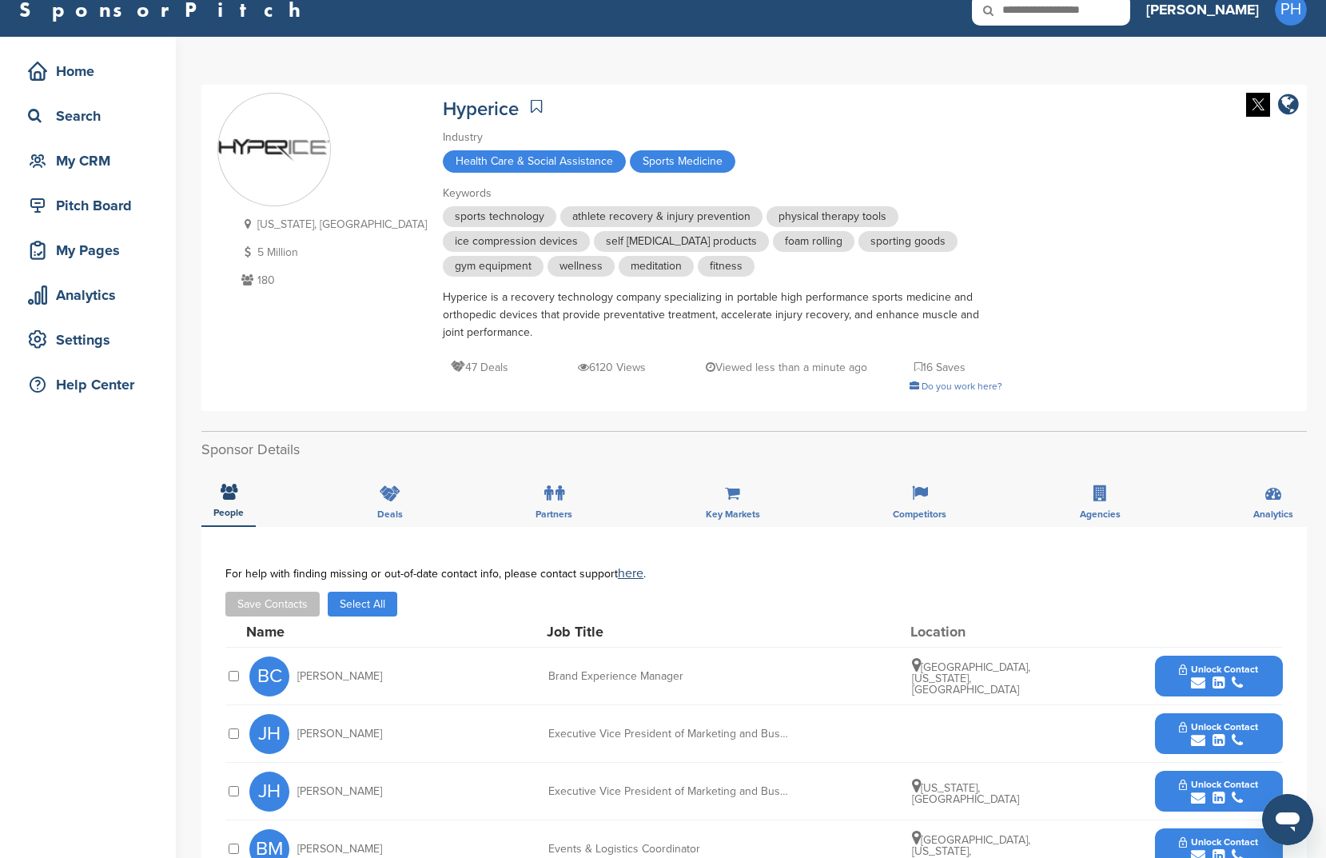
scroll to position [75, 0]
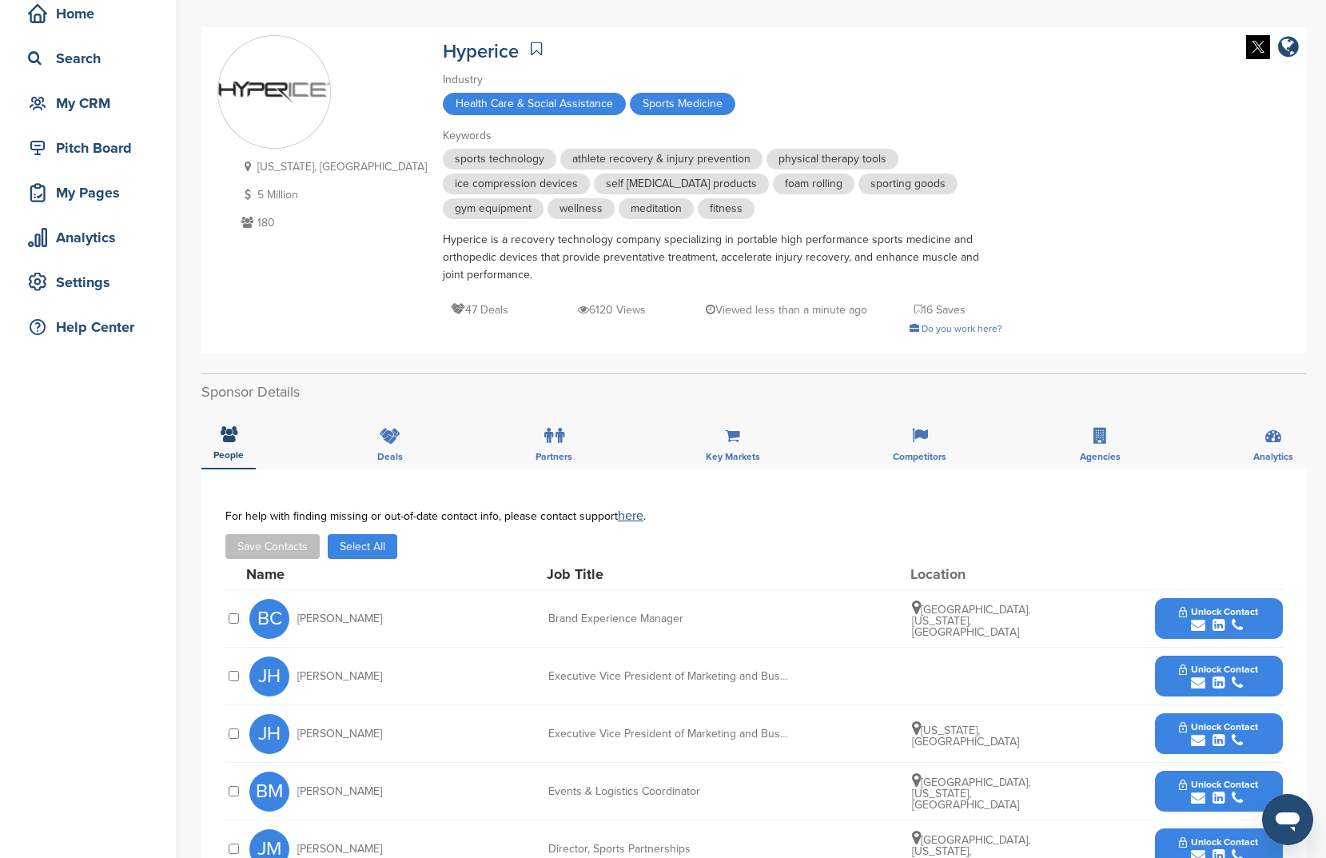
click at [377, 558] on button "Select All" at bounding box center [363, 546] width 70 height 25
click at [265, 547] on button "Save Contacts" at bounding box center [272, 546] width 94 height 25
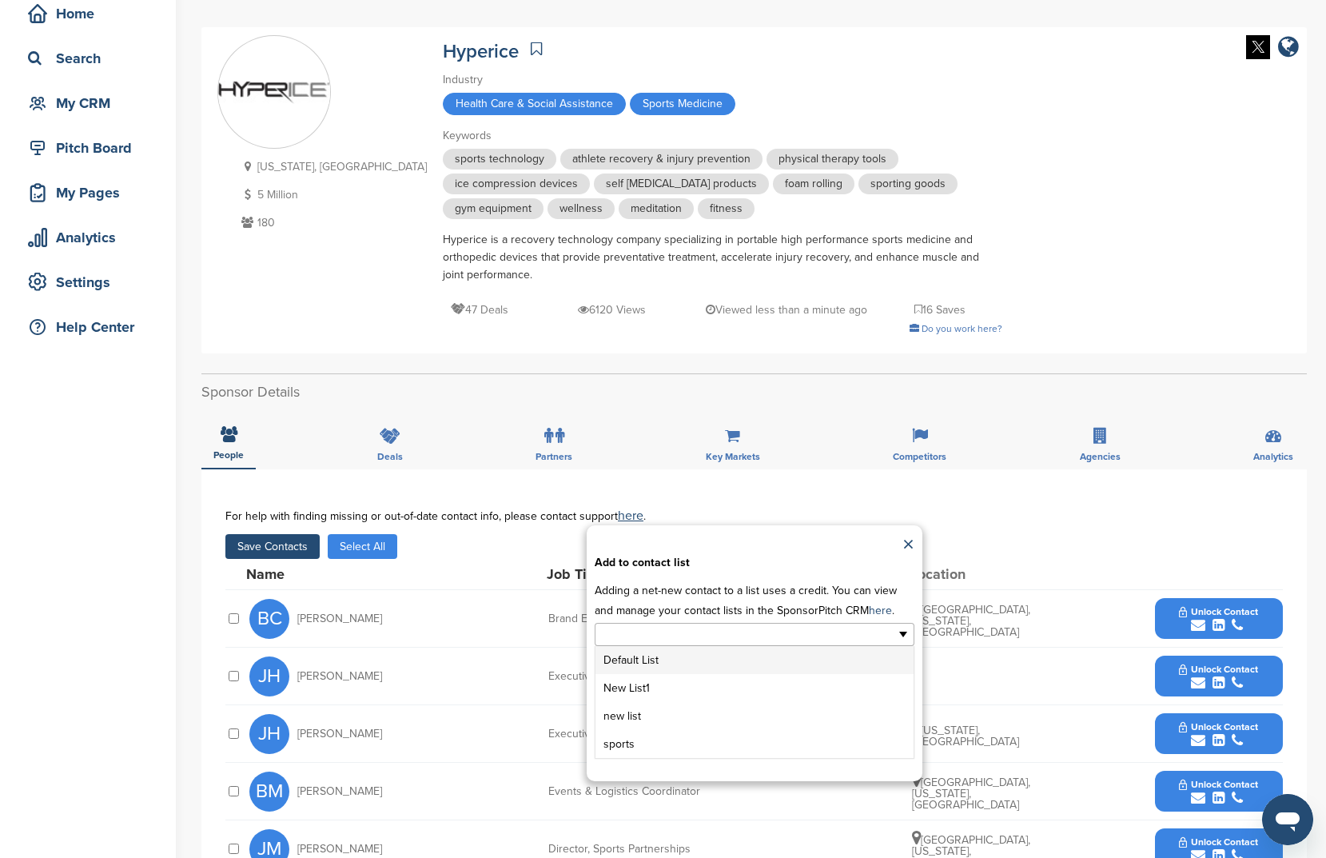
click at [759, 624] on li at bounding box center [685, 634] width 168 height 20
click at [733, 690] on li "New List1" at bounding box center [755, 688] width 318 height 28
click at [752, 753] on button "Apply" at bounding box center [754, 744] width 60 height 30
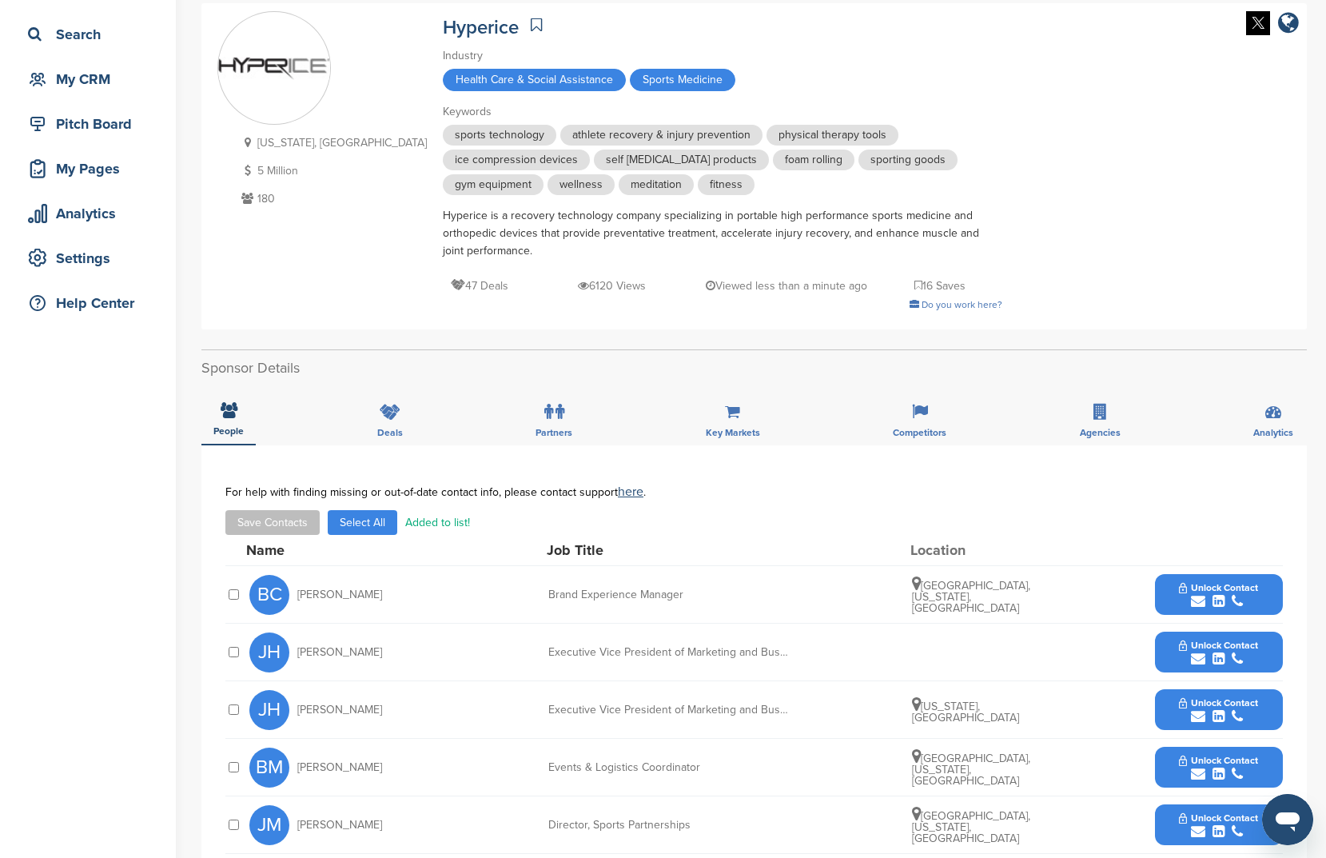
scroll to position [121, 0]
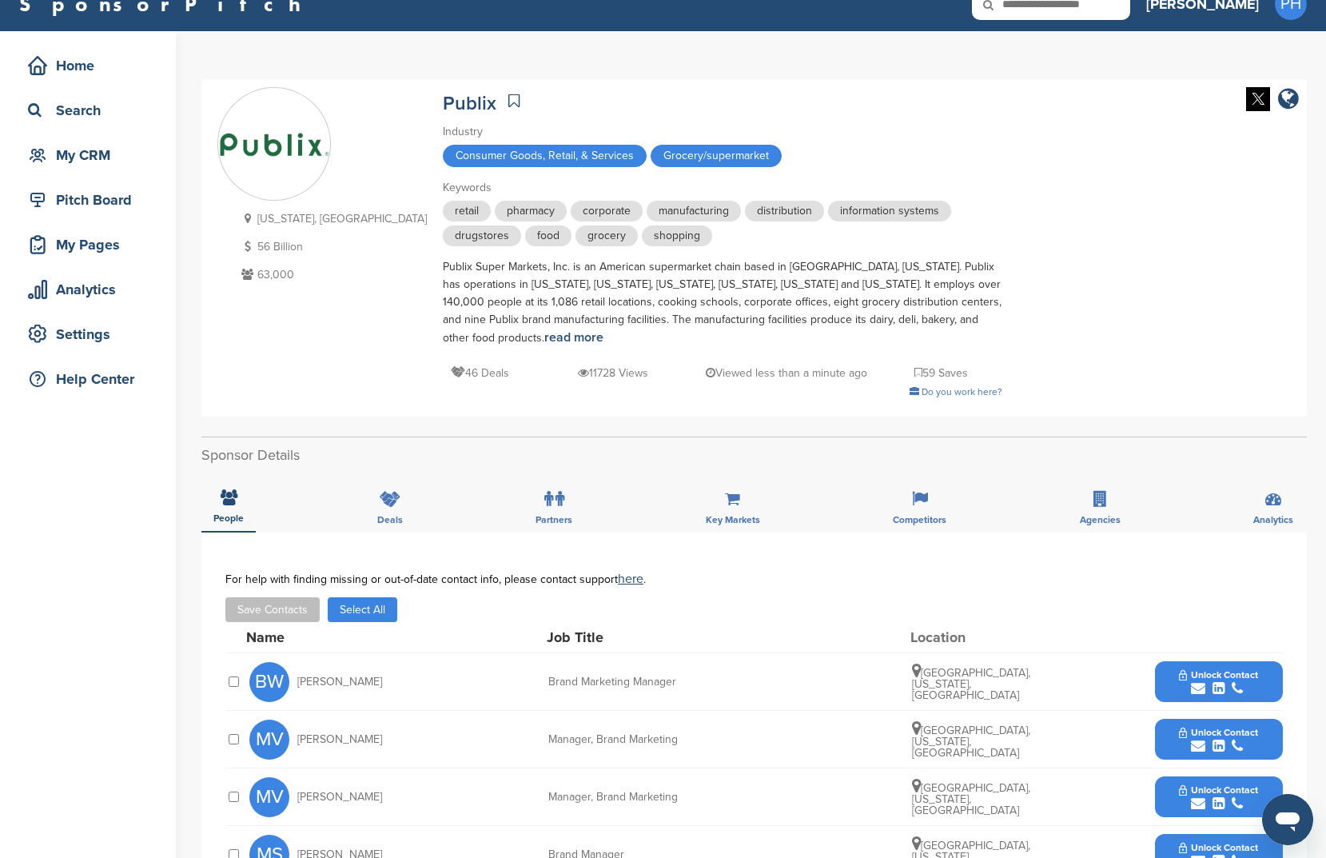
scroll to position [46, 0]
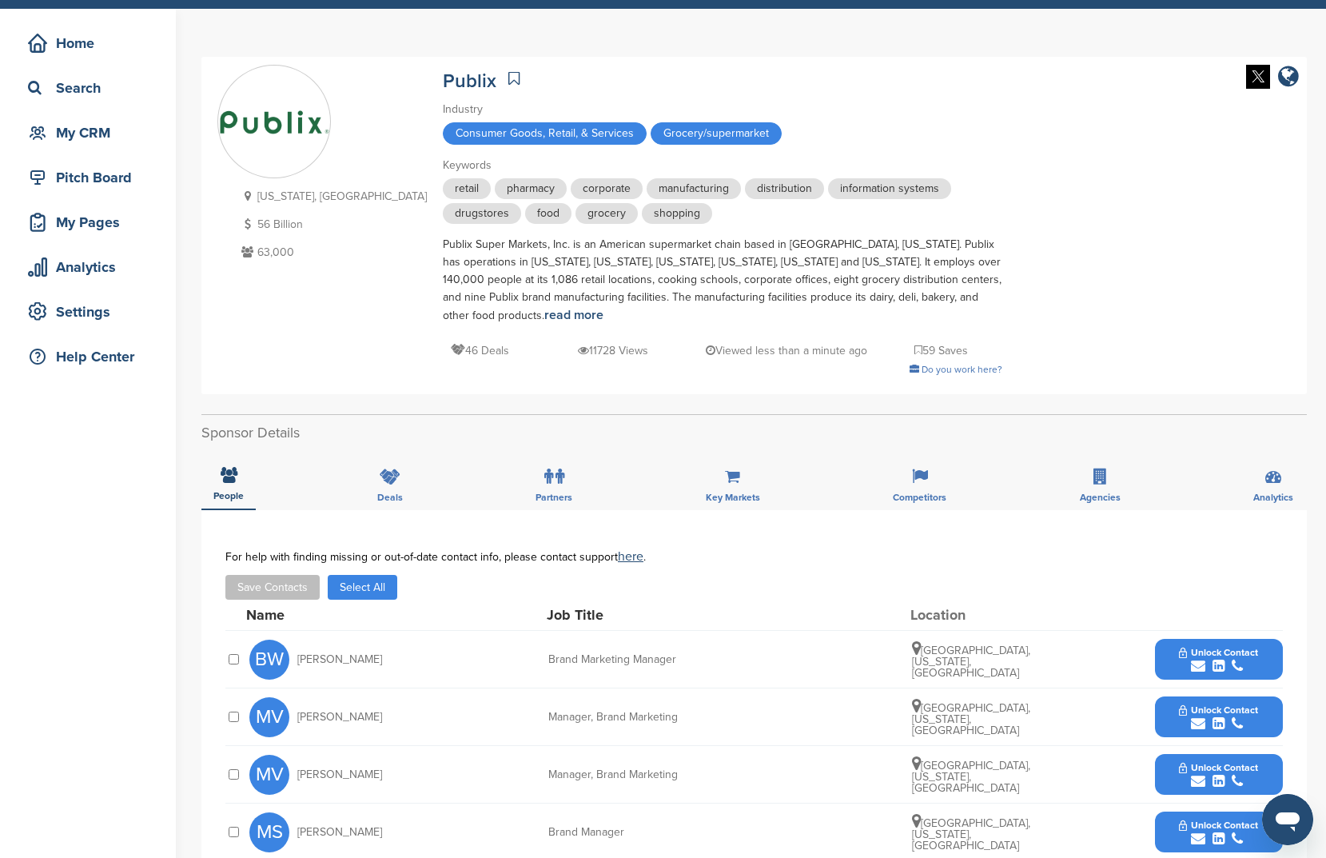
click at [377, 589] on button "Select All" at bounding box center [363, 587] width 70 height 25
click at [274, 600] on button "Save Contacts" at bounding box center [272, 587] width 94 height 25
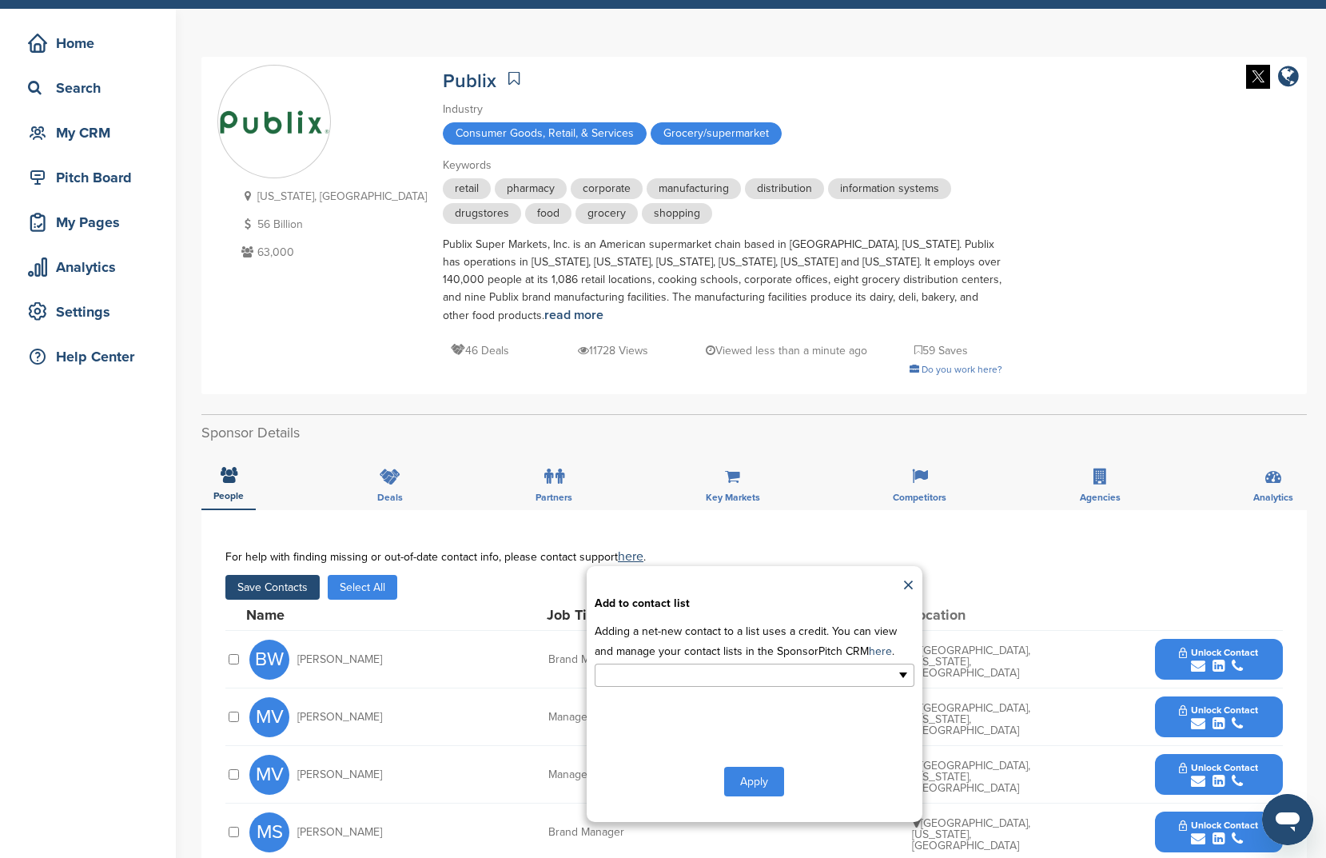
click at [786, 671] on ul at bounding box center [755, 675] width 320 height 23
click at [721, 737] on li "New List1" at bounding box center [755, 729] width 318 height 28
click at [771, 786] on button "Apply" at bounding box center [754, 785] width 60 height 30
click at [771, 784] on button "Apply" at bounding box center [754, 785] width 60 height 30
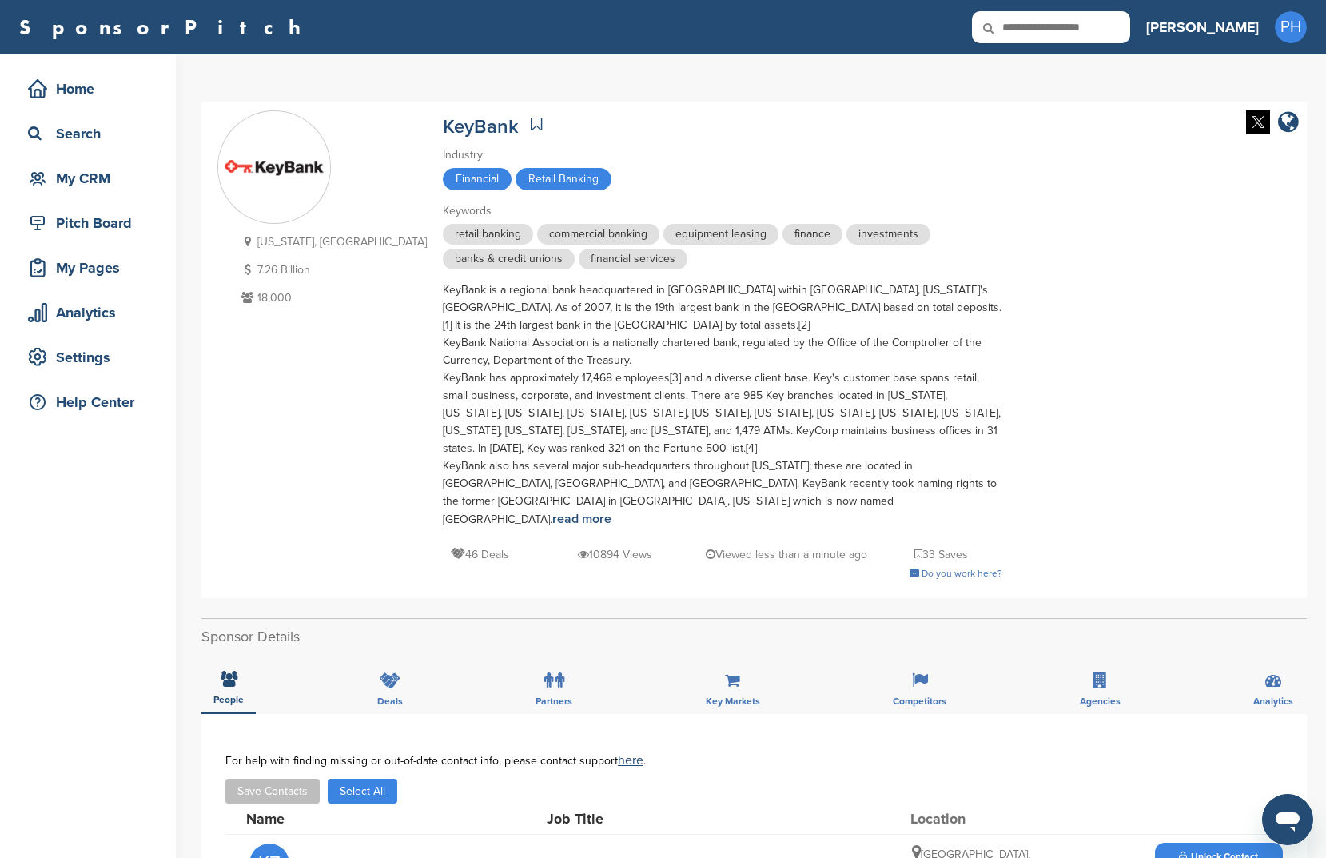
scroll to position [464, 0]
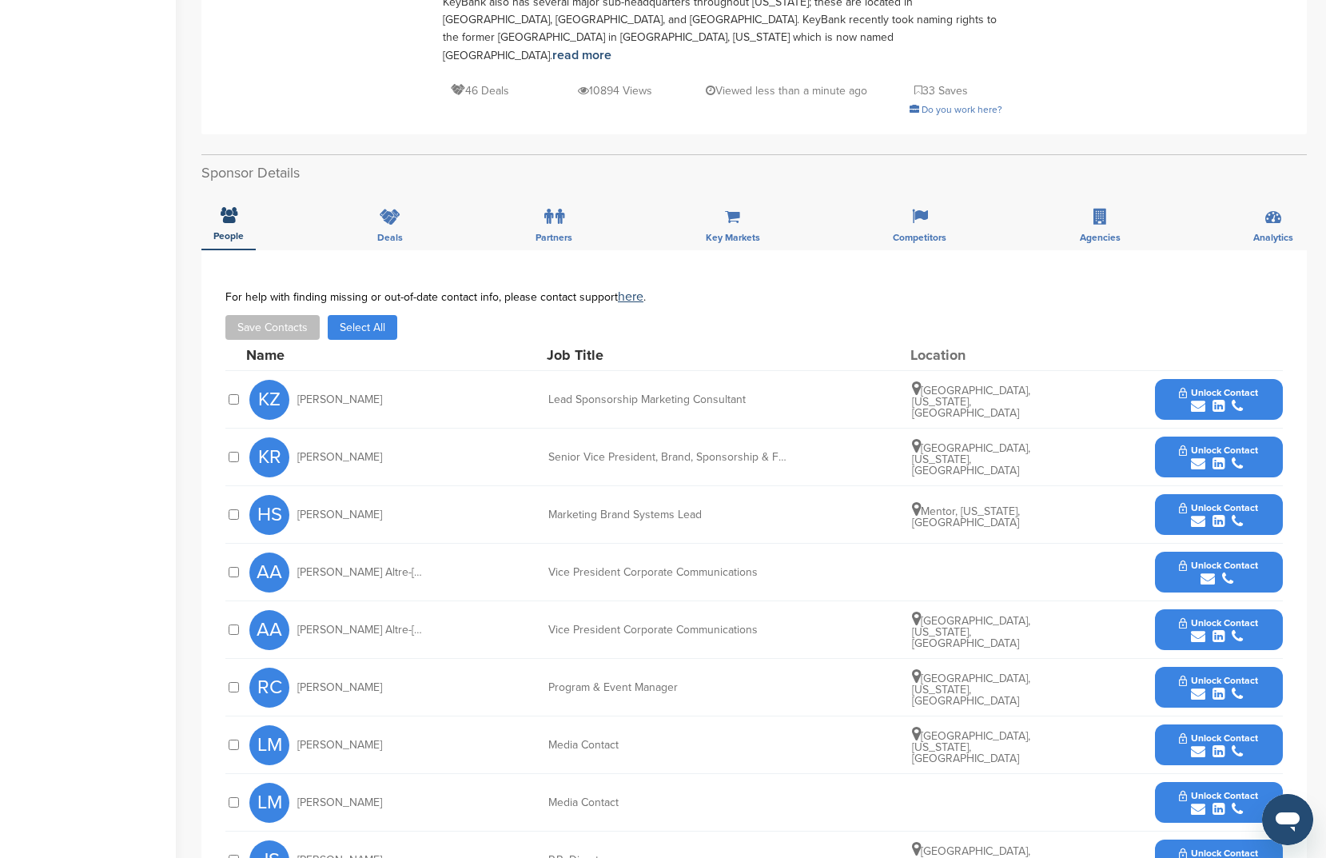
click at [364, 290] on div "For help with finding missing or out-of-date contact info, please contact suppo…" at bounding box center [754, 296] width 1058 height 13
click at [356, 297] on div "For help with finding missing or out-of-date contact info, please contact suppo…" at bounding box center [754, 315] width 1058 height 50
click at [341, 315] on button "Select All" at bounding box center [363, 327] width 70 height 25
click at [284, 315] on button "Save Contacts" at bounding box center [272, 327] width 94 height 25
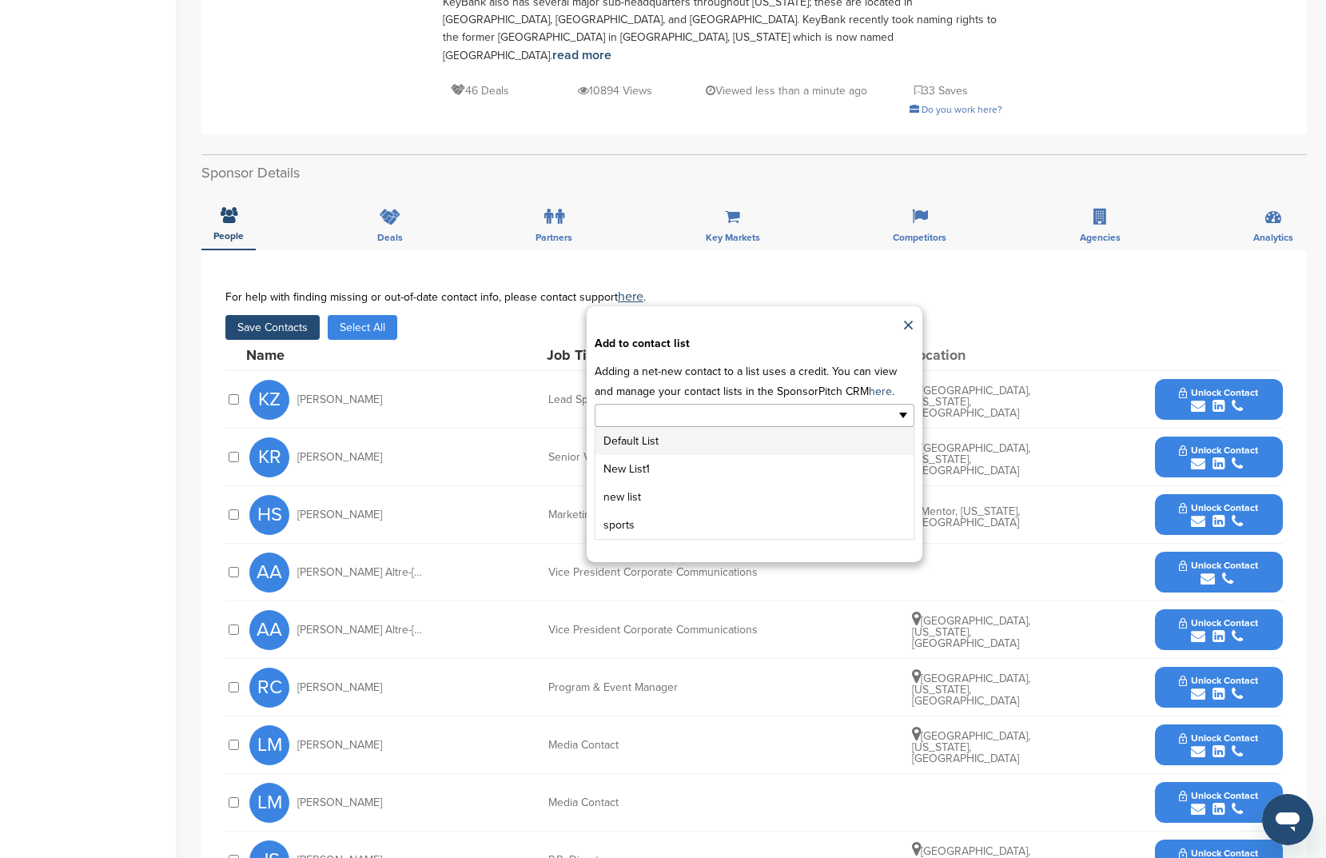
click at [610, 406] on input "text" at bounding box center [685, 415] width 168 height 18
click at [656, 455] on li "New List1" at bounding box center [755, 469] width 318 height 28
click at [750, 491] on div "**********" at bounding box center [755, 434] width 336 height 256
click at [750, 510] on button "Apply" at bounding box center [754, 525] width 60 height 30
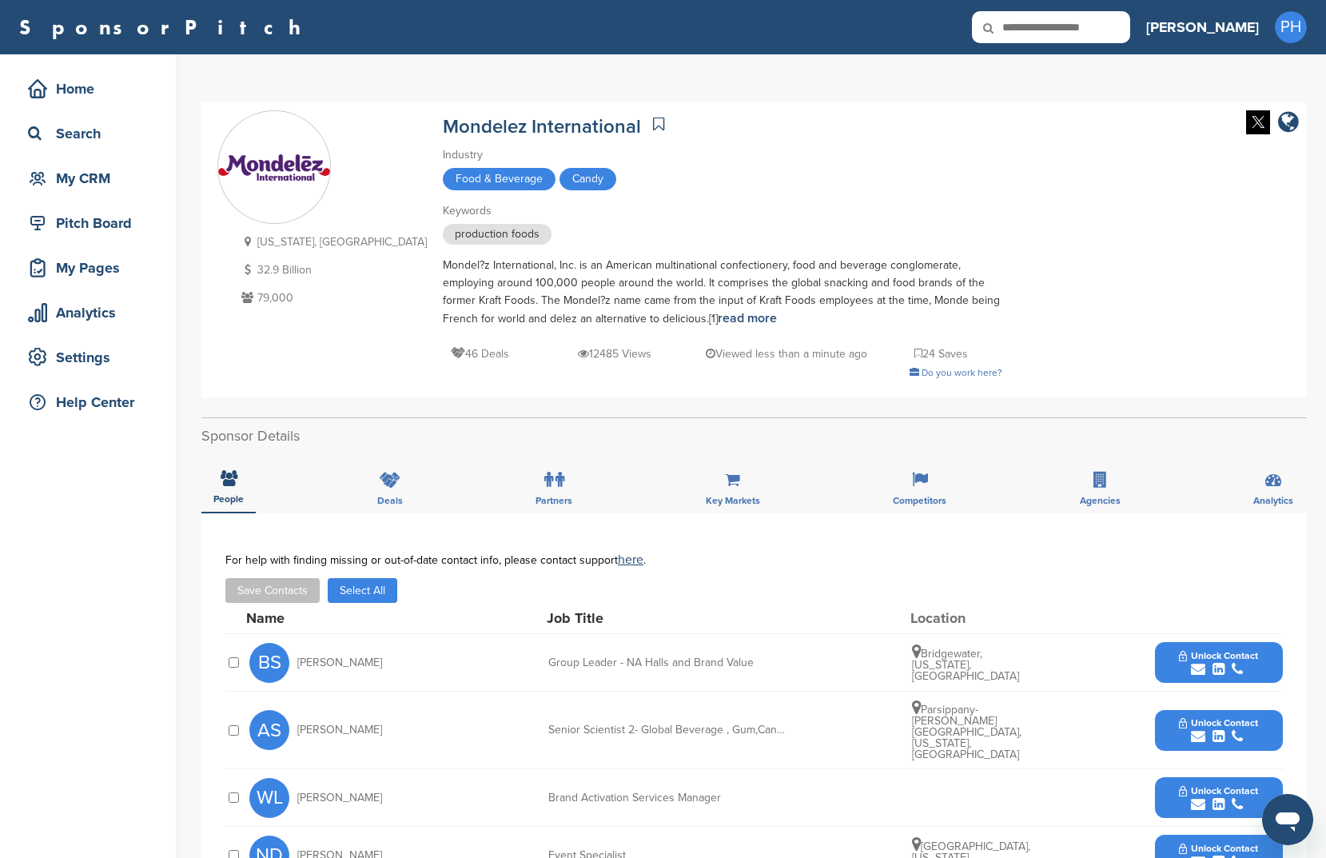
scroll to position [171, 0]
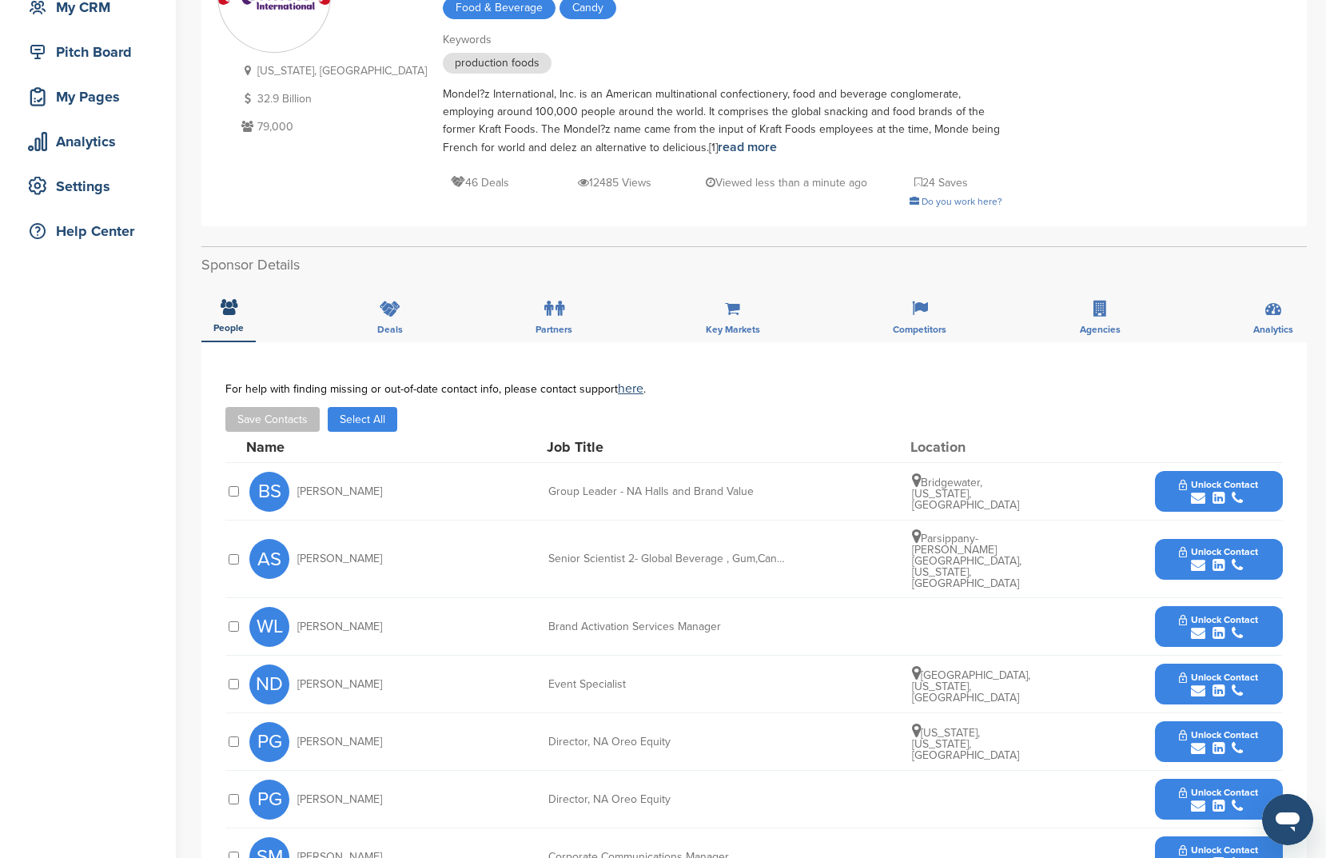
click at [385, 433] on div "Name Job Title Location" at bounding box center [764, 447] width 1037 height 30
click at [385, 425] on button "Select All" at bounding box center [363, 419] width 70 height 25
click at [250, 434] on div "Name Job Title Location" at bounding box center [764, 447] width 1037 height 30
click at [262, 421] on button "Save Contacts" at bounding box center [272, 419] width 94 height 25
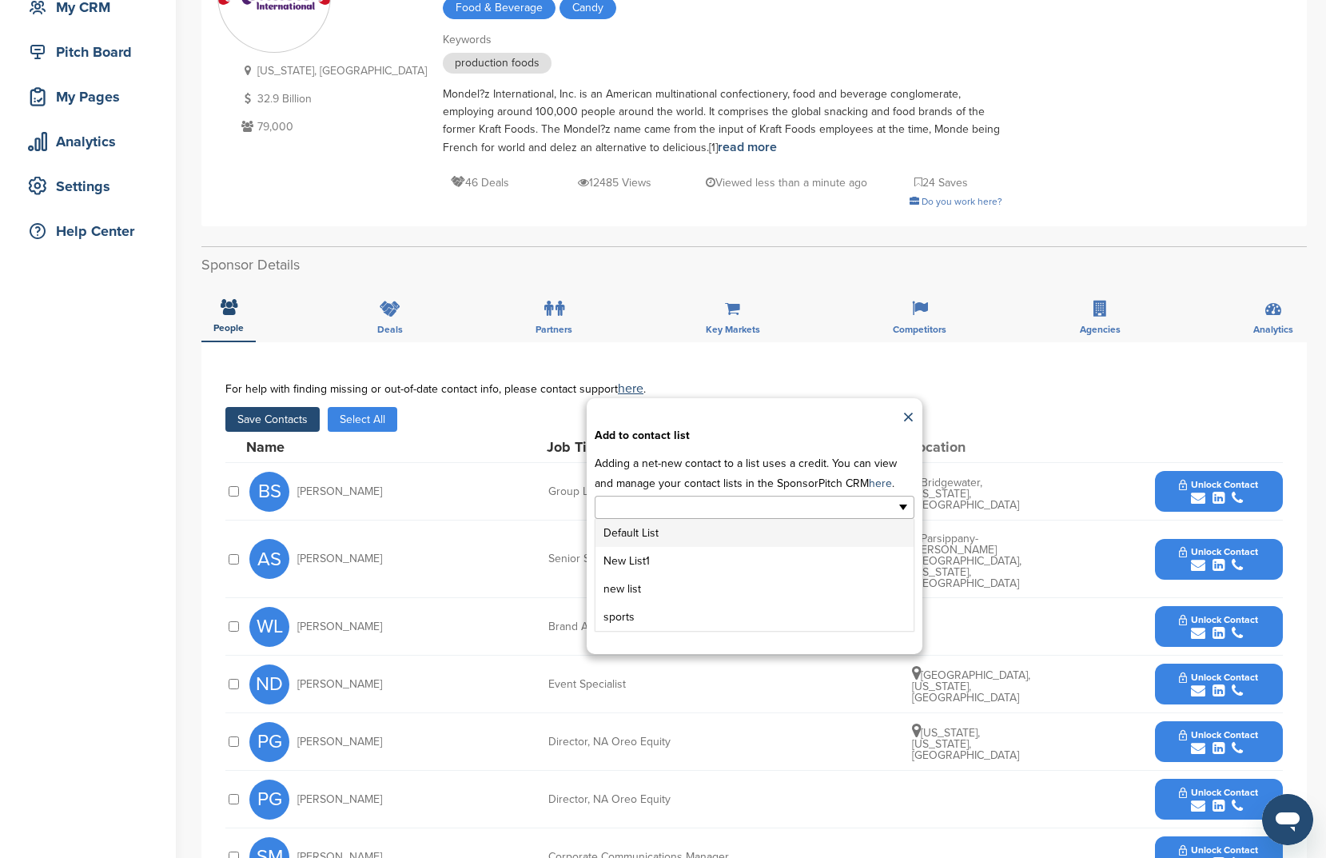
click at [689, 516] on input "text" at bounding box center [685, 507] width 168 height 18
click at [652, 560] on li "New List1" at bounding box center [755, 561] width 318 height 28
click at [762, 606] on button "Apply" at bounding box center [754, 617] width 60 height 30
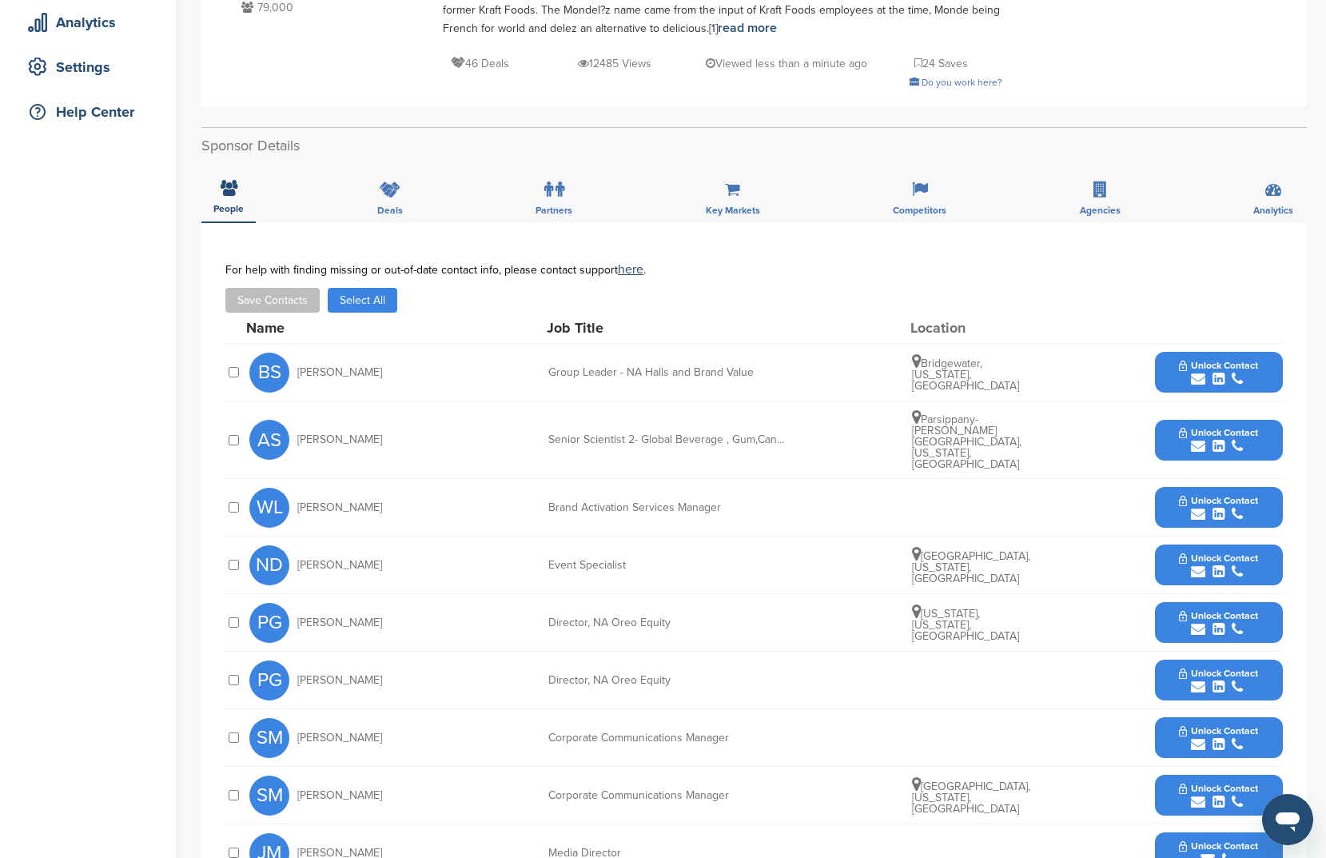
scroll to position [293, 0]
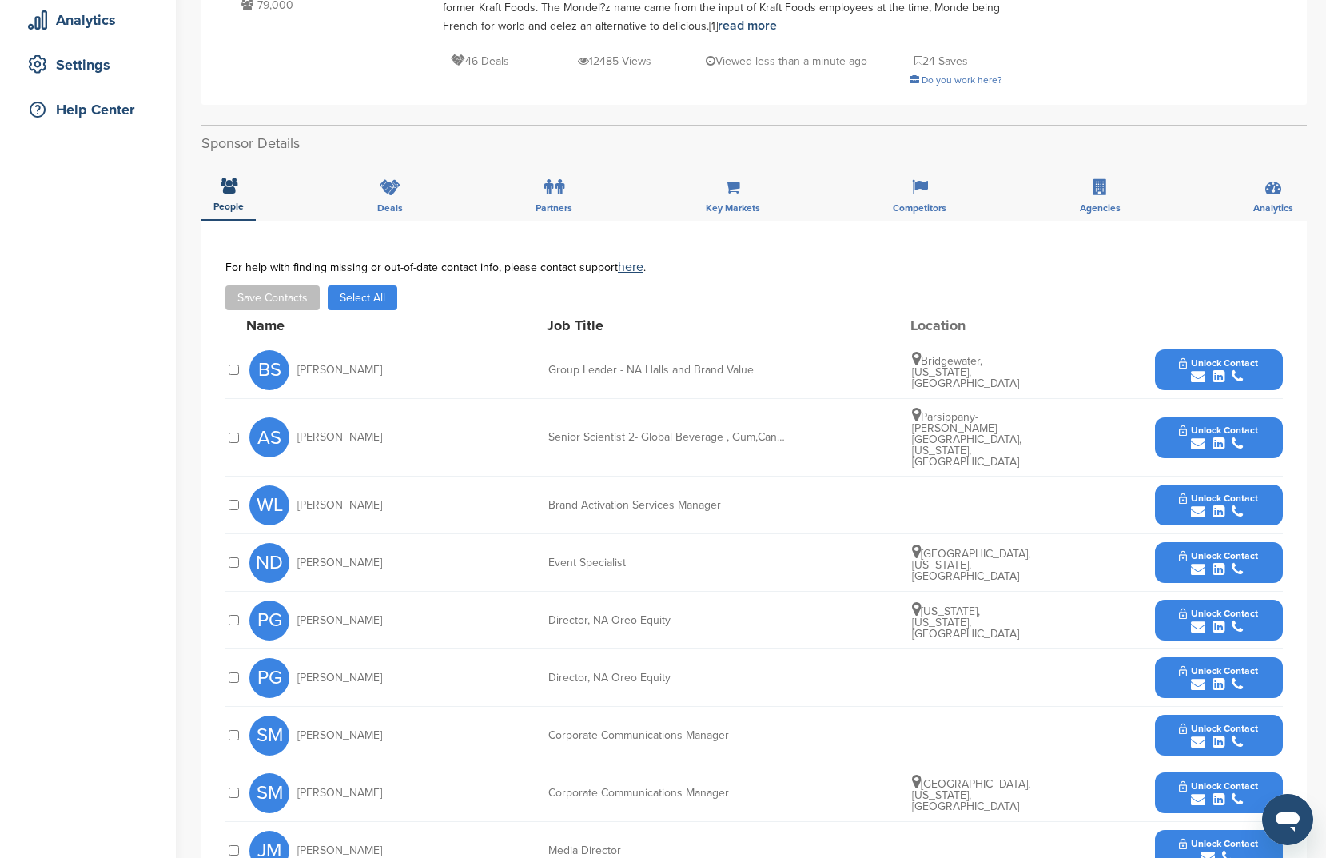
click at [377, 294] on button "Select All" at bounding box center [363, 297] width 70 height 25
click at [264, 282] on div "For help with finding missing or out-of-date contact info, please contact suppo…" at bounding box center [754, 286] width 1058 height 50
click at [256, 289] on button "Save Contacts" at bounding box center [272, 297] width 94 height 25
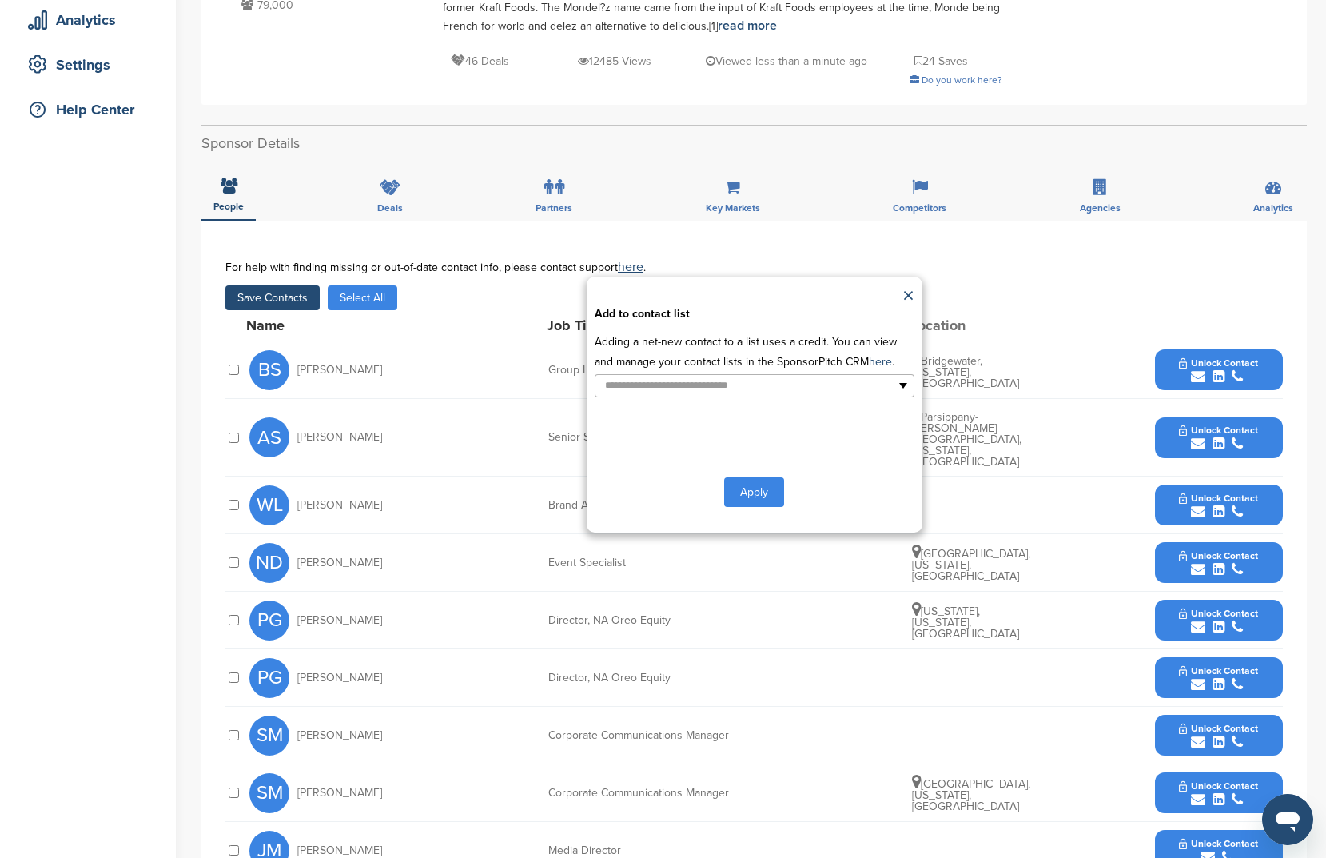
click at [742, 401] on div "**********" at bounding box center [755, 405] width 336 height 256
click at [749, 393] on input "text" at bounding box center [685, 386] width 168 height 18
click at [724, 445] on li "New List1" at bounding box center [755, 439] width 318 height 28
click at [772, 482] on button "Apply" at bounding box center [754, 495] width 60 height 30
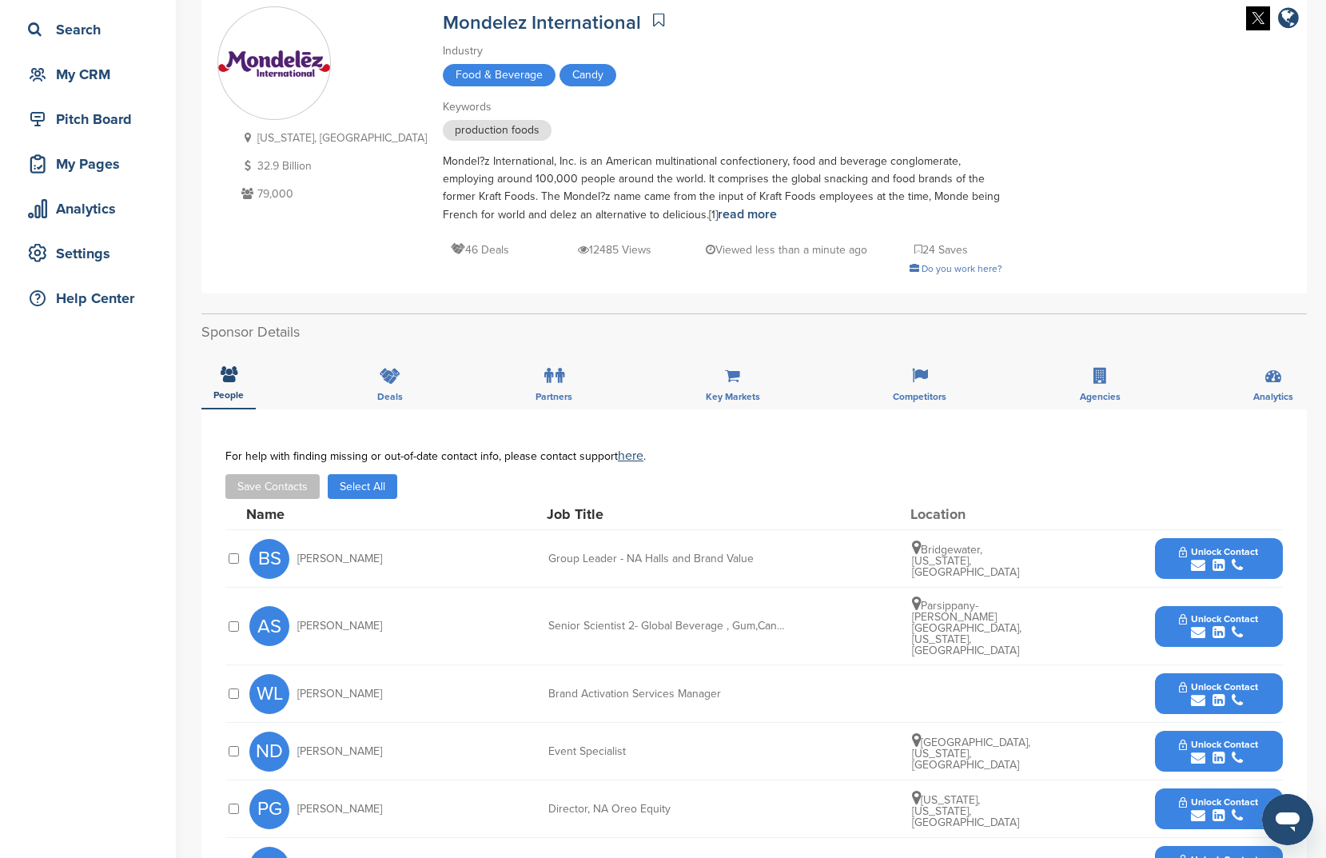
scroll to position [94, 0]
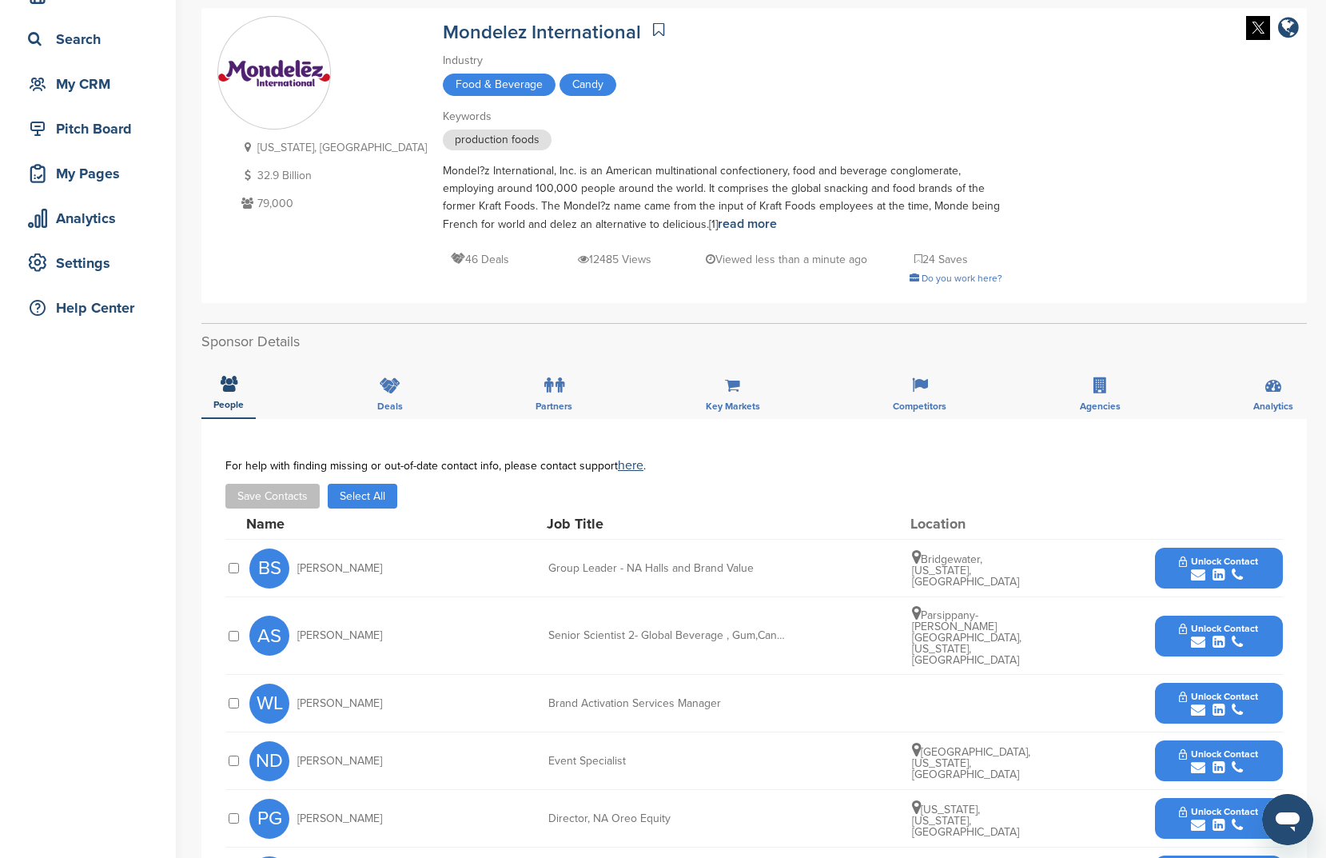
click at [341, 485] on button "Select All" at bounding box center [363, 496] width 70 height 25
click at [277, 501] on button "Save Contacts" at bounding box center [272, 496] width 94 height 25
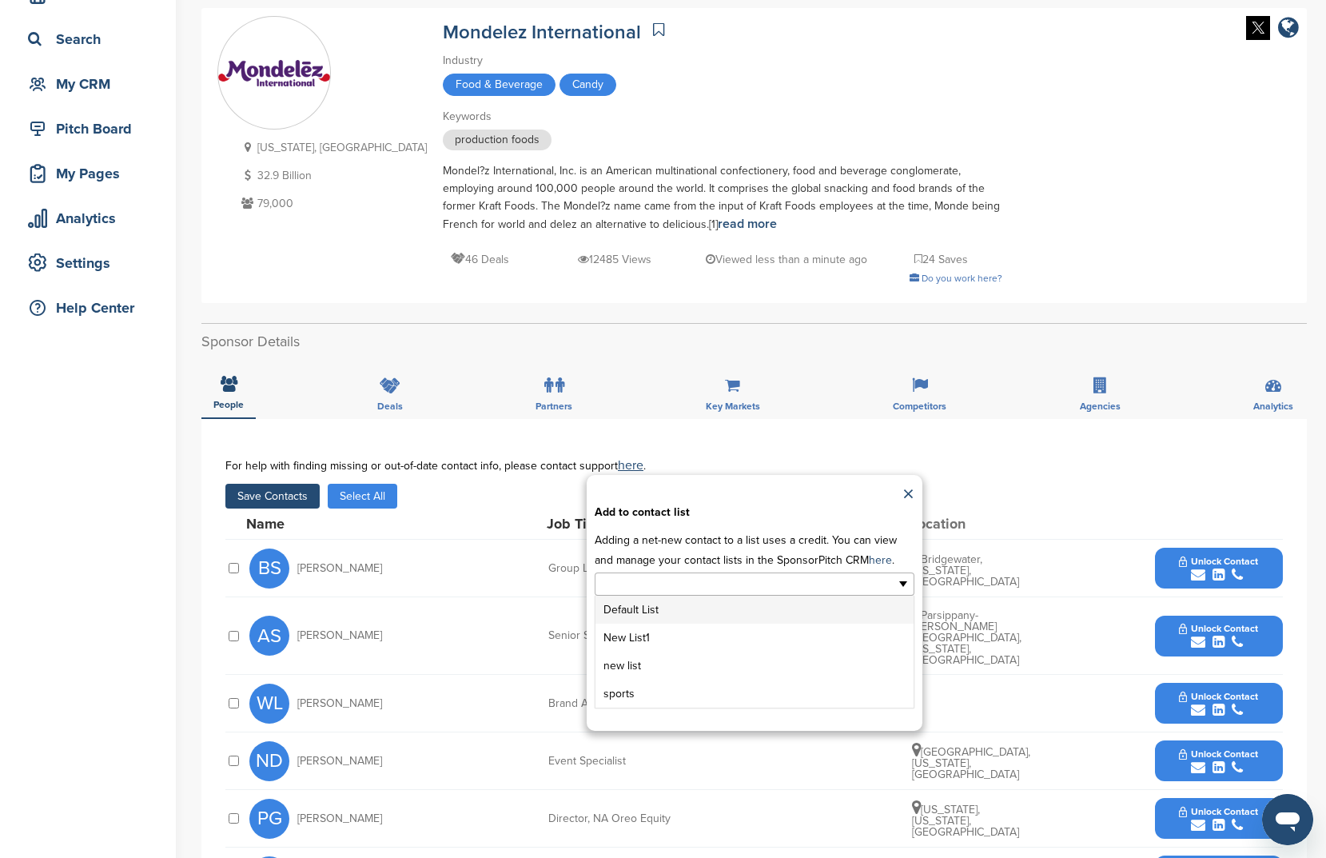
click at [669, 583] on input "text" at bounding box center [685, 584] width 168 height 18
drag, startPoint x: 683, startPoint y: 623, endPoint x: 675, endPoint y: 634, distance: 13.8
click at [675, 634] on ul "Default List New List1 new list sports" at bounding box center [755, 652] width 318 height 112
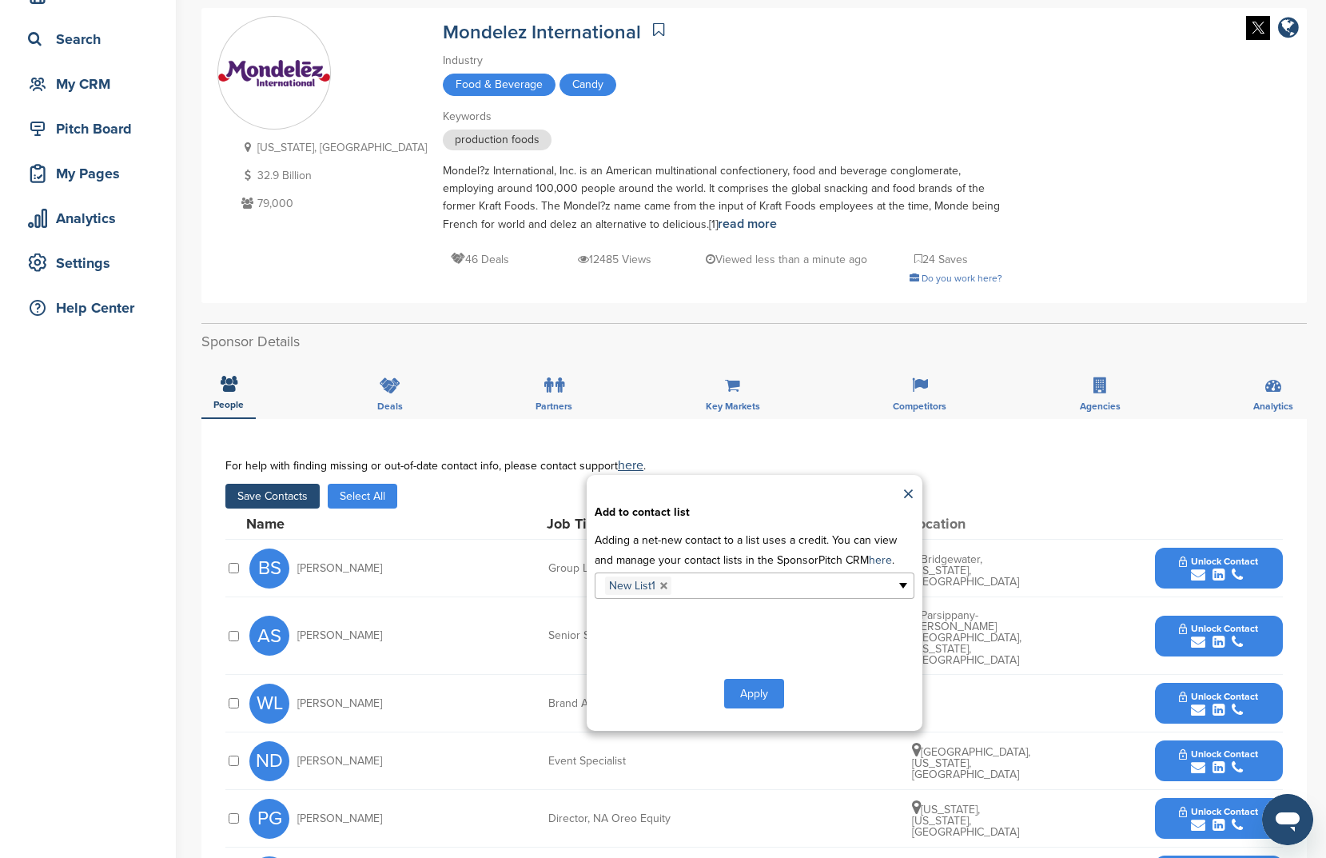
click at [750, 684] on button "Apply" at bounding box center [754, 694] width 60 height 30
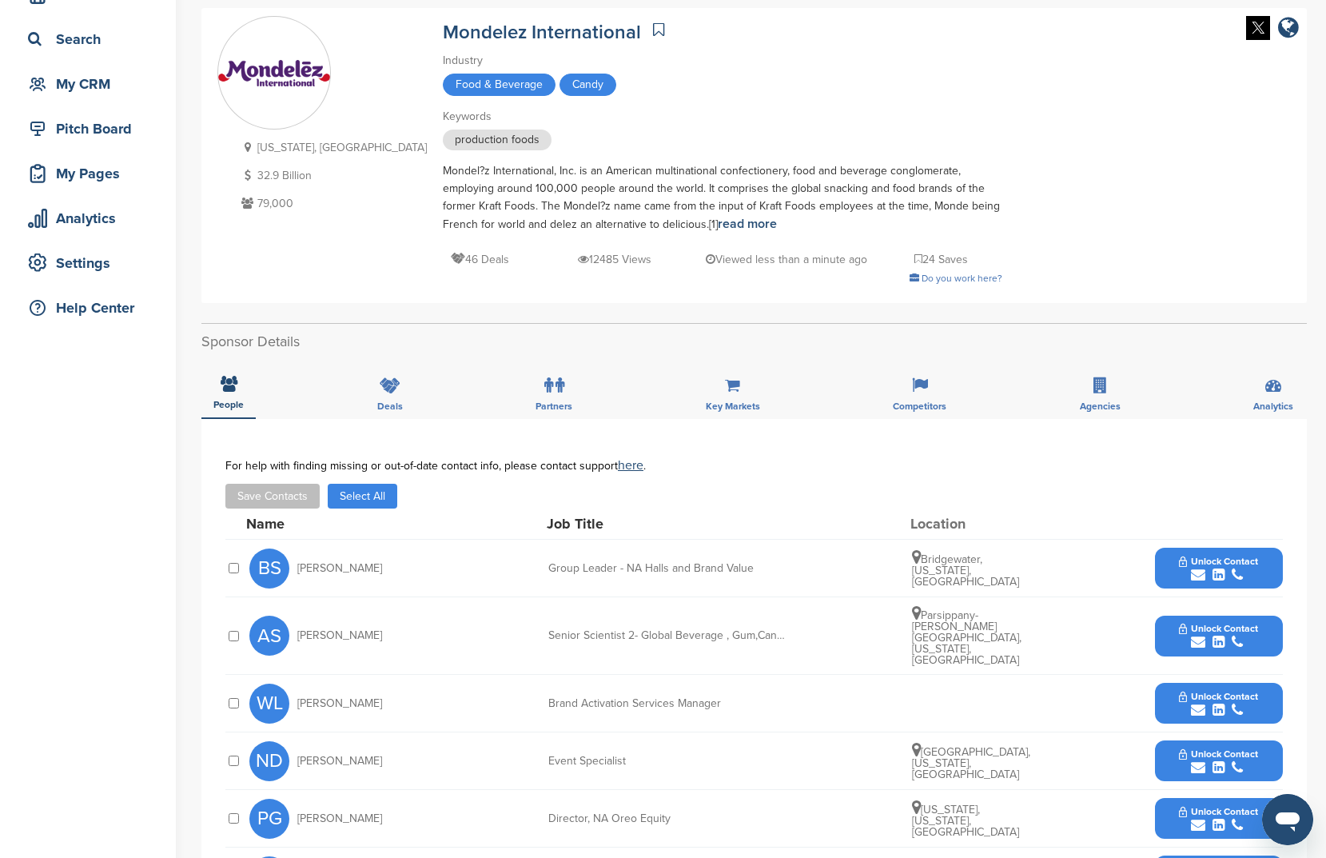
click at [385, 478] on div "For help with finding missing or out-of-date contact info, please contact suppo…" at bounding box center [754, 484] width 1058 height 50
click at [371, 497] on button "Select All" at bounding box center [363, 496] width 70 height 25
click at [305, 500] on button "Save Contacts" at bounding box center [272, 496] width 94 height 25
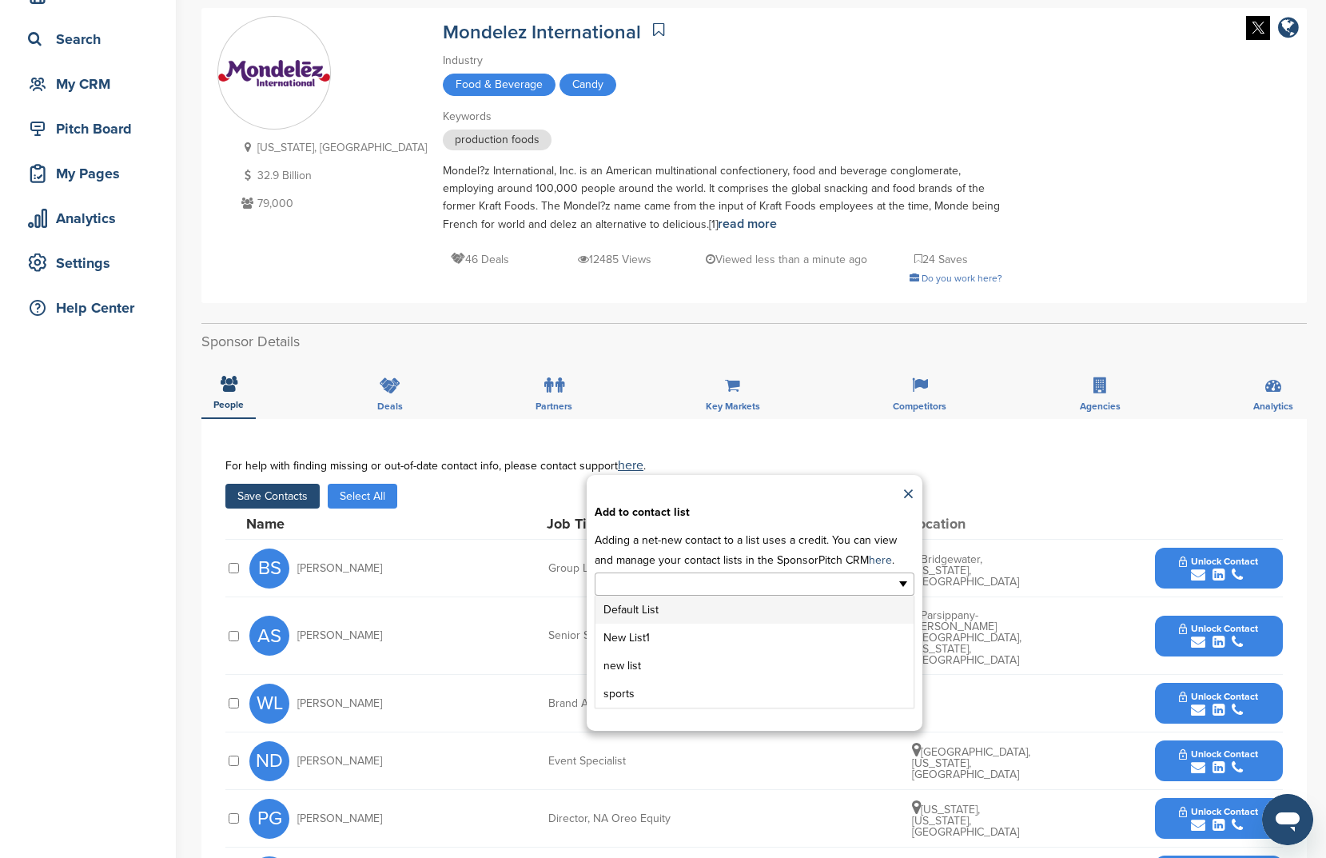
click at [662, 588] on input "text" at bounding box center [685, 584] width 168 height 18
click at [684, 629] on li "New List1" at bounding box center [755, 638] width 318 height 28
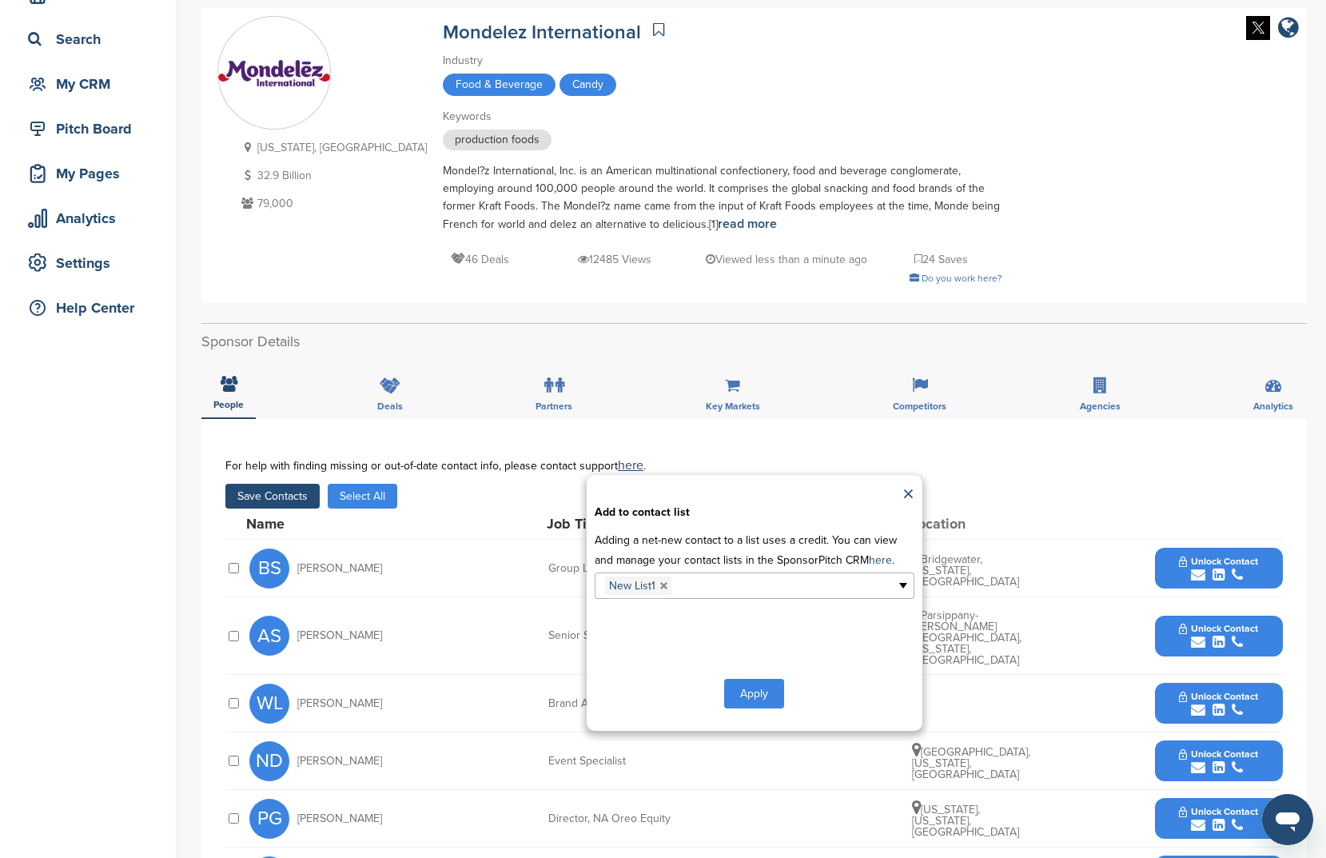
click at [738, 699] on button "Apply" at bounding box center [754, 694] width 60 height 30
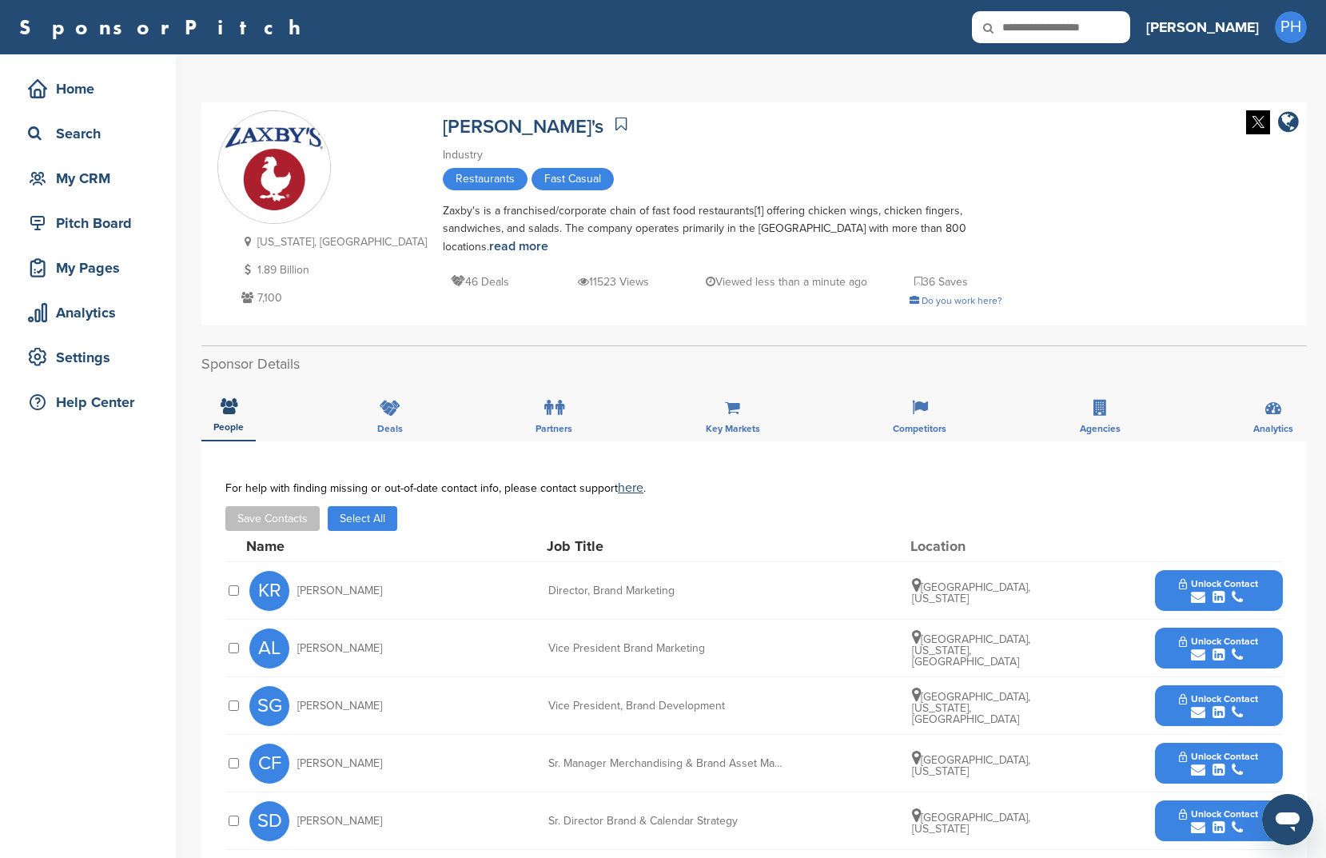
scroll to position [161, 0]
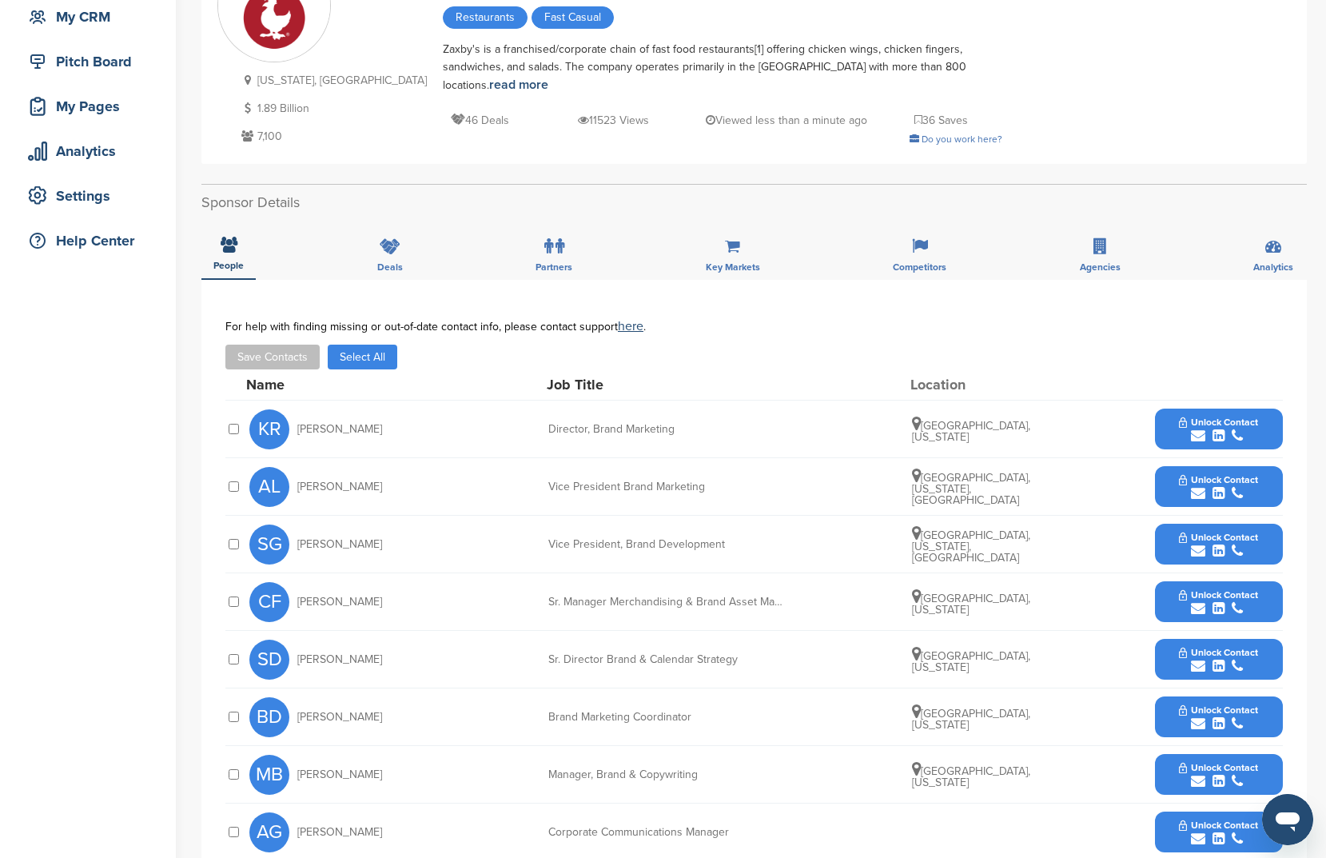
click at [333, 364] on button "Select All" at bounding box center [363, 357] width 70 height 25
click at [279, 359] on button "Save Contacts" at bounding box center [272, 357] width 94 height 25
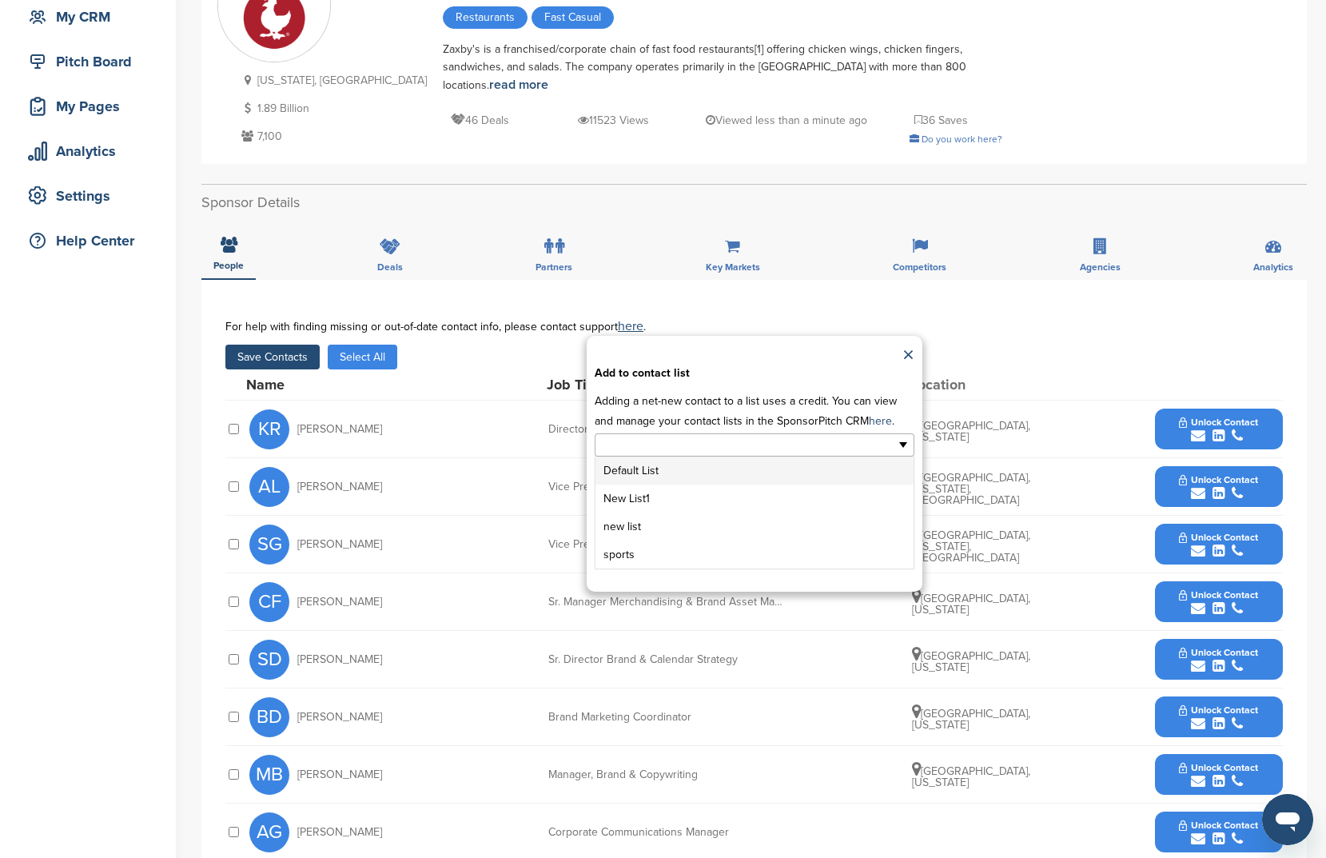
click at [664, 453] on input "text" at bounding box center [685, 445] width 168 height 18
click at [624, 510] on li "New List1" at bounding box center [755, 498] width 318 height 28
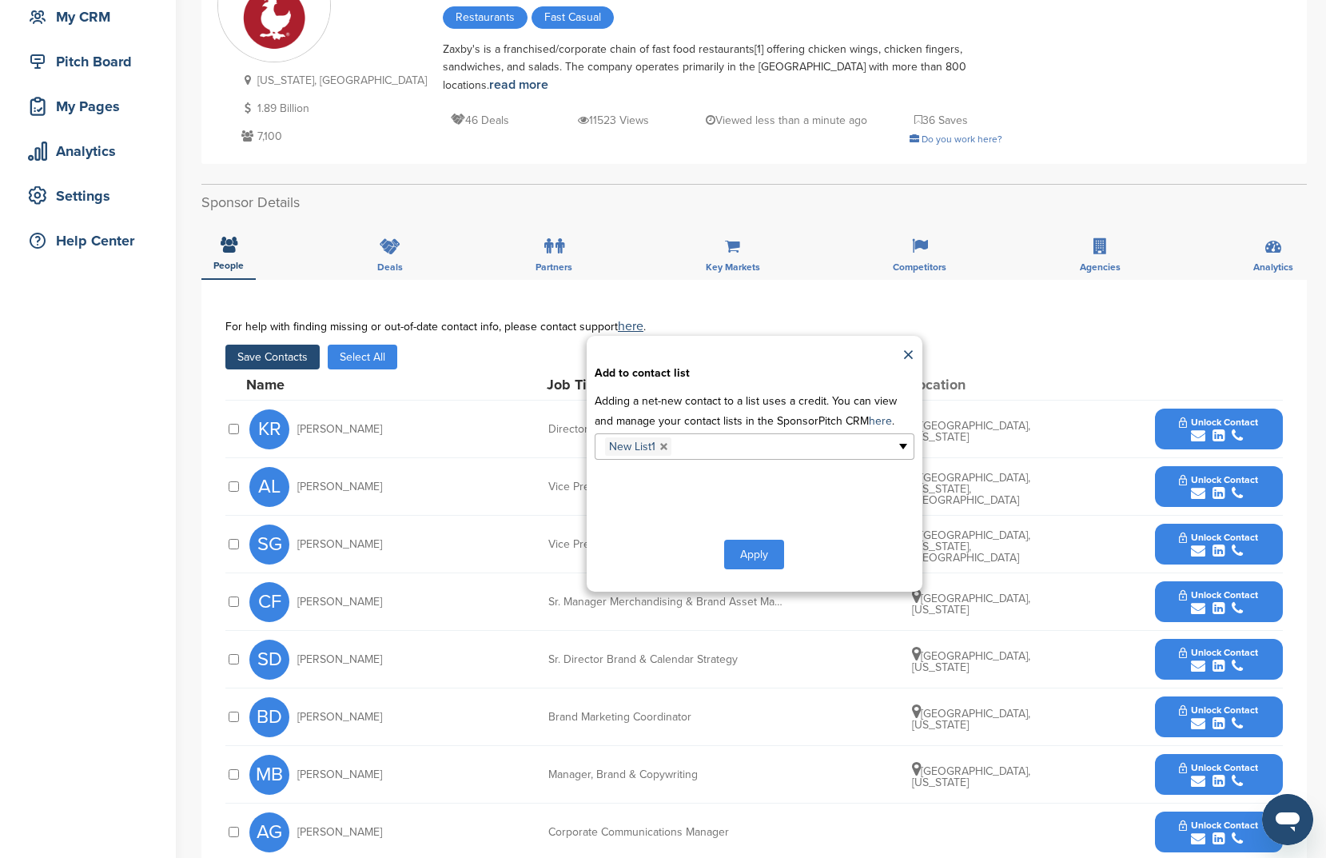
click at [771, 558] on button "Apply" at bounding box center [754, 555] width 60 height 30
click at [774, 573] on div "**********" at bounding box center [755, 464] width 336 height 256
click at [775, 570] on div "**********" at bounding box center [755, 464] width 336 height 256
click at [765, 552] on button "Apply" at bounding box center [754, 555] width 60 height 30
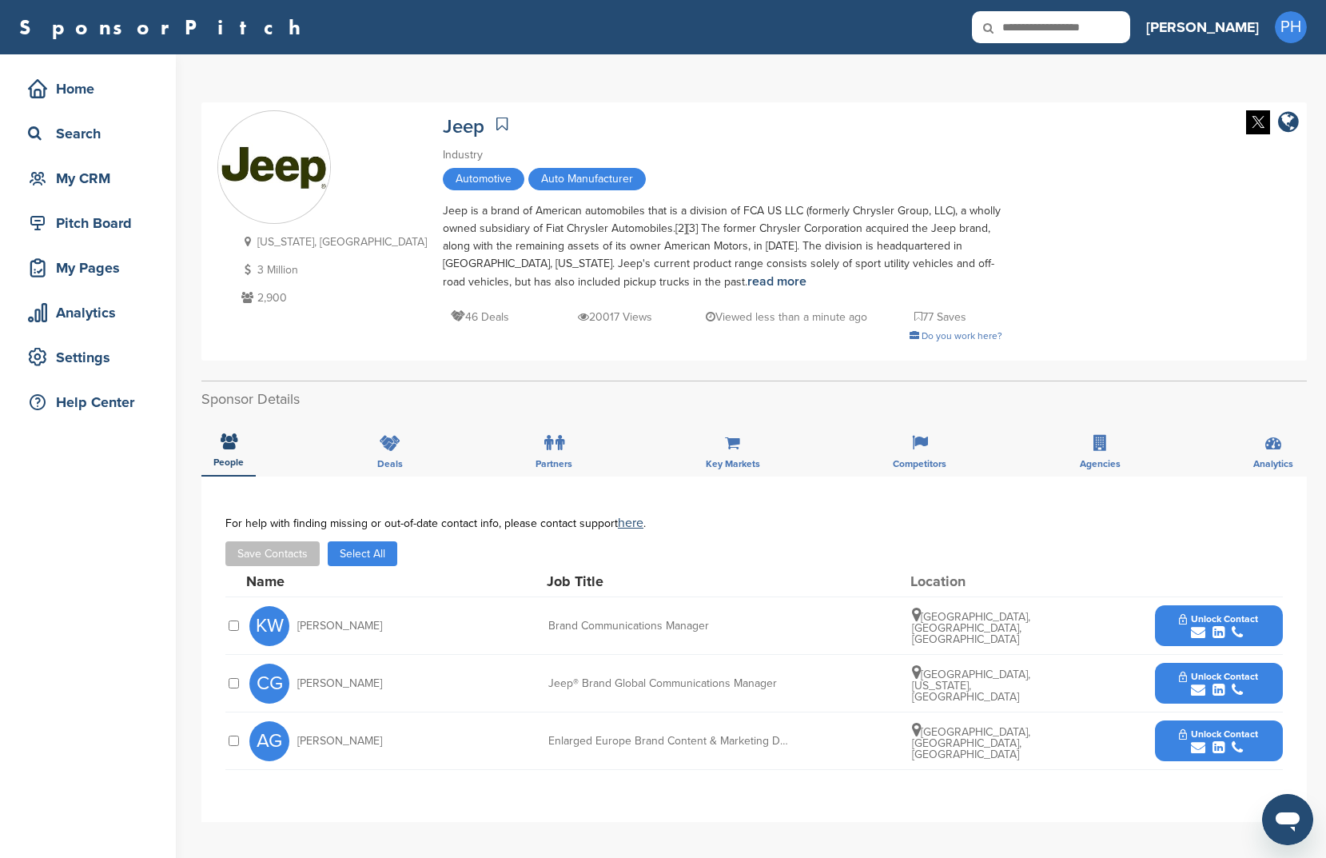
click at [397, 556] on button "Select All" at bounding box center [363, 553] width 70 height 25
click at [282, 550] on button "Save Contacts" at bounding box center [272, 553] width 94 height 25
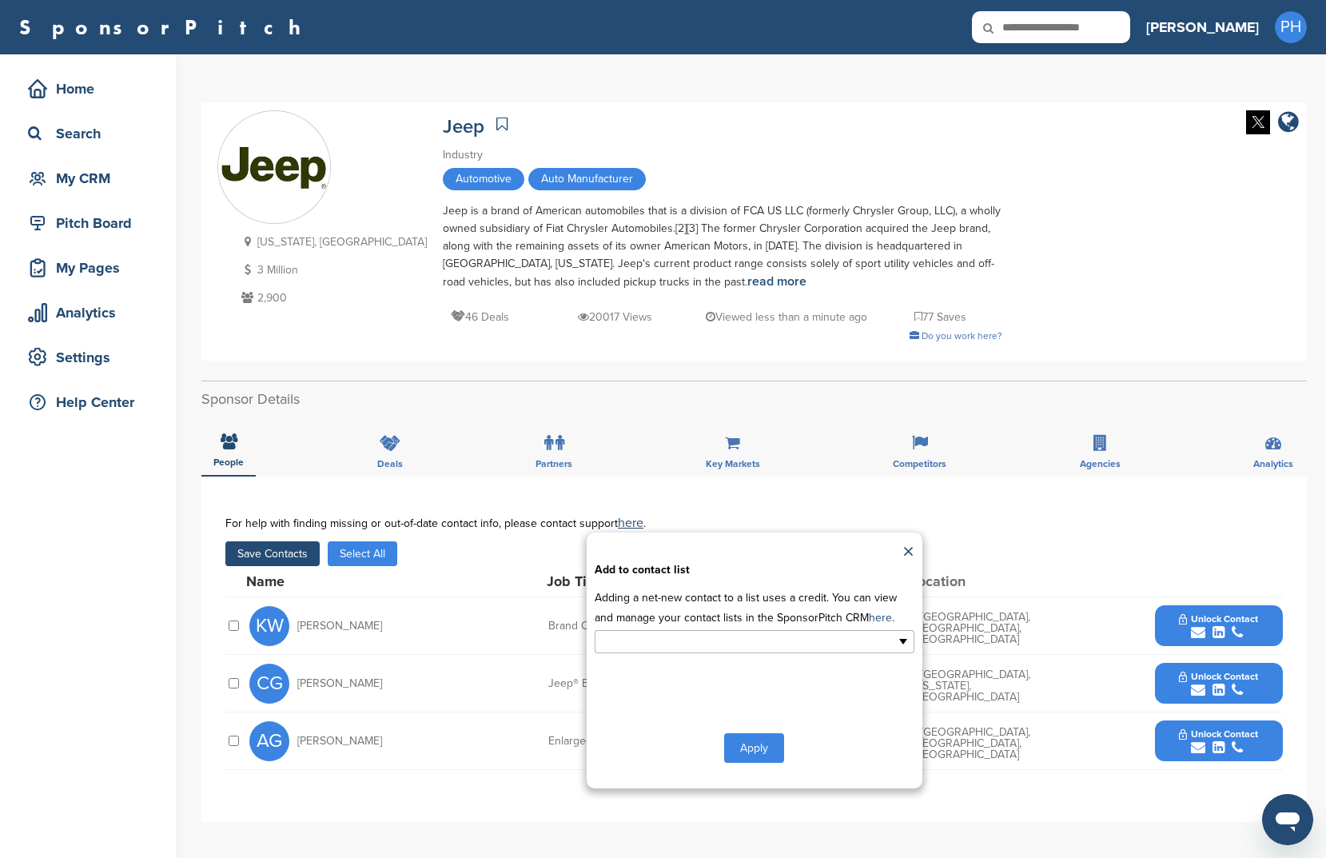
click at [750, 635] on input "text" at bounding box center [685, 641] width 168 height 18
click at [725, 693] on li "New List1" at bounding box center [755, 695] width 318 height 28
click at [752, 758] on button "Apply" at bounding box center [754, 751] width 60 height 30
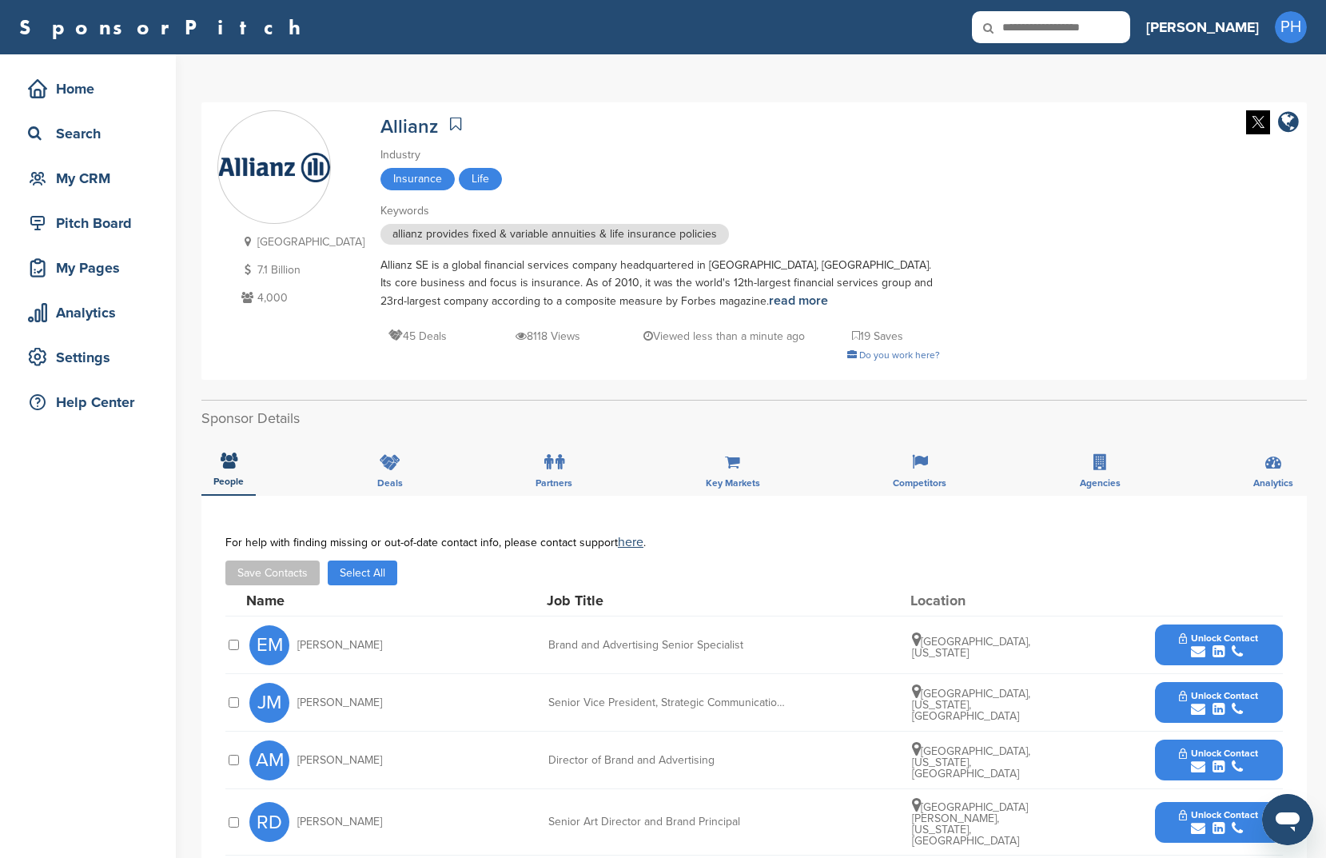
click at [343, 569] on button "Select All" at bounding box center [363, 572] width 70 height 25
click at [271, 580] on button "Save Contacts" at bounding box center [272, 572] width 94 height 25
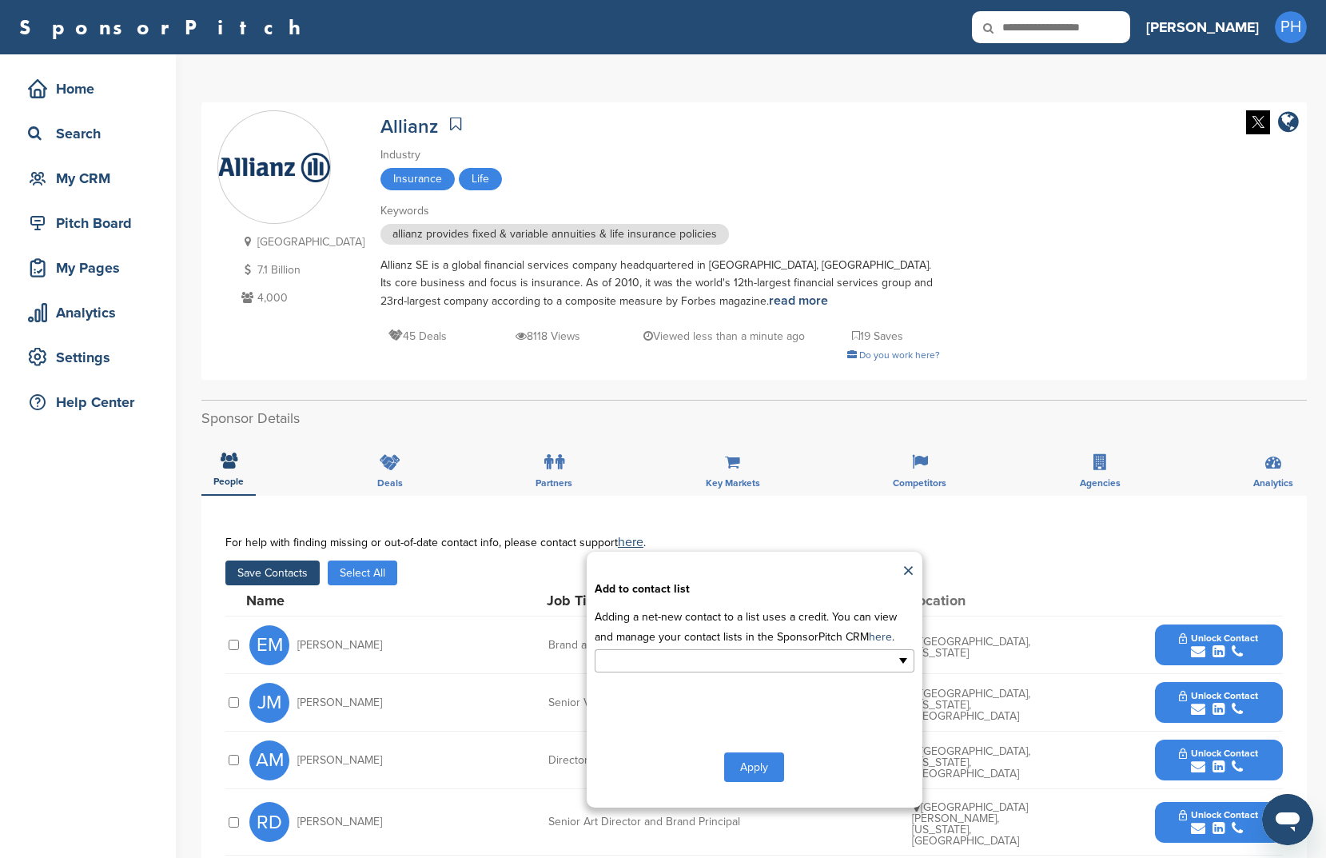
click at [776, 655] on ul at bounding box center [755, 660] width 320 height 23
click at [706, 732] on li "new list" at bounding box center [755, 742] width 318 height 28
click at [708, 725] on div "**********" at bounding box center [755, 680] width 336 height 256
click at [654, 662] on link at bounding box center [656, 663] width 10 height 10
type input "**********"
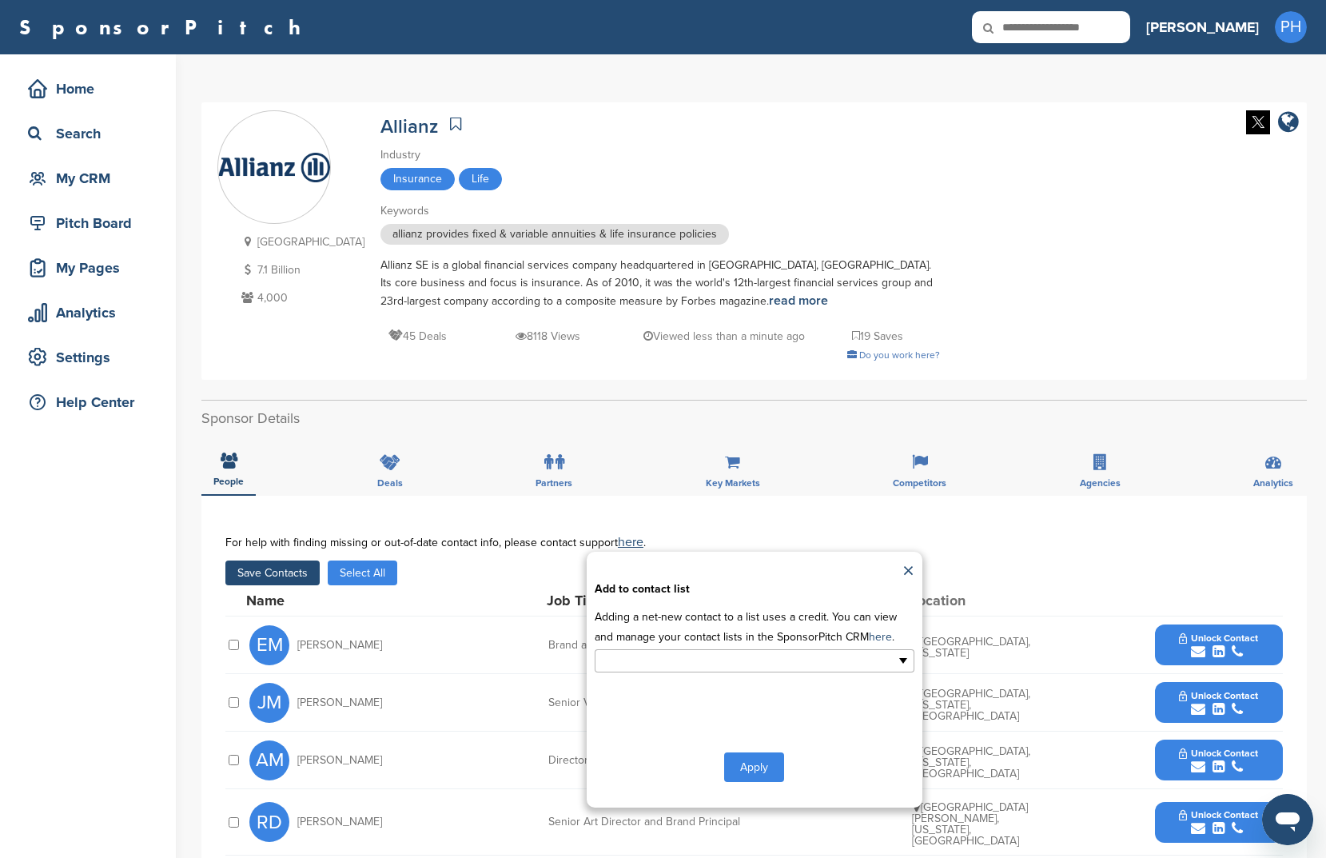
click at [886, 664] on ul at bounding box center [755, 660] width 320 height 23
click at [720, 720] on li "New List1" at bounding box center [755, 714] width 318 height 28
click at [729, 757] on button "Apply" at bounding box center [754, 771] width 60 height 30
click at [752, 775] on button "Apply" at bounding box center [754, 771] width 60 height 30
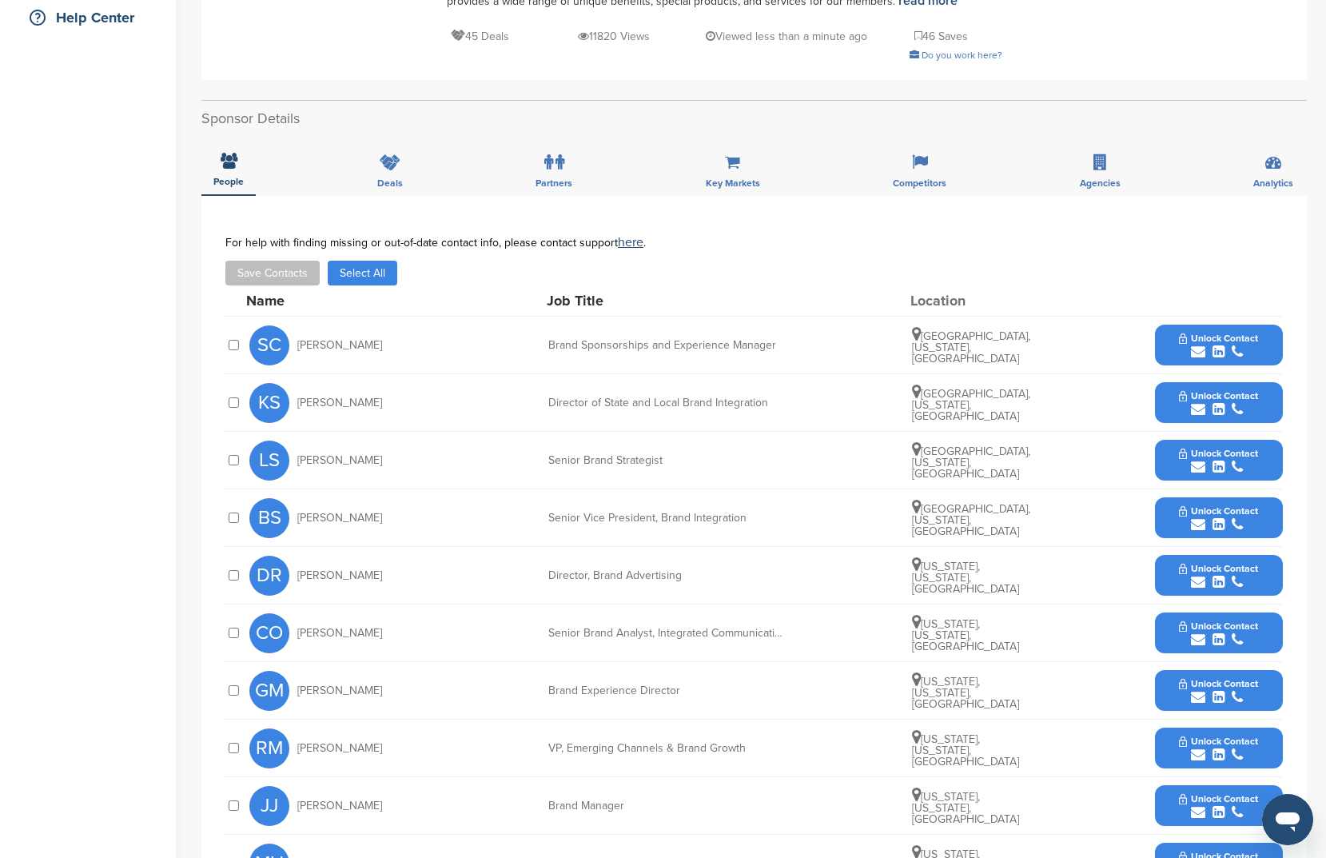
scroll to position [411, 0]
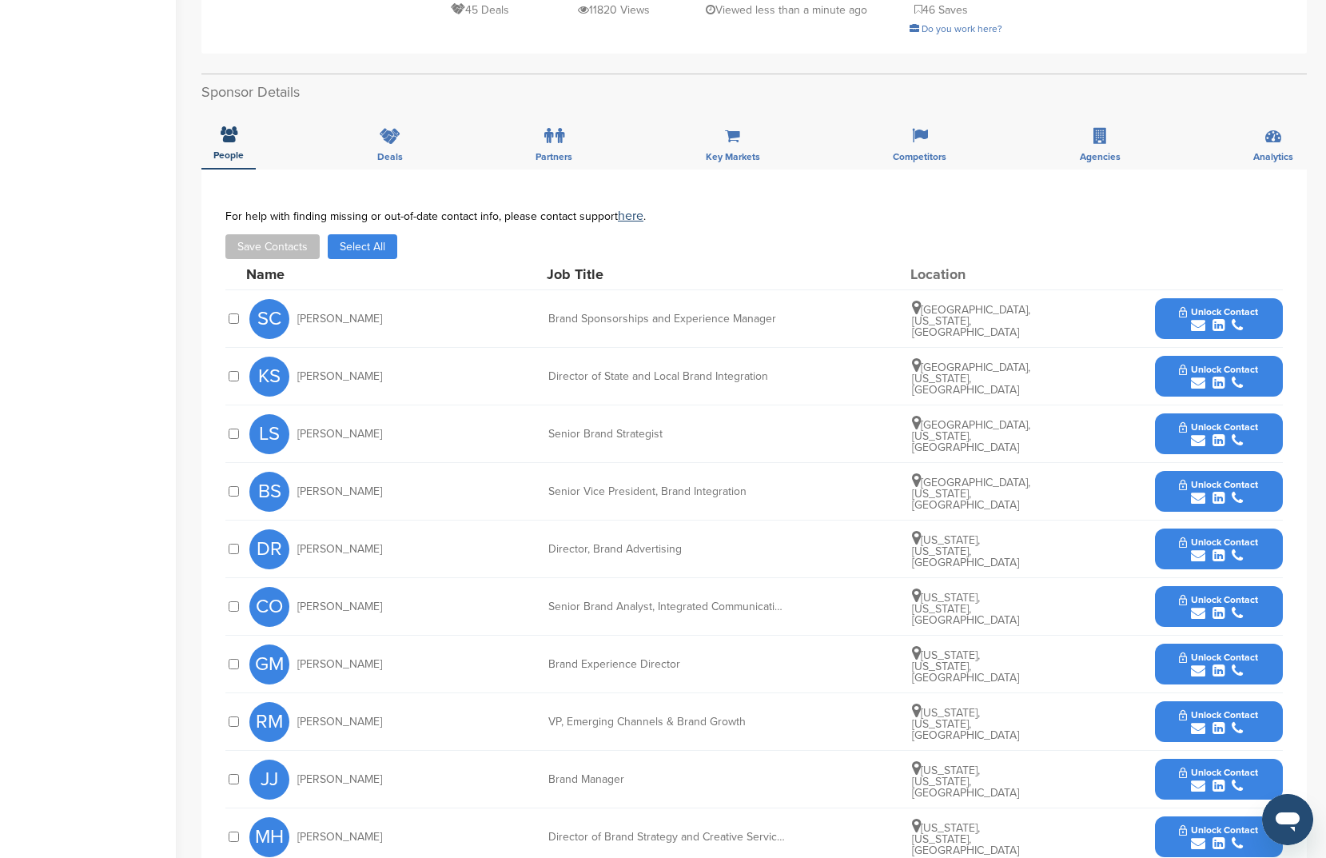
click at [351, 233] on div "For help with finding missing or out-of-date contact info, please contact suppo…" at bounding box center [754, 234] width 1058 height 50
click at [349, 238] on button "Select All" at bounding box center [363, 246] width 70 height 25
click at [292, 253] on button "Save Contacts" at bounding box center [272, 246] width 94 height 25
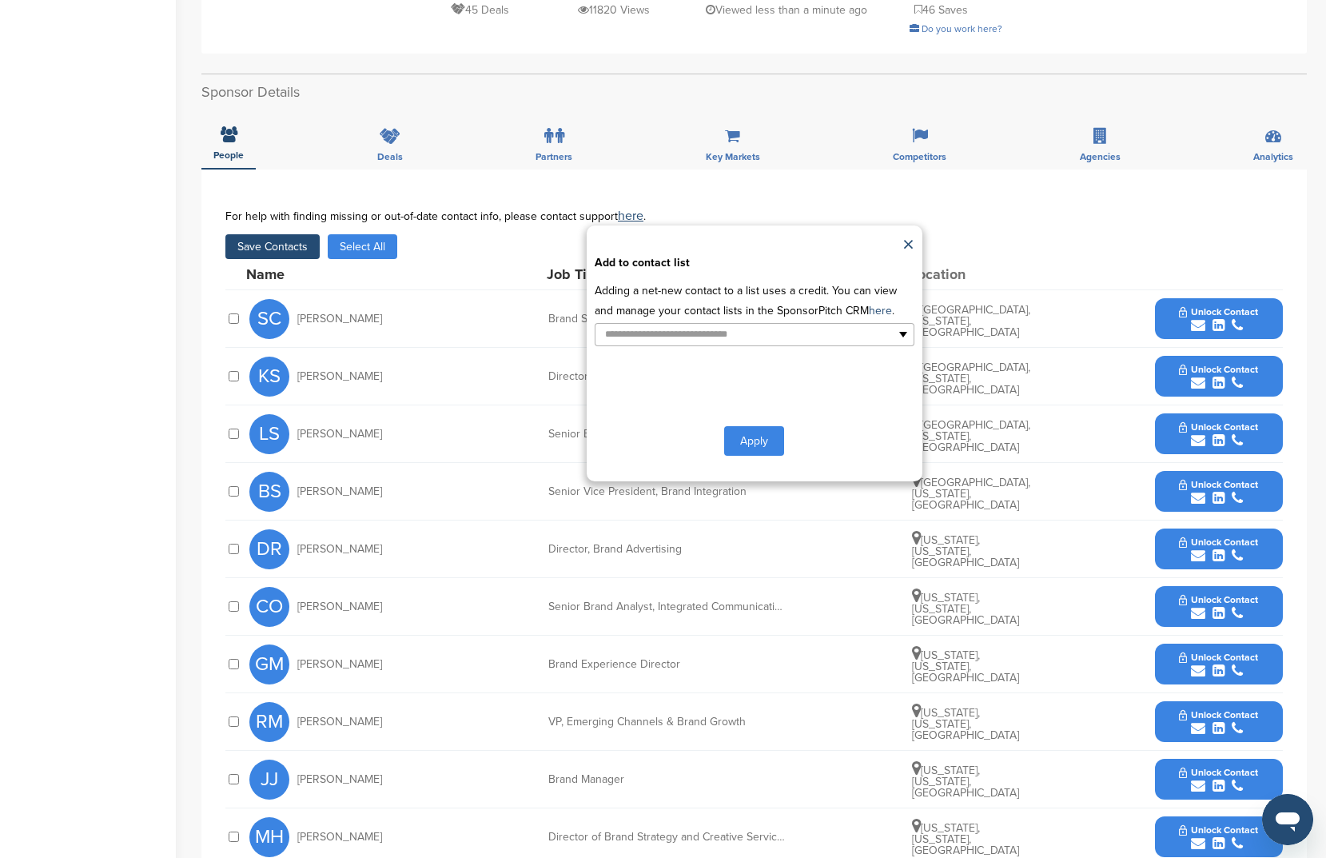
click at [651, 313] on p "Adding a net-new contact to a list uses a credit. You can view and manage your …" at bounding box center [755, 301] width 320 height 40
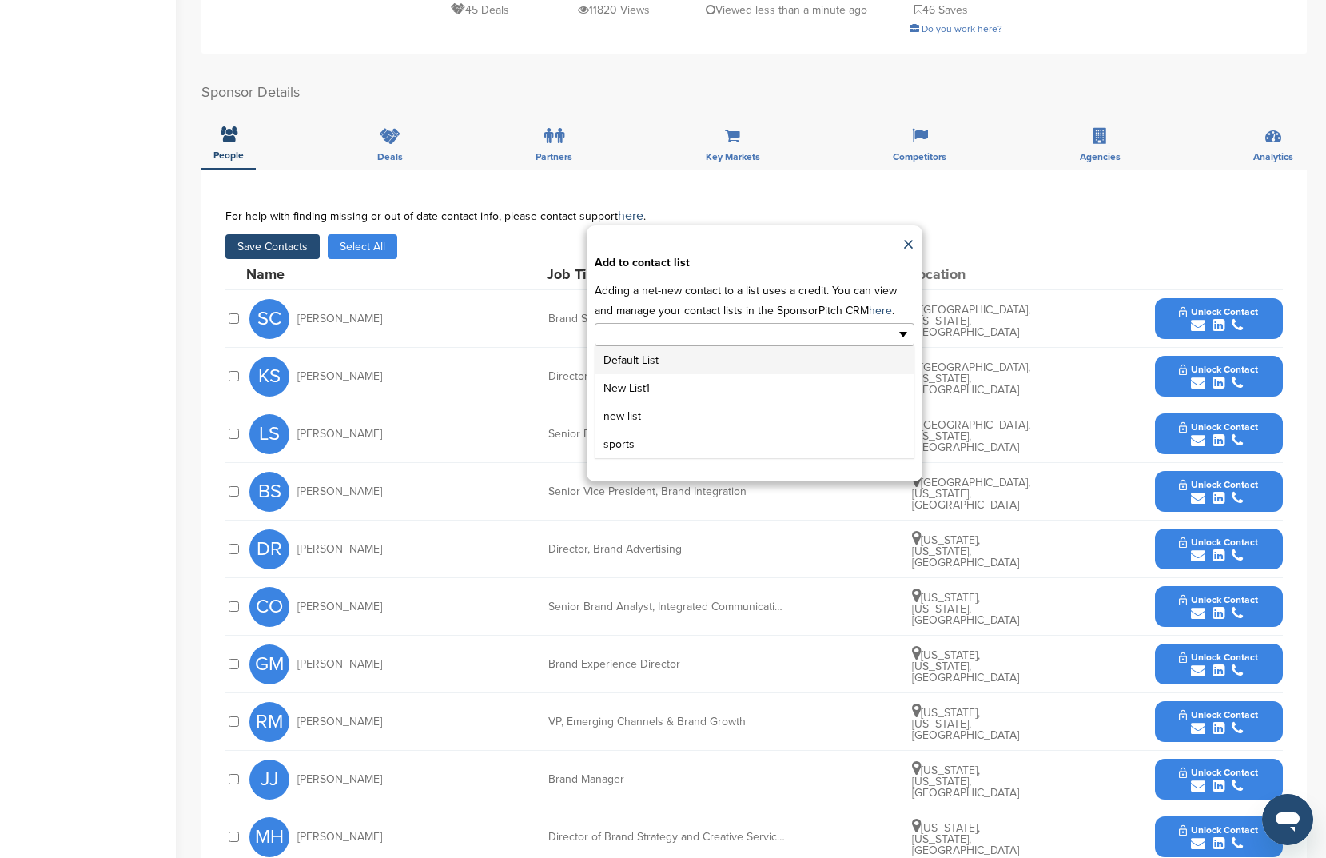
click at [645, 333] on input "text" at bounding box center [685, 334] width 168 height 18
click at [685, 382] on li "New List1" at bounding box center [755, 388] width 318 height 28
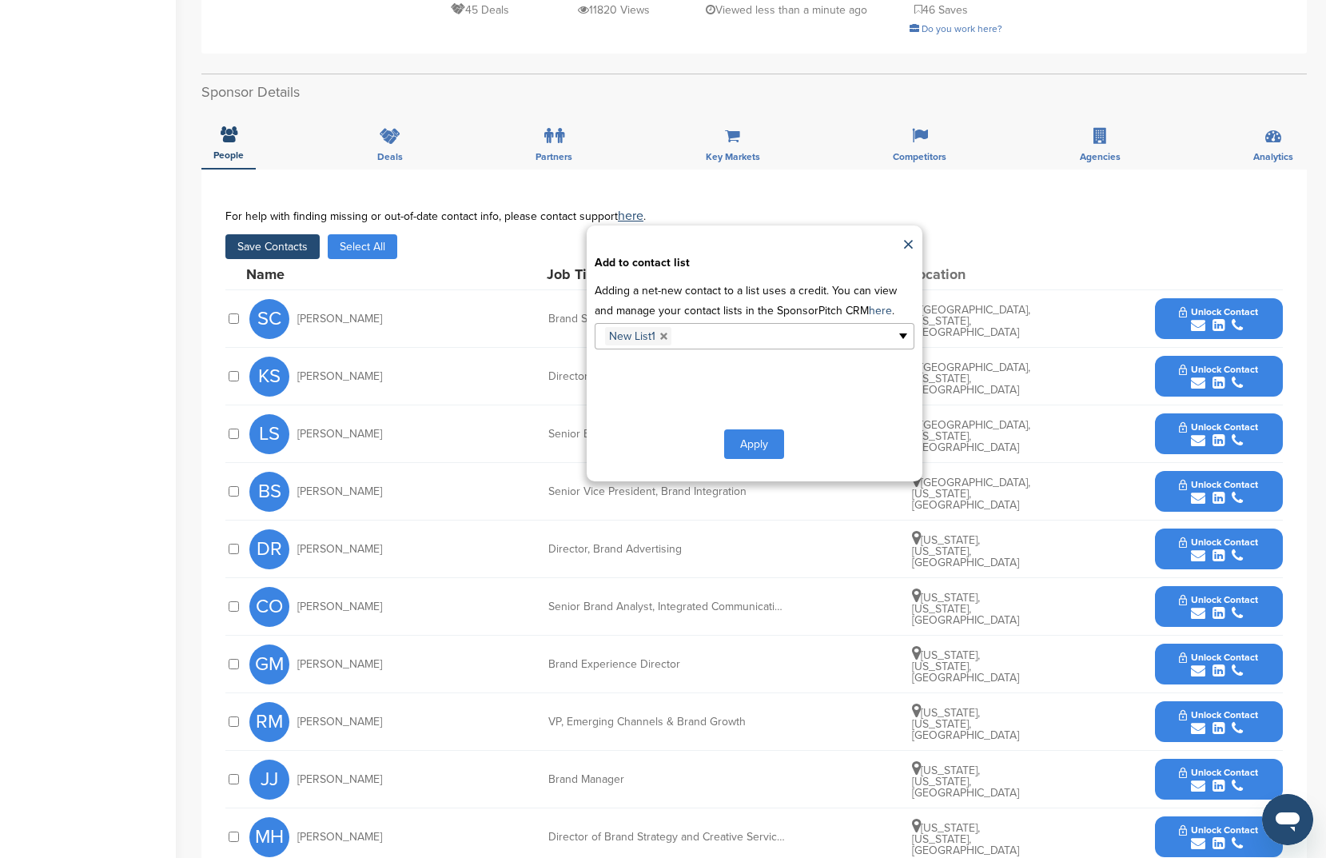
click at [745, 457] on button "Apply" at bounding box center [754, 444] width 60 height 30
click at [768, 441] on button "Apply" at bounding box center [754, 444] width 60 height 30
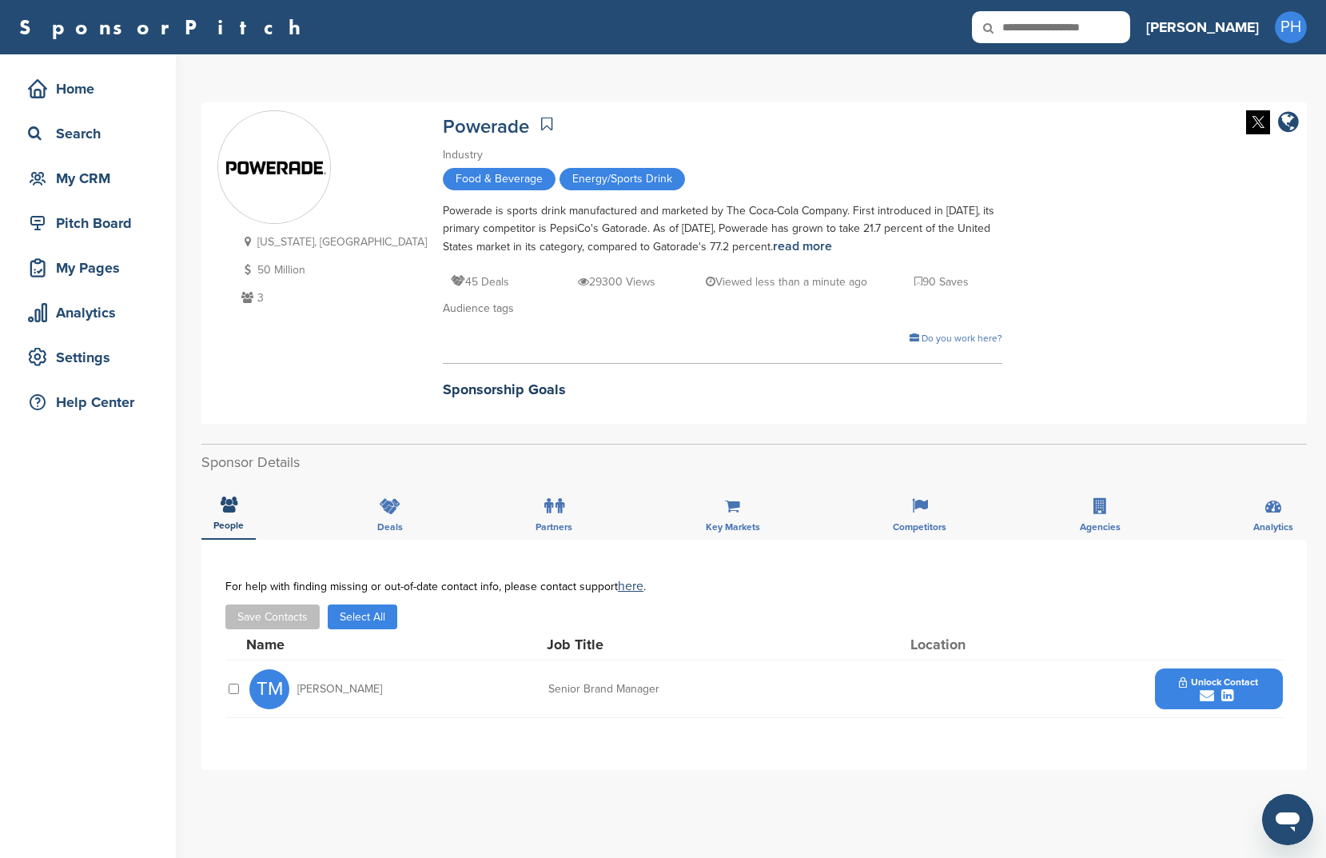
click at [537, 112] on link at bounding box center [546, 124] width 19 height 24
click at [381, 620] on button "Select All" at bounding box center [363, 616] width 70 height 25
click at [234, 609] on button "Save Contacts" at bounding box center [272, 616] width 94 height 25
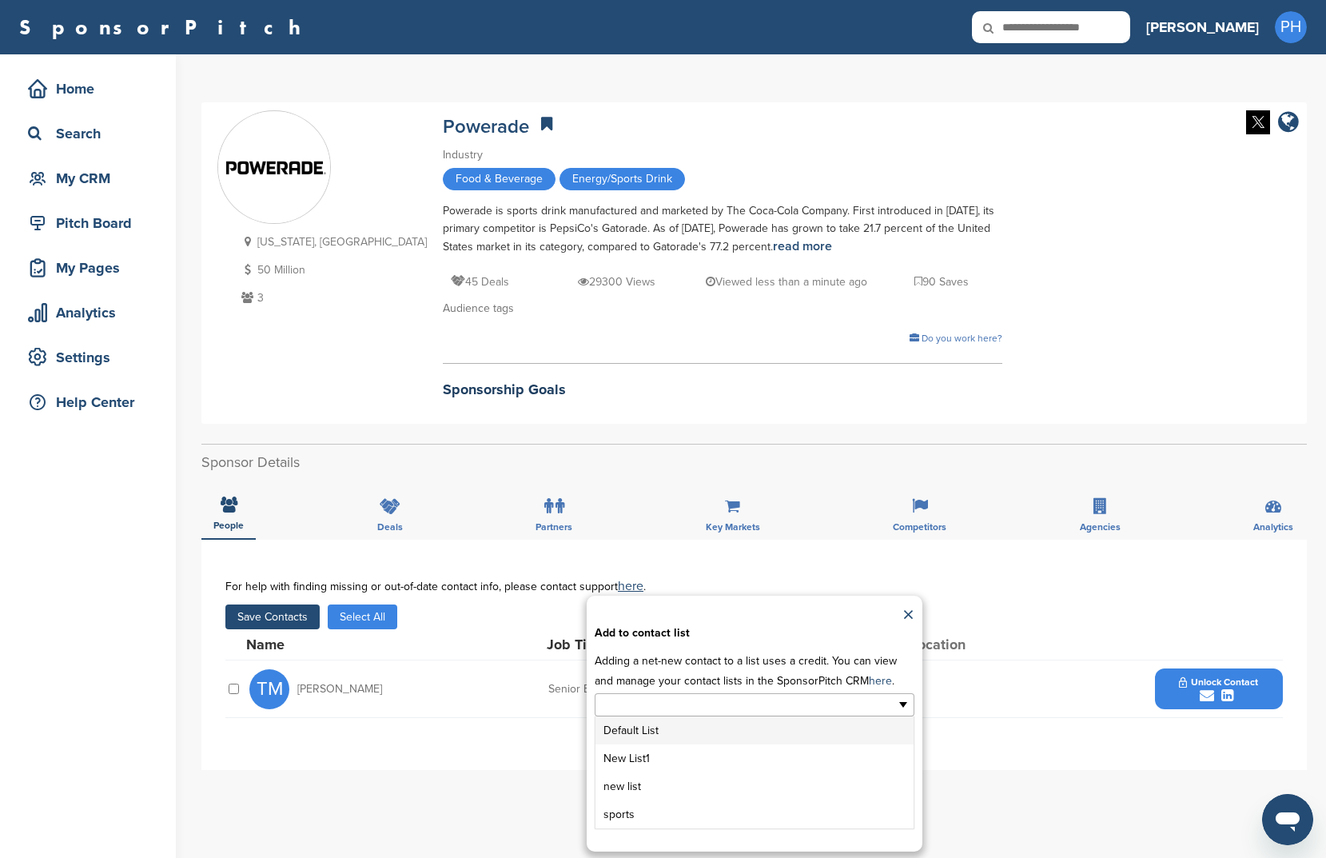
click at [771, 693] on ul at bounding box center [755, 704] width 320 height 23
click at [717, 745] on li "New List1" at bounding box center [755, 758] width 318 height 28
click at [736, 804] on button "Apply" at bounding box center [754, 814] width 60 height 30
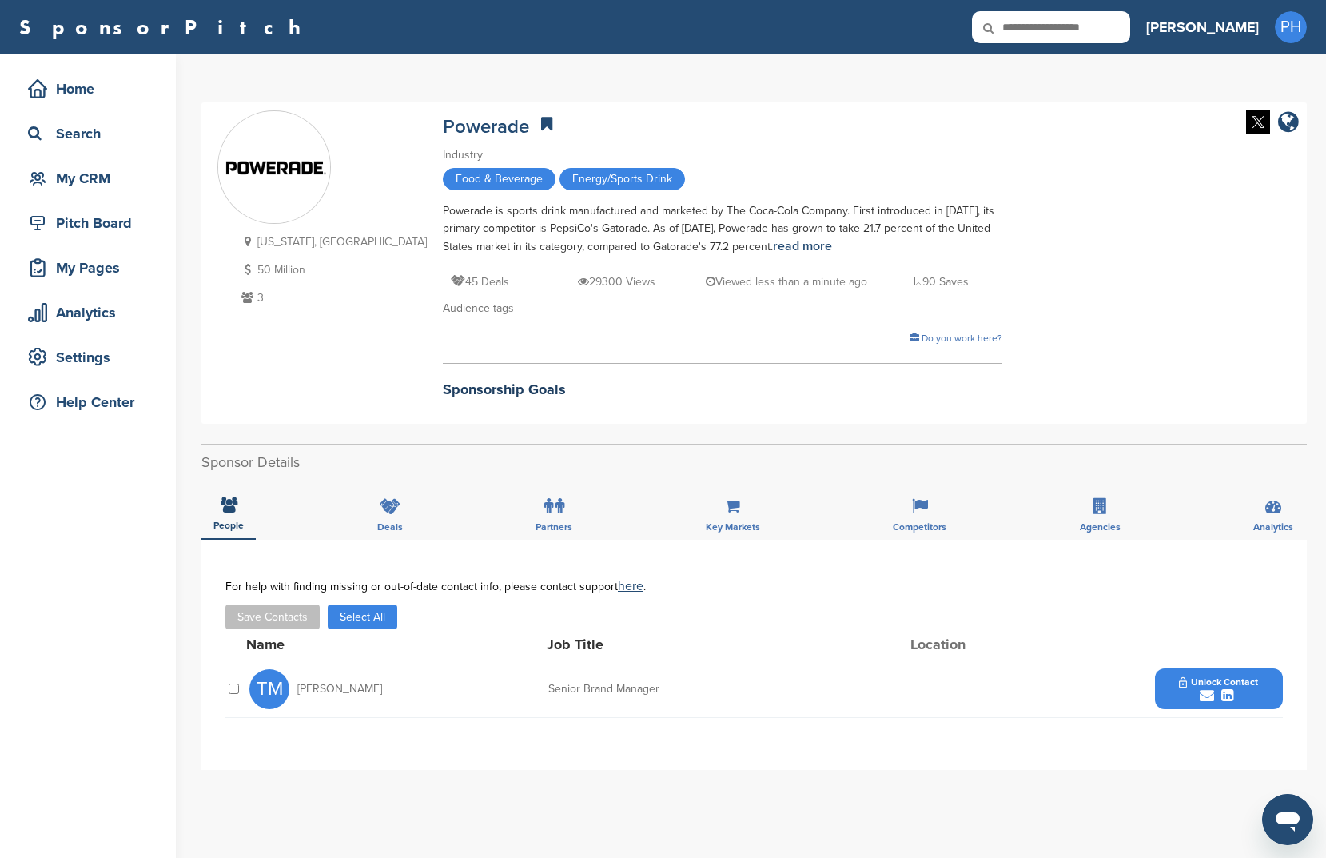
click at [353, 629] on button "Select All" at bounding box center [363, 616] width 70 height 25
click at [275, 624] on button "Save Contacts" at bounding box center [272, 616] width 94 height 25
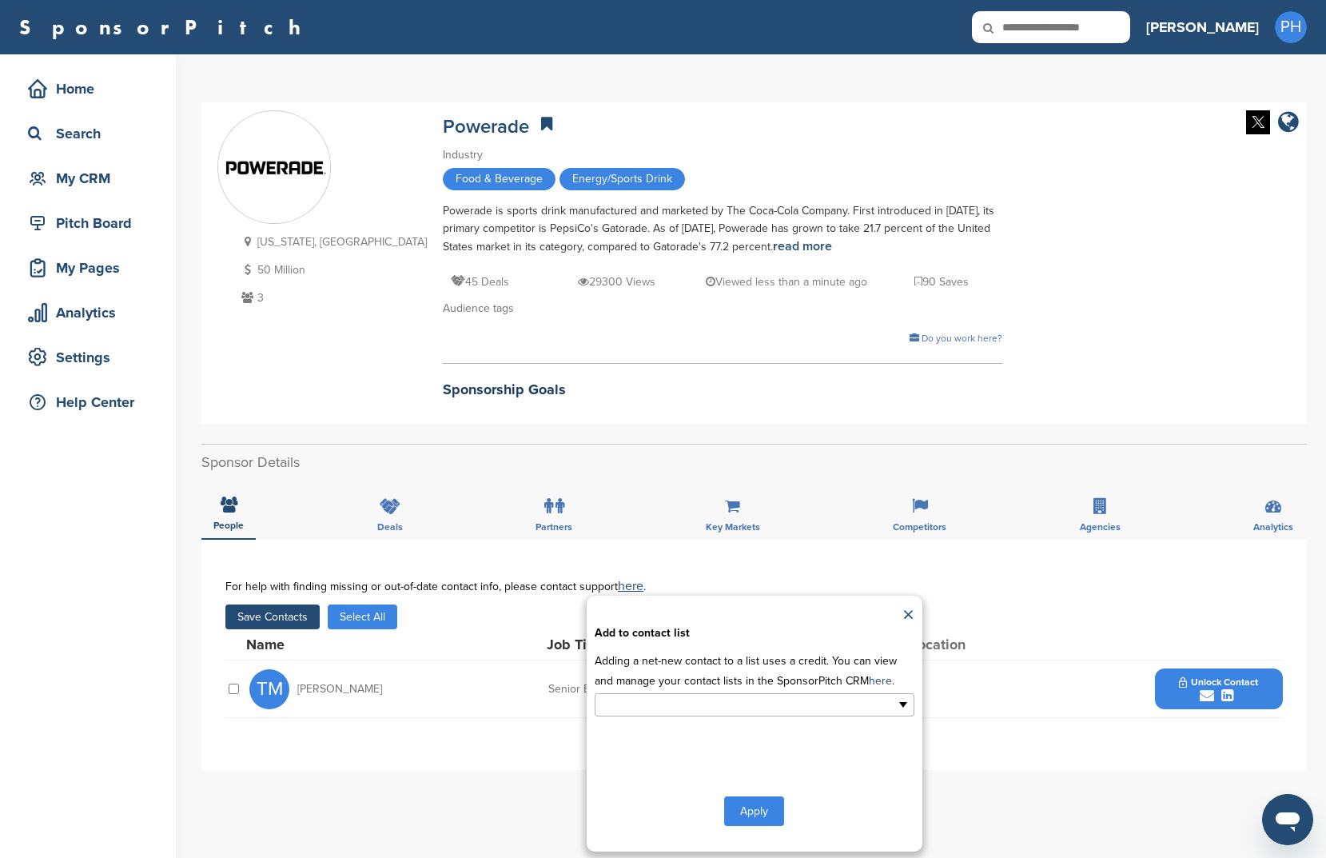
click at [827, 713] on ul at bounding box center [755, 704] width 320 height 23
click at [800, 754] on li "New List1" at bounding box center [755, 758] width 318 height 28
click at [704, 827] on div "Apply" at bounding box center [755, 814] width 320 height 30
click at [762, 815] on button "Apply" at bounding box center [754, 814] width 60 height 30
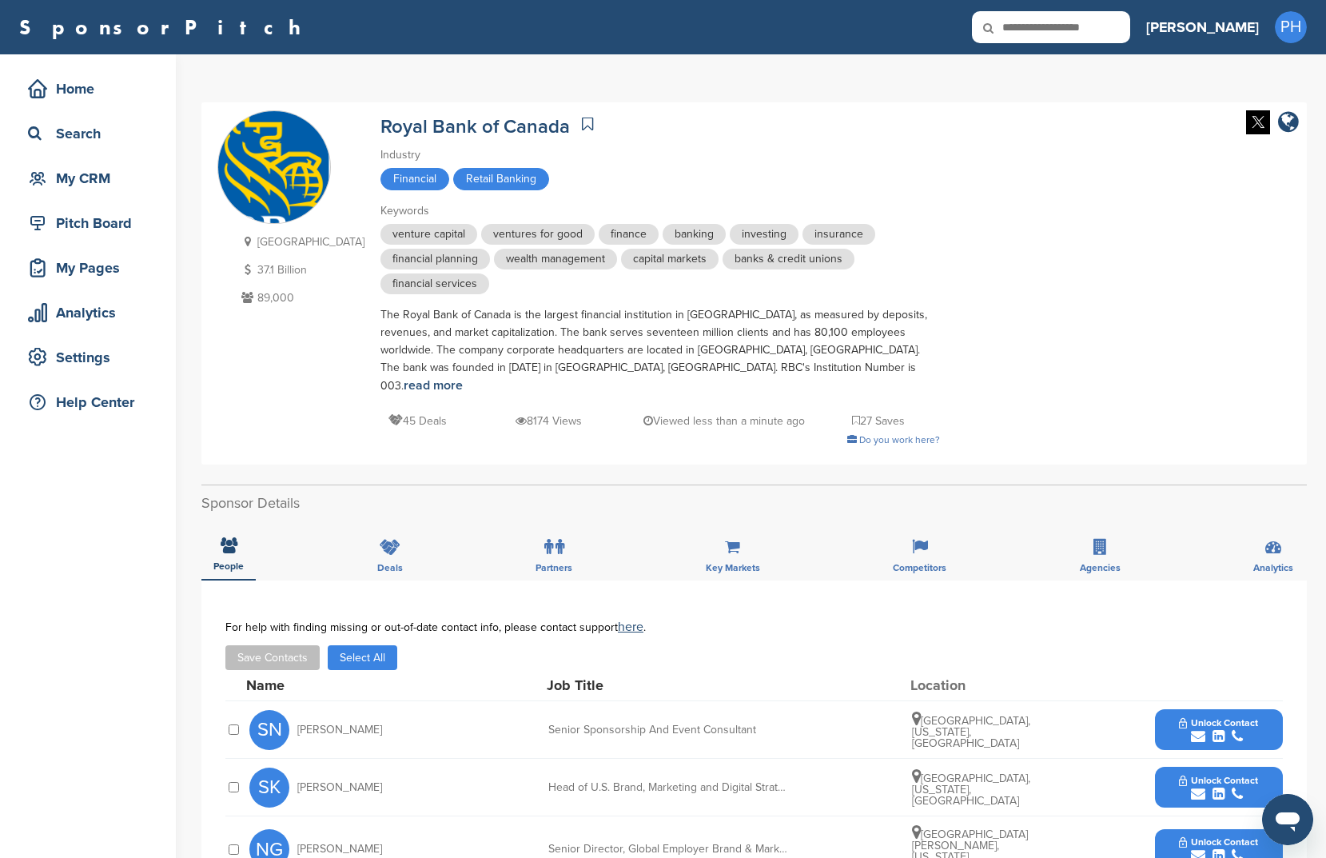
click at [366, 683] on div "Name Job Title Location" at bounding box center [764, 685] width 1037 height 30
click at [375, 645] on button "Select All" at bounding box center [363, 657] width 70 height 25
click at [267, 645] on button "Save Contacts" at bounding box center [272, 657] width 94 height 25
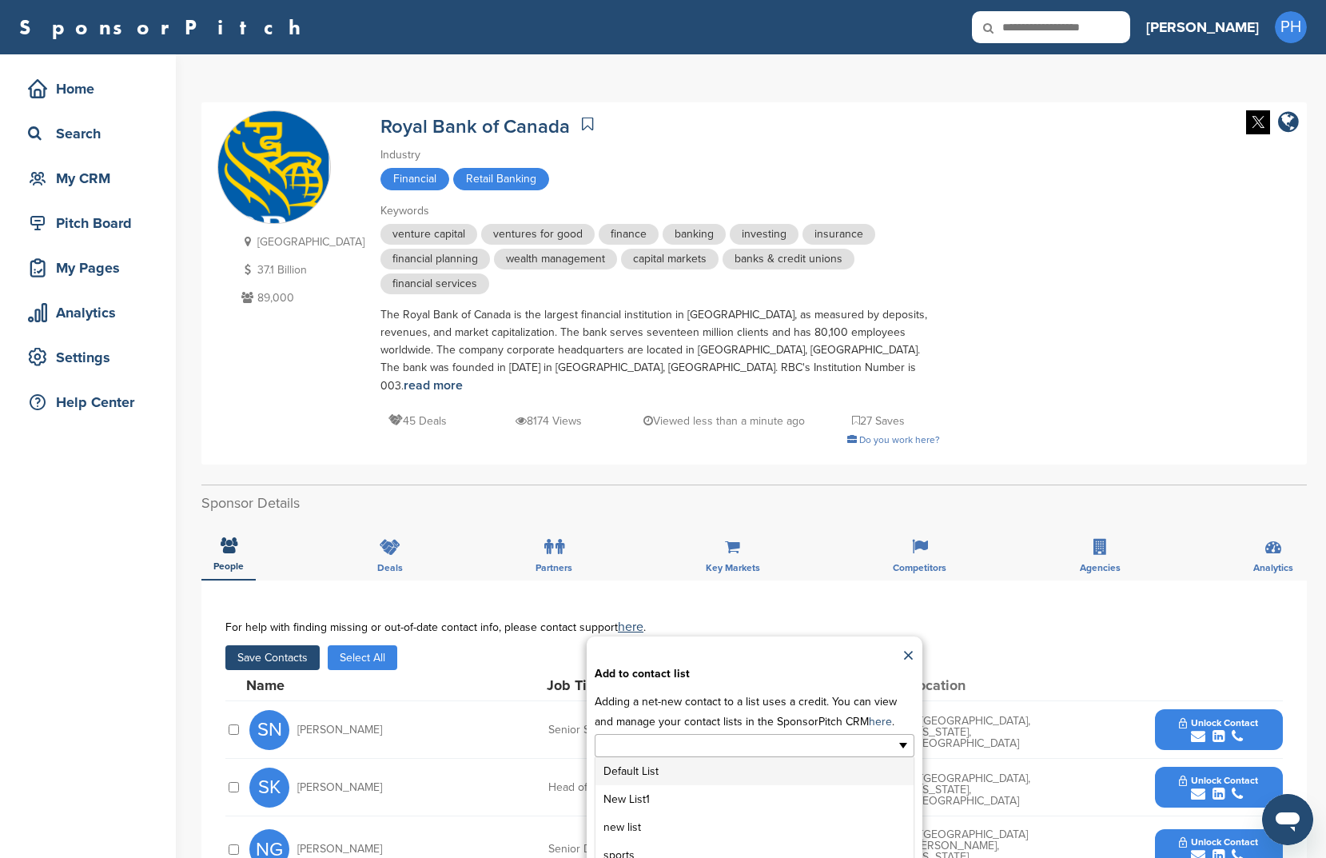
click at [802, 734] on ul at bounding box center [755, 745] width 320 height 23
click at [754, 785] on li "New List1" at bounding box center [755, 799] width 318 height 28
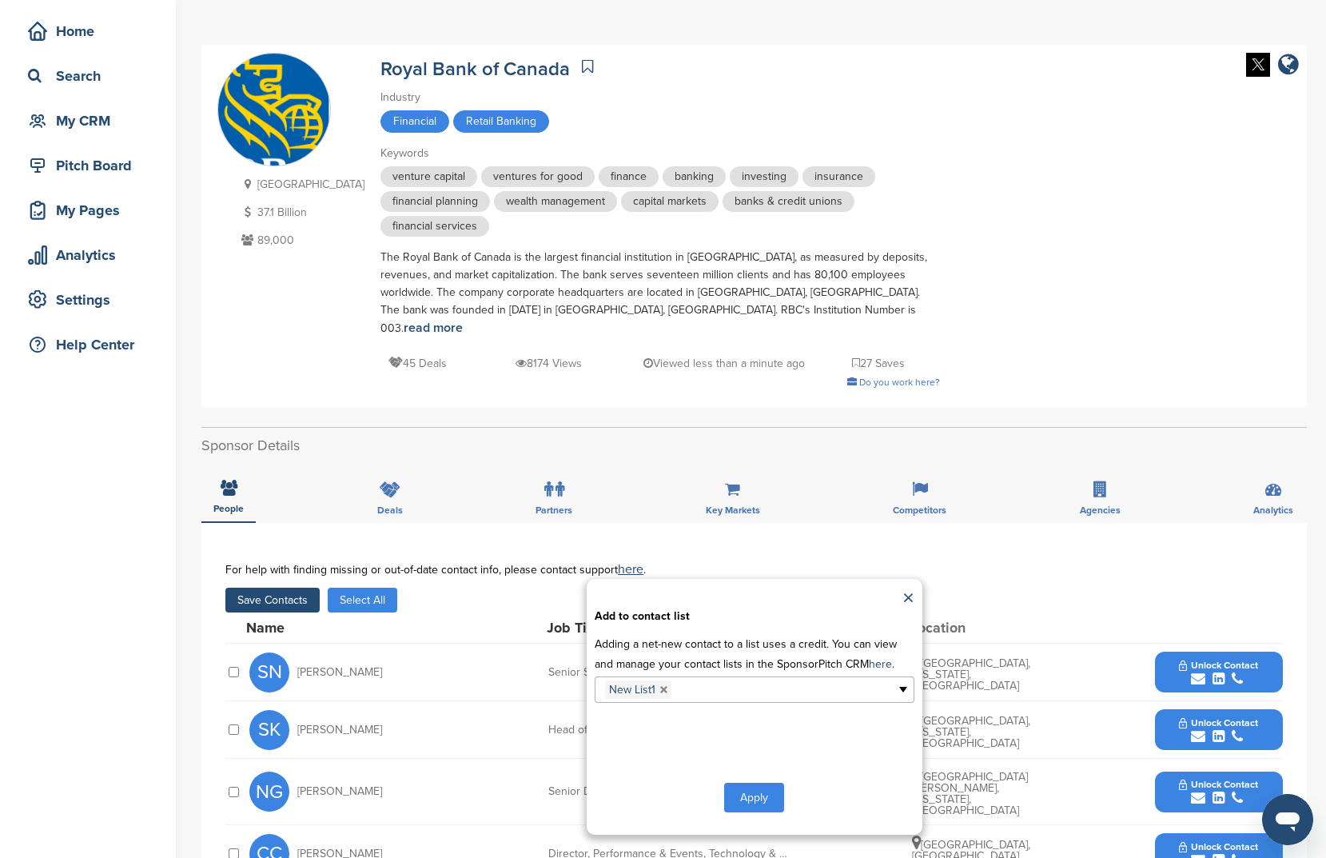
scroll to position [89, 0]
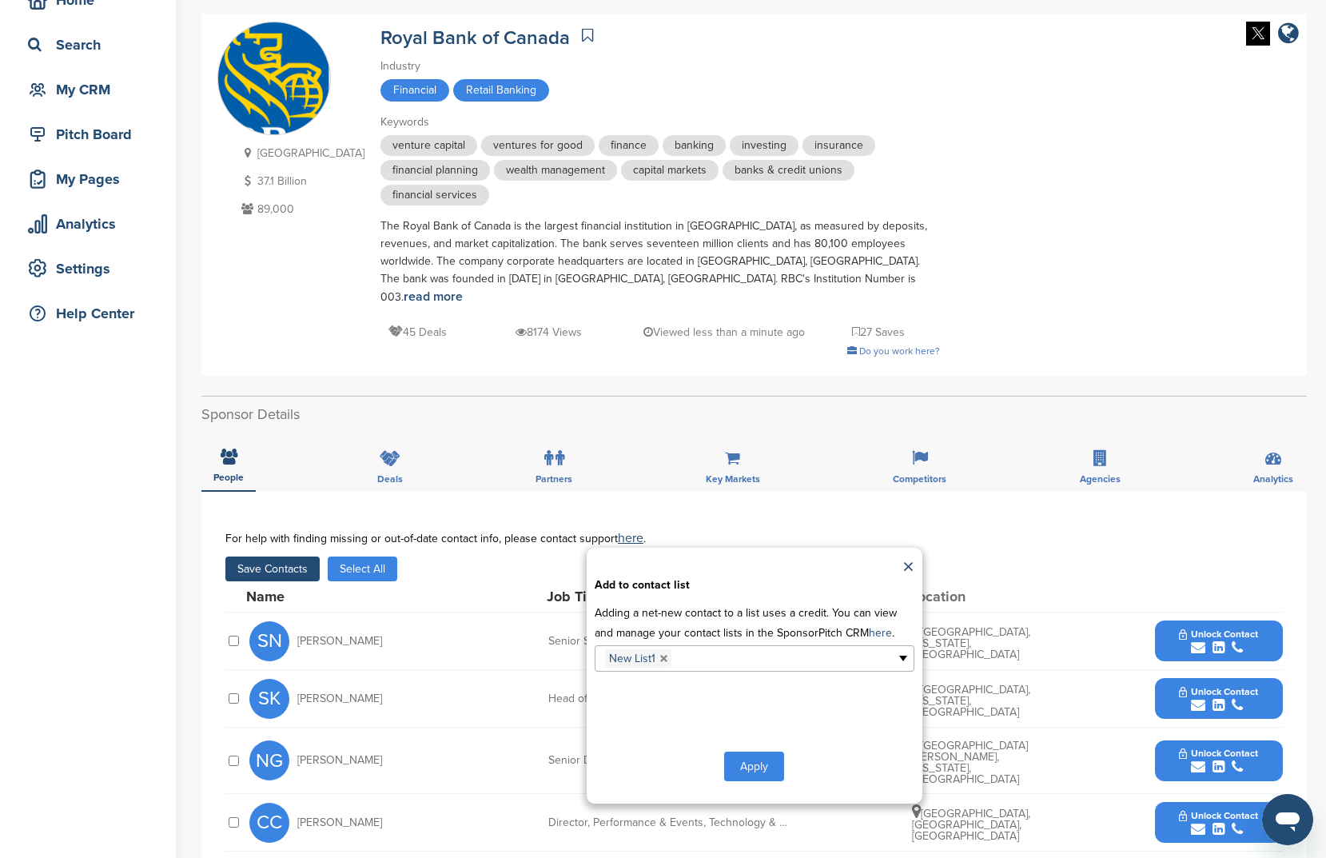
click at [764, 752] on button "Apply" at bounding box center [754, 767] width 60 height 30
click at [763, 760] on button "Apply" at bounding box center [754, 767] width 60 height 30
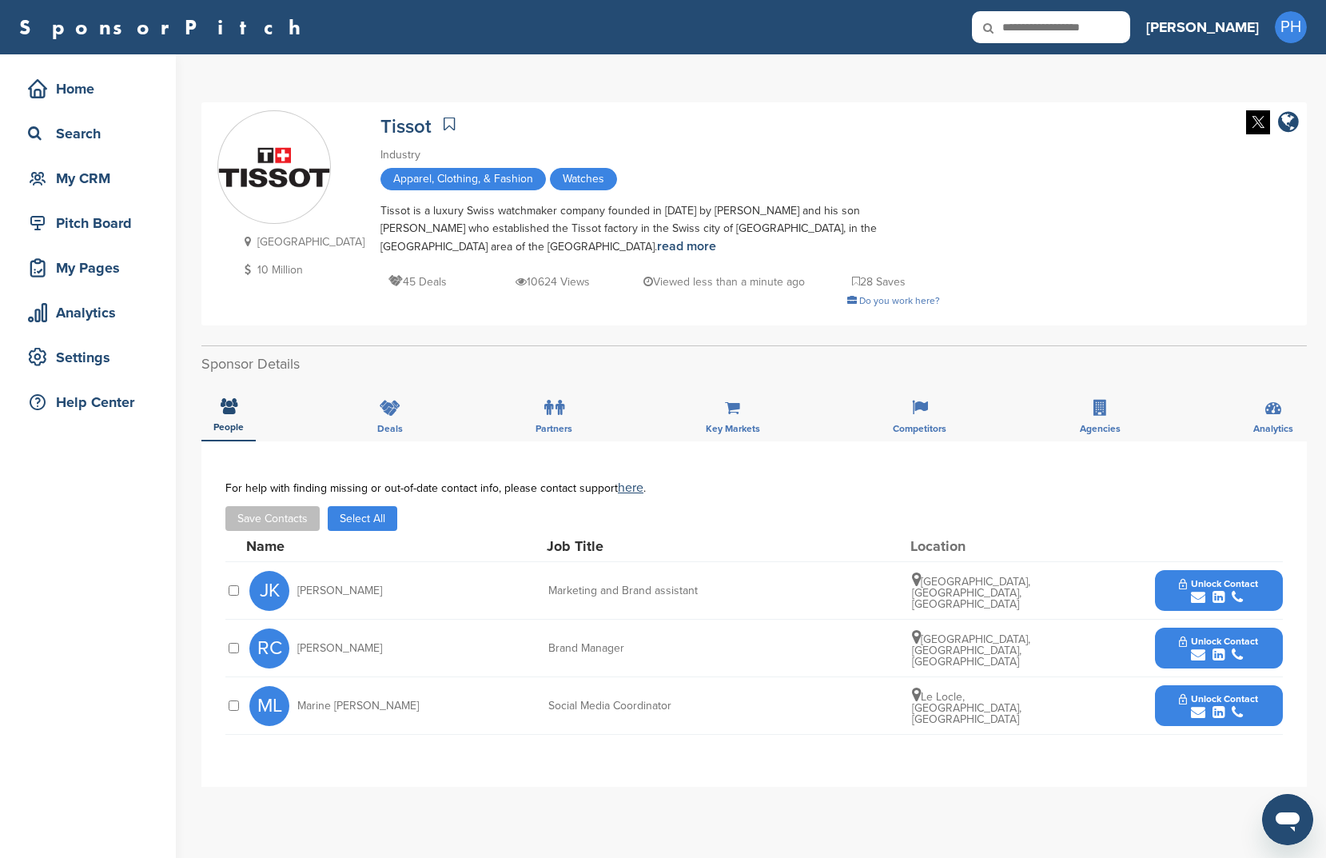
click at [386, 523] on button "Select All" at bounding box center [363, 518] width 70 height 25
click at [298, 531] on button "Save Contacts" at bounding box center [272, 518] width 94 height 25
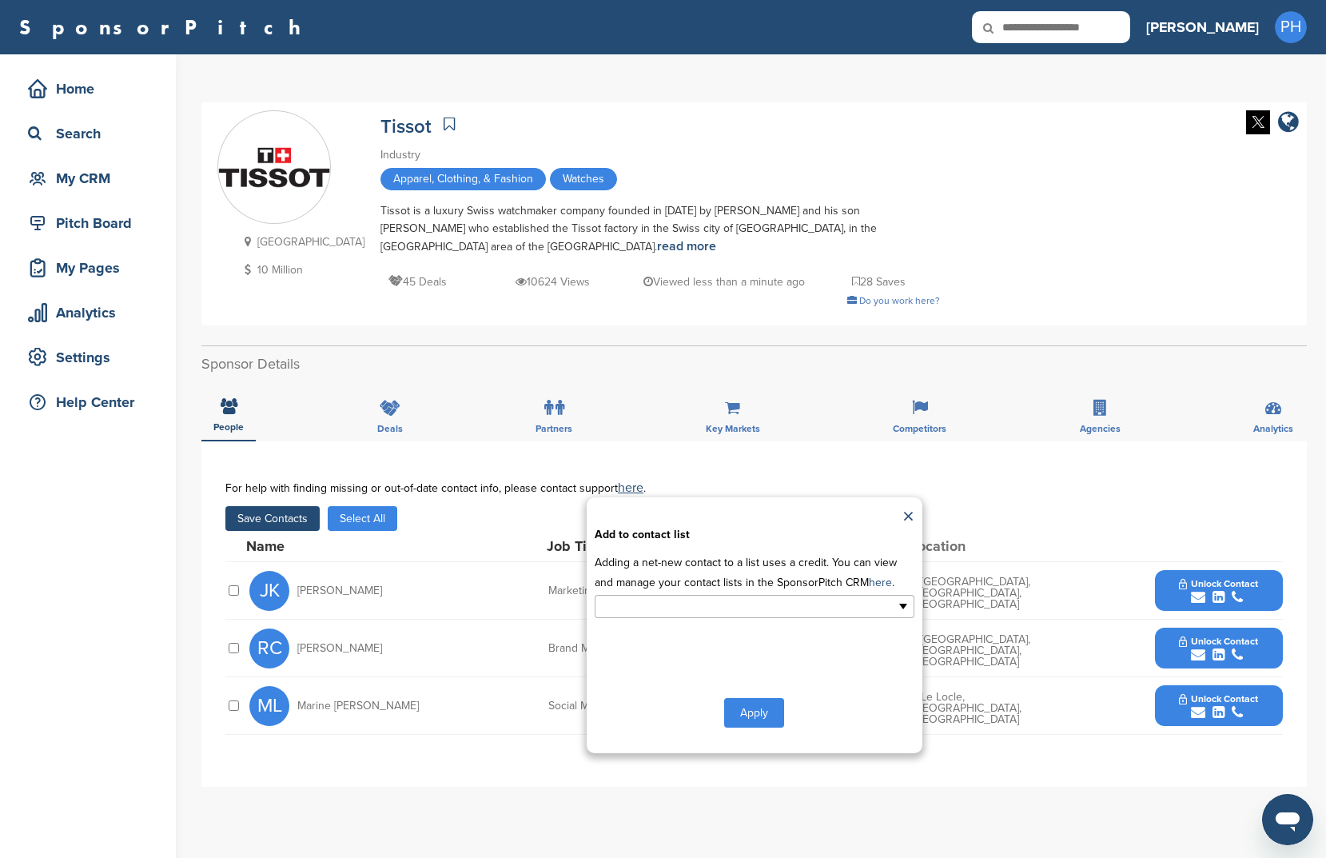
click at [758, 612] on input "text" at bounding box center [685, 606] width 168 height 18
click at [732, 667] on li "New List1" at bounding box center [755, 660] width 318 height 28
click at [745, 710] on button "Apply" at bounding box center [754, 716] width 60 height 30
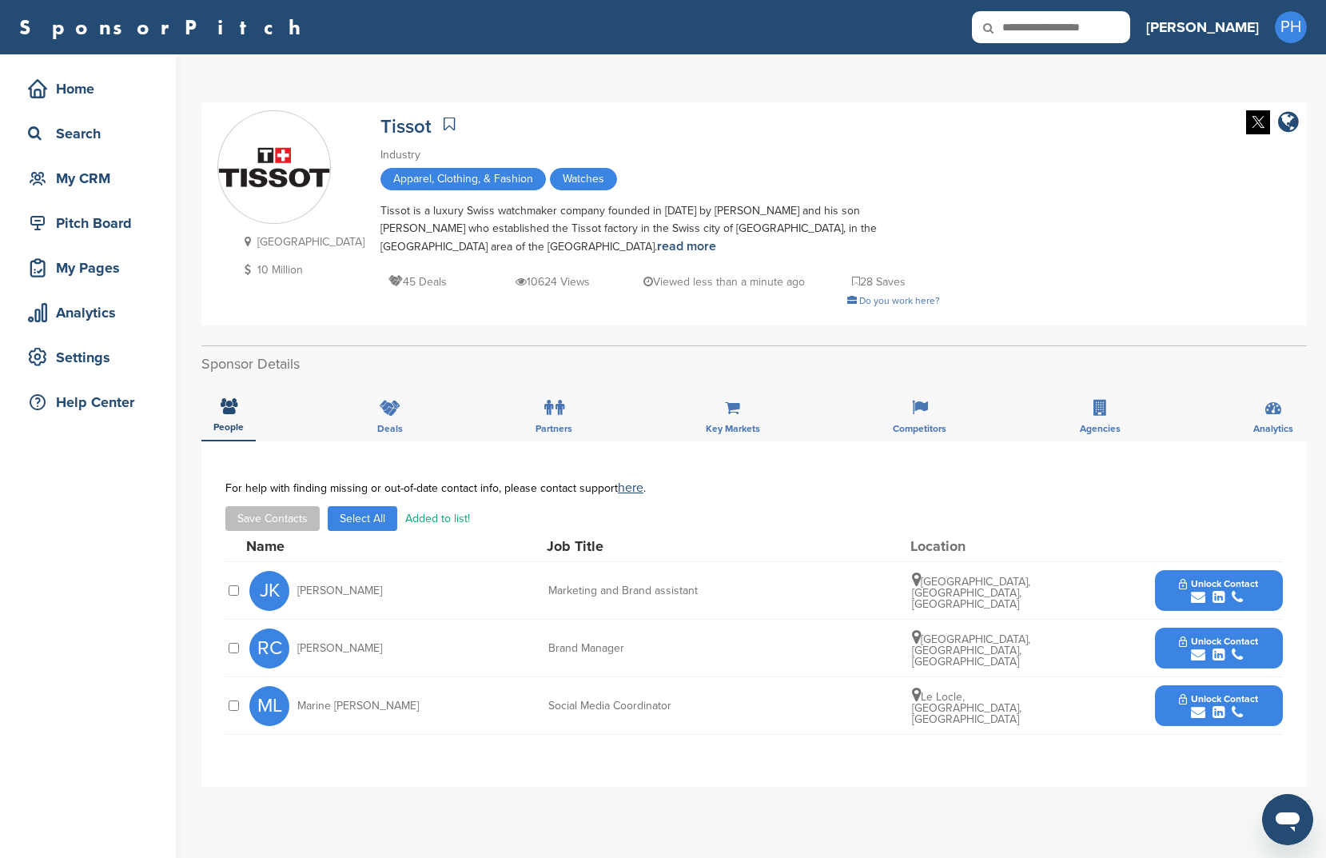
click at [444, 127] on icon at bounding box center [449, 124] width 11 height 16
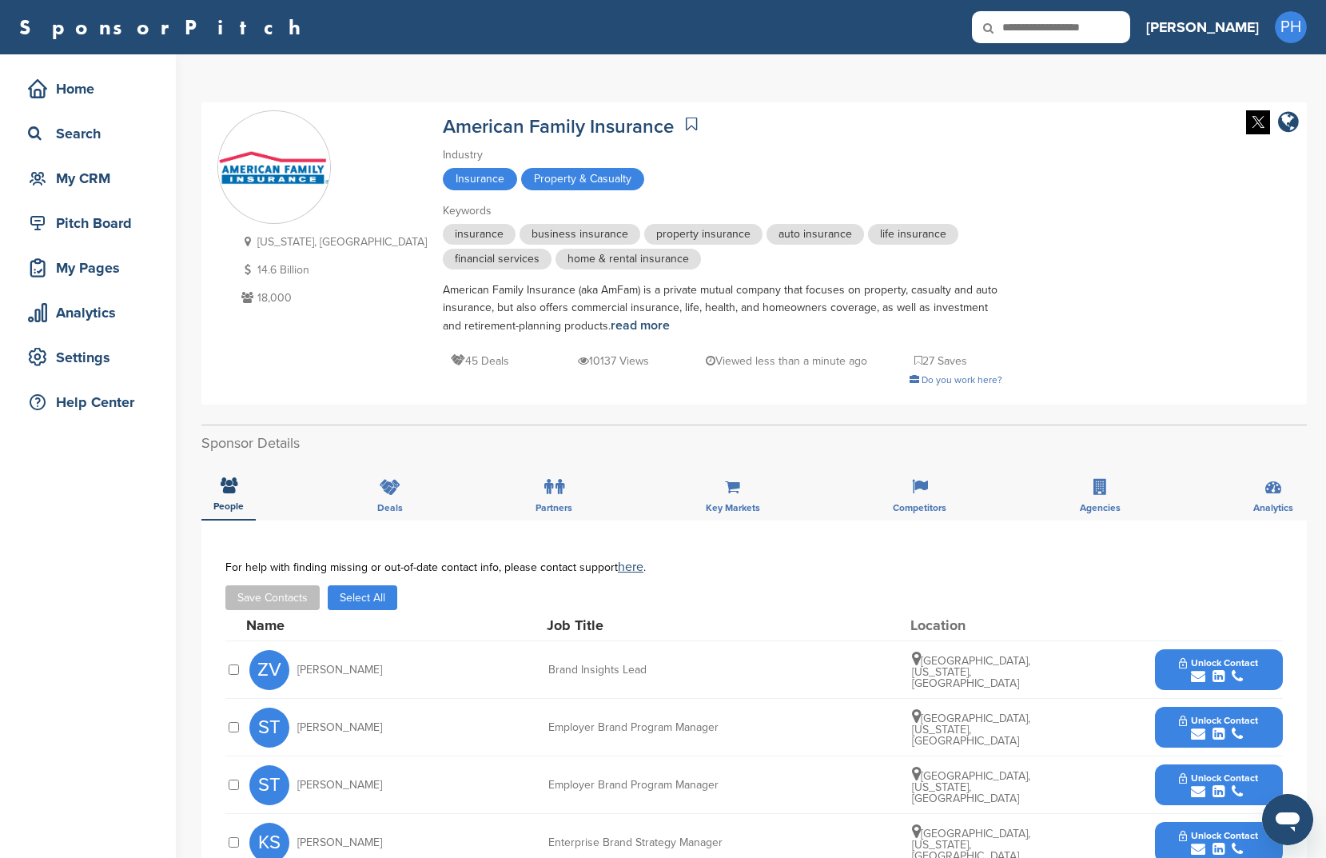
click at [401, 606] on div "Save Contacts Select All" at bounding box center [754, 597] width 1058 height 25
click at [371, 601] on button "Select All" at bounding box center [363, 597] width 70 height 25
click at [277, 593] on button "Save Contacts" at bounding box center [272, 597] width 94 height 25
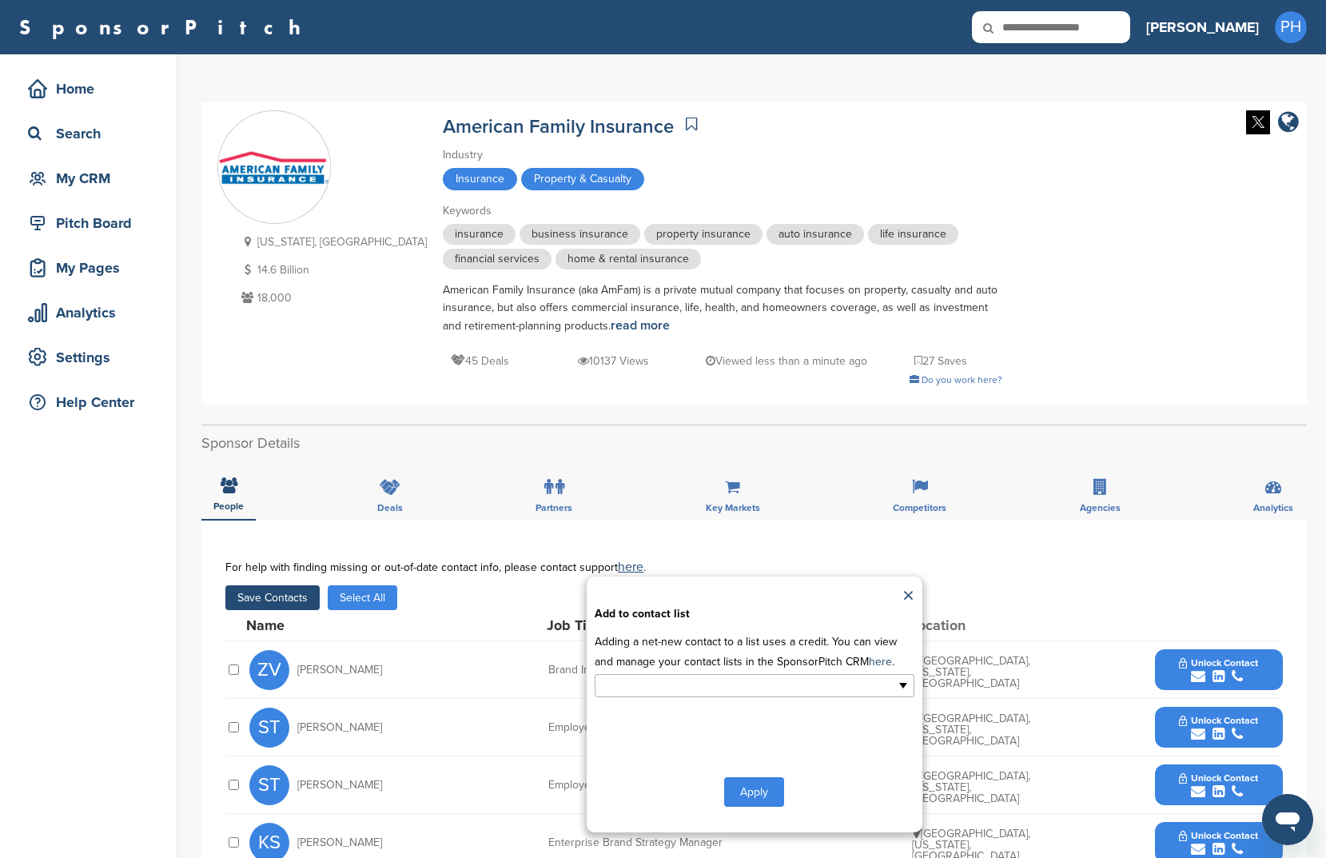
click at [686, 692] on input "text" at bounding box center [685, 685] width 168 height 18
click at [681, 736] on li "New List1" at bounding box center [755, 739] width 318 height 28
click at [767, 805] on button "Apply" at bounding box center [754, 795] width 60 height 30
click at [769, 799] on button "Apply" at bounding box center [754, 795] width 60 height 30
click at [767, 797] on button "Apply" at bounding box center [754, 795] width 60 height 30
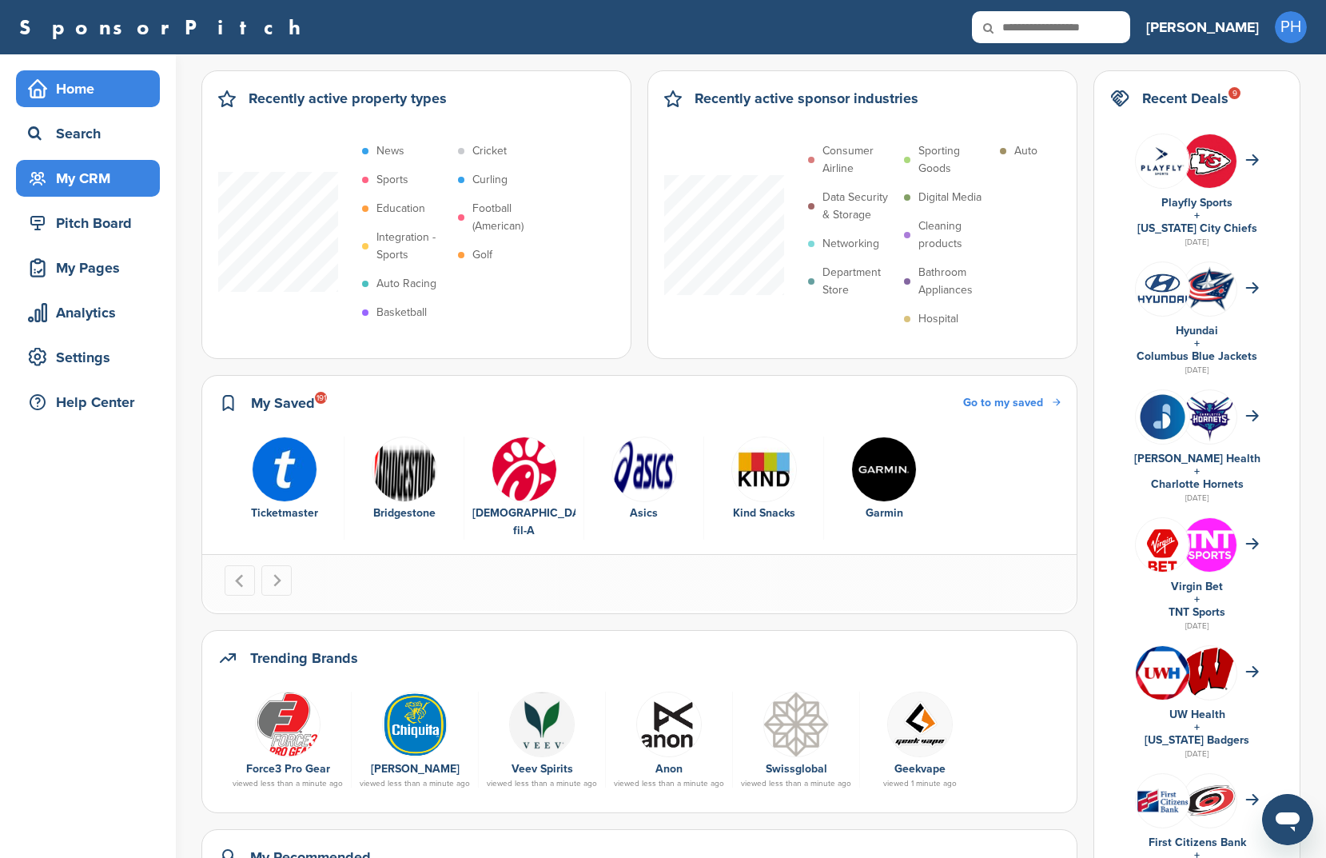
click at [122, 186] on div "My CRM" at bounding box center [92, 178] width 136 height 29
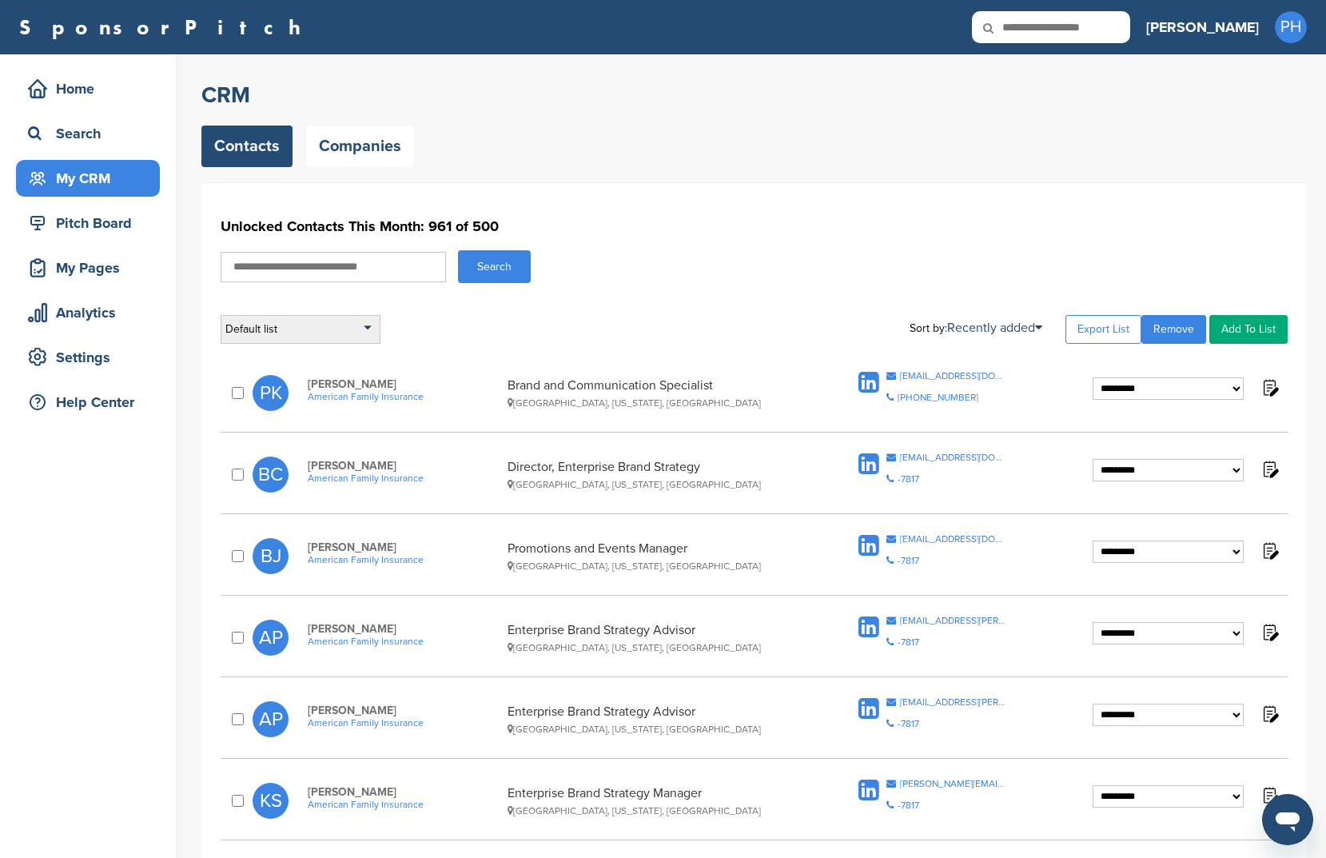
click at [313, 324] on div "Default list" at bounding box center [301, 329] width 160 height 29
click at [277, 448] on li "New List1" at bounding box center [300, 450] width 150 height 25
click at [700, 164] on div "Contacts Companies" at bounding box center [754, 147] width 1106 height 42
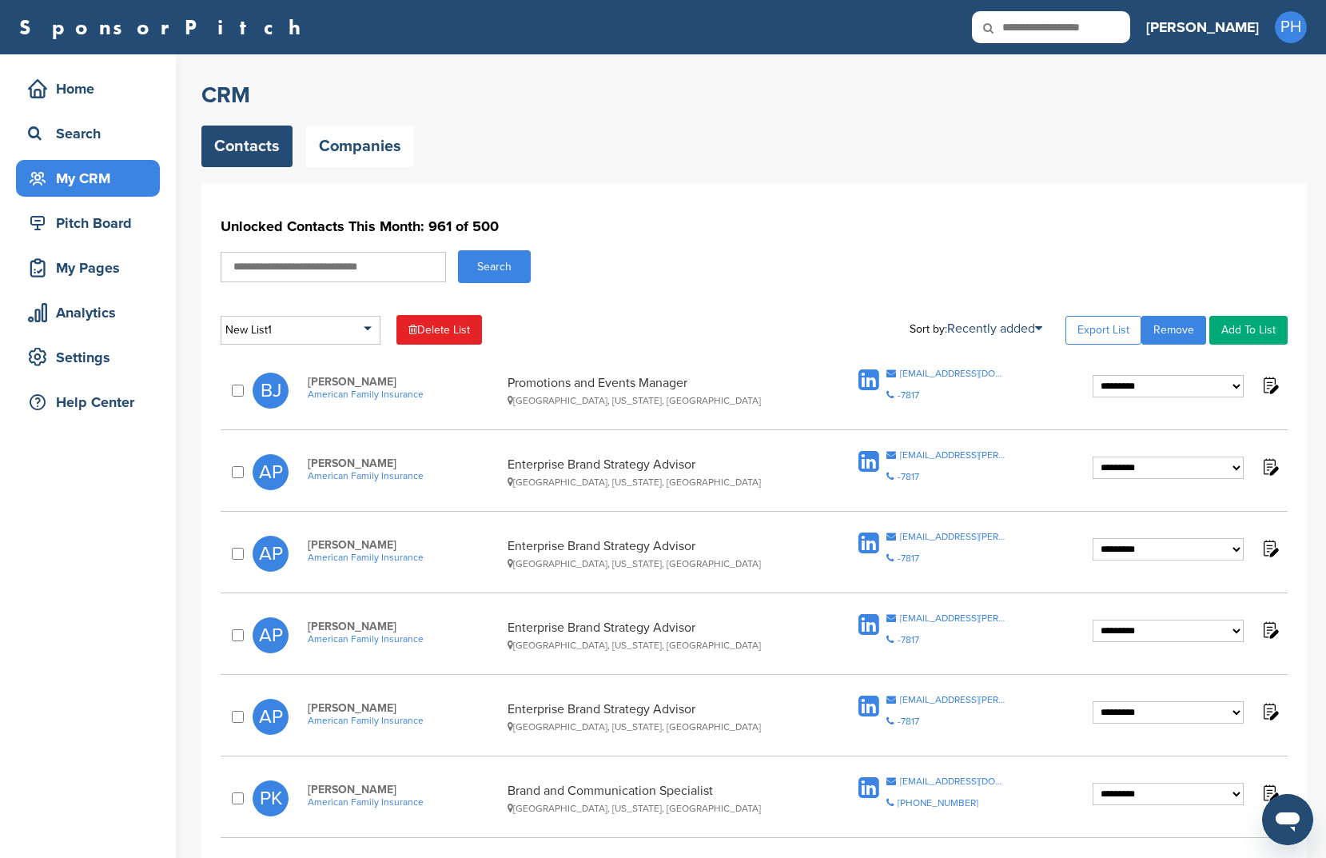
click at [567, 297] on div "**********" at bounding box center [754, 278] width 1067 height 133
click at [1083, 331] on link "Export List" at bounding box center [1104, 330] width 76 height 29
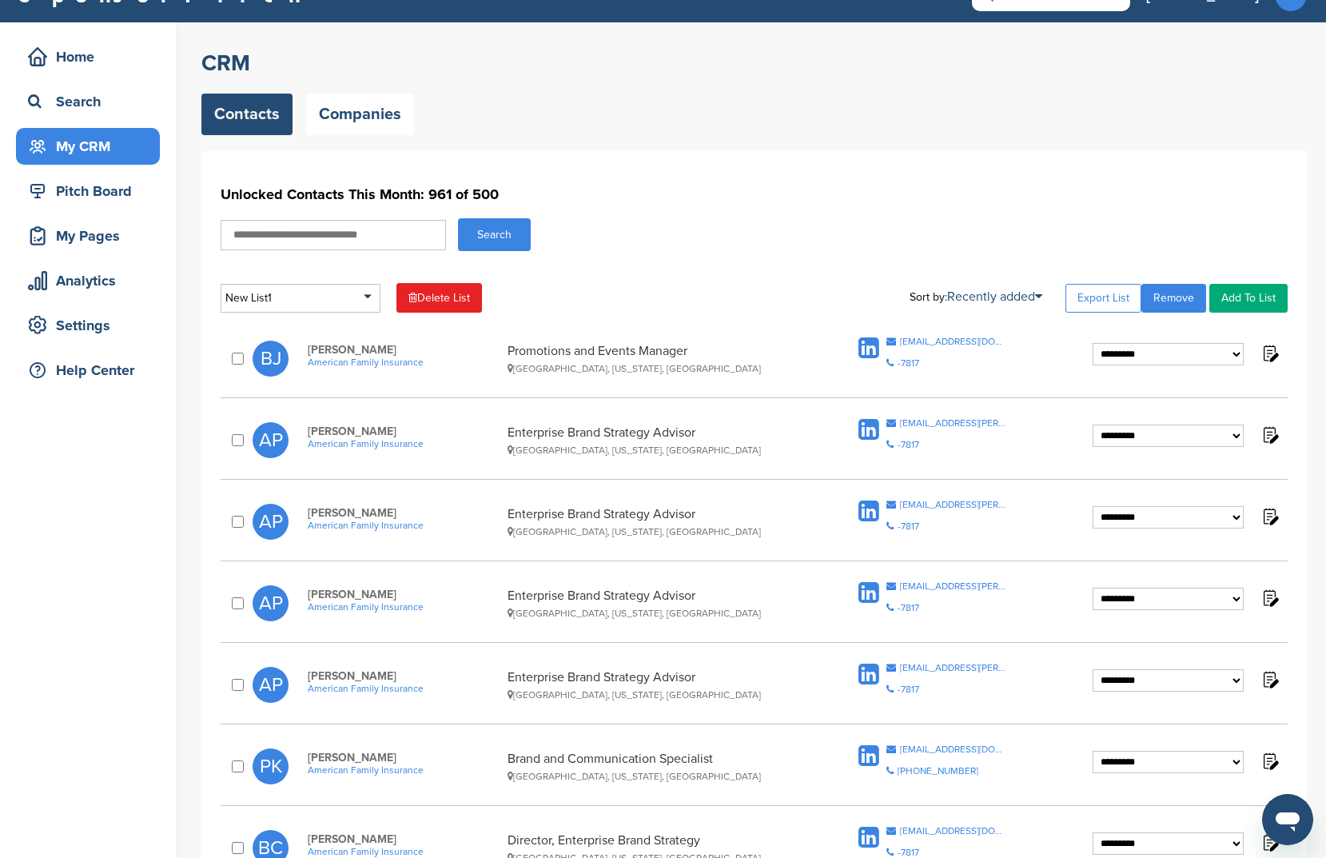
scroll to position [50, 0]
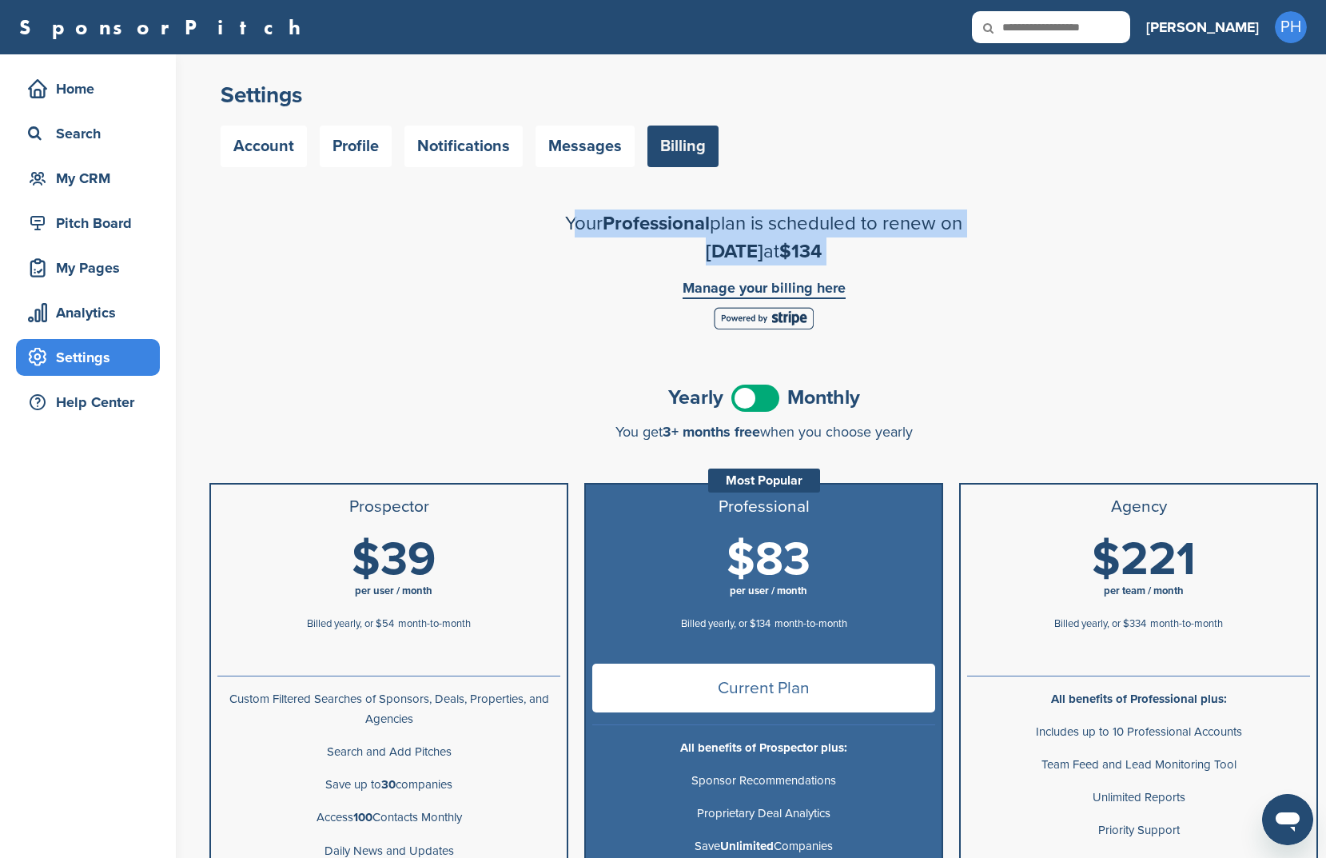
drag, startPoint x: 532, startPoint y: 224, endPoint x: 1110, endPoint y: 270, distance: 579.9
click at [1110, 270] on div "Settings Account Profile Notifications Messages Billing Your Professional plan …" at bounding box center [763, 729] width 1125 height 1350
click at [727, 278] on div "Manage your billing here" at bounding box center [764, 308] width 336 height 71
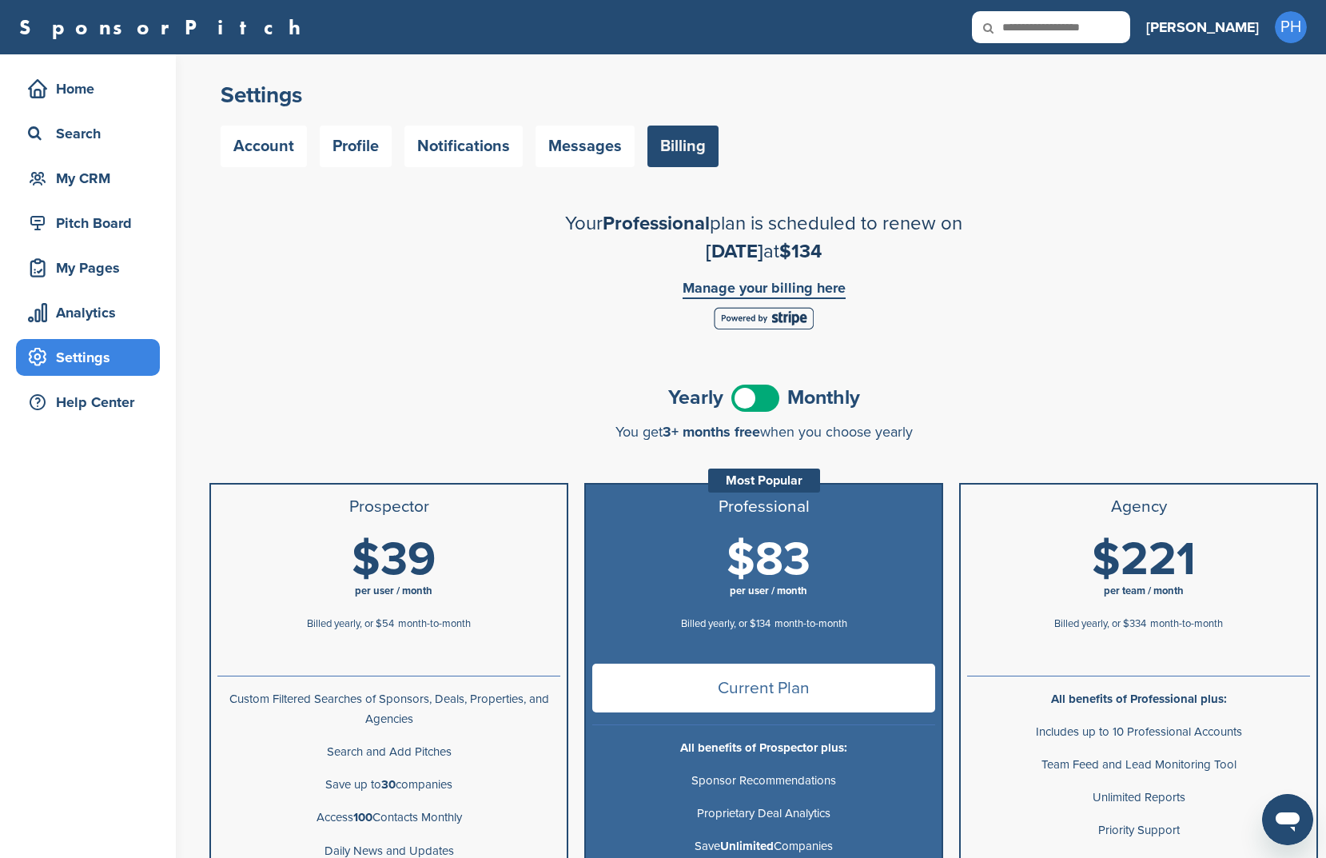
click at [723, 285] on link "Manage your billing here" at bounding box center [764, 290] width 163 height 18
